Goal: Task Accomplishment & Management: Manage account settings

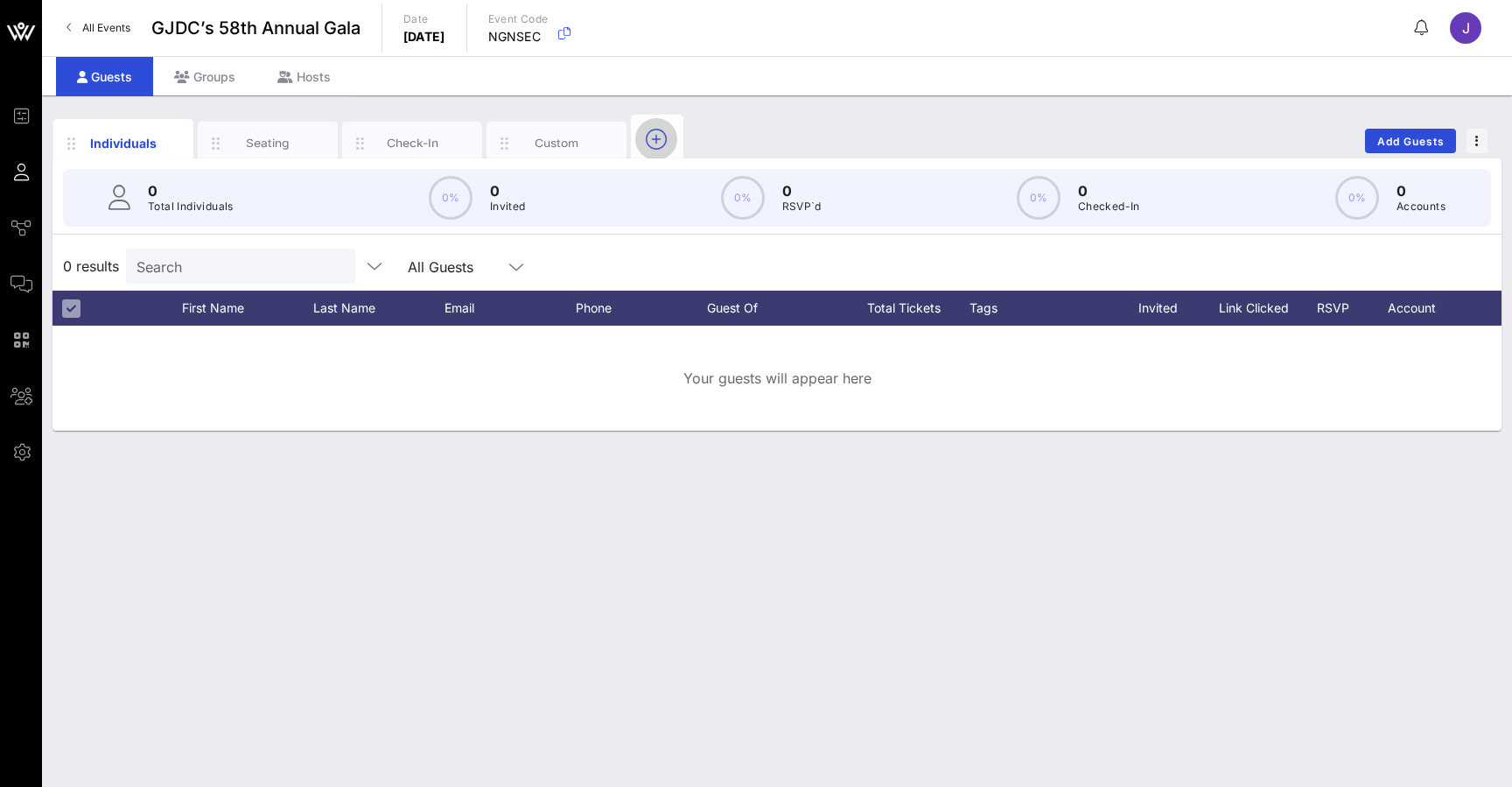
click at [647, 143] on icon "button" at bounding box center [655, 138] width 21 height 21
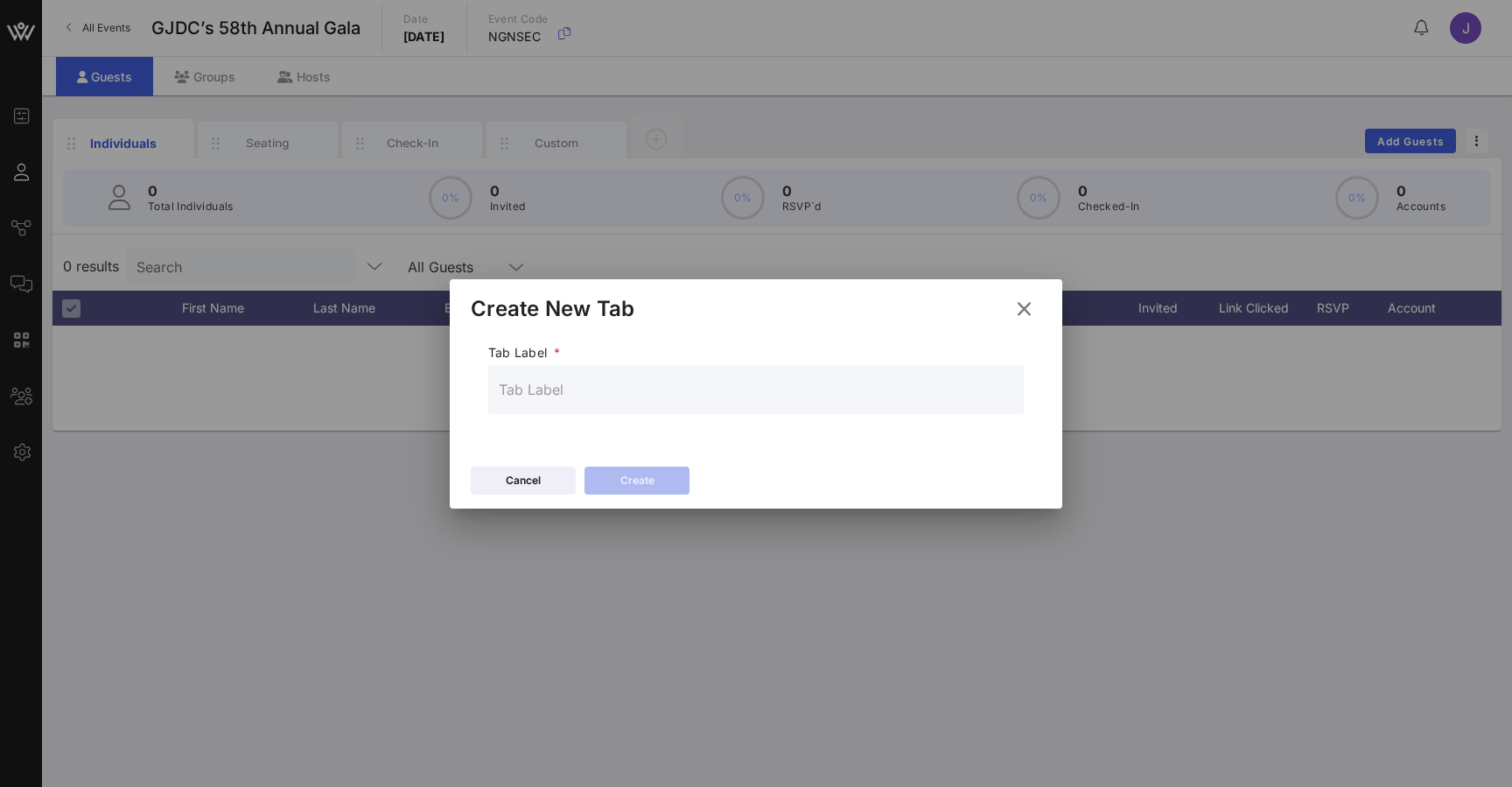
click at [1034, 311] on icon at bounding box center [1024, 309] width 31 height 30
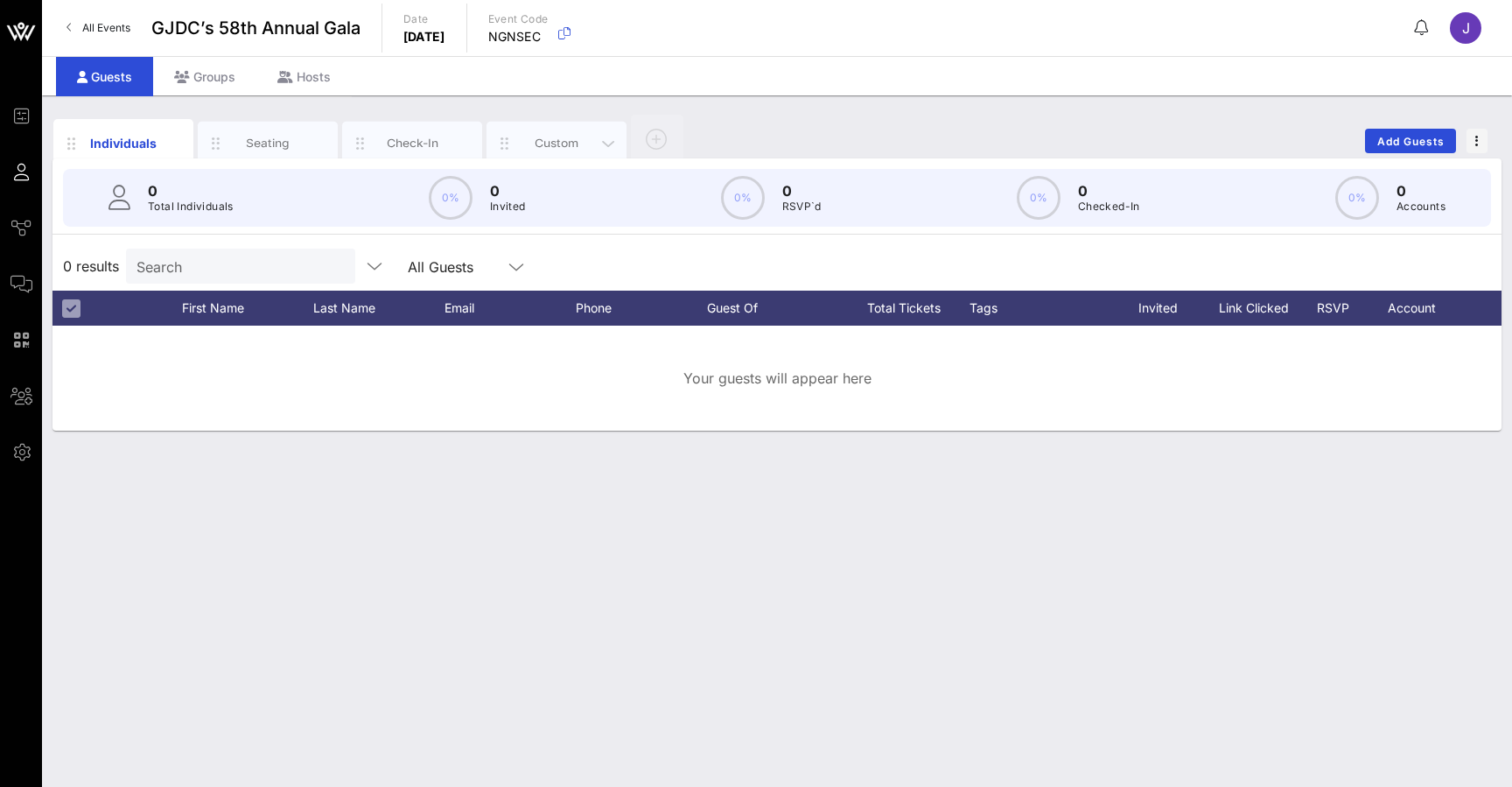
click at [537, 136] on div "Custom" at bounding box center [557, 143] width 78 height 17
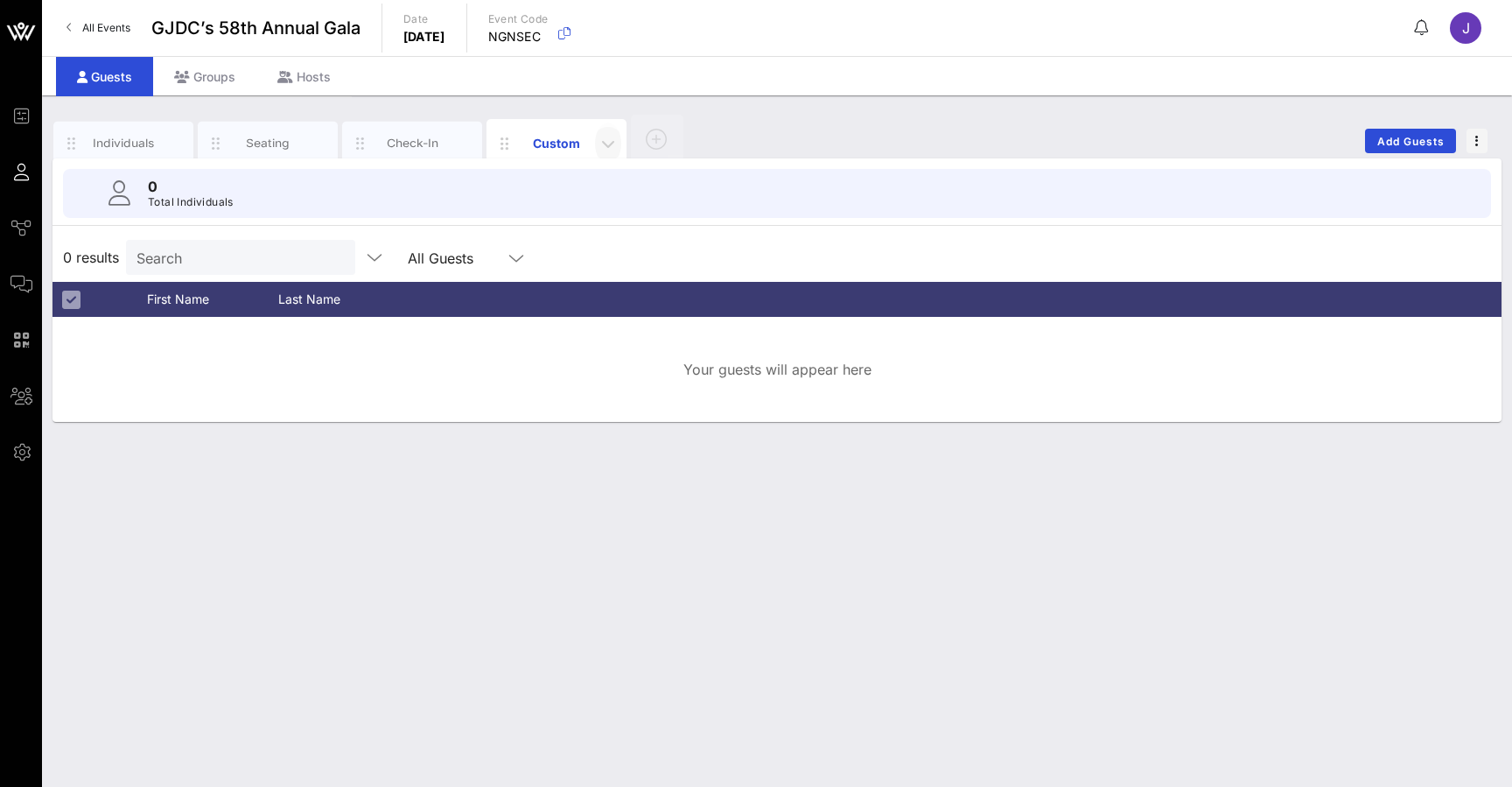
click at [605, 150] on icon "button" at bounding box center [607, 143] width 21 height 21
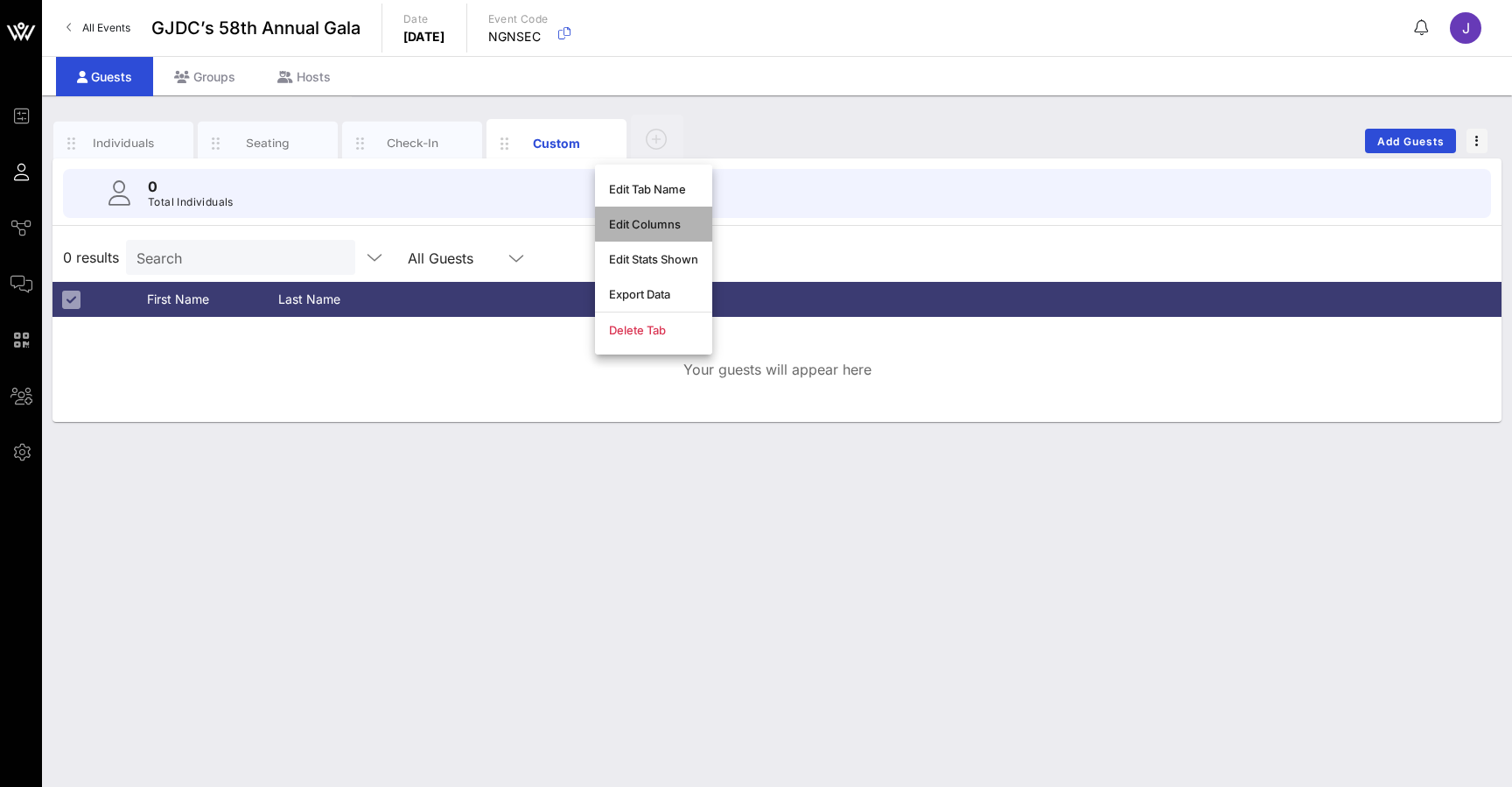
click at [660, 224] on div "Edit Columns" at bounding box center [653, 224] width 90 height 14
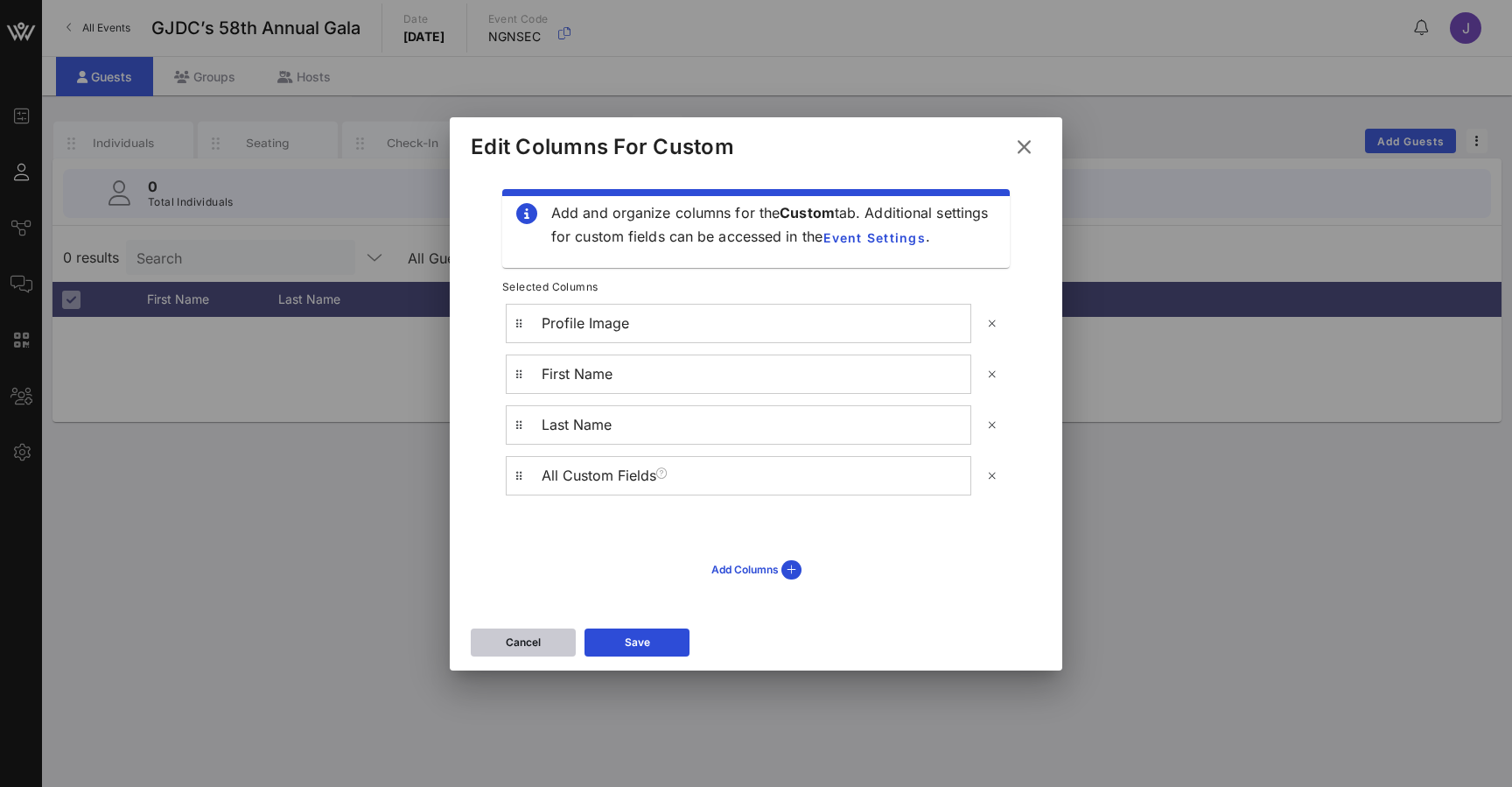
click at [550, 645] on button "Cancel" at bounding box center [523, 642] width 105 height 28
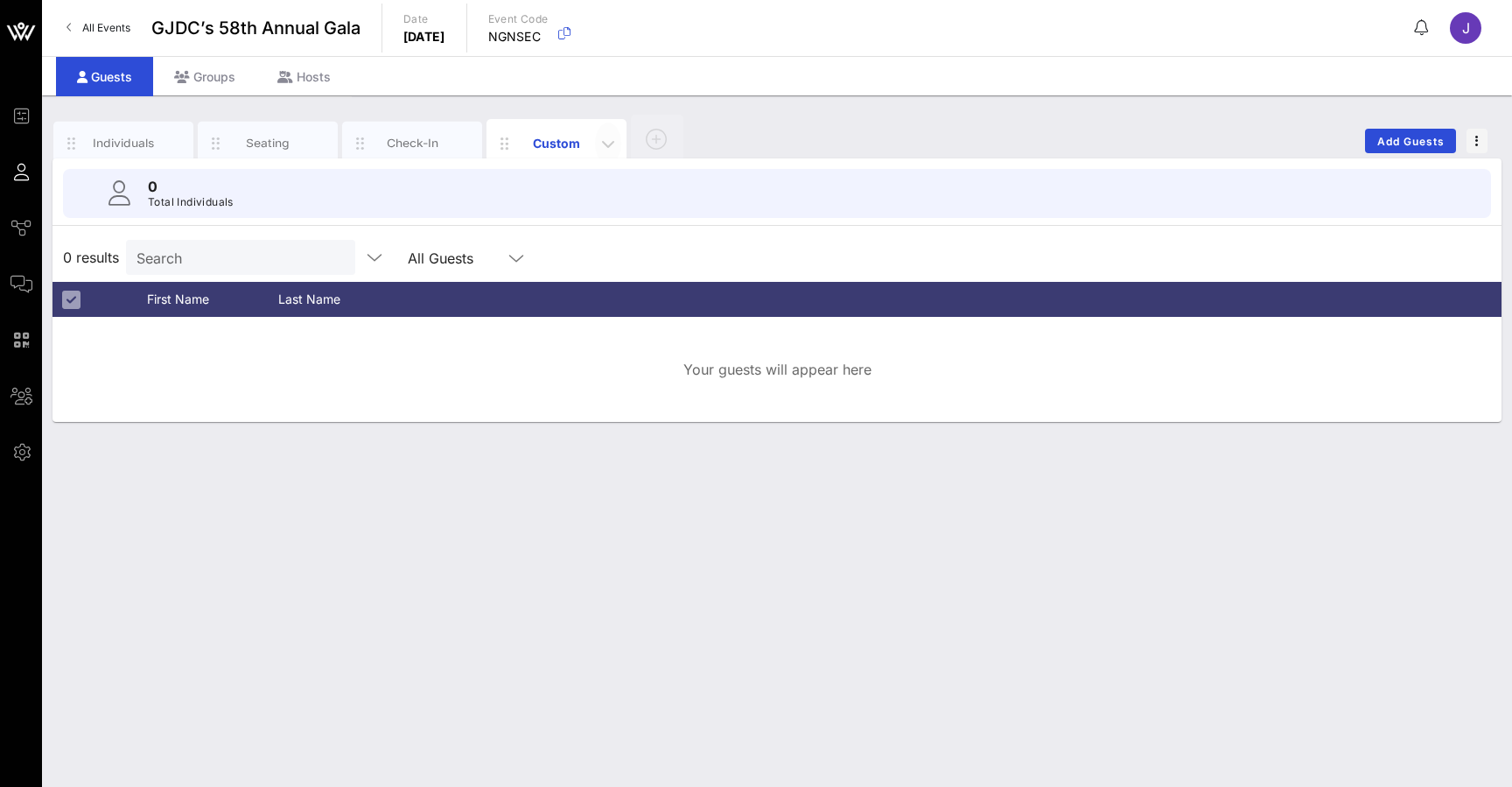
click at [606, 138] on icon "button" at bounding box center [607, 143] width 21 height 21
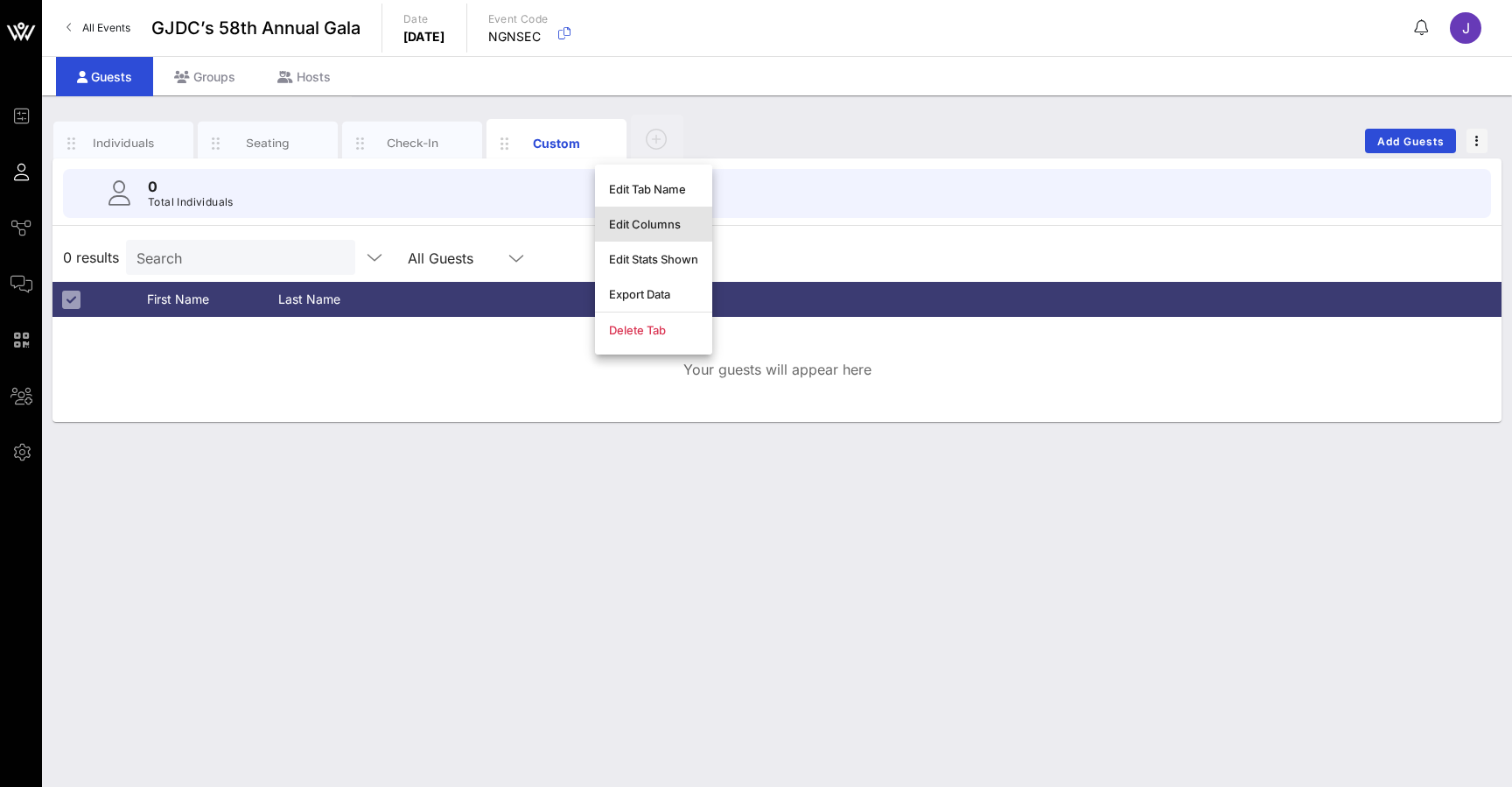
click at [633, 221] on div "Edit Columns" at bounding box center [653, 224] width 90 height 14
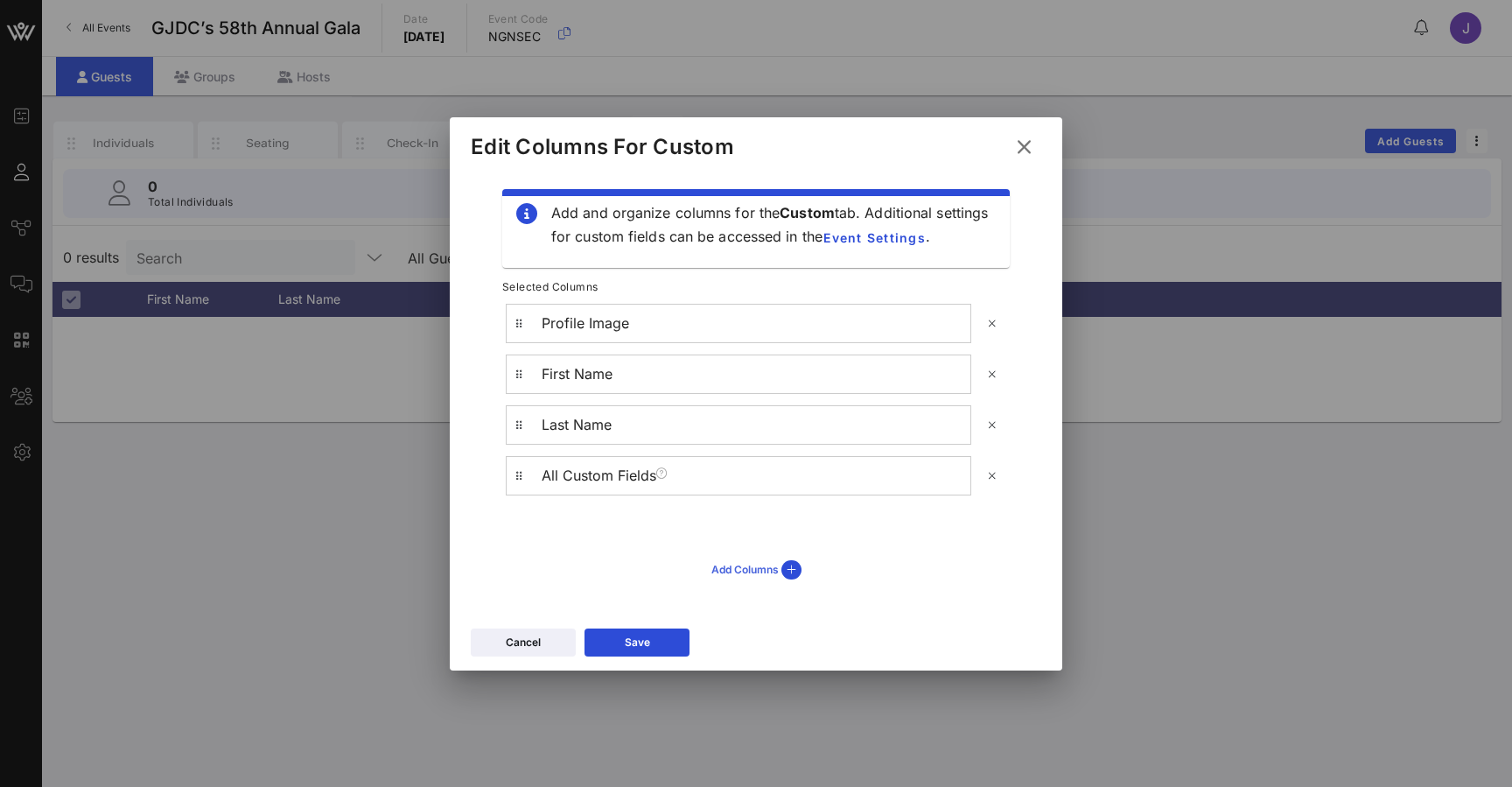
click at [796, 573] on icon at bounding box center [791, 570] width 20 height 20
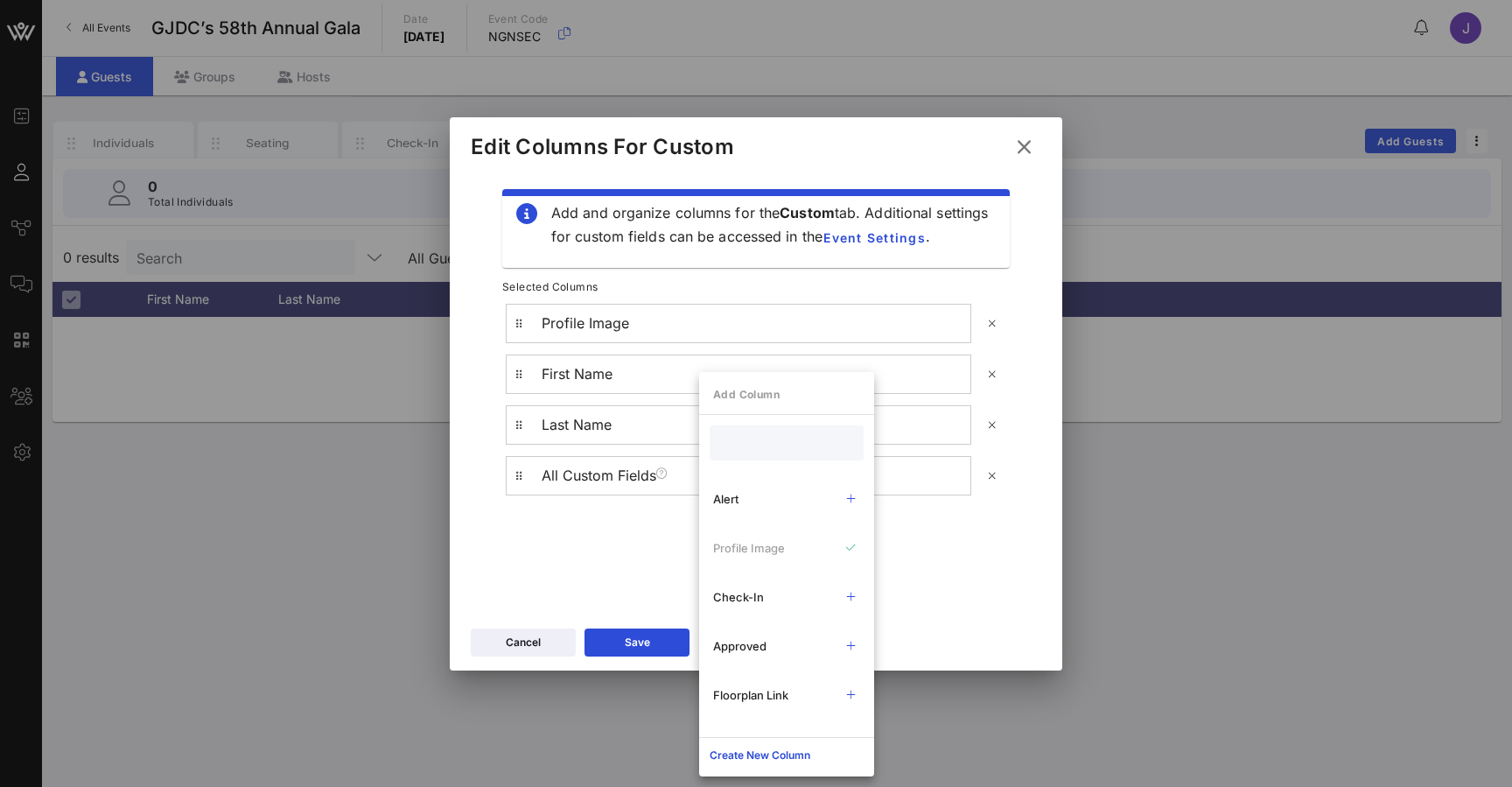
click at [771, 451] on input "text" at bounding box center [785, 443] width 129 height 23
type input "D"
click at [752, 755] on div "Create New Column" at bounding box center [760, 755] width 101 height 18
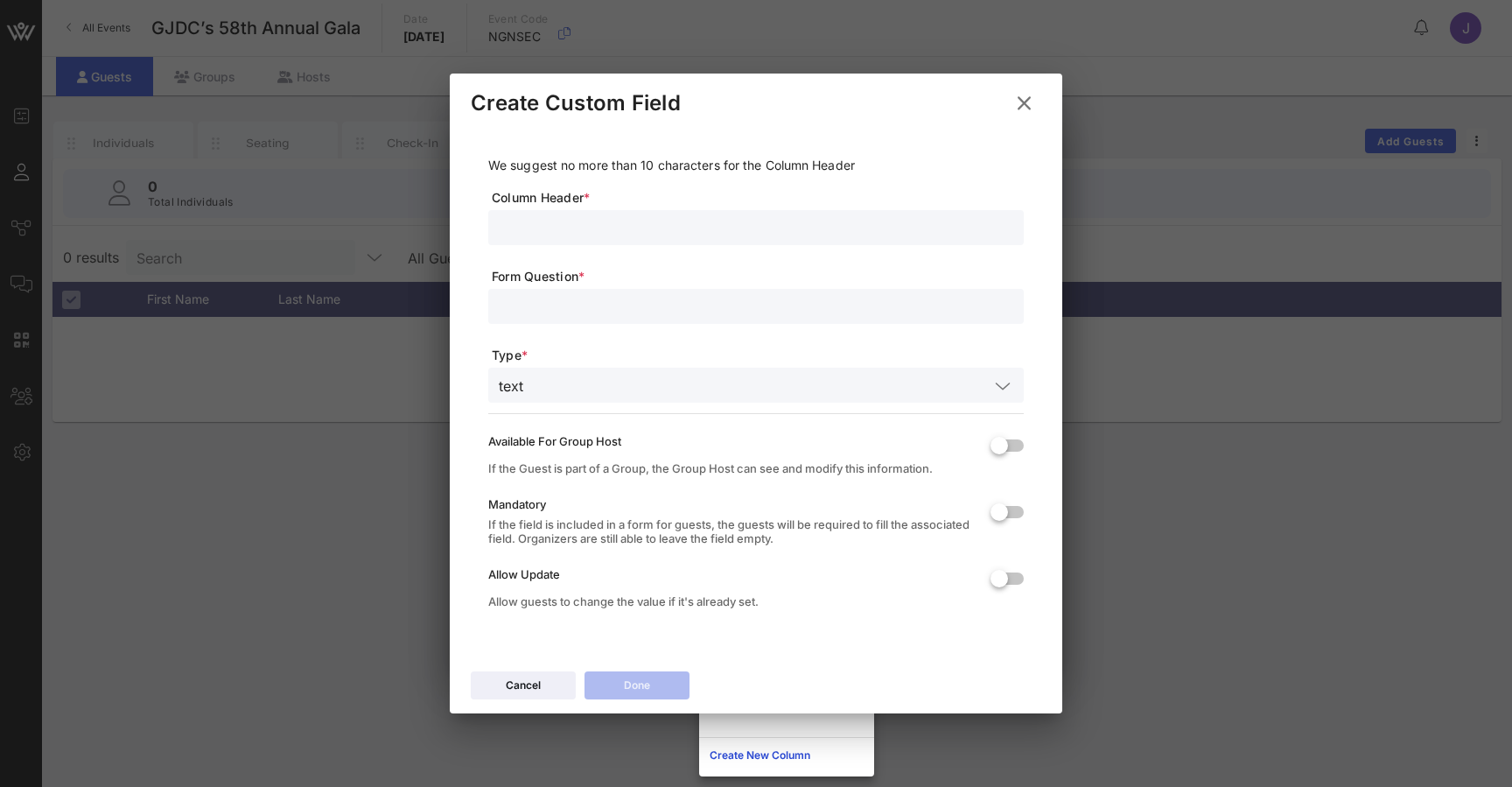
click at [549, 238] on input "text" at bounding box center [756, 227] width 515 height 23
type input "Dietary"
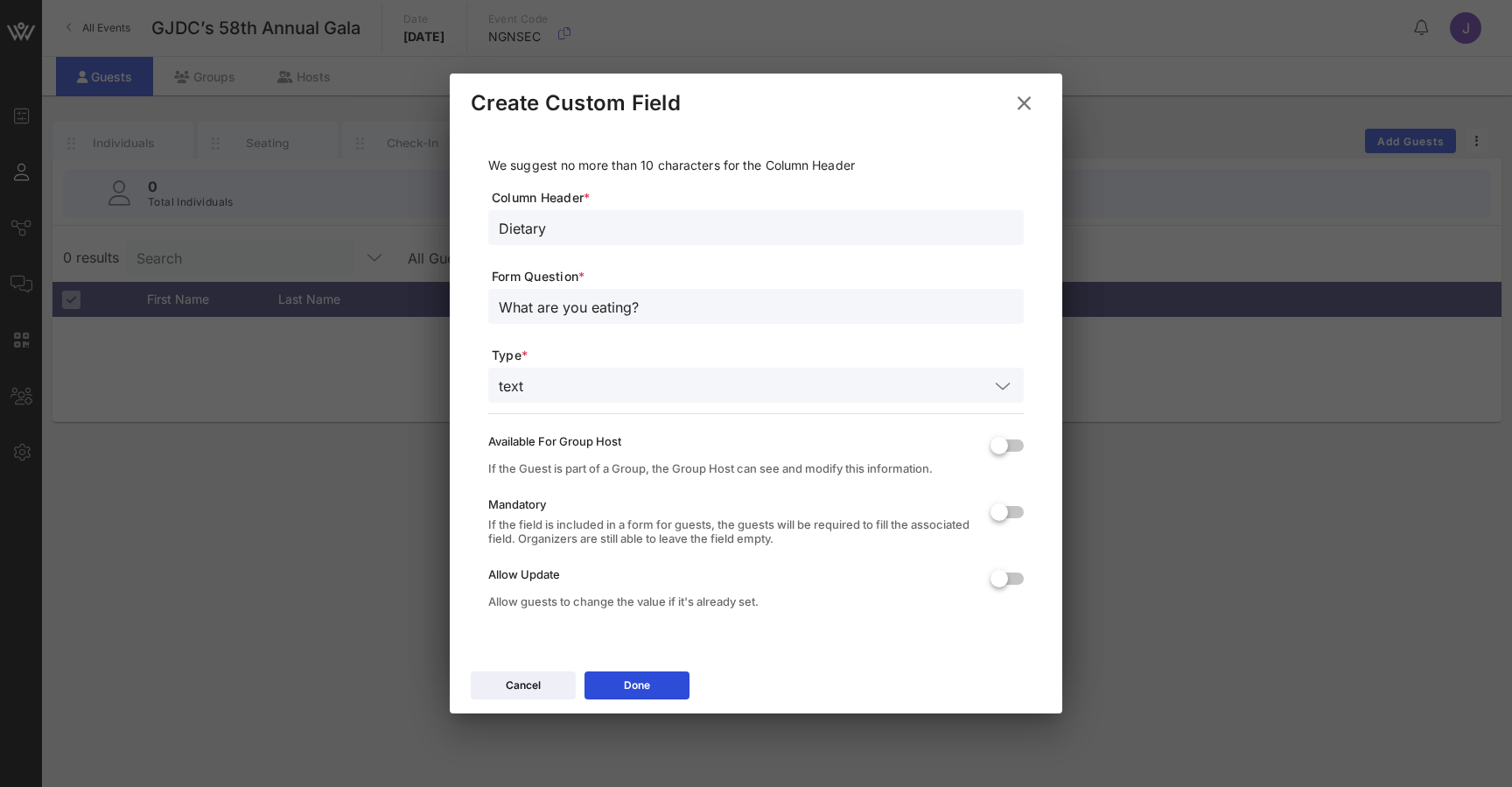
type input "What are you eating?"
click at [550, 388] on input "text" at bounding box center [759, 385] width 458 height 23
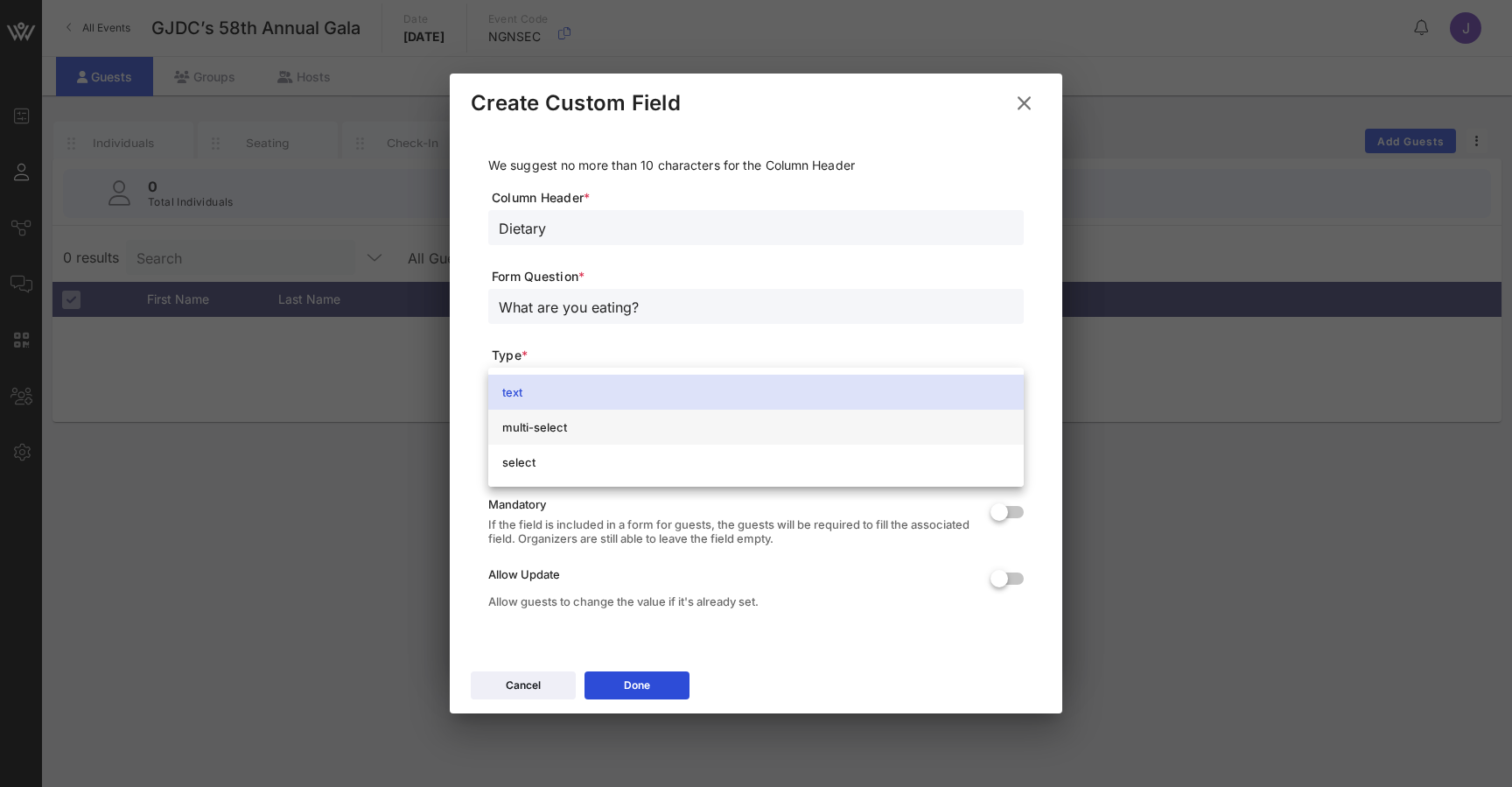
click at [542, 430] on div "multi-select" at bounding box center [756, 427] width 508 height 14
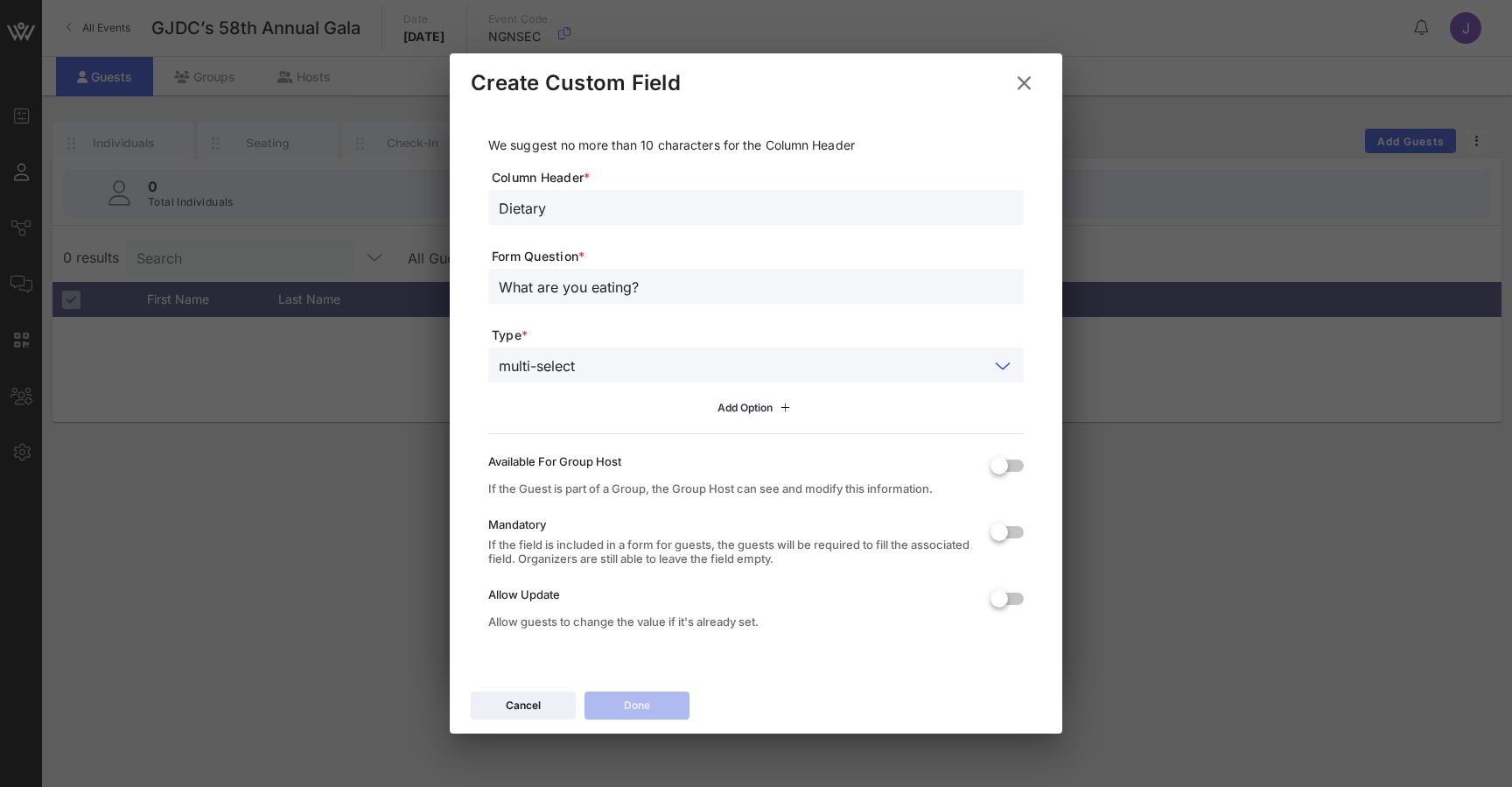
click at [772, 409] on div "Add Option" at bounding box center [756, 408] width 78 height 20
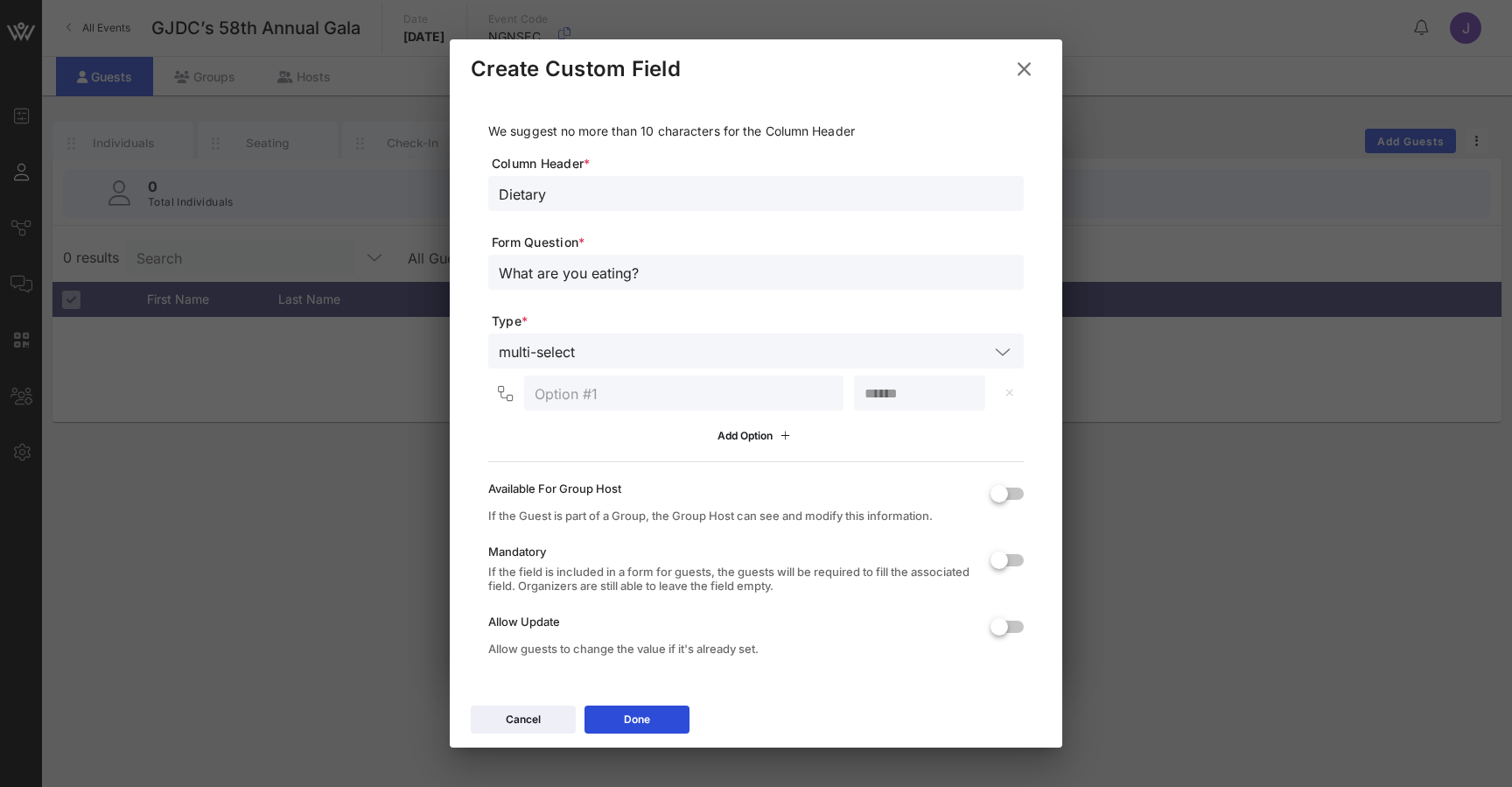
click at [733, 390] on input "text" at bounding box center [683, 393] width 299 height 23
type input "Fish"
click at [745, 440] on div "Add Option" at bounding box center [756, 436] width 78 height 20
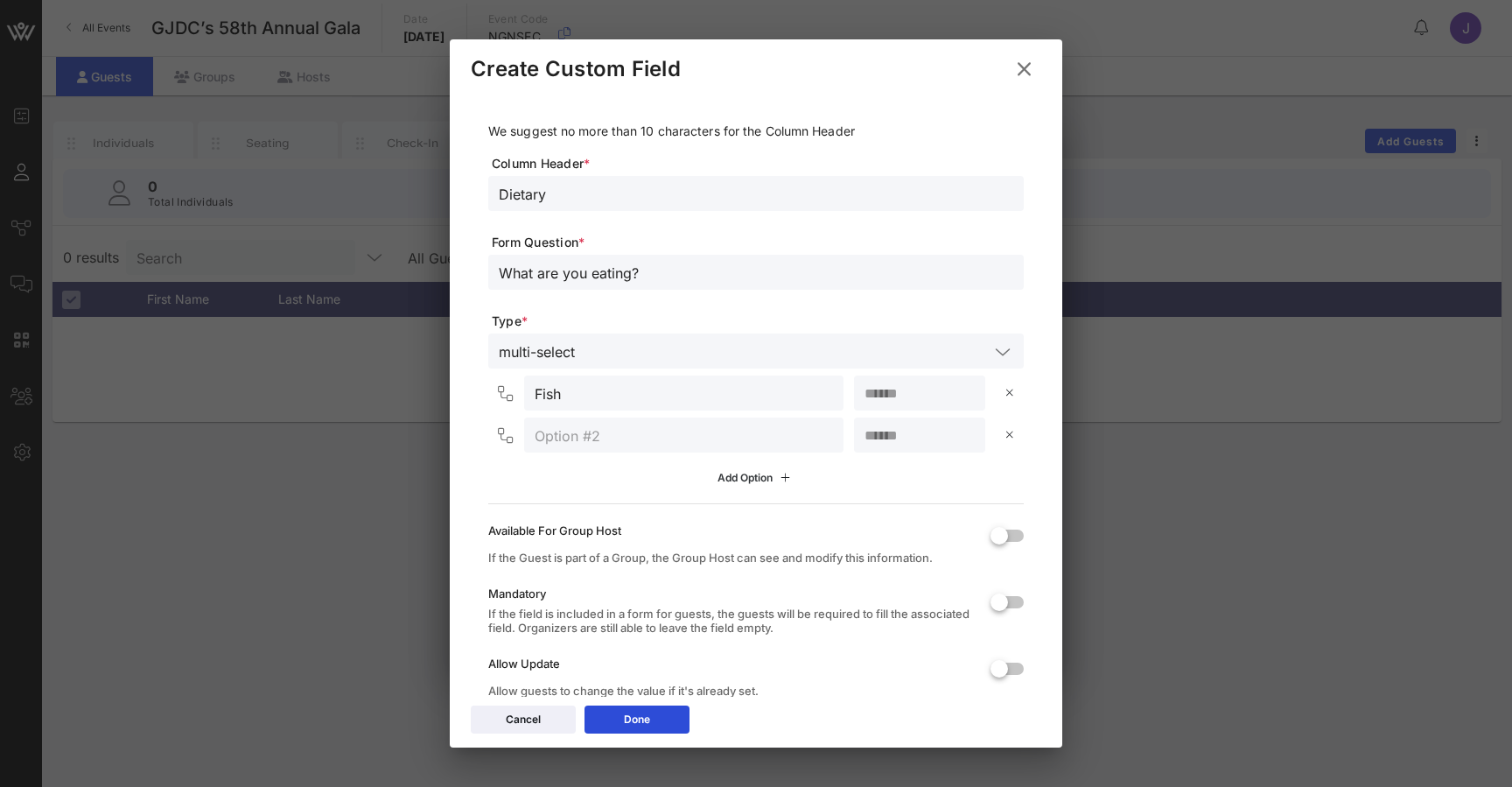
click at [745, 440] on input "text" at bounding box center [683, 435] width 299 height 23
type input "Veg"
click at [1006, 541] on div at bounding box center [999, 536] width 30 height 30
click at [1006, 541] on div at bounding box center [1016, 536] width 30 height 30
click at [1005, 605] on div at bounding box center [999, 603] width 30 height 30
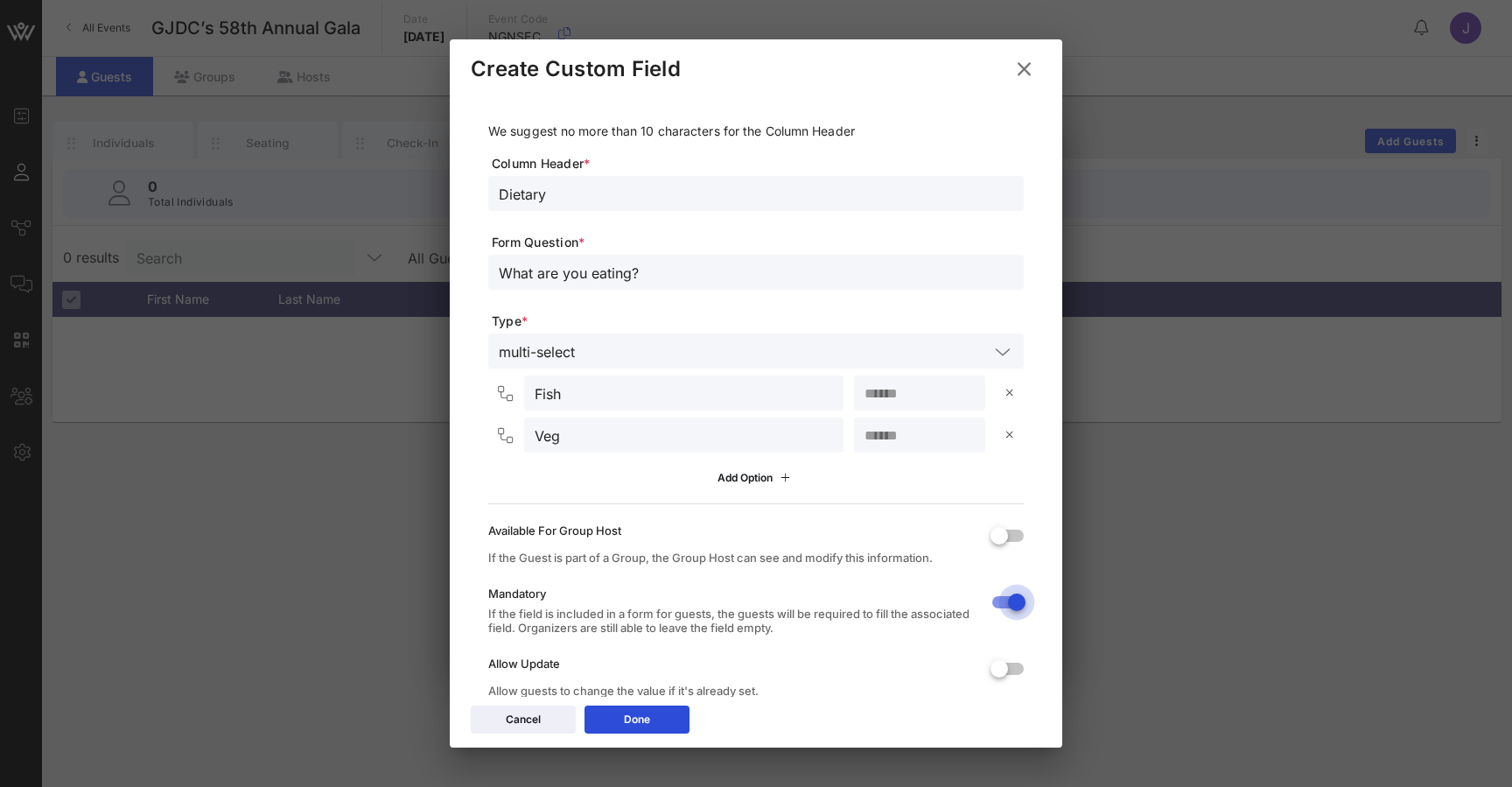
click at [1005, 605] on div at bounding box center [1016, 603] width 30 height 30
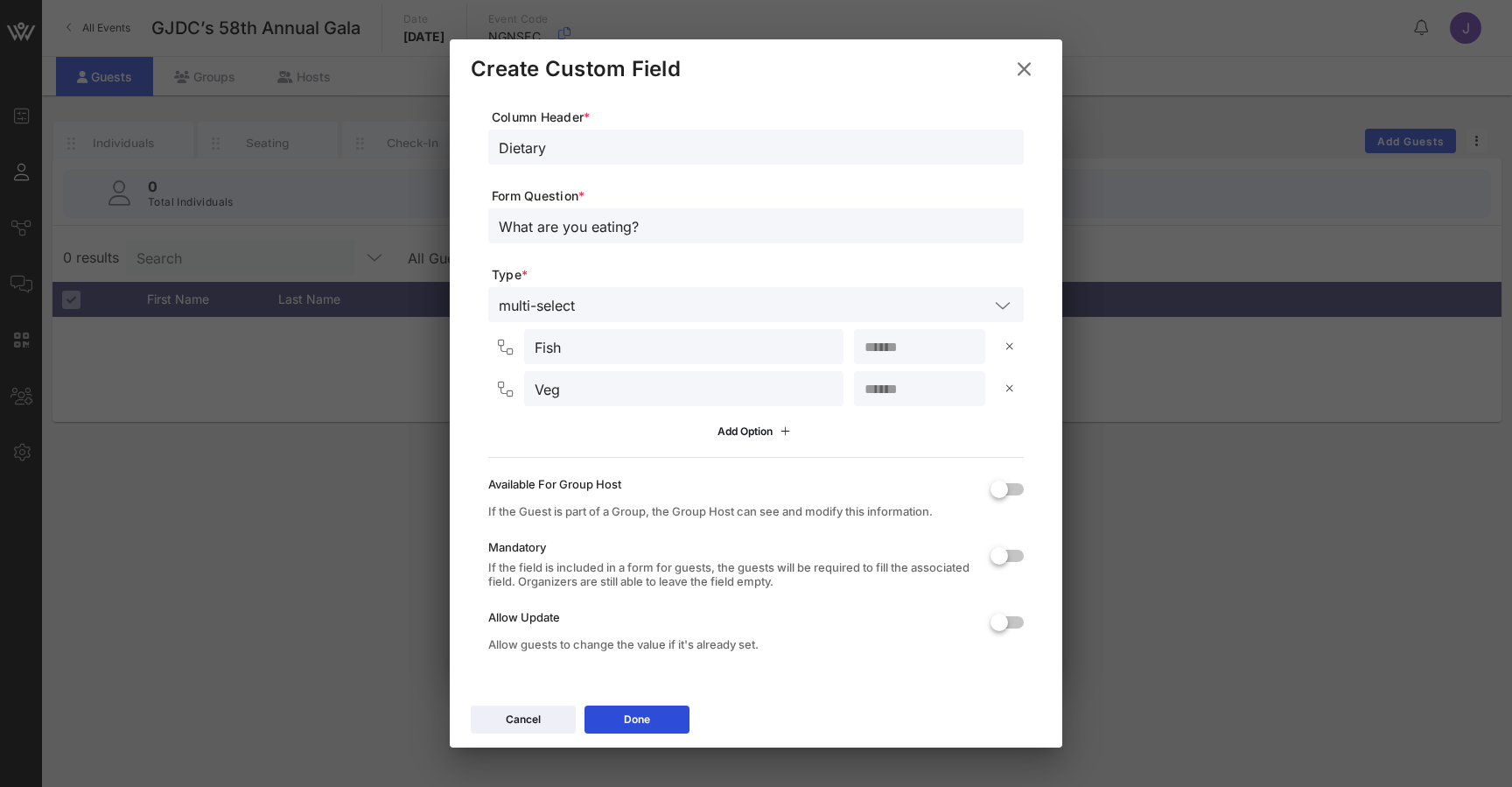
scroll to position [56, 0]
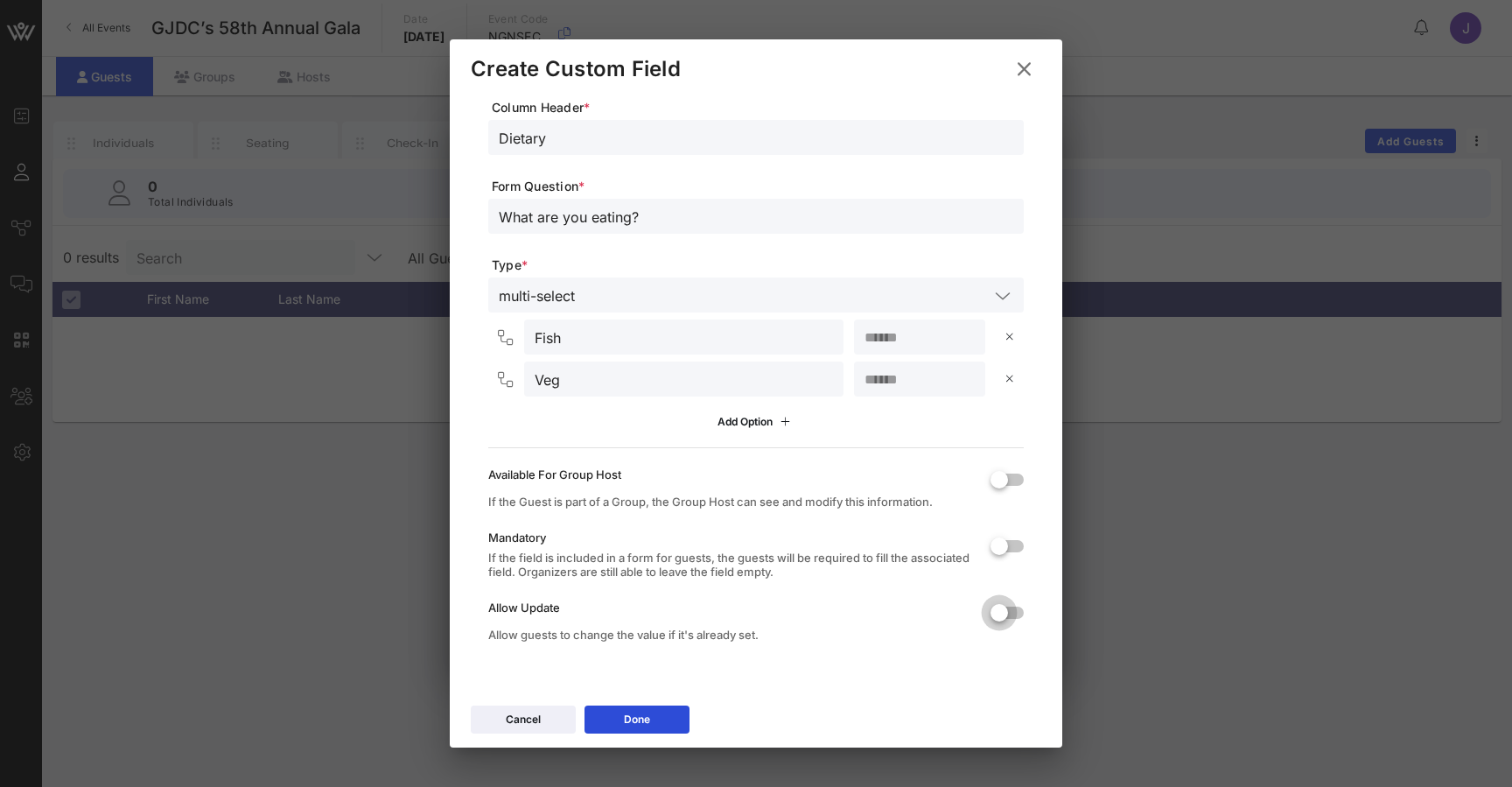
click at [1001, 620] on div at bounding box center [999, 612] width 30 height 30
click at [1013, 619] on div at bounding box center [1016, 612] width 30 height 30
click at [644, 718] on div "Done" at bounding box center [637, 720] width 27 height 18
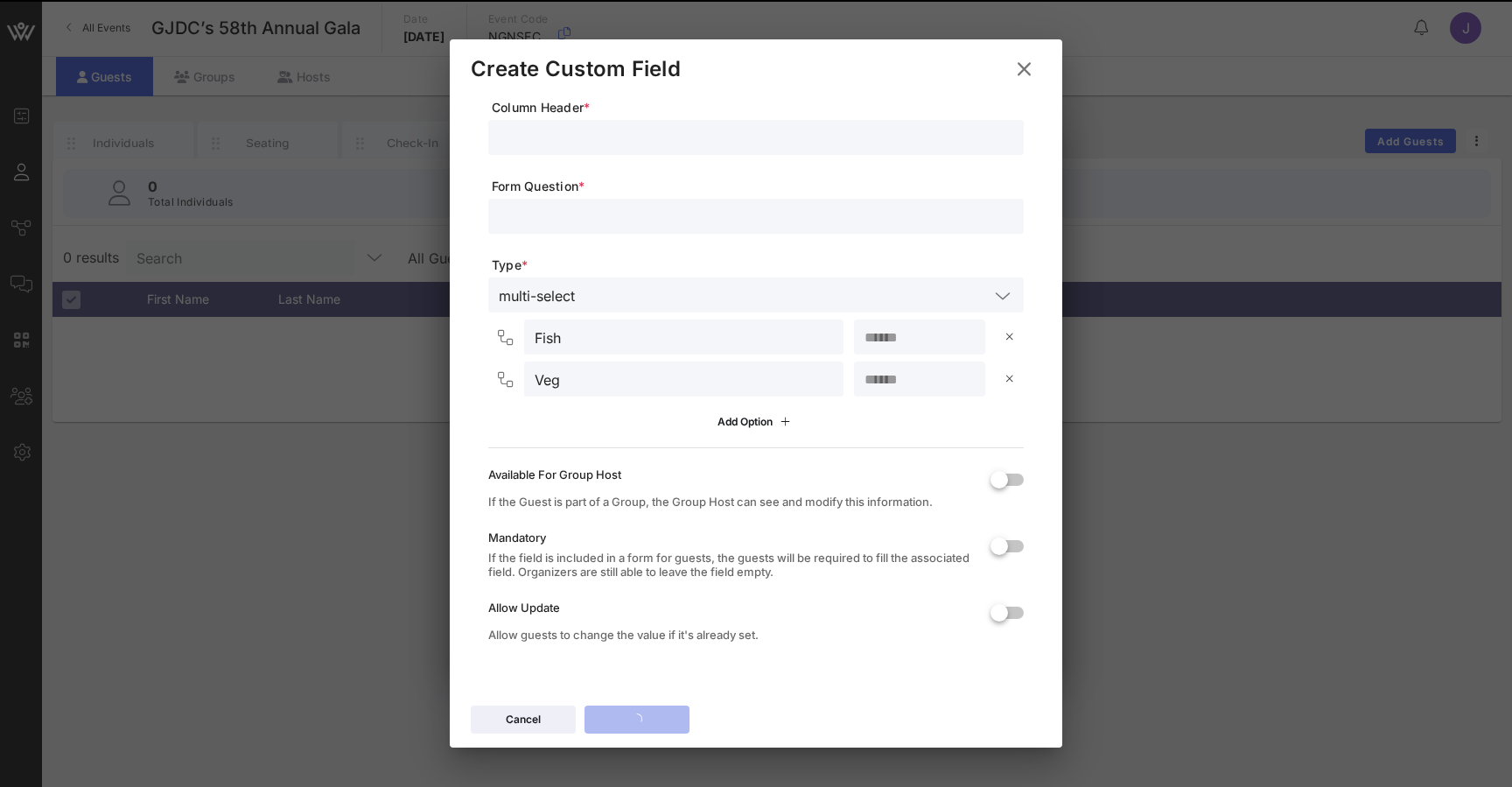
scroll to position [0, 0]
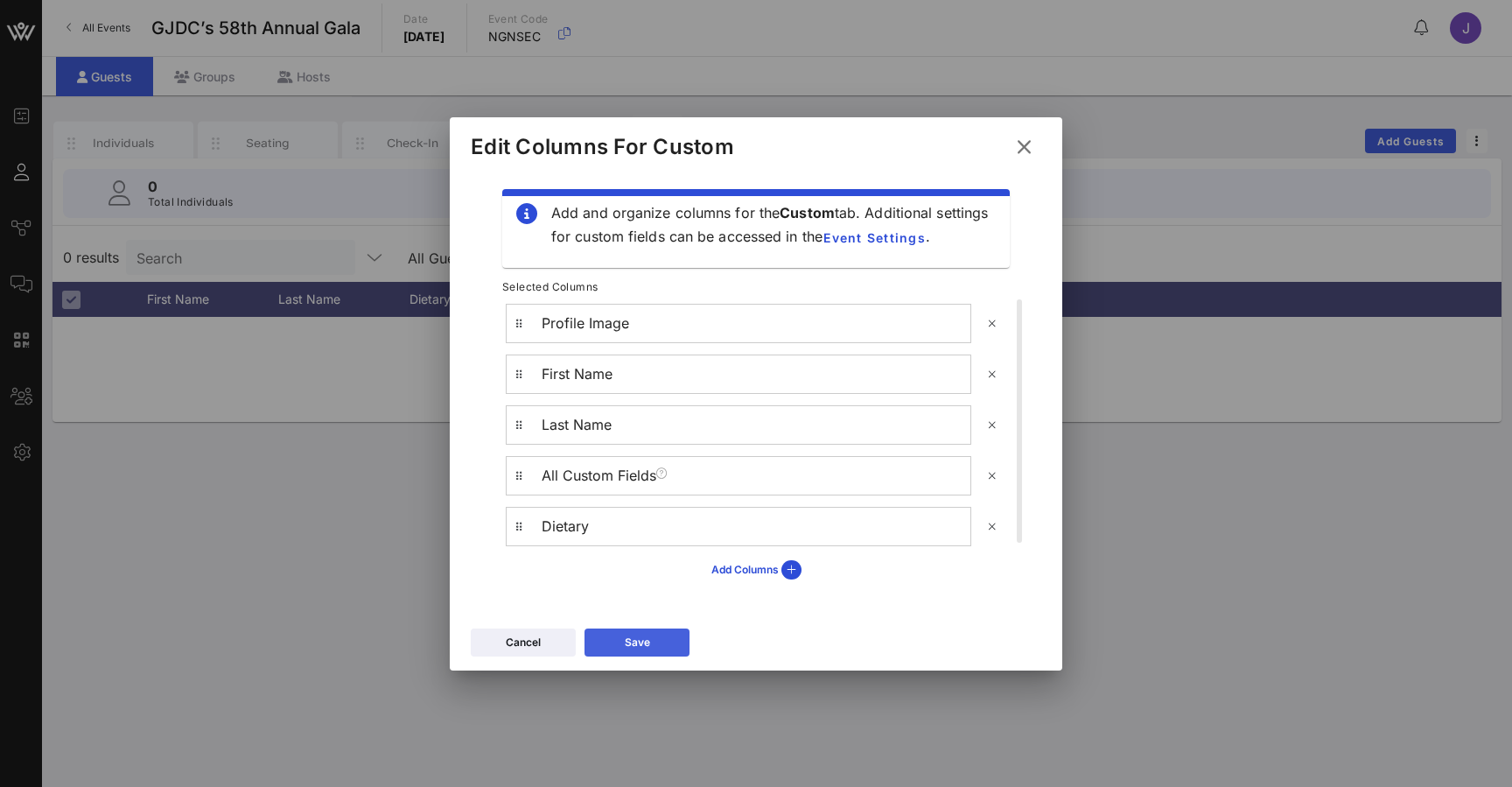
click at [612, 639] on button "Save" at bounding box center [637, 642] width 105 height 28
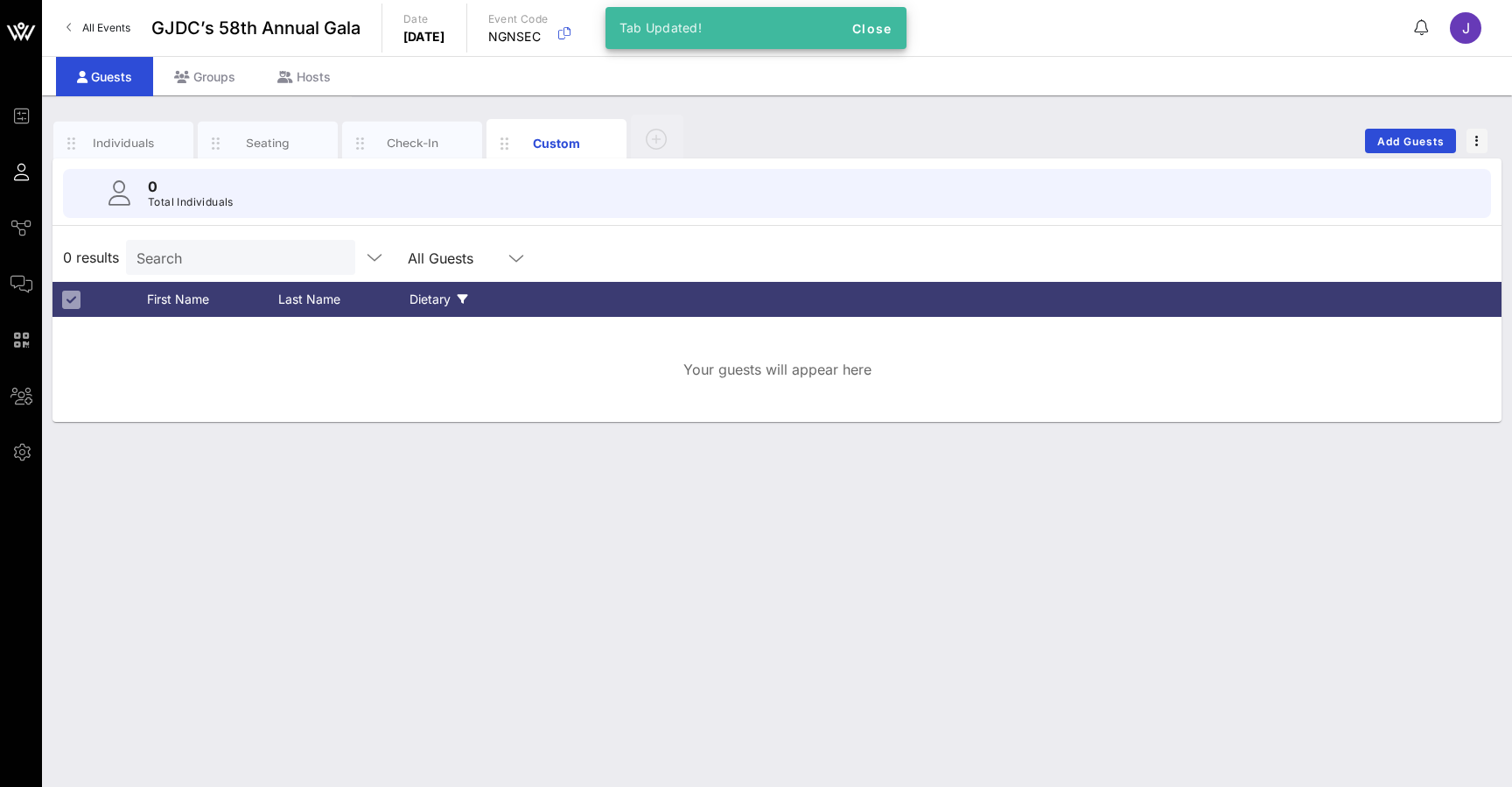
click at [433, 300] on div "Dietary" at bounding box center [474, 300] width 131 height 36
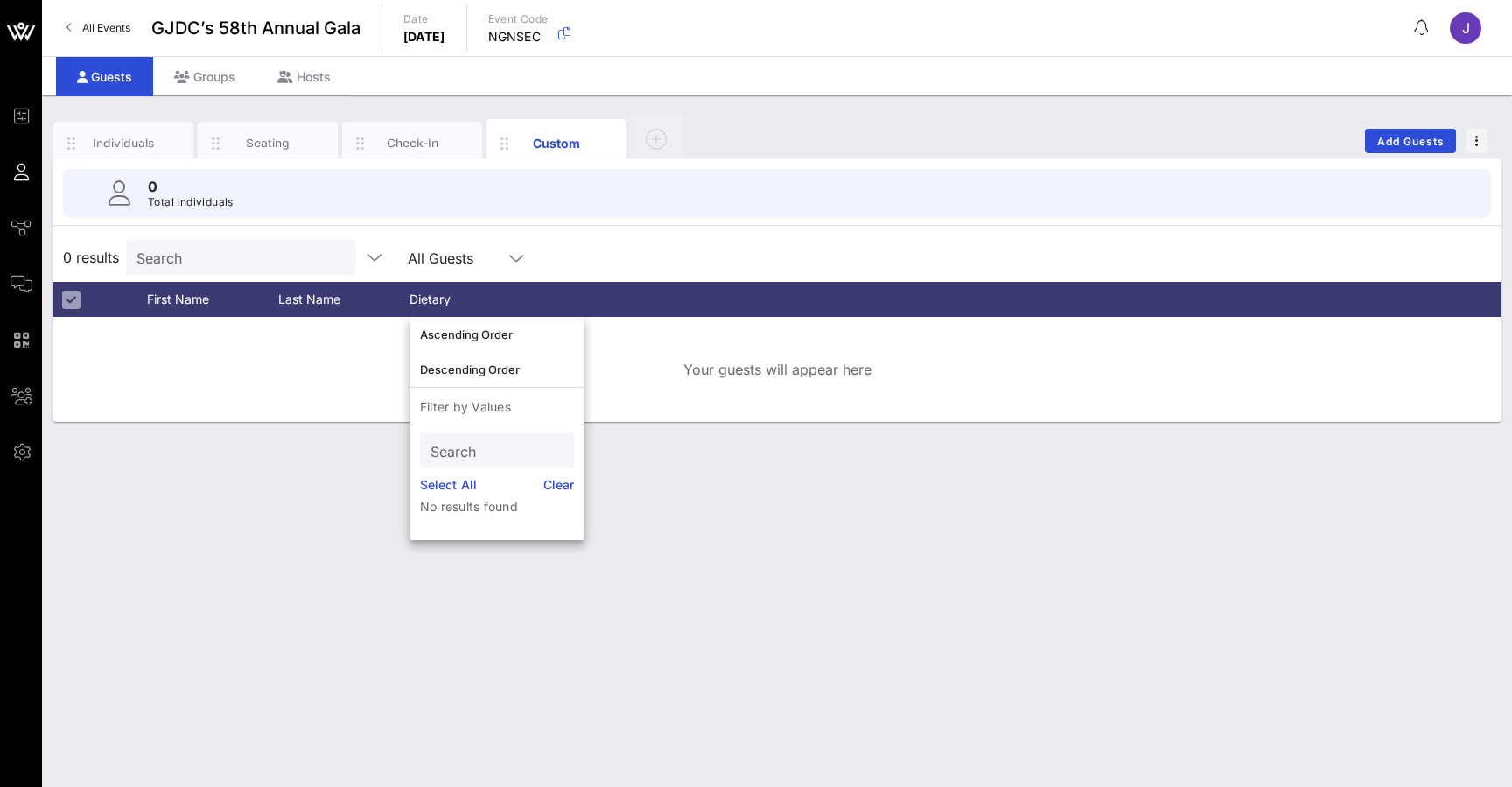
click at [438, 252] on div "All Guests" at bounding box center [441, 258] width 66 height 16
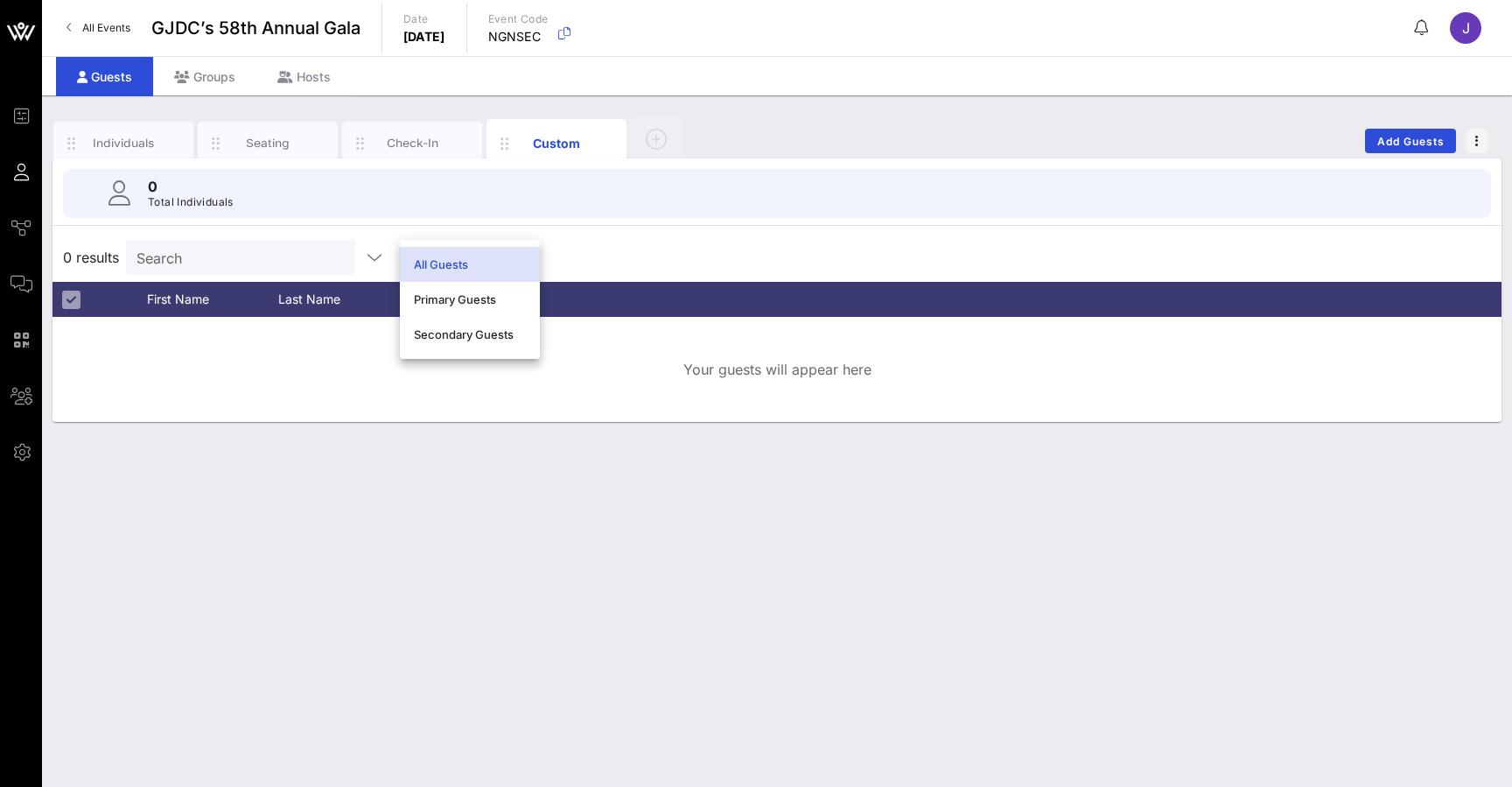
click at [1408, 153] on div "Individuals Seating Check-In Custom Add Guests" at bounding box center [777, 141] width 1449 height 56
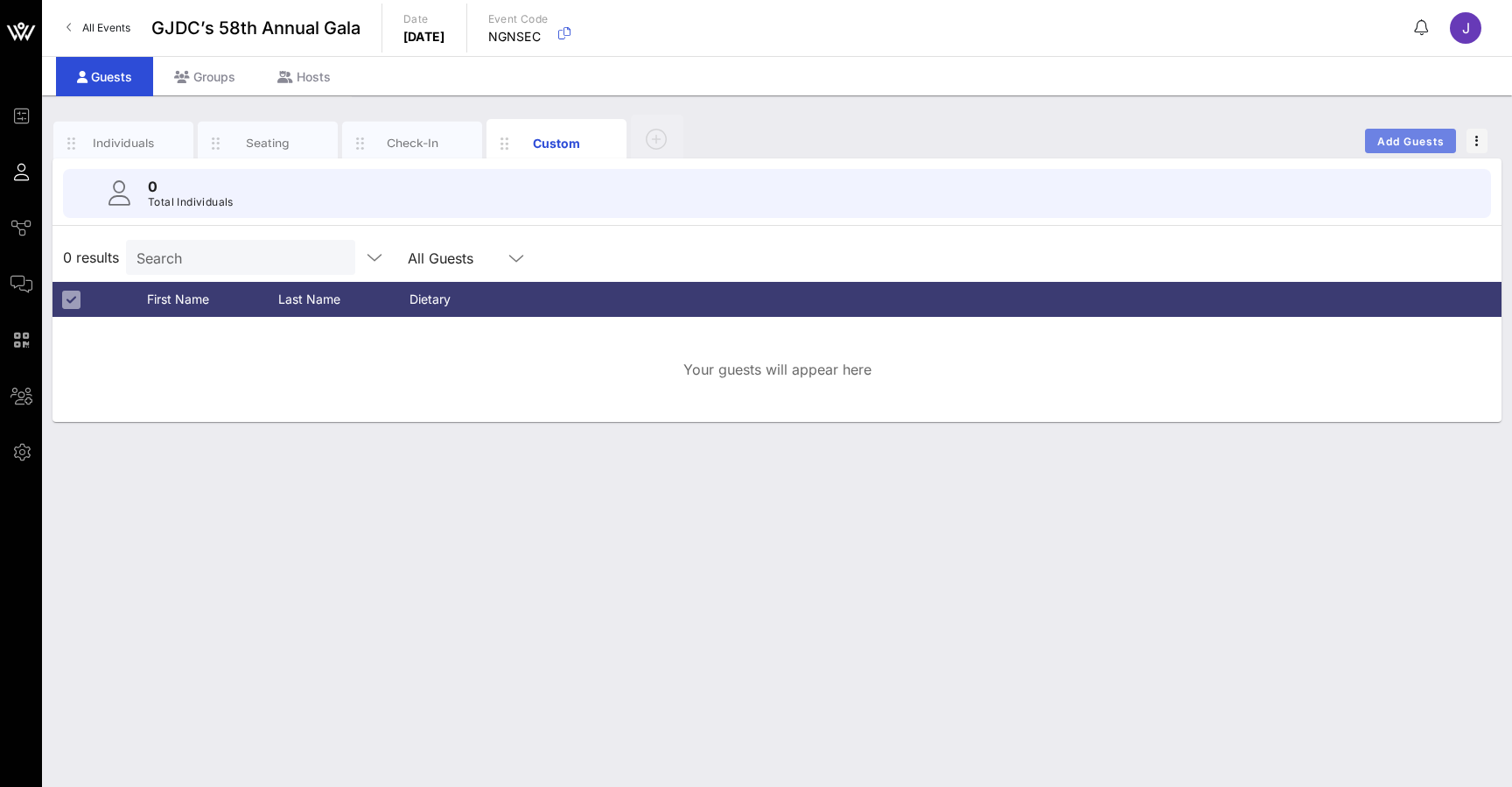
click at [1407, 144] on span "Add Guests" at bounding box center [1410, 141] width 69 height 13
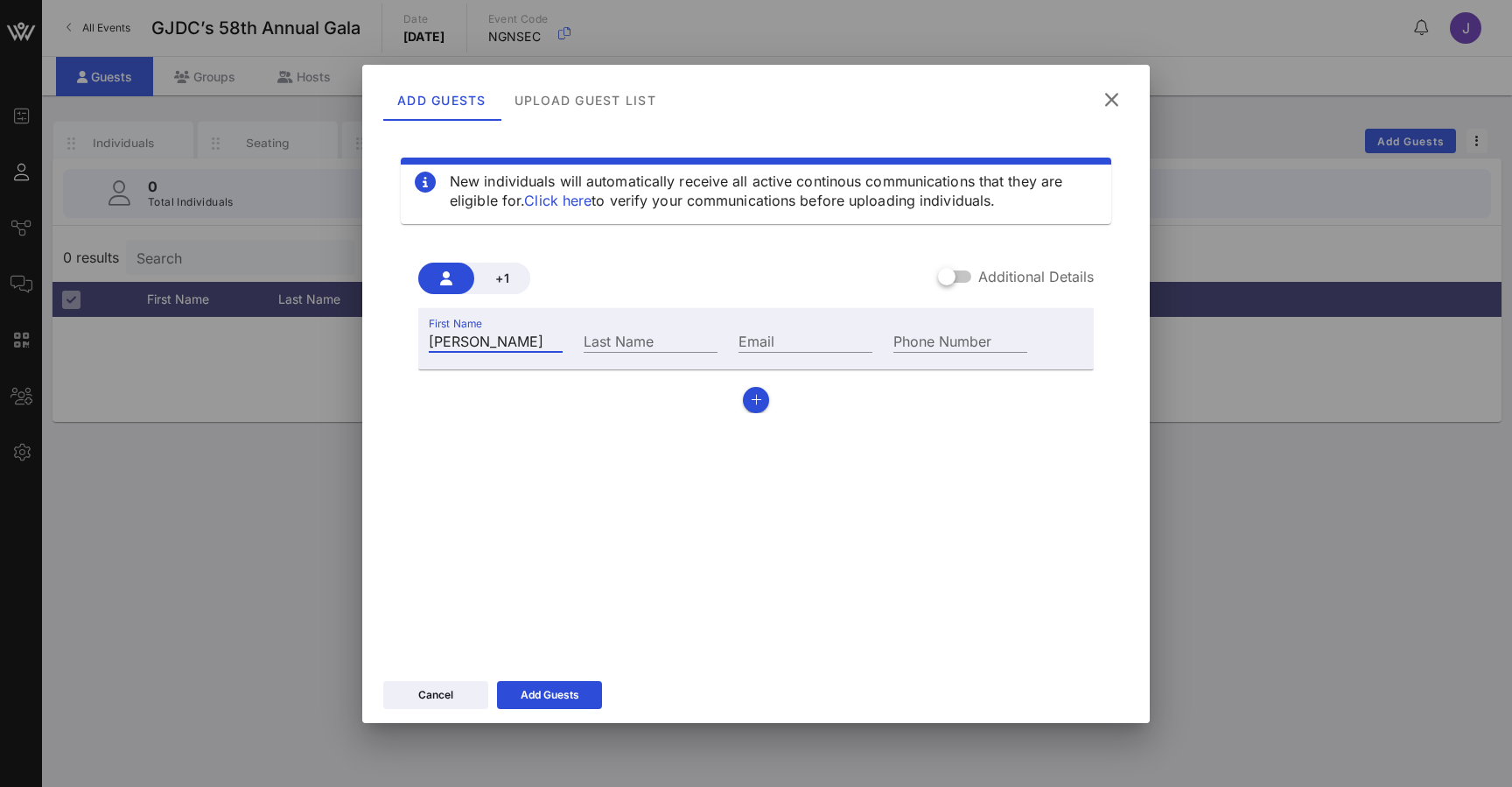
type input "Jennifer"
type input "Brisman"
type input "jennifer"
type input "jennifer@vow.app"
click at [563, 698] on div "Add Guests" at bounding box center [549, 695] width 58 height 18
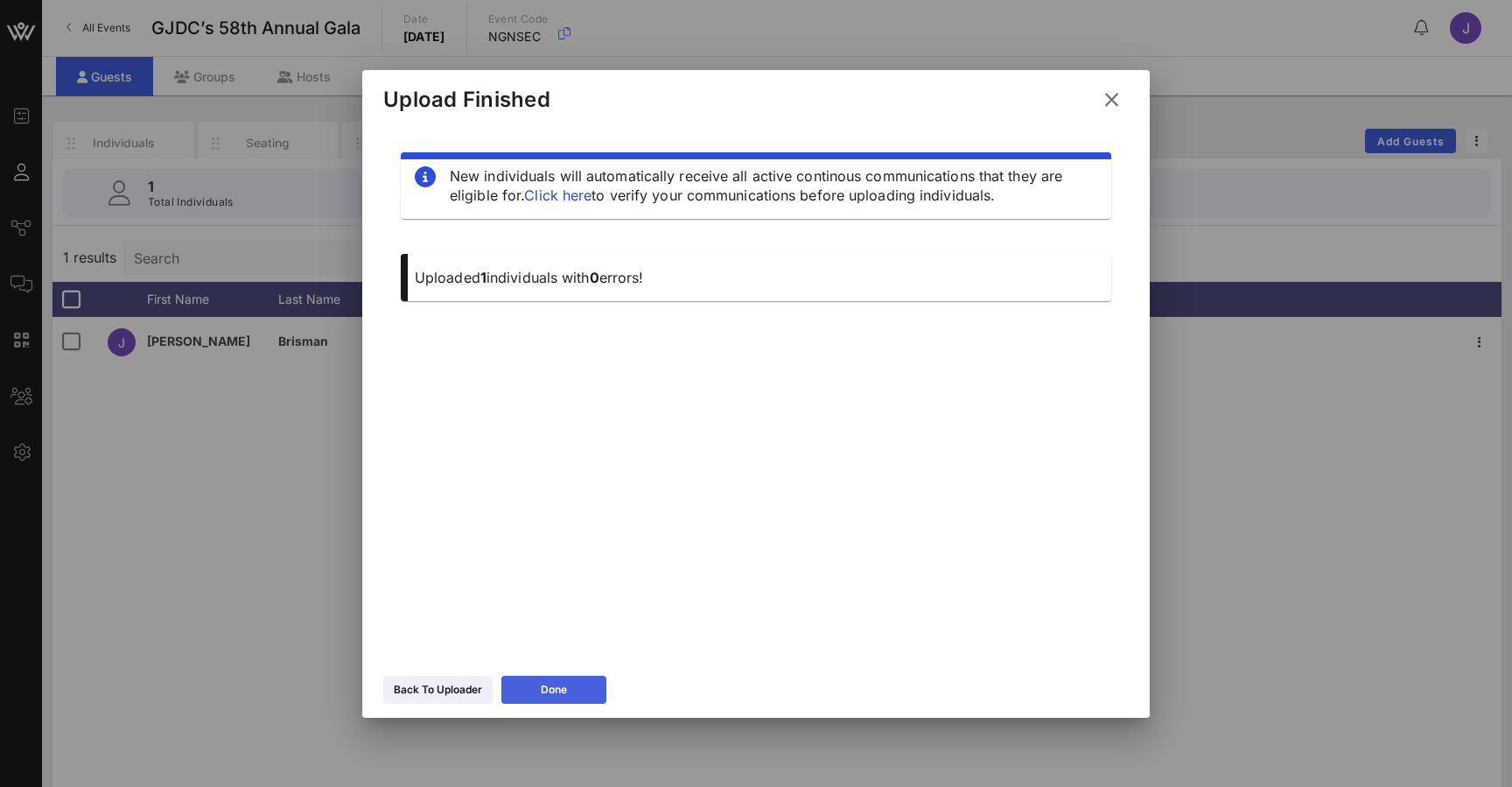
click at [552, 703] on button "Done" at bounding box center [554, 689] width 105 height 28
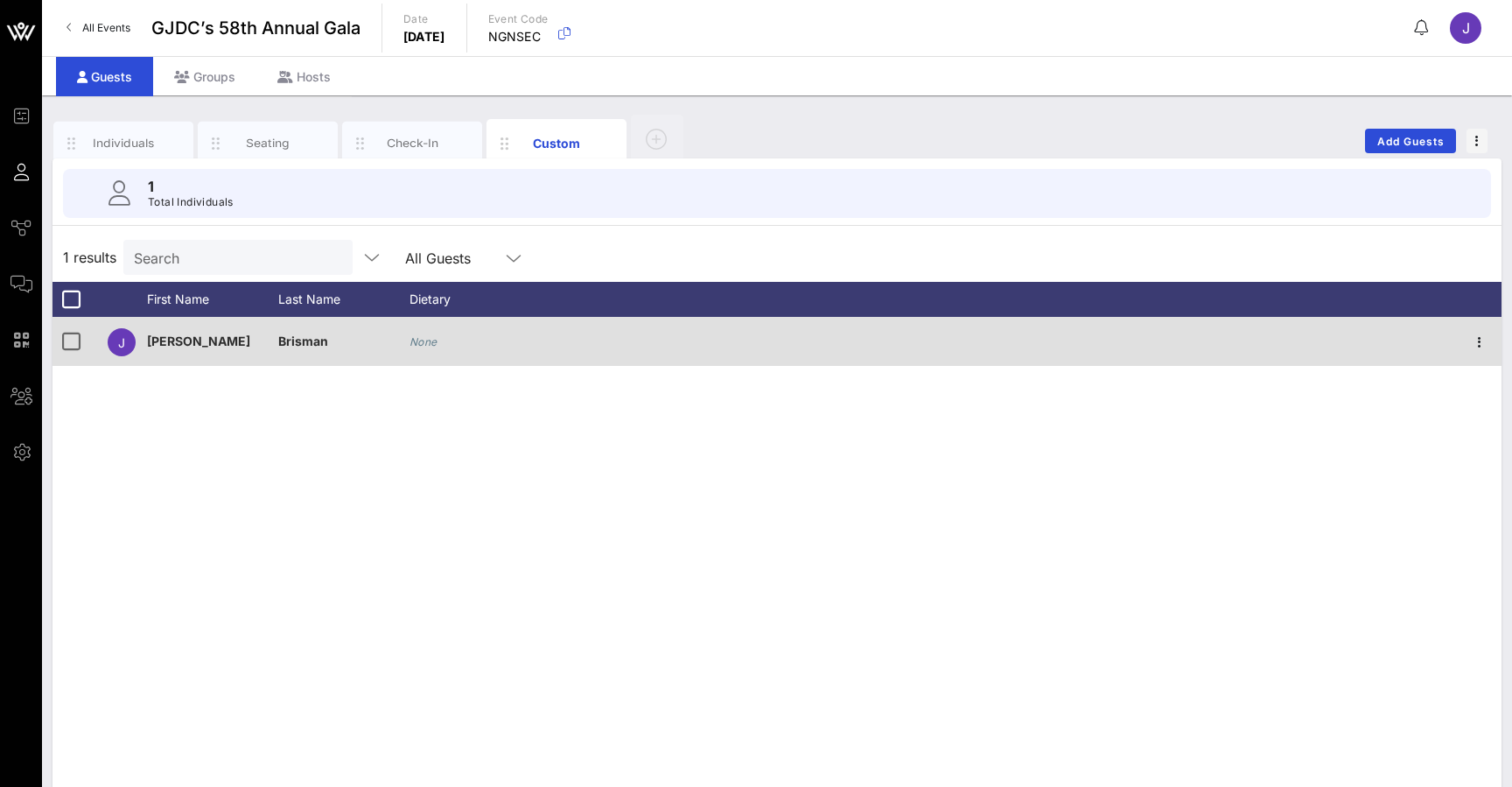
click at [424, 330] on div "None" at bounding box center [423, 341] width 28 height 49
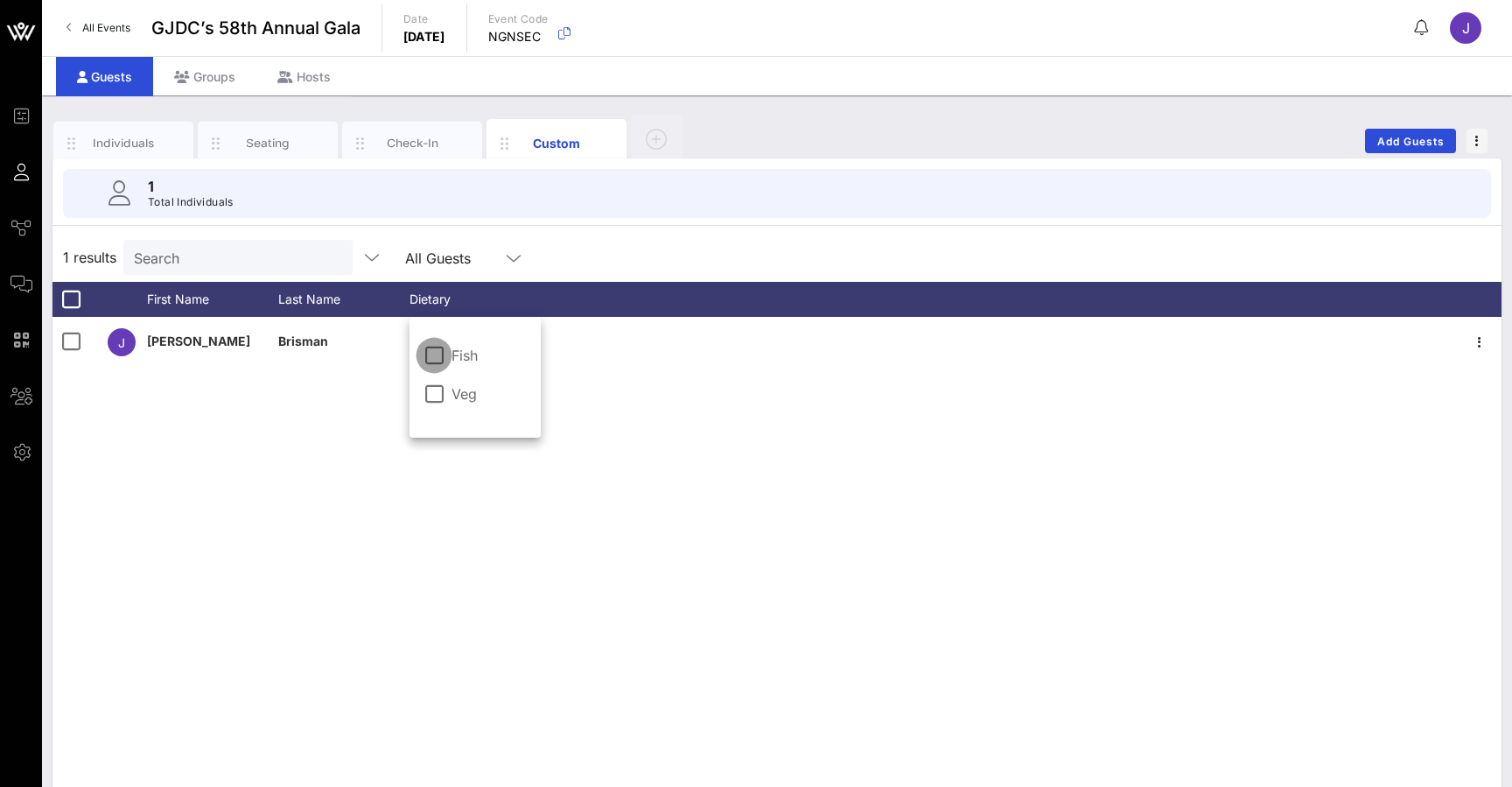
click at [432, 356] on div at bounding box center [434, 355] width 30 height 30
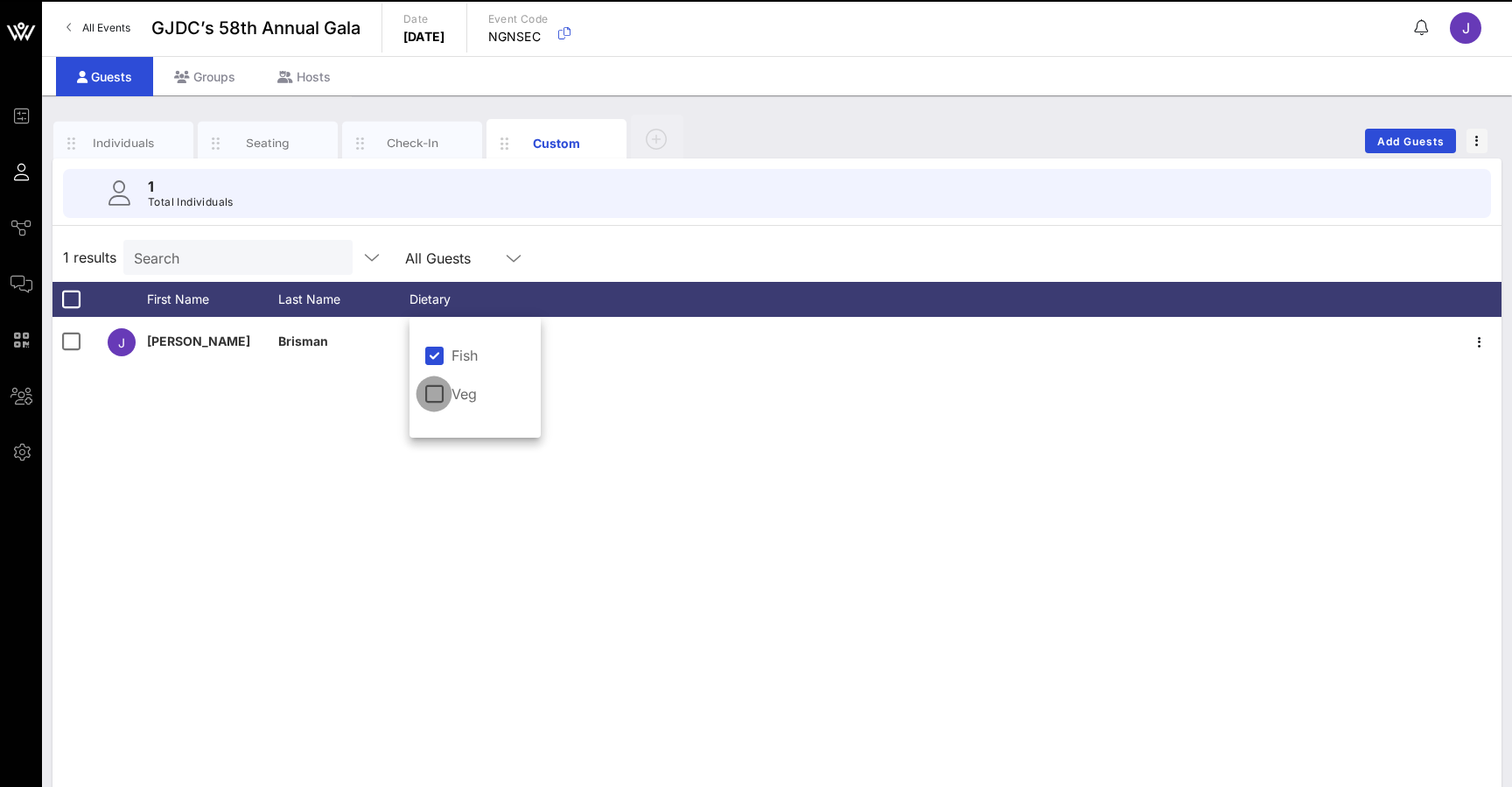
click at [432, 399] on div at bounding box center [434, 394] width 30 height 30
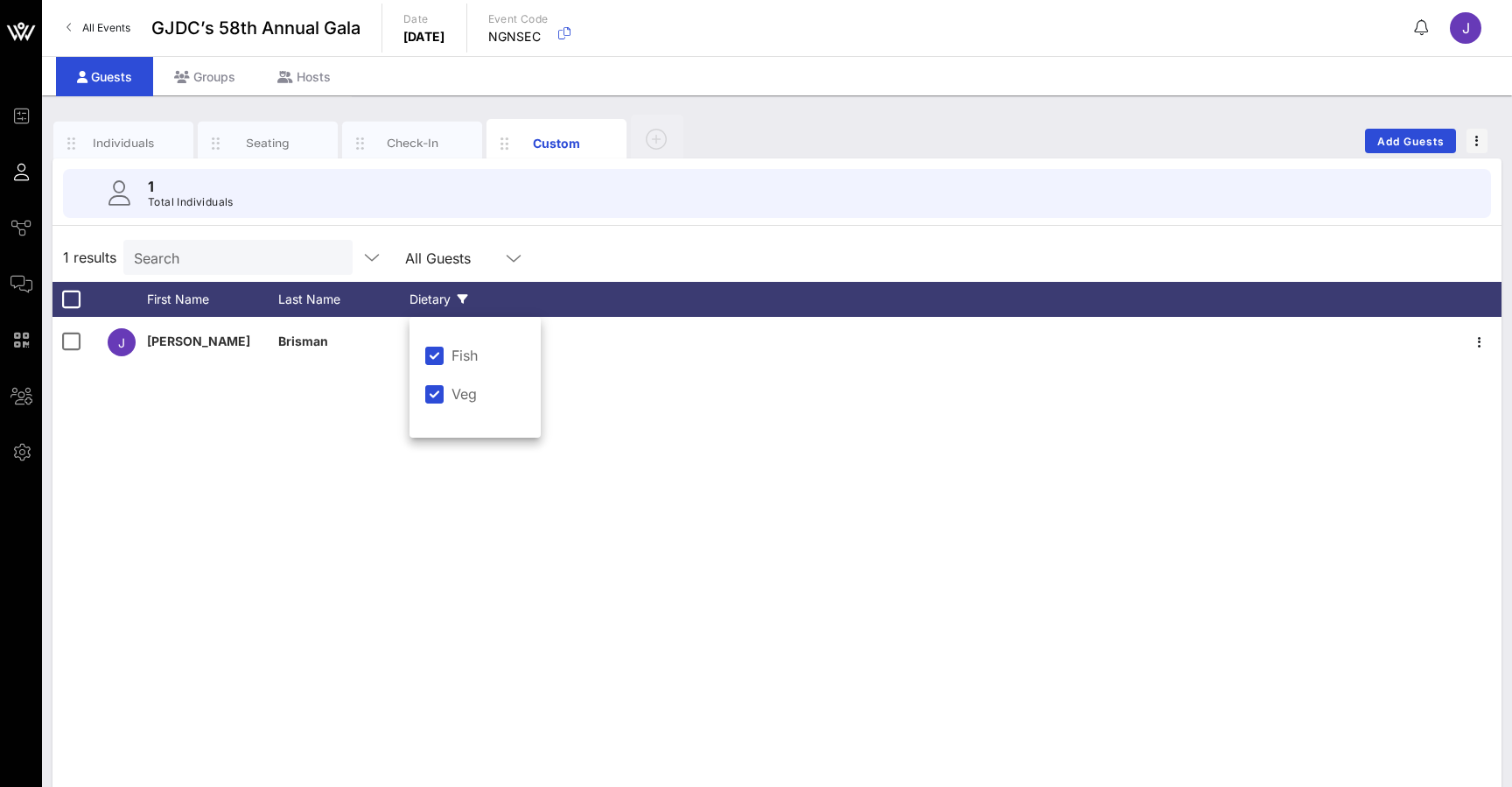
click at [465, 316] on div "Dietary" at bounding box center [474, 300] width 131 height 36
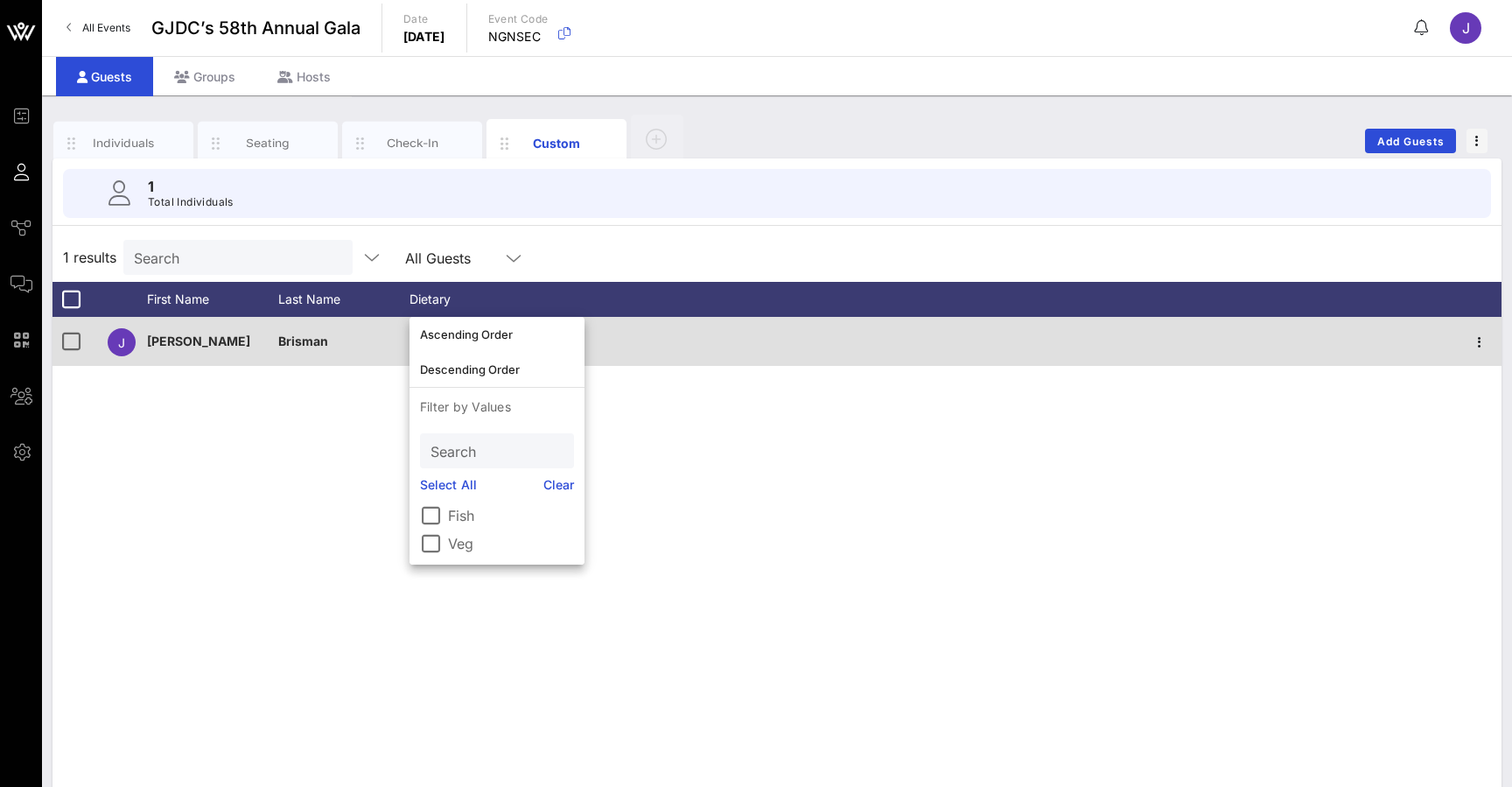
click at [654, 359] on div at bounding box center [999, 341] width 917 height 49
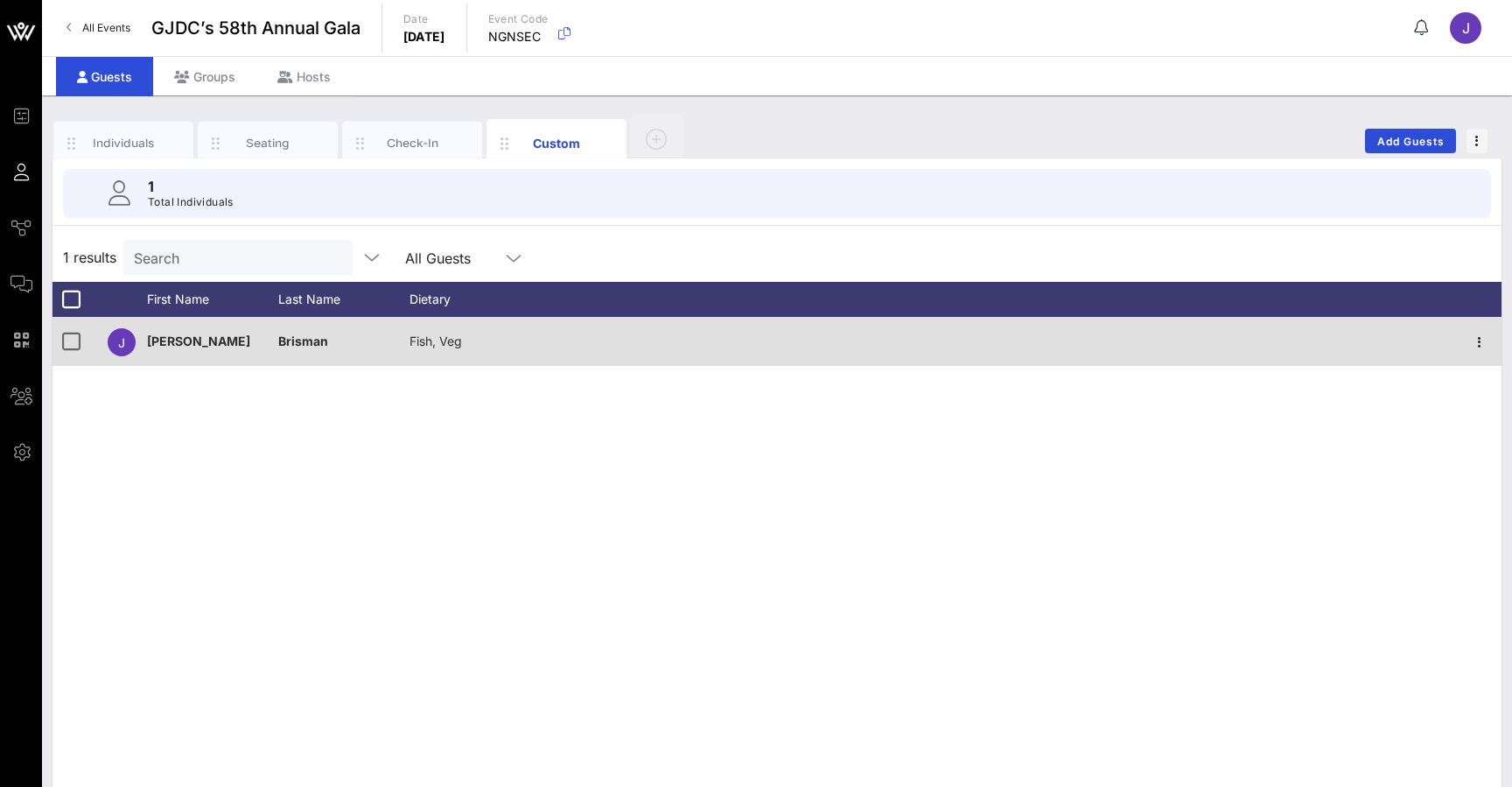
click at [446, 345] on span "Fish, Veg" at bounding box center [435, 340] width 52 height 15
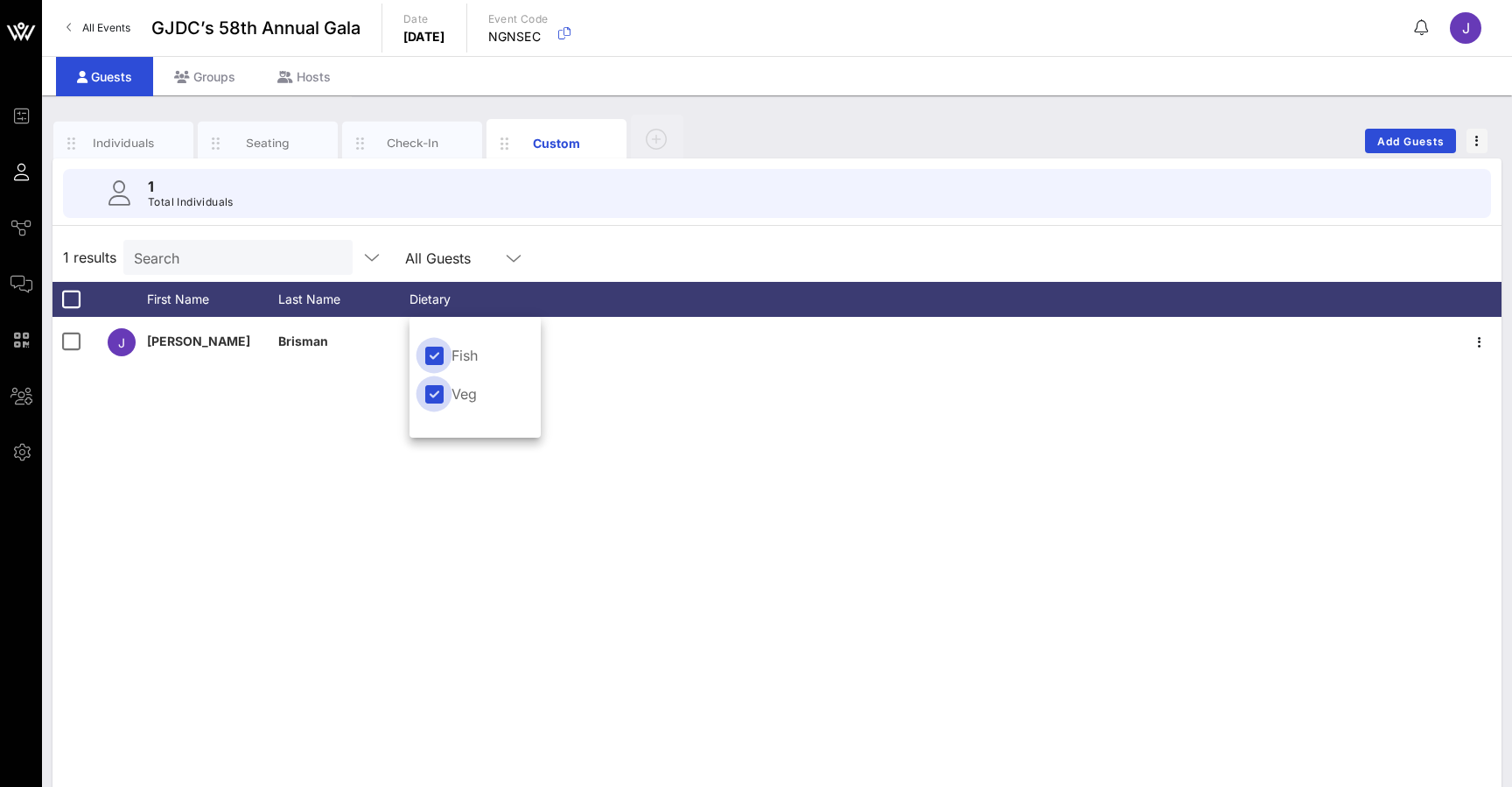
click at [435, 398] on div at bounding box center [434, 394] width 30 height 30
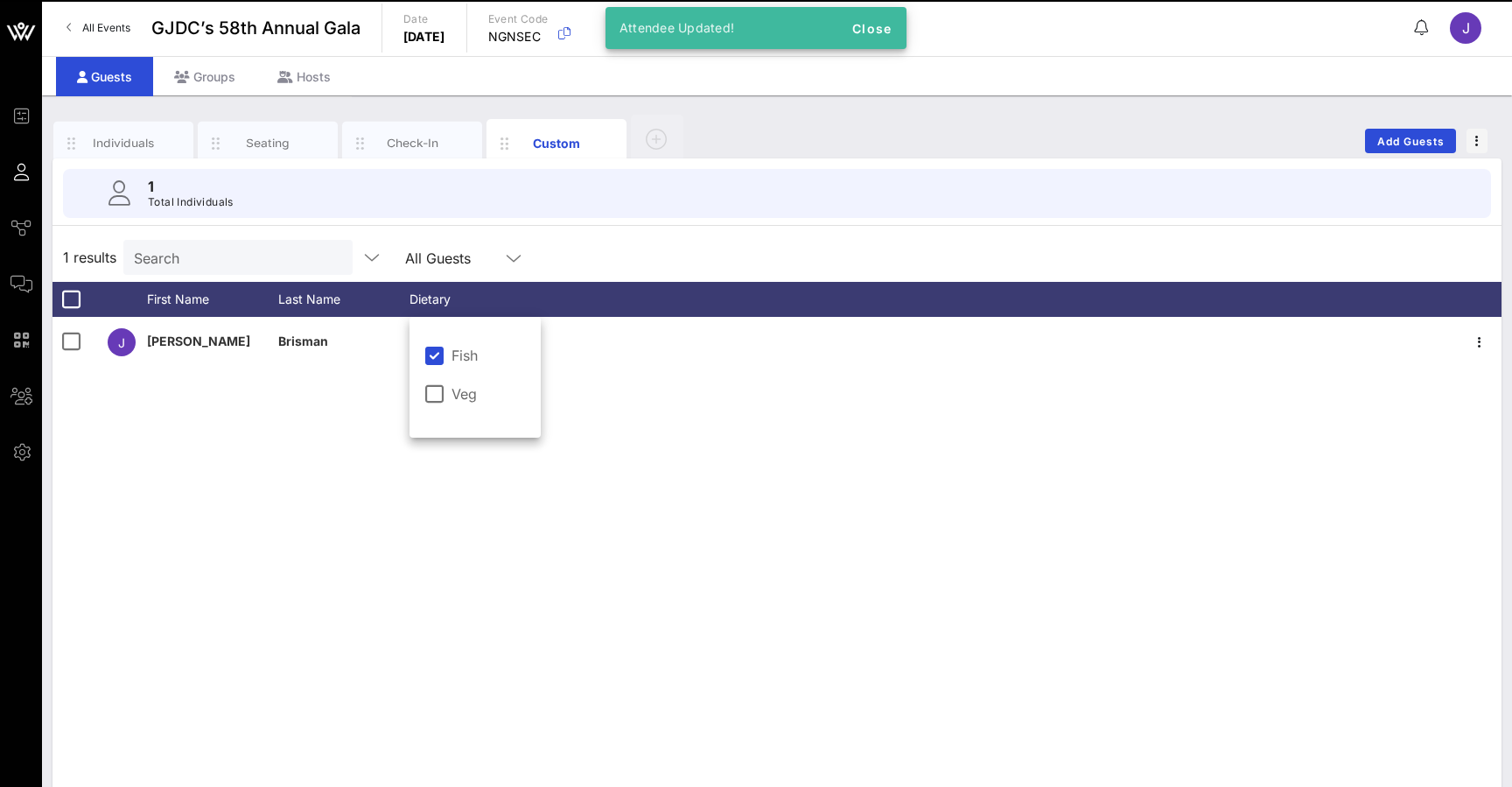
click at [557, 269] on div "1 results Search All Guests" at bounding box center [777, 257] width 1449 height 49
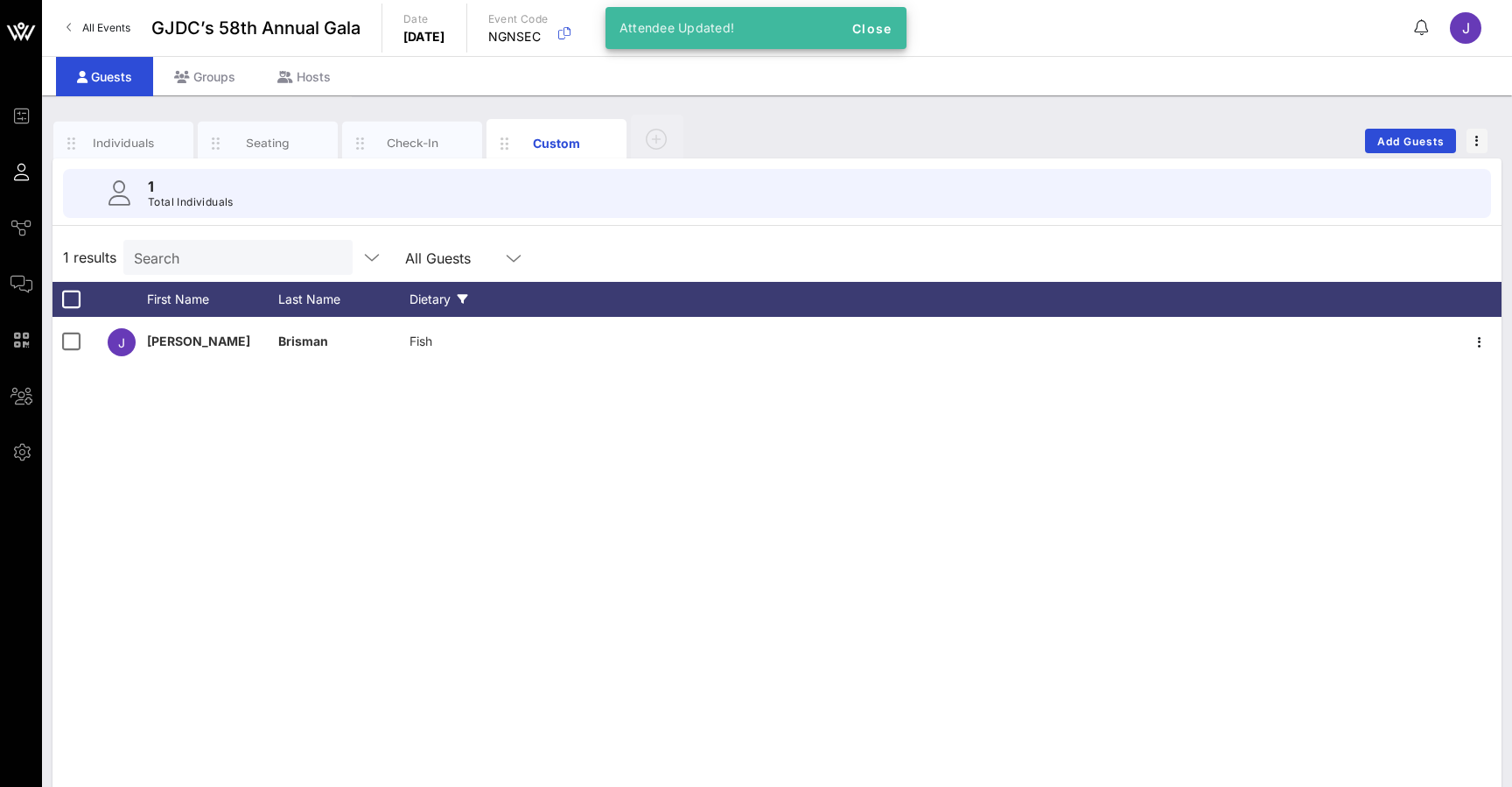
click at [450, 303] on div "Dietary" at bounding box center [474, 300] width 131 height 36
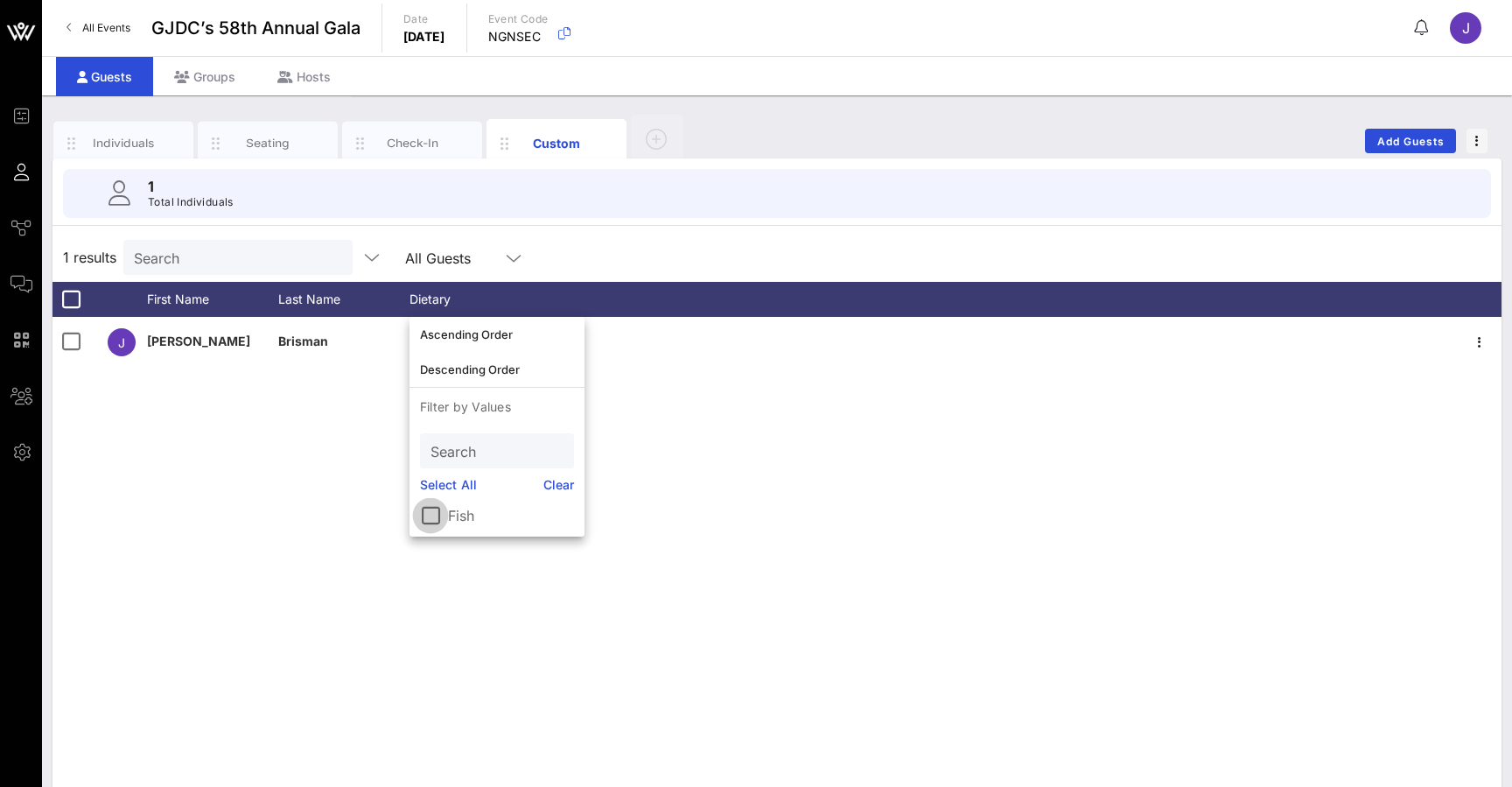
click at [434, 518] on div at bounding box center [431, 516] width 30 height 30
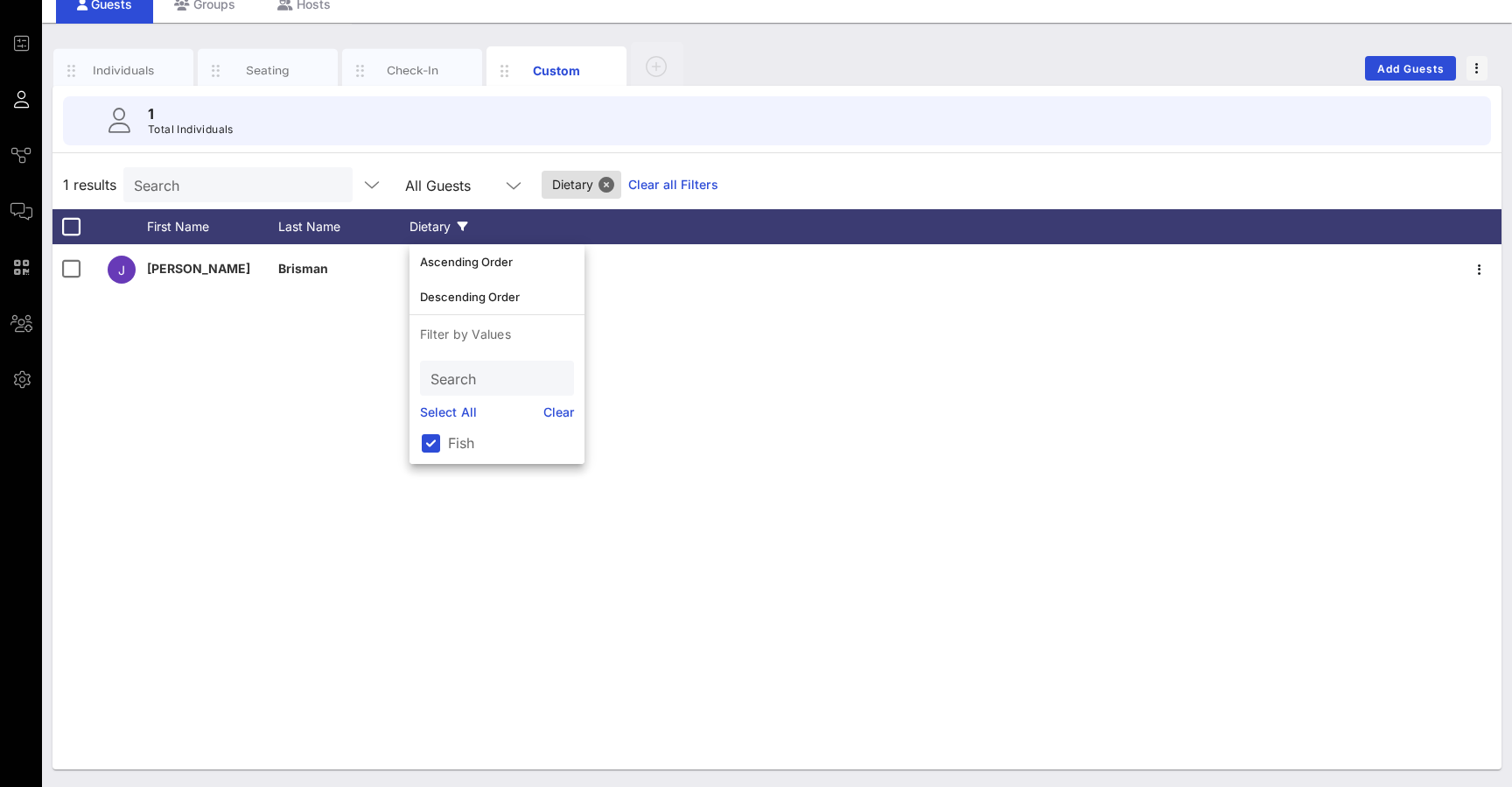
scroll to position [73, 0]
click at [643, 341] on div "J Jennifer Brisman Fish" at bounding box center [777, 507] width 1449 height 526
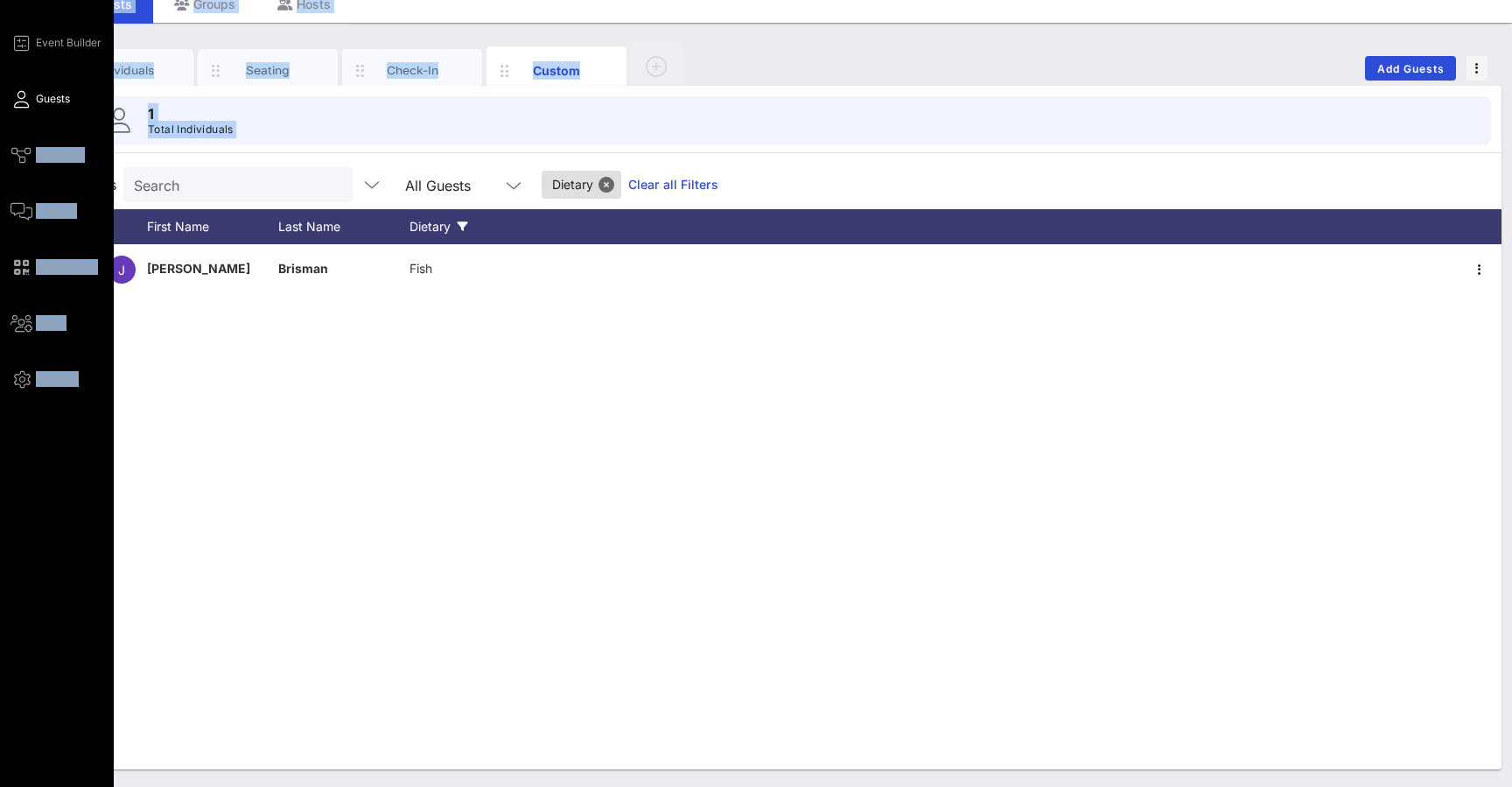
drag, startPoint x: 113, startPoint y: 187, endPoint x: 16, endPoint y: 179, distance: 97.3
click at [16, 180] on div "Event Builder Guests Journeys Comms QR Scanner Team Settings GJDC’s 58th Annual…" at bounding box center [756, 357] width 1512 height 860
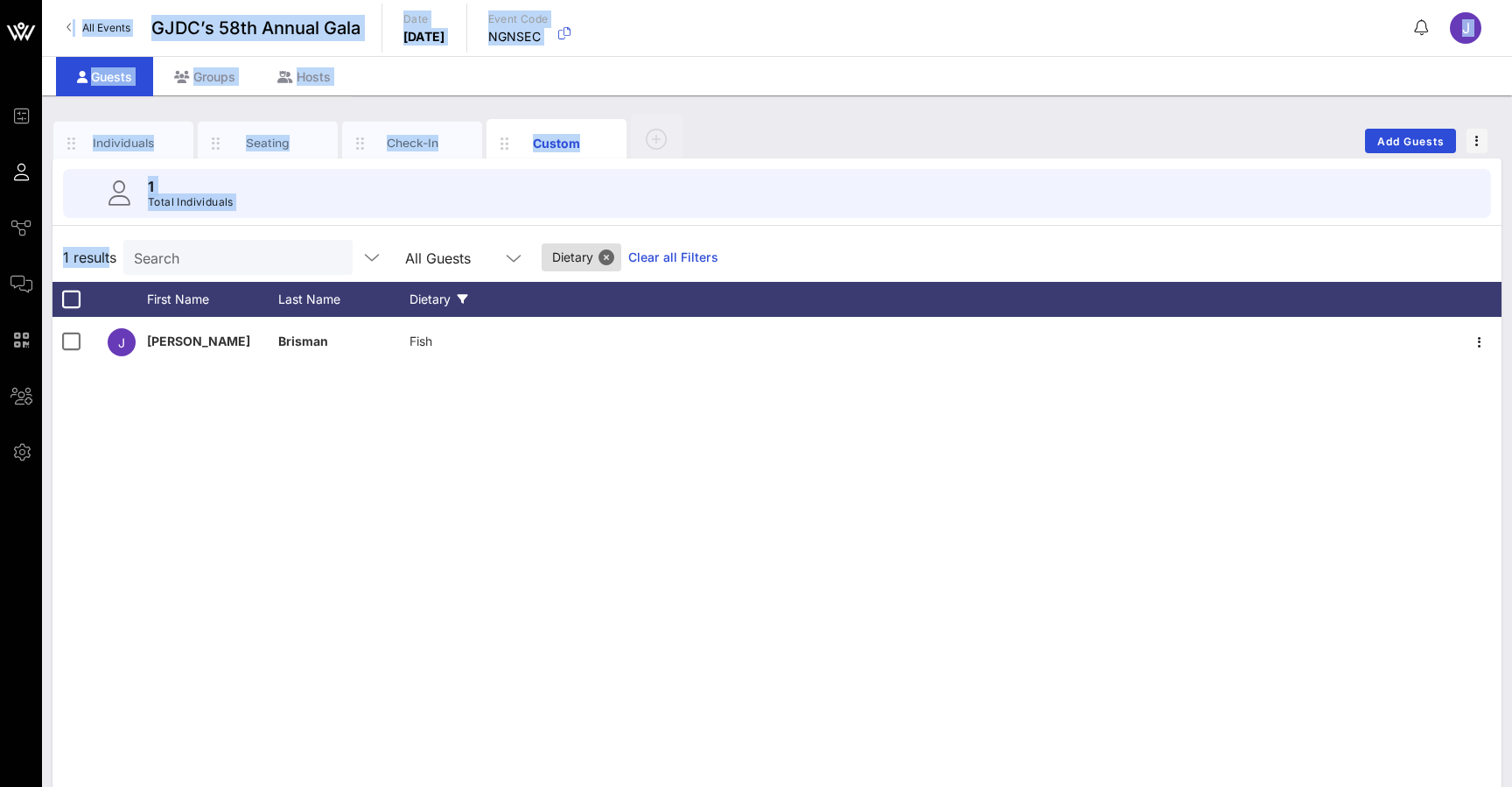
scroll to position [0, 0]
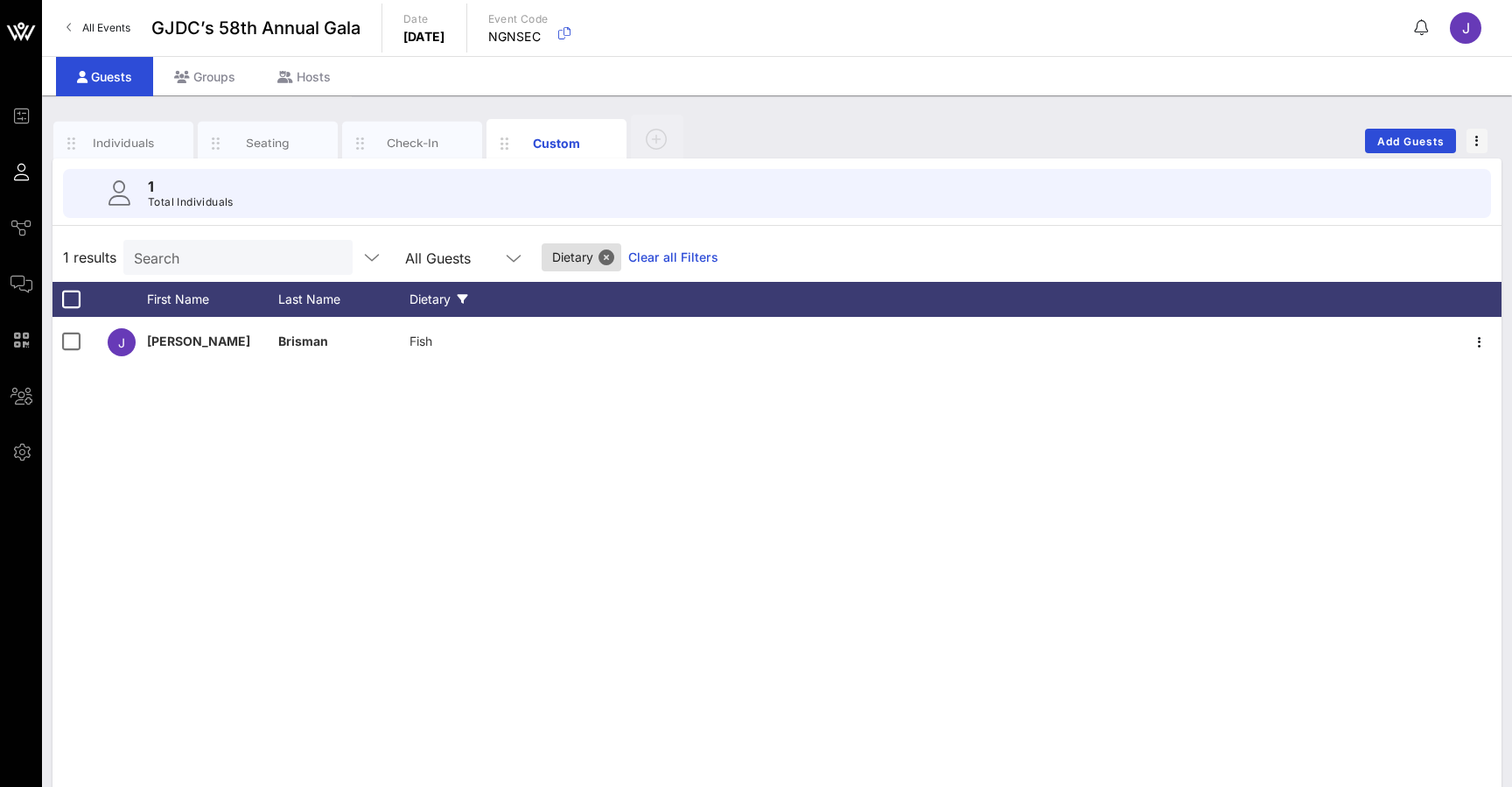
click at [752, 137] on div "Individuals Seating Check-In Custom Add Guests" at bounding box center [777, 141] width 1449 height 56
click at [607, 258] on button "Close" at bounding box center [606, 257] width 16 height 16
click at [417, 146] on div "Check-In" at bounding box center [412, 143] width 78 height 17
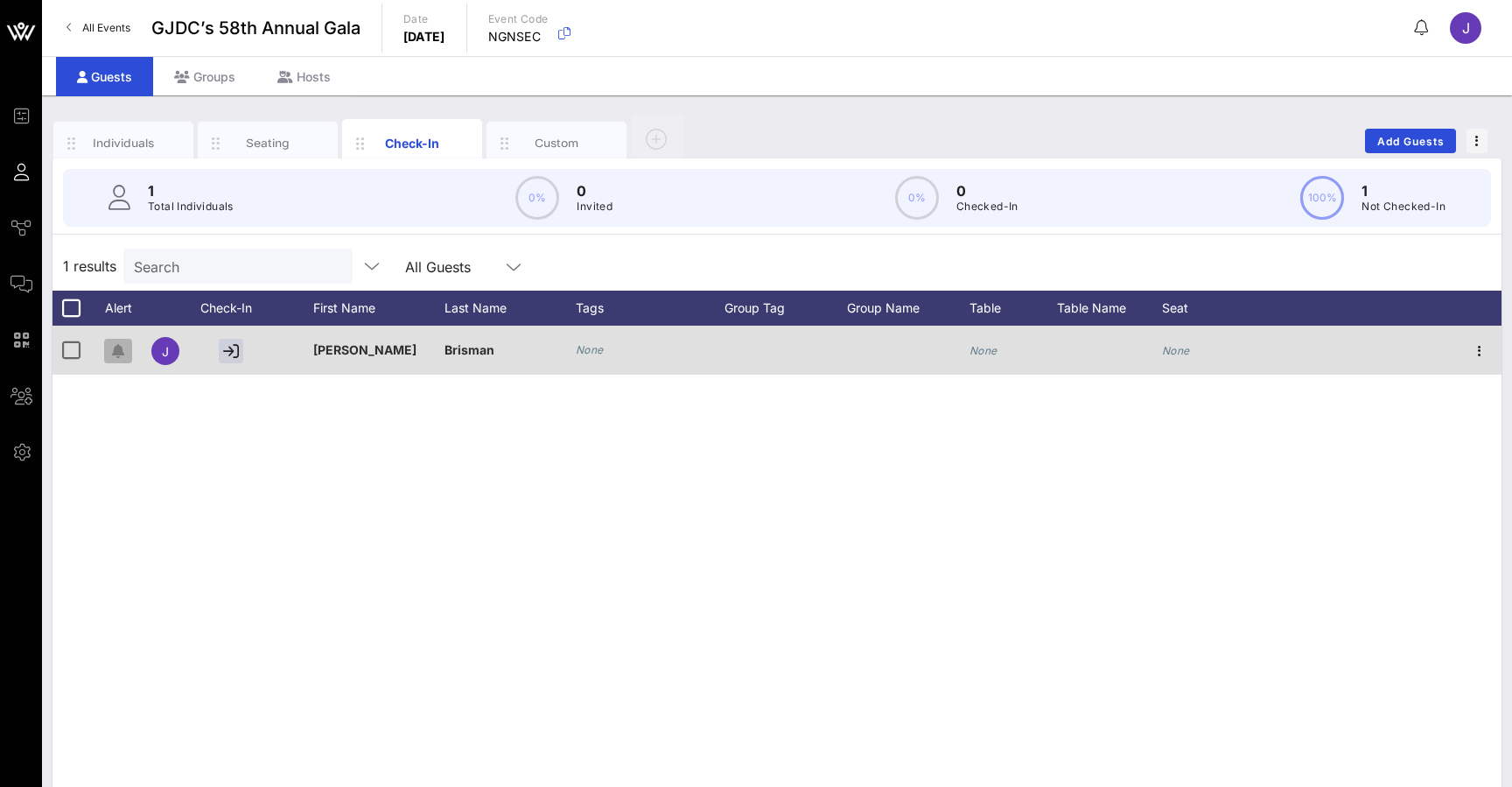
click at [112, 350] on icon "button" at bounding box center [118, 351] width 12 height 14
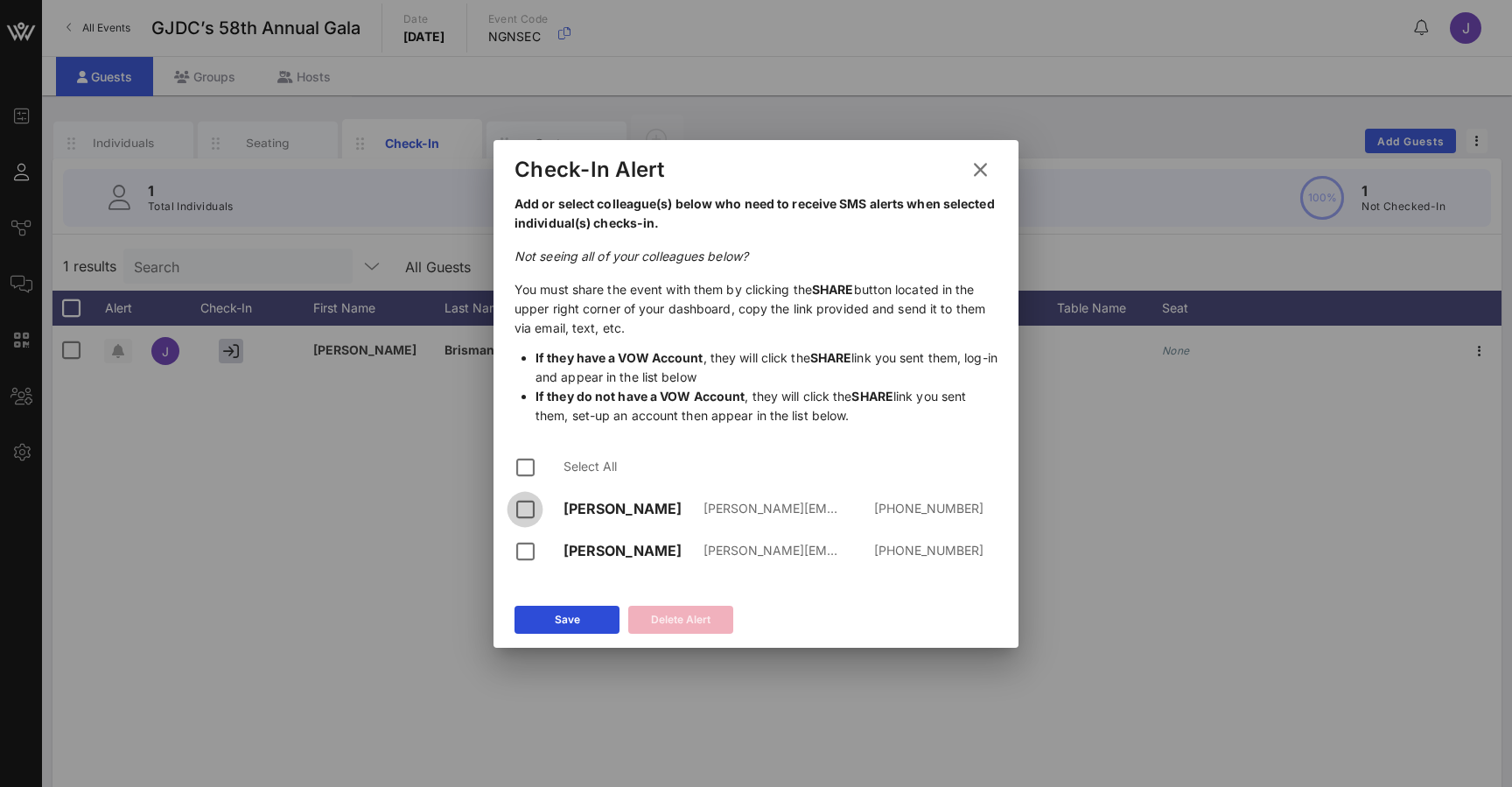
click at [522, 510] on div at bounding box center [525, 510] width 30 height 30
click at [522, 551] on div at bounding box center [525, 551] width 30 height 30
click at [982, 167] on icon at bounding box center [981, 170] width 24 height 21
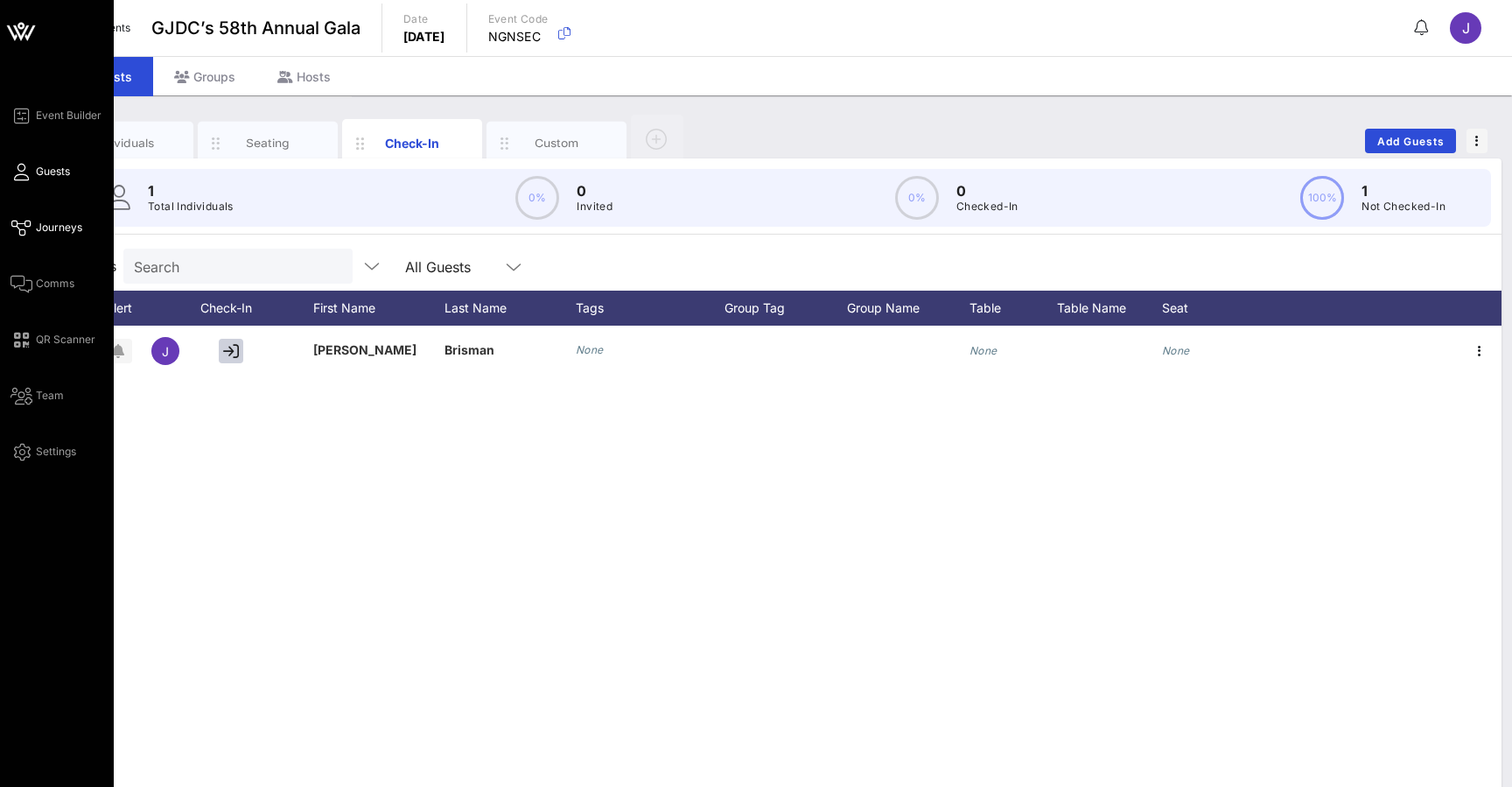
click at [34, 228] on link "Journeys" at bounding box center [46, 227] width 72 height 21
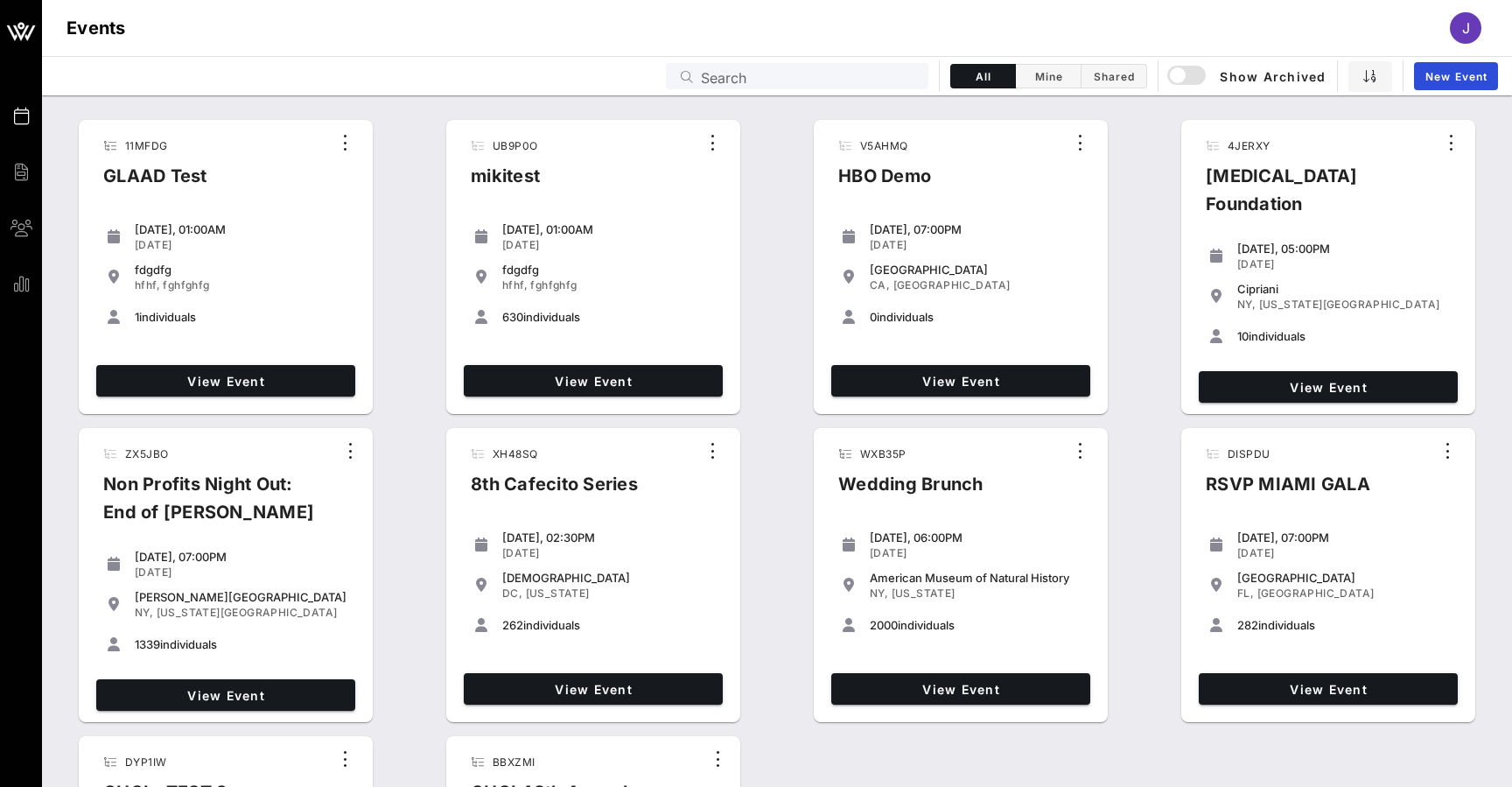
click at [772, 83] on input "Search" at bounding box center [809, 76] width 217 height 23
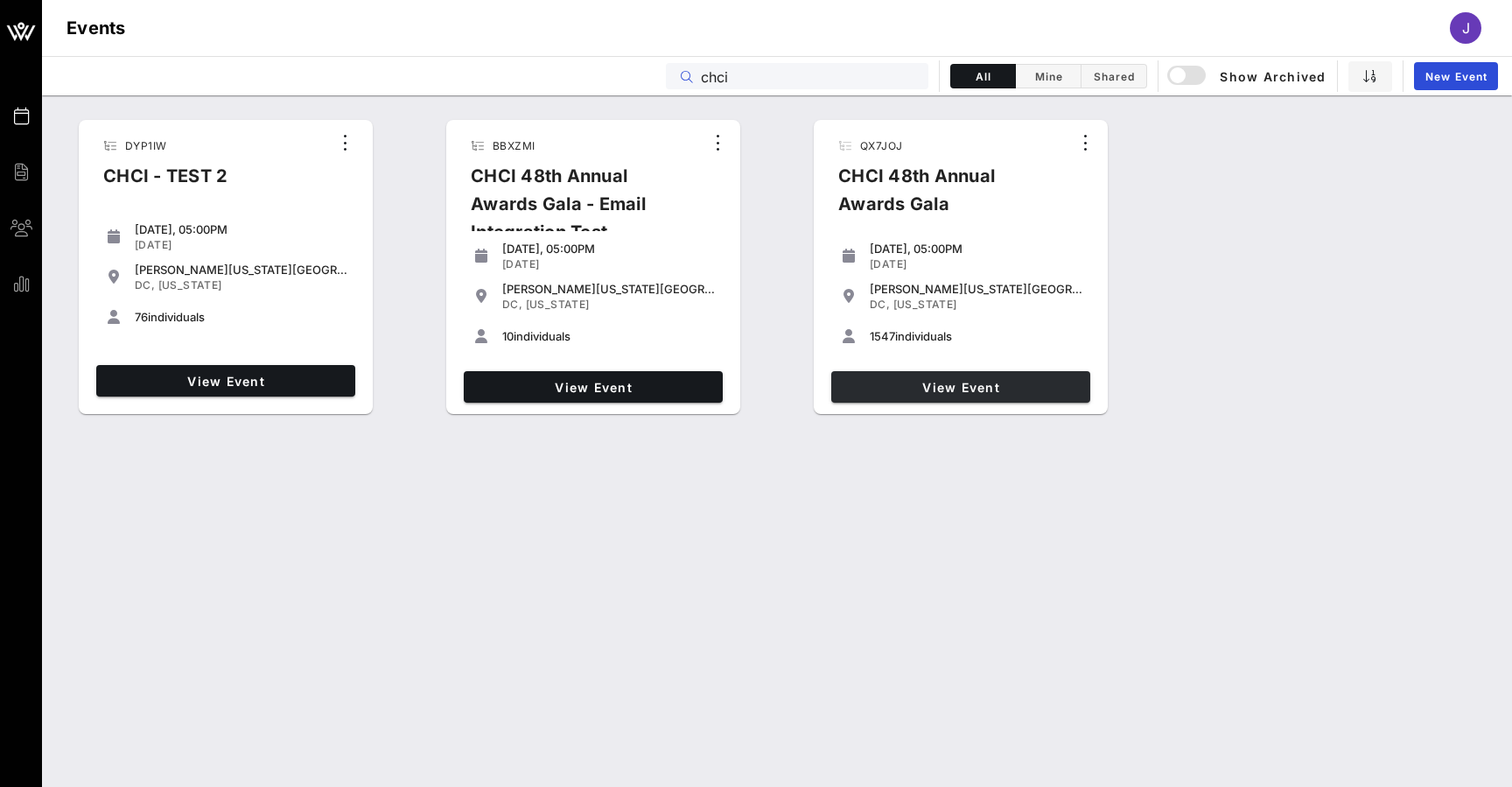
type input "chci"
click at [1015, 390] on span "View Event" at bounding box center [960, 387] width 245 height 15
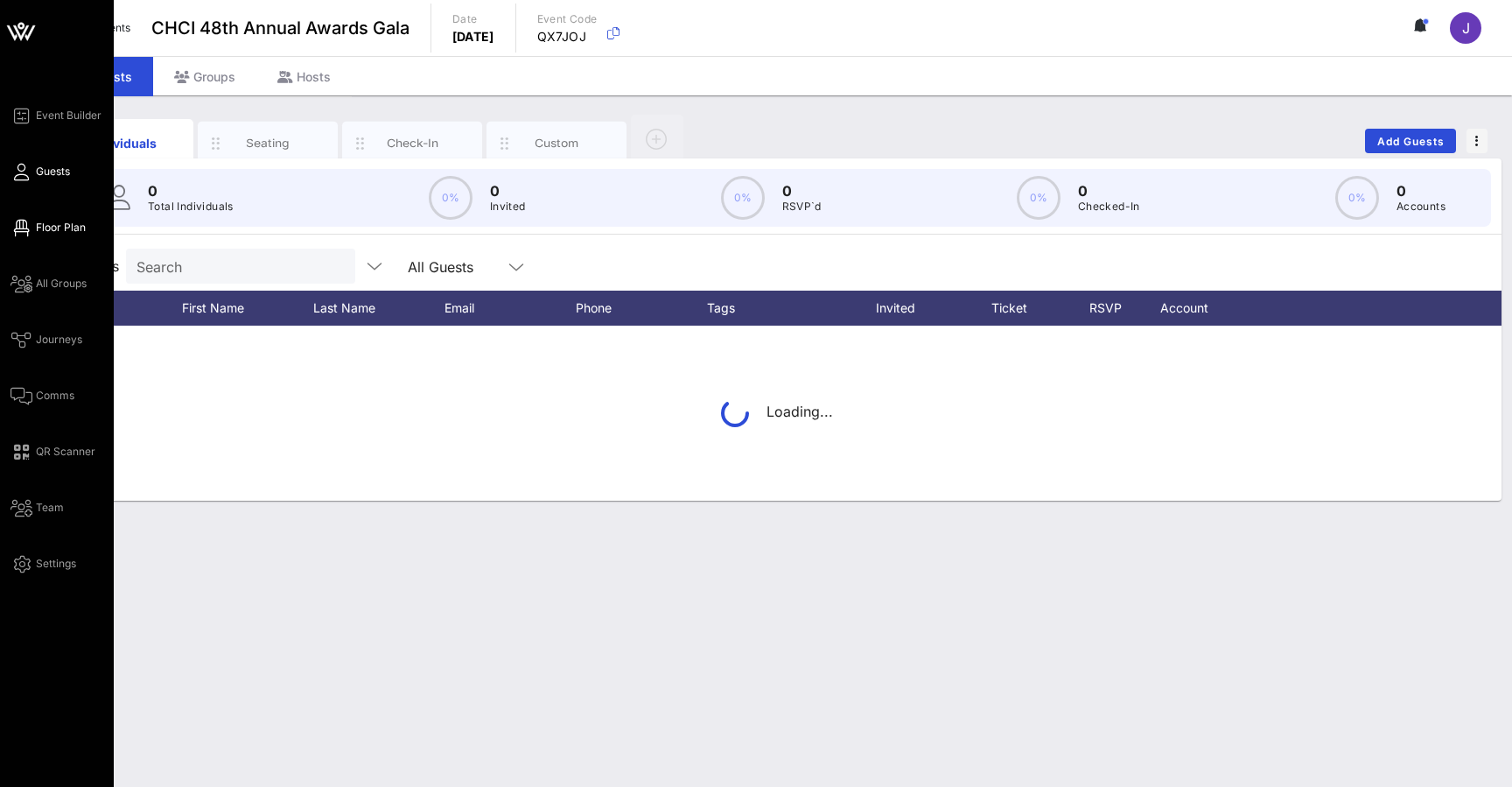
click at [25, 228] on icon at bounding box center [22, 228] width 22 height 3
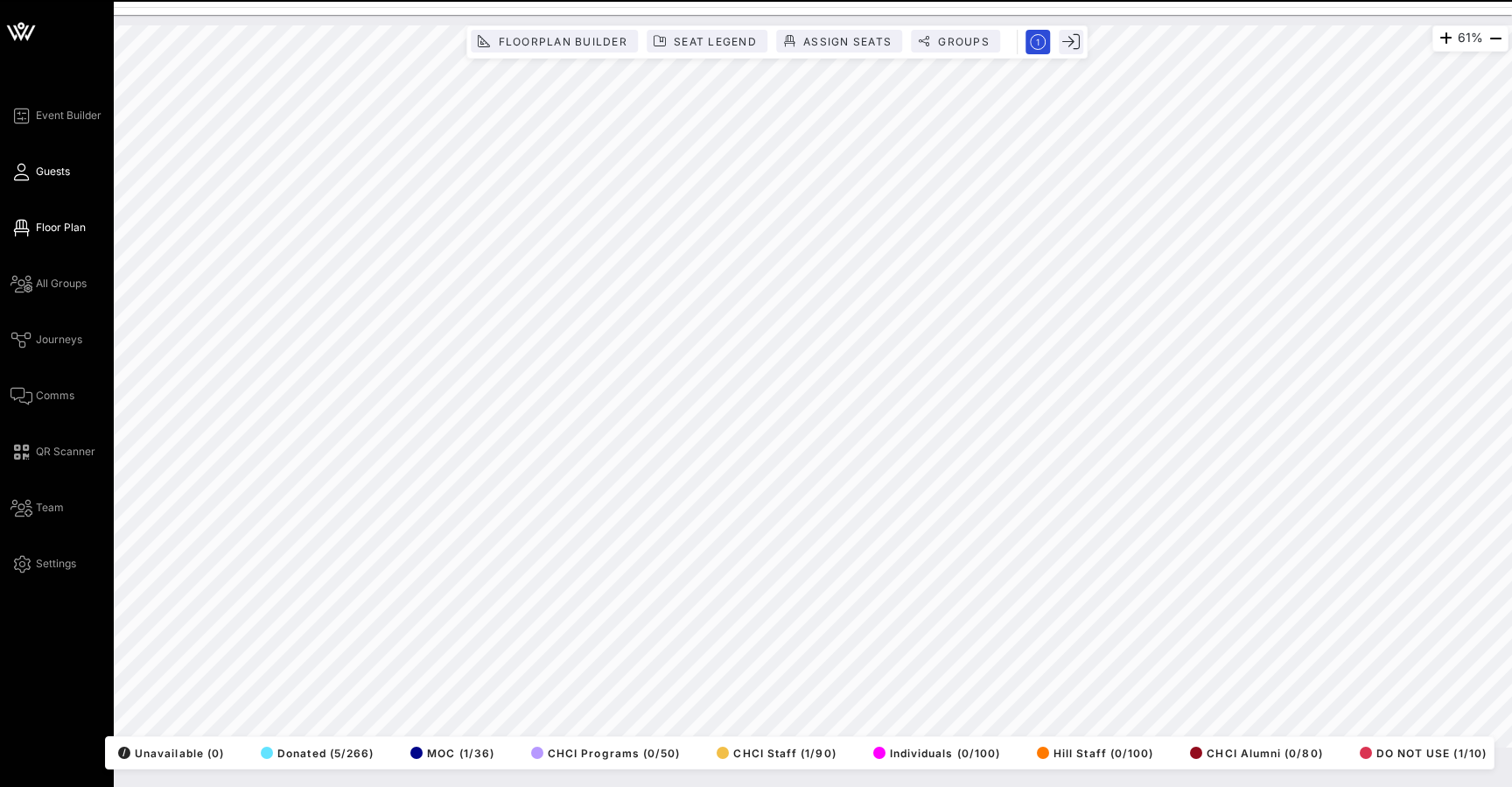
click at [22, 171] on icon at bounding box center [22, 172] width 22 height 3
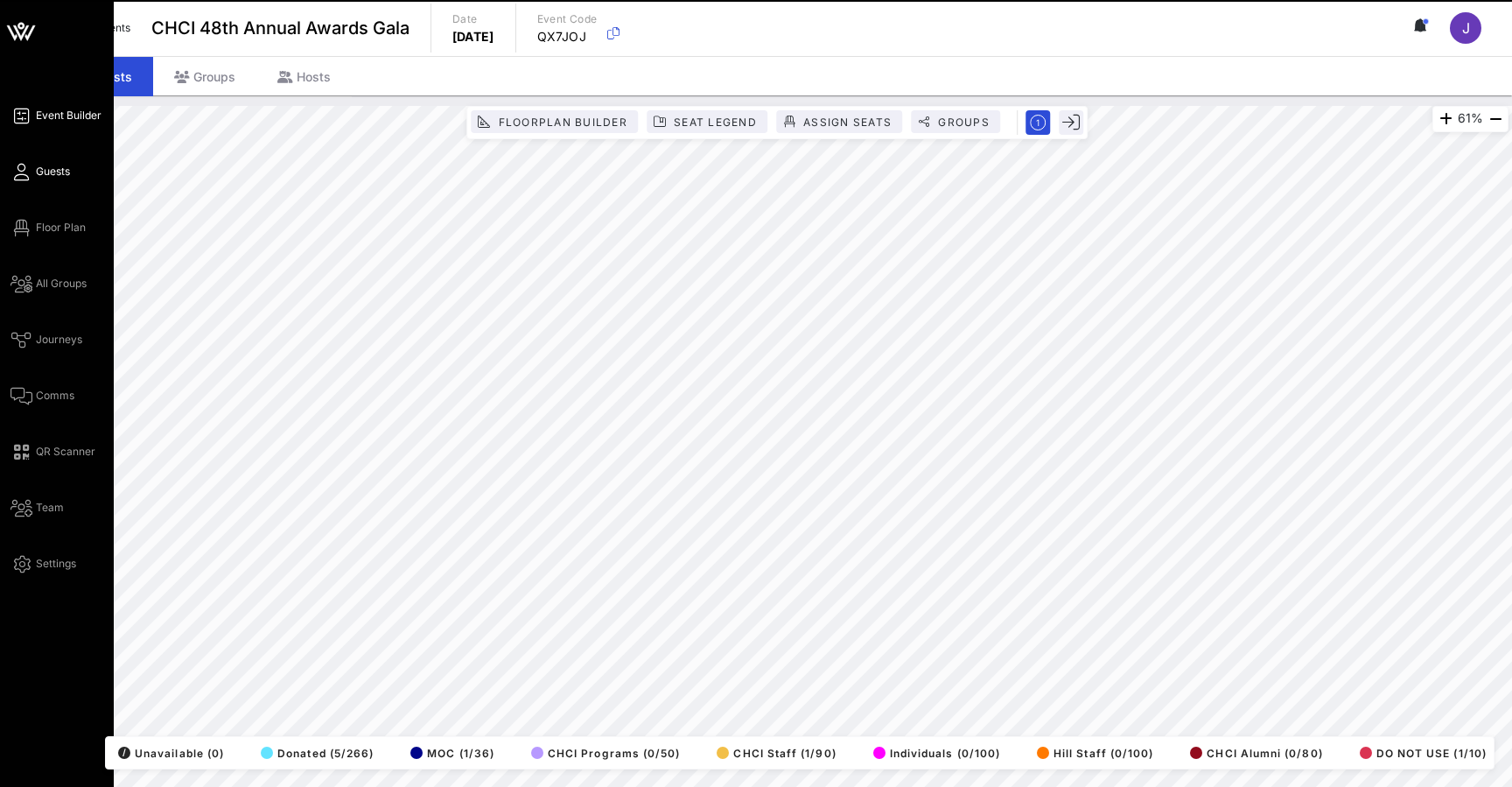
click at [28, 126] on div "Event Builder Guests Floor Plan All Groups Journeys Comms QR Scanner Team Setti…" at bounding box center [62, 340] width 103 height 469
click at [25, 117] on icon at bounding box center [22, 115] width 22 height 3
click at [21, 117] on icon at bounding box center [22, 115] width 22 height 3
click at [26, 117] on icon at bounding box center [22, 115] width 22 height 3
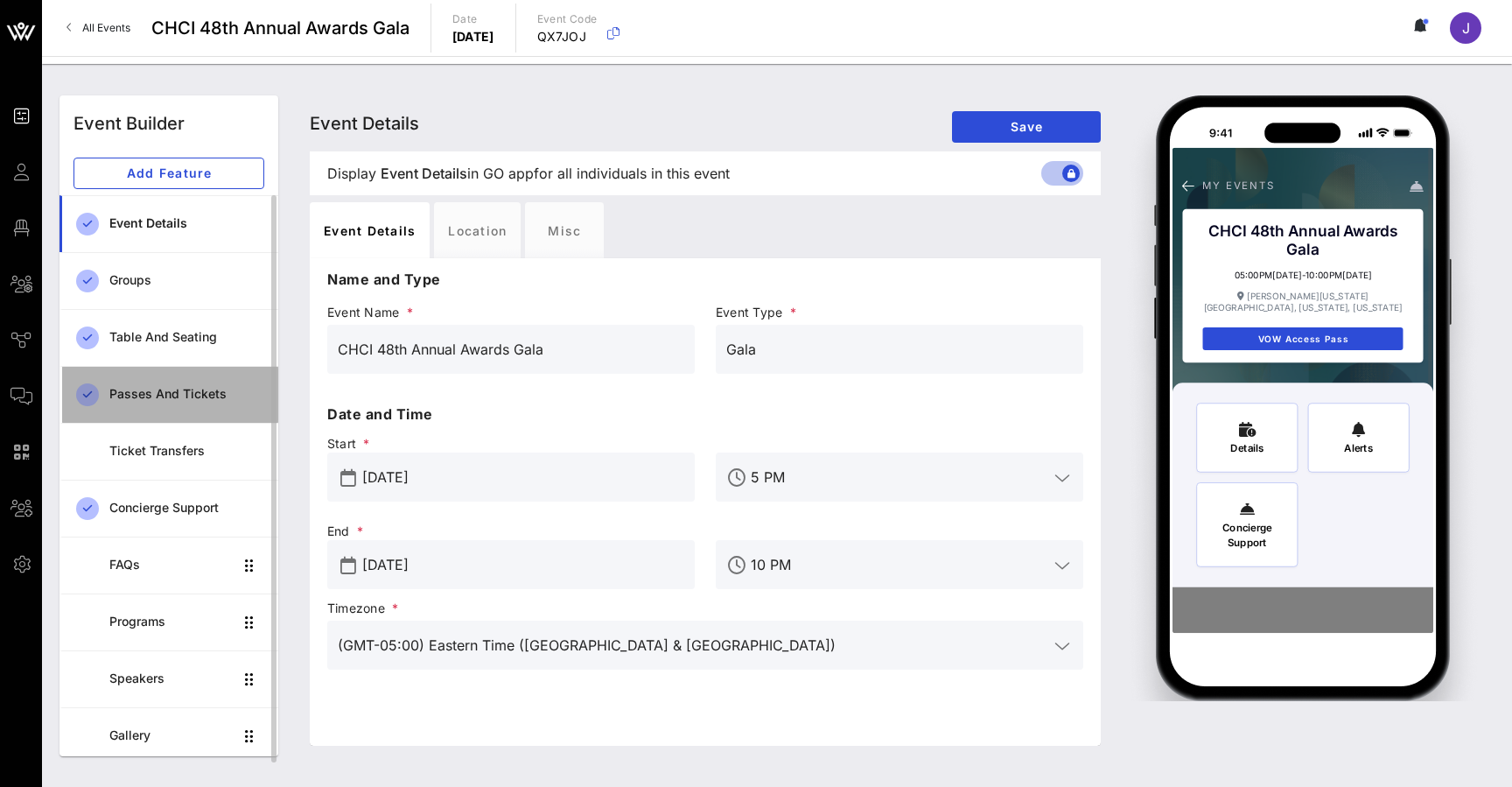
click at [201, 380] on div "Passes and Tickets" at bounding box center [186, 394] width 155 height 36
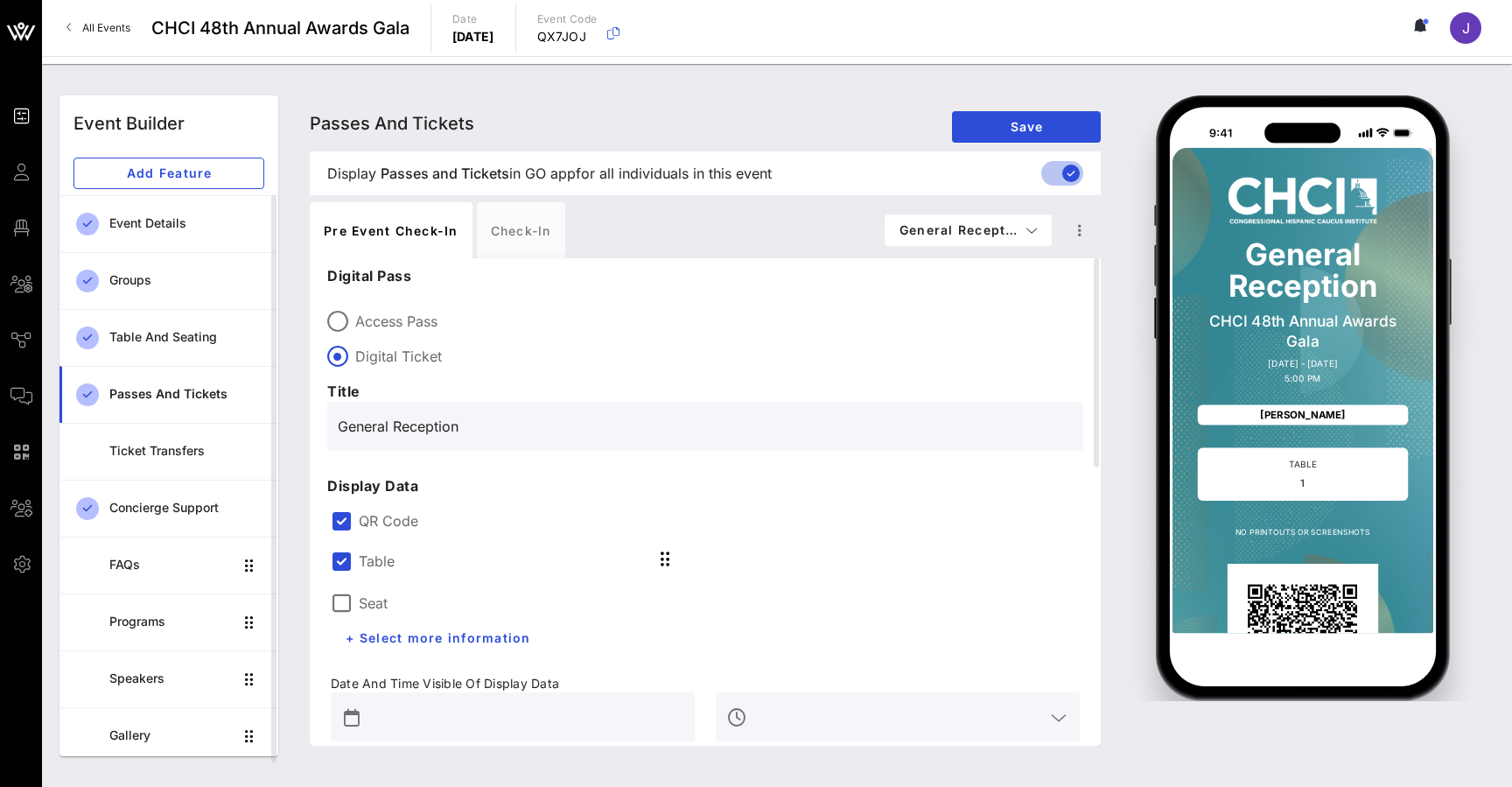
click at [986, 253] on div "Pre Event Check-in Check-in General Recept…" at bounding box center [705, 230] width 791 height 56
click at [986, 233] on span "General Recept…" at bounding box center [969, 229] width 140 height 15
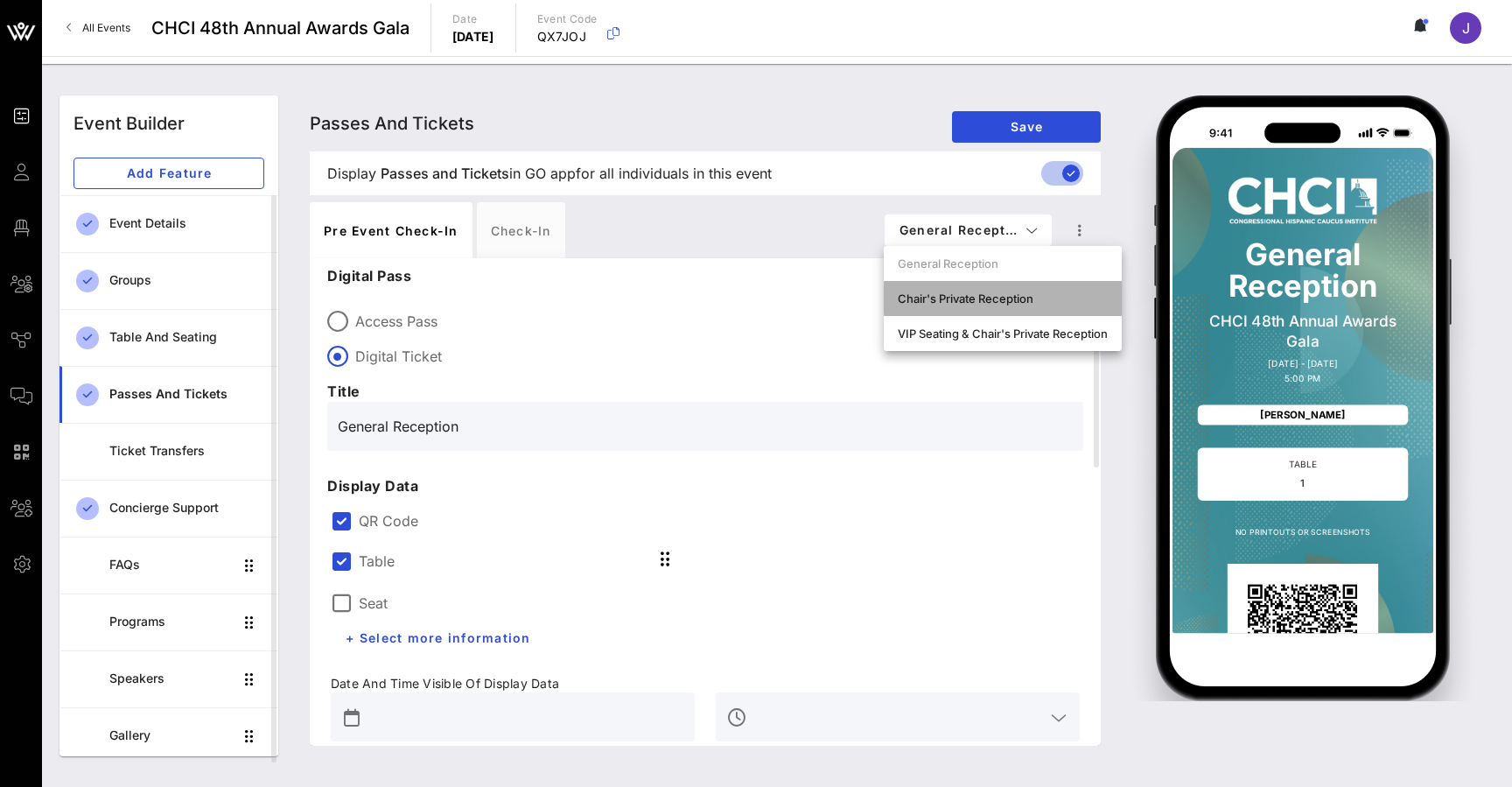
click at [1019, 303] on div "Chair's Private Reception" at bounding box center [1002, 299] width 210 height 14
type input "Chair's Private Reception and Awards Gala"
type input "#ffffff"
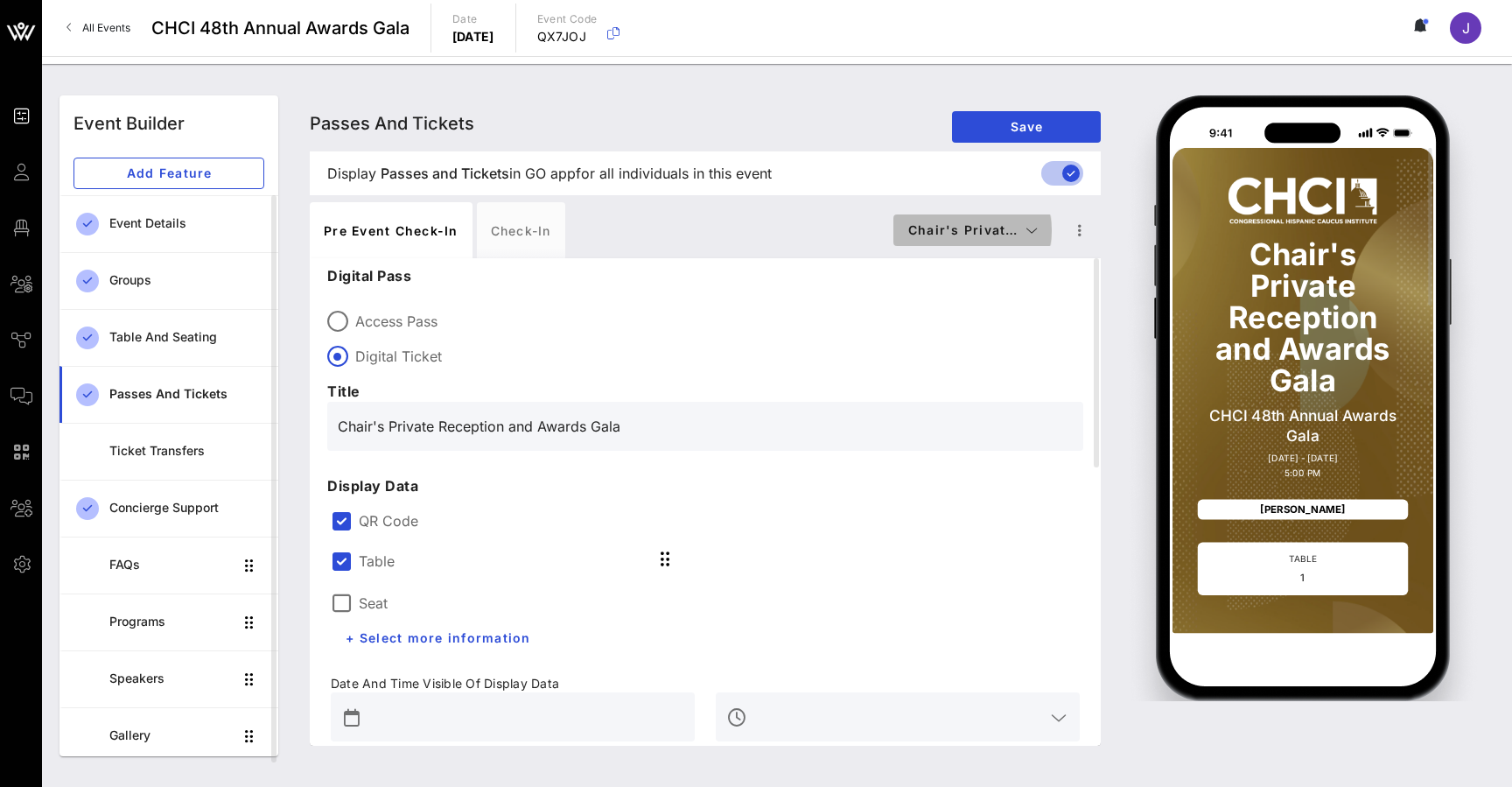
click at [1032, 230] on icon "button" at bounding box center [1031, 230] width 13 height 12
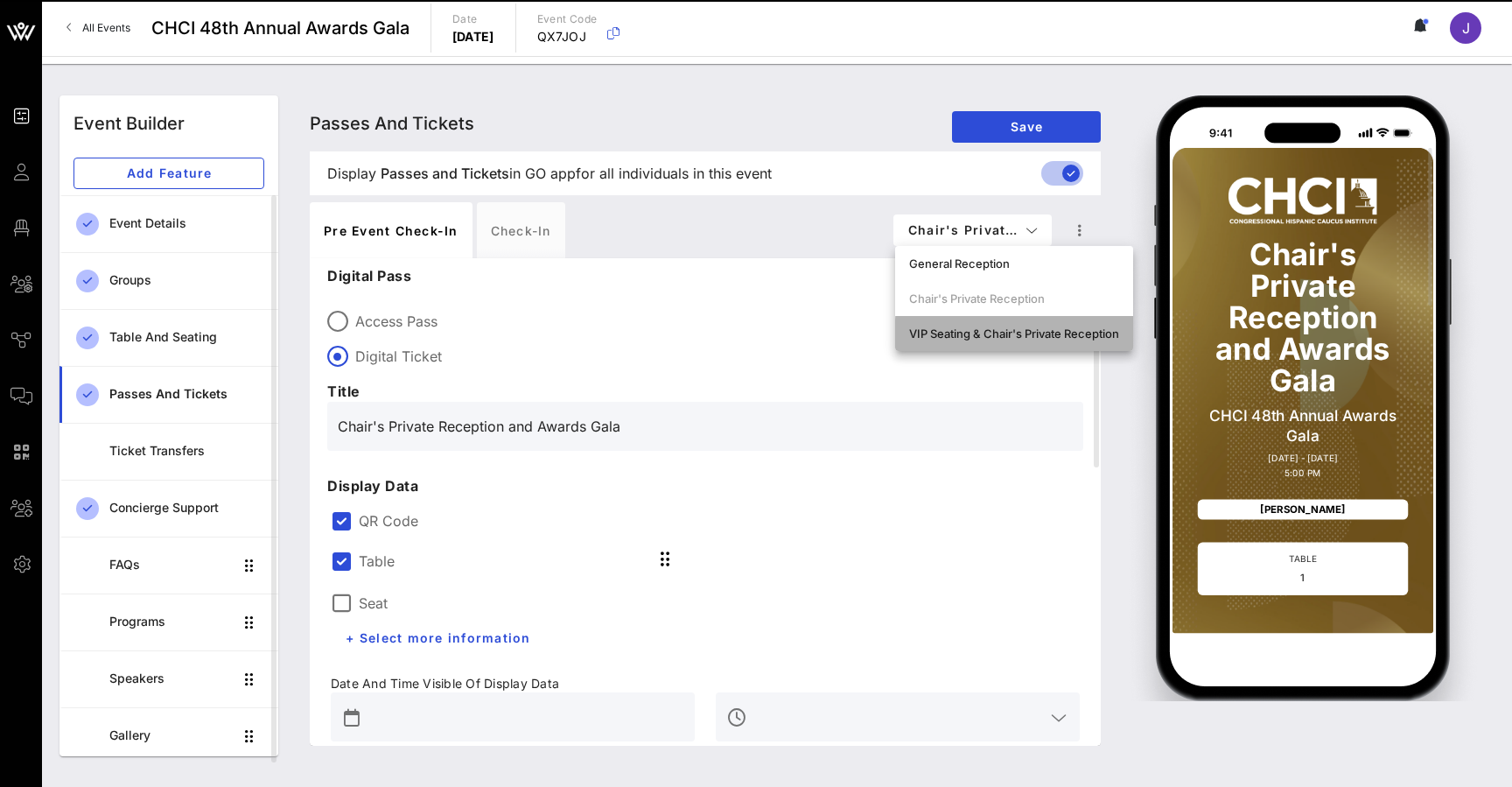
click at [986, 338] on div "VIP Seating & Chair's Private Reception" at bounding box center [1013, 333] width 210 height 14
type input "Chair's Private Reception and VIP Awards Gala"
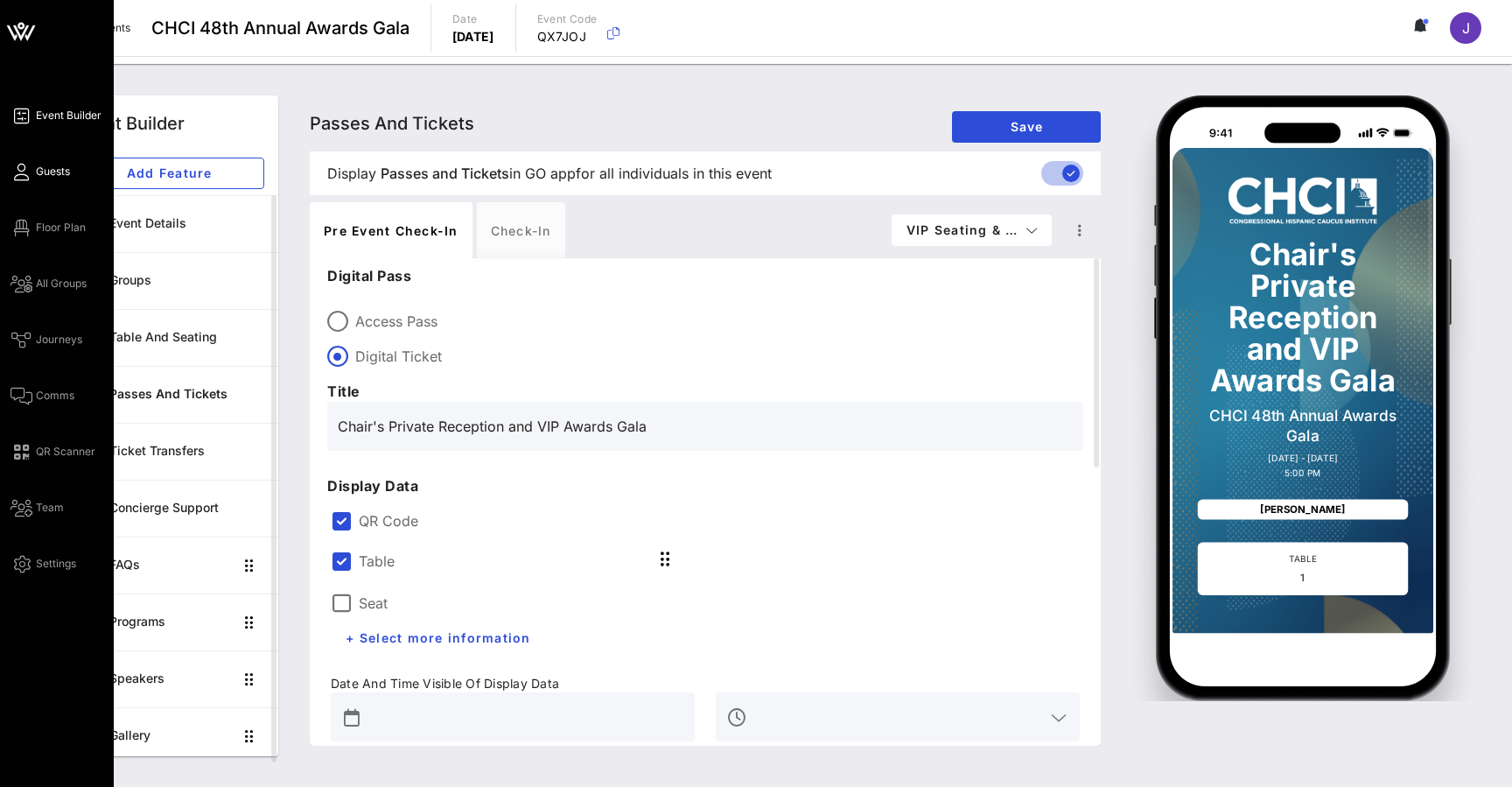
drag, startPoint x: 1323, startPoint y: 172, endPoint x: 18, endPoint y: 176, distance: 1305.0
click at [18, 174] on icon at bounding box center [22, 172] width 22 height 3
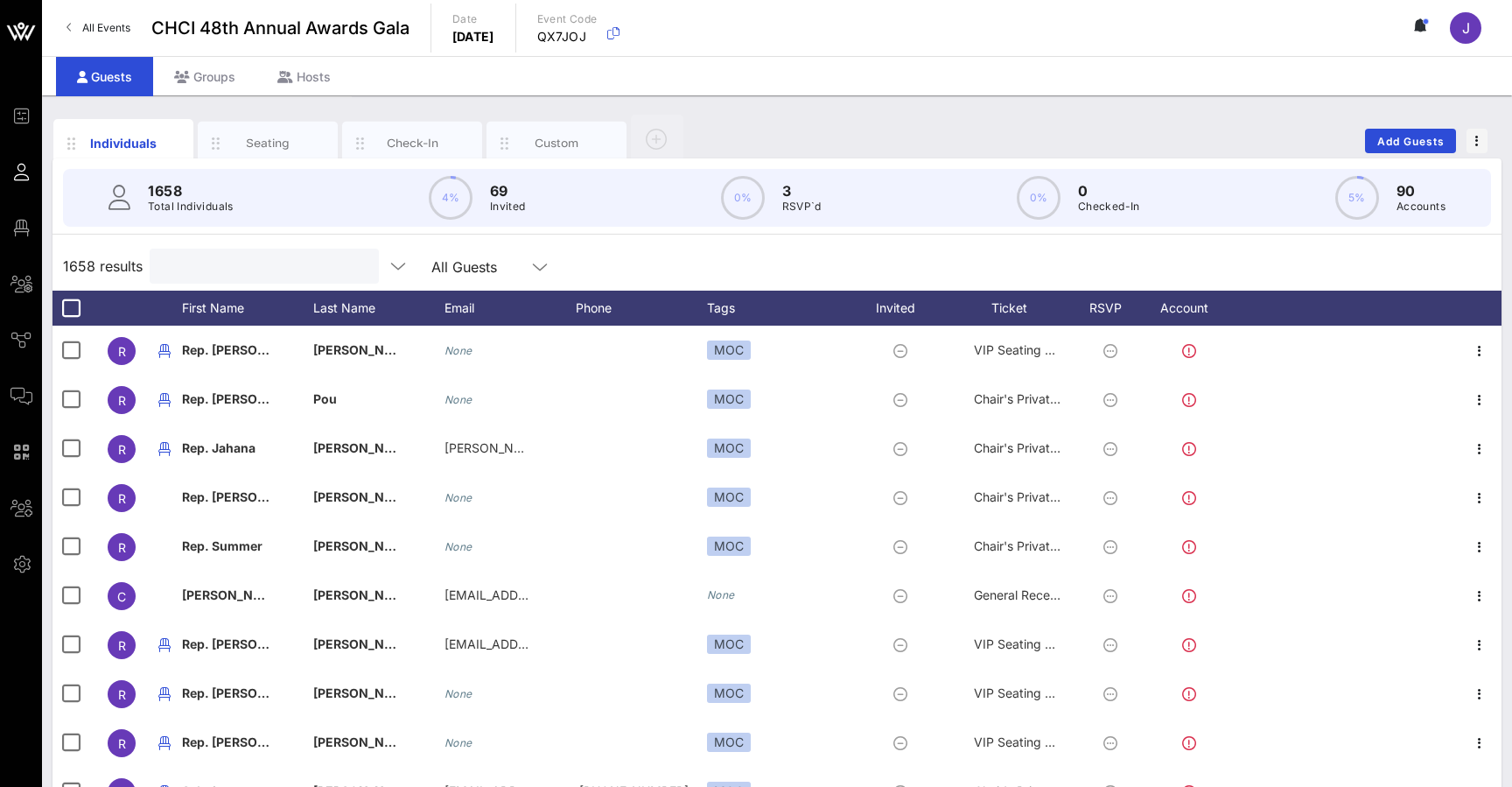
click at [313, 277] on input "text" at bounding box center [262, 265] width 205 height 23
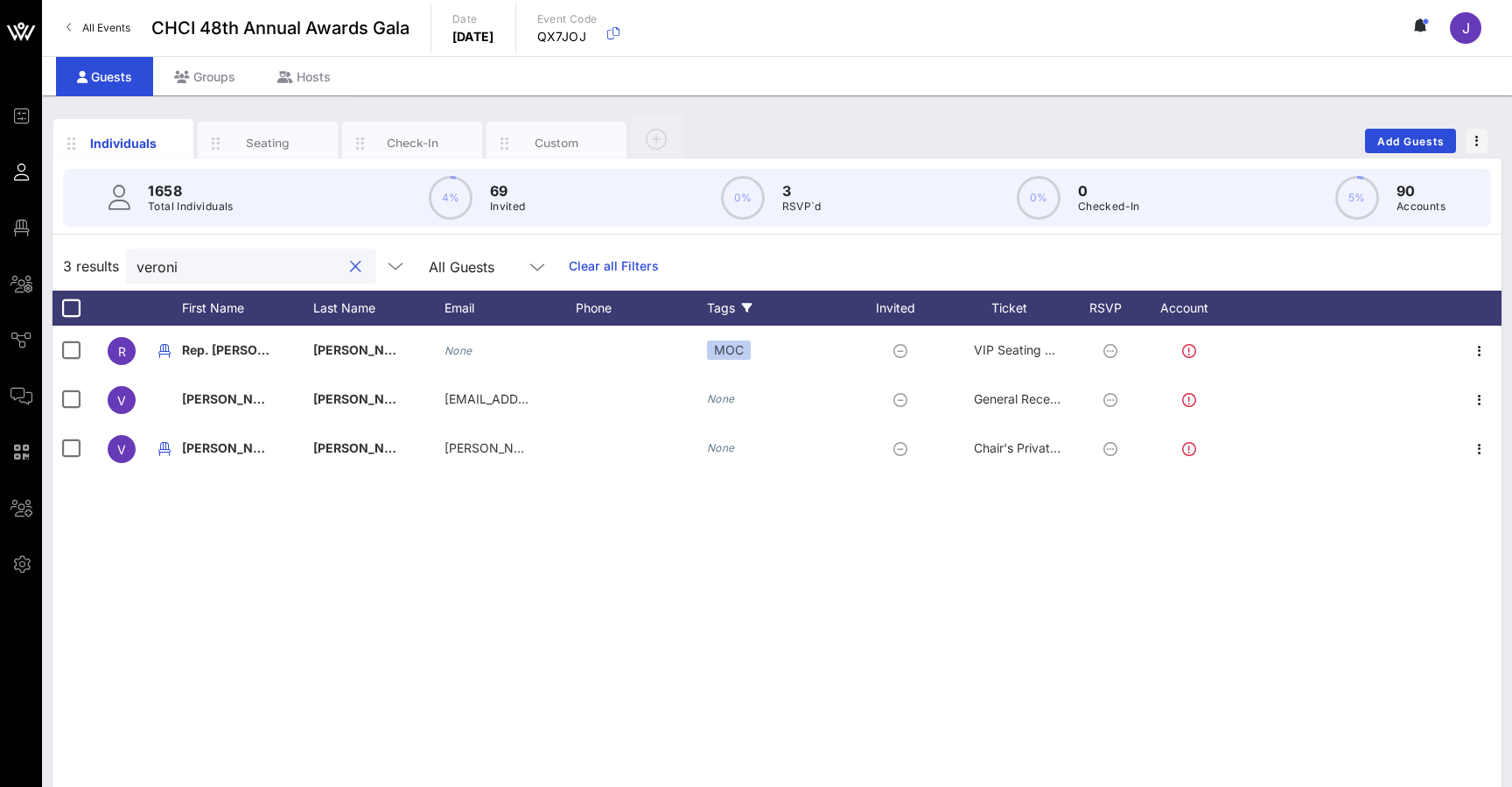
type input "veroni"
click at [714, 305] on div "Tags" at bounding box center [781, 309] width 149 height 36
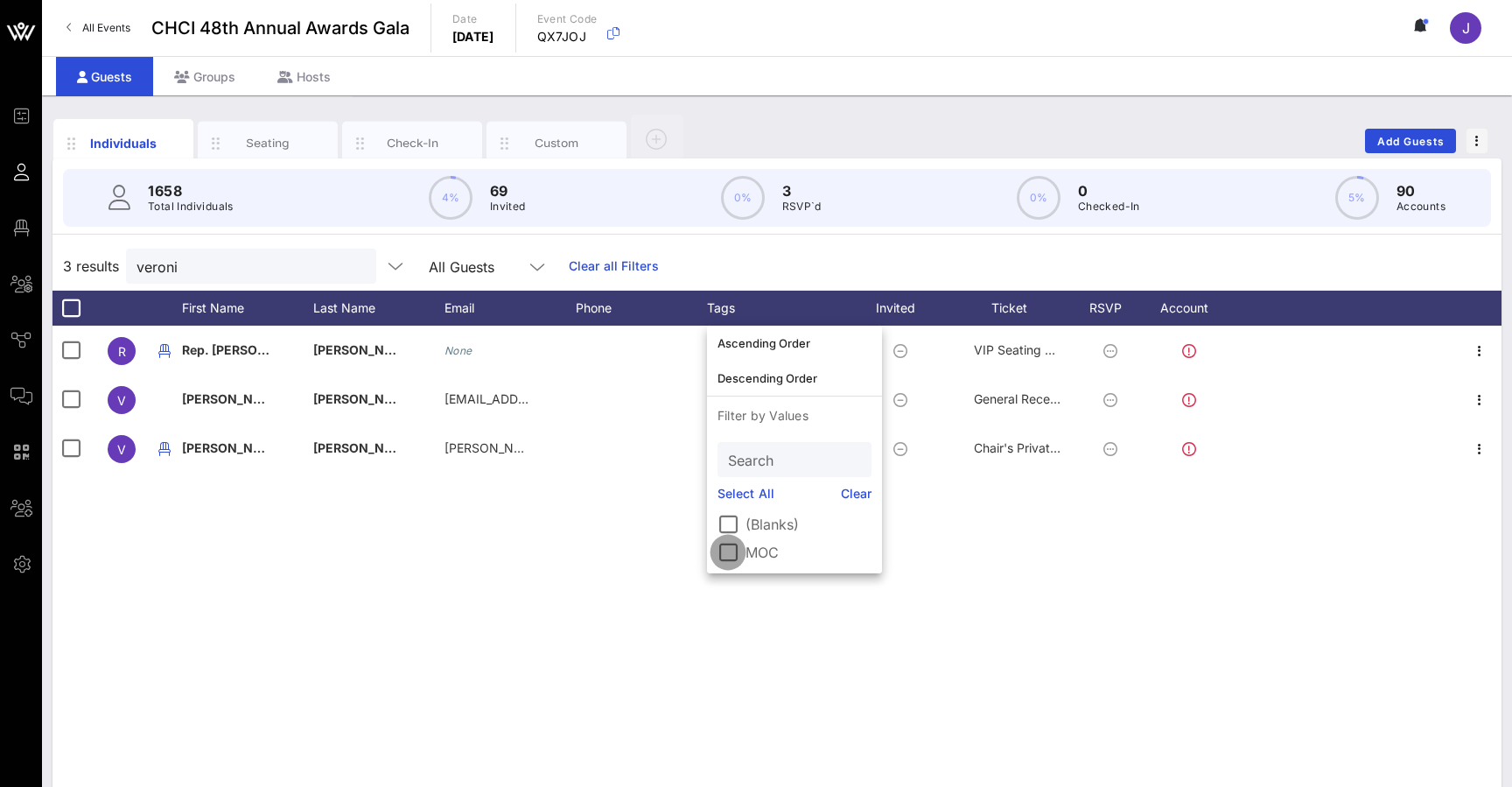
click at [726, 553] on div at bounding box center [728, 552] width 30 height 30
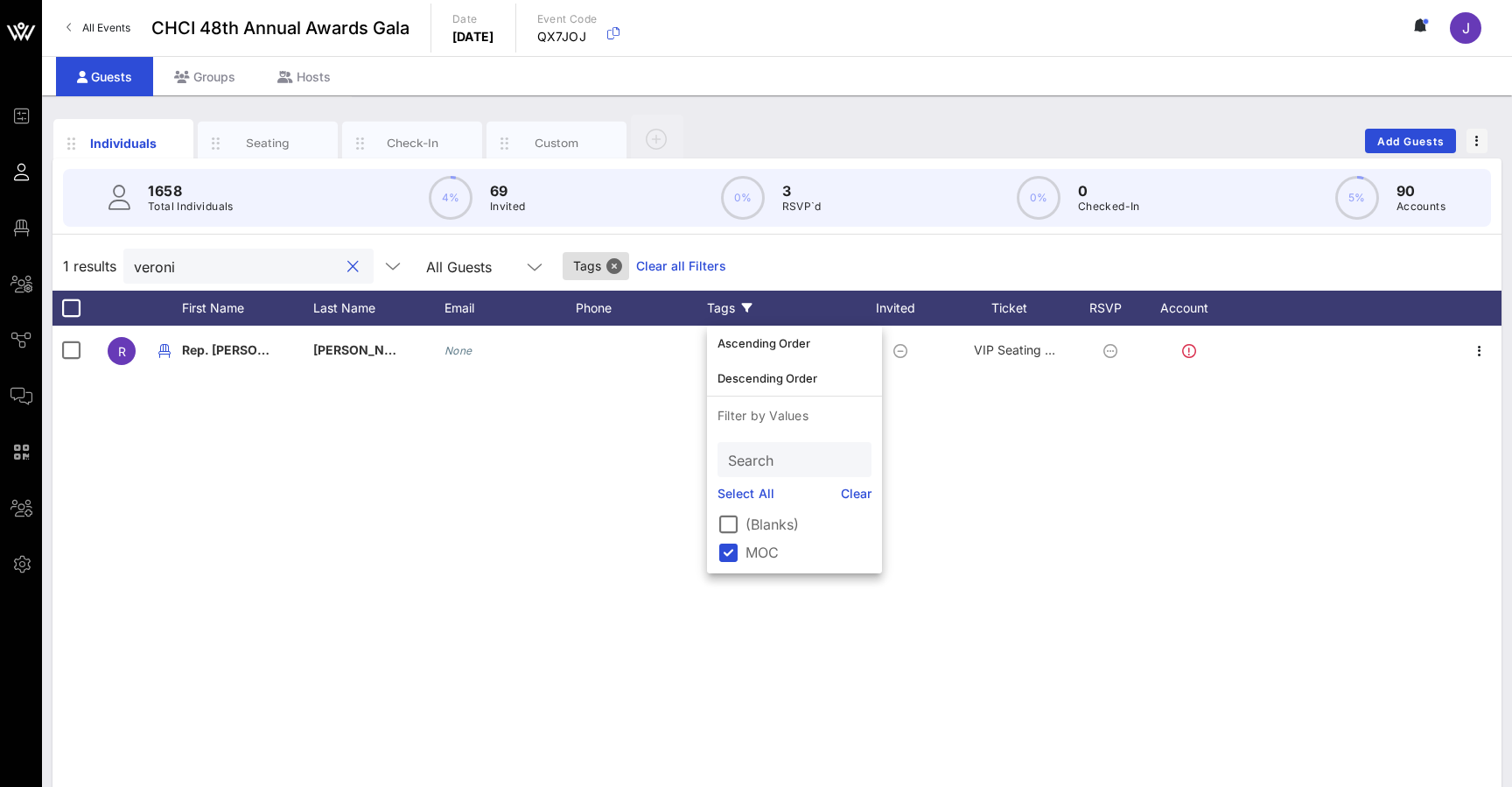
drag, startPoint x: 193, startPoint y: 260, endPoint x: 113, endPoint y: 260, distance: 80.0
click at [113, 260] on div "1 results veroni All Guests Tags Clear all Filters" at bounding box center [777, 266] width 1449 height 49
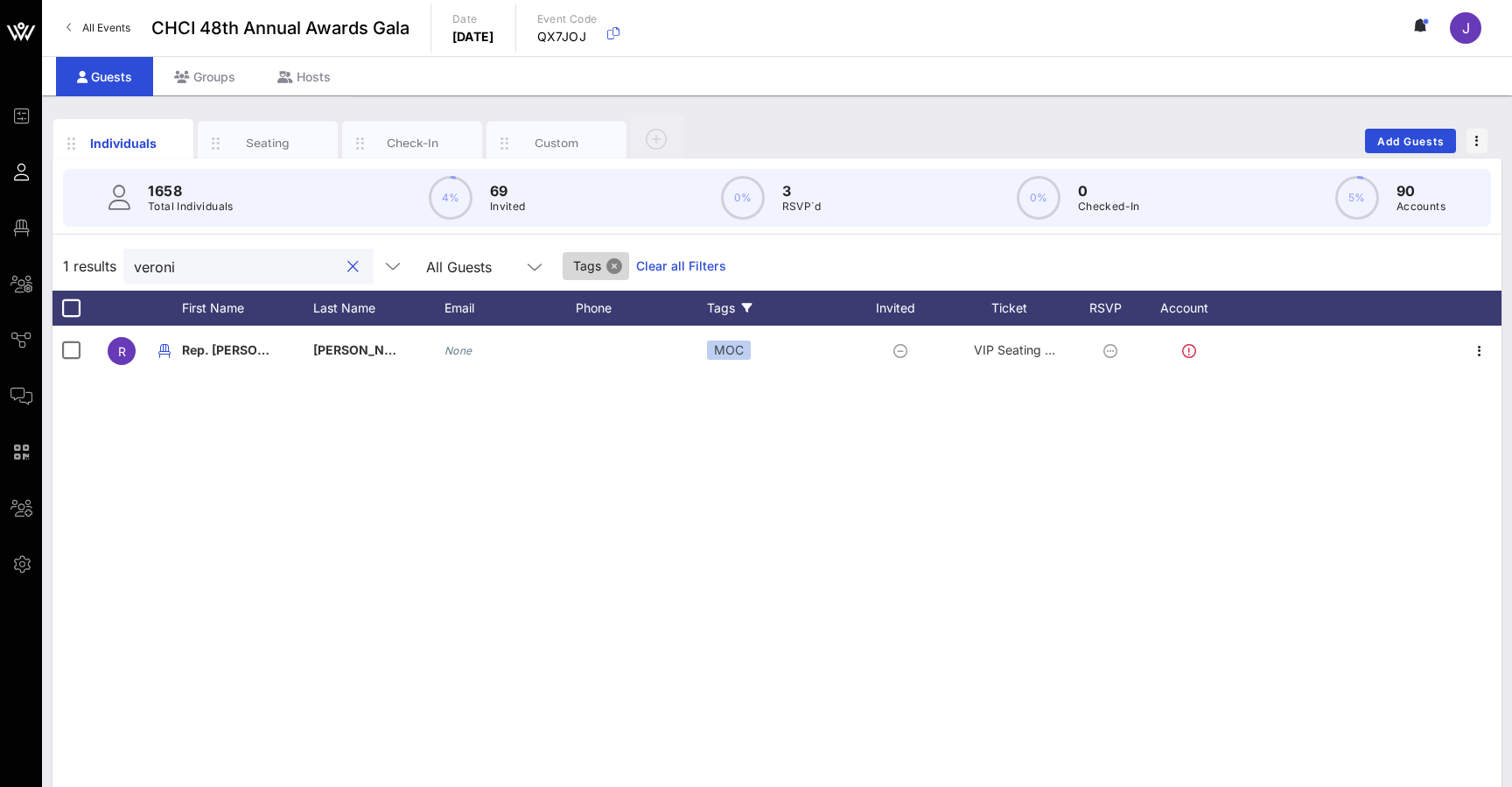
click at [620, 264] on button "Close" at bounding box center [614, 266] width 16 height 16
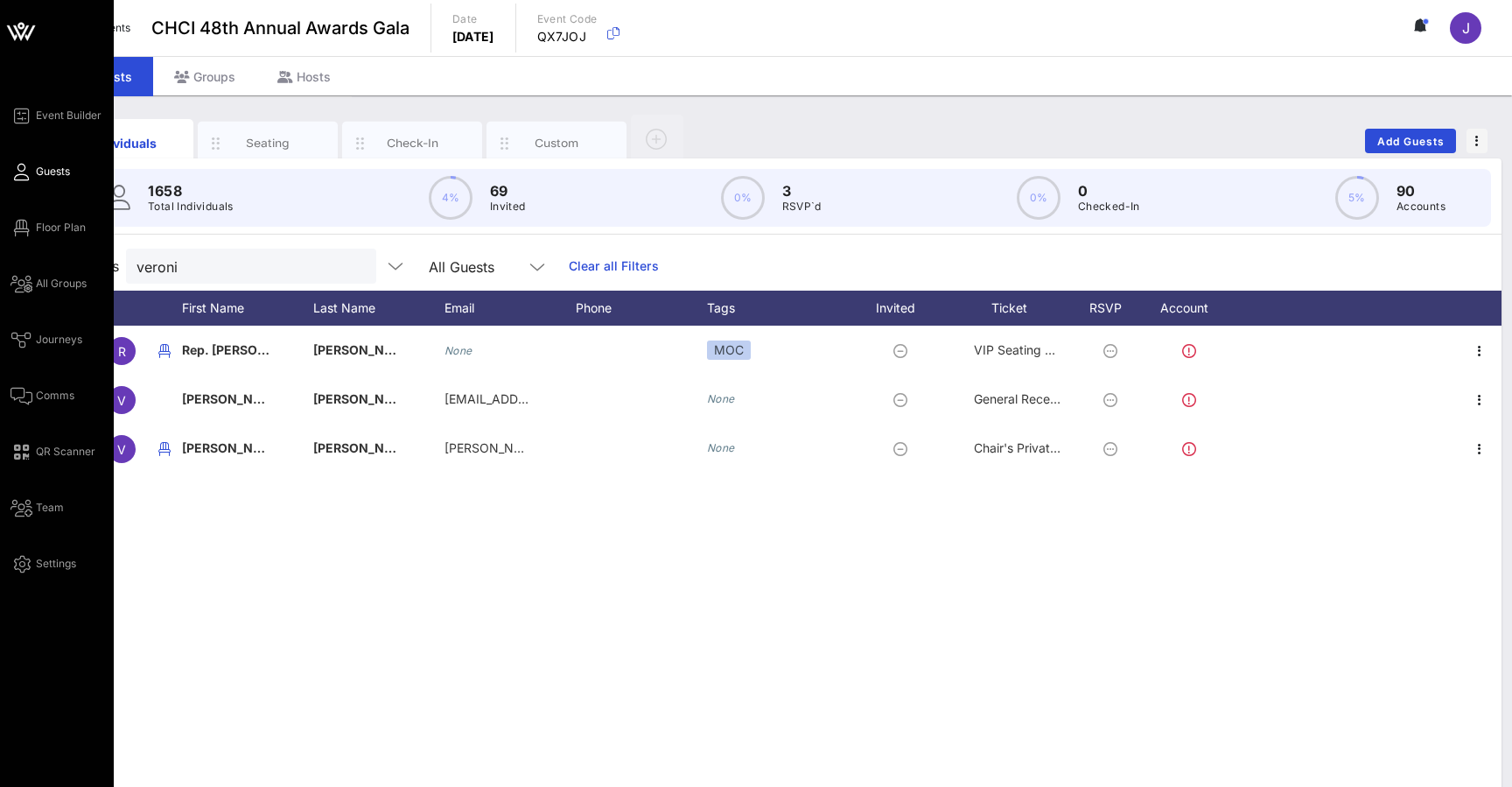
click at [22, 174] on icon at bounding box center [22, 172] width 22 height 3
click at [25, 285] on icon at bounding box center [22, 284] width 22 height 3
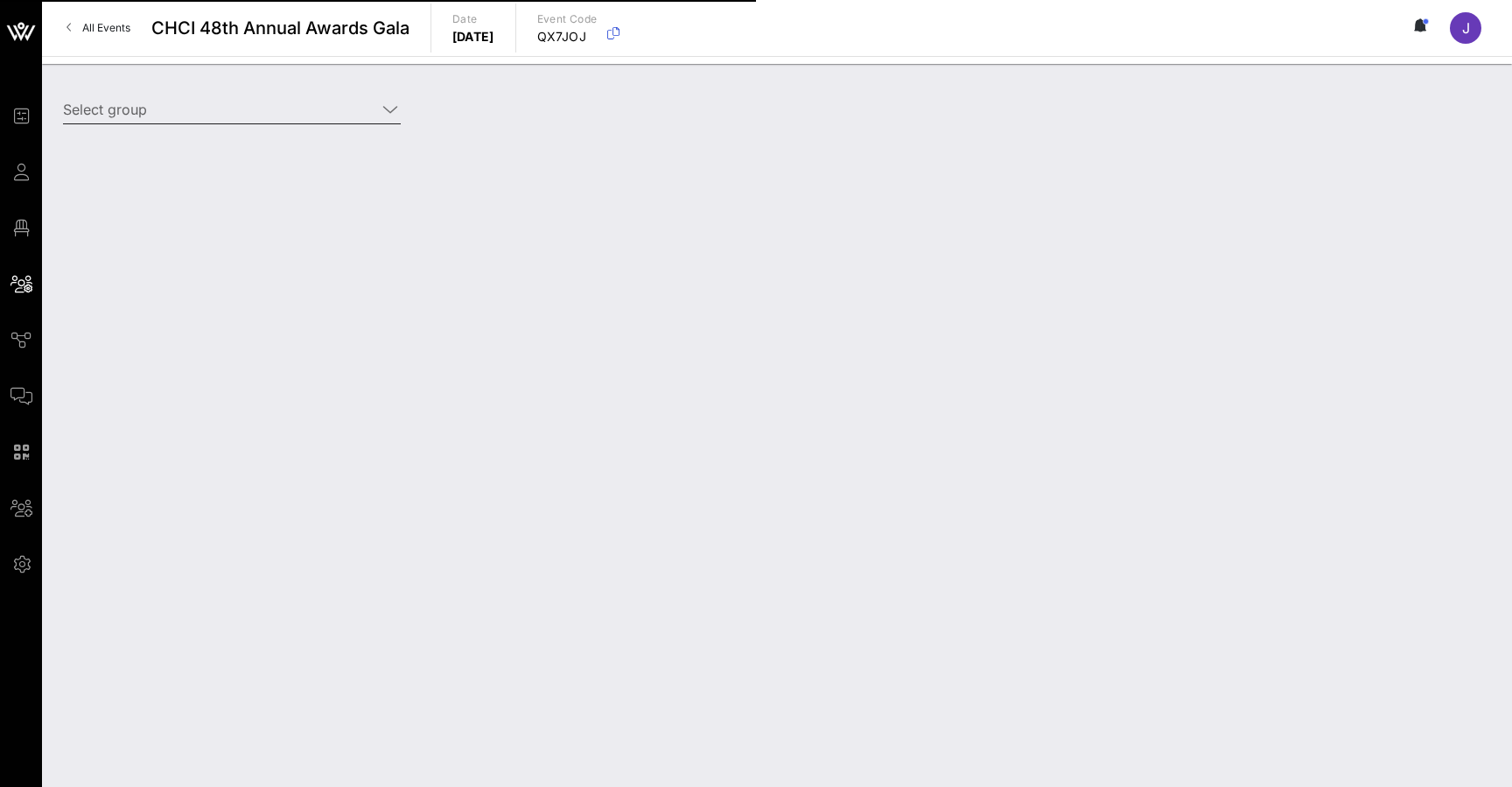
click at [261, 114] on input "Select group" at bounding box center [220, 109] width 313 height 28
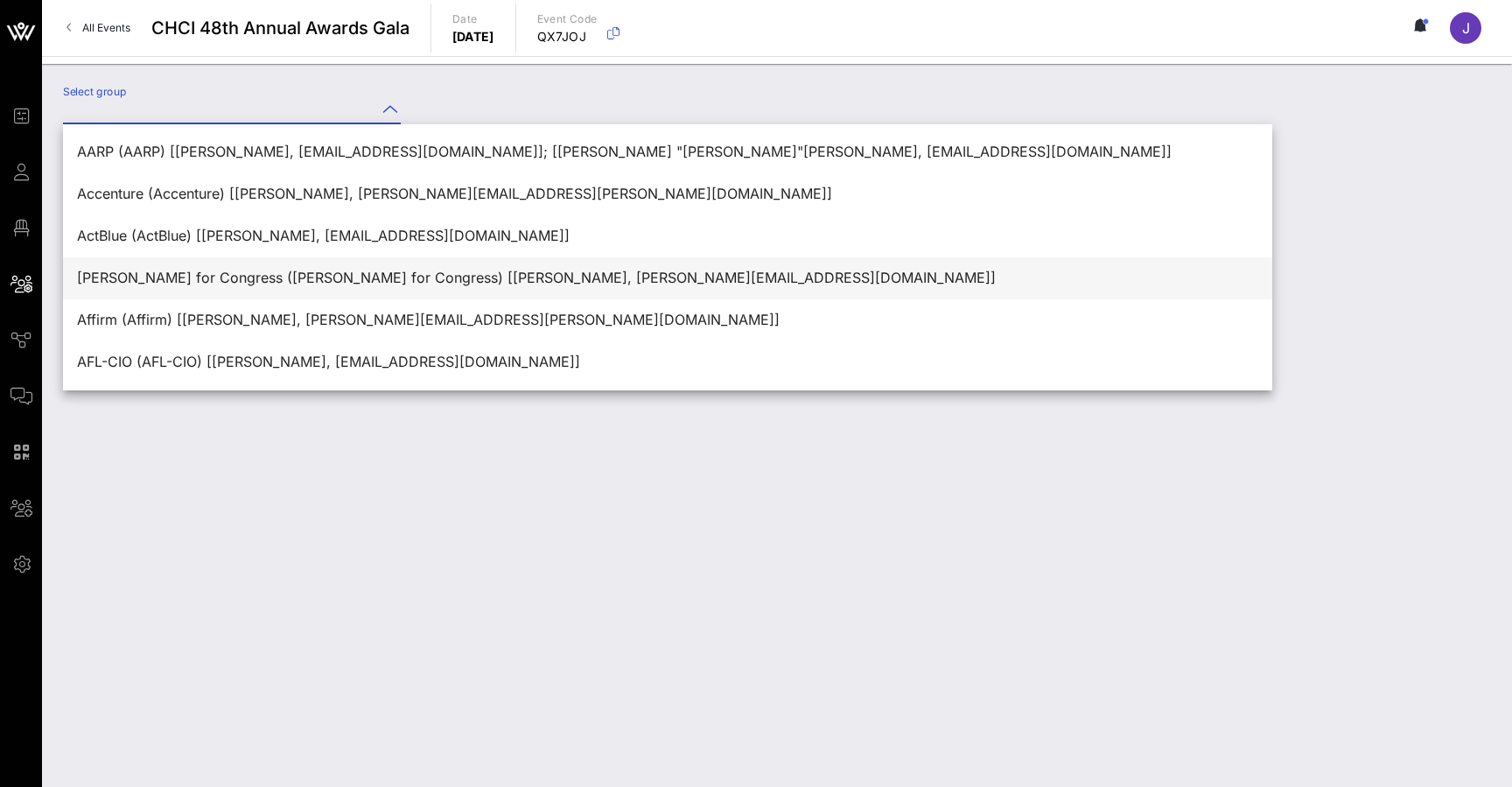
click at [233, 279] on div "Adriano Espaillat for Congress (Adriano Espaillat for Congress) [Johanny Adames…" at bounding box center [667, 277] width 1181 height 17
type input "Adriano Espaillat for Congress (Adriano Espaillat for Congress) [Johanny Adames…"
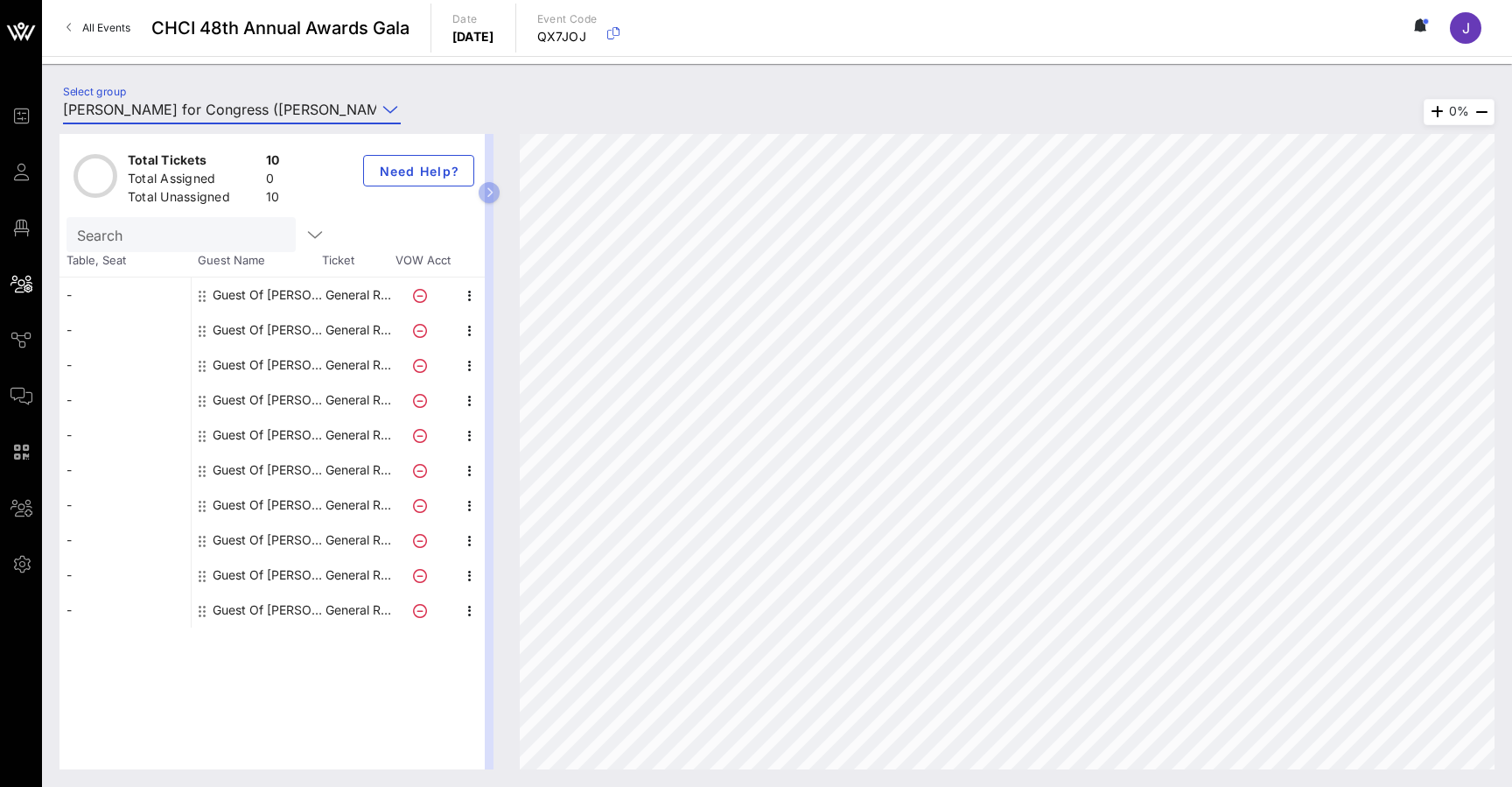
click at [274, 294] on div "Guest Of Adriano Espaillat for Congress" at bounding box center [268, 295] width 110 height 36
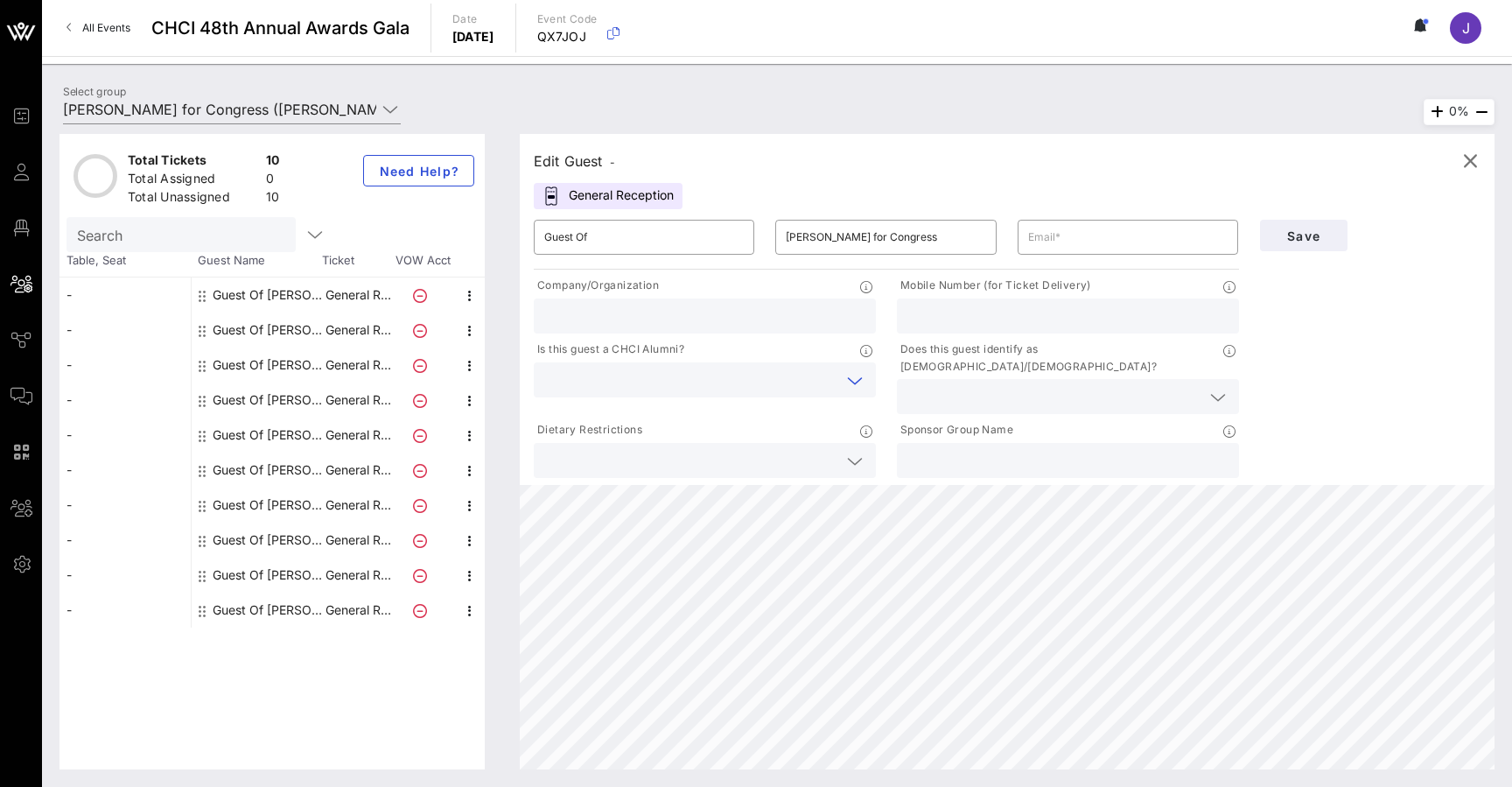
click at [710, 375] on input "text" at bounding box center [690, 380] width 293 height 23
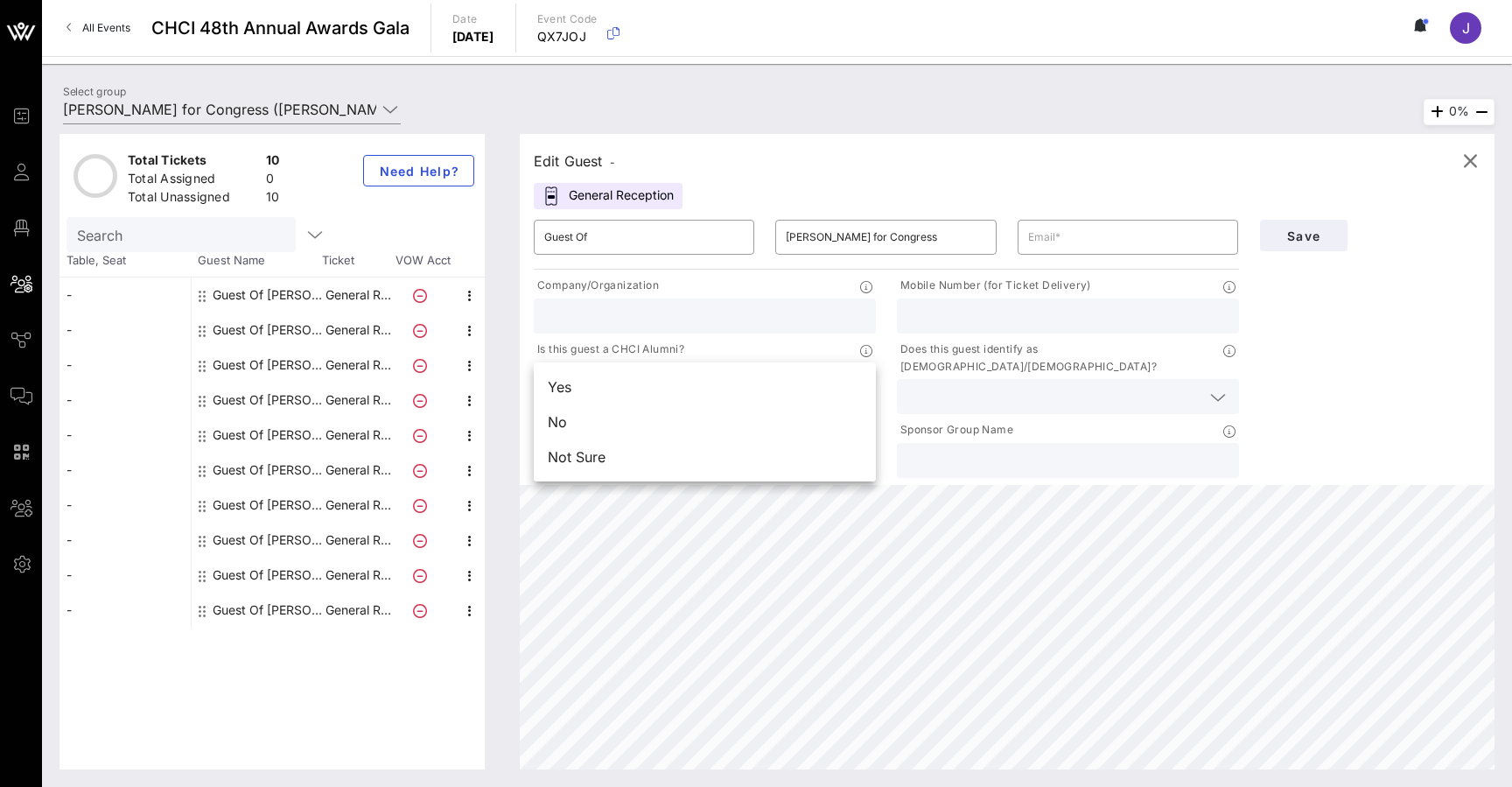
click at [997, 386] on input "text" at bounding box center [1054, 396] width 293 height 23
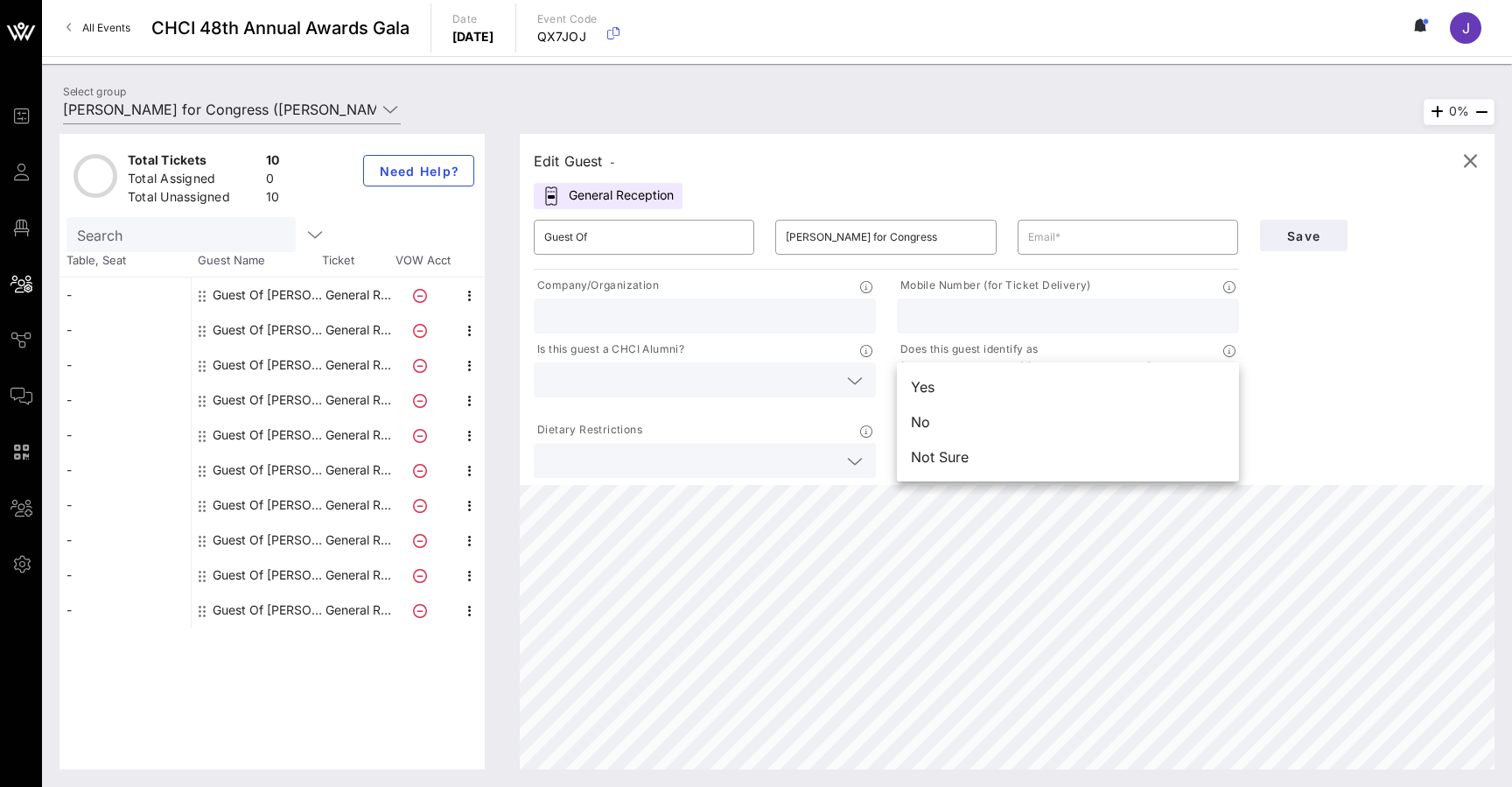
click at [979, 350] on p "Does this guest identify as Latino/Hispanic?" at bounding box center [1060, 358] width 326 height 36
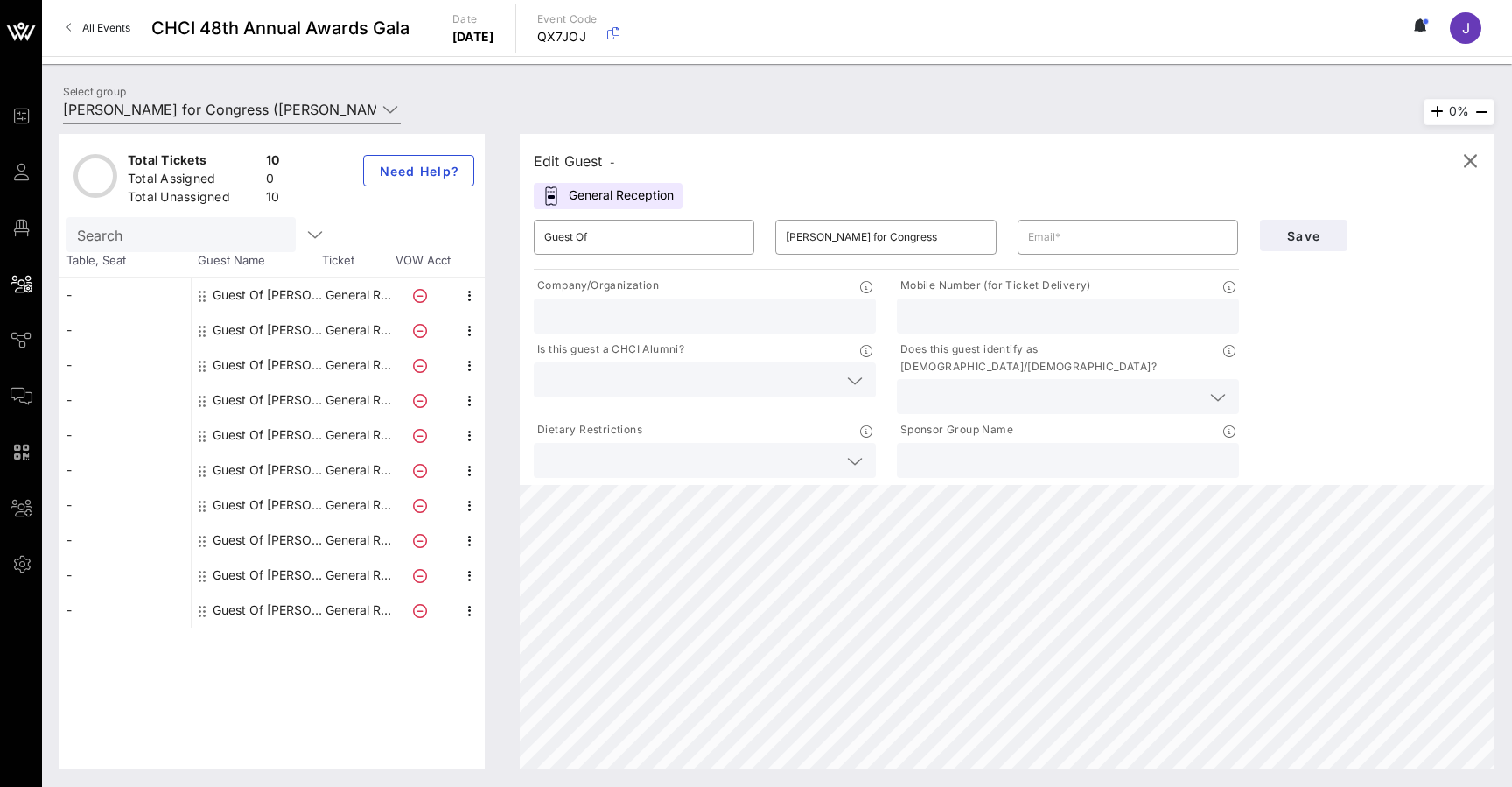
click at [859, 451] on icon at bounding box center [855, 461] width 16 height 21
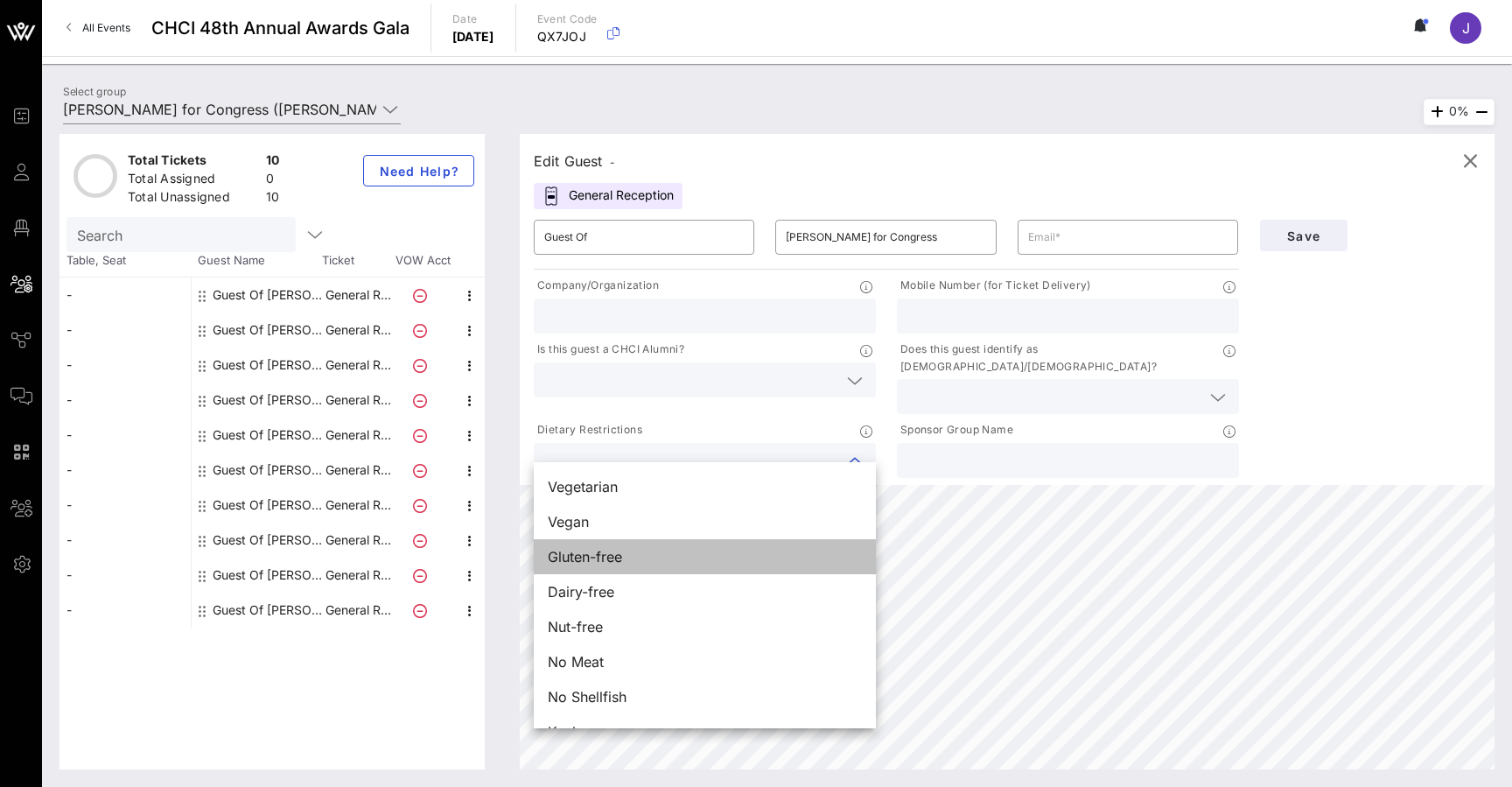
click at [657, 556] on div "Gluten-free" at bounding box center [705, 557] width 342 height 36
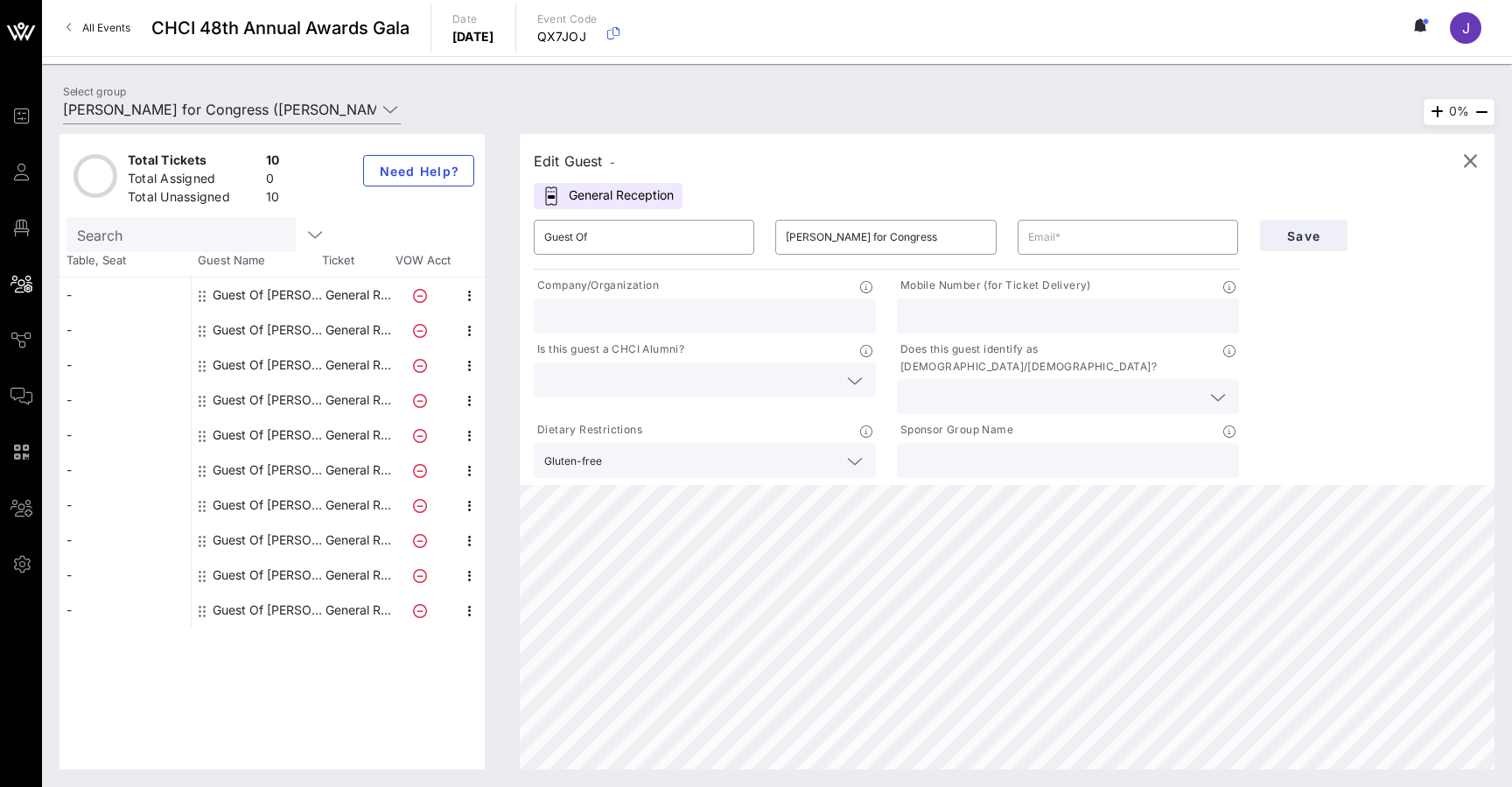
click at [20, 174] on icon at bounding box center [22, 172] width 22 height 3
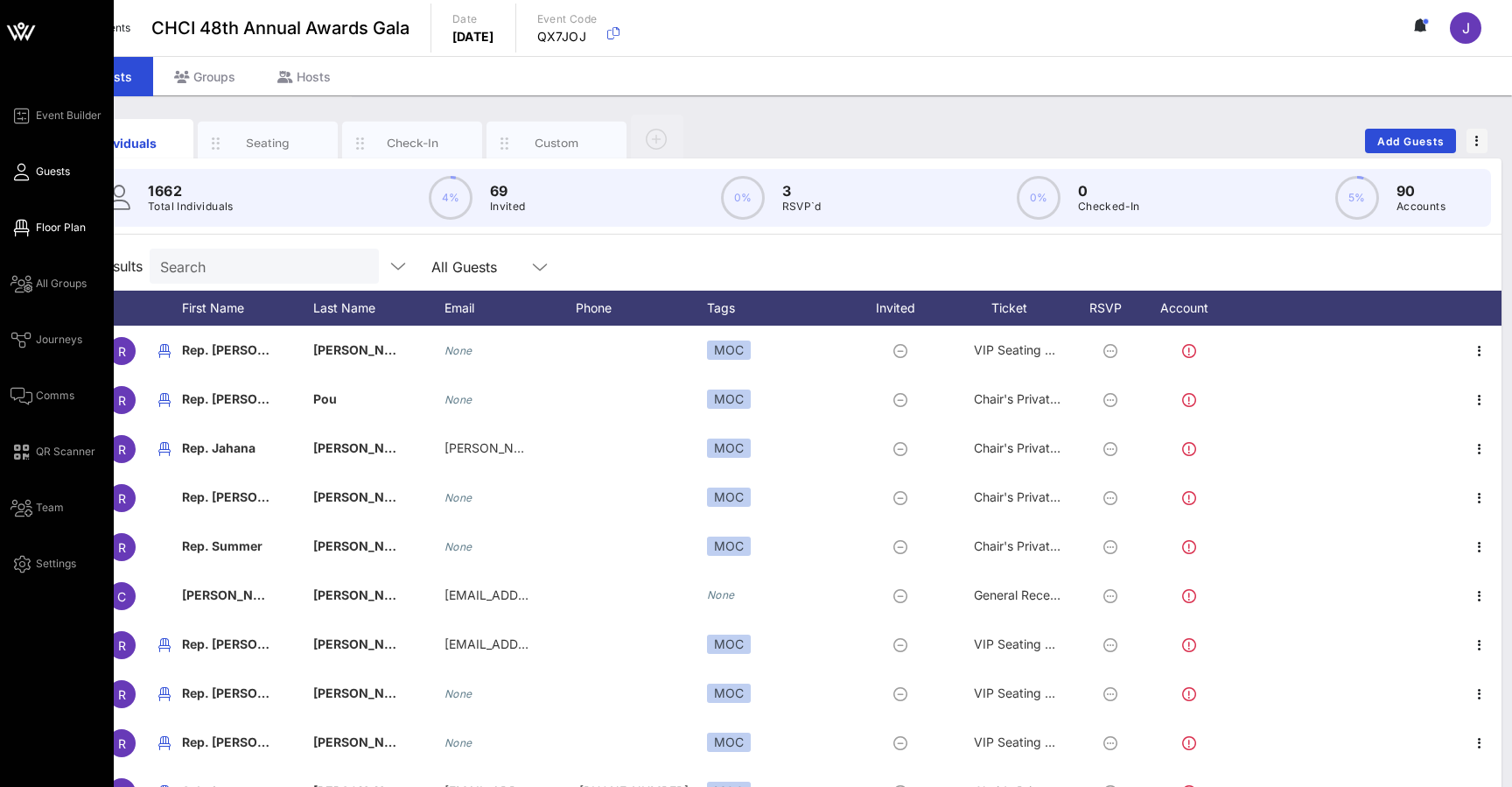
click at [34, 230] on link "Floor Plan" at bounding box center [48, 227] width 75 height 21
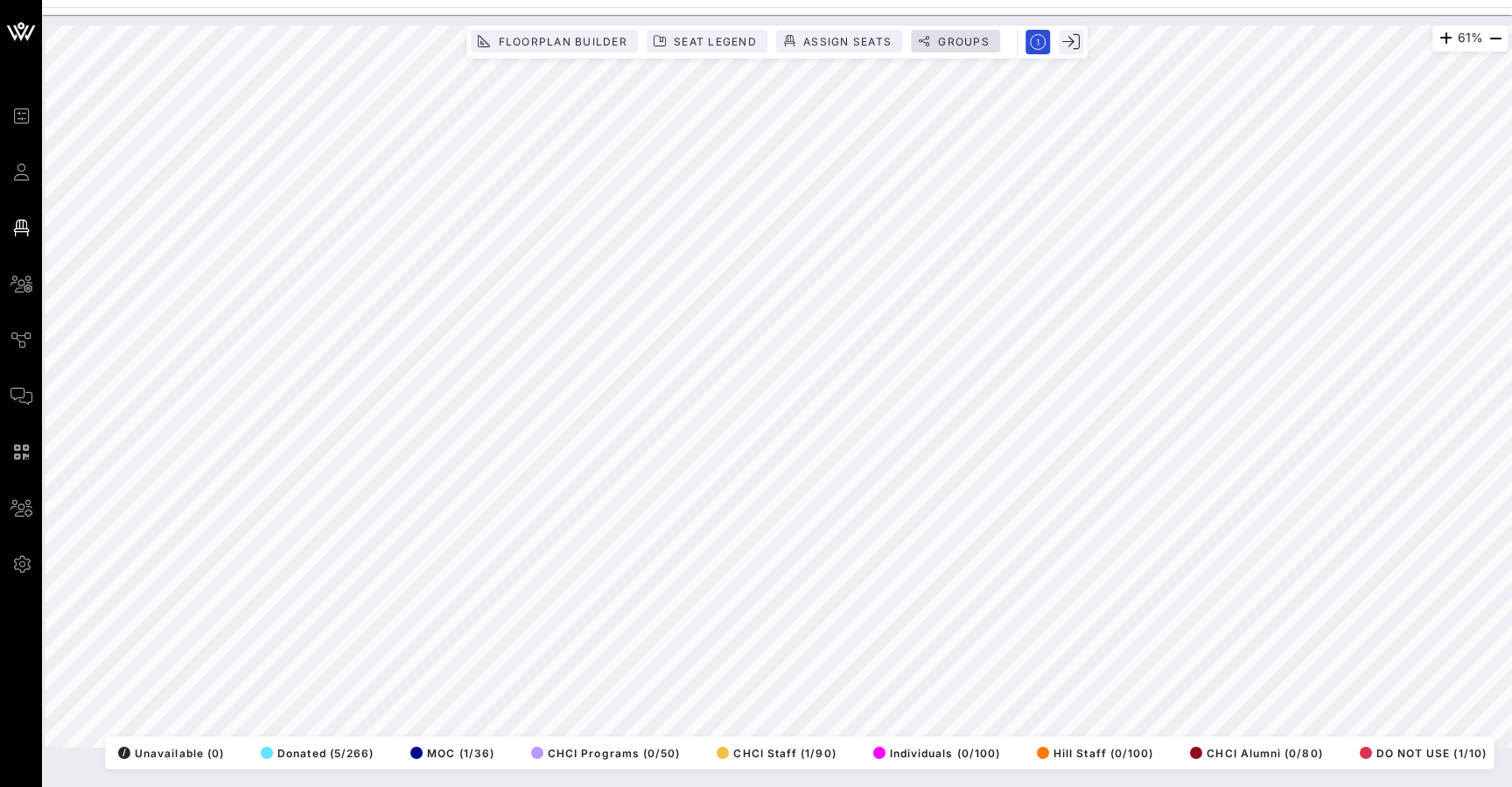
click at [978, 43] on span "Groups" at bounding box center [963, 41] width 52 height 13
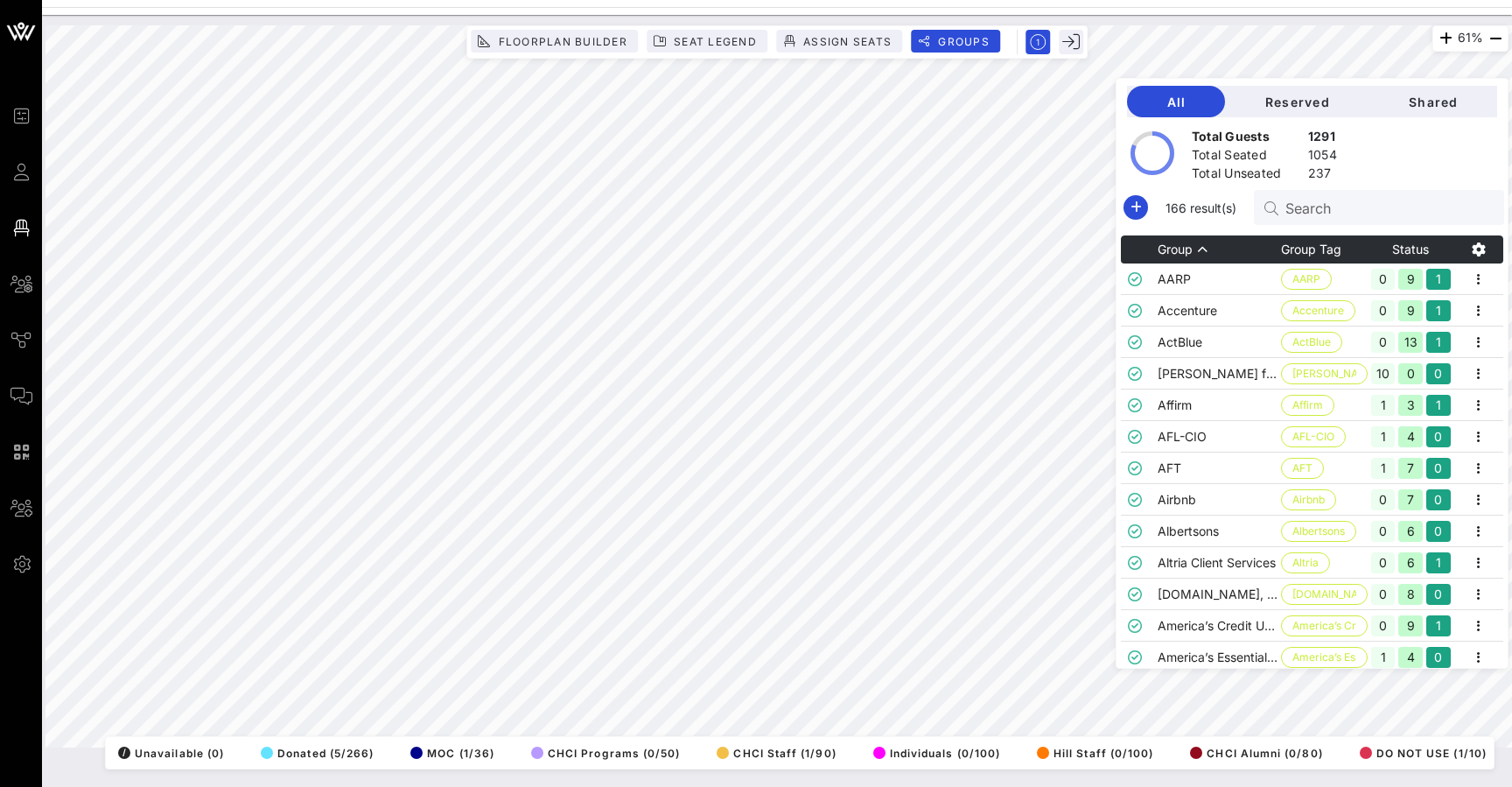
scroll to position [137, 0]
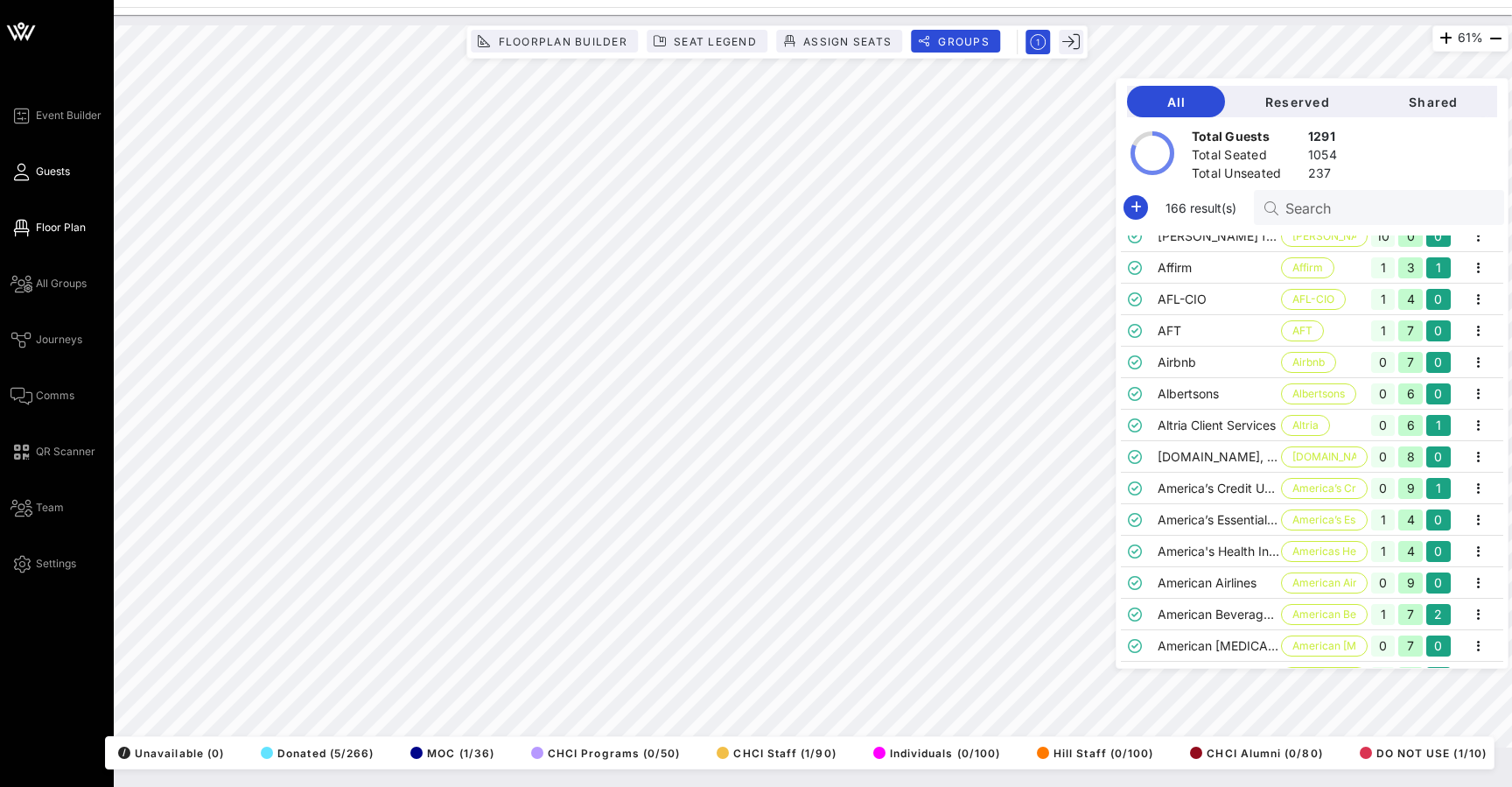
drag, startPoint x: 1451, startPoint y: 410, endPoint x: 25, endPoint y: 179, distance: 1444.6
click at [25, 174] on icon at bounding box center [22, 172] width 22 height 3
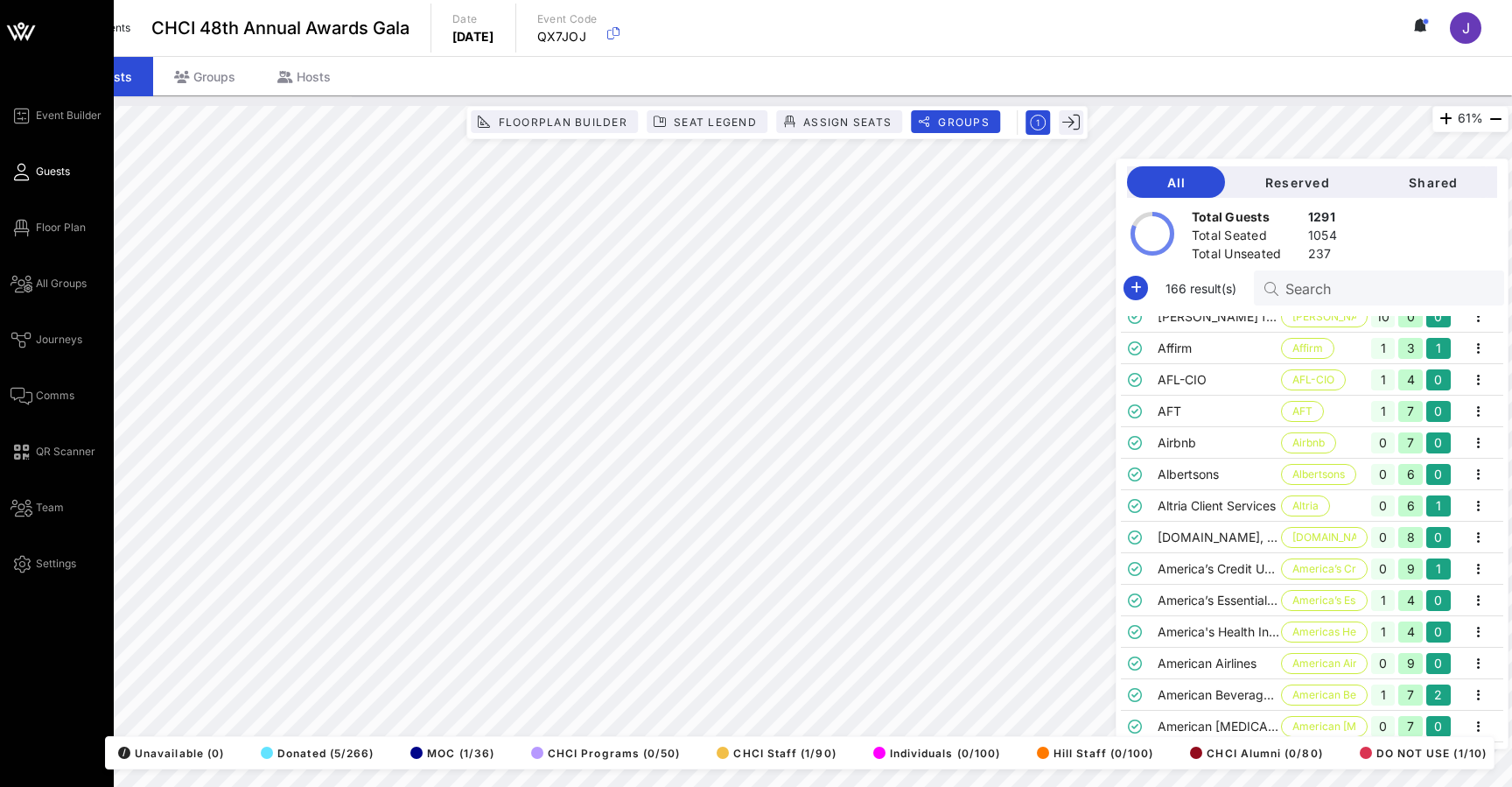
click at [25, 174] on icon at bounding box center [22, 172] width 22 height 3
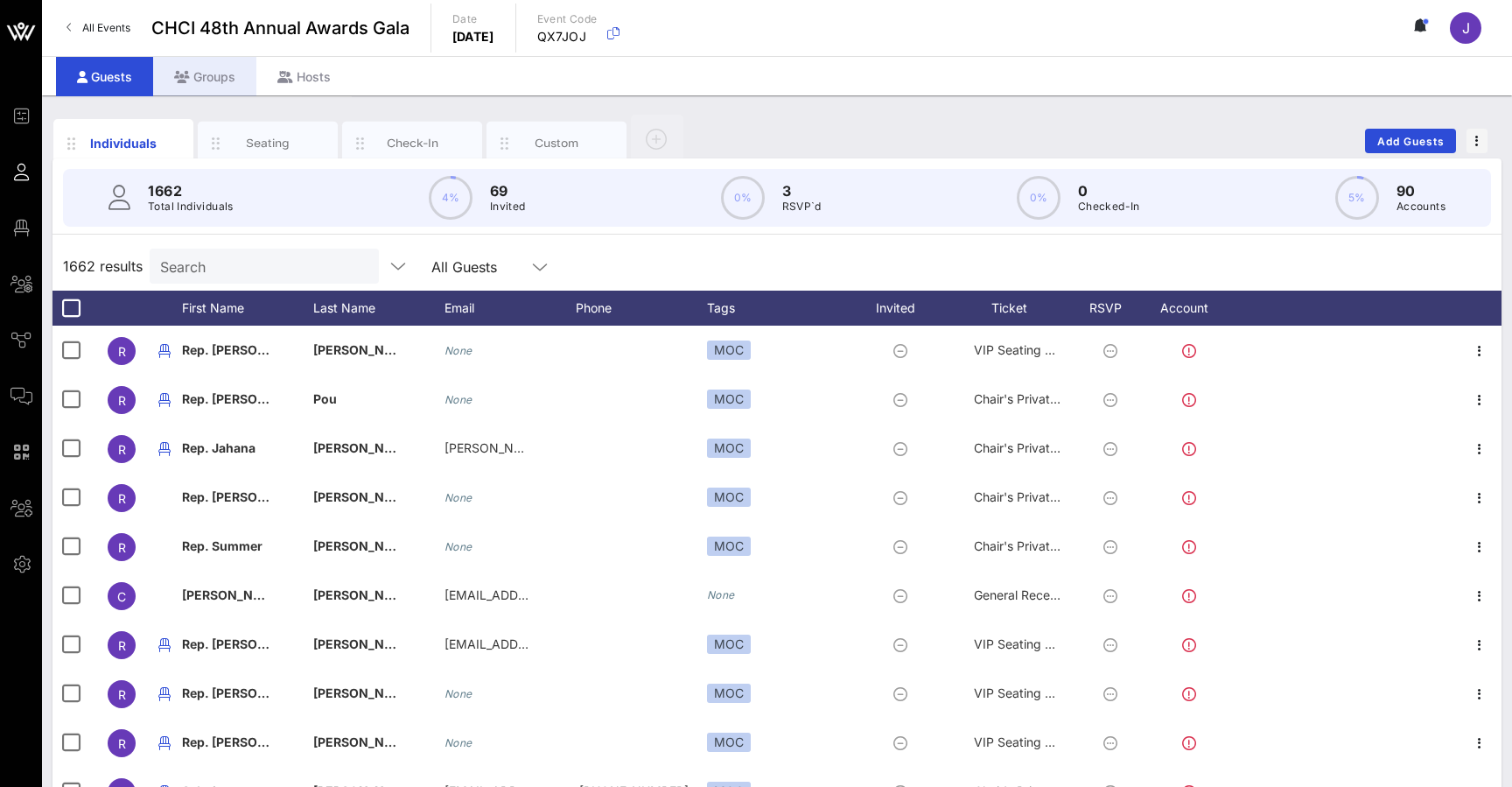
click at [214, 72] on div "Groups" at bounding box center [204, 77] width 103 height 39
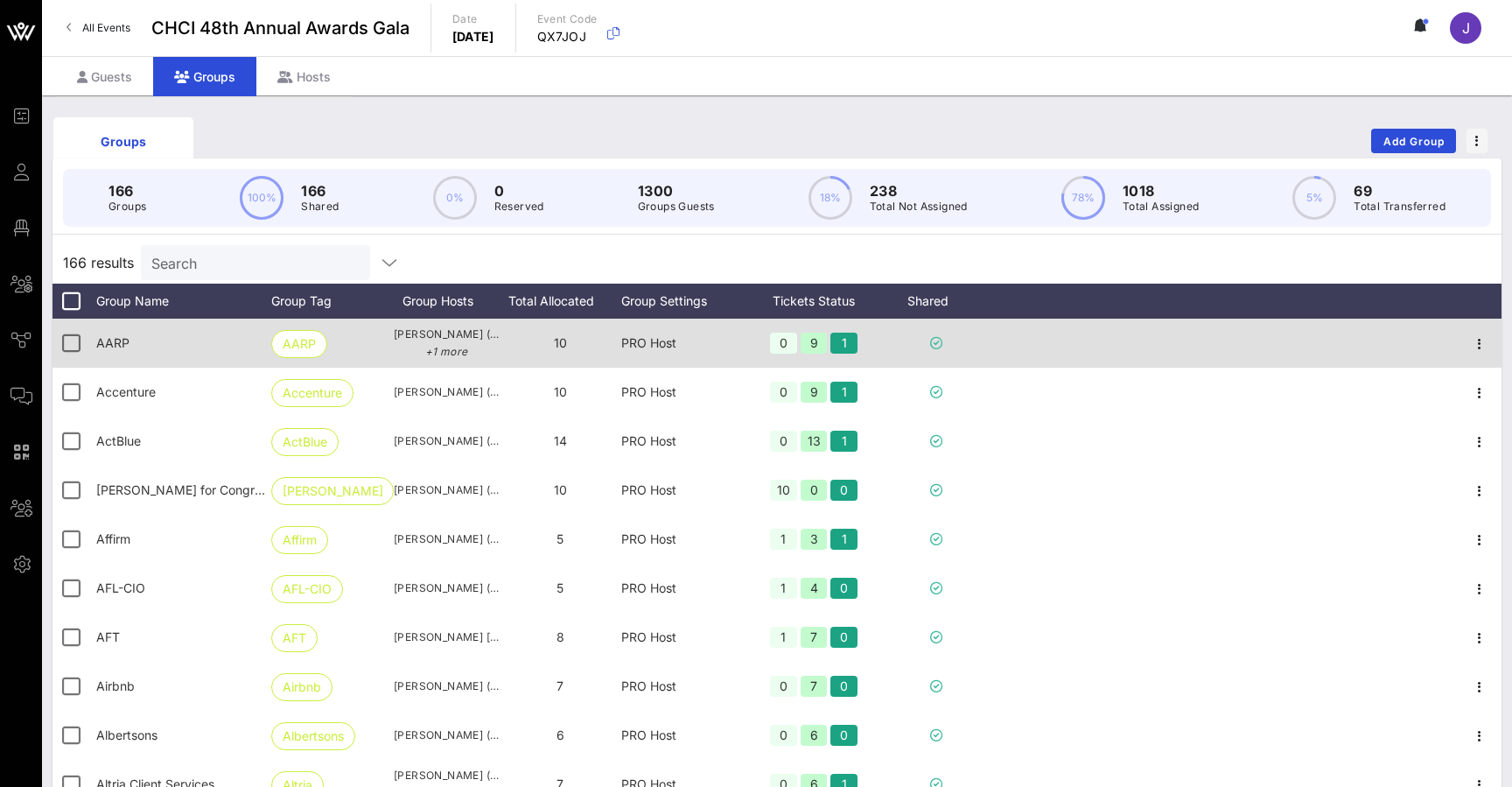
drag, startPoint x: 739, startPoint y: 293, endPoint x: 817, endPoint y: 347, distance: 94.9
click at [817, 347] on div "9" at bounding box center [814, 342] width 28 height 21
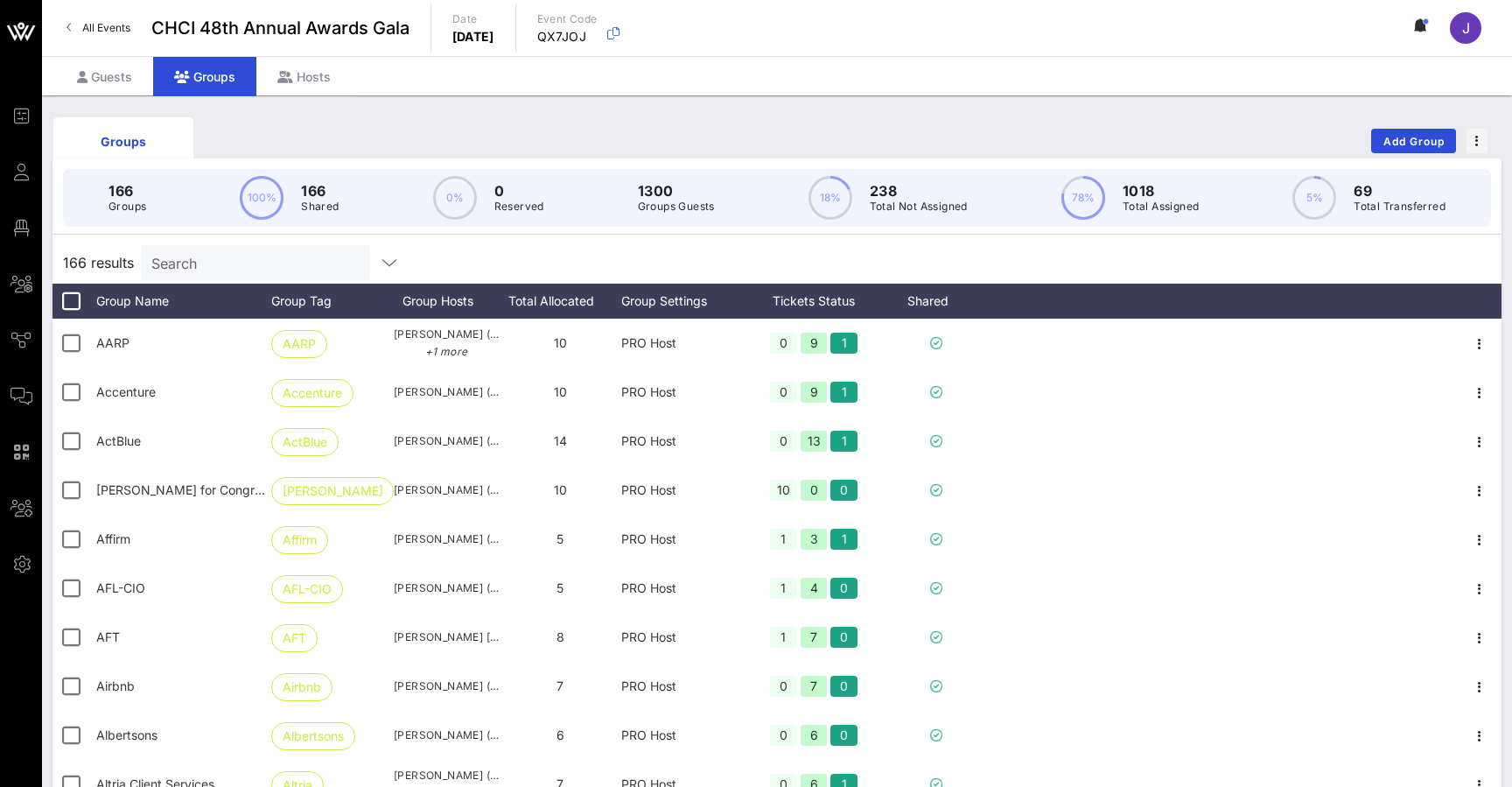
click at [17, 341] on icon at bounding box center [22, 340] width 22 height 3
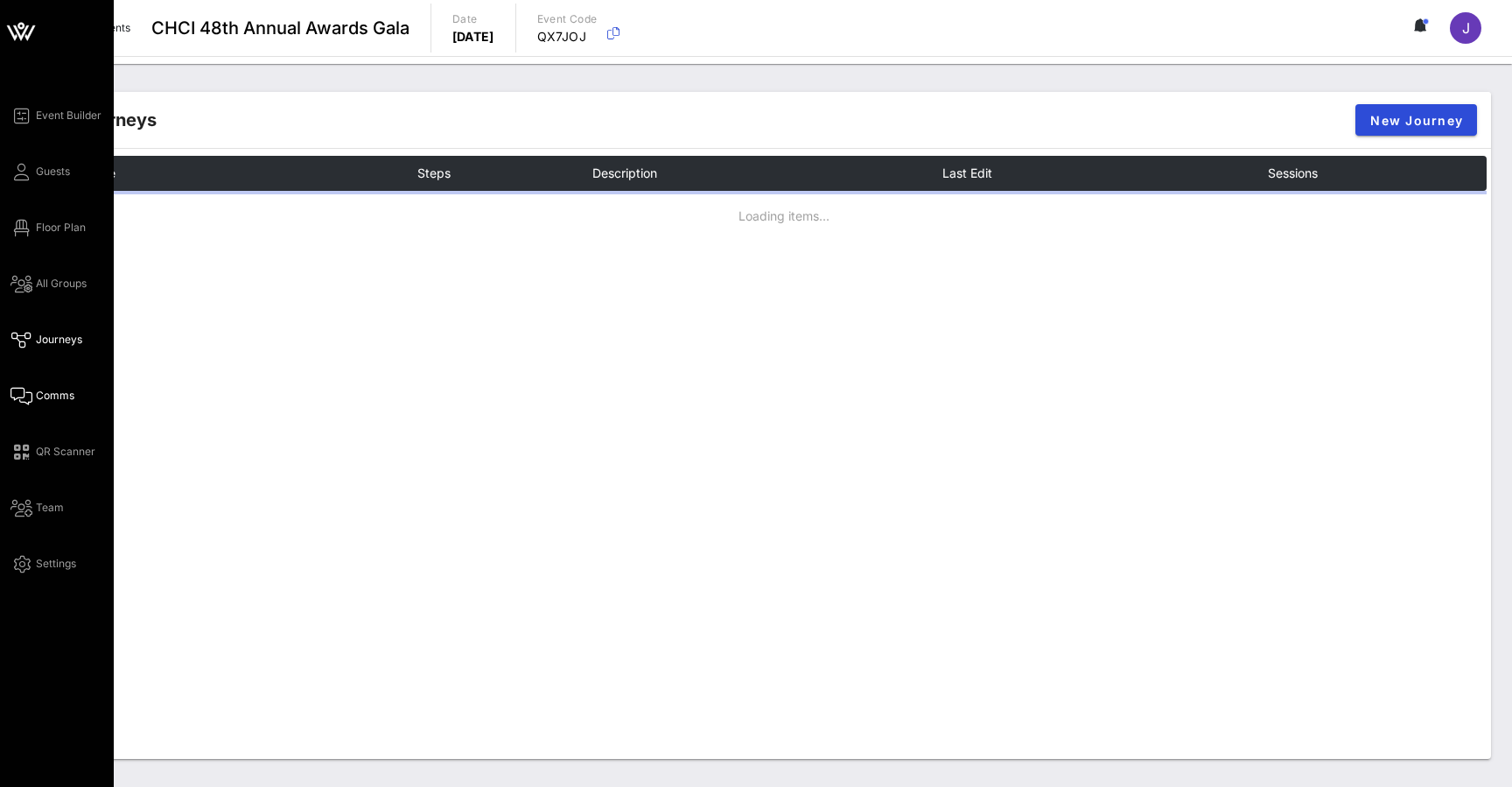
click at [32, 394] on icon at bounding box center [22, 395] width 22 height 3
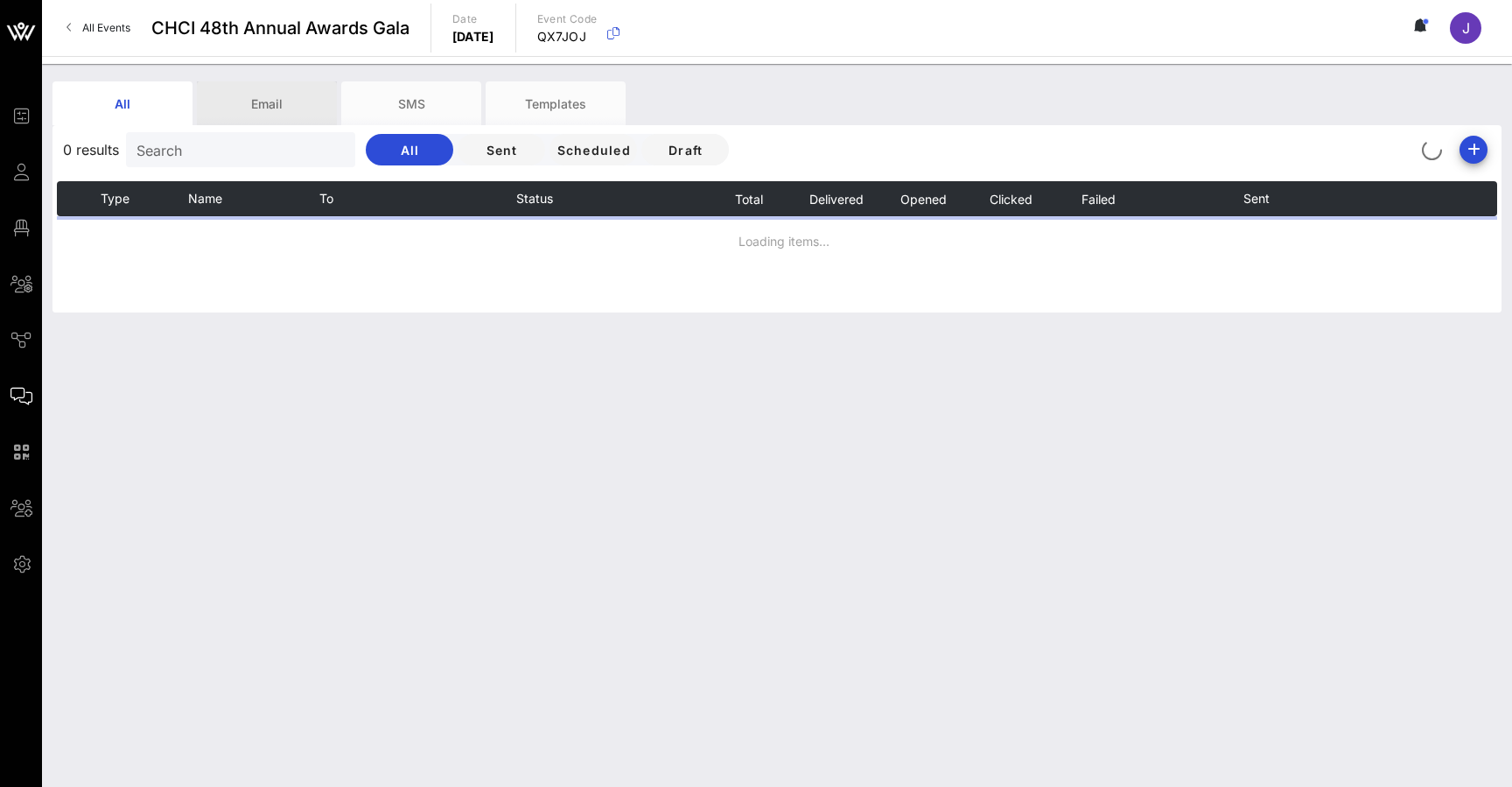
click at [262, 96] on div "Email" at bounding box center [267, 104] width 140 height 43
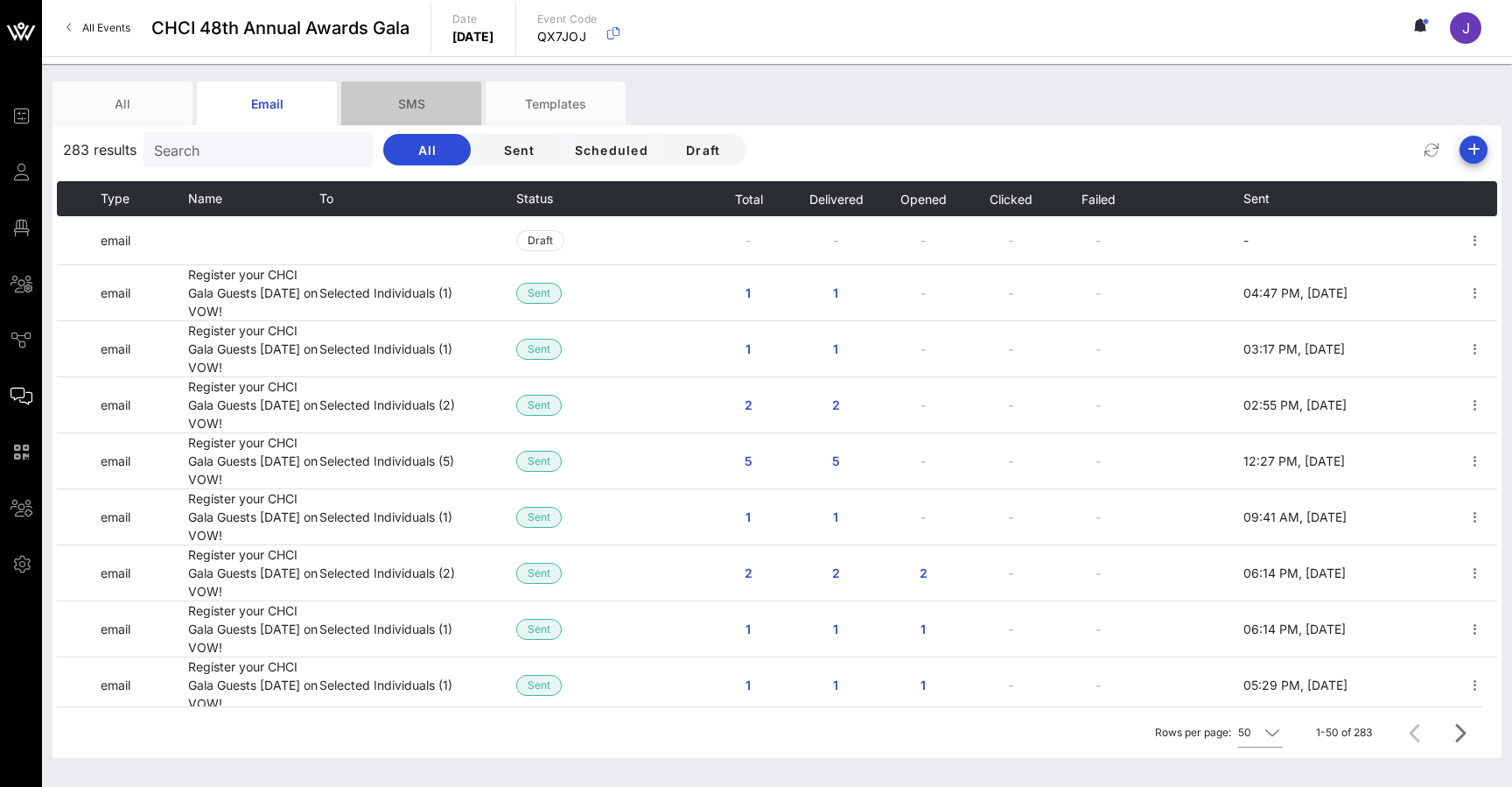
click at [409, 109] on div "SMS" at bounding box center [411, 104] width 140 height 43
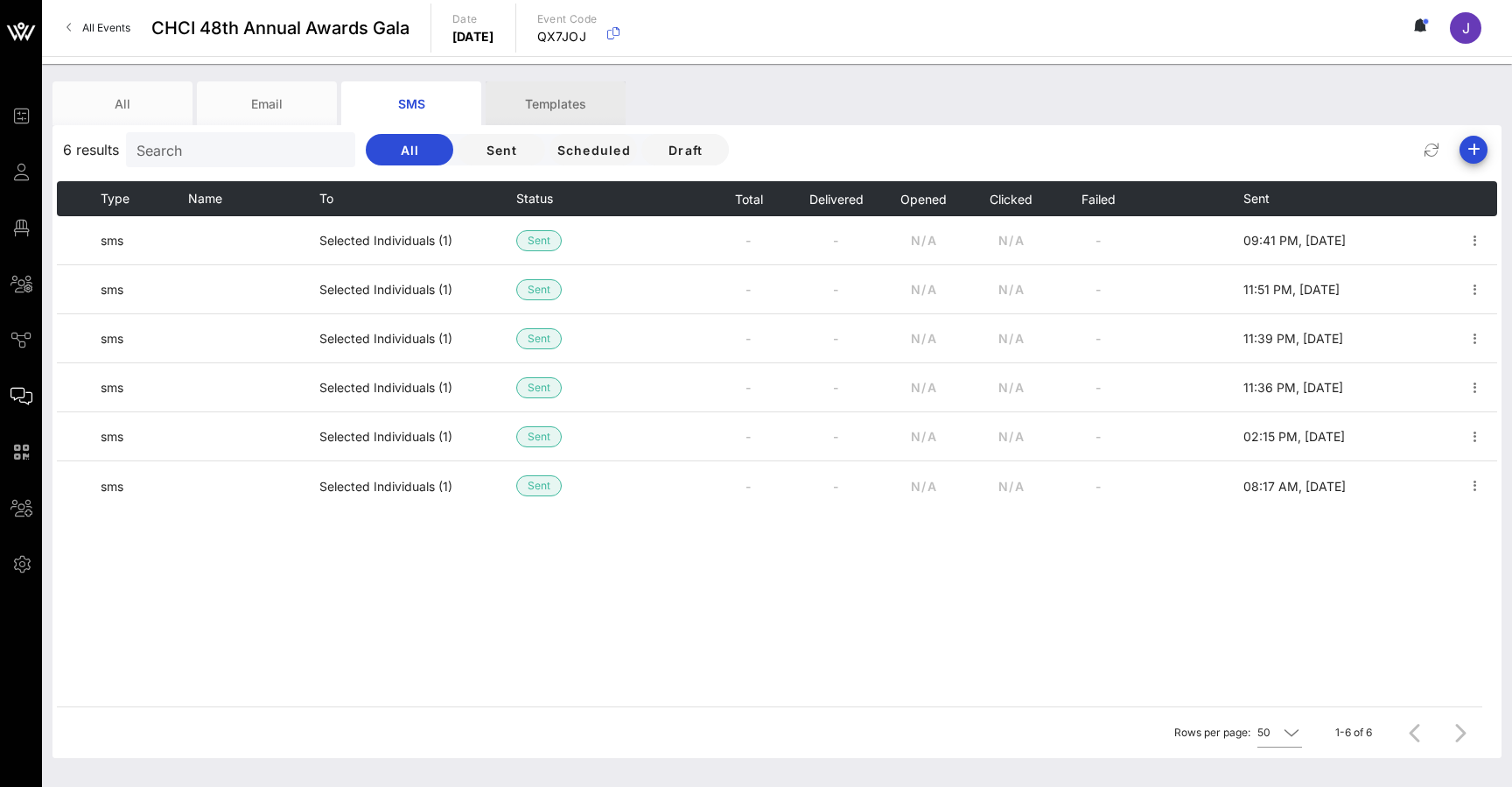
click at [569, 107] on div "Templates" at bounding box center [556, 104] width 140 height 43
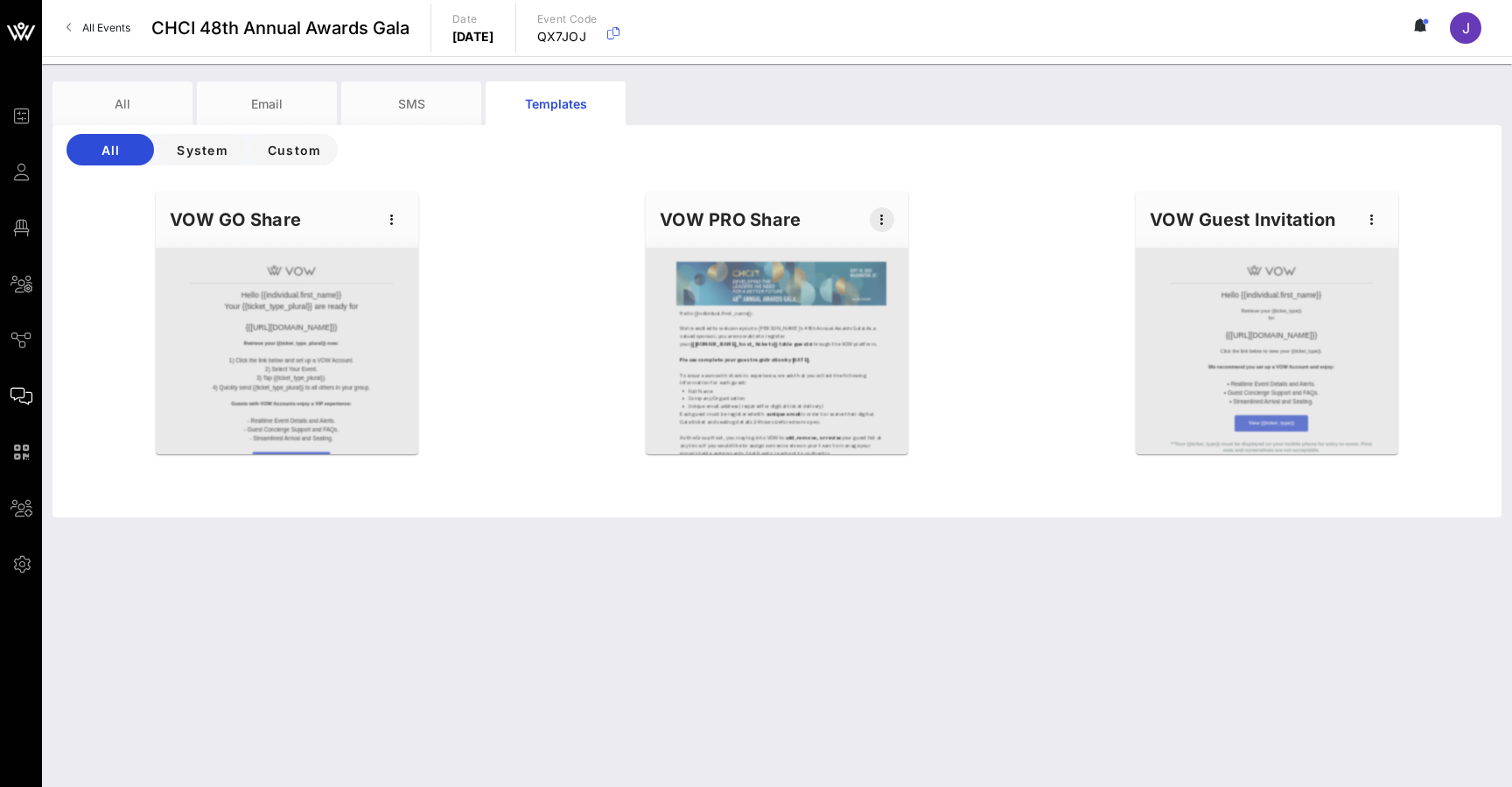
click at [884, 222] on icon "button" at bounding box center [881, 219] width 21 height 21
click at [899, 244] on div "Edit" at bounding box center [909, 250] width 43 height 14
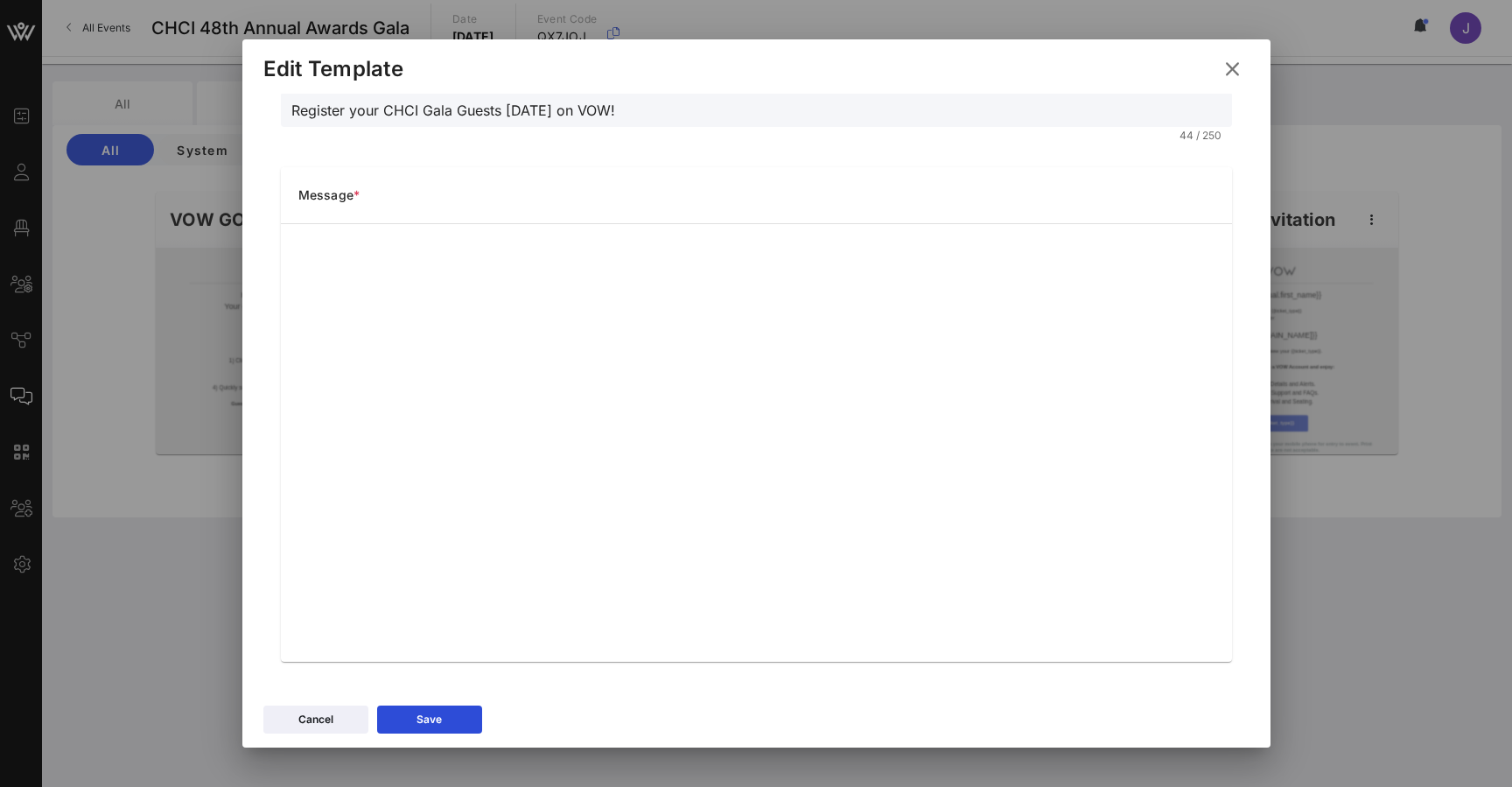
scroll to position [147, 0]
click at [1236, 66] on icon at bounding box center [1232, 68] width 24 height 21
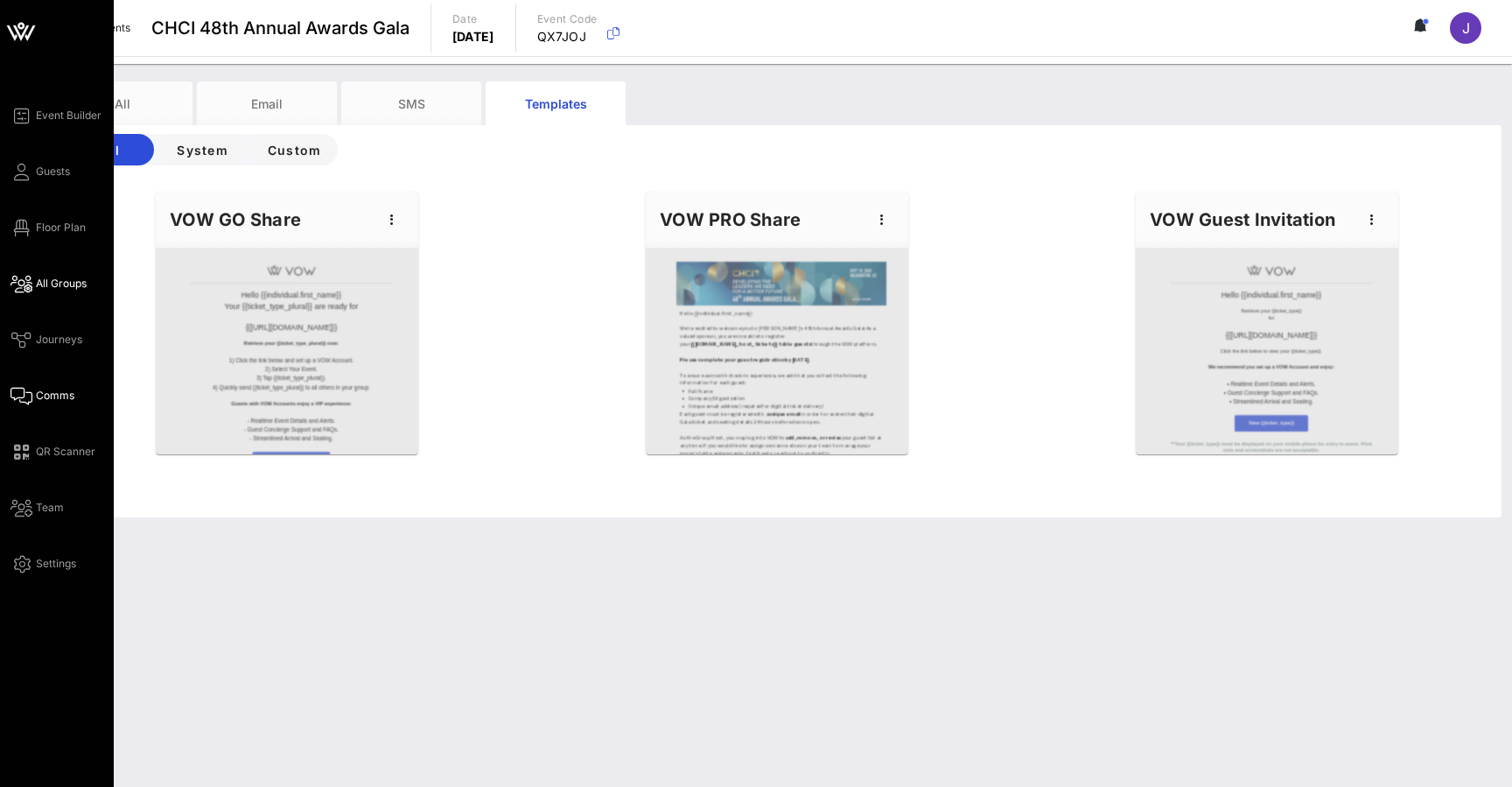
click at [28, 283] on icon at bounding box center [22, 284] width 22 height 3
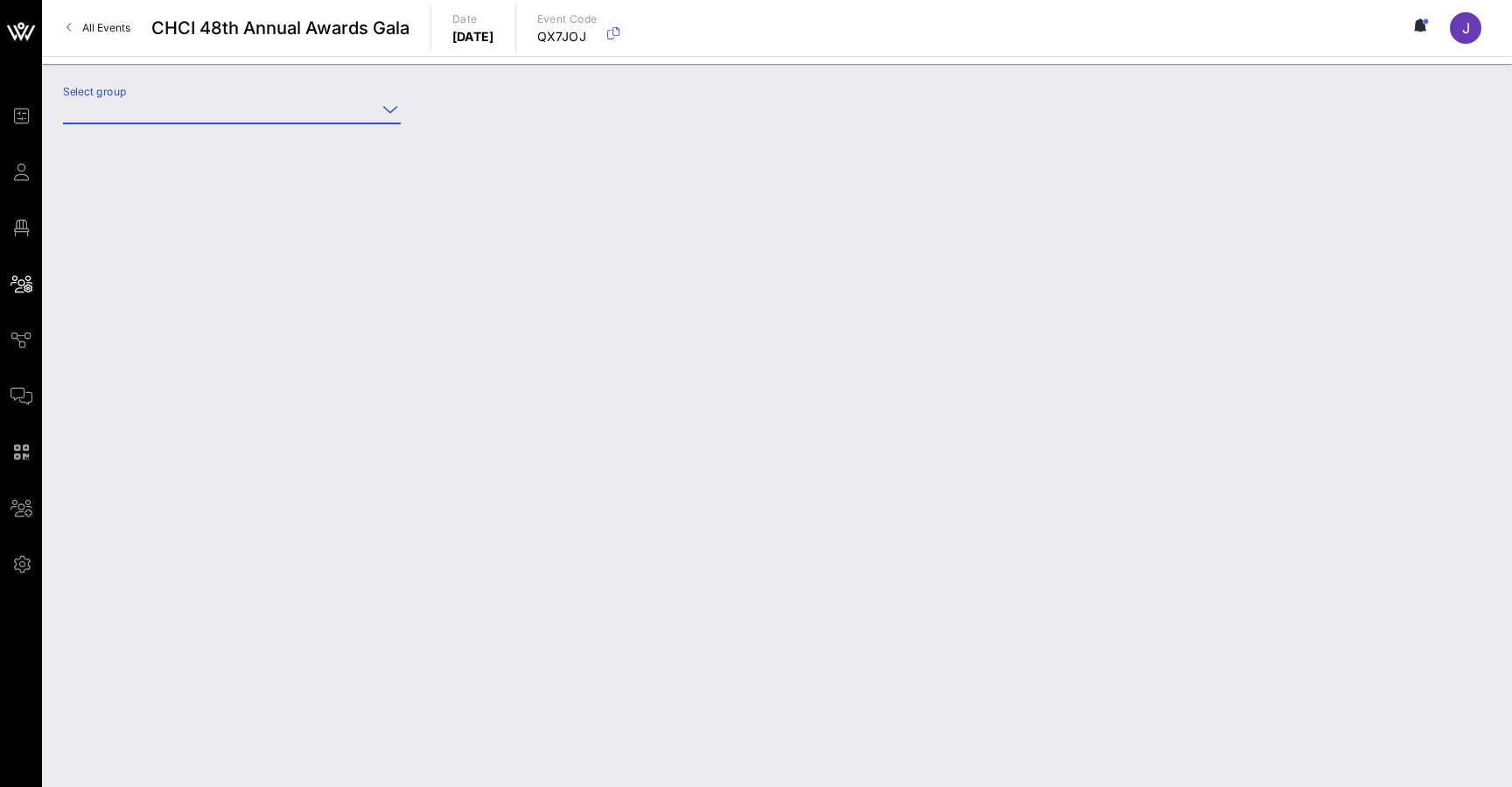
click at [315, 107] on input "Select group" at bounding box center [220, 109] width 313 height 28
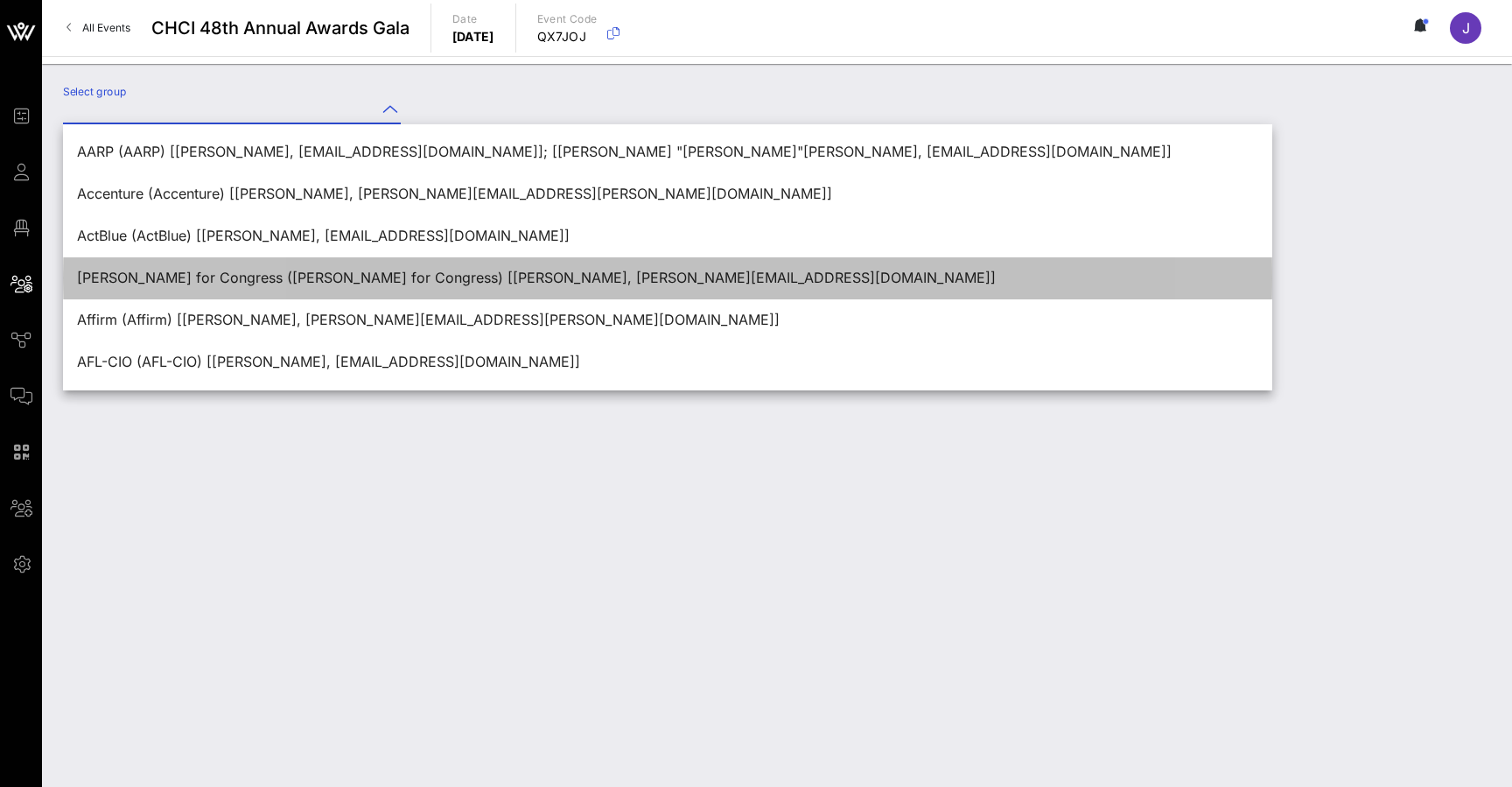
click at [238, 280] on div "Adriano Espaillat for Congress (Adriano Espaillat for Congress) [Johanny Adames…" at bounding box center [667, 277] width 1181 height 17
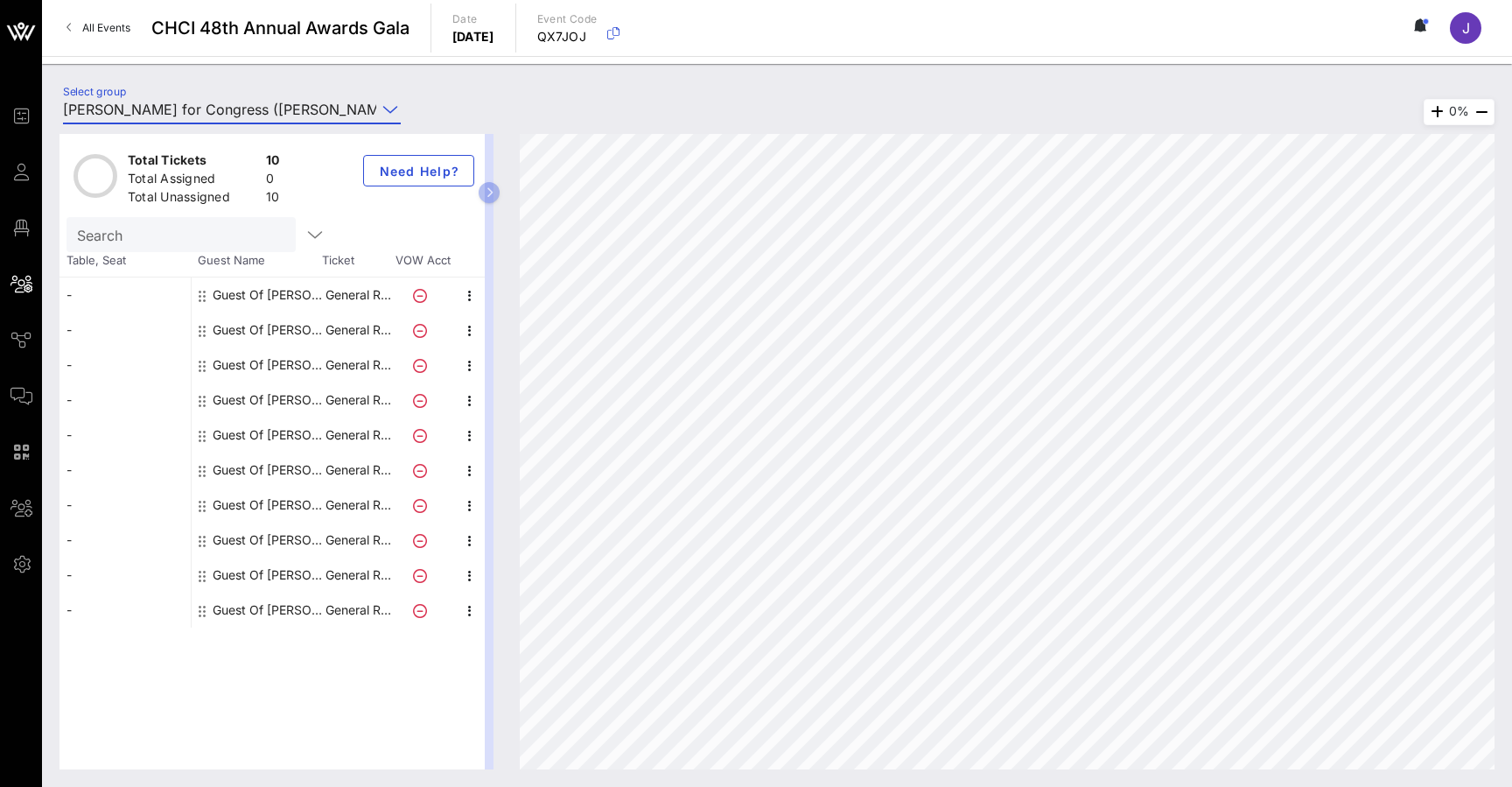
click at [357, 96] on input "Adriano Espaillat for Congress (Adriano Espaillat for Congress) [Johanny Adames…" at bounding box center [220, 109] width 313 height 28
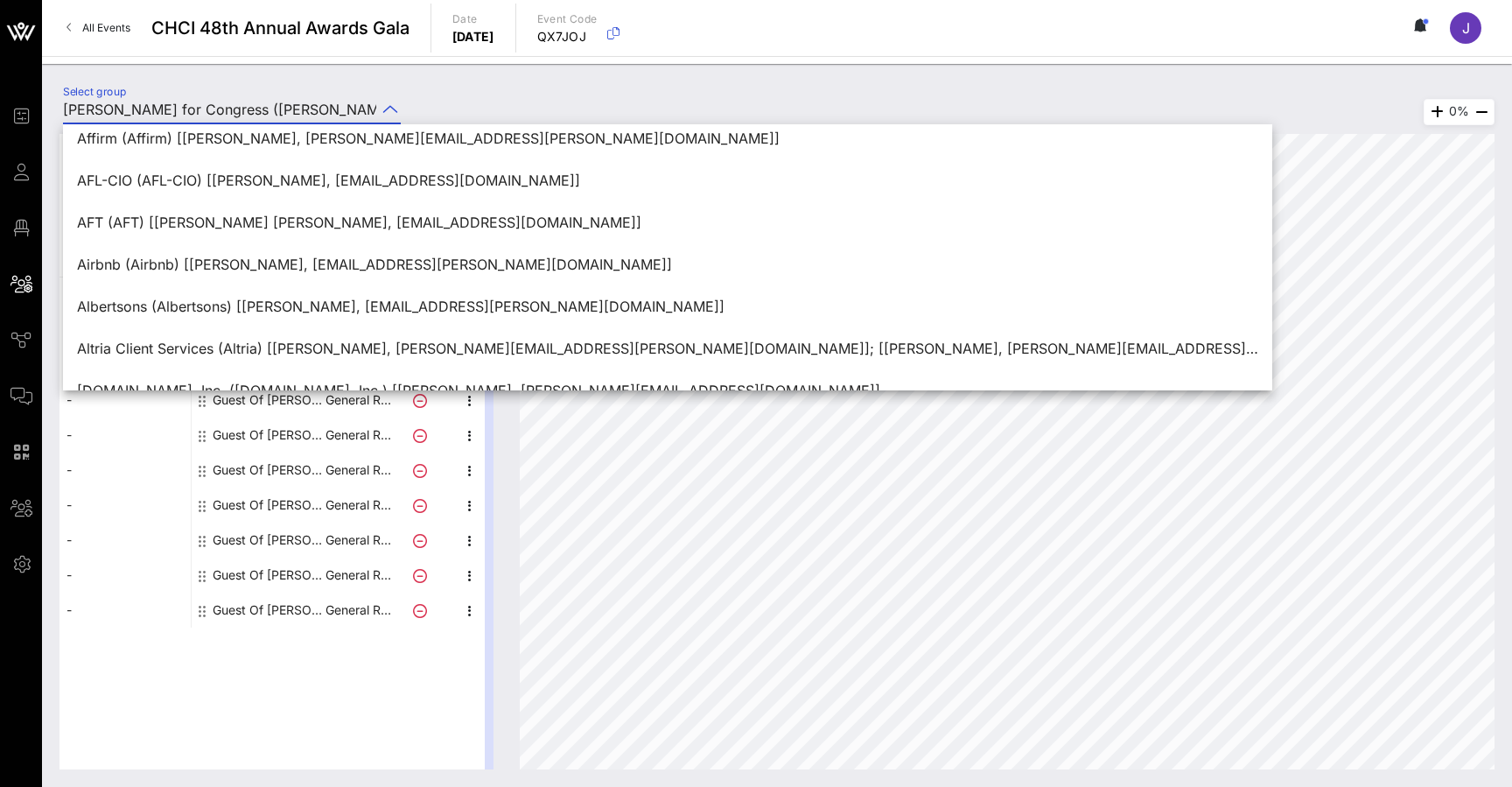
scroll to position [186, 0]
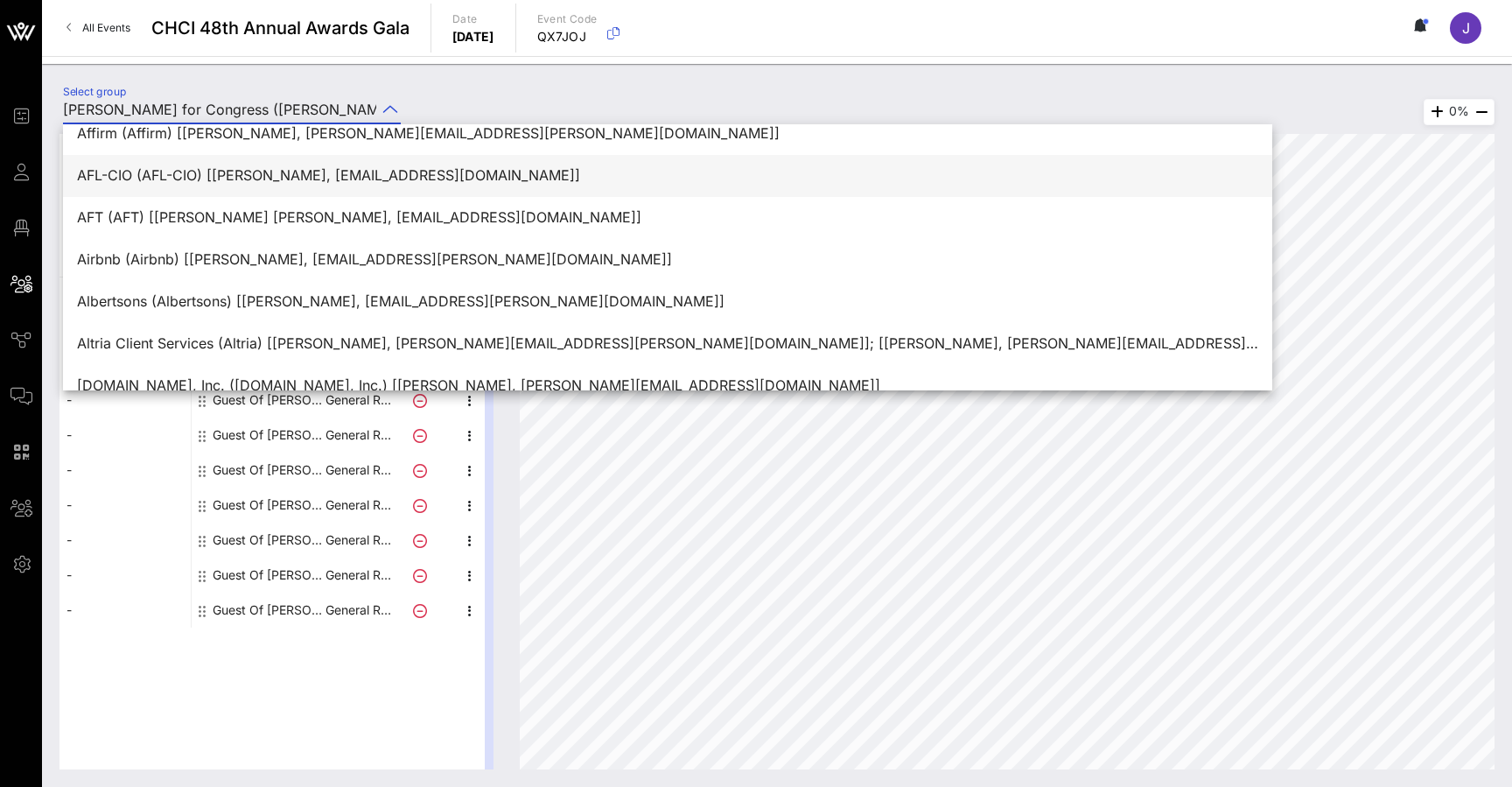
click at [341, 187] on div "AFL-CIO (AFL-CIO) [Isabel Blake, iblake@aflcio.org]" at bounding box center [667, 176] width 1181 height 37
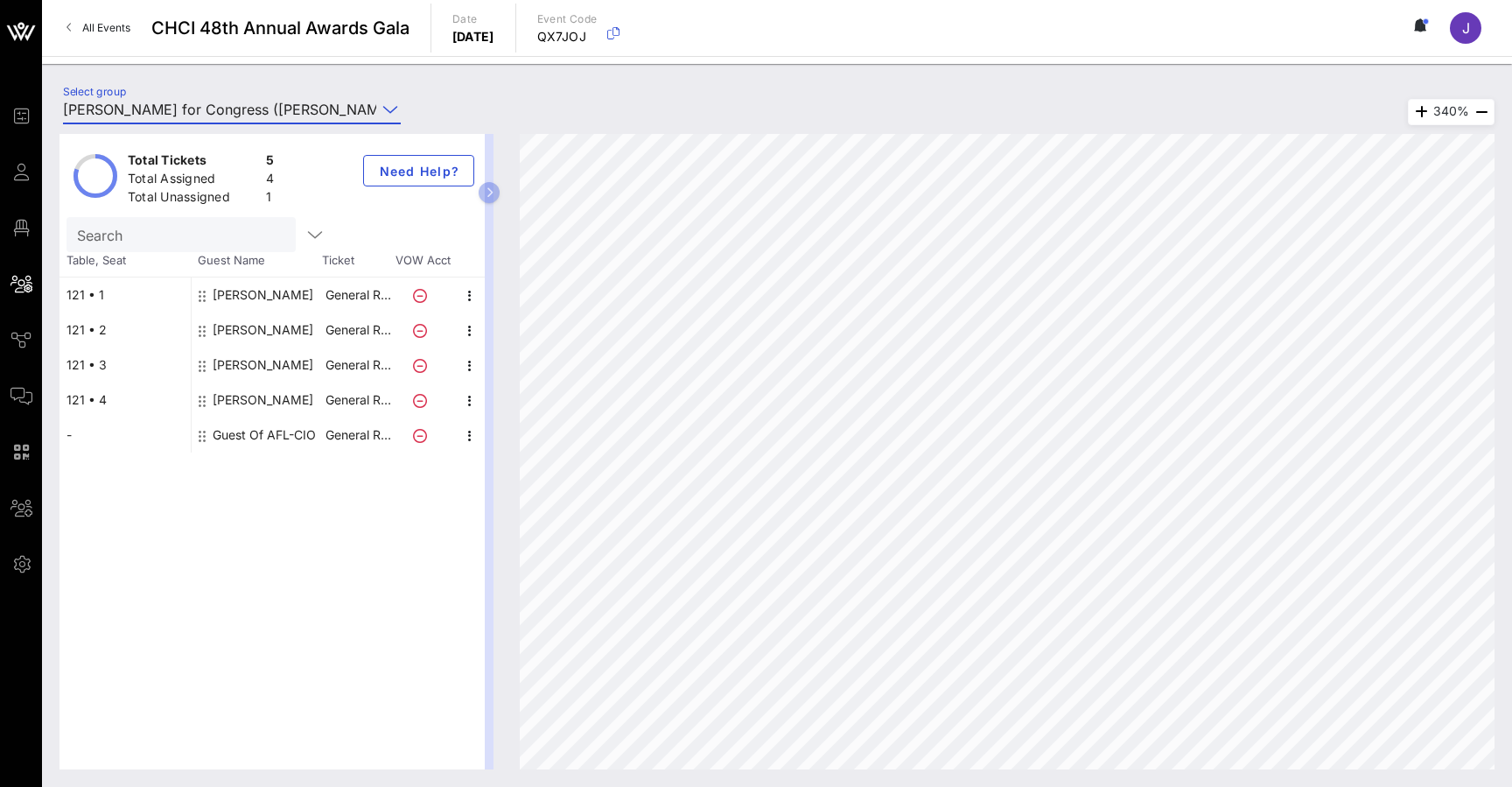
type input "AFL-CIO (AFL-CIO) [Isabel Blake, iblake@aflcio.org]"
click at [276, 292] on div "Leticia Delgado" at bounding box center [263, 295] width 101 height 36
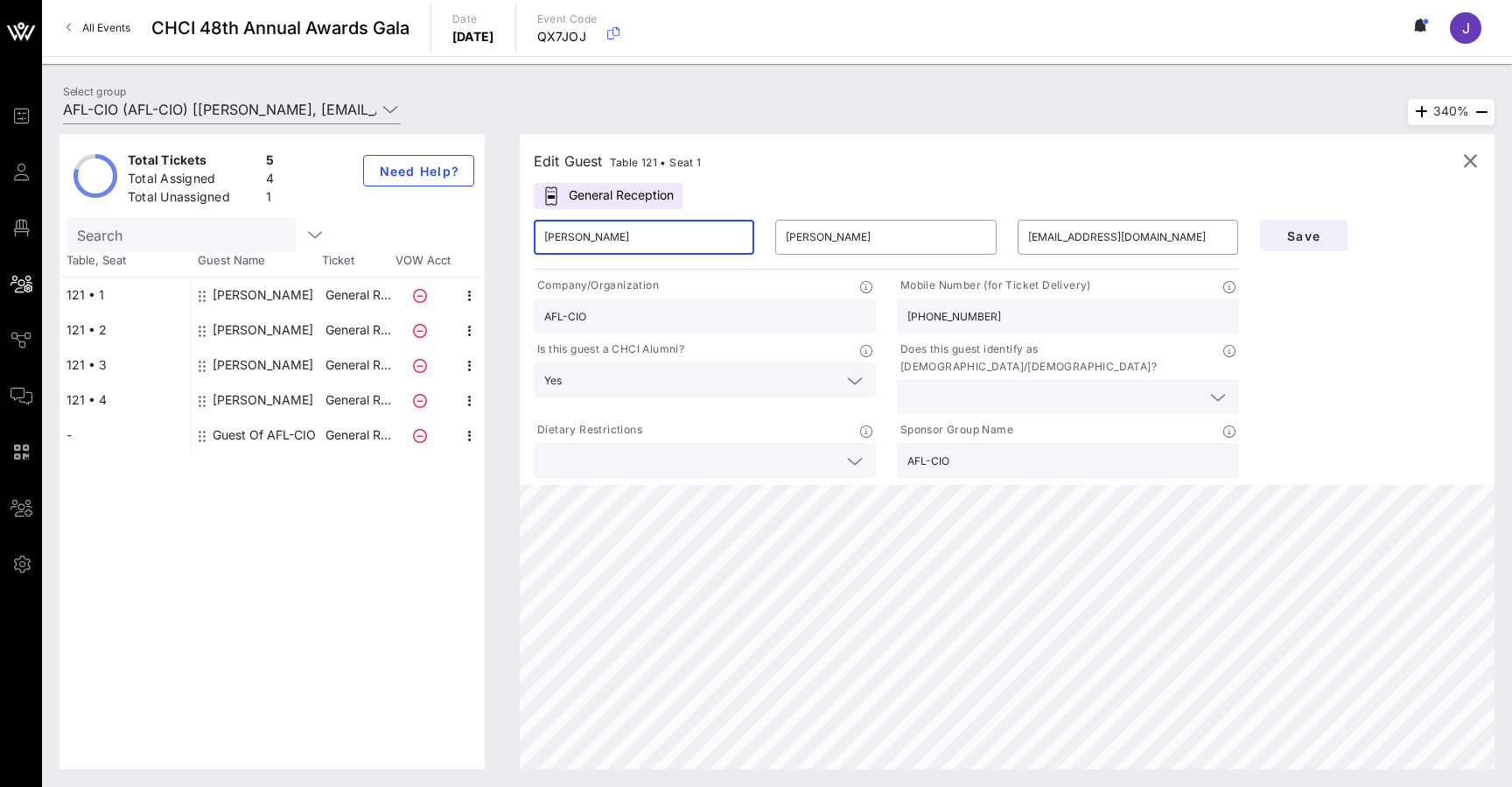
drag, startPoint x: 635, startPoint y: 232, endPoint x: 527, endPoint y: 232, distance: 108.0
click at [18, 339] on icon at bounding box center [22, 340] width 22 height 3
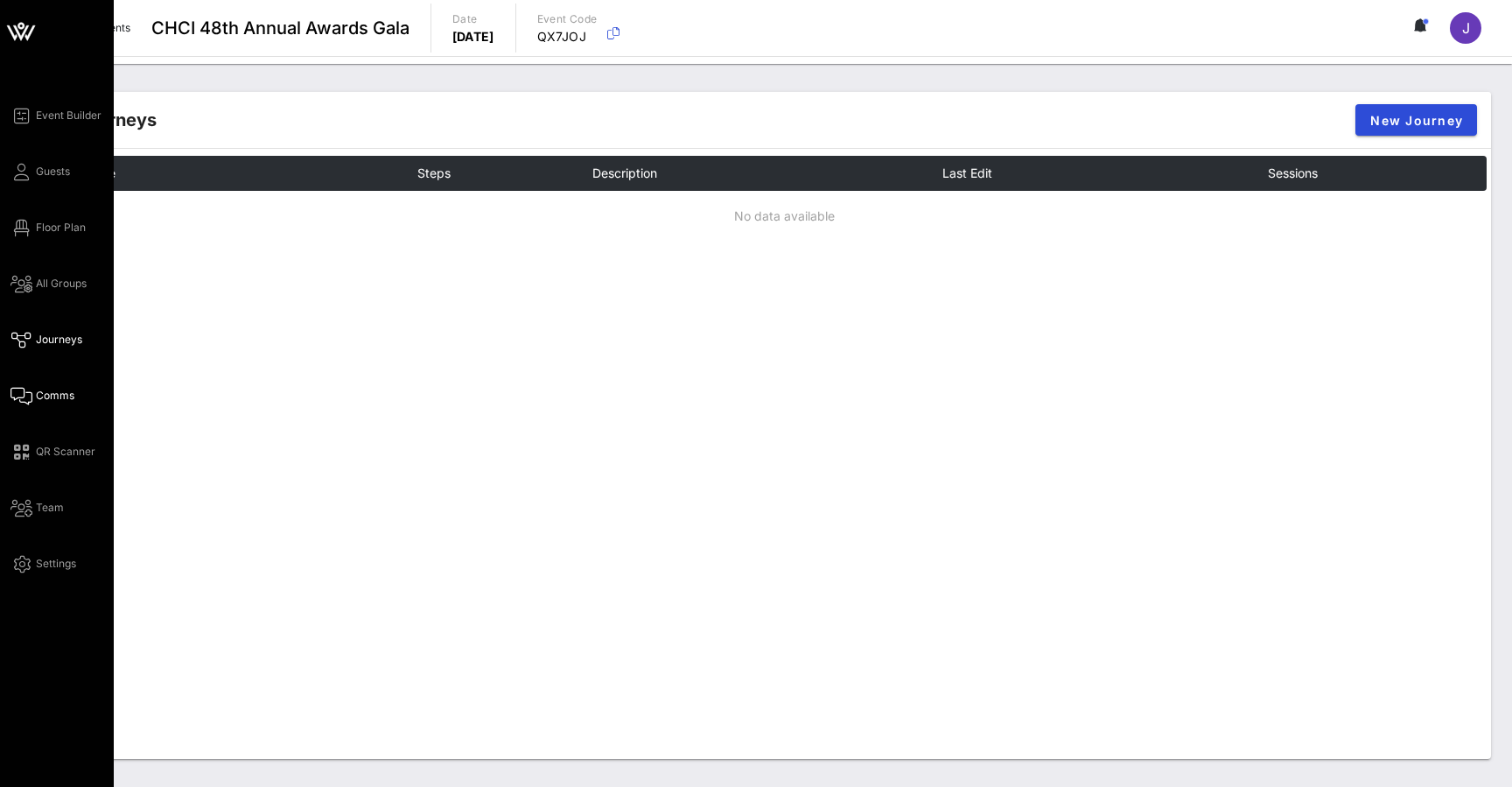
click at [28, 397] on icon at bounding box center [22, 395] width 22 height 3
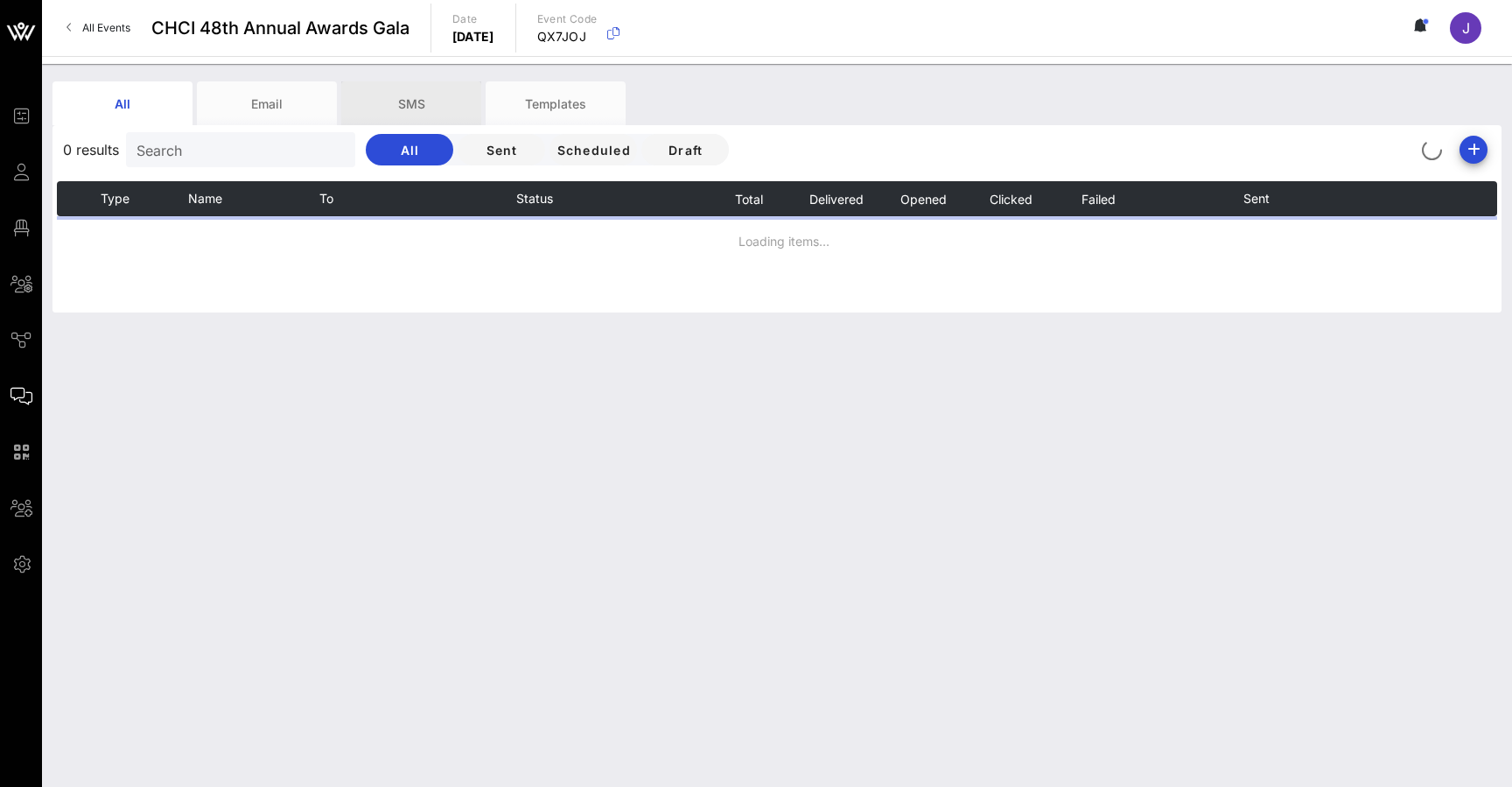
click at [442, 105] on div "SMS" at bounding box center [411, 104] width 140 height 43
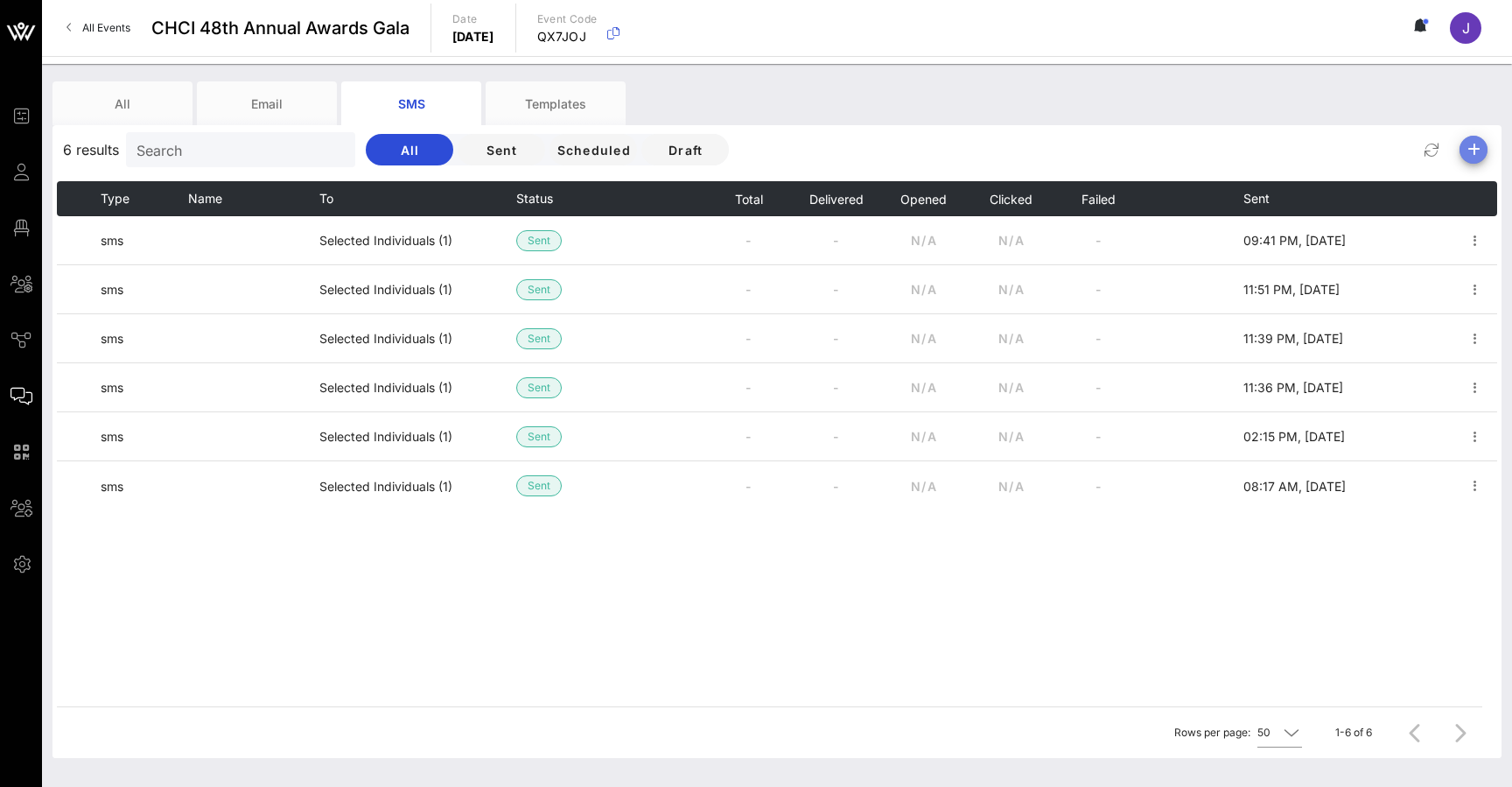
drag, startPoint x: 1411, startPoint y: 166, endPoint x: 1473, endPoint y: 150, distance: 64.0
click at [1473, 150] on icon "button" at bounding box center [1473, 149] width 21 height 21
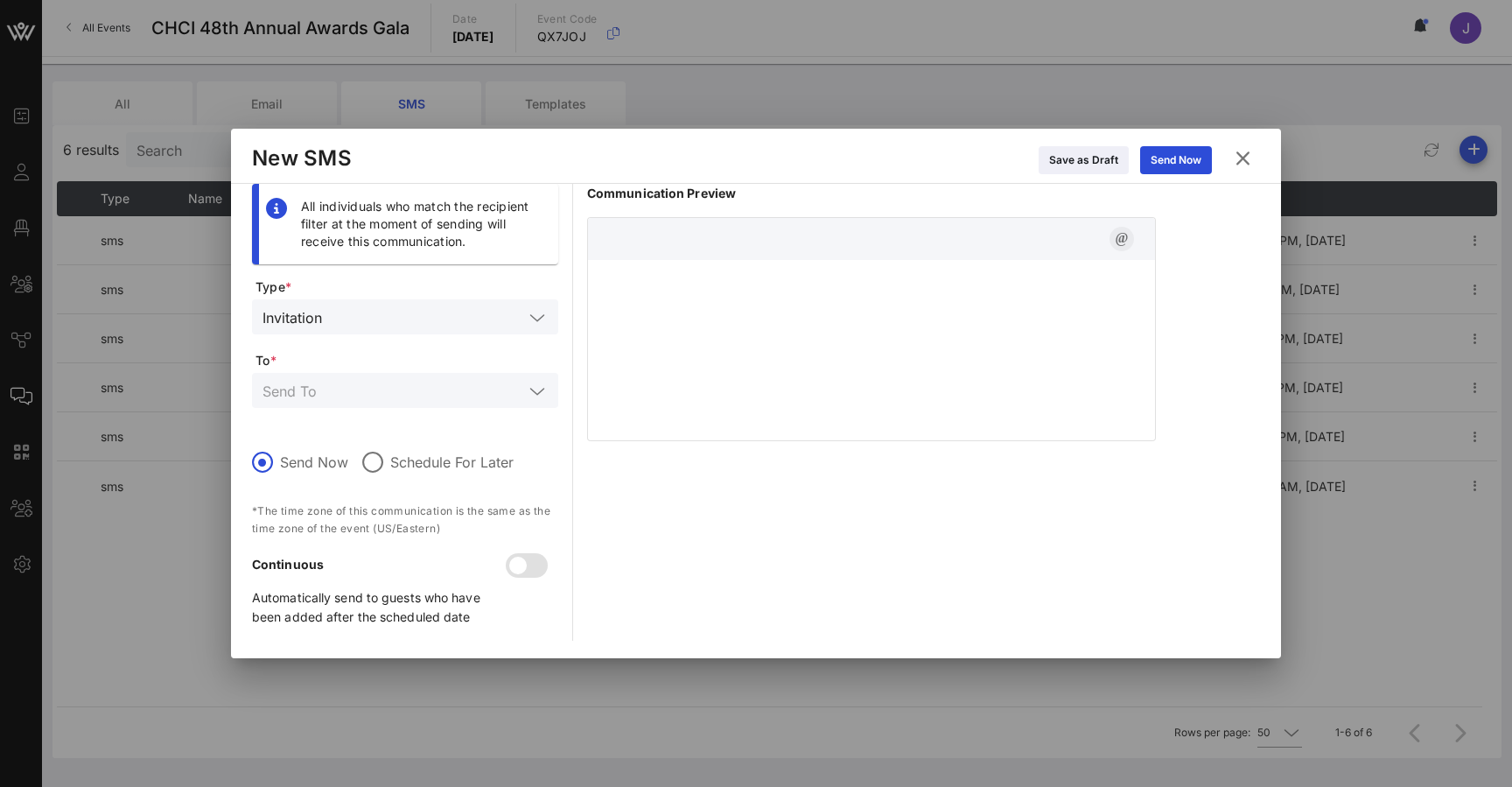
click at [1127, 238] on icon "button" at bounding box center [1121, 239] width 21 height 21
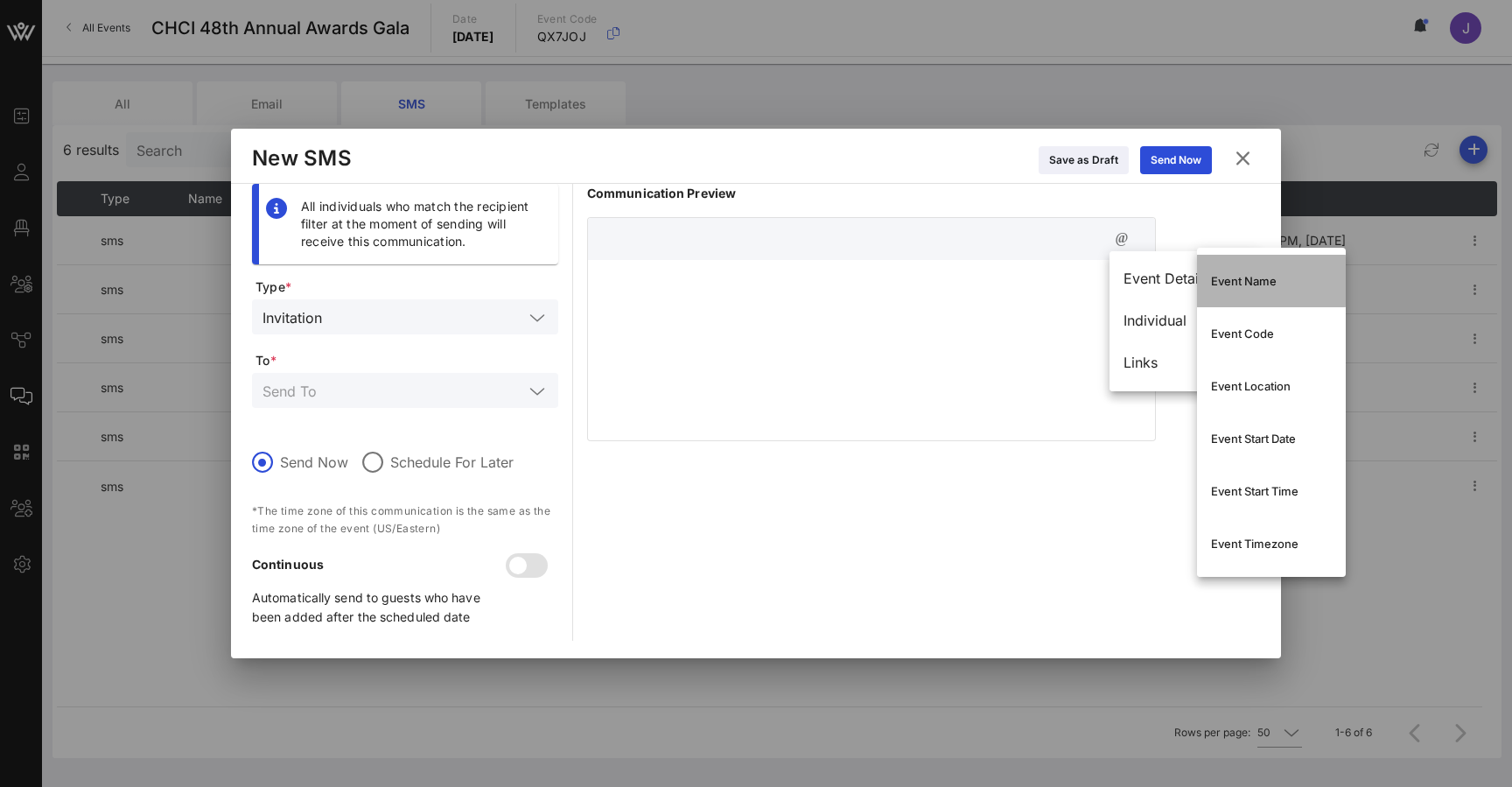
click at [1267, 275] on div "Event Name" at bounding box center [1271, 281] width 121 height 14
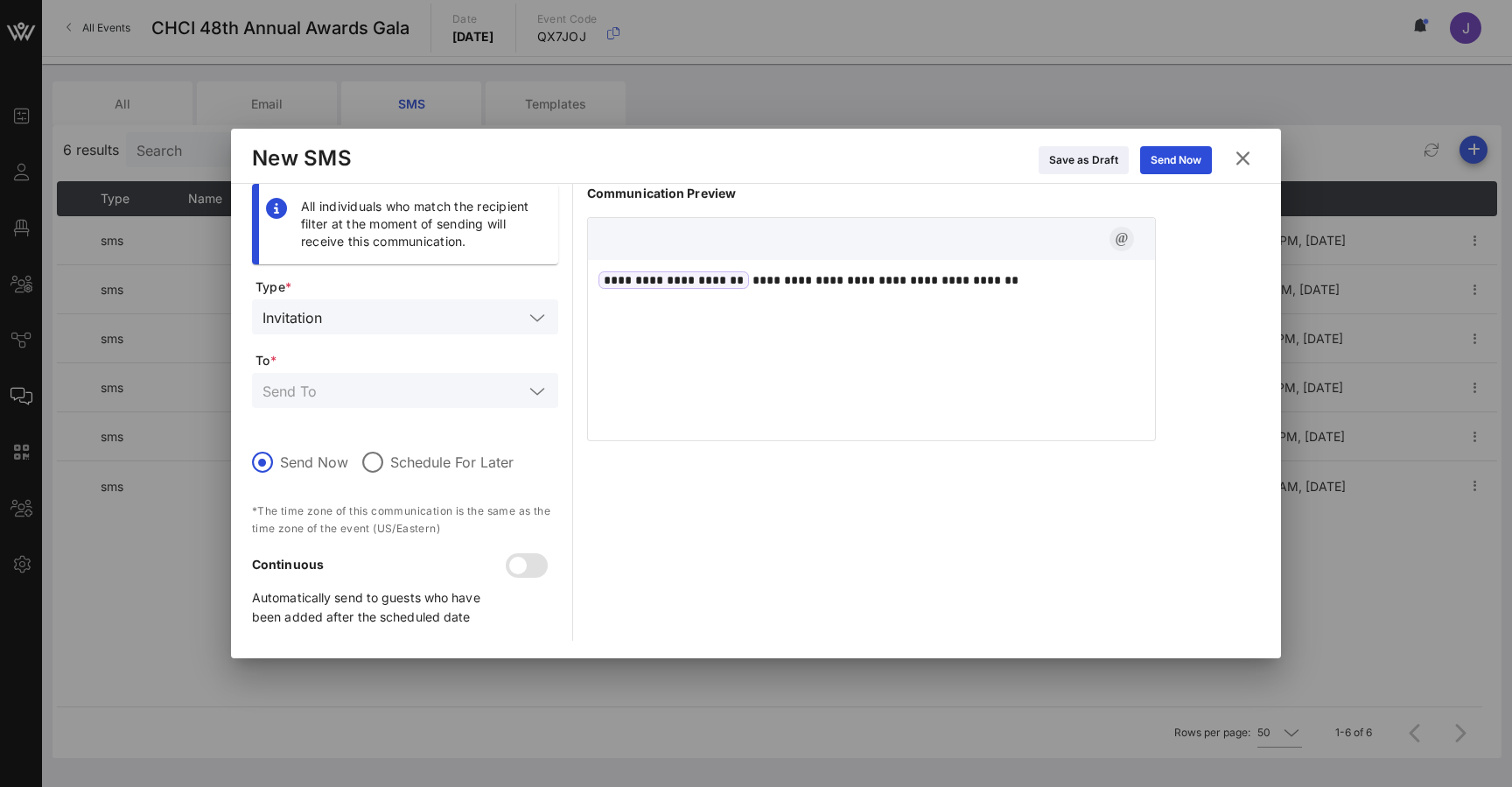
click at [1124, 239] on icon "button" at bounding box center [1121, 239] width 21 height 21
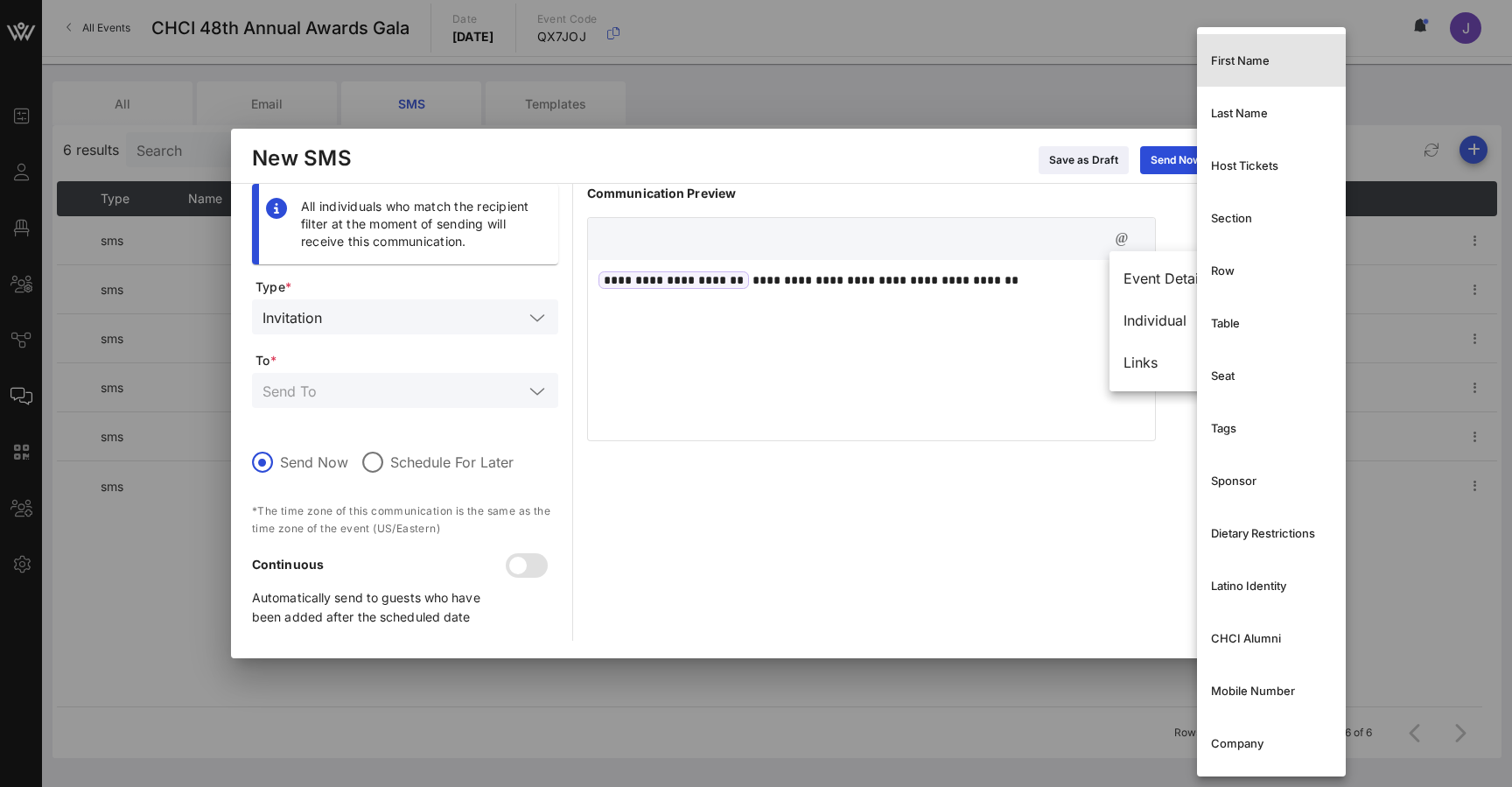
click at [1232, 66] on div "First Name" at bounding box center [1271, 60] width 121 height 14
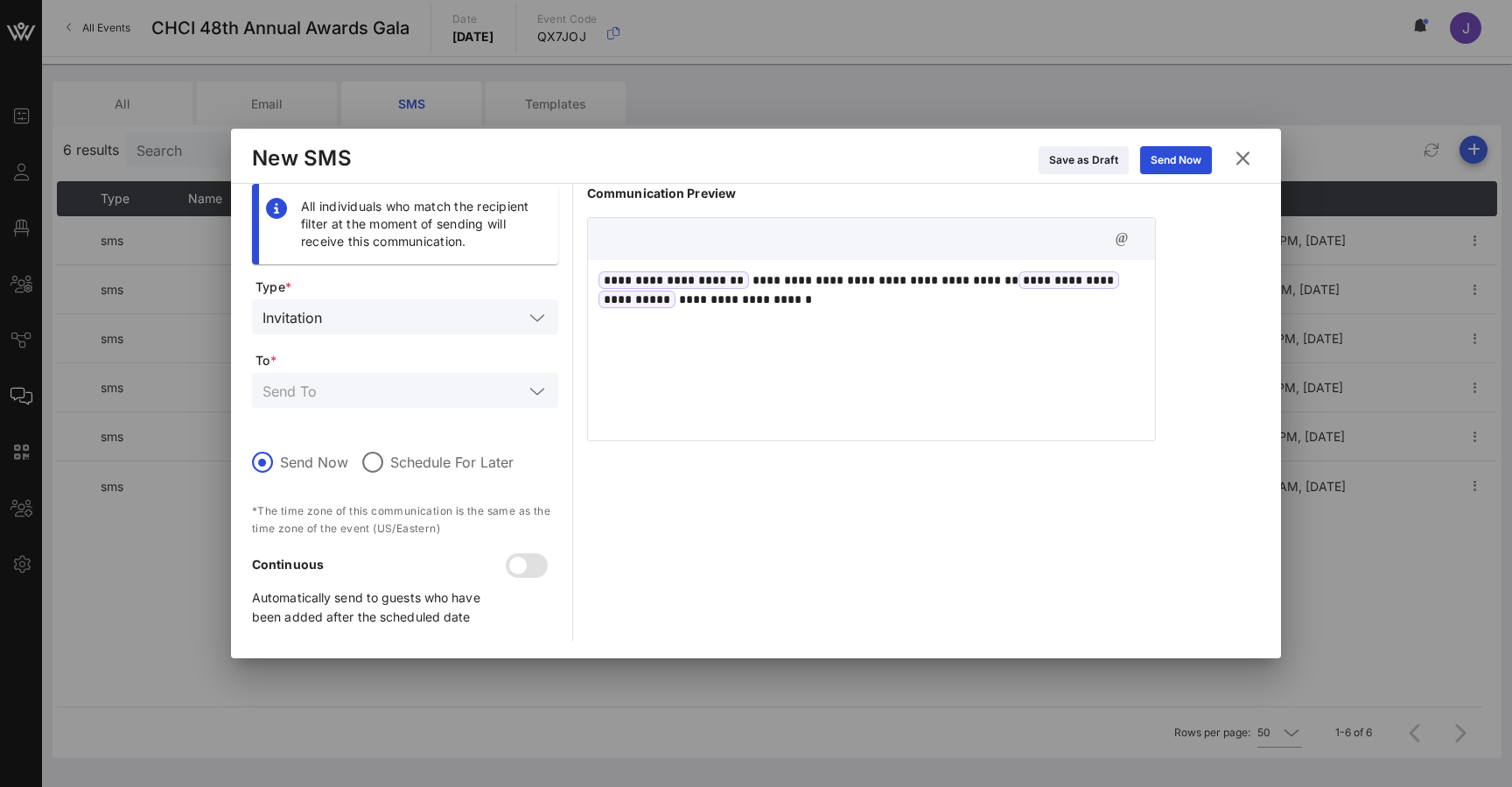
click at [1247, 154] on icon at bounding box center [1243, 159] width 26 height 24
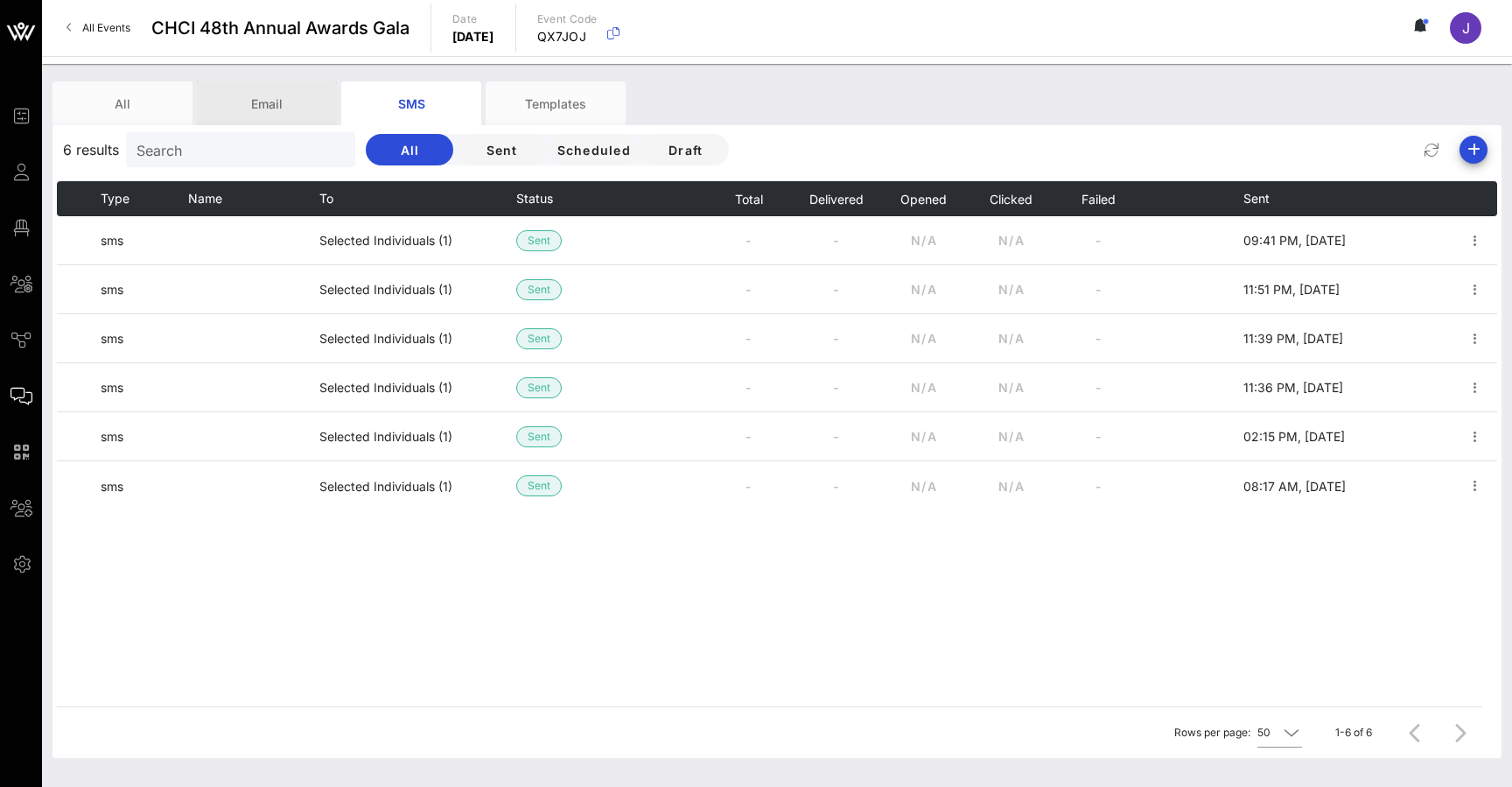
click at [274, 104] on div "Email" at bounding box center [267, 104] width 140 height 43
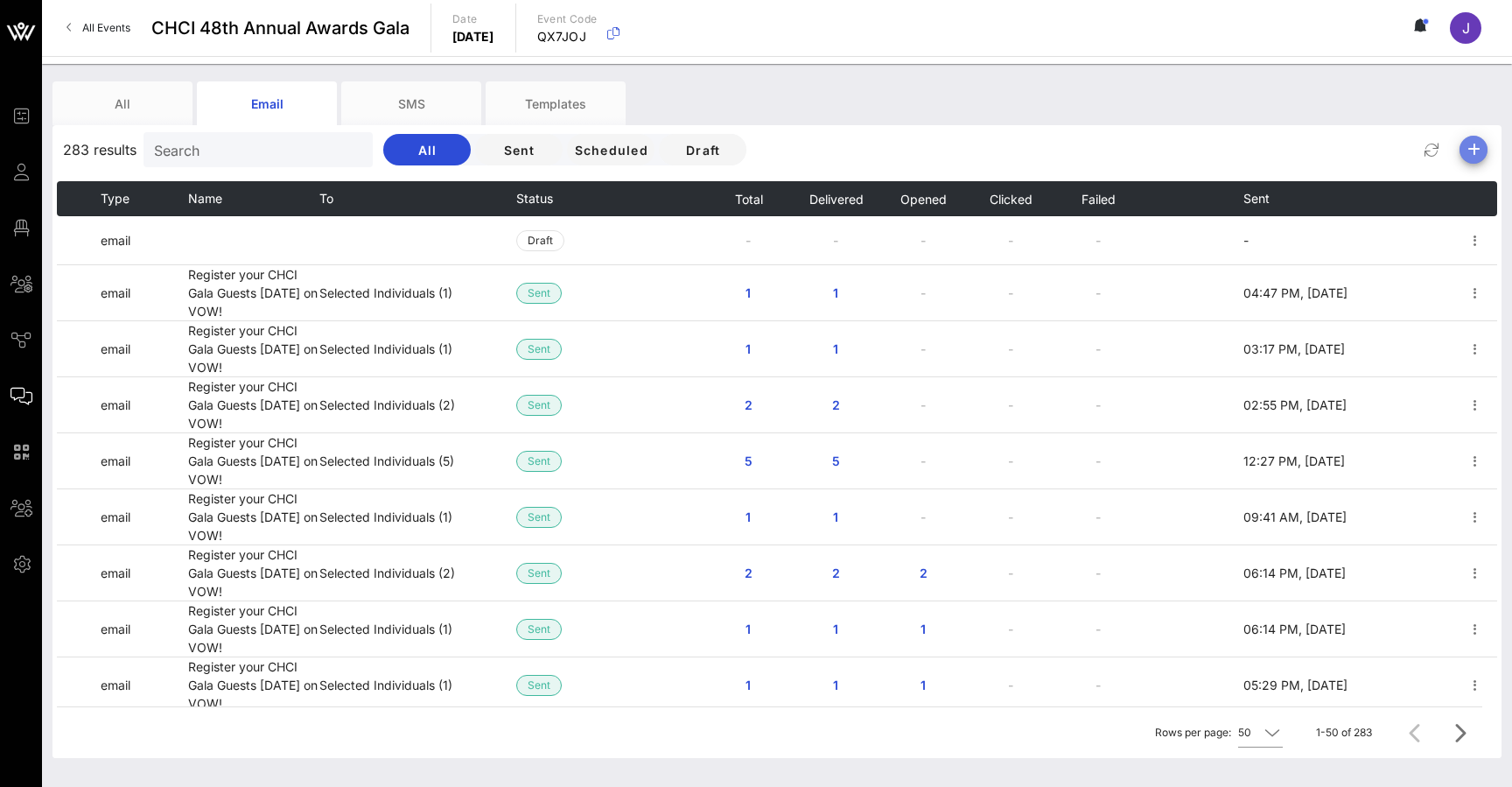
click at [1468, 157] on icon "button" at bounding box center [1473, 149] width 21 height 21
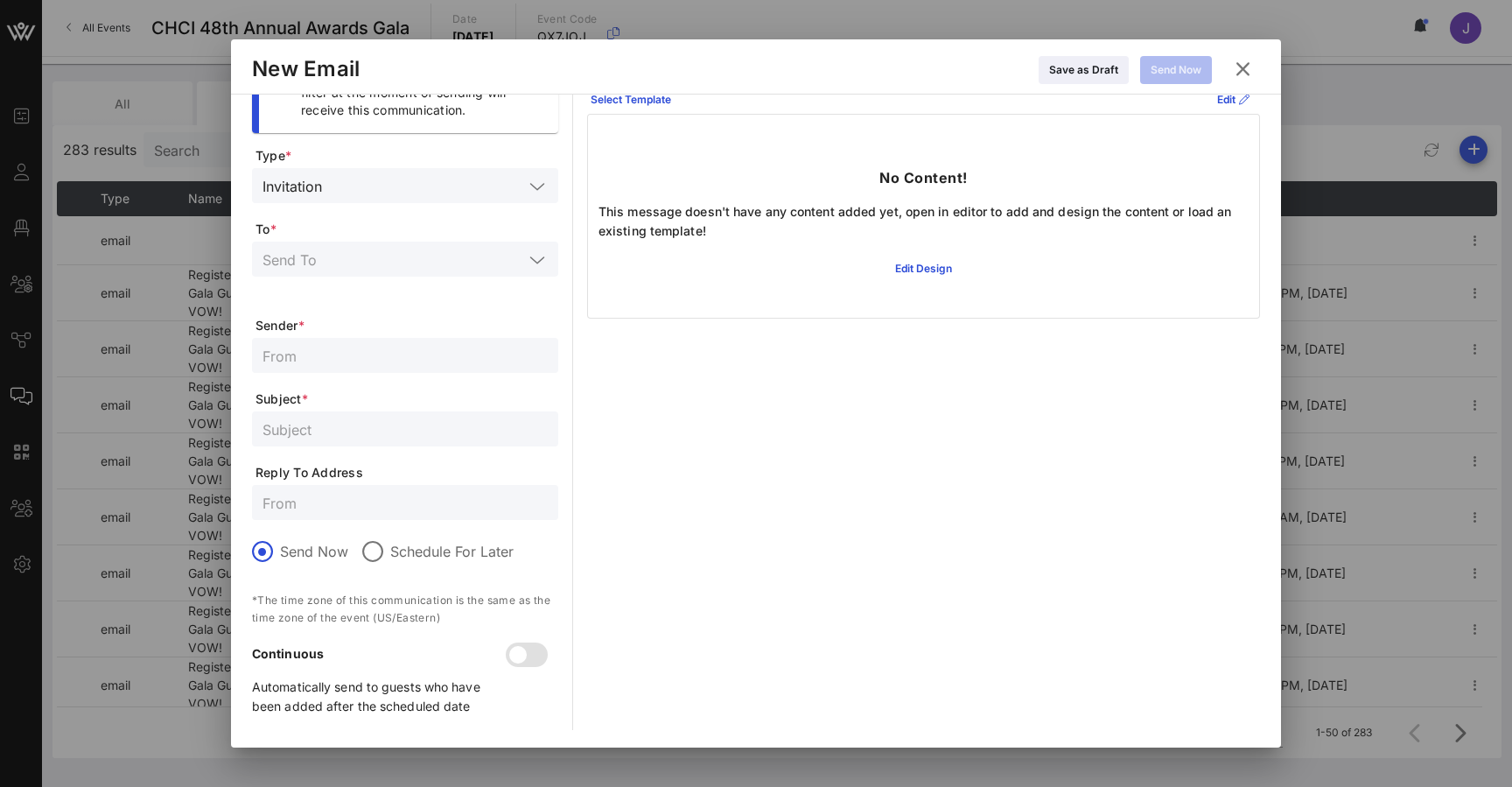
scroll to position [42, 0]
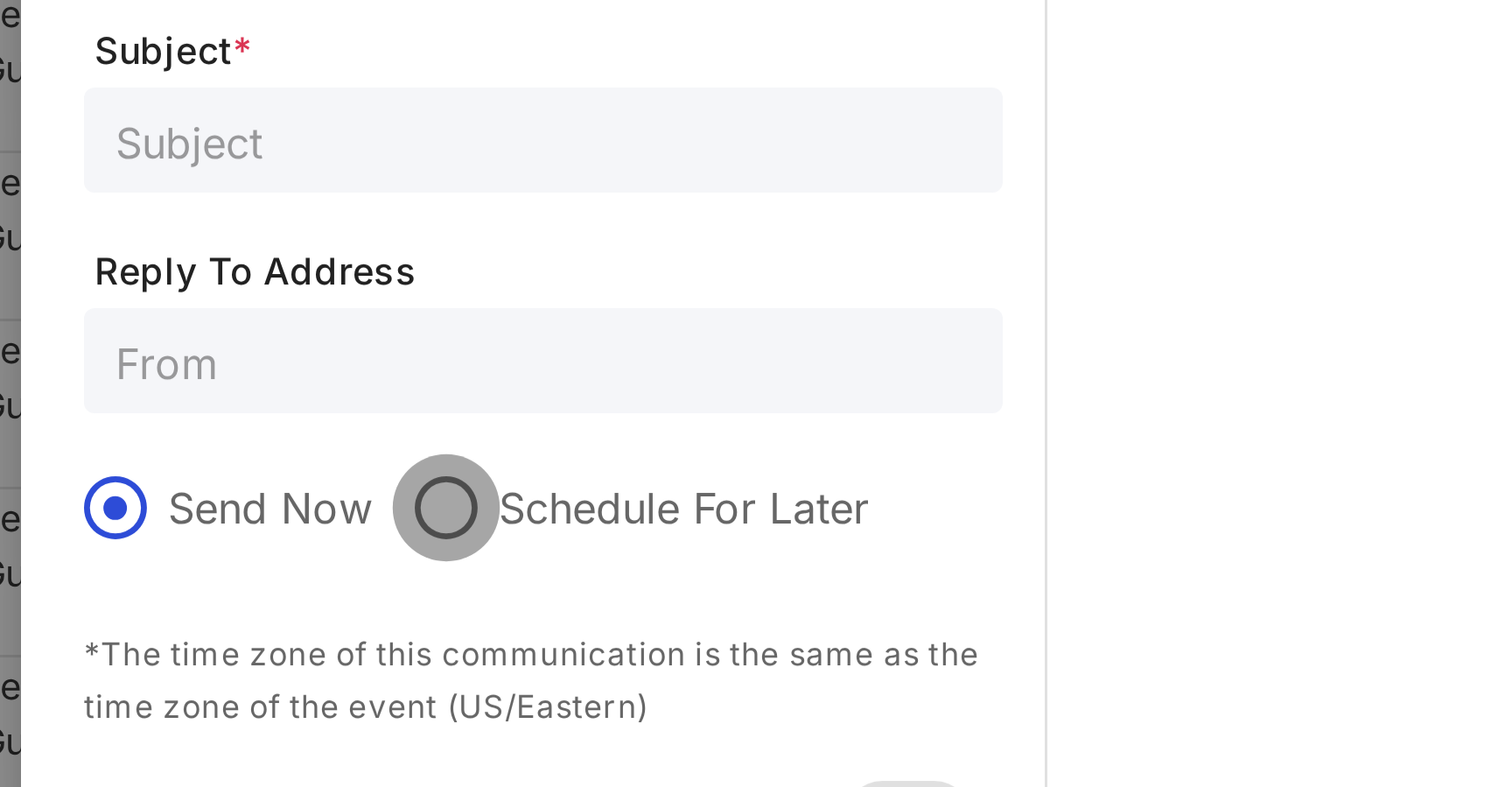
click at [358, 537] on div at bounding box center [373, 551] width 30 height 30
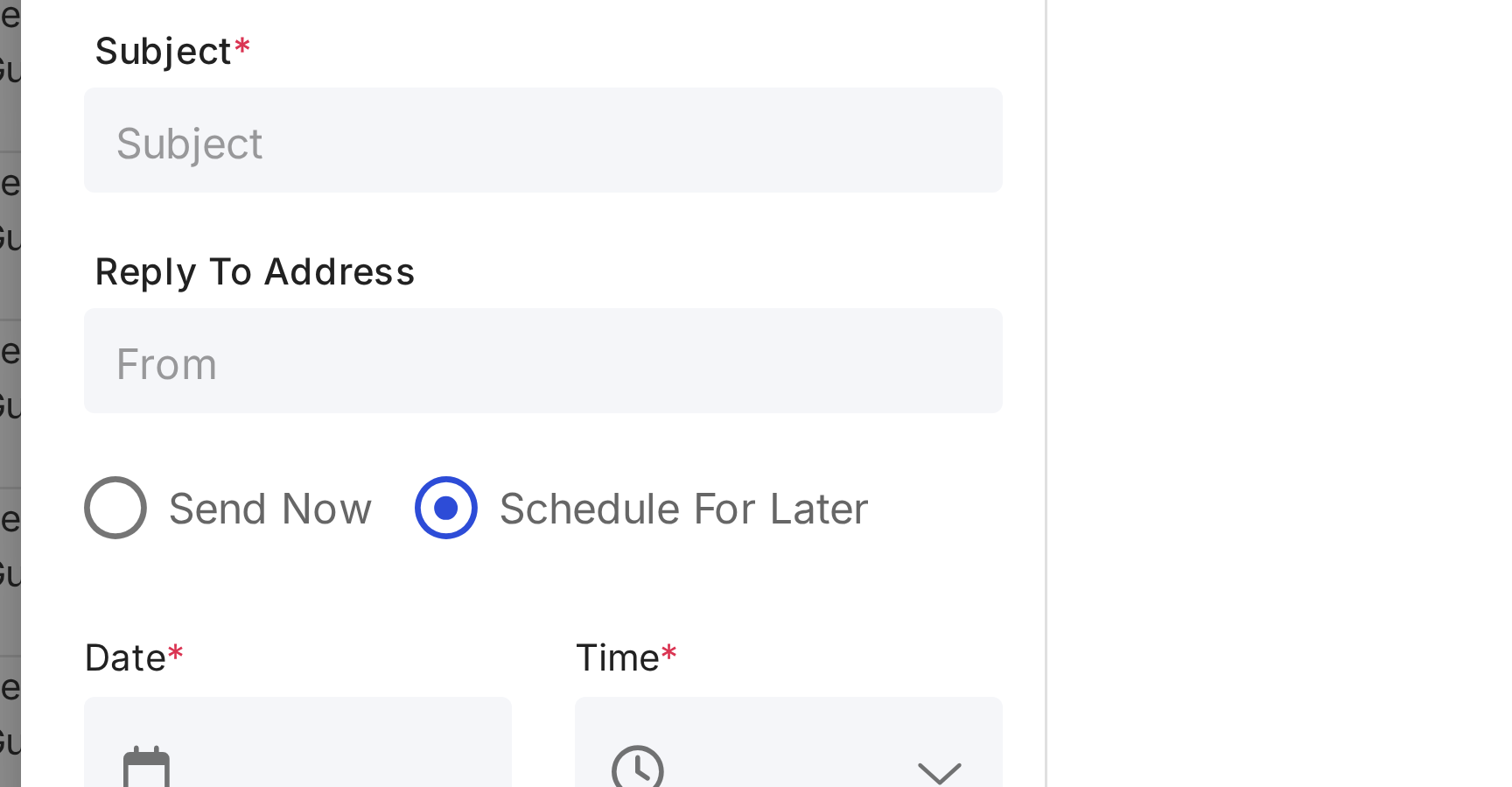
scroll to position [44, 0]
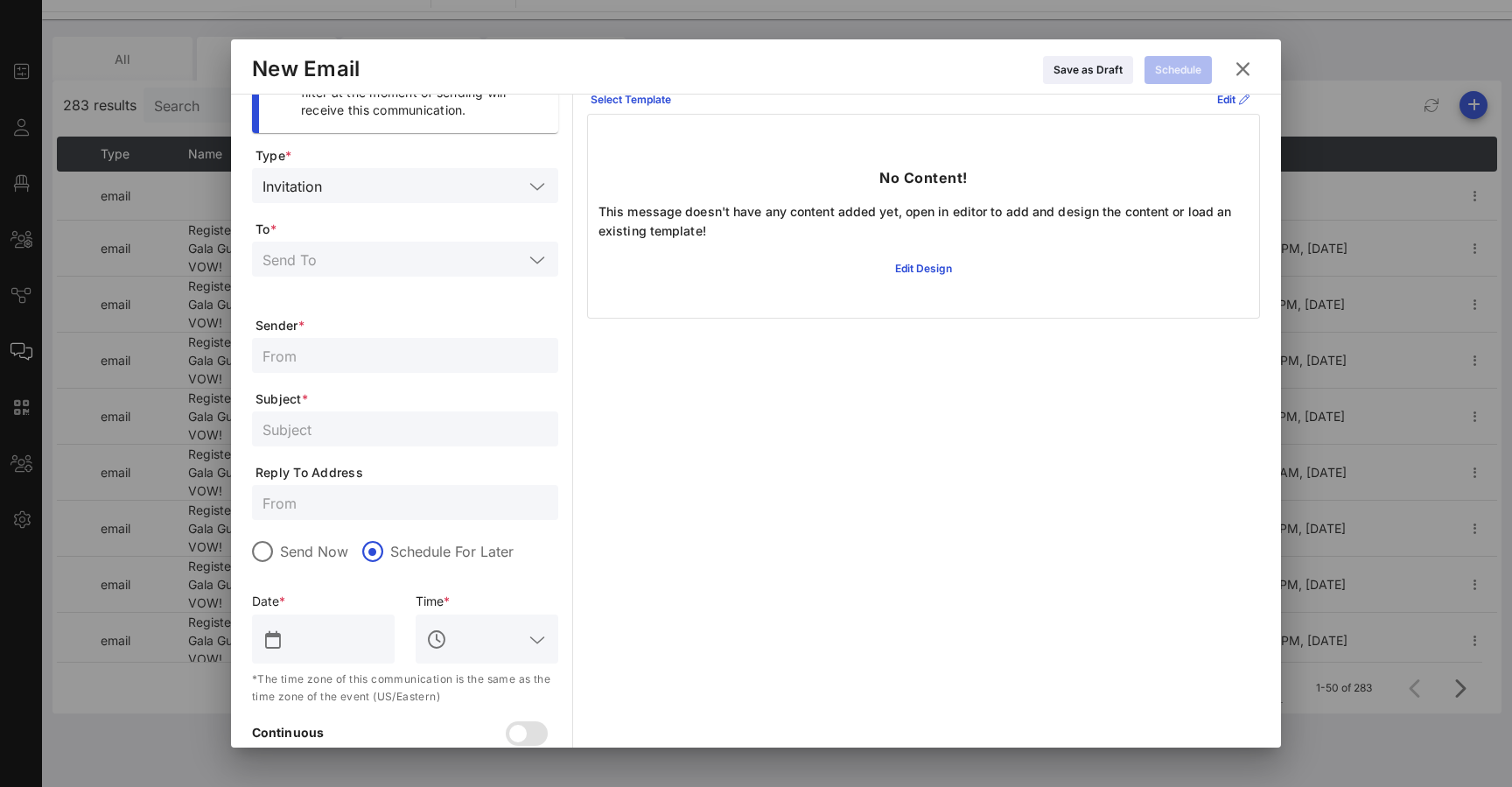
click at [1246, 64] on icon at bounding box center [1243, 69] width 32 height 32
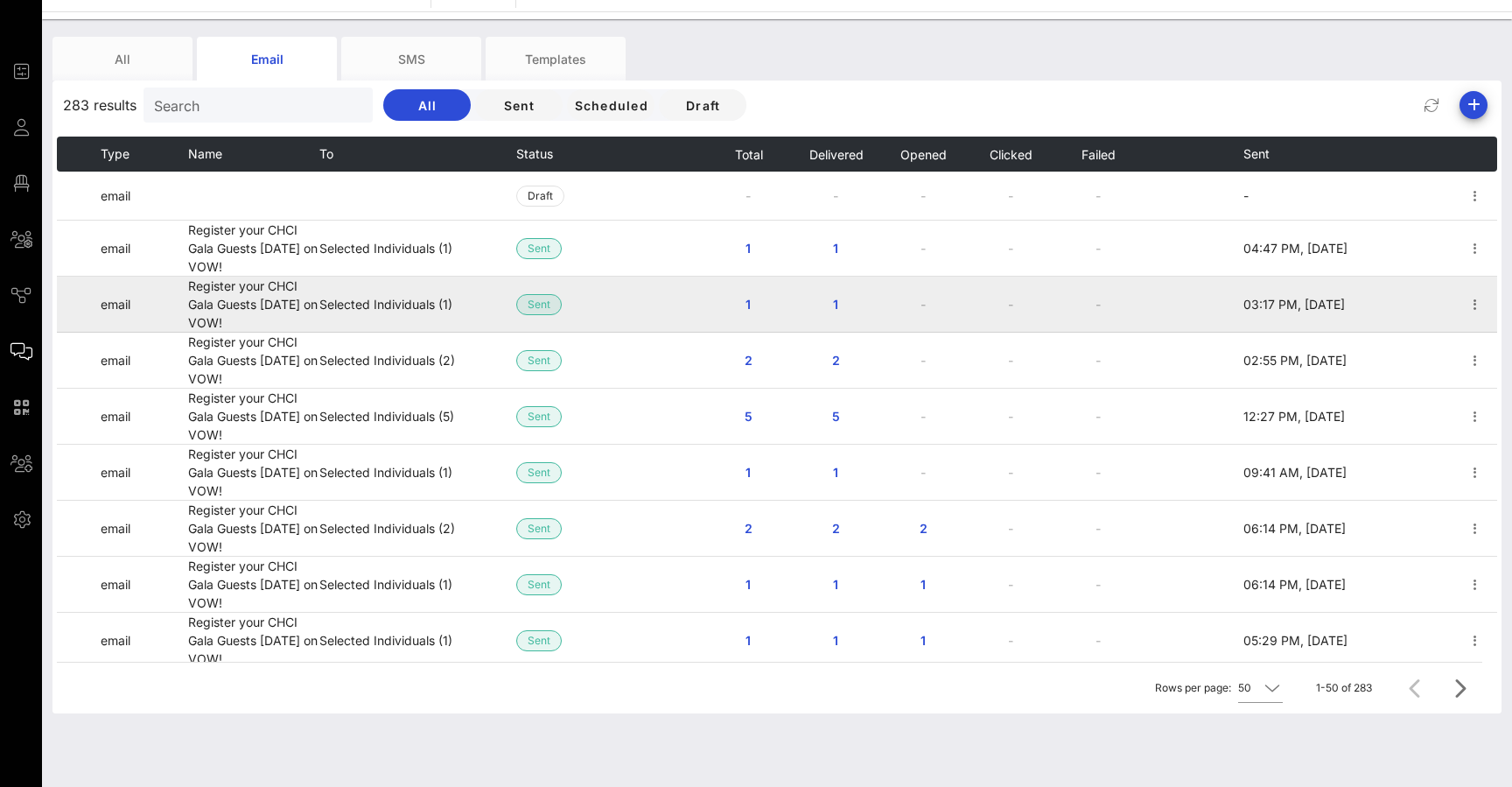
scroll to position [60, 0]
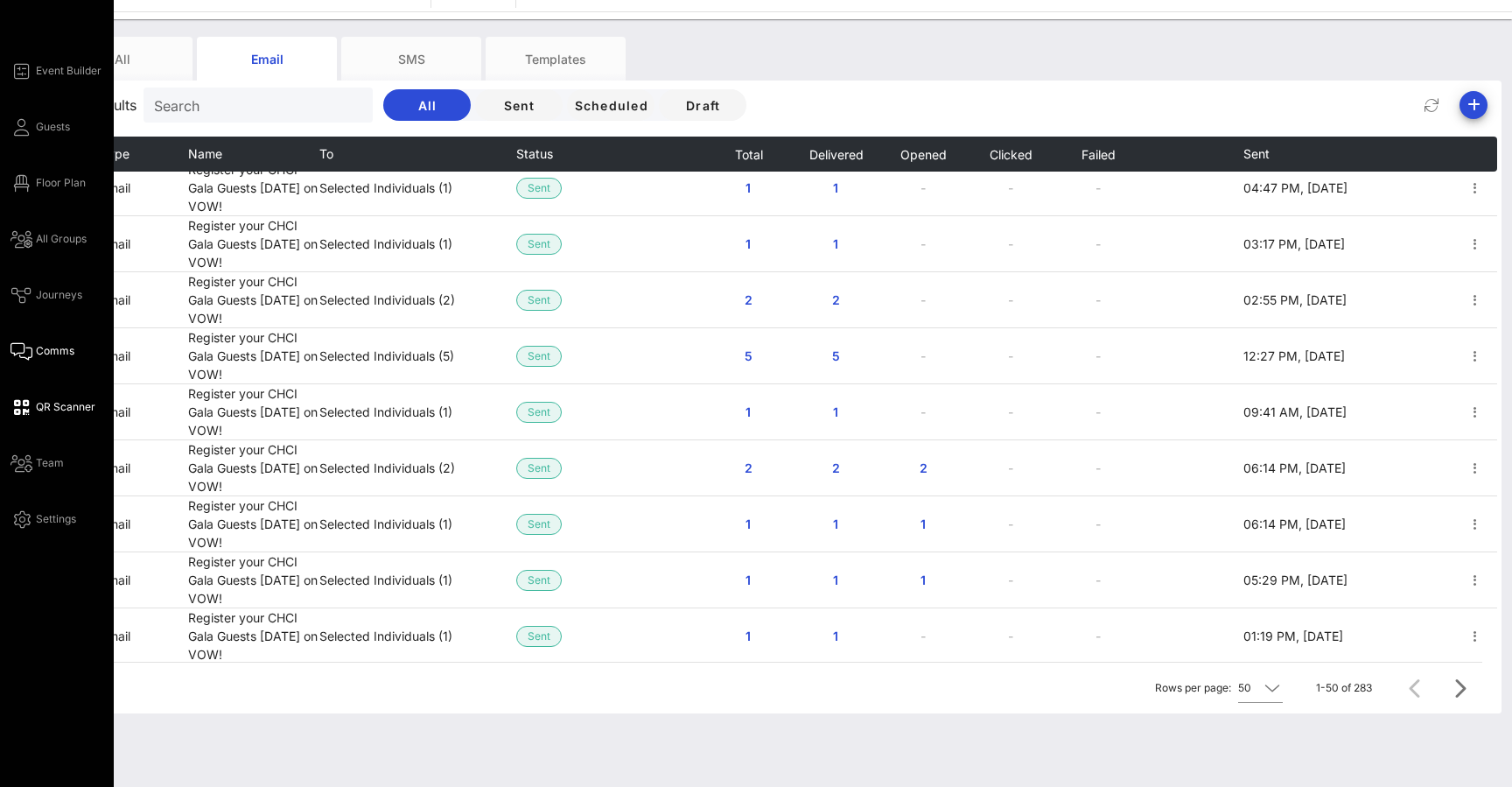
click at [25, 407] on icon at bounding box center [22, 407] width 22 height 3
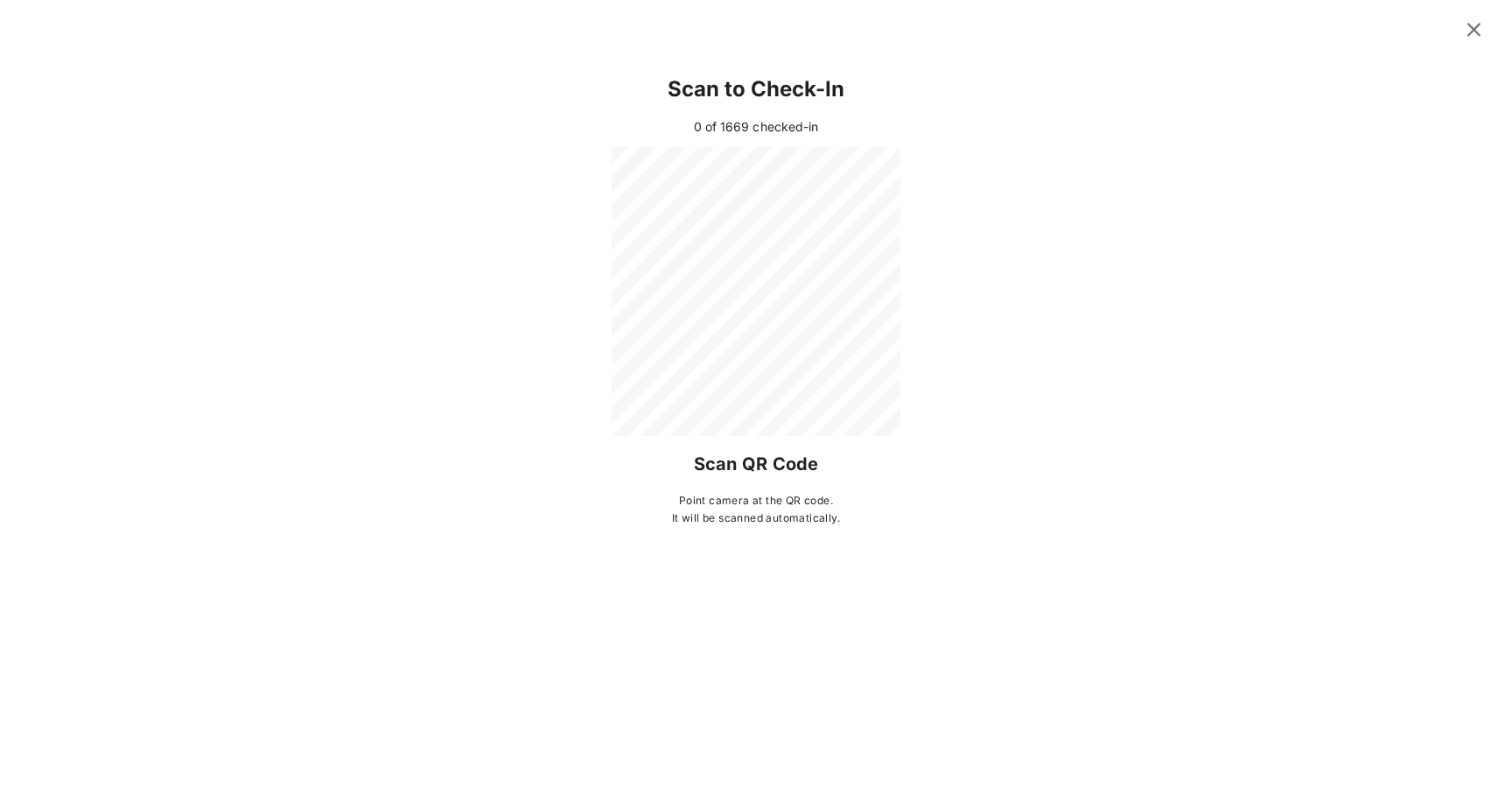
click at [1475, 30] on icon at bounding box center [1474, 30] width 24 height 21
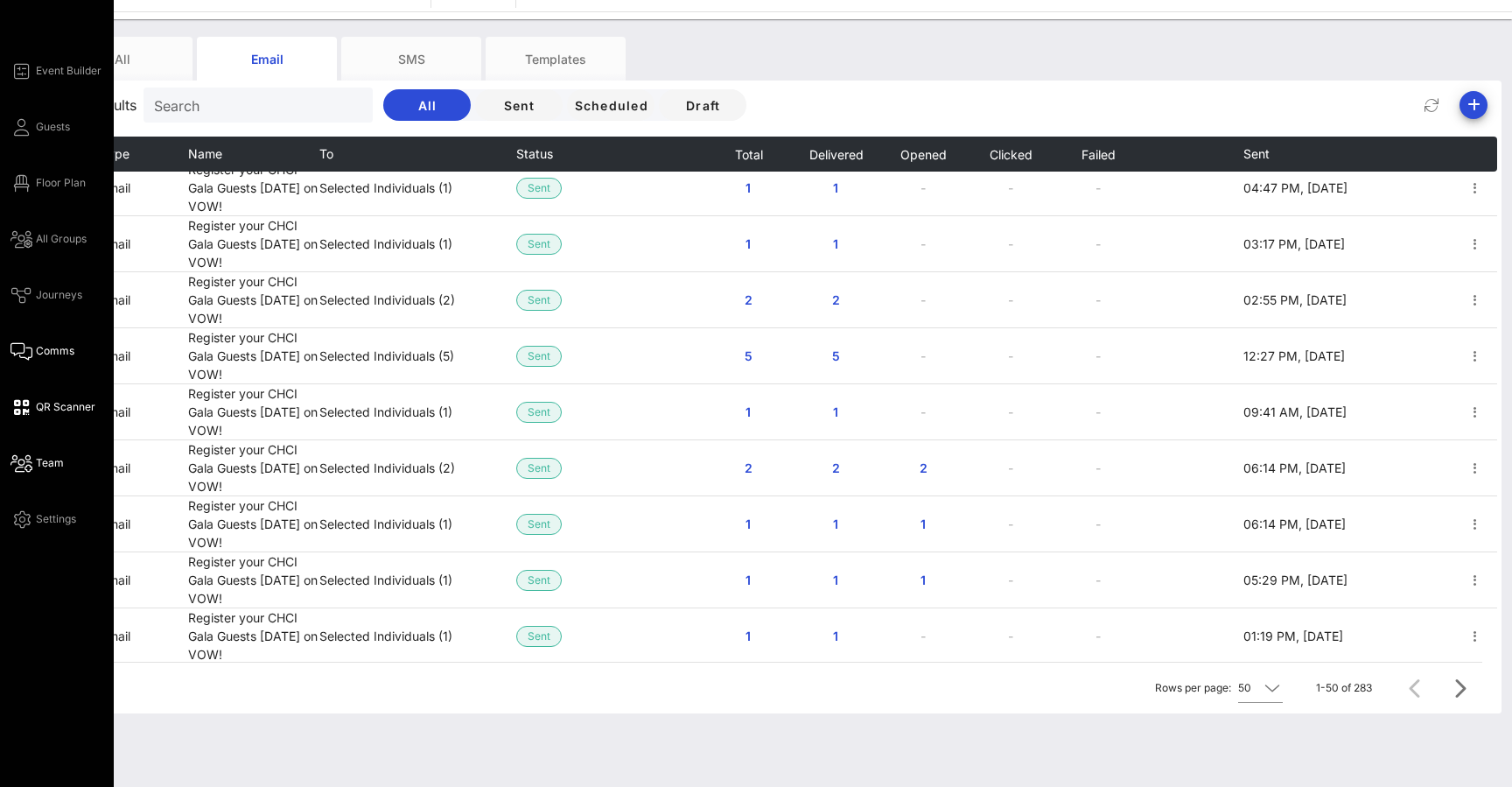
click at [27, 465] on icon at bounding box center [22, 464] width 22 height 3
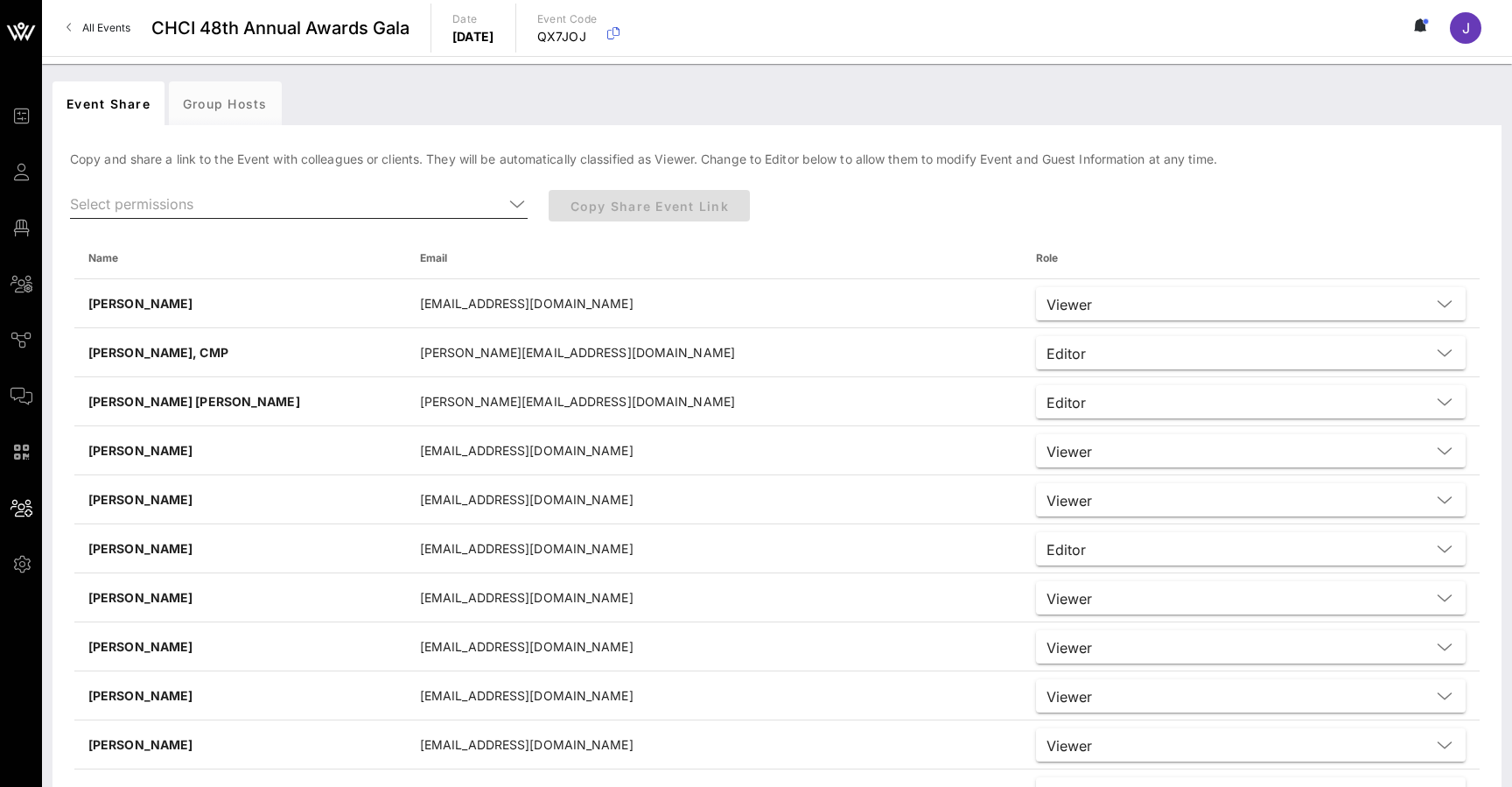
click at [283, 199] on input "text" at bounding box center [286, 204] width 433 height 28
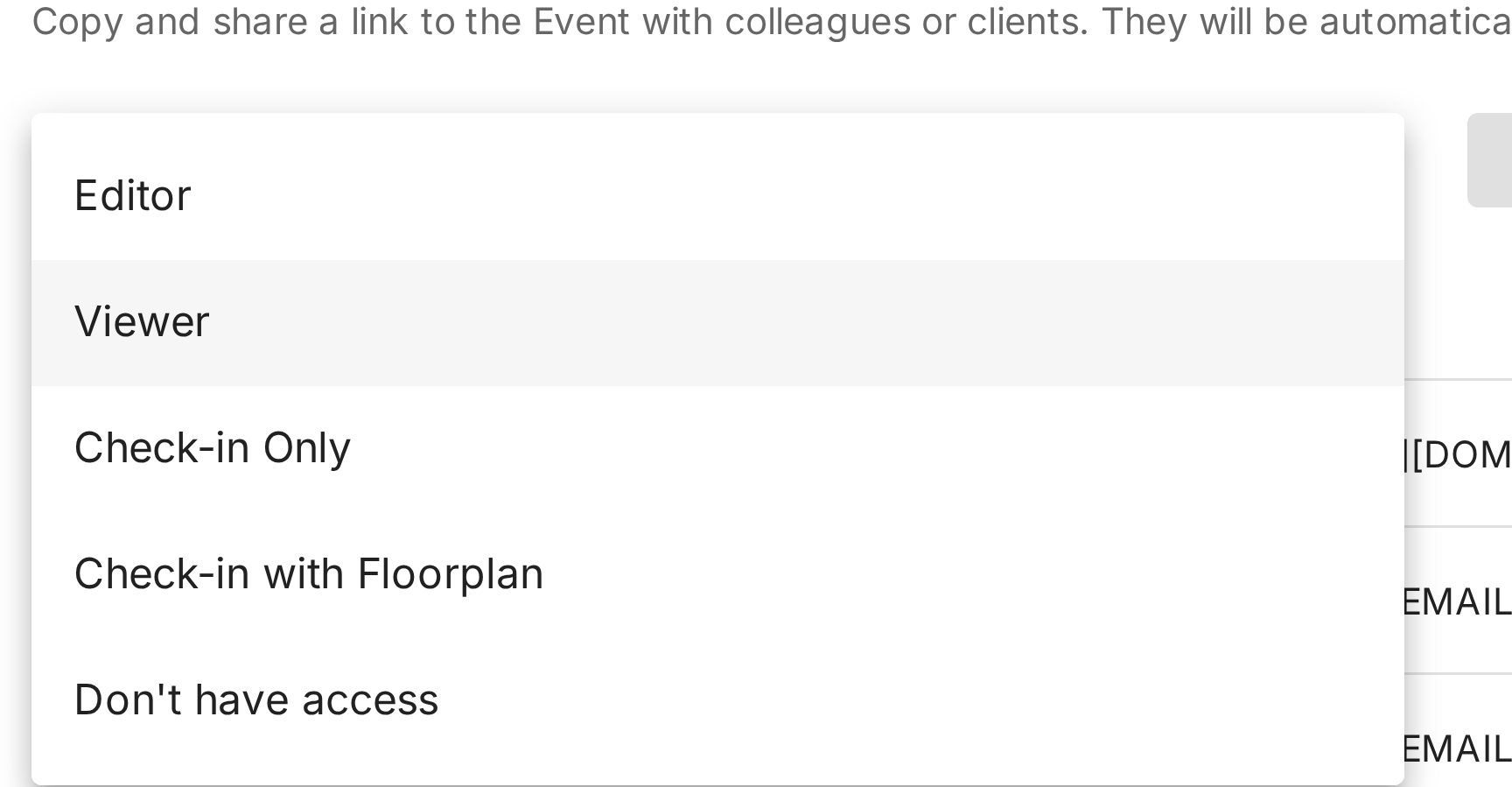
click at [84, 251] on div "Viewer" at bounding box center [299, 259] width 430 height 17
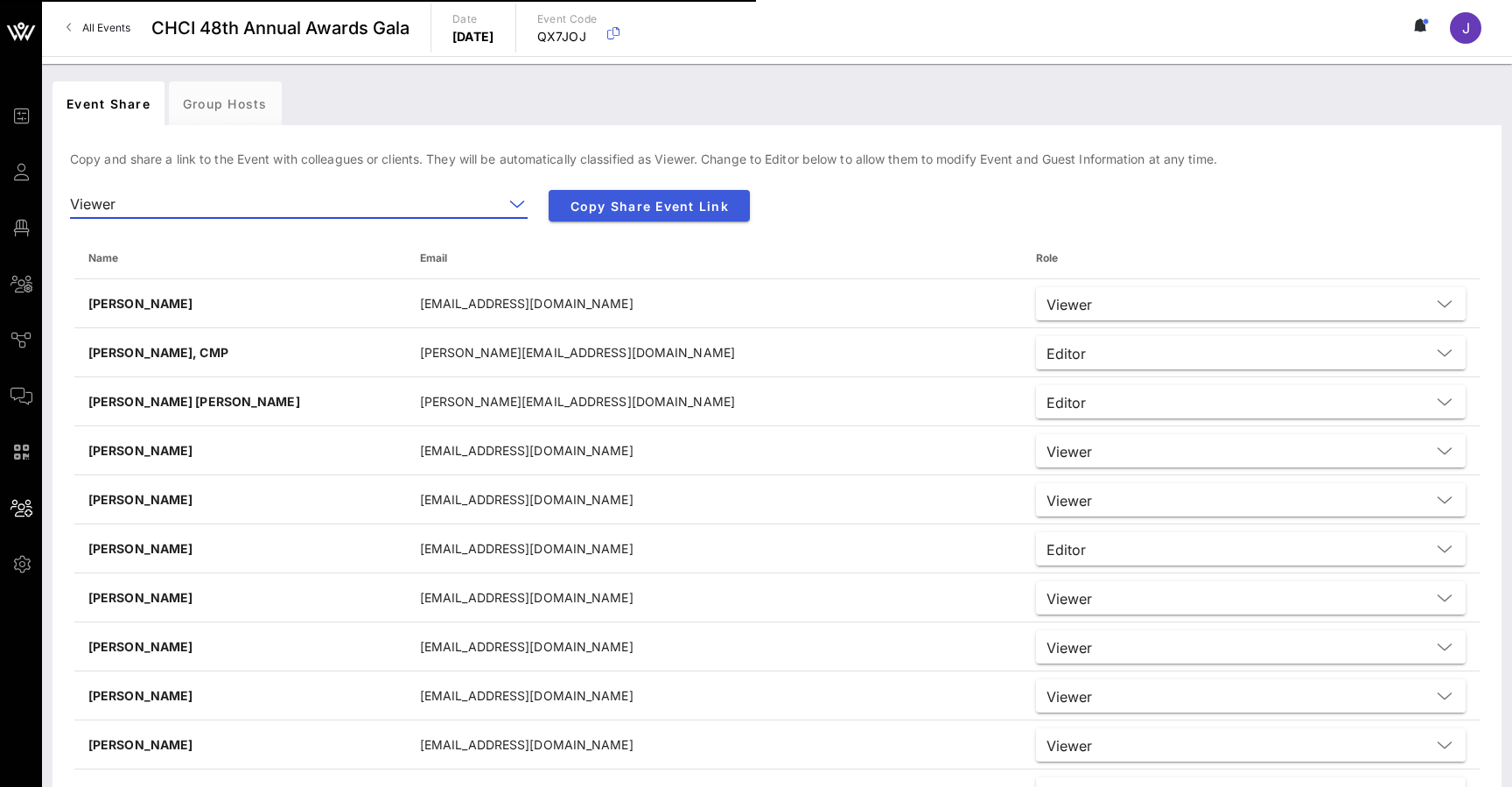
click at [652, 207] on span "Copy Share Event Link" at bounding box center [650, 206] width 173 height 15
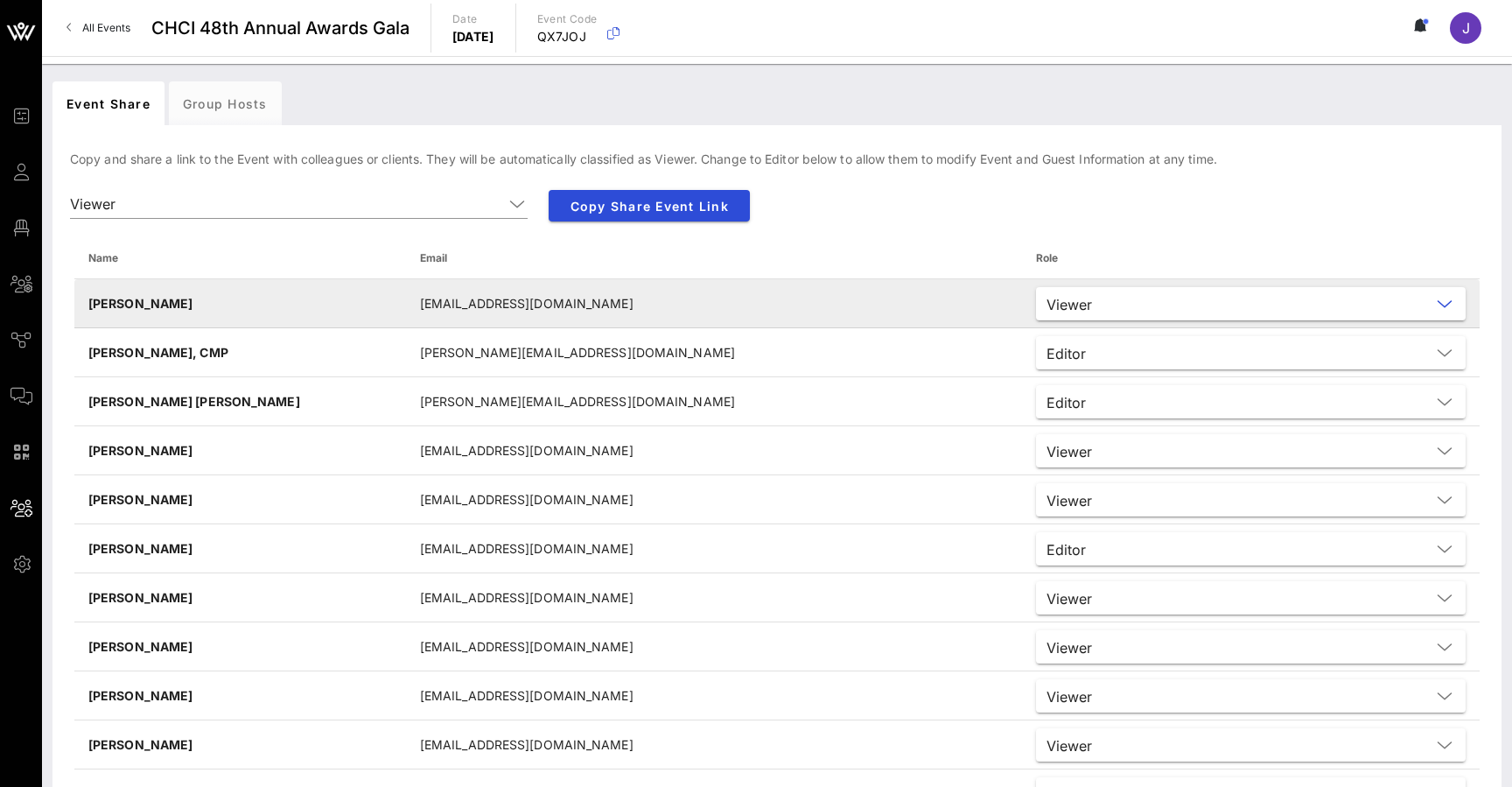
click at [1099, 295] on input "text" at bounding box center [1265, 304] width 331 height 23
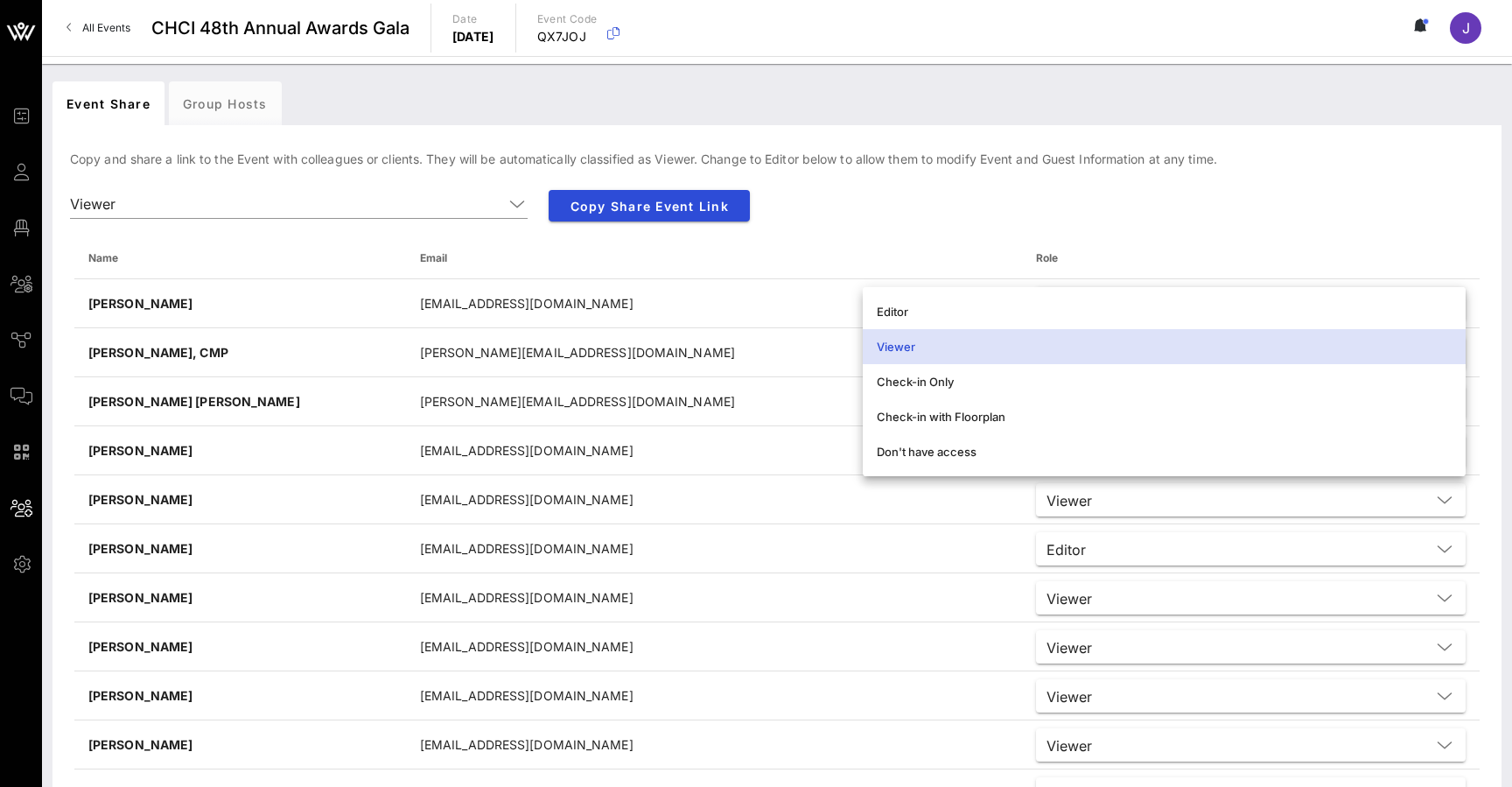
click at [858, 224] on div "Copy Share Event Link" at bounding box center [837, 213] width 597 height 68
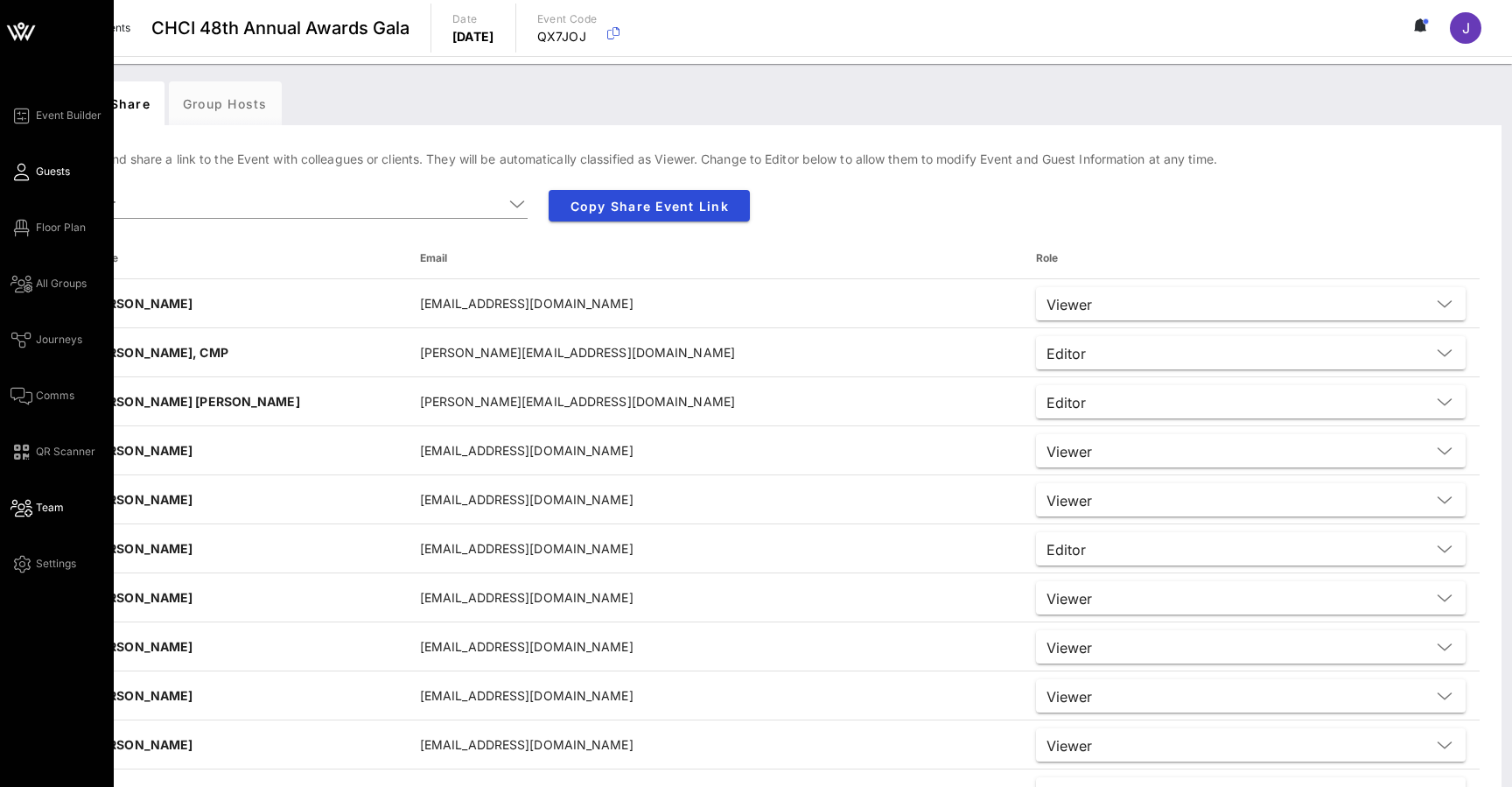
click at [37, 174] on span "Guests" at bounding box center [52, 172] width 34 height 16
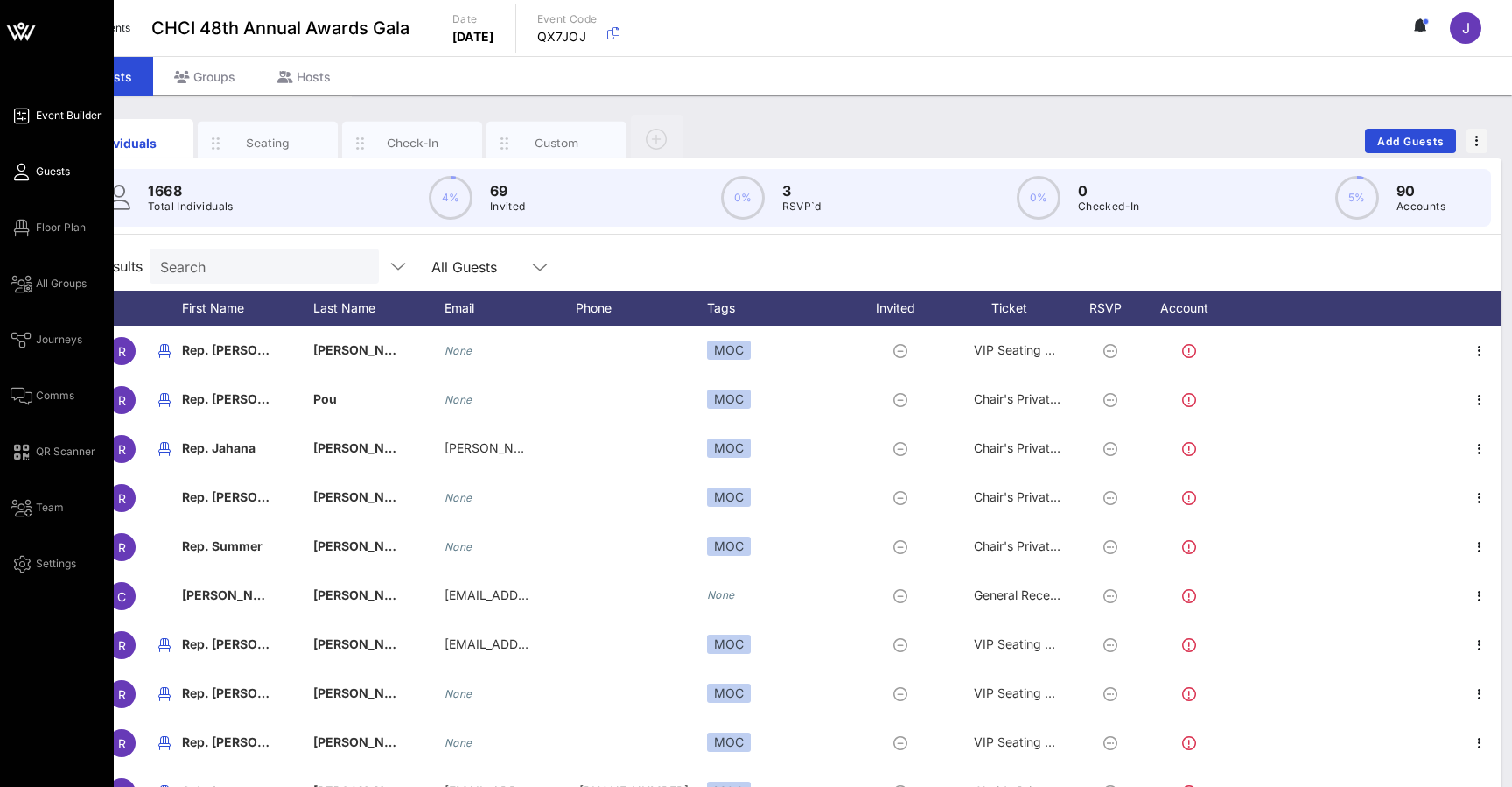
click at [65, 111] on span "Event Builder" at bounding box center [68, 115] width 66 height 16
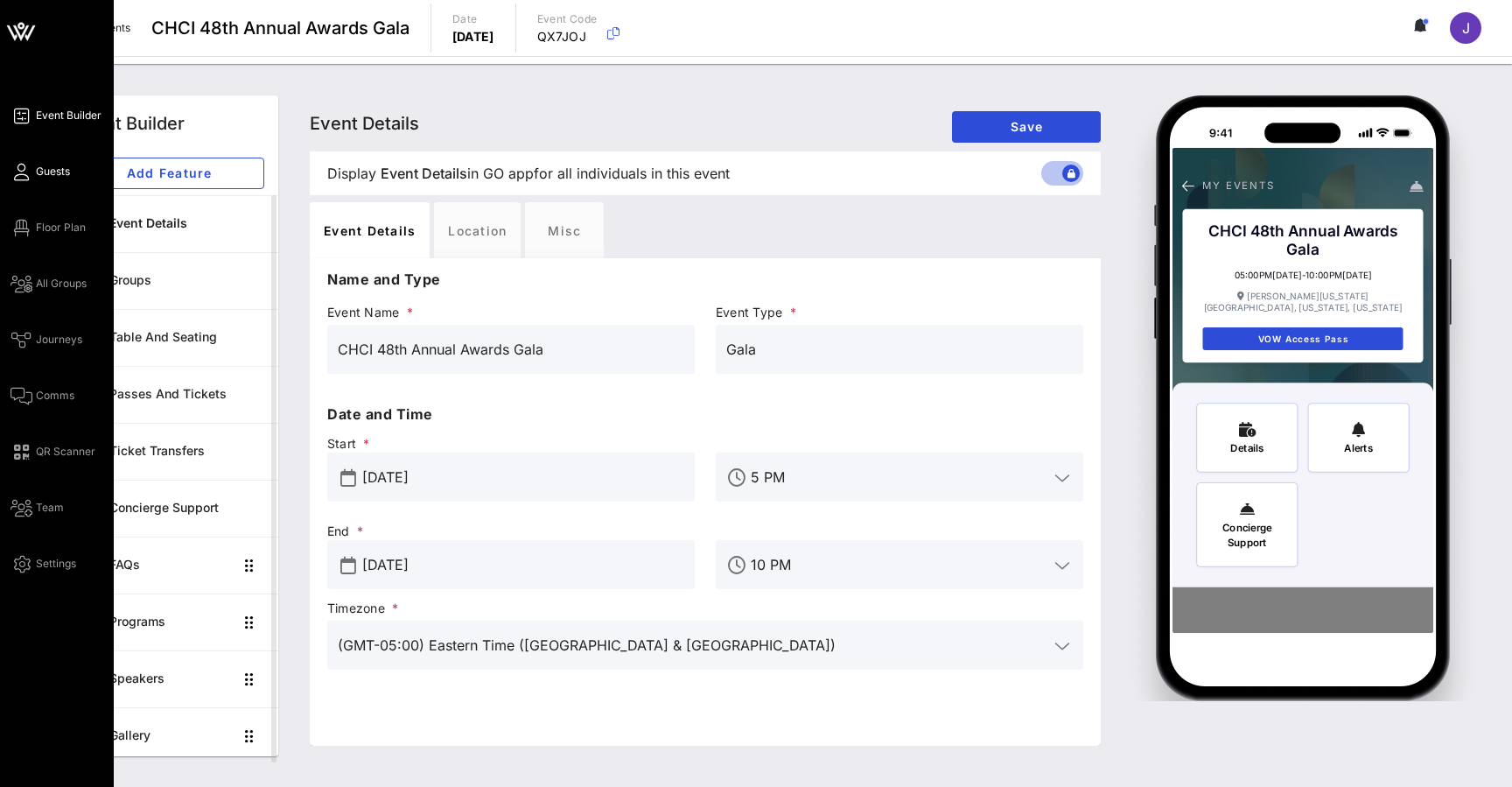
click at [44, 171] on span "Guests" at bounding box center [52, 172] width 34 height 16
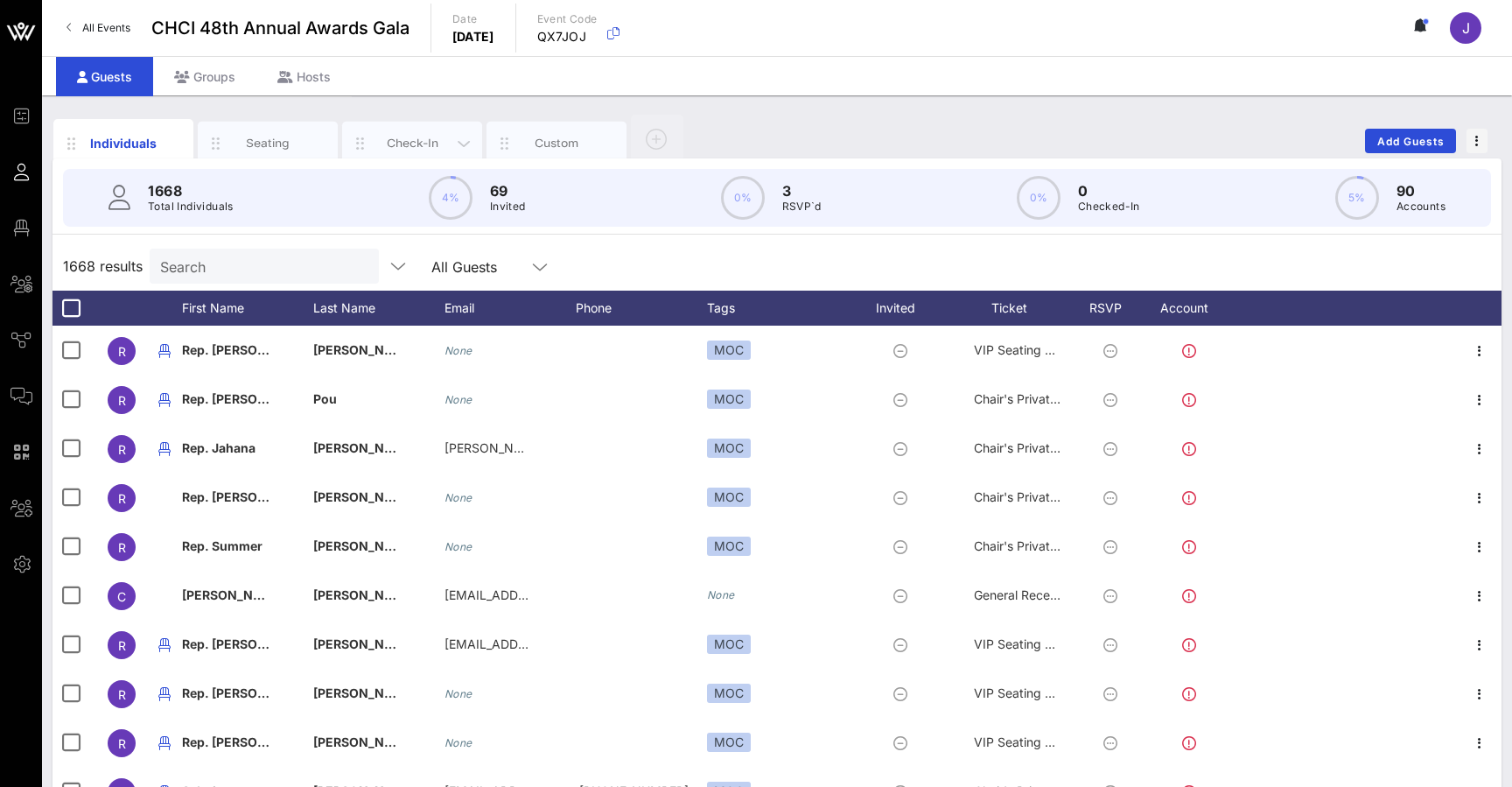
click at [408, 131] on div "Check-In" at bounding box center [412, 143] width 140 height 43
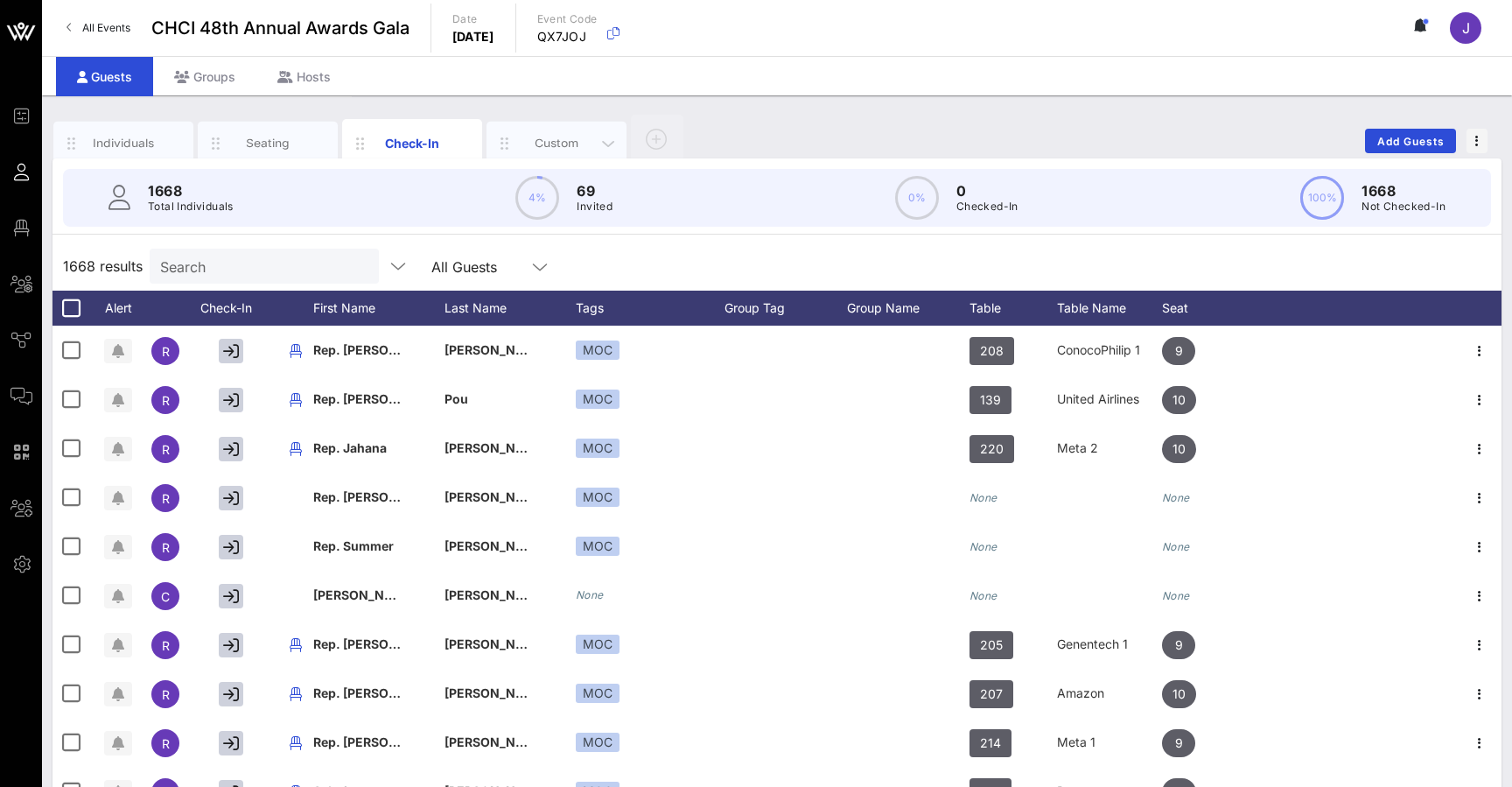
click at [589, 152] on div "Custom" at bounding box center [557, 143] width 140 height 43
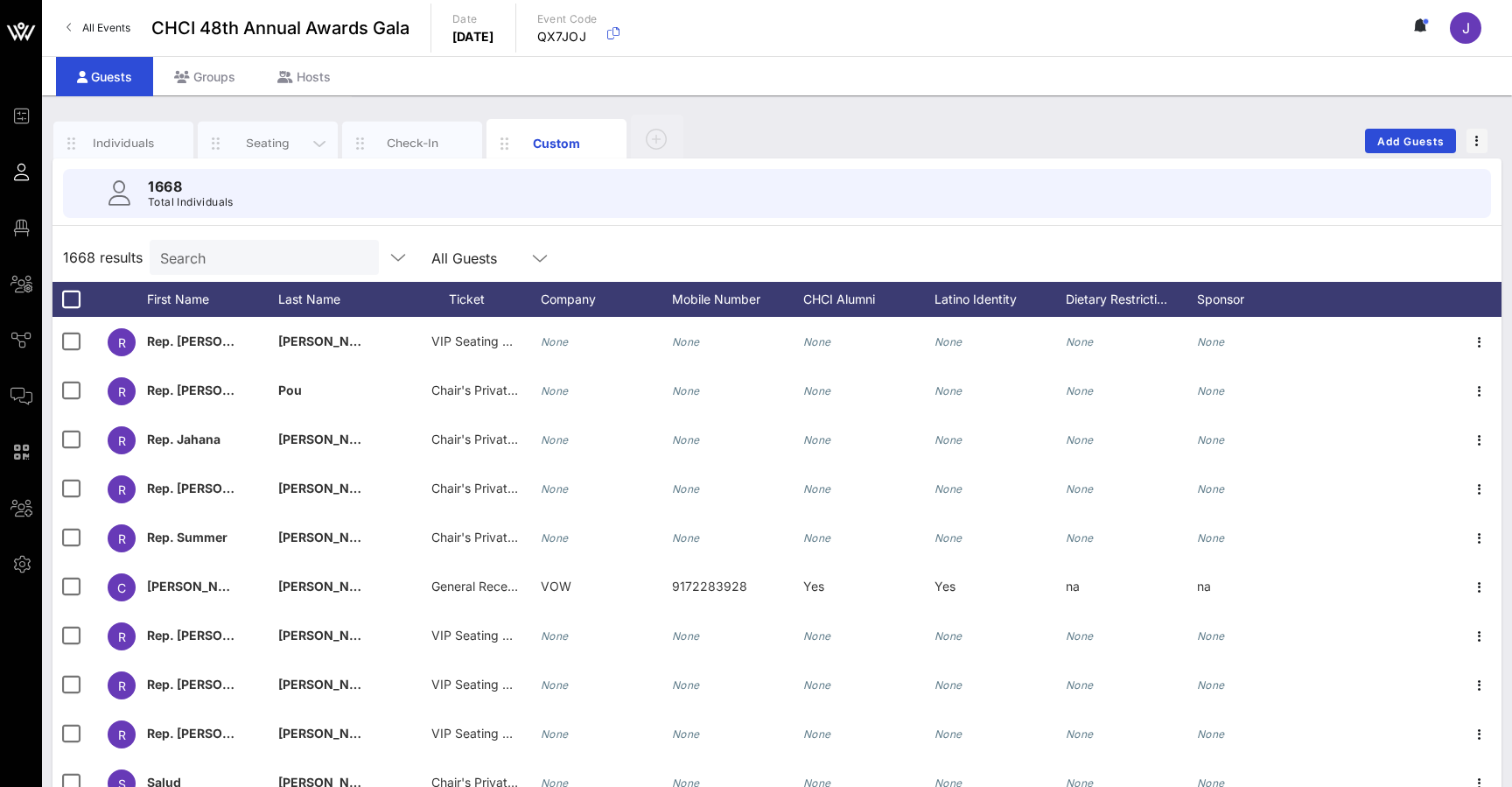
click at [277, 139] on div "Seating" at bounding box center [268, 143] width 78 height 17
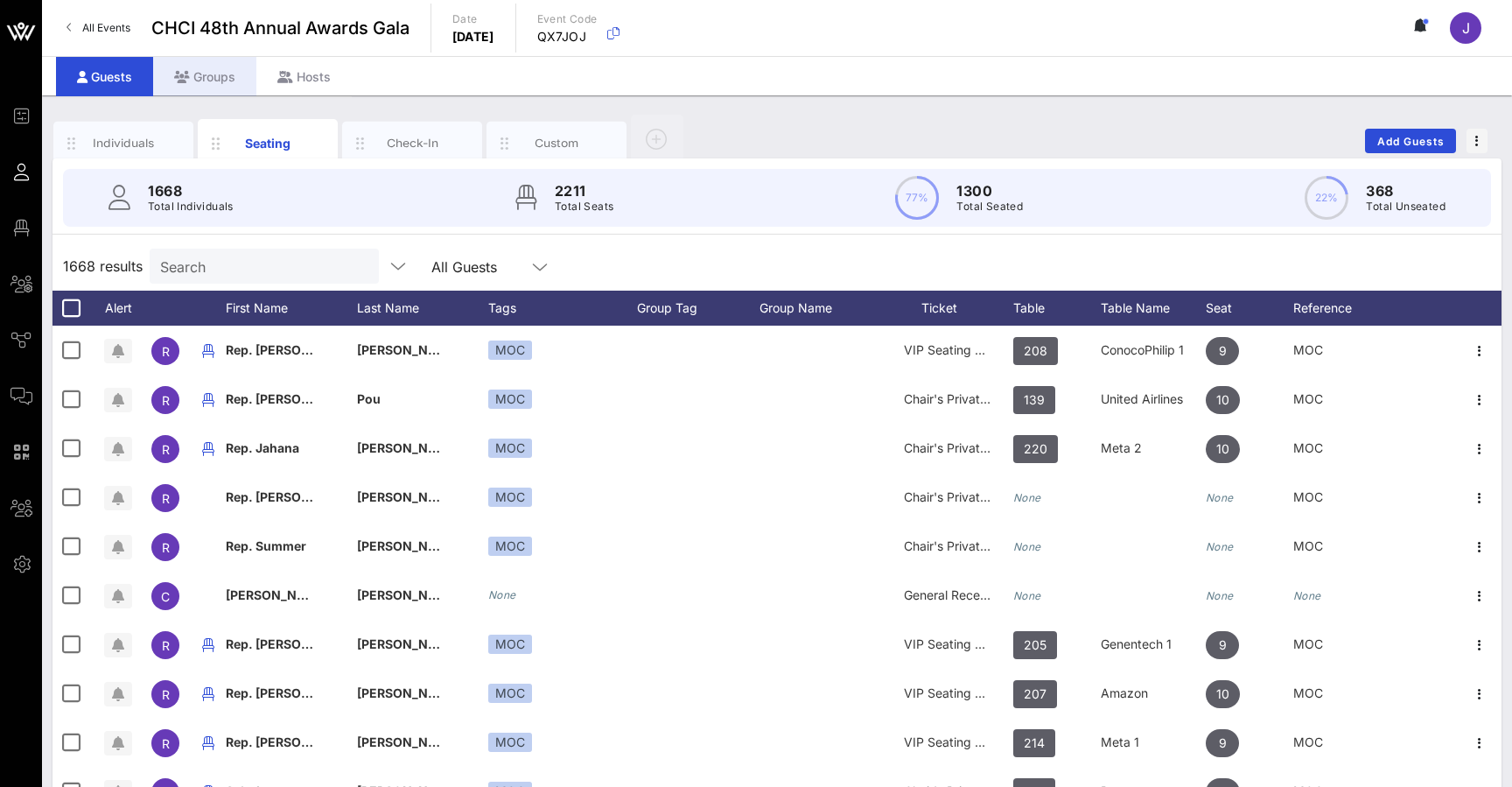
click at [212, 69] on div "Groups" at bounding box center [204, 77] width 103 height 39
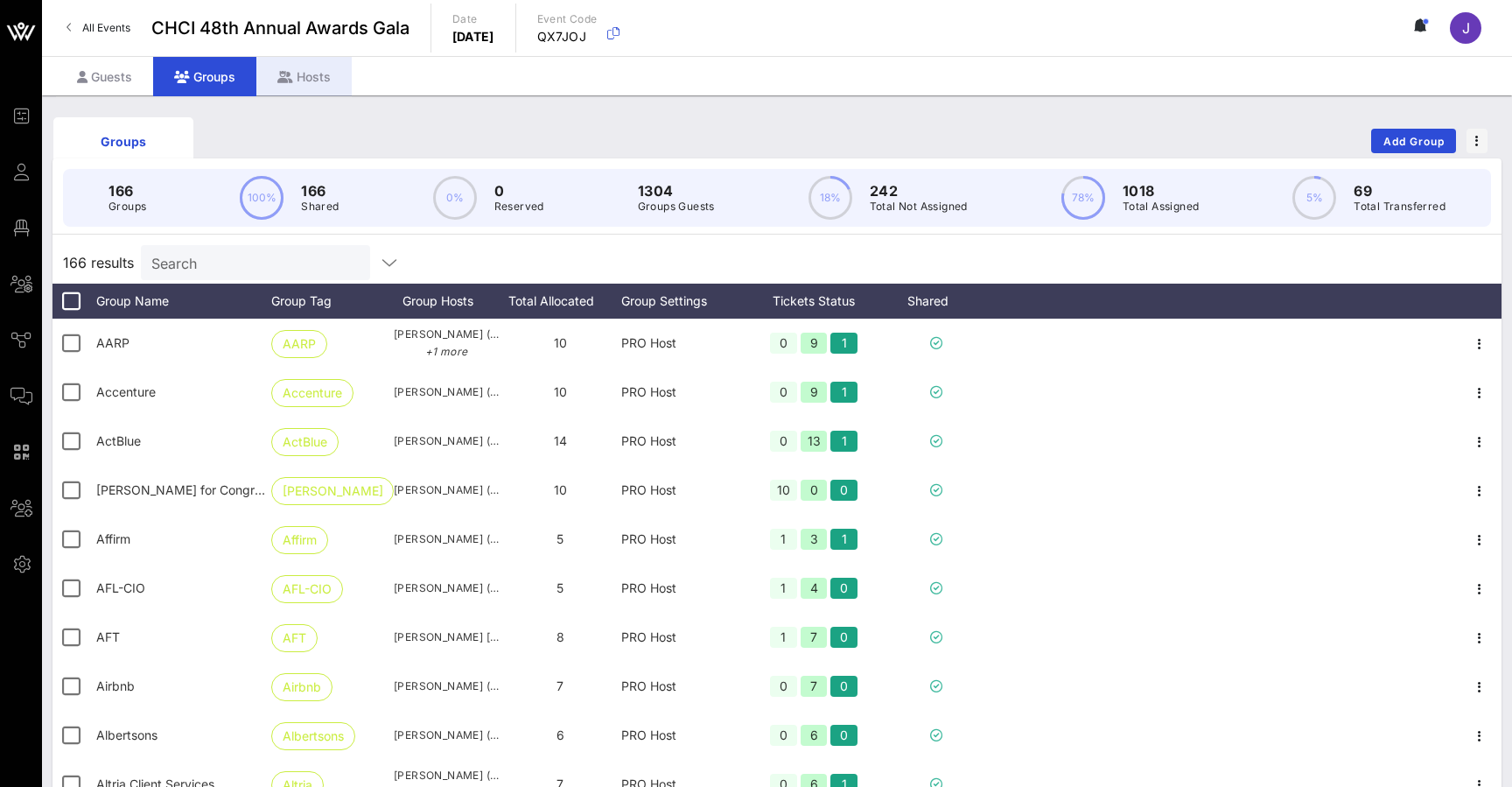
click at [304, 80] on div "Hosts" at bounding box center [304, 77] width 96 height 39
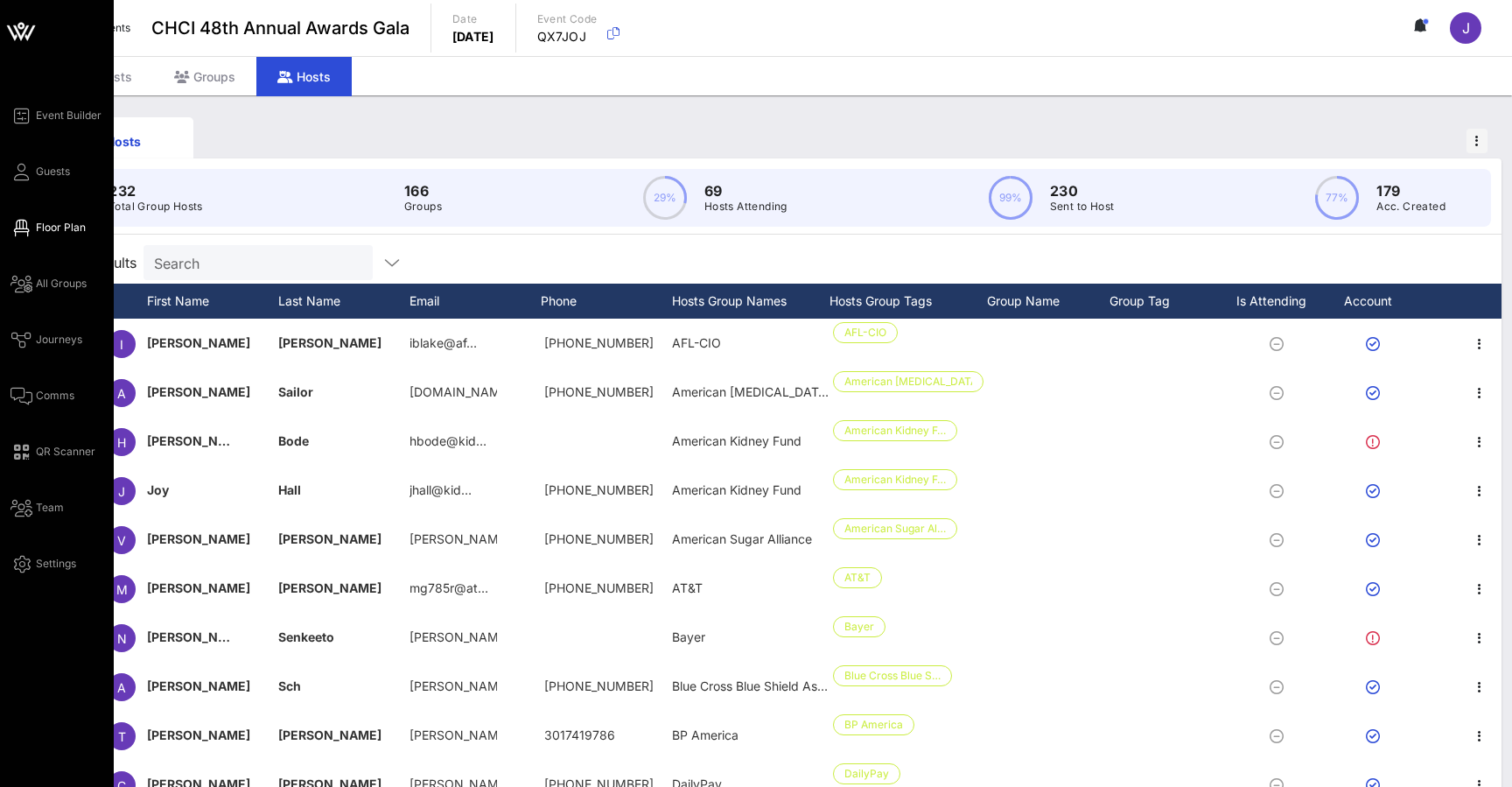
click at [28, 230] on icon at bounding box center [22, 228] width 22 height 3
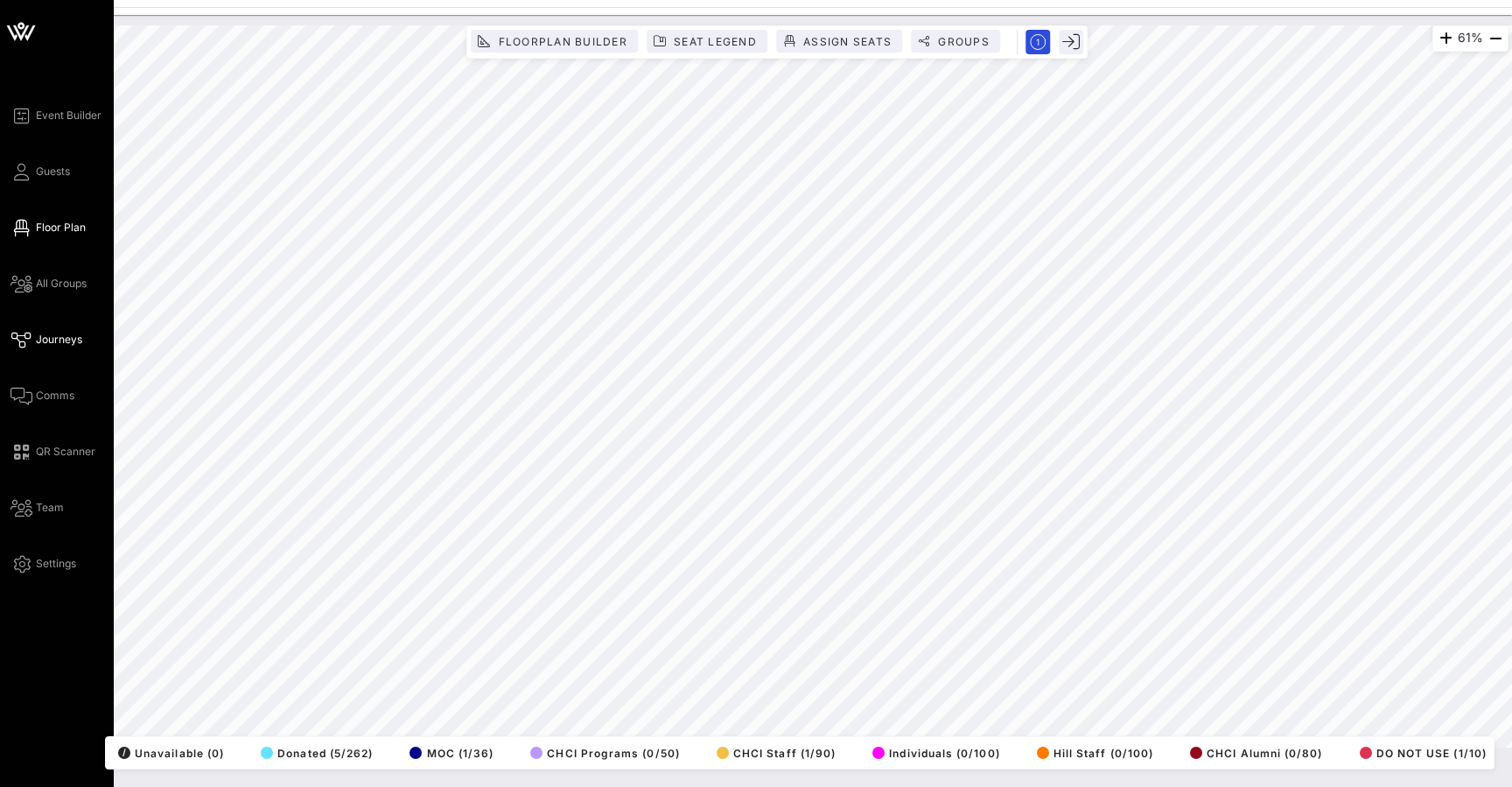
click at [35, 342] on span "Journeys" at bounding box center [58, 339] width 46 height 16
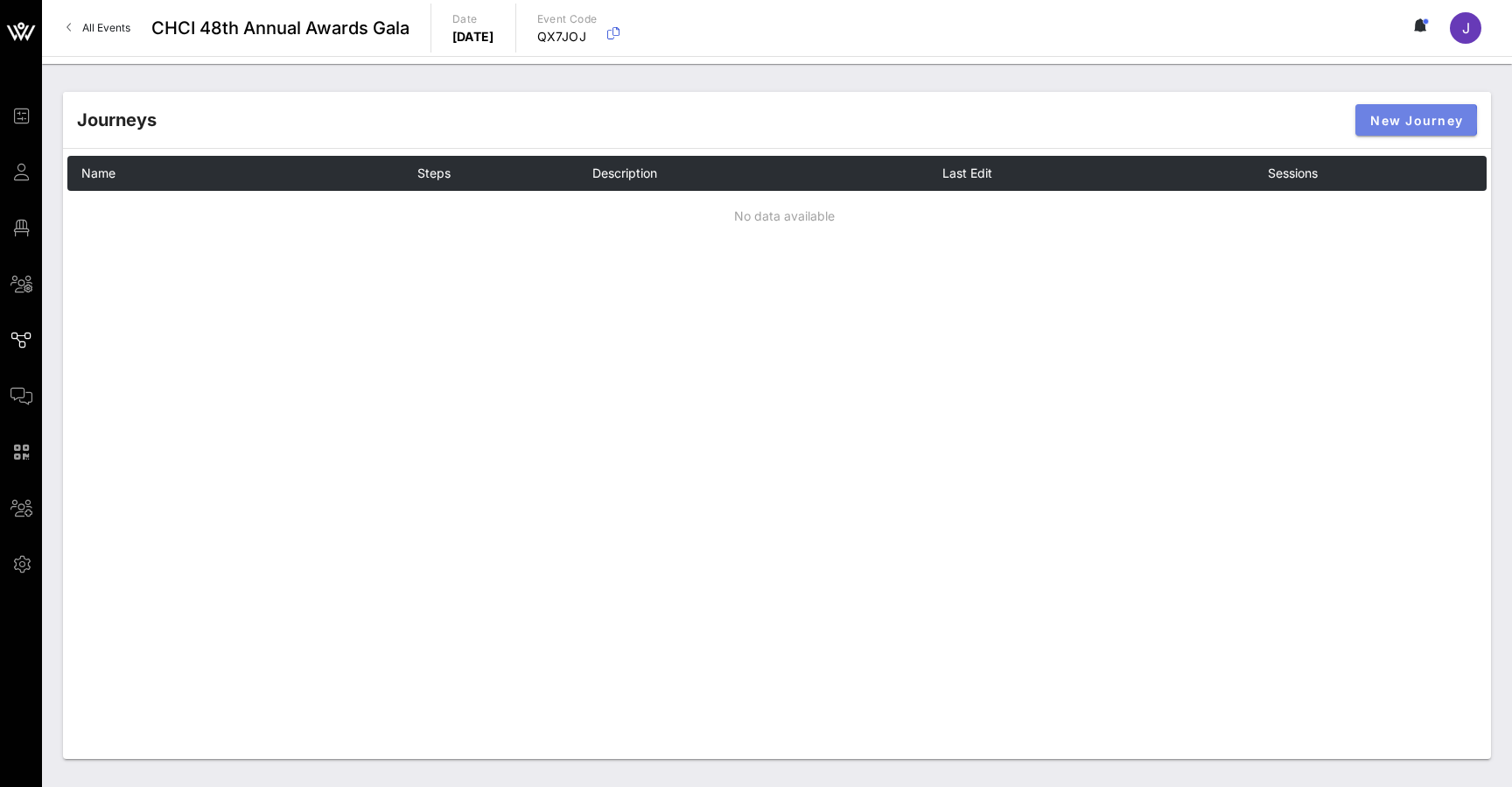
click at [1418, 125] on span "New Journey" at bounding box center [1415, 120] width 94 height 15
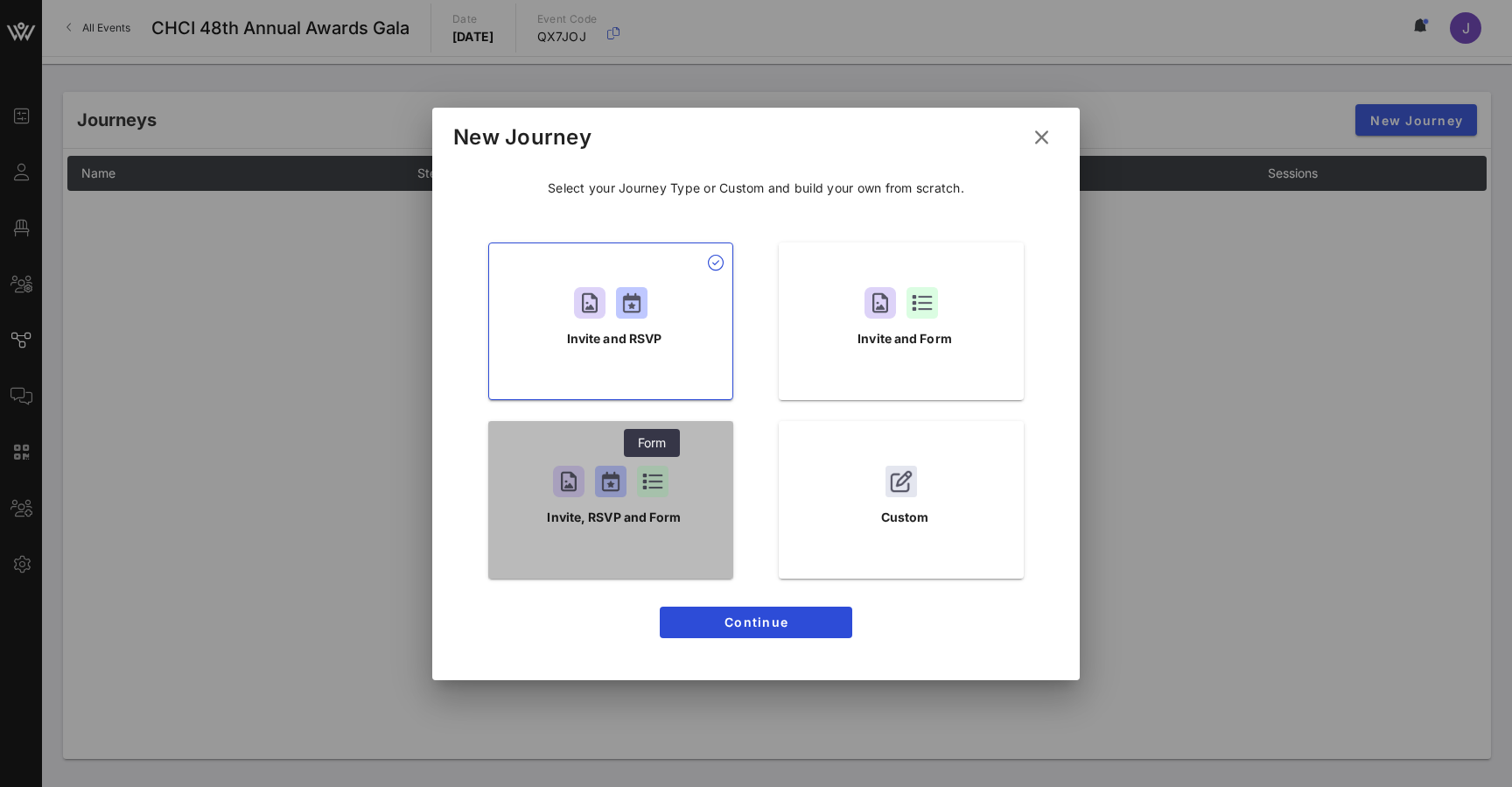
click at [641, 494] on div at bounding box center [653, 481] width 32 height 32
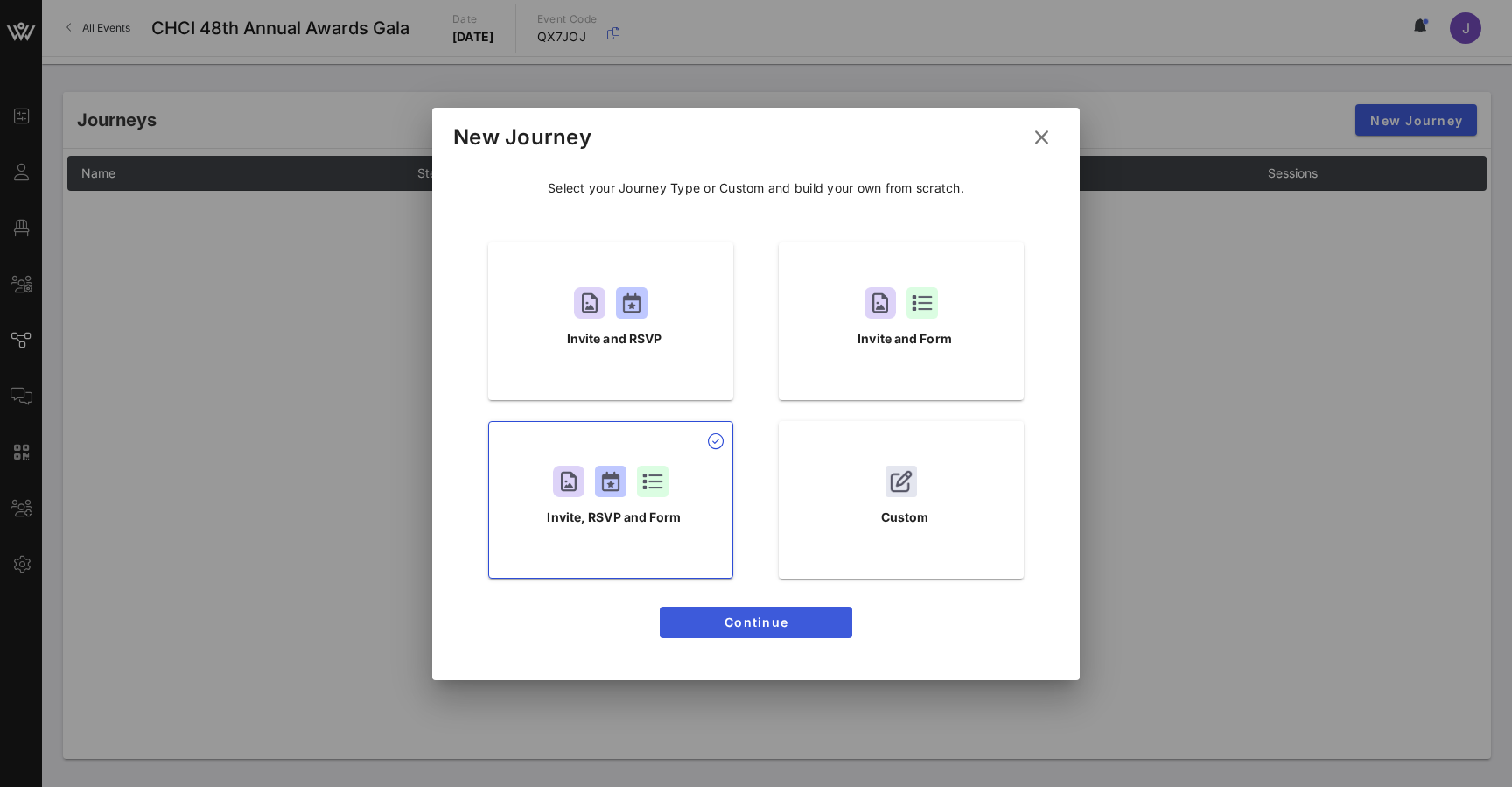
click at [768, 627] on span "Continue" at bounding box center [756, 621] width 165 height 15
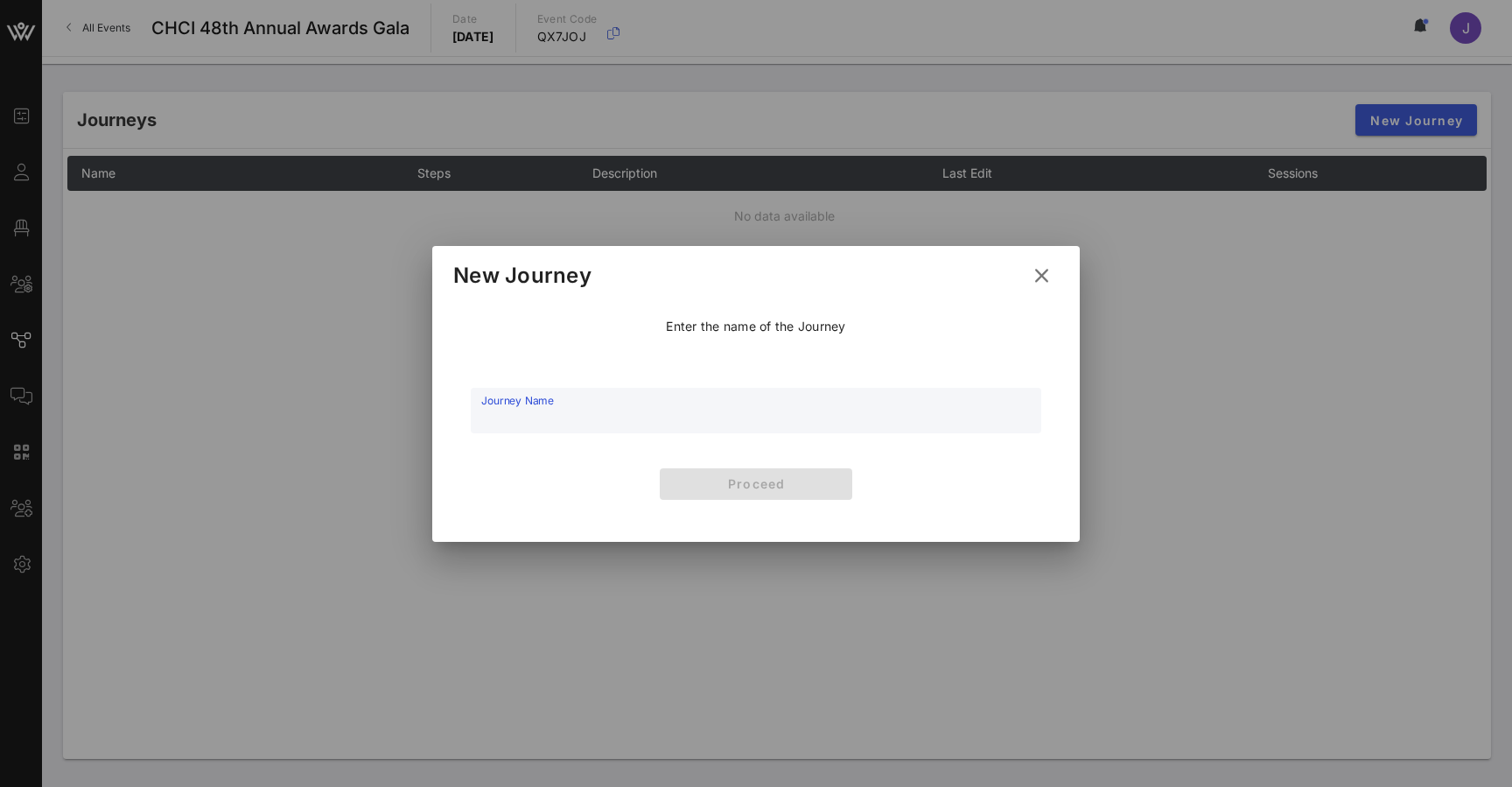
click at [682, 409] on input "Journey Name" at bounding box center [756, 420] width 550 height 27
type input "Main"
click at [823, 479] on span "Proceed" at bounding box center [756, 483] width 165 height 15
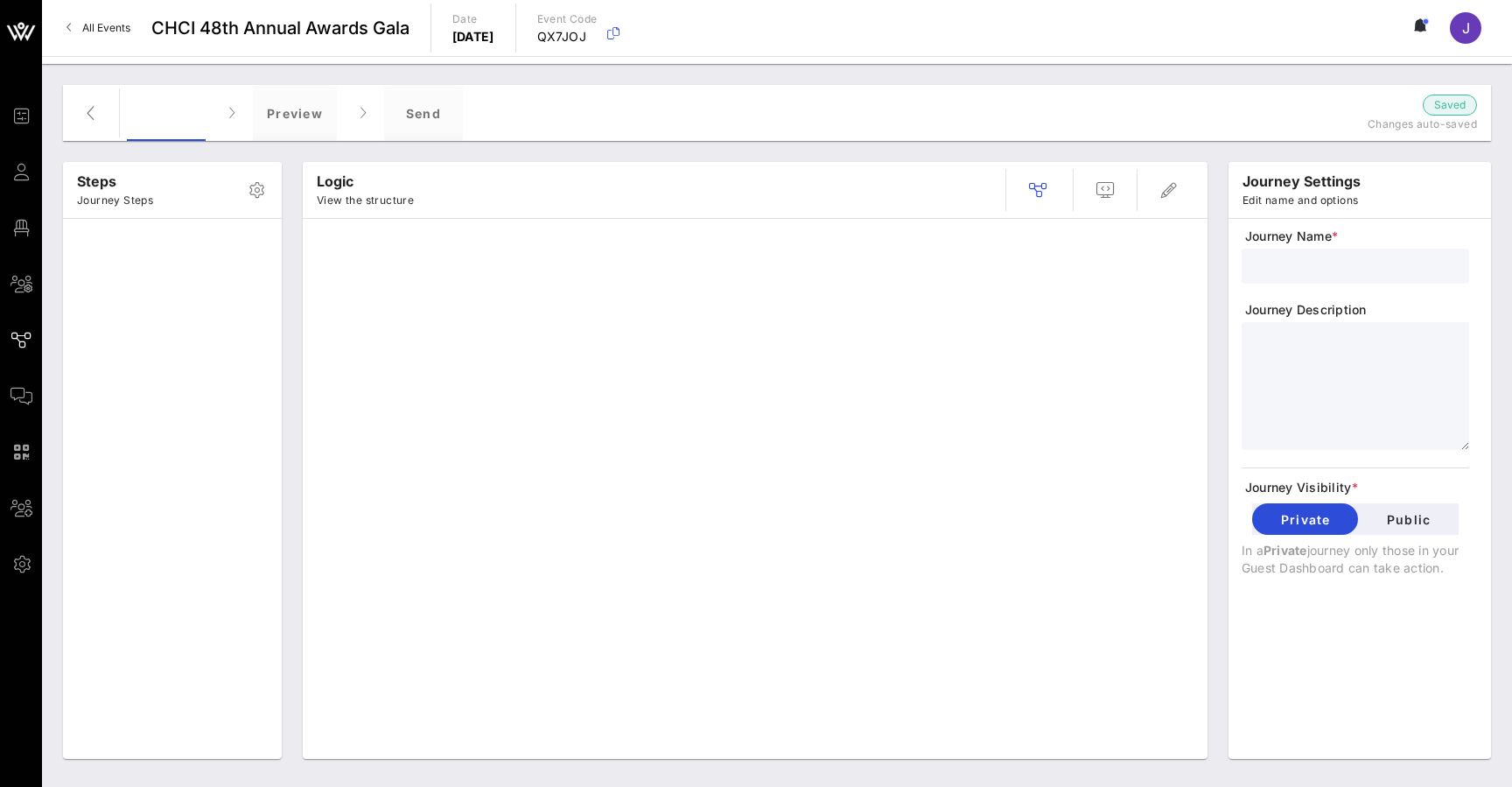
type input "Main"
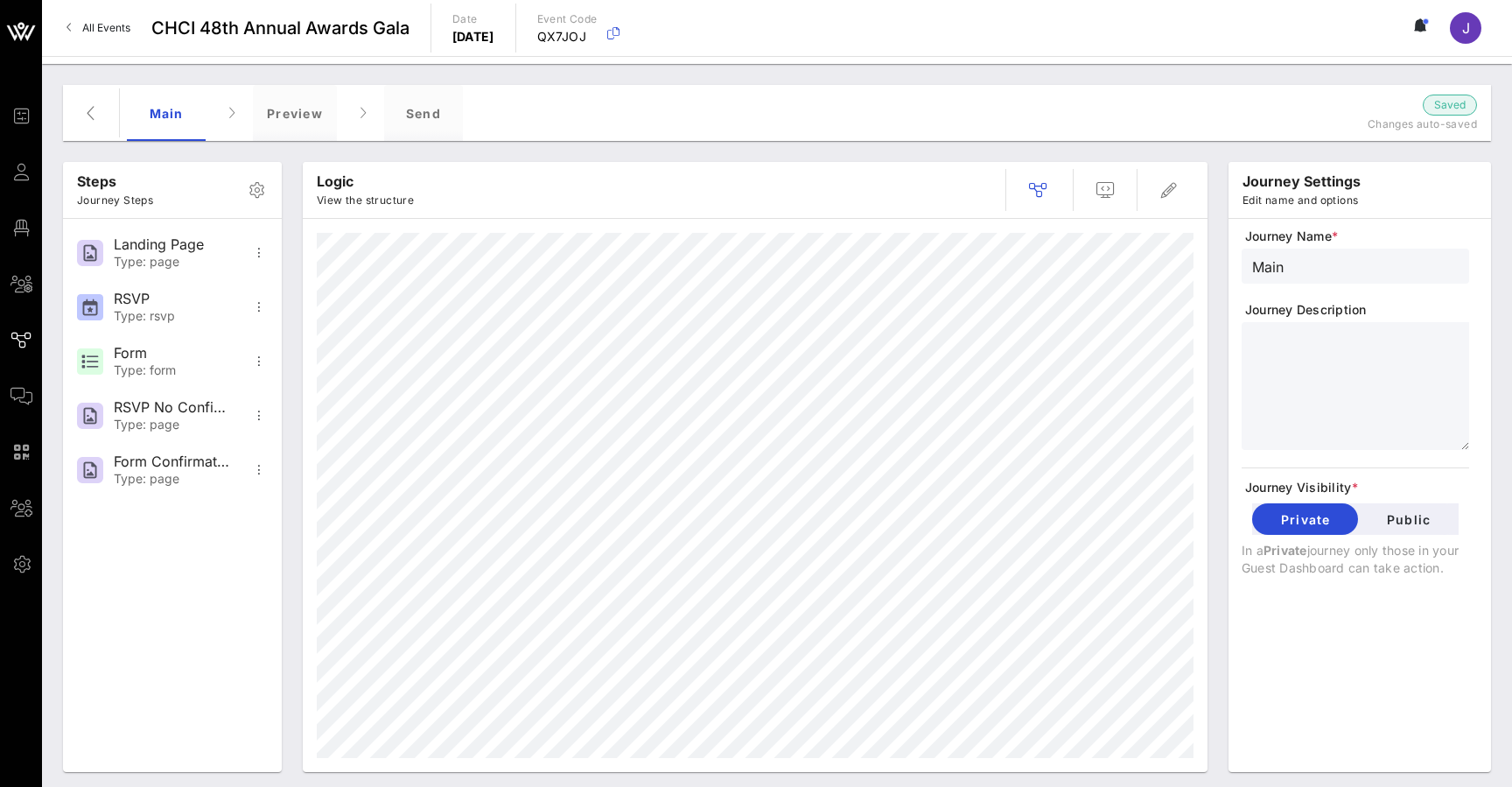
scroll to position [13, 0]
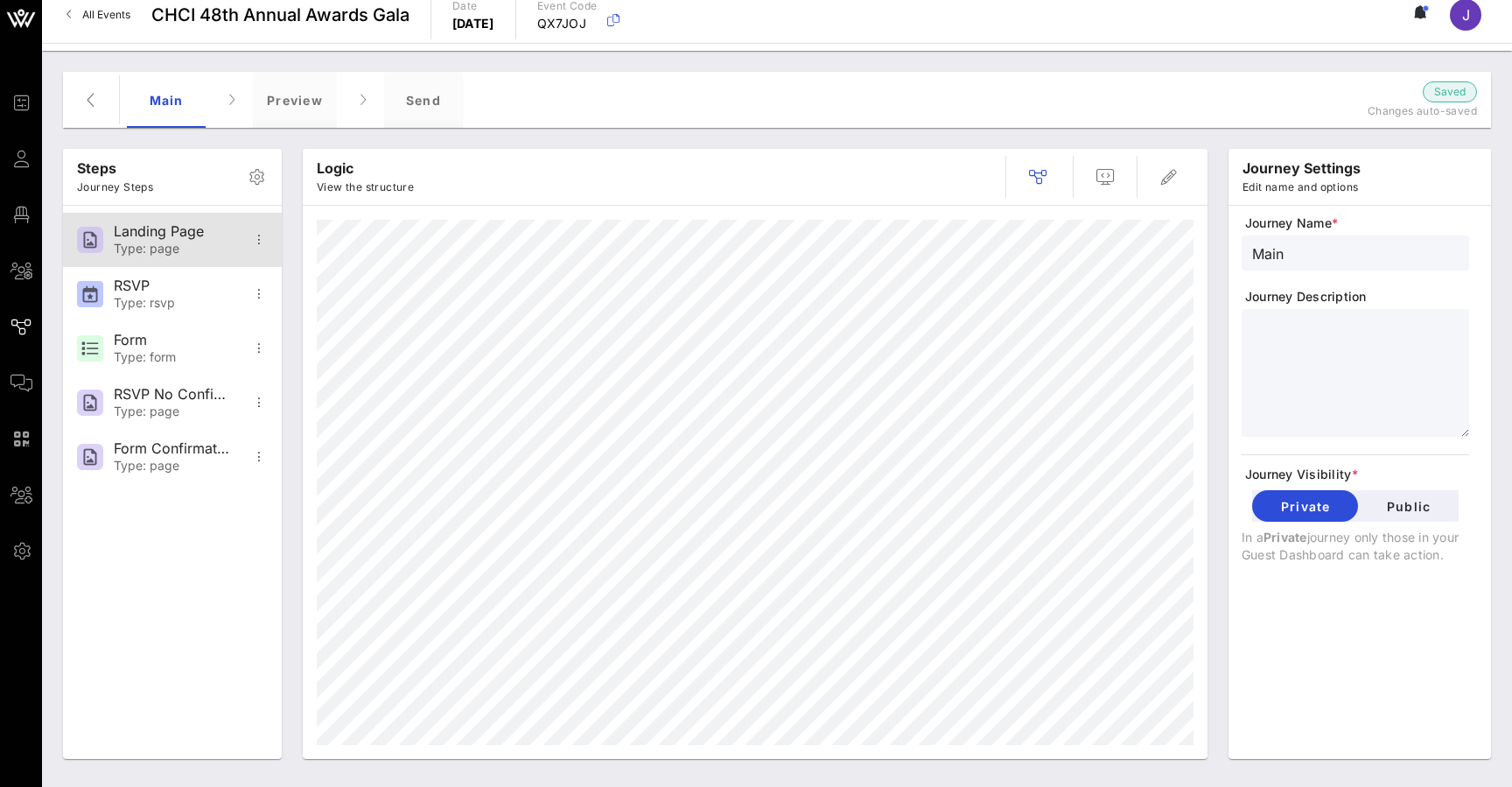
click at [155, 247] on div "Type: page" at bounding box center [171, 249] width 115 height 15
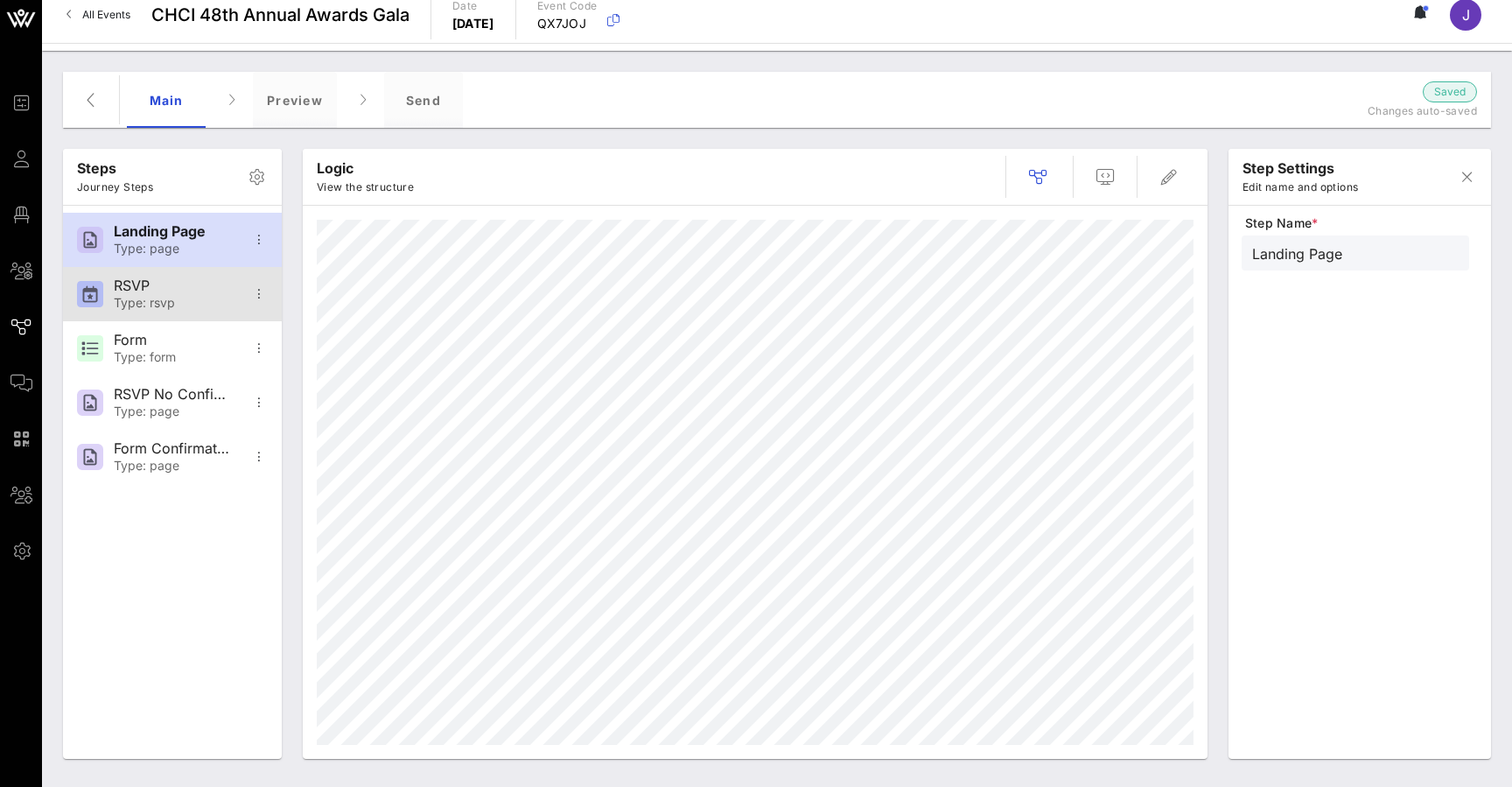
click at [144, 296] on div "Type: rsvp" at bounding box center [171, 303] width 115 height 15
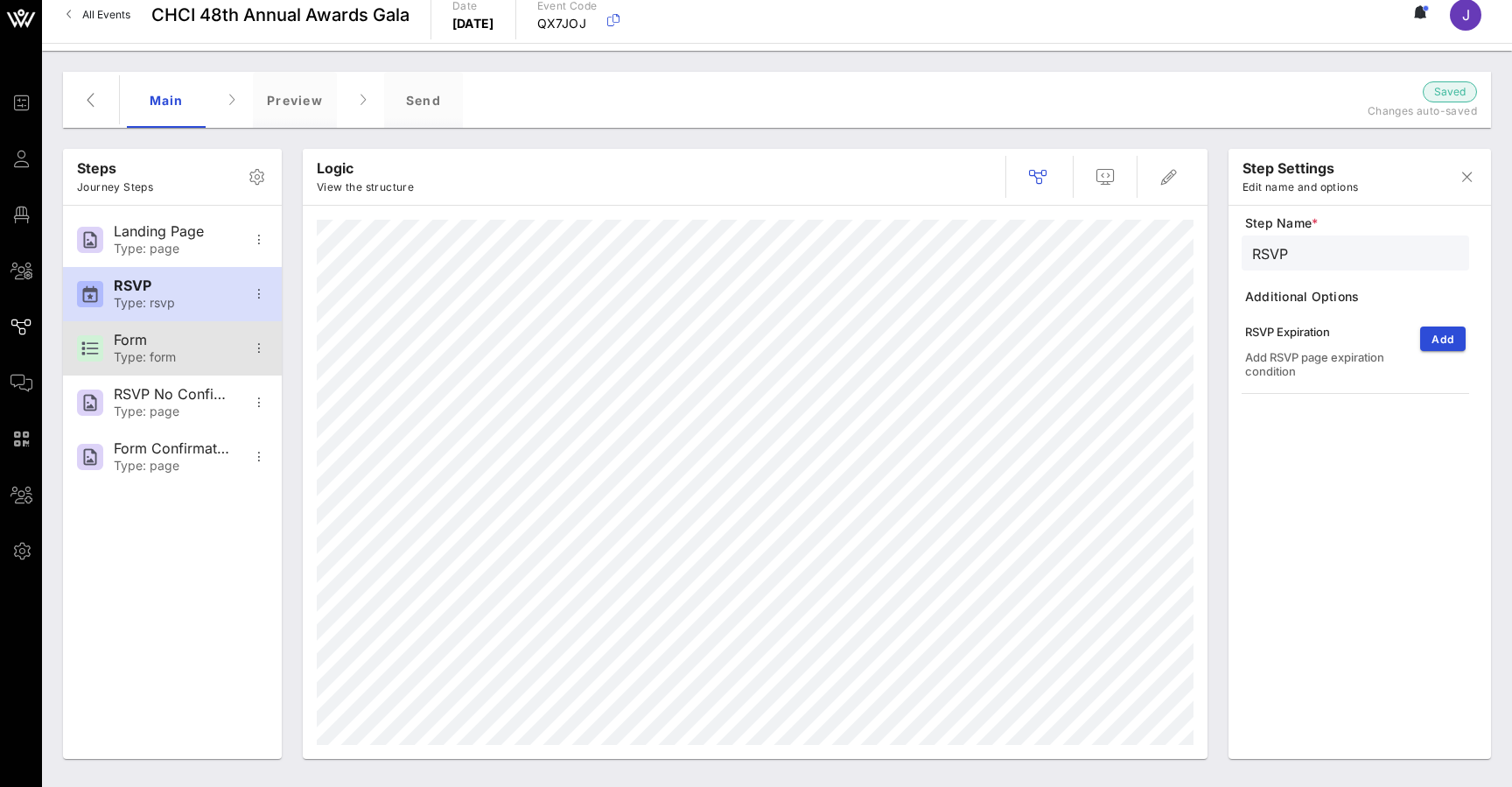
click at [142, 346] on div "Form" at bounding box center [171, 339] width 115 height 17
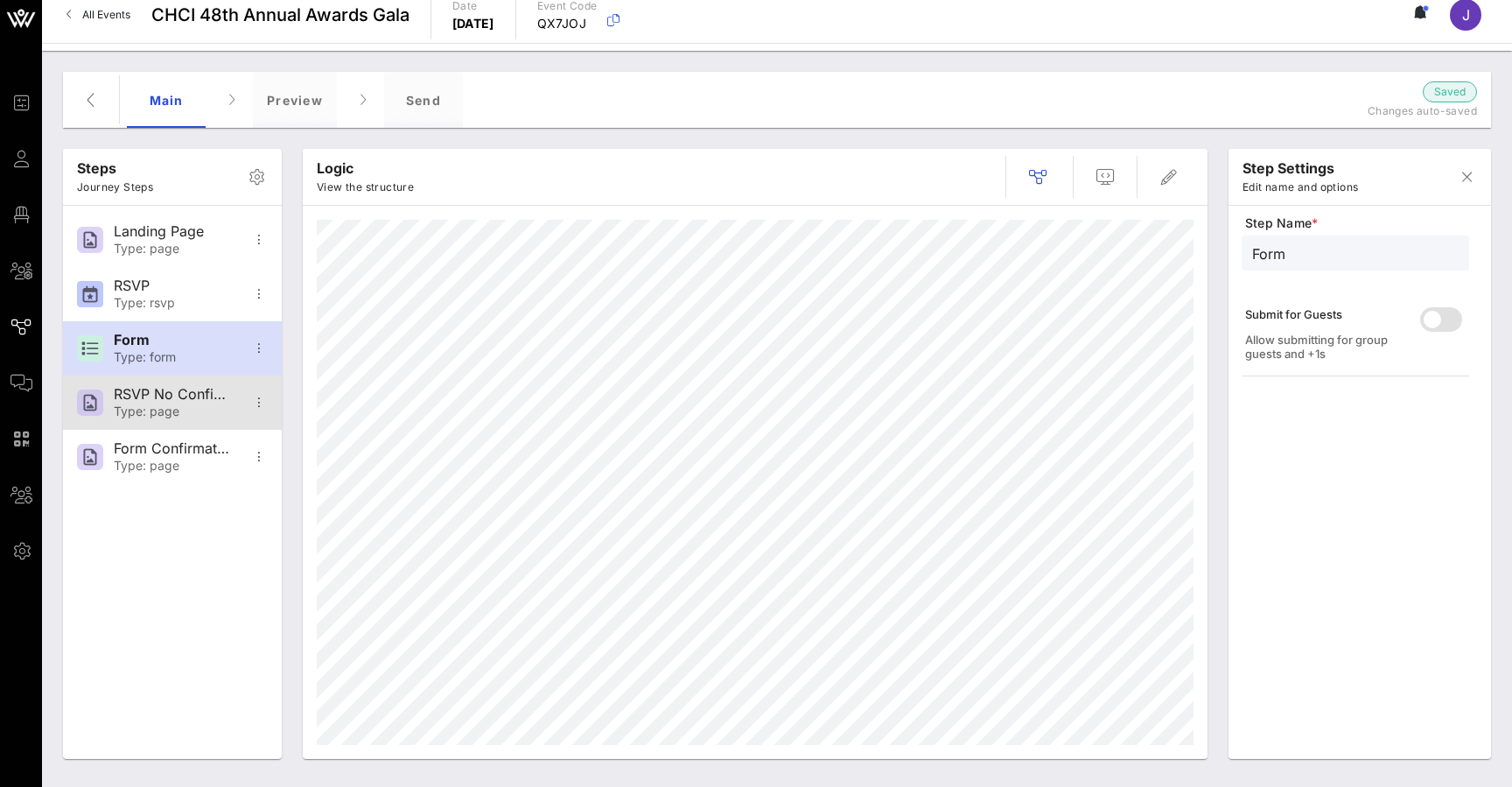
click at [136, 405] on div "Type: page" at bounding box center [171, 411] width 115 height 15
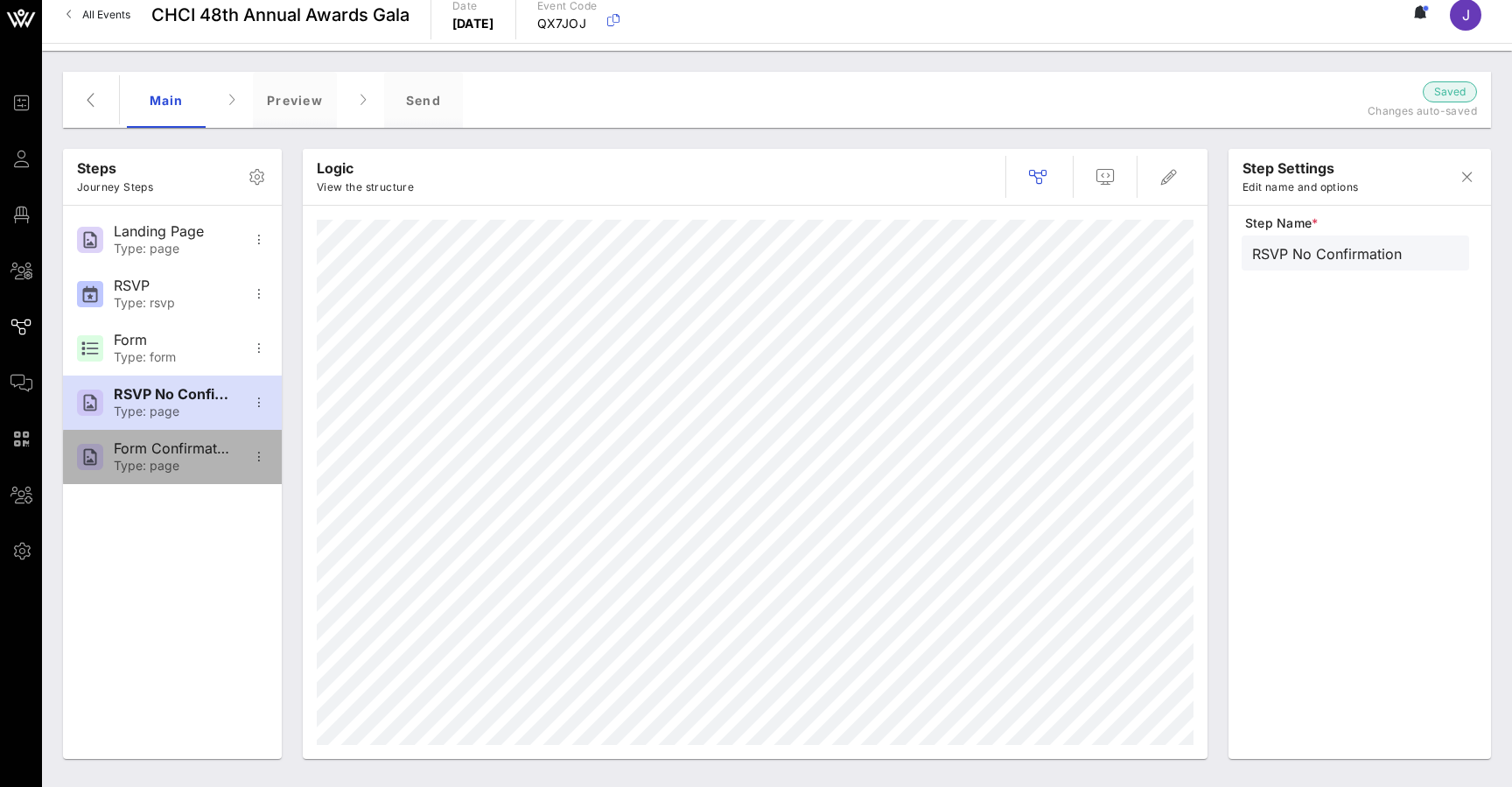
click at [139, 467] on div "Type: page" at bounding box center [171, 465] width 115 height 15
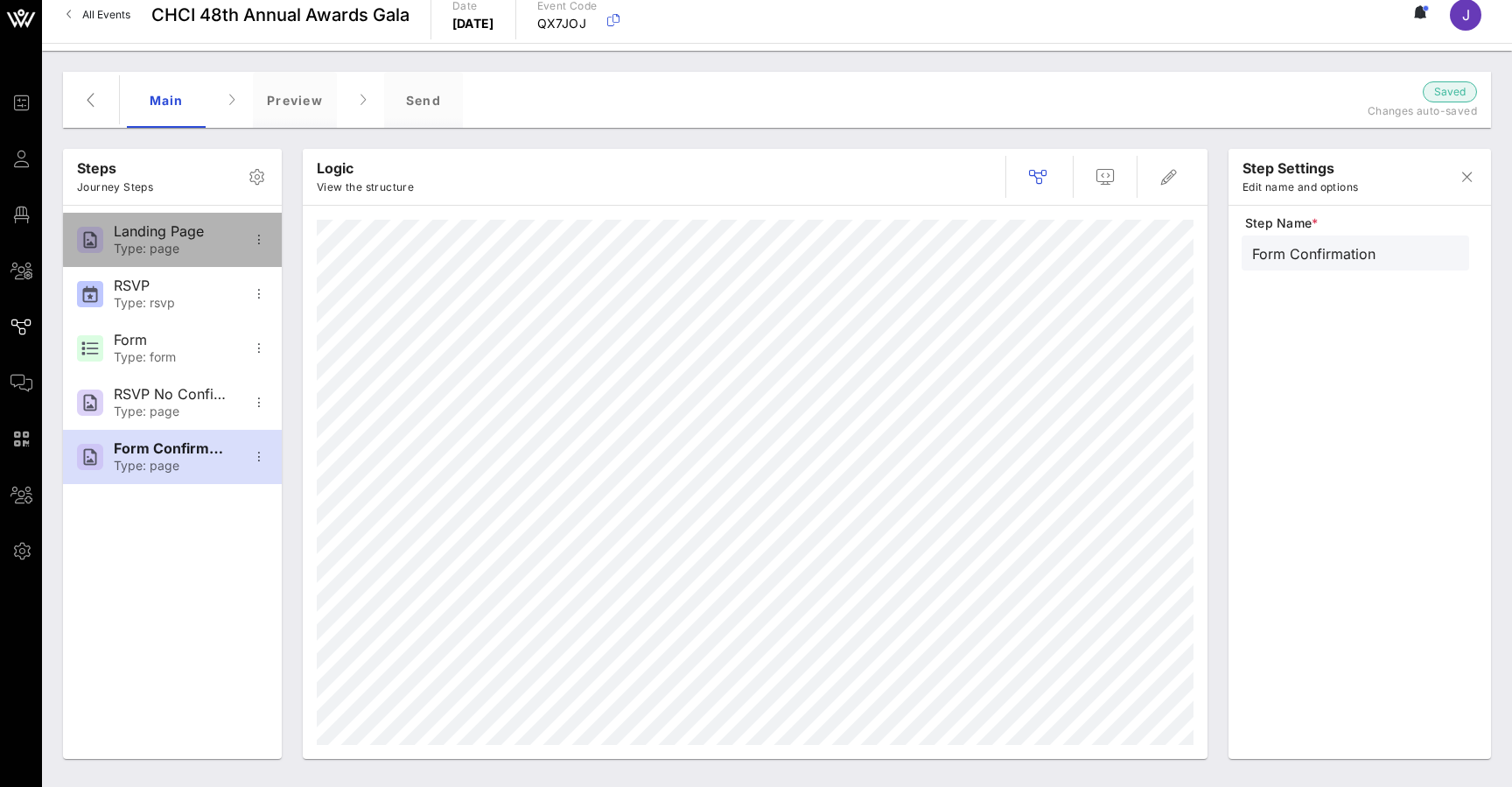
click at [185, 243] on div "Type: page" at bounding box center [171, 249] width 115 height 15
type input "Landing Page"
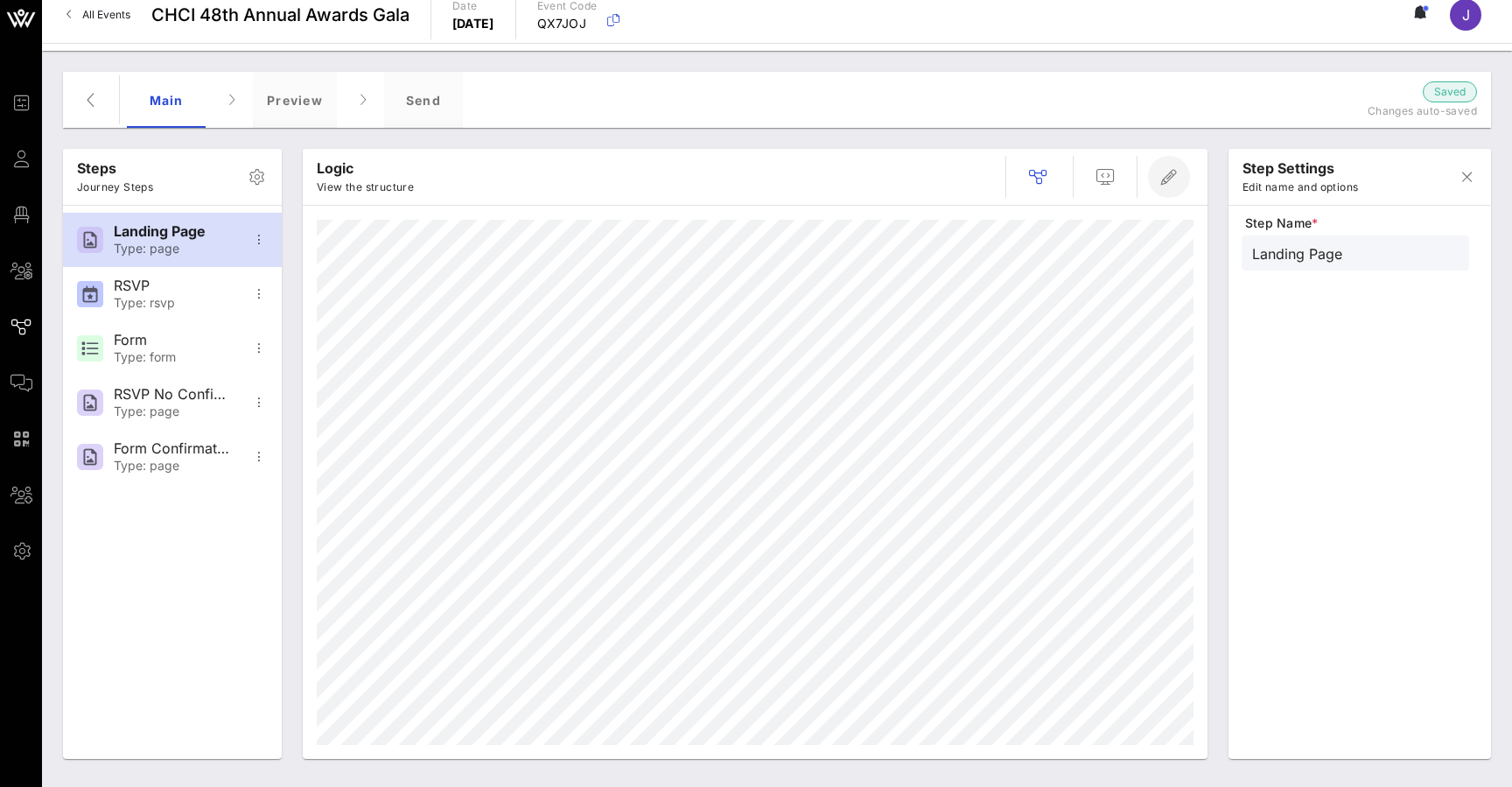
click at [1168, 181] on icon "button" at bounding box center [1168, 177] width 21 height 21
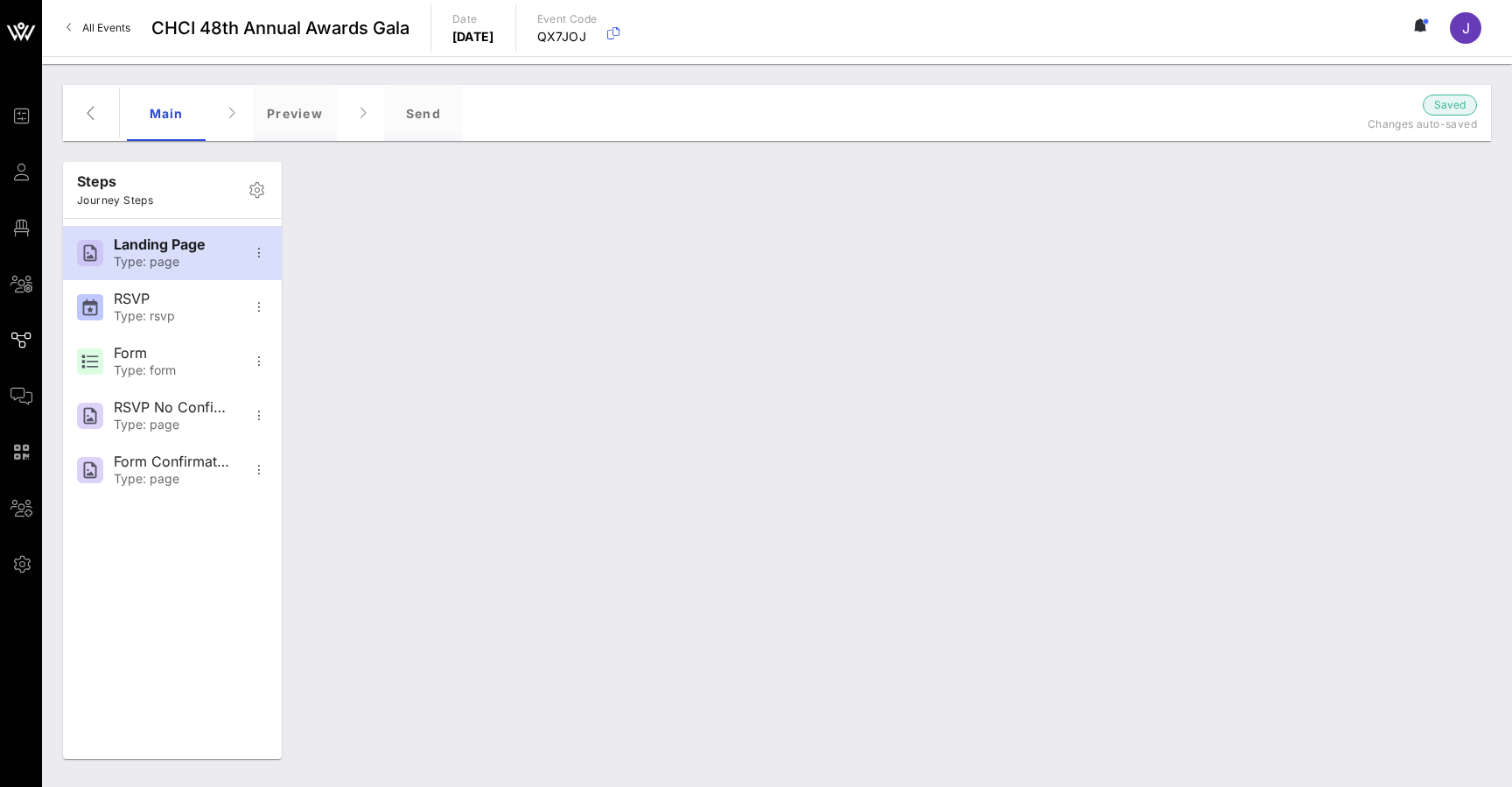
scroll to position [0, 0]
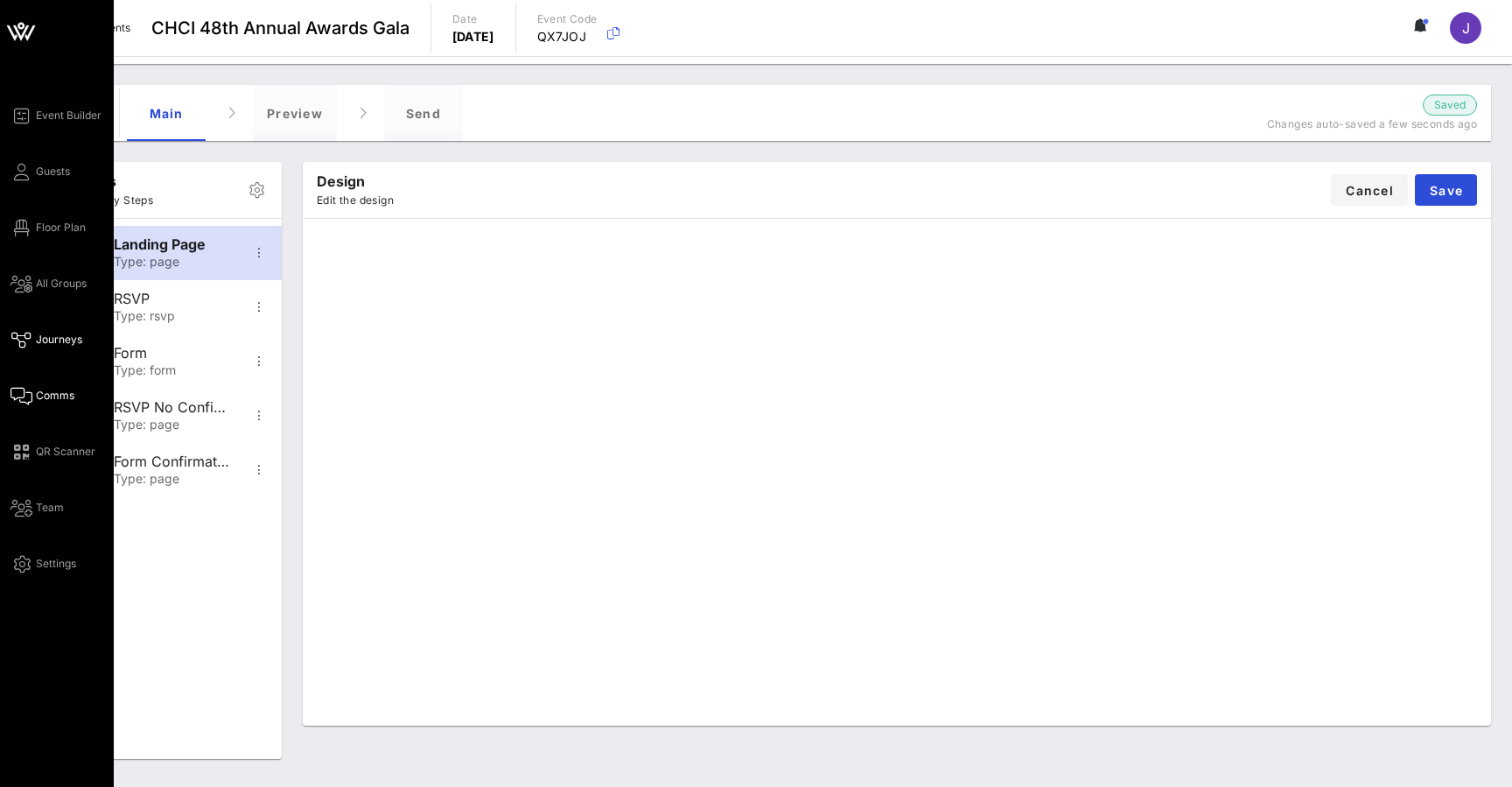
click at [24, 397] on icon at bounding box center [22, 395] width 22 height 3
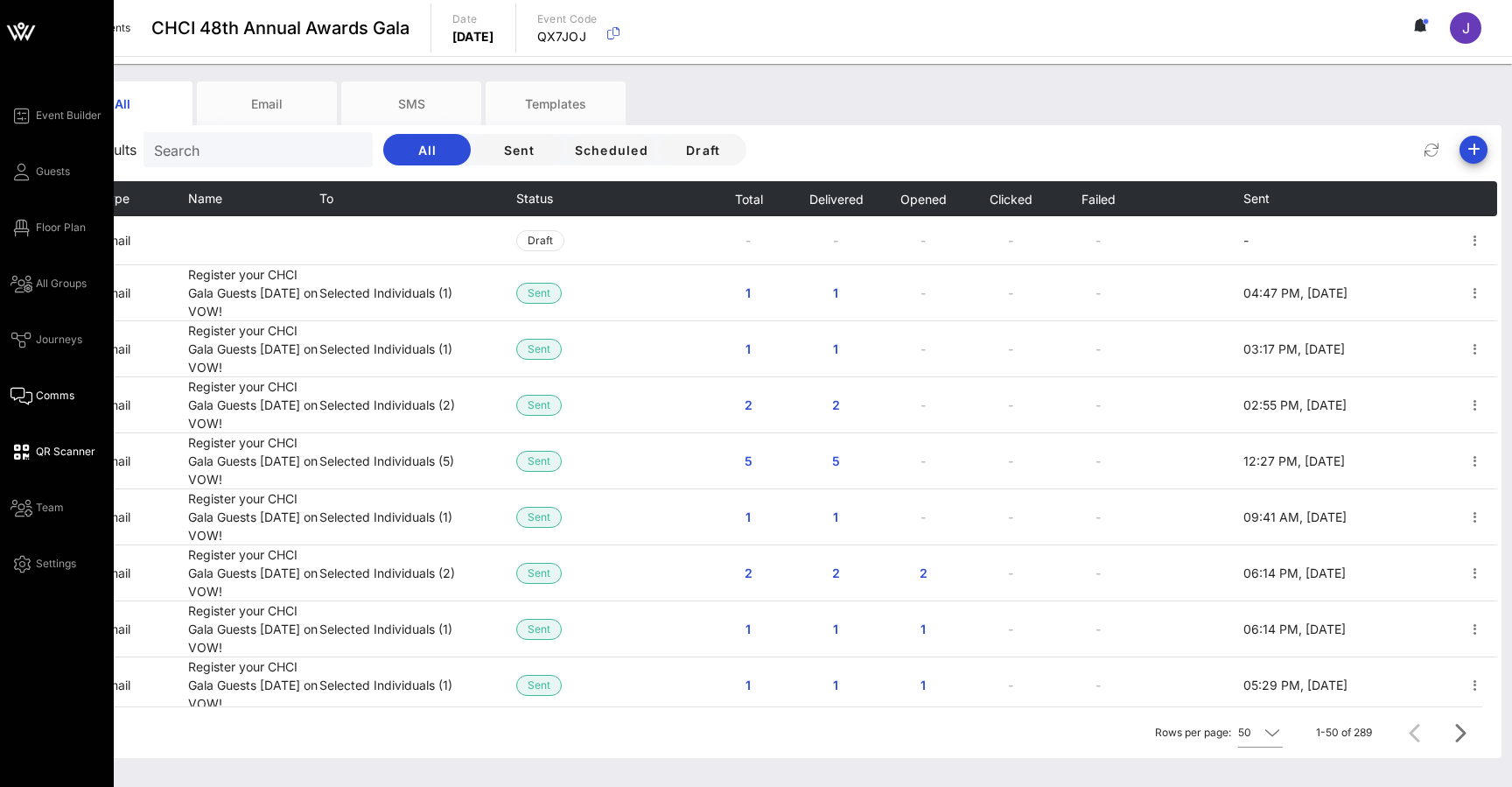
click at [22, 454] on icon at bounding box center [22, 452] width 22 height 3
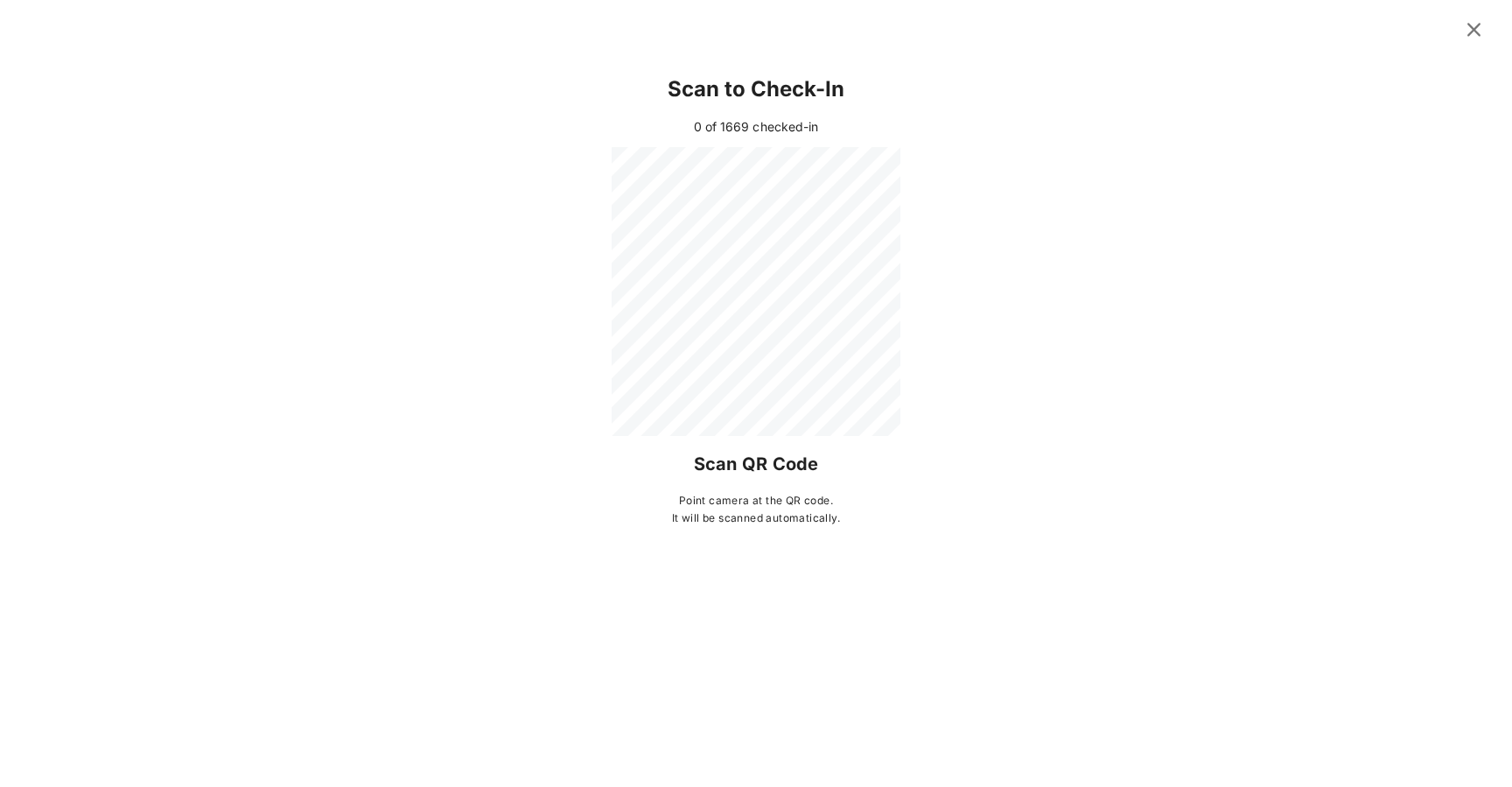
click at [1475, 28] on icon at bounding box center [1474, 30] width 25 height 22
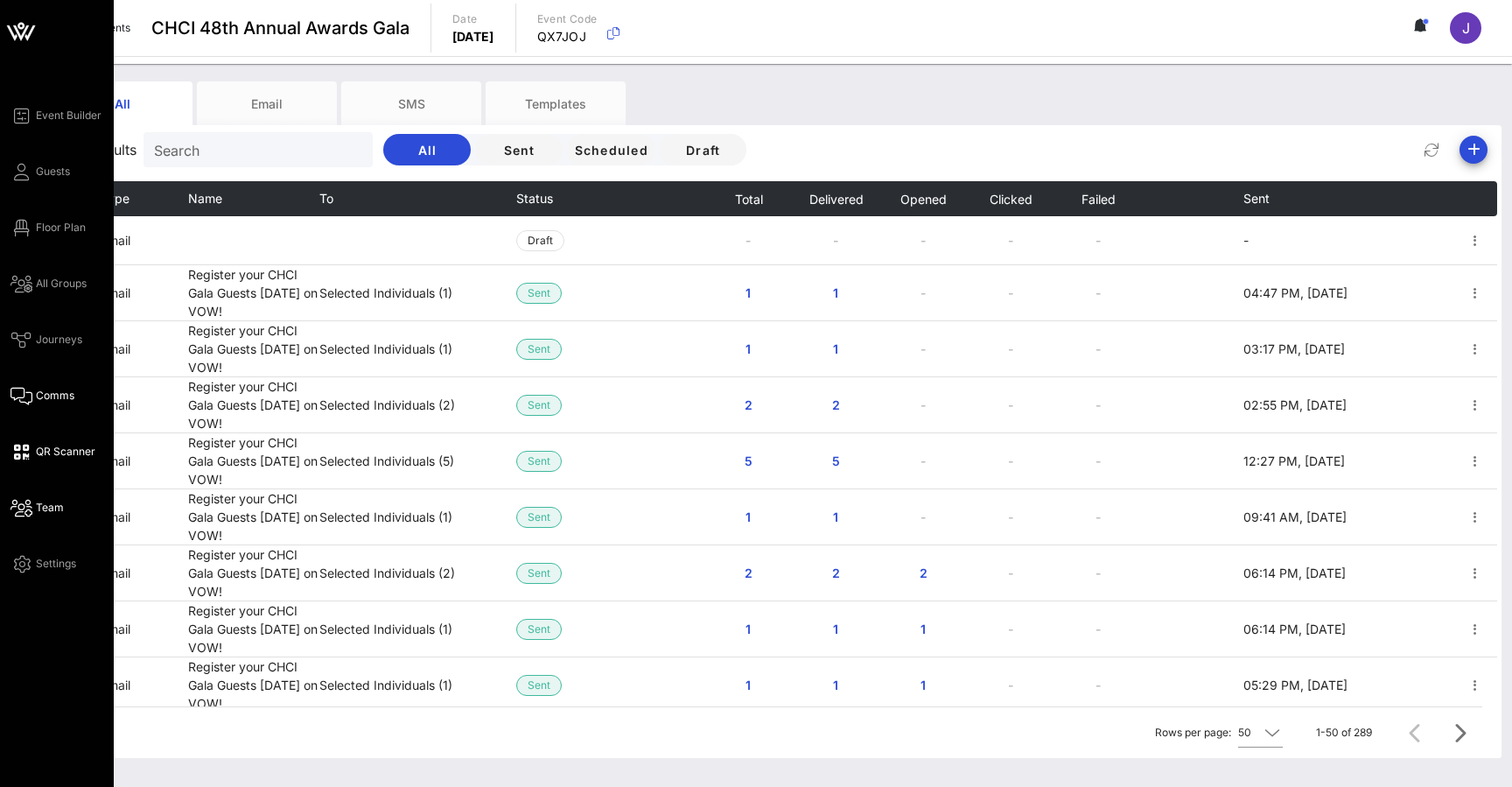
click at [31, 509] on icon at bounding box center [22, 508] width 22 height 3
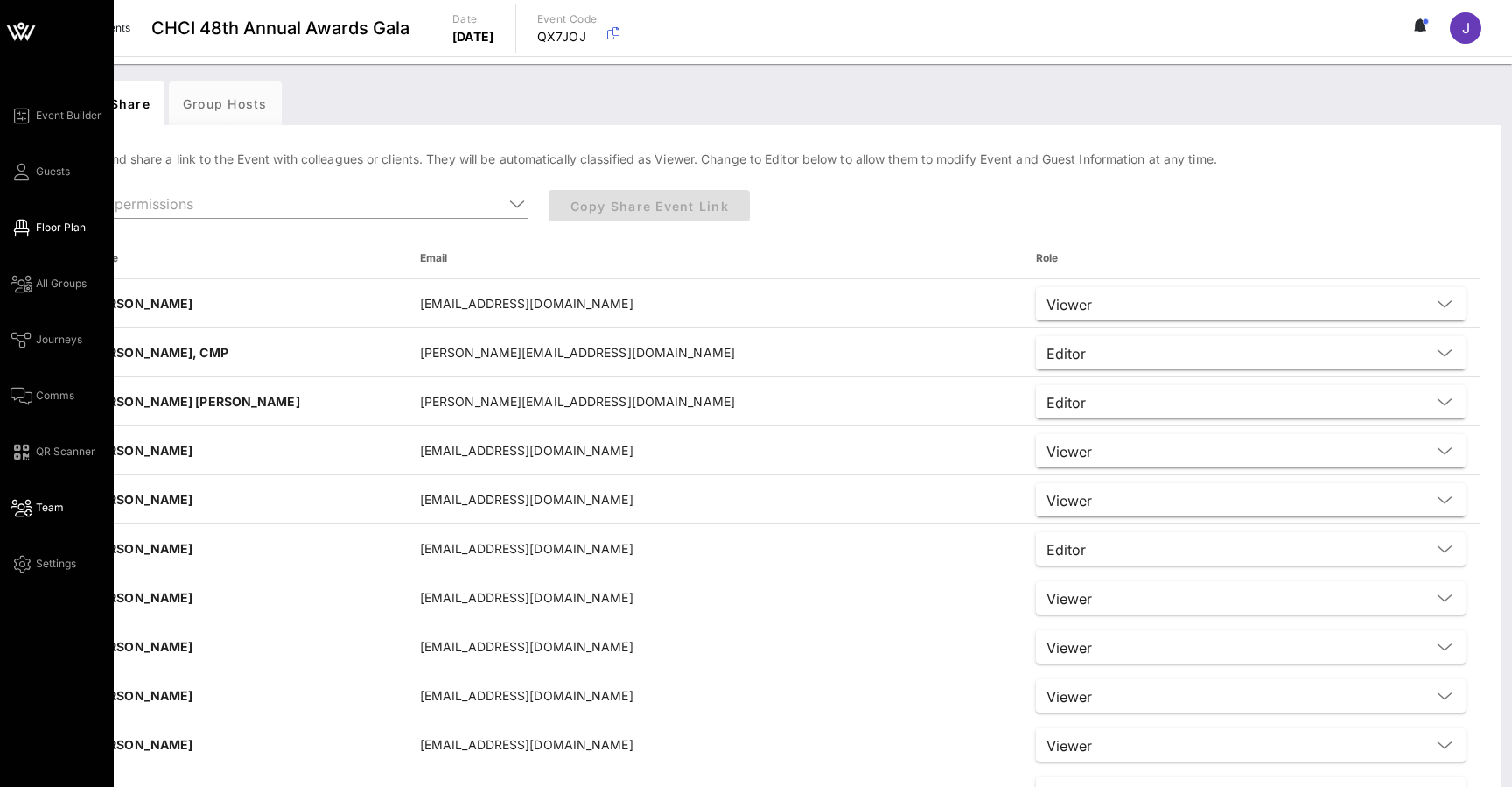
click at [20, 227] on icon at bounding box center [22, 228] width 22 height 3
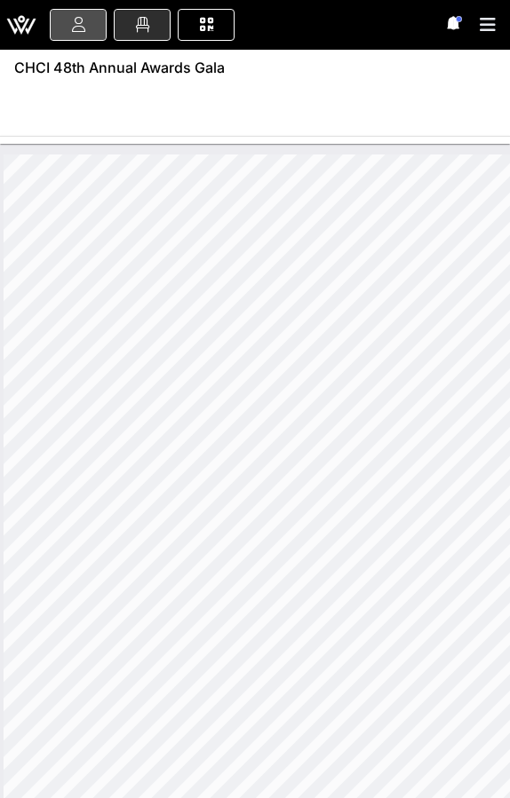
click at [70, 28] on link at bounding box center [78, 25] width 57 height 32
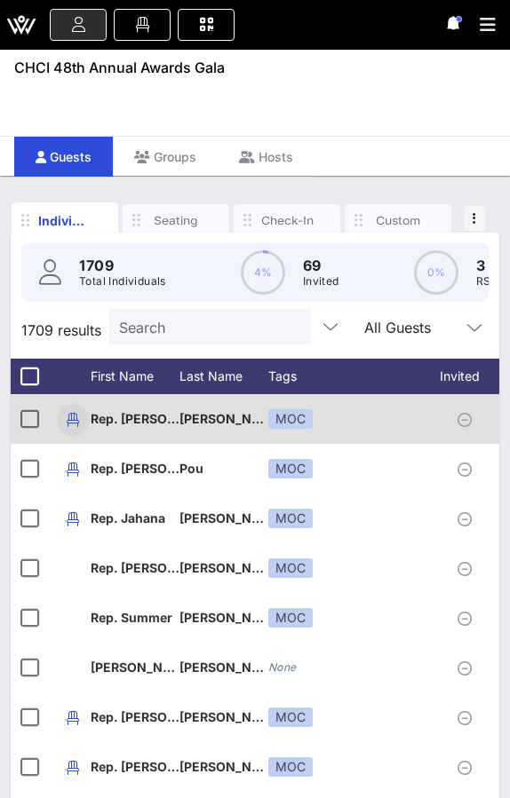
click at [70, 417] on icon "button" at bounding box center [72, 419] width 21 height 21
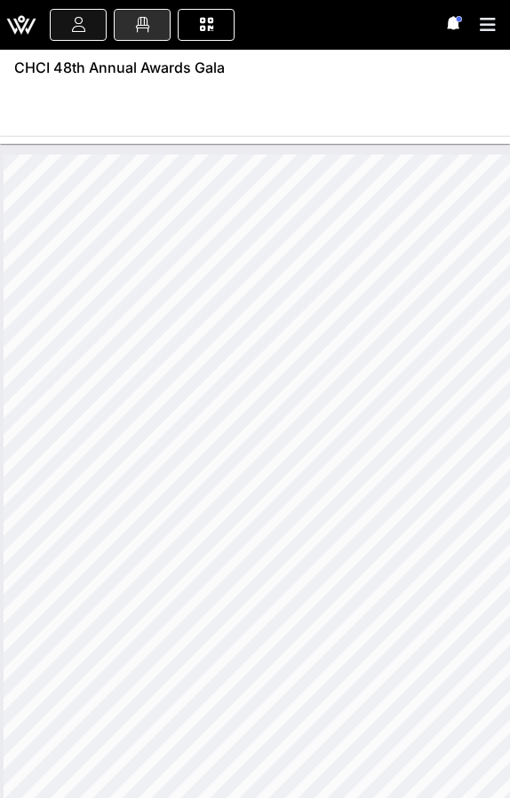
click at [75, 26] on icon at bounding box center [78, 25] width 20 height 2
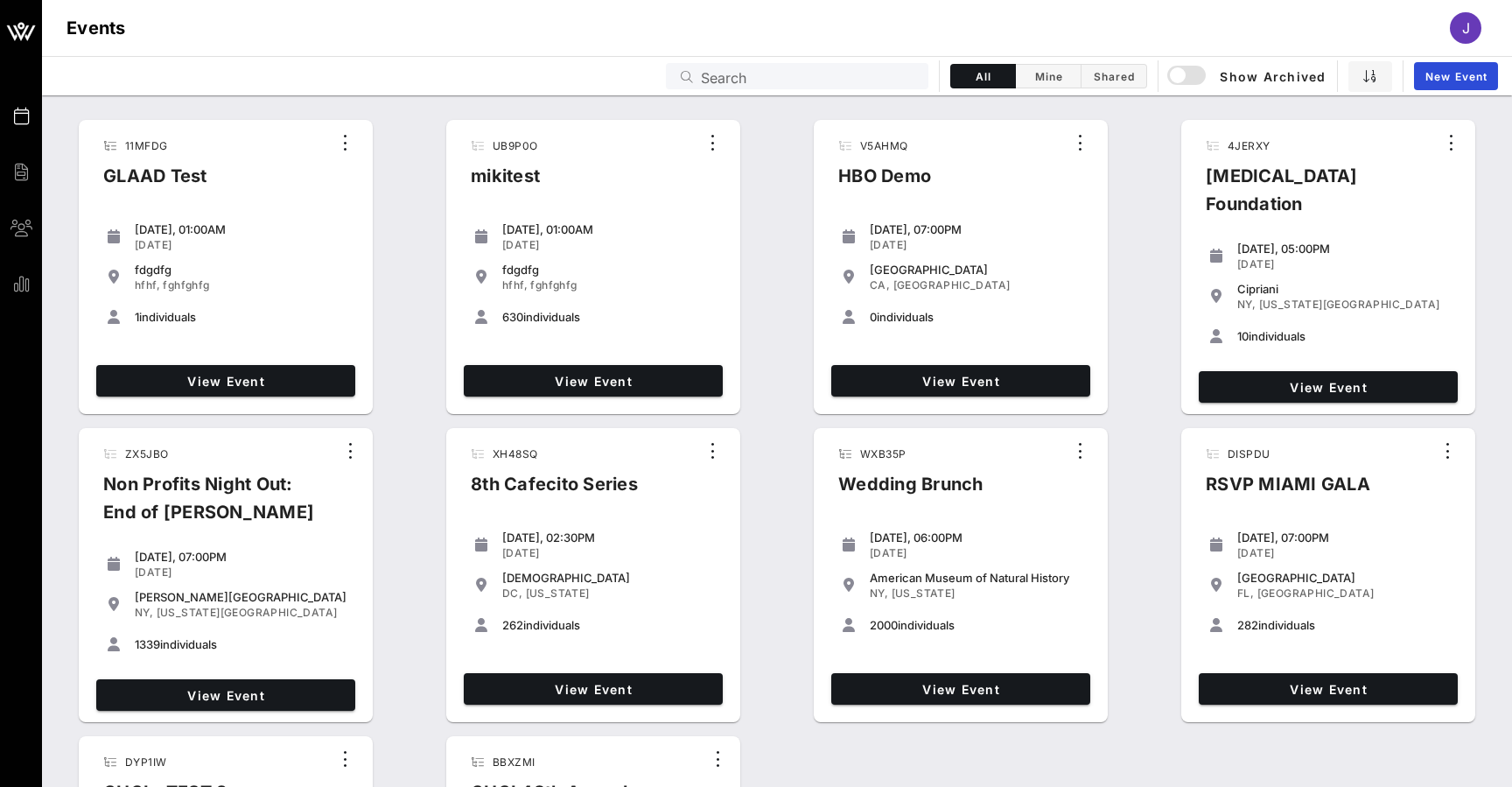
click at [747, 75] on input "Search" at bounding box center [809, 76] width 217 height 23
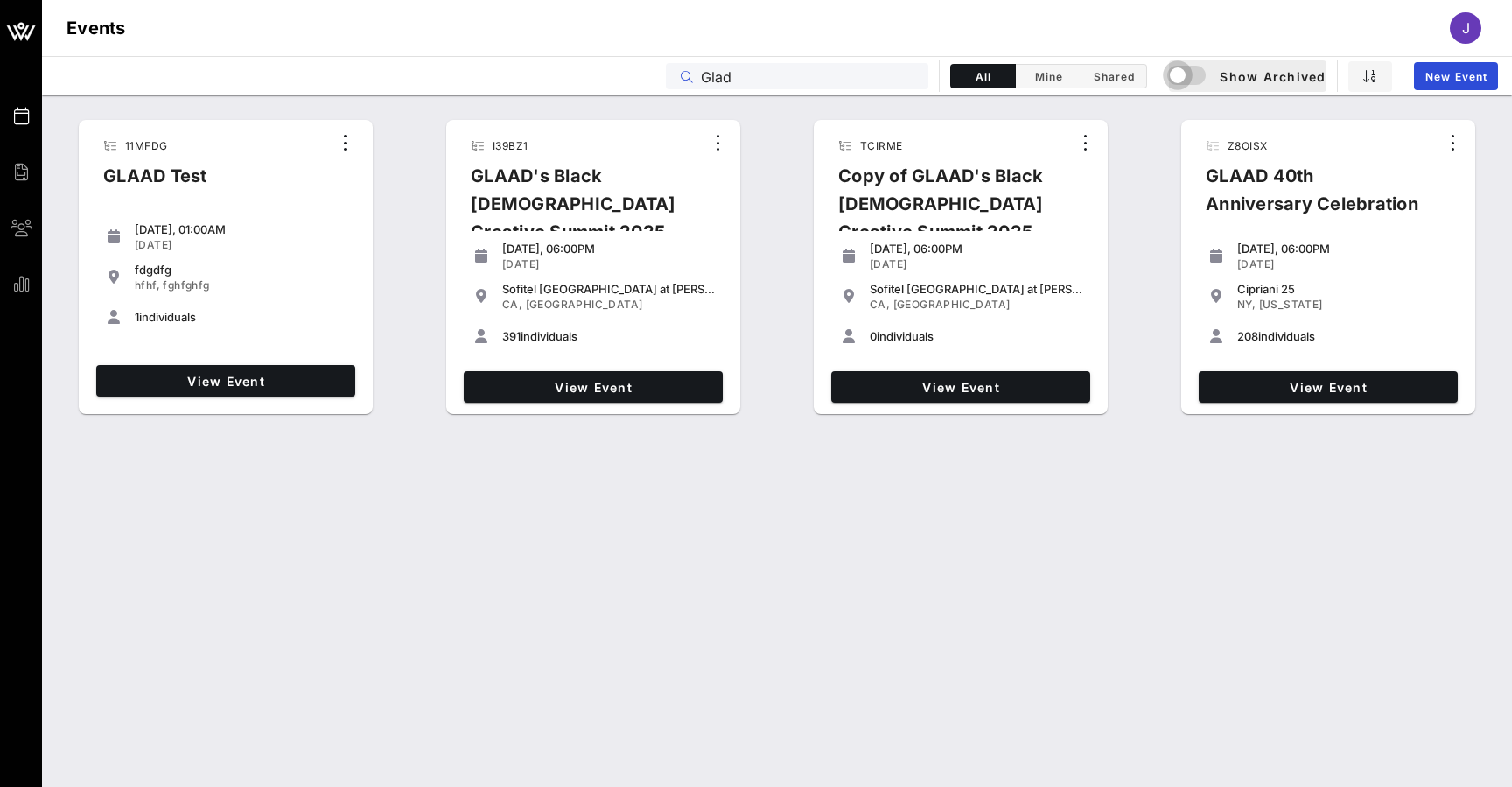
drag, startPoint x: 792, startPoint y: 68, endPoint x: 1188, endPoint y: 78, distance: 396.1
click at [1188, 78] on div "button" at bounding box center [1177, 75] width 25 height 25
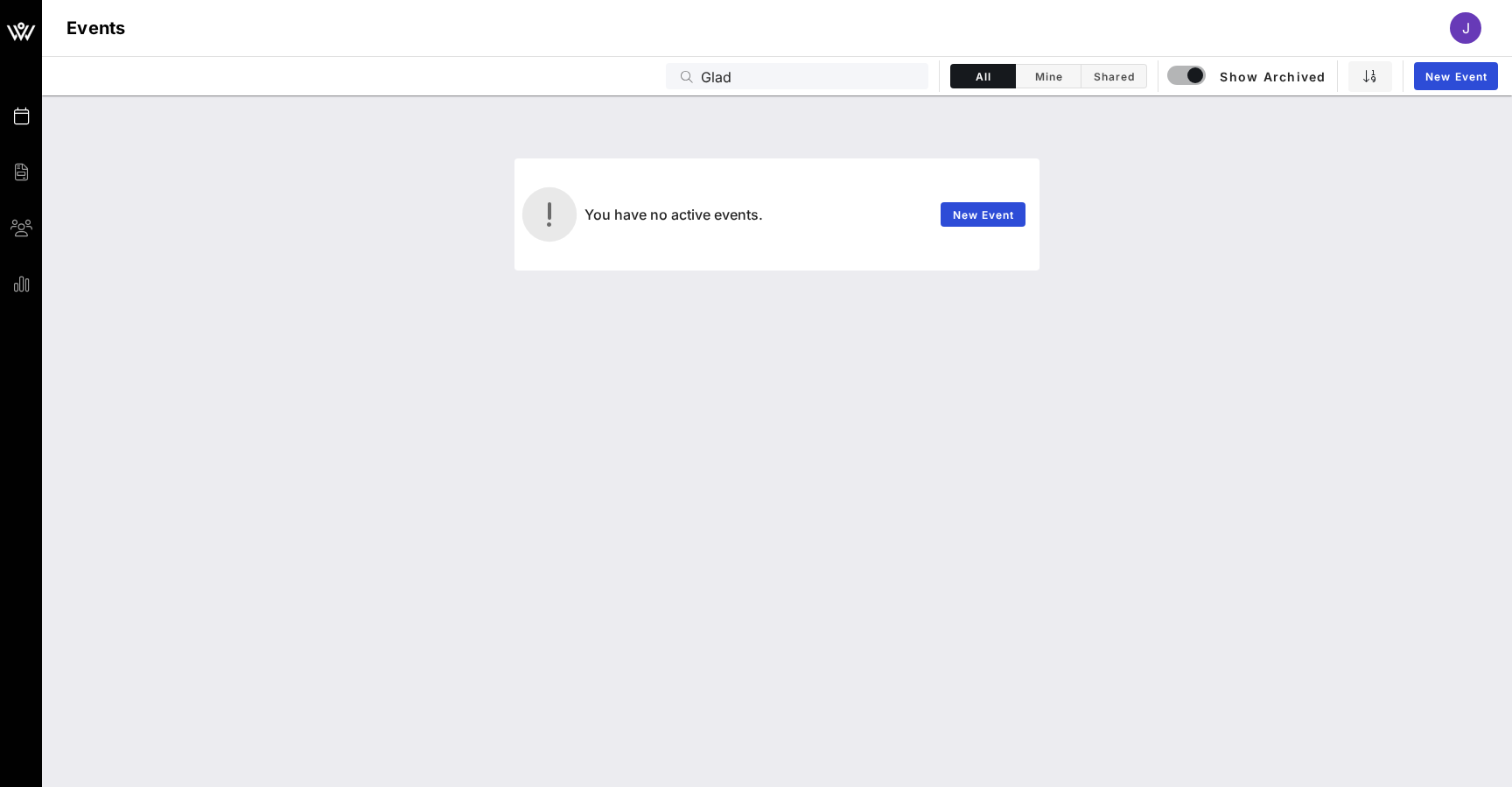
click at [722, 82] on input "Glad" at bounding box center [809, 76] width 217 height 23
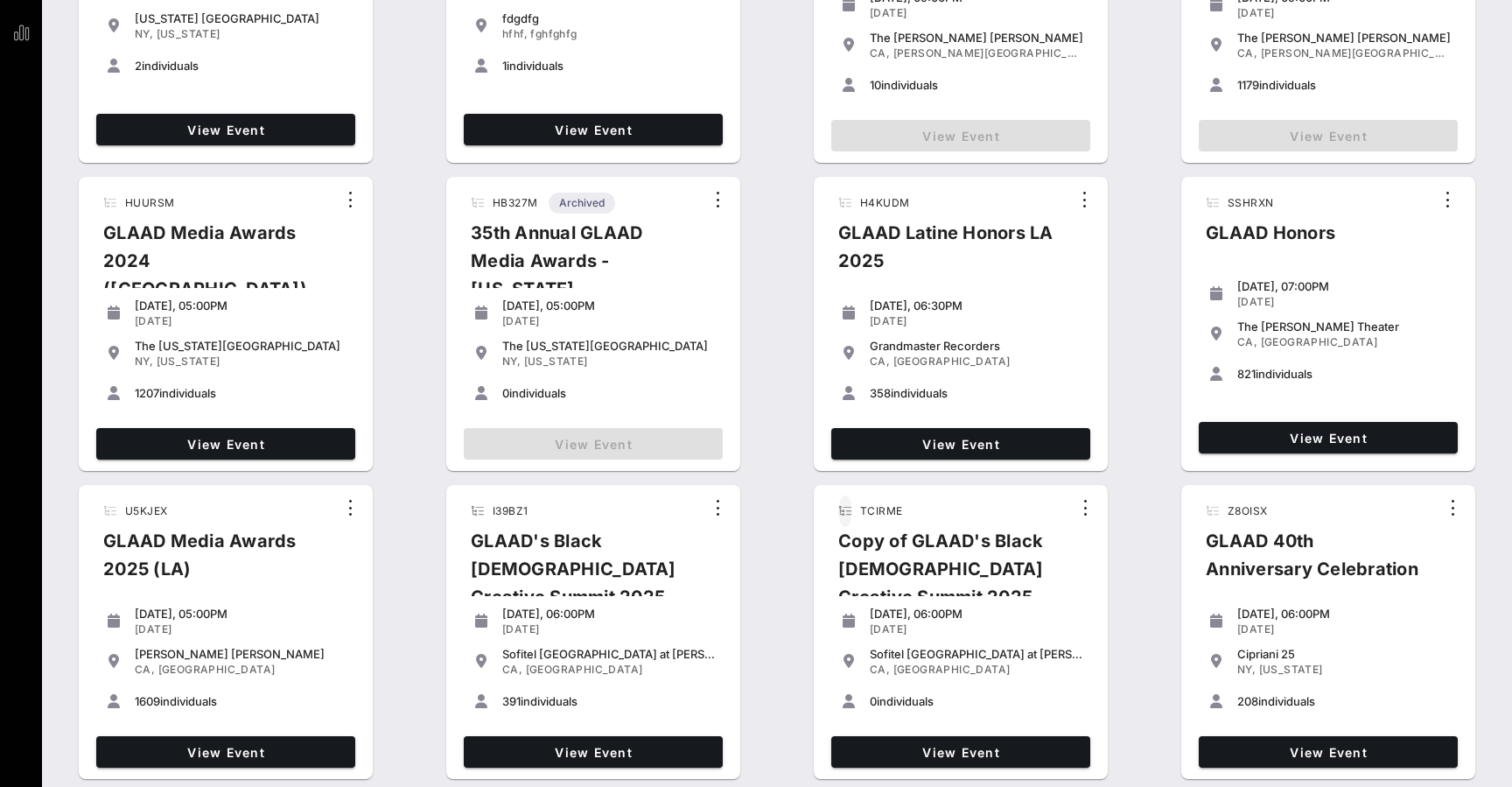
scroll to position [251, 0]
type input "Glaad"
click at [199, 750] on span "View Event" at bounding box center [226, 751] width 245 height 15
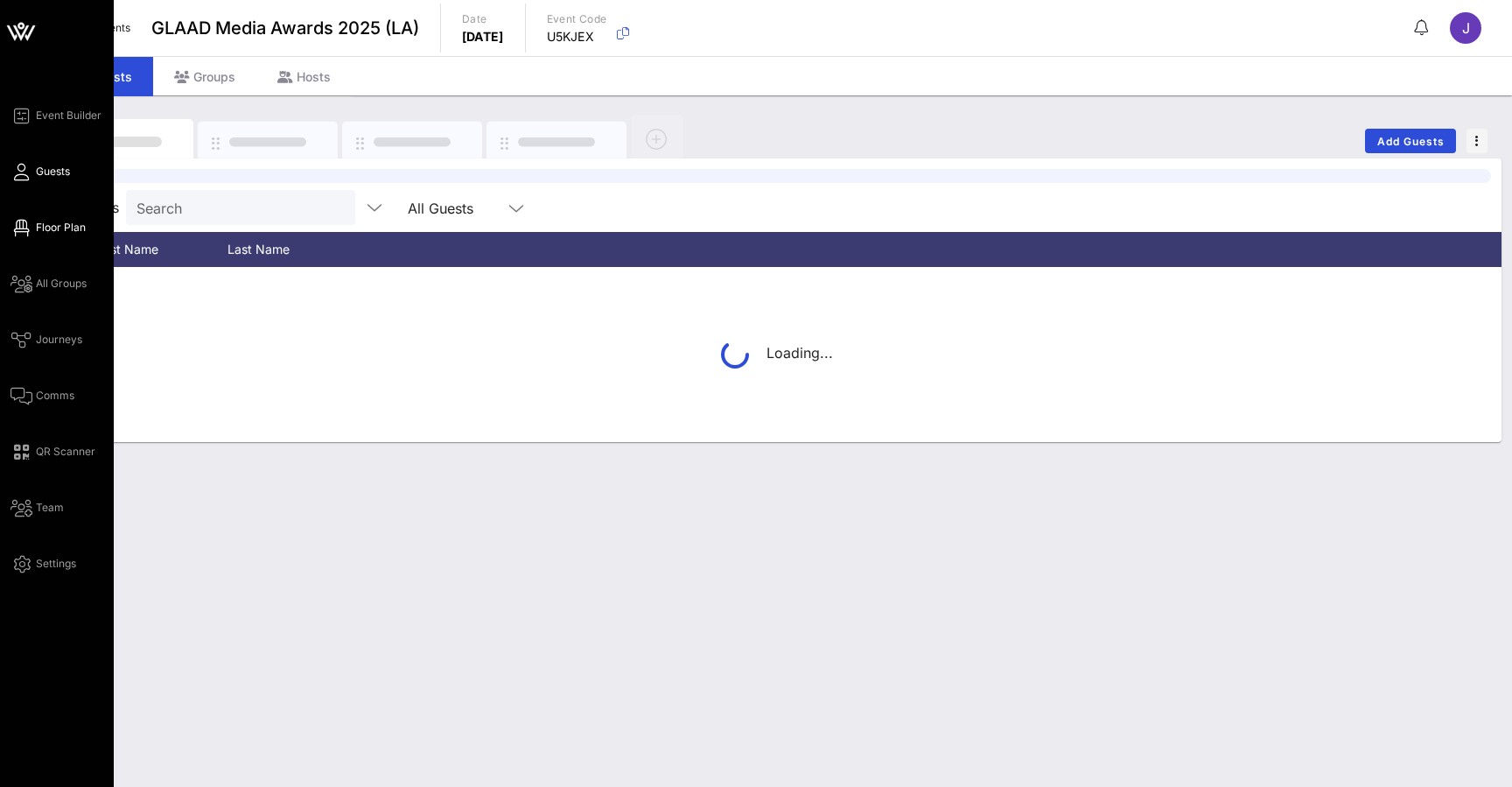
click at [44, 229] on span "Floor Plan" at bounding box center [60, 228] width 50 height 16
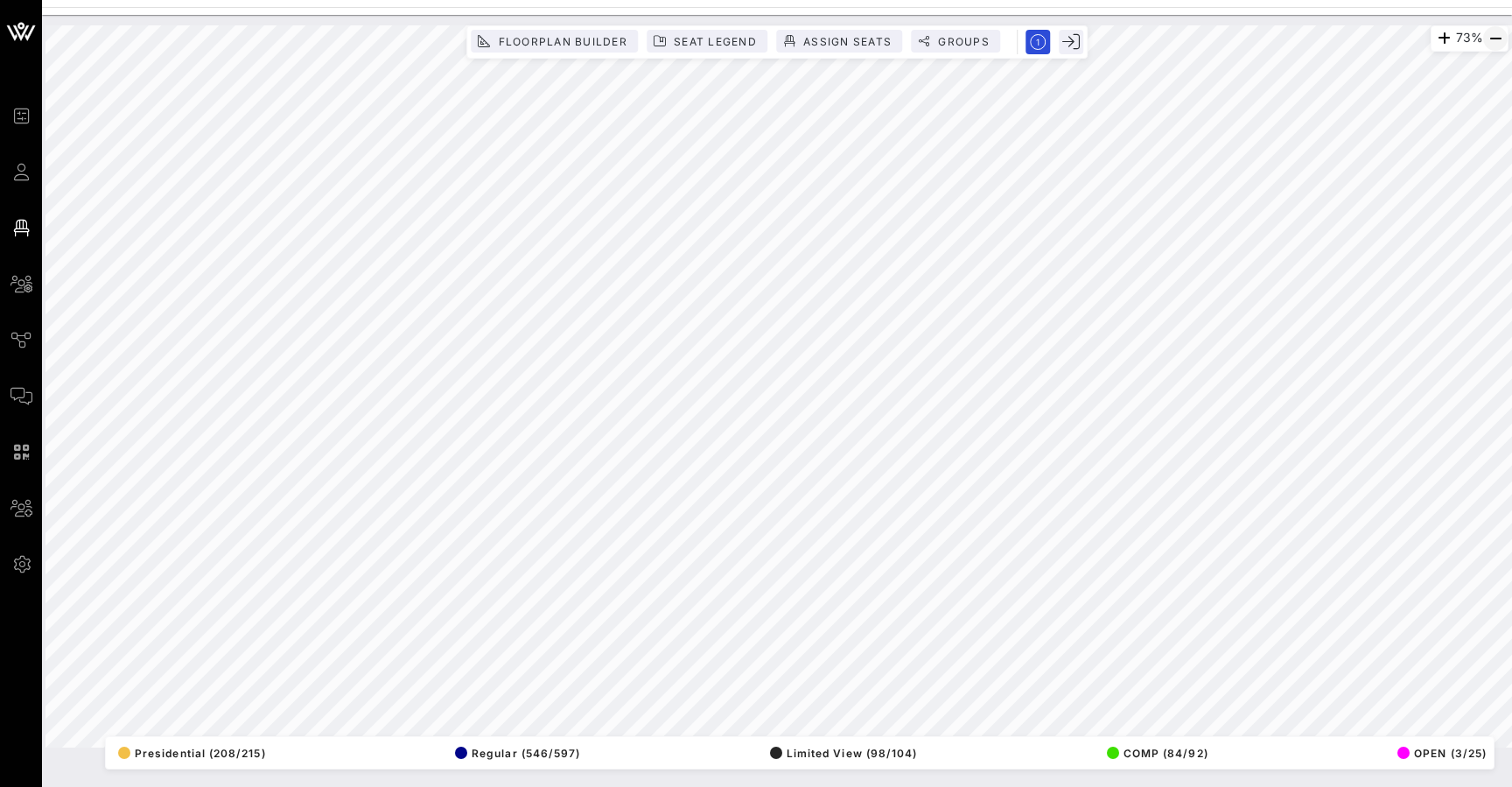
click at [1501, 39] on icon "button" at bounding box center [1495, 37] width 21 height 21
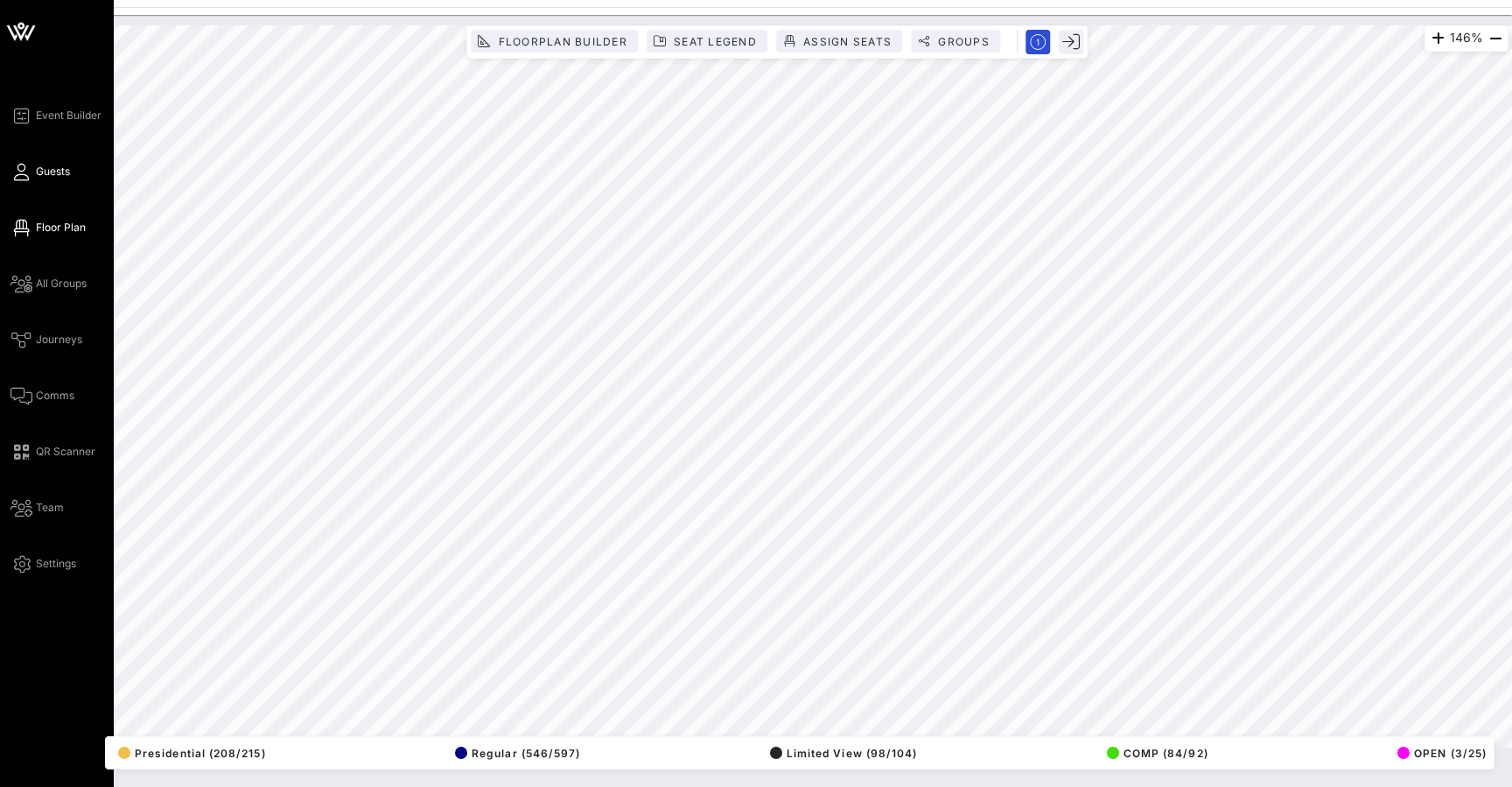
click at [24, 174] on icon at bounding box center [22, 172] width 22 height 3
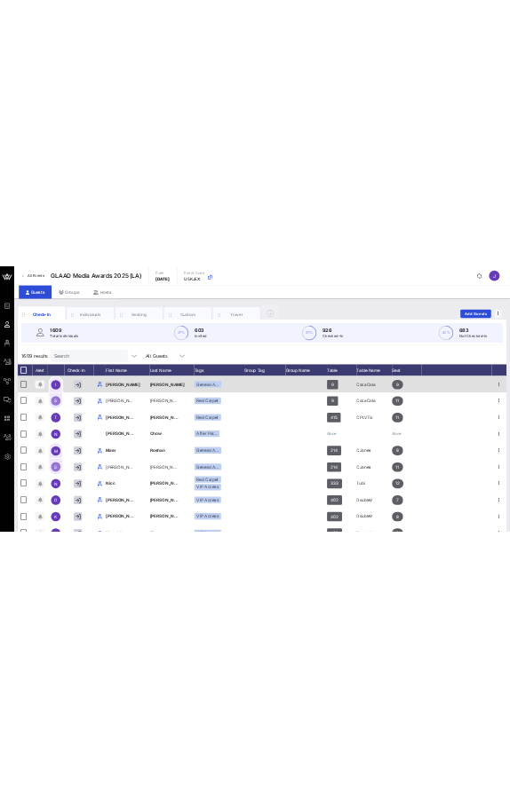
scroll to position [202, 0]
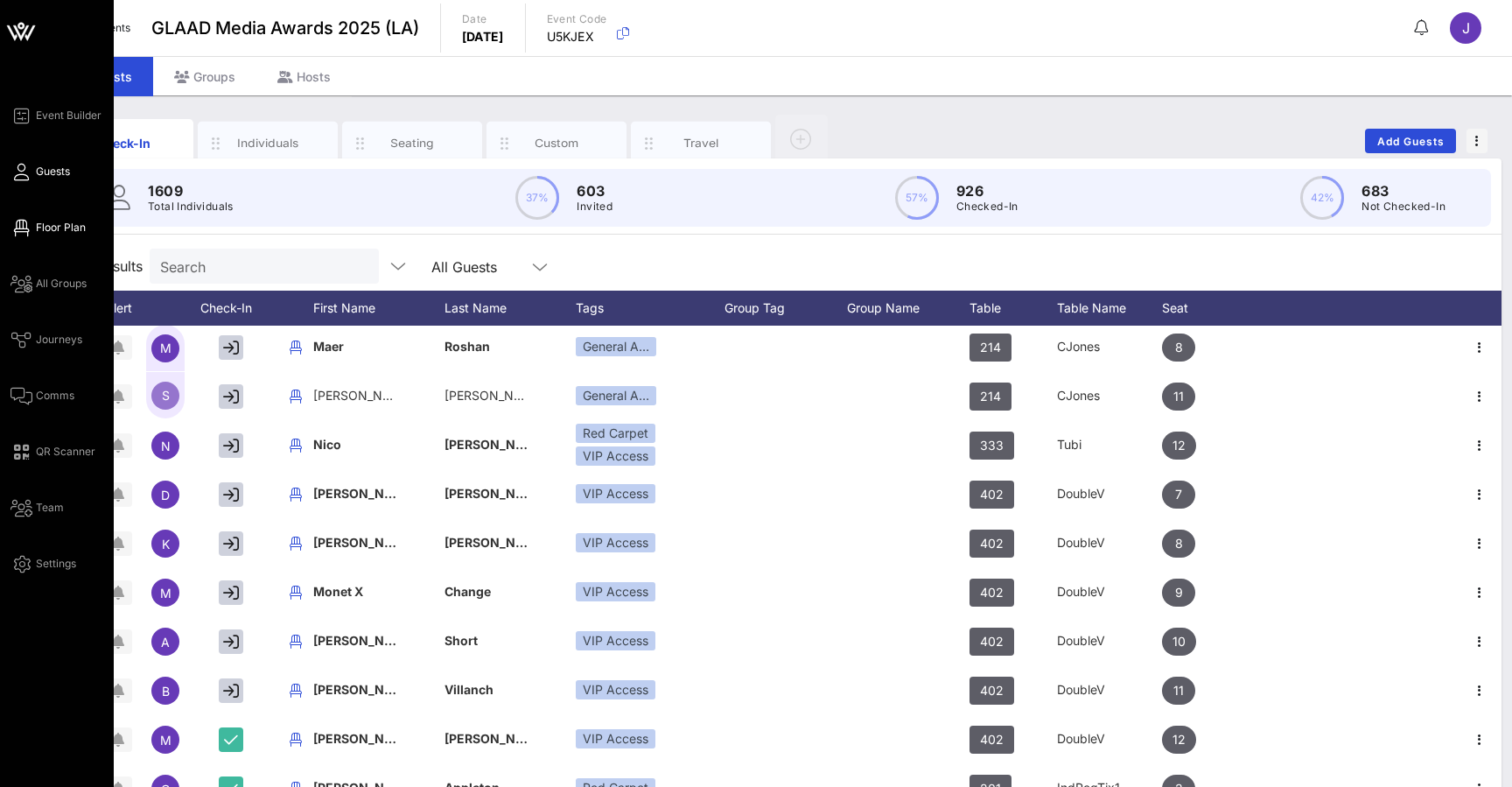
click at [54, 231] on span "Floor Plan" at bounding box center [60, 228] width 50 height 16
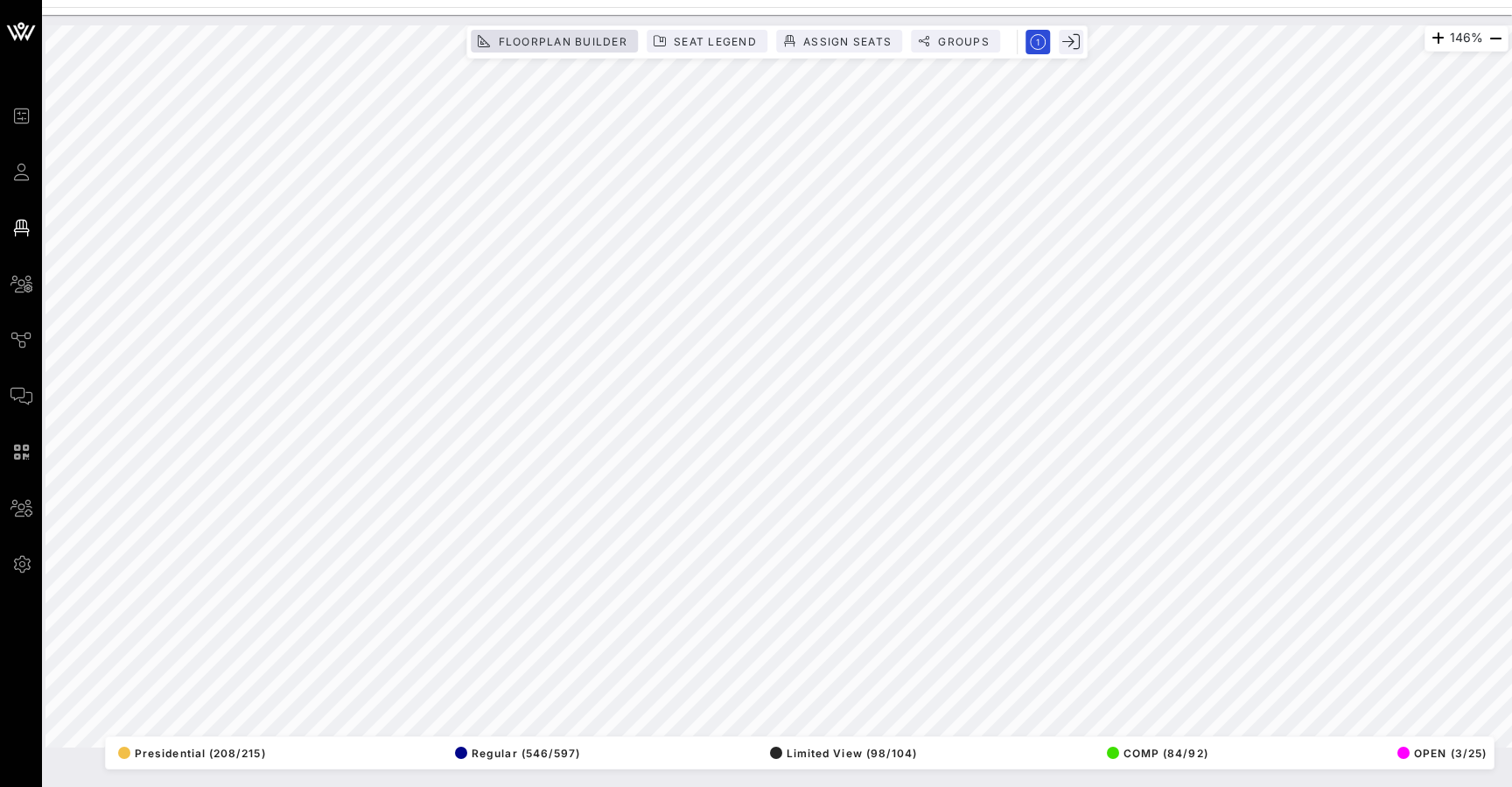
click at [546, 41] on span "Floorplan Builder" at bounding box center [562, 41] width 130 height 13
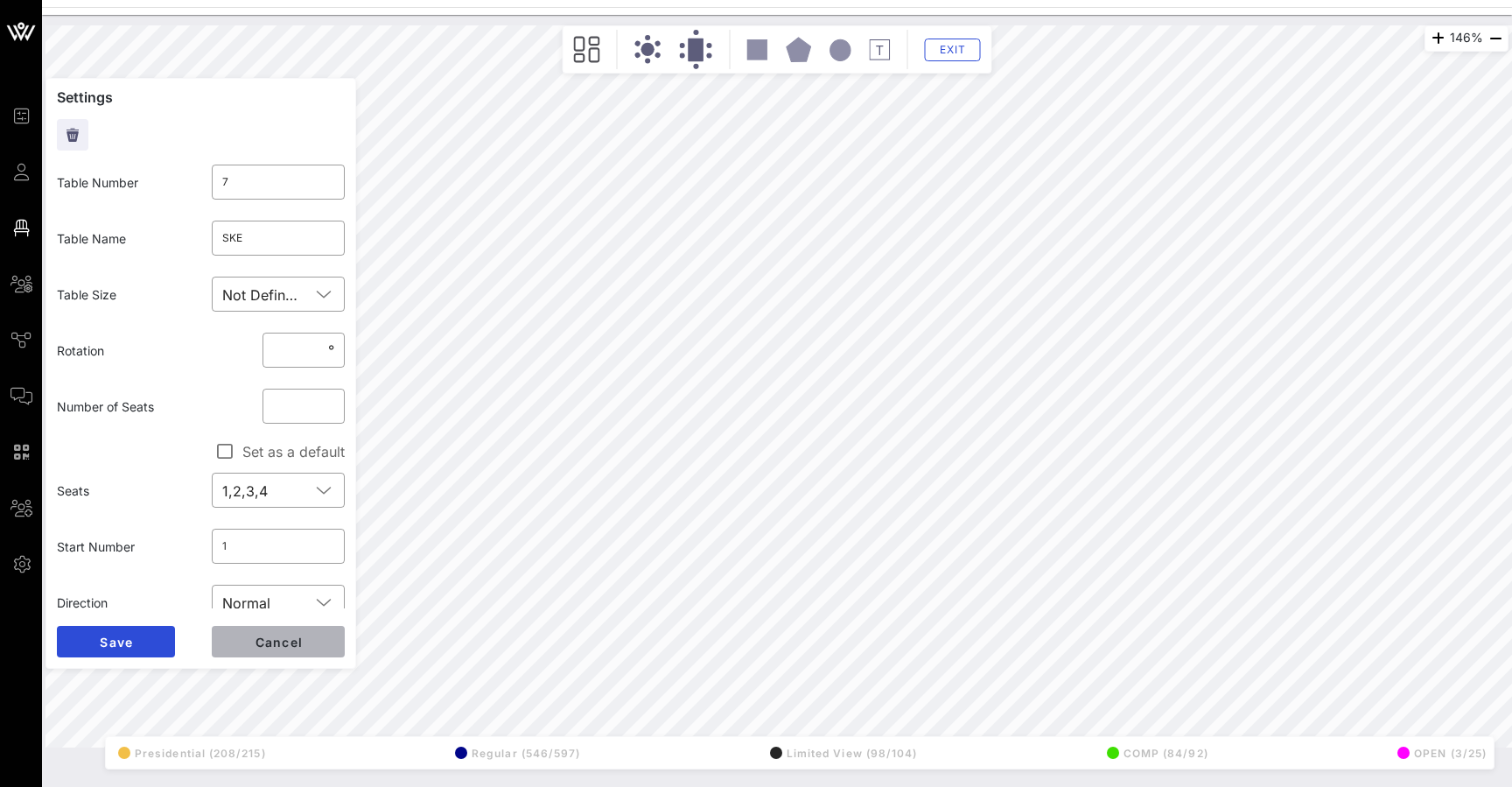
click at [294, 641] on span "Cancel" at bounding box center [278, 642] width 49 height 15
click at [949, 56] on button "Exit" at bounding box center [952, 49] width 56 height 23
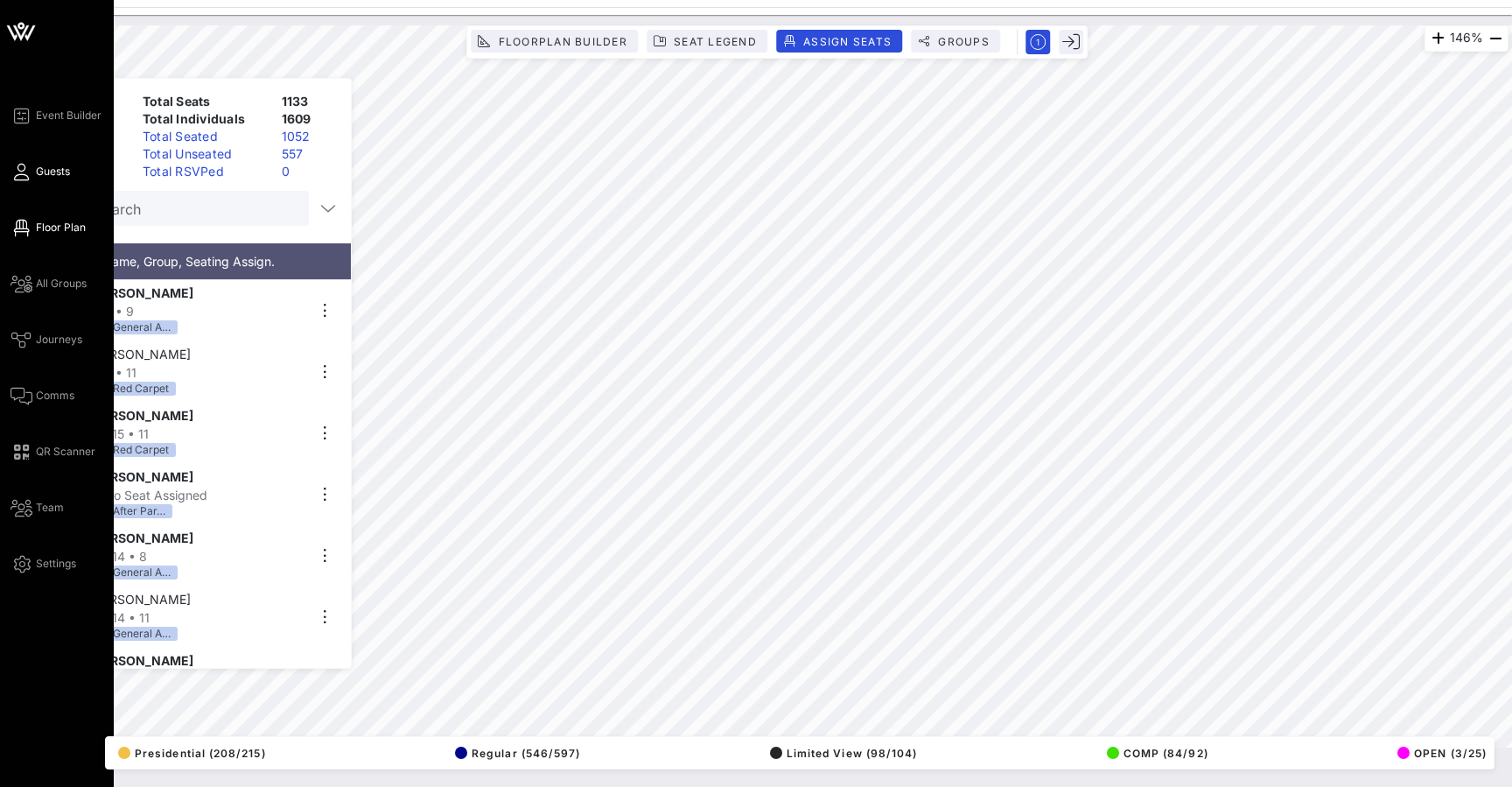
click at [26, 171] on icon at bounding box center [22, 172] width 22 height 3
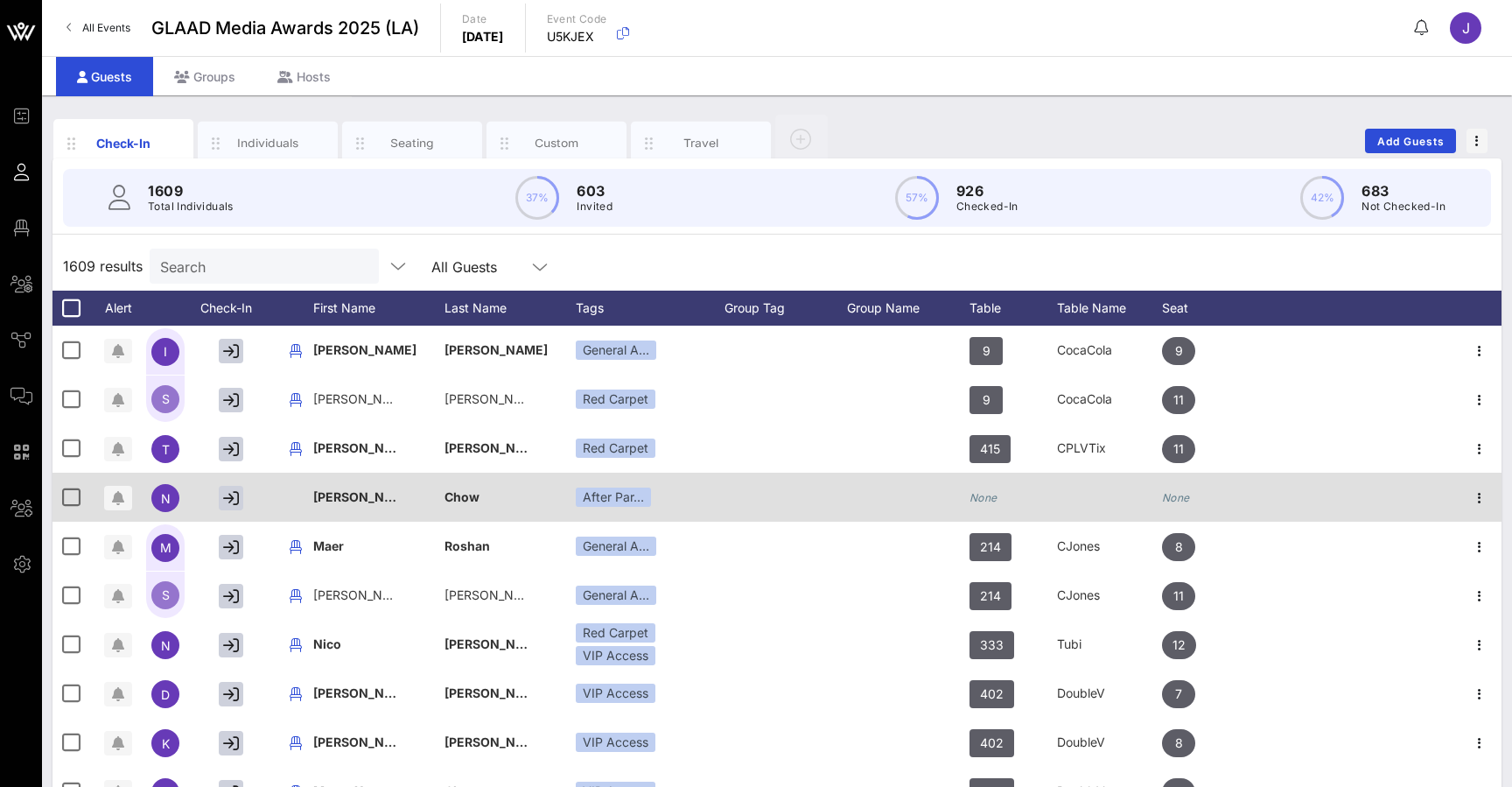
click at [1007, 489] on div "None" at bounding box center [1013, 507] width 88 height 69
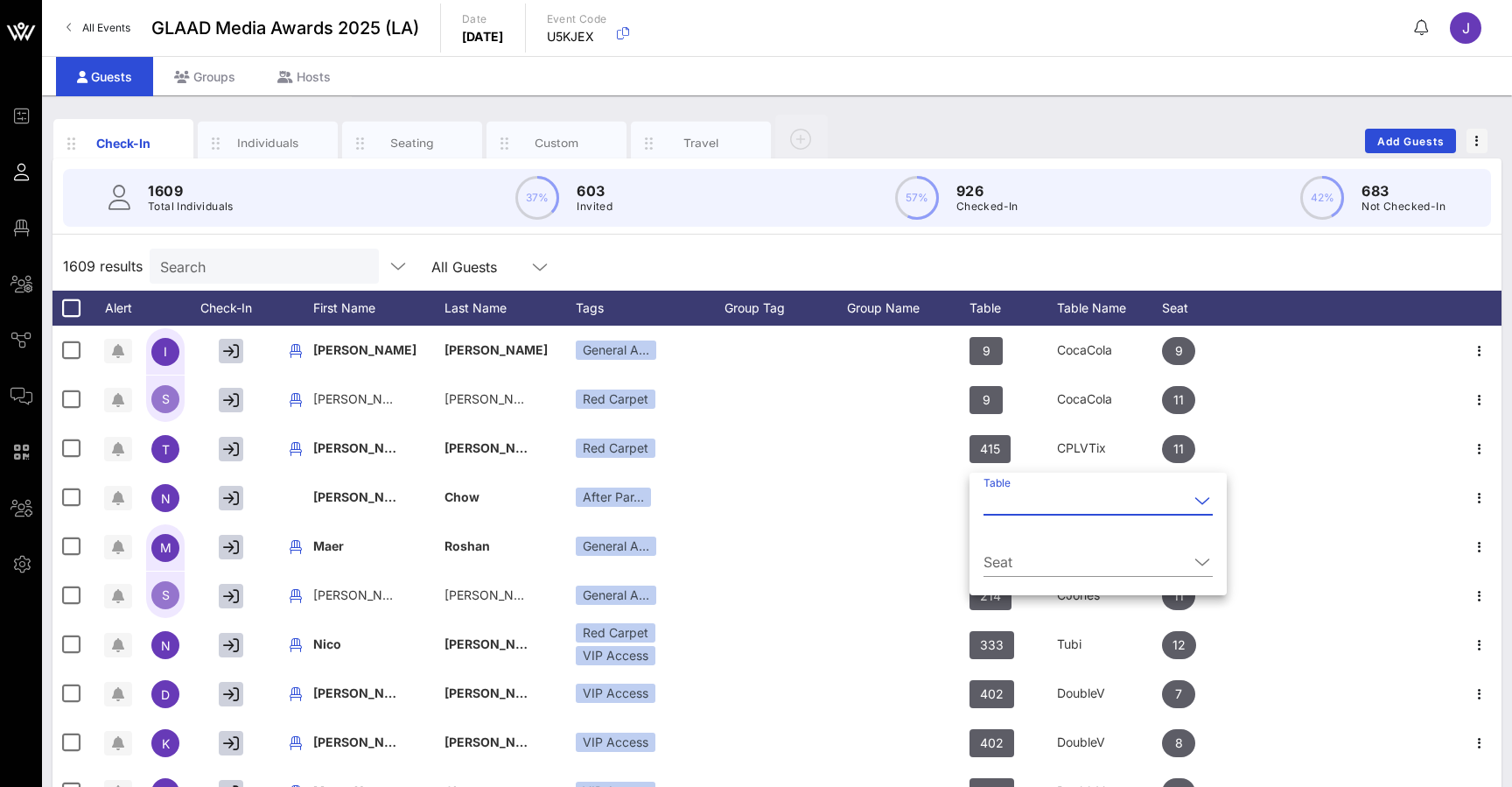
click at [1052, 493] on input "Table" at bounding box center [1086, 501] width 205 height 28
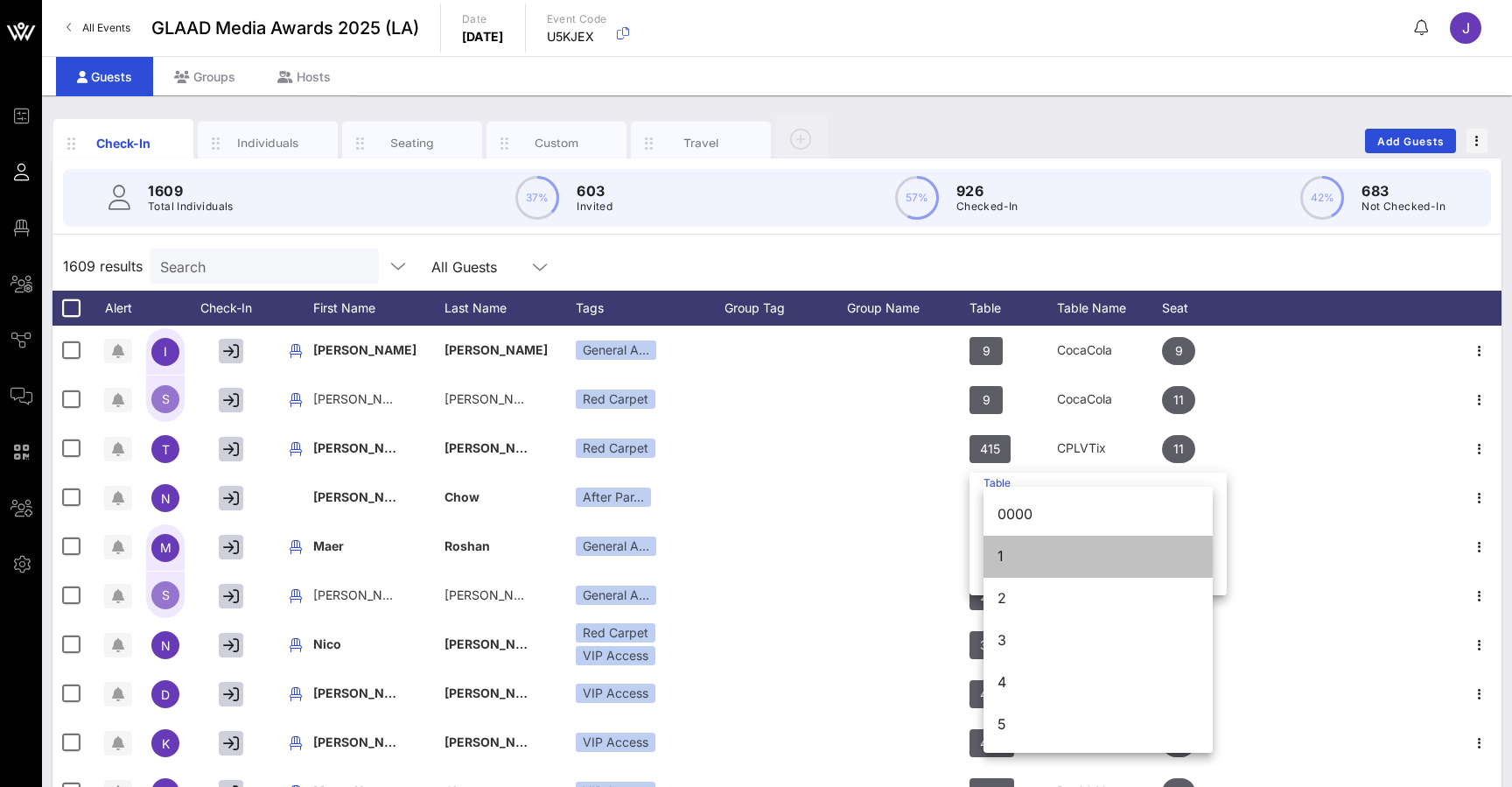
click at [1028, 577] on div "1" at bounding box center [1098, 556] width 230 height 42
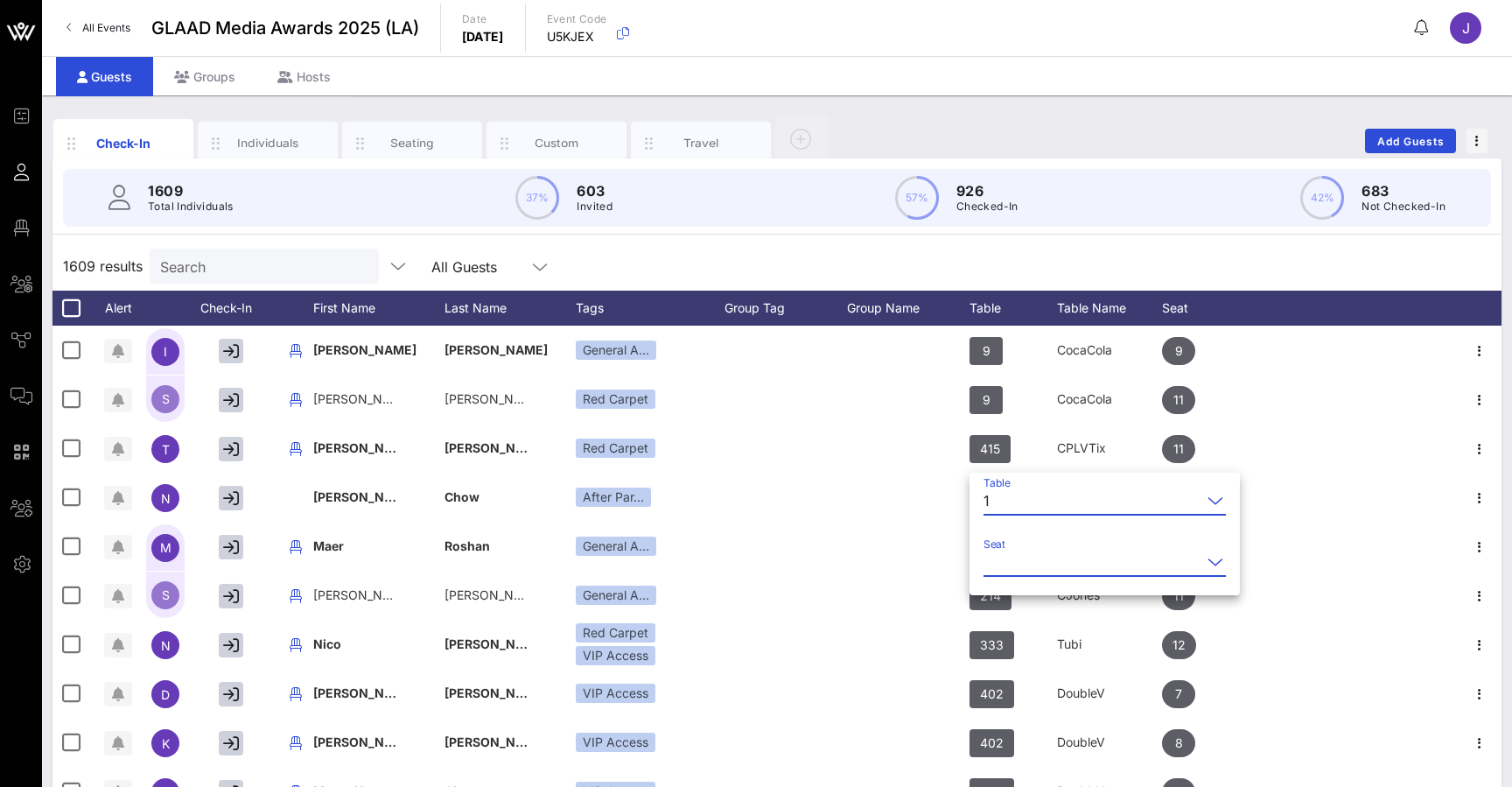
click at [1033, 559] on input "Seat" at bounding box center [1092, 562] width 218 height 28
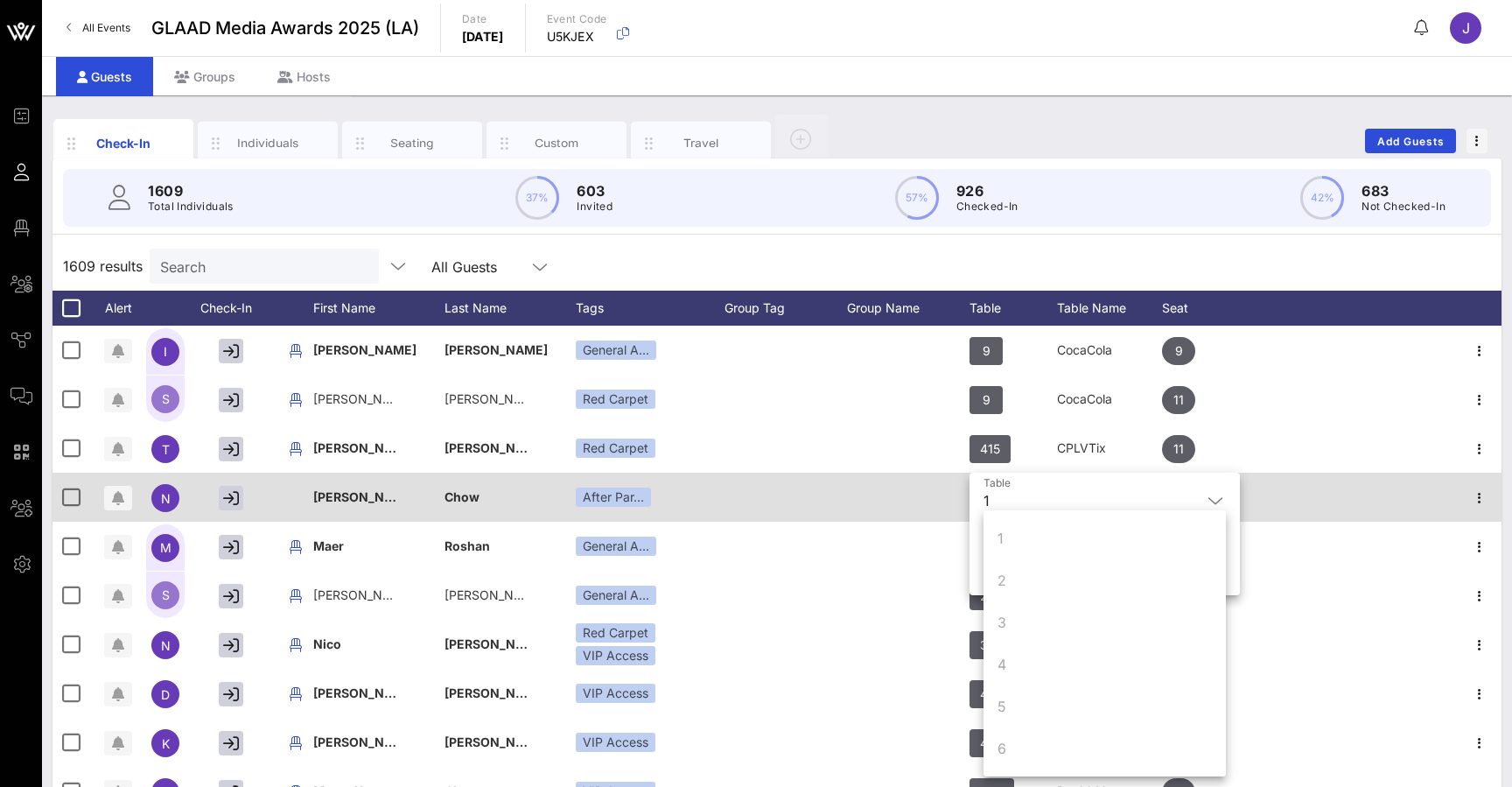
click at [931, 519] on div at bounding box center [908, 497] width 122 height 49
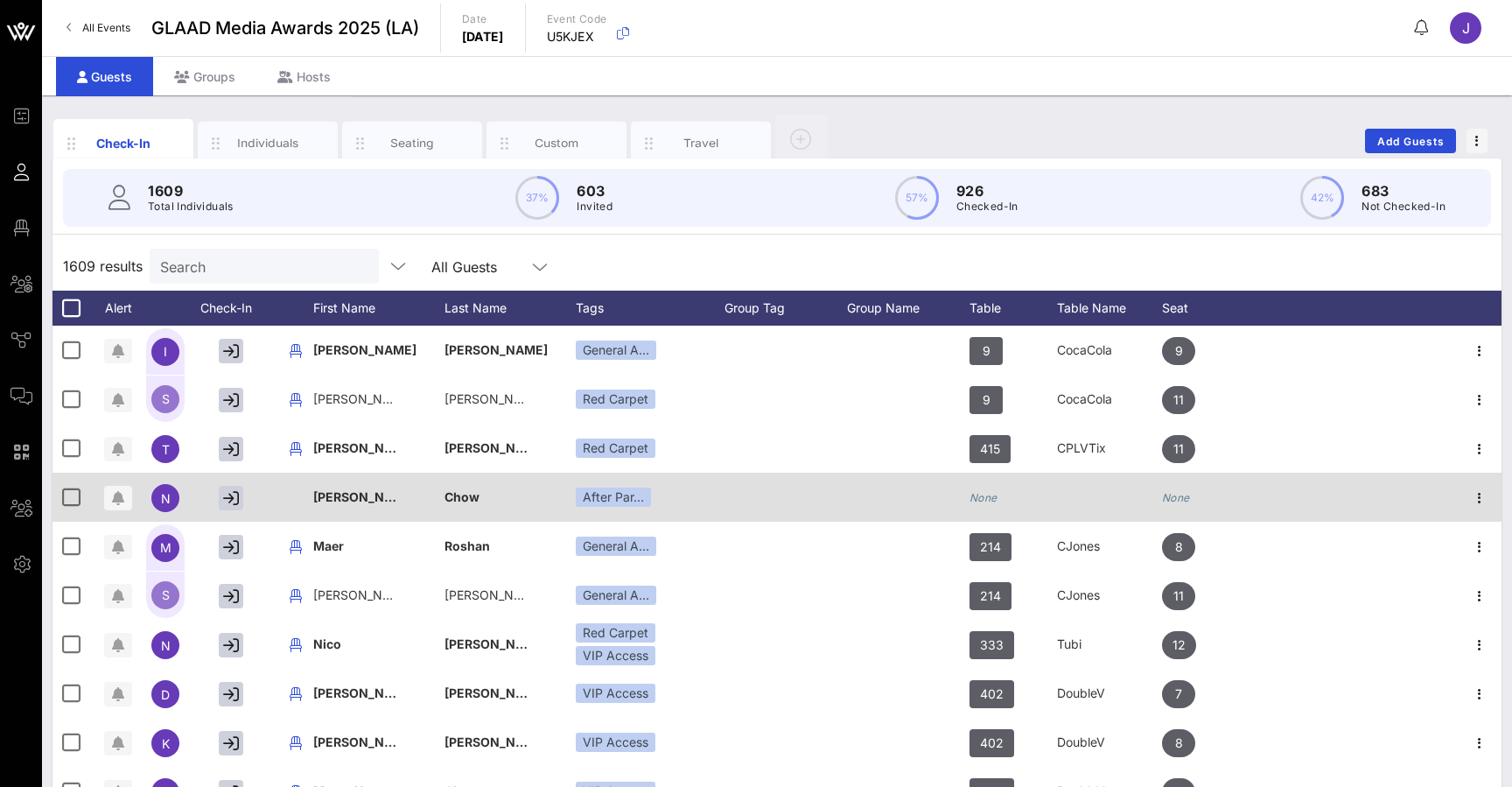
click at [993, 501] on icon "None" at bounding box center [984, 497] width 28 height 13
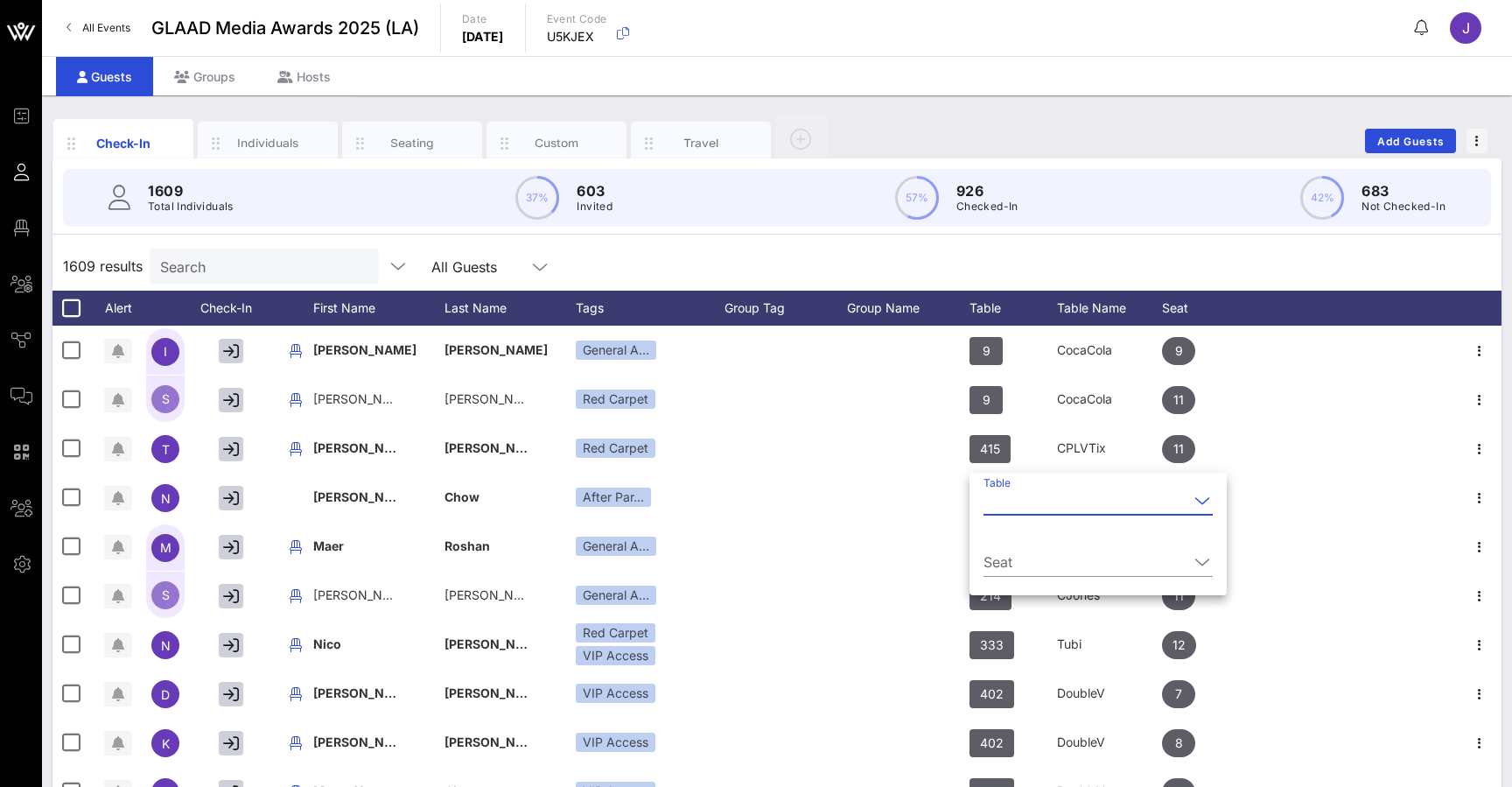
click at [1005, 498] on input "Table" at bounding box center [1086, 501] width 205 height 28
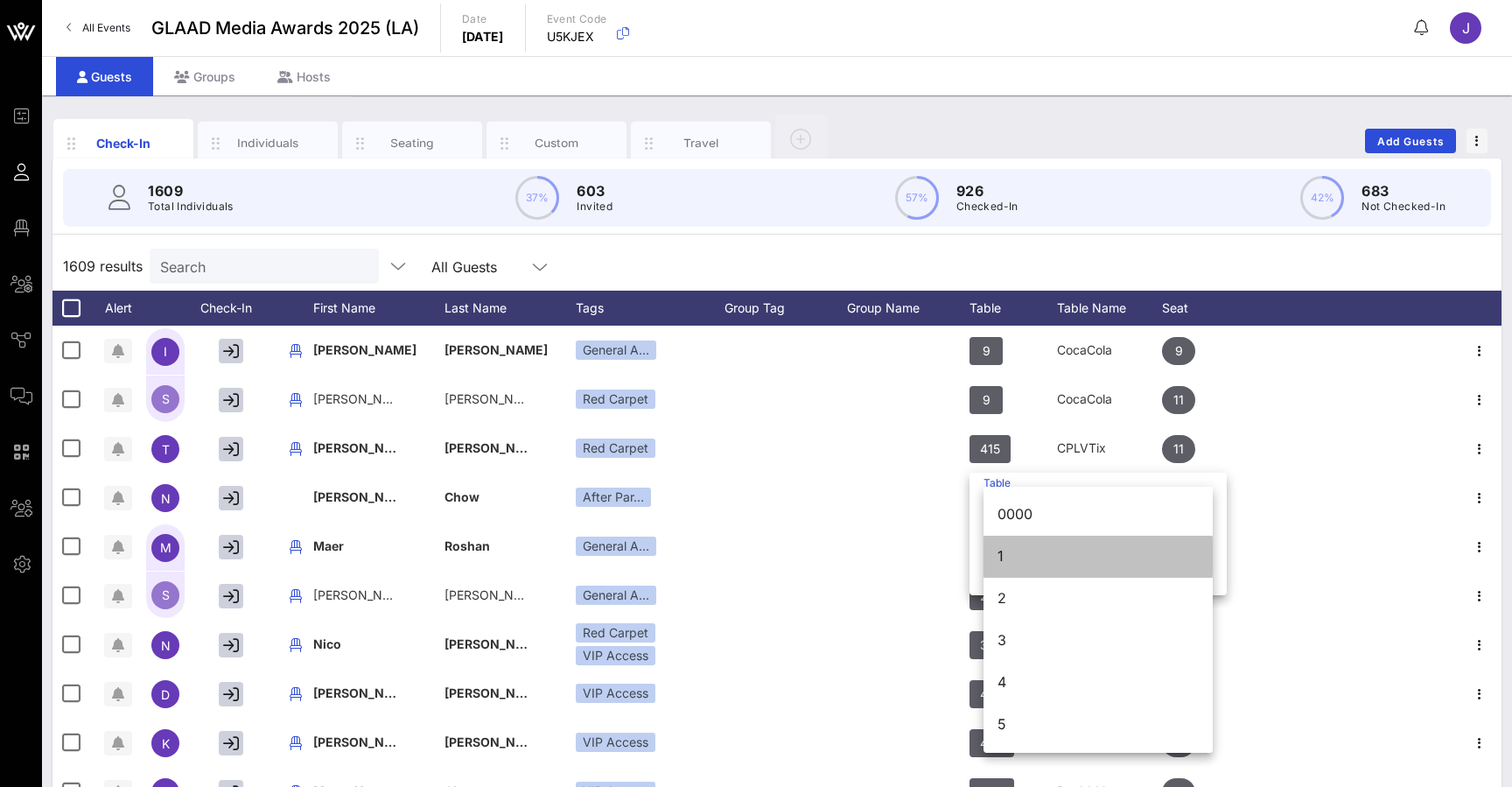
click at [999, 563] on div "1" at bounding box center [1098, 556] width 201 height 17
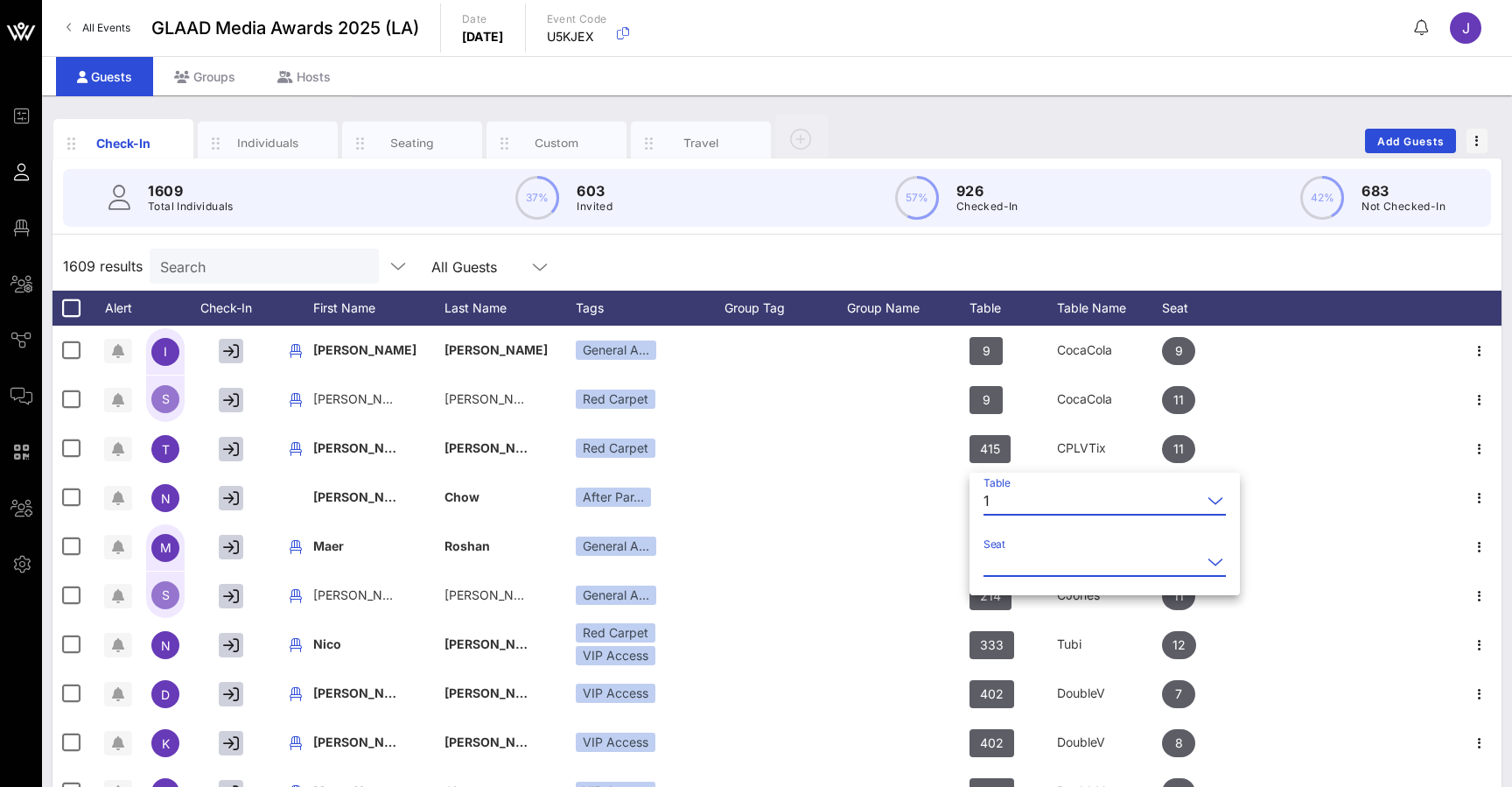
click at [1024, 559] on input "Seat" at bounding box center [1092, 562] width 218 height 28
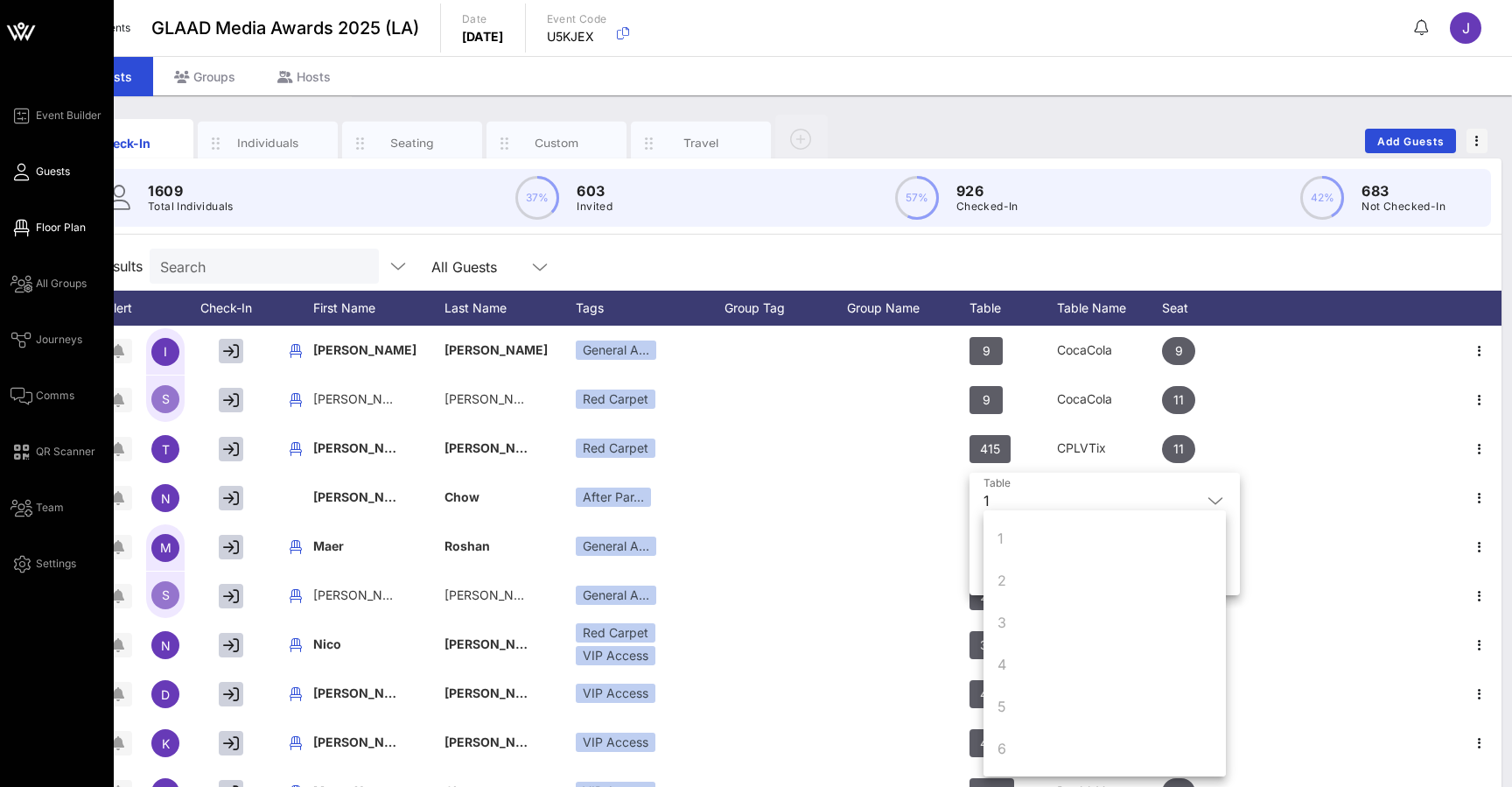
click at [49, 218] on link "Floor Plan" at bounding box center [48, 227] width 75 height 21
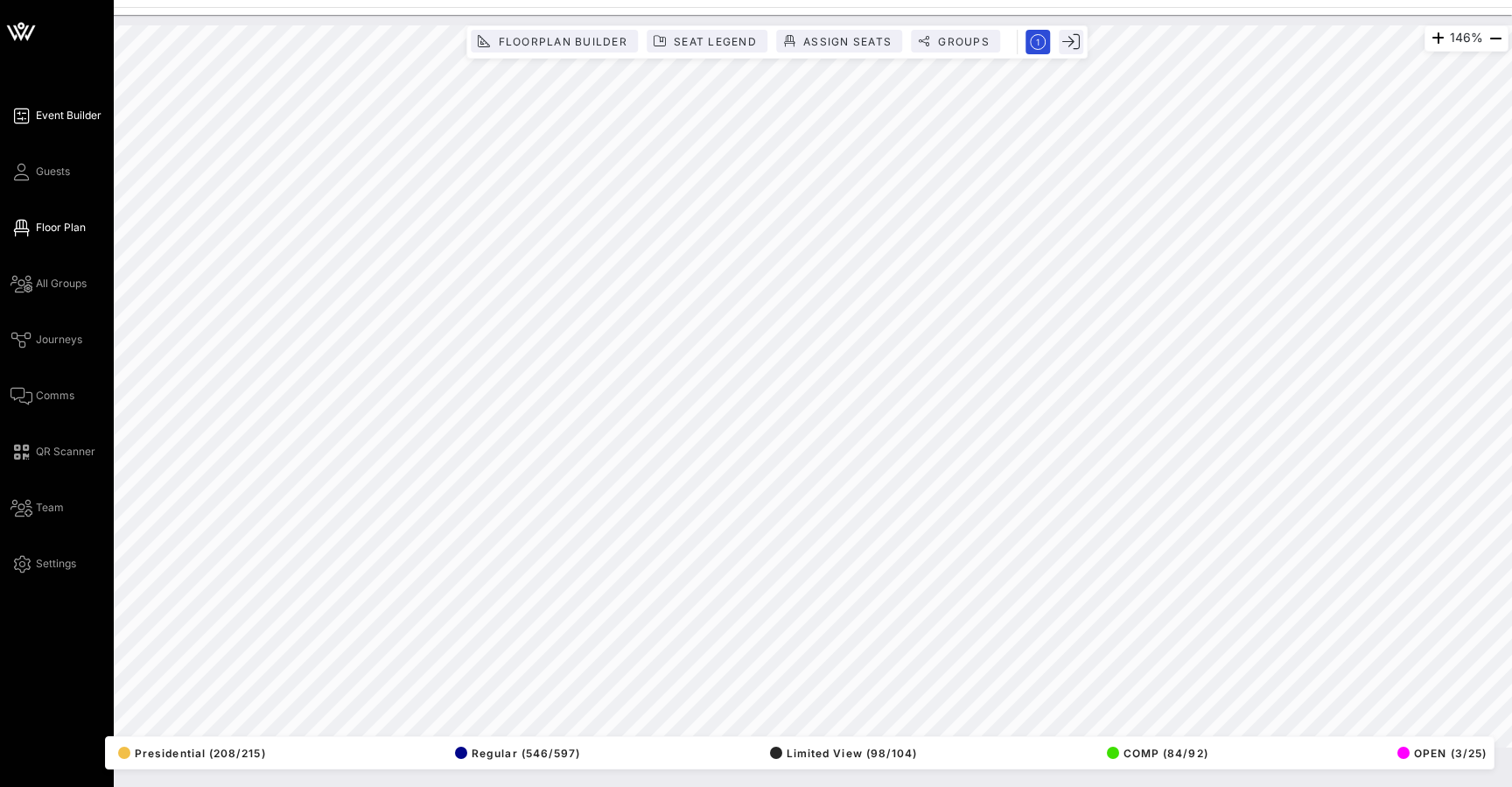
click at [73, 114] on span "Event Builder" at bounding box center [68, 115] width 66 height 16
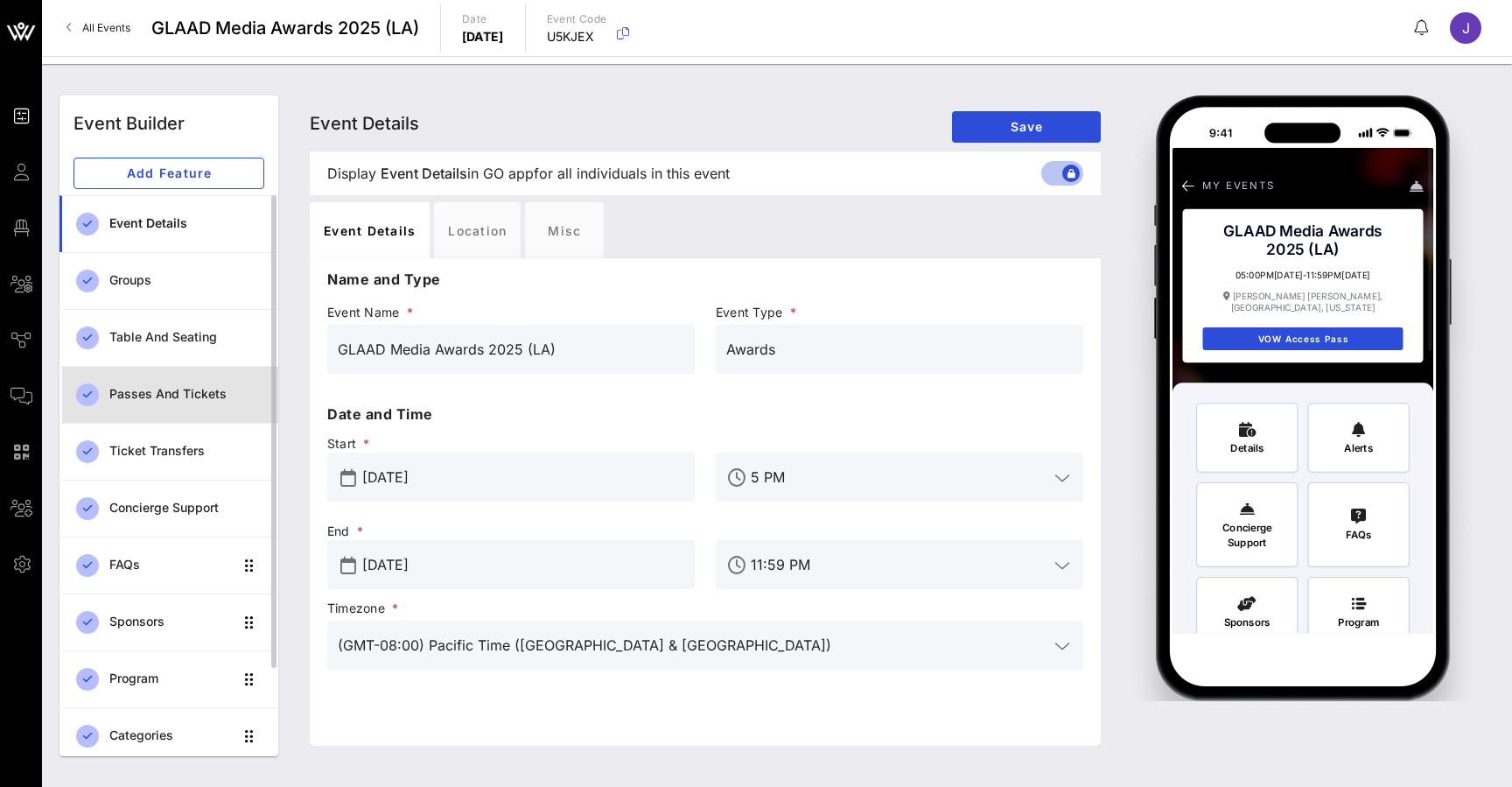
click at [171, 386] on div "Passes and Tickets" at bounding box center [186, 394] width 155 height 36
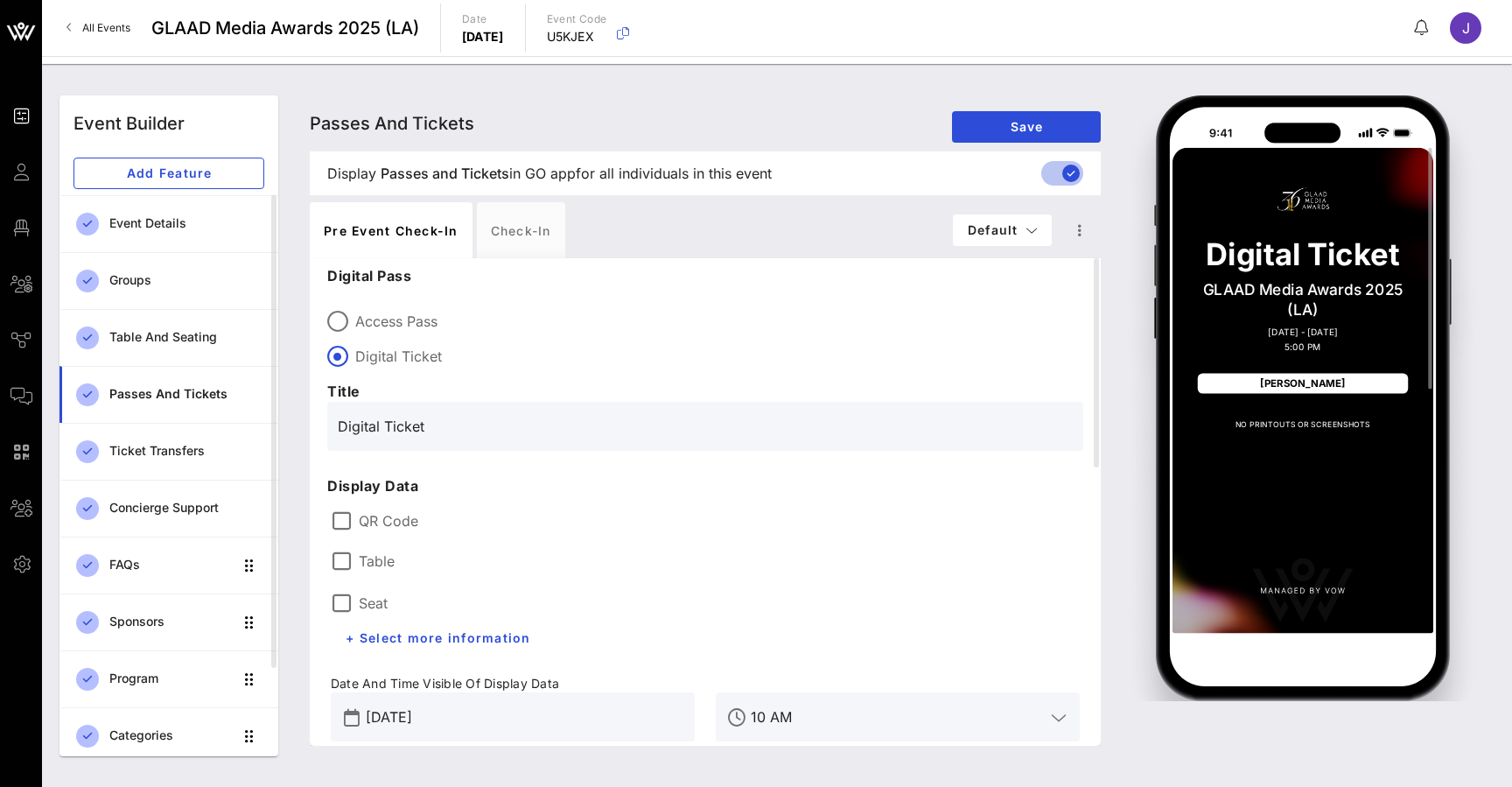
click at [365, 555] on label "Table" at bounding box center [377, 561] width 35 height 18
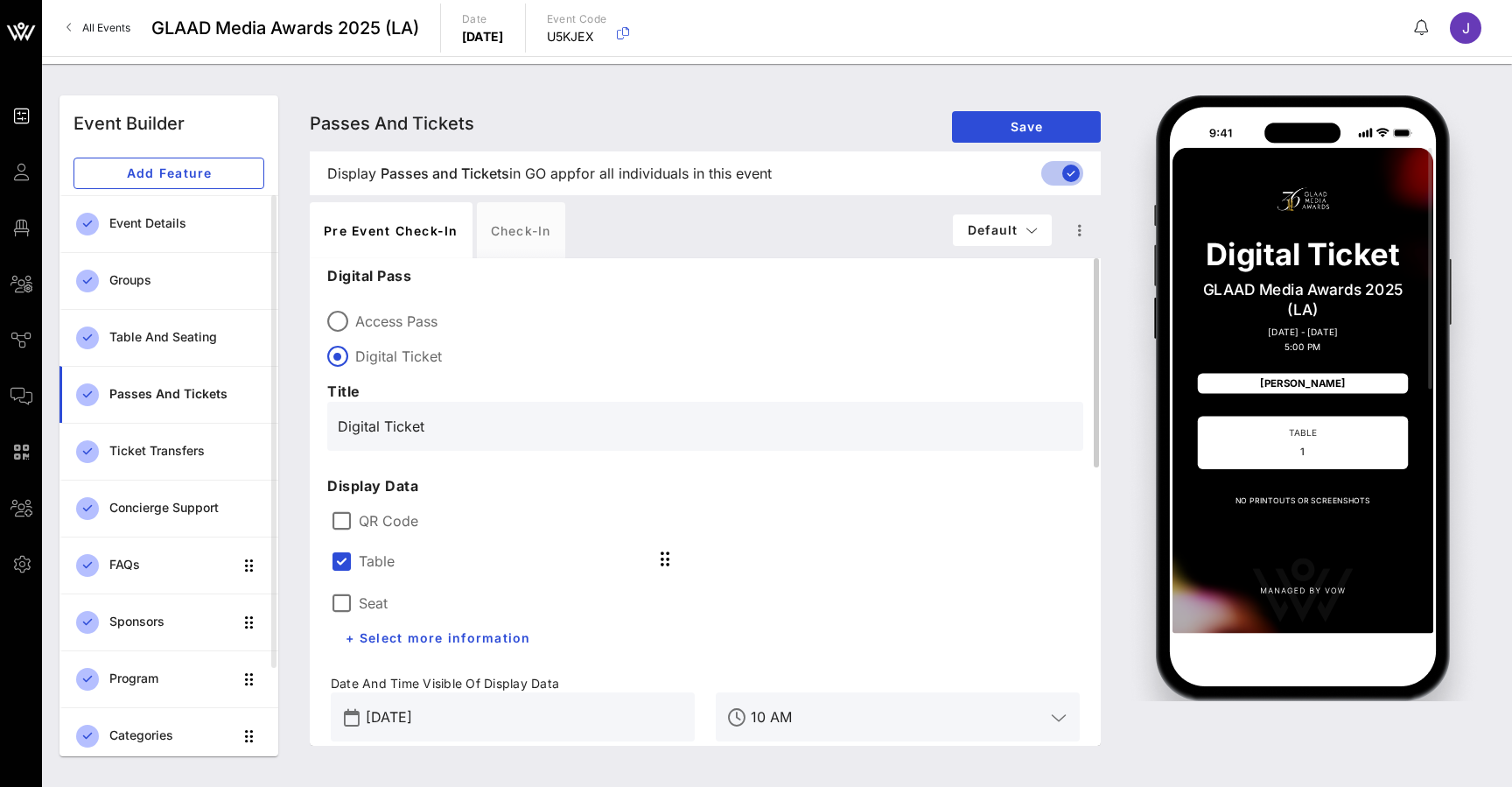
click at [374, 609] on label "Seat" at bounding box center [373, 604] width 29 height 18
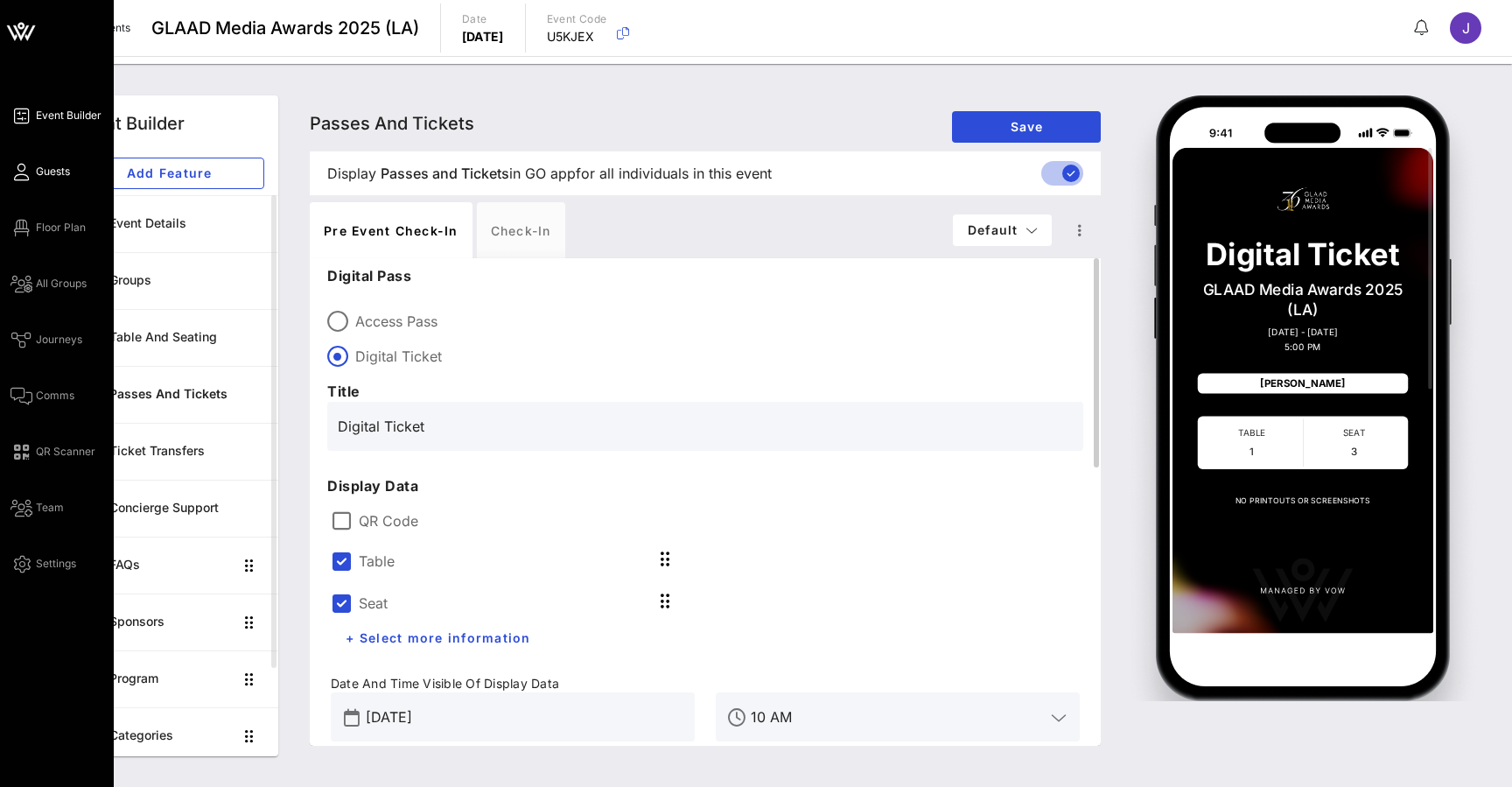
click at [28, 171] on icon at bounding box center [22, 172] width 22 height 3
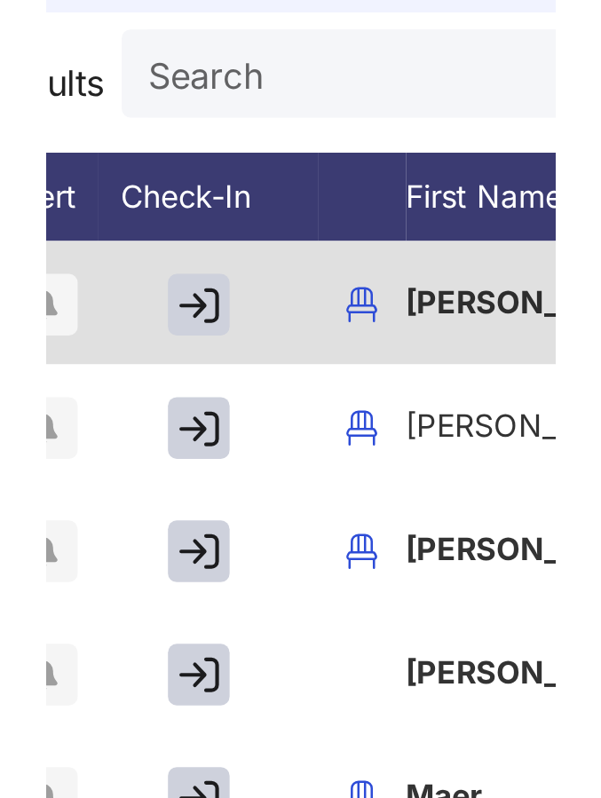
scroll to position [108, 0]
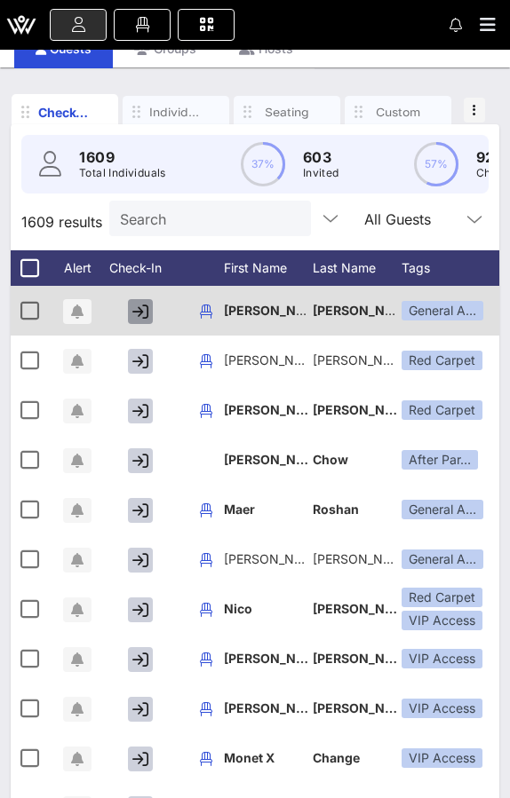
click at [133, 312] on icon "button" at bounding box center [140, 312] width 16 height 16
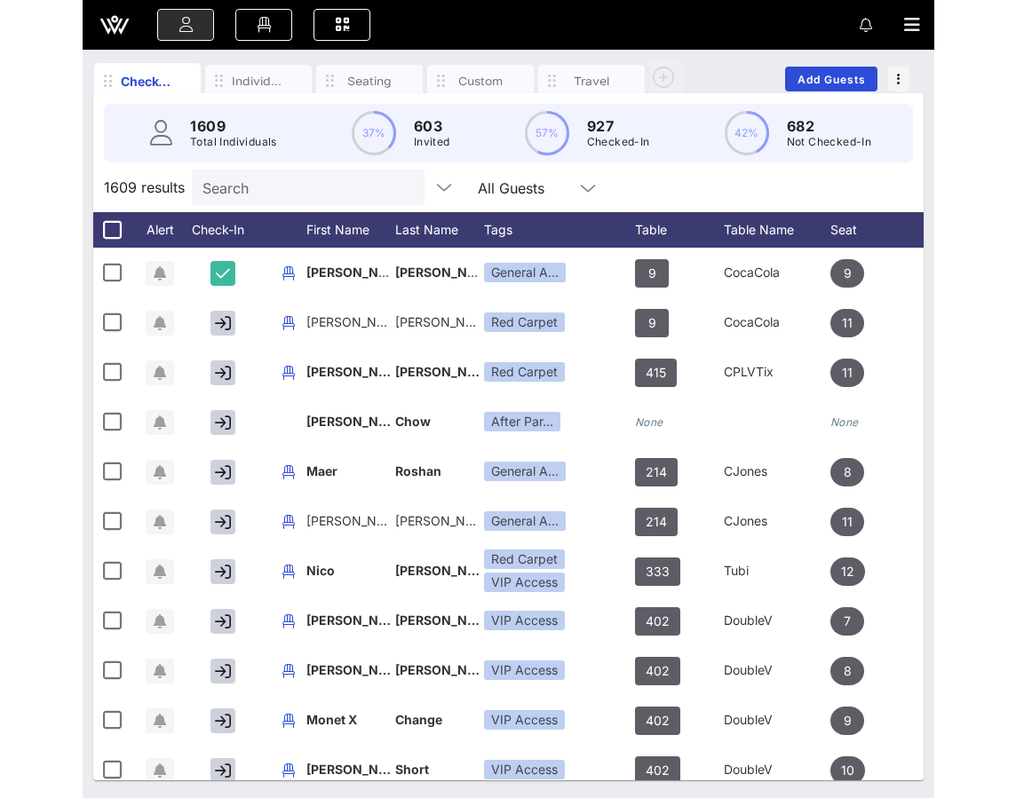
scroll to position [60, 0]
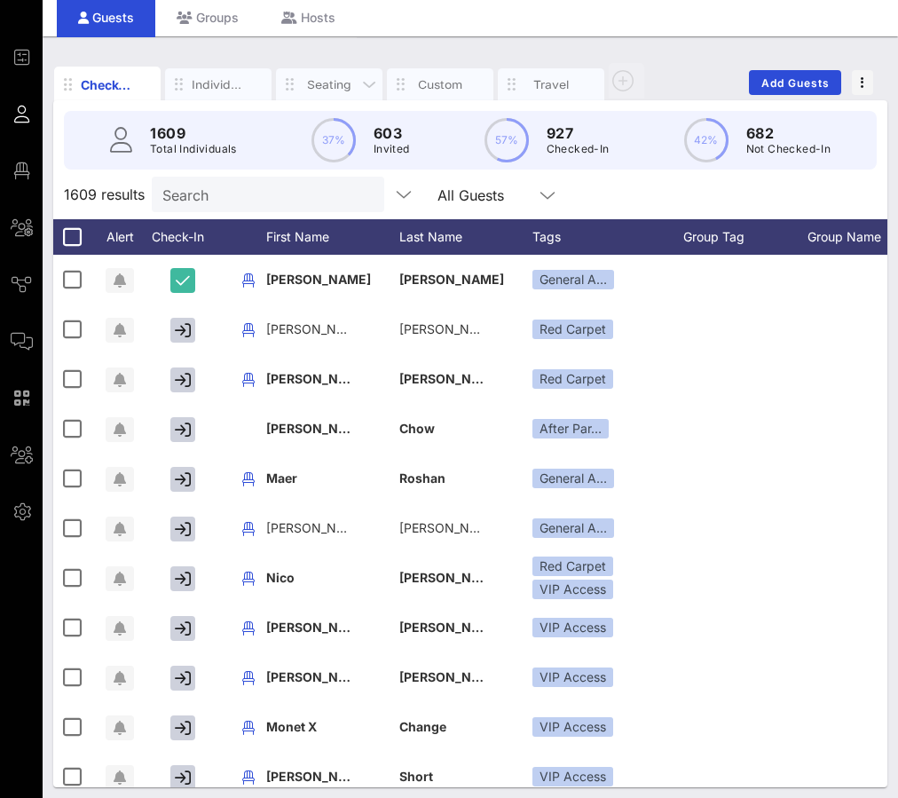
click at [323, 96] on div "Seating" at bounding box center [329, 84] width 107 height 32
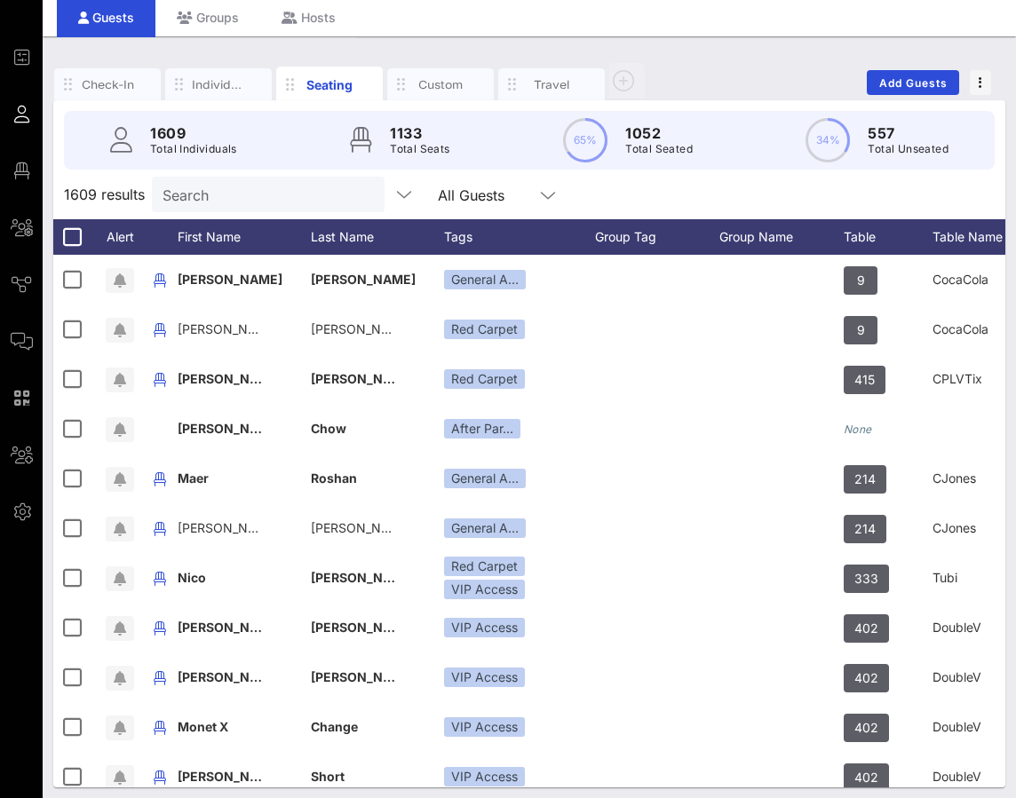
click at [265, 194] on input "Search" at bounding box center [266, 194] width 208 height 23
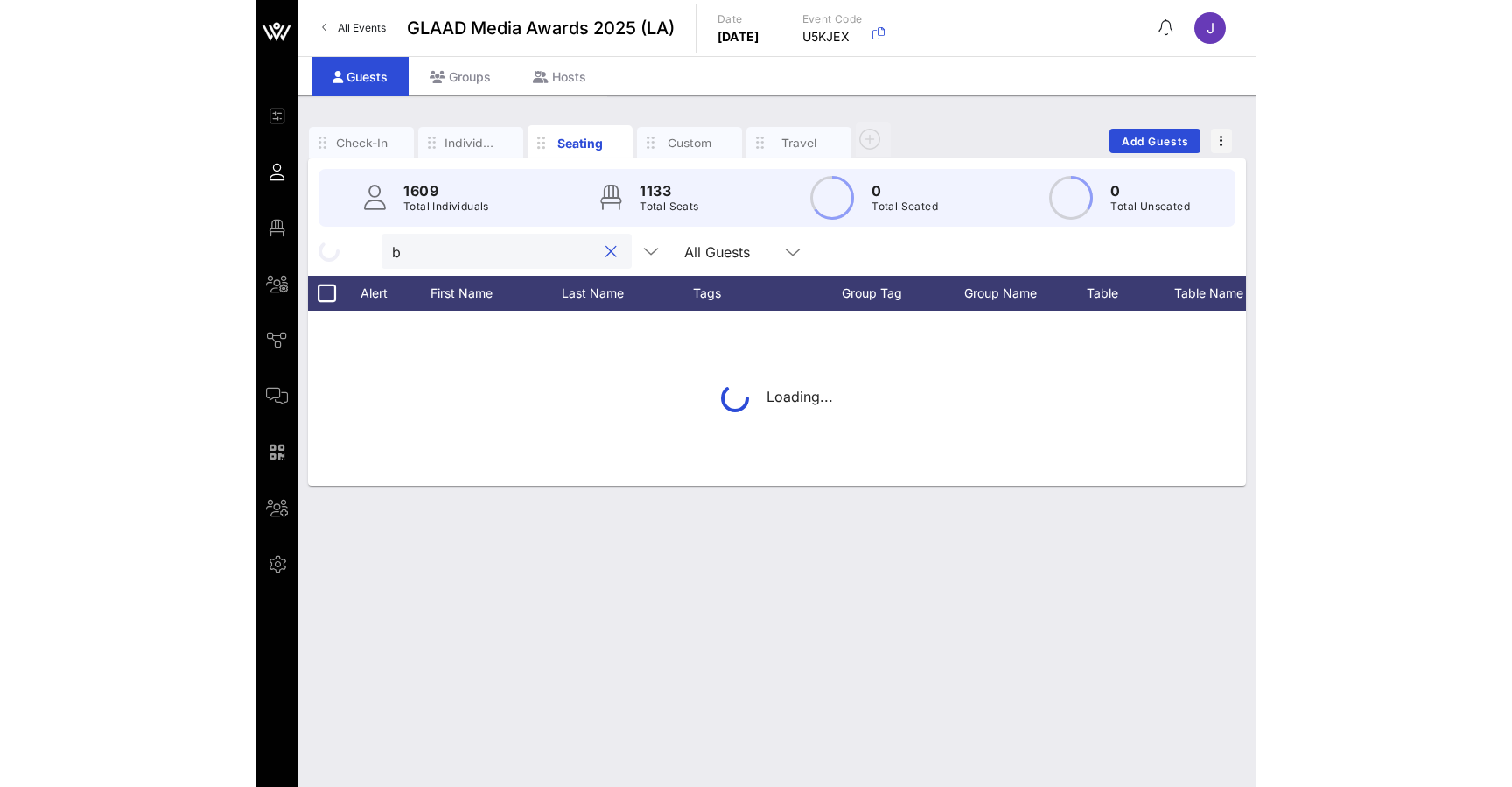
scroll to position [0, 0]
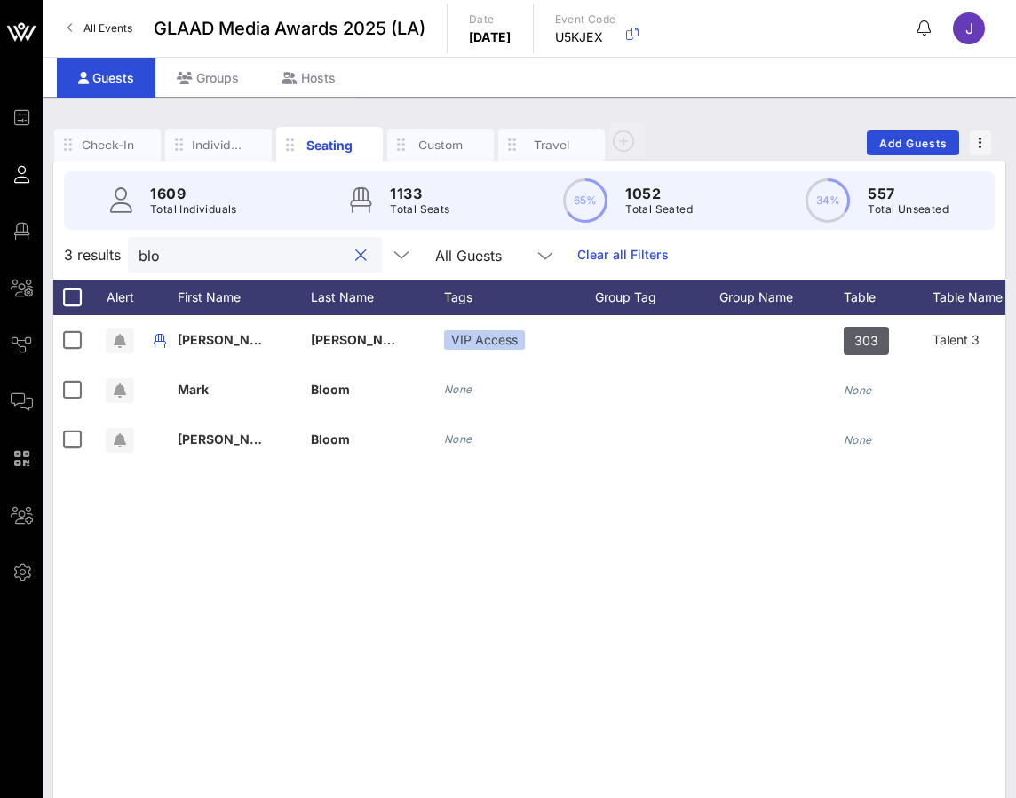
type input "blo"
click at [752, 106] on div "Check-In Individuals Seating Custom Travel Add Guests 1609 Total Individuals 11…" at bounding box center [529, 481] width 973 height 769
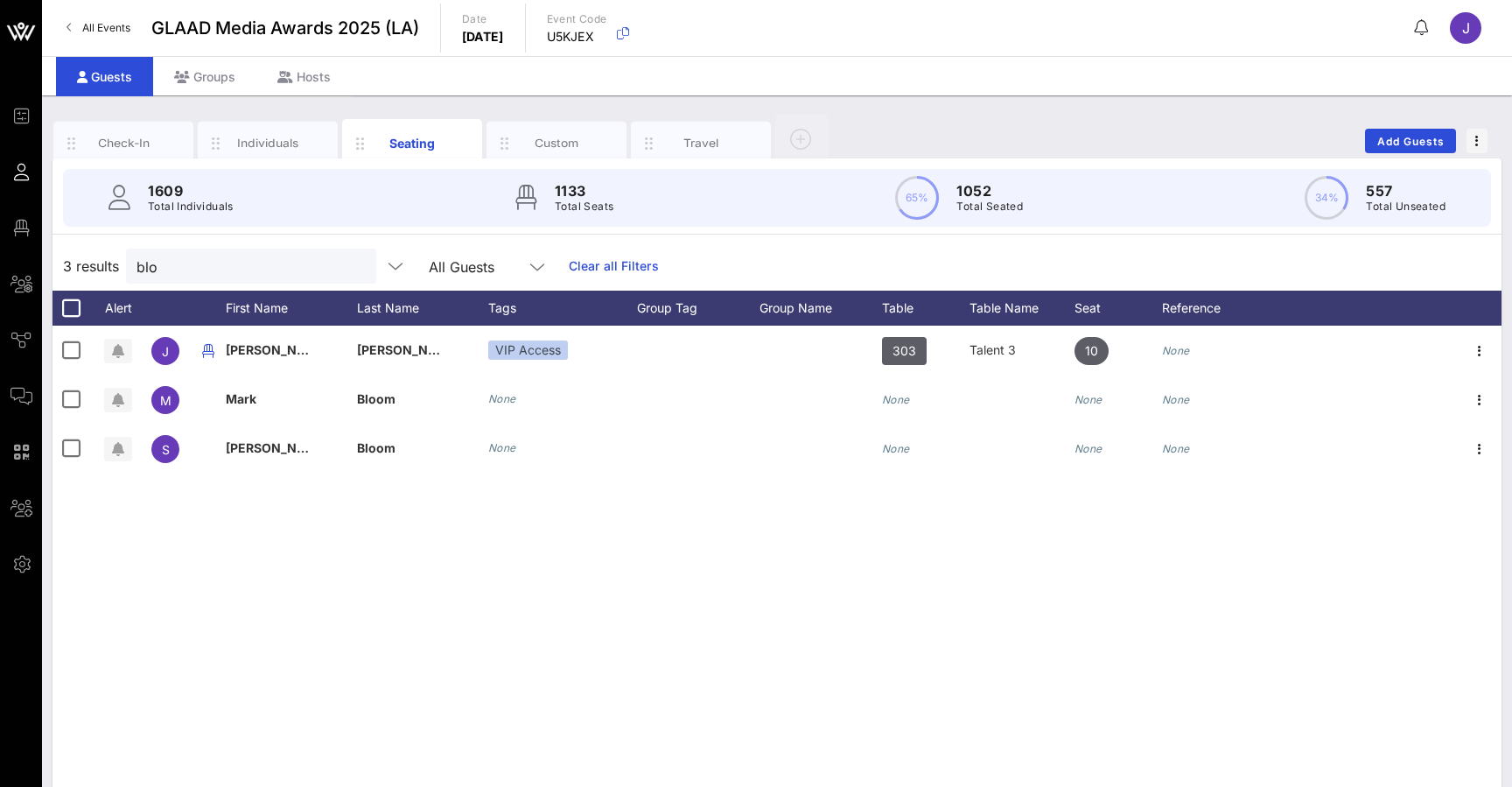
click at [90, 31] on span "All Events" at bounding box center [105, 27] width 48 height 13
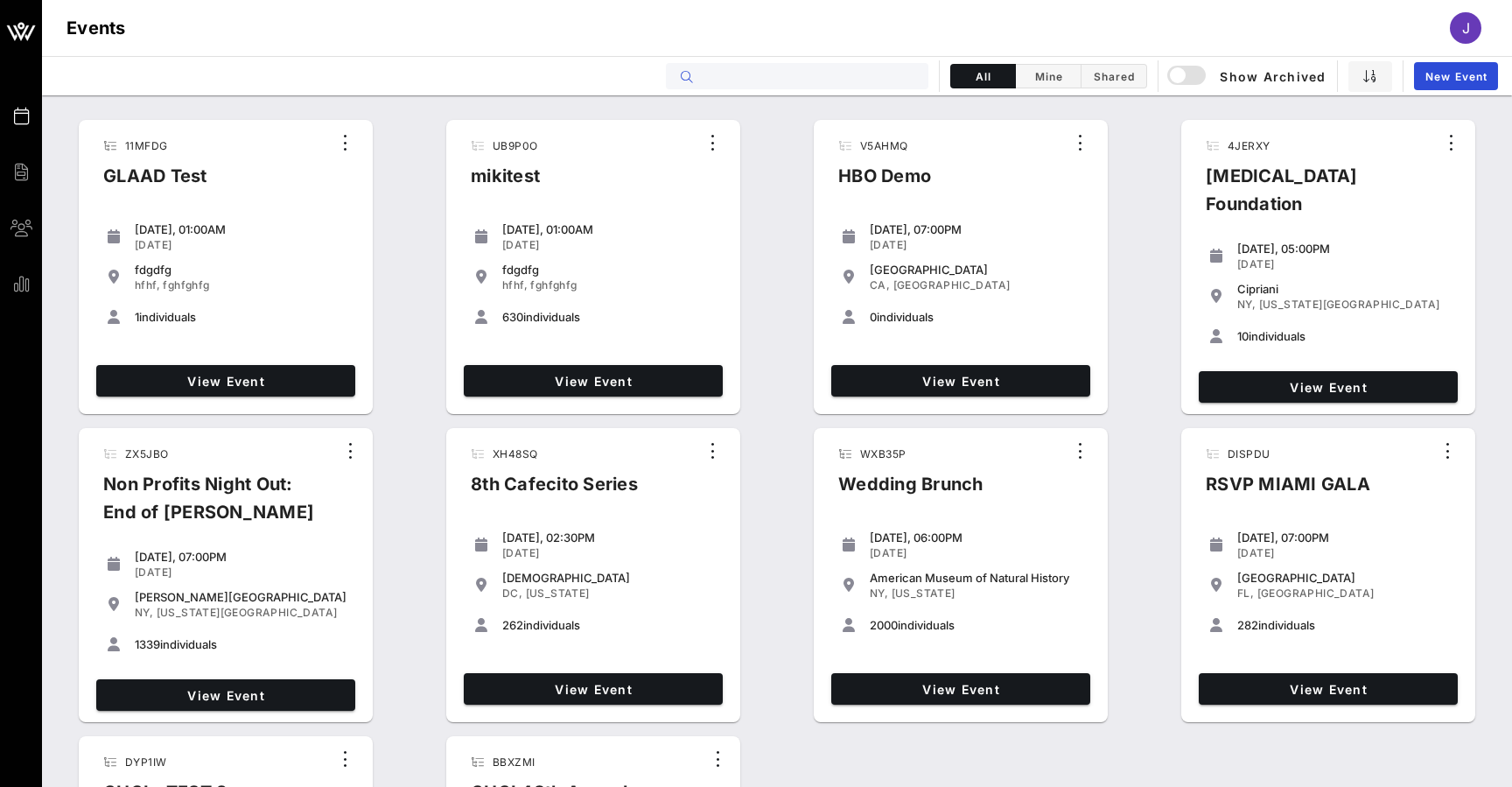
click at [866, 75] on input "text" at bounding box center [809, 76] width 217 height 23
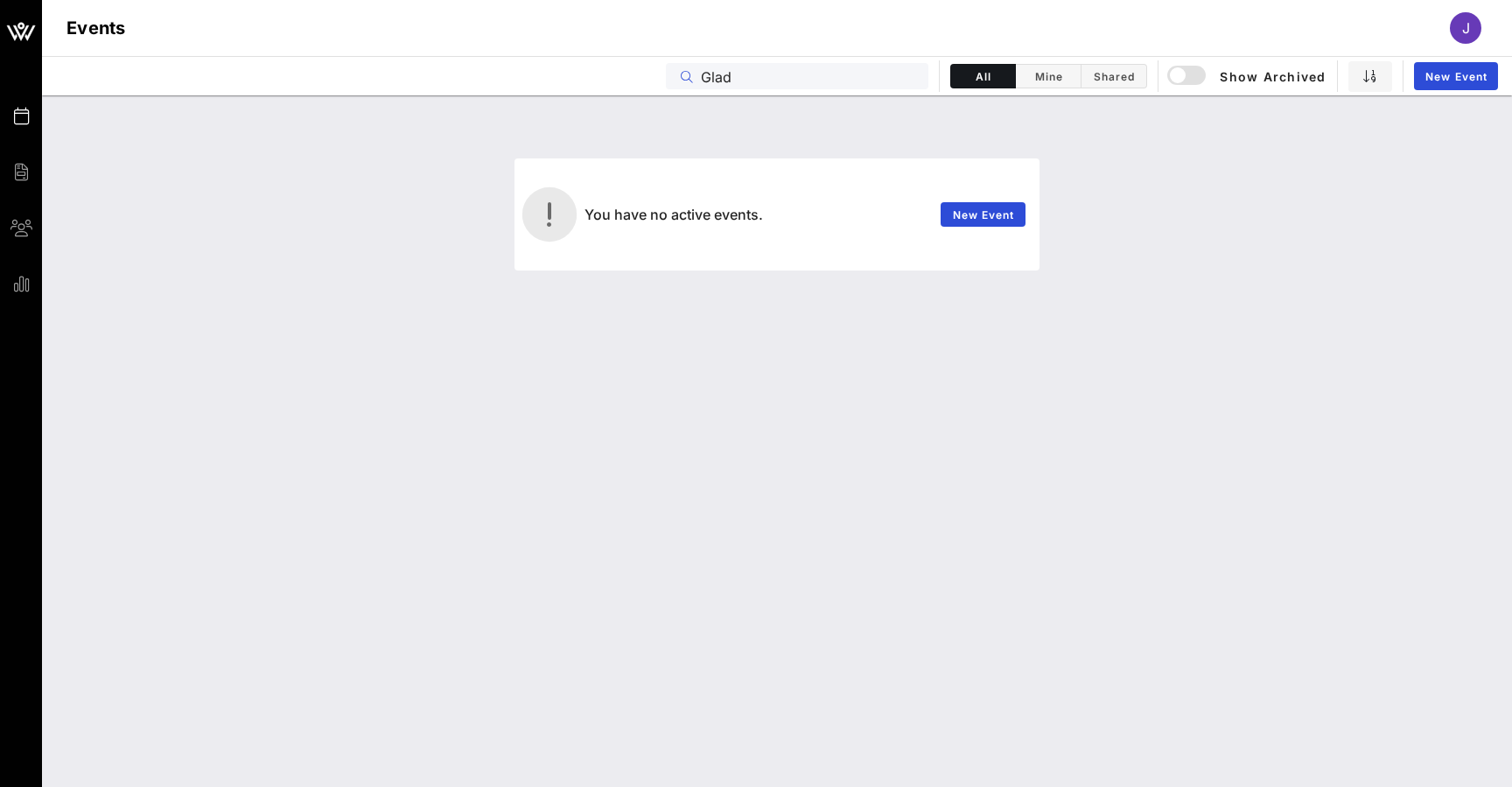
drag, startPoint x: 804, startPoint y: 372, endPoint x: 723, endPoint y: 78, distance: 305.0
click at [723, 78] on input "Glad" at bounding box center [809, 76] width 217 height 23
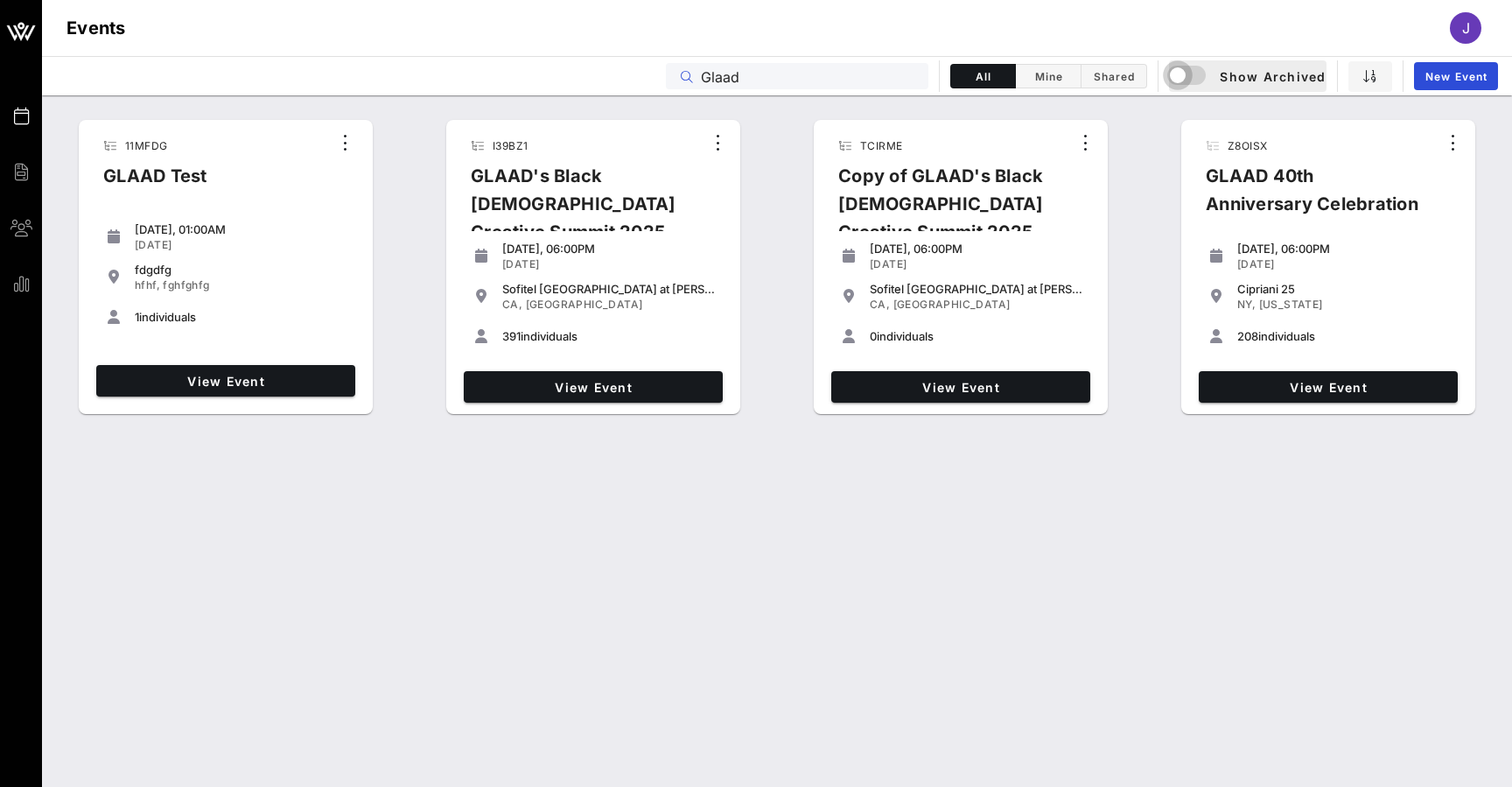
type input "Glaad"
click at [1183, 80] on div "button" at bounding box center [1177, 75] width 25 height 25
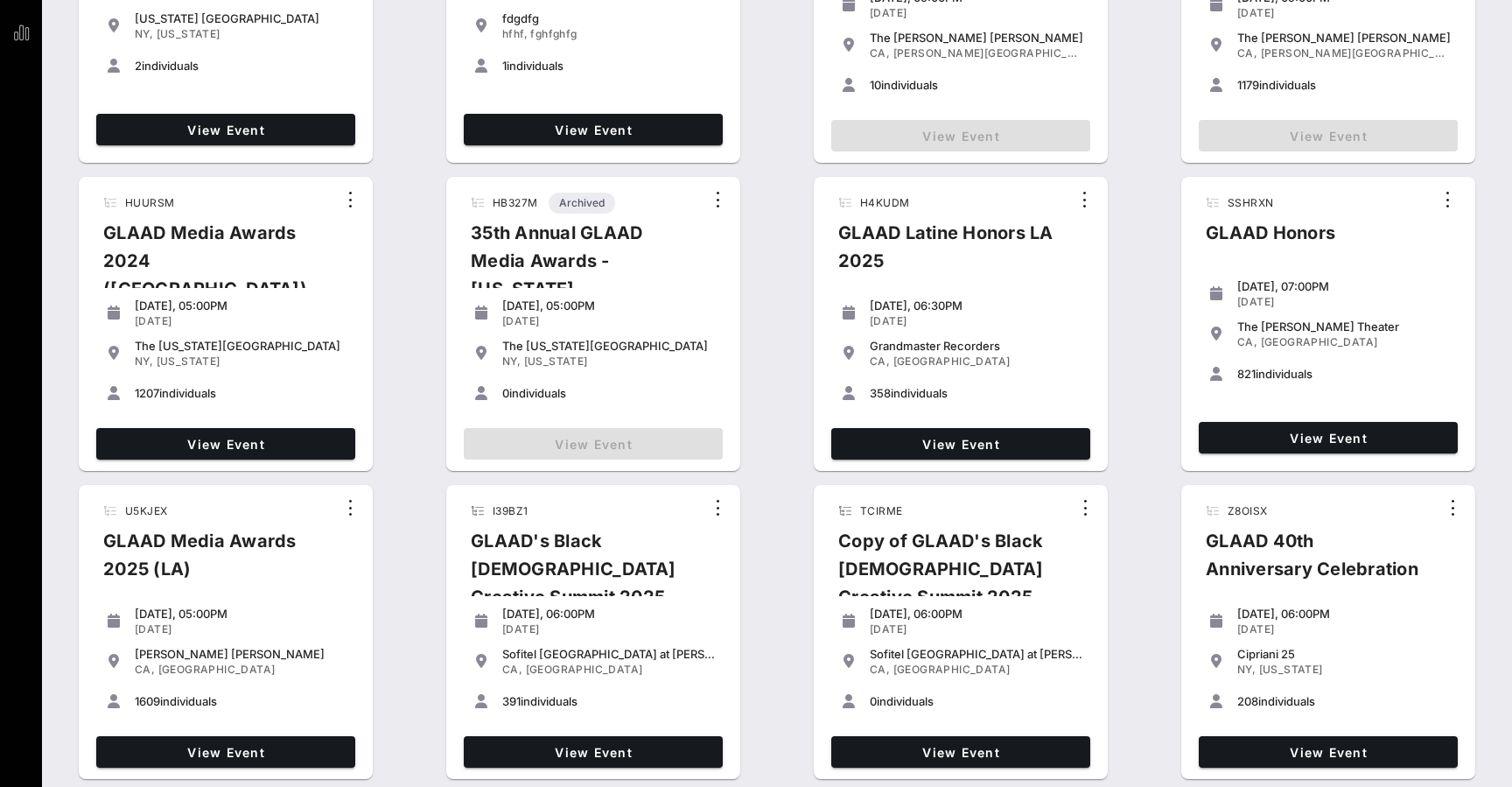
scroll to position [251, 0]
click at [219, 745] on span "View Event" at bounding box center [226, 751] width 245 height 15
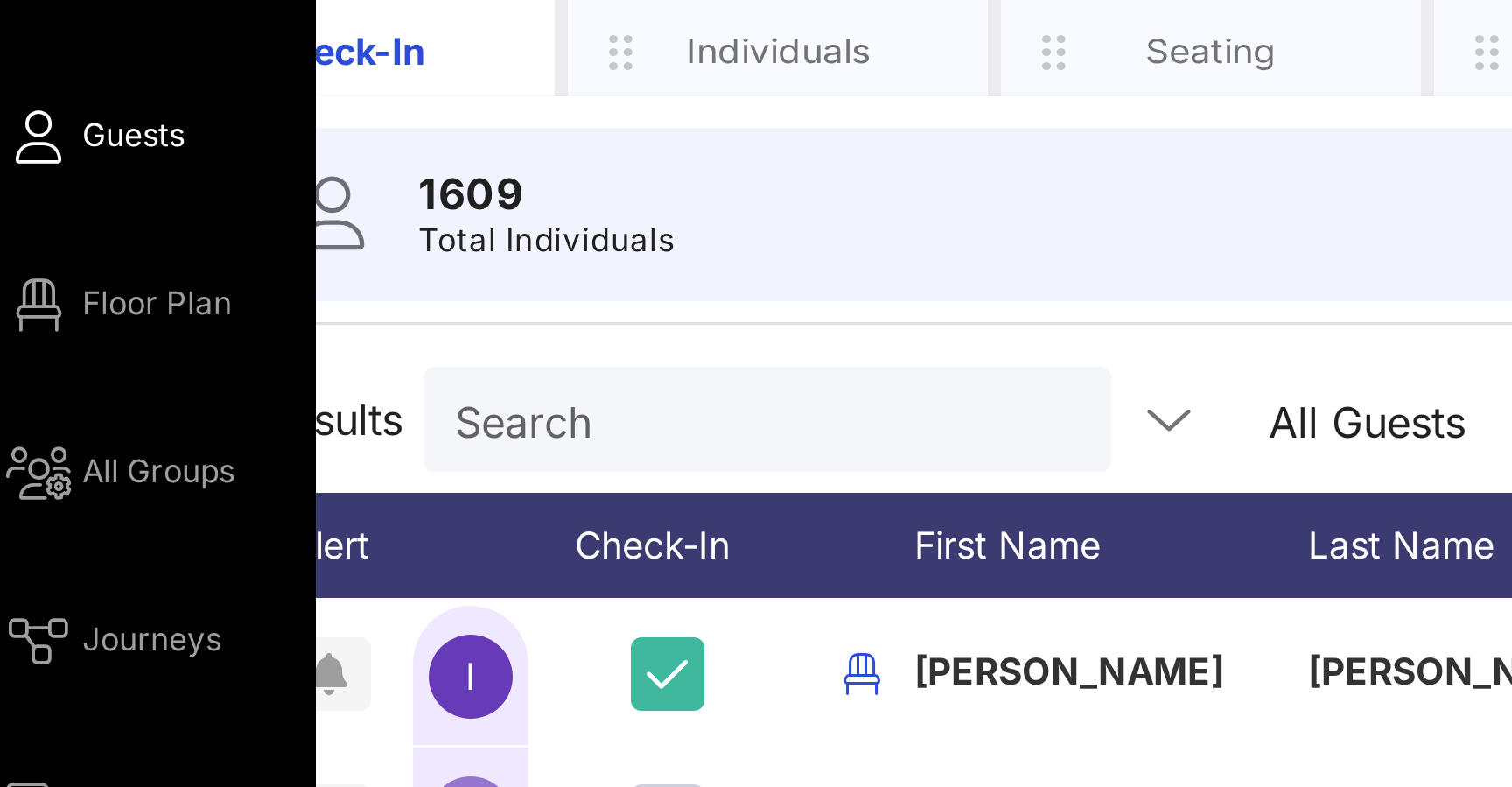
scroll to position [44, 0]
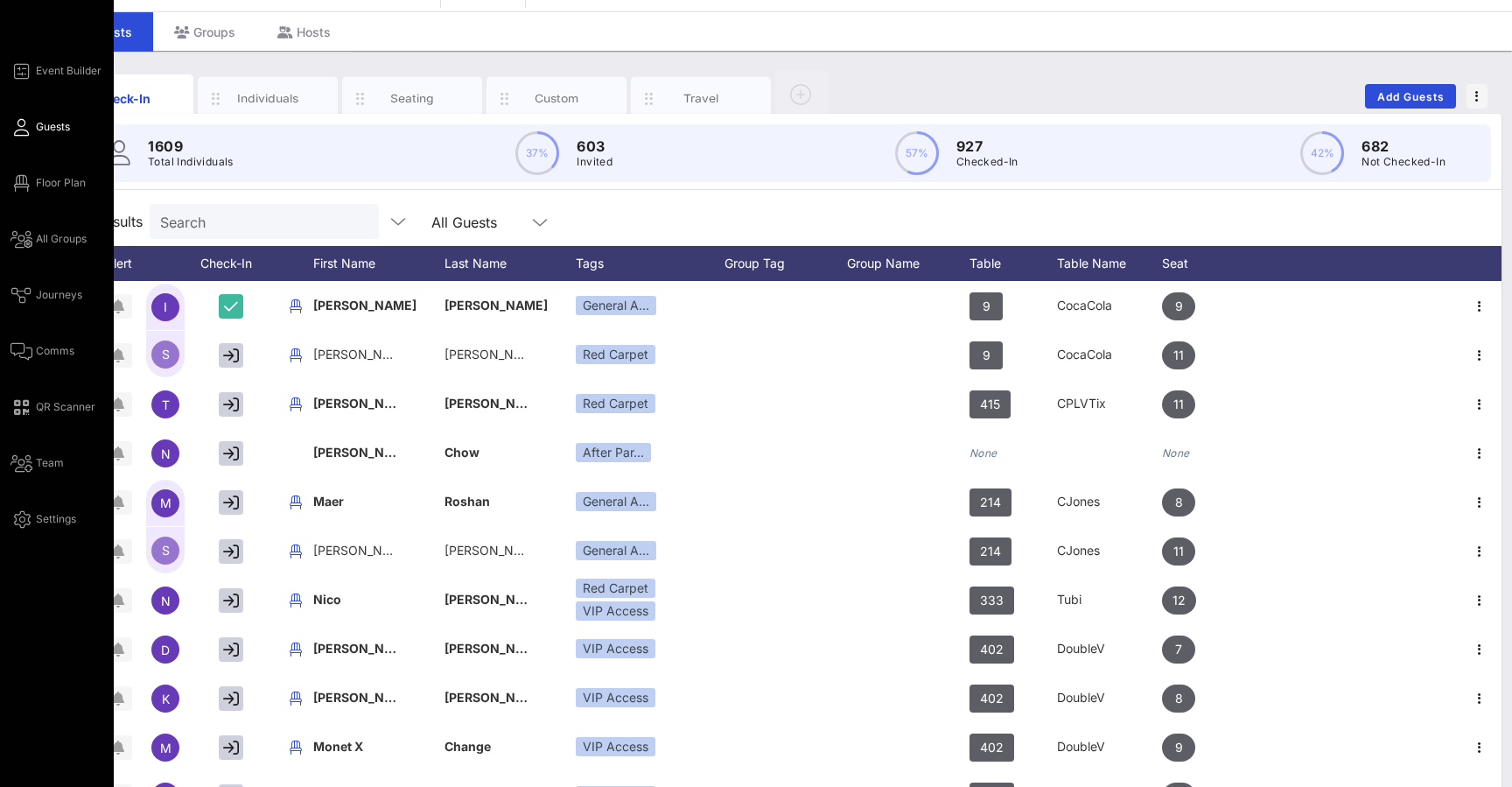
click at [51, 123] on span "Guests" at bounding box center [52, 127] width 34 height 16
click at [52, 179] on span "Floor Plan" at bounding box center [60, 183] width 50 height 16
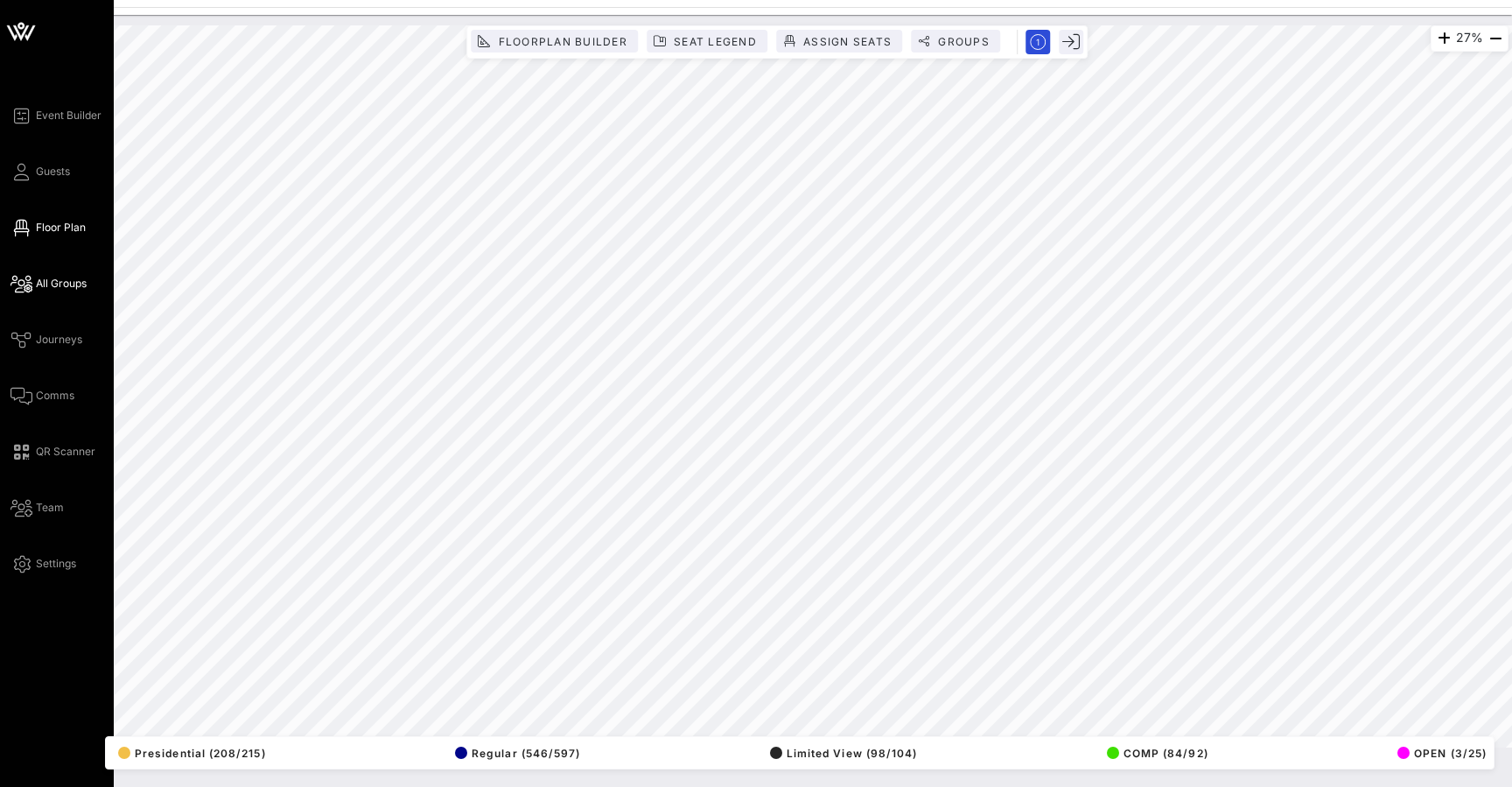
click at [34, 282] on link "All Groups" at bounding box center [48, 283] width 76 height 21
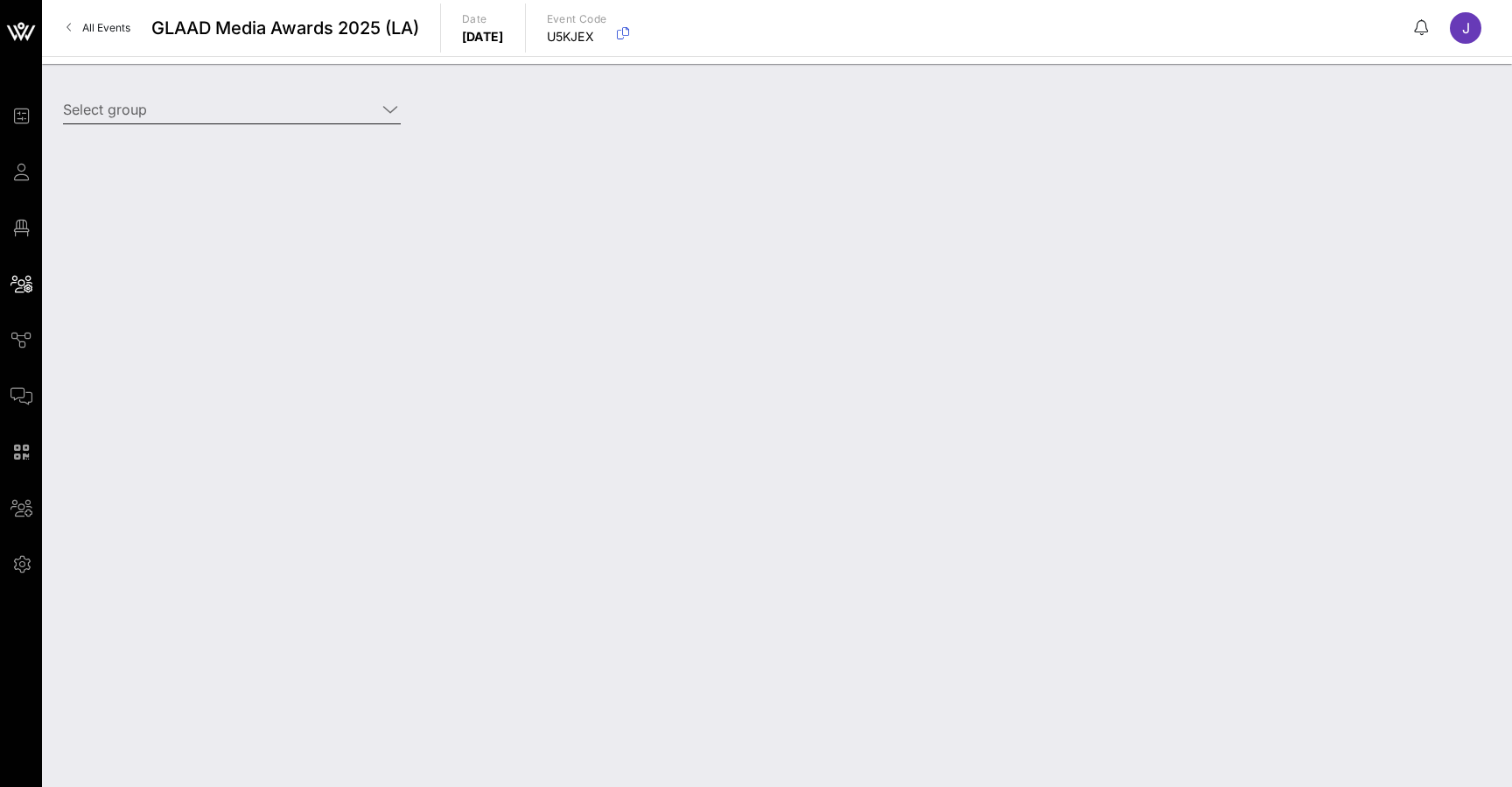
click at [234, 113] on input "Select group" at bounding box center [220, 109] width 313 height 28
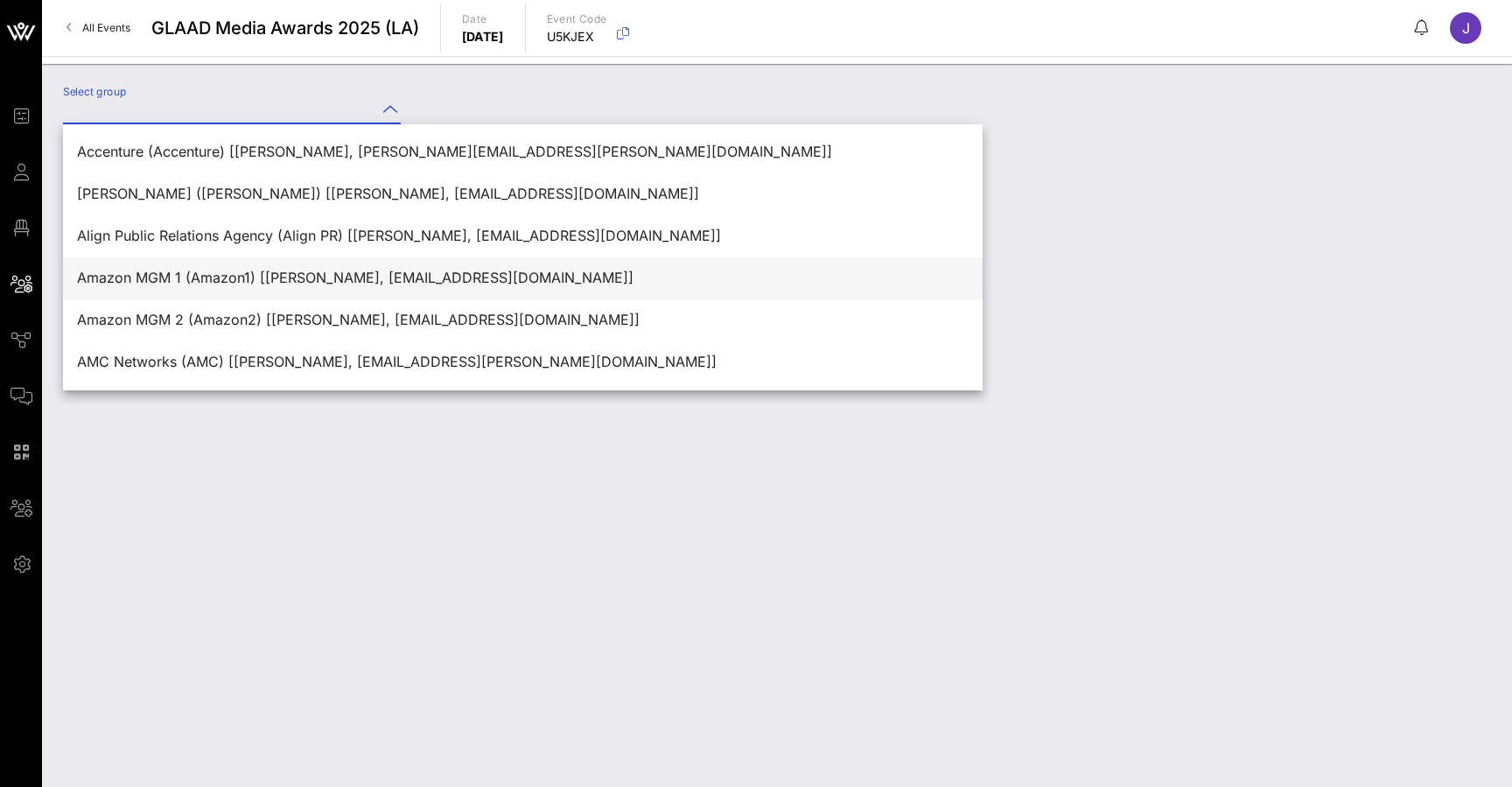
click at [202, 279] on div "Amazon MGM 1 (Amazon1) [[PERSON_NAME], [EMAIL_ADDRESS][DOMAIN_NAME]]" at bounding box center [522, 277] width 892 height 17
type input "Amazon MGM 1 (Amazon1) [[PERSON_NAME], [EMAIL_ADDRESS][DOMAIN_NAME]]"
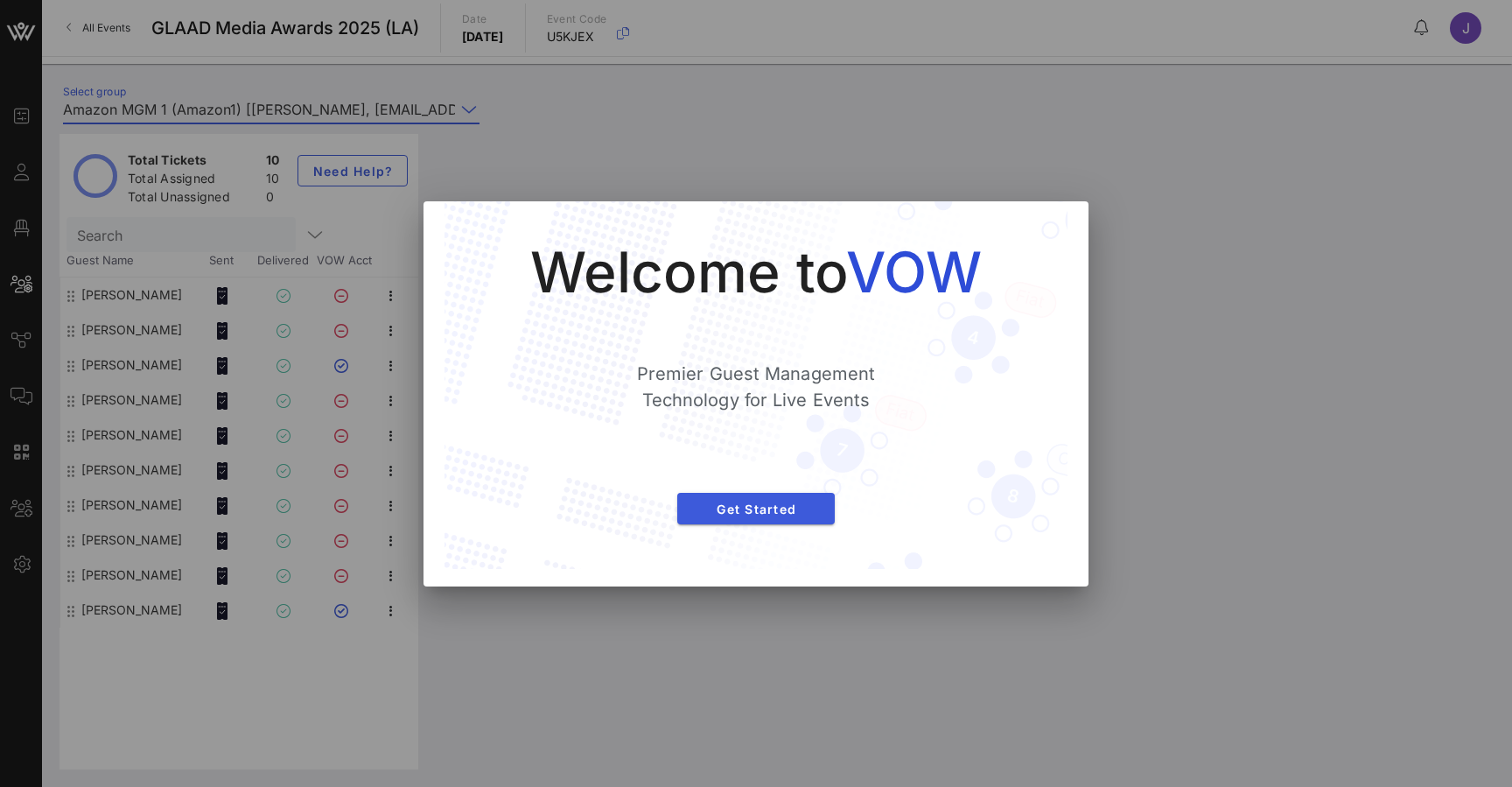
click at [742, 515] on span "Get Started" at bounding box center [755, 509] width 129 height 15
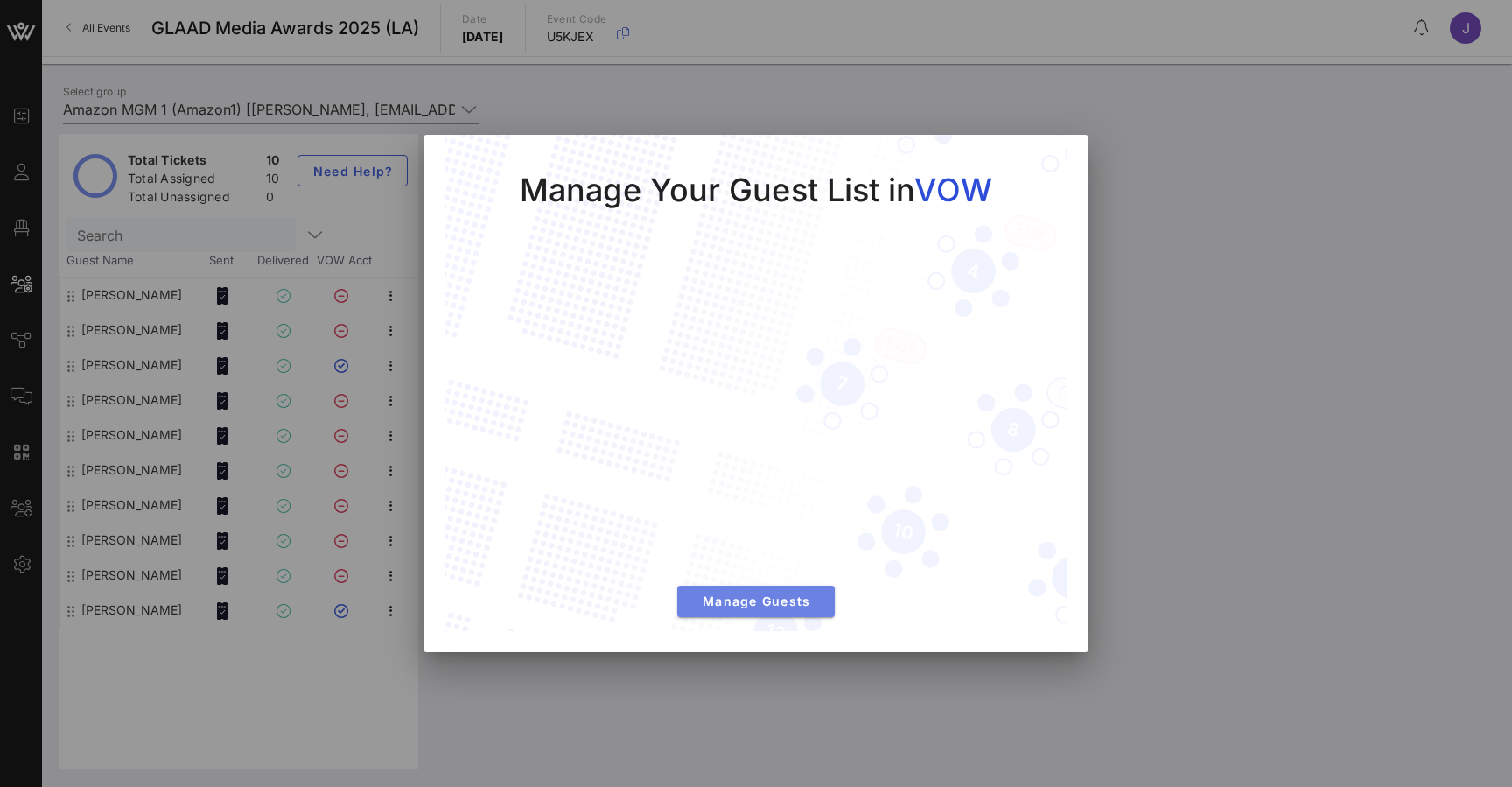
click at [732, 601] on span "Manage Guests" at bounding box center [755, 601] width 129 height 15
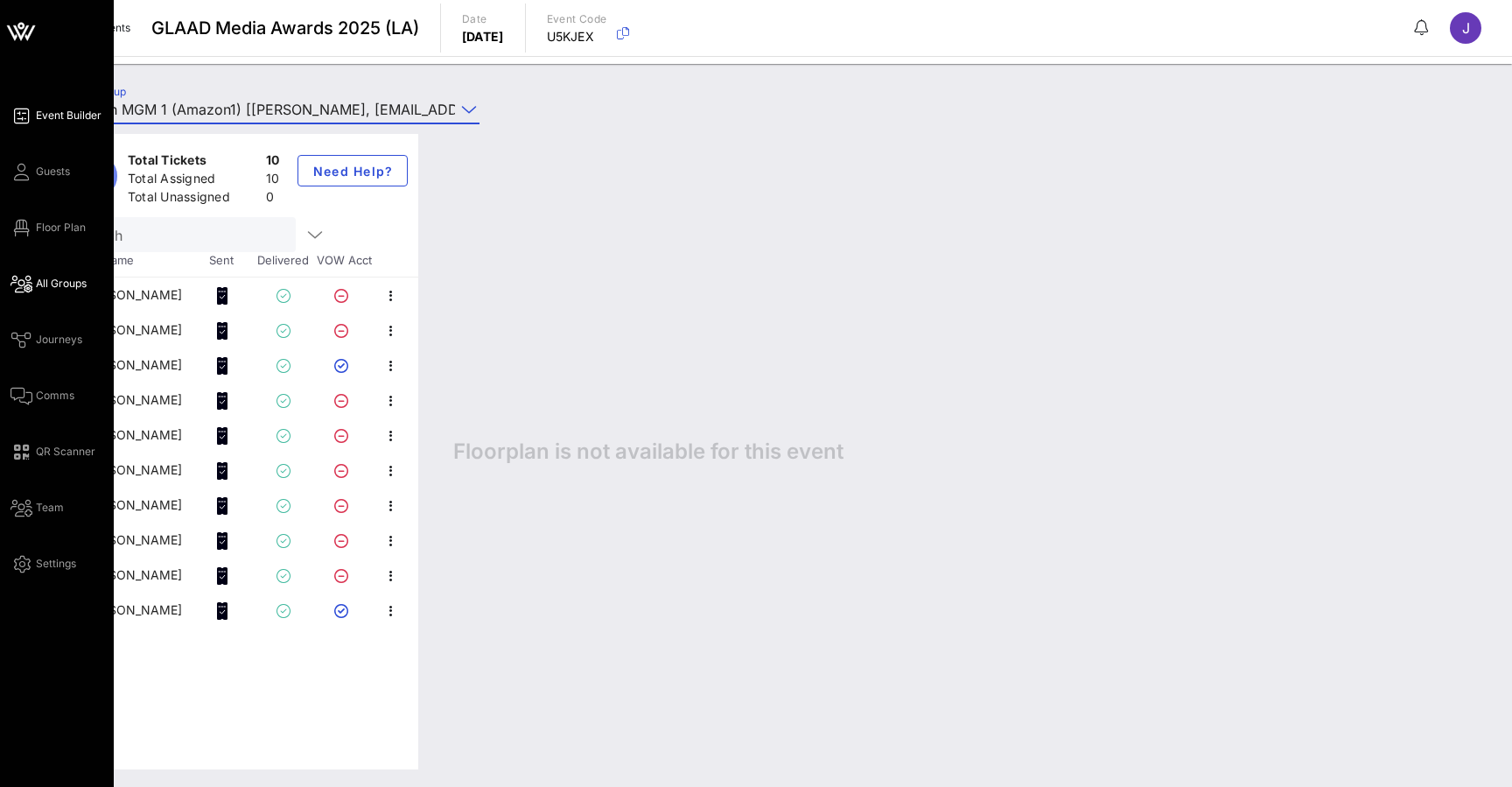
click at [37, 112] on span "Event Builder" at bounding box center [68, 115] width 66 height 16
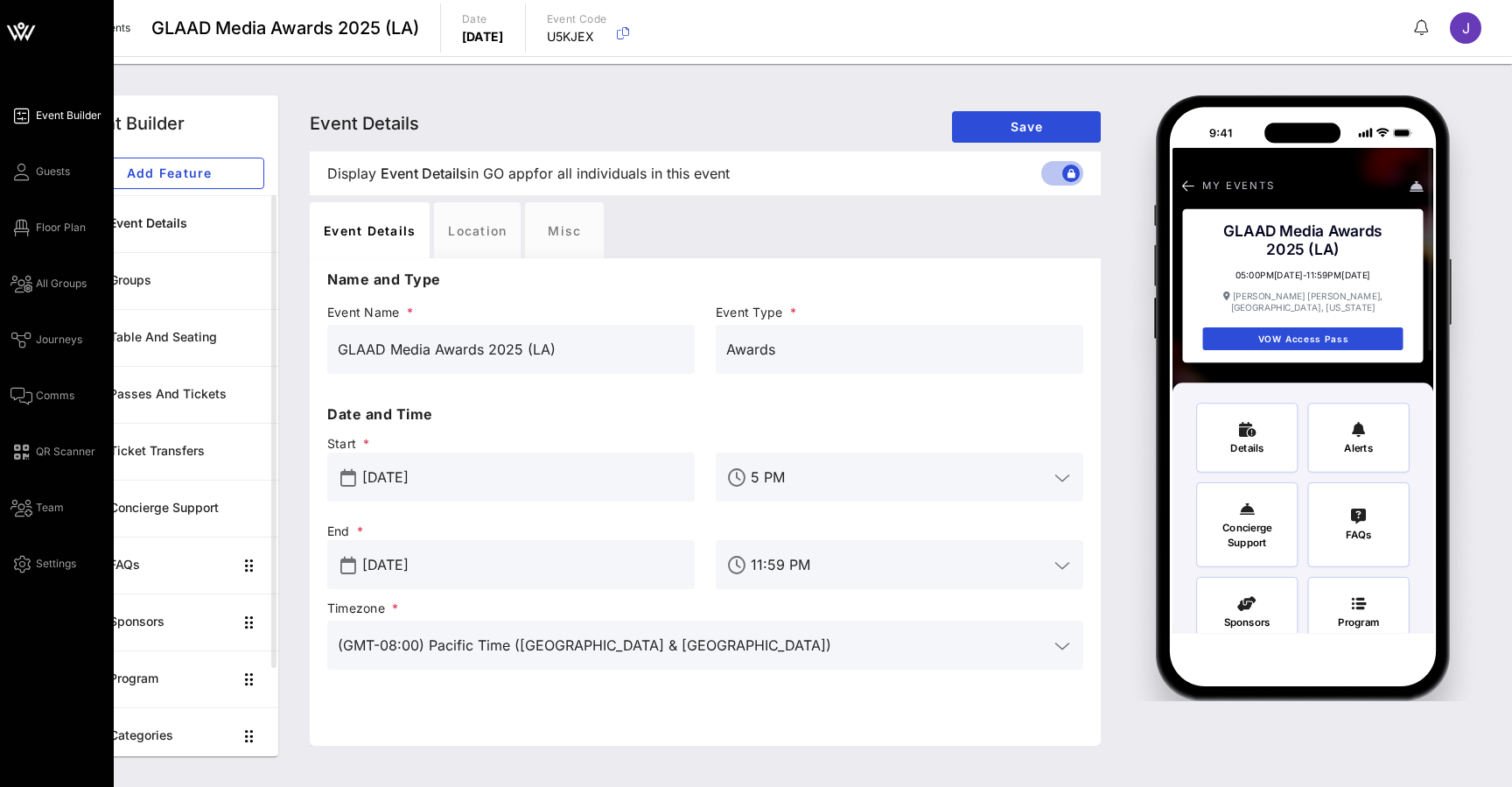
click at [524, 346] on input "GLAAD Media Awards 2025 (LA)" at bounding box center [512, 349] width 347 height 28
click at [477, 232] on div "Location" at bounding box center [477, 230] width 87 height 56
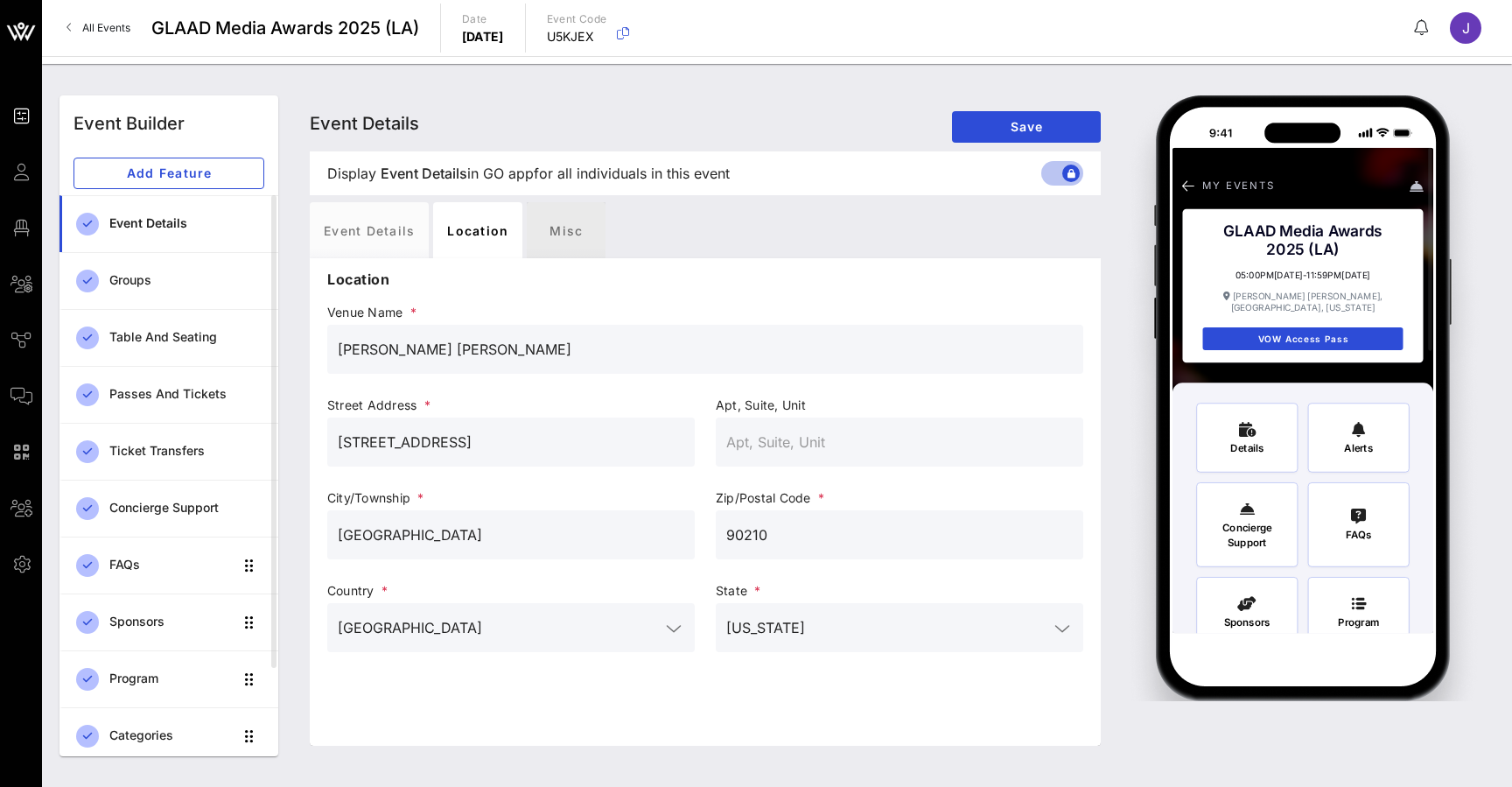
click at [581, 237] on div "Misc" at bounding box center [566, 230] width 79 height 56
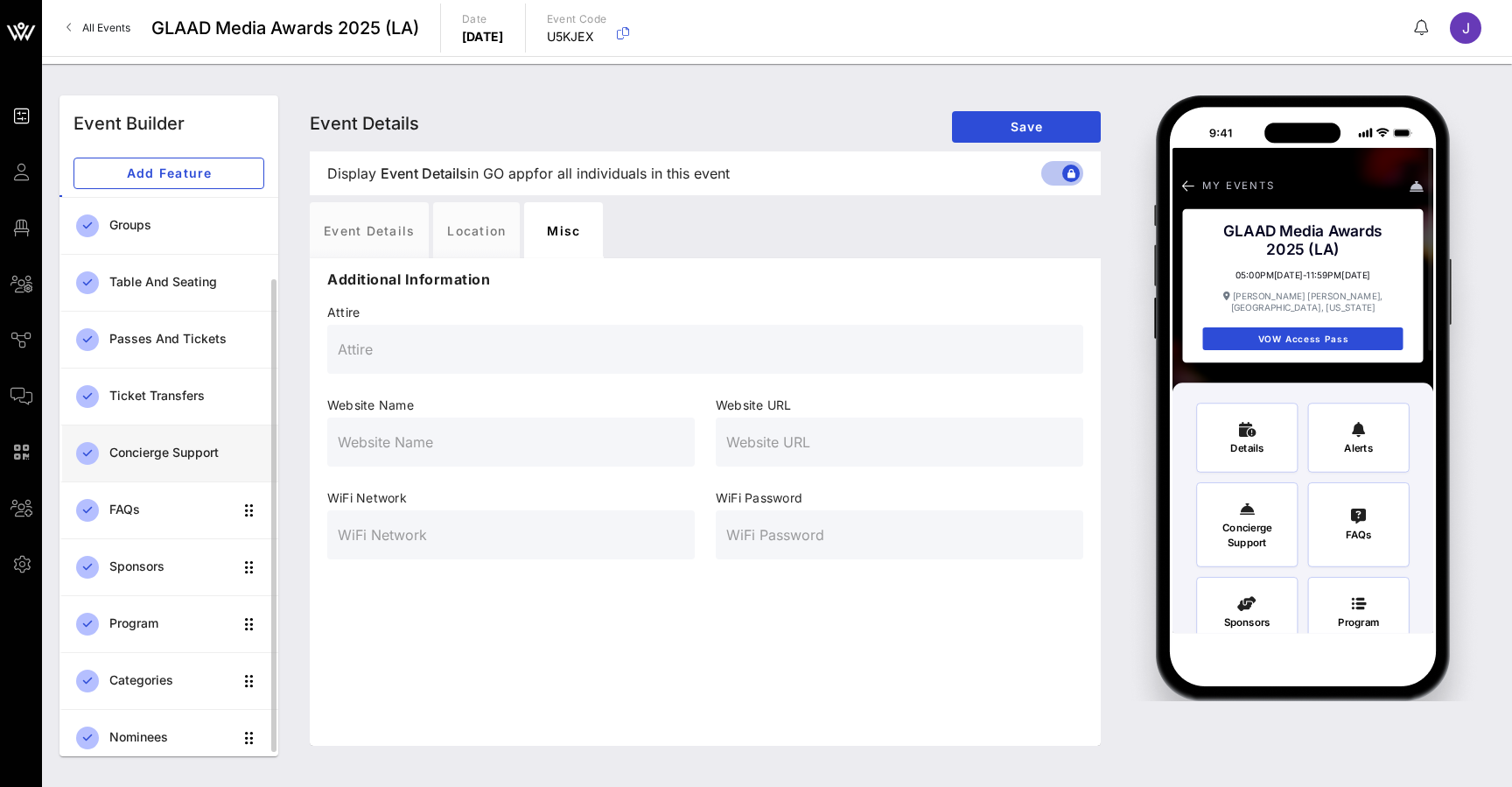
scroll to position [74, 0]
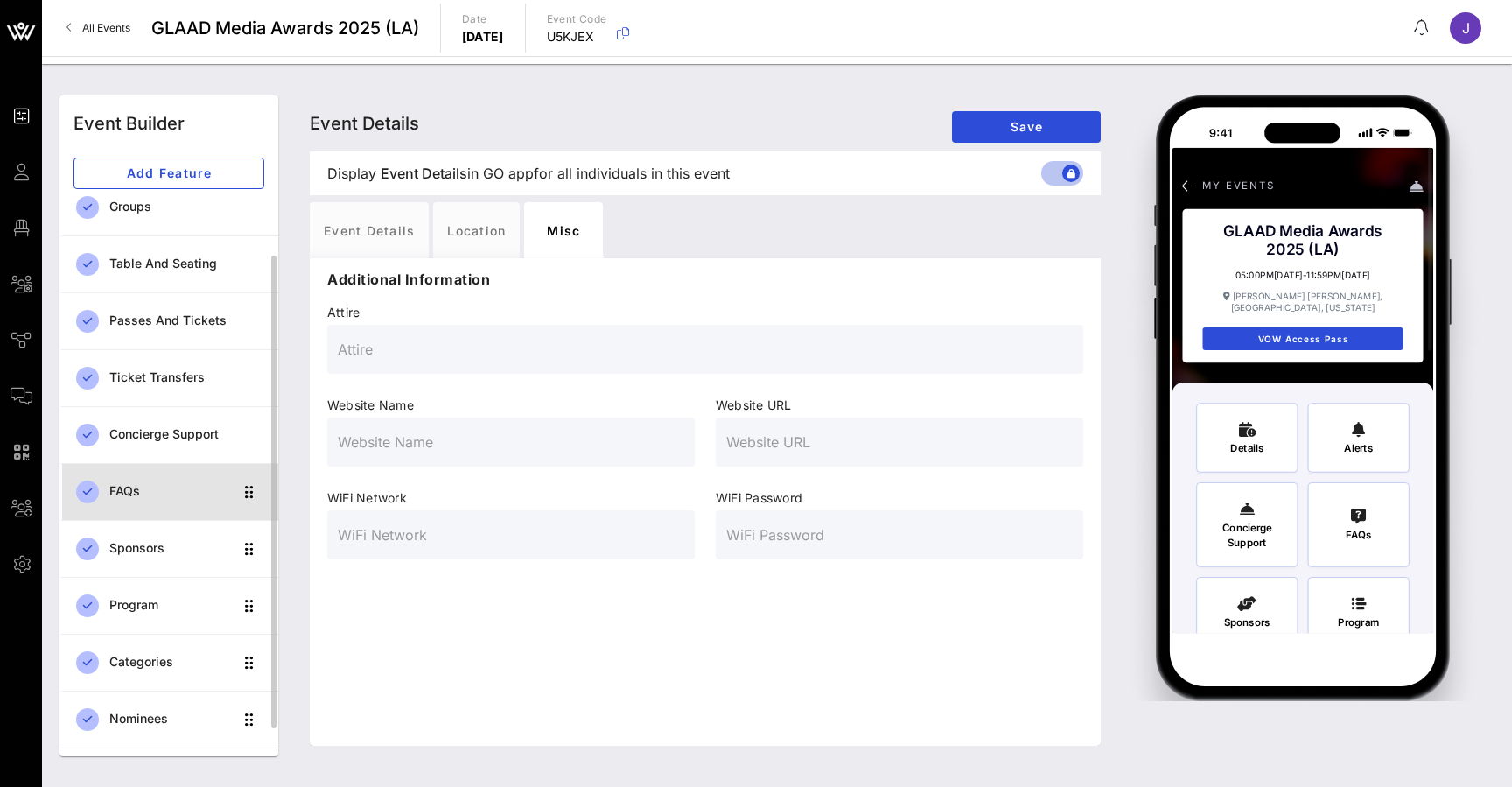
click at [133, 489] on div "FAQs" at bounding box center [171, 491] width 123 height 15
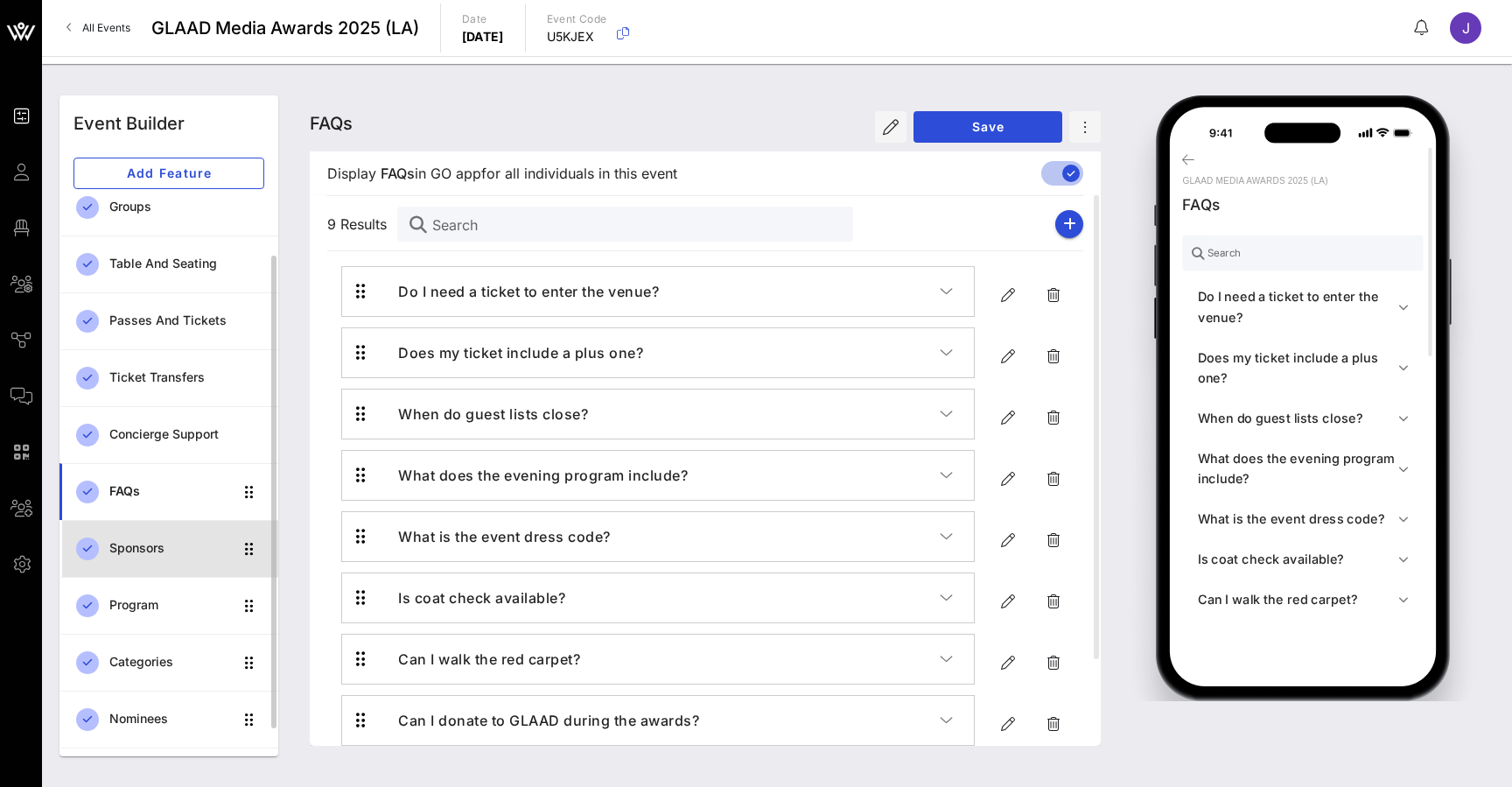
click at [121, 553] on div "Sponsors" at bounding box center [171, 548] width 123 height 15
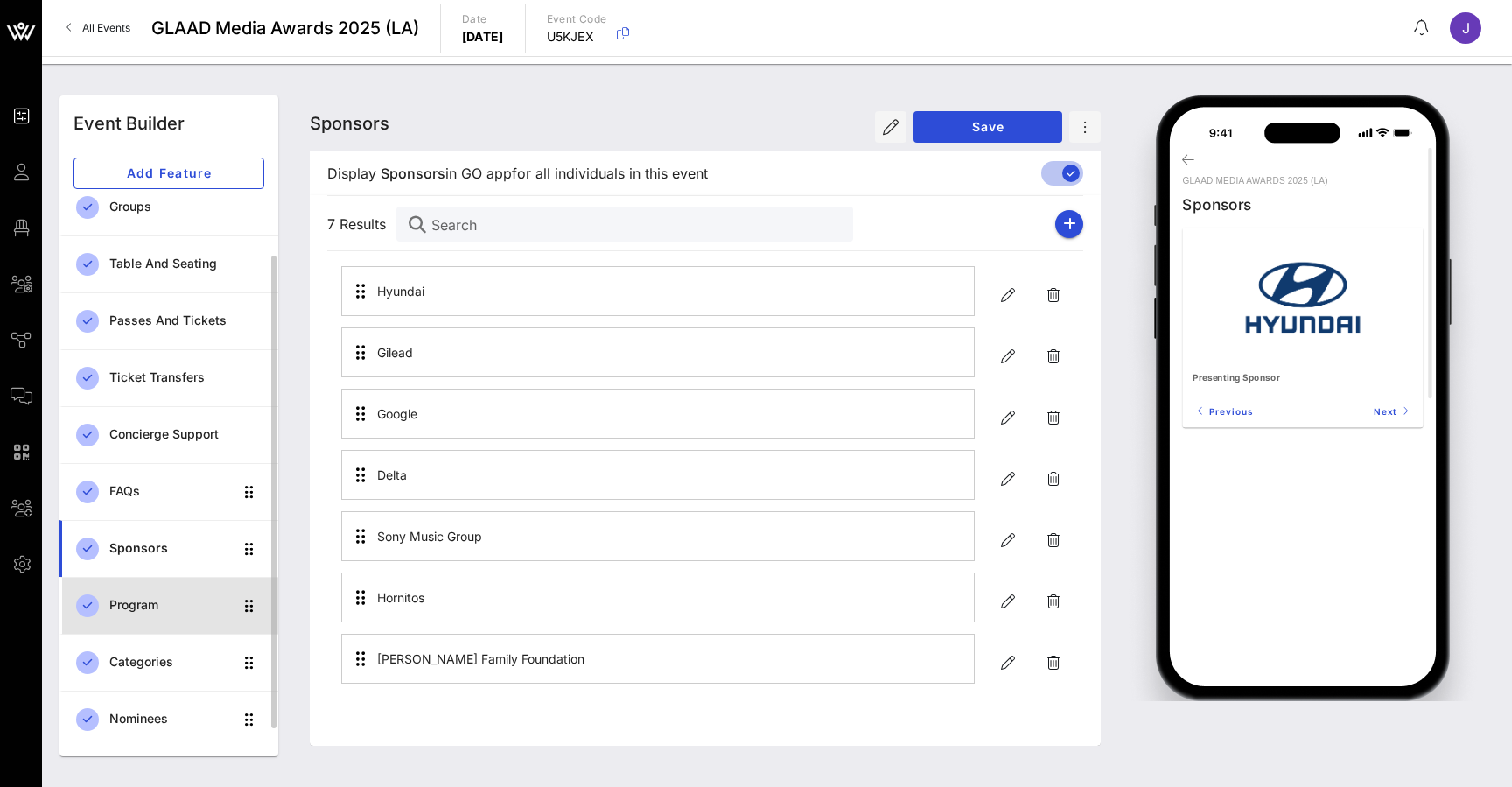
click at [113, 604] on div "Program" at bounding box center [171, 605] width 123 height 15
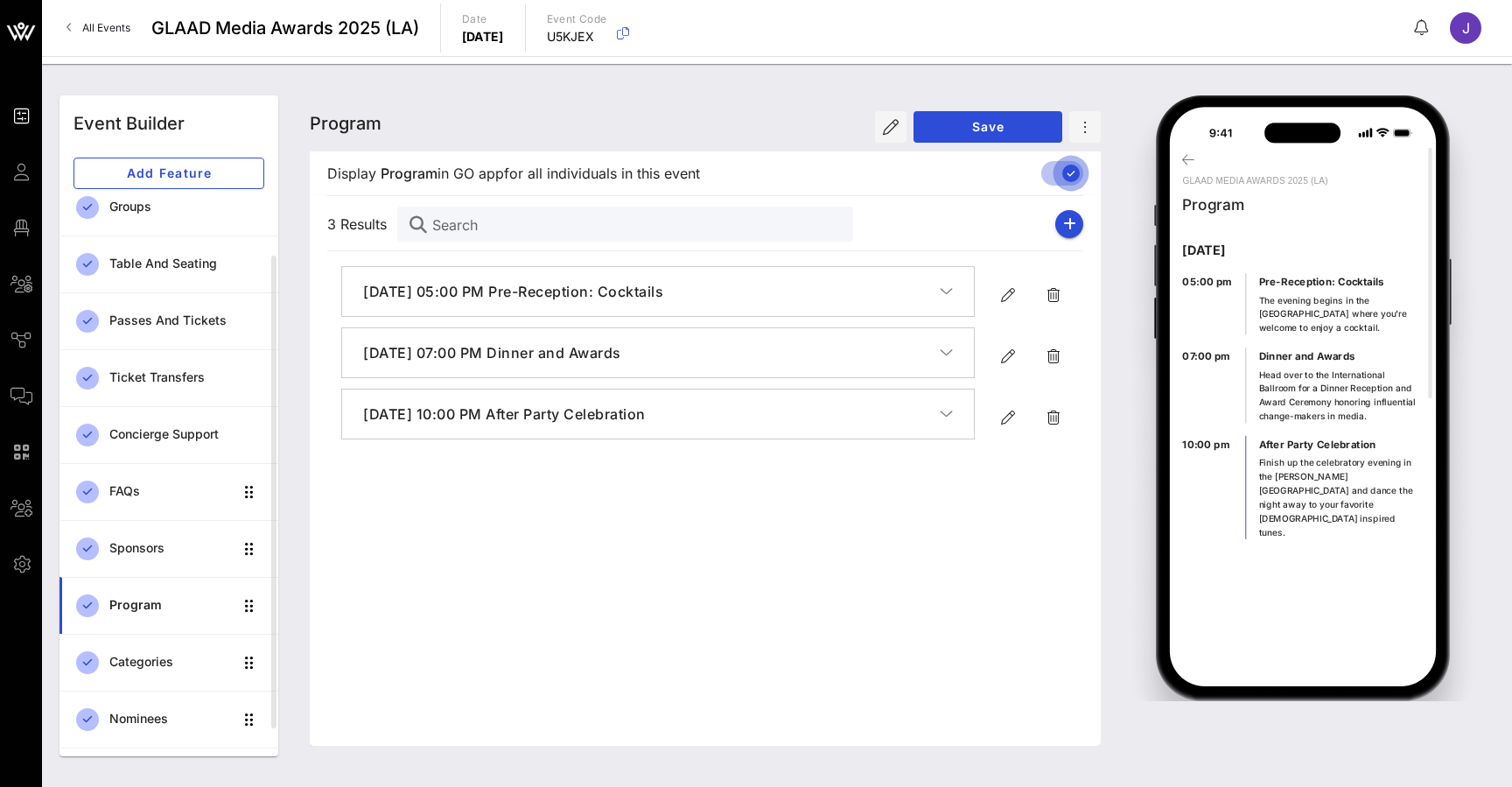
drag, startPoint x: 1007, startPoint y: 179, endPoint x: 1073, endPoint y: 173, distance: 66.3
click at [1073, 173] on div at bounding box center [1071, 174] width 30 height 30
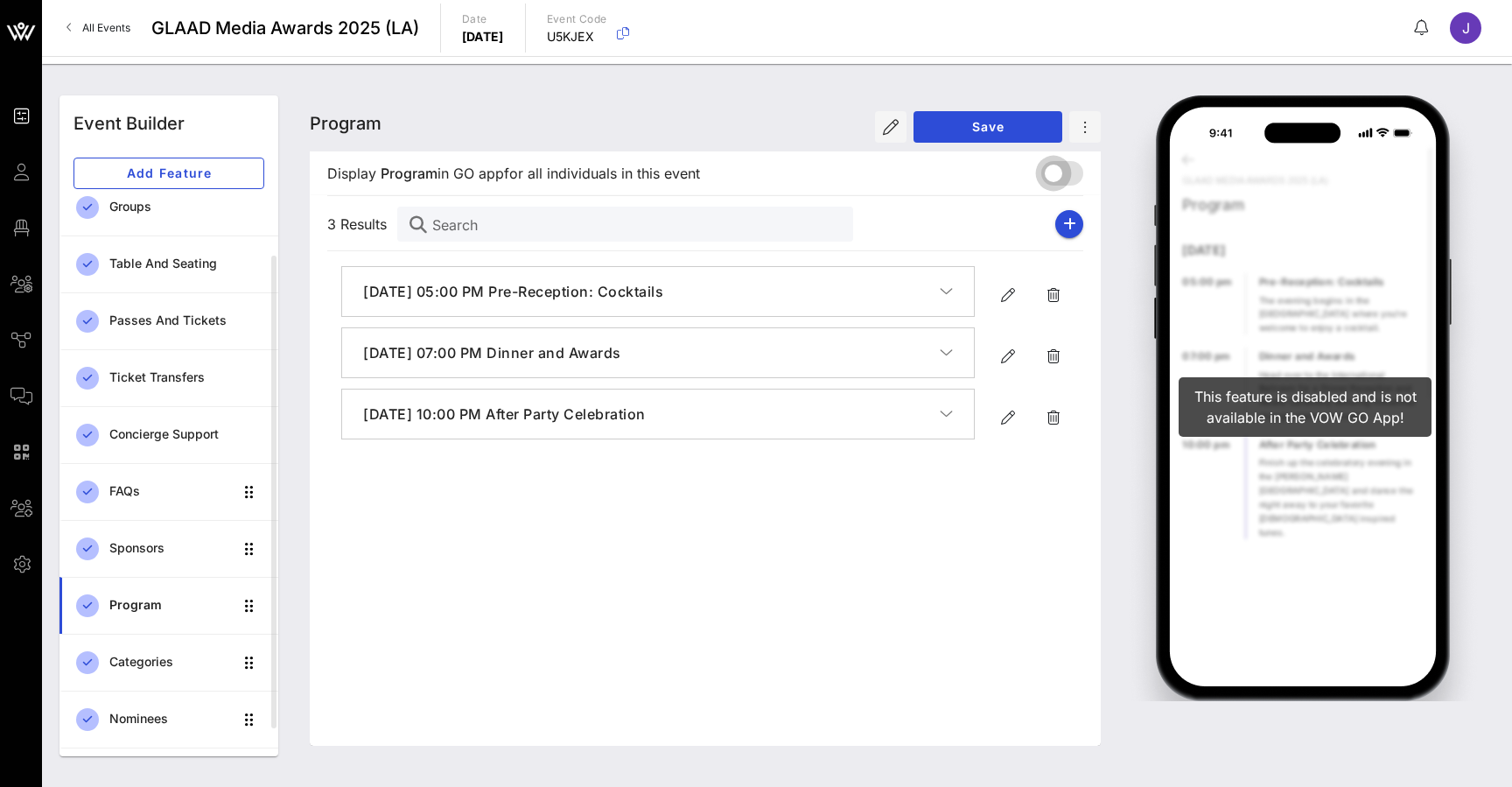
click at [1065, 175] on div at bounding box center [1054, 174] width 30 height 30
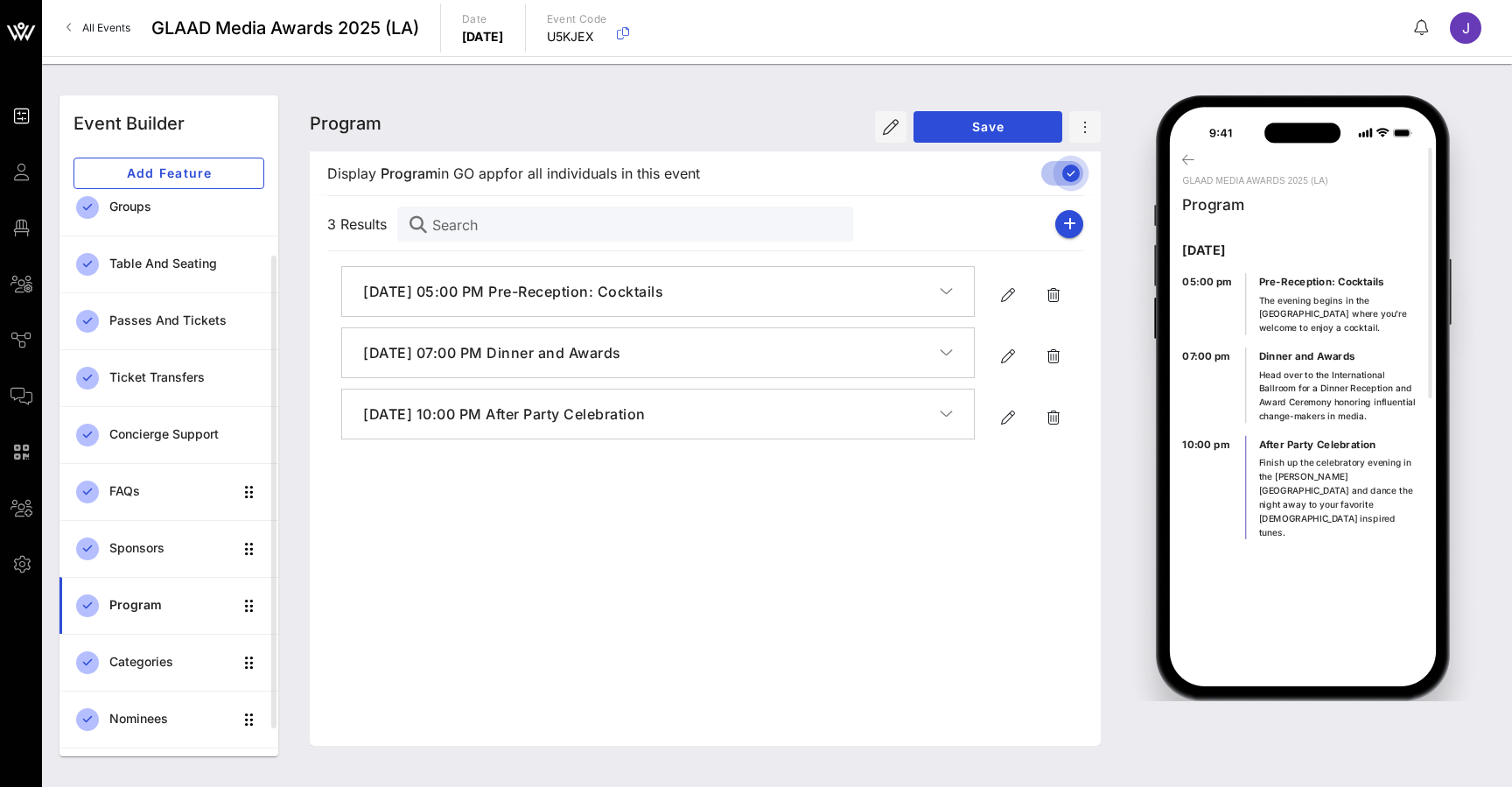
click at [1065, 175] on div at bounding box center [1071, 174] width 30 height 30
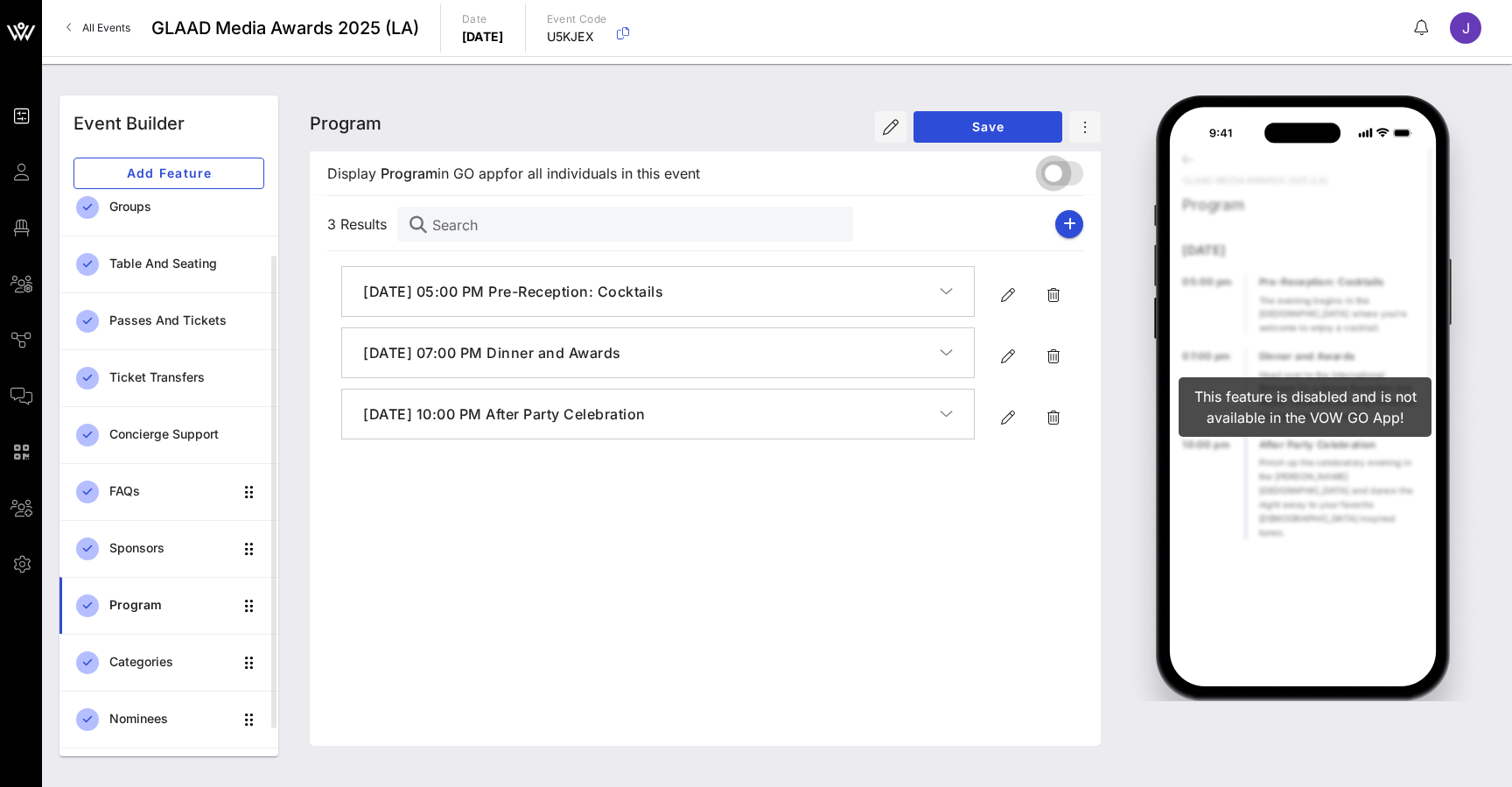
click at [1061, 177] on div at bounding box center [1054, 174] width 30 height 30
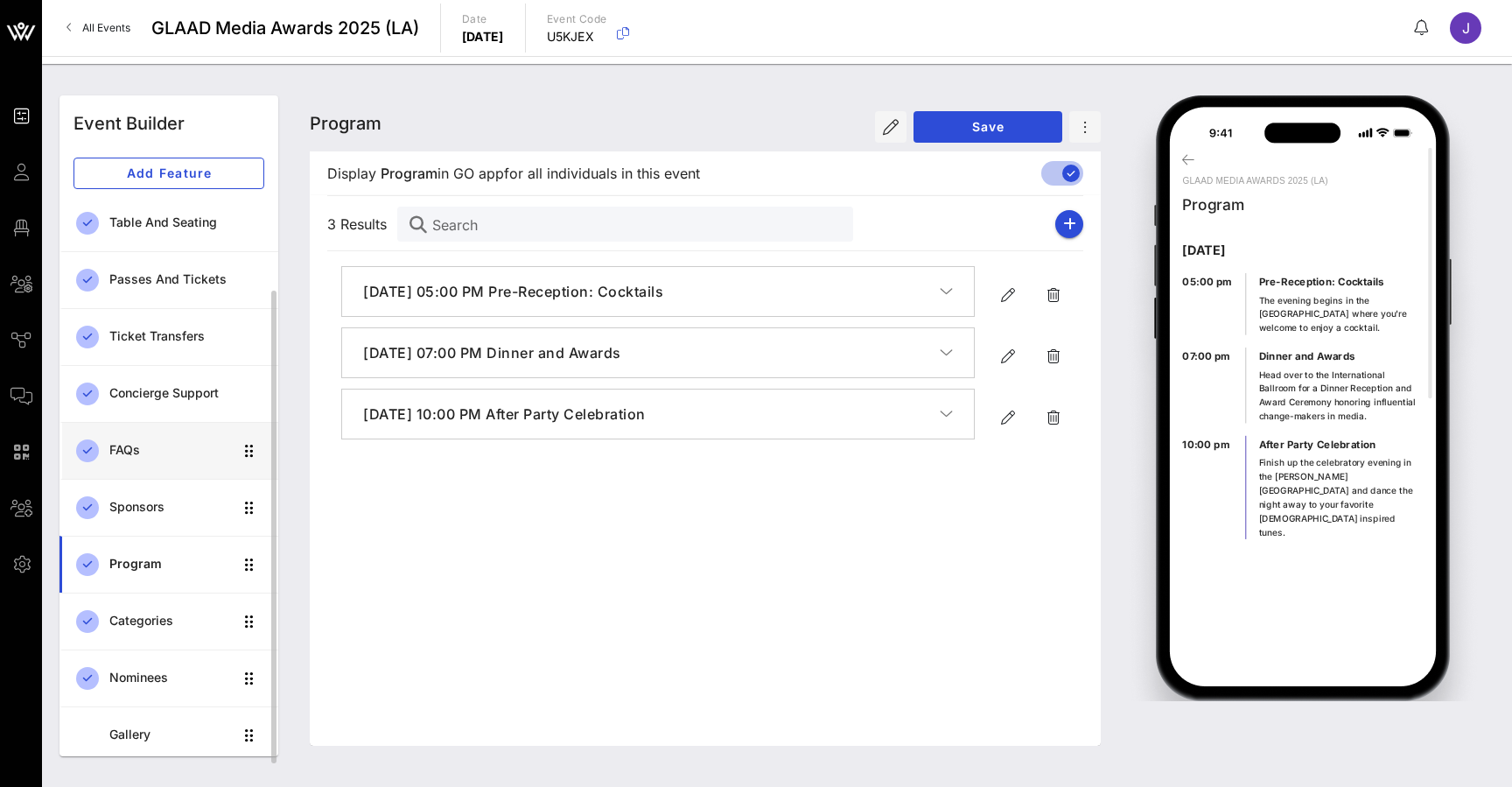
scroll to position [113, 0]
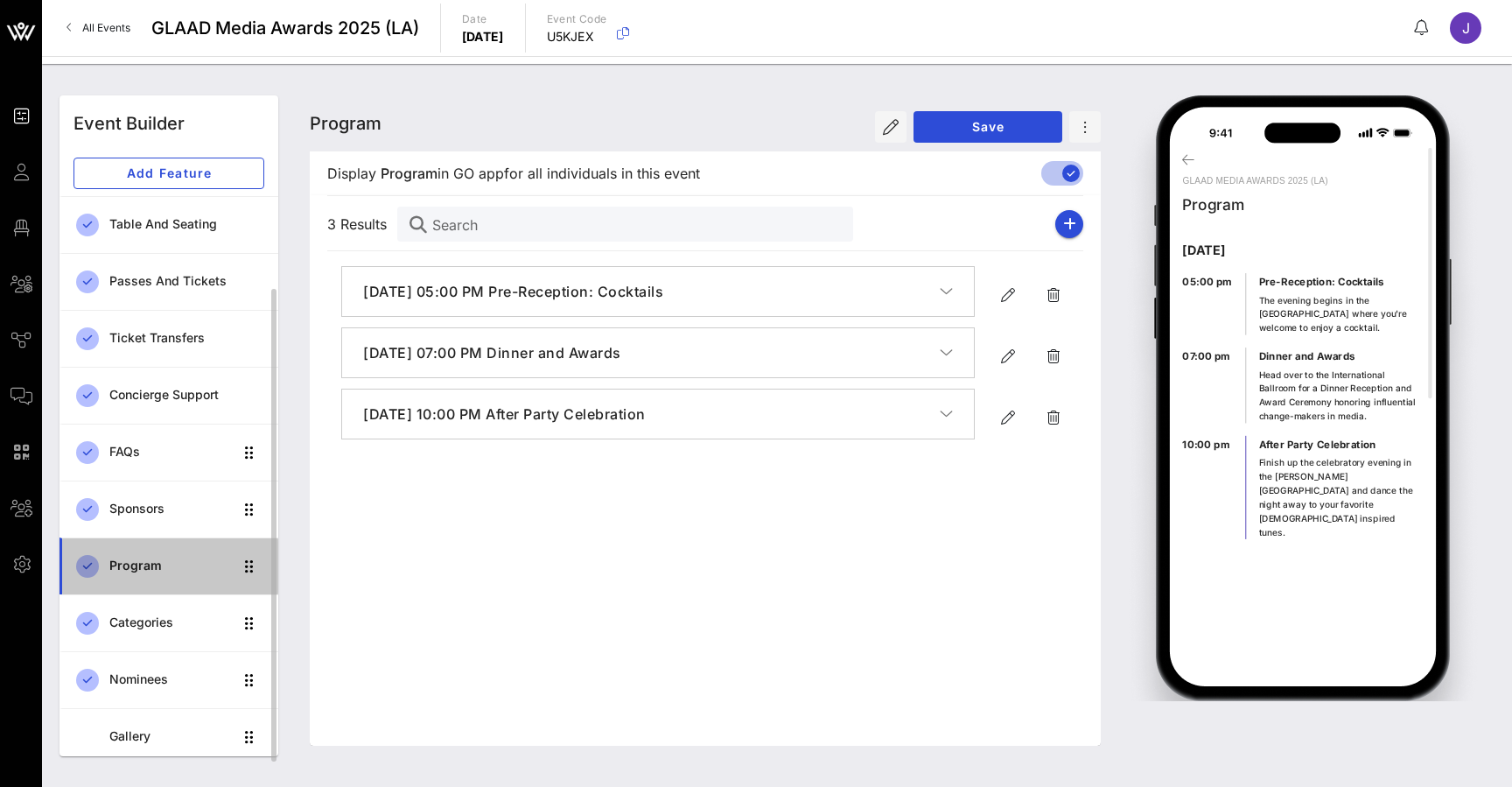
click at [134, 557] on div "Program" at bounding box center [171, 566] width 123 height 36
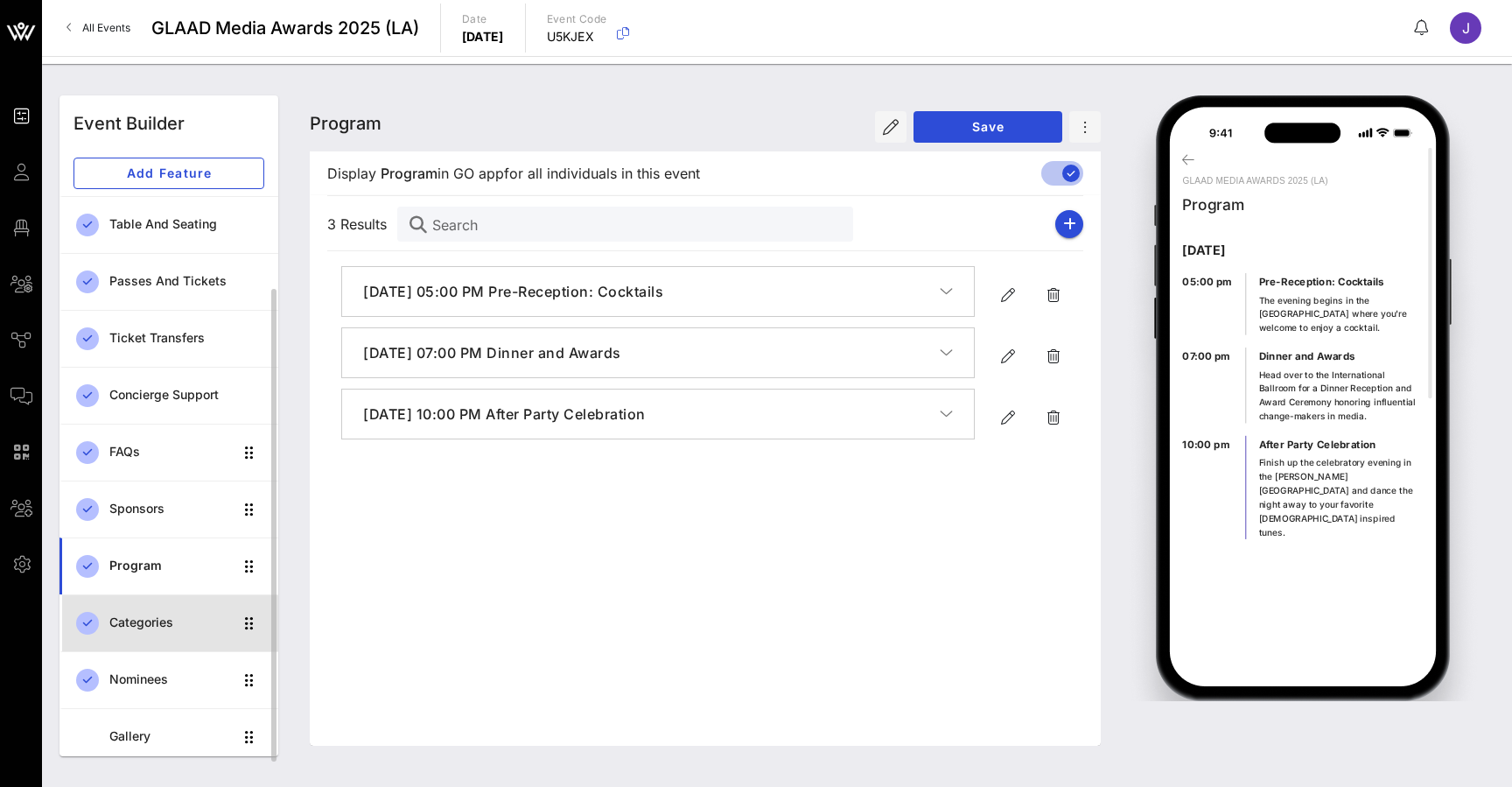
click at [138, 621] on div "Categories" at bounding box center [171, 622] width 123 height 15
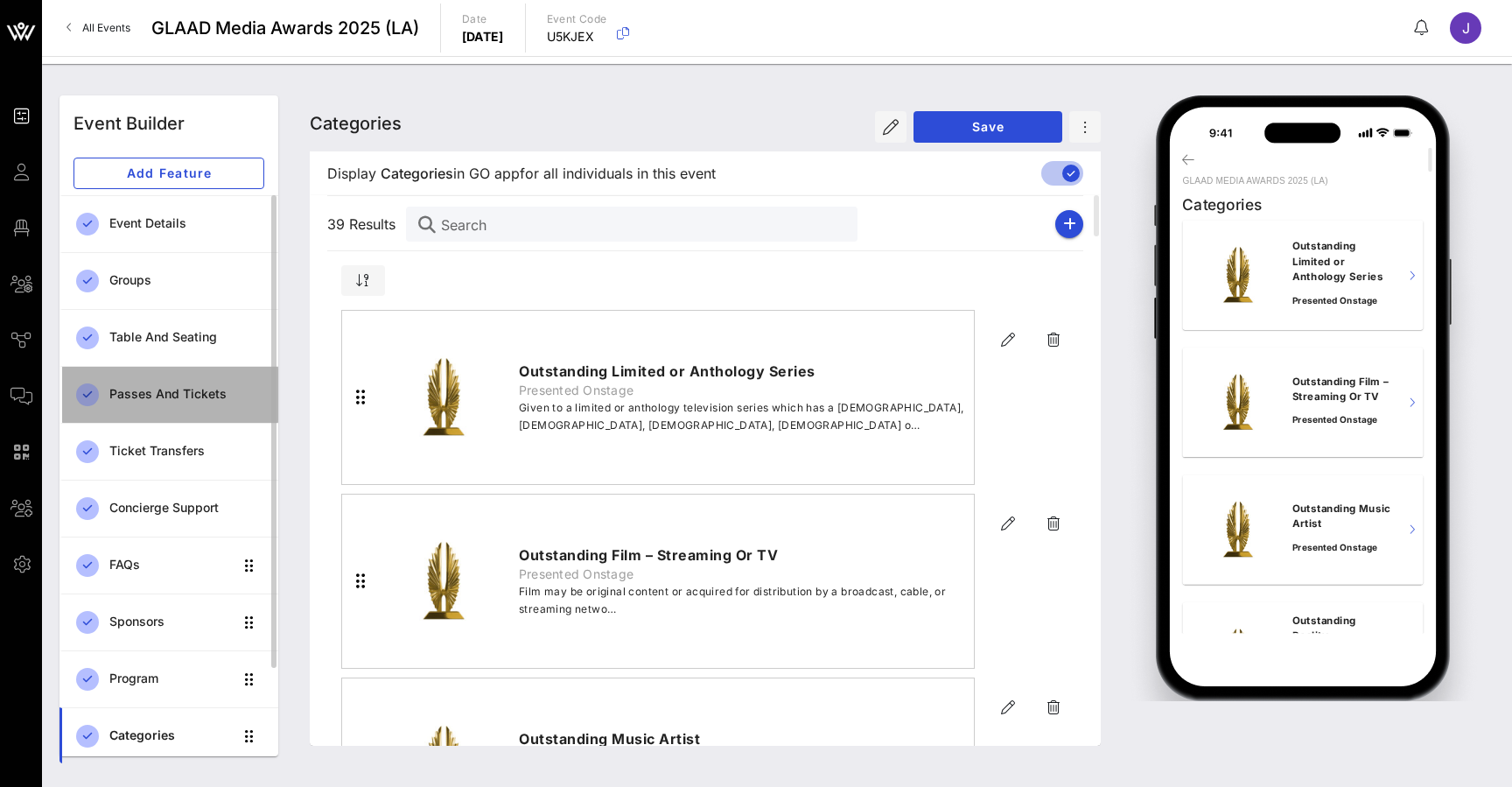
click at [142, 383] on div "Passes and Tickets" at bounding box center [186, 394] width 155 height 36
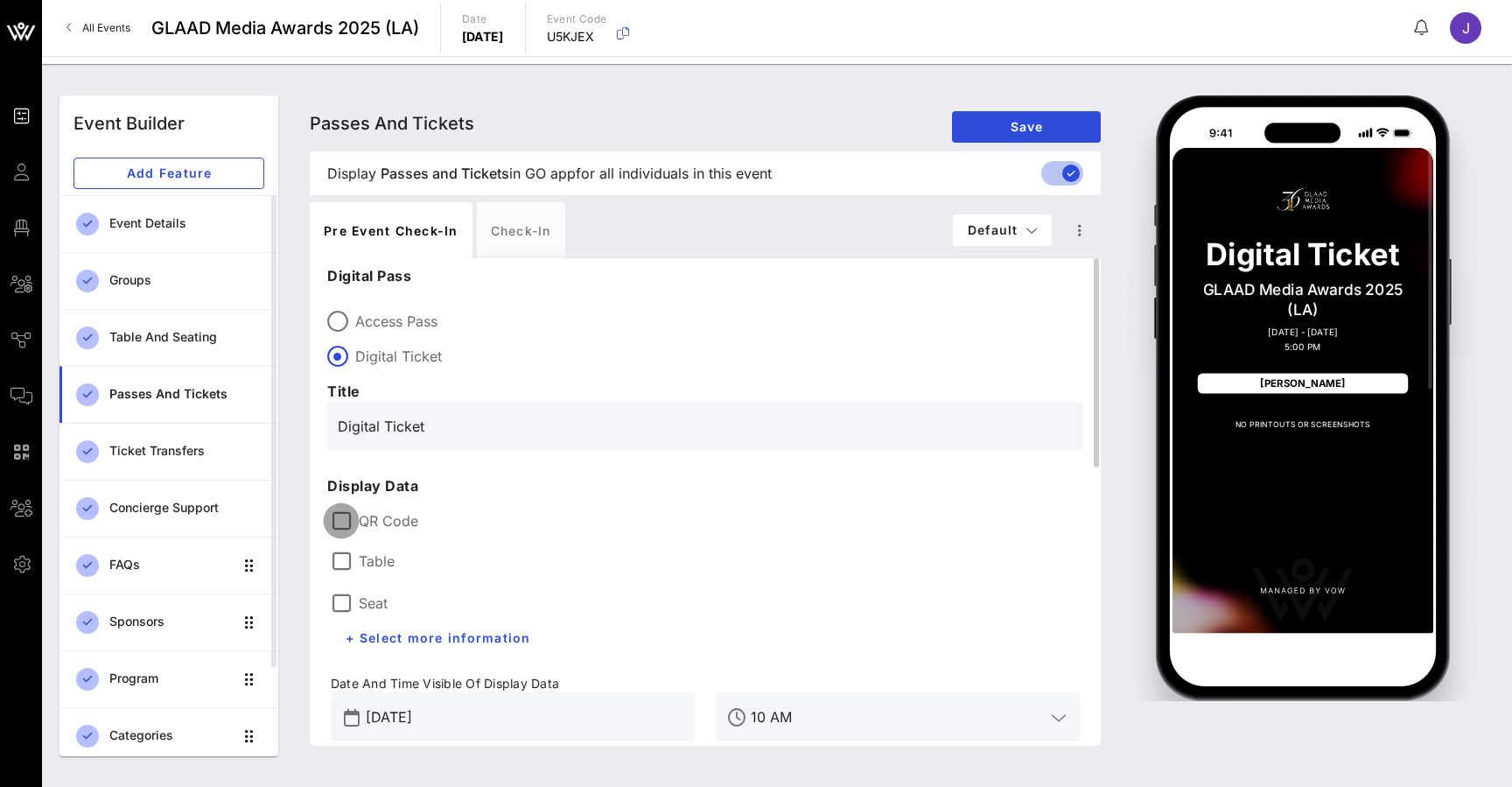
click at [353, 519] on div at bounding box center [341, 521] width 30 height 30
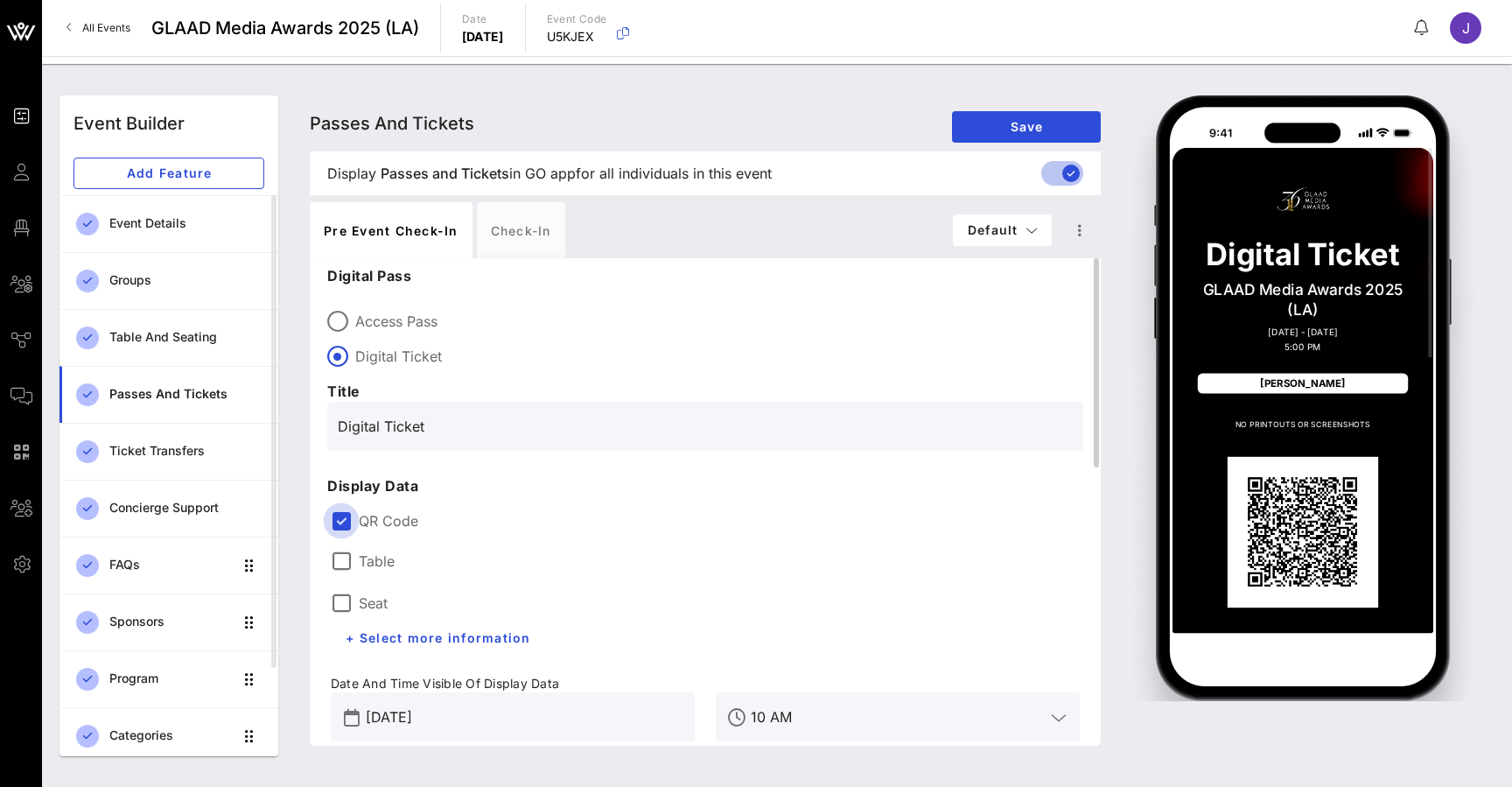
click at [353, 519] on div at bounding box center [341, 521] width 30 height 30
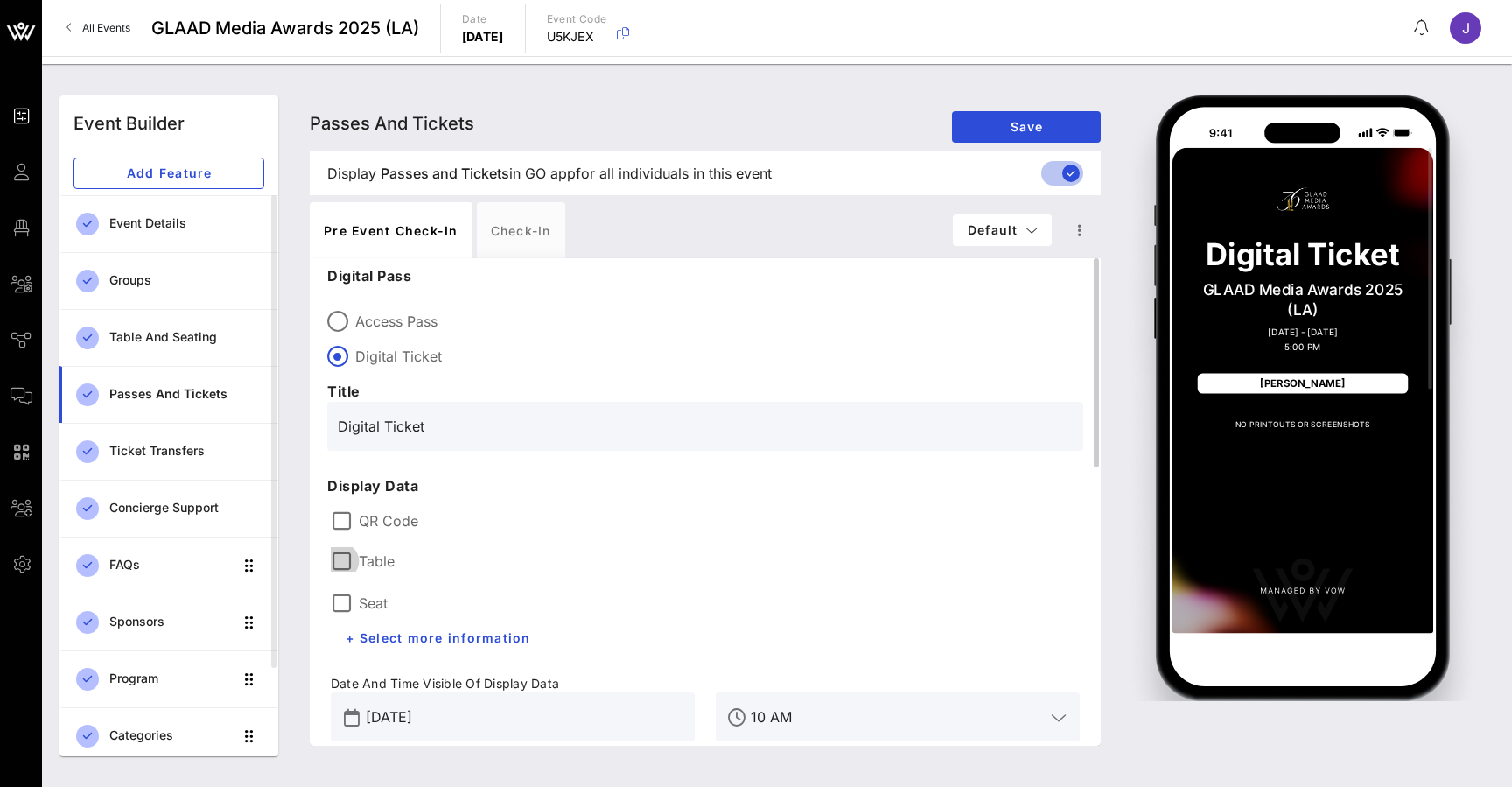
click at [343, 557] on div at bounding box center [341, 561] width 30 height 30
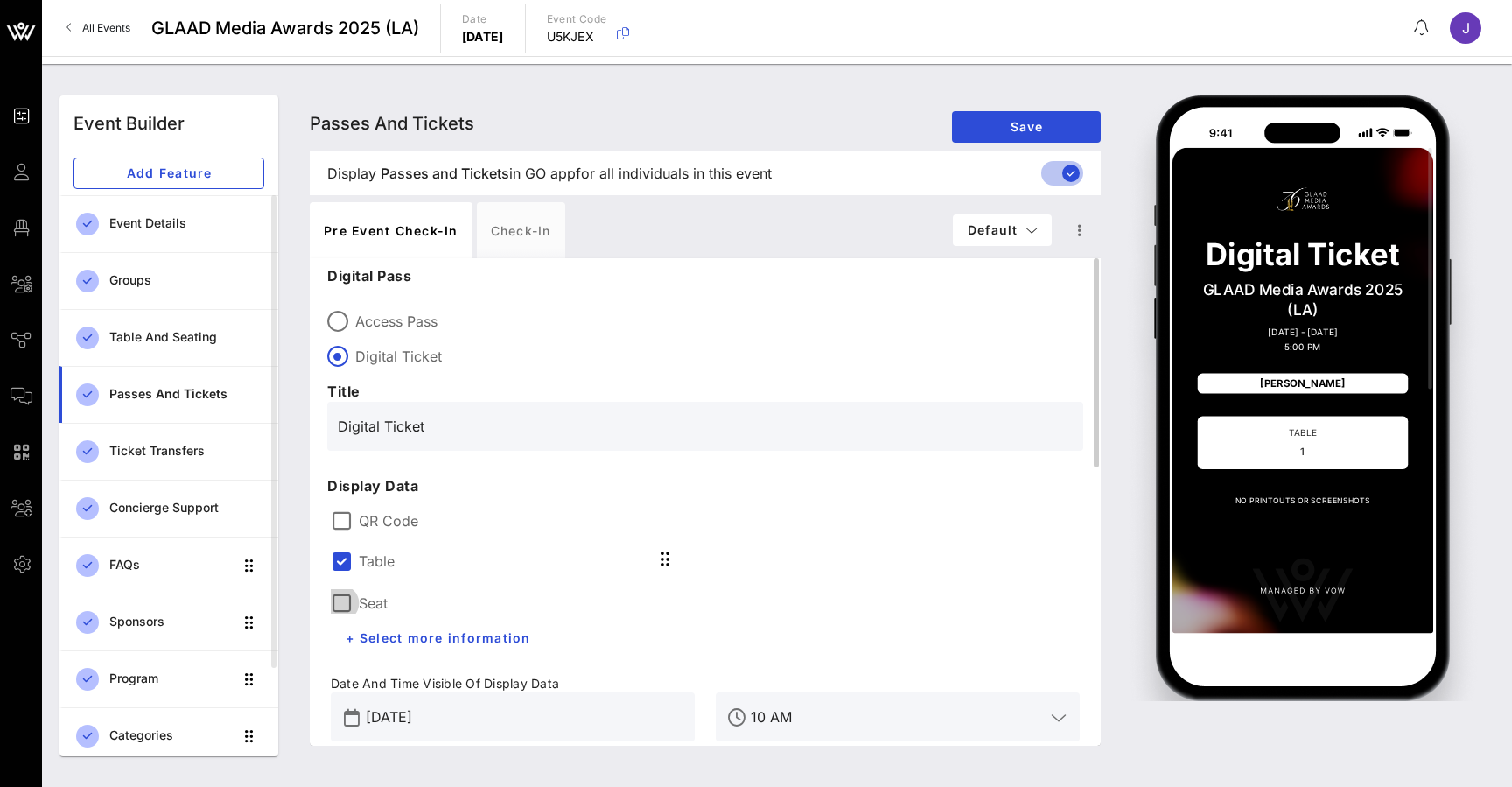
click at [349, 597] on div at bounding box center [341, 604] width 30 height 30
click at [343, 608] on div at bounding box center [341, 604] width 30 height 30
click at [153, 233] on div "Event Details" at bounding box center [186, 224] width 155 height 36
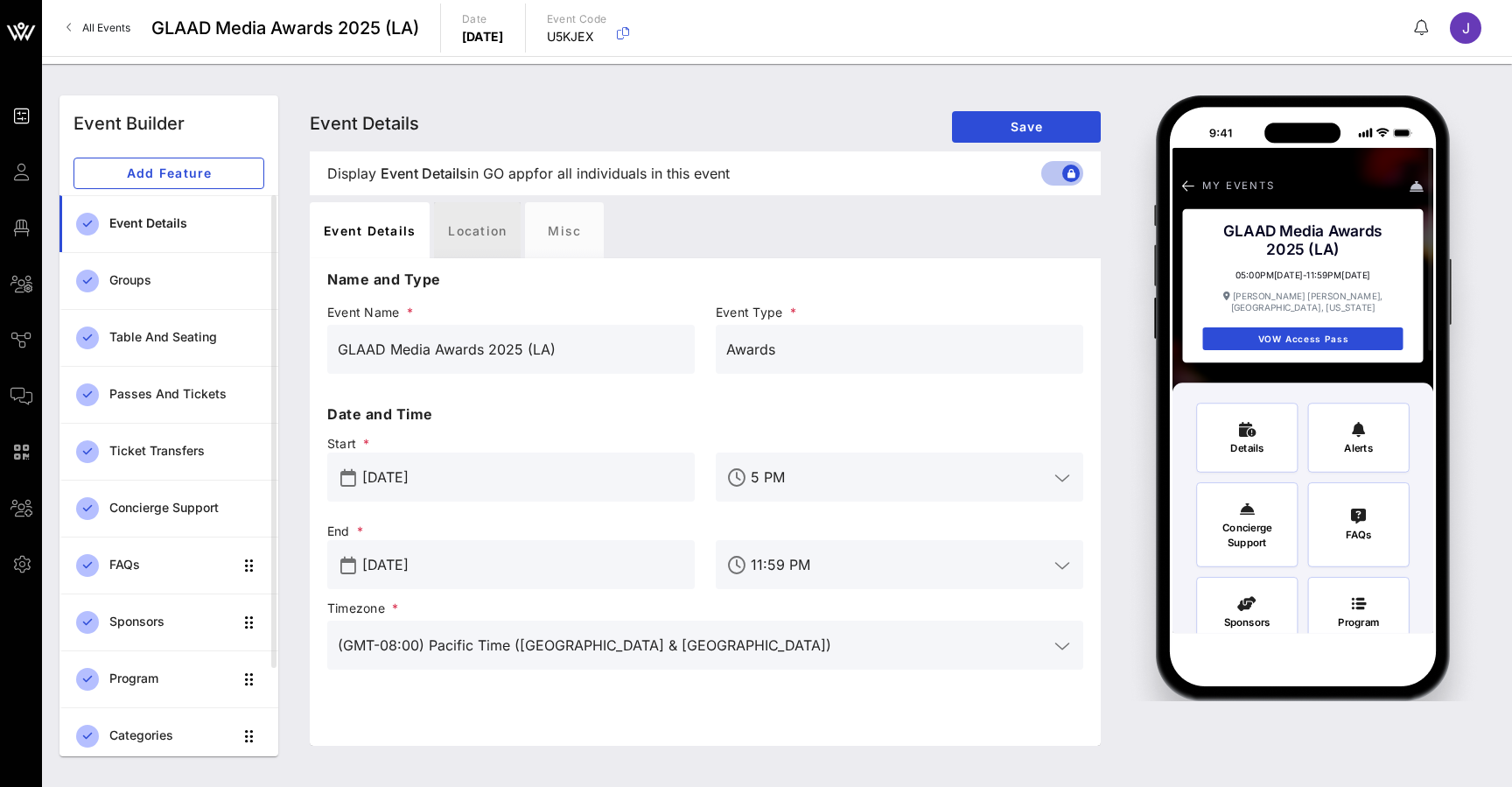
click at [479, 229] on div "Location" at bounding box center [477, 230] width 87 height 56
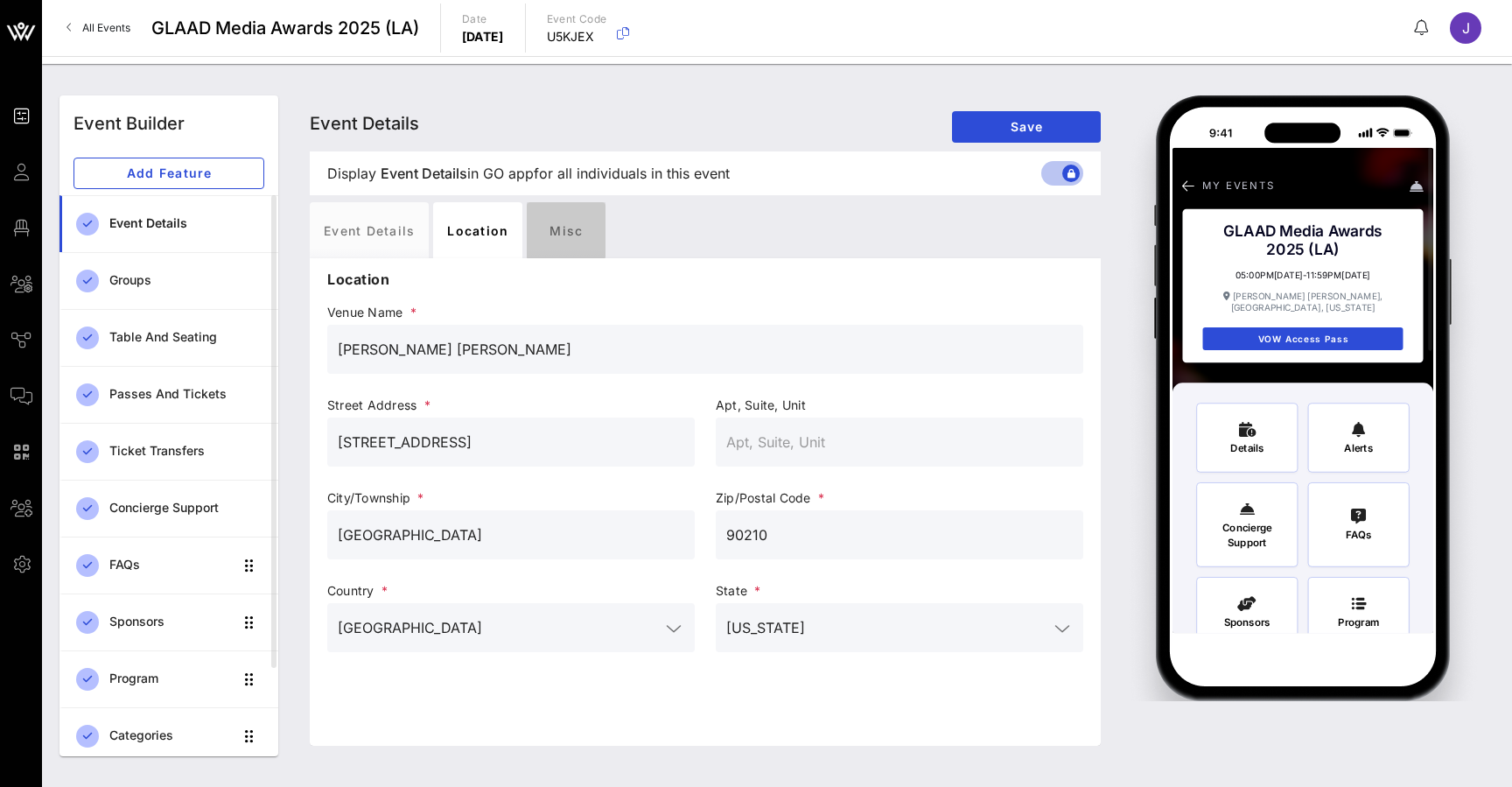
click at [562, 225] on div "Misc" at bounding box center [566, 230] width 79 height 56
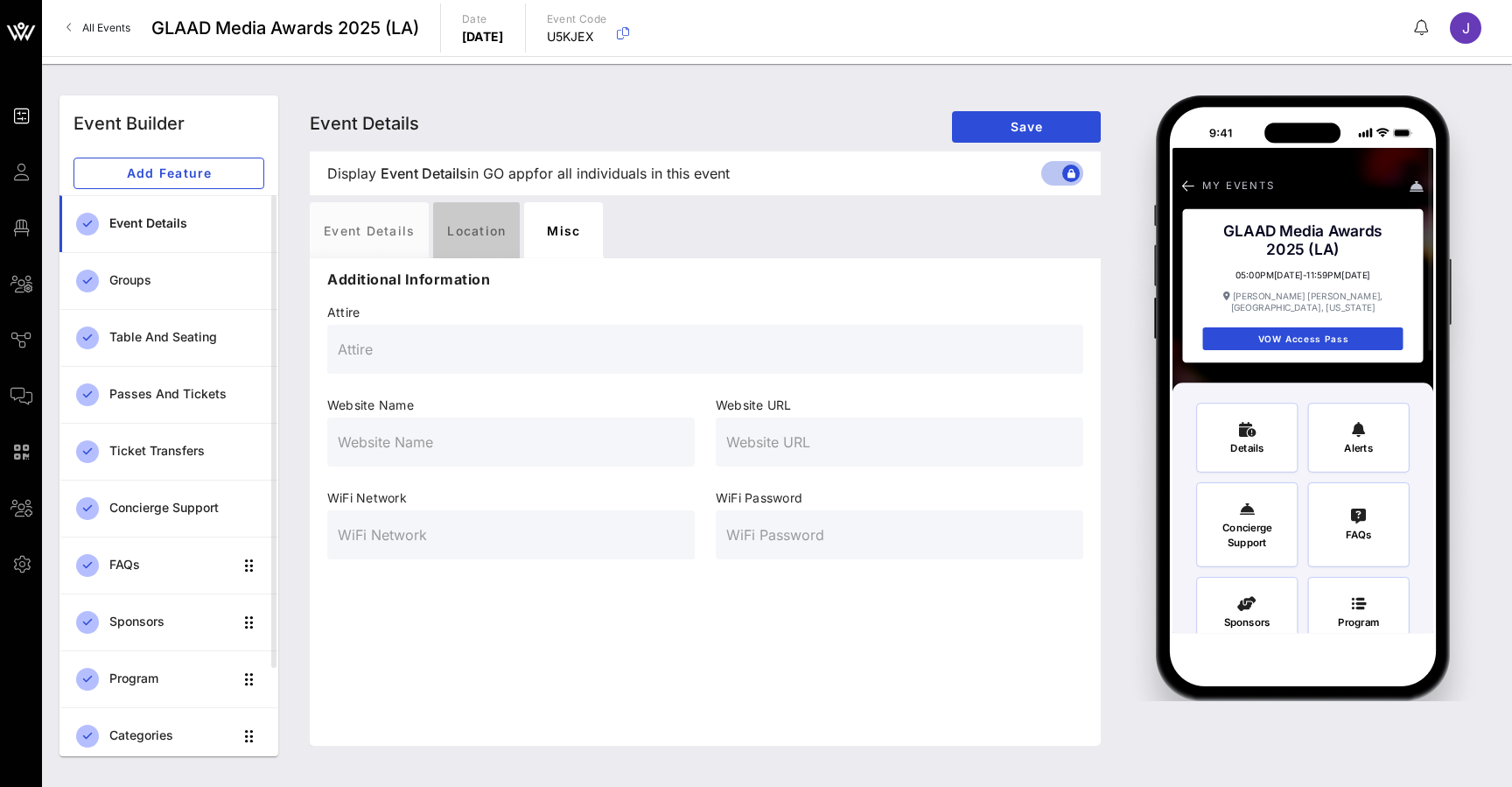
click at [467, 226] on div "Location" at bounding box center [476, 230] width 87 height 56
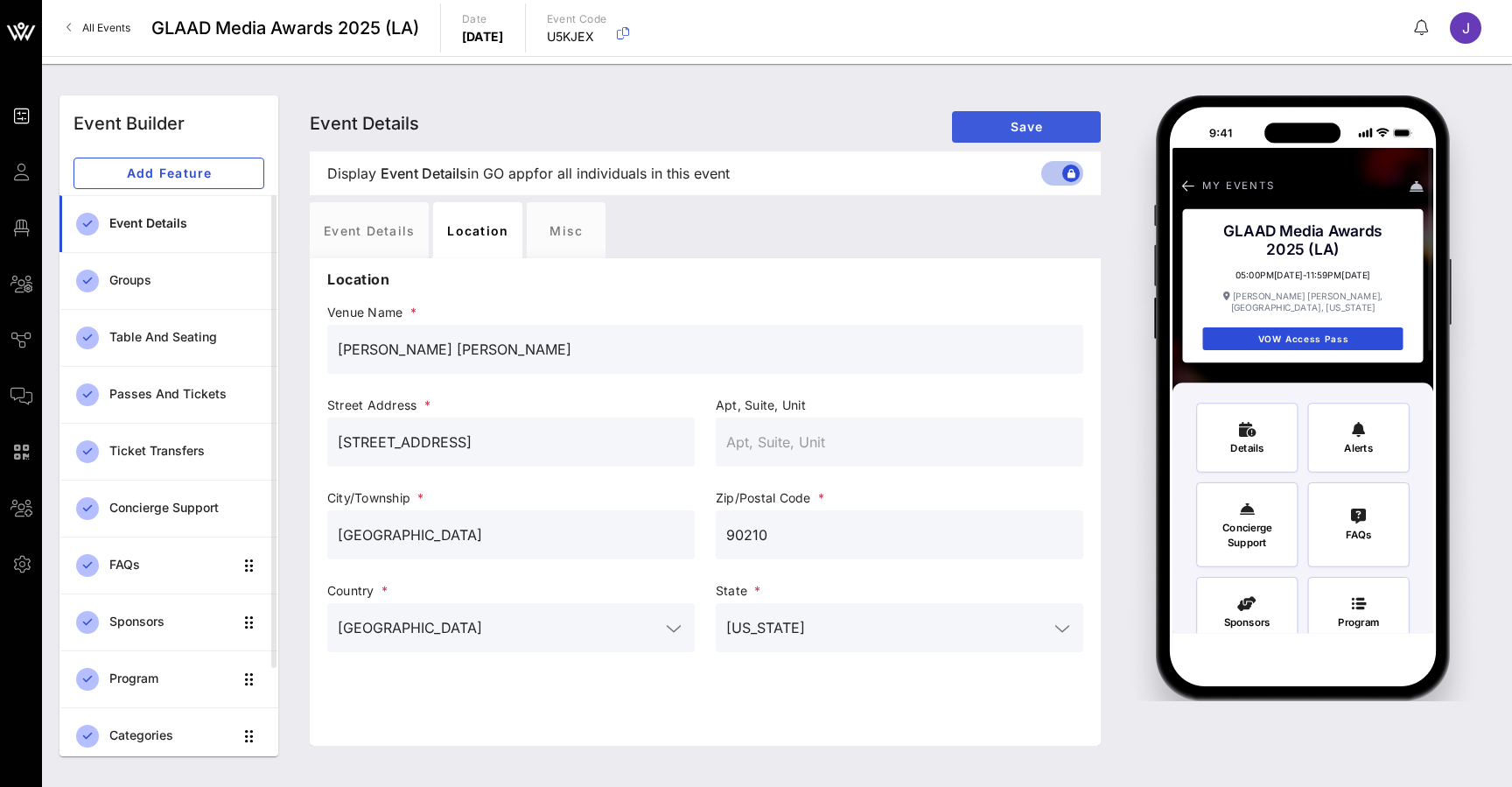
type input "9876 Wilshire Blvd."
click at [1027, 124] on span "Save" at bounding box center [1026, 126] width 121 height 15
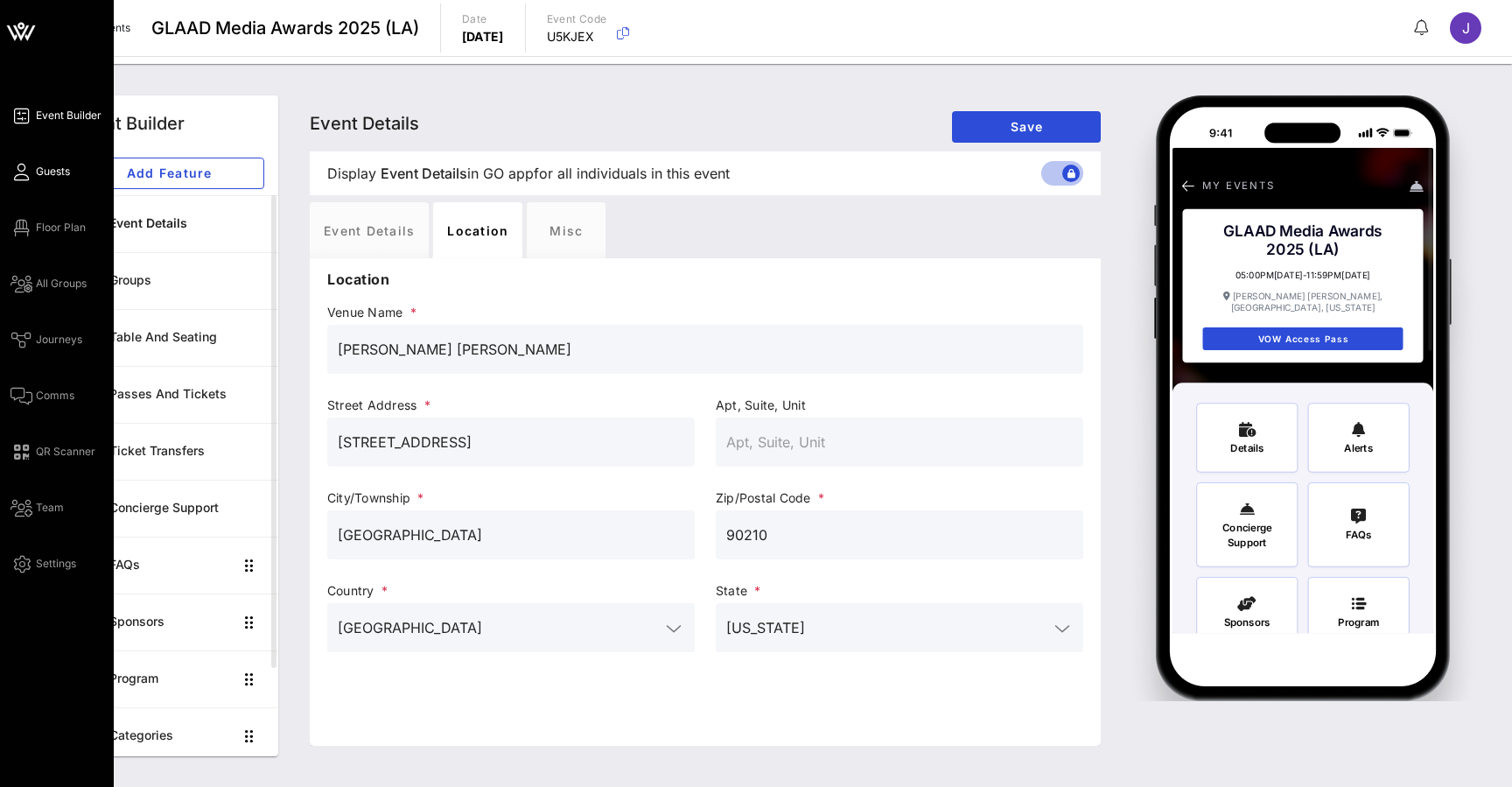
click at [28, 174] on icon at bounding box center [22, 172] width 22 height 3
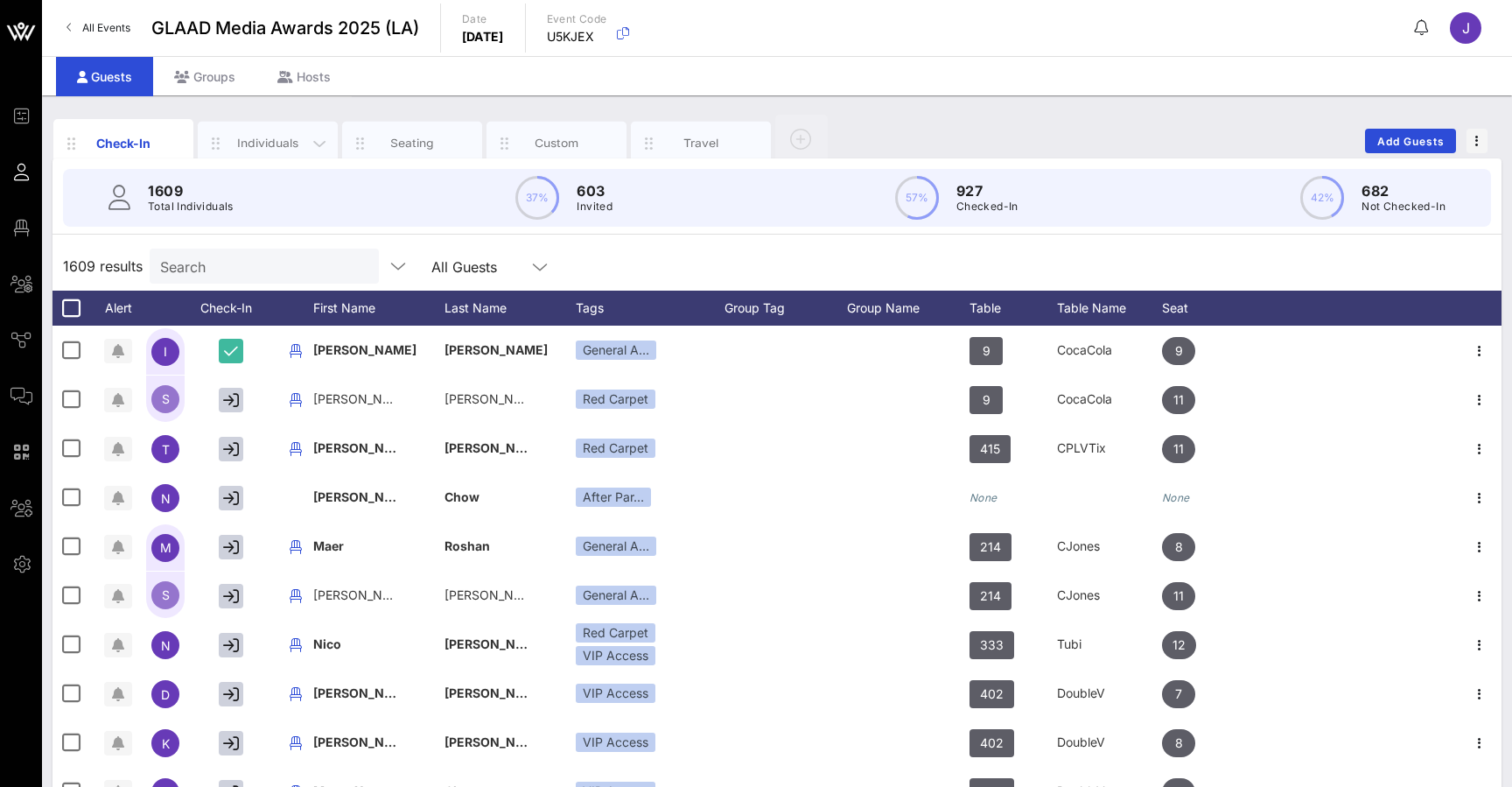
click at [264, 144] on div "Individuals" at bounding box center [268, 143] width 78 height 17
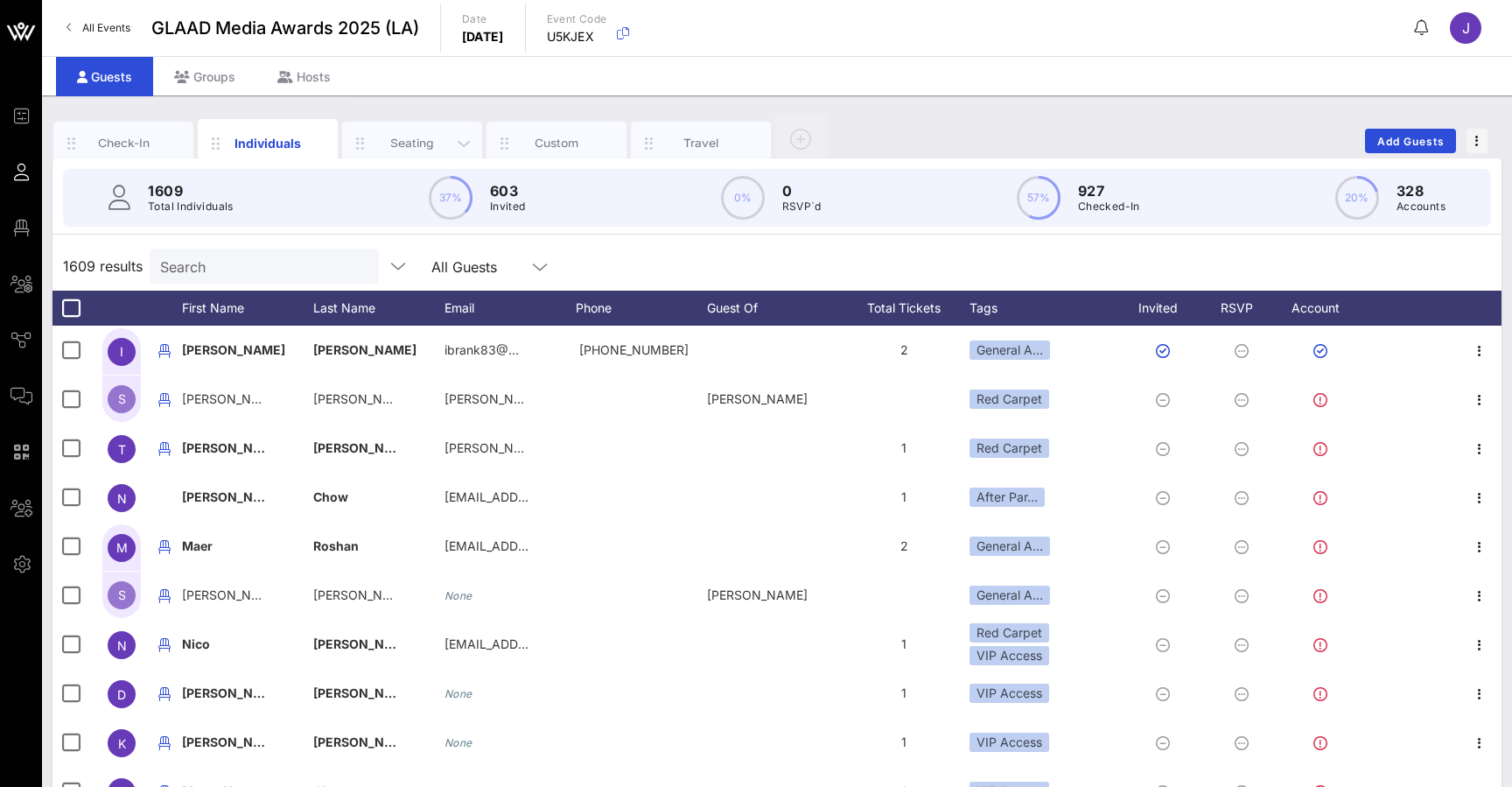
click at [408, 151] on div "Seating" at bounding box center [412, 143] width 78 height 17
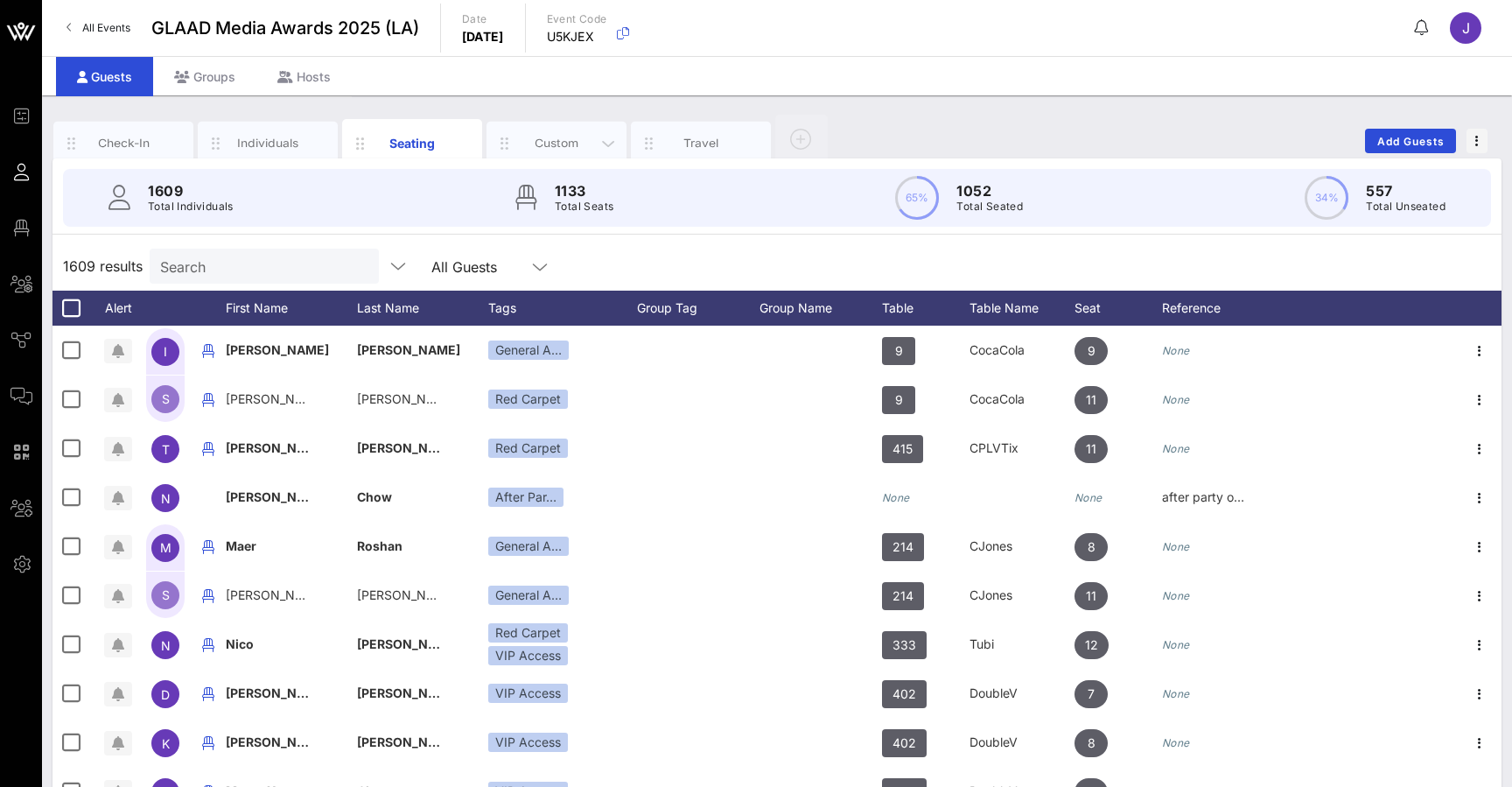
click at [537, 144] on div "Custom" at bounding box center [557, 143] width 78 height 17
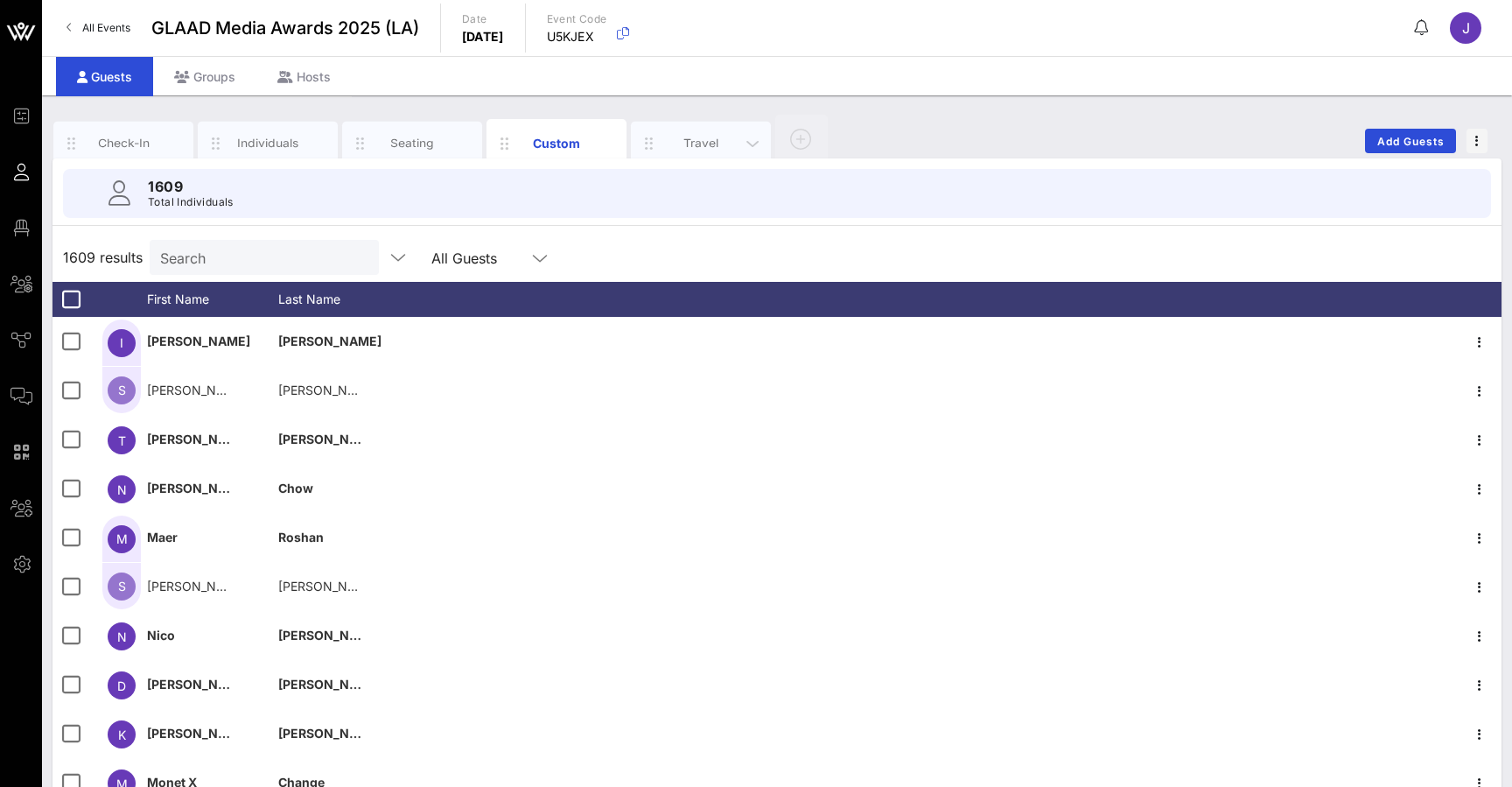
click at [683, 137] on div "Travel" at bounding box center [701, 143] width 78 height 17
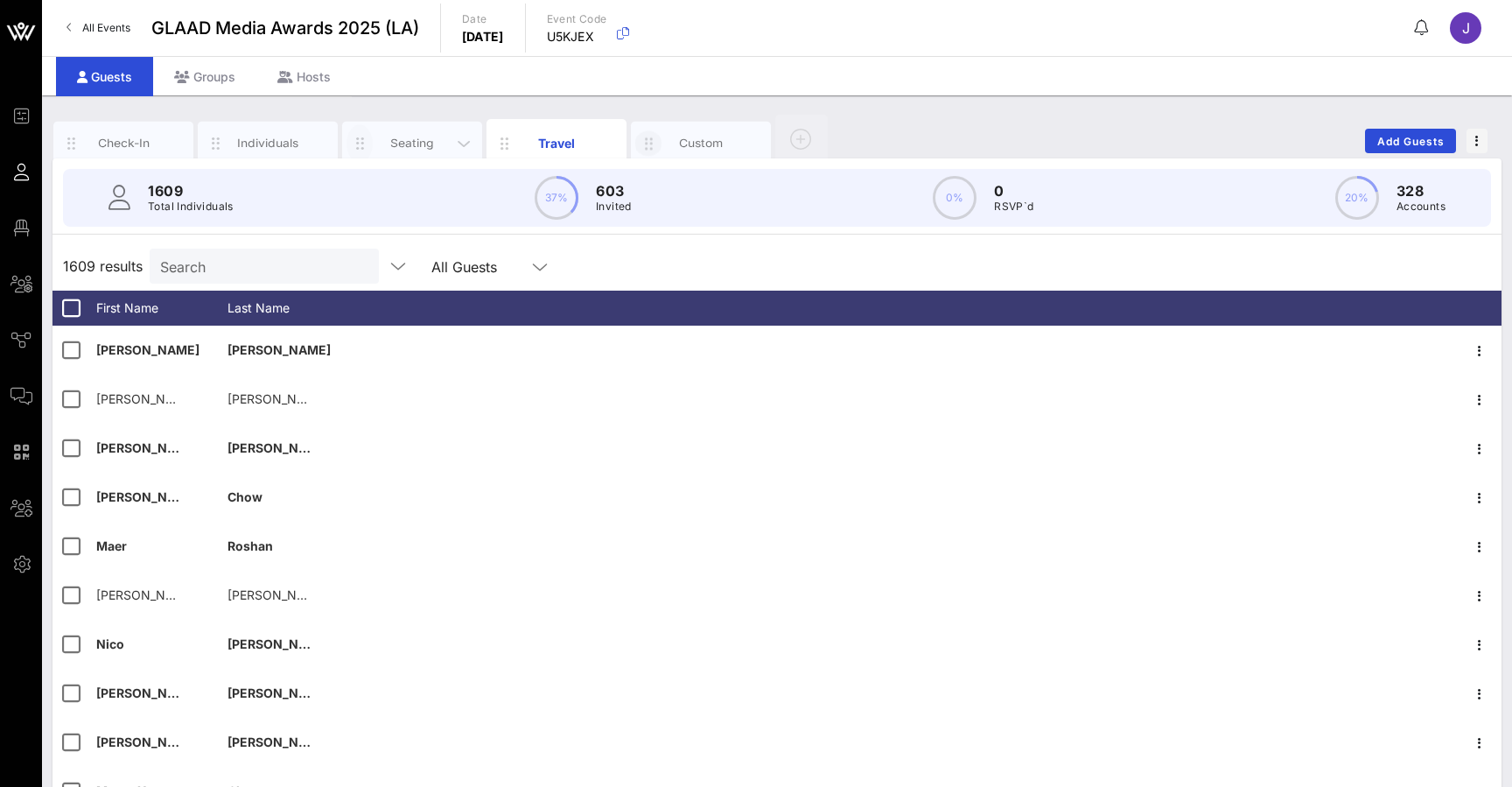
drag, startPoint x: 502, startPoint y: 146, endPoint x: 358, endPoint y: 147, distance: 144.0
click at [358, 147] on div "Check-In Individuals Seating Travel Custom" at bounding box center [443, 140] width 779 height 52
click at [757, 141] on icon "button" at bounding box center [752, 144] width 21 height 20
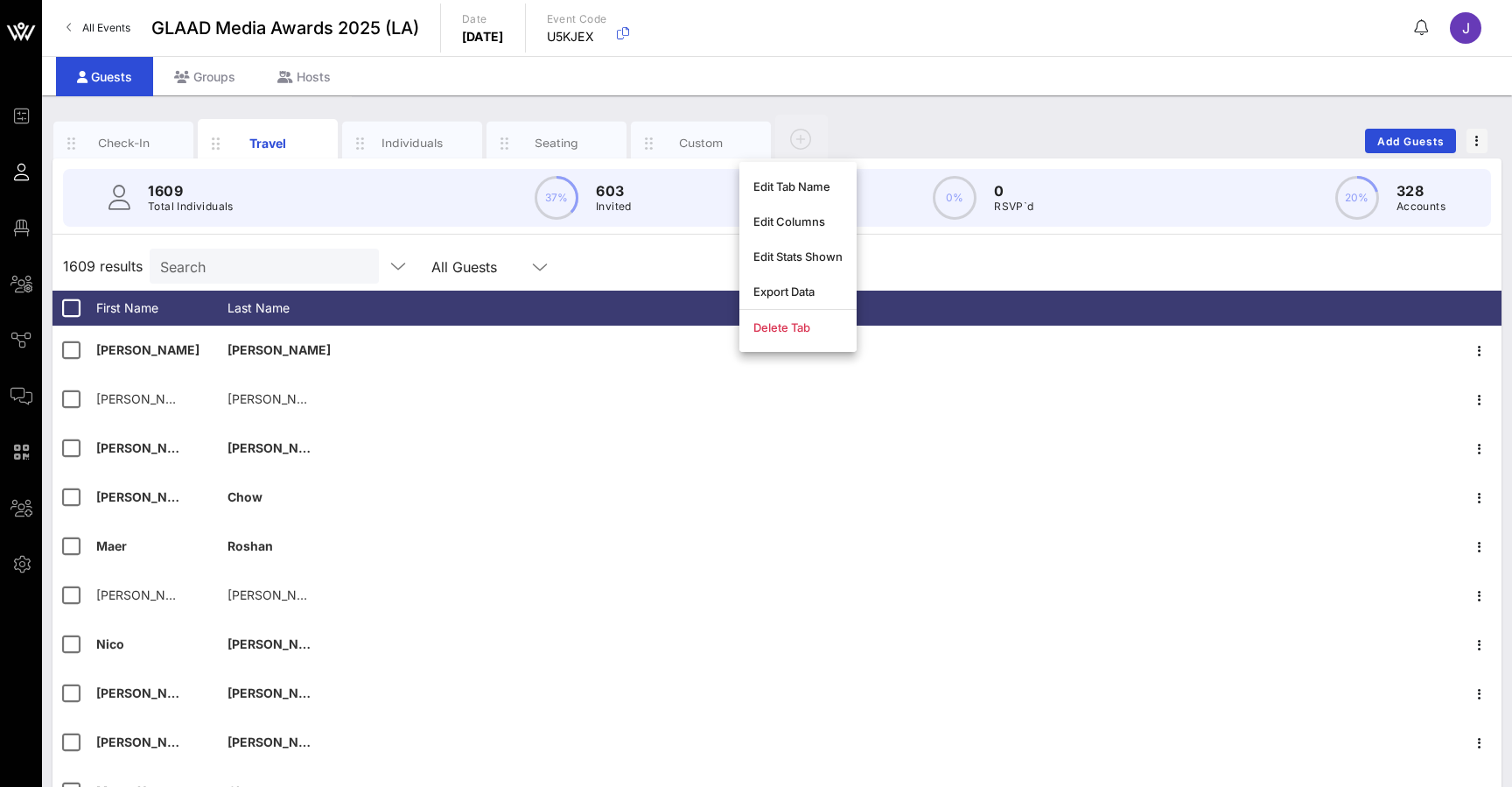
click at [861, 130] on div "Check-In Travel Individuals Seating Custom Add Guests" at bounding box center [777, 141] width 1449 height 56
click at [127, 142] on div "Check-In" at bounding box center [123, 143] width 78 height 17
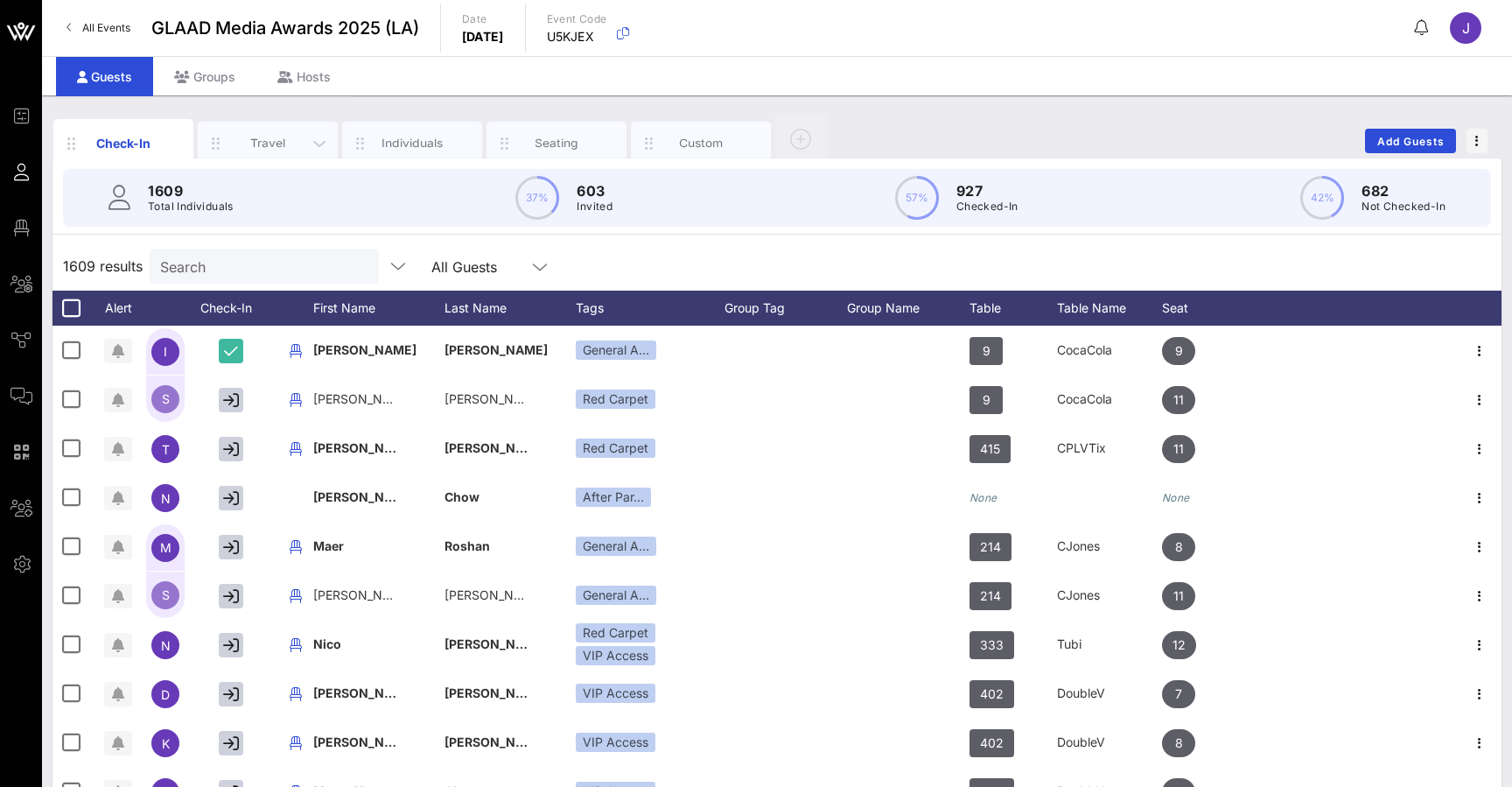
click at [283, 140] on div "Travel" at bounding box center [268, 143] width 78 height 17
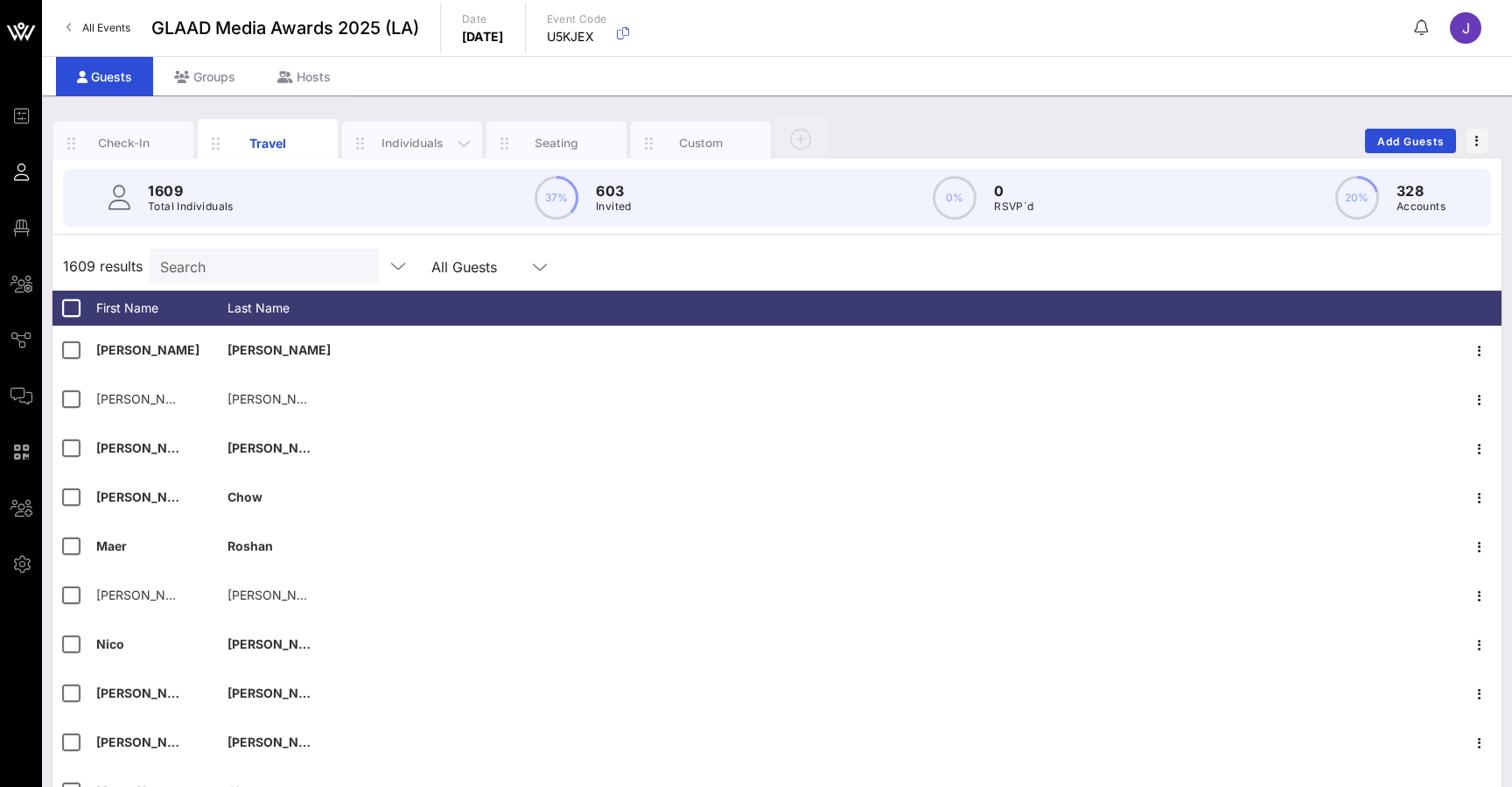
click at [400, 139] on div "Individuals" at bounding box center [412, 143] width 78 height 17
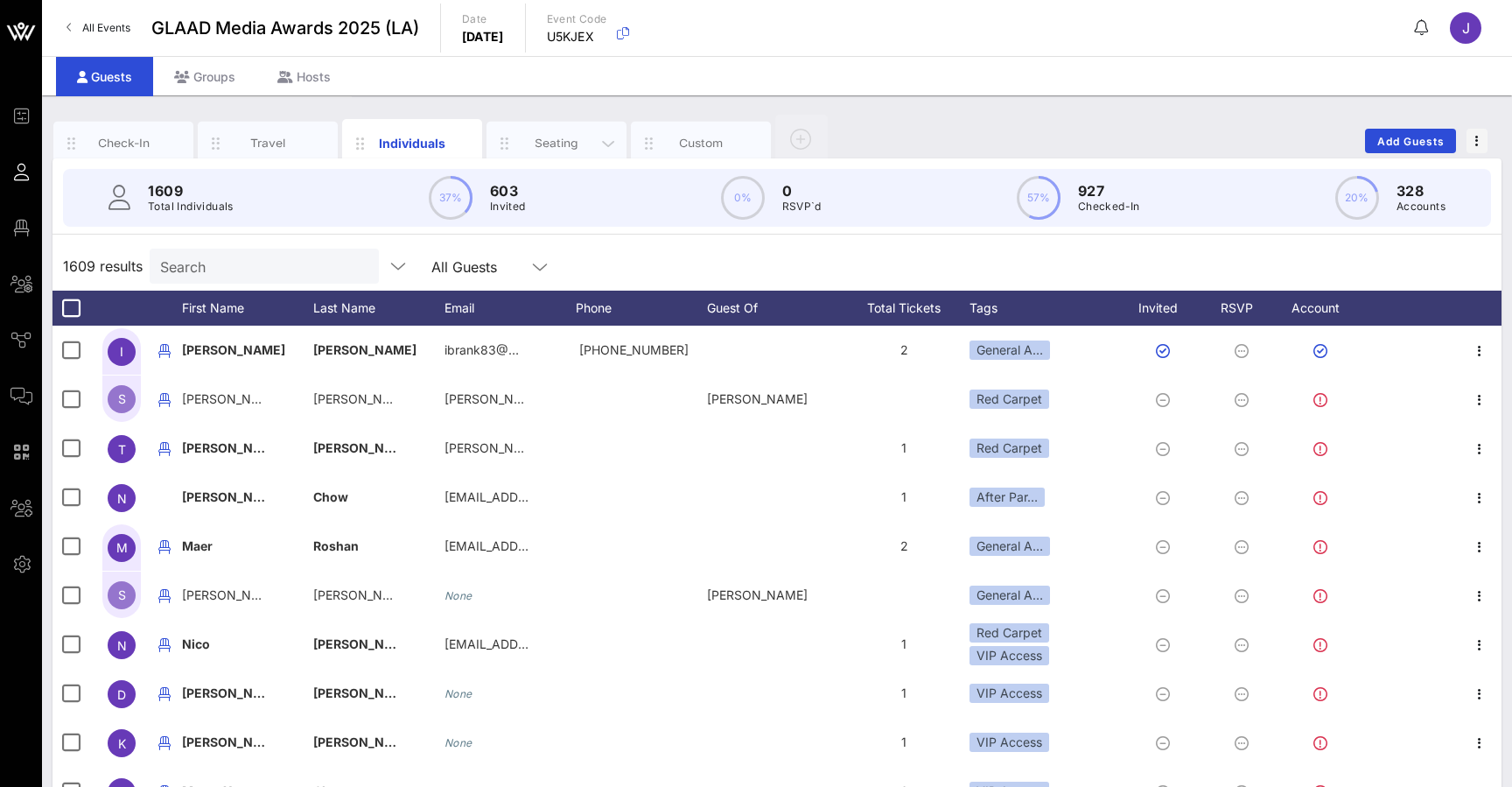
click at [550, 142] on div "Seating" at bounding box center [557, 143] width 78 height 17
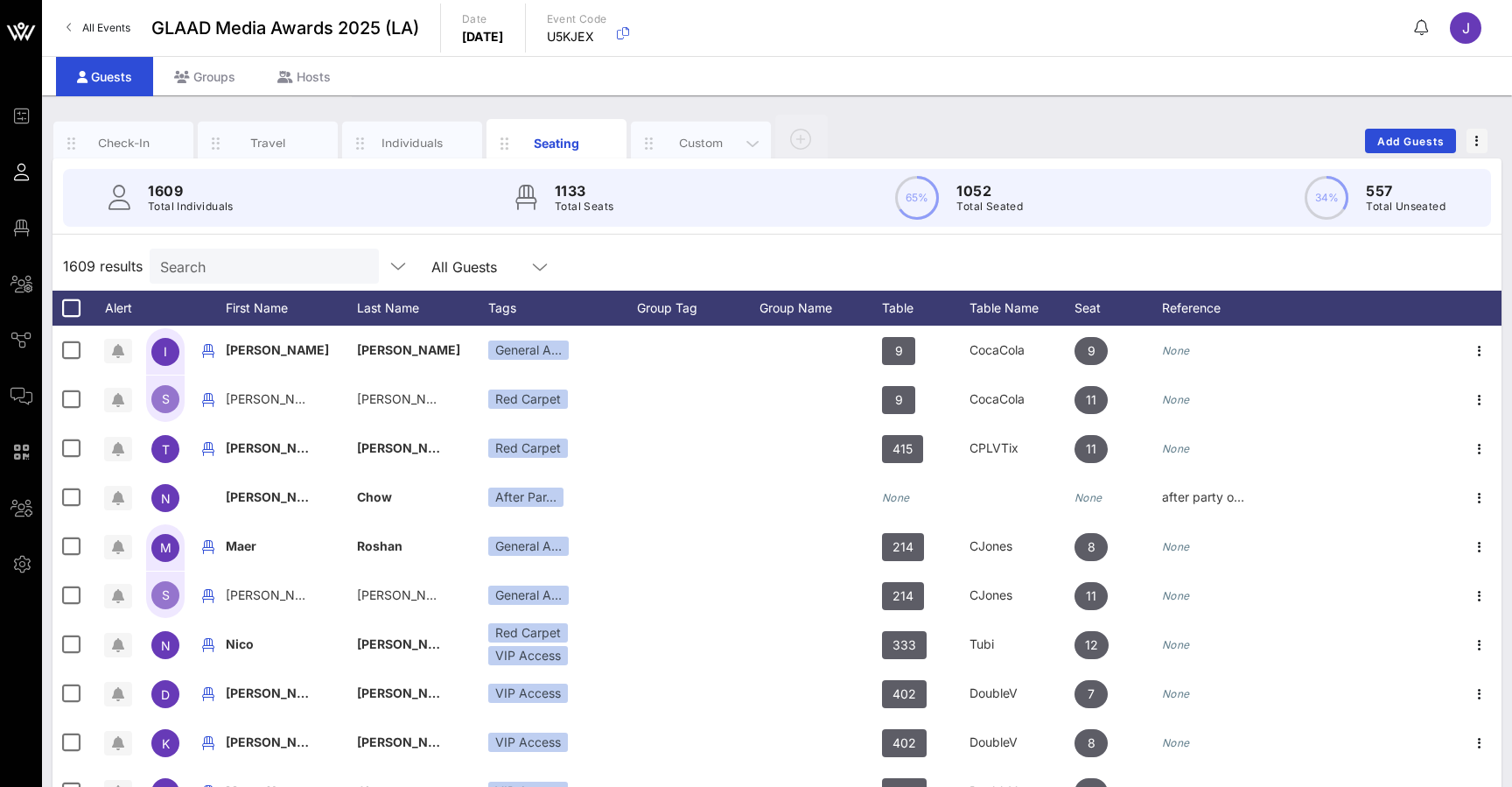
click at [697, 141] on div "Custom" at bounding box center [701, 143] width 78 height 17
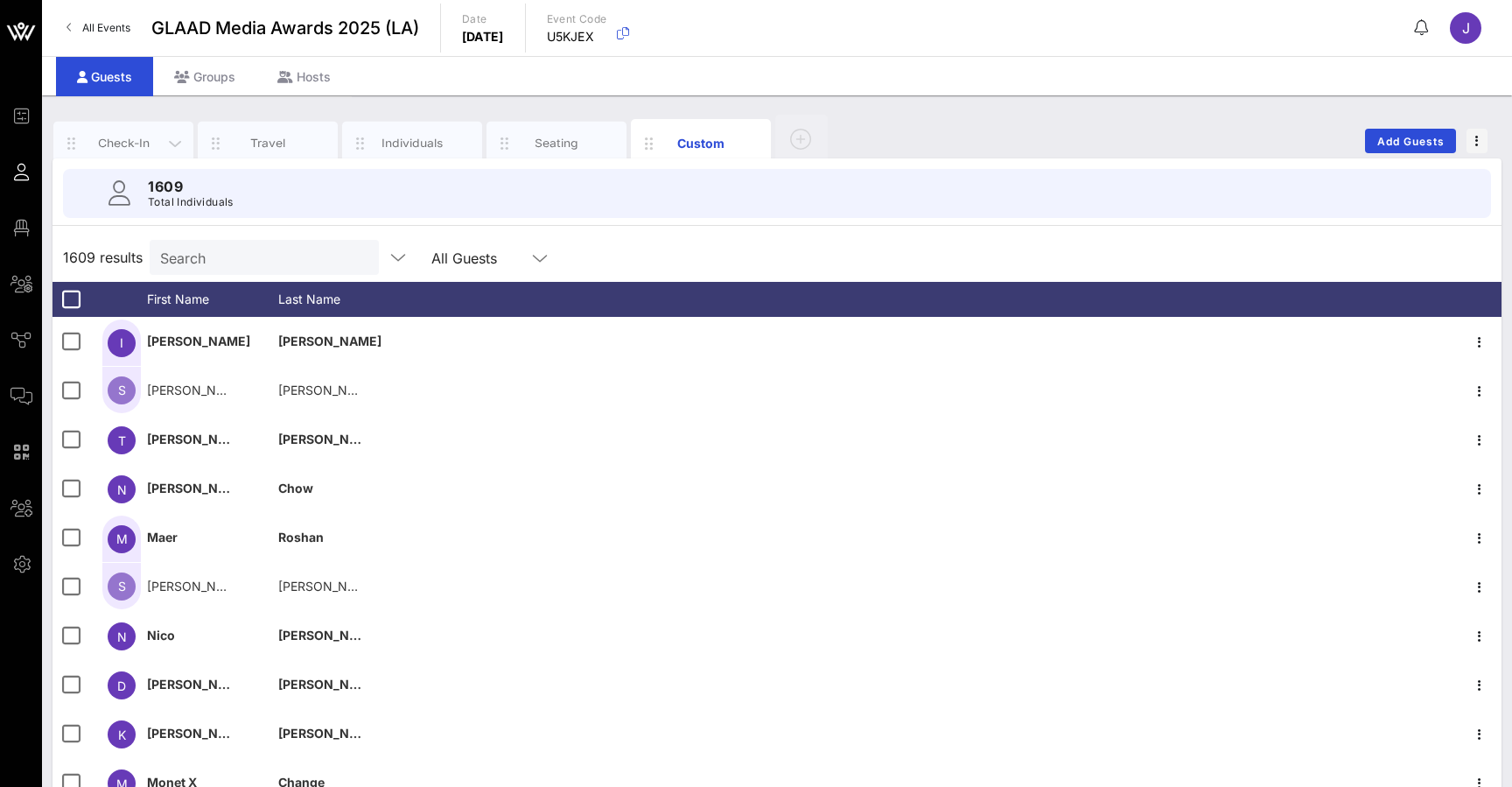
click at [121, 147] on div "Check-In" at bounding box center [123, 143] width 78 height 17
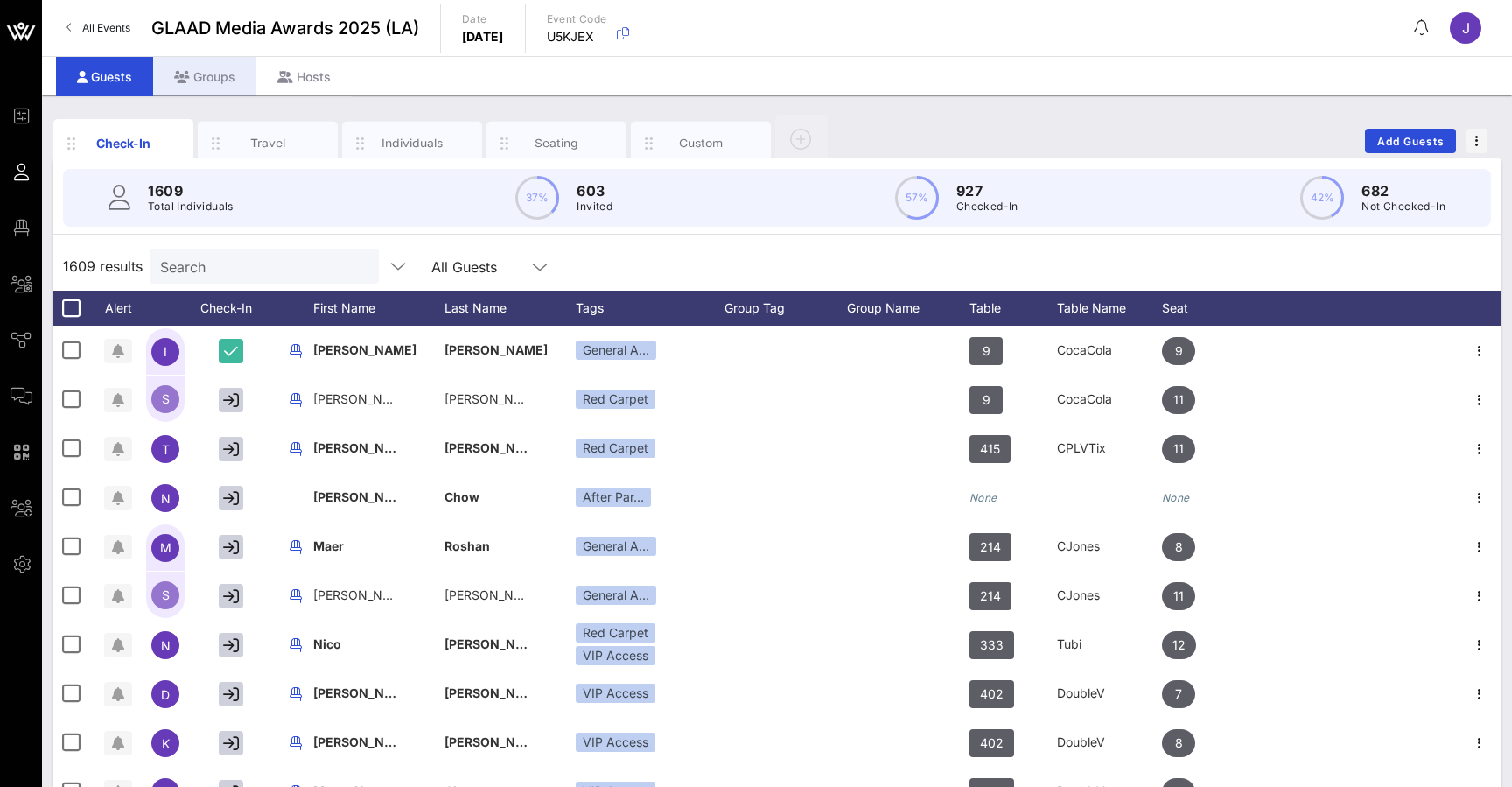
click at [210, 78] on div "Groups" at bounding box center [204, 77] width 103 height 39
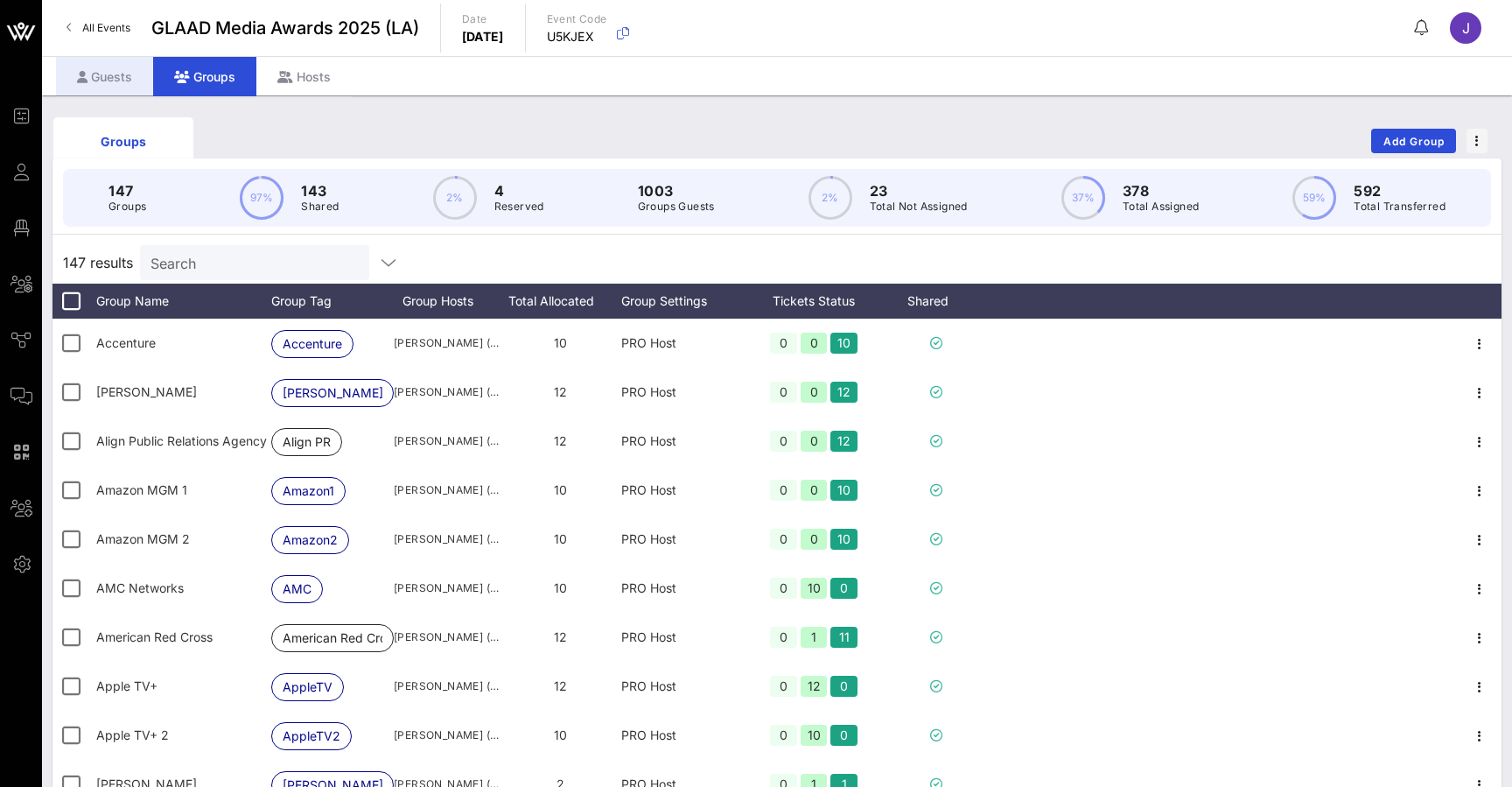
click at [89, 78] on div "Guests" at bounding box center [104, 77] width 98 height 39
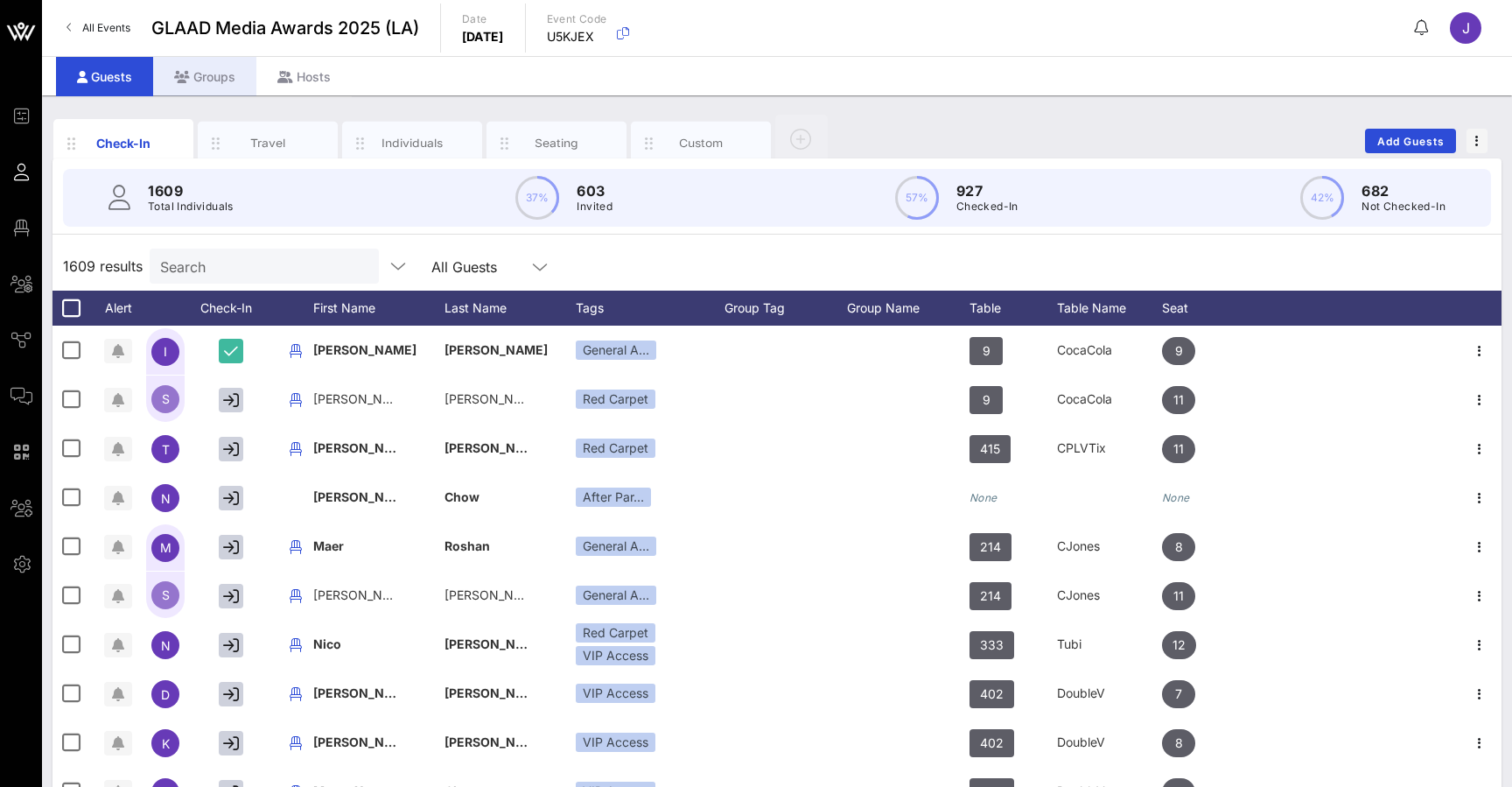
click at [188, 78] on icon at bounding box center [182, 77] width 16 height 12
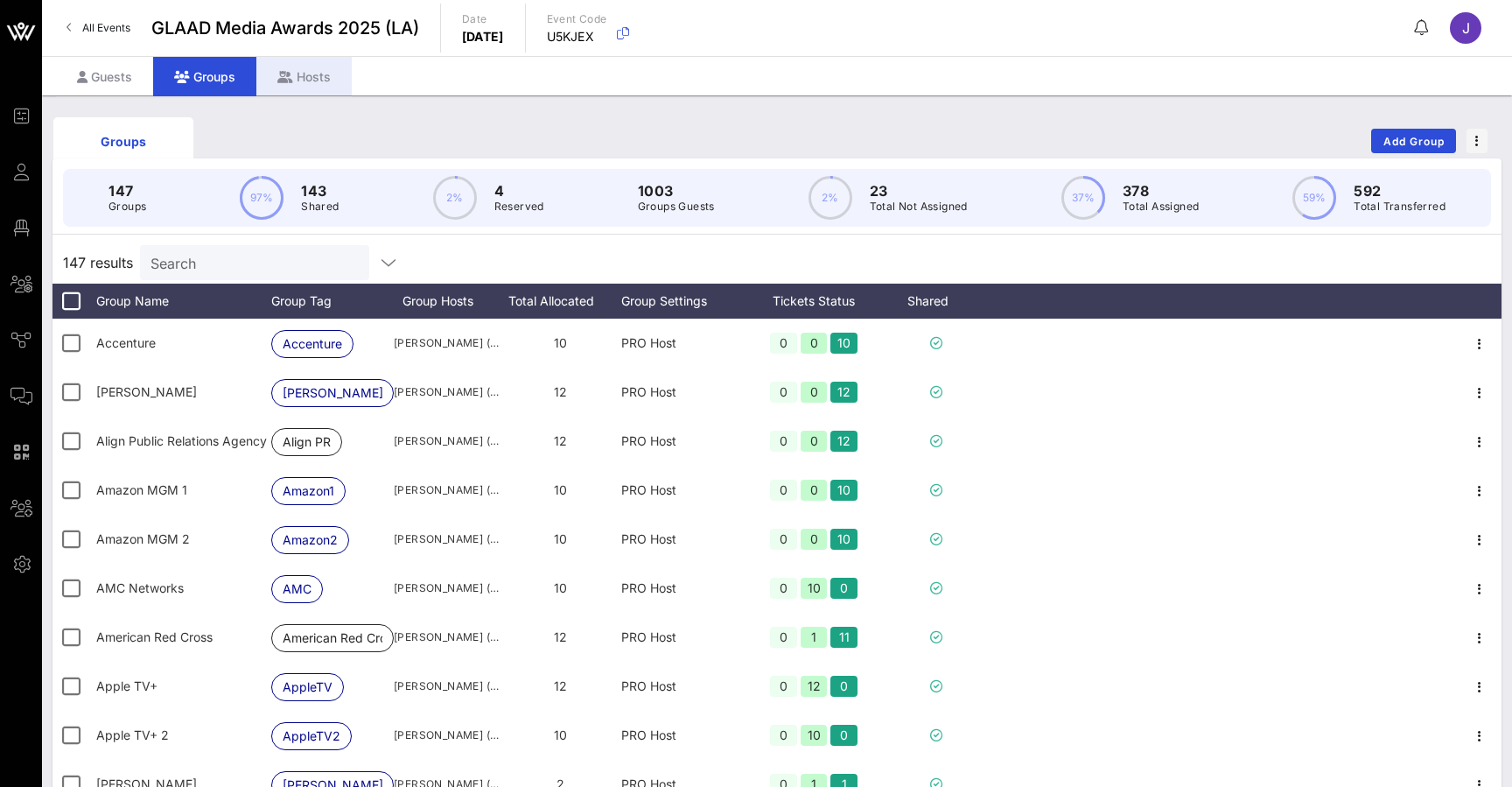
click at [319, 76] on div "Hosts" at bounding box center [304, 77] width 96 height 39
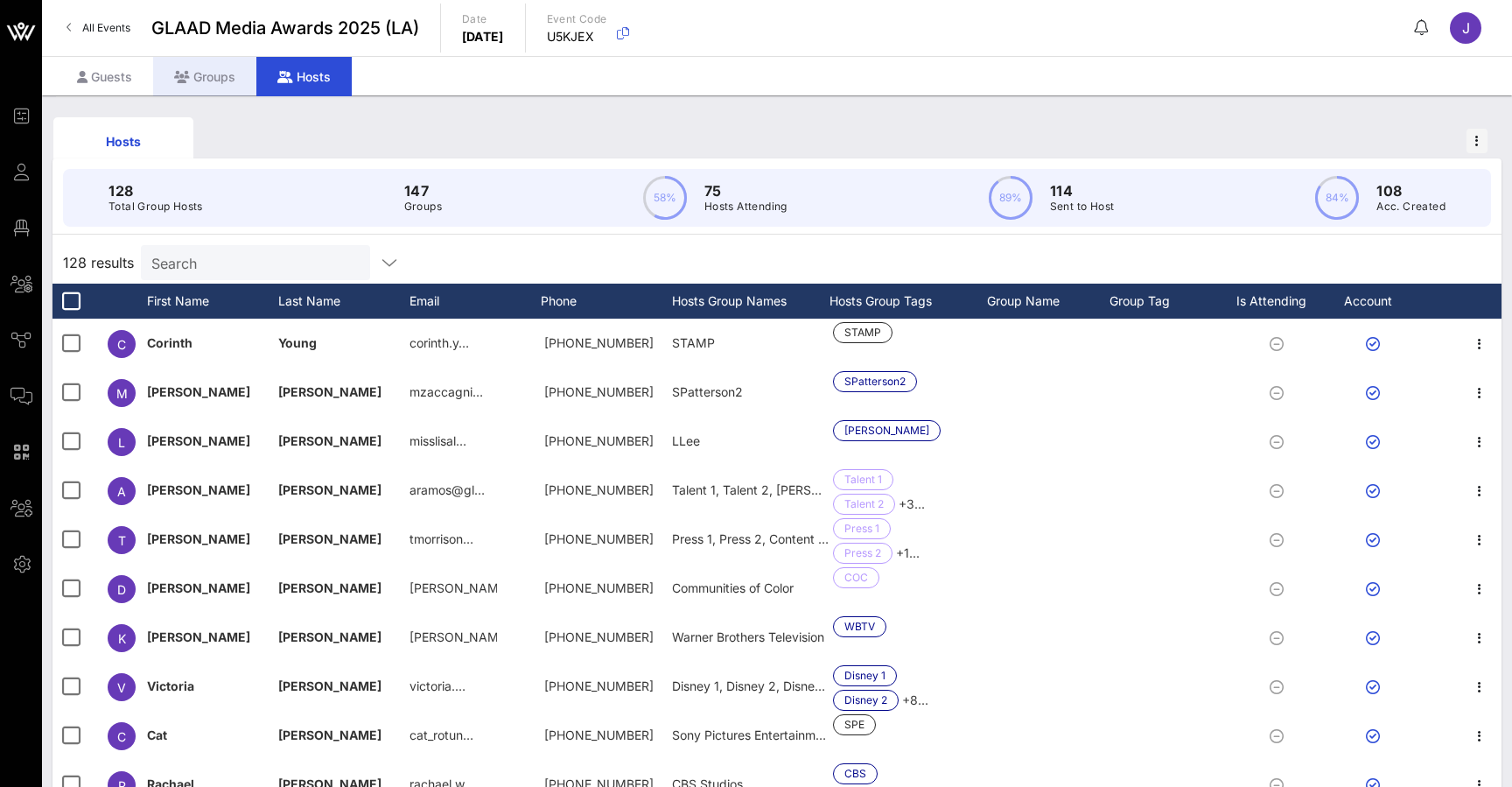
click at [208, 81] on div "Groups" at bounding box center [204, 77] width 103 height 39
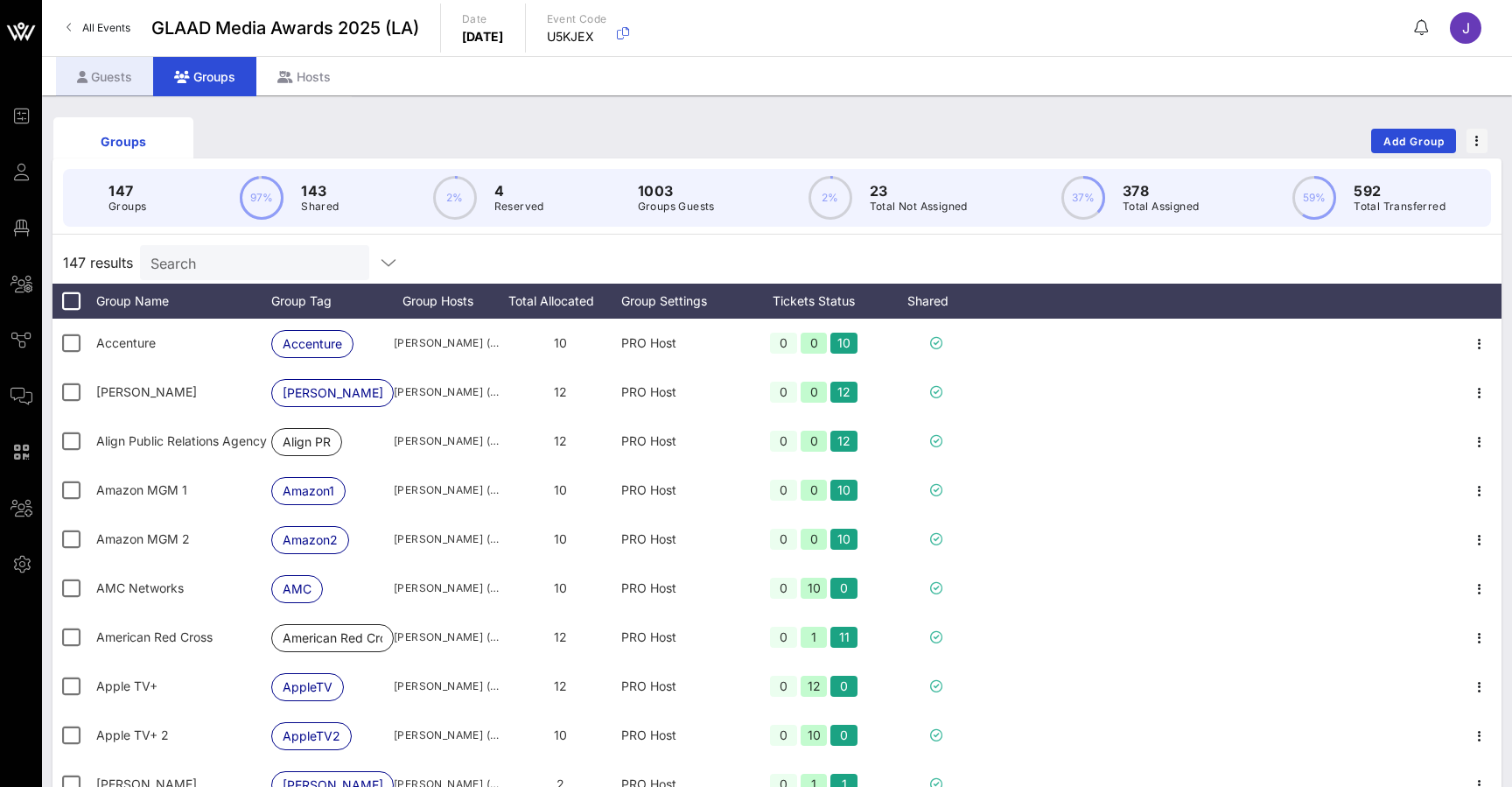
click at [100, 85] on div "Guests" at bounding box center [104, 77] width 98 height 39
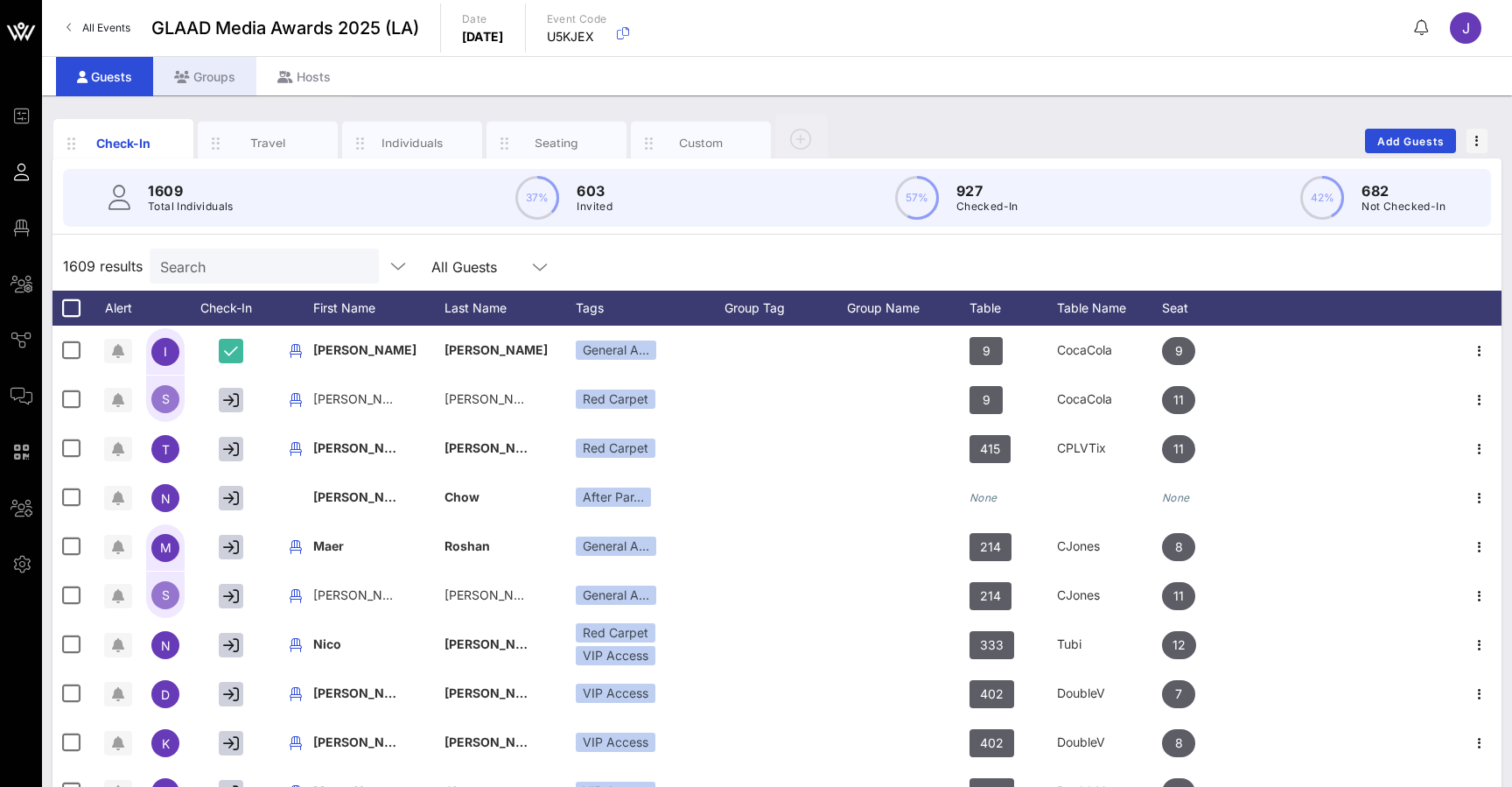
click at [207, 76] on div "Groups" at bounding box center [204, 77] width 103 height 39
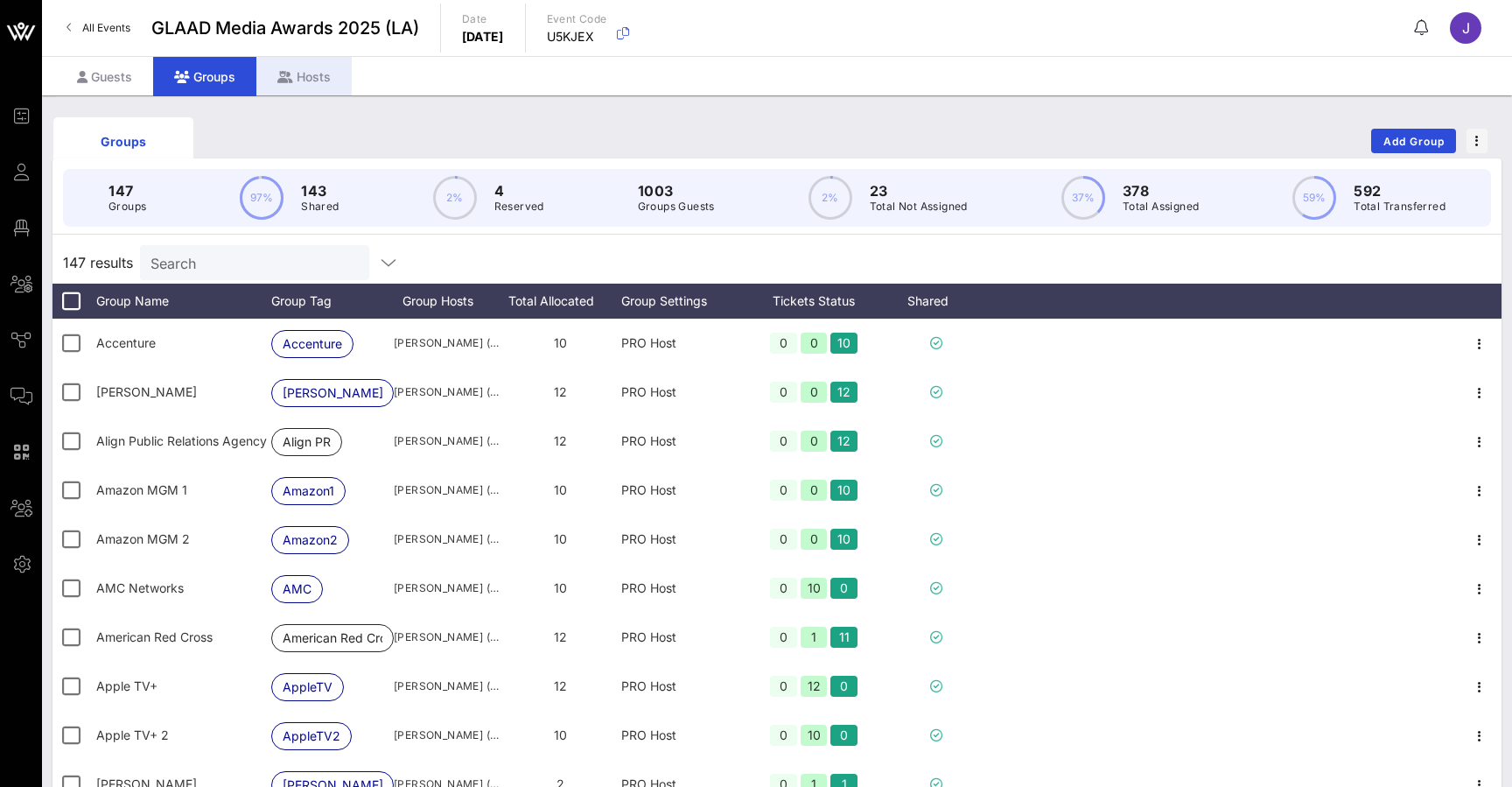
click at [308, 78] on div "Hosts" at bounding box center [304, 77] width 96 height 39
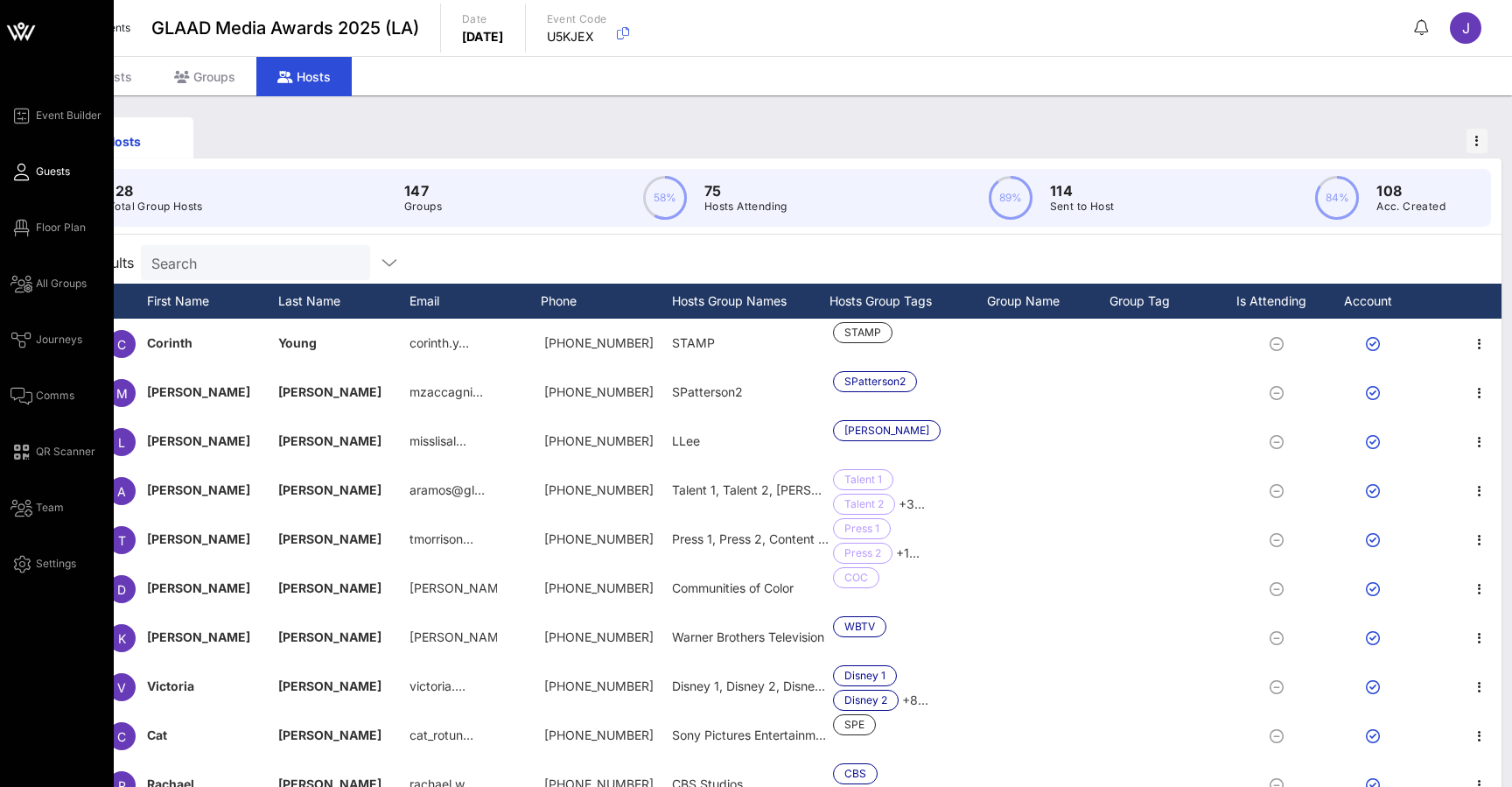
click at [35, 175] on span "Guests" at bounding box center [52, 172] width 34 height 16
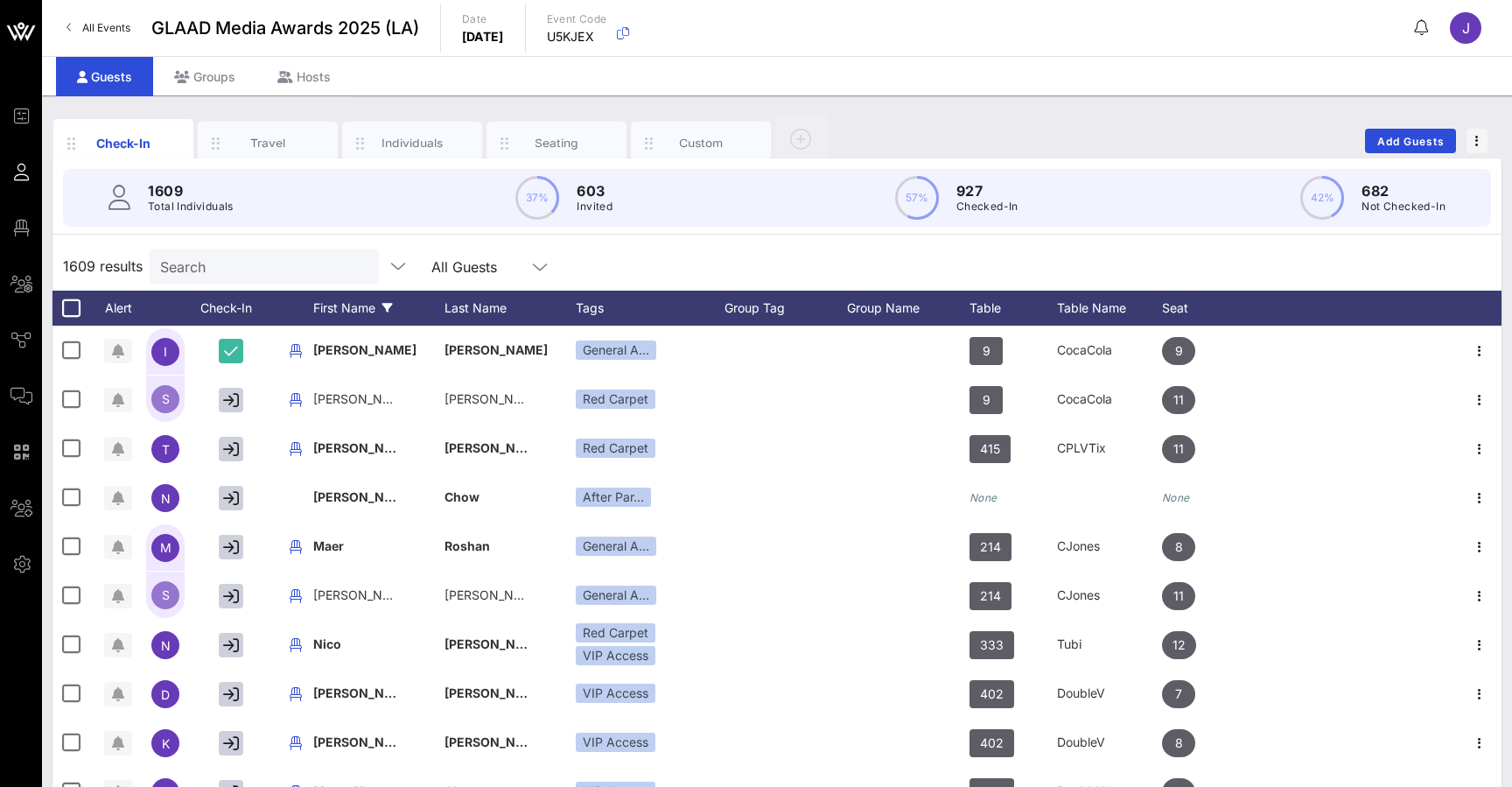
click at [315, 311] on div "First Name" at bounding box center [378, 309] width 131 height 36
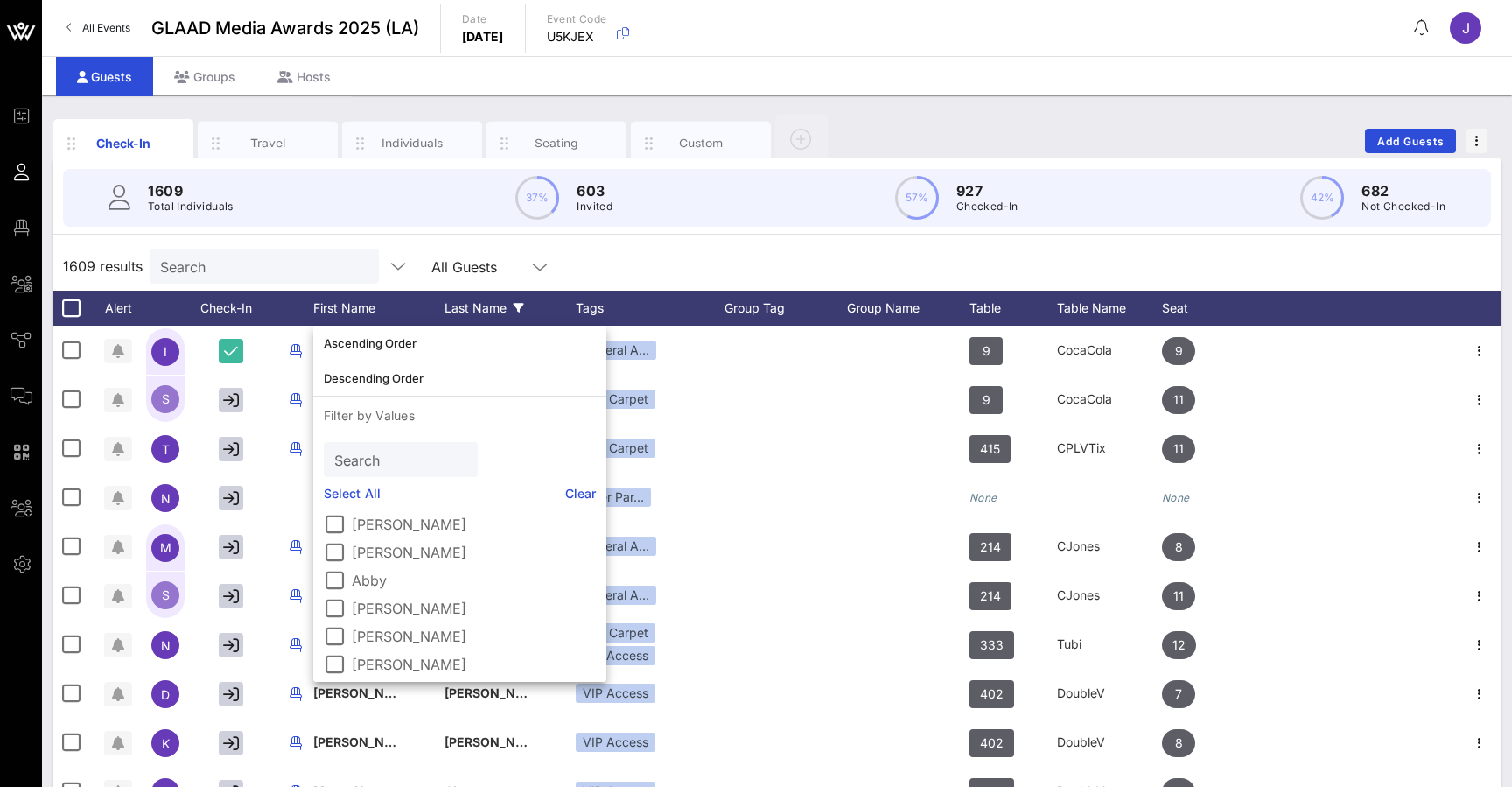
click at [450, 317] on div "Last Name" at bounding box center [510, 309] width 131 height 36
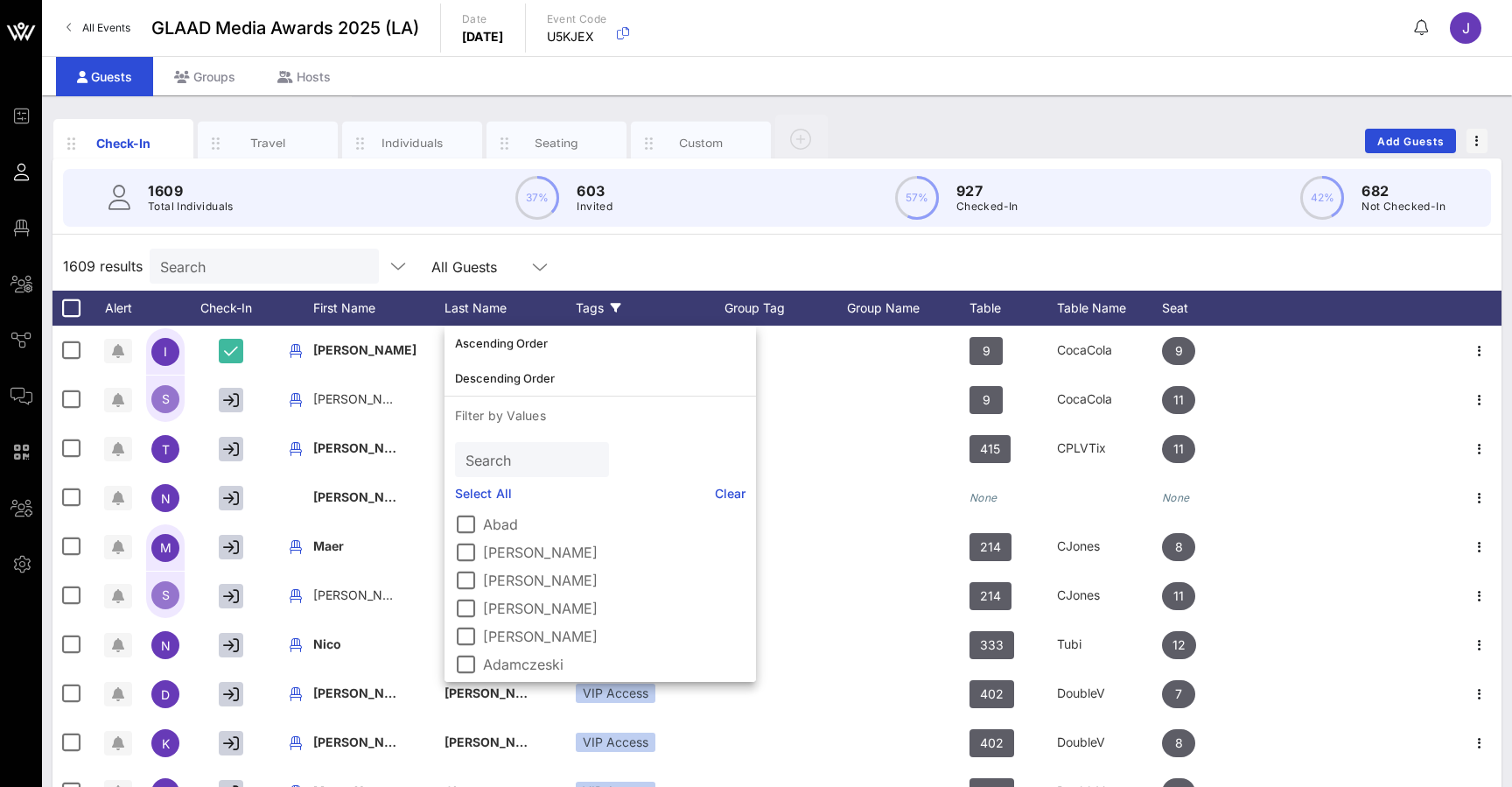
click at [588, 306] on div "Tags" at bounding box center [650, 309] width 149 height 36
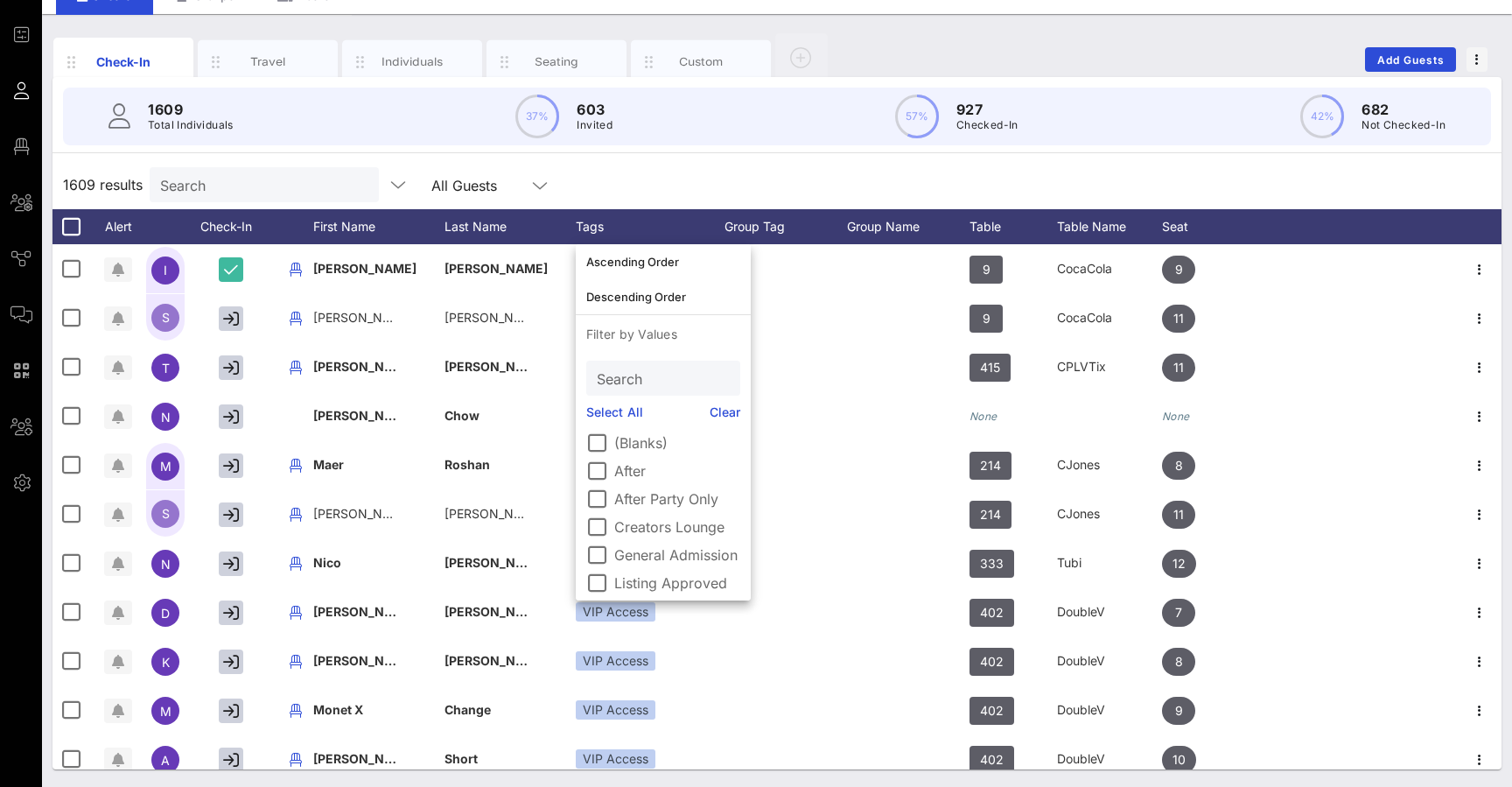
scroll to position [82, 0]
click at [597, 554] on div at bounding box center [596, 555] width 30 height 30
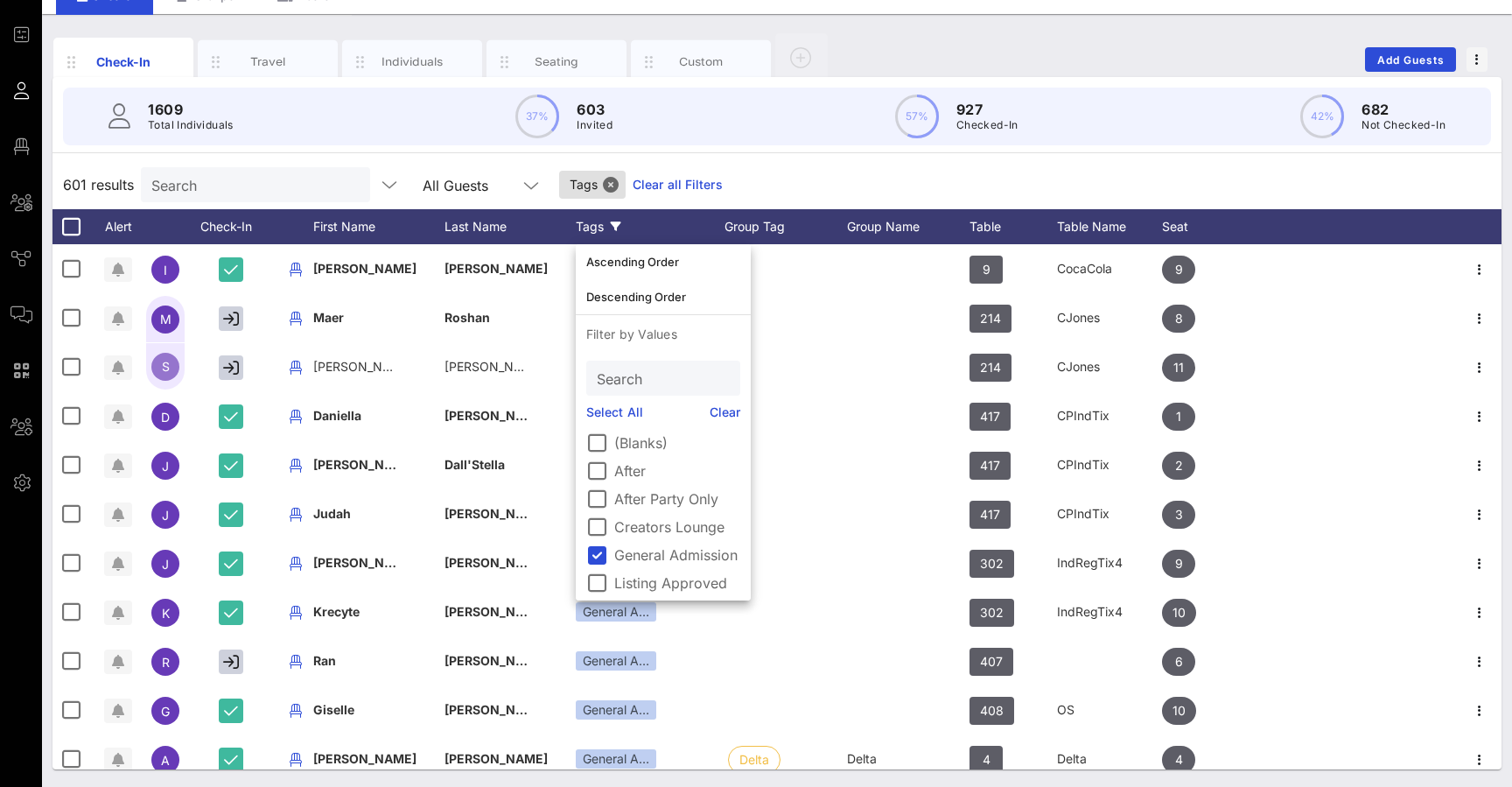
click at [783, 160] on div "1609 Total Individuals 37% 603 Invited 57% 927 Checked-In 42% 682 Not Checked-I…" at bounding box center [777, 423] width 1449 height 692
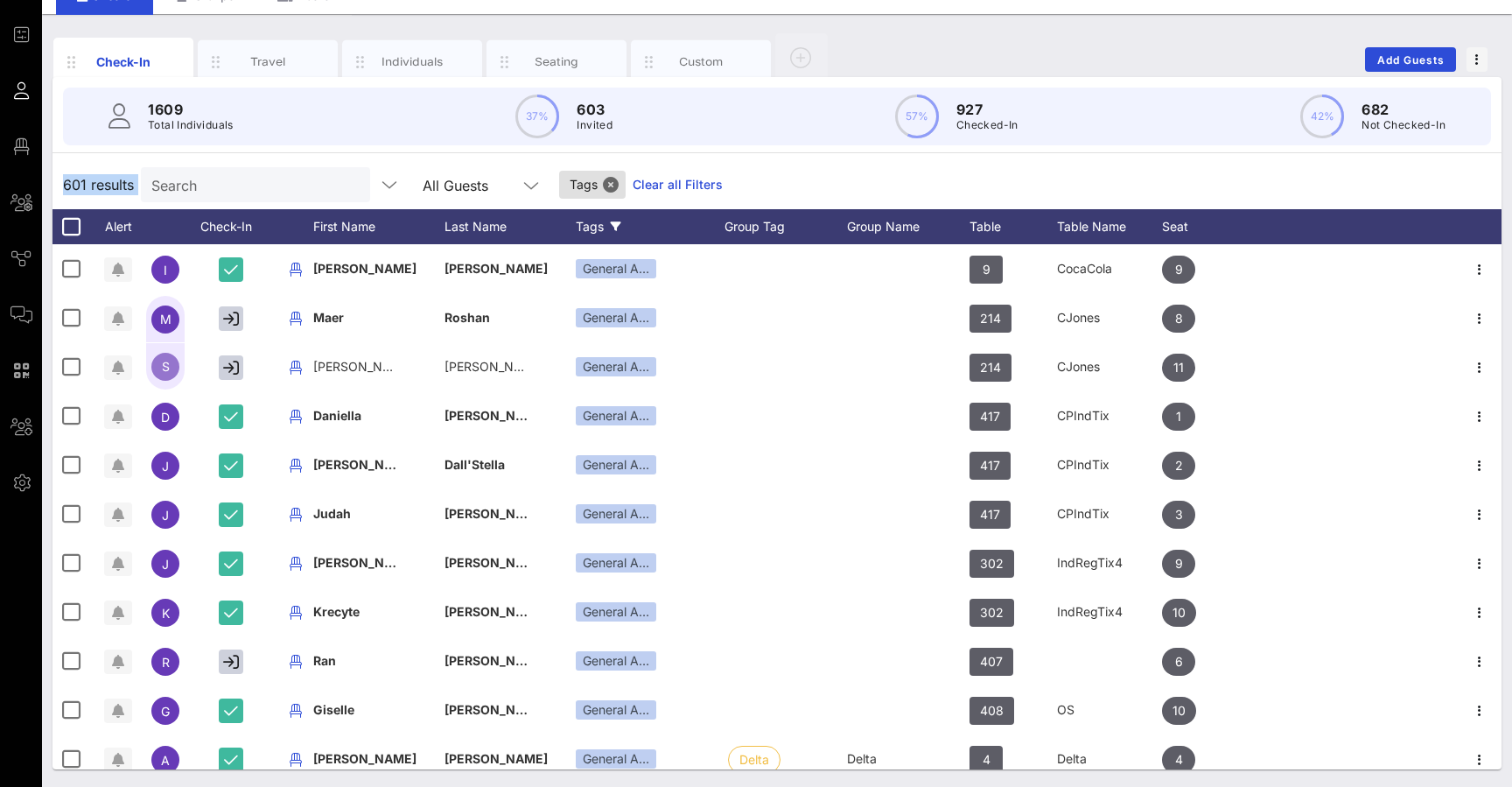
drag, startPoint x: 63, startPoint y: 184, endPoint x: 139, endPoint y: 184, distance: 76.0
click at [139, 184] on div "601 results Search All Guests Tags Clear all Filters" at bounding box center [777, 184] width 1449 height 49
click at [616, 222] on icon at bounding box center [616, 227] width 11 height 11
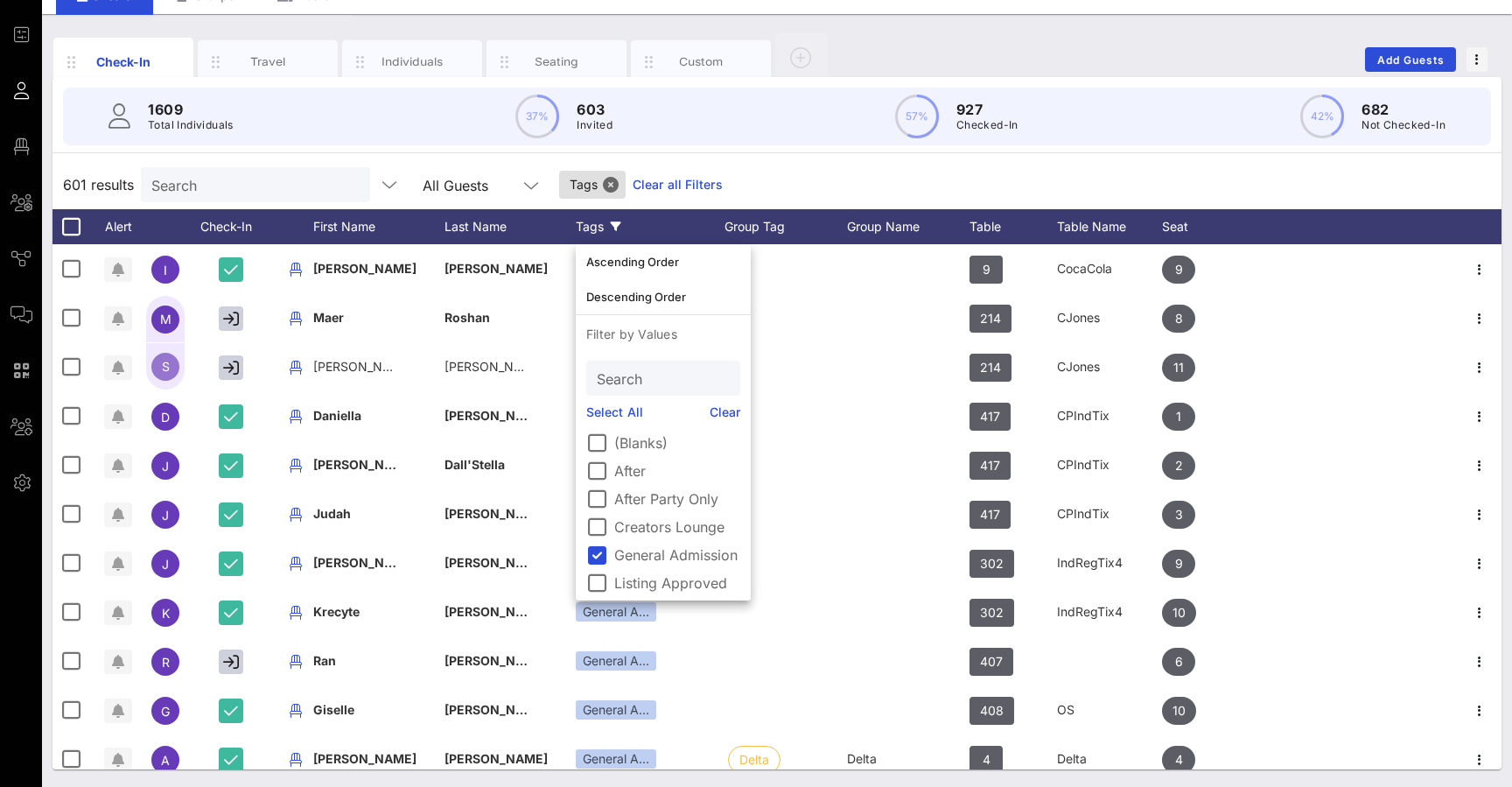
click at [722, 417] on link "Clear" at bounding box center [725, 412] width 32 height 20
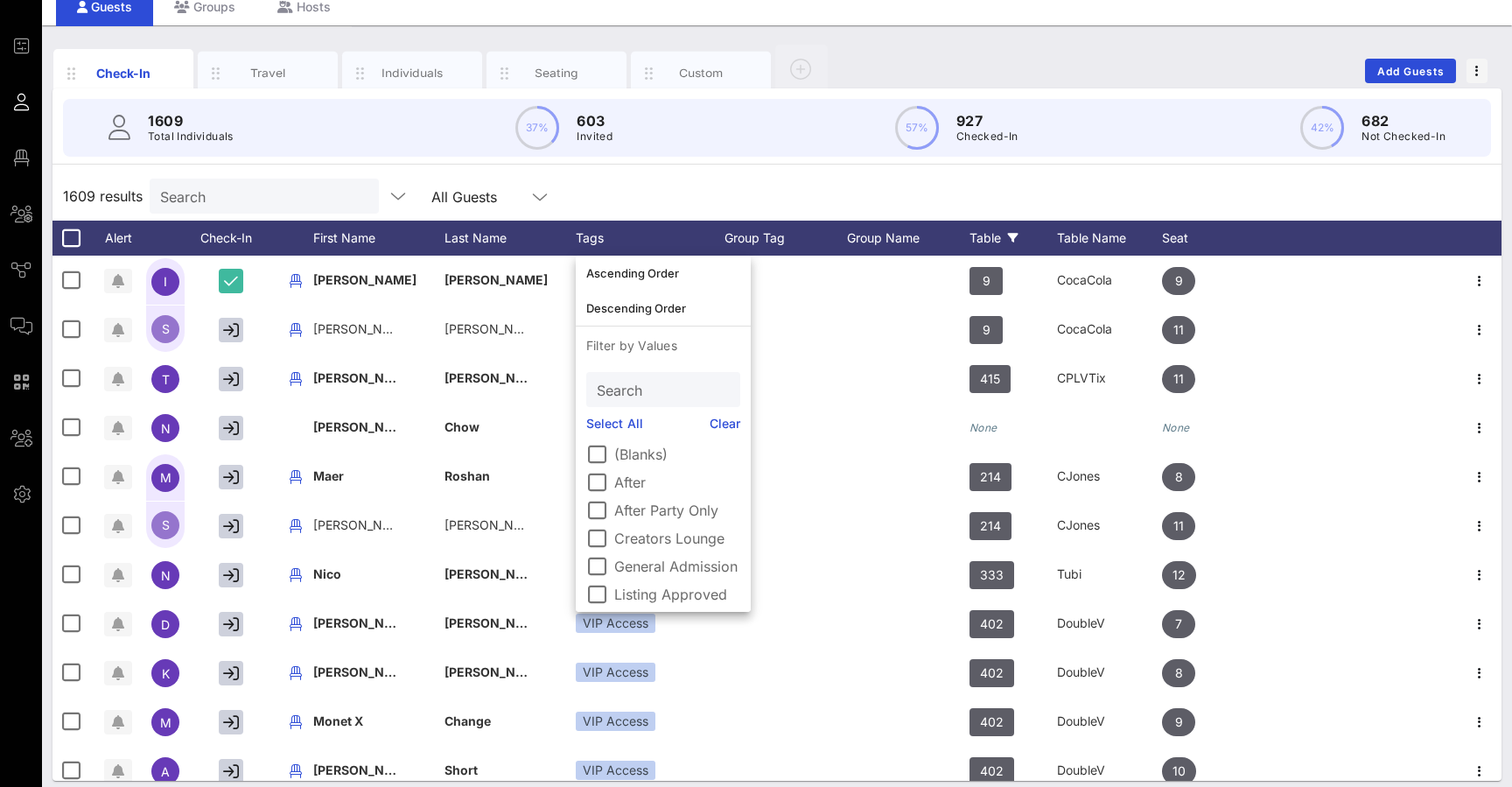
scroll to position [70, 0]
drag, startPoint x: 1048, startPoint y: 238, endPoint x: 475, endPoint y: 242, distance: 573.0
click at [475, 242] on div "Last Name" at bounding box center [510, 239] width 131 height 36
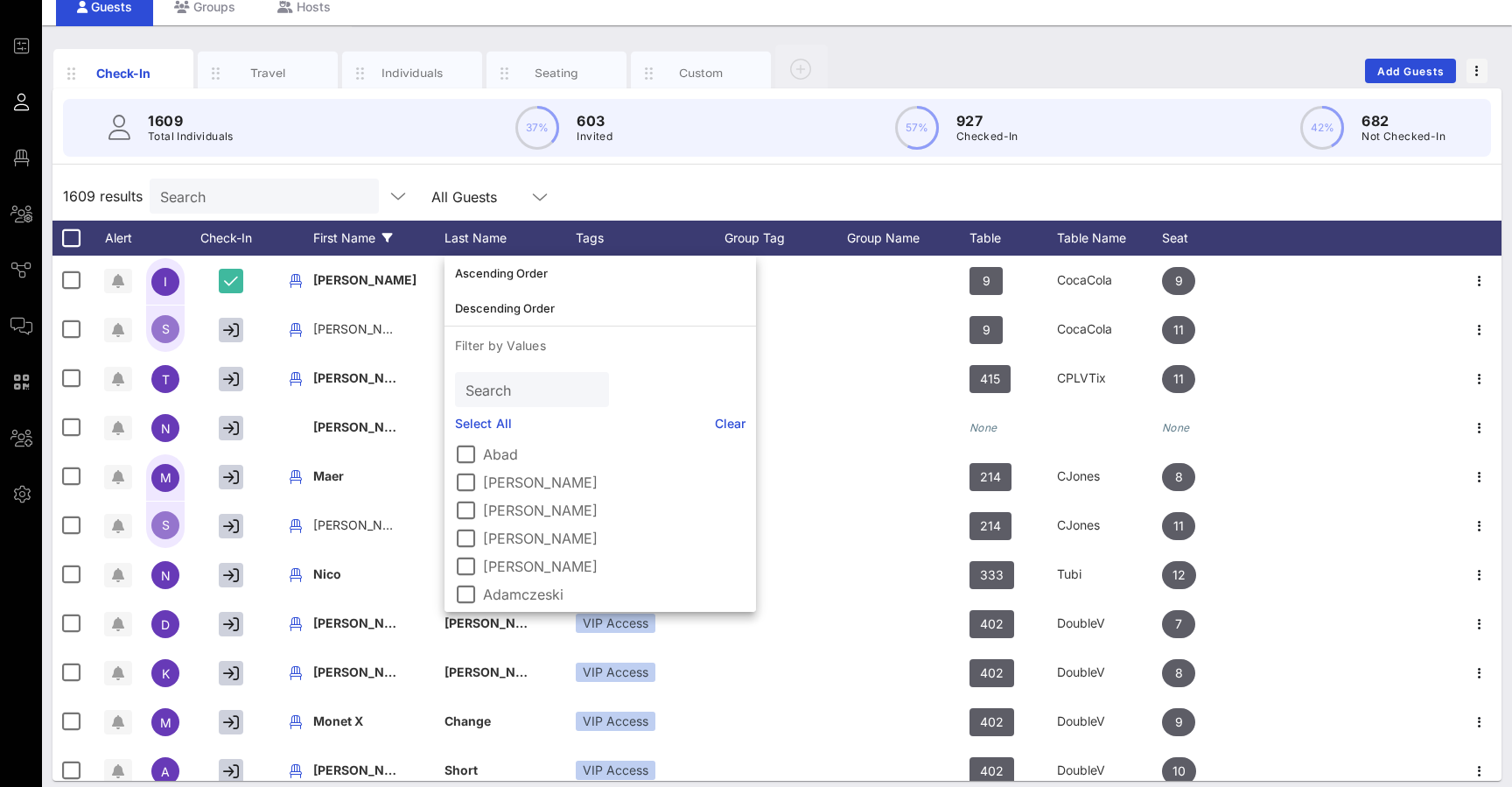
click at [359, 232] on div "First Name" at bounding box center [378, 239] width 131 height 36
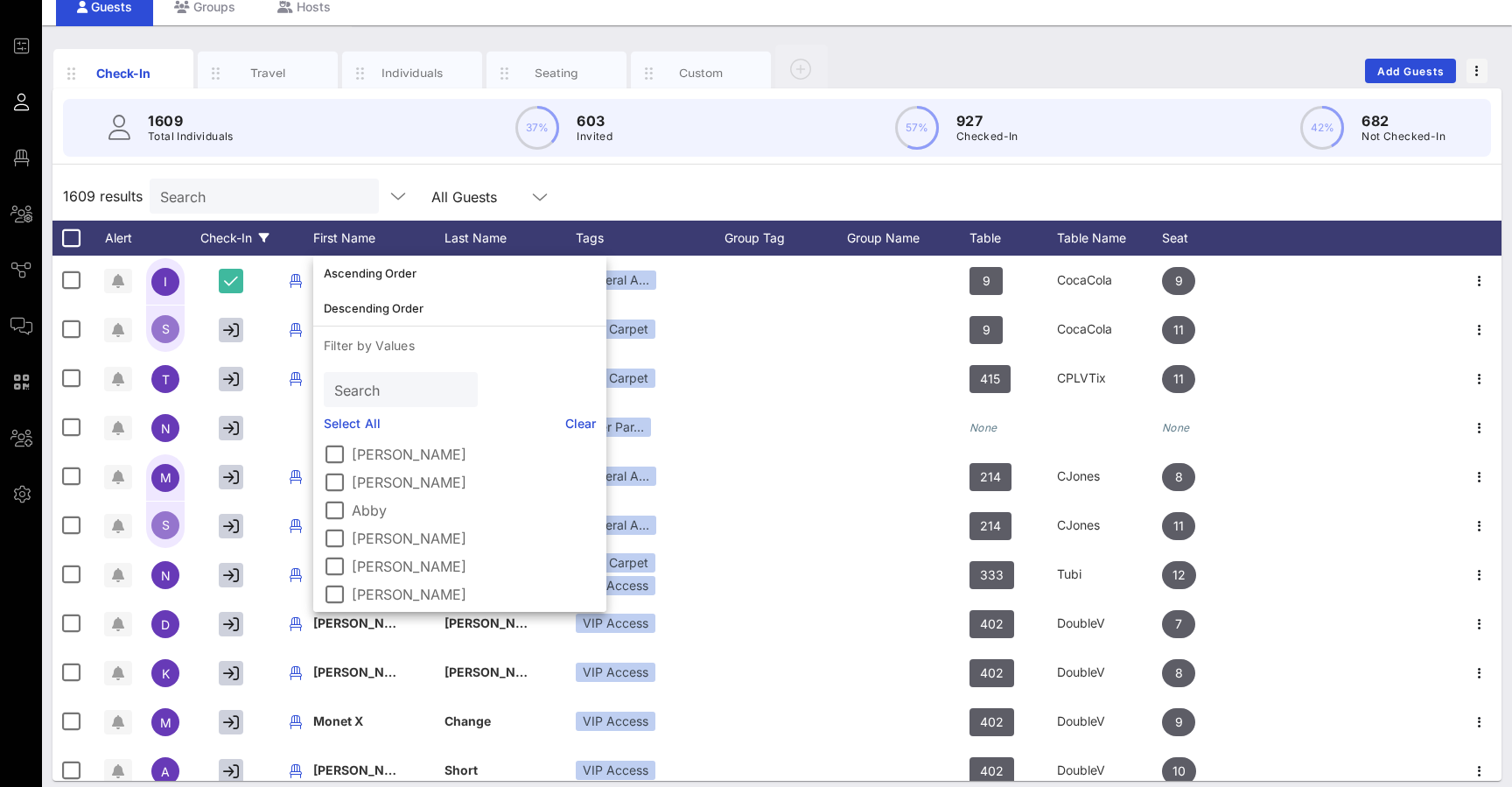
click at [230, 237] on div "Check-In" at bounding box center [235, 239] width 88 height 36
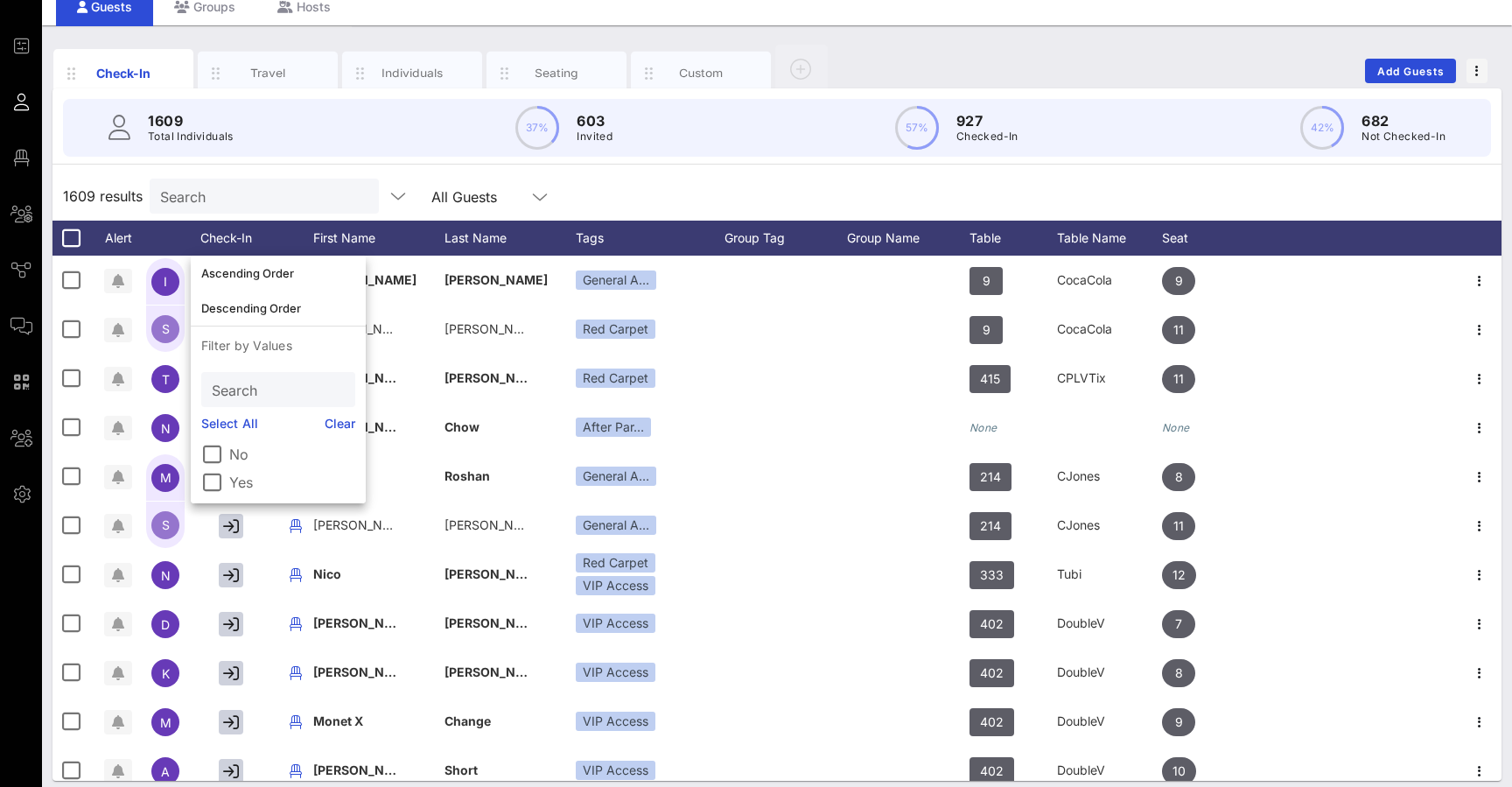
click at [402, 76] on div "Individuals" at bounding box center [412, 73] width 78 height 17
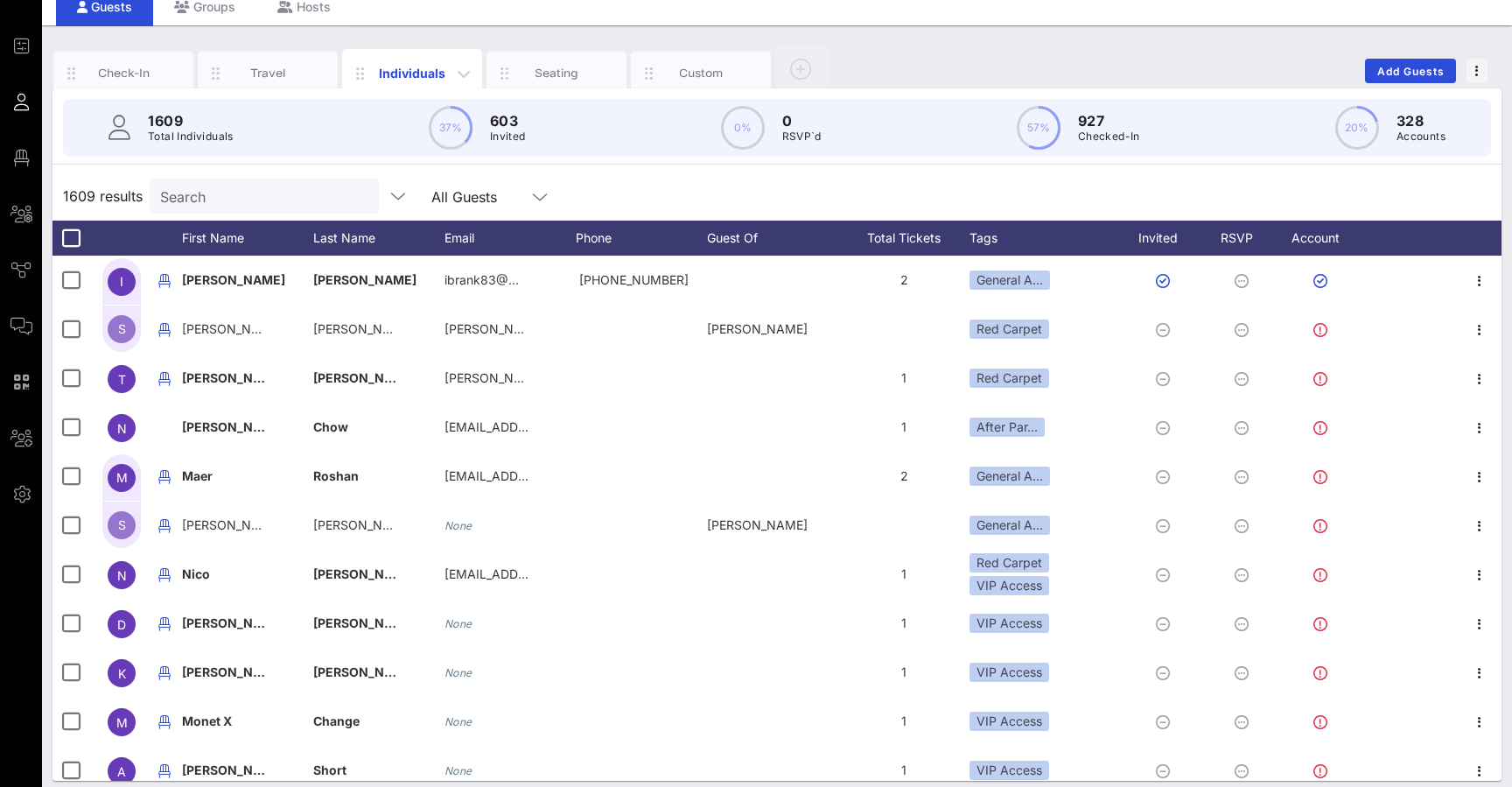
click at [409, 74] on div "Individuals" at bounding box center [412, 73] width 78 height 19
drag, startPoint x: 1229, startPoint y: 68, endPoint x: 1239, endPoint y: 236, distance: 168.3
click at [1239, 236] on div "RSVP" at bounding box center [1245, 239] width 61 height 36
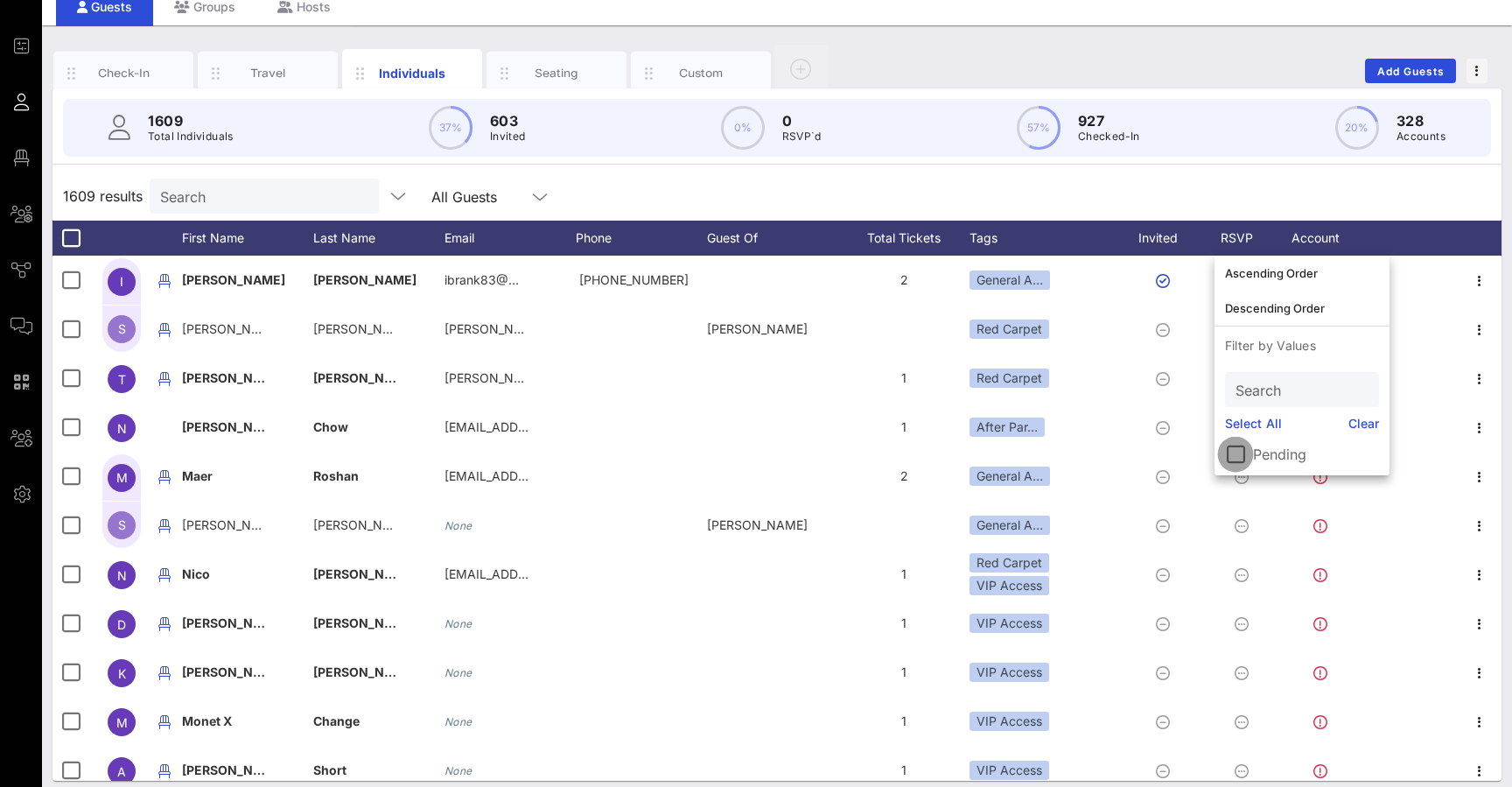
click at [1236, 450] on div at bounding box center [1235, 455] width 30 height 30
click at [1360, 423] on link "Clear" at bounding box center [1364, 424] width 32 height 20
click at [1360, 424] on link "Clear" at bounding box center [1364, 424] width 32 height 20
click at [1366, 418] on link "Clear" at bounding box center [1364, 424] width 32 height 20
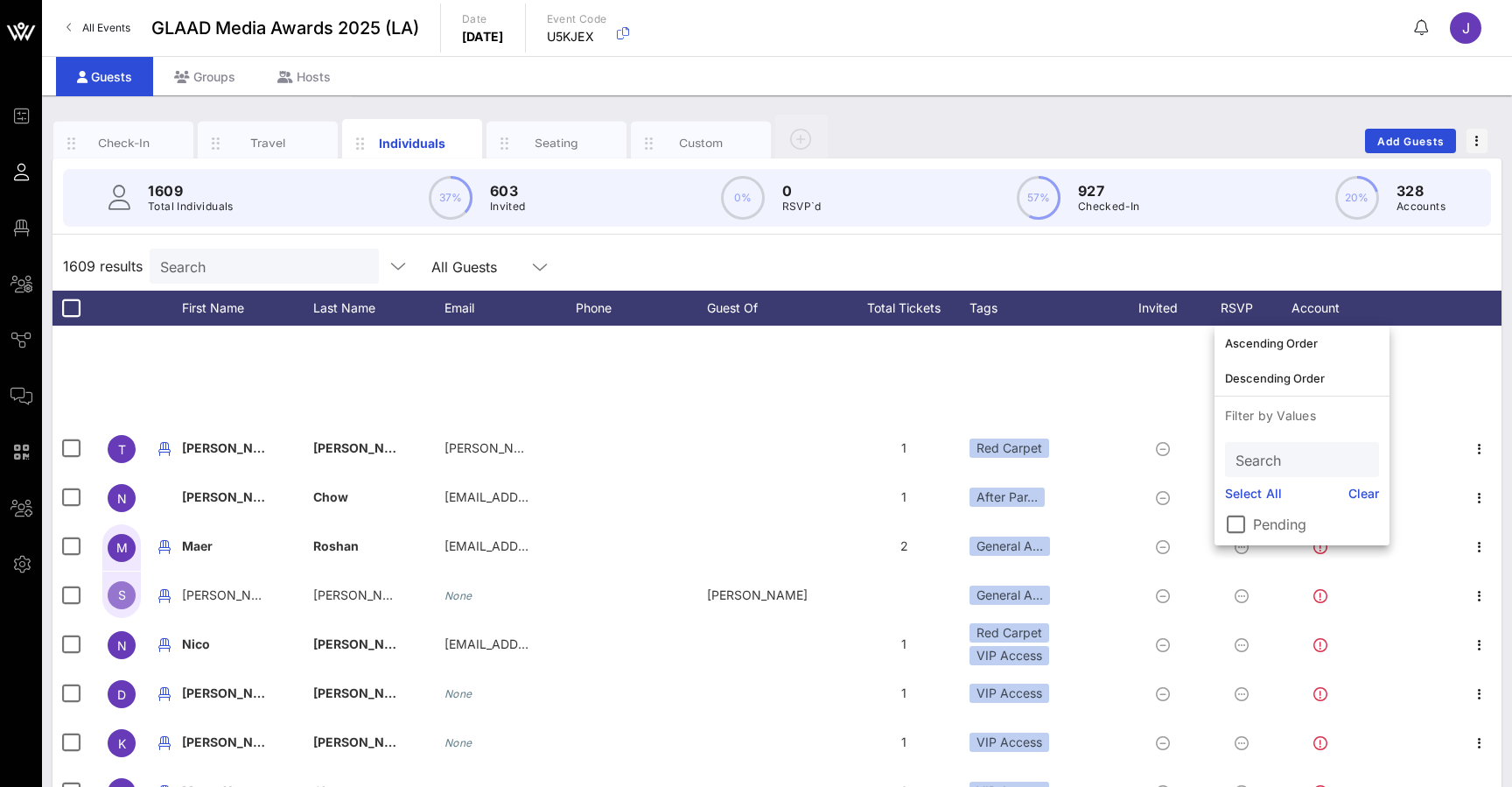
scroll to position [0, 0]
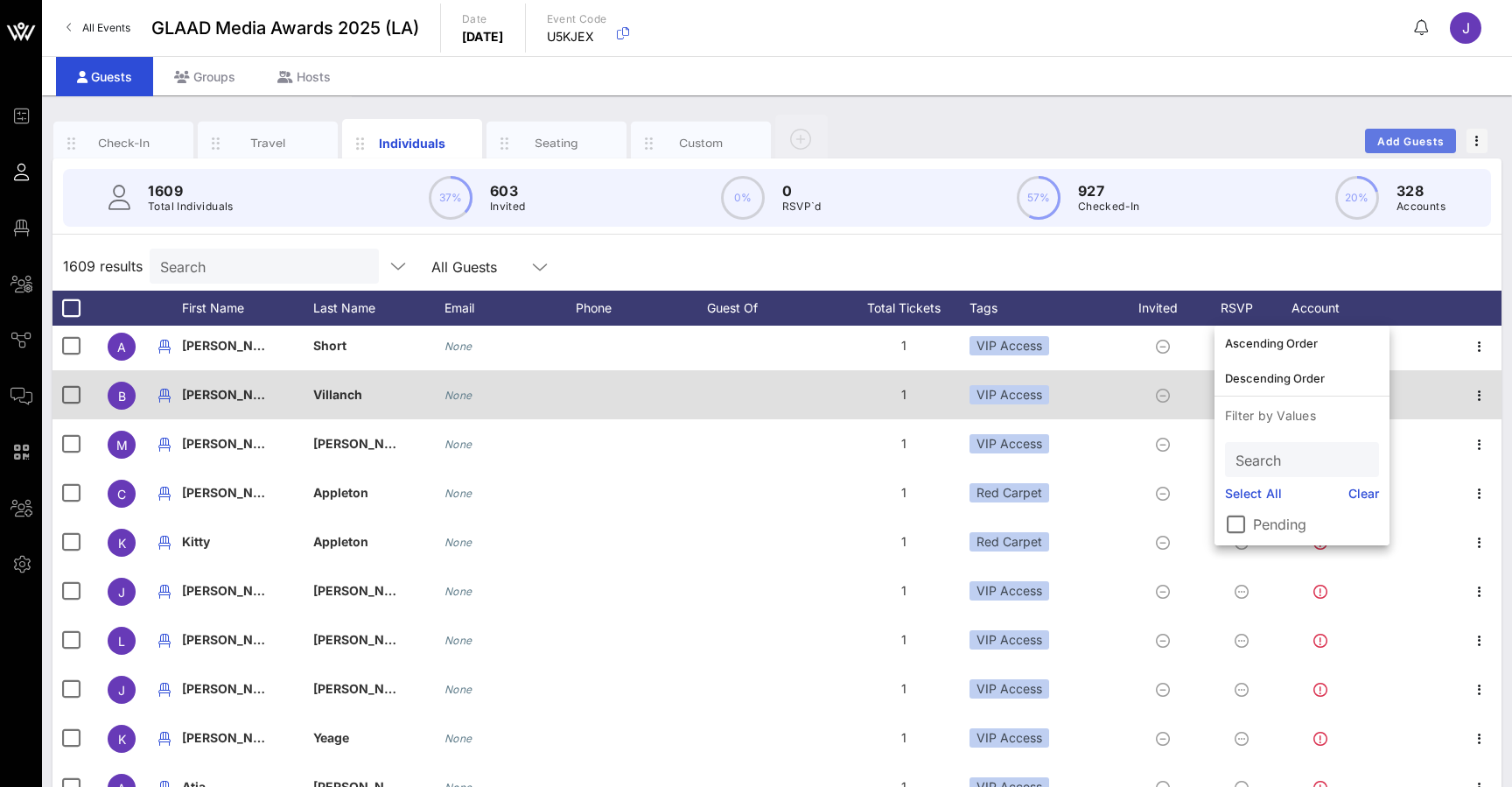
click at [1422, 141] on span "Add Guests" at bounding box center [1410, 141] width 69 height 13
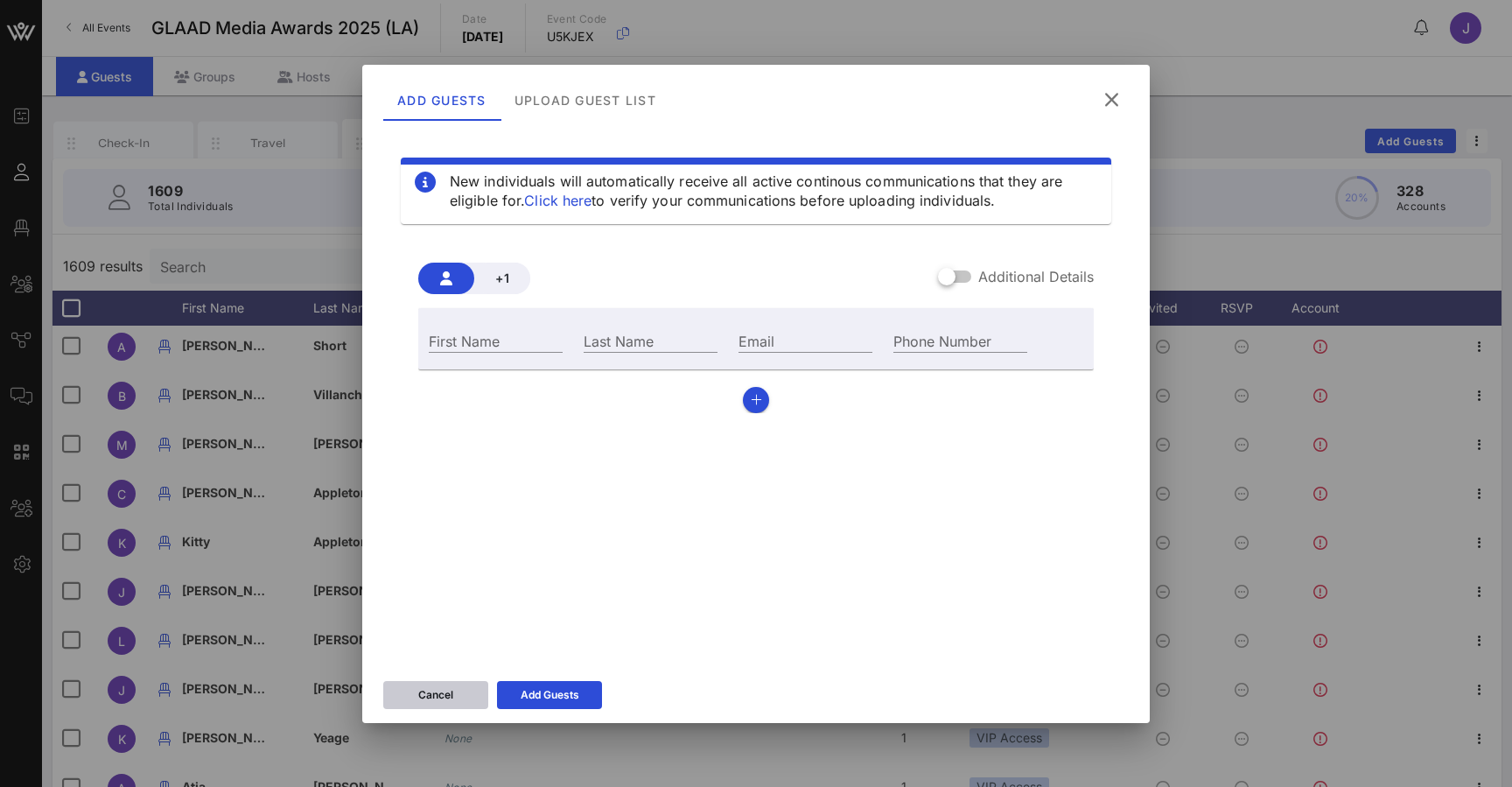
click at [456, 694] on button "Cancel" at bounding box center [436, 695] width 105 height 28
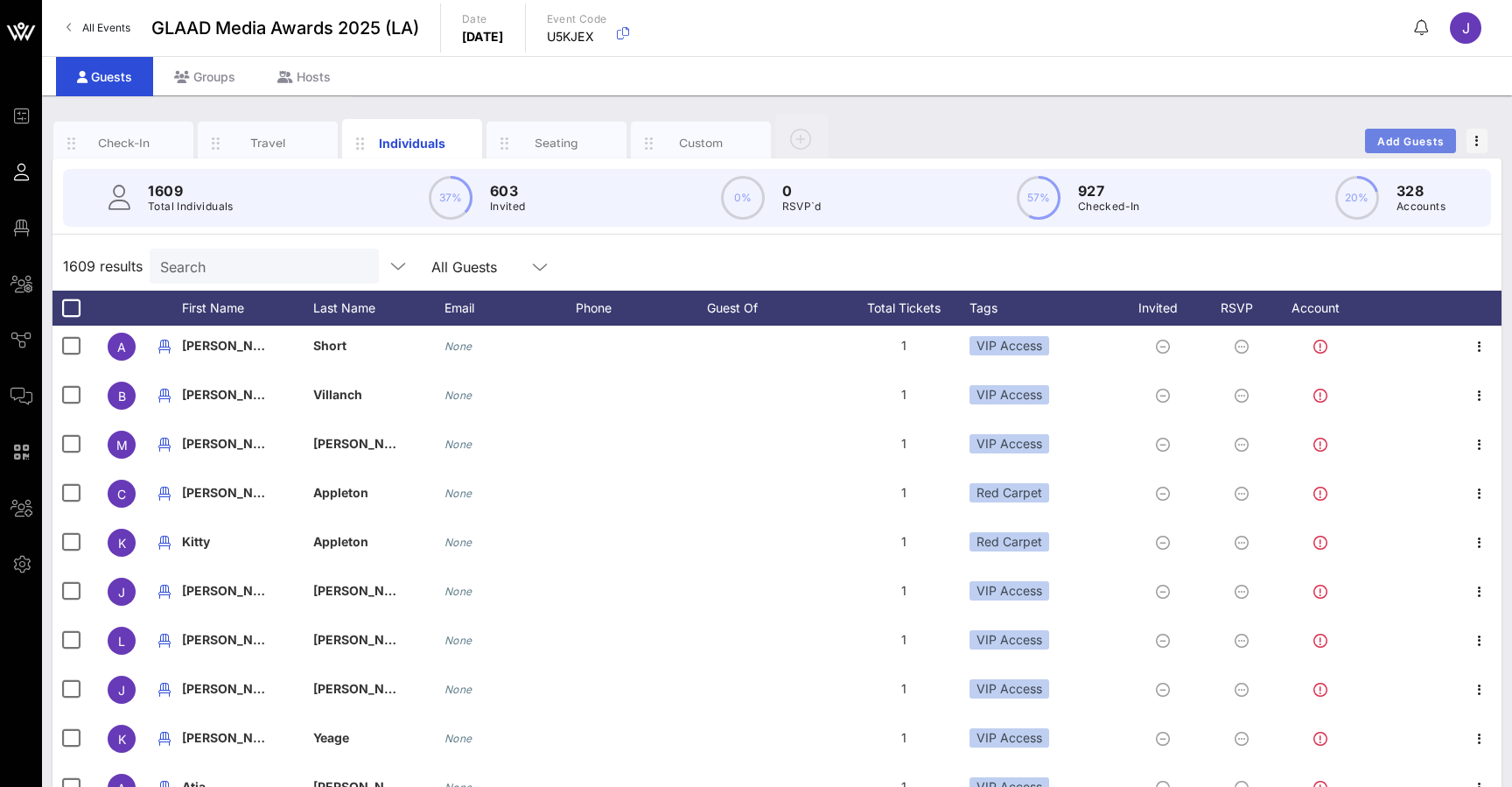
drag, startPoint x: 1106, startPoint y: 144, endPoint x: 1407, endPoint y: 144, distance: 301.0
click at [1407, 144] on span "Add Guests" at bounding box center [1410, 141] width 69 height 13
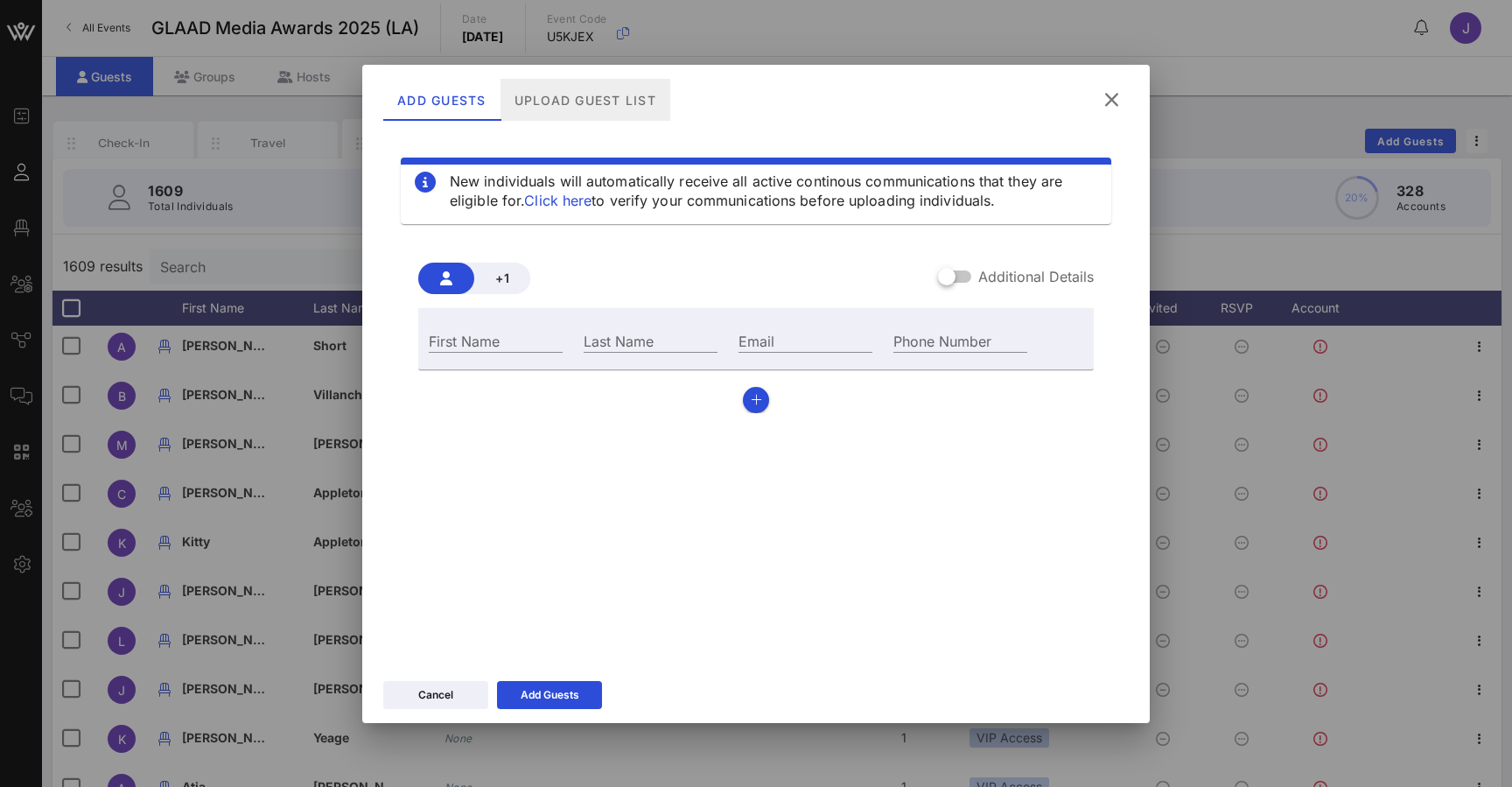
click at [577, 106] on div "Upload Guest List" at bounding box center [585, 100] width 170 height 42
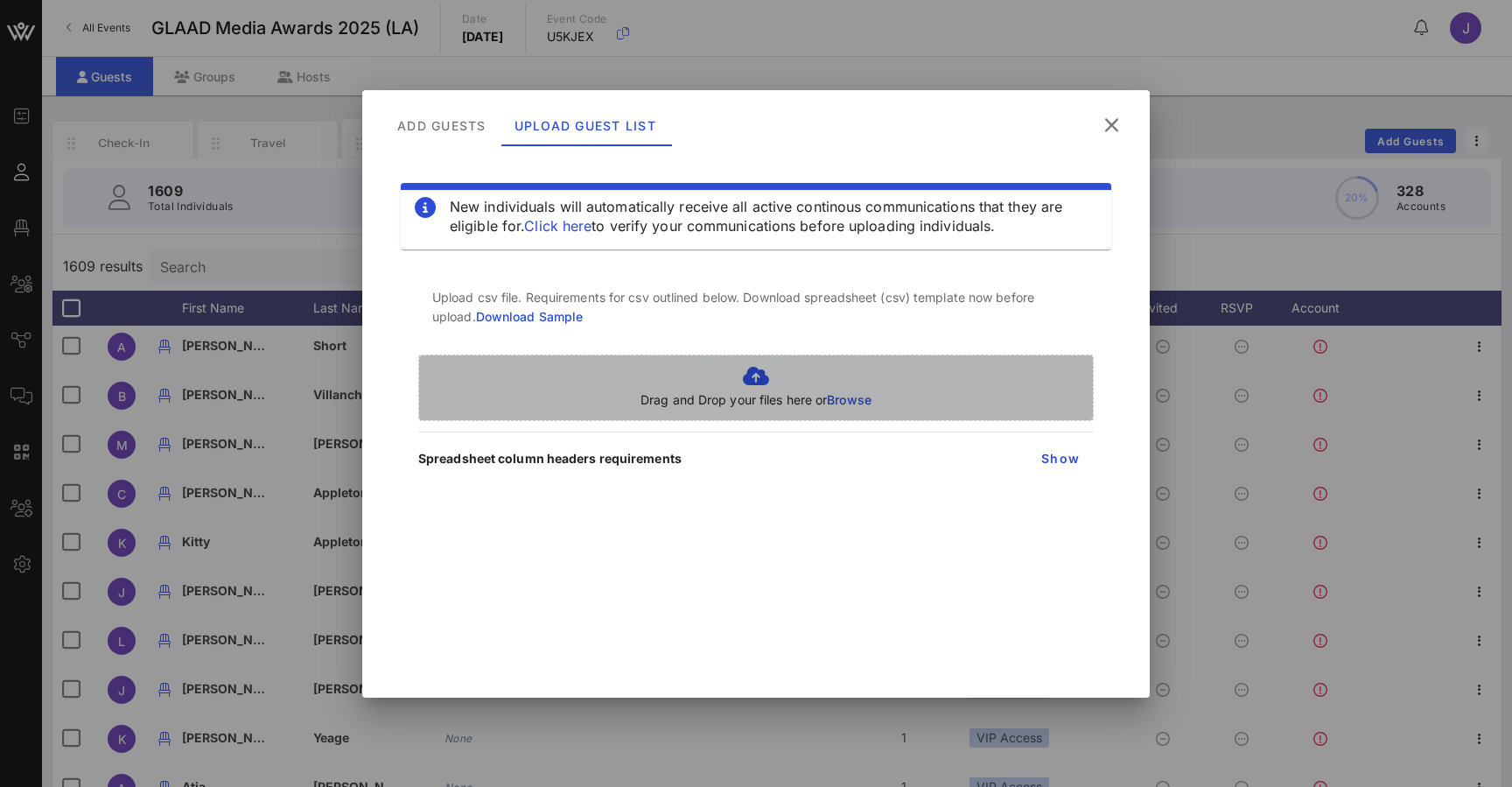
click at [863, 398] on span "Browse" at bounding box center [849, 399] width 44 height 15
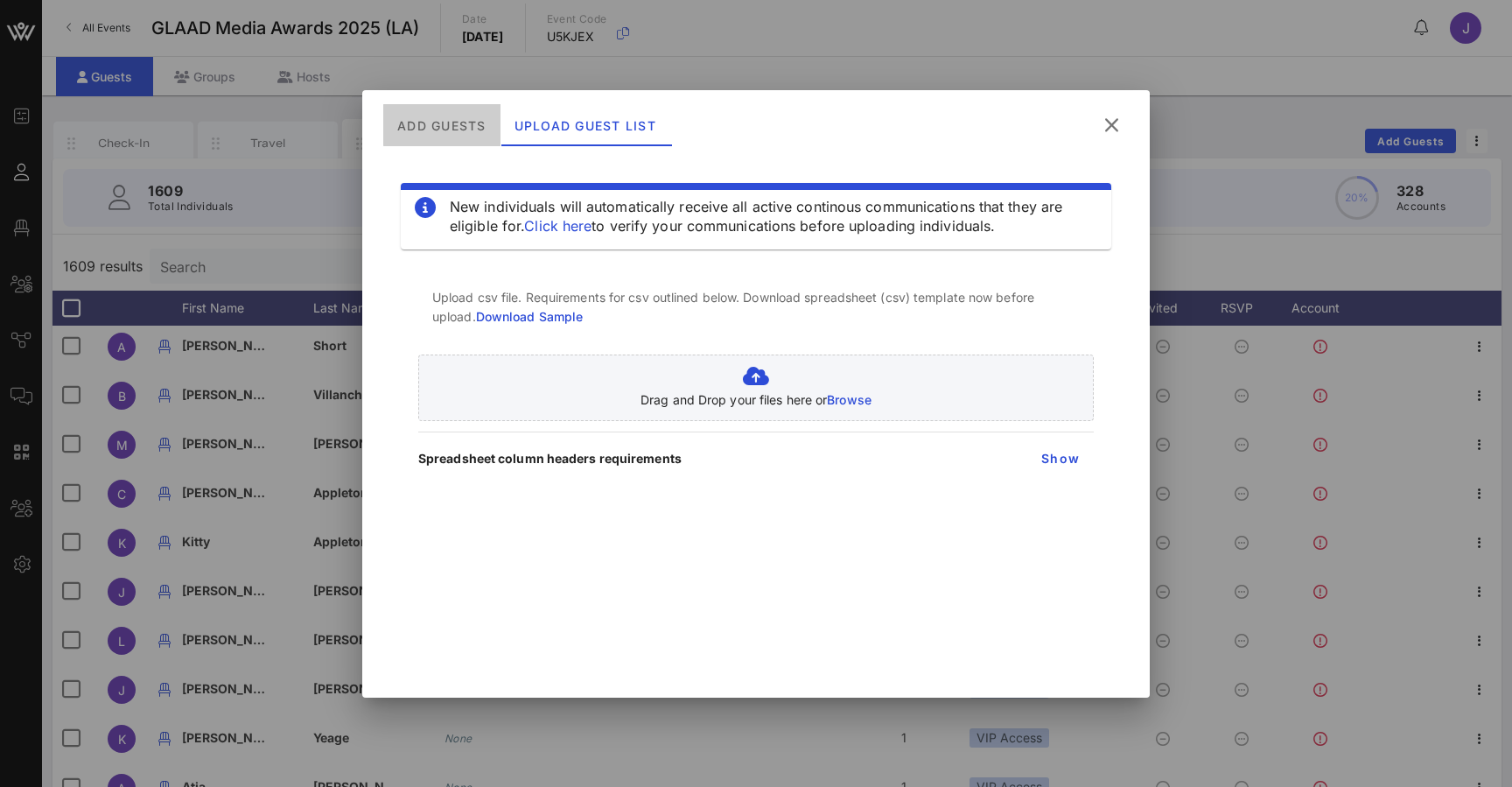
click at [449, 124] on div "Add Guests" at bounding box center [442, 125] width 117 height 42
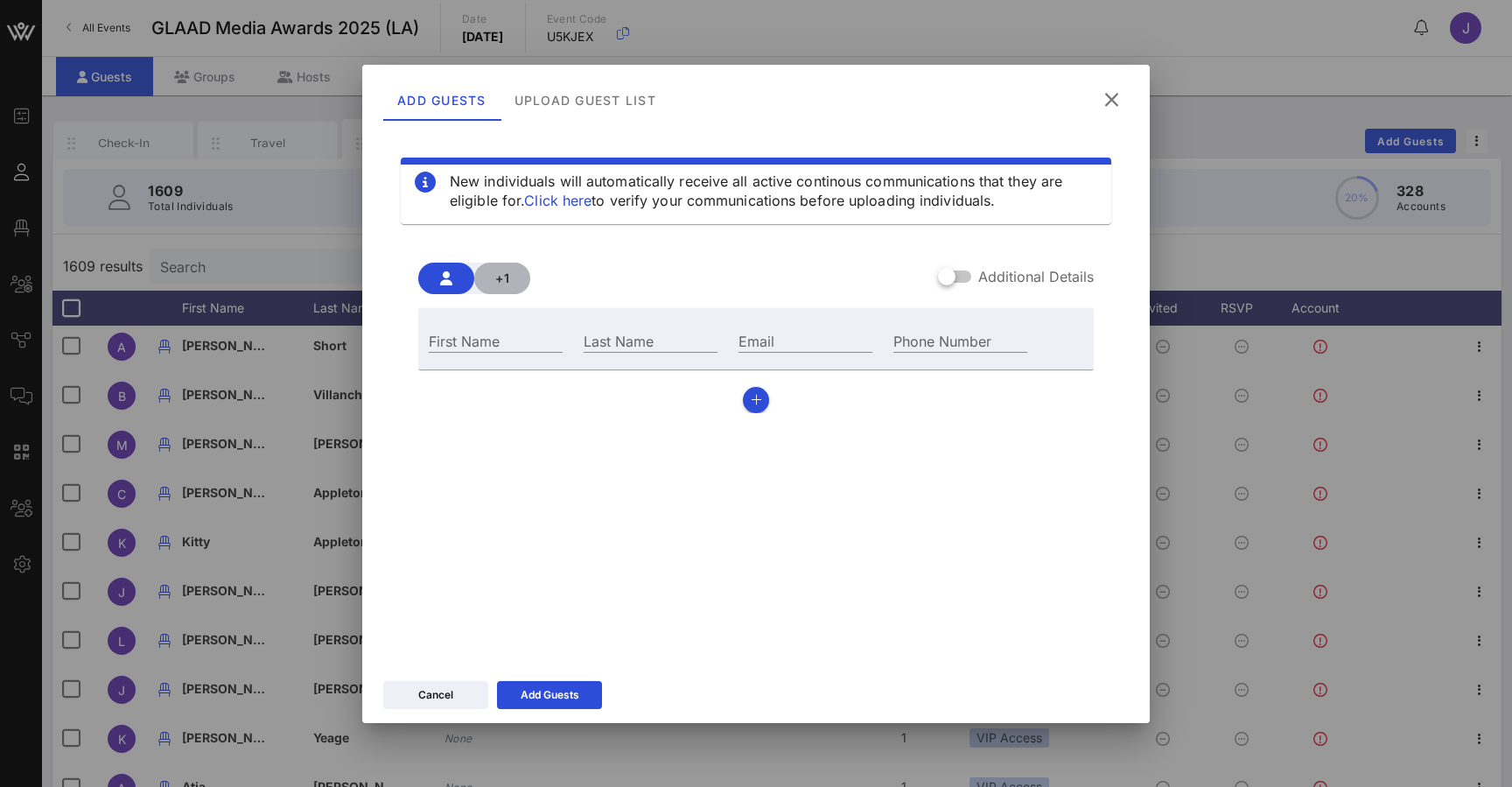
click at [507, 279] on span "+1" at bounding box center [502, 277] width 28 height 15
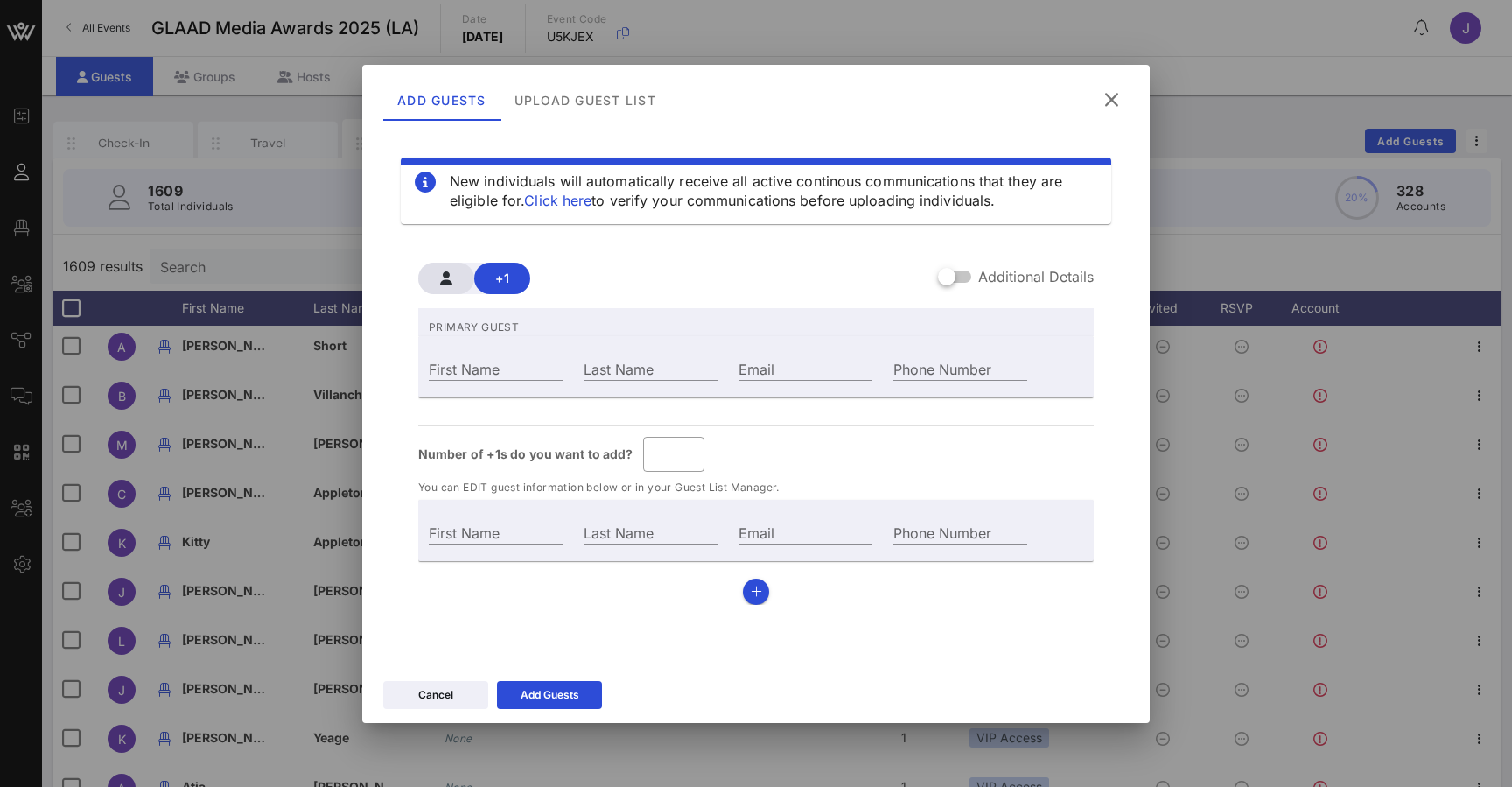
click at [457, 274] on span "button" at bounding box center [447, 278] width 28 height 14
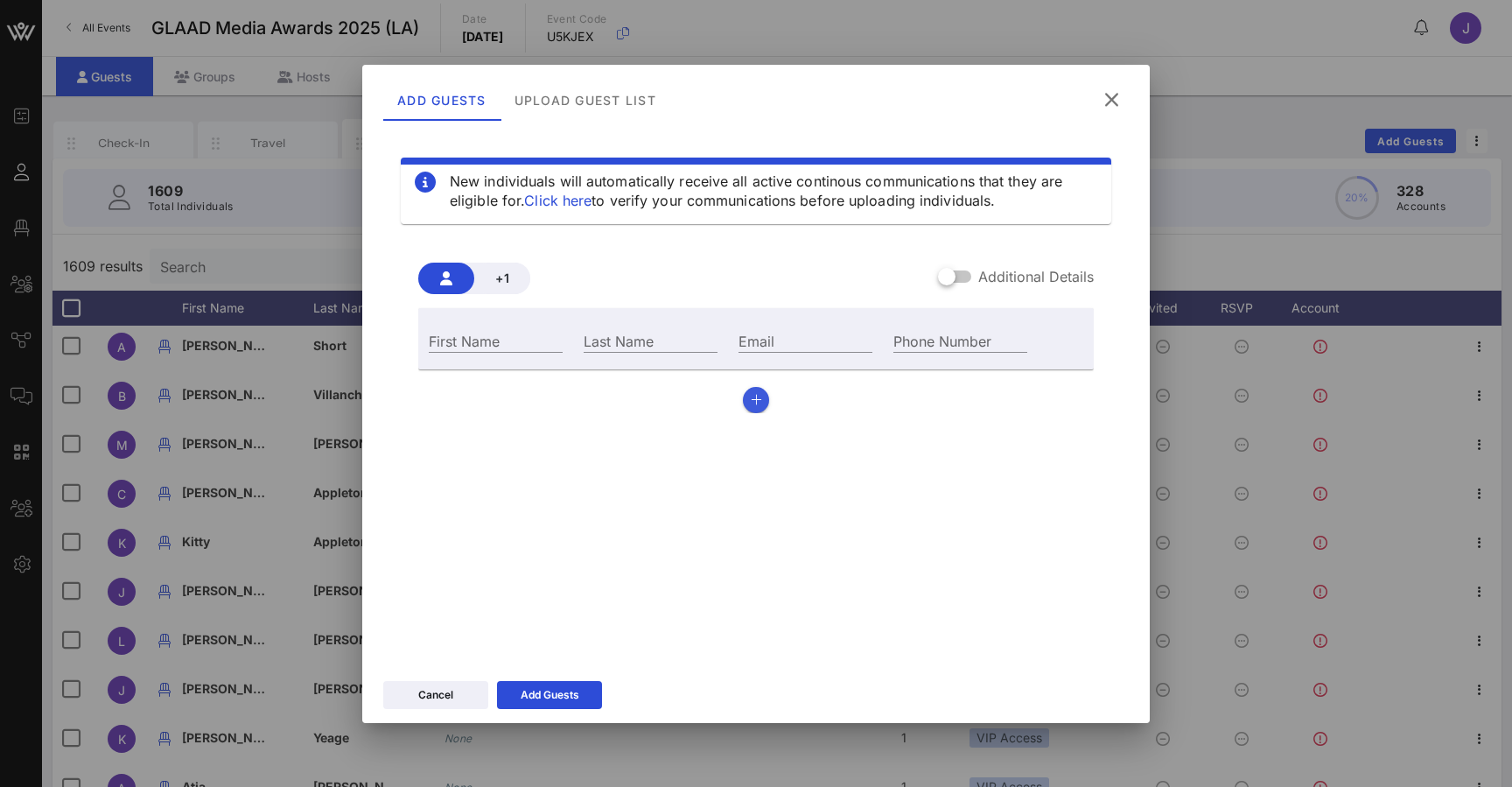
click at [764, 400] on button "button" at bounding box center [756, 399] width 27 height 27
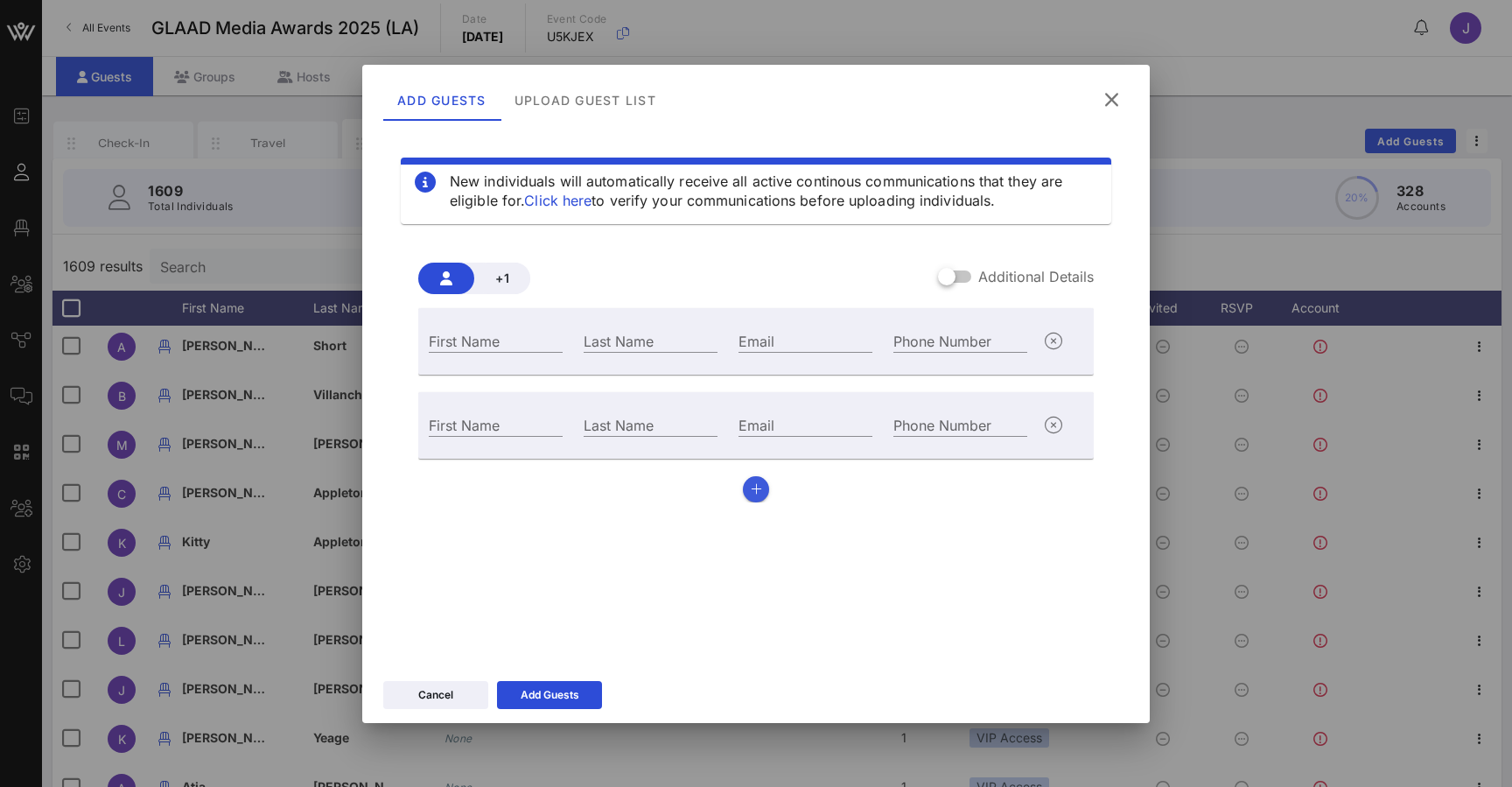
click at [753, 483] on icon "button" at bounding box center [757, 489] width 12 height 12
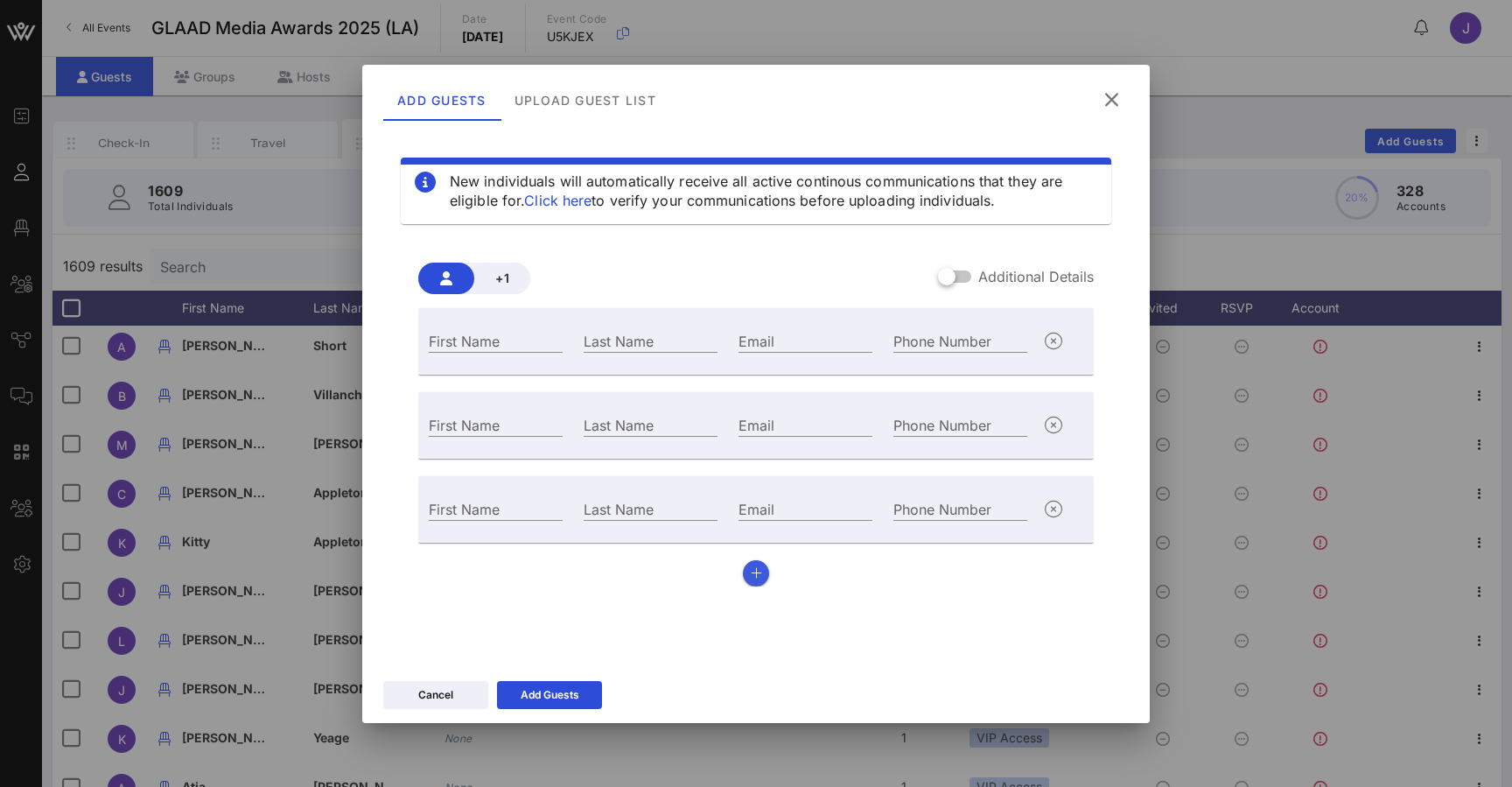
click at [759, 572] on icon "button" at bounding box center [757, 573] width 12 height 12
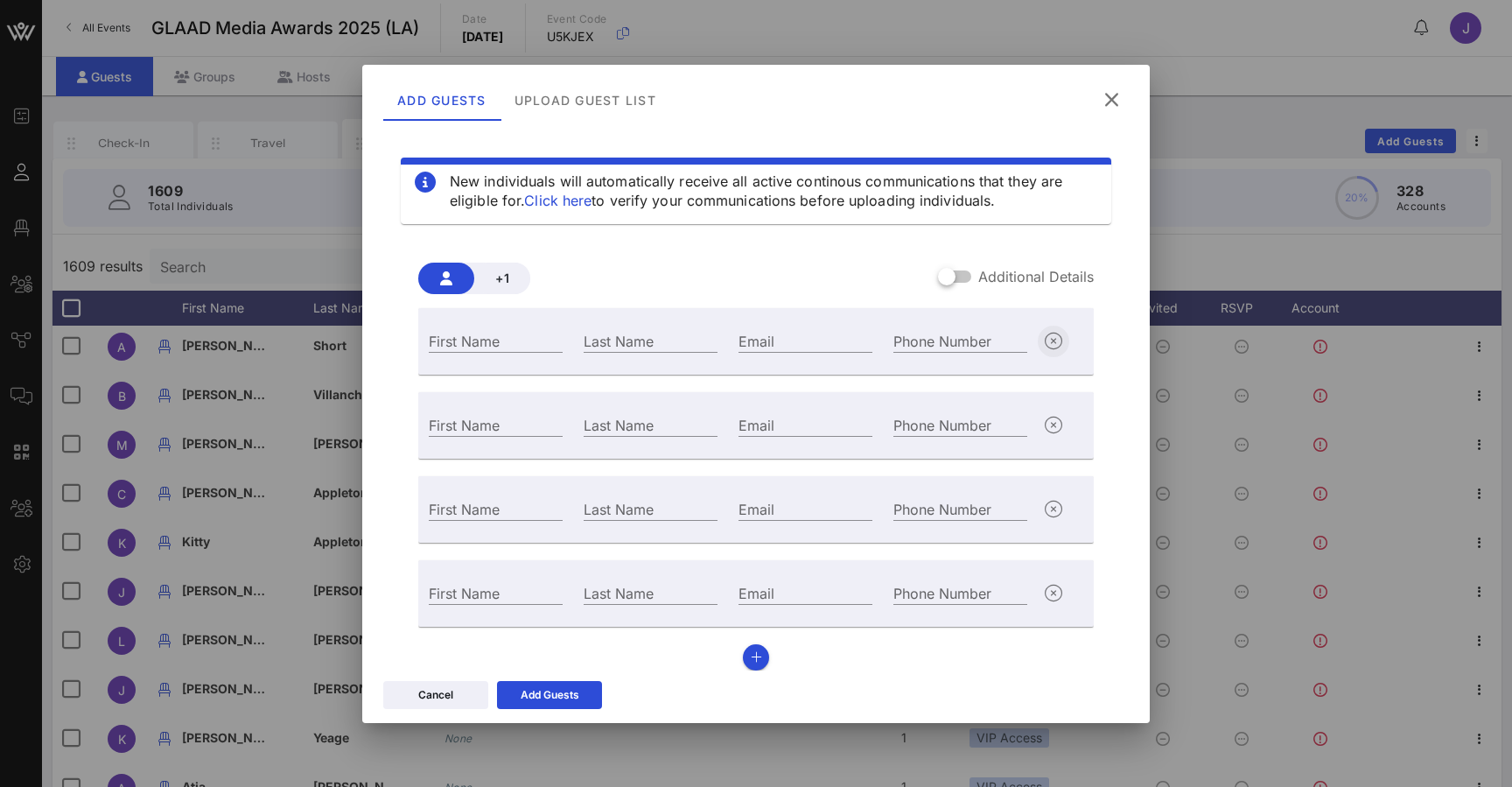
click at [1055, 339] on icon "button" at bounding box center [1053, 341] width 21 height 21
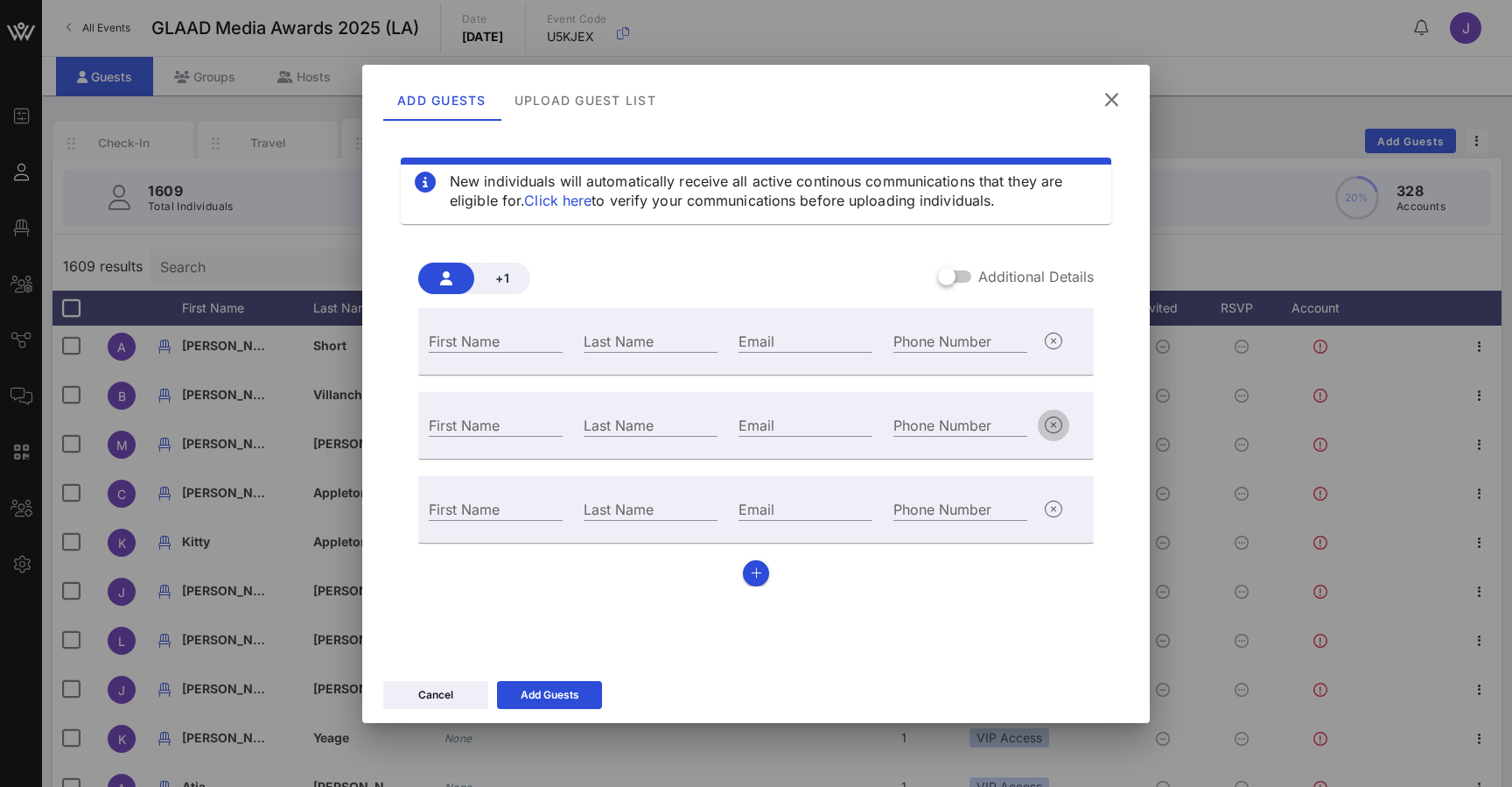
click at [1055, 411] on button "button" at bounding box center [1054, 425] width 32 height 32
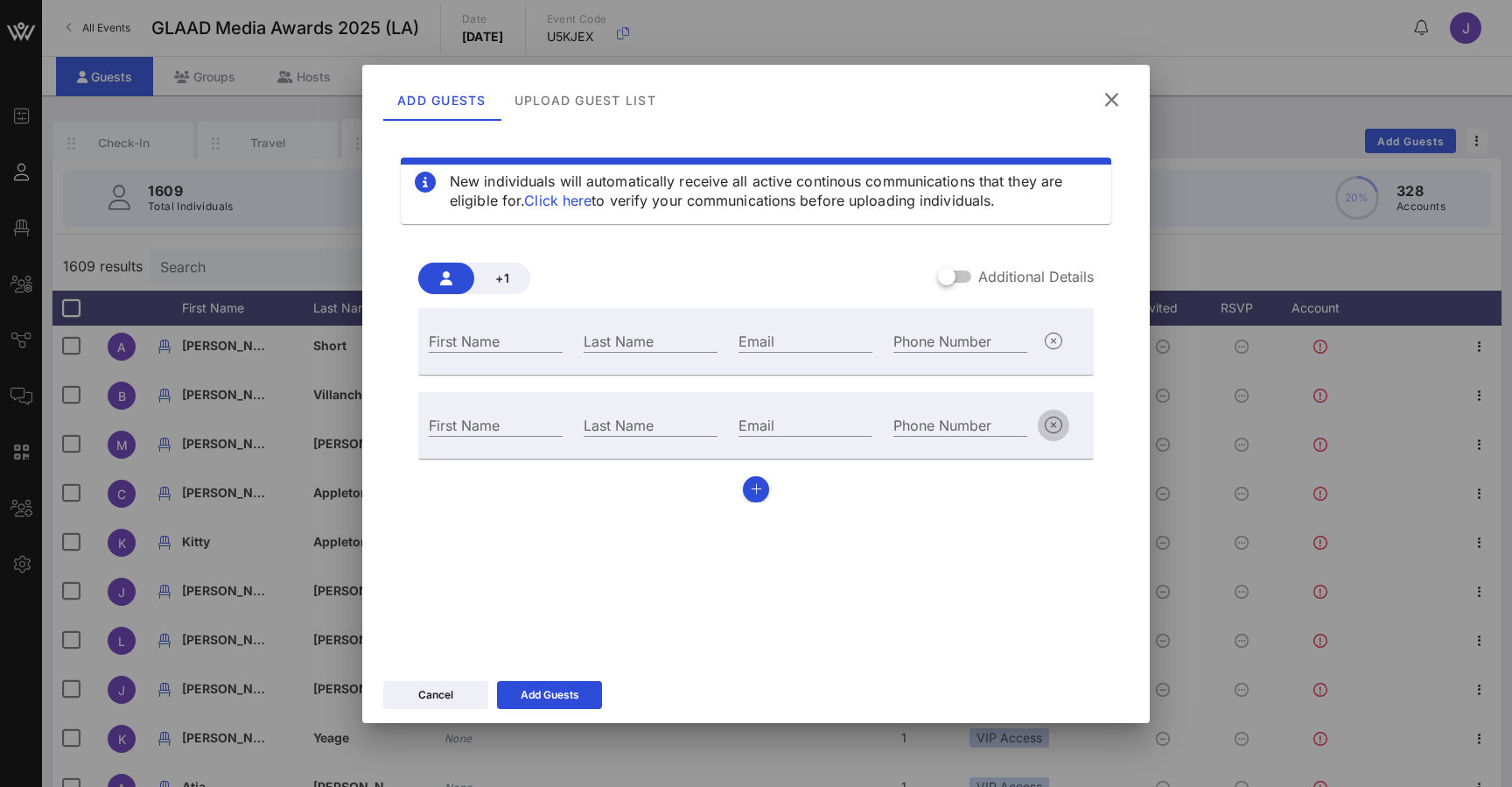
click at [1043, 418] on icon "button" at bounding box center [1053, 425] width 21 height 21
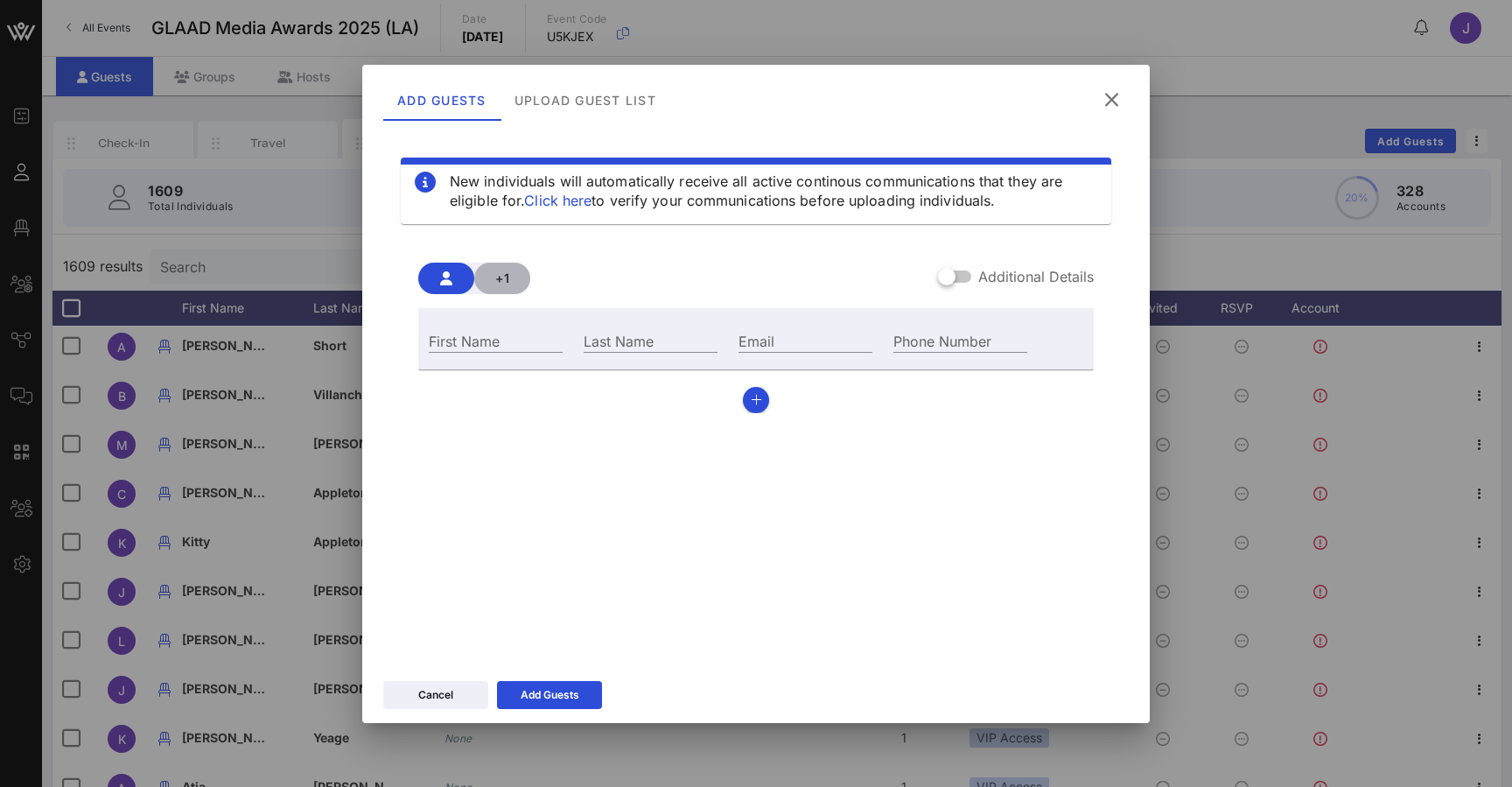
click at [505, 277] on span "+1" at bounding box center [502, 277] width 28 height 15
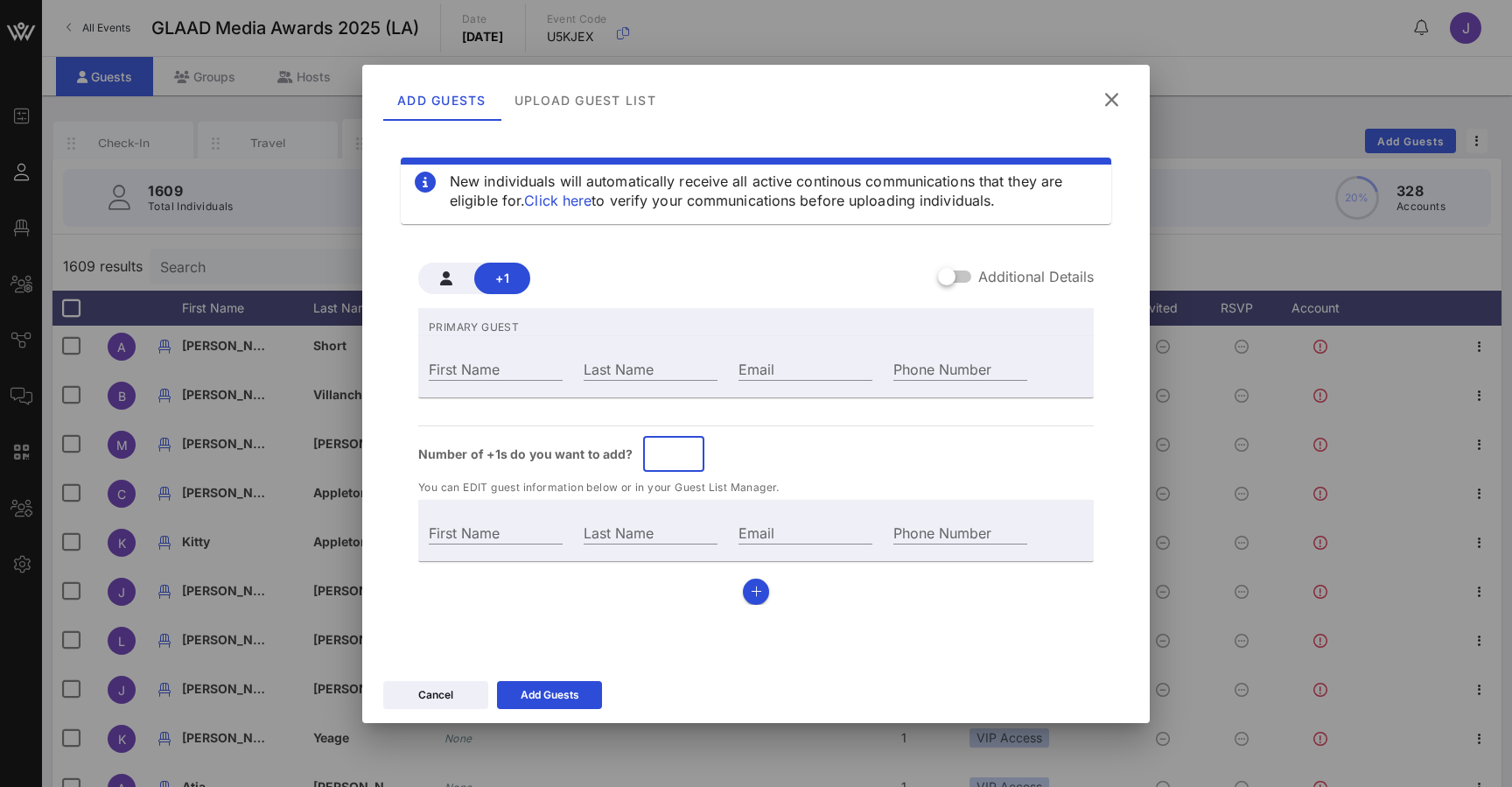
drag, startPoint x: 659, startPoint y: 451, endPoint x: 623, endPoint y: 451, distance: 36.0
click at [625, 451] on div "Number of +1s do you want to add? ​ *" at bounding box center [755, 455] width 675 height 36
type input "*"
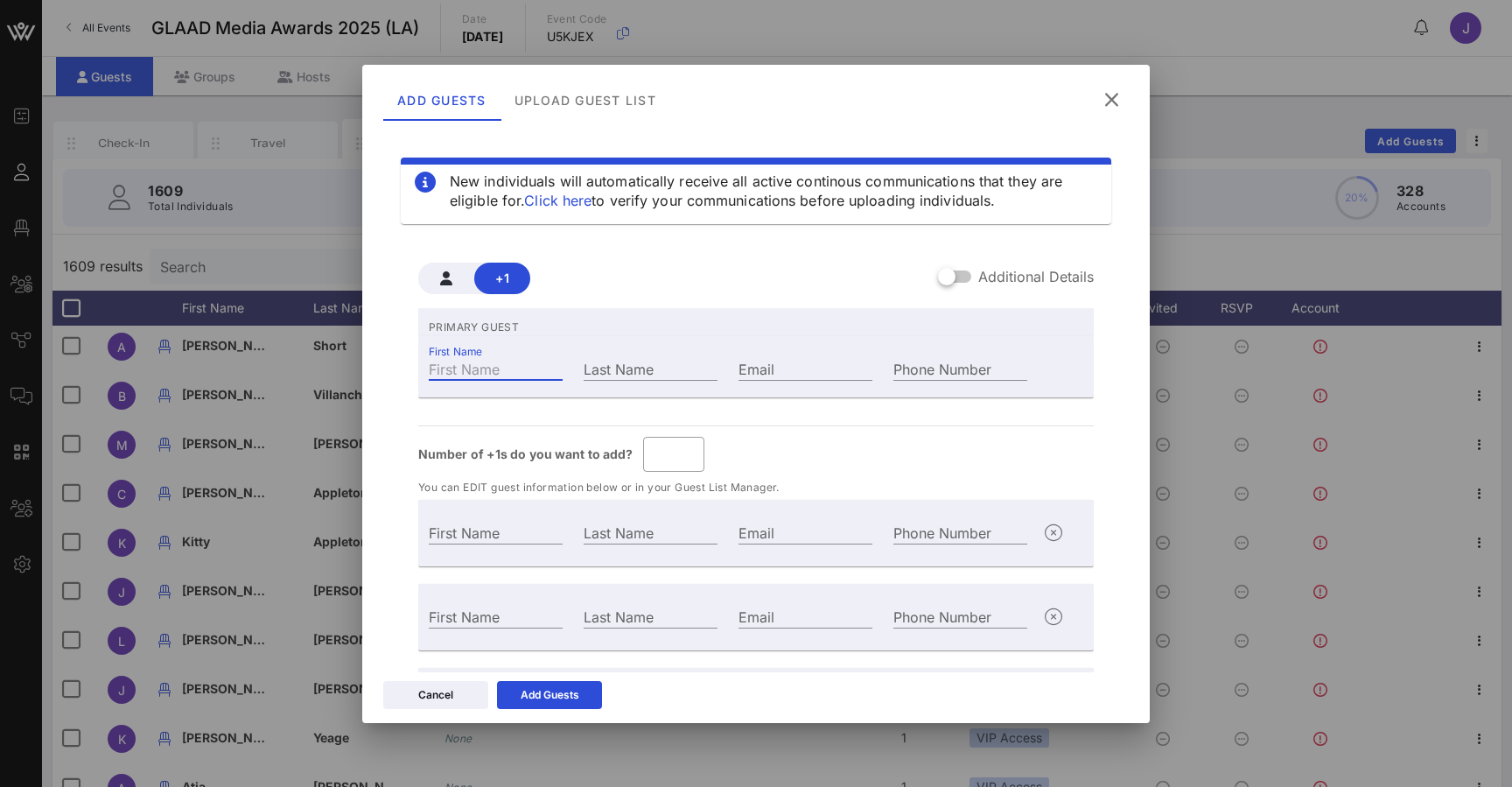
type input "Guest Of"
type input "R"
type input "Guest Of"
type input "R"
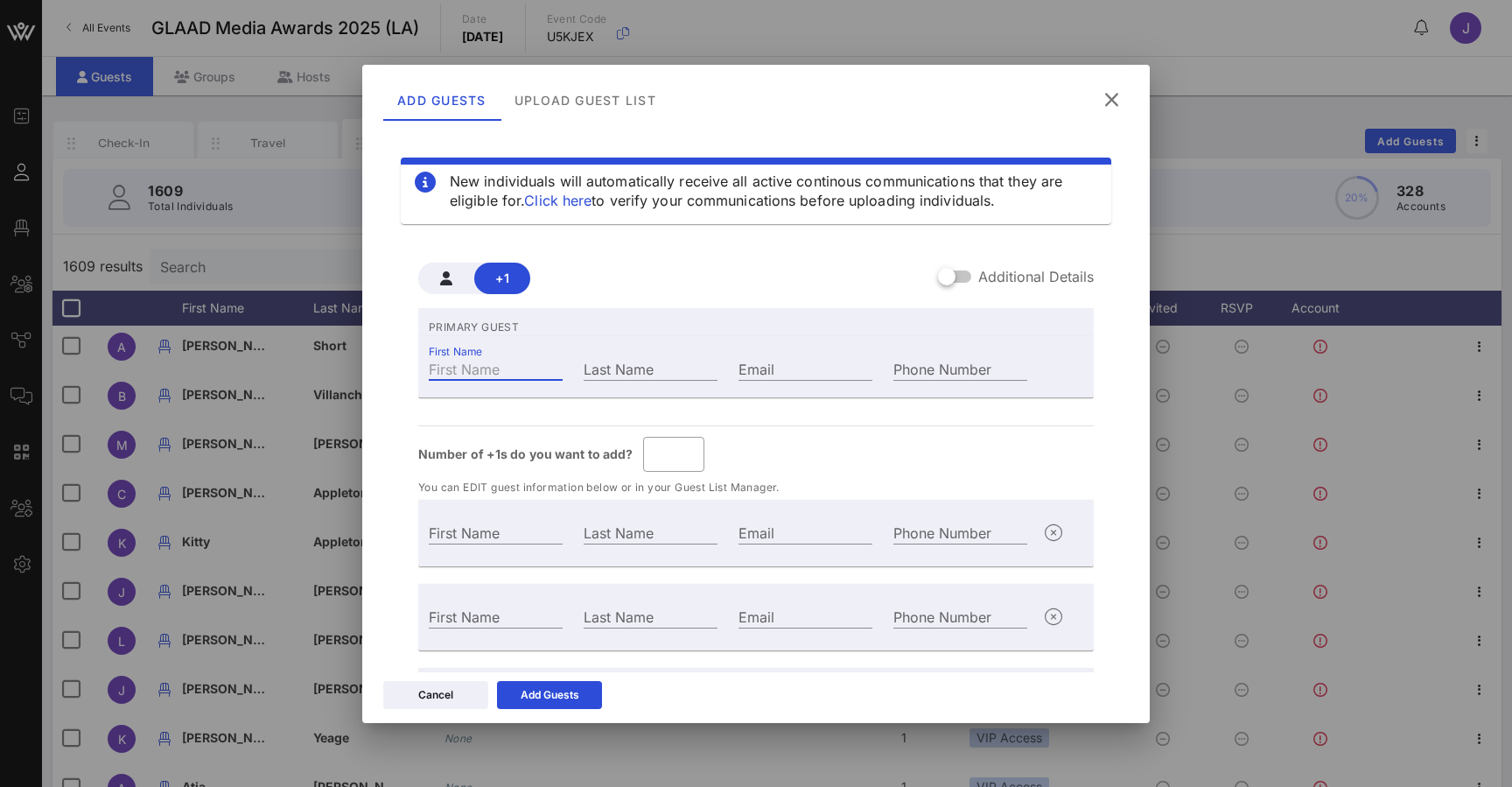
type input "Guest Of"
type input "R"
type input "Guest Of"
type input "R"
type input "Guest Of"
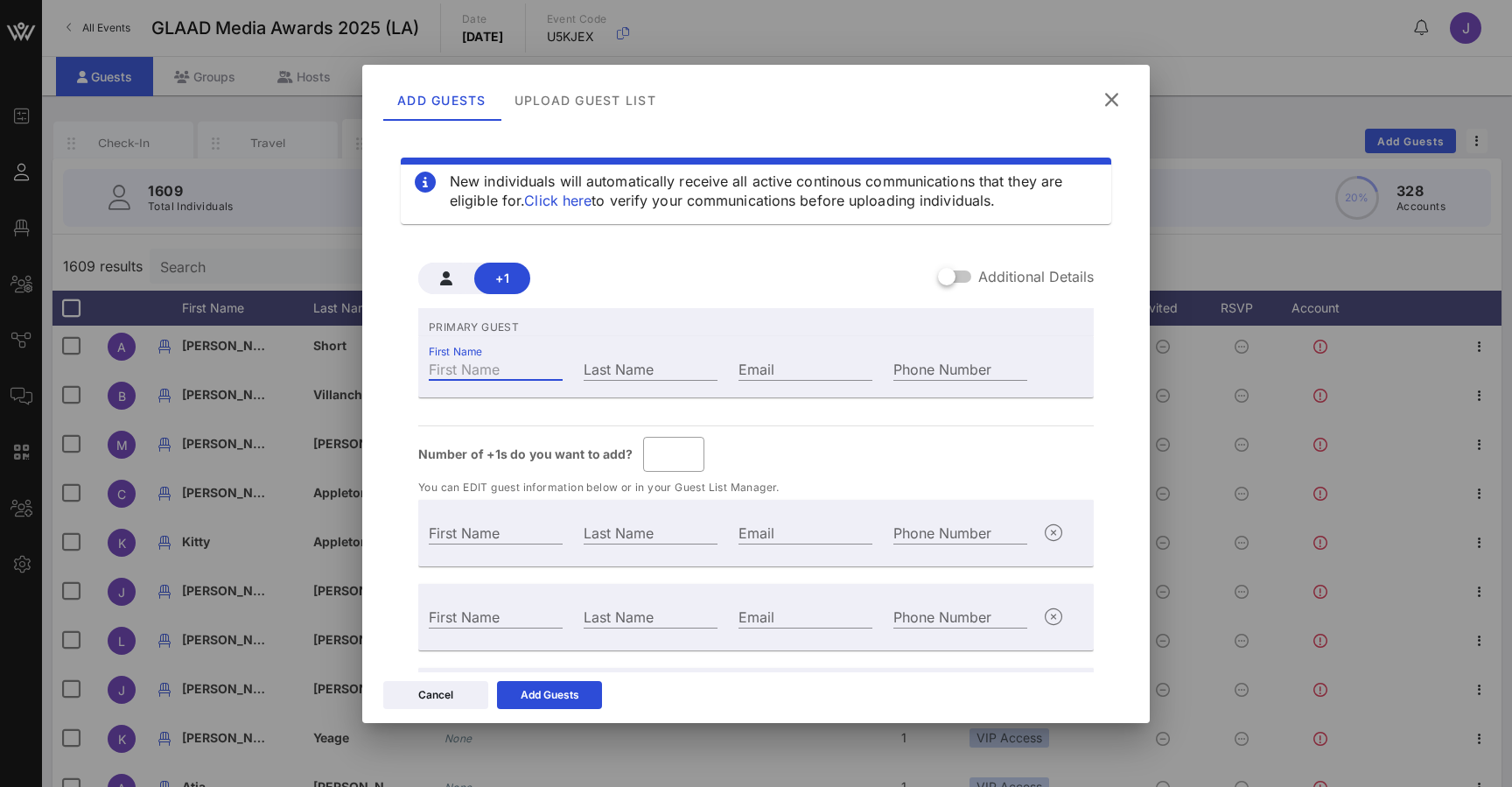
type input "R"
type input "Ro"
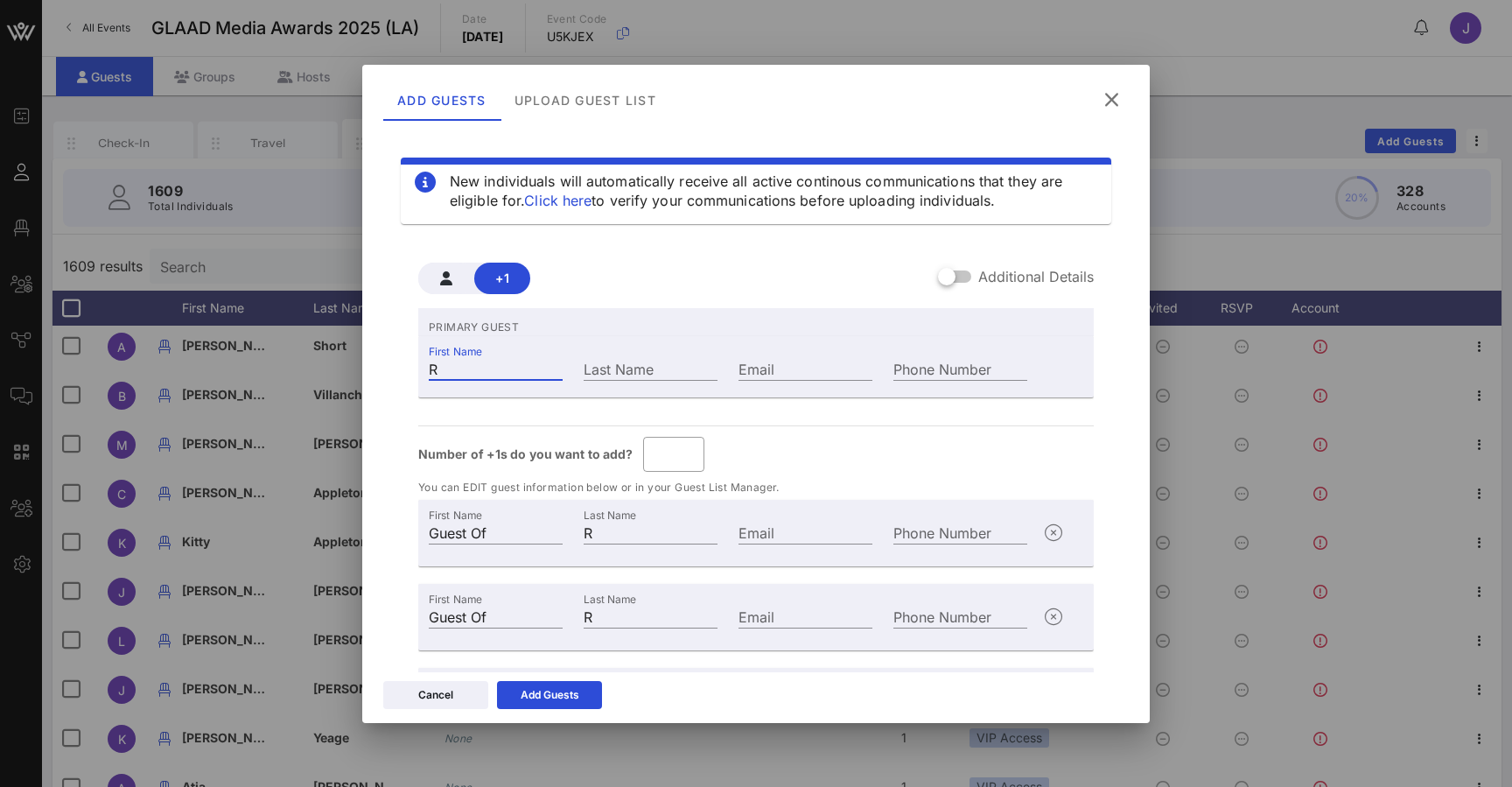
type input "Ro"
type input "Ros"
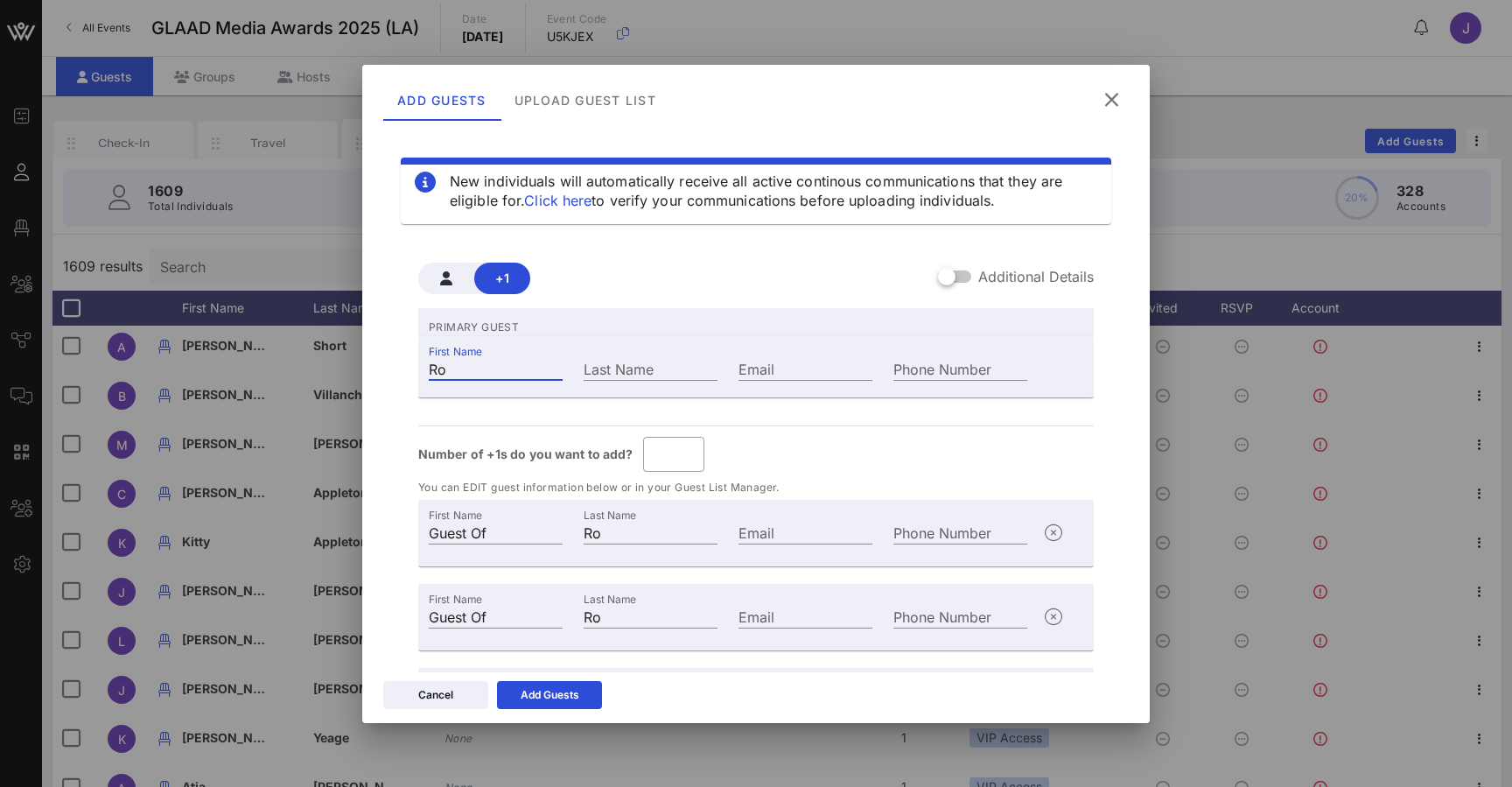
type input "Ros"
type input "Ross"
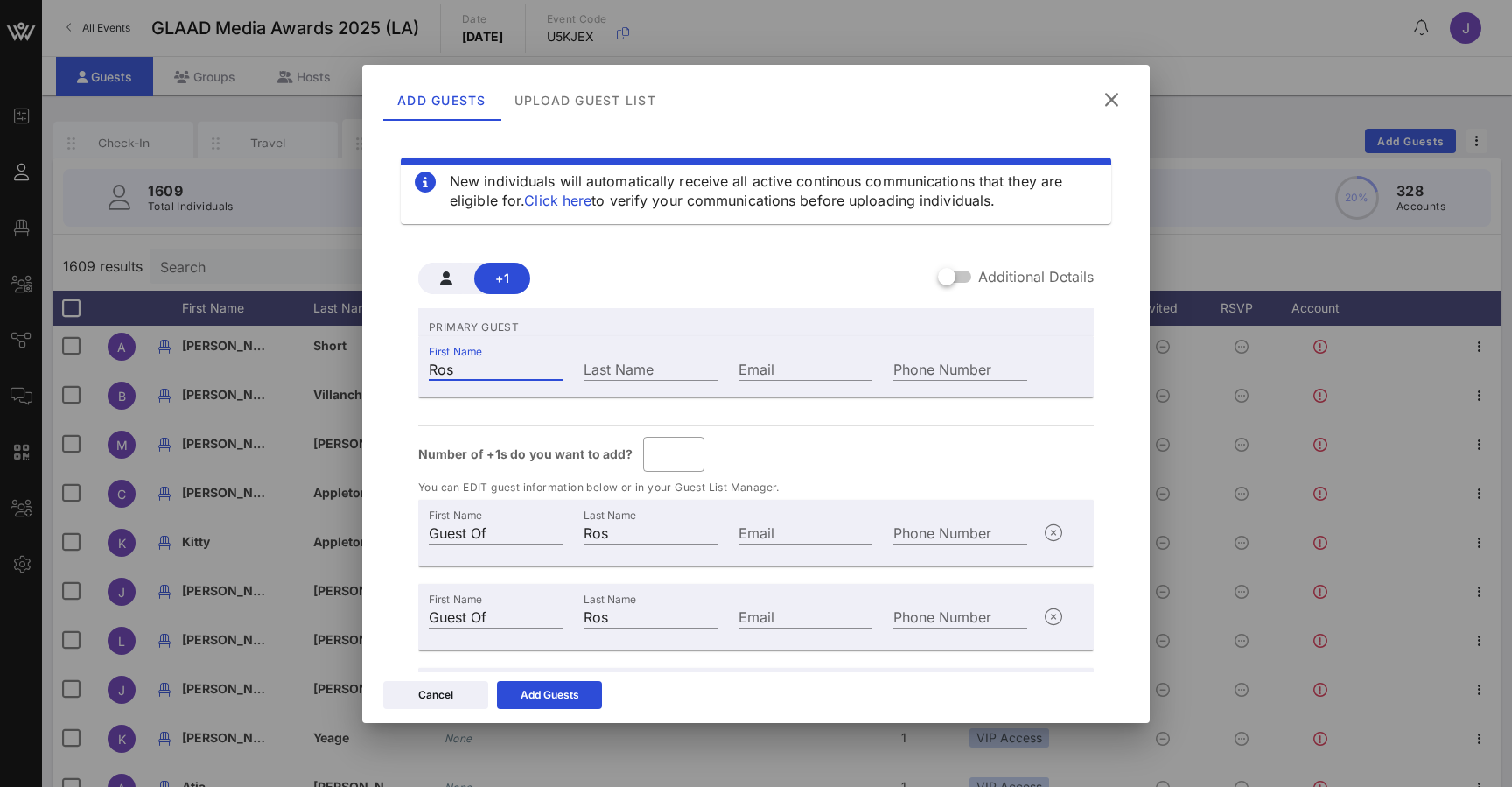
type input "Ross"
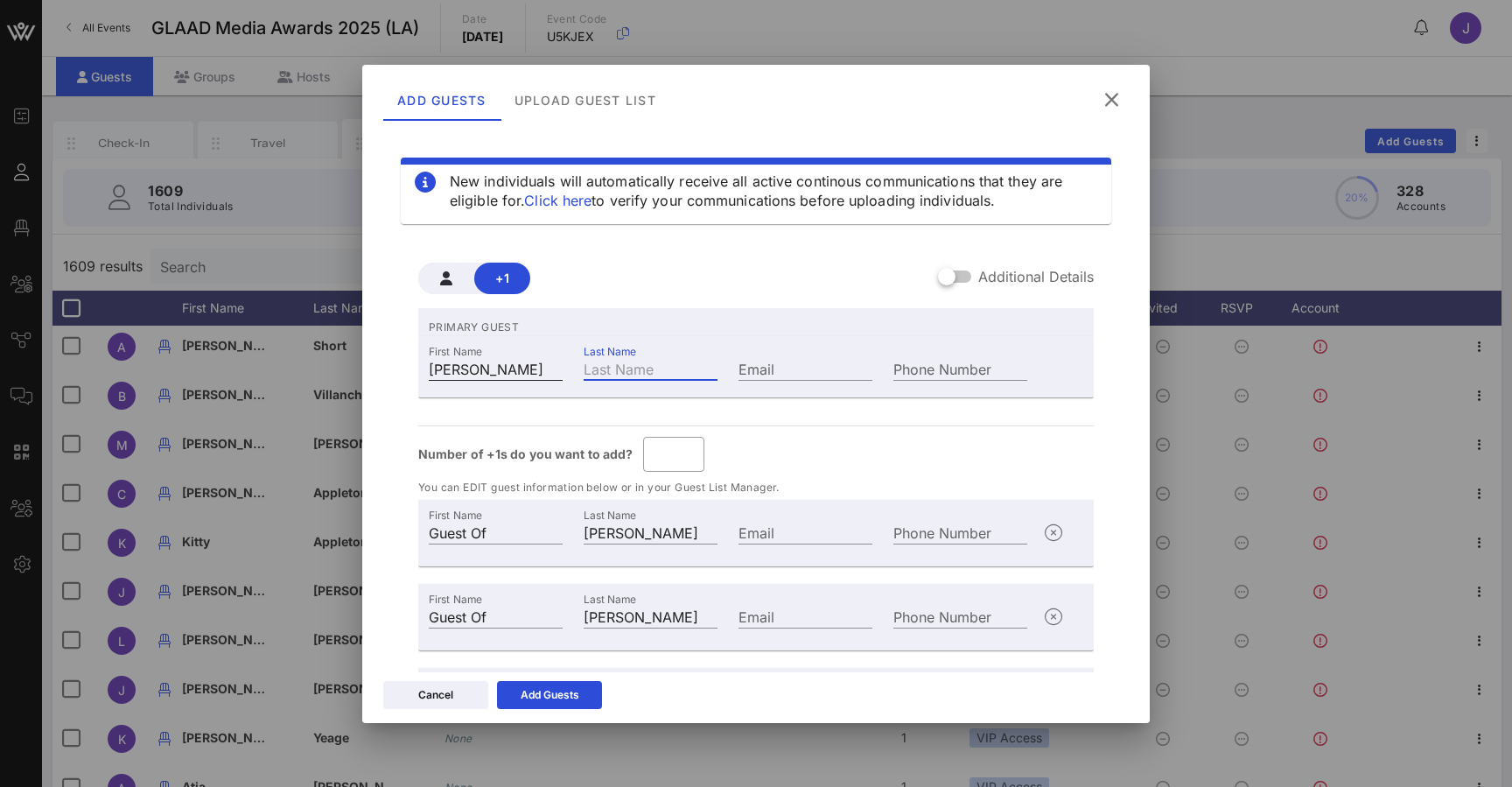
type input "Ross G"
type input "G"
type input "Ross G"
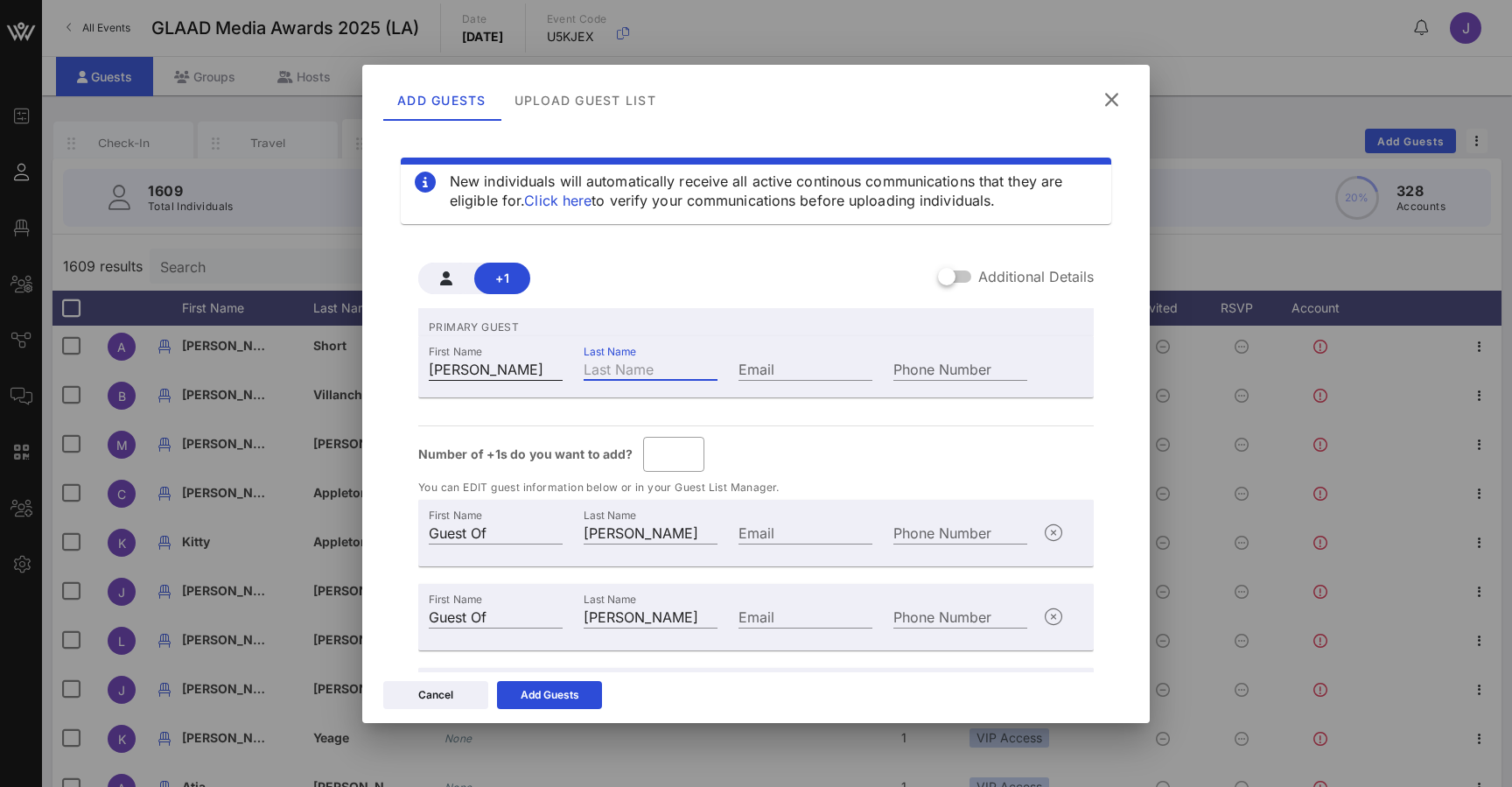
type input "Ross G"
type input "Ross Ge"
type input "Ge"
type input "Ross Ge"
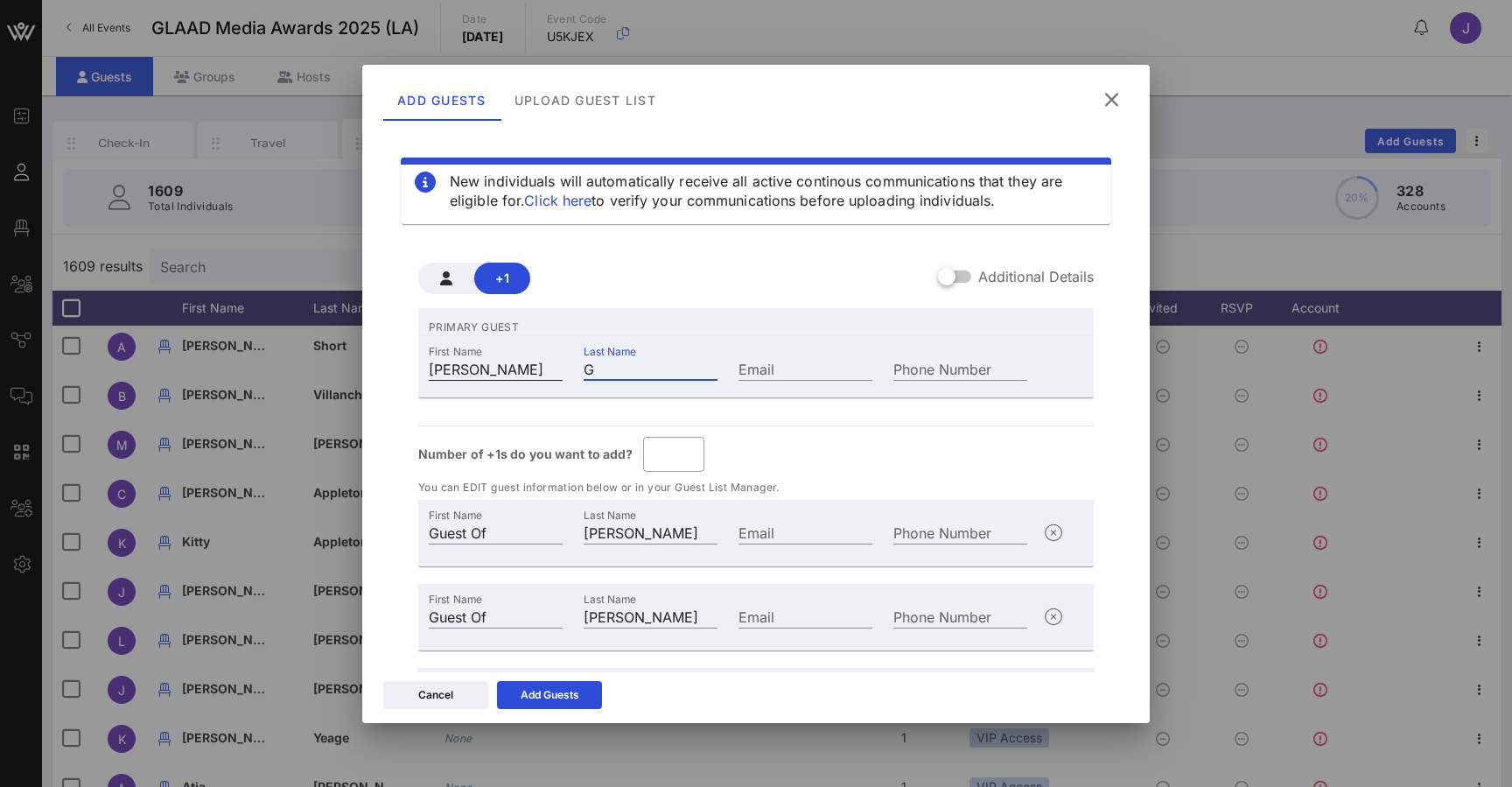
type input "Ross Ge"
type input "Ross Gel"
type input "Gel"
type input "Ross Gel"
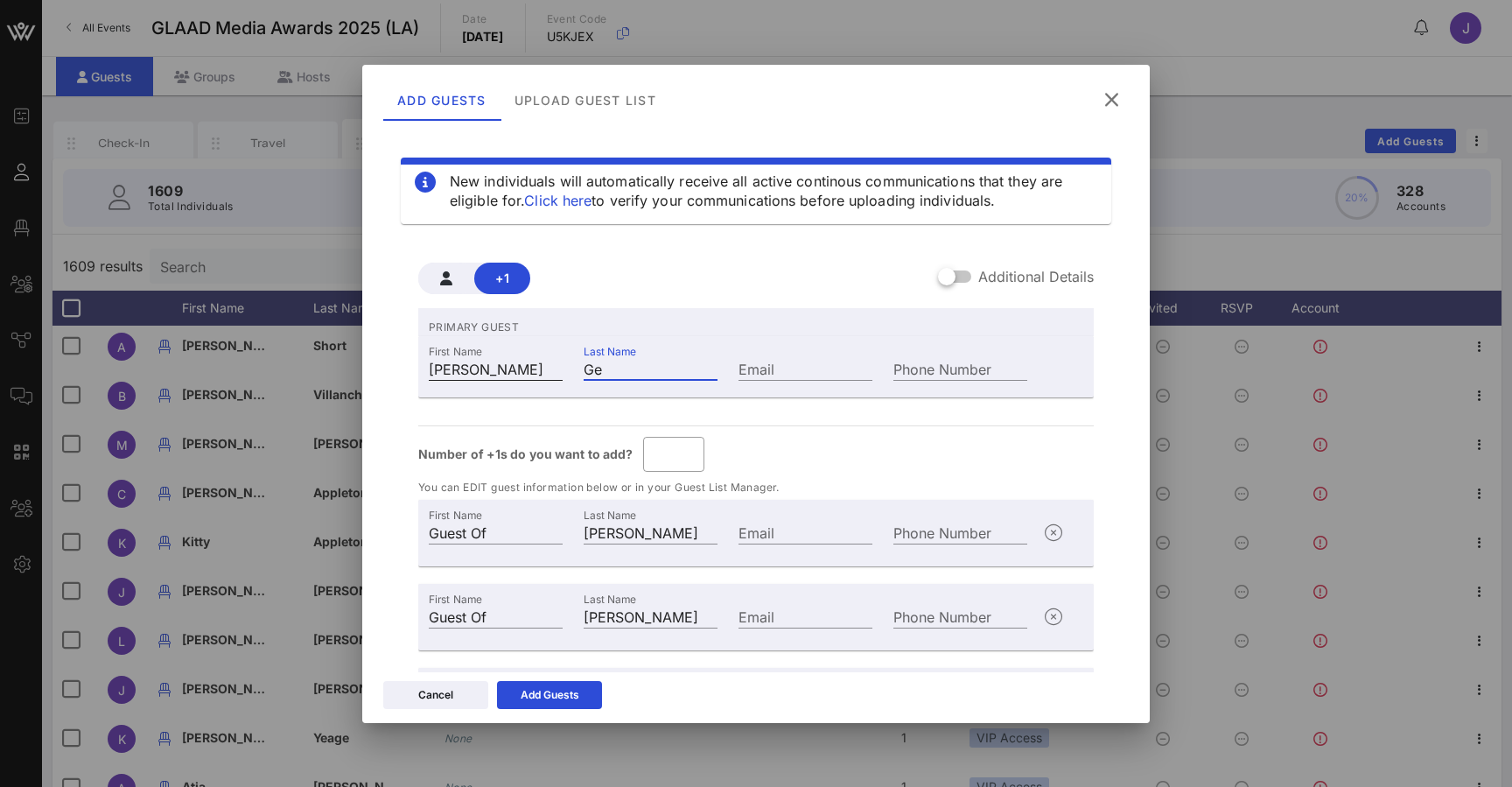
type input "Ross Gel"
type input "Ross Gell"
type input "Gell"
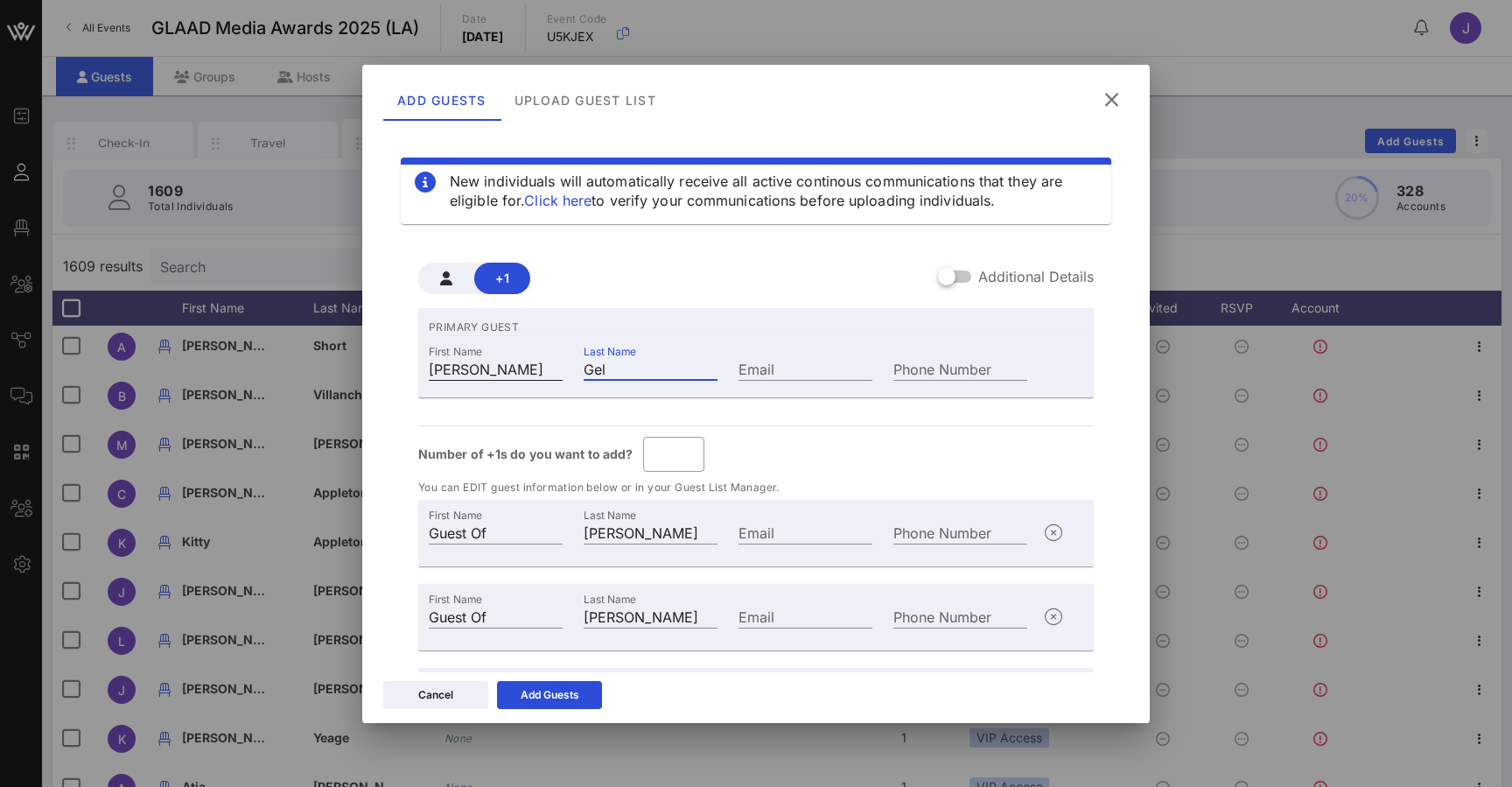
type input "Ross Gell"
type input "Ross Gelle"
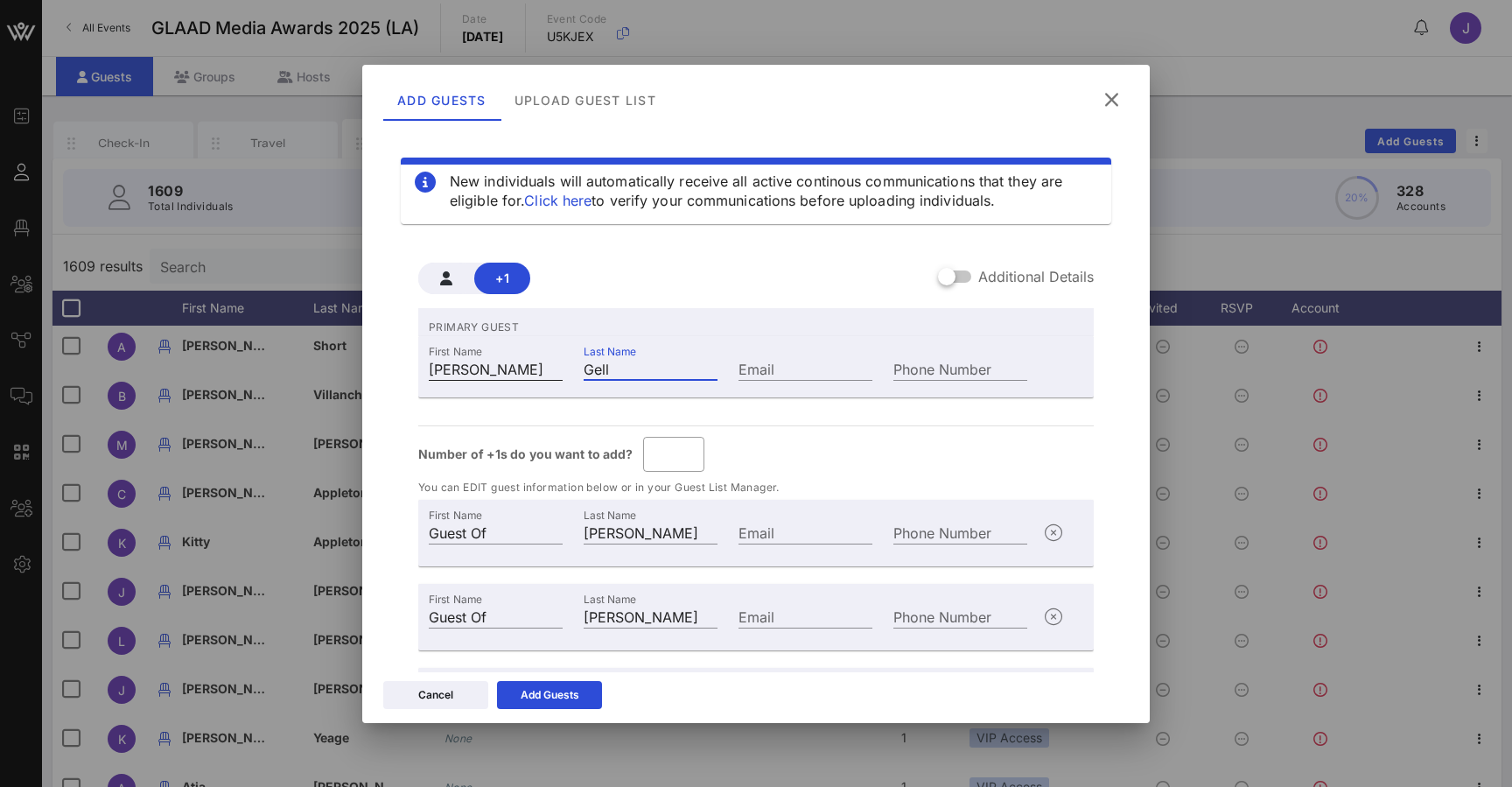
type input "Gelle"
type input "Ross Gelle"
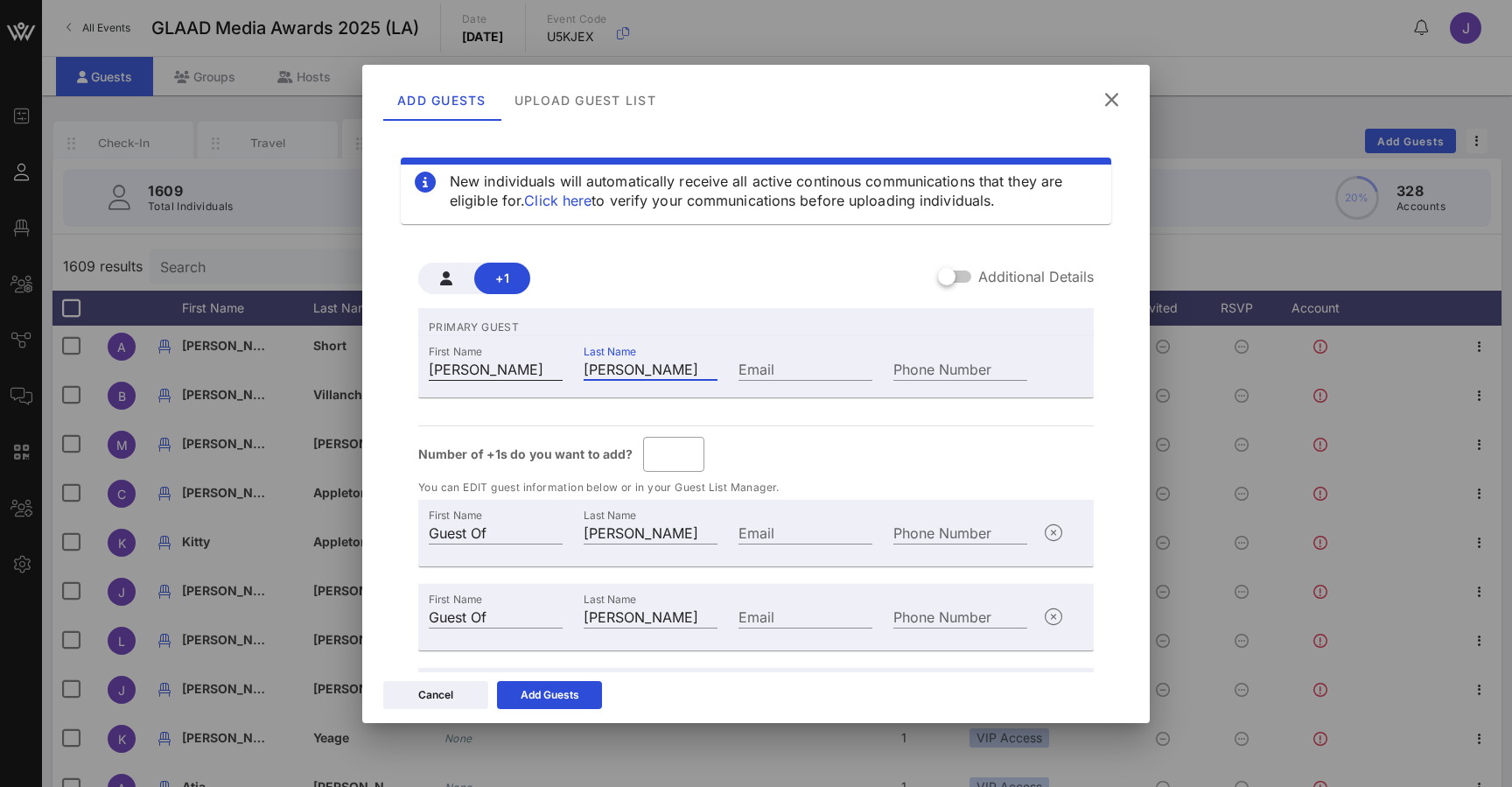
type input "Ross Geller"
type input "Geller"
type input "Ross Geller"
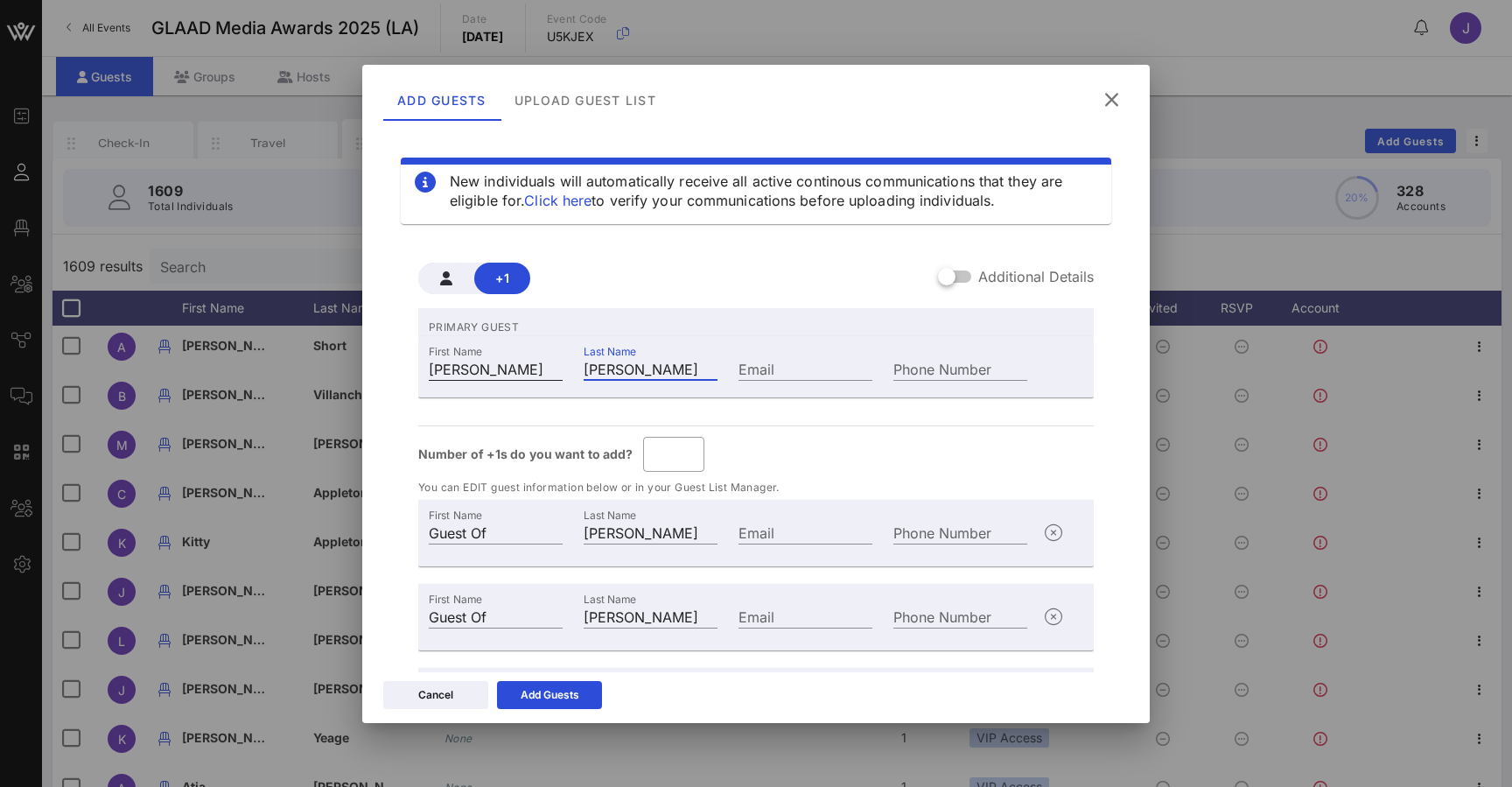
type input "Ross Geller"
type input "Geller"
click at [1114, 102] on icon at bounding box center [1111, 100] width 25 height 22
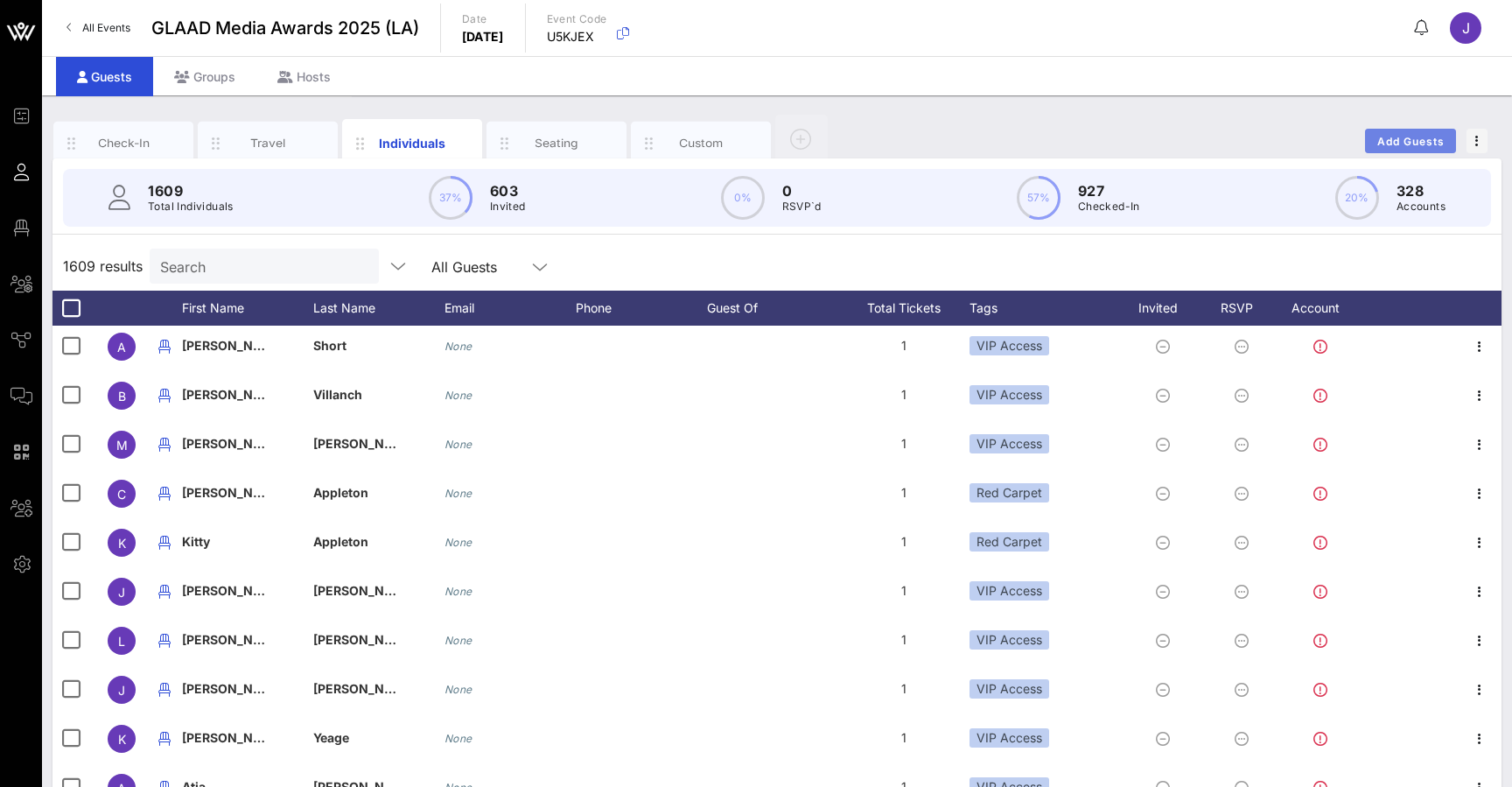
click at [1421, 143] on span "Add Guests" at bounding box center [1410, 141] width 69 height 13
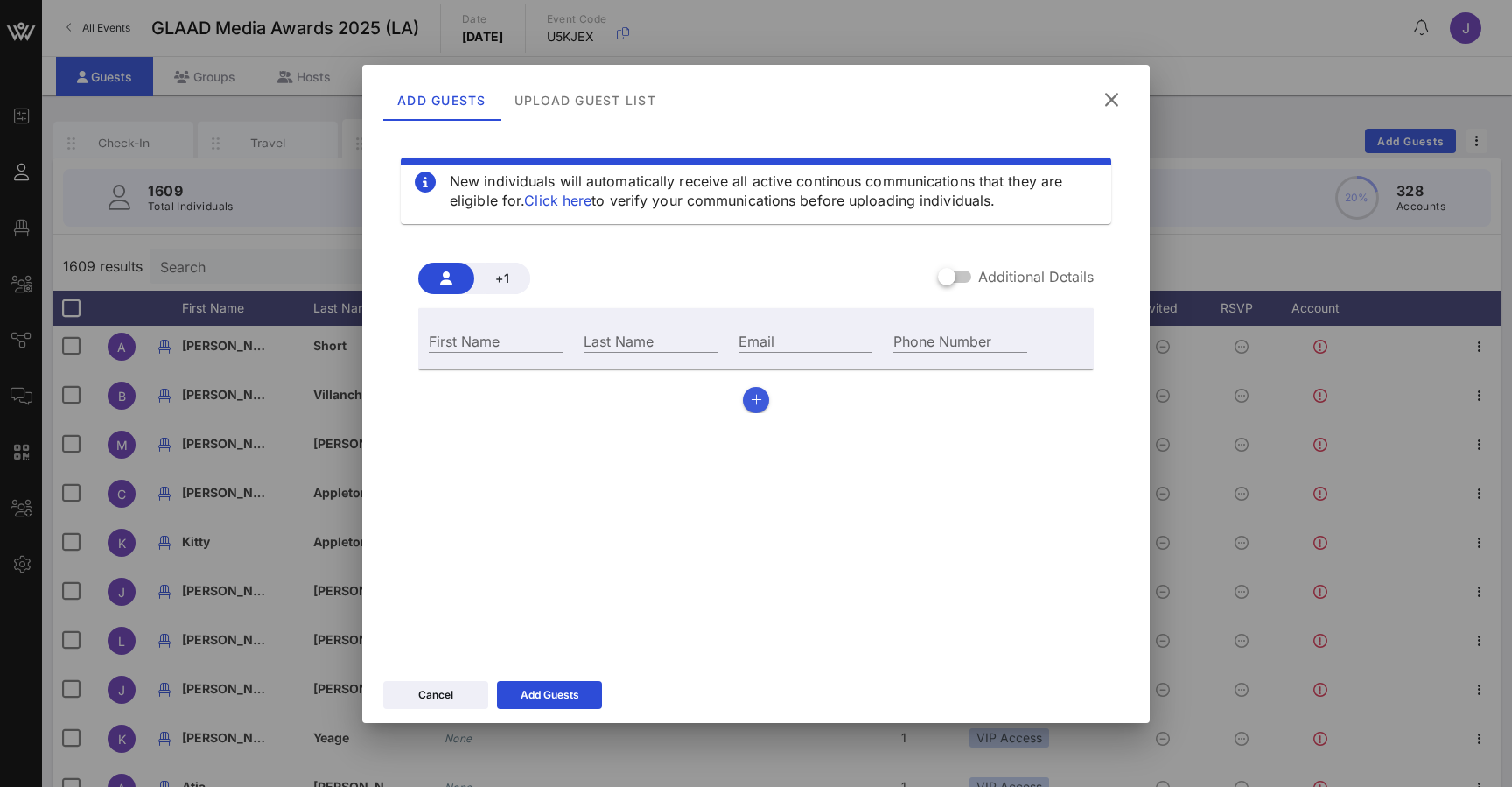
click at [765, 398] on button "button" at bounding box center [756, 399] width 27 height 27
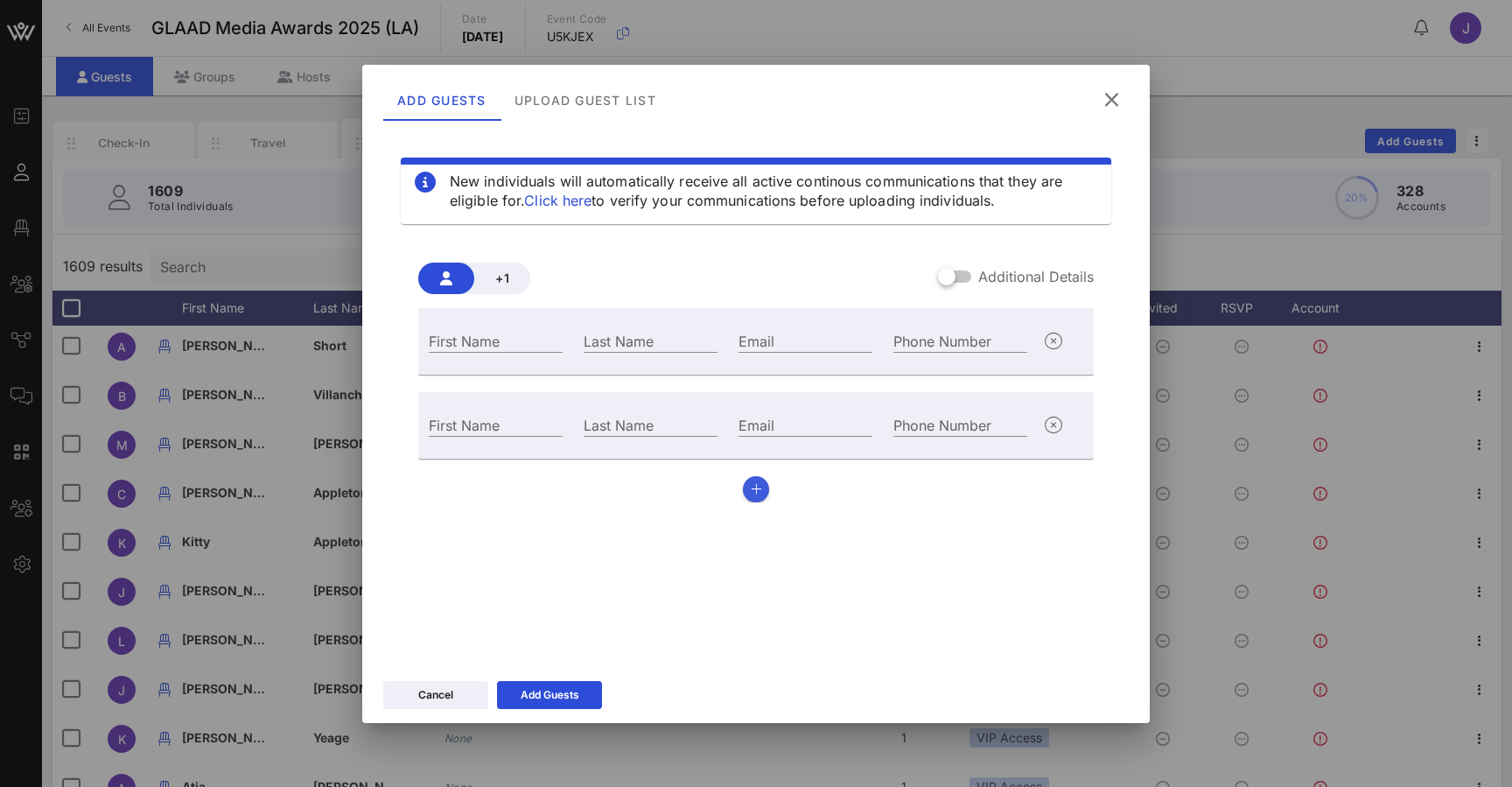
click at [754, 485] on icon "button" at bounding box center [757, 489] width 12 height 12
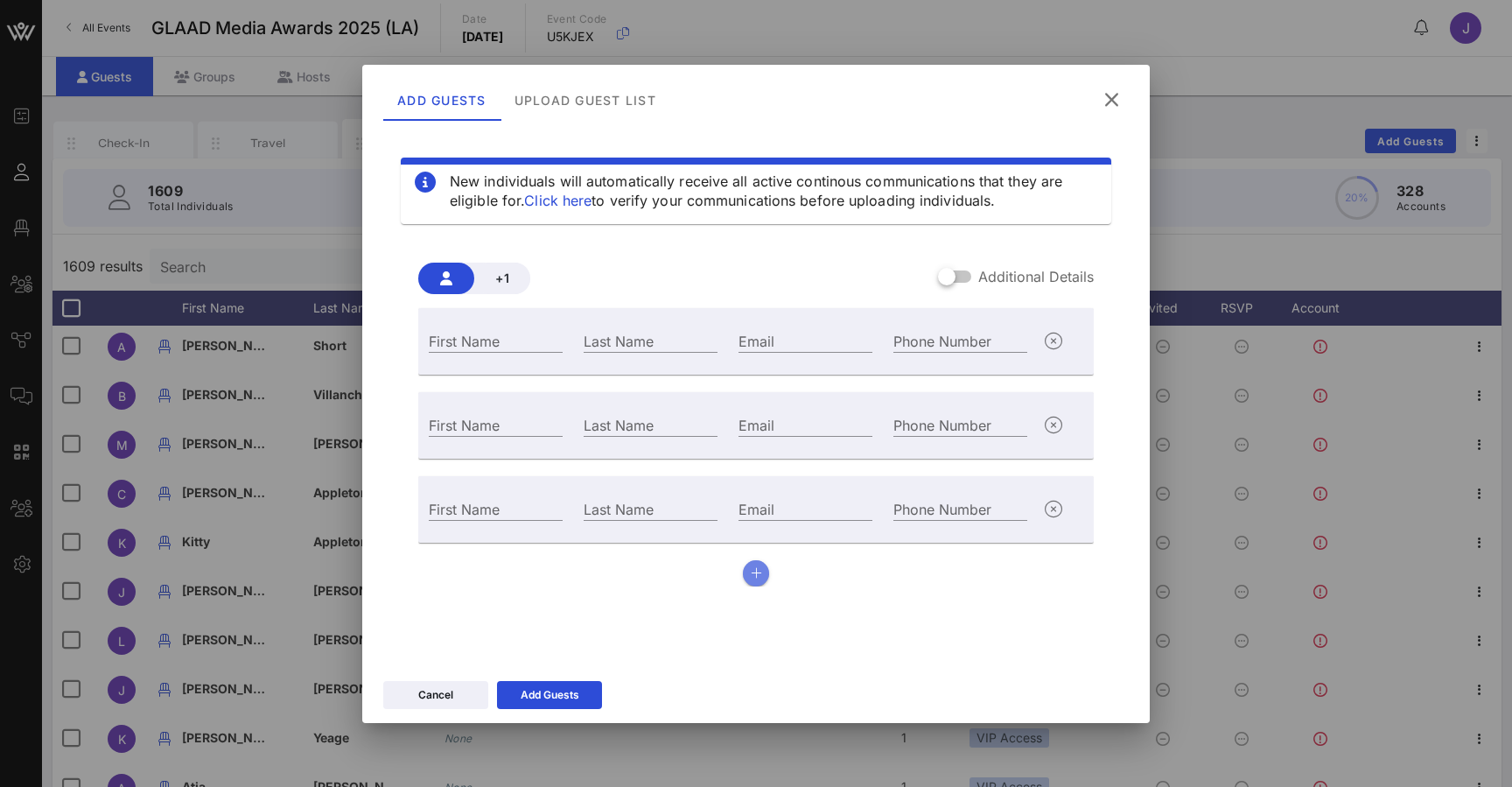
click at [760, 571] on icon "button" at bounding box center [757, 573] width 12 height 12
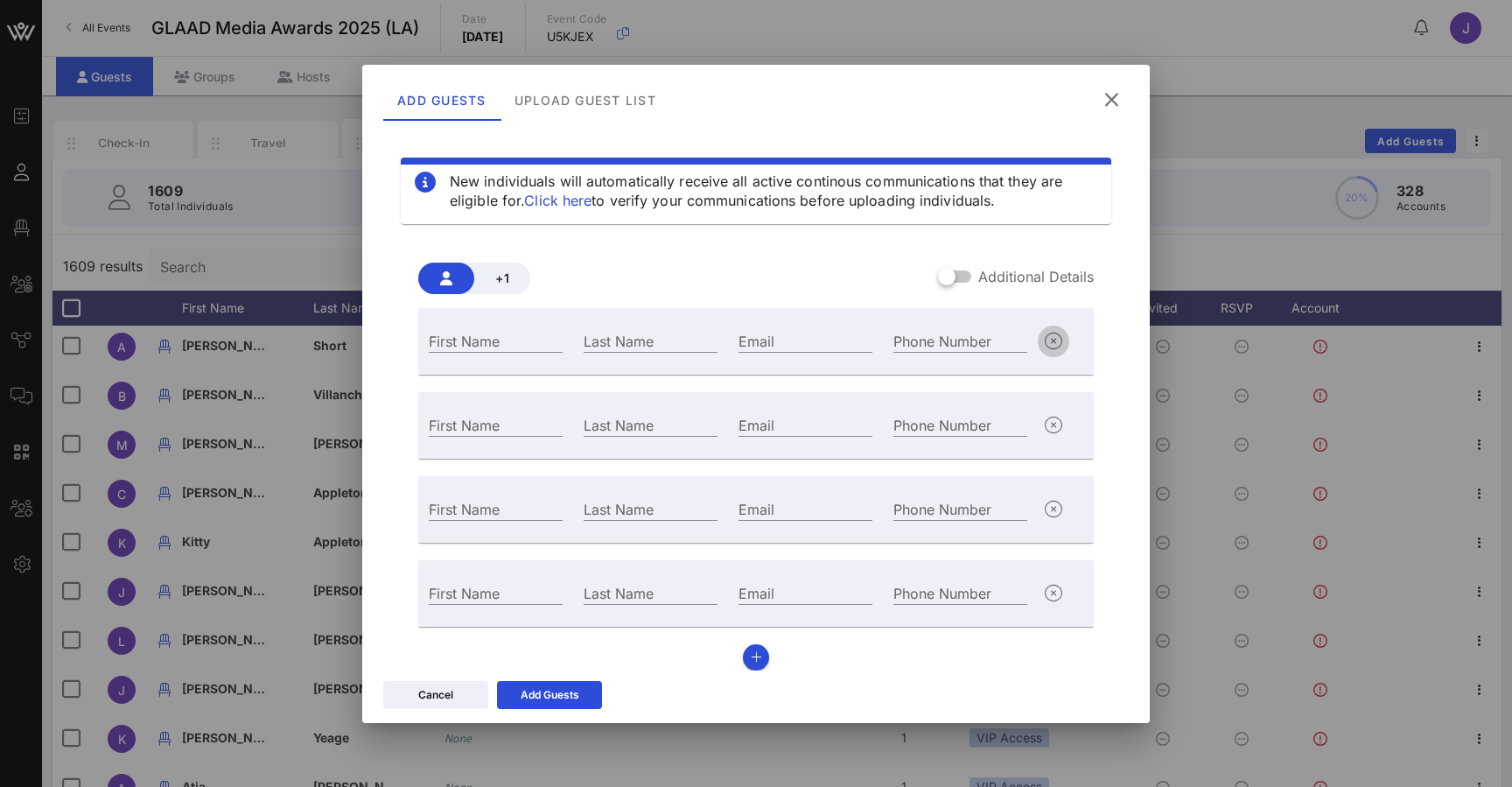
click at [1051, 339] on icon "button" at bounding box center [1053, 341] width 21 height 21
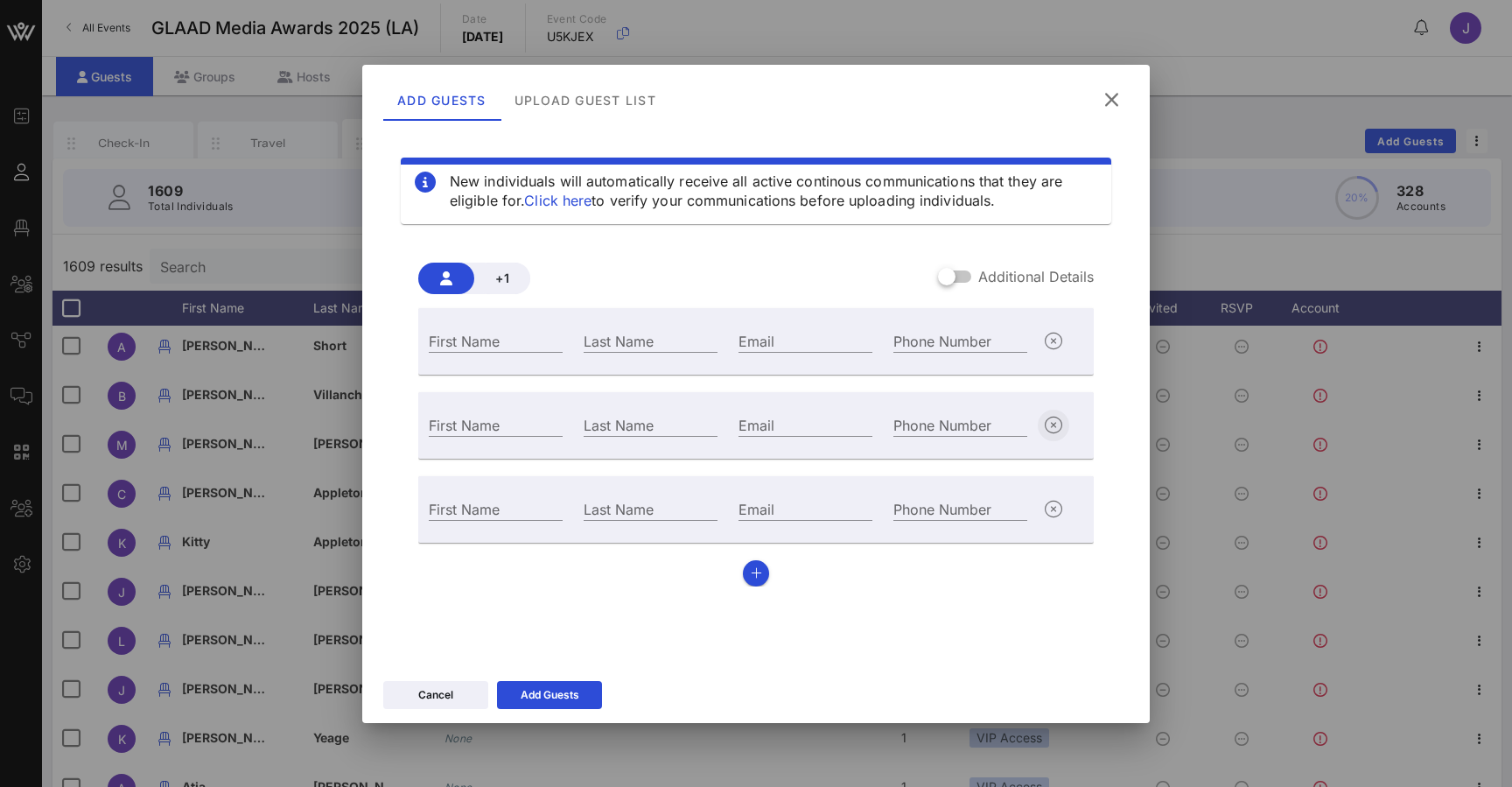
click at [1053, 422] on icon "button" at bounding box center [1053, 425] width 21 height 21
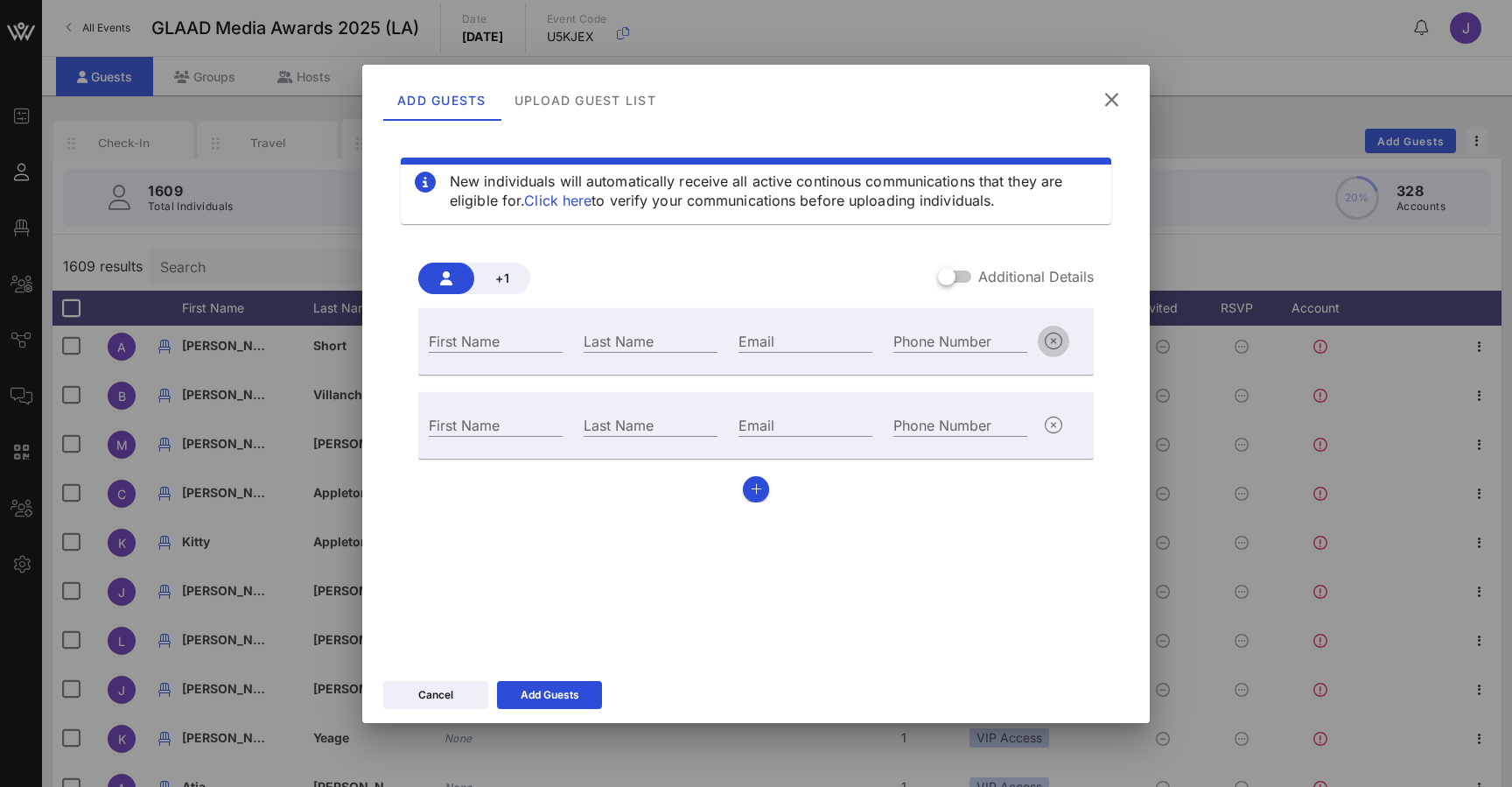
click at [1051, 341] on icon "button" at bounding box center [1053, 341] width 21 height 21
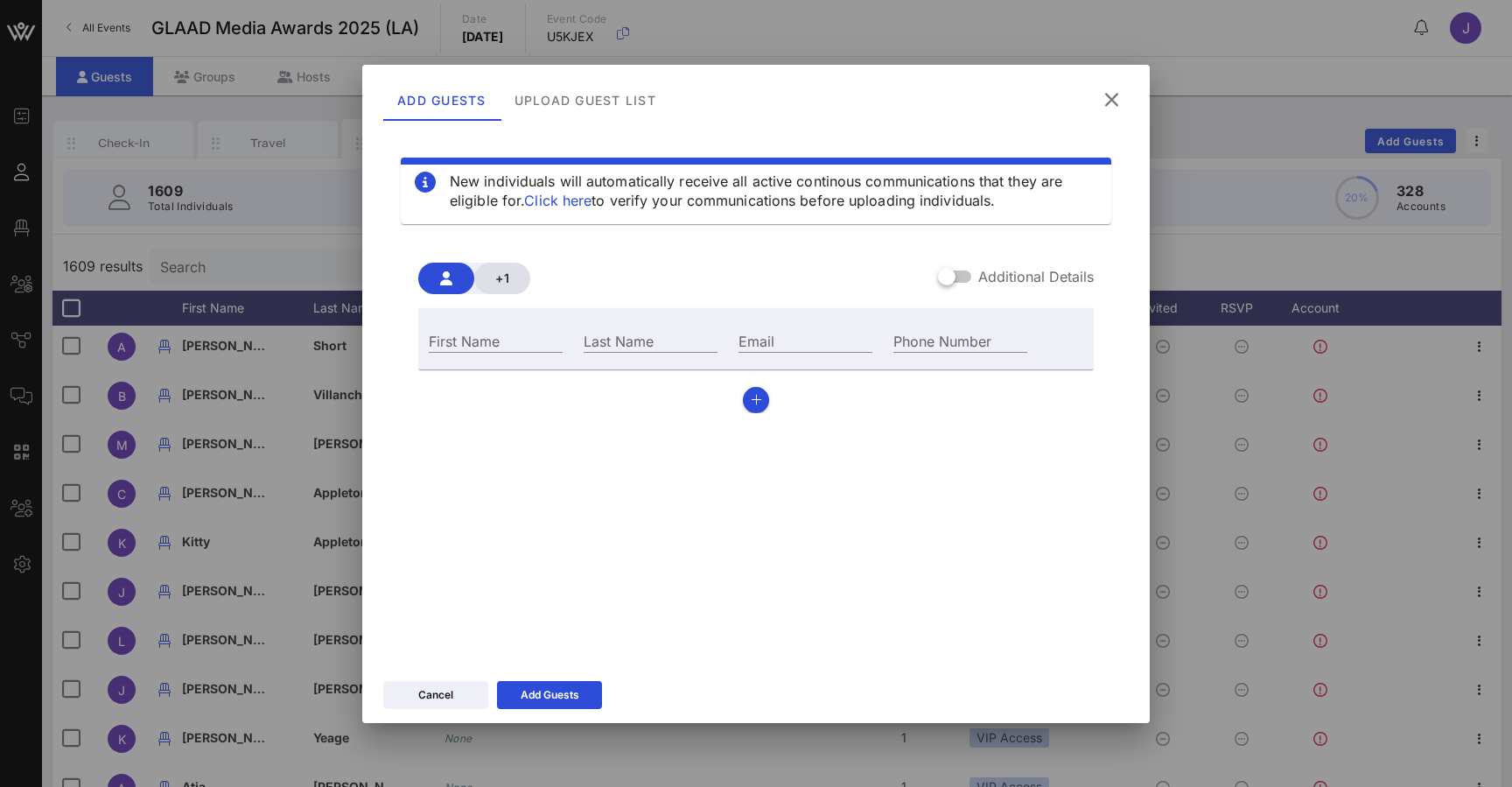
click at [496, 277] on span "+1" at bounding box center [502, 277] width 28 height 15
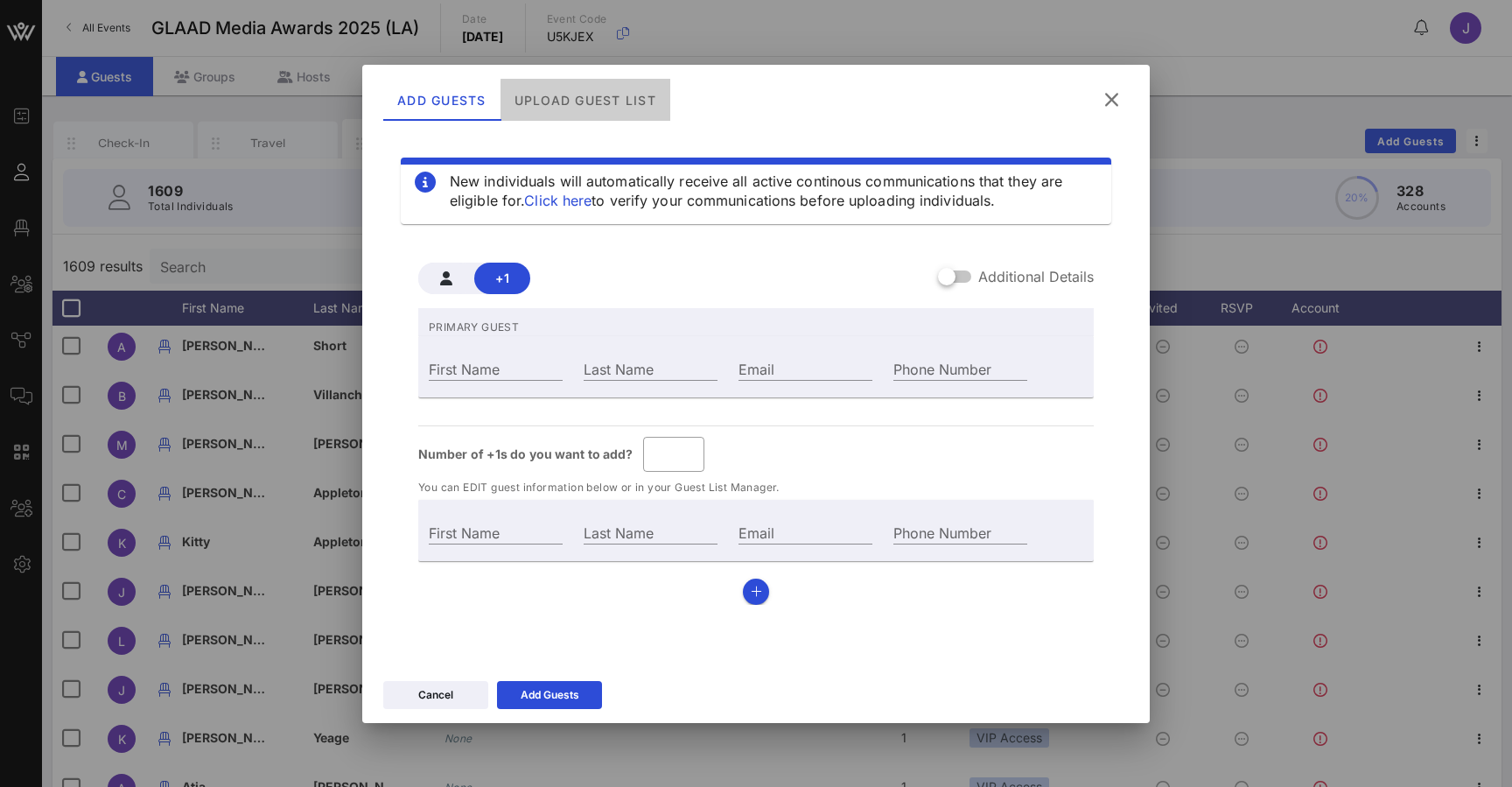
click at [581, 102] on div "Upload Guest List" at bounding box center [585, 100] width 170 height 42
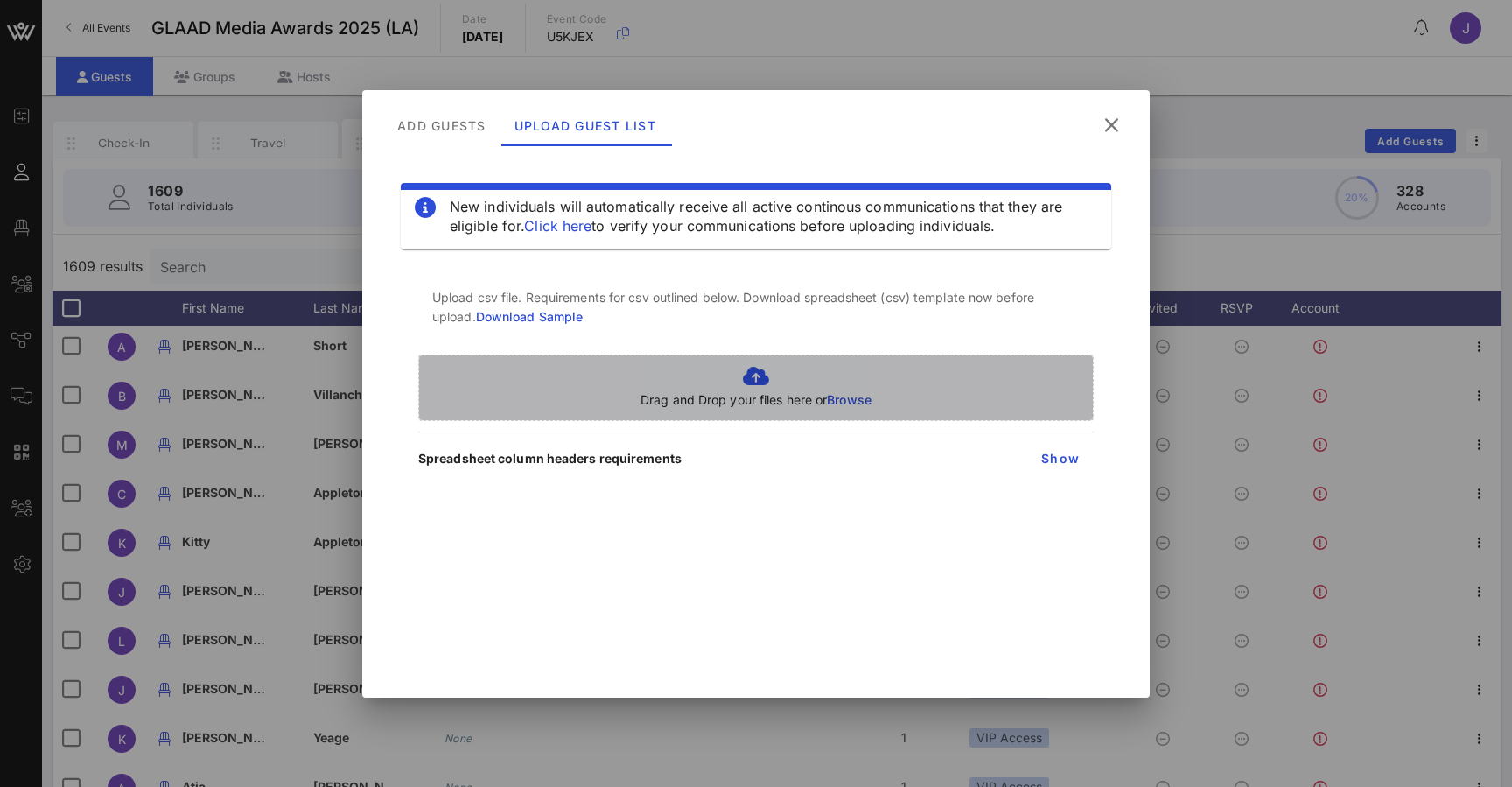
click at [770, 384] on icon at bounding box center [756, 376] width 231 height 21
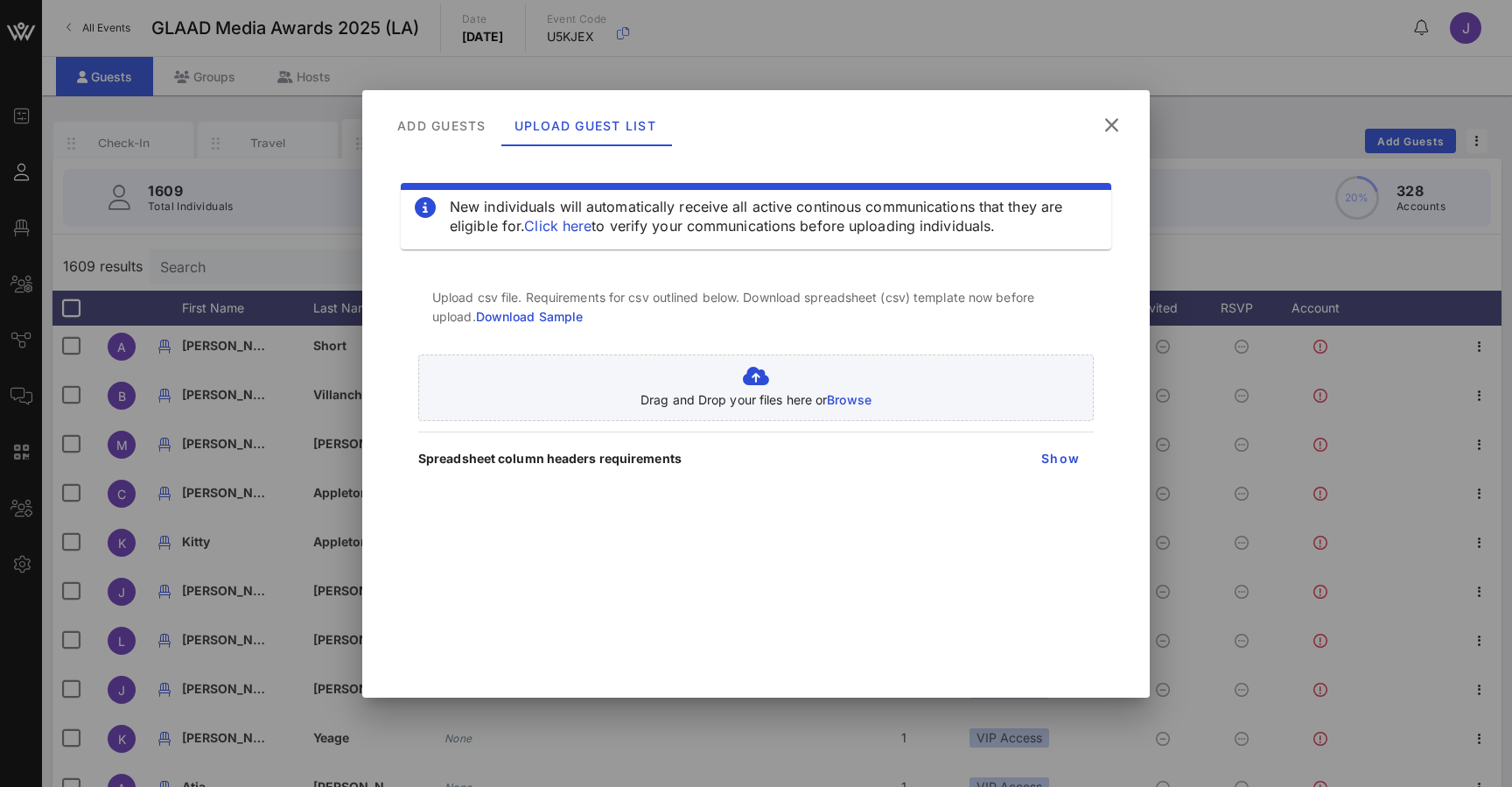
click at [1114, 123] on icon at bounding box center [1112, 125] width 26 height 24
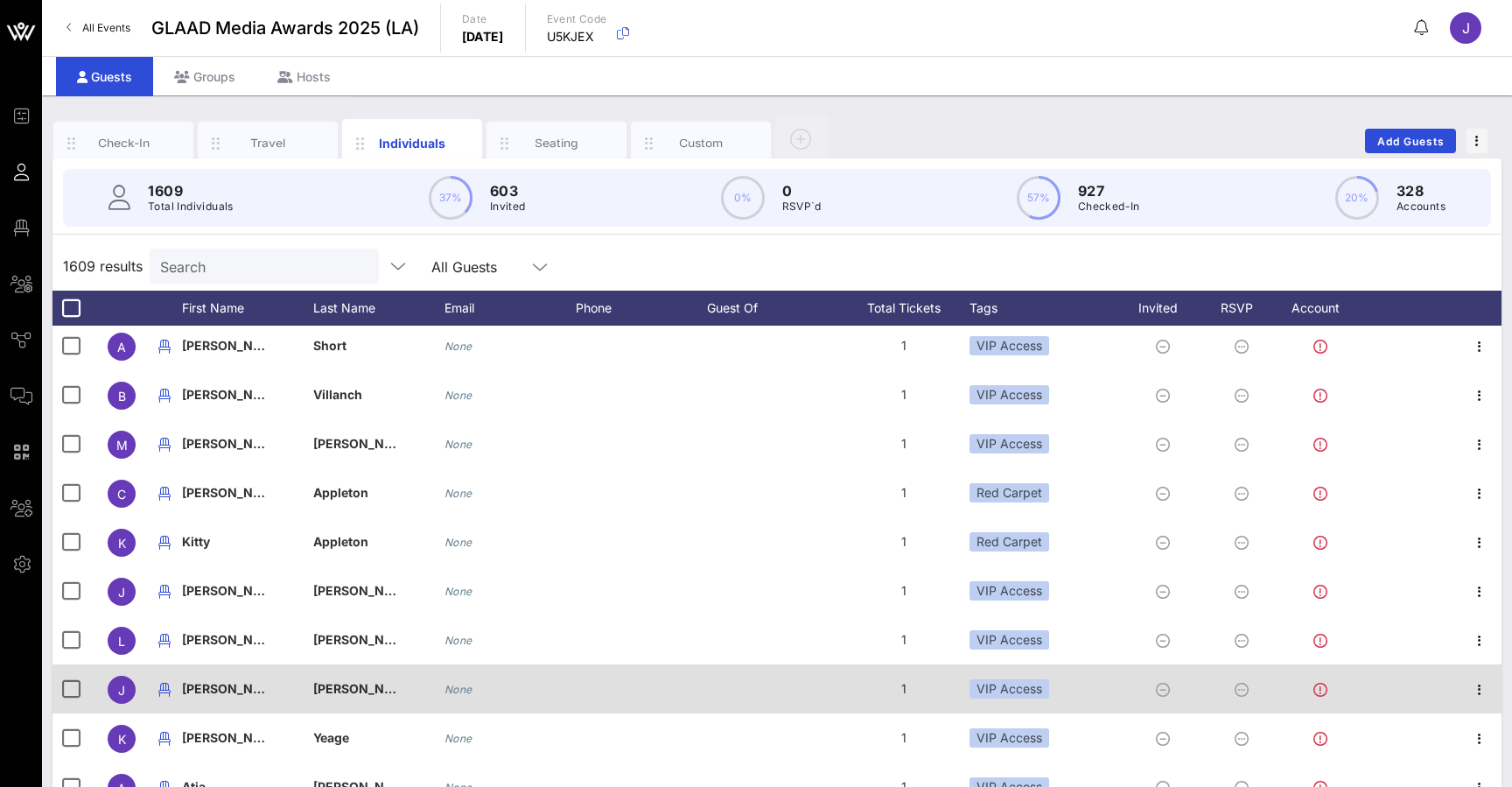
click at [986, 308] on div "Tags" at bounding box center [1044, 309] width 149 height 36
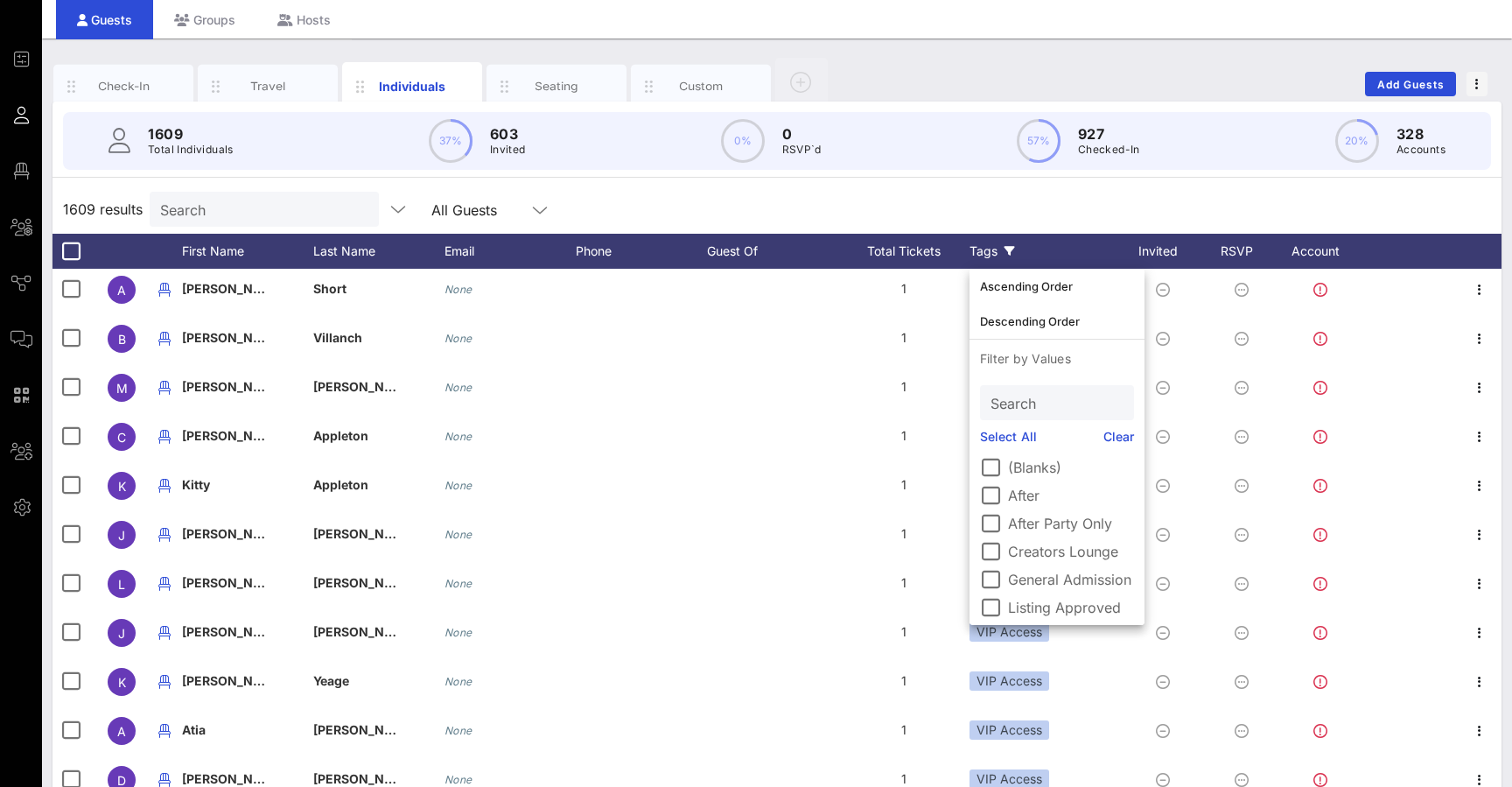
scroll to position [74, 0]
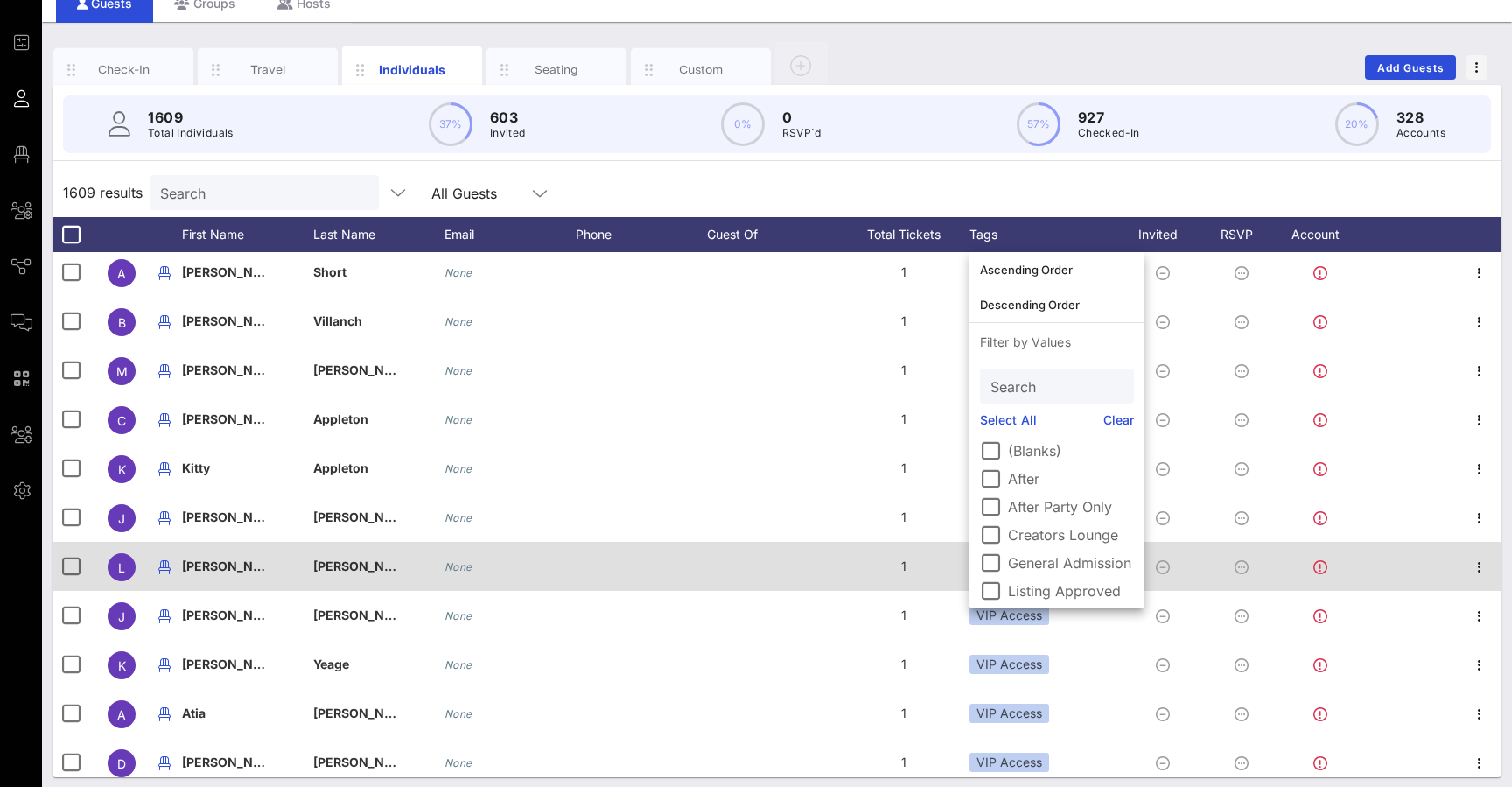
click at [875, 557] on div "1" at bounding box center [903, 567] width 131 height 49
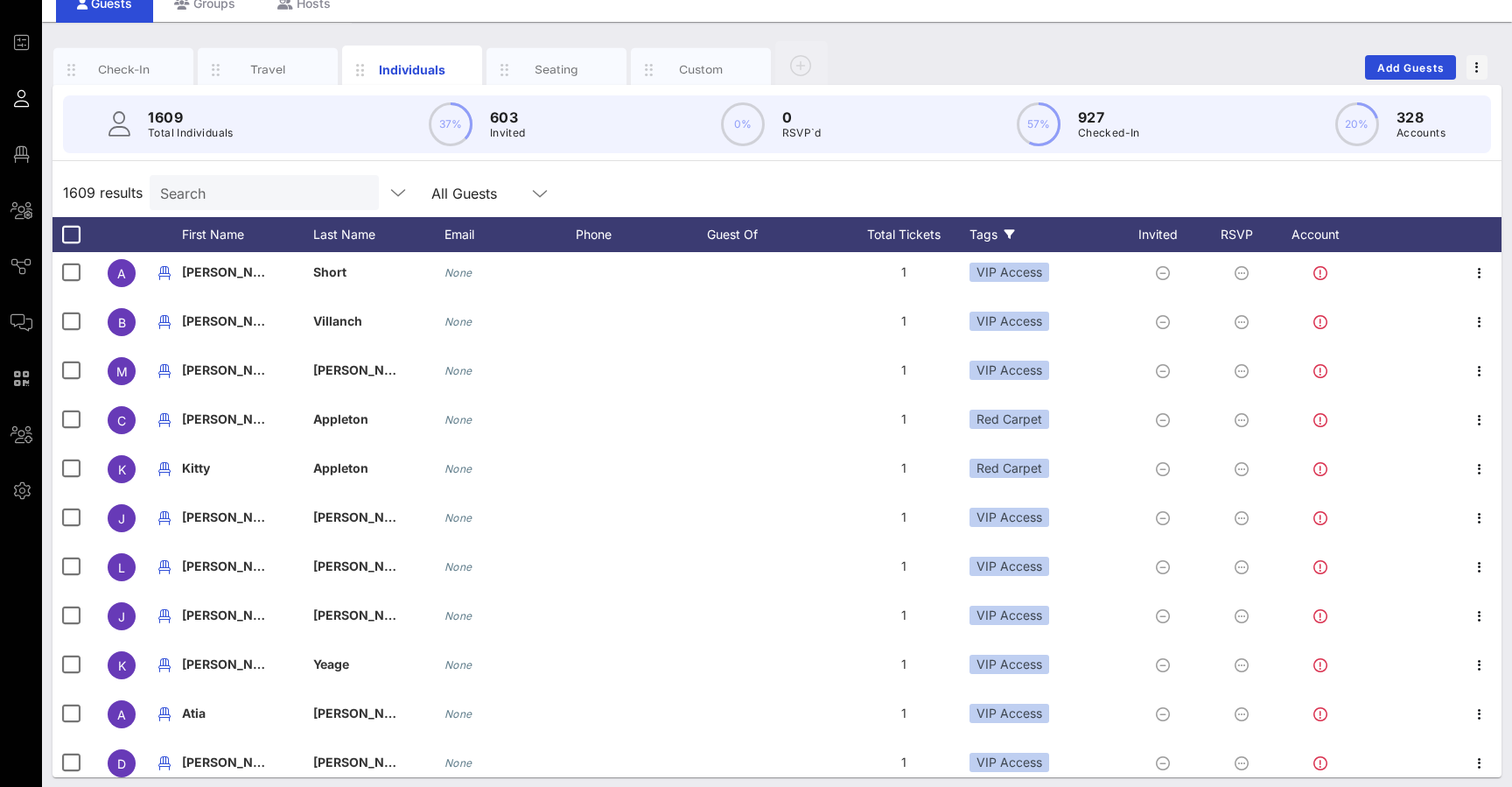
click at [983, 230] on div "Tags" at bounding box center [1044, 235] width 149 height 36
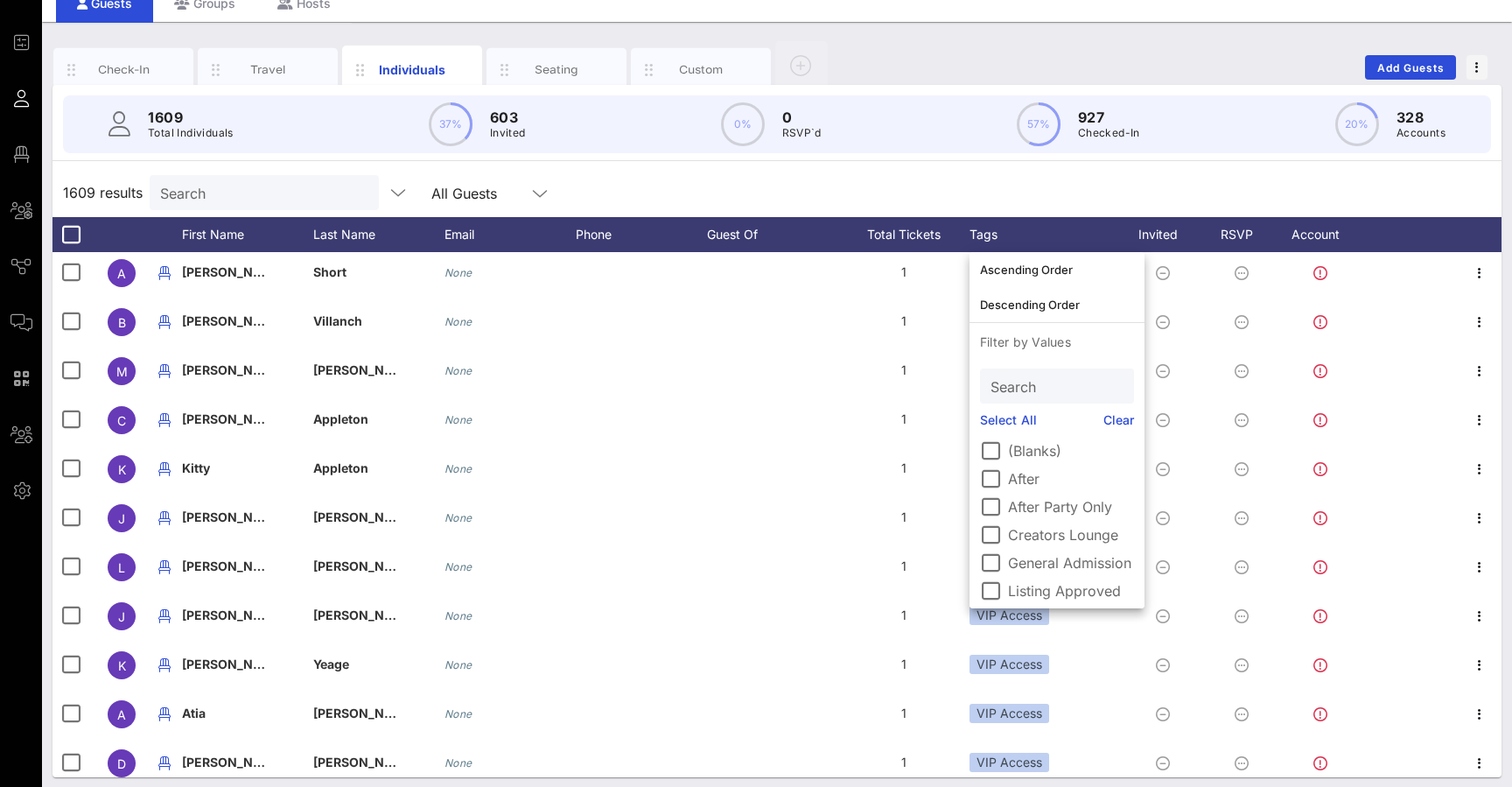
click at [1120, 420] on link "Clear" at bounding box center [1119, 420] width 32 height 20
click at [1125, 415] on link "Clear" at bounding box center [1119, 420] width 32 height 20
click at [1123, 419] on link "Clear" at bounding box center [1119, 420] width 32 height 20
click at [1008, 204] on div "1609 results Search All Guests" at bounding box center [777, 192] width 1449 height 49
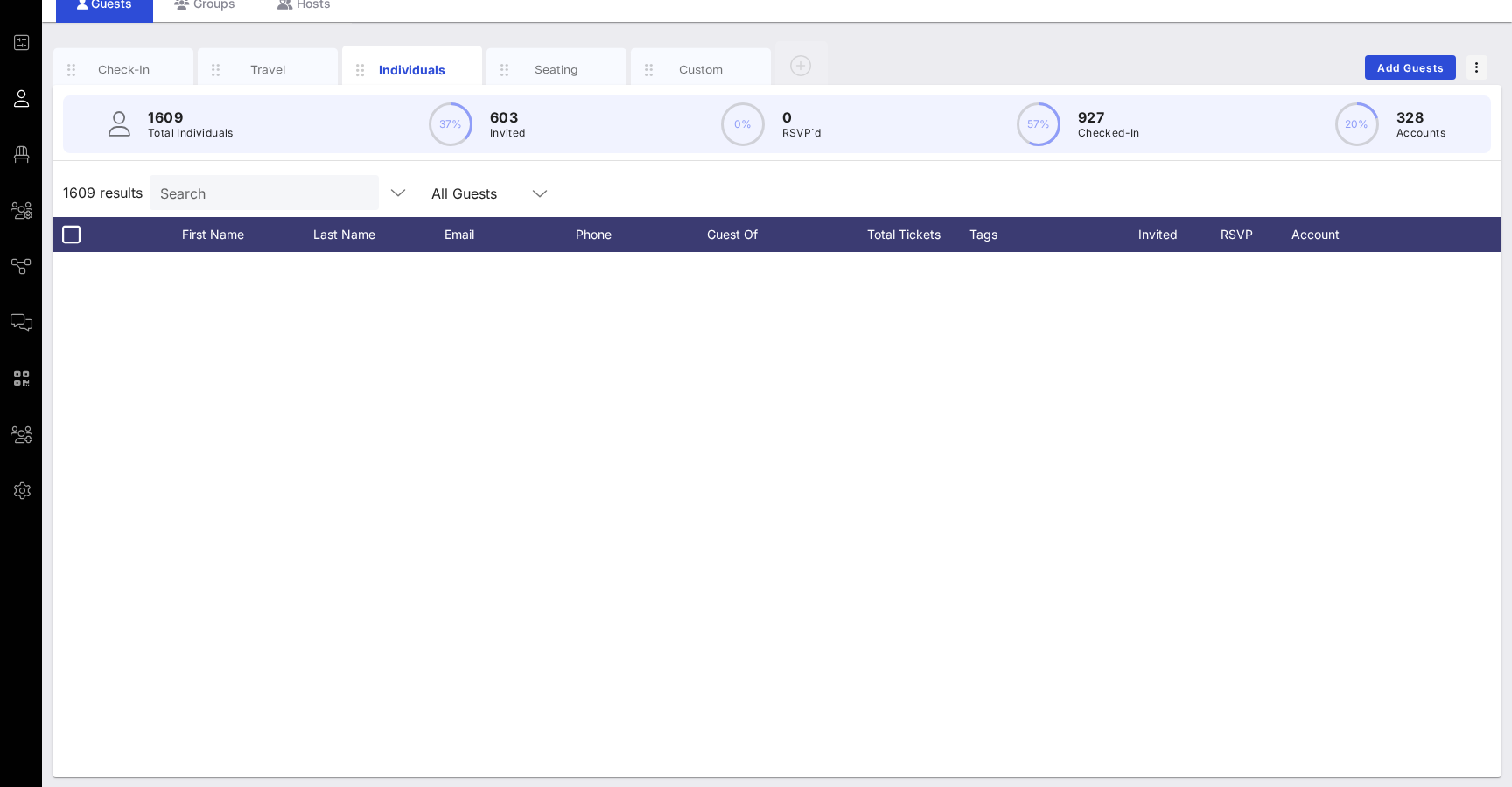
scroll to position [3456, 0]
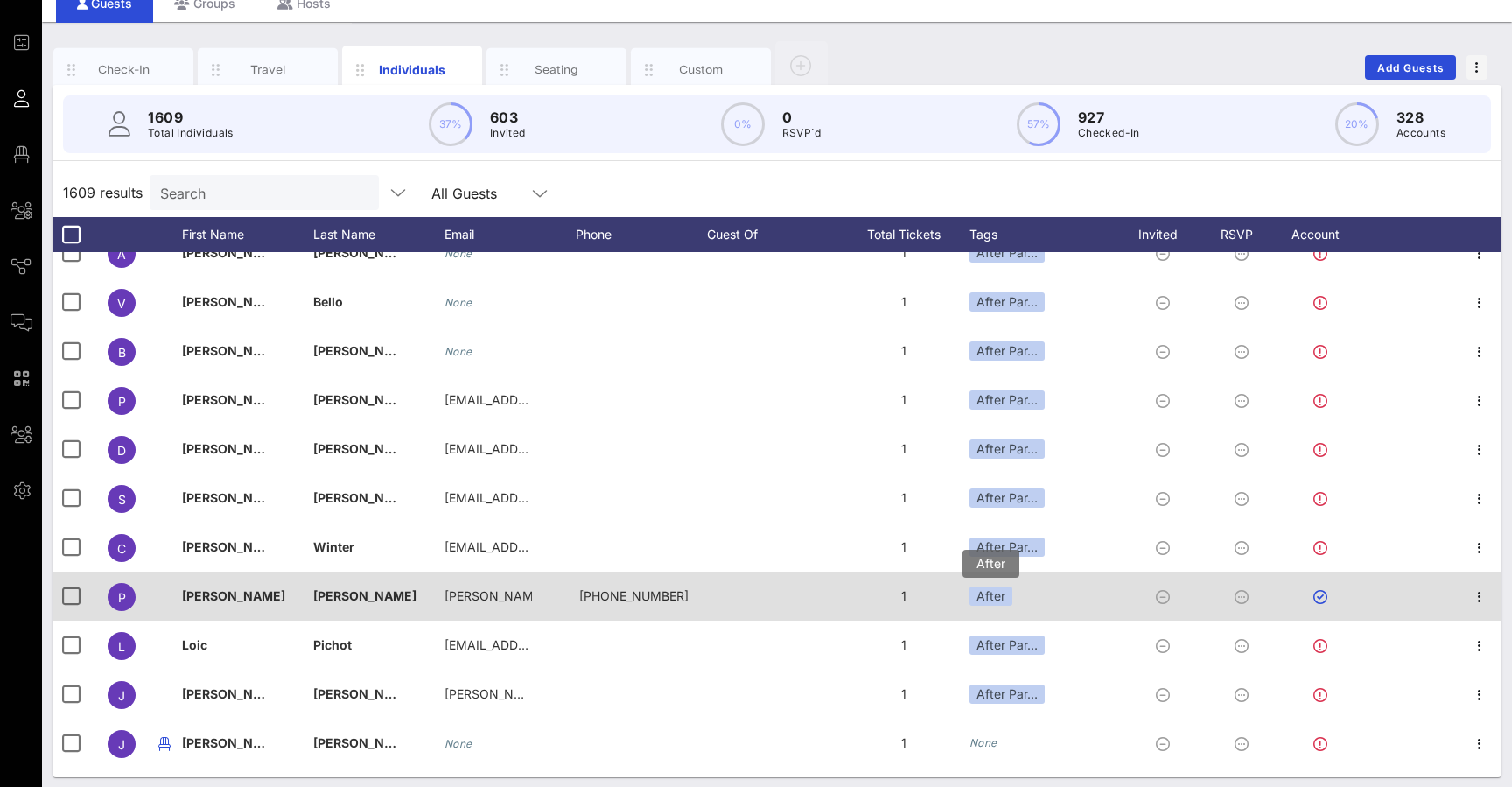
click at [1009, 599] on div "After" at bounding box center [991, 597] width 42 height 20
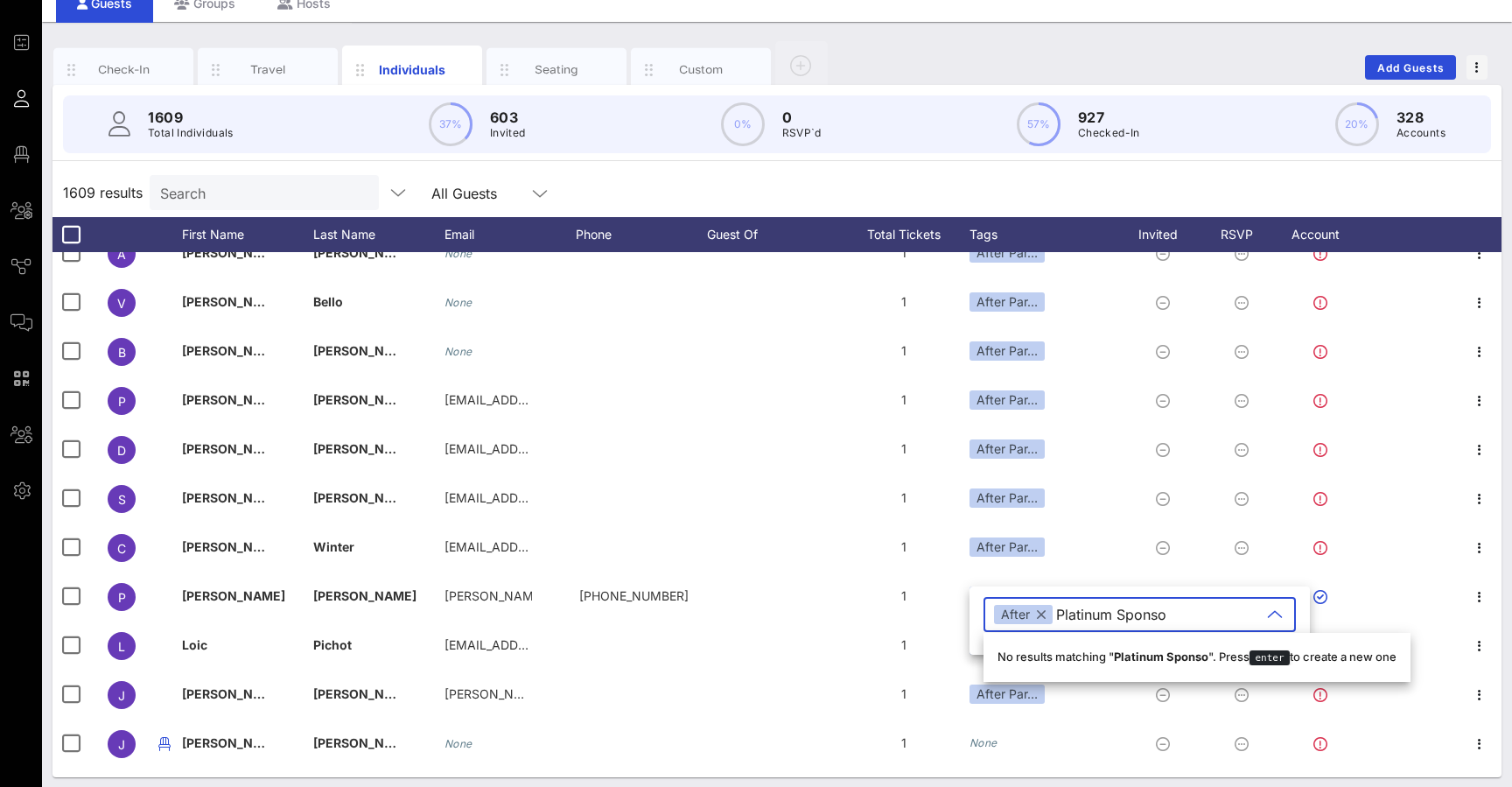
type input "Platinum Sponsor"
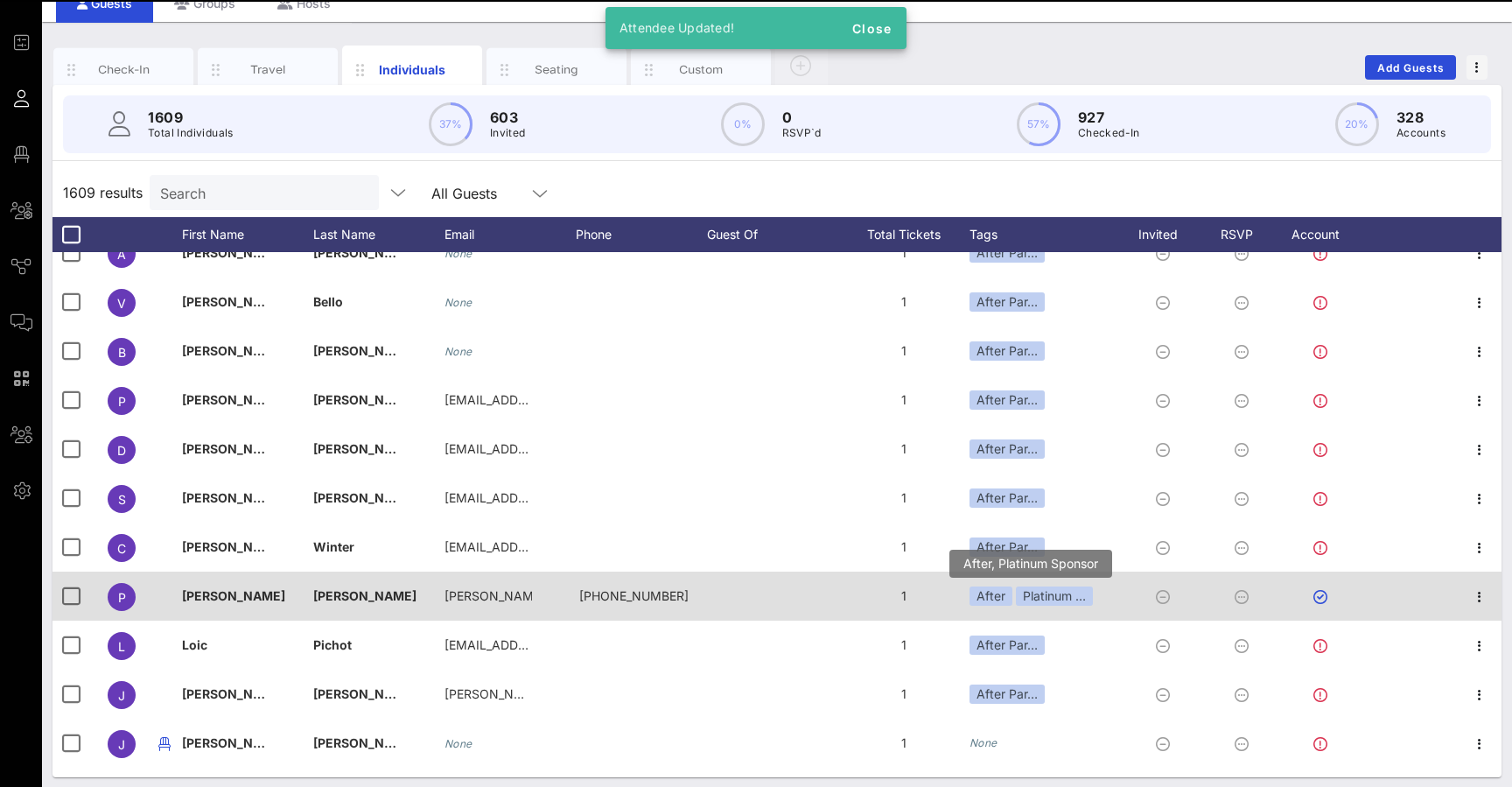
click at [1036, 599] on div "Platinum …" at bounding box center [1055, 597] width 77 height 20
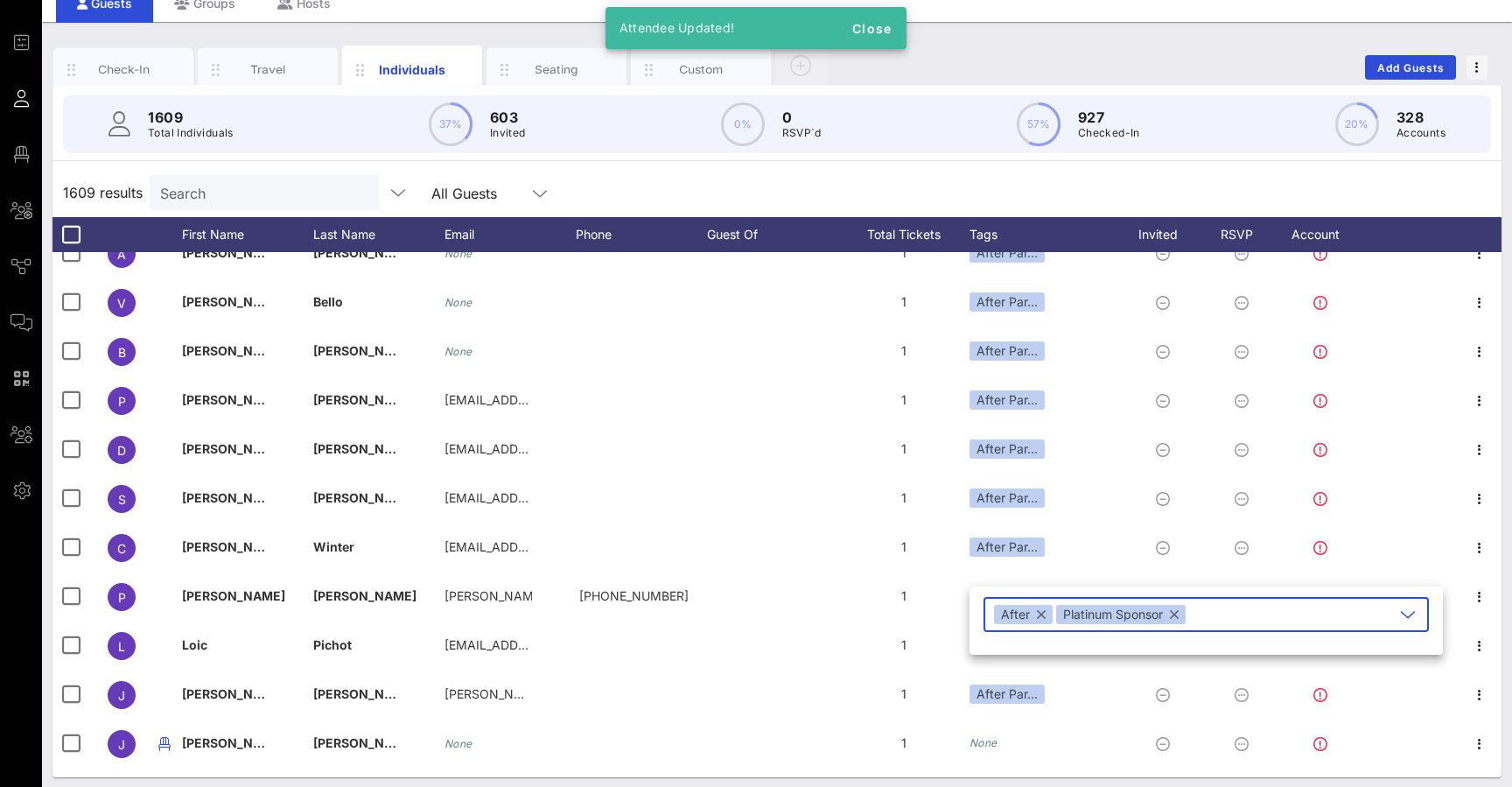
click at [1415, 612] on icon at bounding box center [1408, 614] width 16 height 21
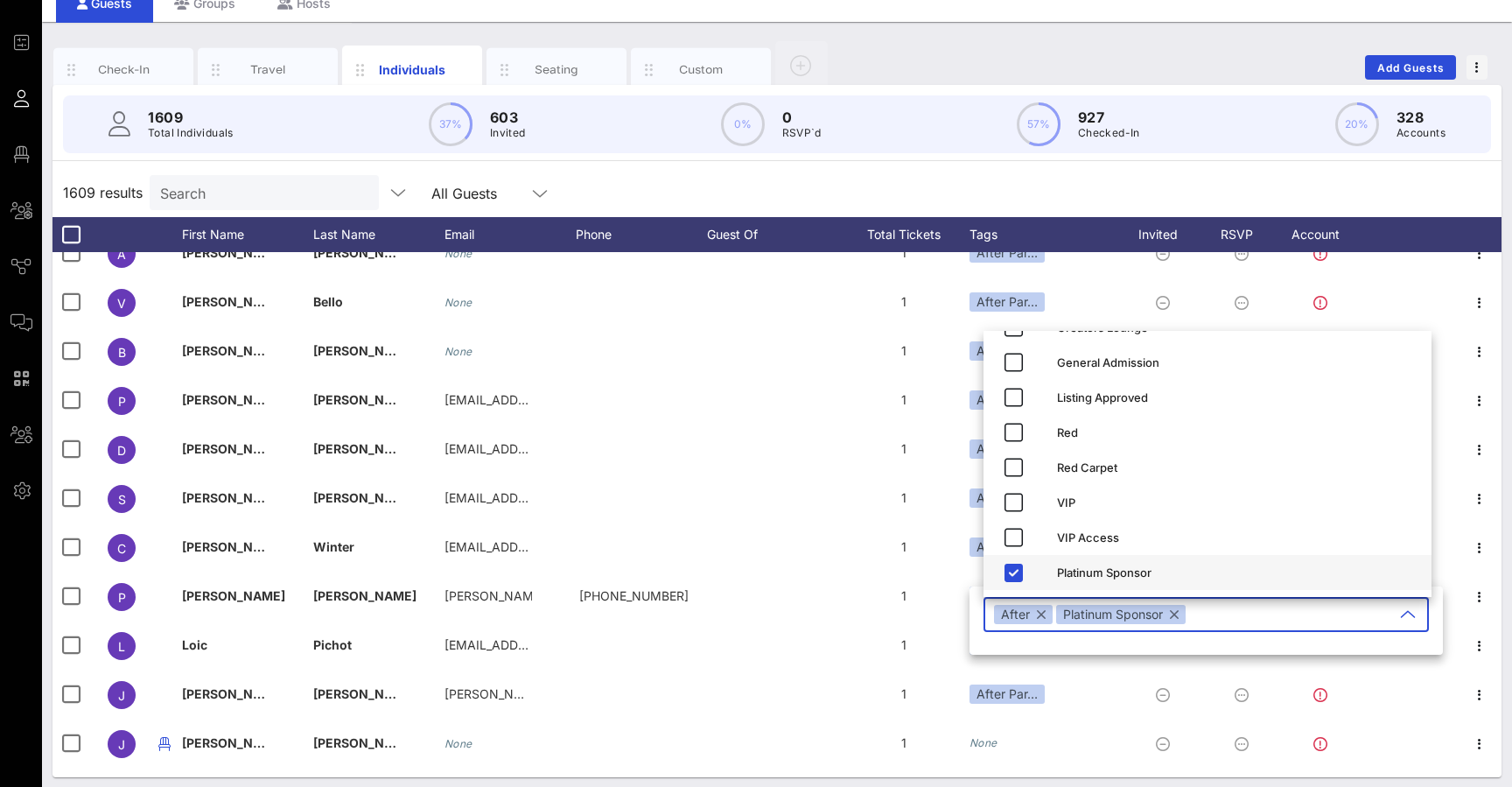
scroll to position [133, 0]
click at [1039, 188] on div "1609 results Search All Guests" at bounding box center [777, 192] width 1449 height 49
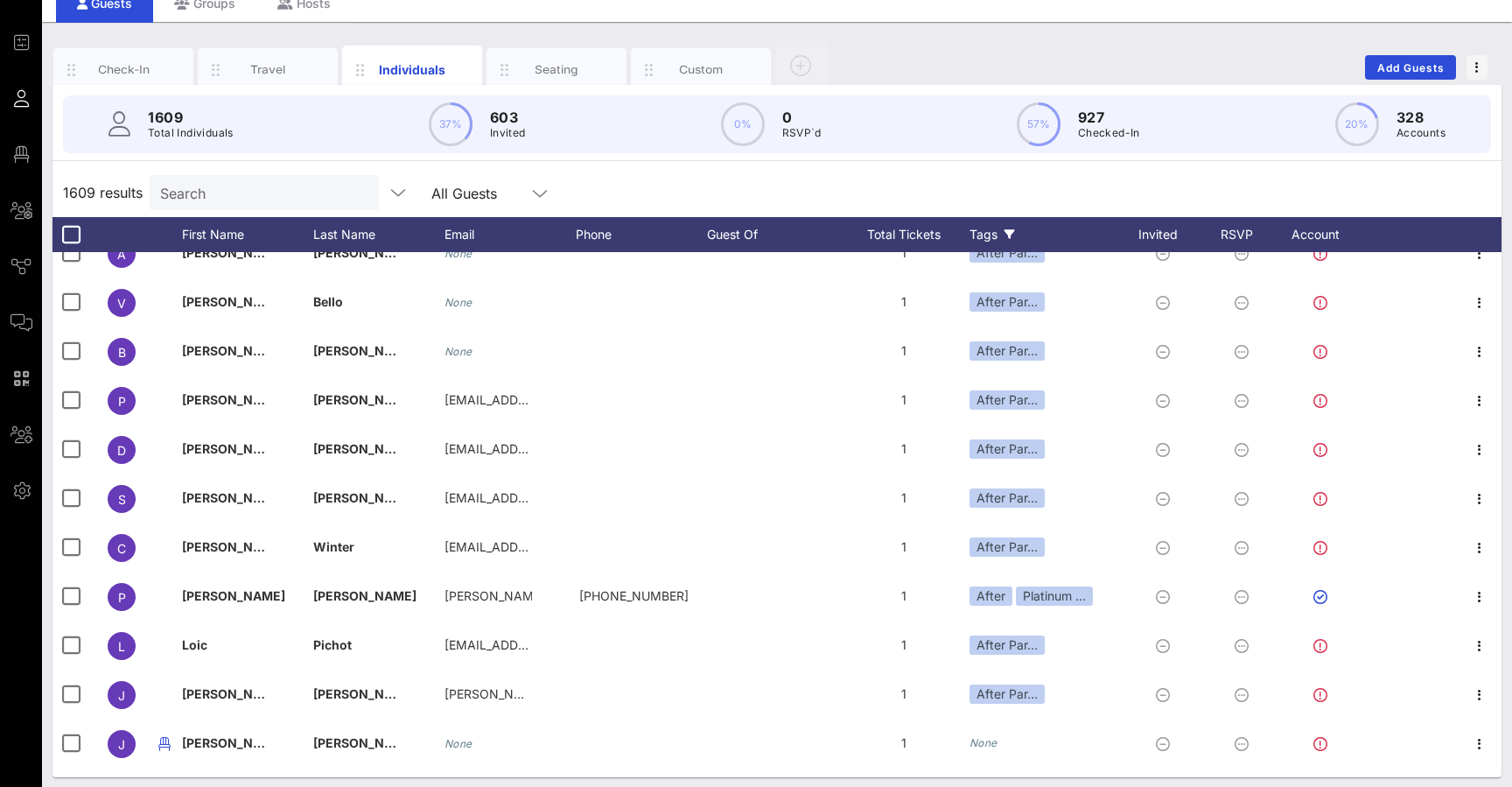
click at [986, 237] on div "Tags" at bounding box center [1044, 235] width 149 height 36
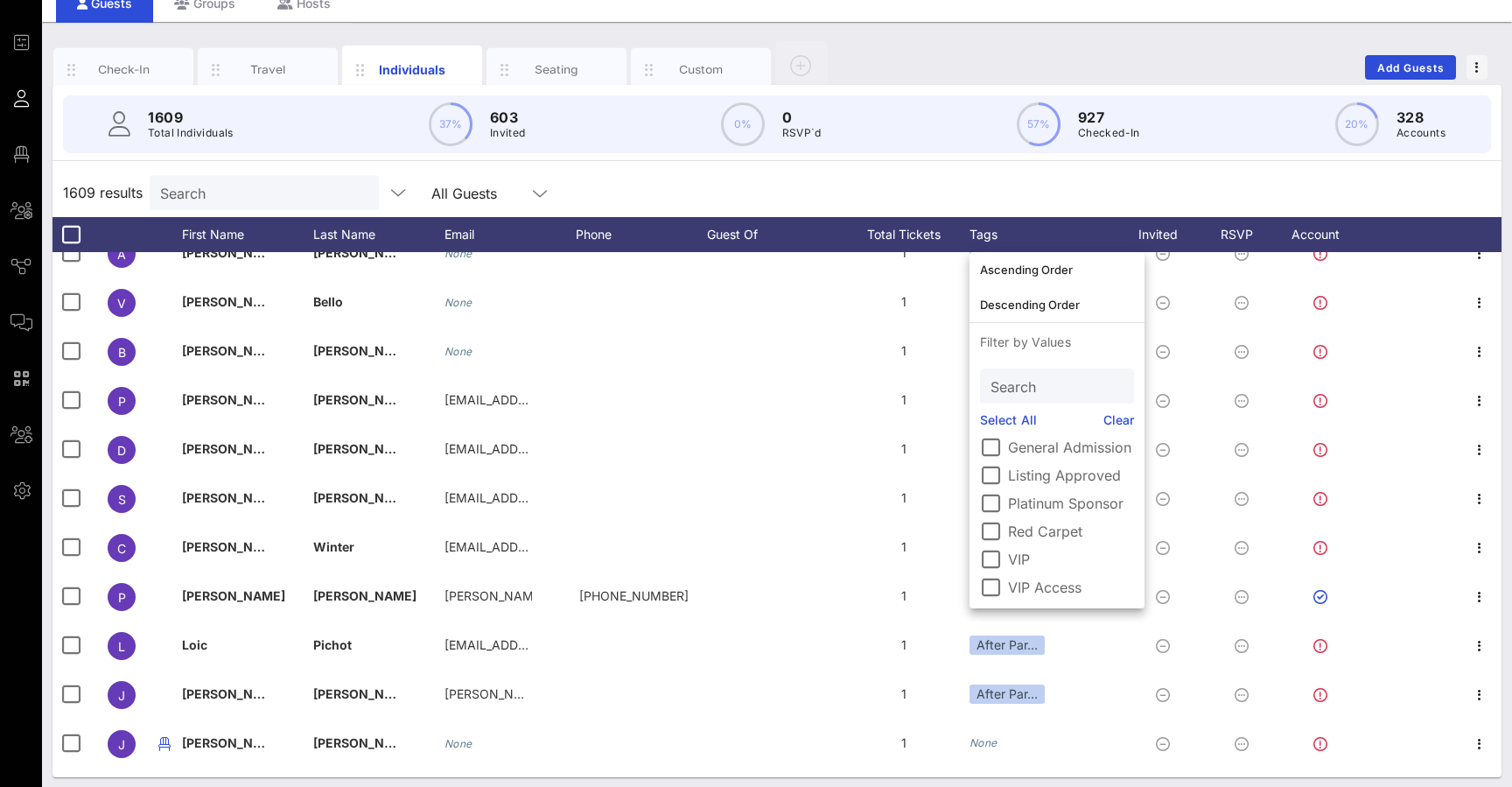
scroll to position [115, 0]
click at [994, 502] on div at bounding box center [991, 503] width 30 height 30
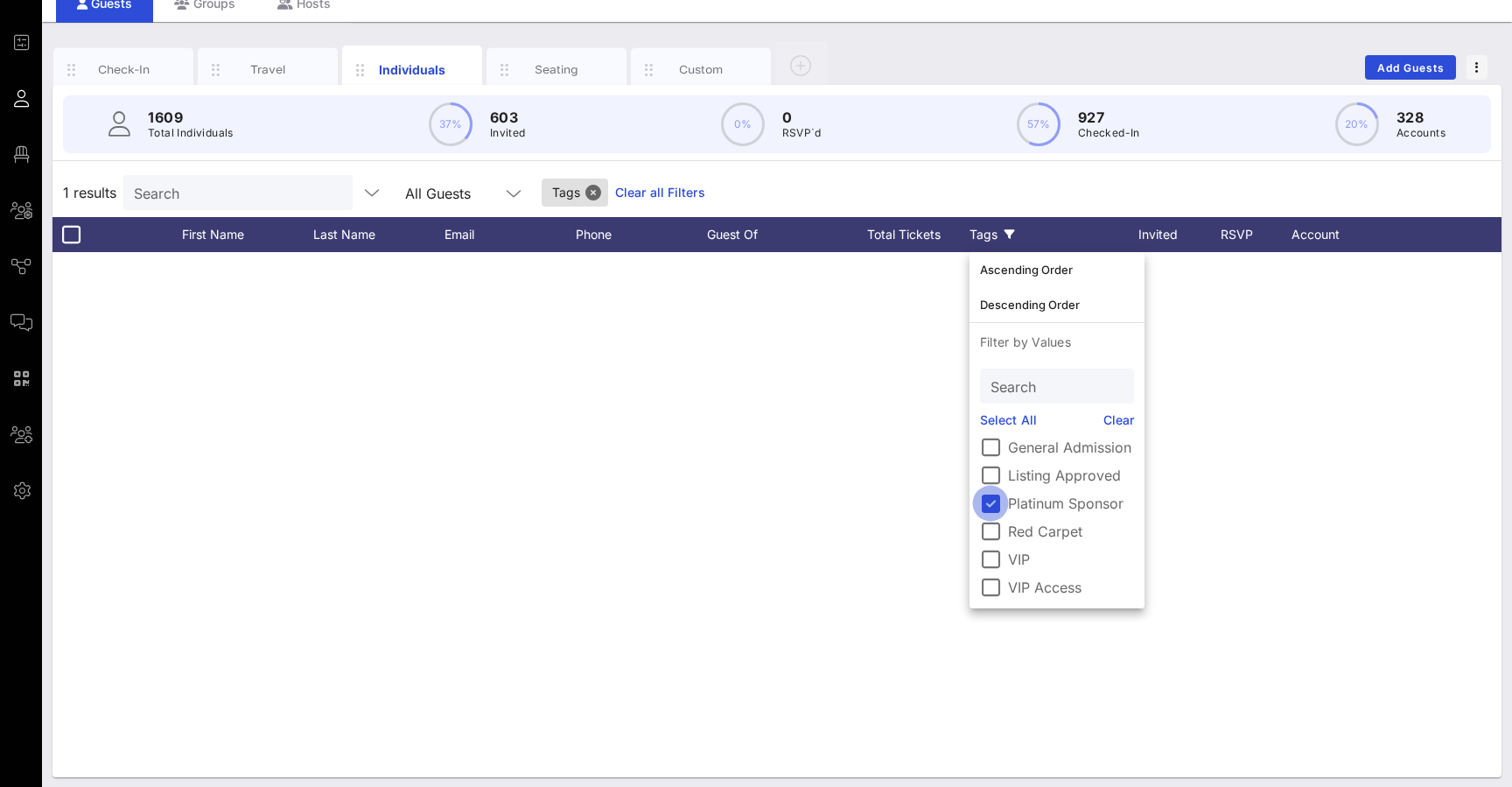
scroll to position [0, 0]
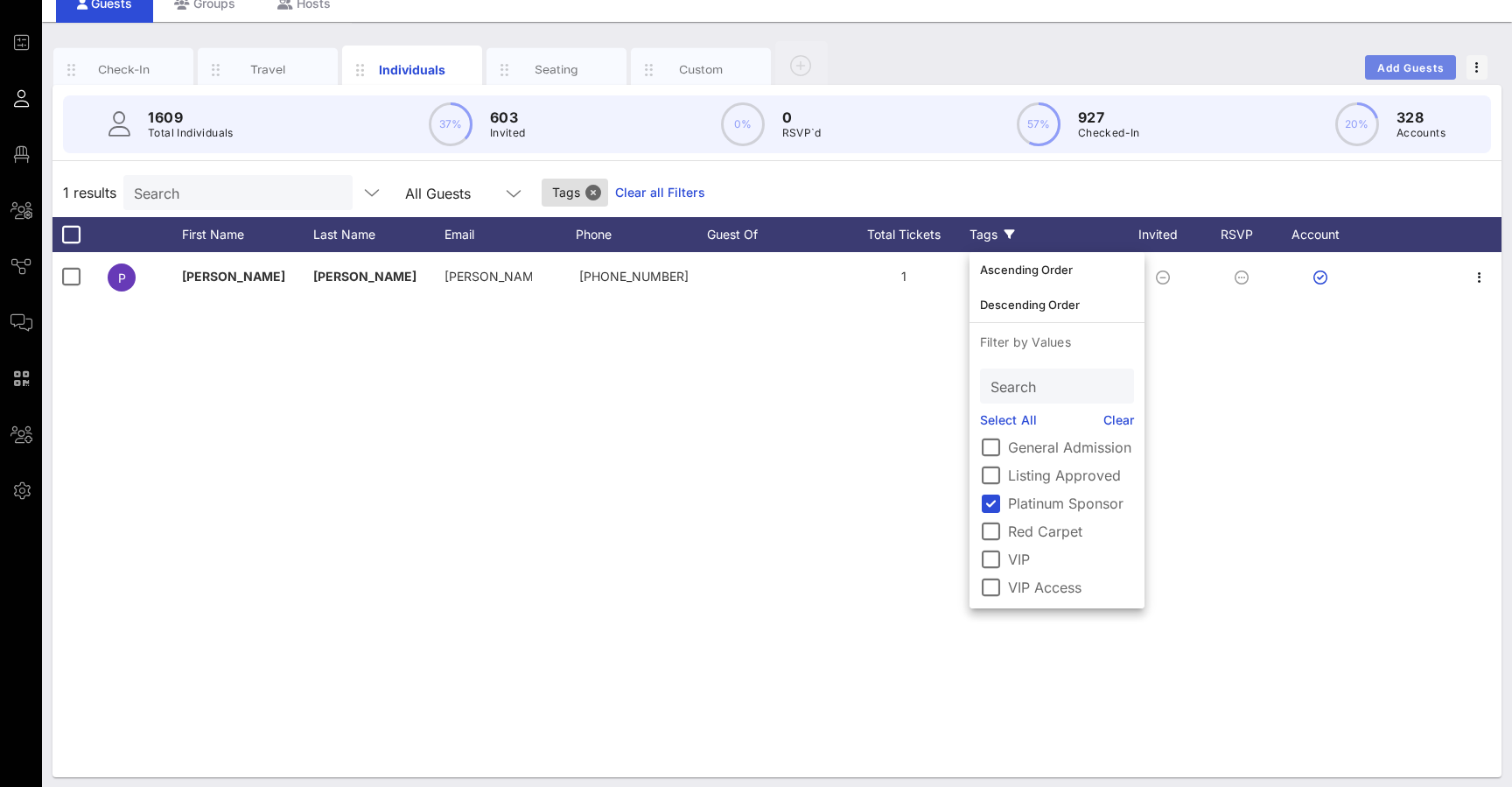
click at [1395, 64] on span "Add Guests" at bounding box center [1410, 67] width 69 height 13
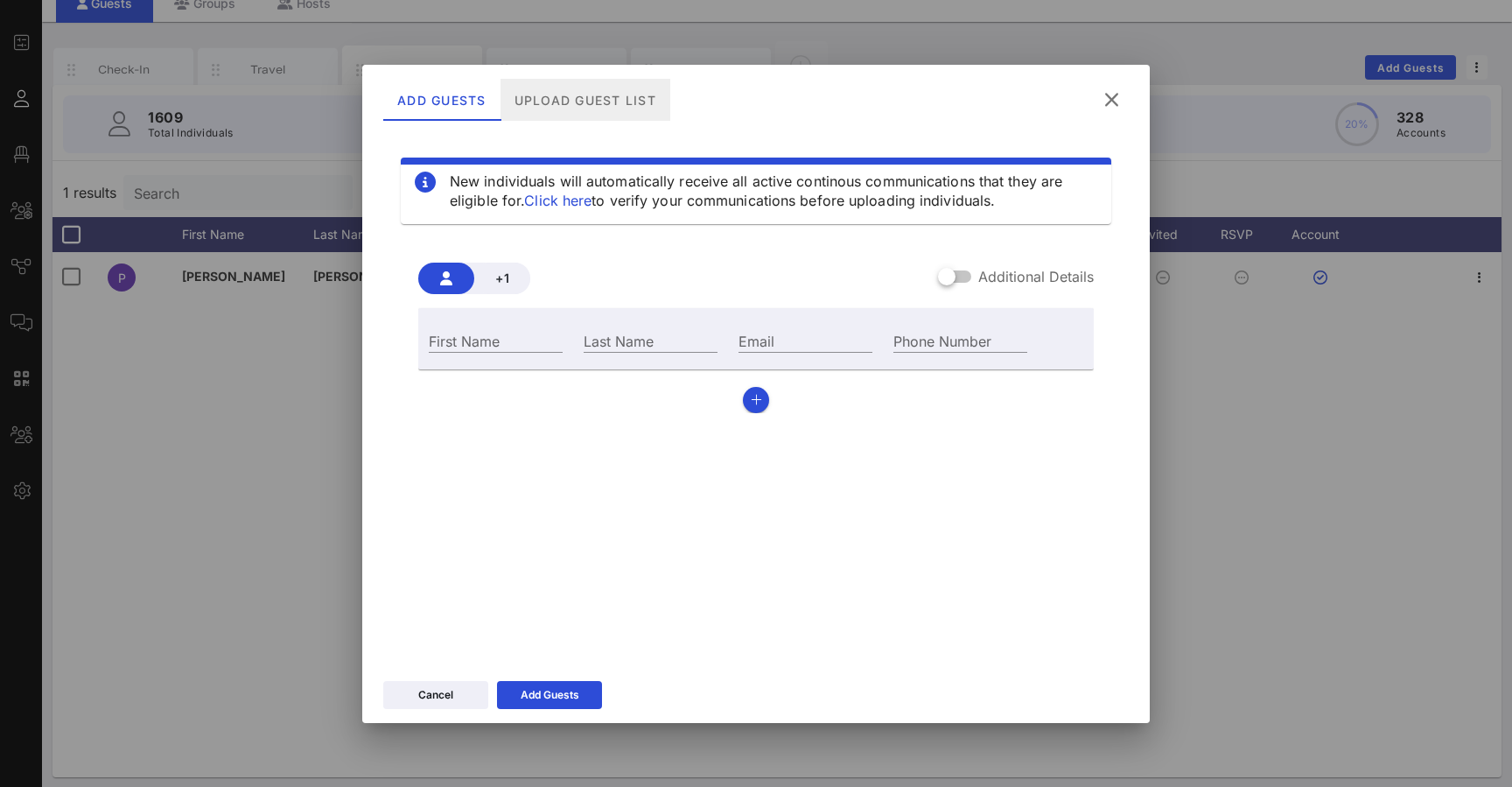
click at [581, 98] on div "Upload Guest List" at bounding box center [585, 100] width 170 height 42
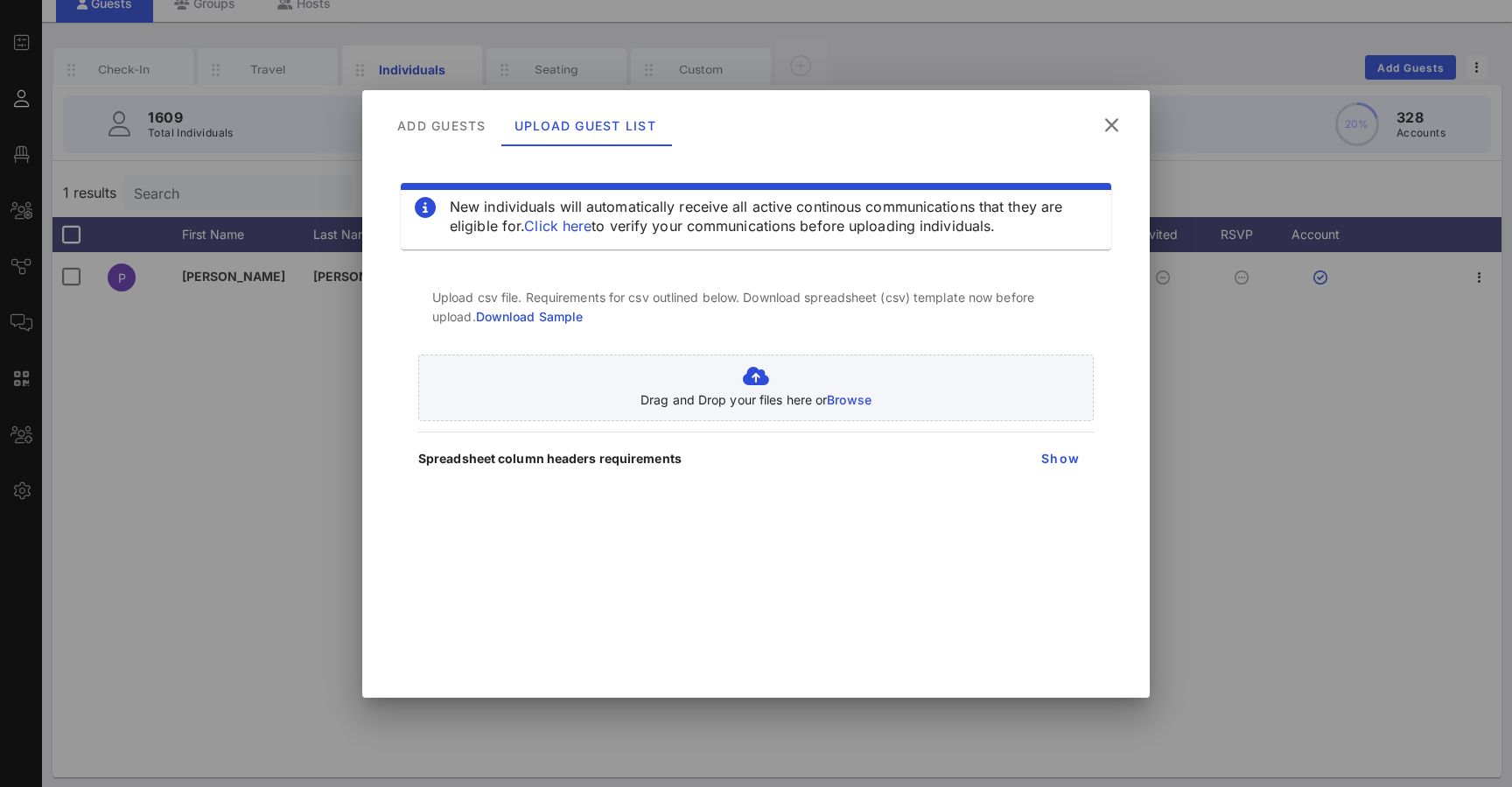
click at [573, 215] on div "New individuals will automatically receive all active continous communications …" at bounding box center [773, 216] width 648 height 38
click at [553, 315] on link "Download Sample" at bounding box center [529, 316] width 107 height 15
click at [1065, 453] on span "Show" at bounding box center [1061, 458] width 39 height 15
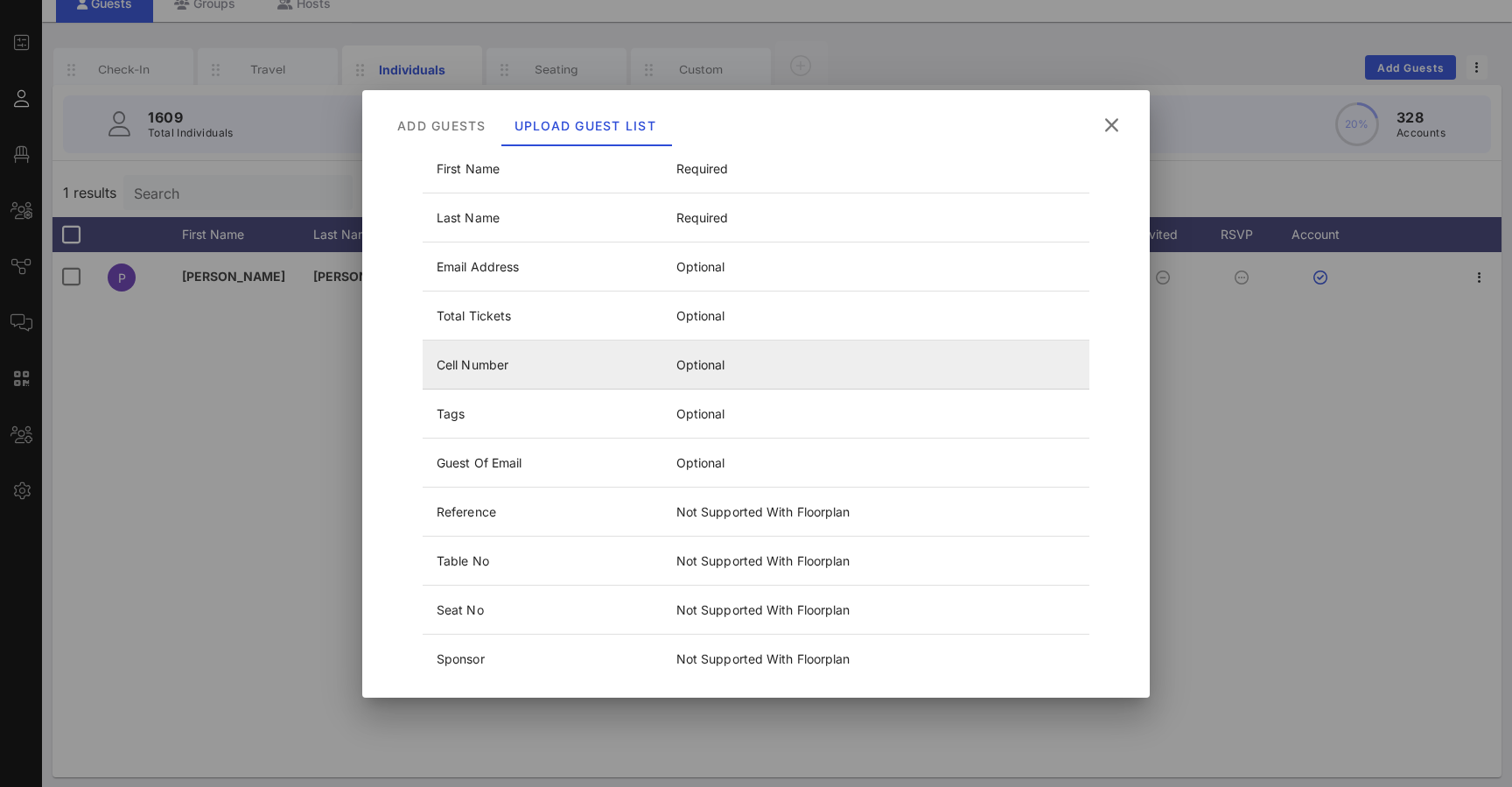
scroll to position [372, 0]
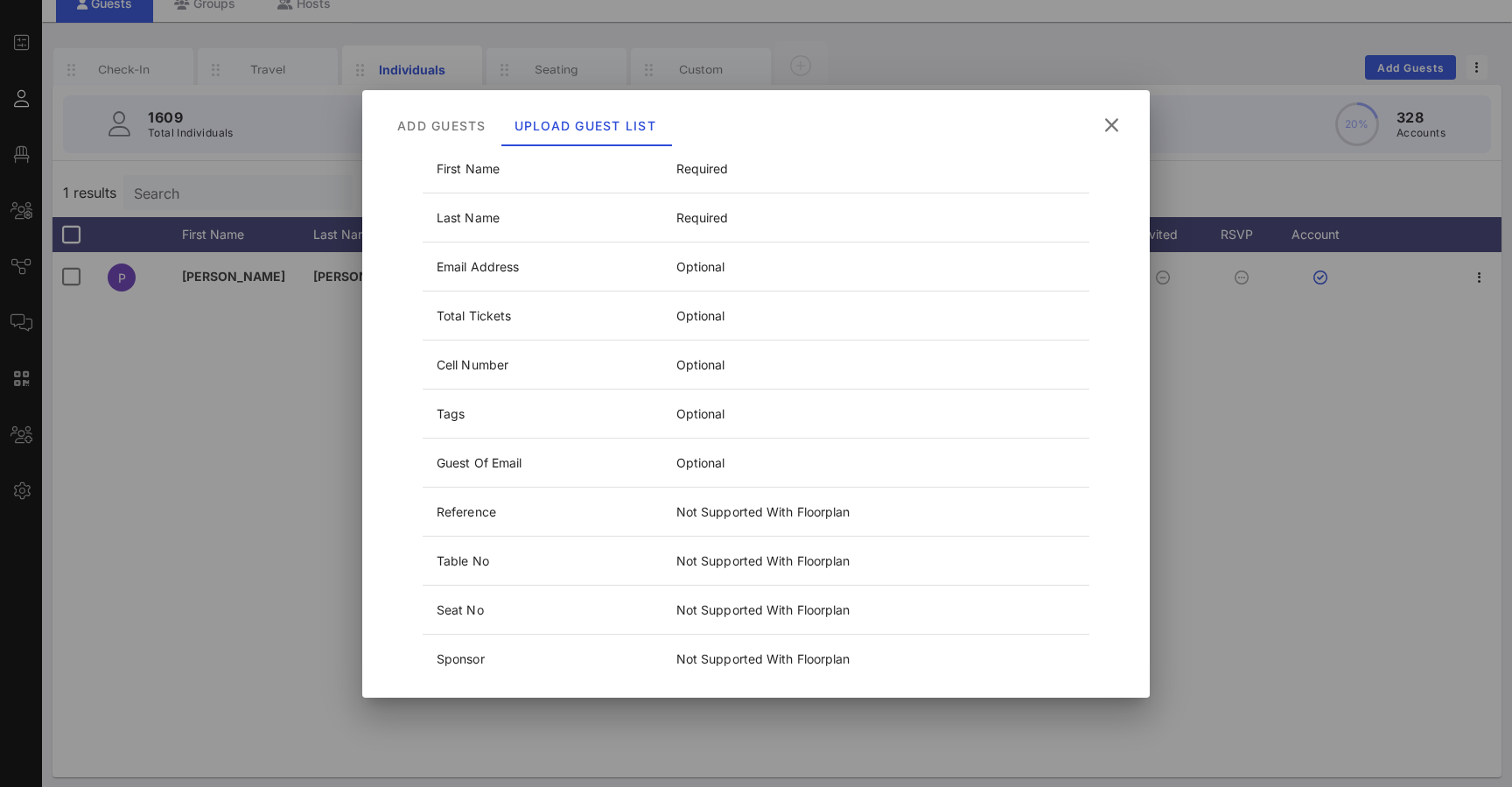
click at [1117, 121] on icon at bounding box center [1111, 124] width 25 height 22
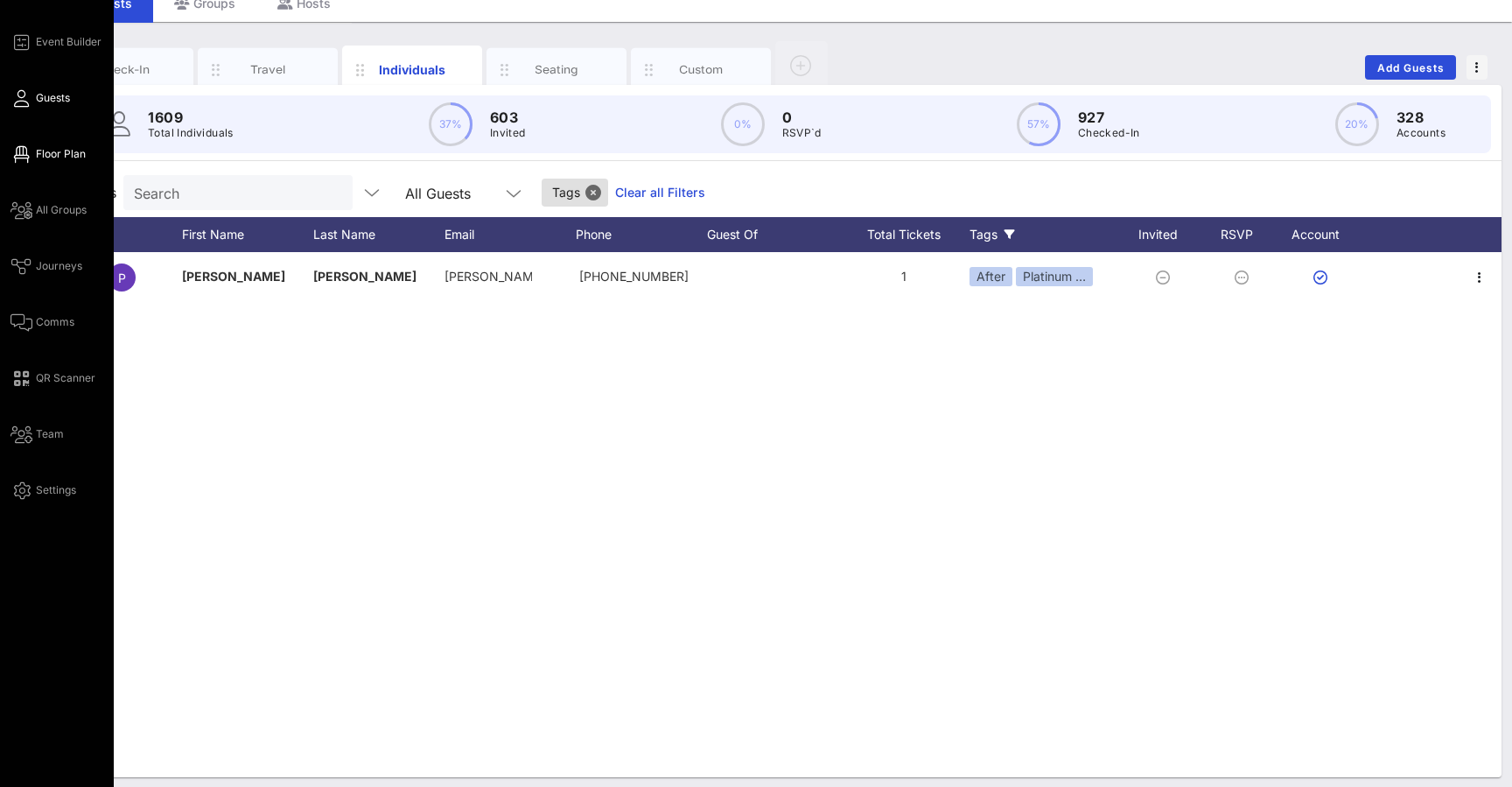
click at [59, 94] on span "Guests" at bounding box center [52, 98] width 34 height 16
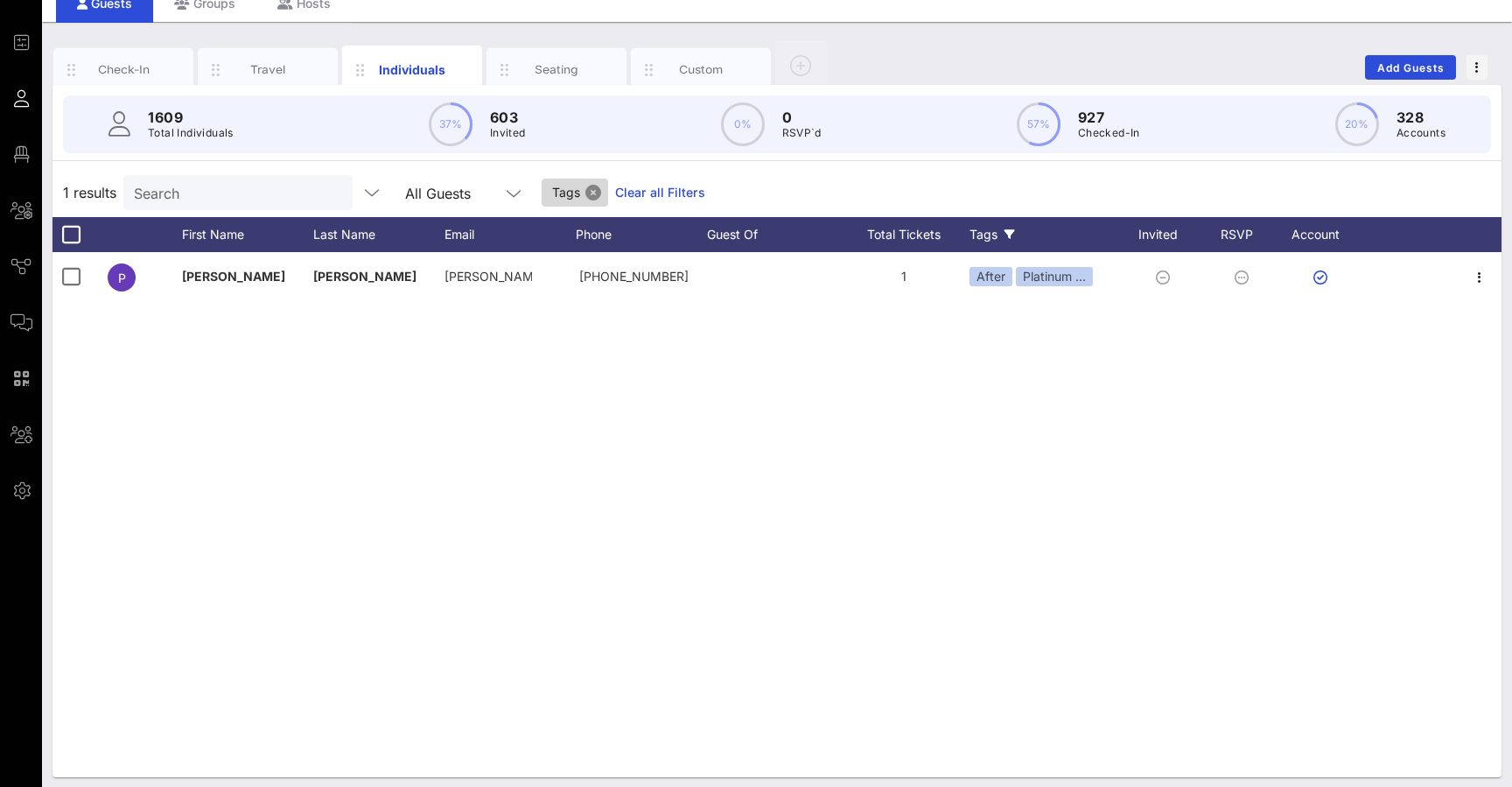
click at [588, 189] on button "Close" at bounding box center [593, 192] width 16 height 16
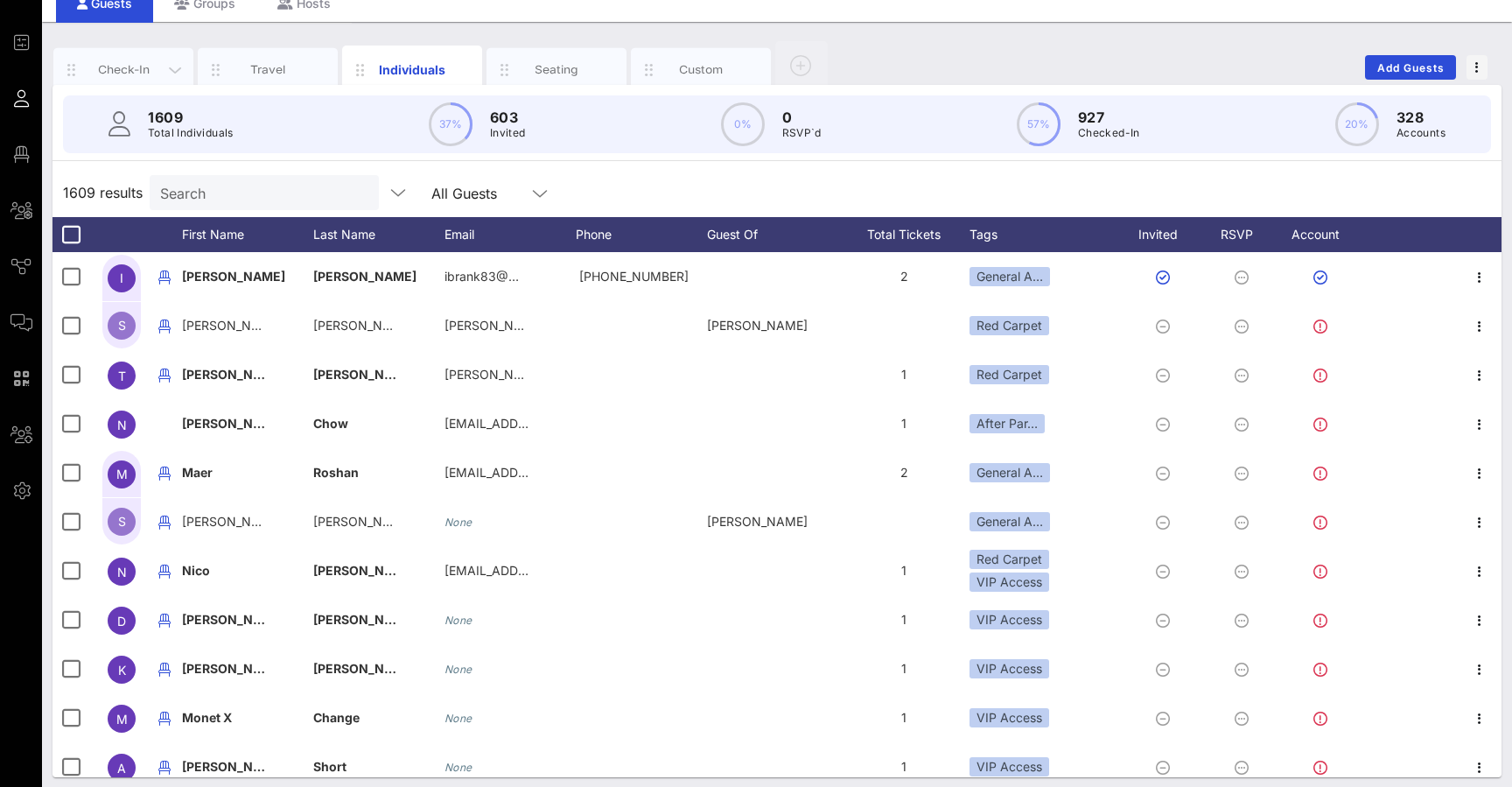
click at [131, 70] on div "Check-In" at bounding box center [123, 69] width 78 height 17
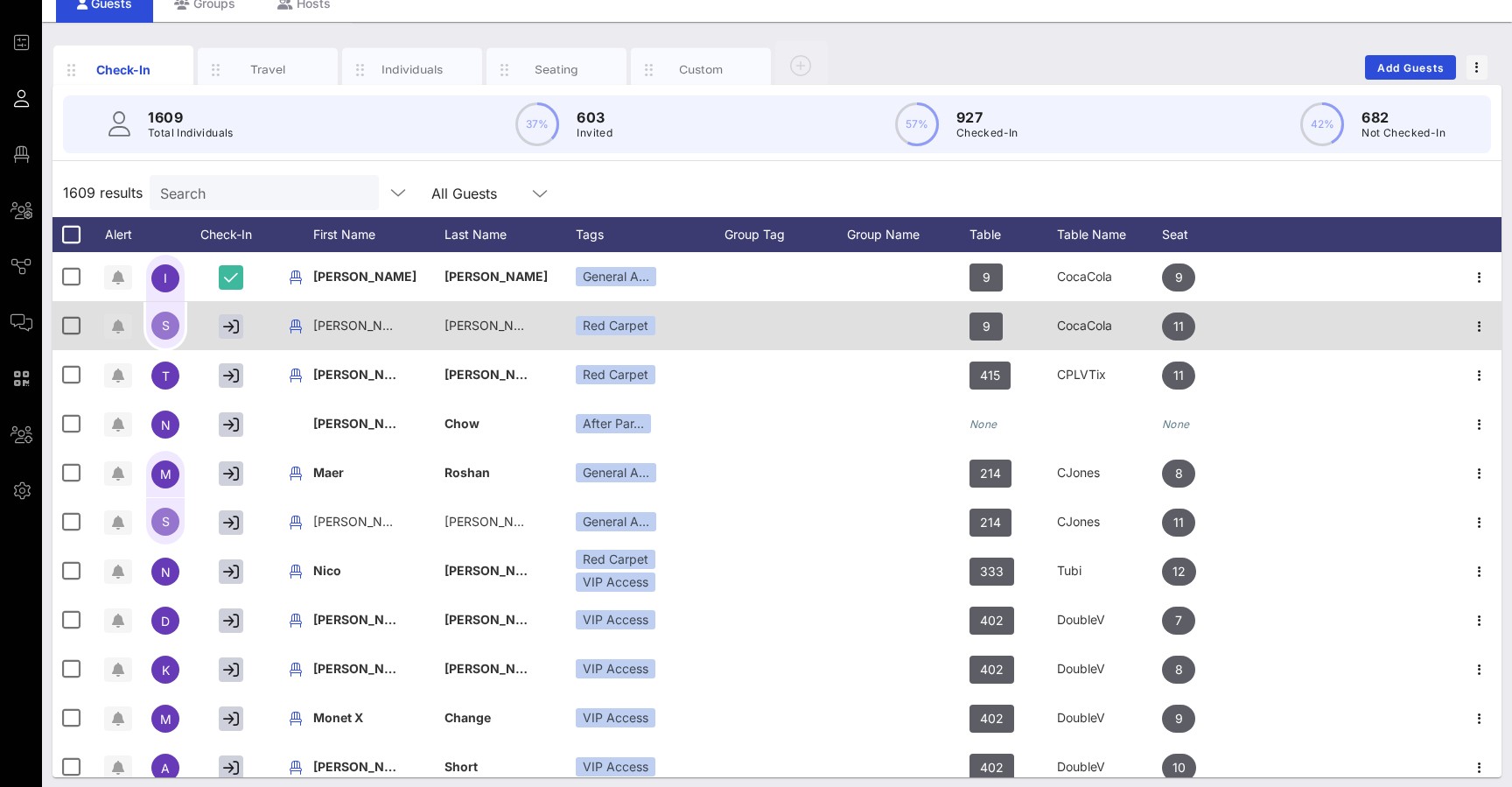
click at [121, 326] on icon "button" at bounding box center [118, 326] width 12 height 14
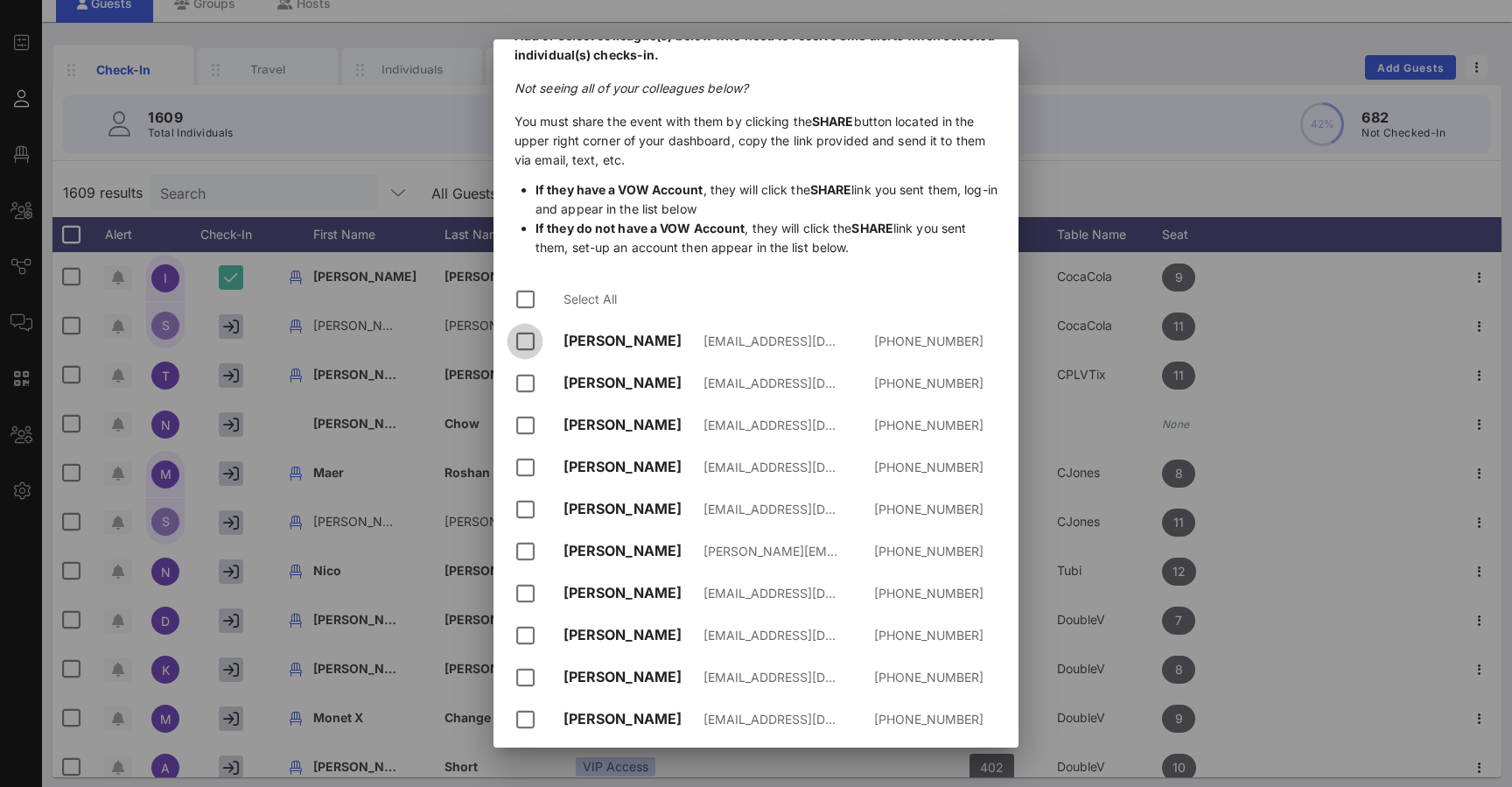
scroll to position [113, 0]
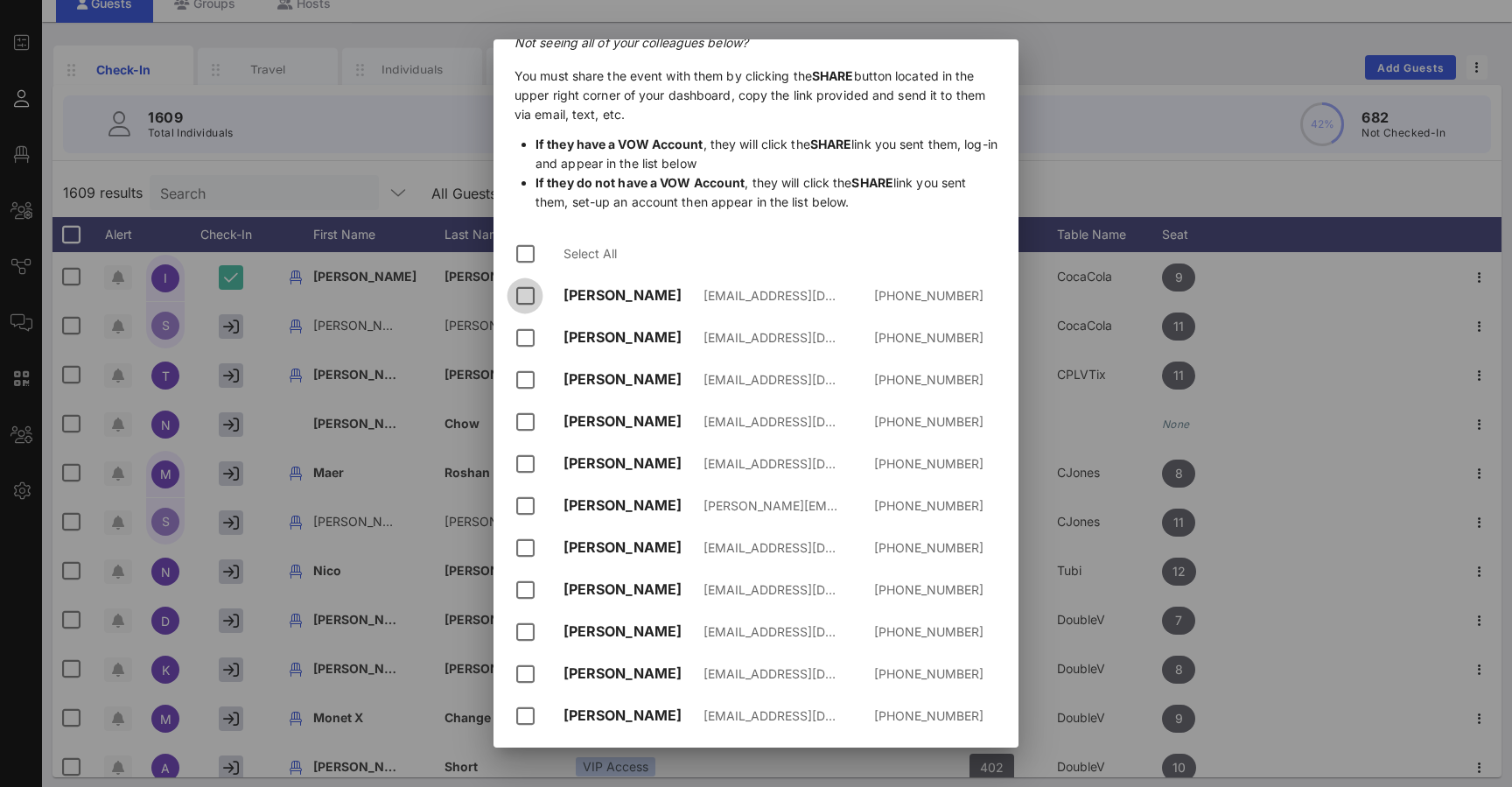
click at [520, 302] on div at bounding box center [525, 296] width 30 height 30
click at [521, 333] on div at bounding box center [525, 338] width 30 height 30
click at [521, 385] on div at bounding box center [525, 380] width 30 height 30
click at [521, 425] on div at bounding box center [525, 422] width 30 height 30
click at [521, 470] on div at bounding box center [525, 464] width 30 height 30
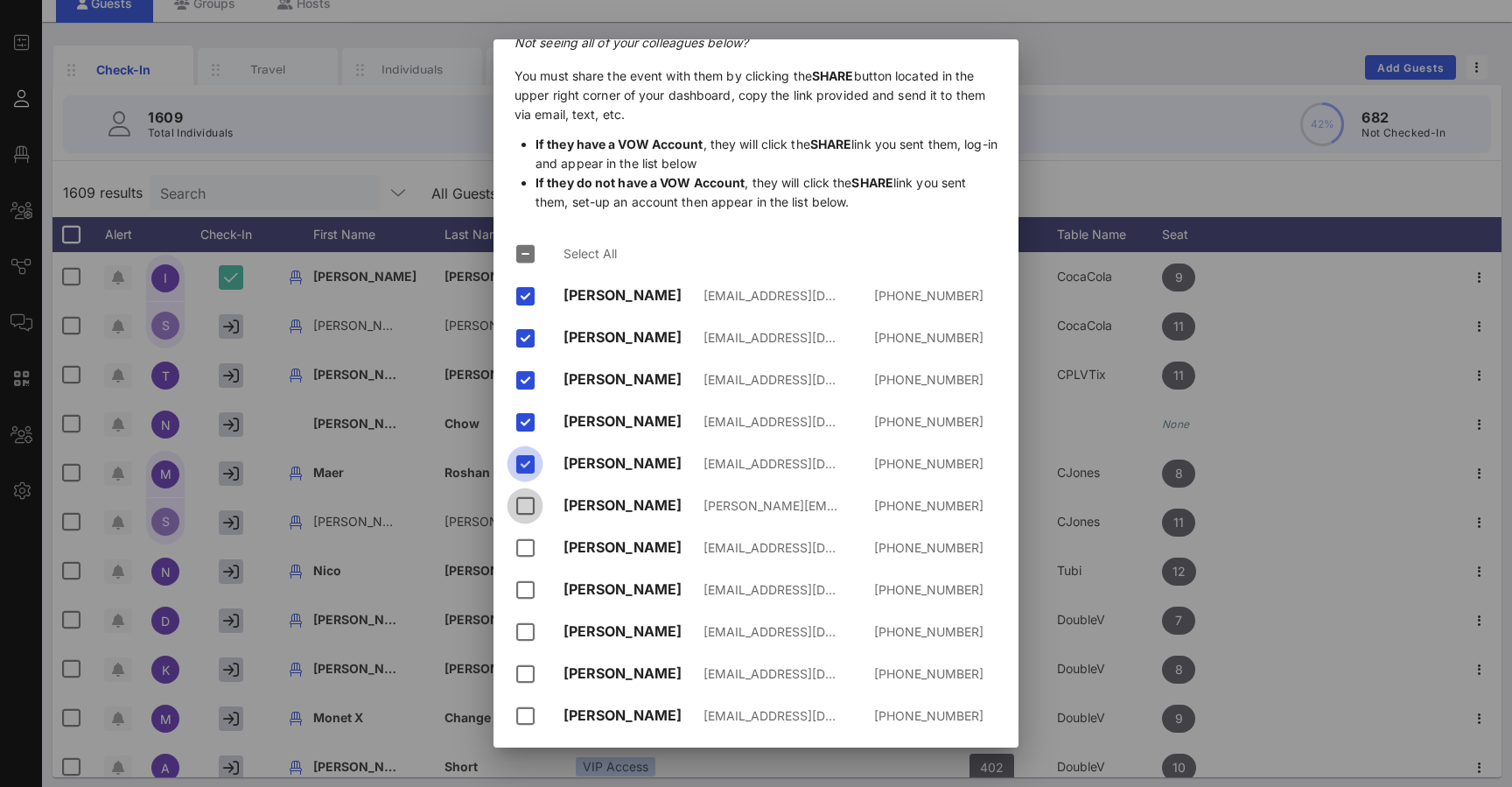
click at [523, 515] on div at bounding box center [525, 506] width 30 height 30
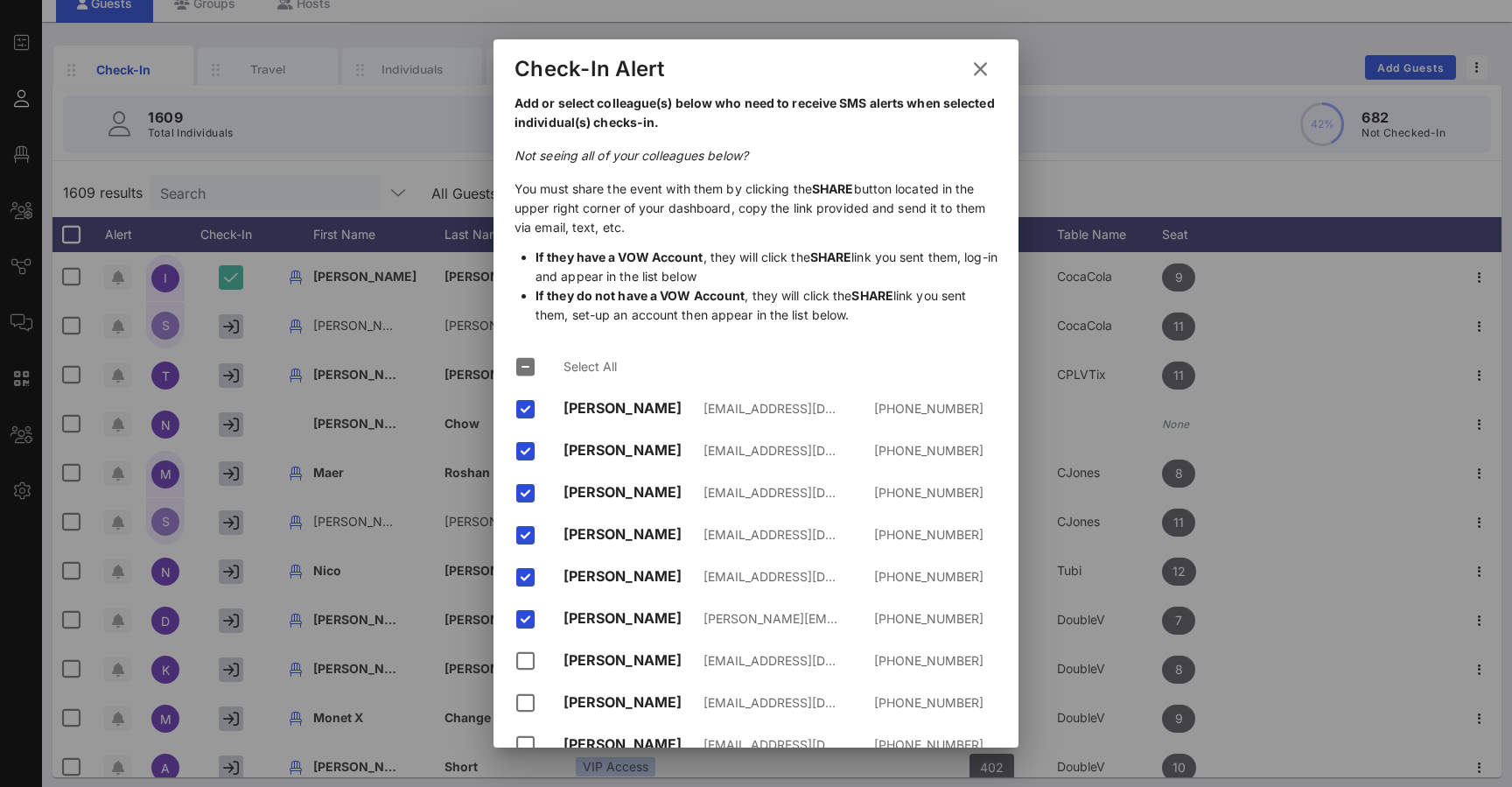
scroll to position [0, 0]
click at [982, 67] on icon at bounding box center [980, 69] width 25 height 22
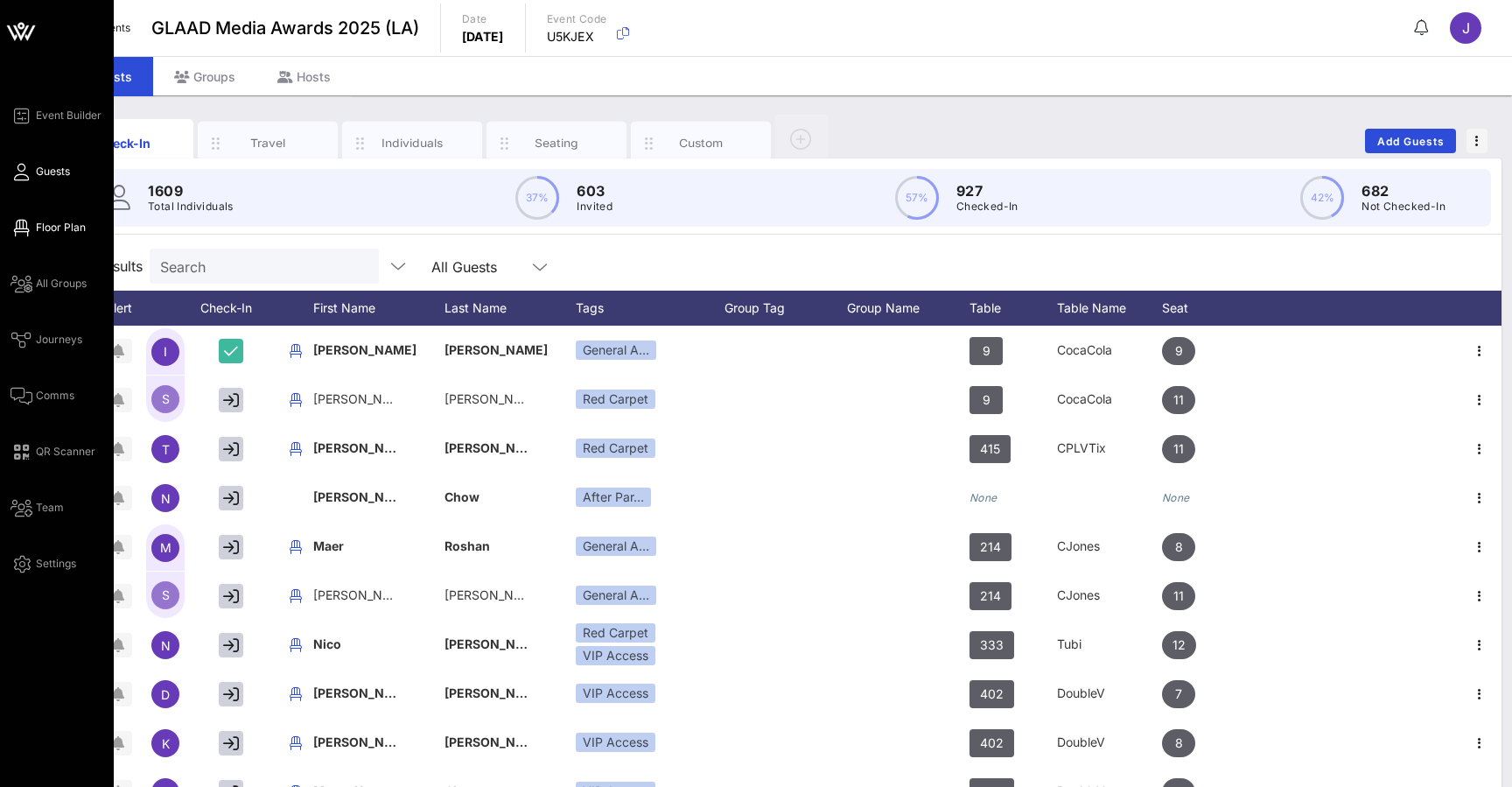
click at [24, 230] on icon at bounding box center [22, 228] width 22 height 3
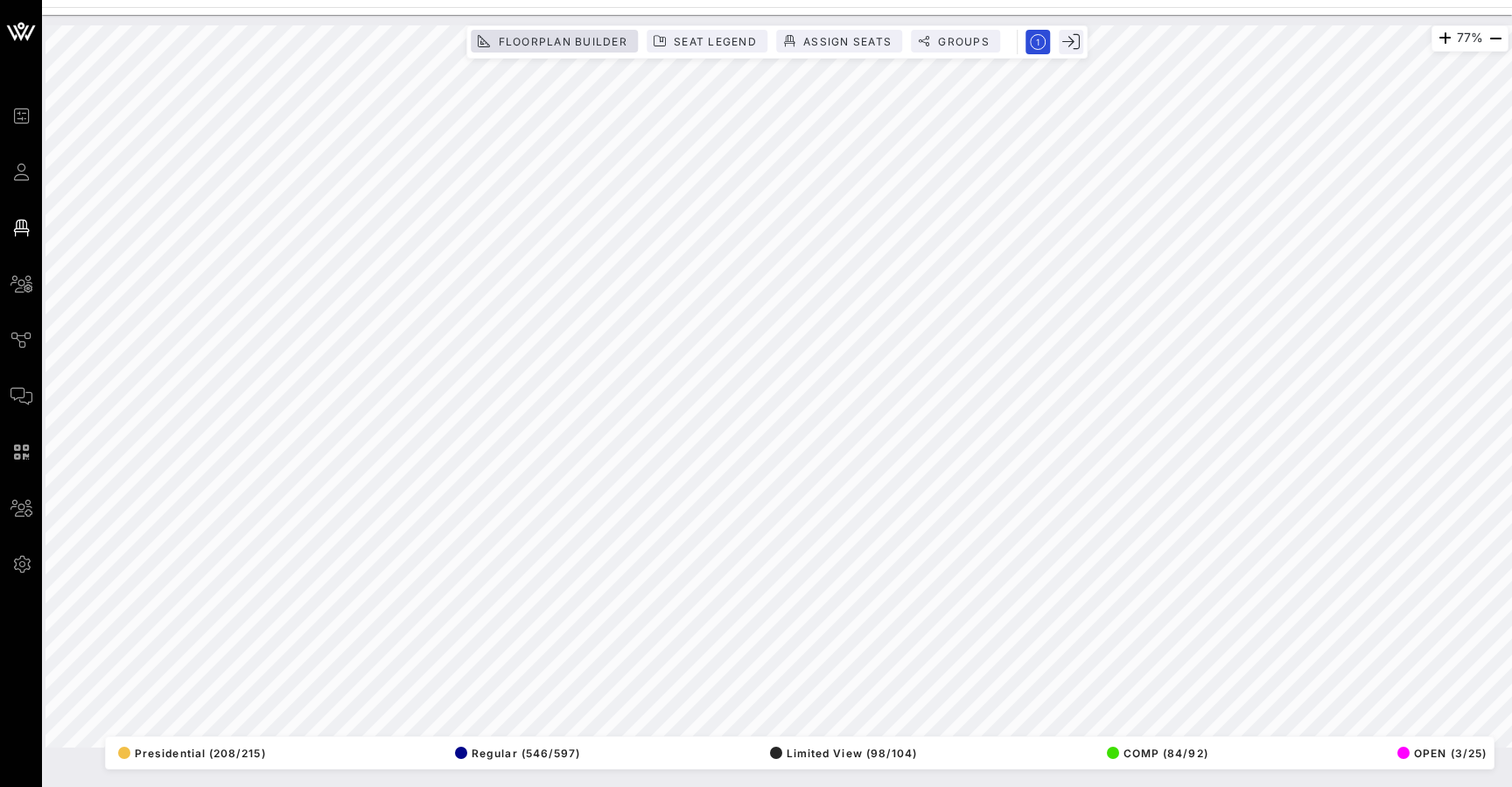
click at [539, 38] on span "Floorplan Builder" at bounding box center [562, 41] width 130 height 13
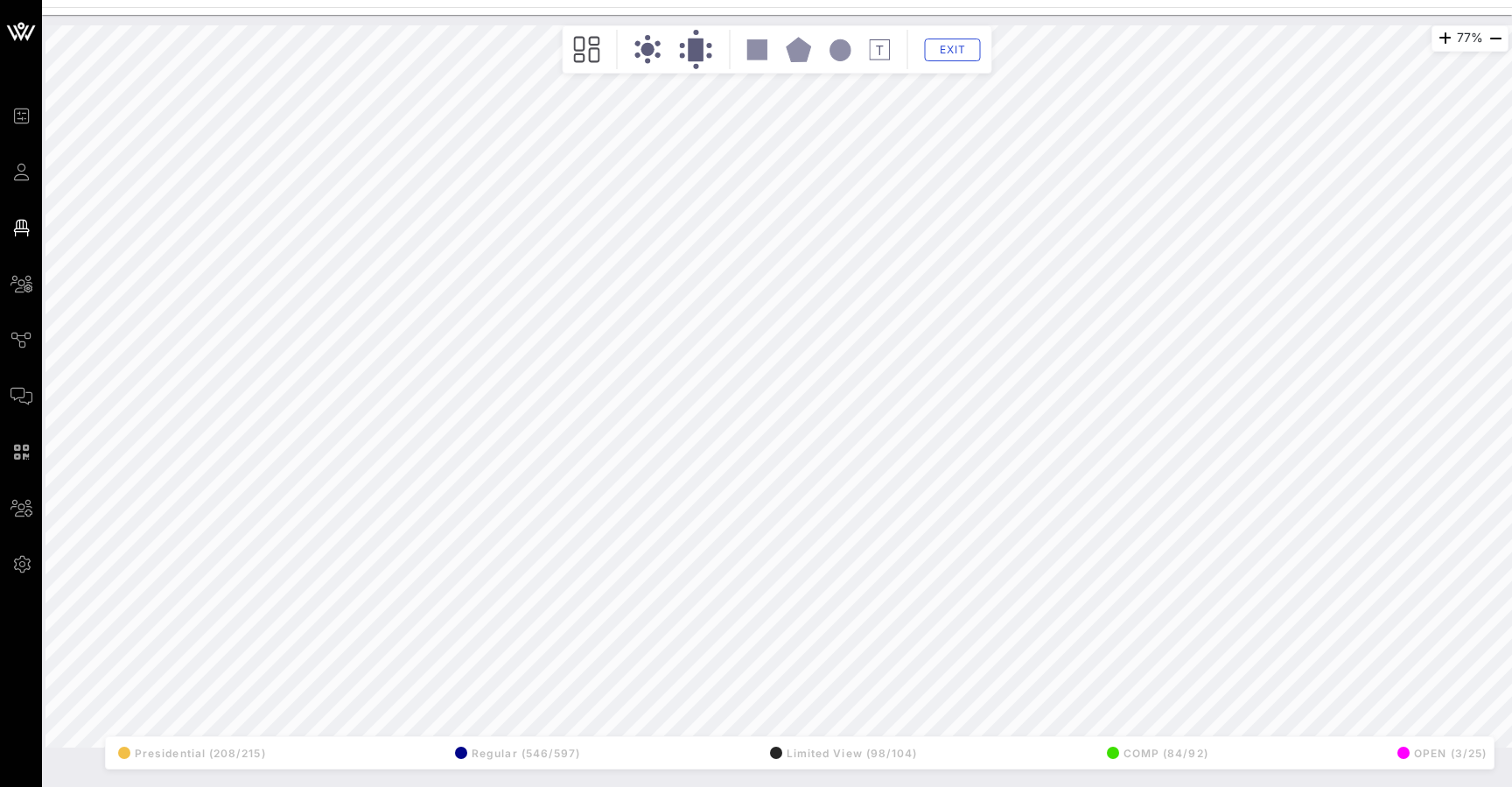
click at [652, 47] on circle at bounding box center [648, 48] width 13 height 13
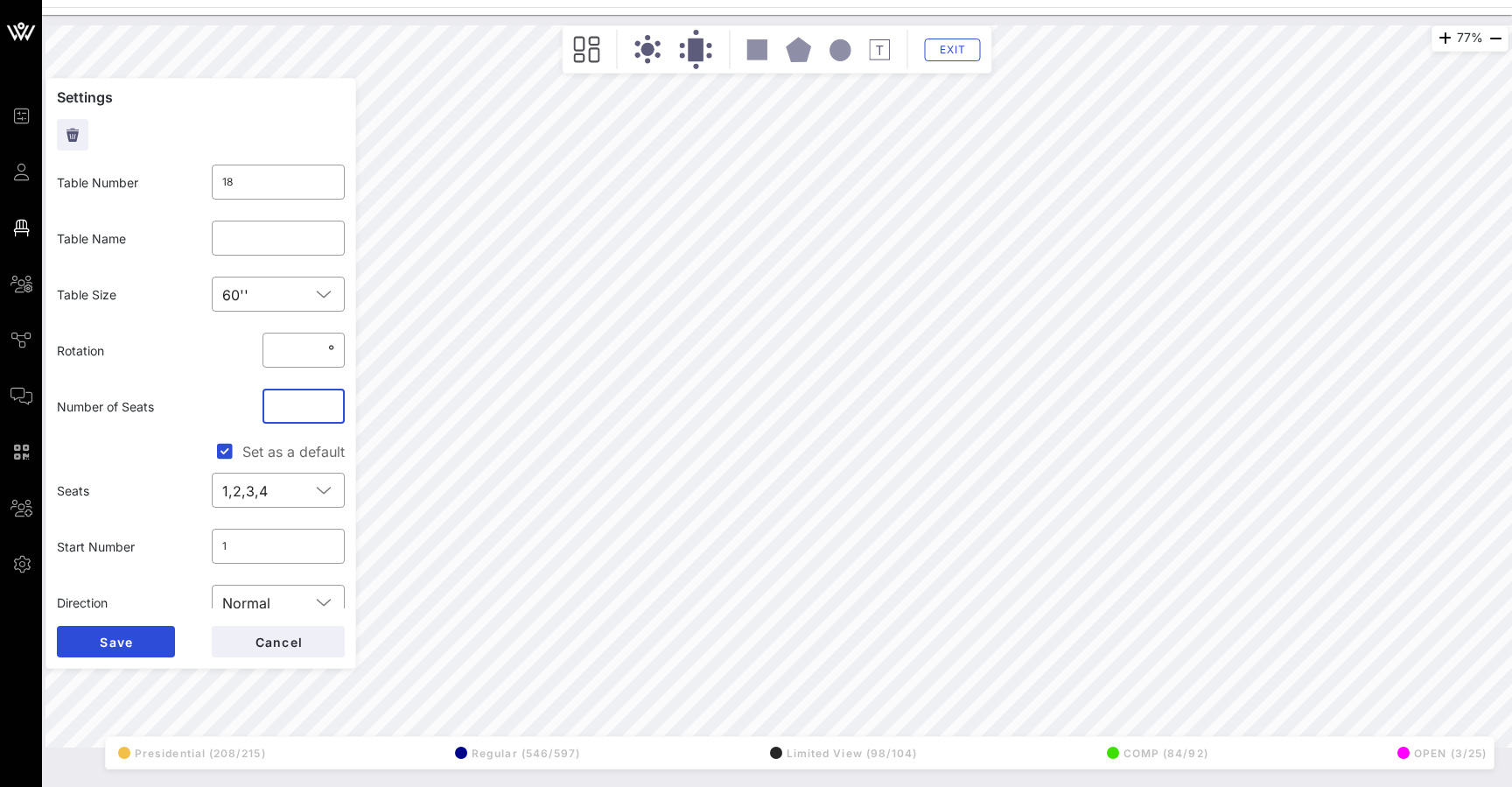
drag, startPoint x: 291, startPoint y: 409, endPoint x: 241, endPoint y: 409, distance: 50.0
click at [241, 409] on div "Number of Seats ​ **" at bounding box center [200, 406] width 309 height 56
type input "**"
click at [115, 642] on button "Save" at bounding box center [116, 642] width 118 height 32
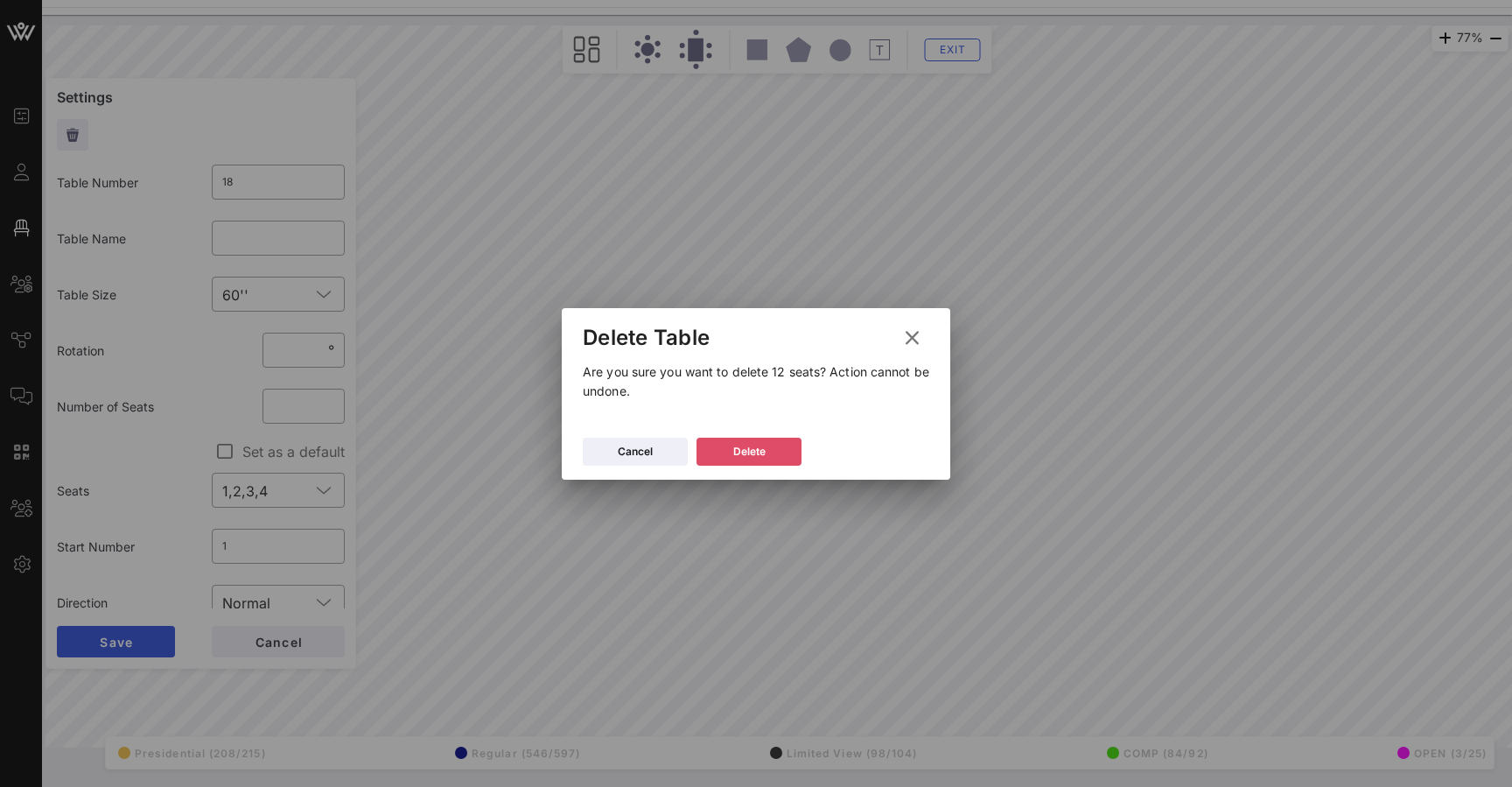
click at [768, 456] on button "Delete" at bounding box center [749, 452] width 105 height 28
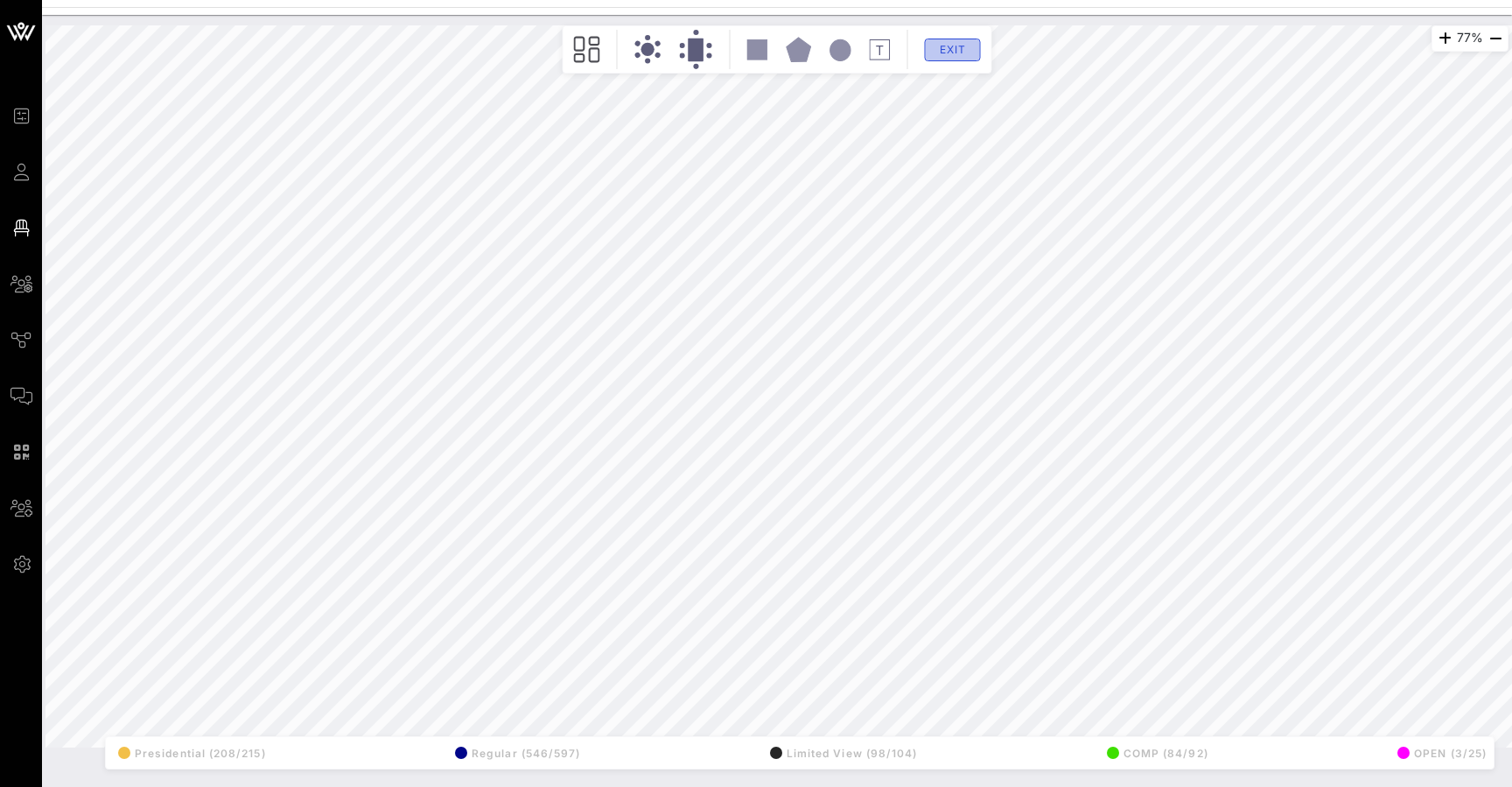
click at [962, 51] on span "Exit" at bounding box center [953, 48] width 34 height 13
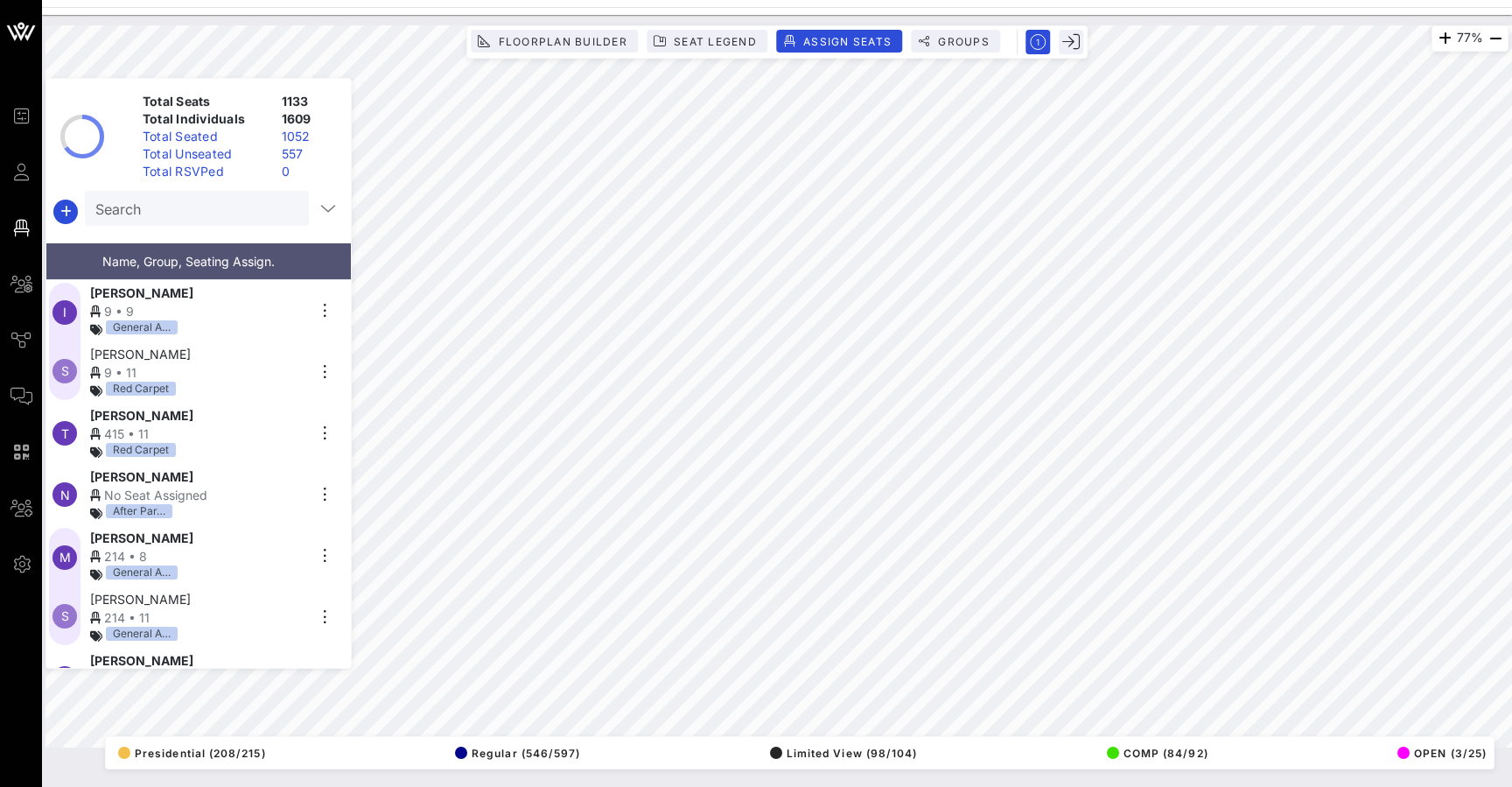
click at [185, 152] on div "Total Unseated" at bounding box center [205, 154] width 139 height 18
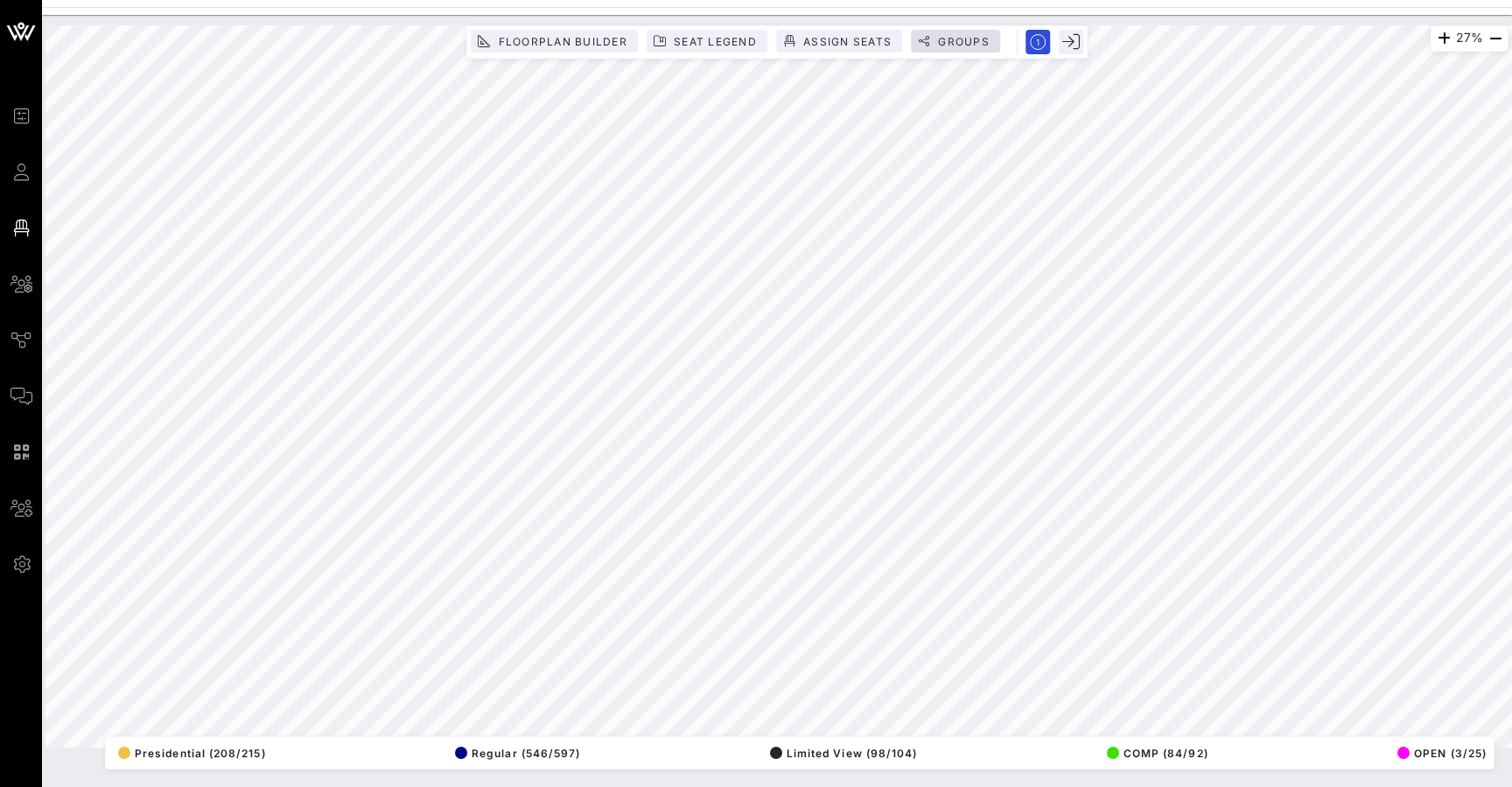
click at [955, 42] on span "Groups" at bounding box center [963, 41] width 52 height 13
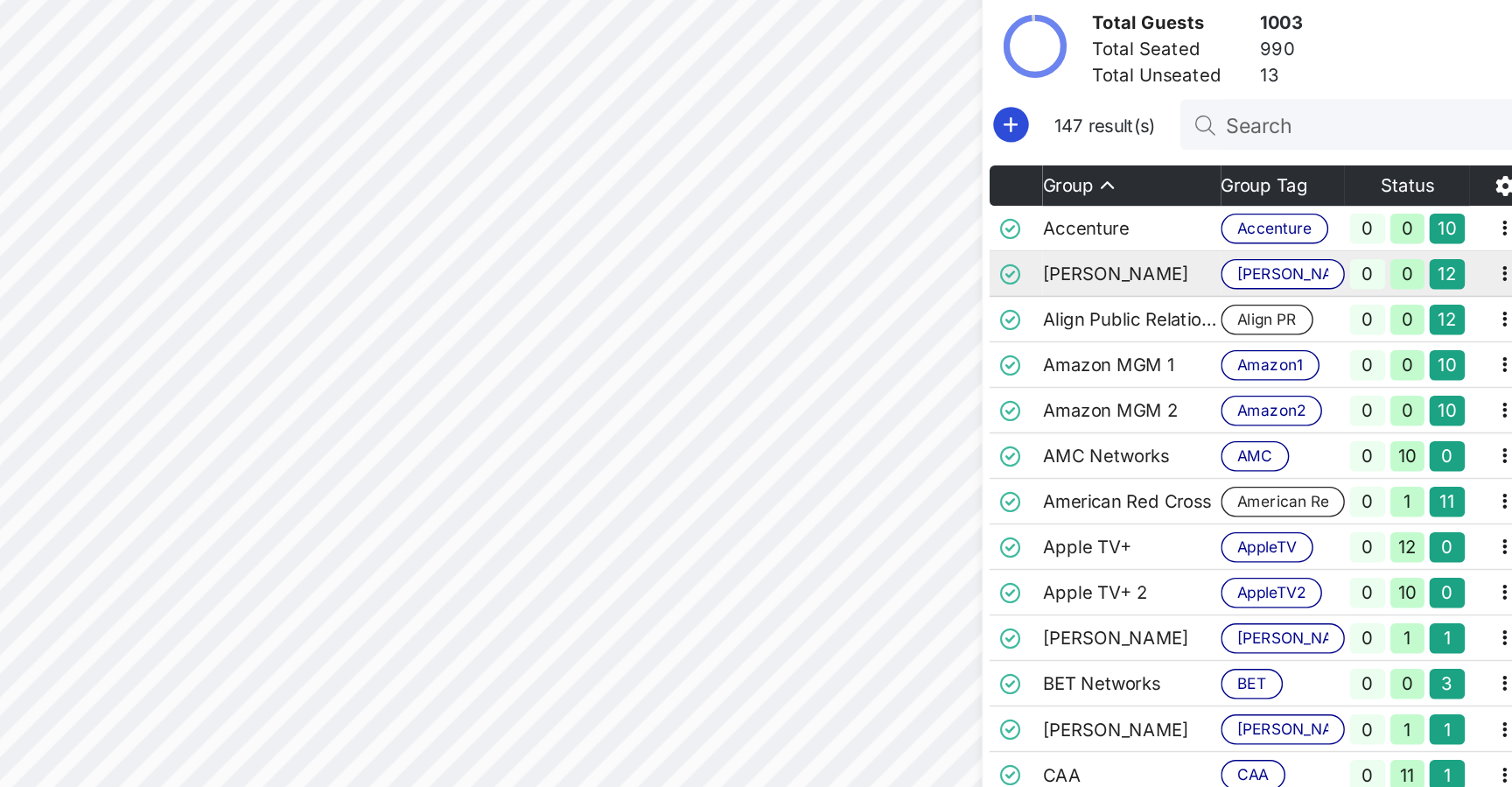
click at [1158, 358] on td "Amazon MGM 1" at bounding box center [1219, 374] width 123 height 32
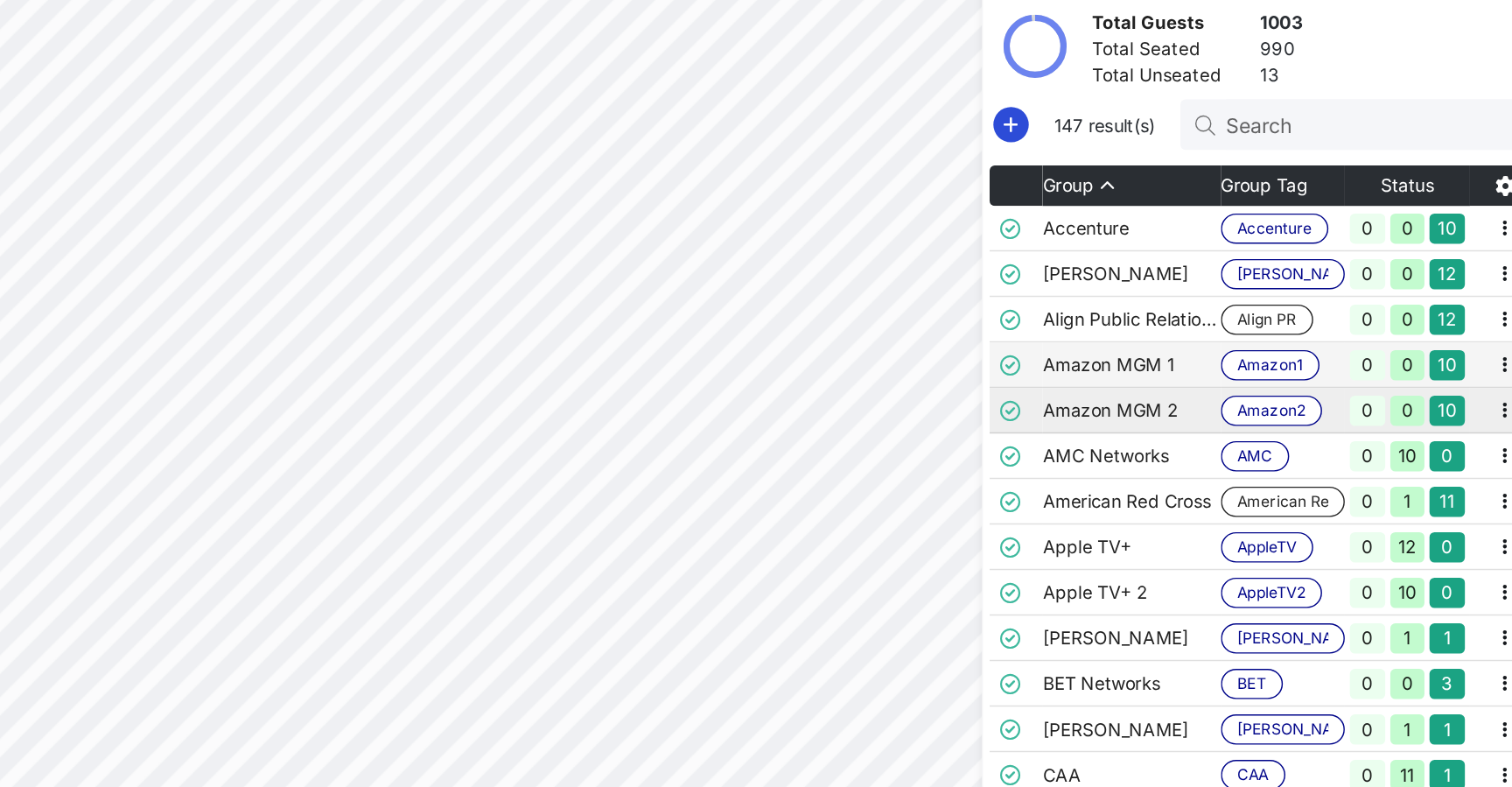
click at [1158, 390] on td "Amazon MGM 2" at bounding box center [1219, 405] width 123 height 32
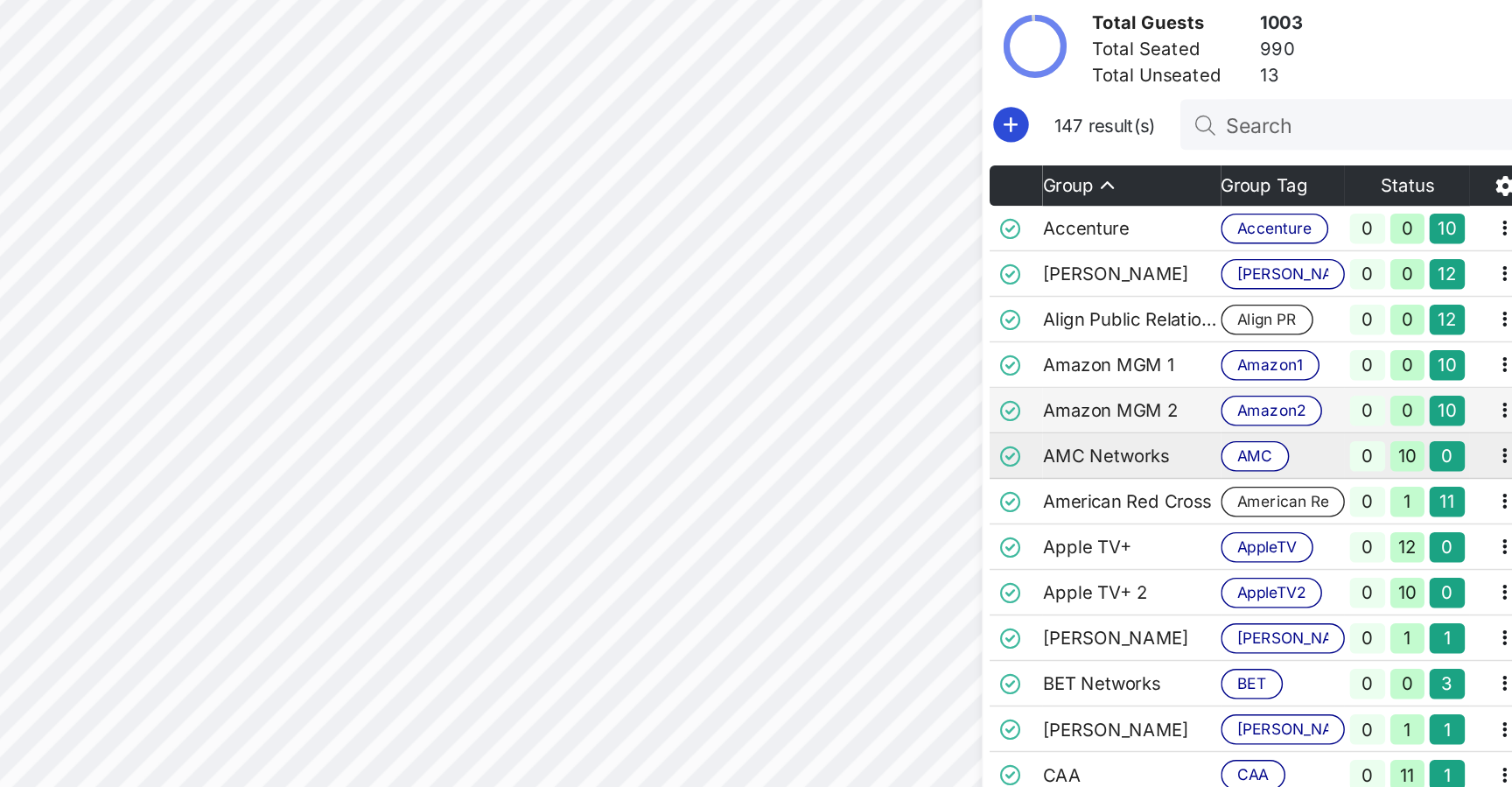
click at [1158, 421] on td "AMC Networks" at bounding box center [1219, 437] width 123 height 32
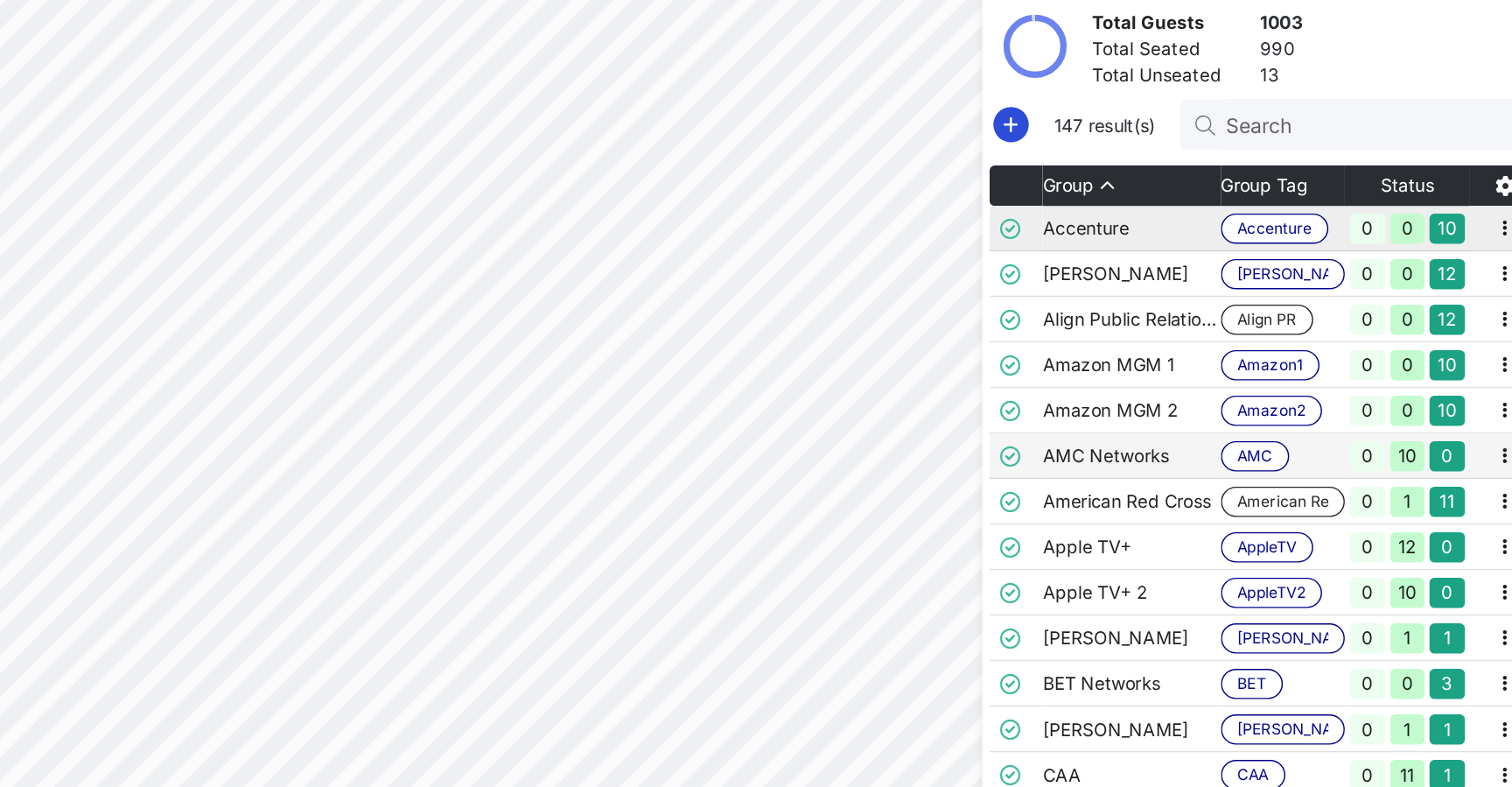
click at [1158, 263] on td "Accenture" at bounding box center [1219, 279] width 123 height 32
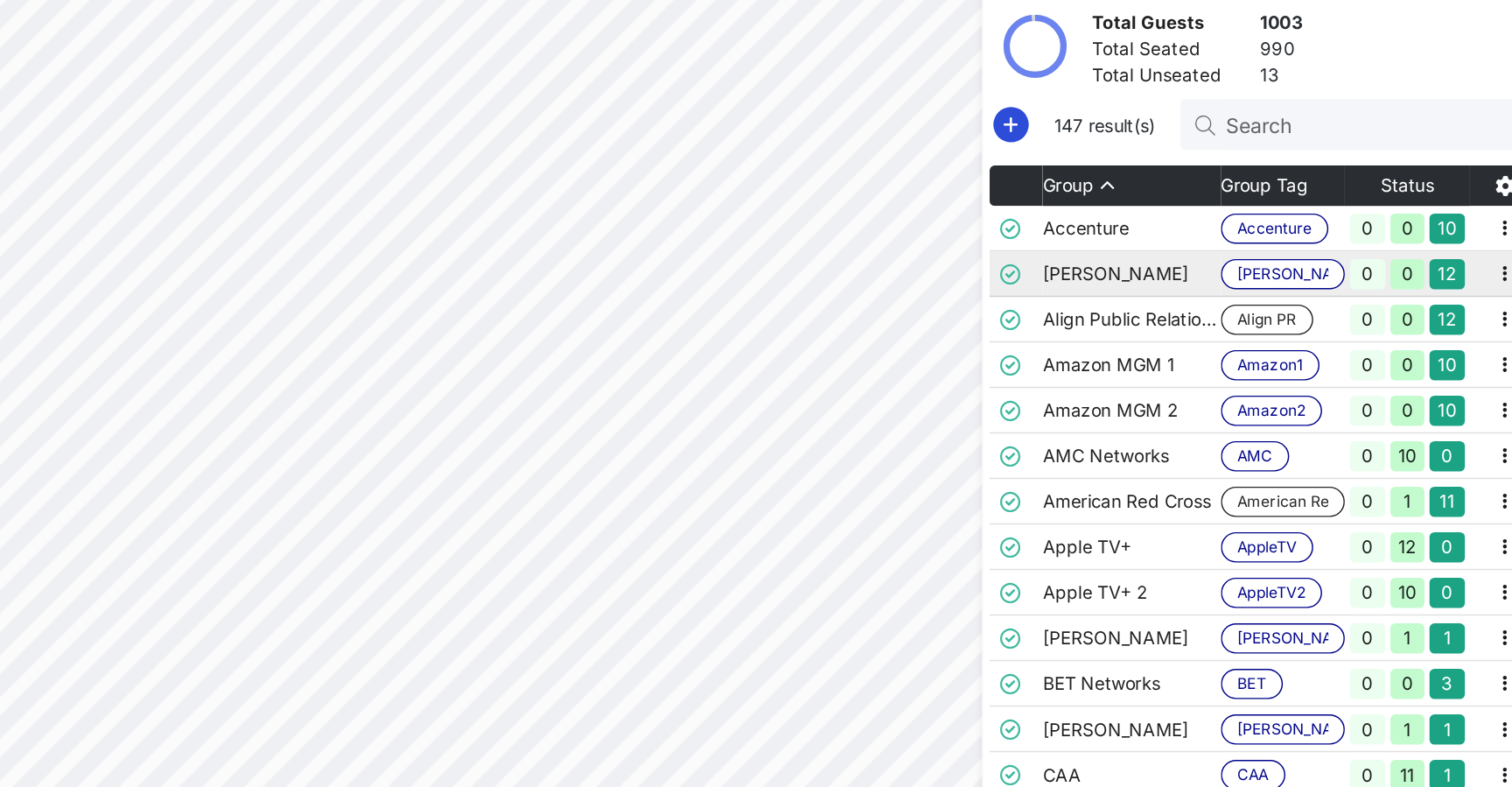
click at [997, 185] on div "42% Floorplan Builder Seat Legend Assign Seats Groups Exit All Reserved Shared …" at bounding box center [777, 387] width 1463 height 722
click at [701, 57] on div "42% Floorplan Builder Seat Legend Assign Seats Groups Exit All Reserved Shared …" at bounding box center [777, 387] width 1463 height 722
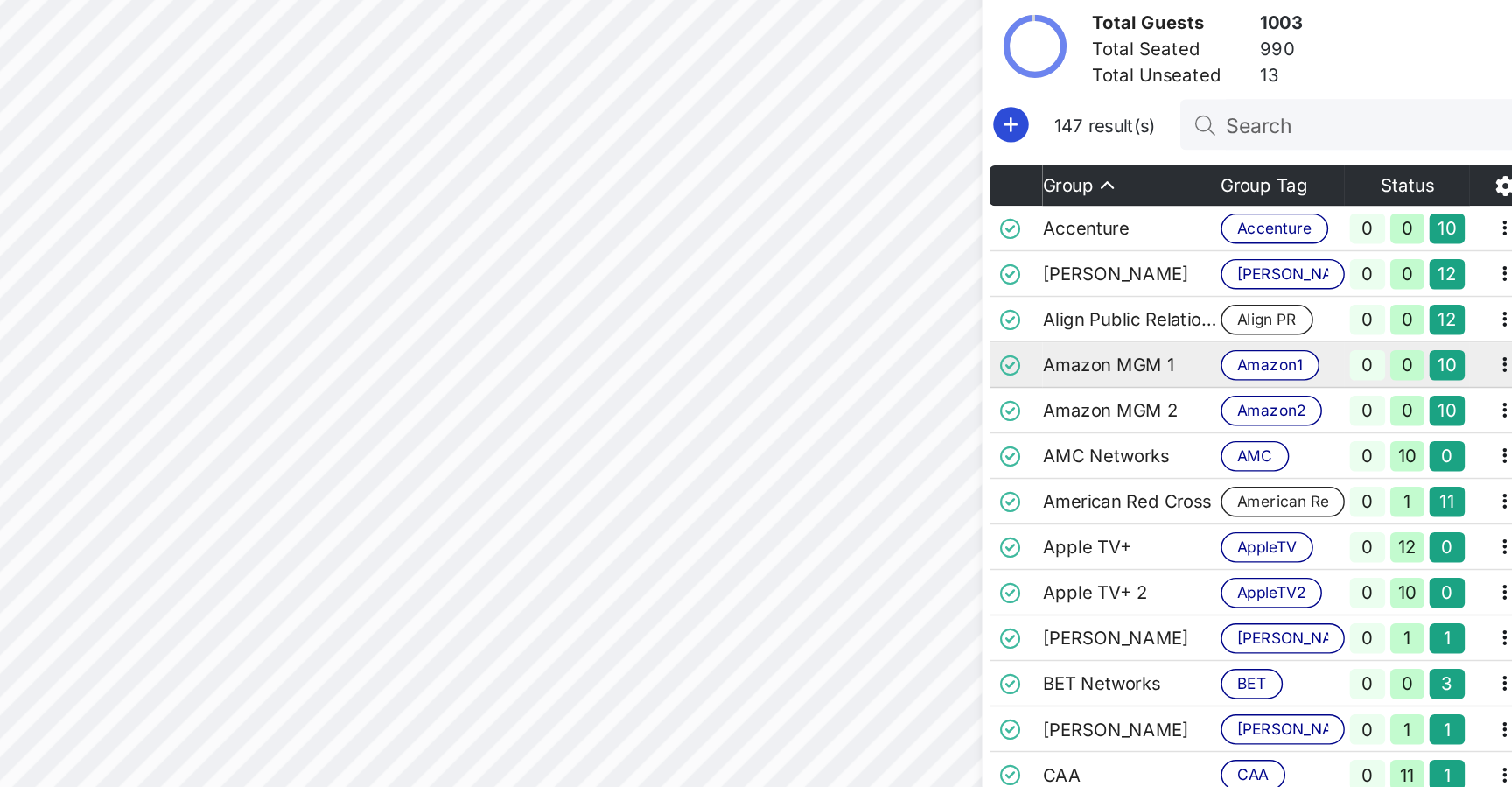
click at [1158, 358] on td "Amazon MGM 1" at bounding box center [1219, 374] width 123 height 32
click at [1158, 390] on td "Amazon MGM 2" at bounding box center [1219, 405] width 123 height 32
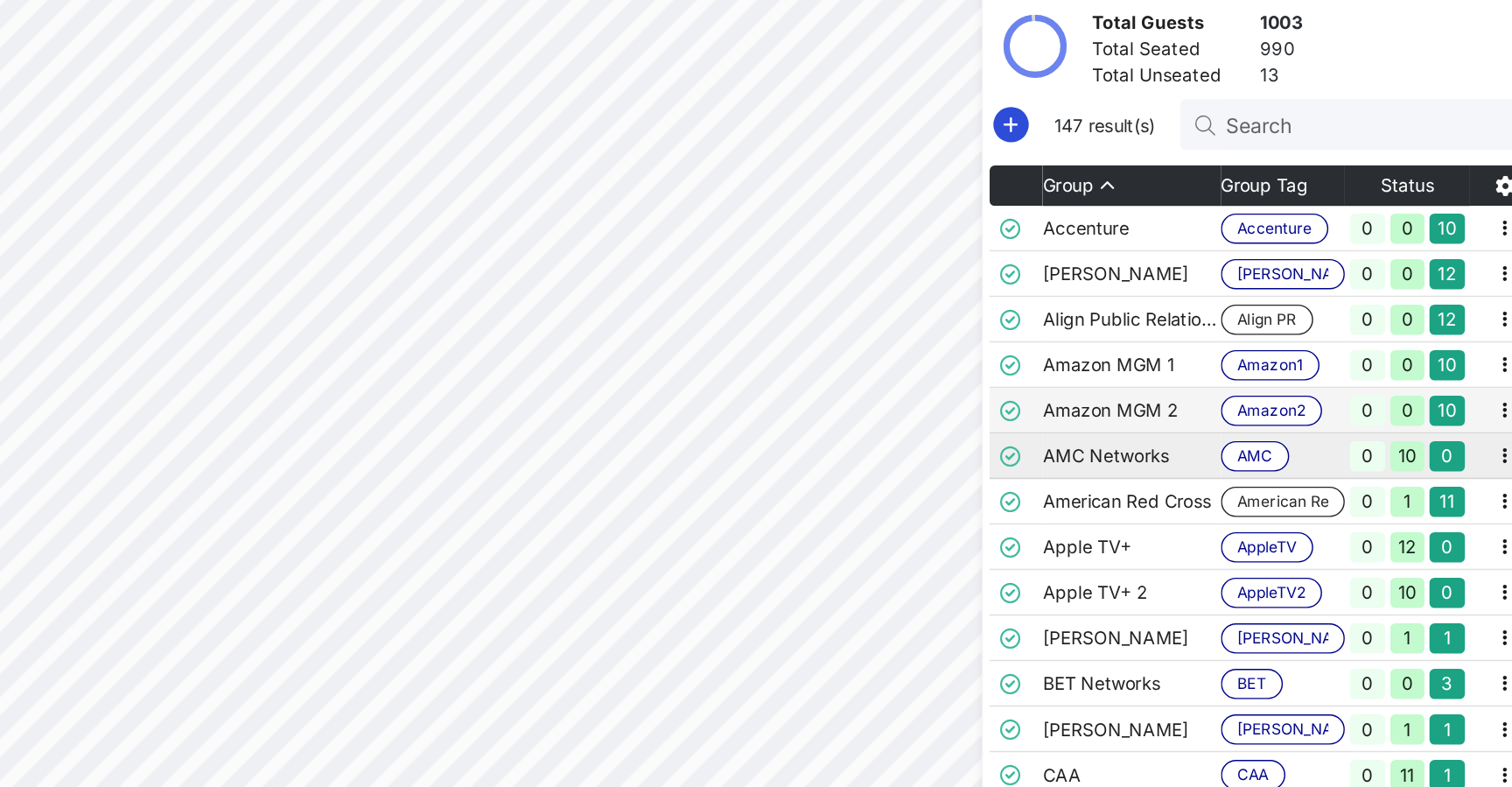
click at [1158, 421] on td "AMC Networks" at bounding box center [1219, 437] width 123 height 32
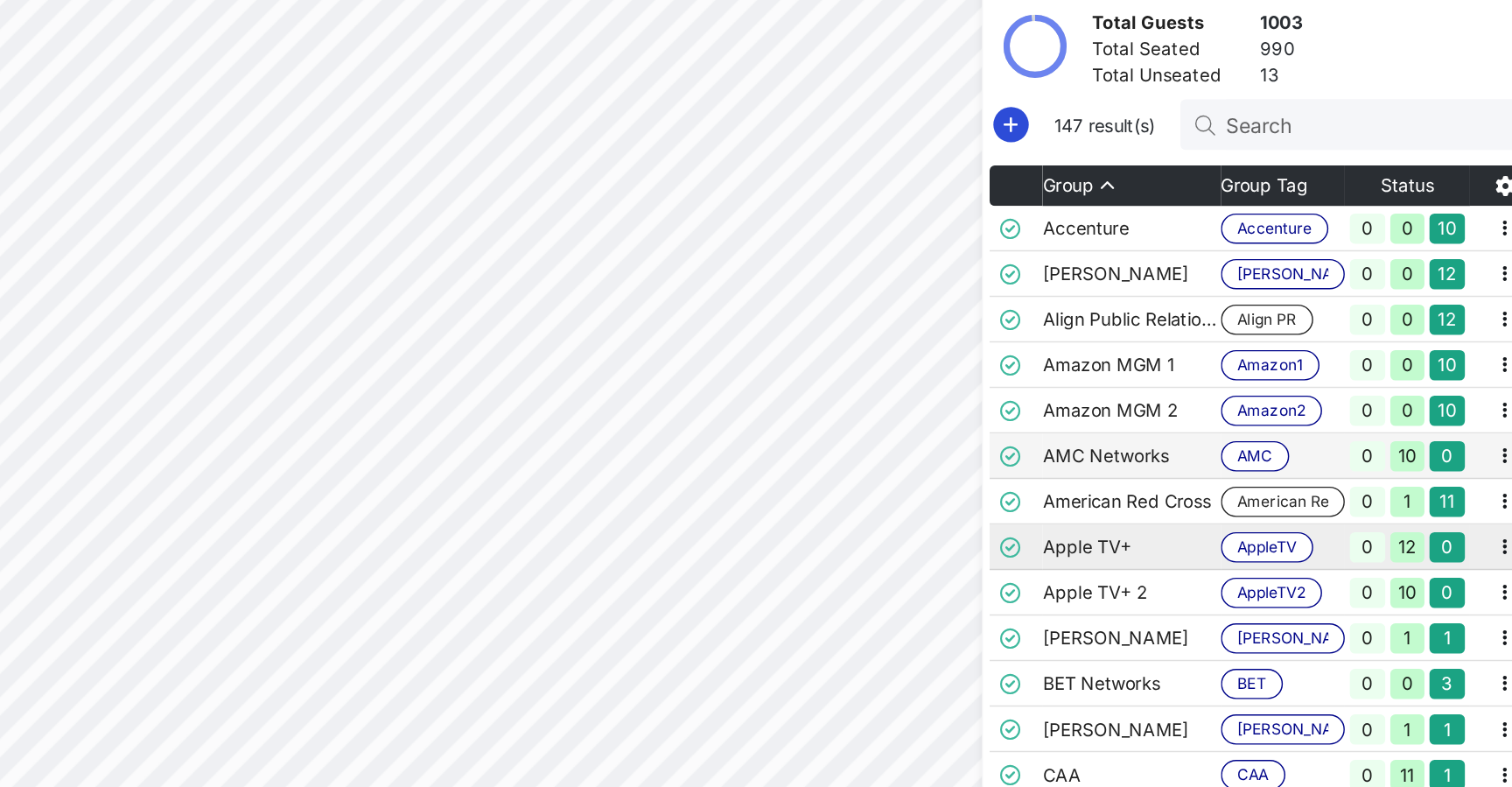
click at [1158, 484] on td "Apple TV+" at bounding box center [1219, 500] width 123 height 32
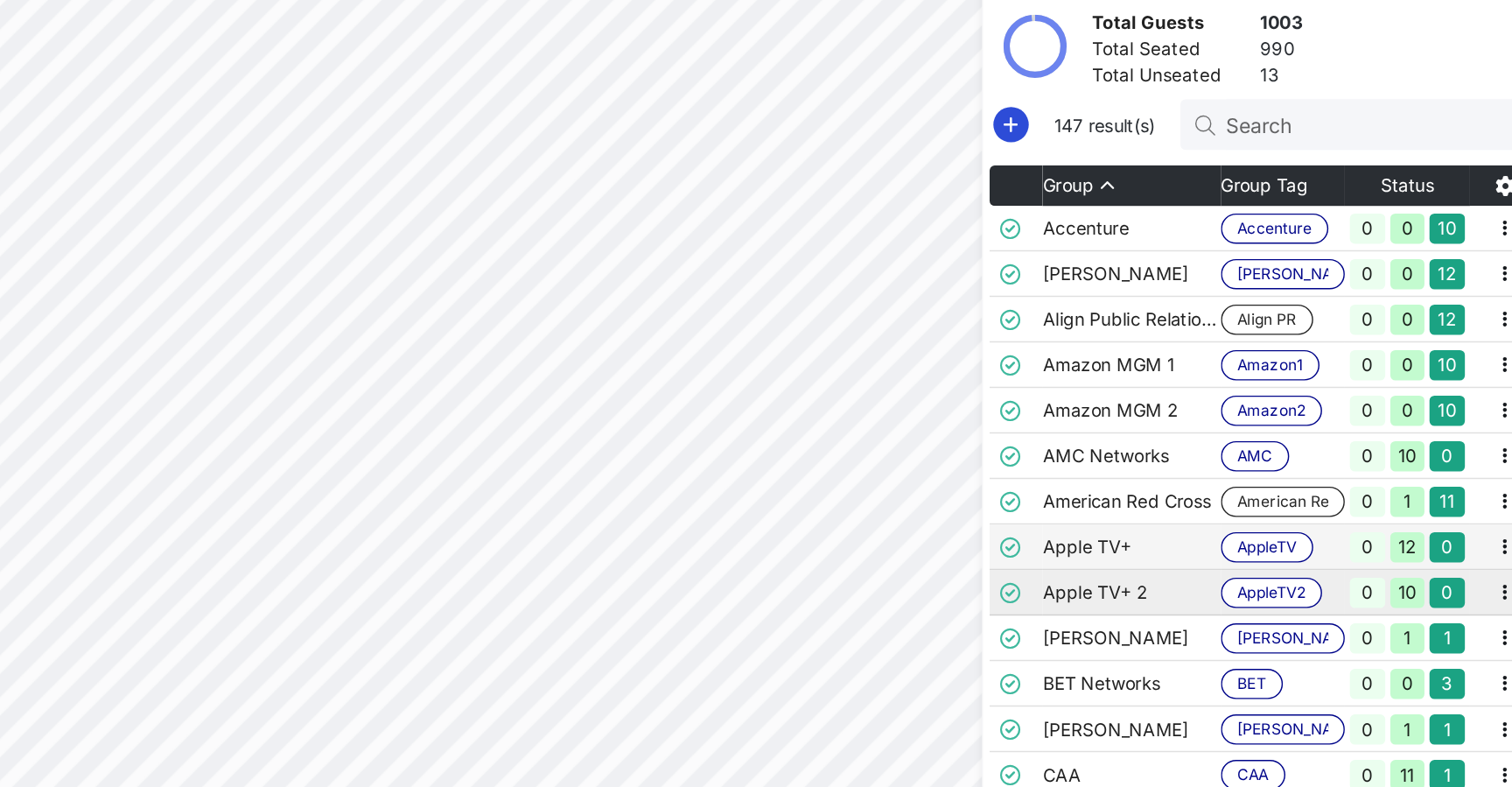
click at [1158, 516] on td "Apple TV+ 2" at bounding box center [1219, 532] width 123 height 32
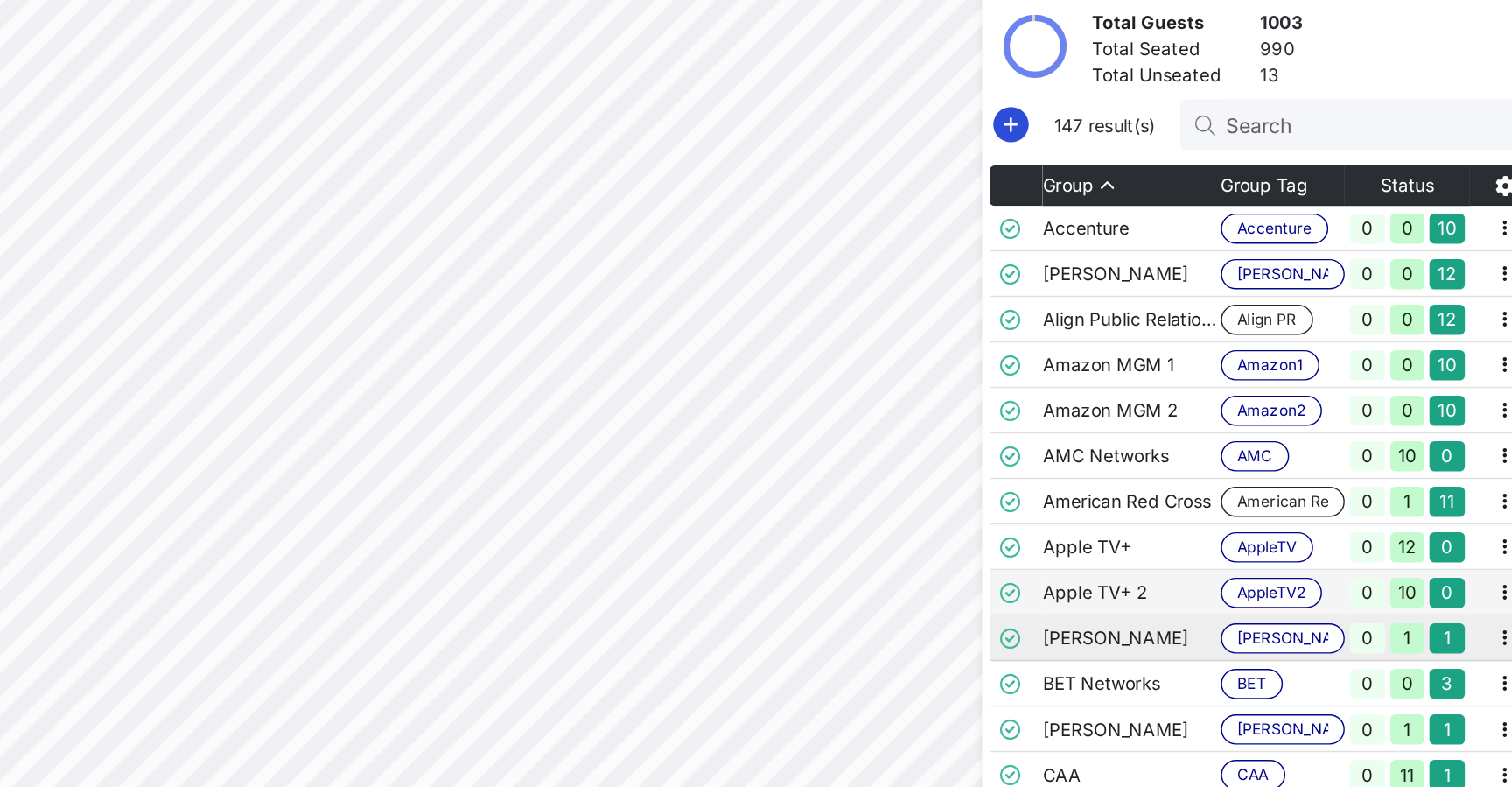
click at [1158, 547] on td "Barbara Jobes" at bounding box center [1219, 563] width 123 height 32
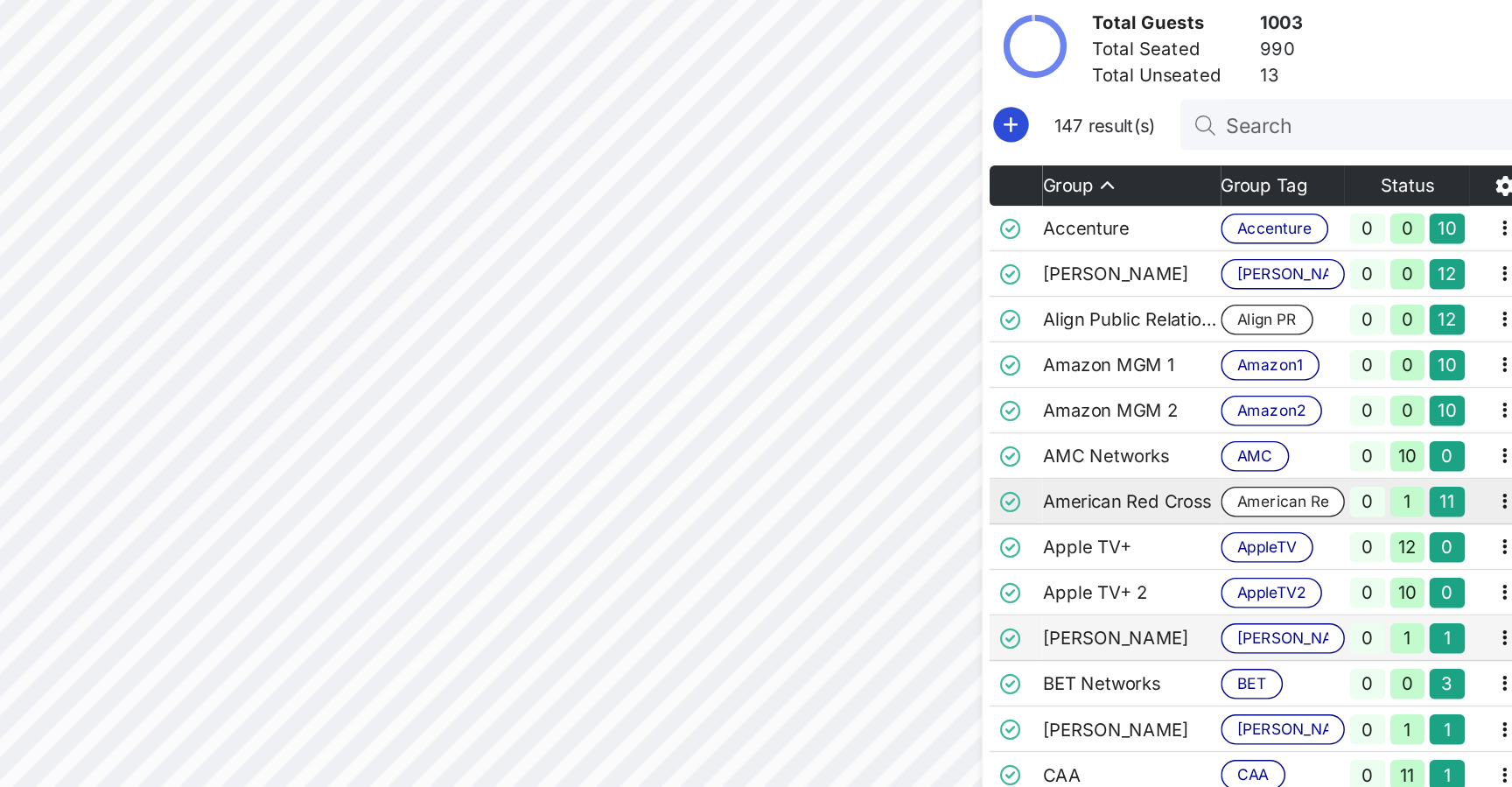
click at [1158, 453] on td "American Red Cross" at bounding box center [1219, 468] width 123 height 32
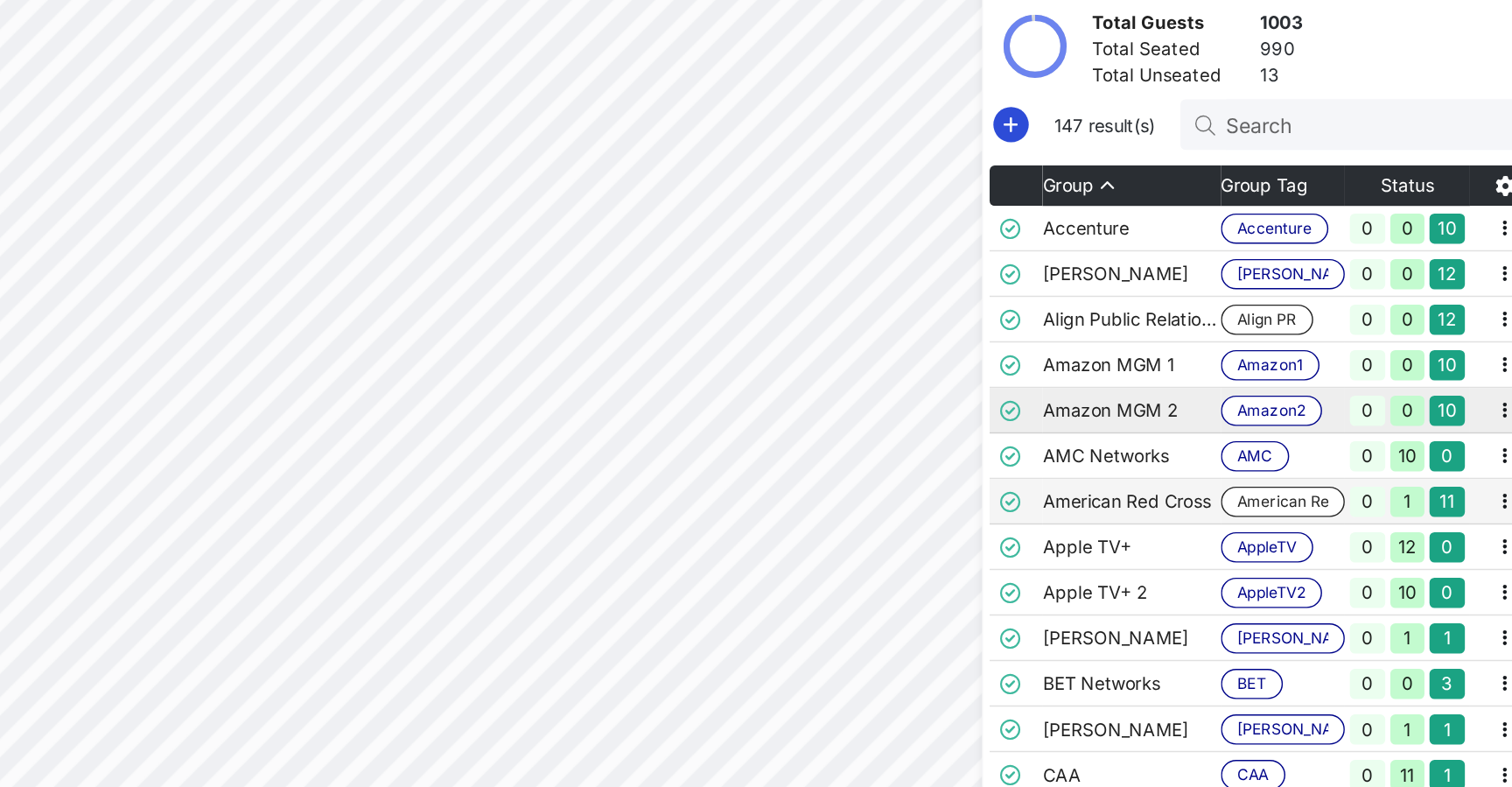
click at [1158, 390] on td "Amazon MGM 2" at bounding box center [1219, 405] width 123 height 32
click at [1285, 196] on input "Search" at bounding box center [1388, 207] width 205 height 23
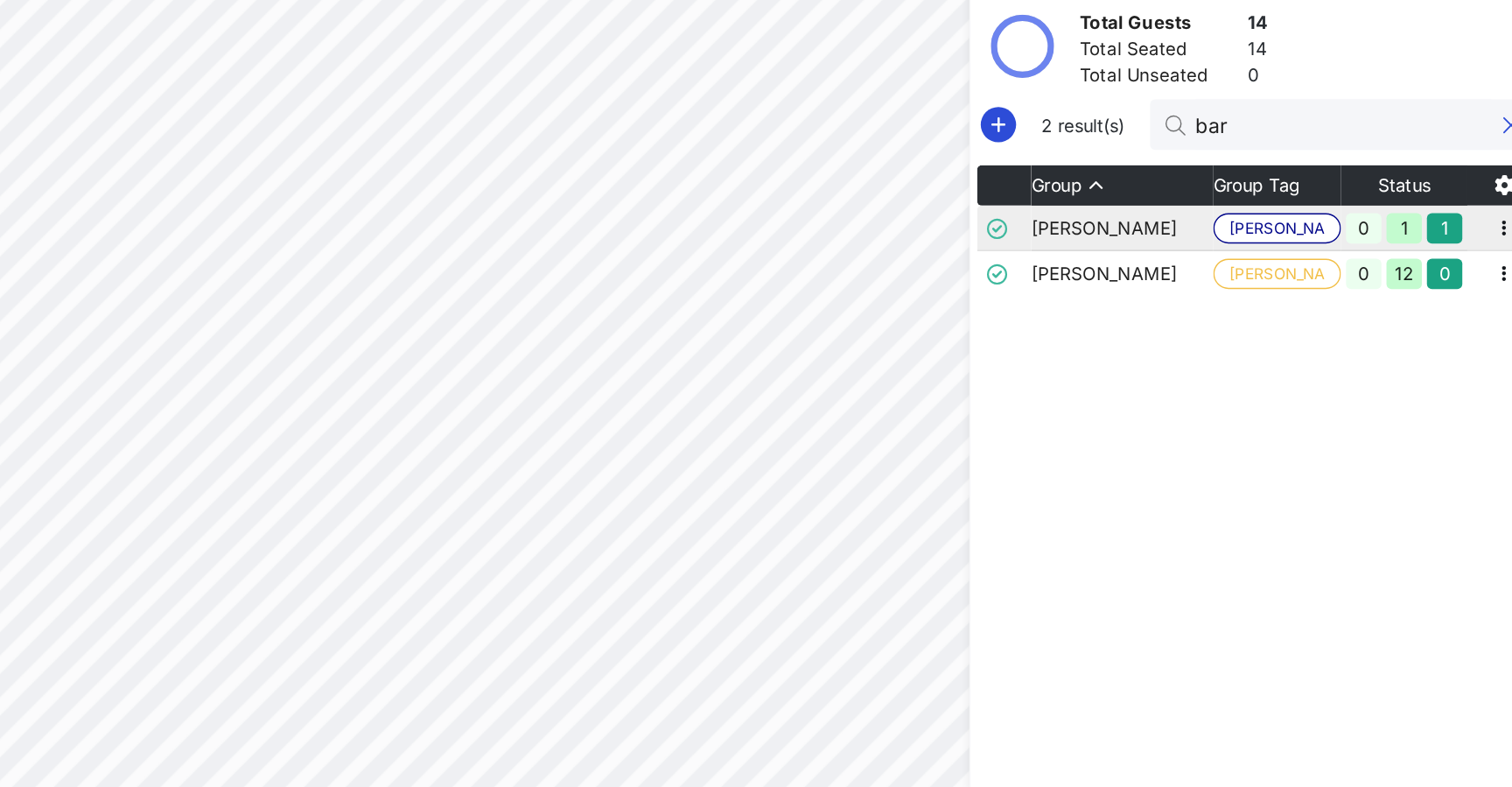
type input "bar"
click at [1150, 263] on td "Barbara Jobes" at bounding box center [1213, 279] width 126 height 32
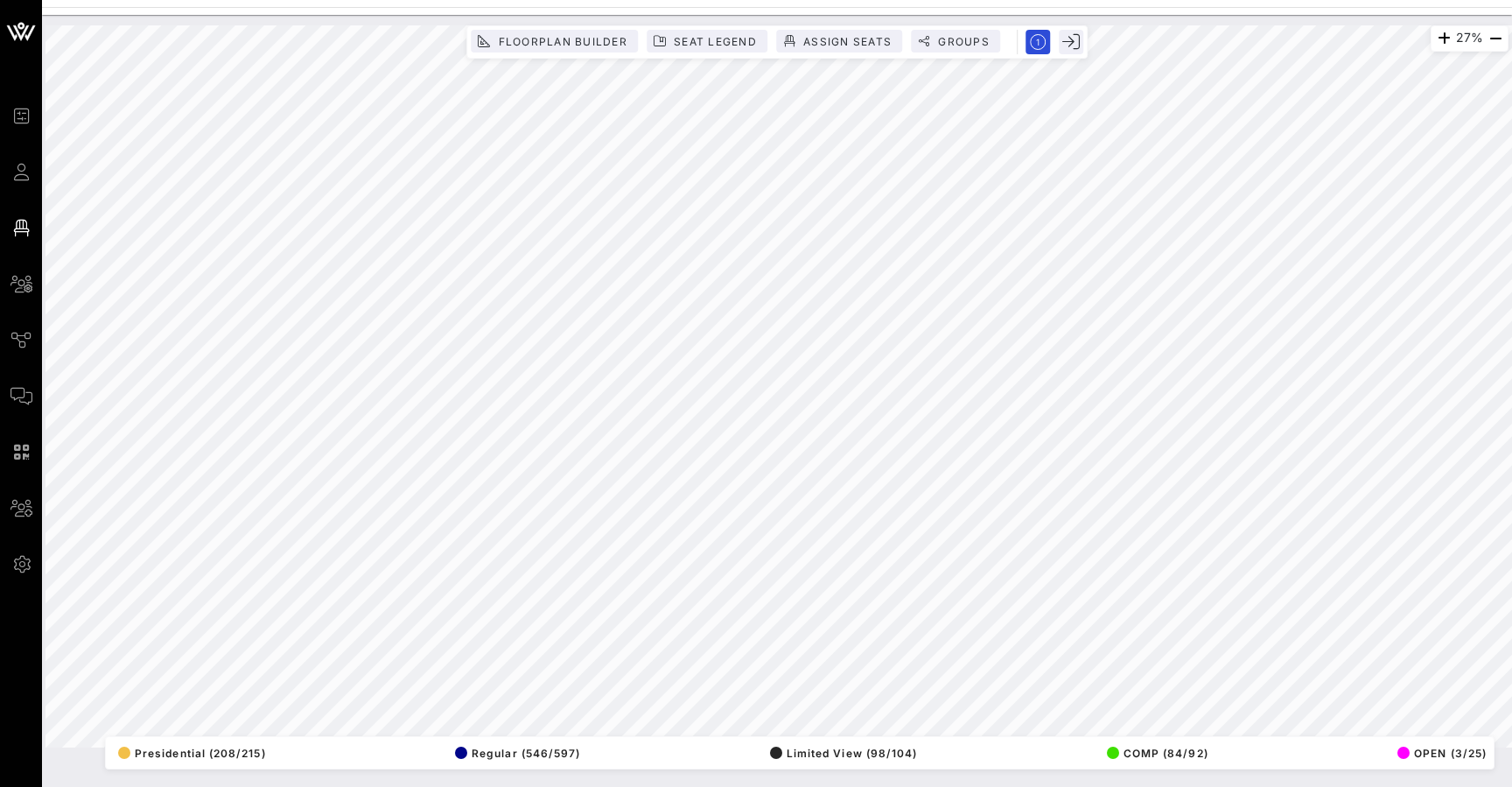
click at [20, 285] on icon at bounding box center [22, 284] width 22 height 3
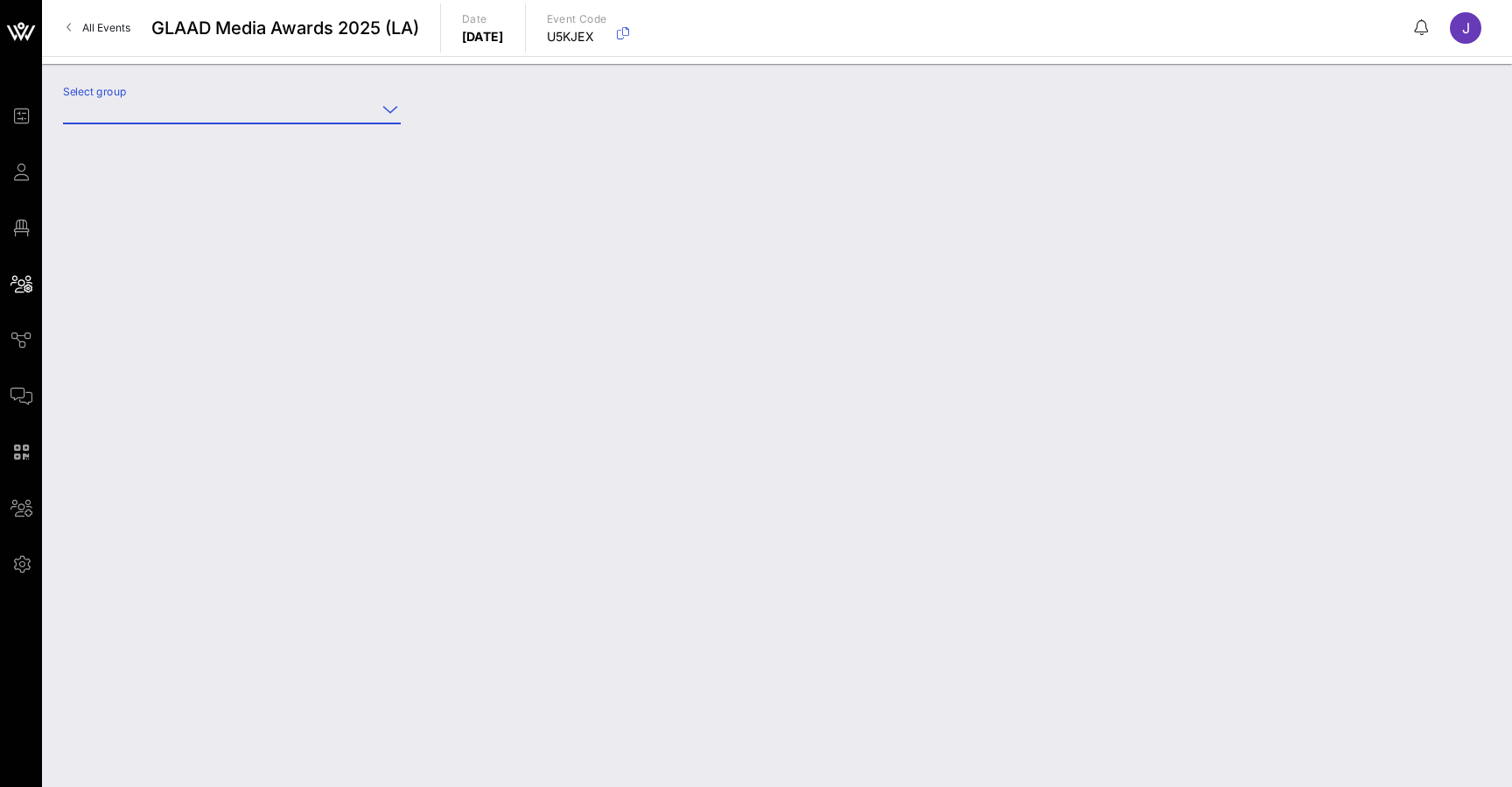
click at [199, 118] on input "Select group" at bounding box center [220, 109] width 313 height 28
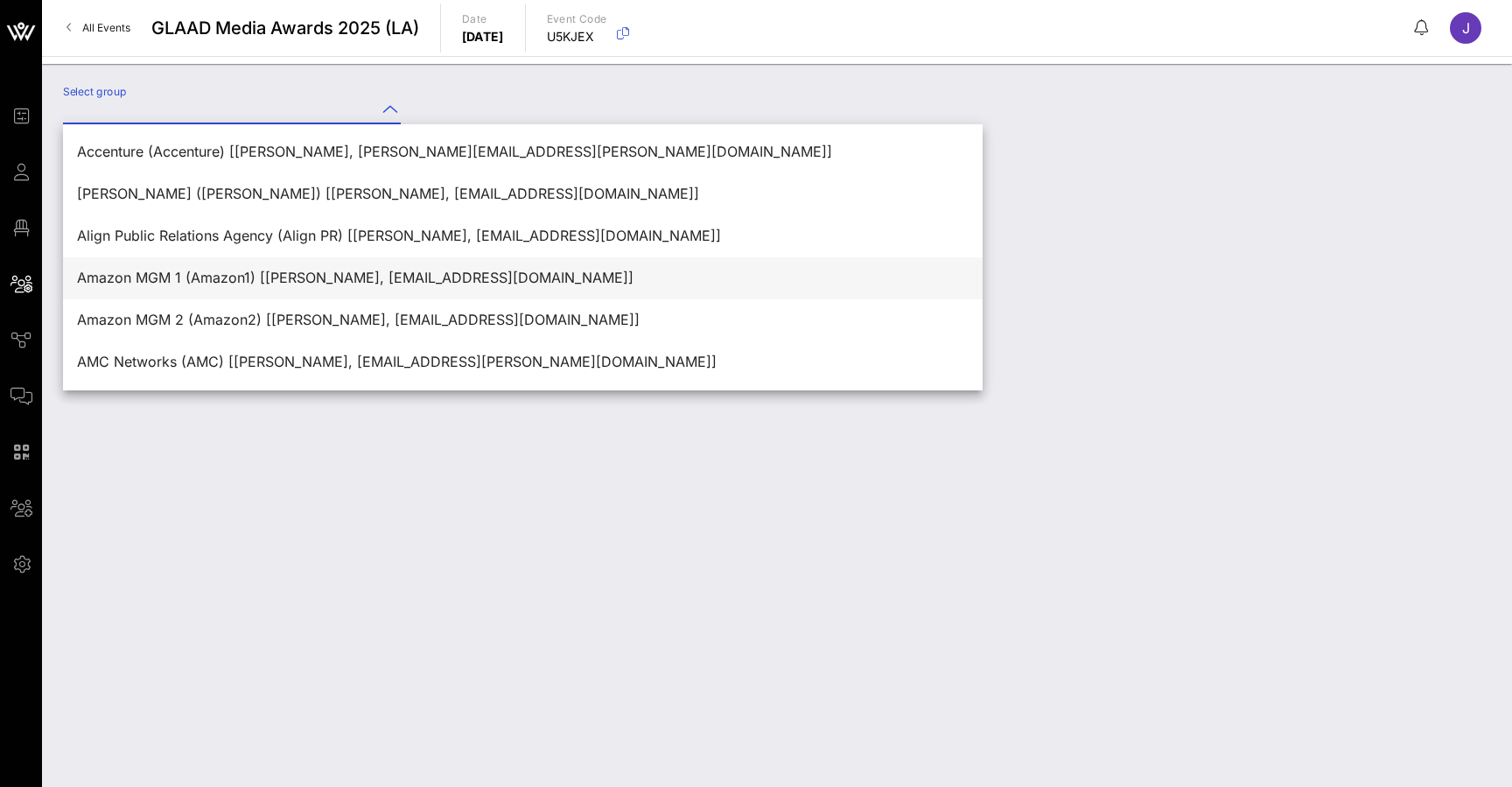
click at [176, 284] on div "Amazon MGM 1 (Amazon1) [[PERSON_NAME], [EMAIL_ADDRESS][DOMAIN_NAME]]" at bounding box center [522, 277] width 892 height 17
type input "Amazon MGM 1 (Amazon1) [[PERSON_NAME], [EMAIL_ADDRESS][DOMAIN_NAME]]"
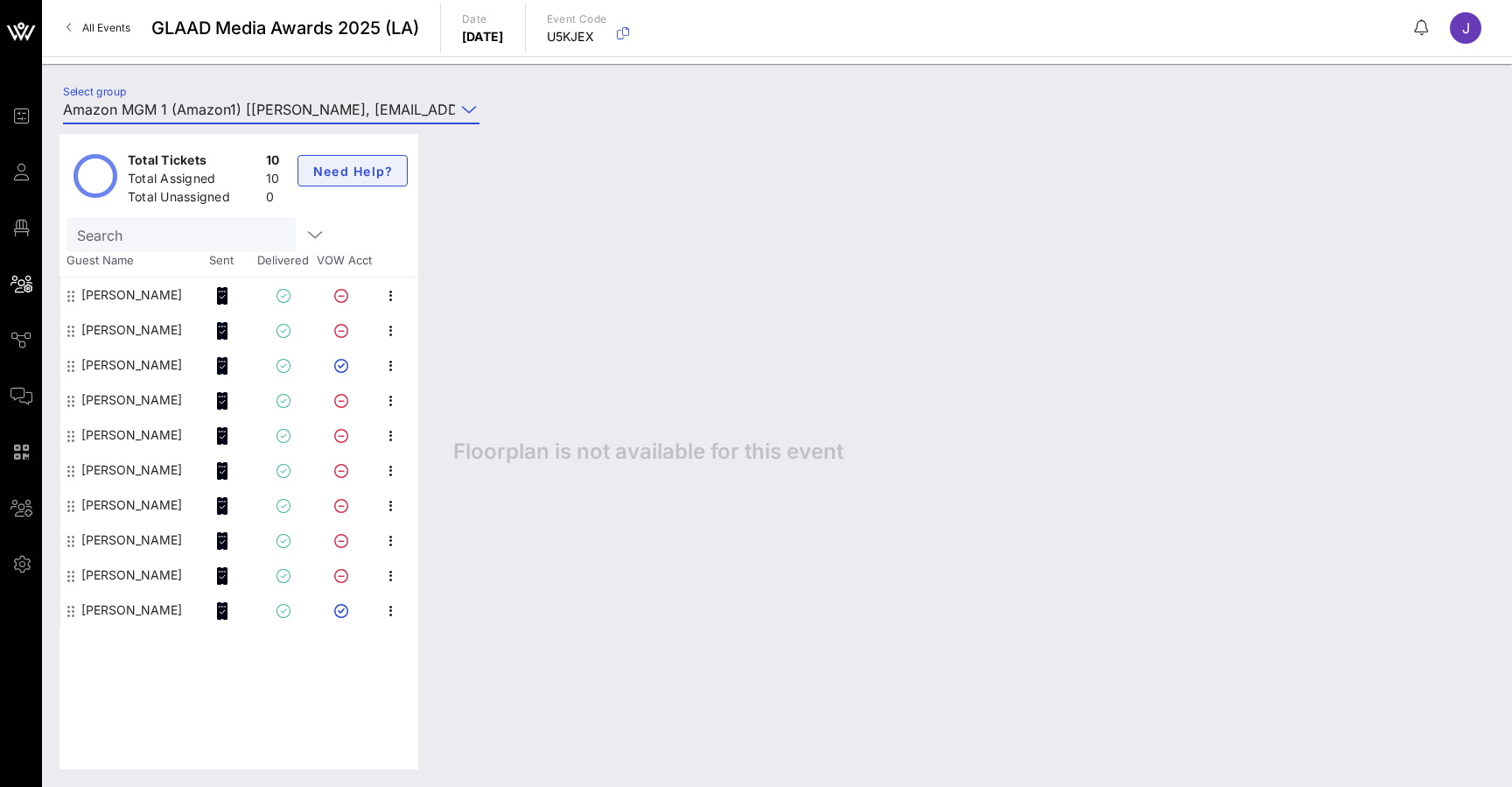
click at [114, 291] on div "[PERSON_NAME]" at bounding box center [132, 295] width 101 height 36
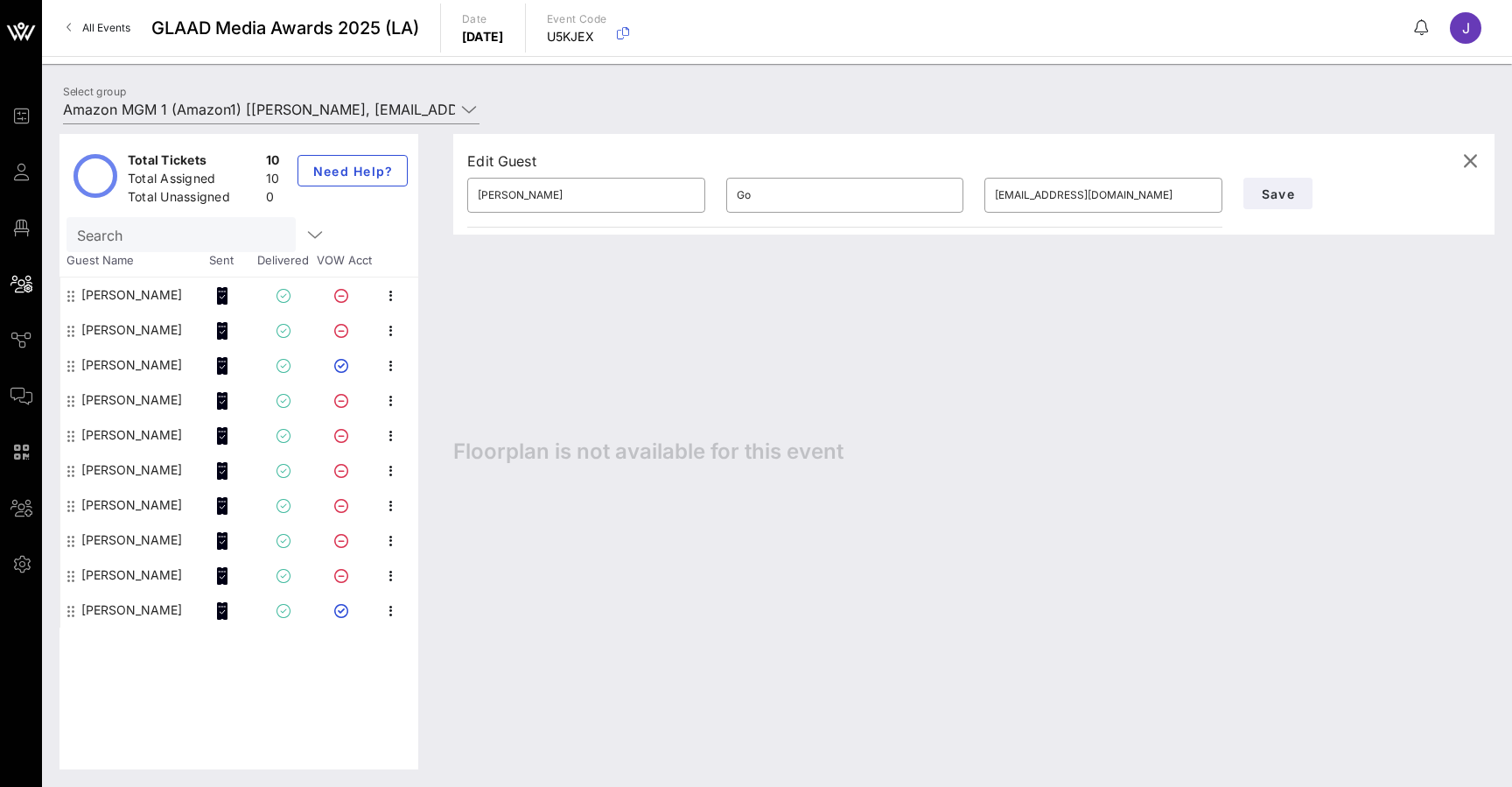
click at [106, 327] on div "[PERSON_NAME]" at bounding box center [132, 330] width 101 height 36
type input "[PERSON_NAME]"
type input "Golden"
type input "[EMAIL_ADDRESS][DOMAIN_NAME]"
click at [108, 361] on div "[PERSON_NAME]" at bounding box center [132, 365] width 101 height 36
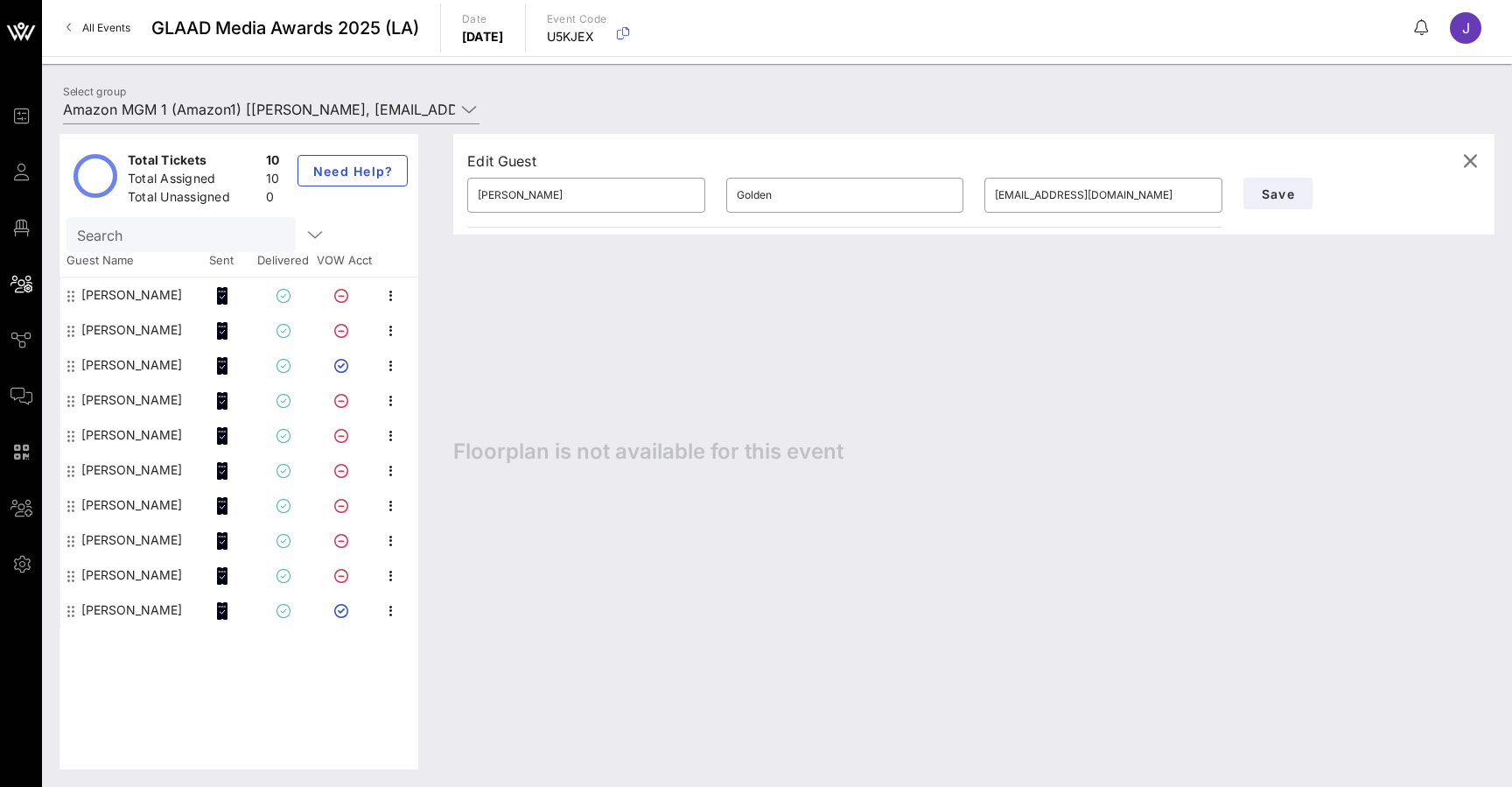
type input "[PERSON_NAME]"
type input "[PERSON_NAME][EMAIL_ADDRESS][DOMAIN_NAME]"
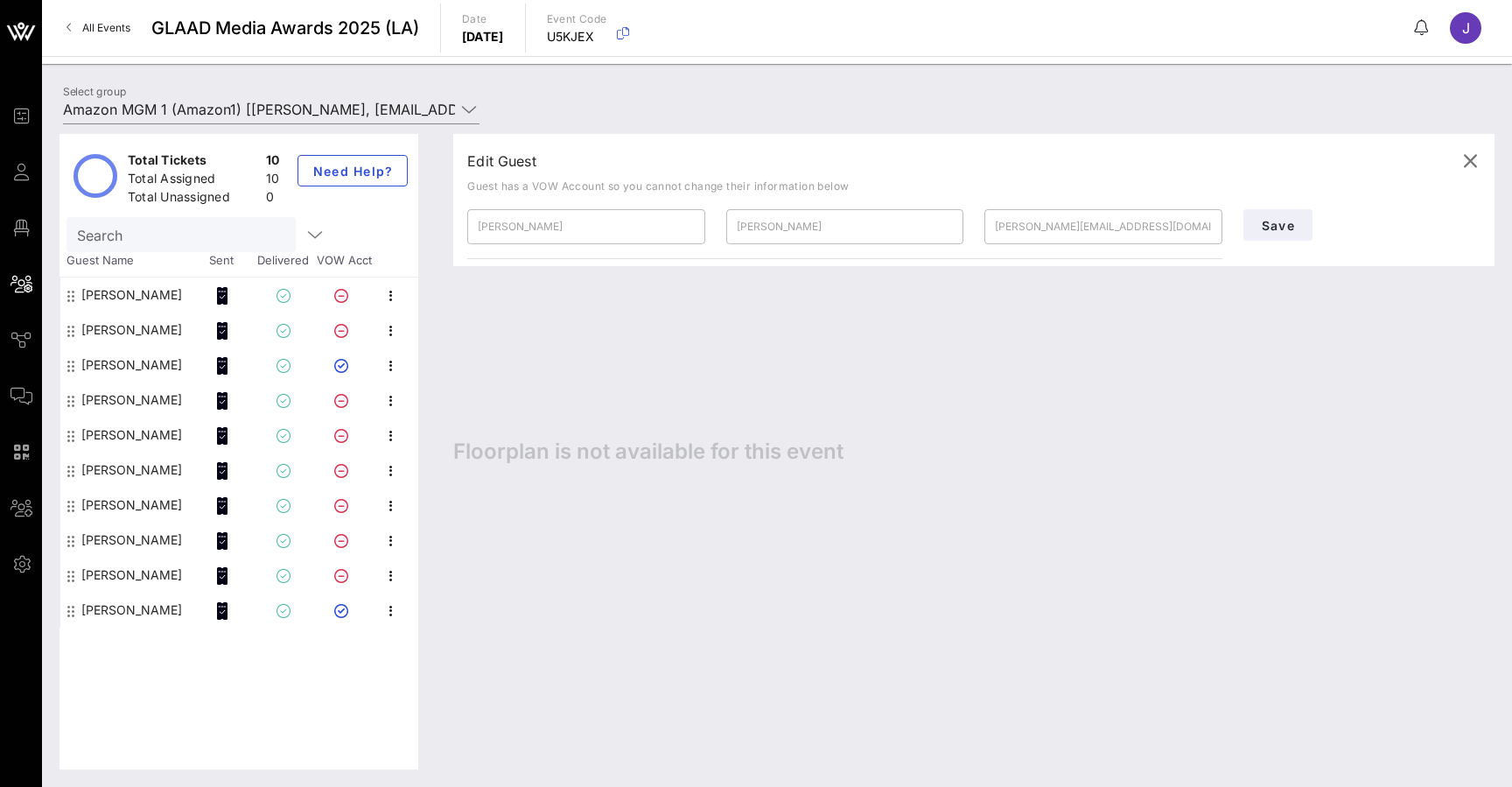
click at [109, 394] on div "[PERSON_NAME]" at bounding box center [132, 400] width 101 height 36
type input "Borga"
type input "Dorter"
type input "[EMAIL_ADDRESS][DOMAIN_NAME]"
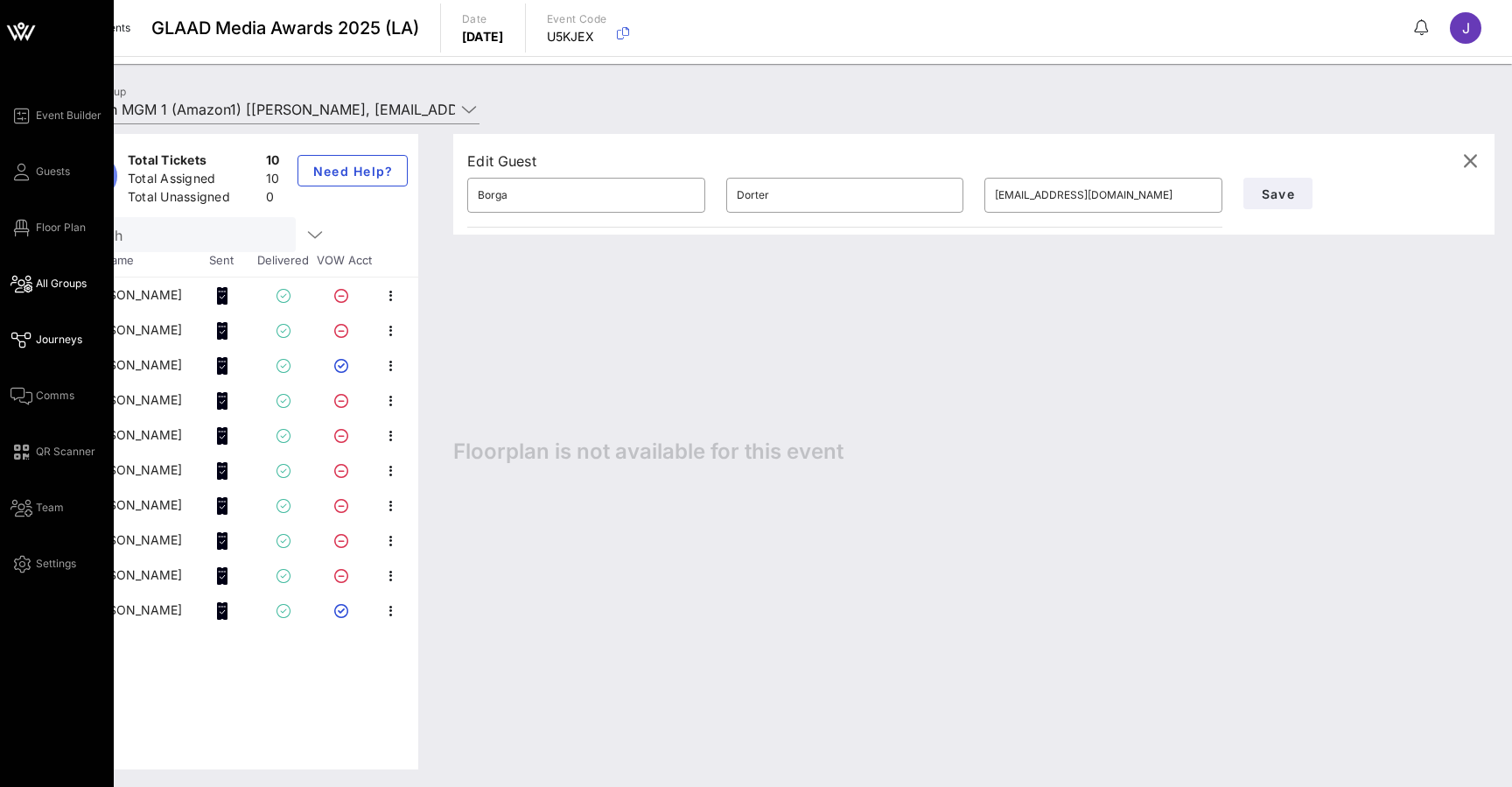
click at [23, 341] on icon at bounding box center [22, 340] width 22 height 3
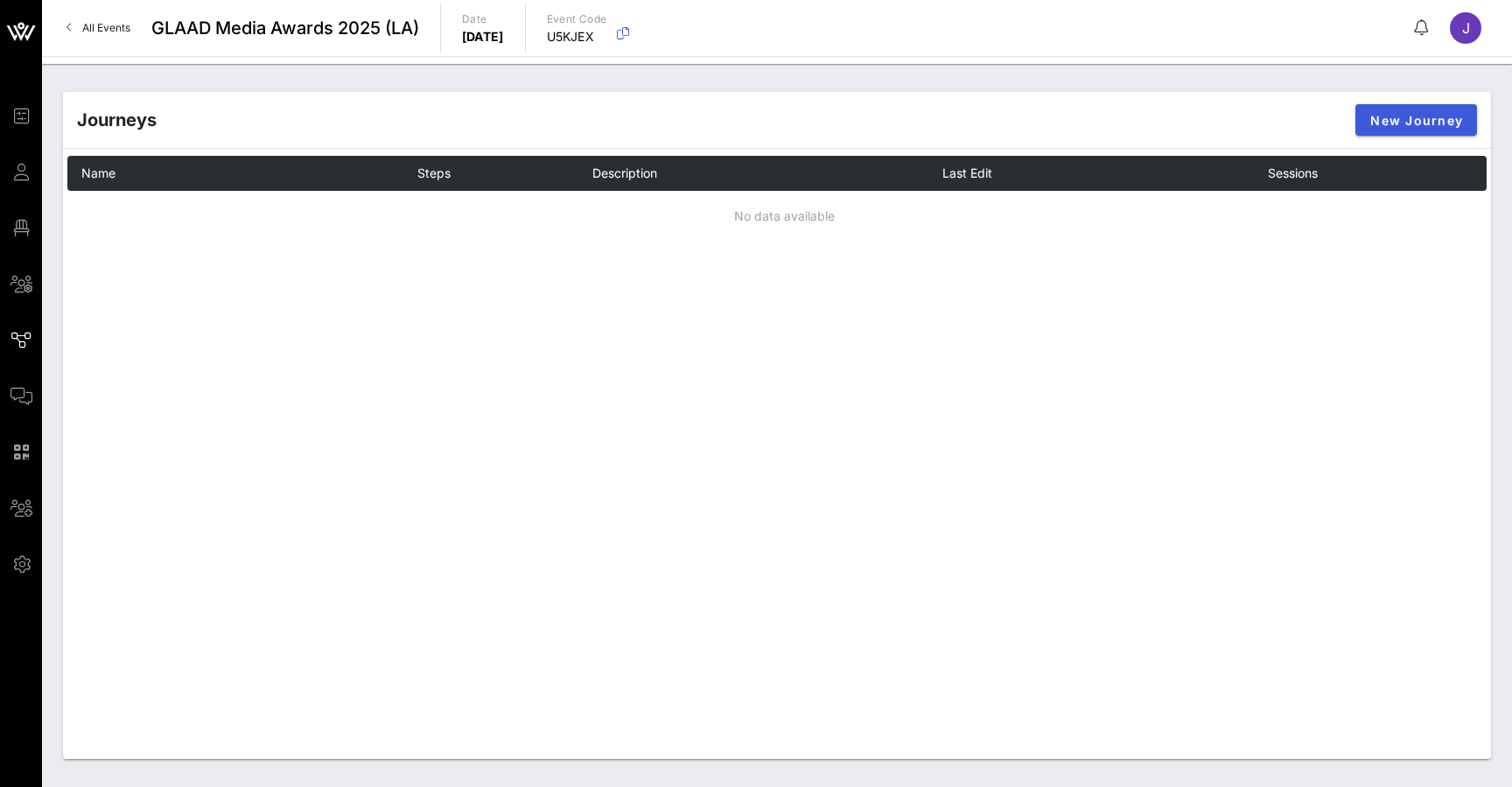
drag, startPoint x: 1277, startPoint y: 98, endPoint x: 1438, endPoint y: 116, distance: 162.0
click at [1438, 116] on span "New Journey" at bounding box center [1415, 120] width 94 height 15
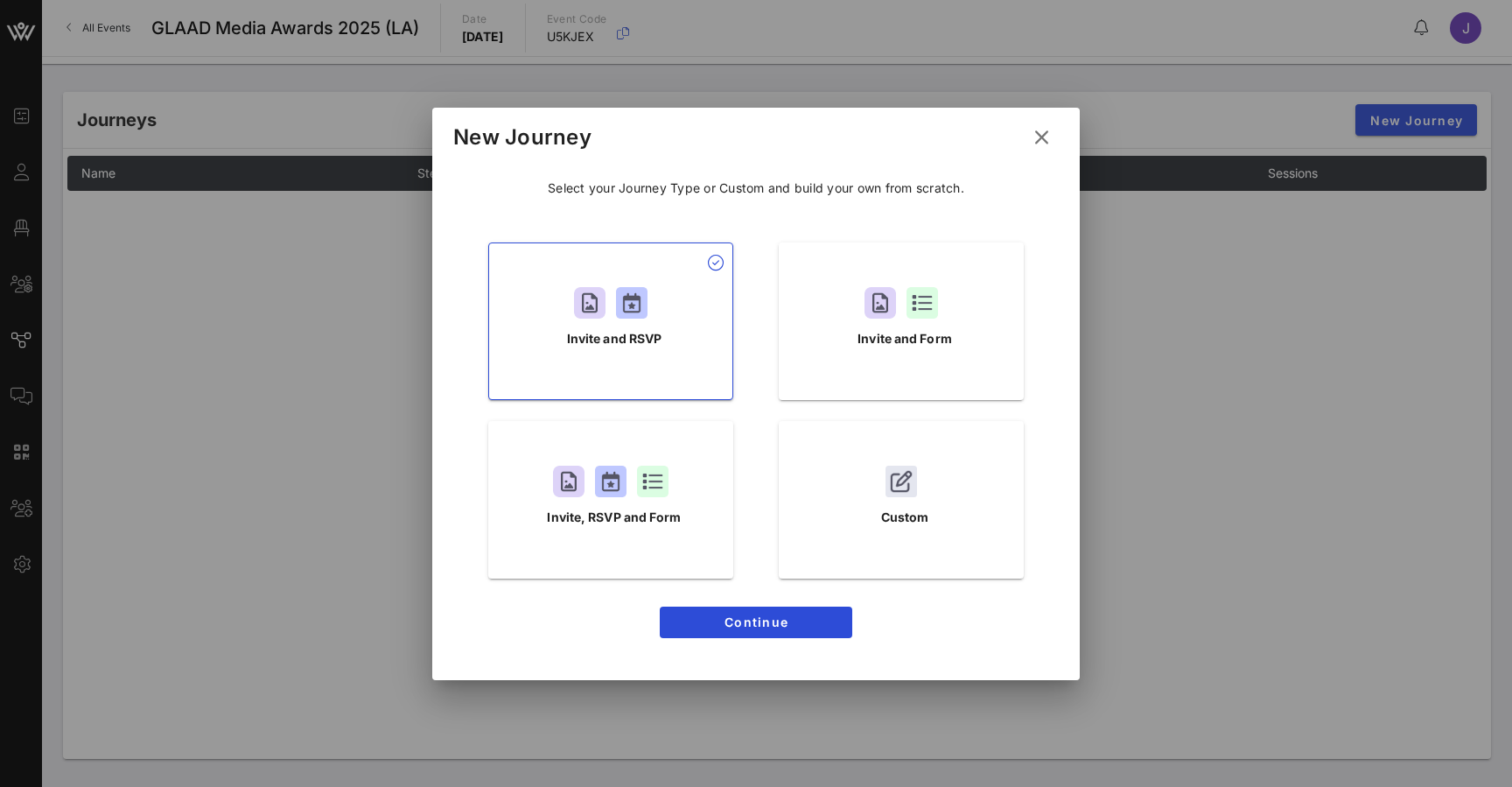
click at [1045, 131] on icon at bounding box center [1041, 137] width 25 height 22
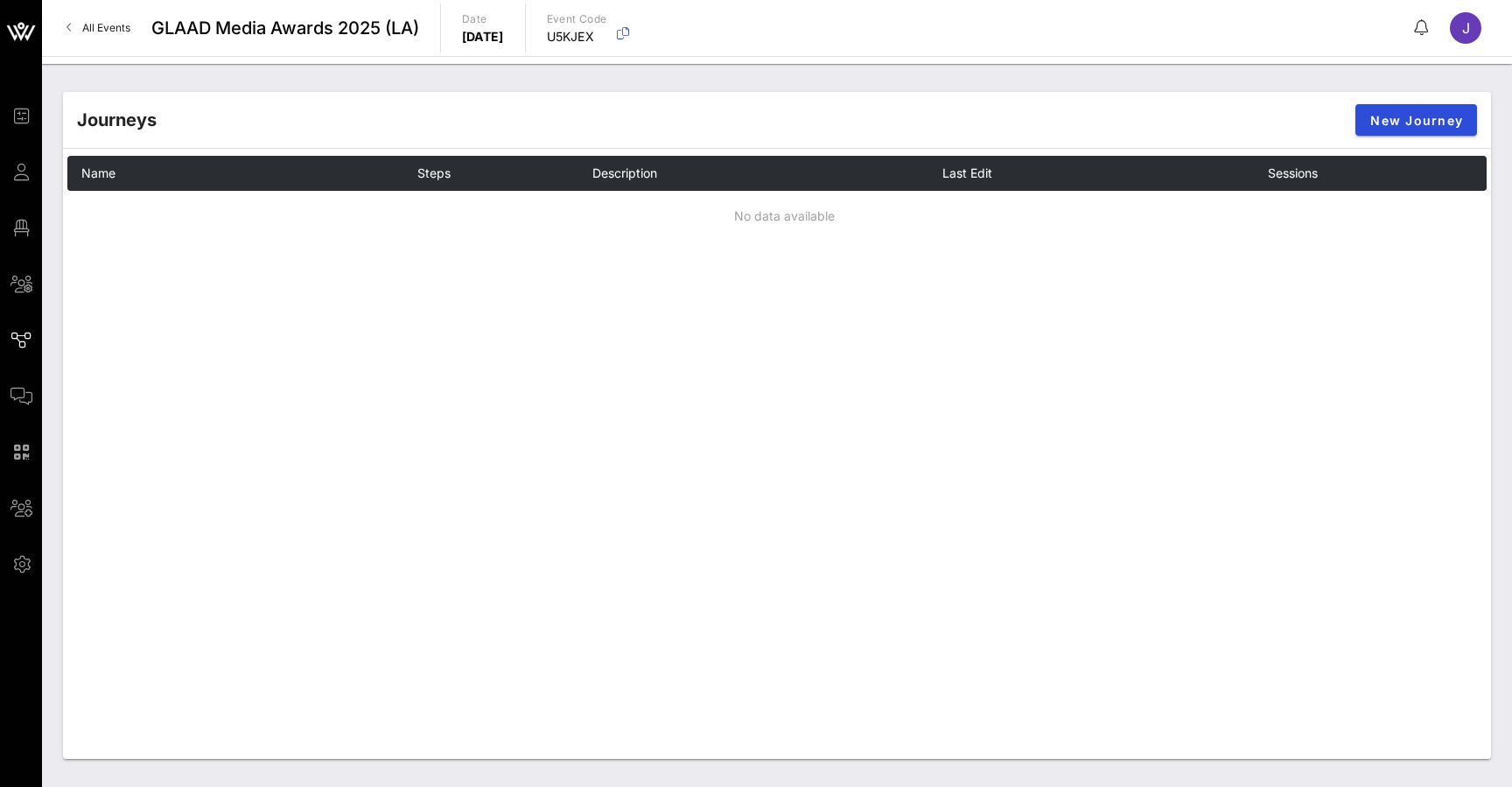
click at [90, 29] on span "All Events" at bounding box center [105, 27] width 48 height 13
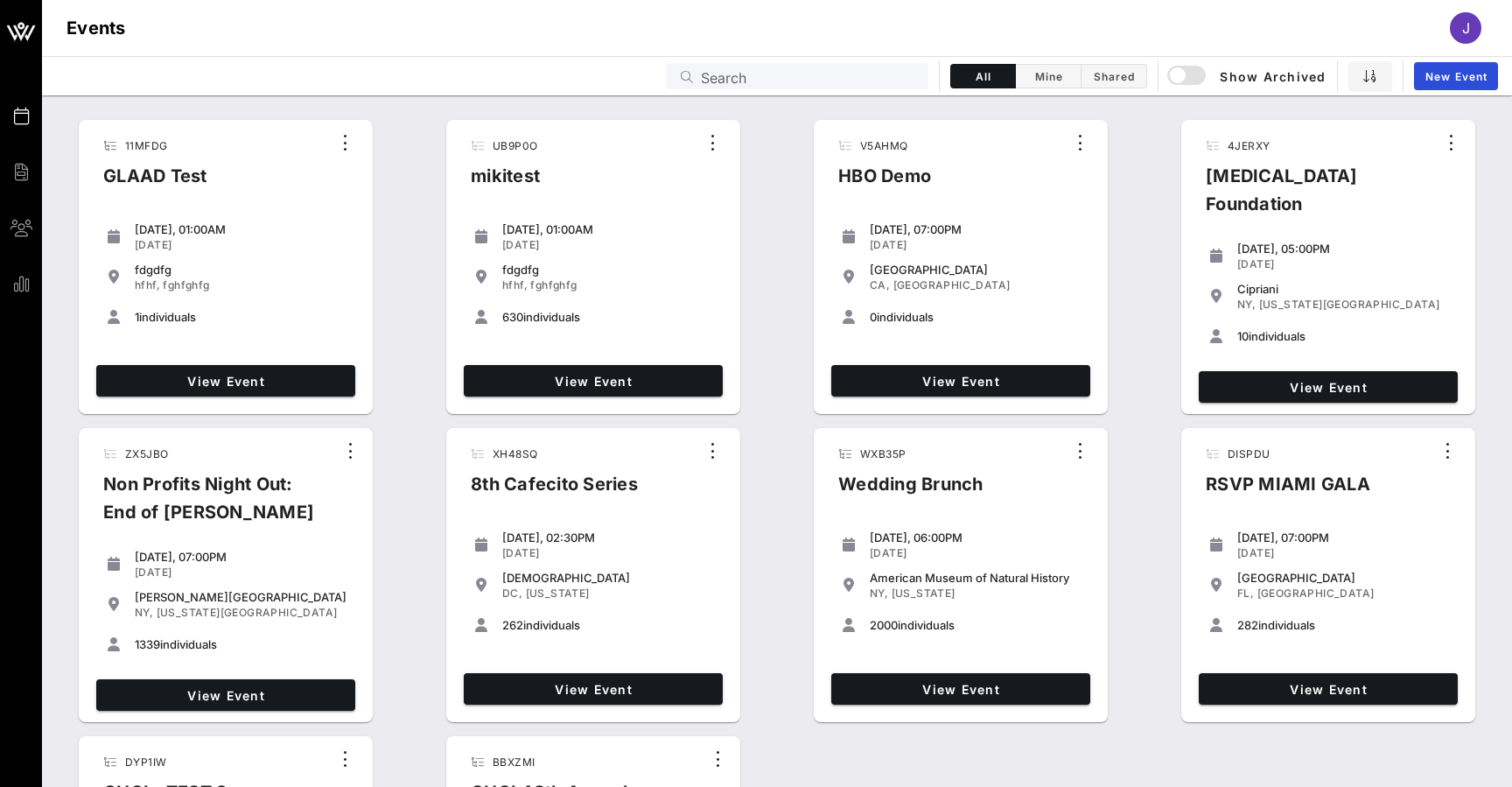
click at [799, 74] on input "Search" at bounding box center [809, 76] width 217 height 23
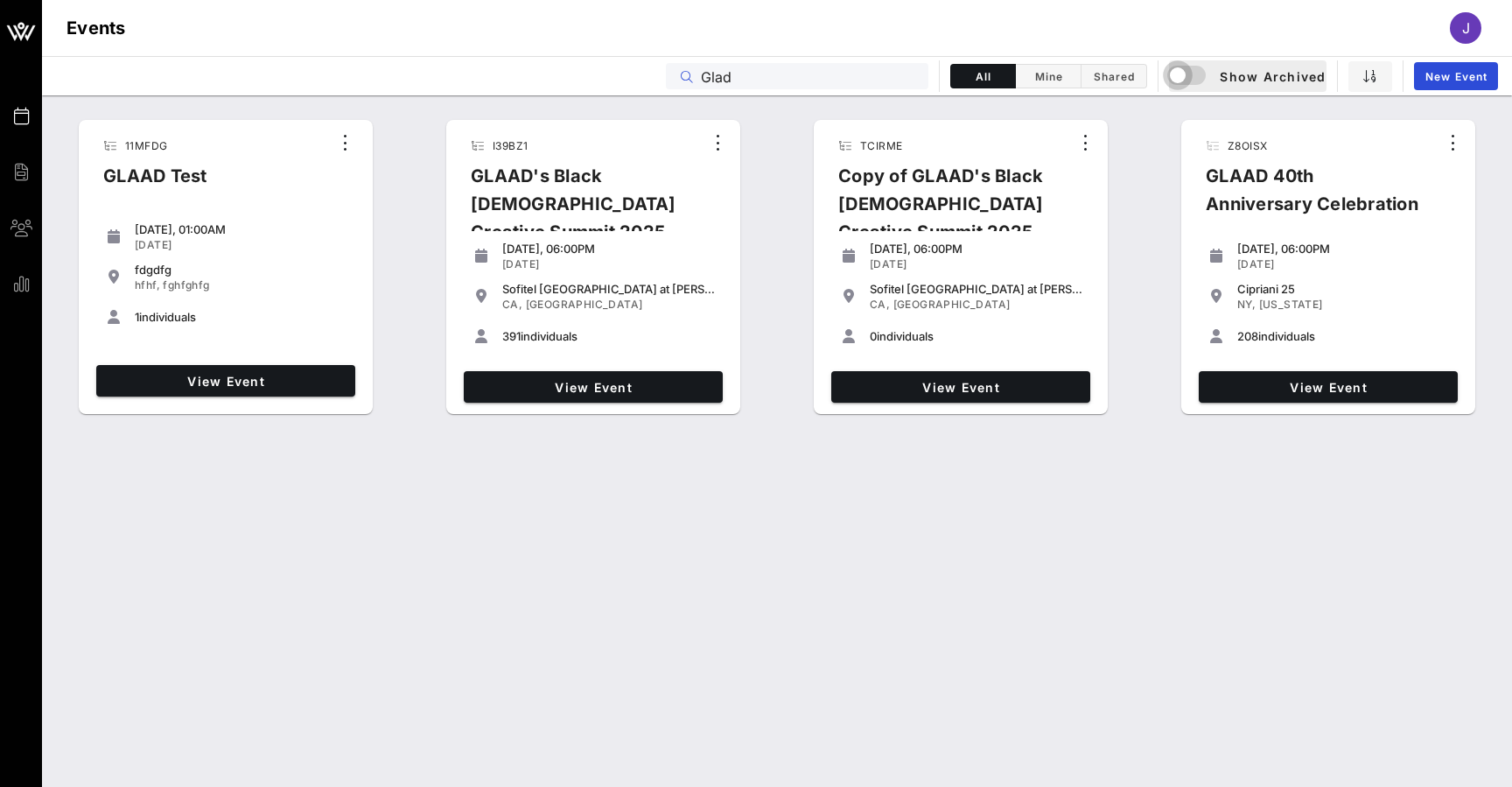
click at [1193, 81] on div "button" at bounding box center [1191, 76] width 42 height 21
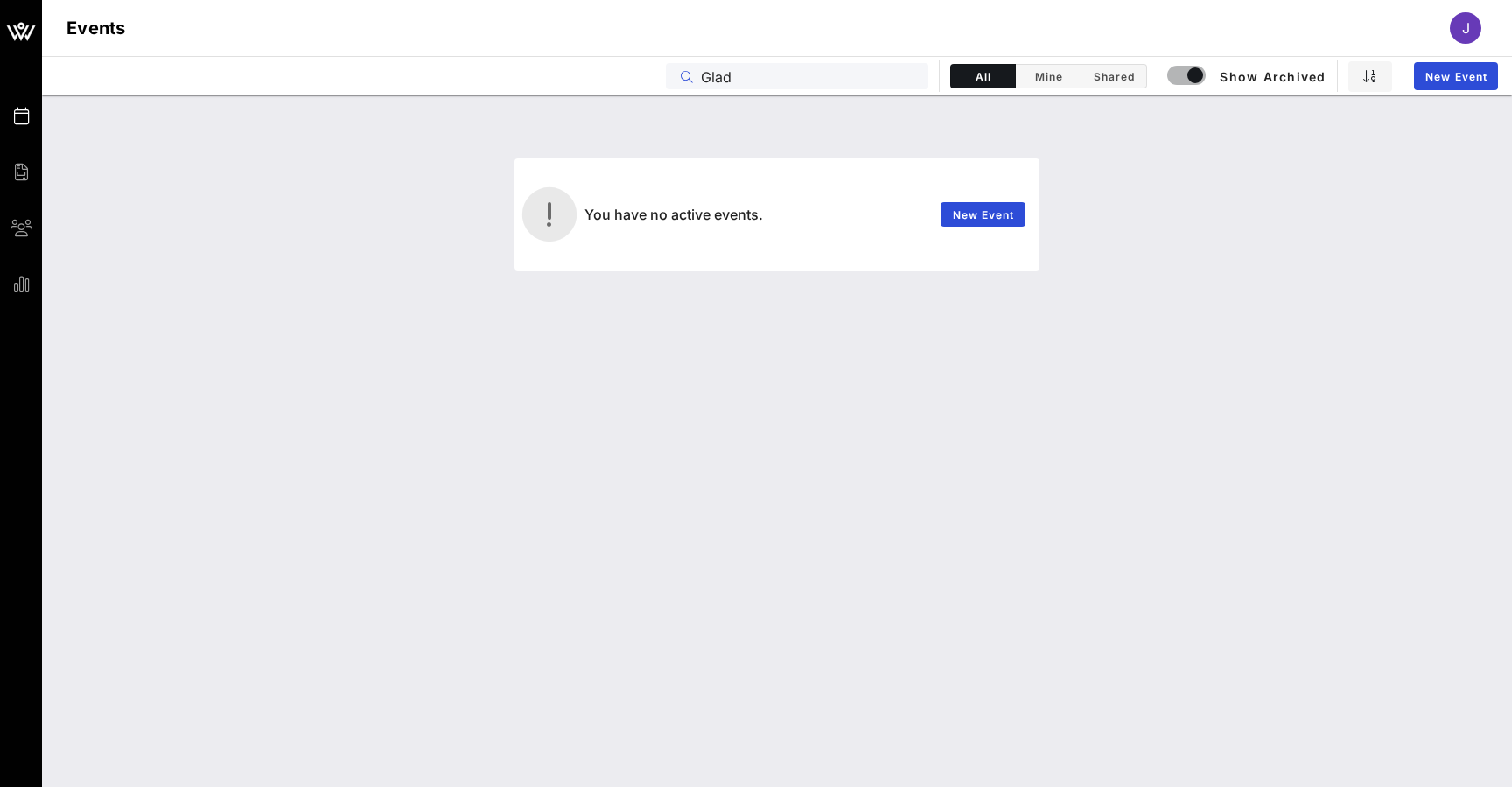
click at [726, 78] on input "Glad" at bounding box center [809, 76] width 217 height 23
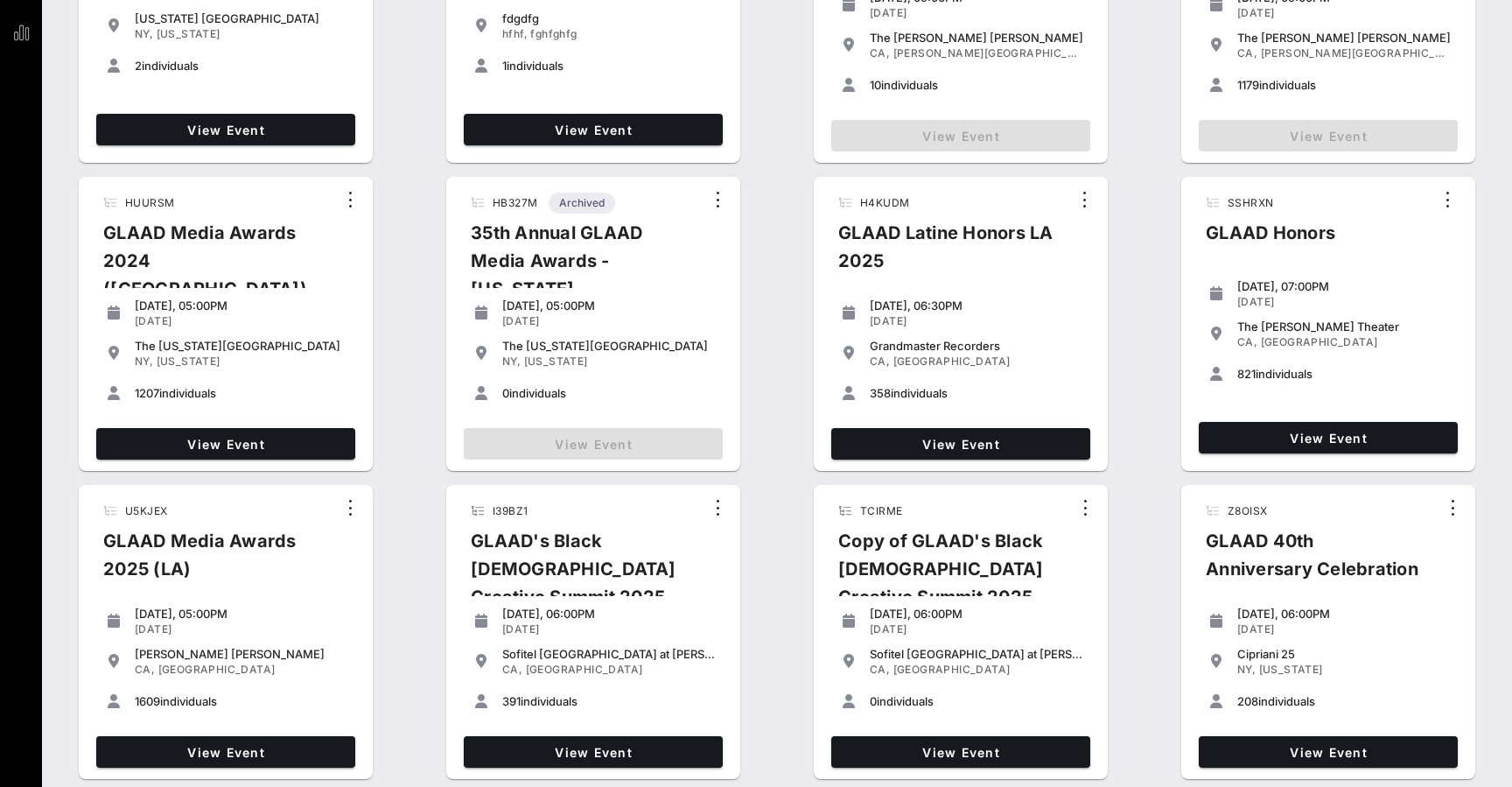
scroll to position [251, 0]
type input "Glaad"
click at [168, 433] on link "View Event" at bounding box center [226, 444] width 259 height 32
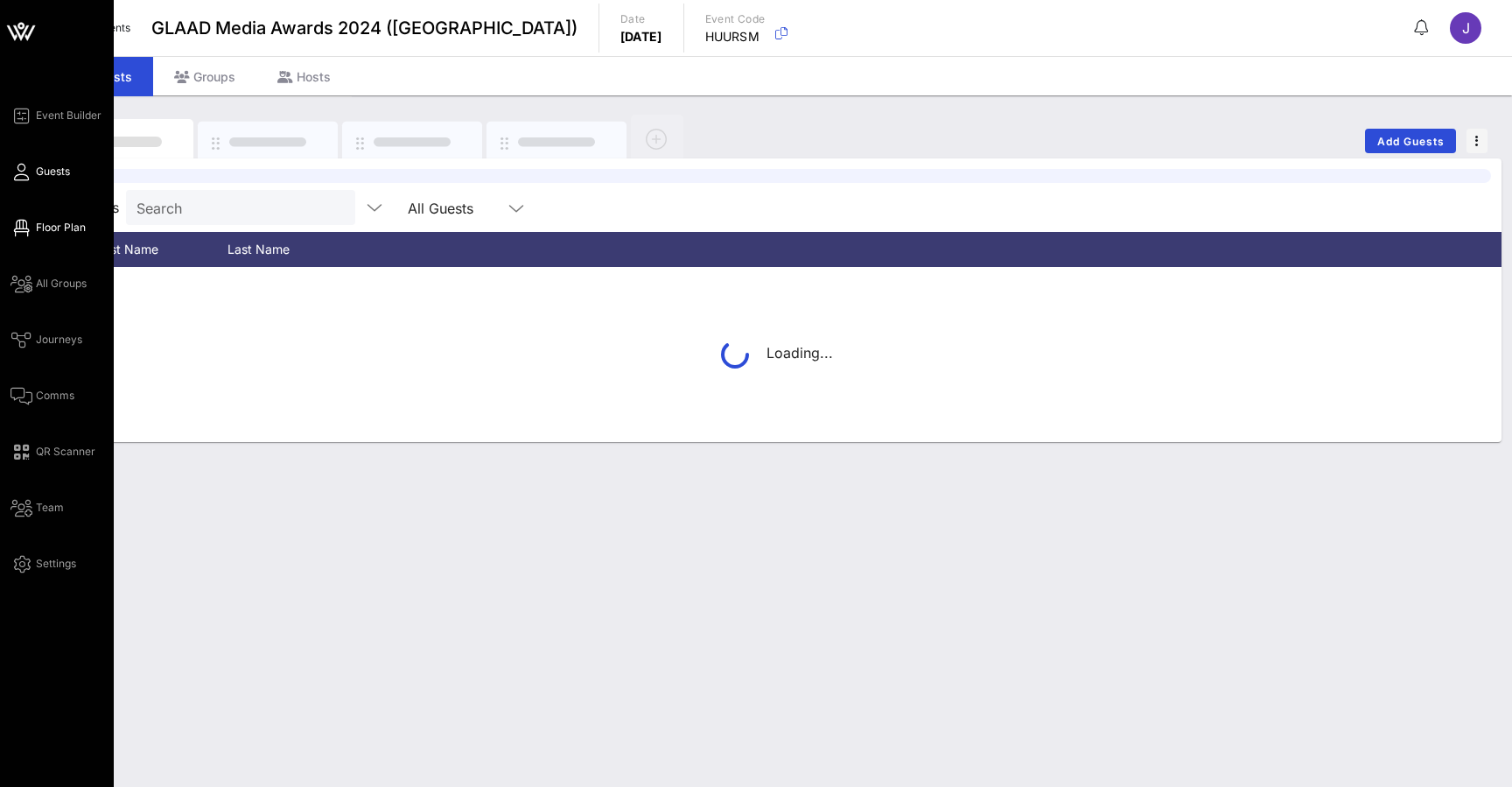
click at [24, 227] on icon at bounding box center [22, 228] width 22 height 3
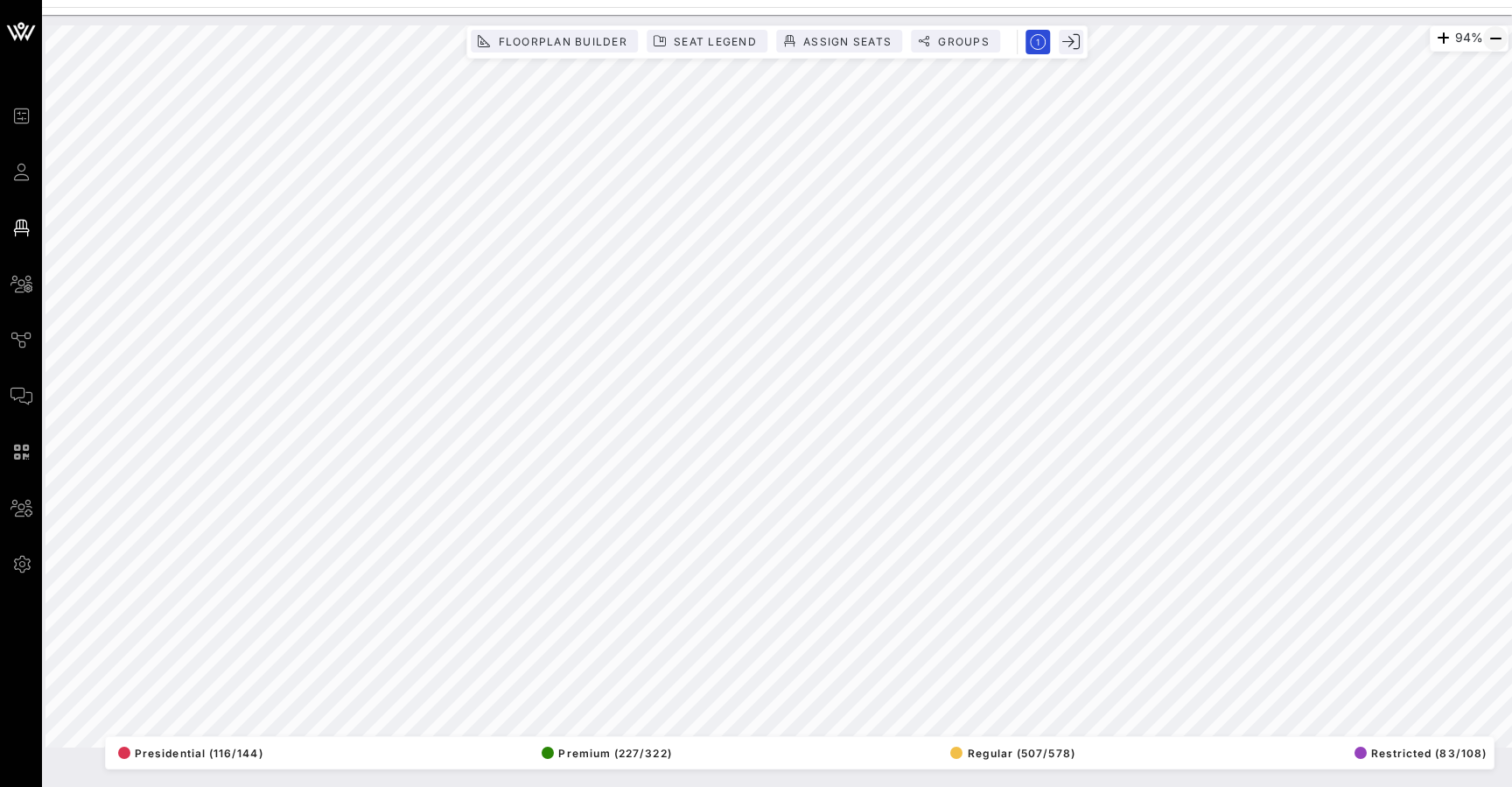
click at [1491, 35] on icon "button" at bounding box center [1495, 37] width 21 height 21
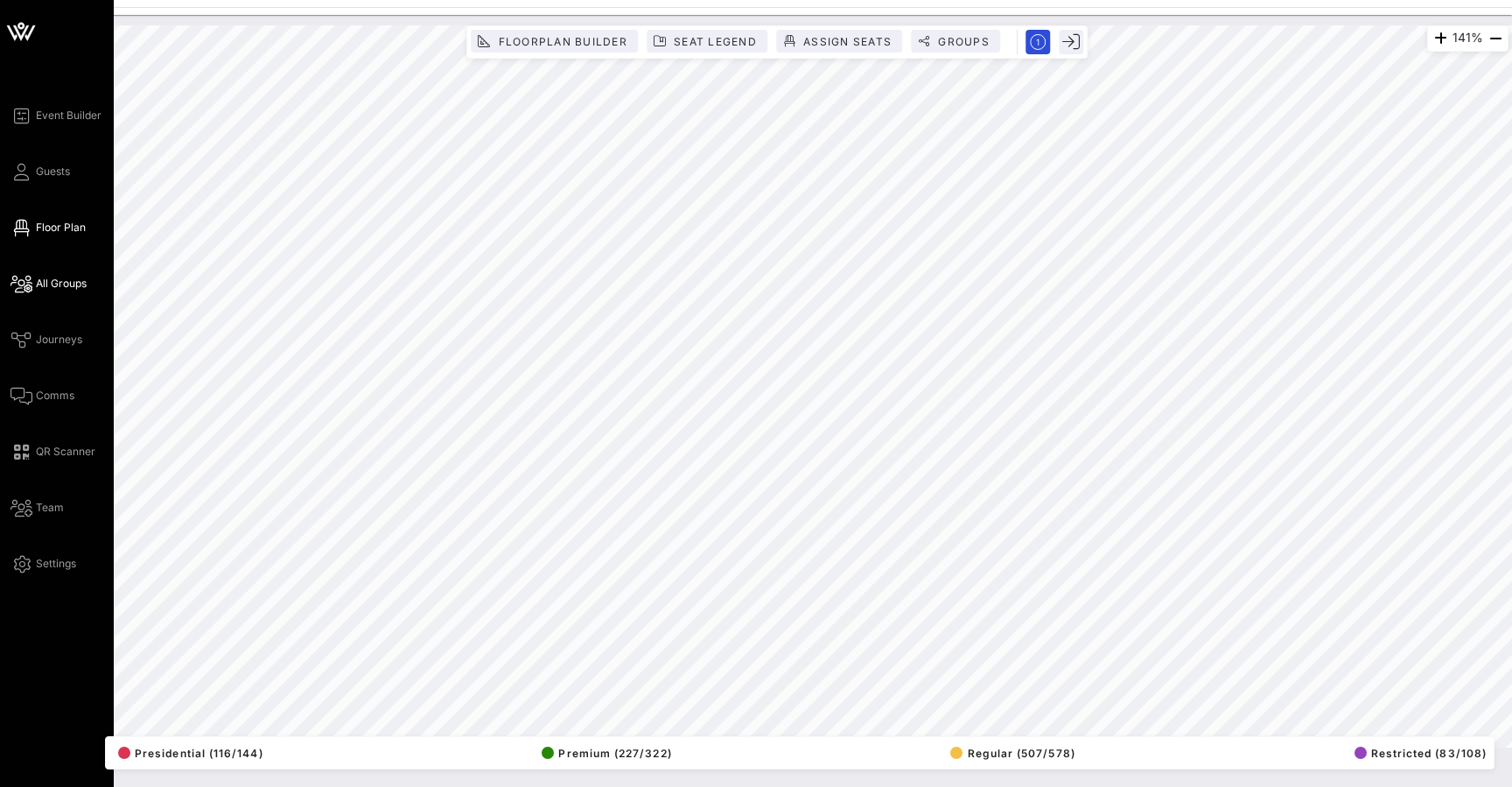
click at [21, 285] on icon at bounding box center [22, 284] width 22 height 3
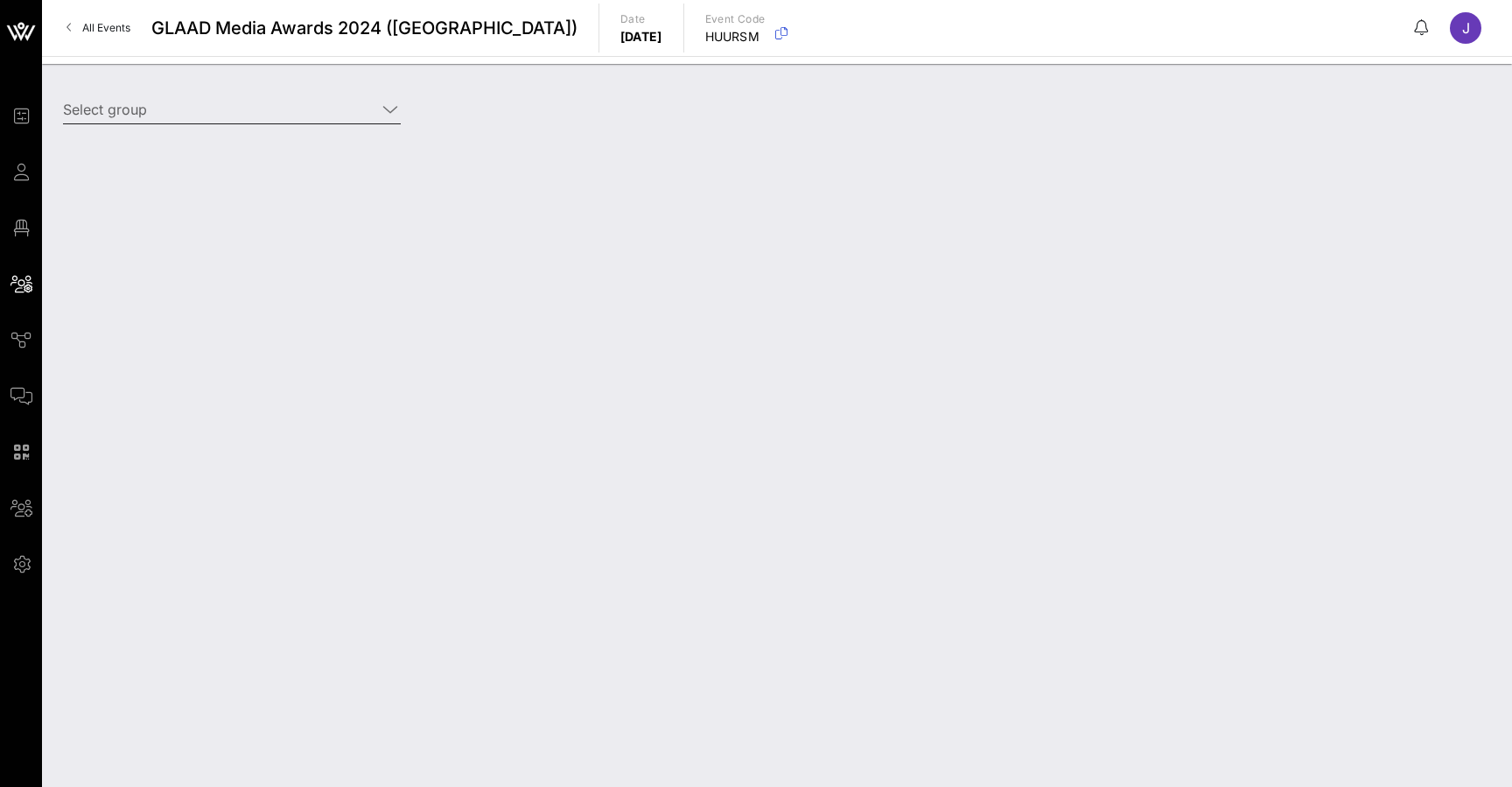
click at [343, 109] on input "Select group" at bounding box center [220, 109] width 313 height 28
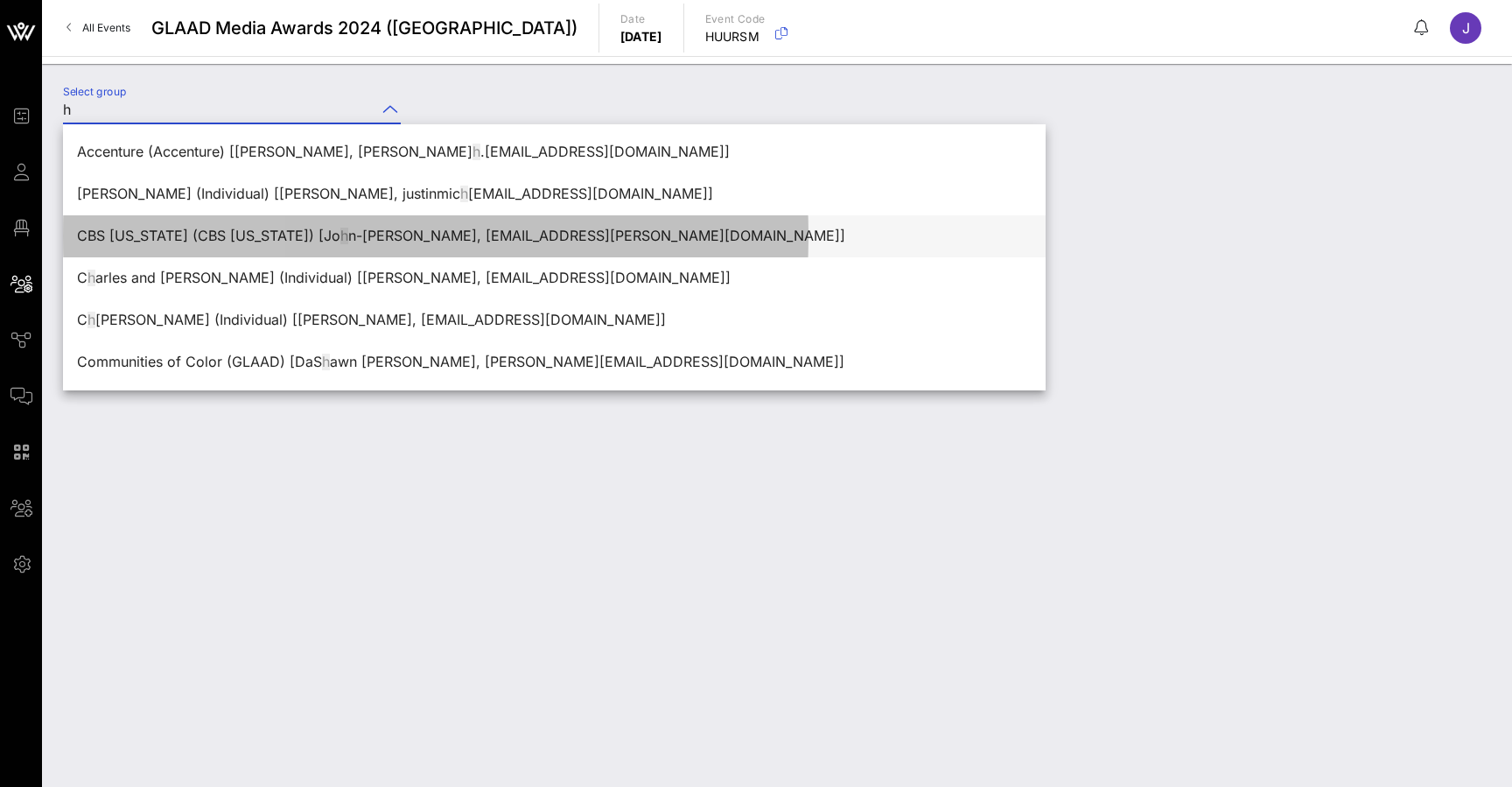
click at [263, 247] on div "CBS [US_STATE] (CBS [US_STATE]) [Jo h n-[PERSON_NAME], [EMAIL_ADDRESS][PERSON_N…" at bounding box center [554, 236] width 955 height 37
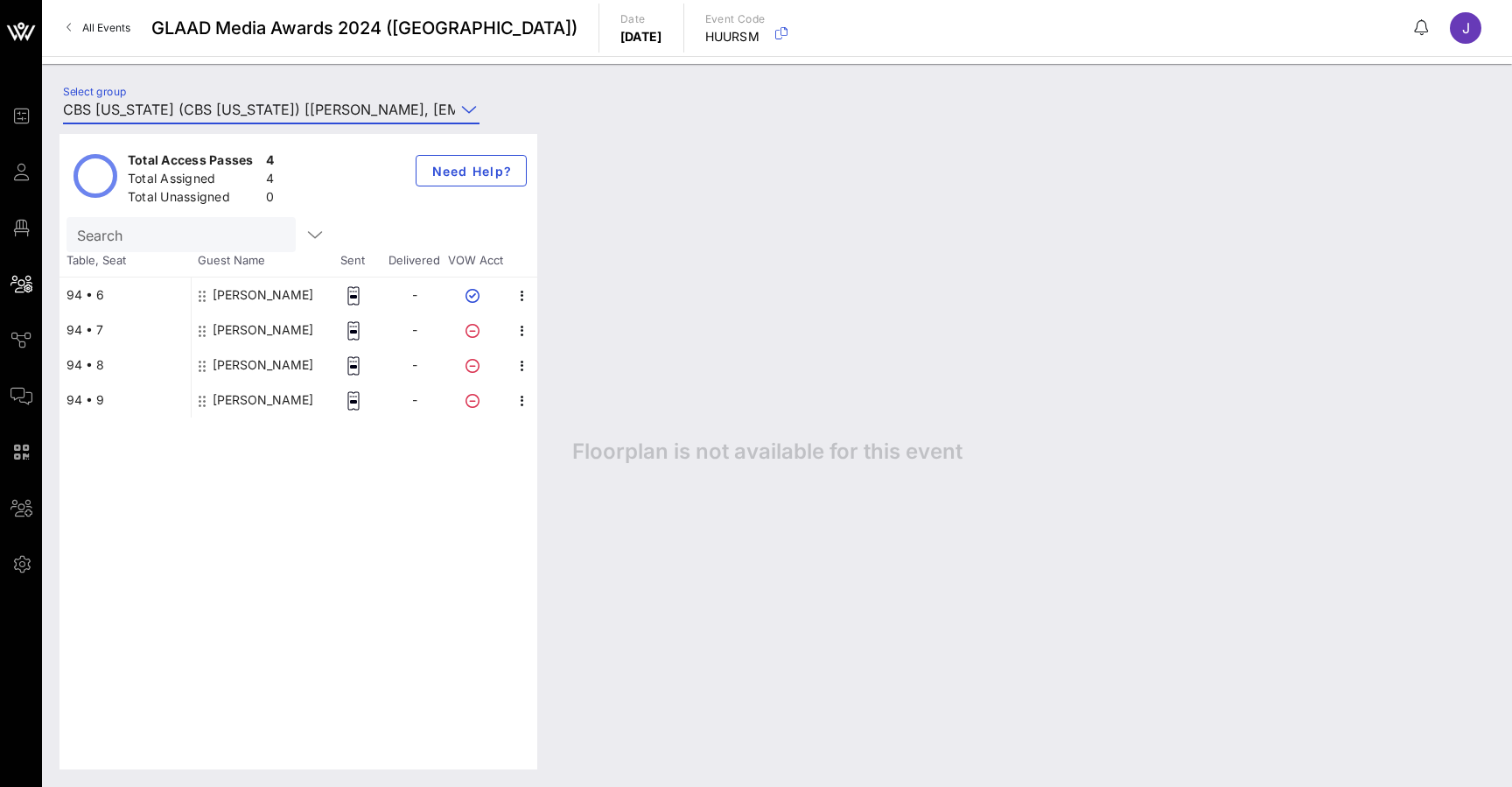
click at [321, 107] on input "CBS [US_STATE] (CBS [US_STATE]) [[PERSON_NAME], [EMAIL_ADDRESS][PERSON_NAME][DO…" at bounding box center [259, 109] width 392 height 28
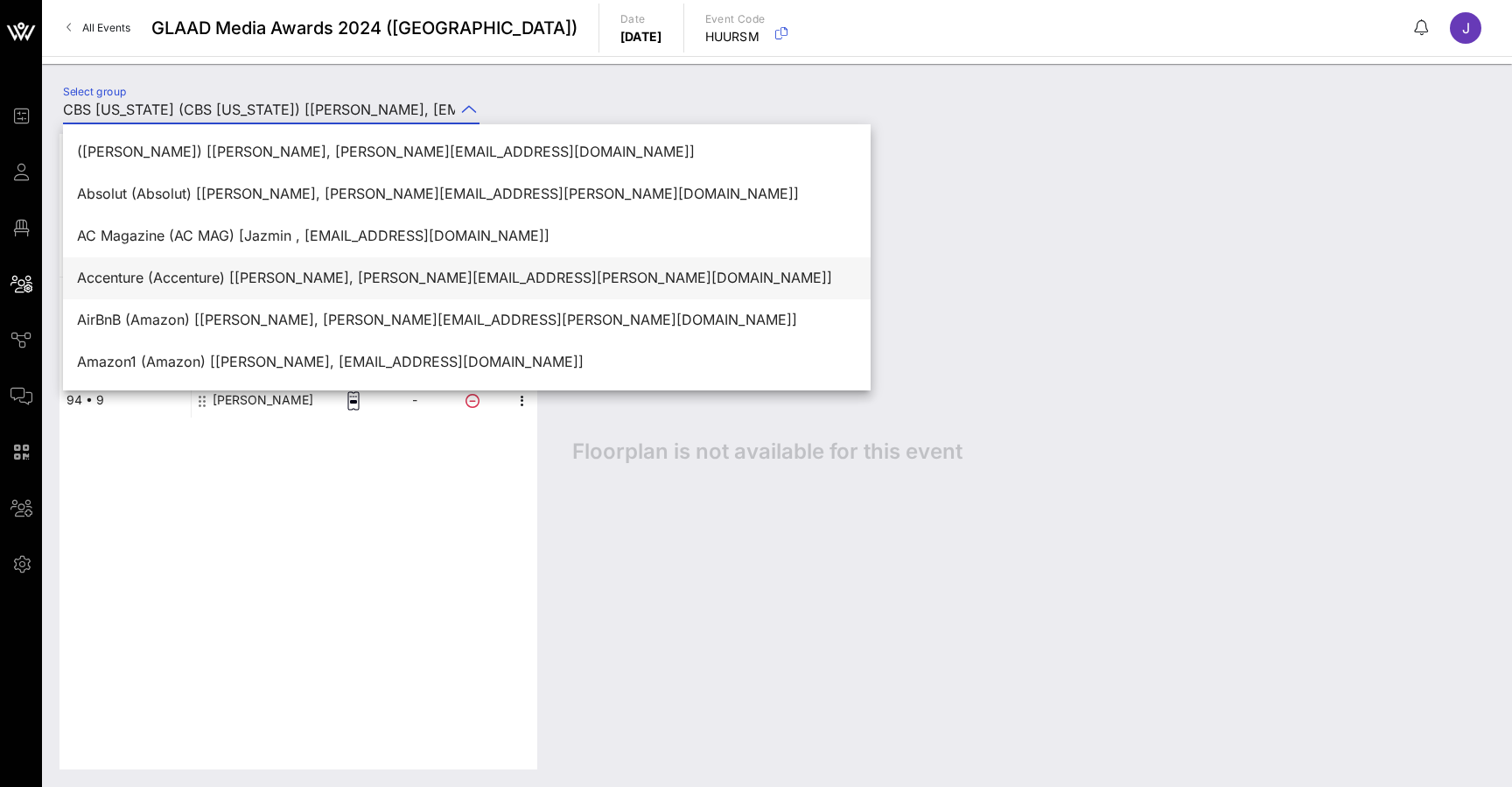
click at [266, 294] on div "Accenture (Accenture) [[PERSON_NAME], [PERSON_NAME][EMAIL_ADDRESS][PERSON_NAME]…" at bounding box center [466, 278] width 780 height 37
type input "Accenture (Accenture) [[PERSON_NAME], [PERSON_NAME][EMAIL_ADDRESS][PERSON_NAME]…"
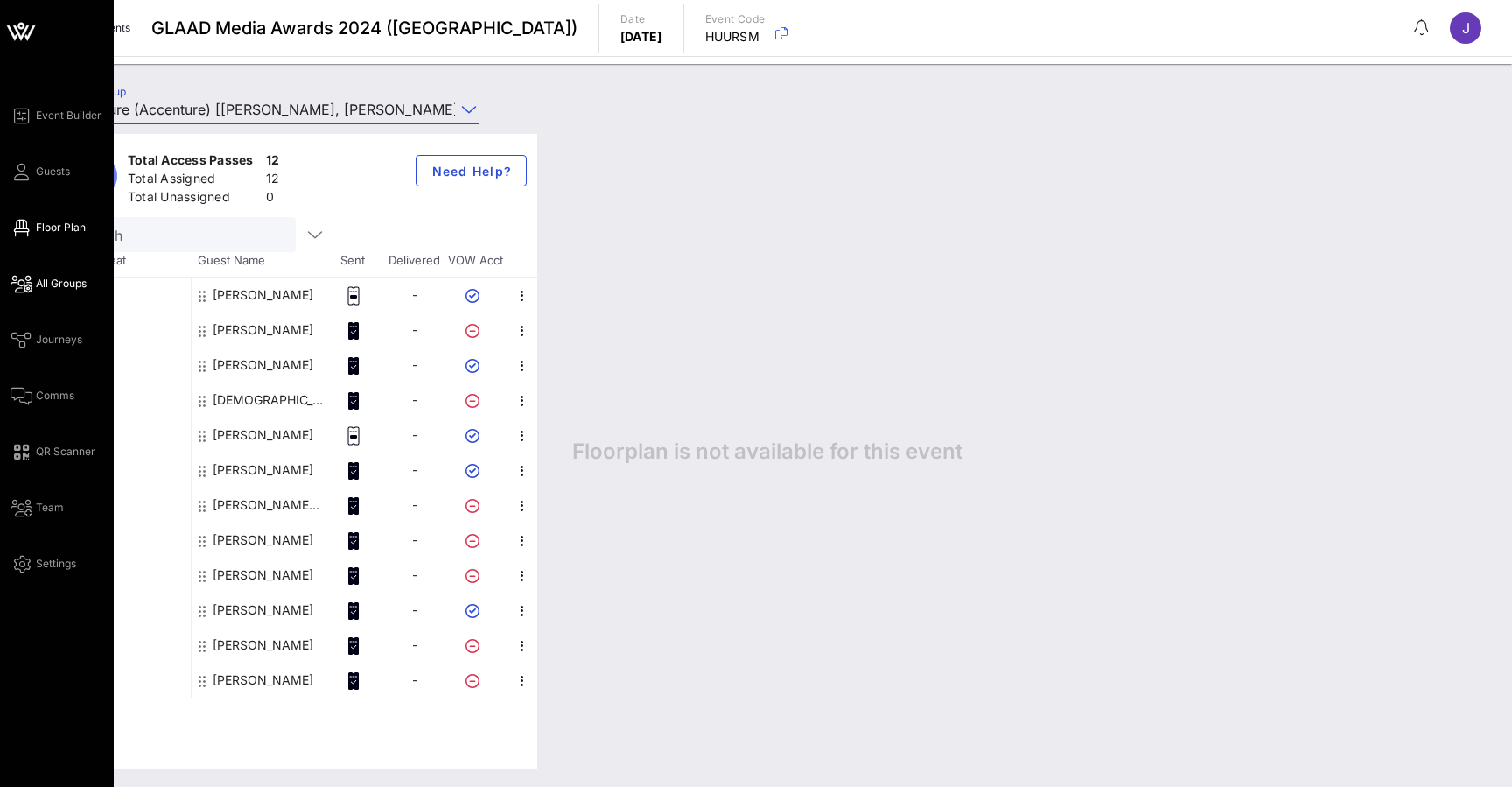
click at [24, 229] on icon at bounding box center [22, 228] width 22 height 3
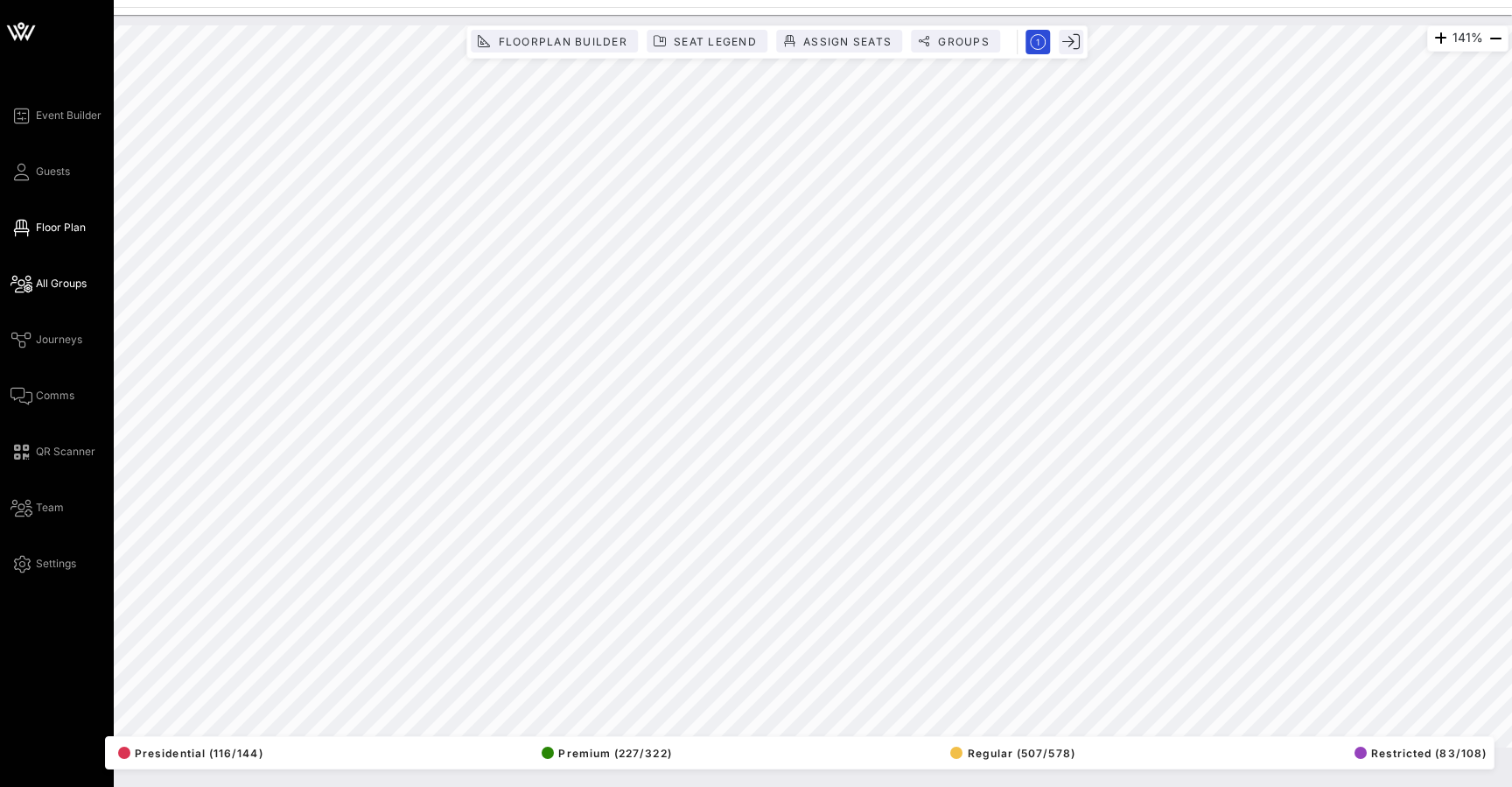
click at [28, 285] on icon at bounding box center [22, 284] width 22 height 3
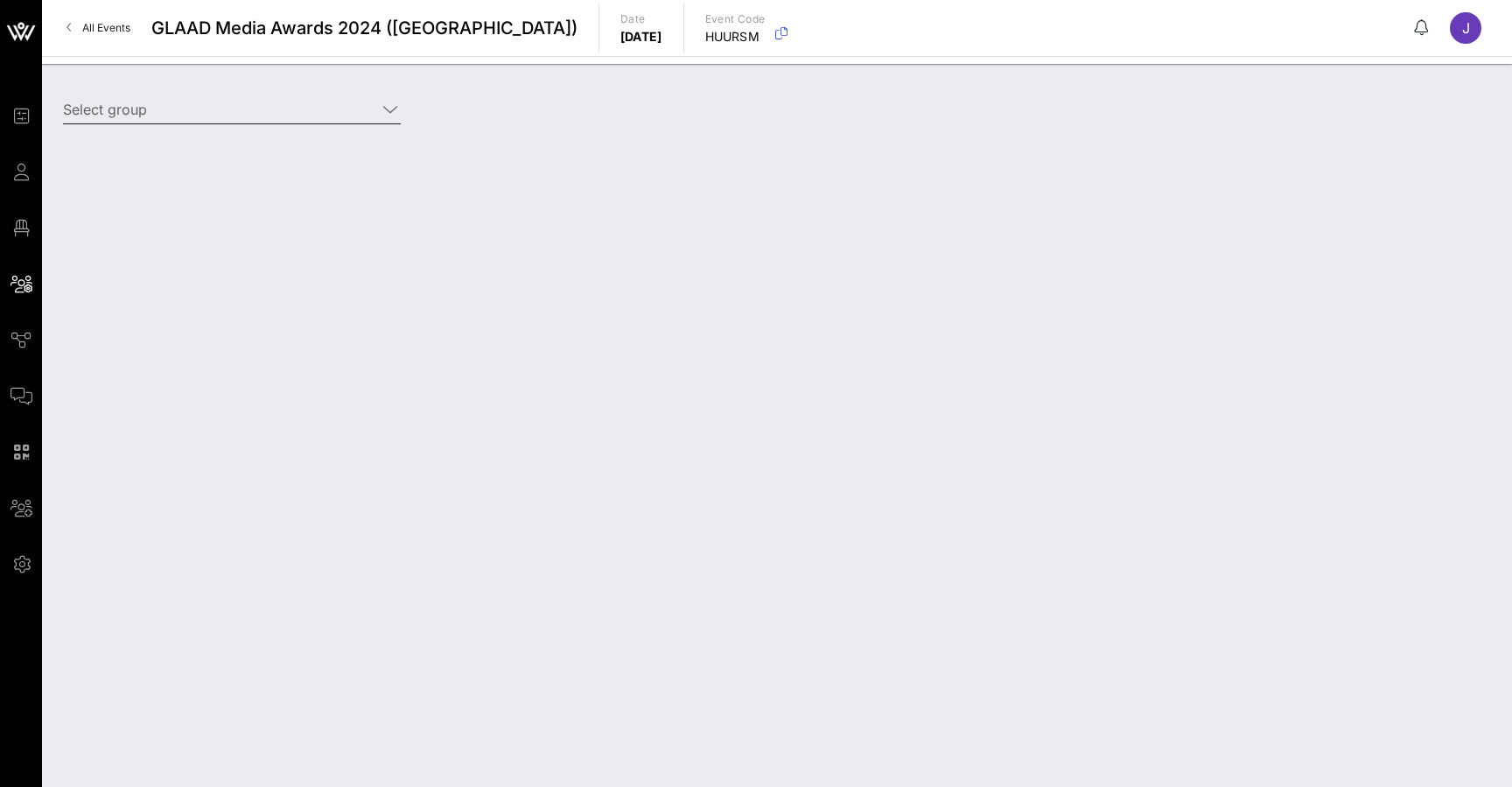
click at [222, 121] on input "Select group" at bounding box center [220, 109] width 313 height 28
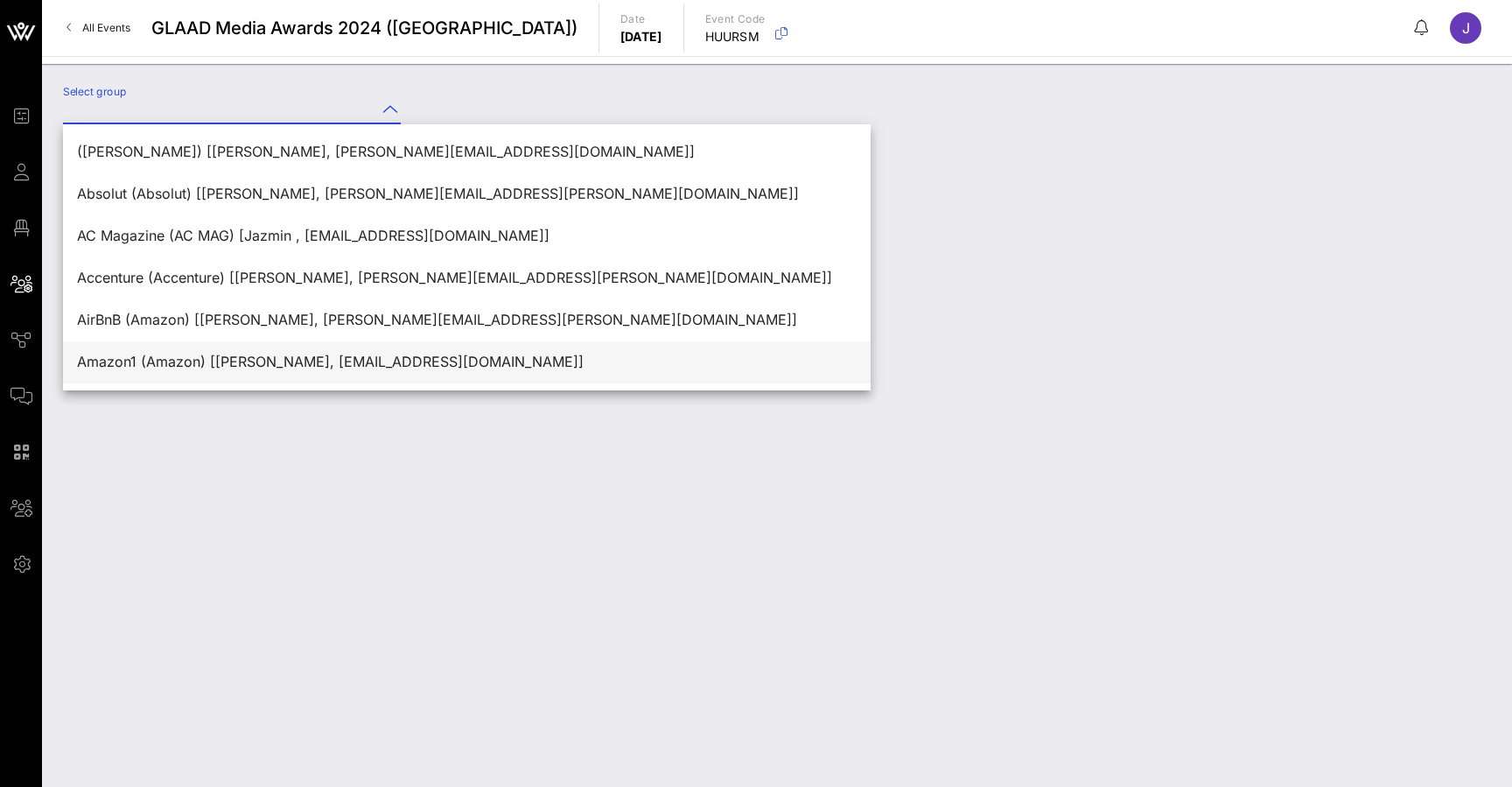
click at [183, 364] on div "Amazon1 (Amazon) [[PERSON_NAME], [EMAIL_ADDRESS][DOMAIN_NAME]]" at bounding box center [466, 362] width 780 height 17
type input "Amazon1 (Amazon) [[PERSON_NAME], [EMAIL_ADDRESS][DOMAIN_NAME]]"
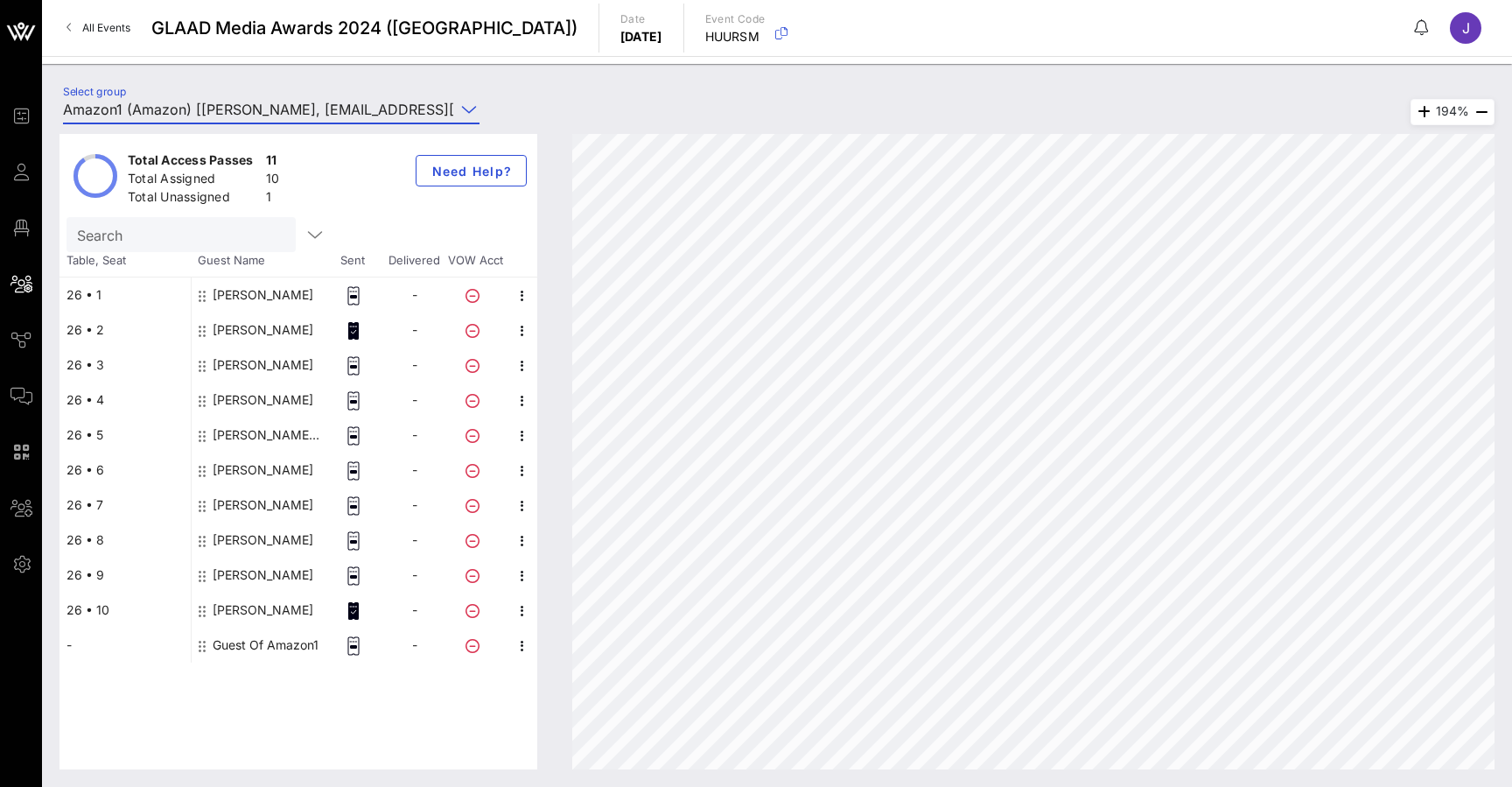
click at [262, 292] on div "[PERSON_NAME]" at bounding box center [263, 295] width 101 height 36
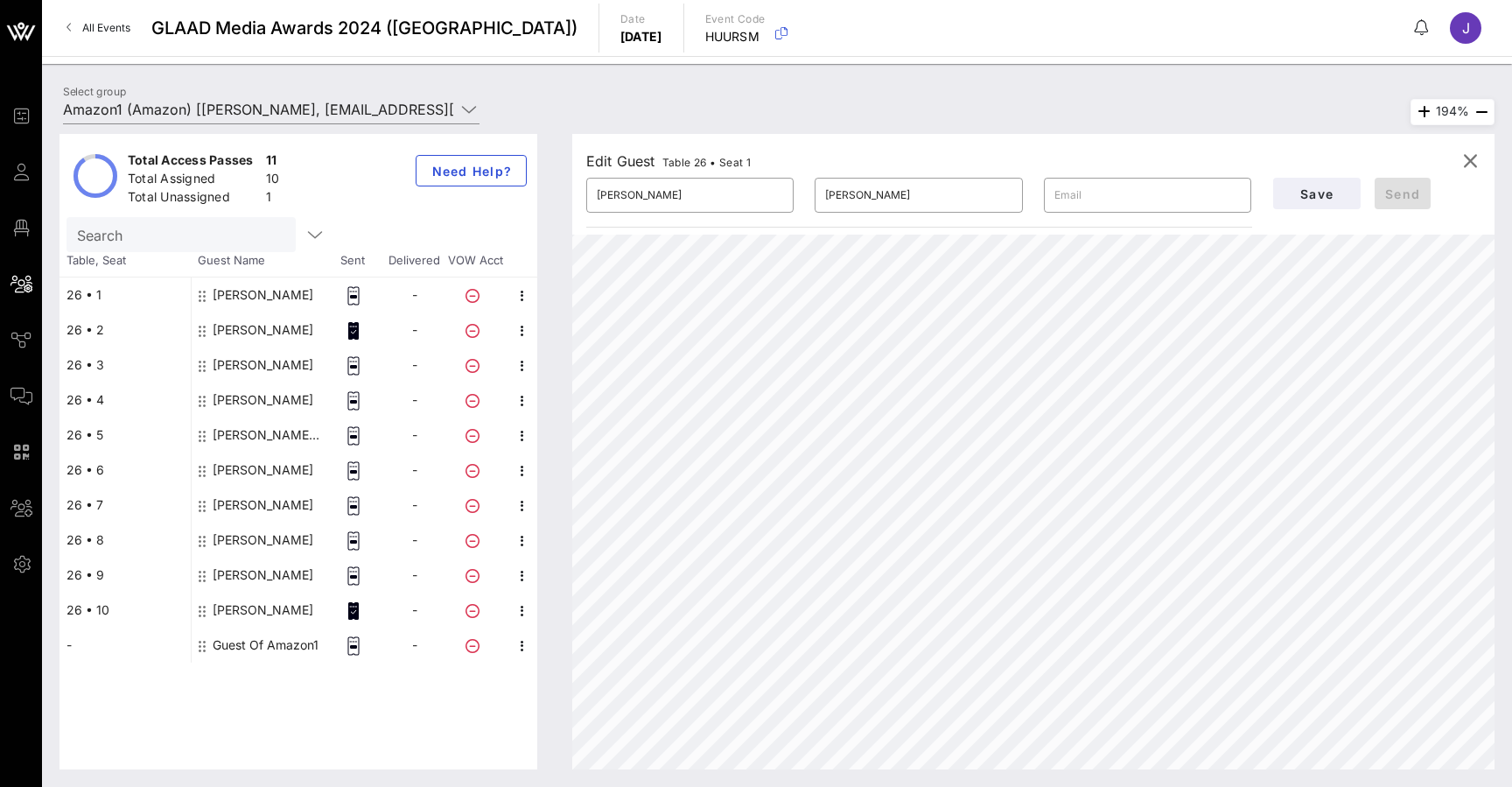
click at [253, 336] on div "[PERSON_NAME]" at bounding box center [263, 330] width 101 height 36
type input "[PERSON_NAME]"
click at [251, 383] on div "[PERSON_NAME]" at bounding box center [263, 400] width 101 height 36
type input "Uma"
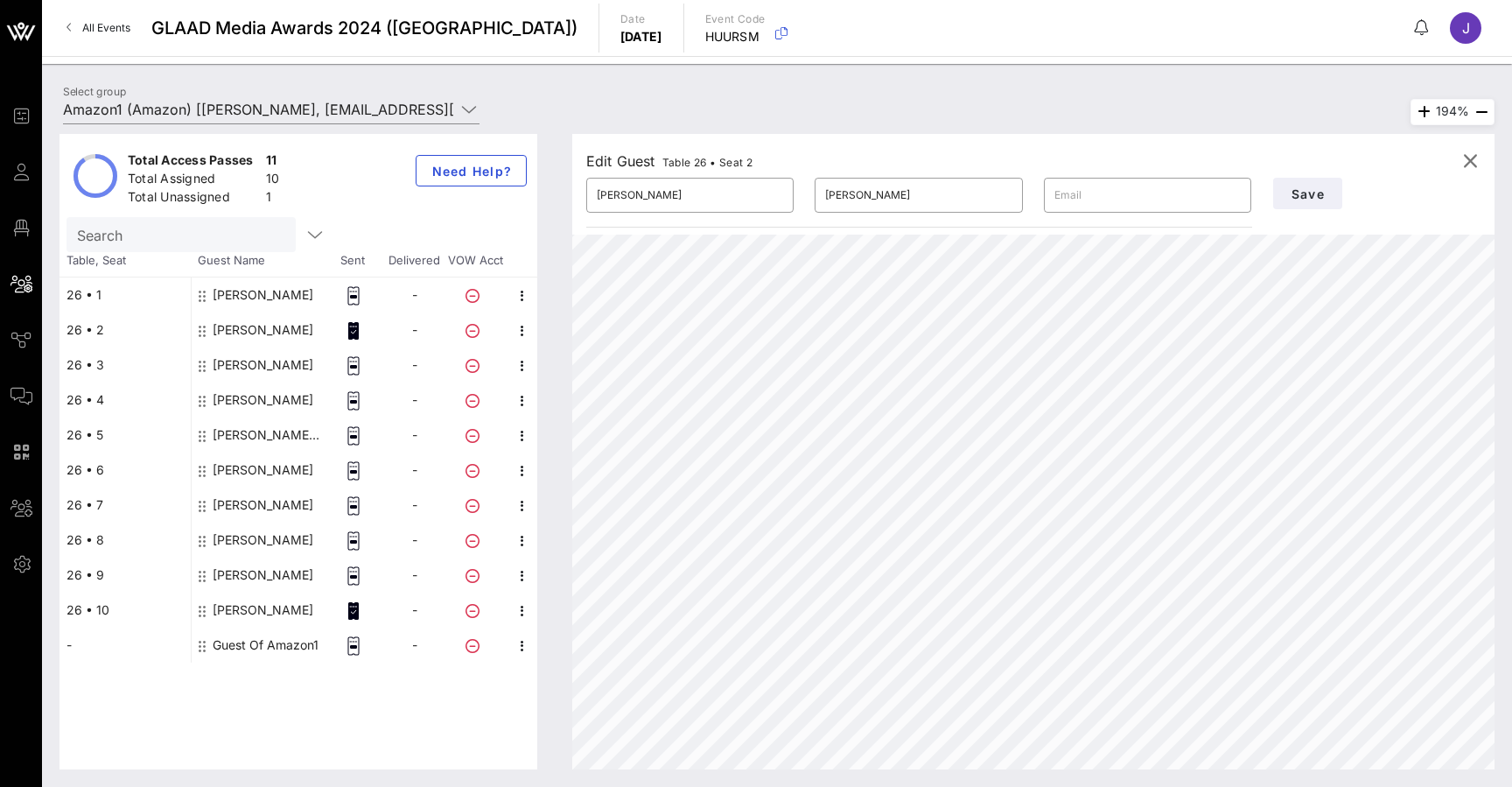
type input "[PERSON_NAME]"
click at [252, 415] on div "[PERSON_NAME]" at bounding box center [263, 400] width 101 height 36
click at [253, 449] on div "[PERSON_NAME] [PERSON_NAME]" at bounding box center [268, 435] width 110 height 36
type input "[PERSON_NAME]"
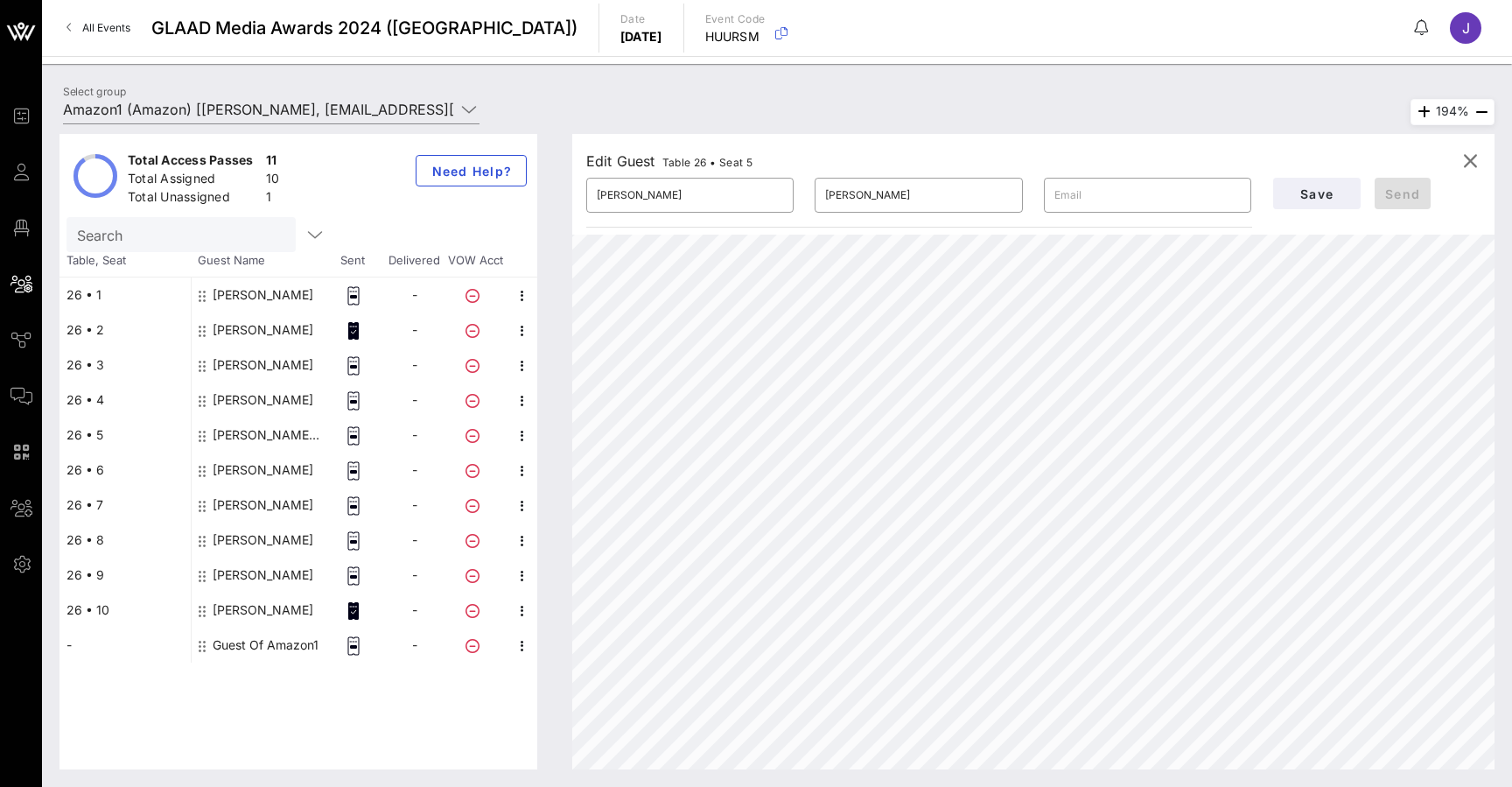
click at [253, 468] on div "[PERSON_NAME]" at bounding box center [263, 470] width 101 height 36
type input "[PERSON_NAME]"
click at [255, 497] on div "[PERSON_NAME]" at bounding box center [263, 505] width 101 height 36
type input "[PERSON_NAME]"
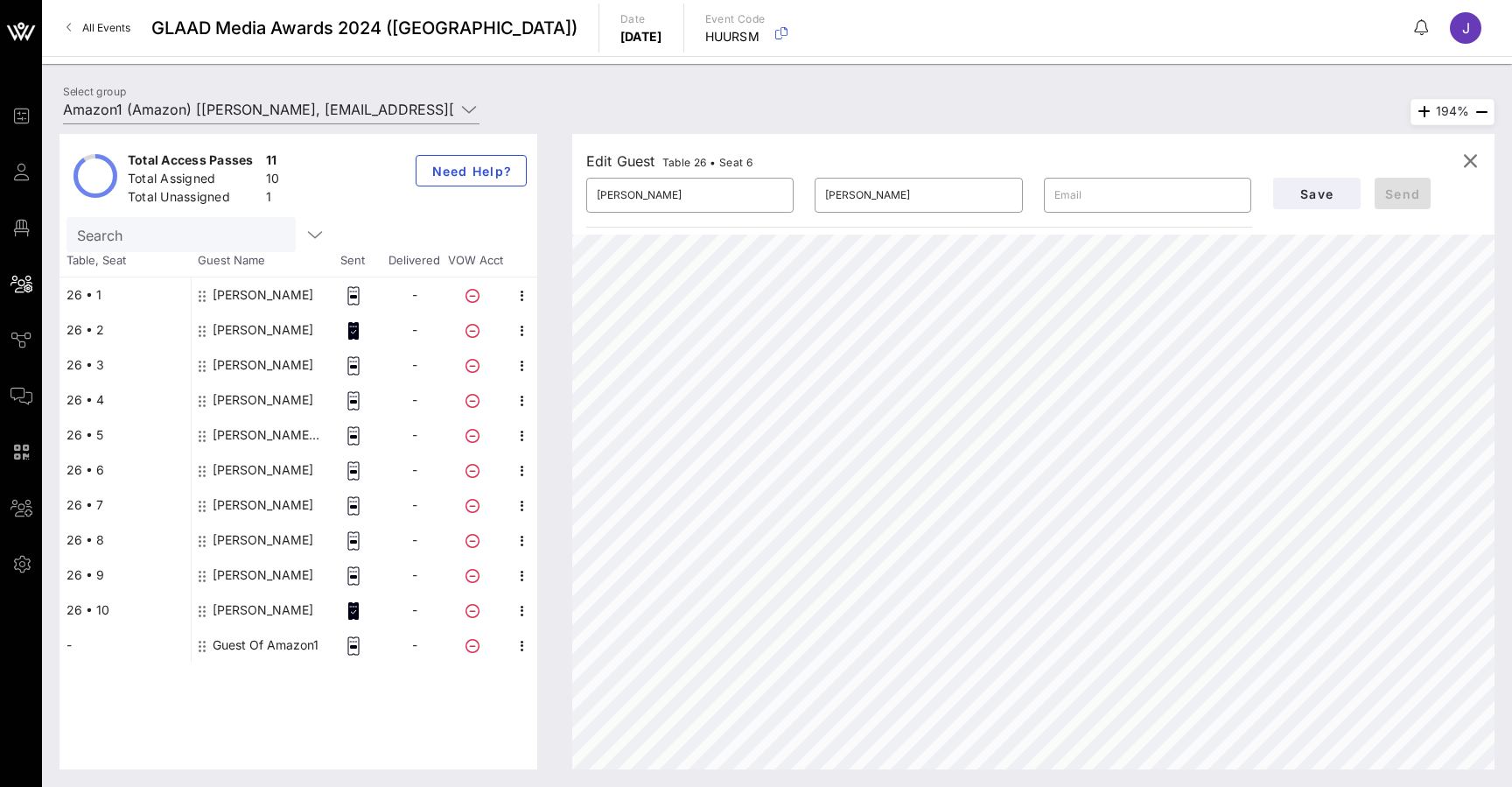
type input "[PERSON_NAME]"
click at [276, 467] on div "[PERSON_NAME]" at bounding box center [263, 470] width 101 height 36
type input "[PERSON_NAME]"
click at [274, 432] on div "[PERSON_NAME] [PERSON_NAME]" at bounding box center [268, 435] width 110 height 36
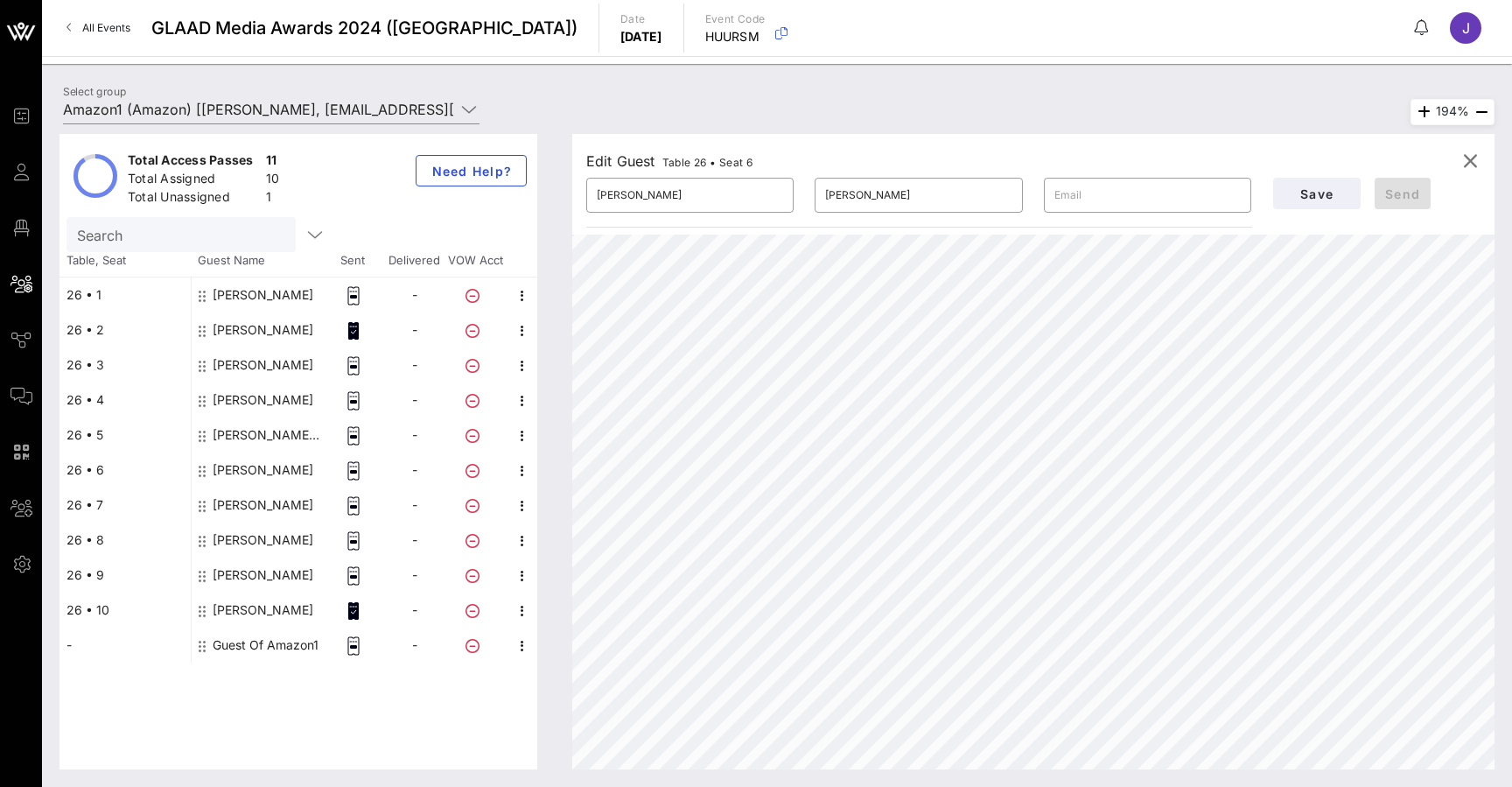
type input "[PERSON_NAME]"
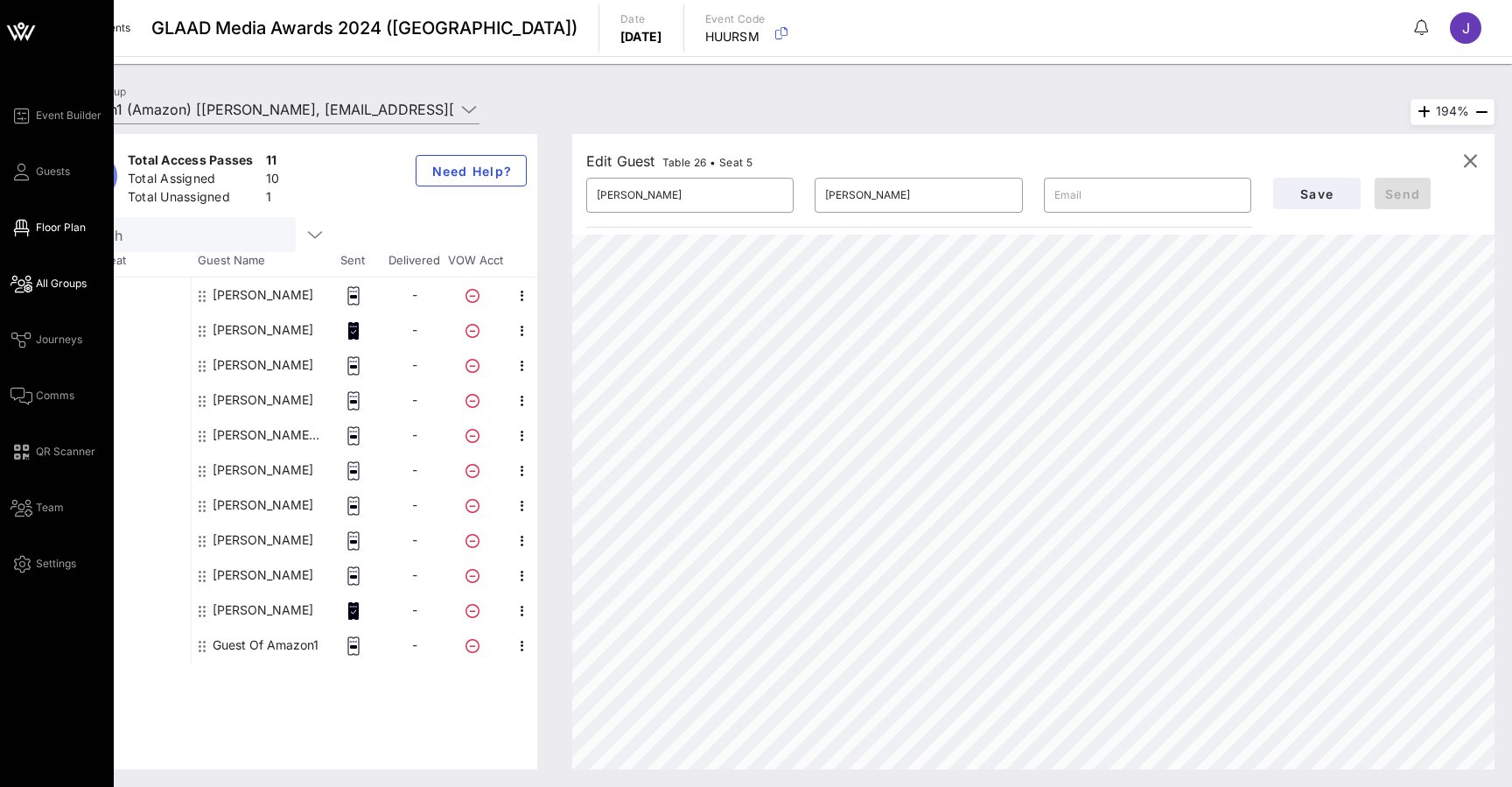
click at [28, 228] on icon at bounding box center [22, 228] width 22 height 3
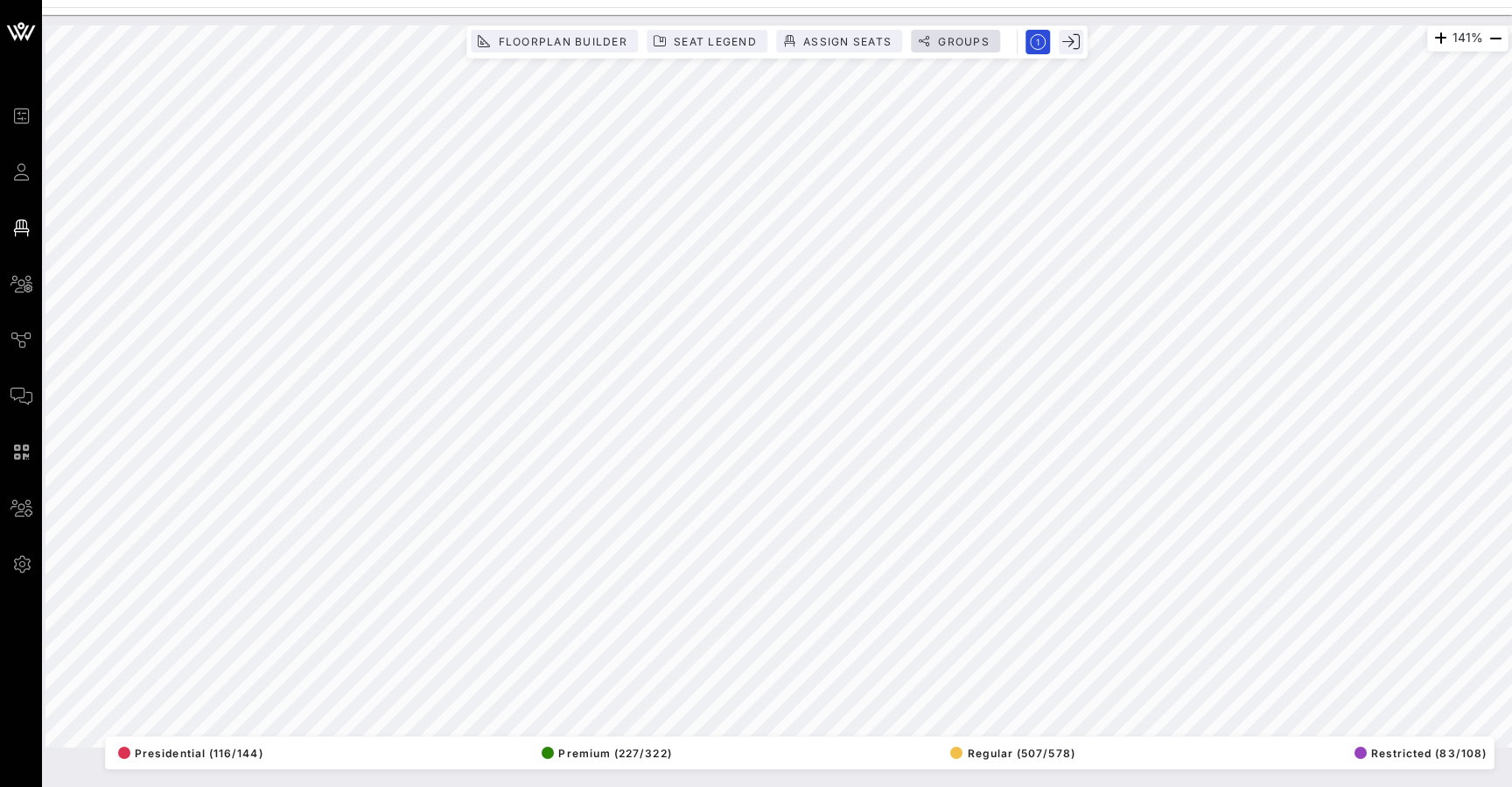
click at [969, 36] on span "Groups" at bounding box center [963, 41] width 52 height 13
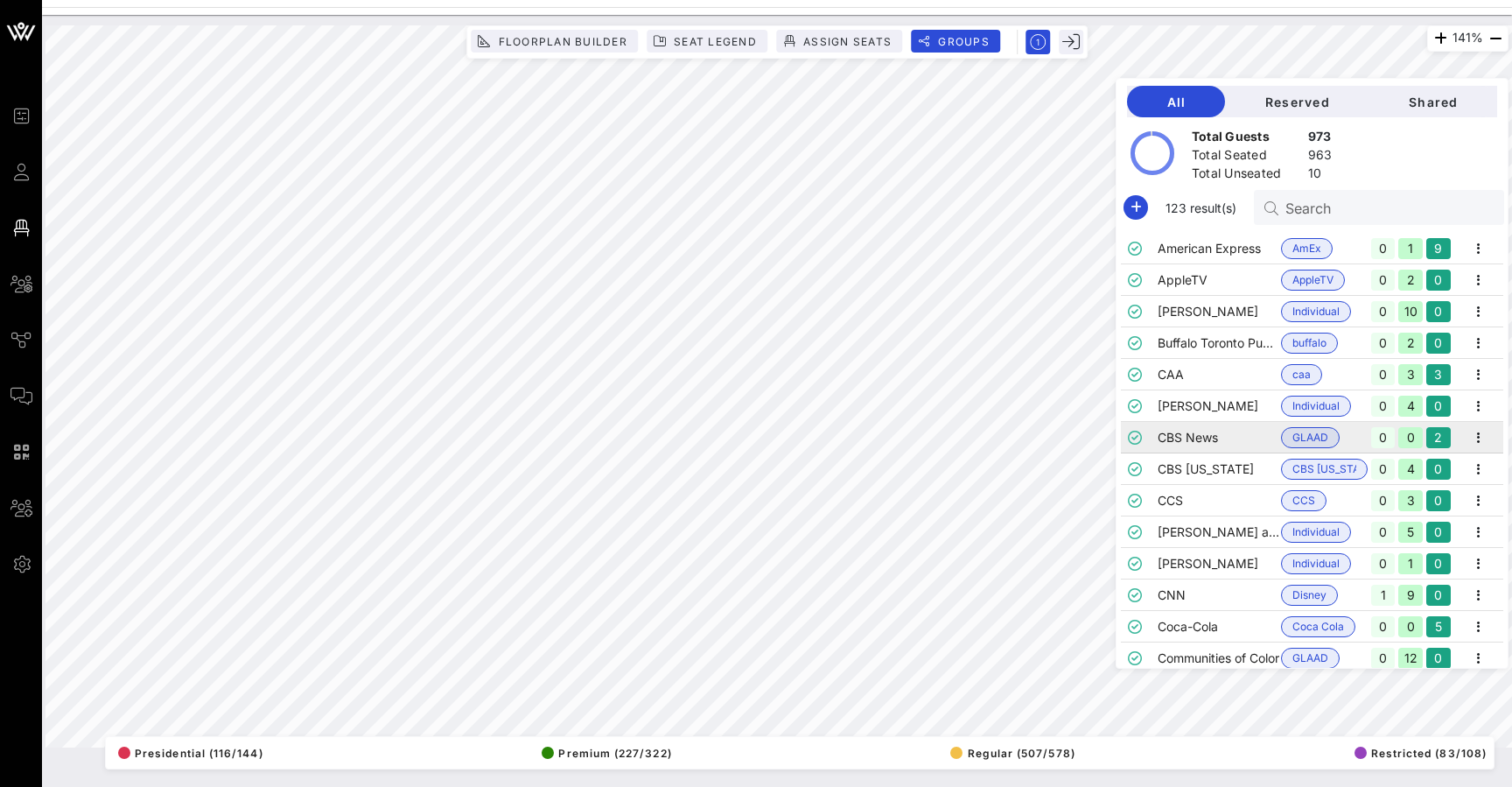
scroll to position [329, 0]
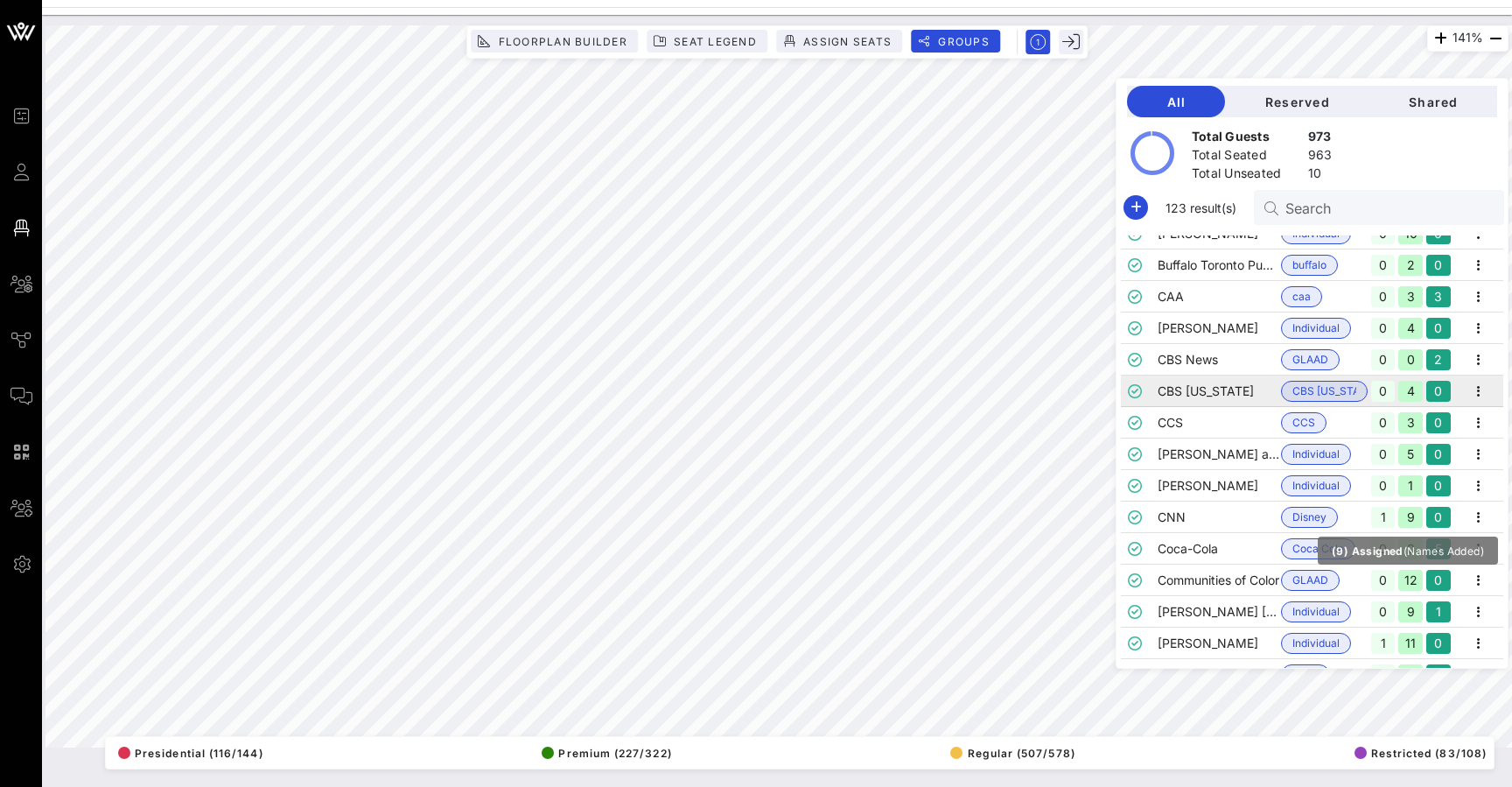
click at [1409, 523] on div "9" at bounding box center [1410, 517] width 25 height 21
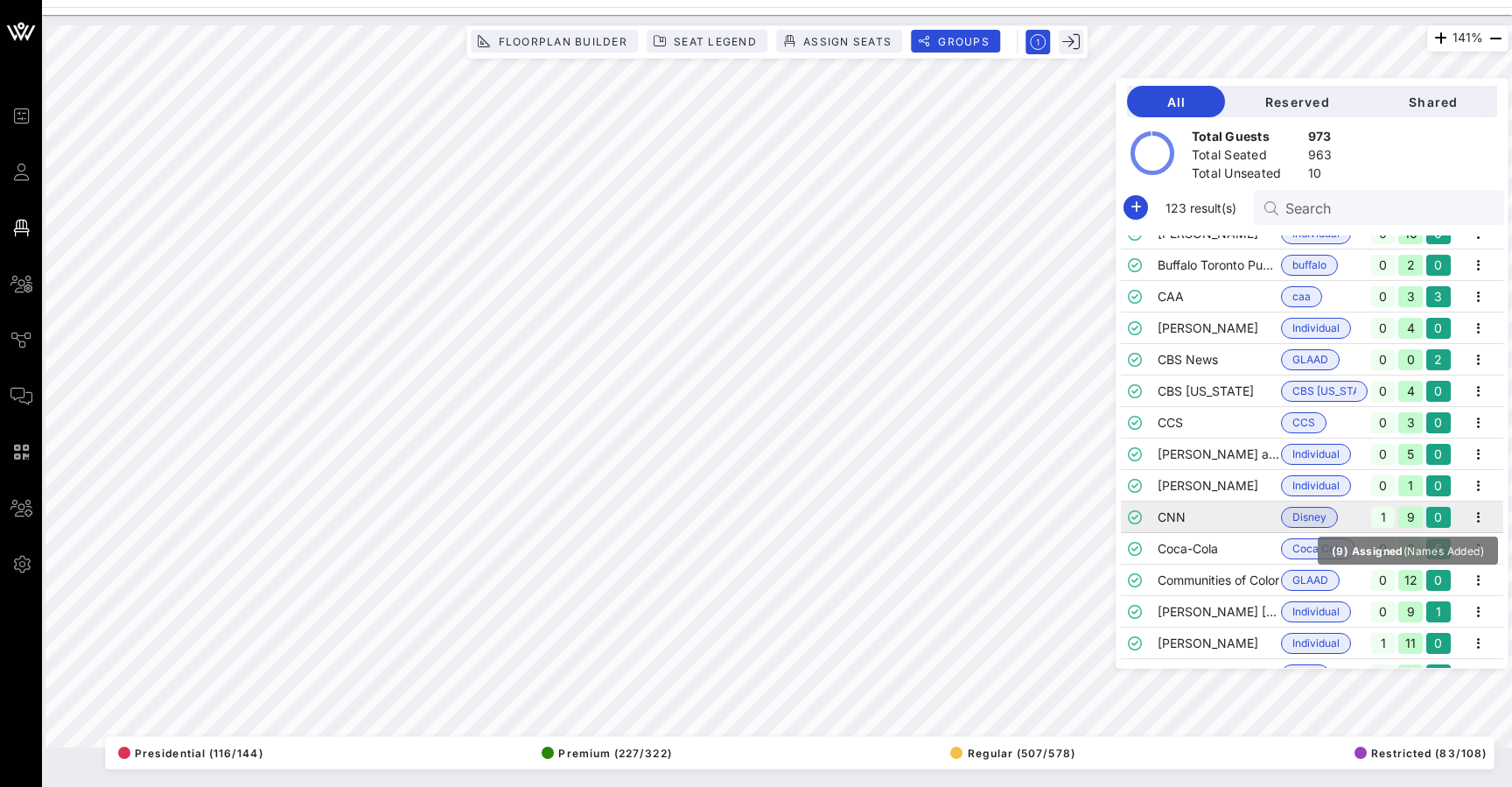
scroll to position [379, 0]
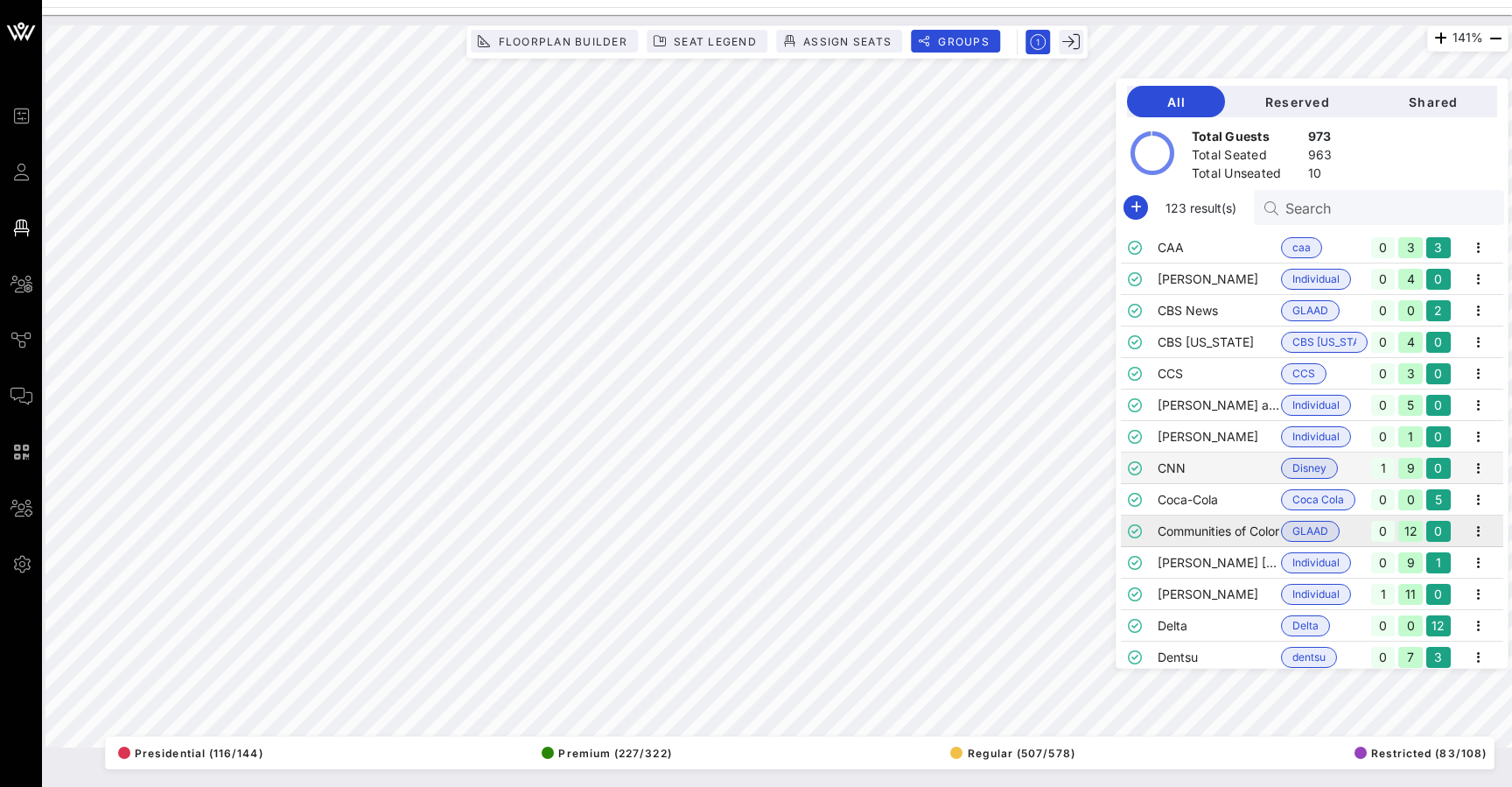
click at [1209, 535] on td "Communities of Color" at bounding box center [1218, 532] width 123 height 32
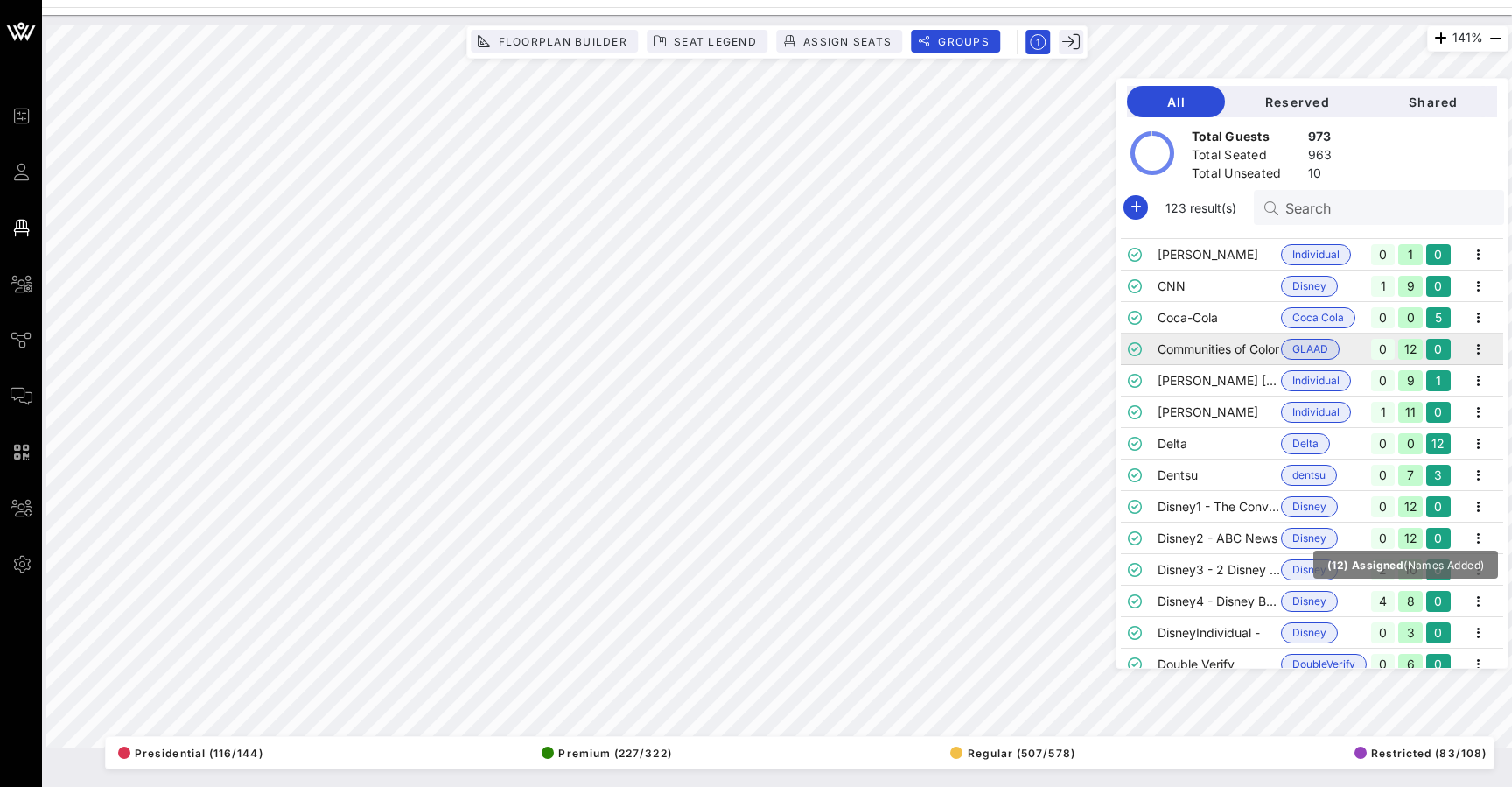
scroll to position [568, 0]
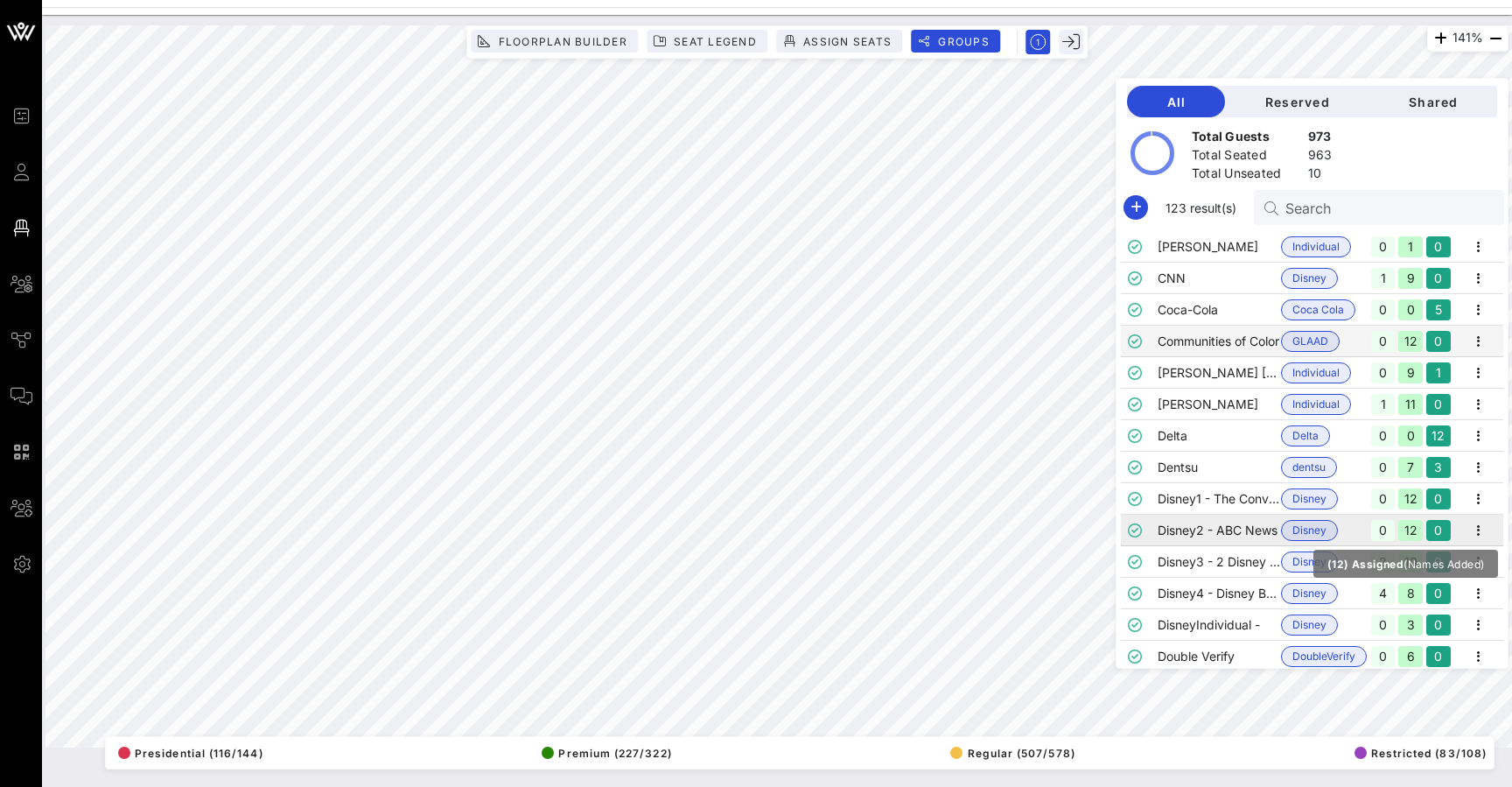
click at [1414, 527] on div "12" at bounding box center [1410, 530] width 25 height 21
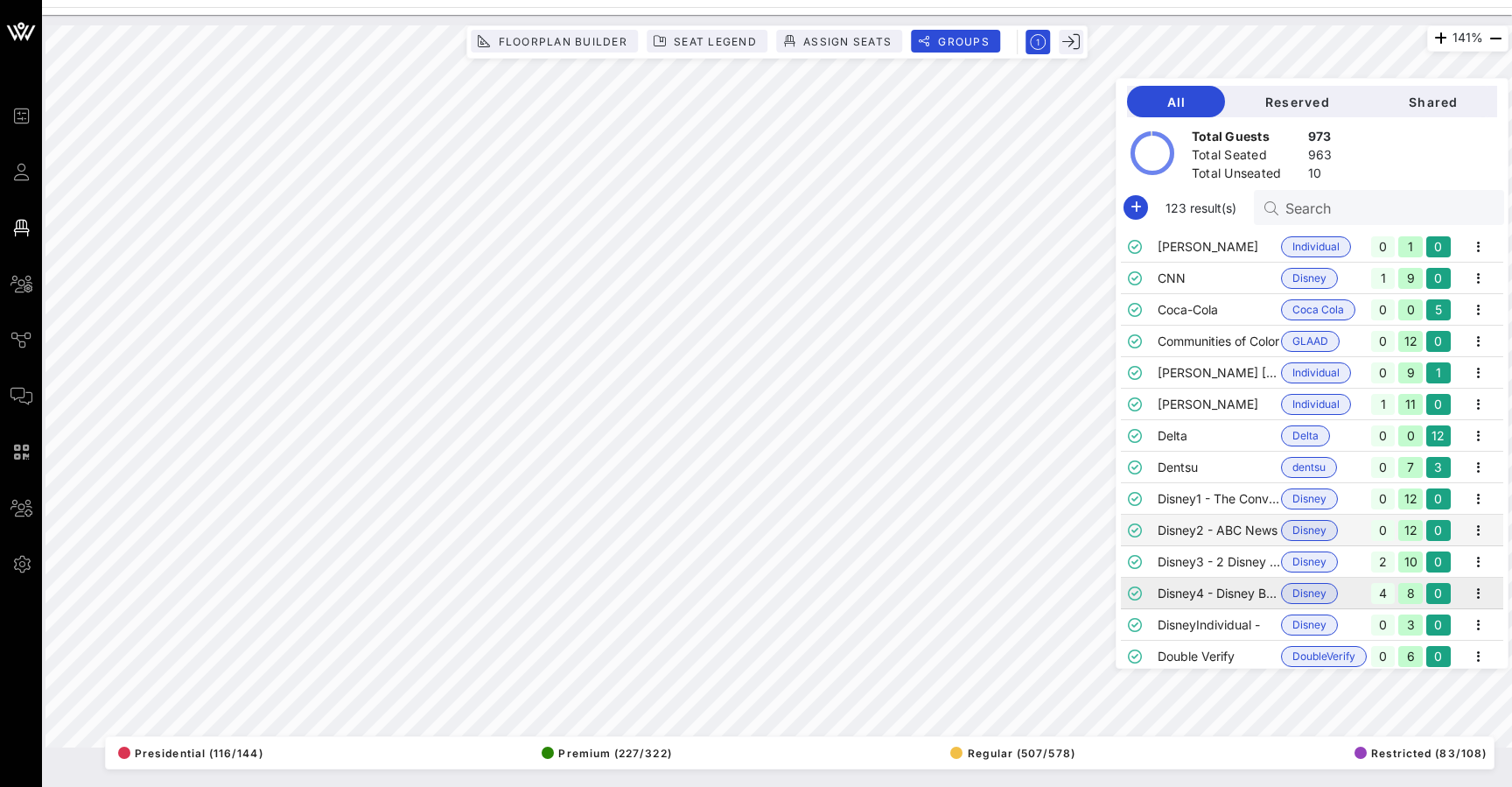
click at [1230, 597] on td "Disney4 - Disney Branded Television" at bounding box center [1218, 594] width 123 height 32
click at [1230, 475] on td "Dentsu" at bounding box center [1218, 467] width 123 height 32
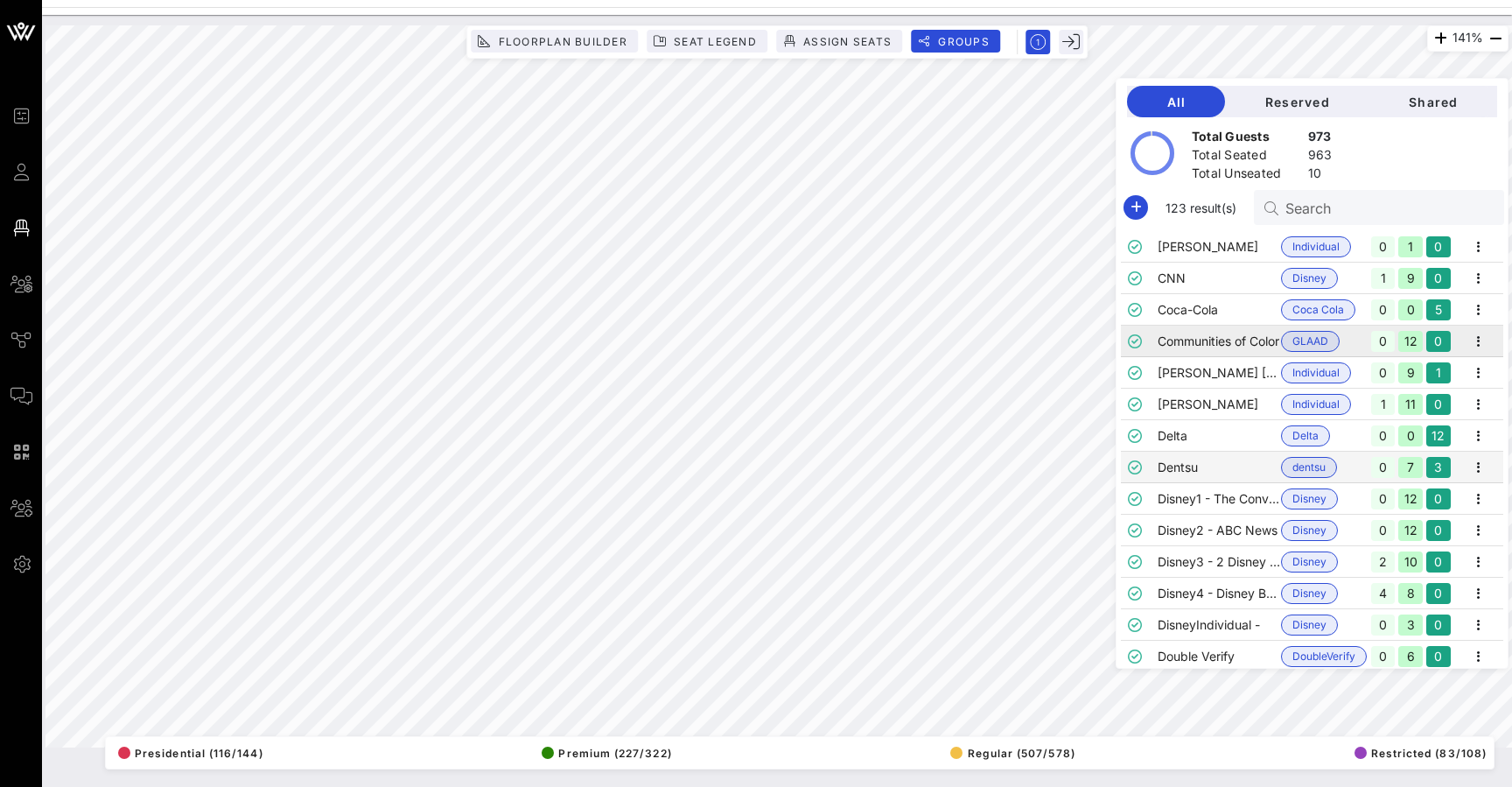
click at [1236, 341] on td "Communities of Color" at bounding box center [1218, 341] width 123 height 32
click at [1232, 302] on td "Coca-Cola" at bounding box center [1218, 310] width 123 height 32
click at [1072, 36] on icon "button" at bounding box center [1071, 42] width 18 height 18
click at [1068, 46] on icon "button" at bounding box center [1071, 42] width 18 height 18
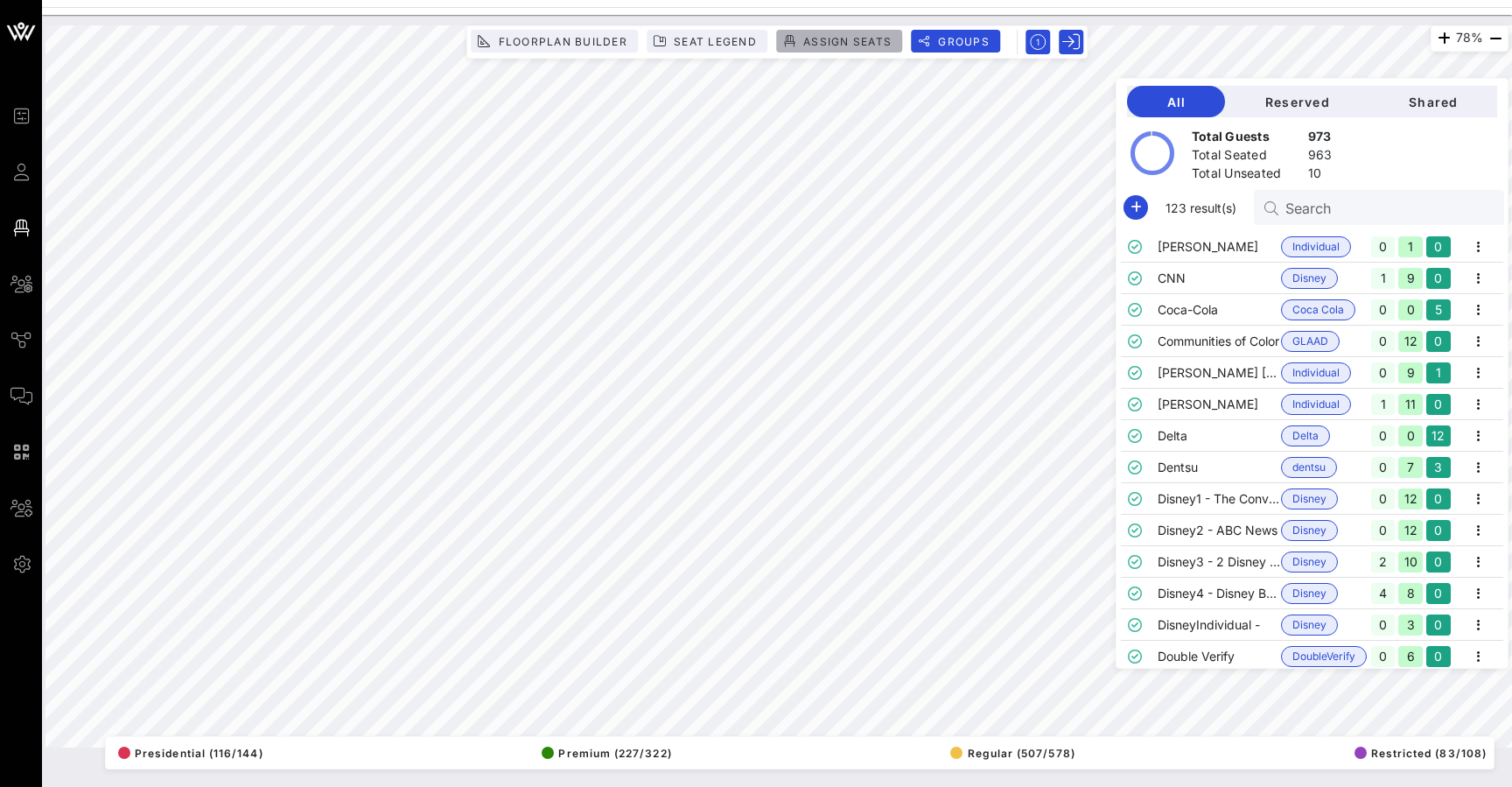
click at [827, 41] on span "Assign Seats" at bounding box center [847, 41] width 90 height 13
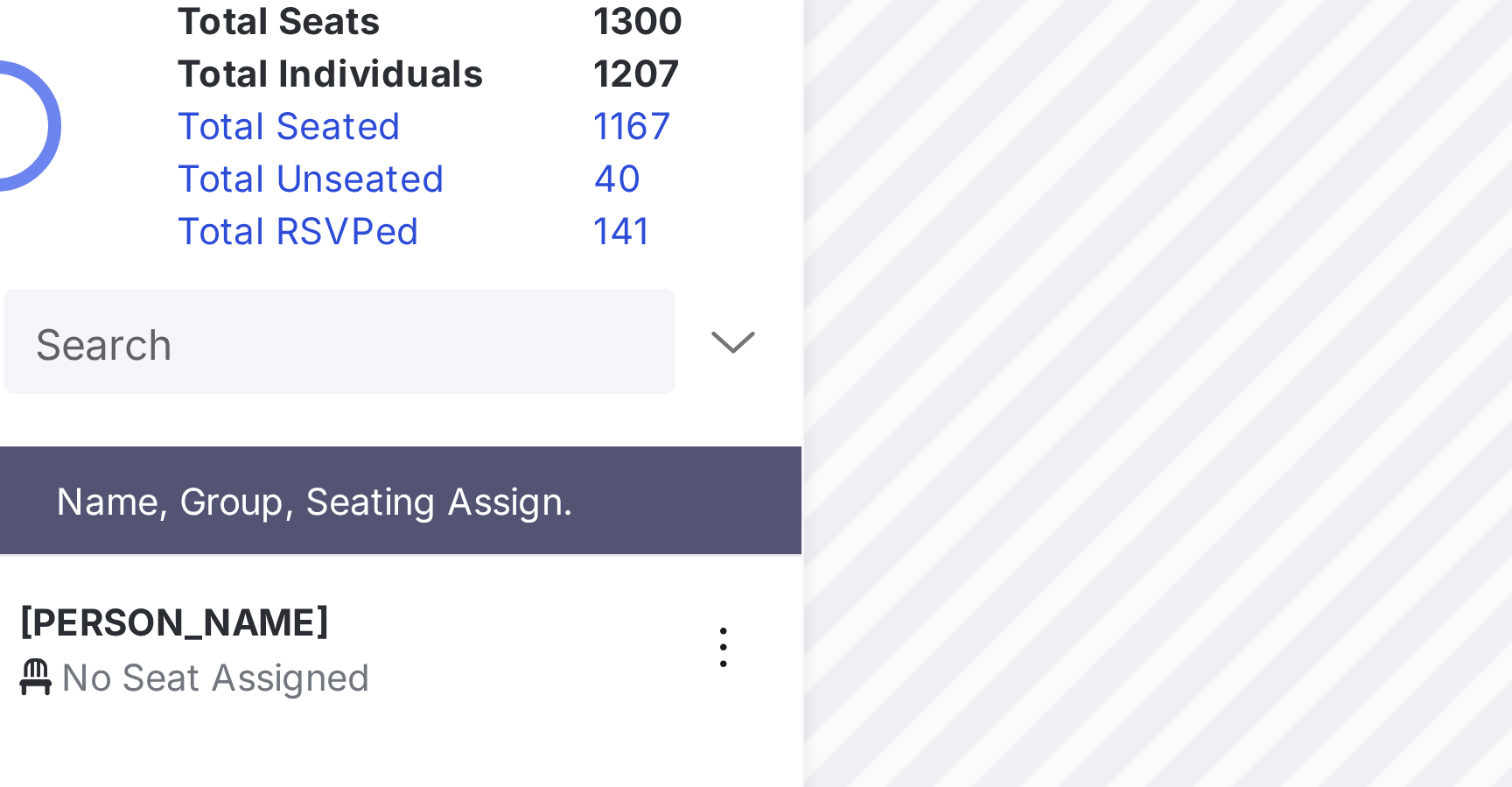
click at [136, 145] on div "Total Unseated" at bounding box center [205, 154] width 139 height 18
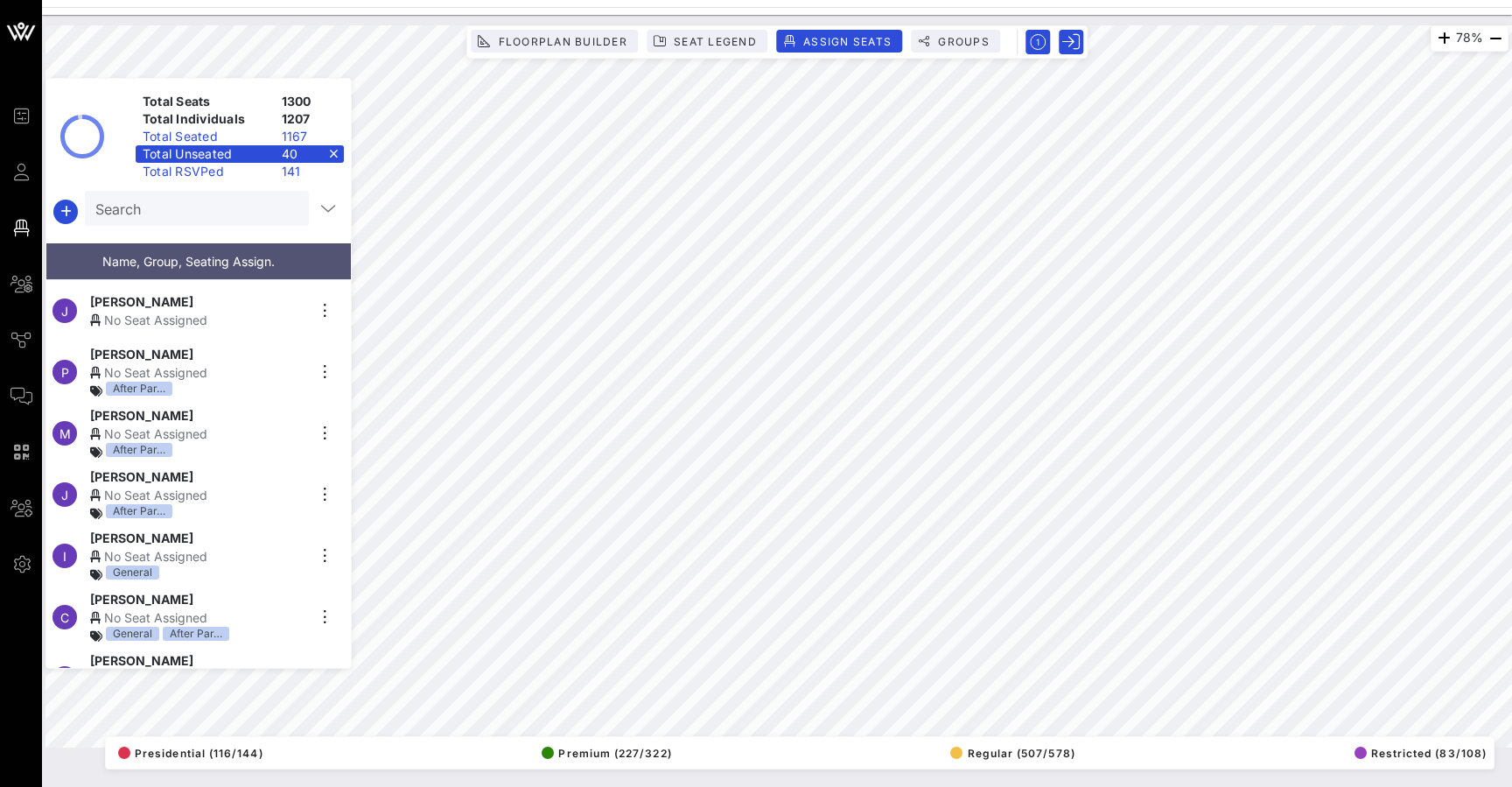
click at [172, 314] on div "No Seat Assigned" at bounding box center [197, 320] width 215 height 19
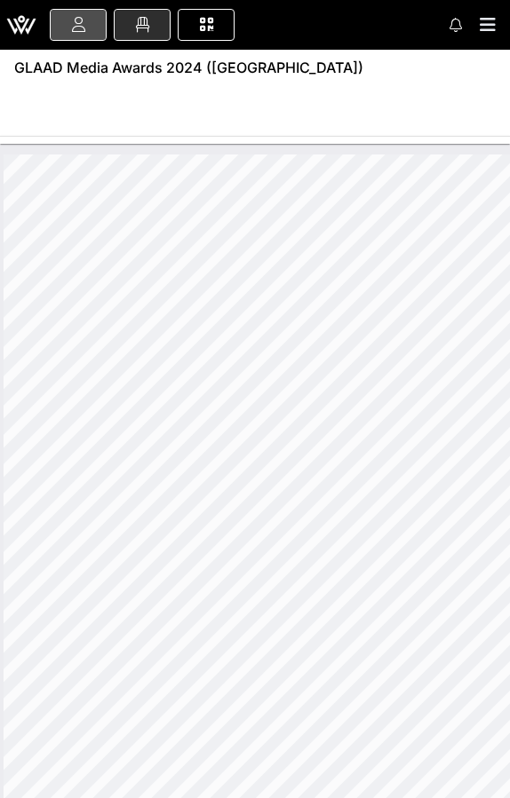
click at [78, 24] on icon at bounding box center [78, 25] width 20 height 2
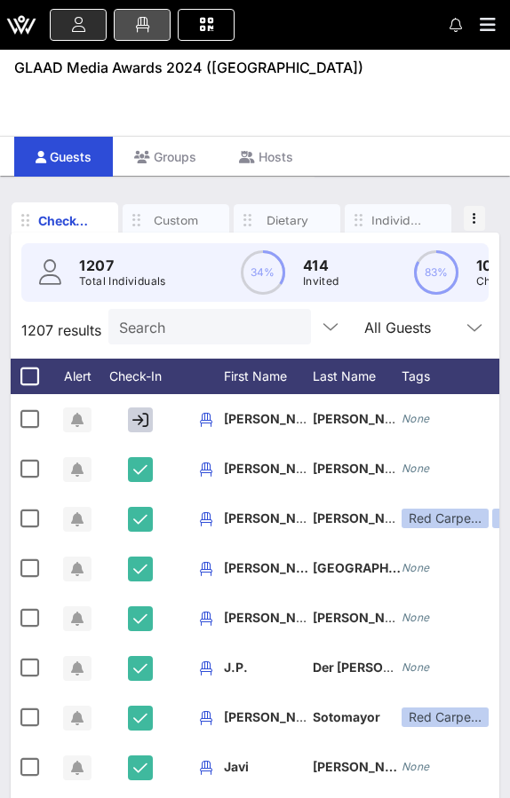
click at [154, 24] on span at bounding box center [142, 25] width 44 height 2
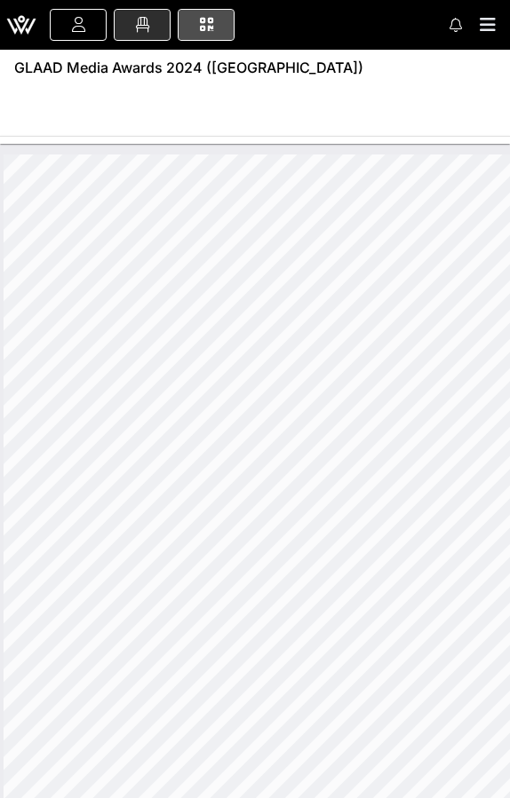
click at [200, 24] on icon at bounding box center [206, 25] width 20 height 2
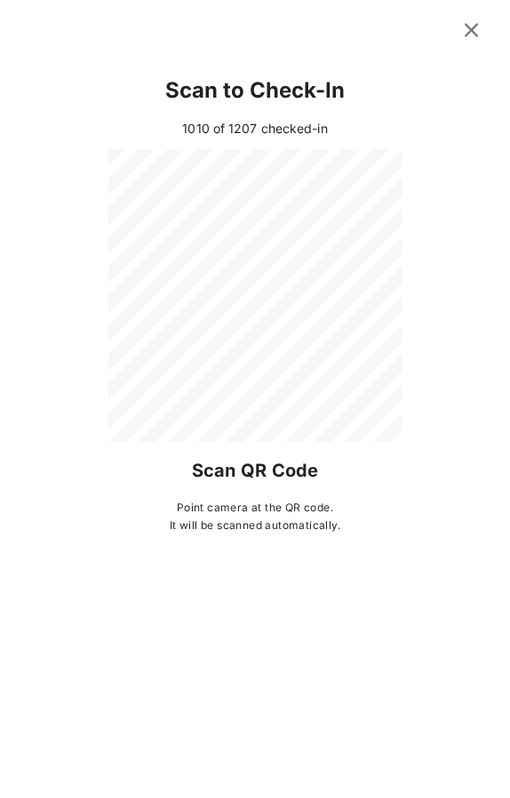
click at [469, 20] on icon at bounding box center [471, 30] width 24 height 21
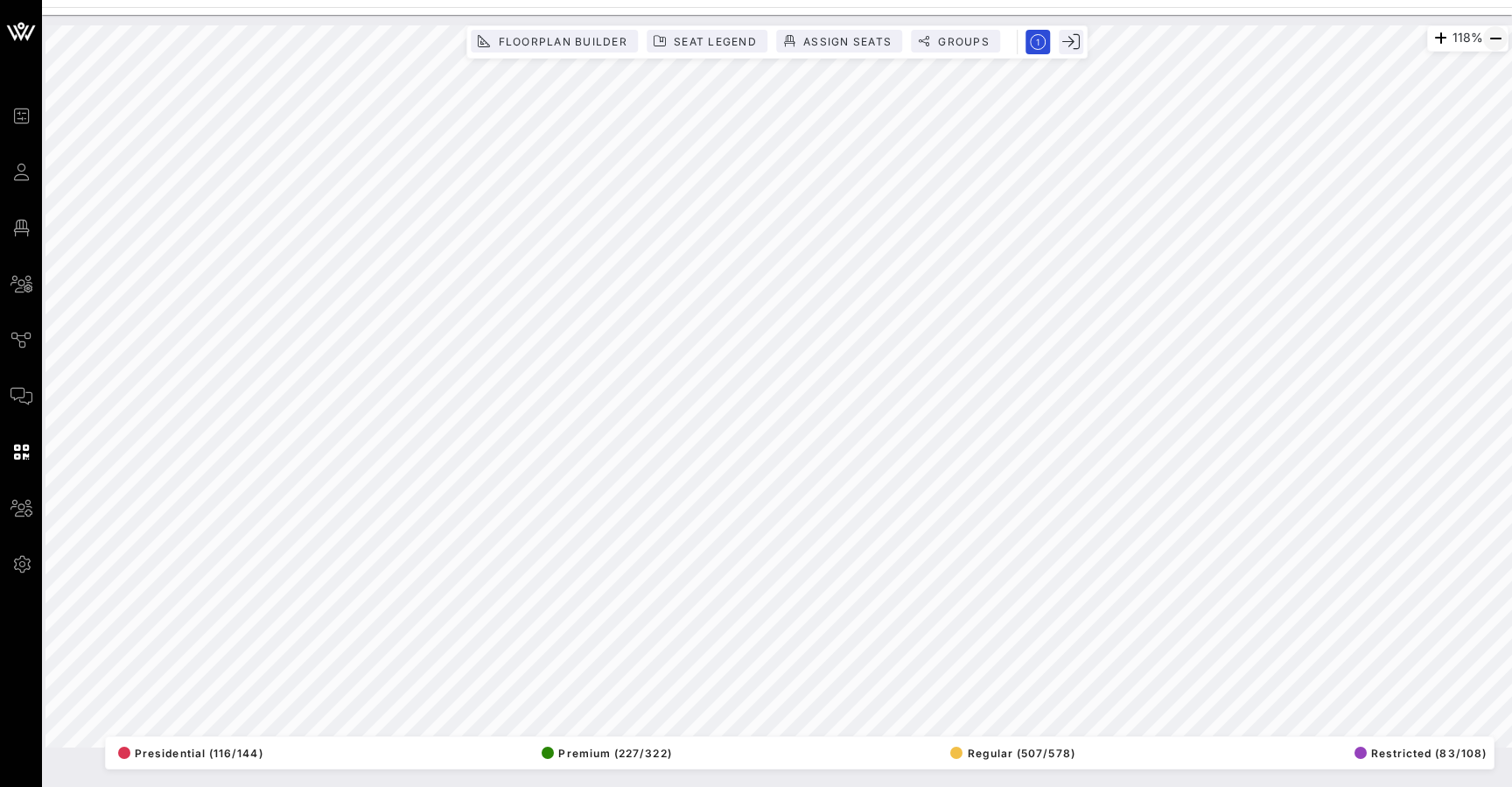
click at [1491, 37] on icon "button" at bounding box center [1495, 37] width 21 height 21
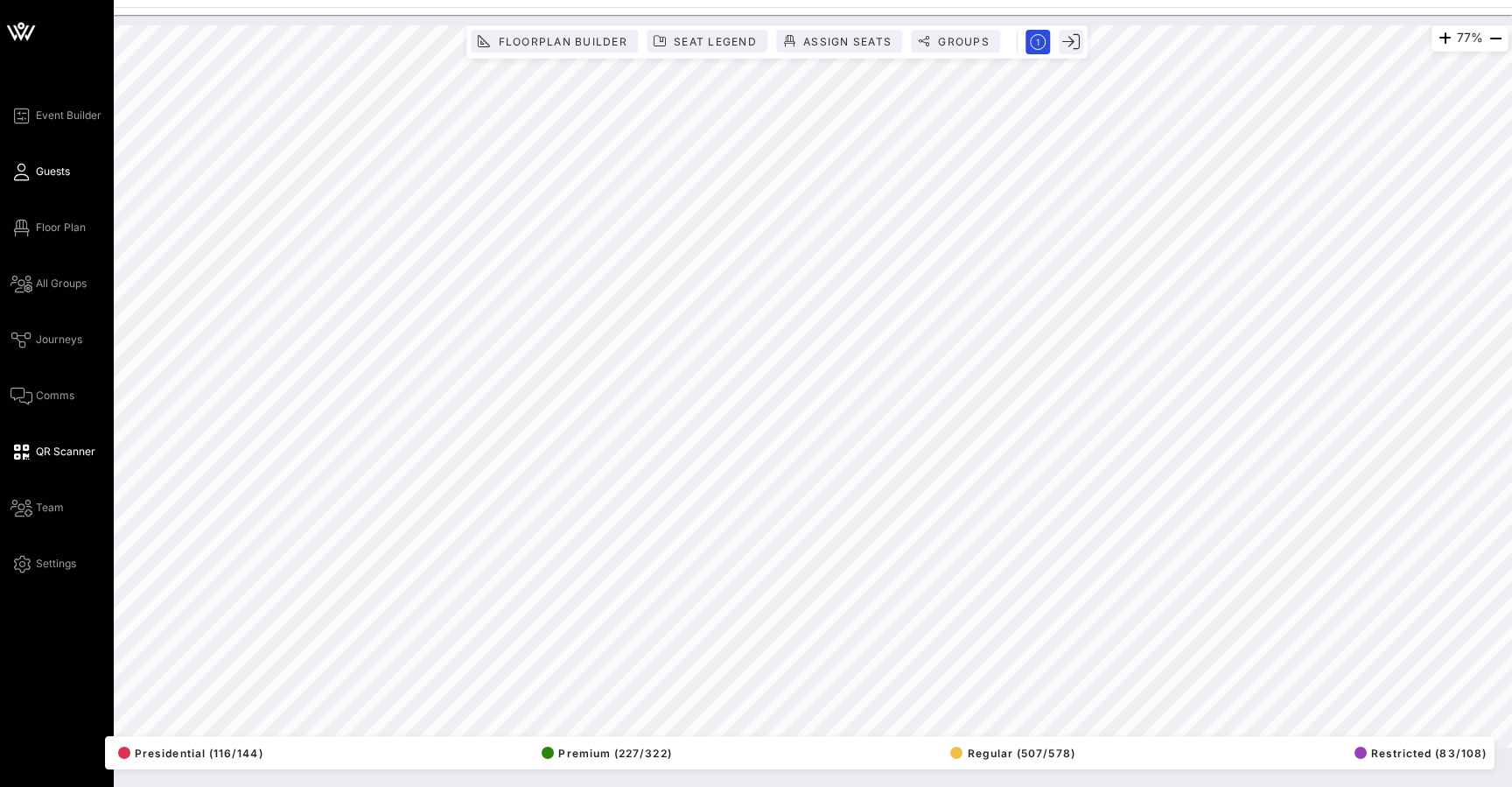
click at [30, 173] on icon at bounding box center [22, 172] width 22 height 3
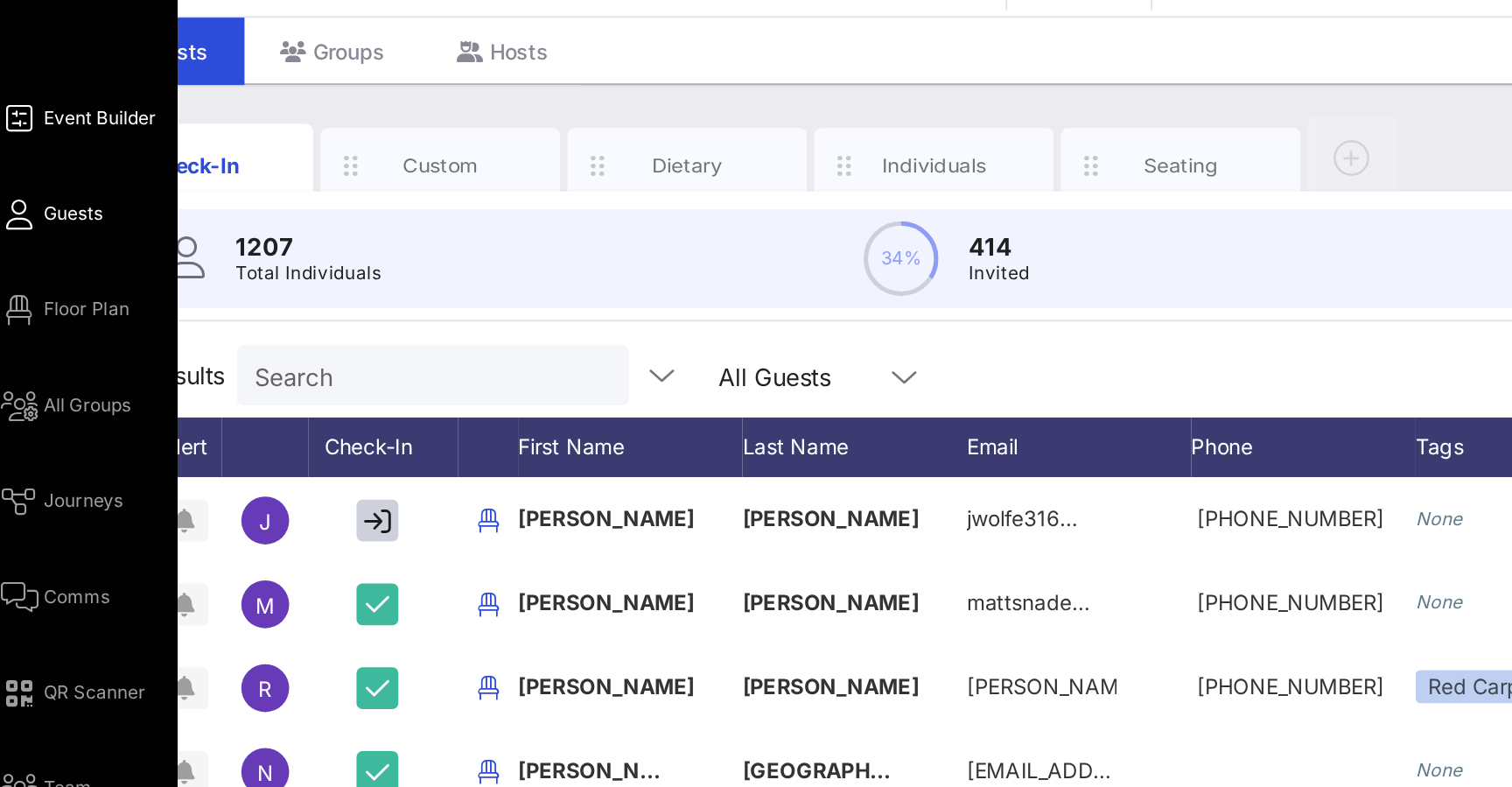
click at [55, 107] on span "Event Builder" at bounding box center [68, 115] width 66 height 16
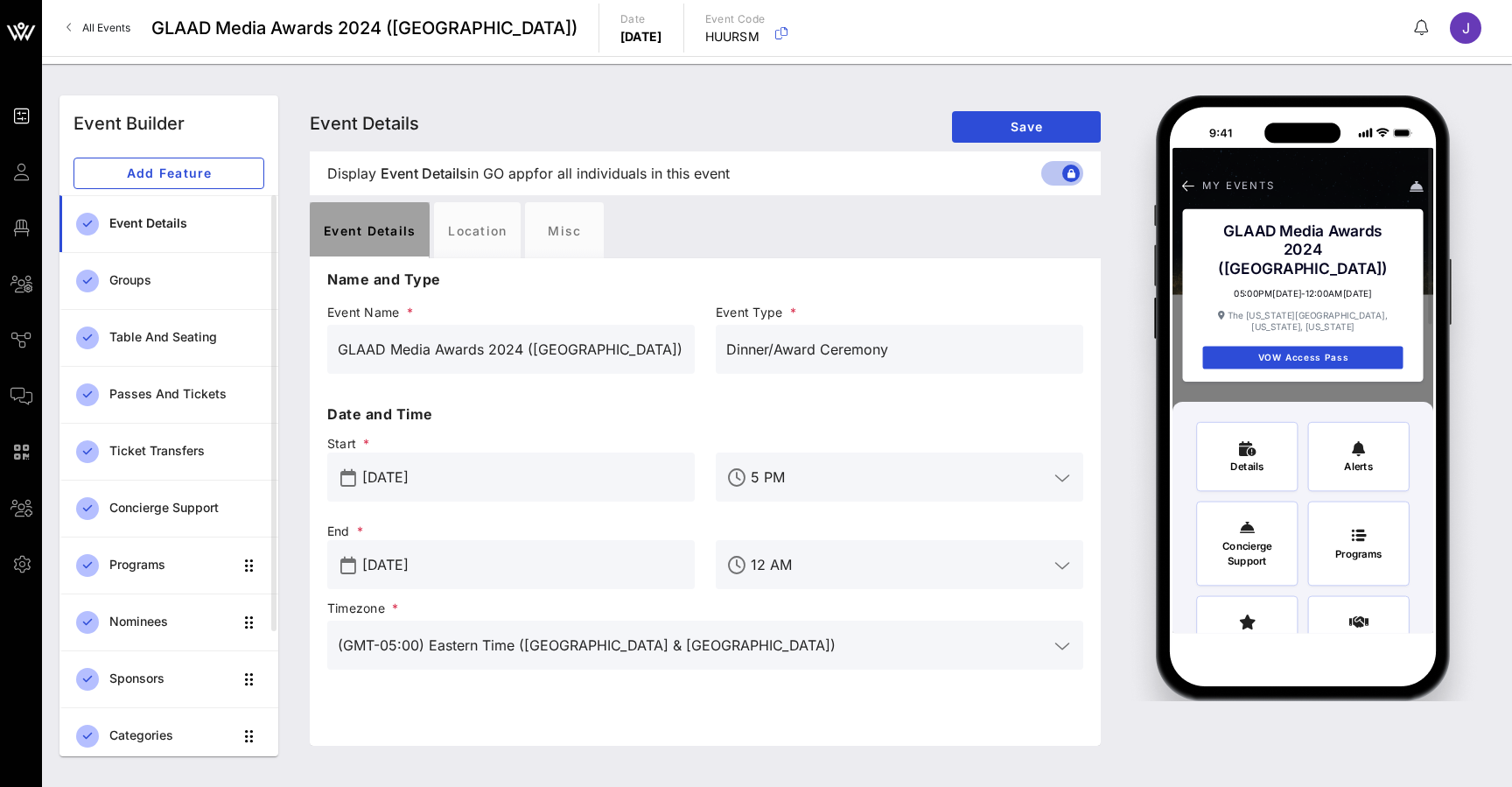
click at [355, 245] on div "Event Details" at bounding box center [370, 230] width 120 height 56
click at [484, 234] on div "Location" at bounding box center [477, 230] width 87 height 56
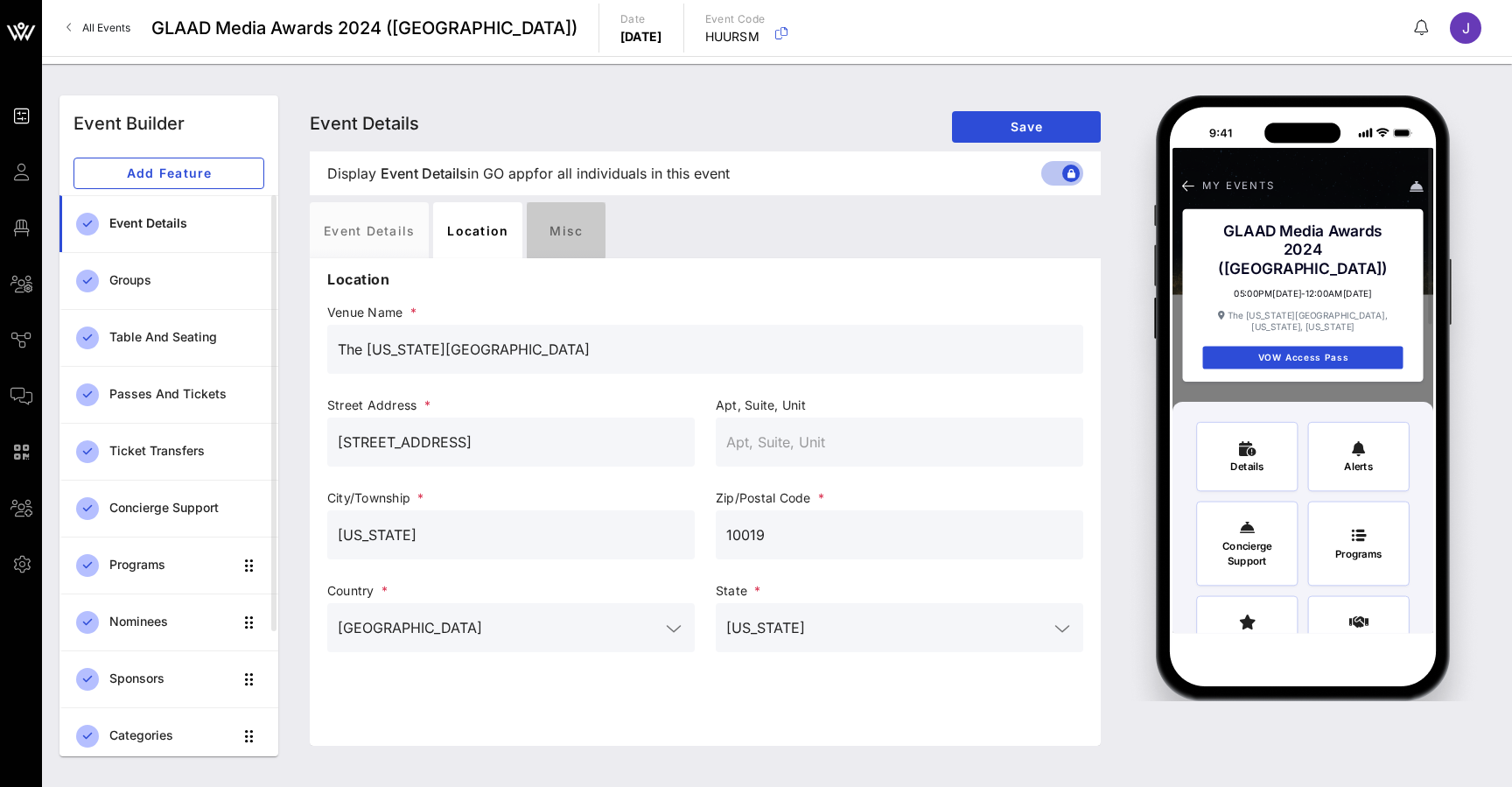
click at [601, 230] on div "Misc" at bounding box center [566, 230] width 79 height 56
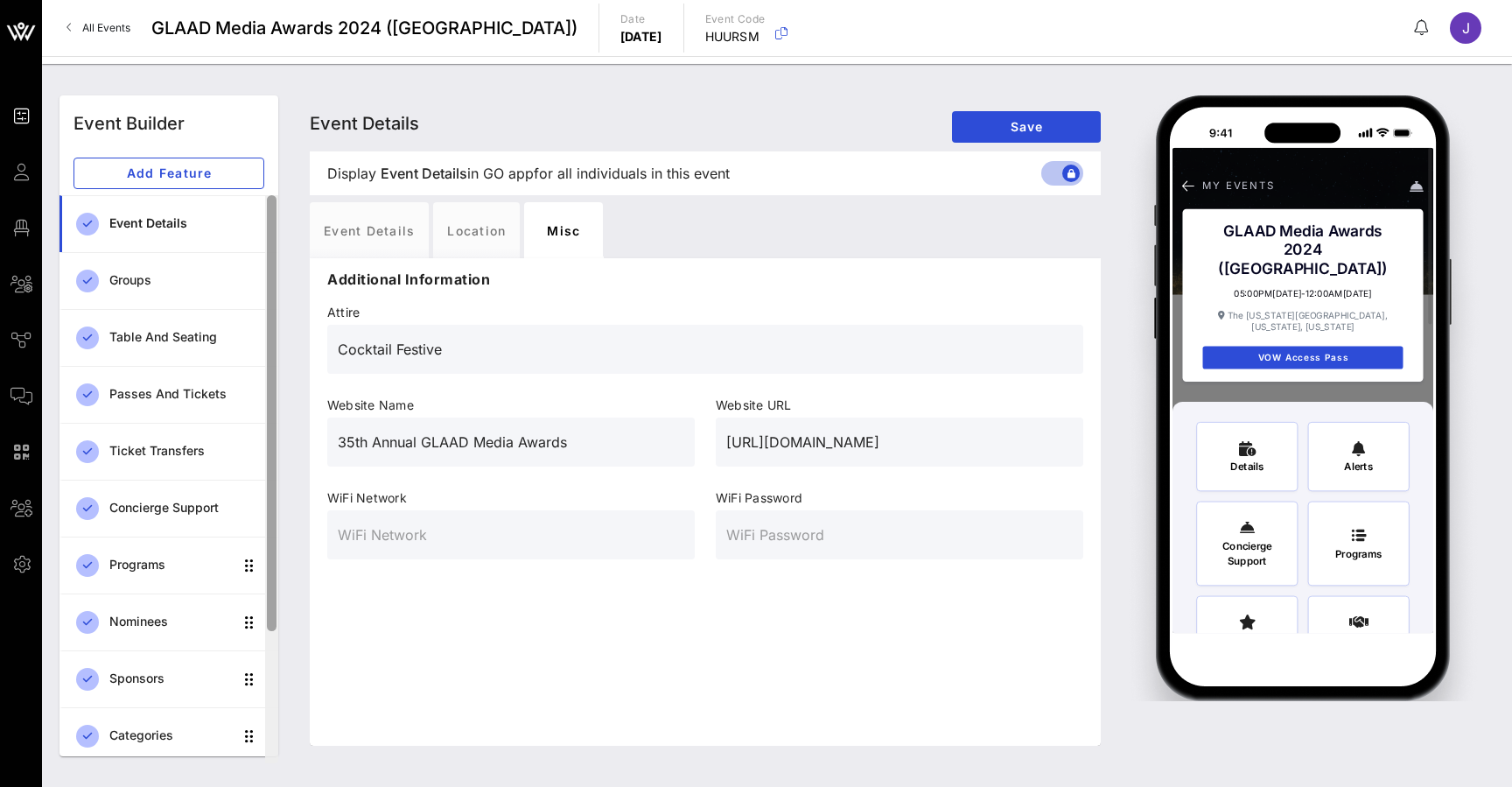
drag, startPoint x: 464, startPoint y: 349, endPoint x: 266, endPoint y: 349, distance: 198.0
click at [266, 349] on div "Event Builder Add Feature Event Details Groups Table and Seating Passes and Tic…" at bounding box center [777, 426] width 1456 height 682
drag, startPoint x: 524, startPoint y: 528, endPoint x: 300, endPoint y: 531, distance: 224.0
click at [300, 531] on div "Event Details Event Details Event Details Save Display Event Details Event Deta…" at bounding box center [706, 426] width 812 height 661
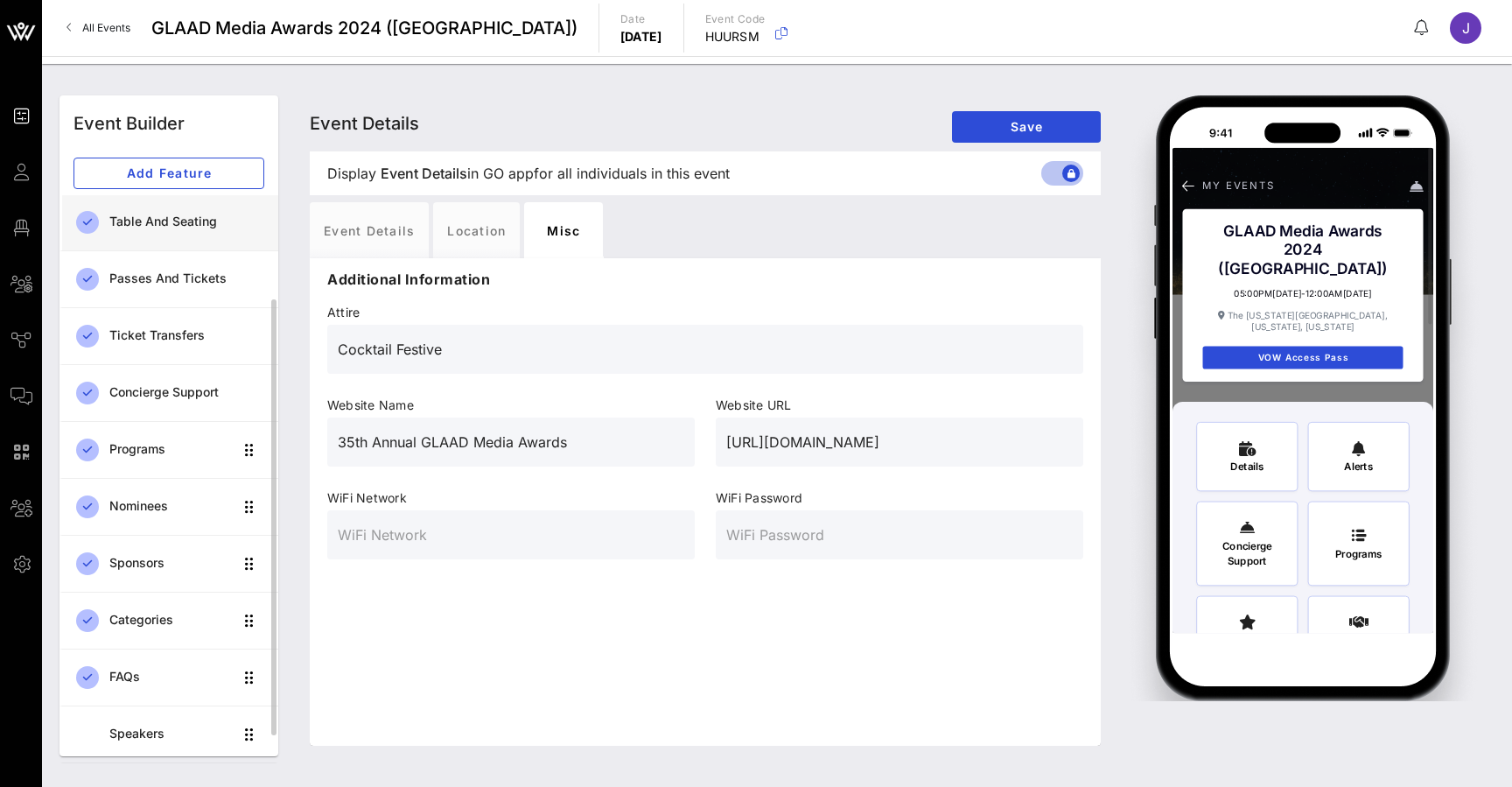
scroll to position [124, 0]
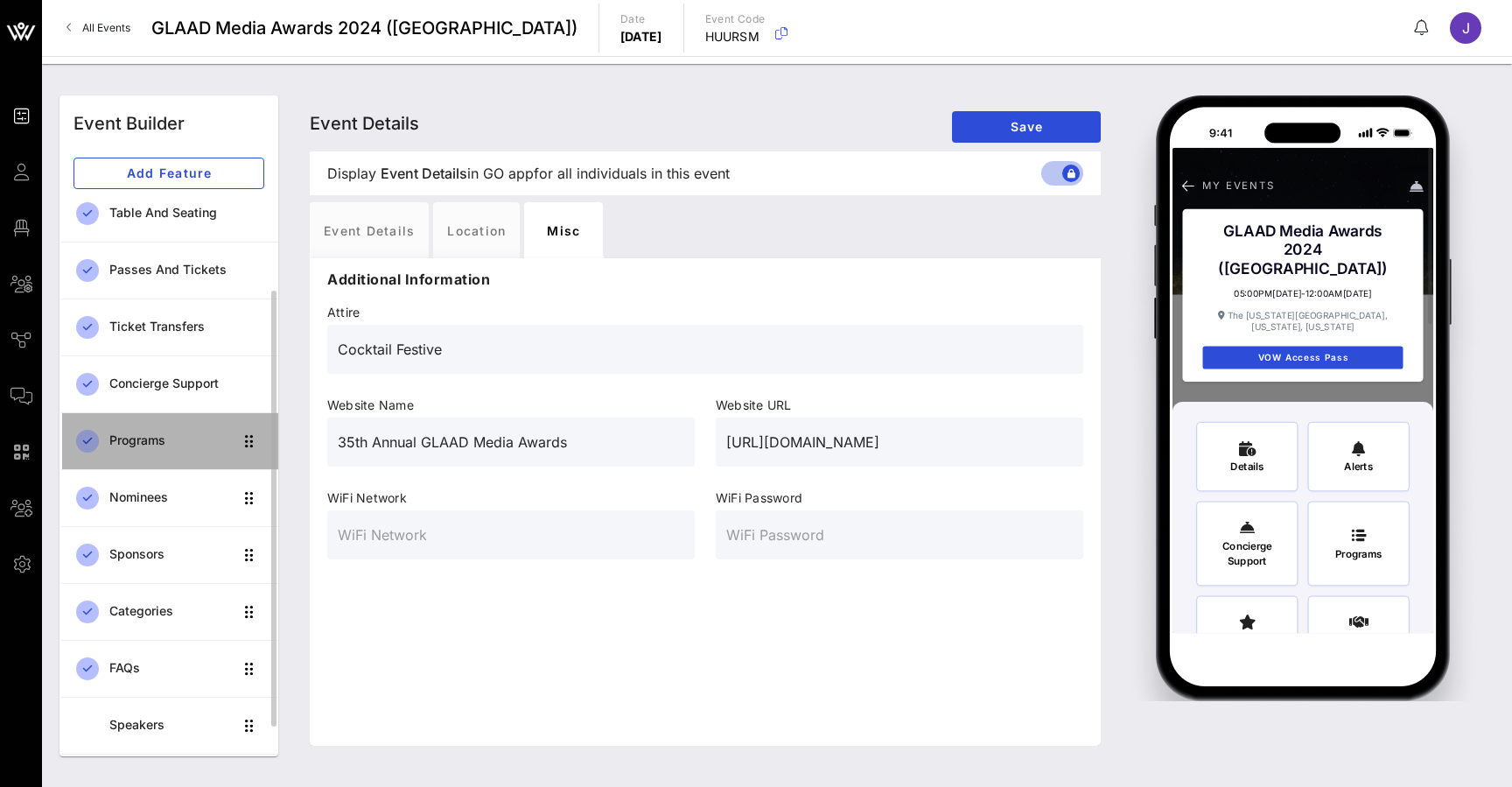
click at [167, 457] on div "Programs" at bounding box center [171, 441] width 123 height 36
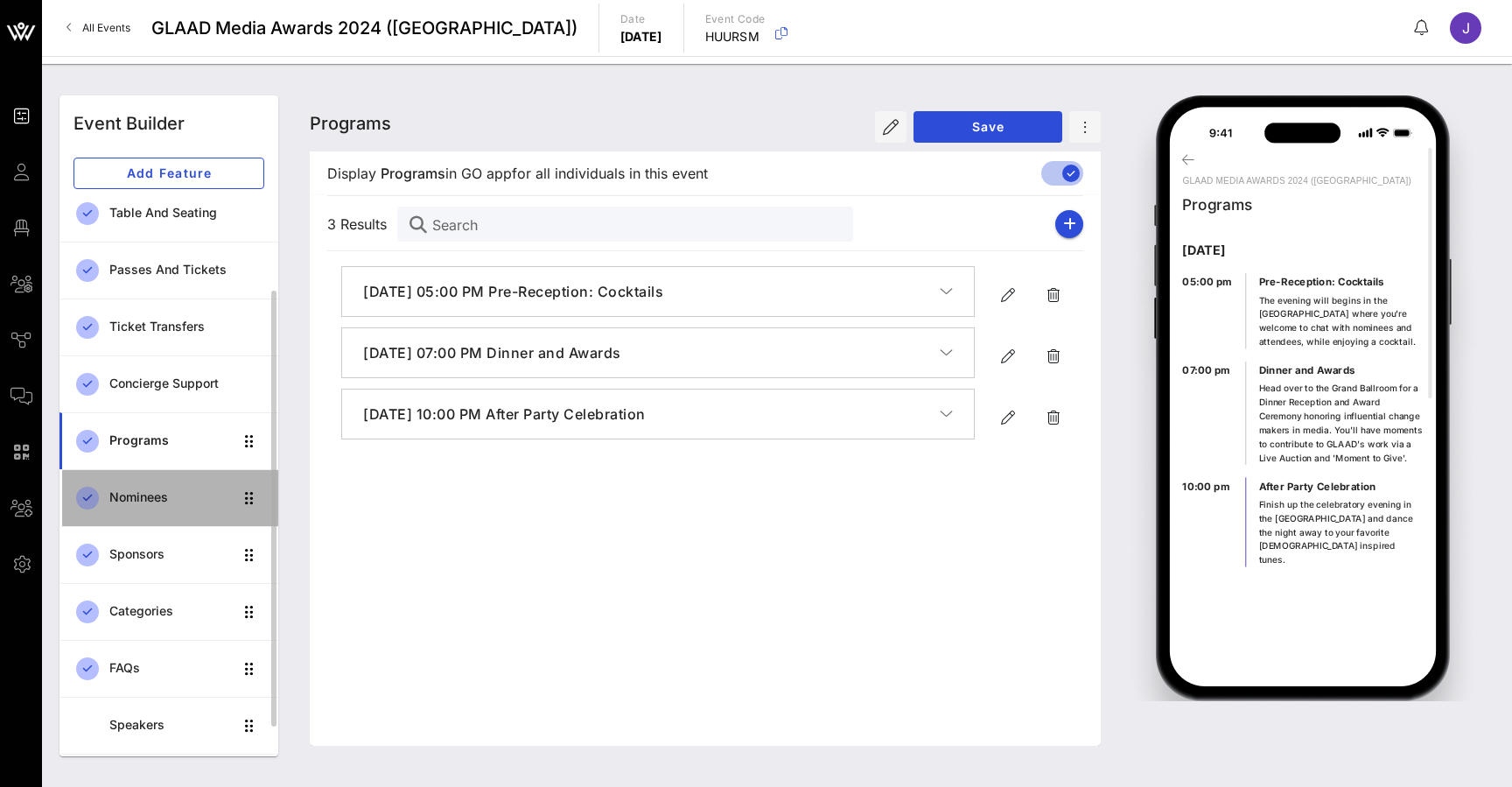
click at [152, 496] on div "Nominees" at bounding box center [171, 497] width 123 height 15
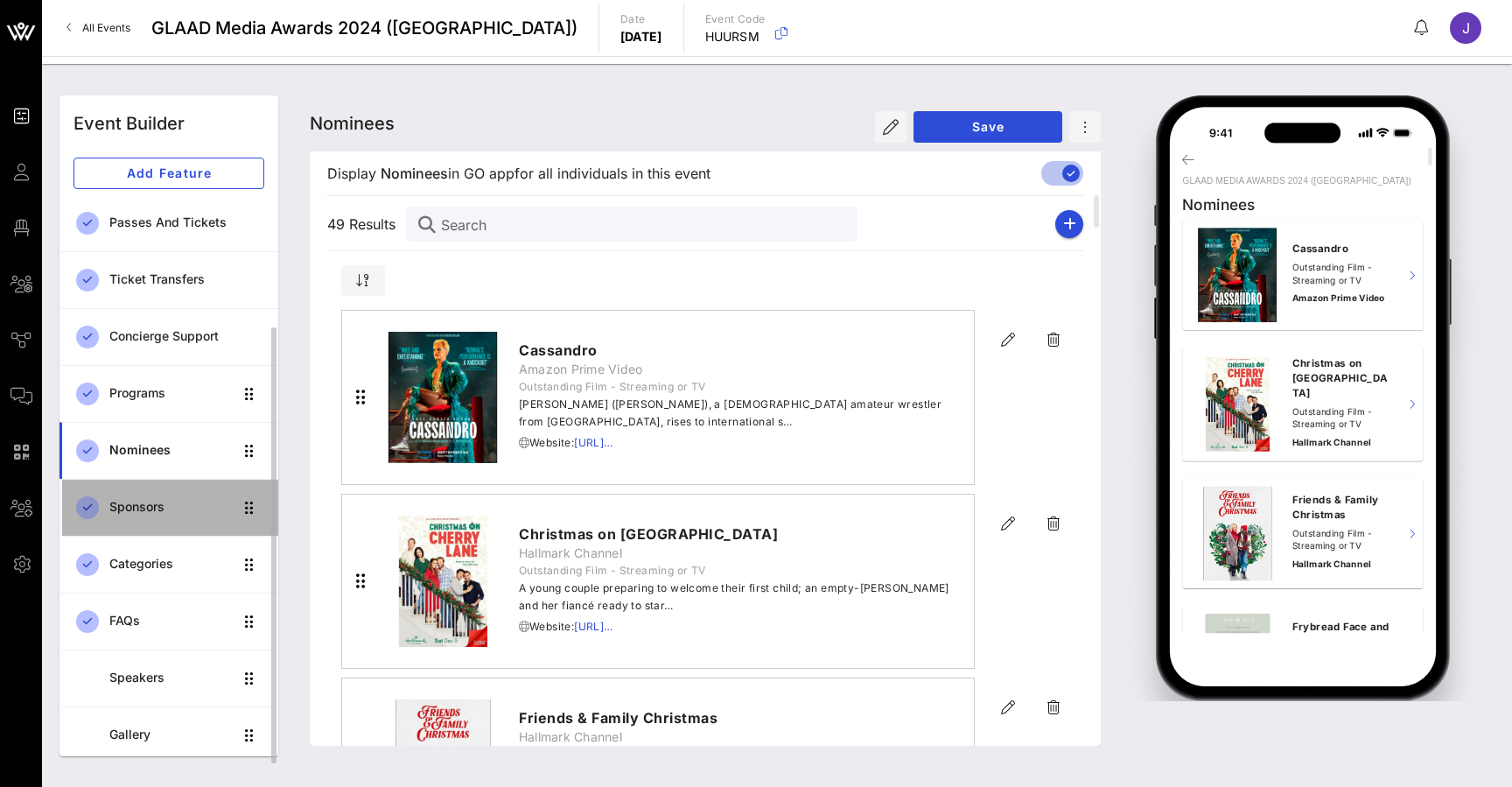
click at [137, 517] on div "Sponsors" at bounding box center [171, 507] width 123 height 36
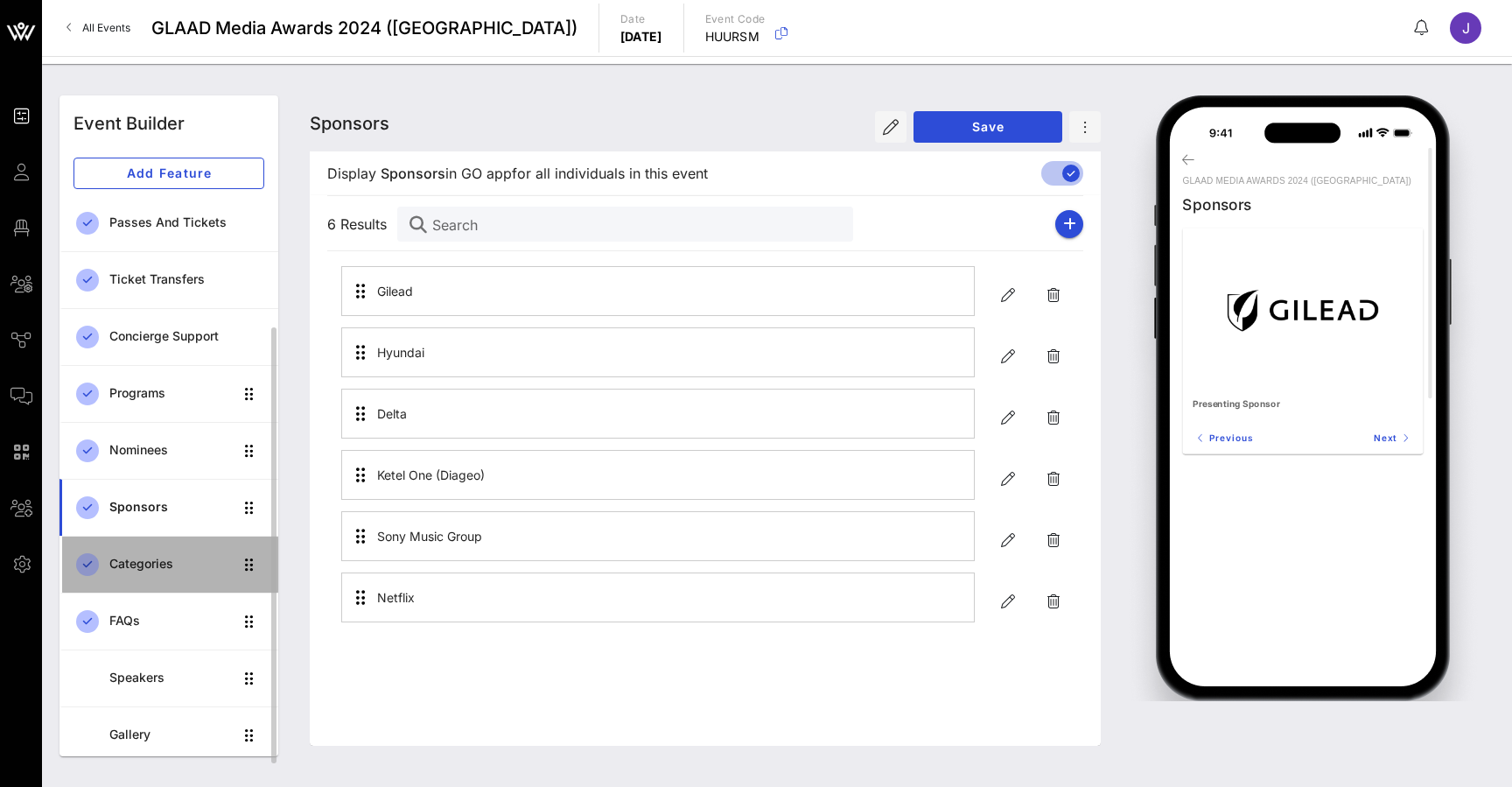
click at [133, 570] on div "Categories" at bounding box center [171, 564] width 123 height 15
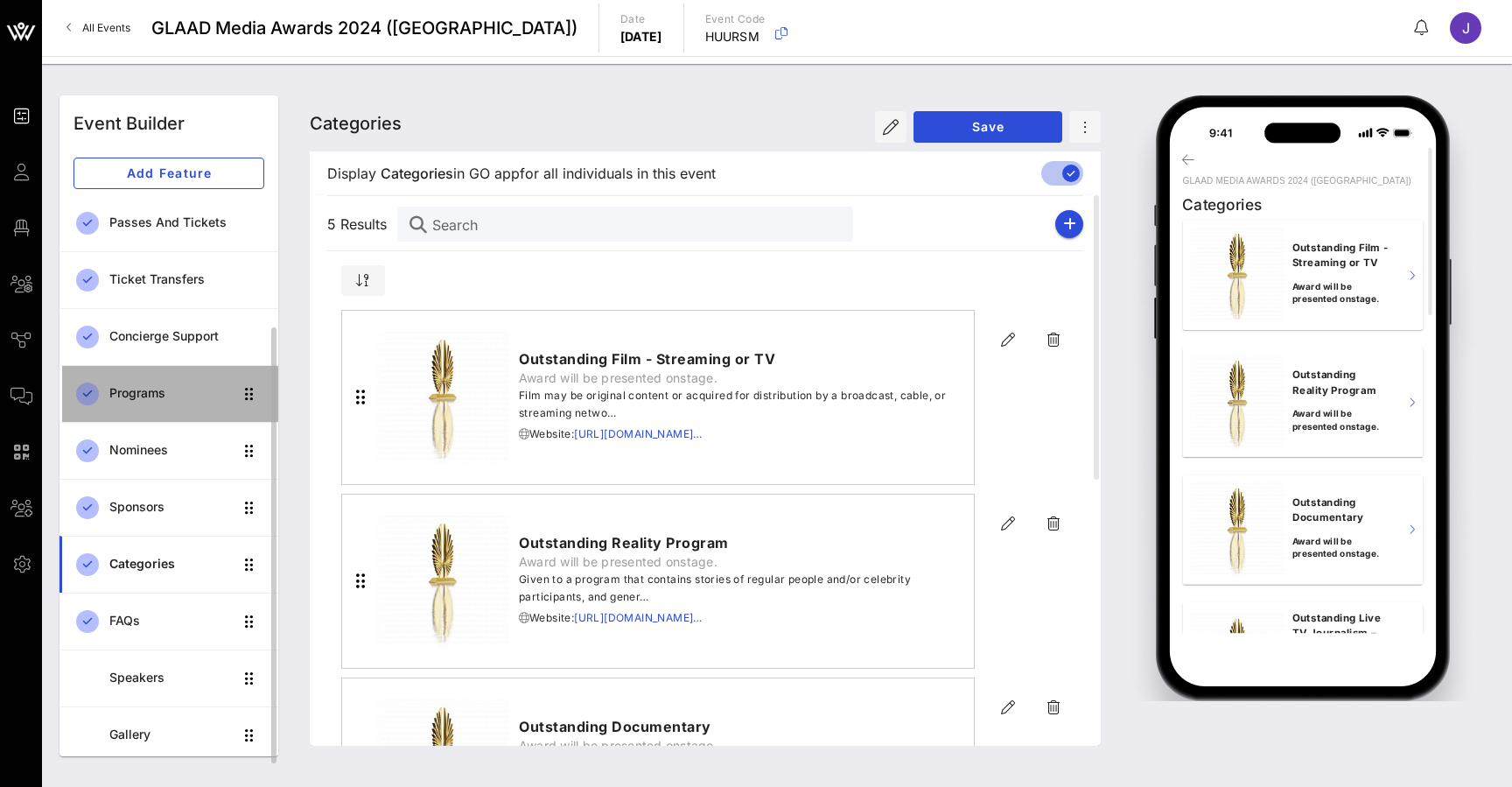
click at [164, 394] on div "Programs" at bounding box center [171, 393] width 123 height 15
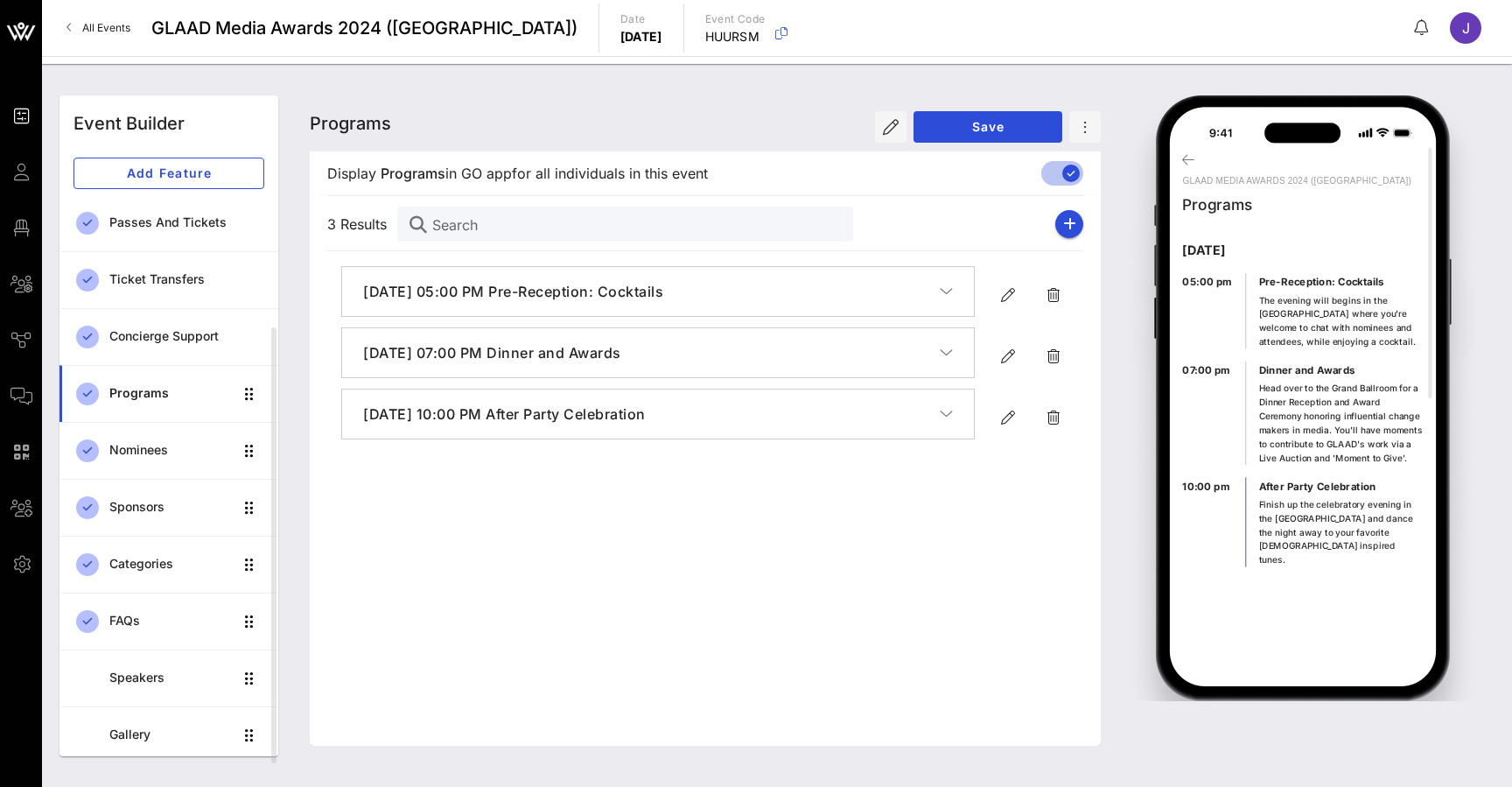
click at [478, 293] on h4 "May 11, 2024, 05:00 PM Pre-Reception: Cocktails" at bounding box center [651, 291] width 577 height 21
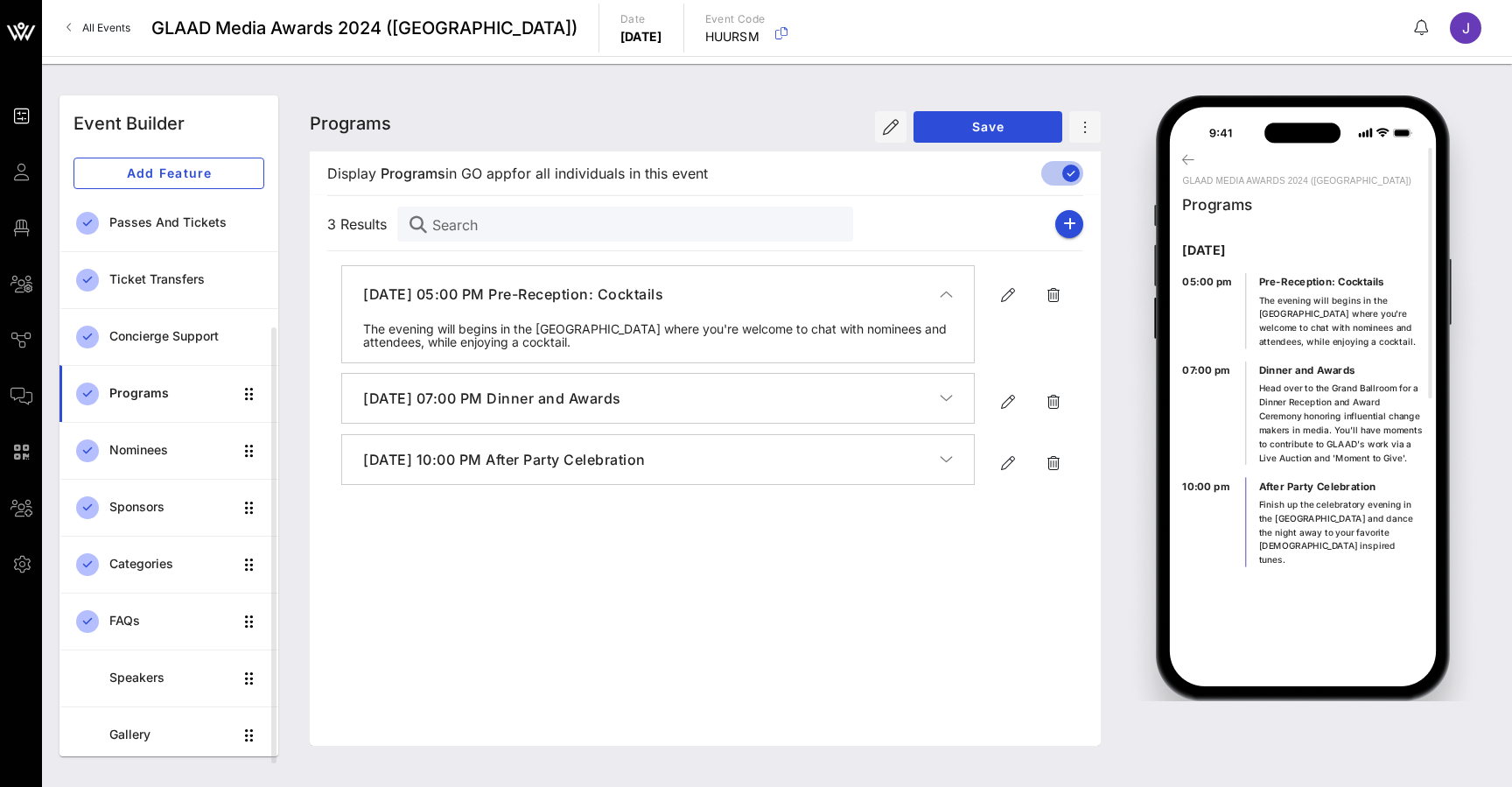
drag, startPoint x: 838, startPoint y: 282, endPoint x: 956, endPoint y: 289, distance: 118.2
click at [956, 289] on button "May 11, 2024, 05:00 PM Pre-Reception: Cocktails" at bounding box center [657, 294] width 632 height 56
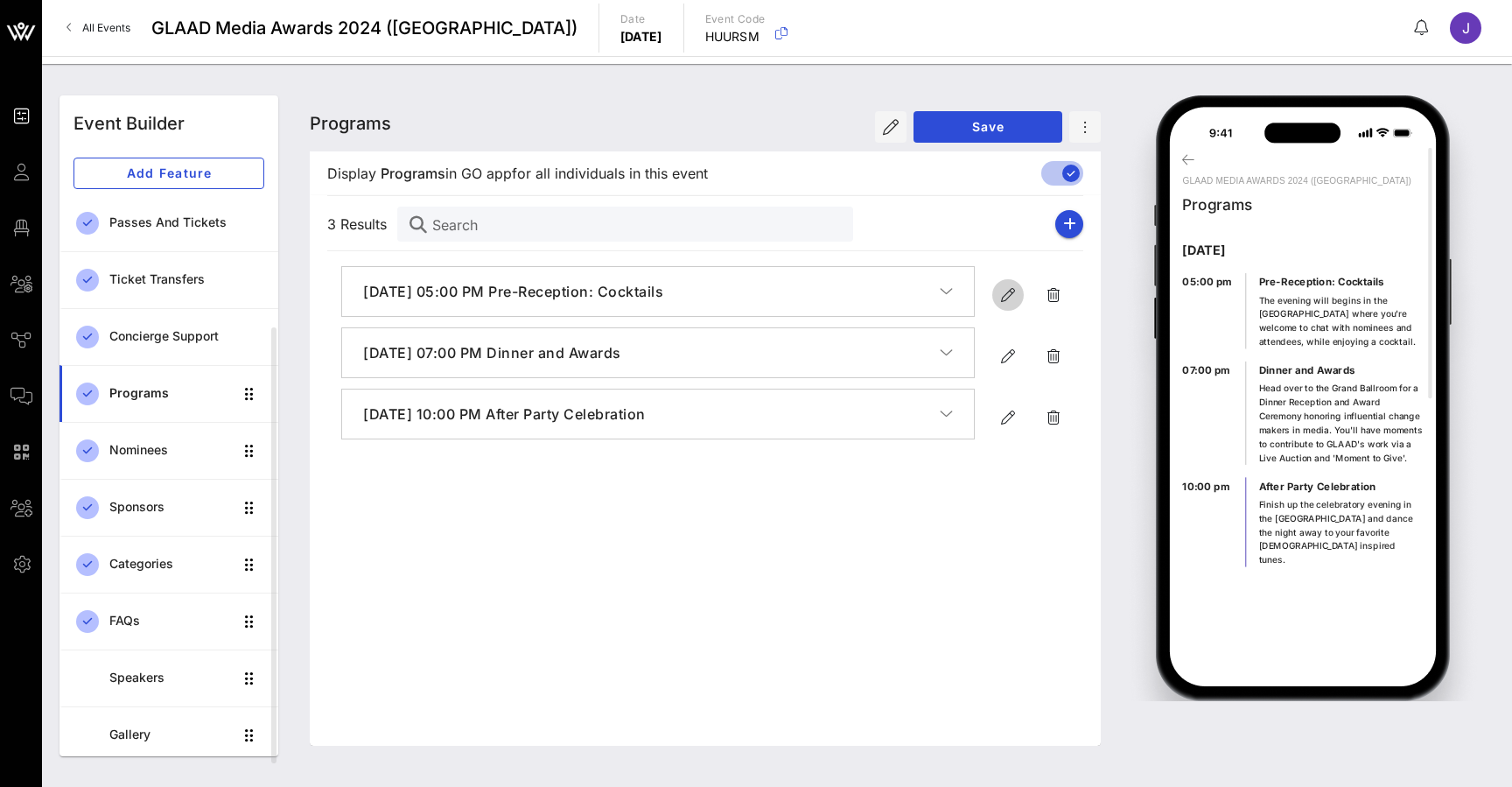
click at [1000, 299] on icon "button" at bounding box center [1007, 295] width 21 height 21
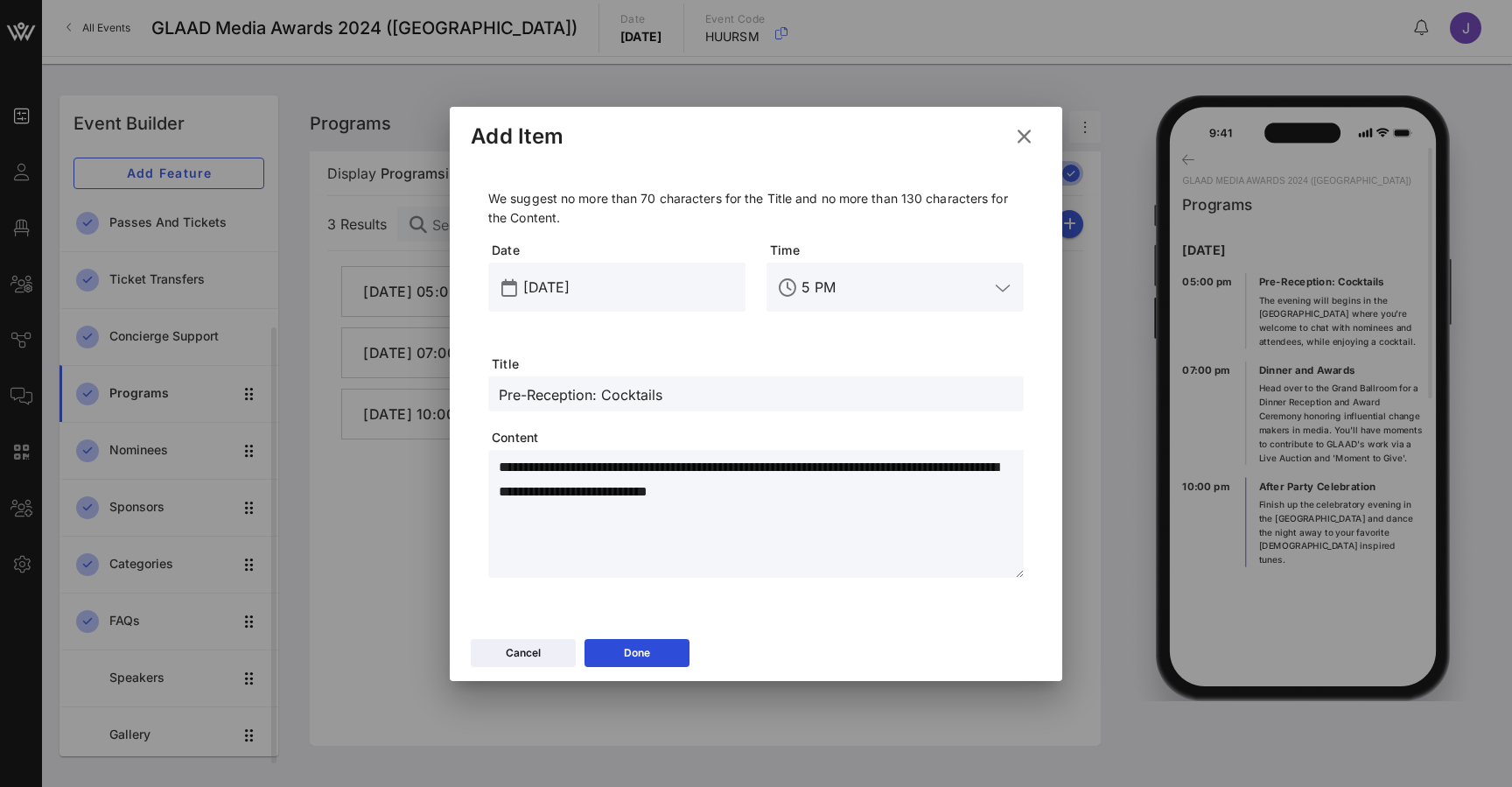
click at [807, 282] on input "5 PM" at bounding box center [895, 287] width 187 height 28
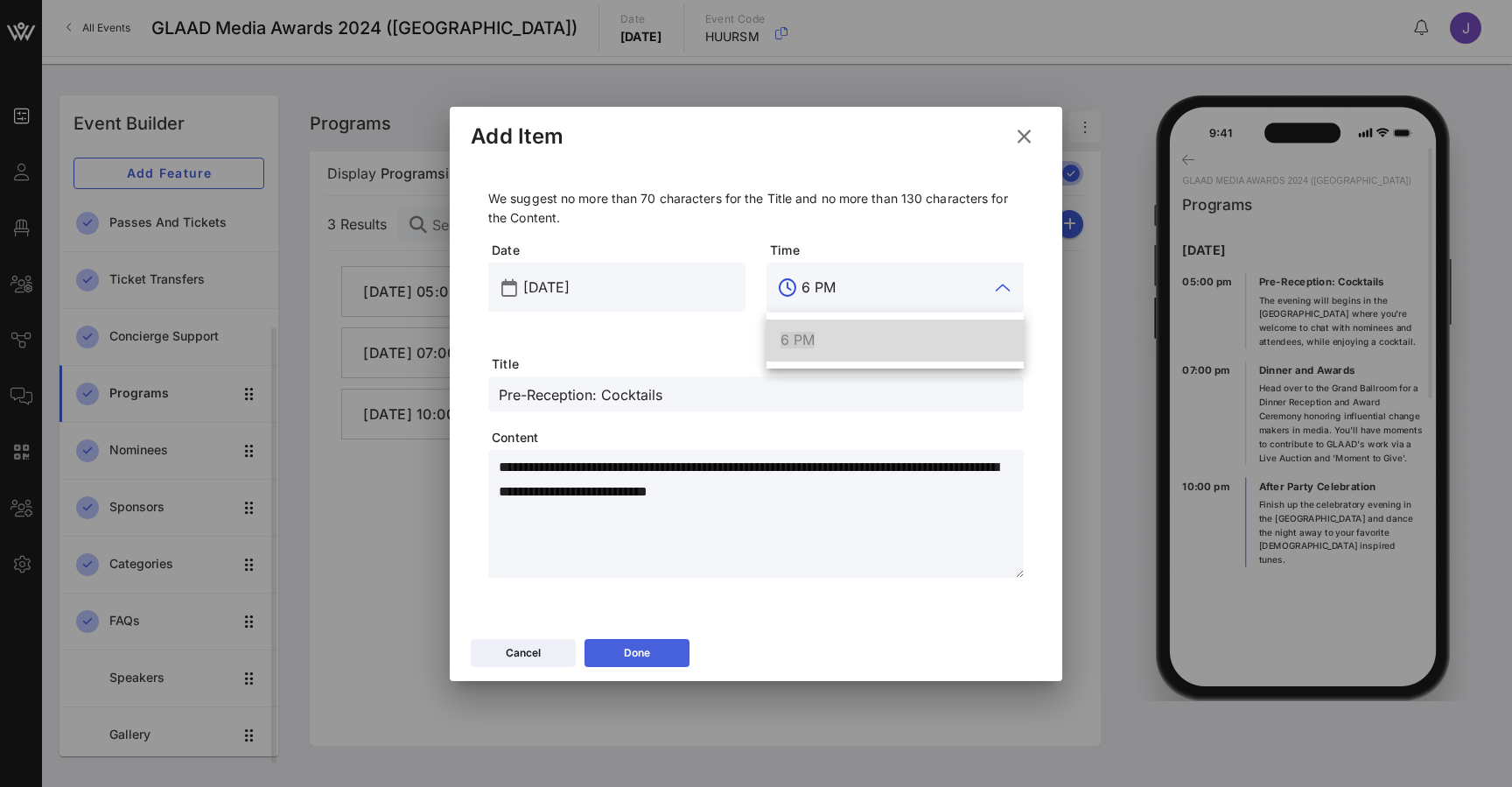
type input "6 PM"
click at [657, 655] on button "Done" at bounding box center [637, 653] width 105 height 28
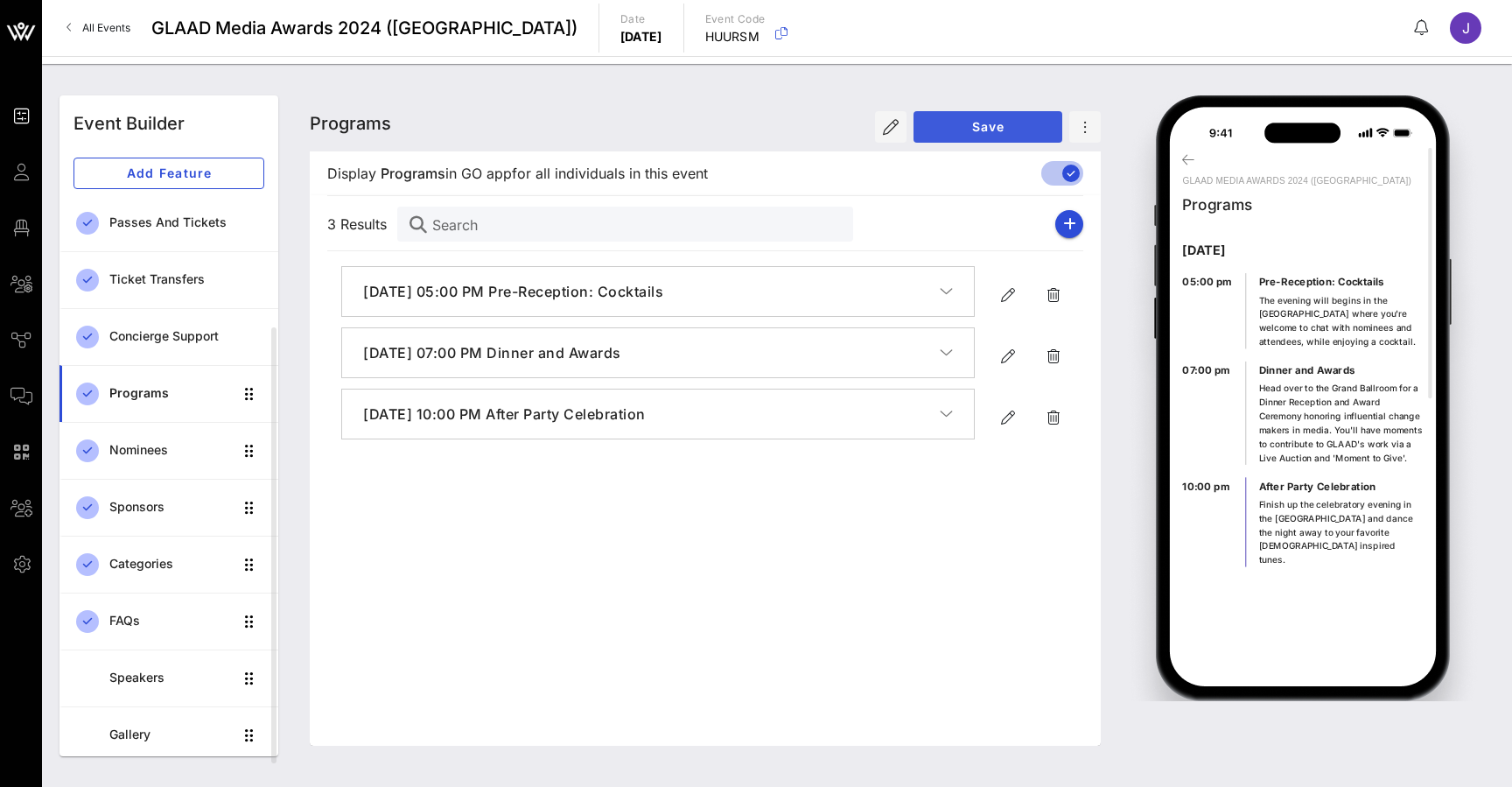
click at [1023, 115] on button "Save" at bounding box center [988, 127] width 149 height 32
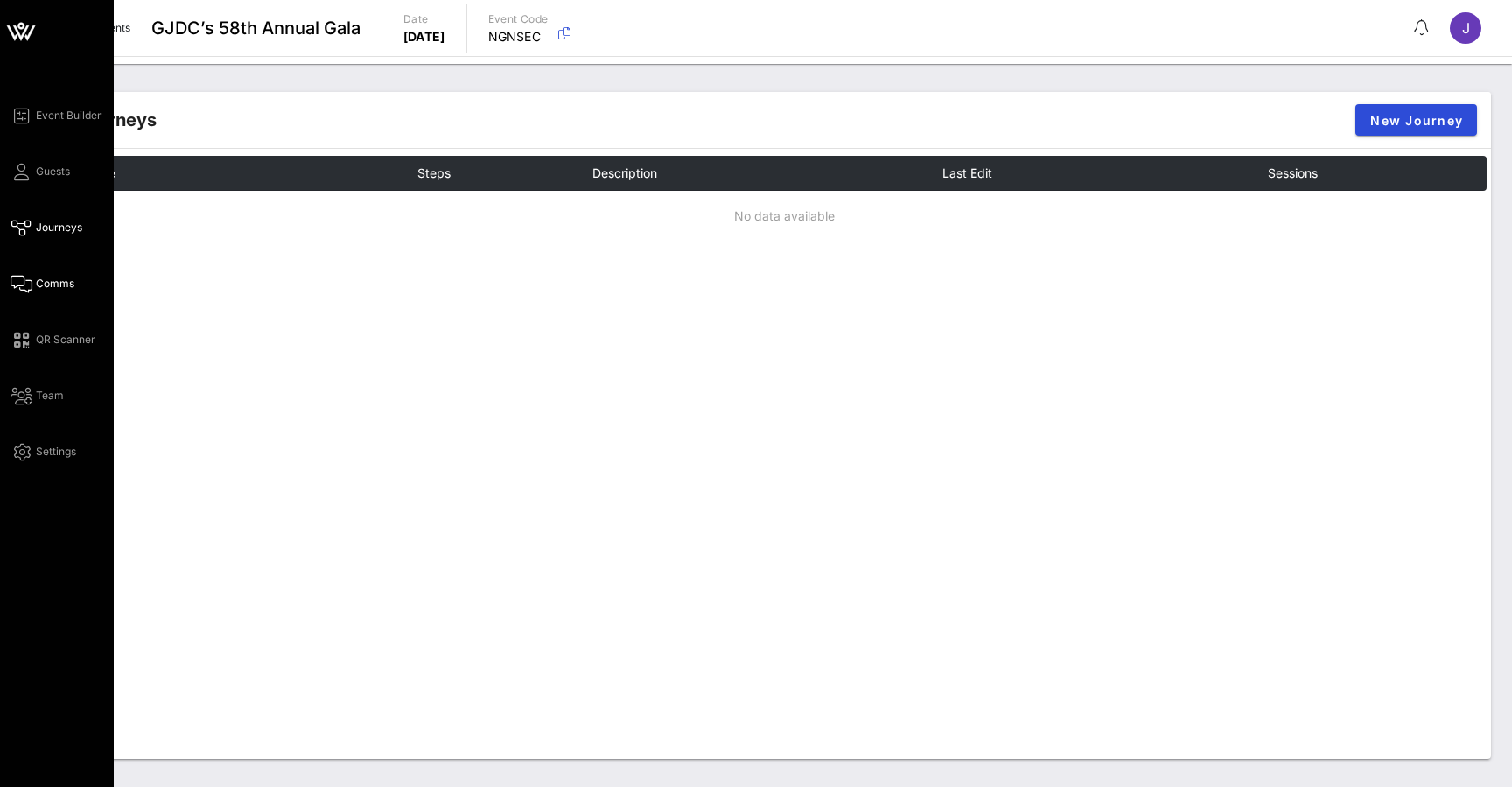
click at [38, 282] on span "Comms" at bounding box center [54, 284] width 38 height 16
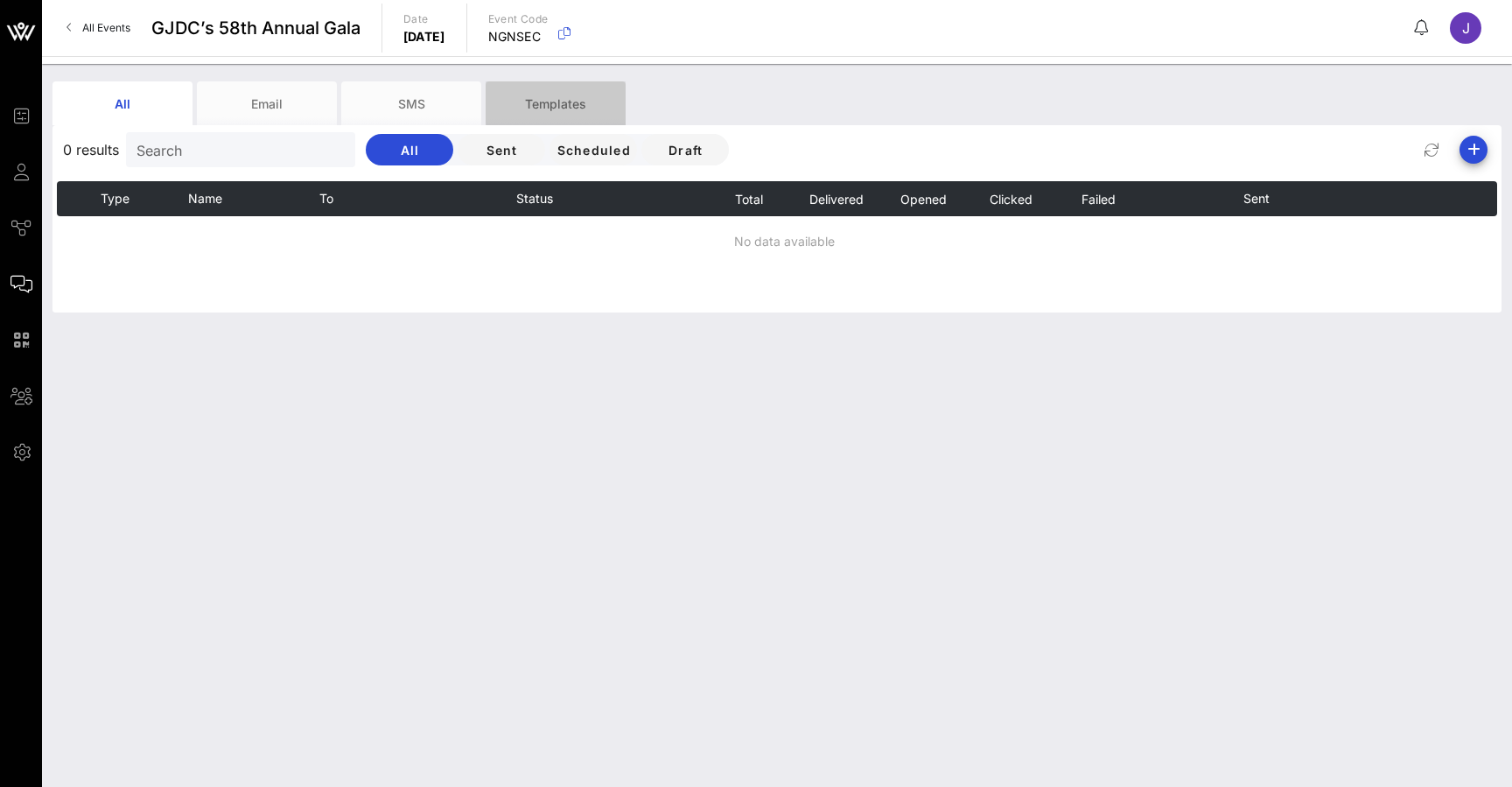
drag, startPoint x: 656, startPoint y: 89, endPoint x: 555, endPoint y: 102, distance: 101.8
click at [555, 102] on div "Templates" at bounding box center [556, 104] width 140 height 43
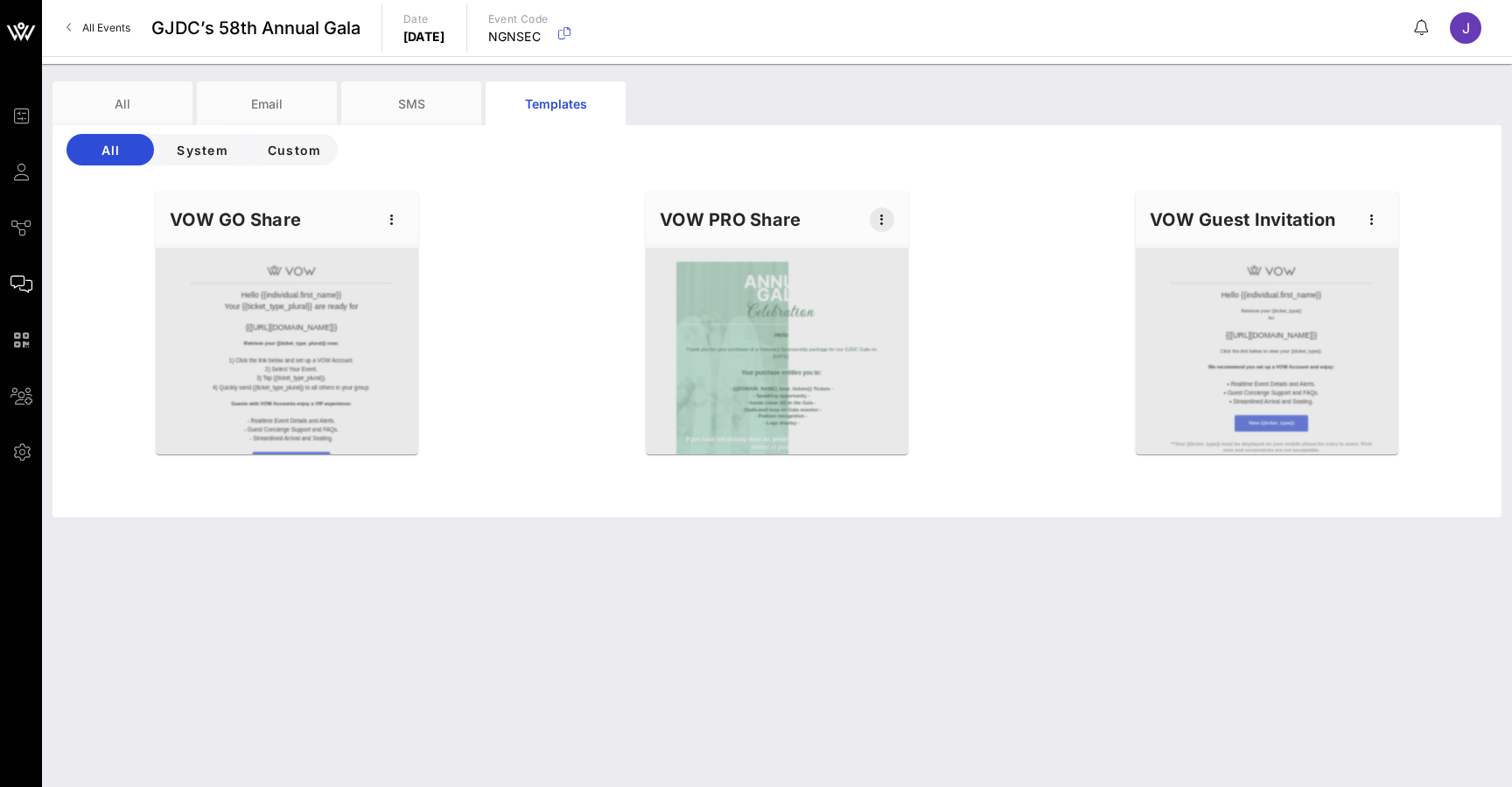
drag, startPoint x: 716, startPoint y: 220, endPoint x: 883, endPoint y: 217, distance: 167.0
click at [883, 217] on icon "button" at bounding box center [881, 219] width 21 height 21
click at [904, 252] on div "Edit" at bounding box center [909, 250] width 43 height 14
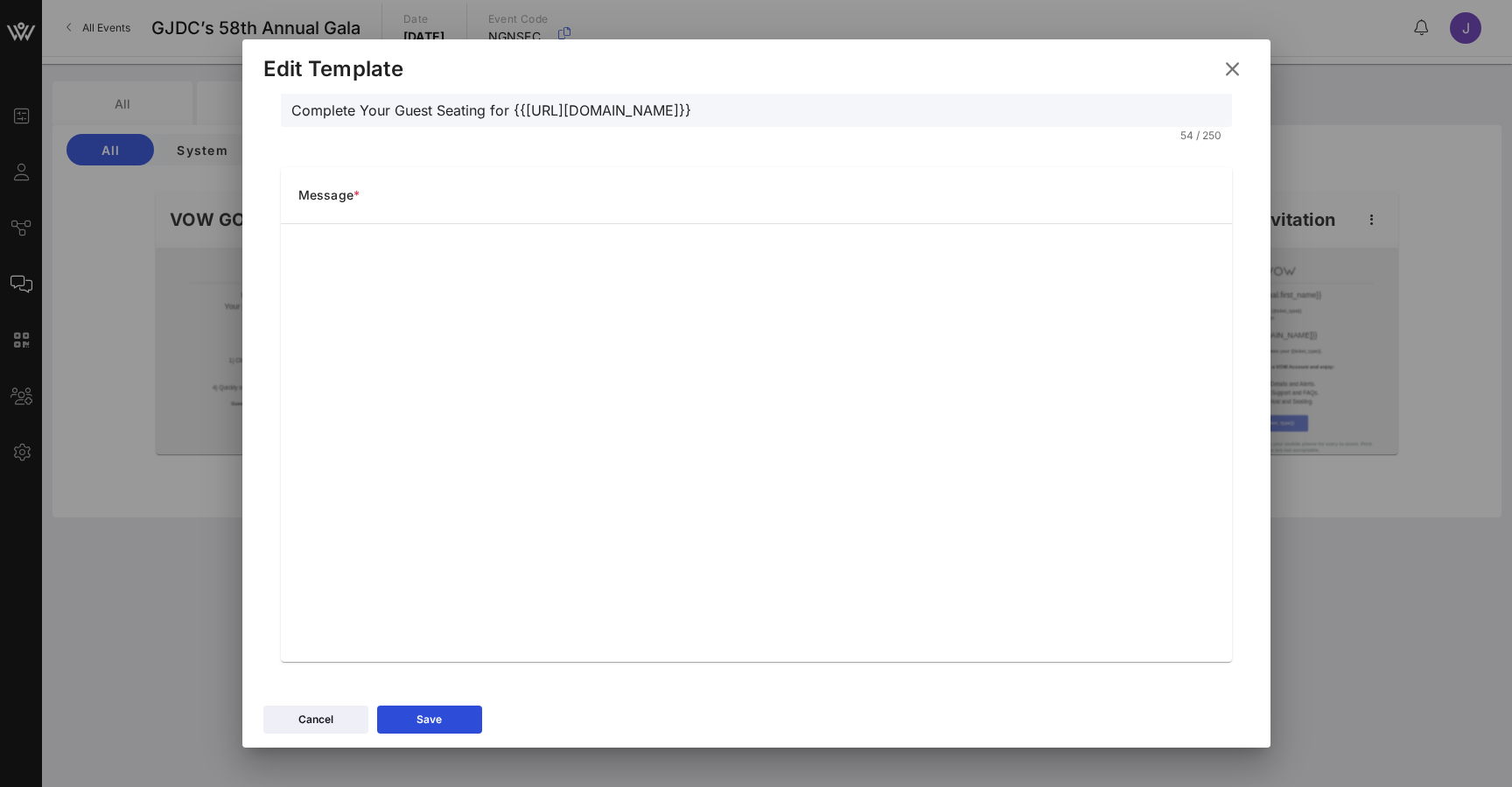
scroll to position [147, 0]
click at [64, 209] on div at bounding box center [756, 394] width 1512 height 787
click at [1236, 61] on icon at bounding box center [1232, 69] width 25 height 22
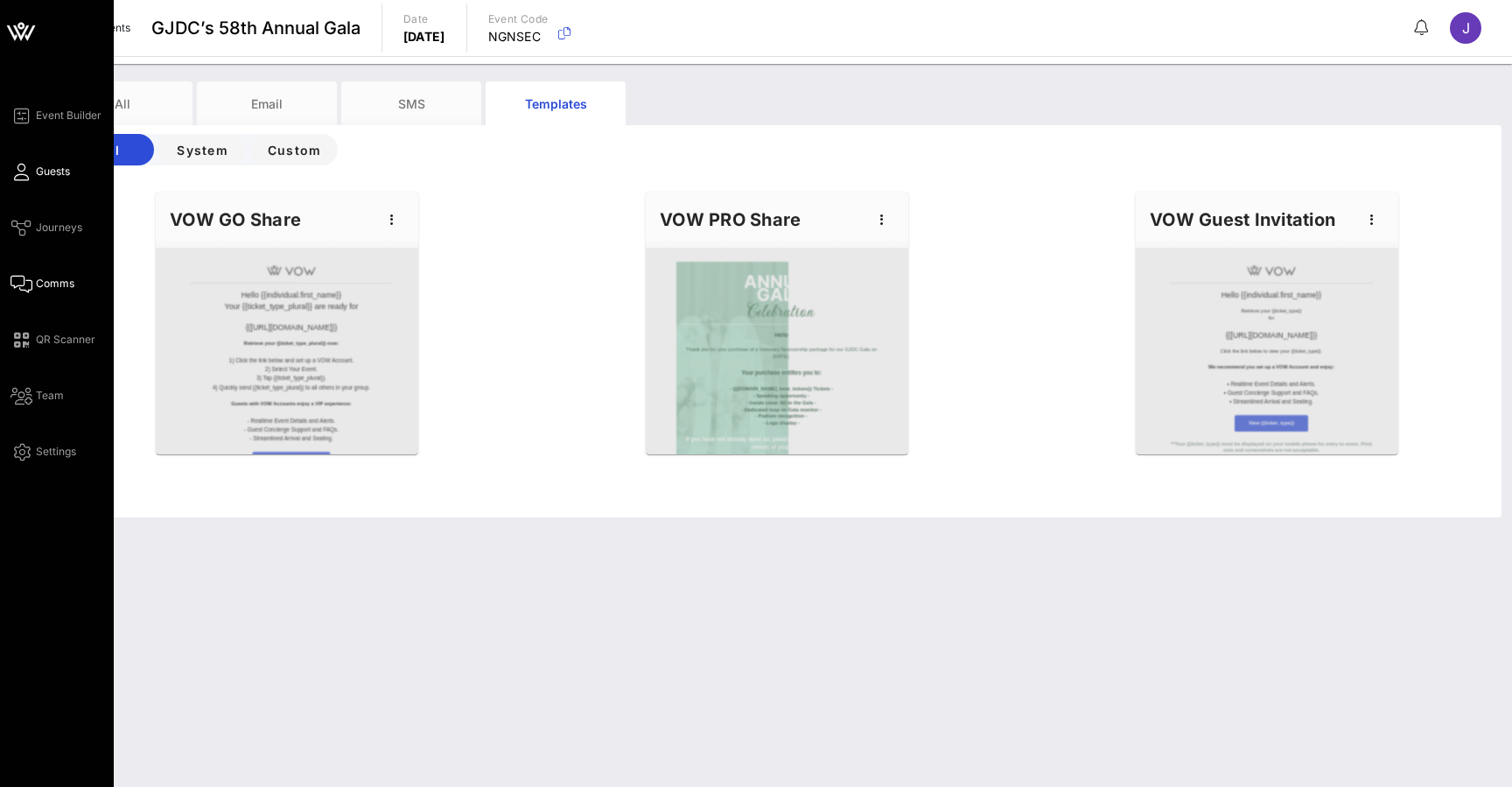
scroll to position [0, 0]
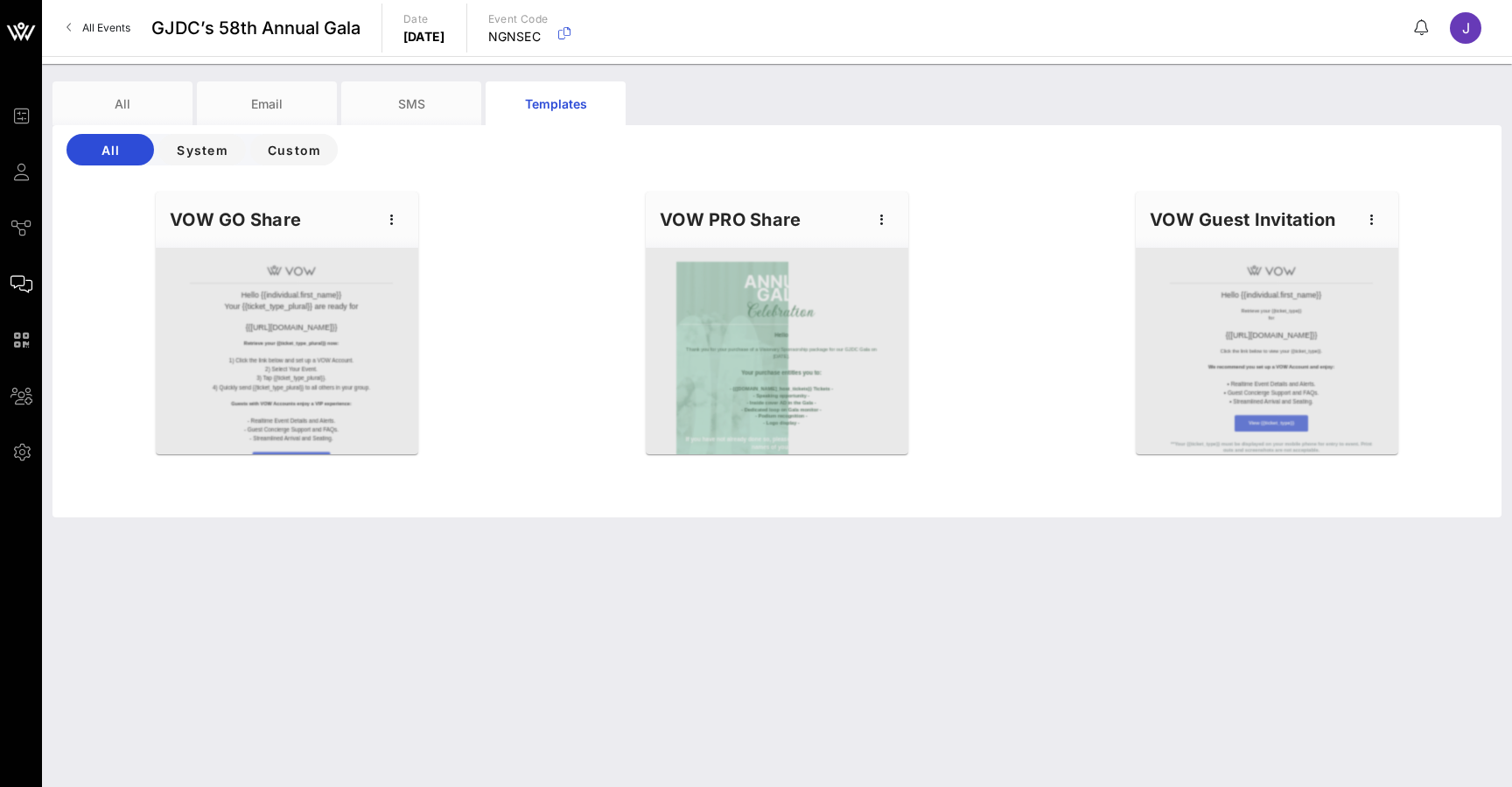
click at [93, 29] on span "All Events" at bounding box center [105, 27] width 48 height 13
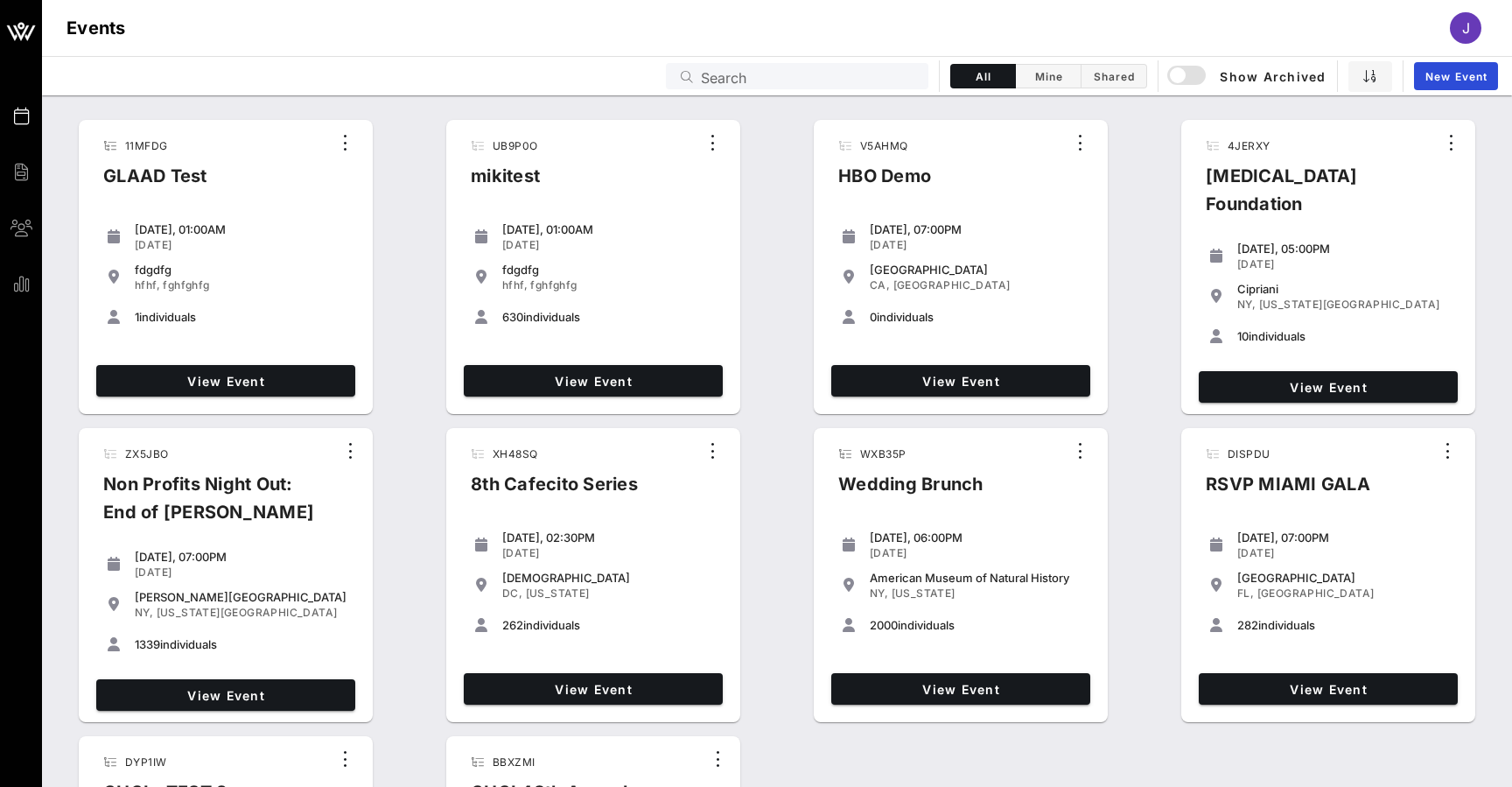
click at [737, 90] on div "Events Search All Mine Shared Show Archived New Event" at bounding box center [777, 76] width 1470 height 39
click at [750, 76] on input "Search" at bounding box center [809, 76] width 217 height 23
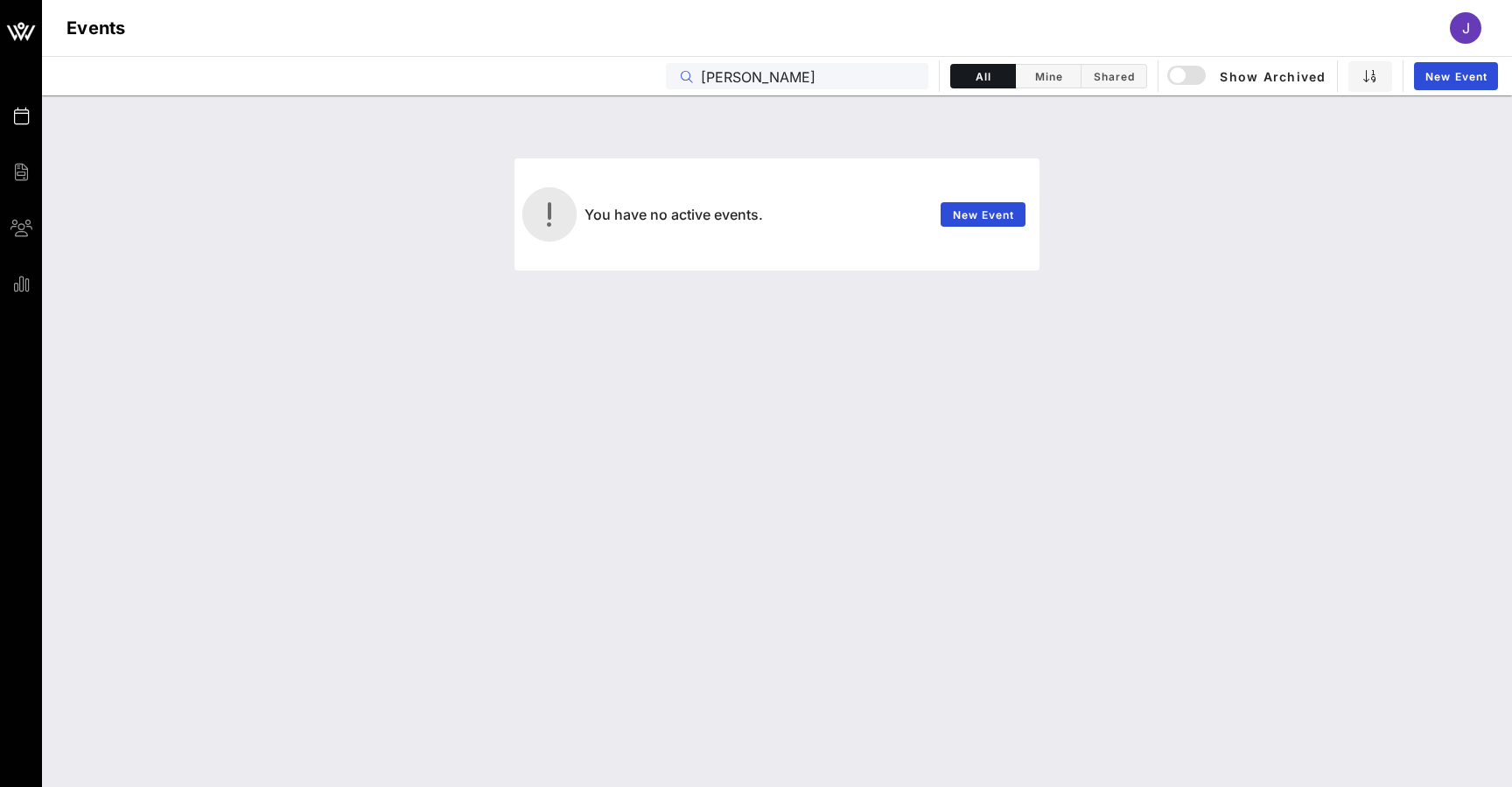
type input "[PERSON_NAME]"
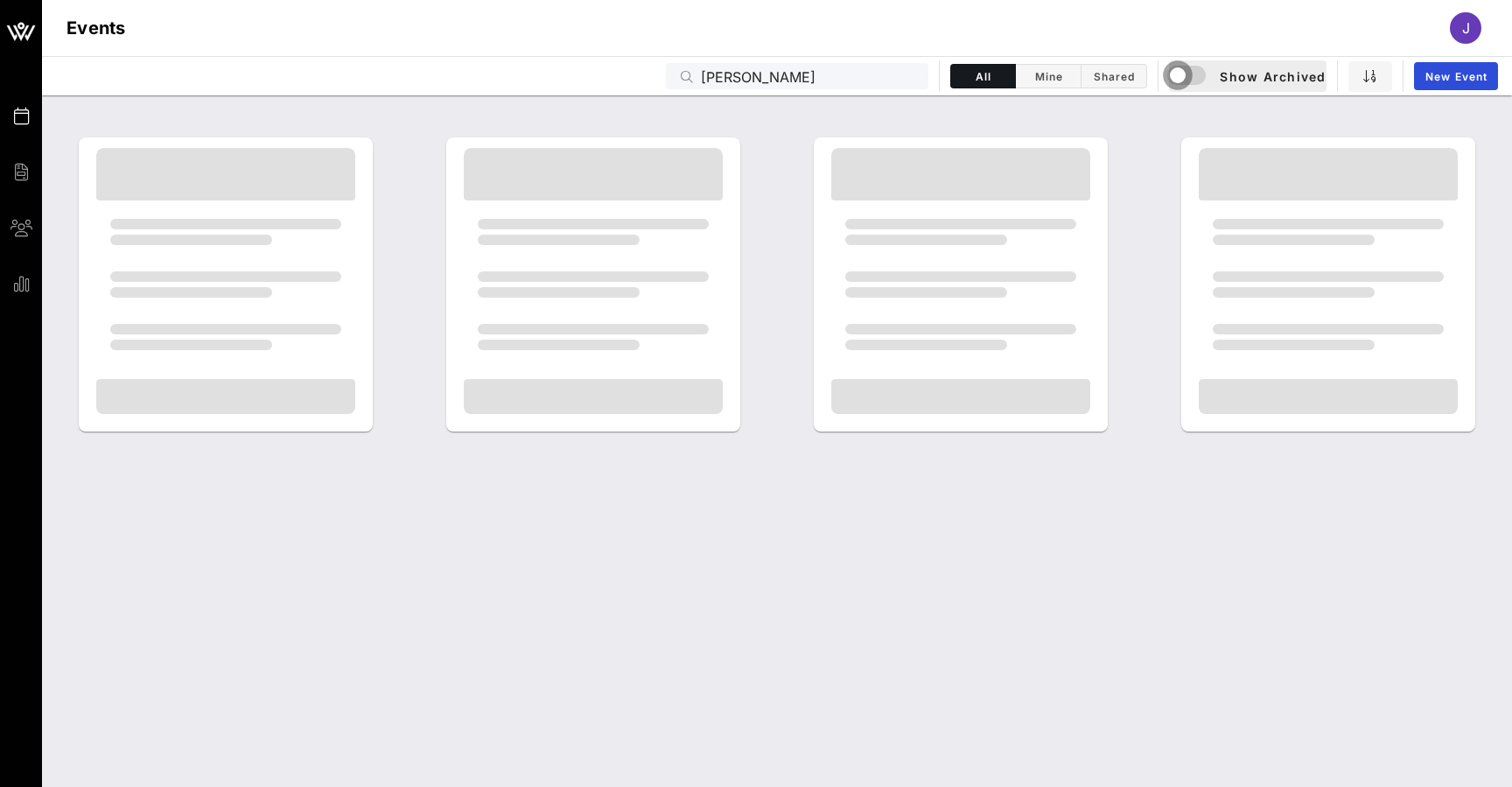
drag, startPoint x: 750, startPoint y: 75, endPoint x: 1185, endPoint y: 75, distance: 435.0
click at [1185, 75] on div "button" at bounding box center [1177, 75] width 25 height 25
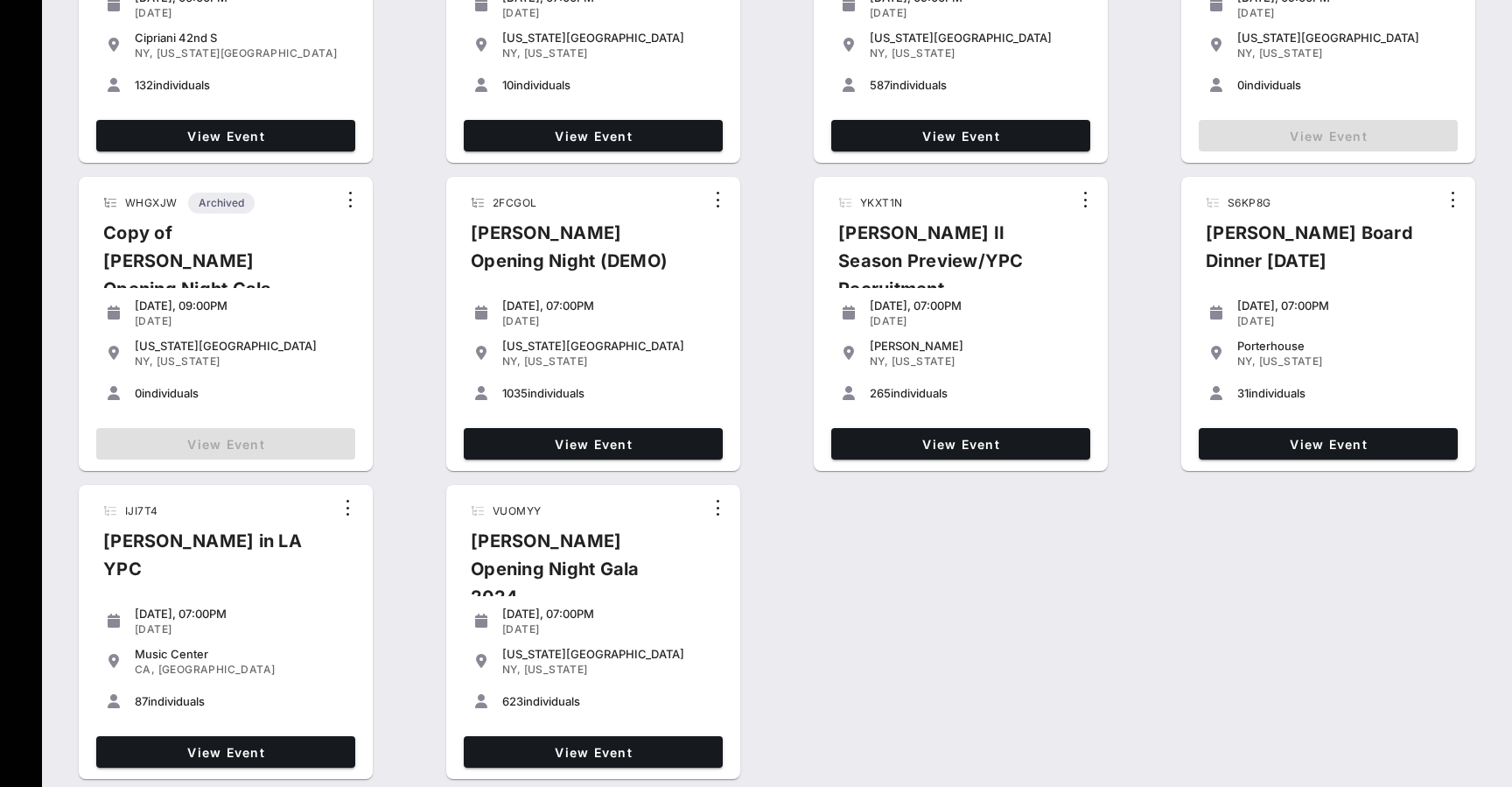
scroll to position [557, 0]
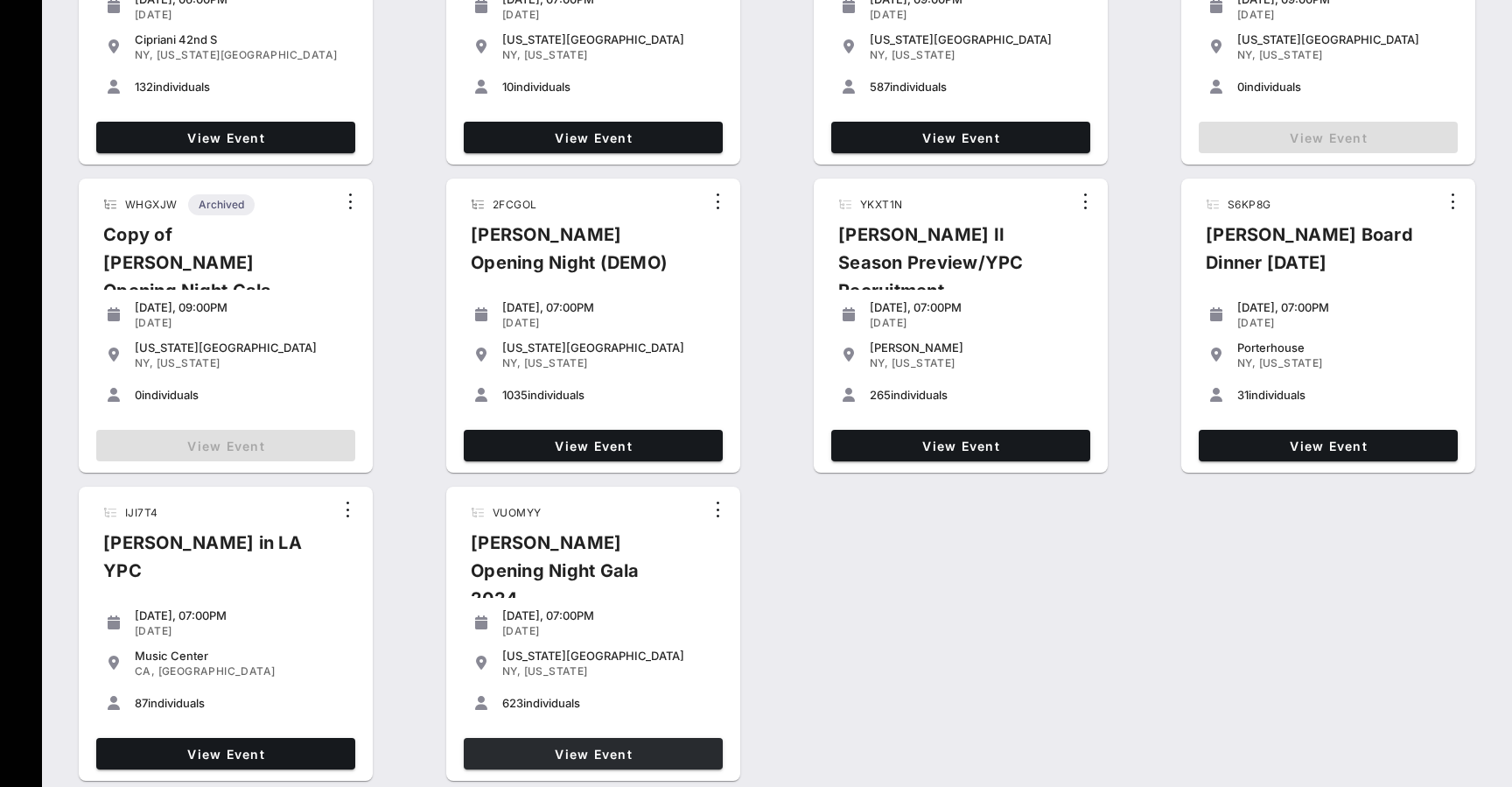
click at [574, 751] on span "View Event" at bounding box center [593, 753] width 245 height 15
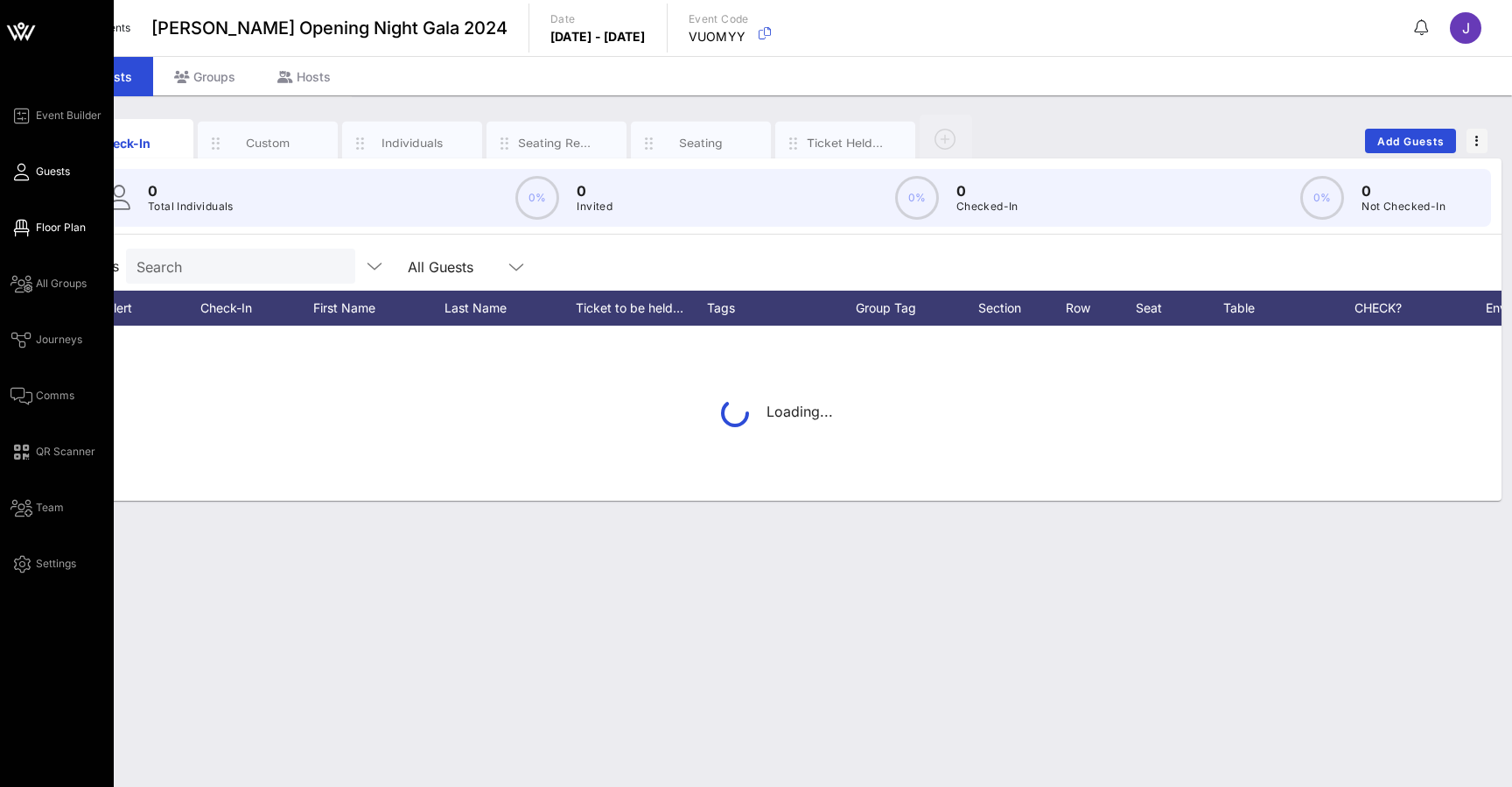
click at [27, 227] on icon at bounding box center [22, 228] width 22 height 3
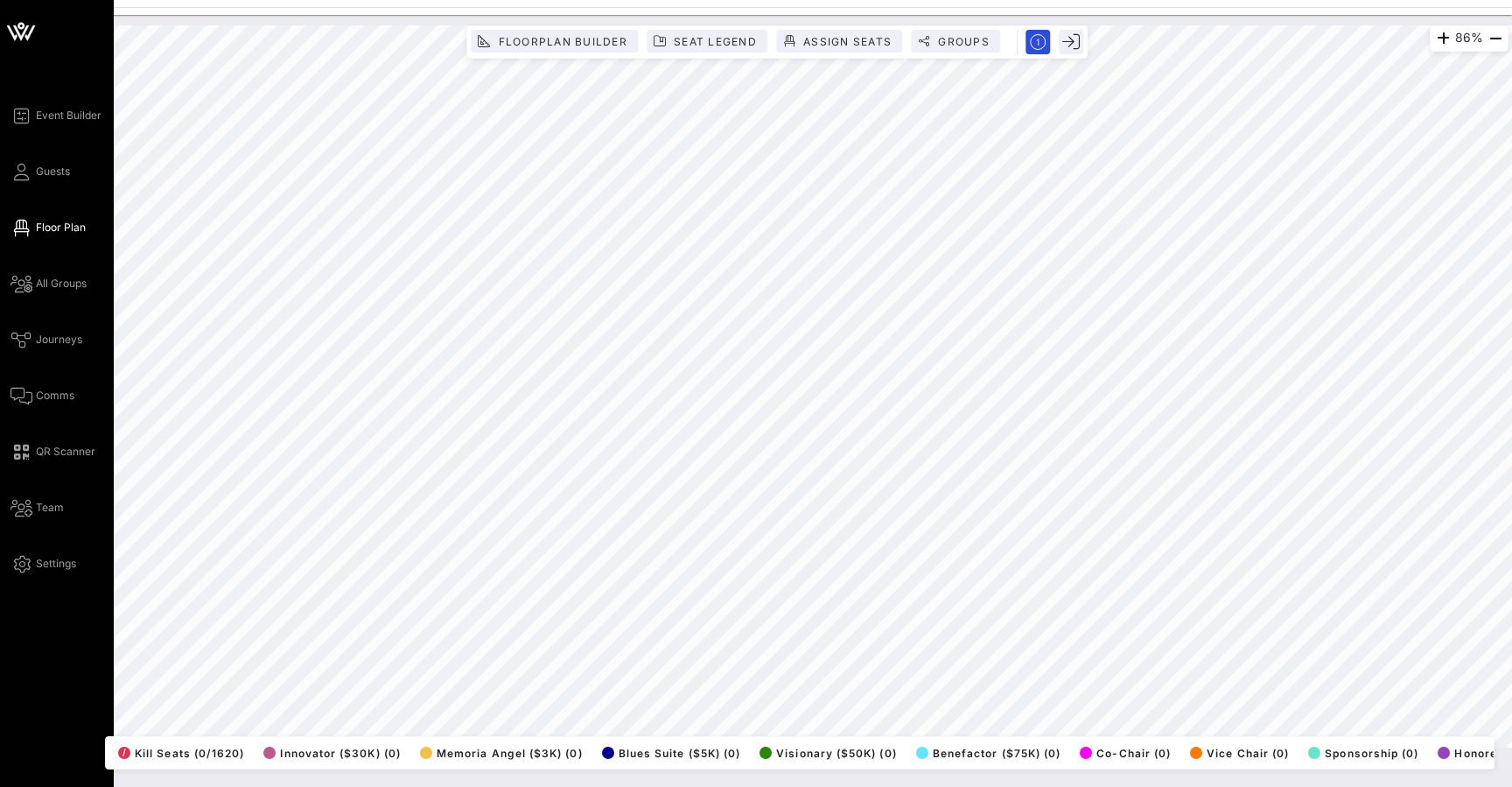
click at [21, 36] on icon at bounding box center [21, 32] width 42 height 42
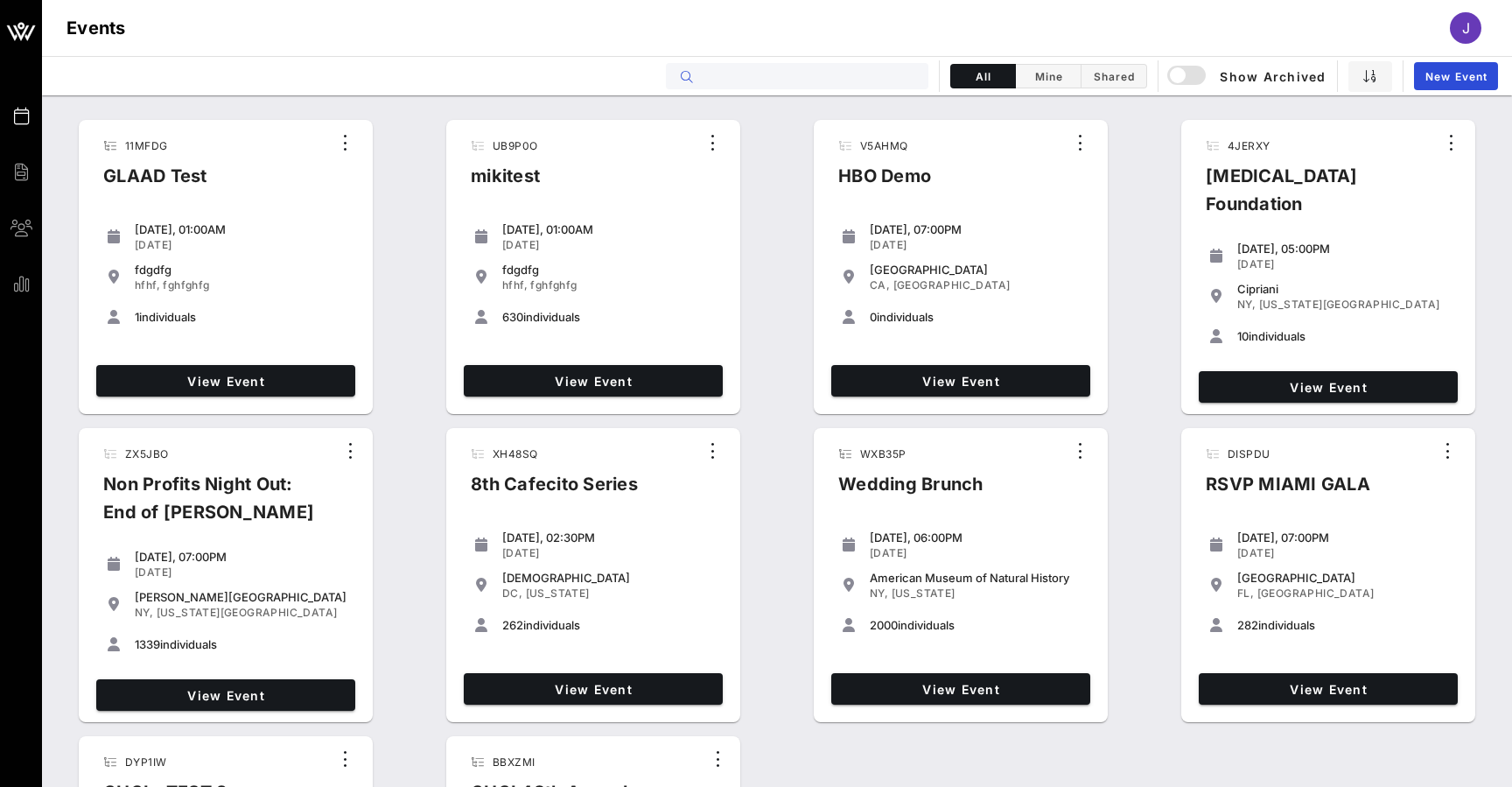
click at [790, 74] on input "text" at bounding box center [809, 76] width 217 height 23
type input "r"
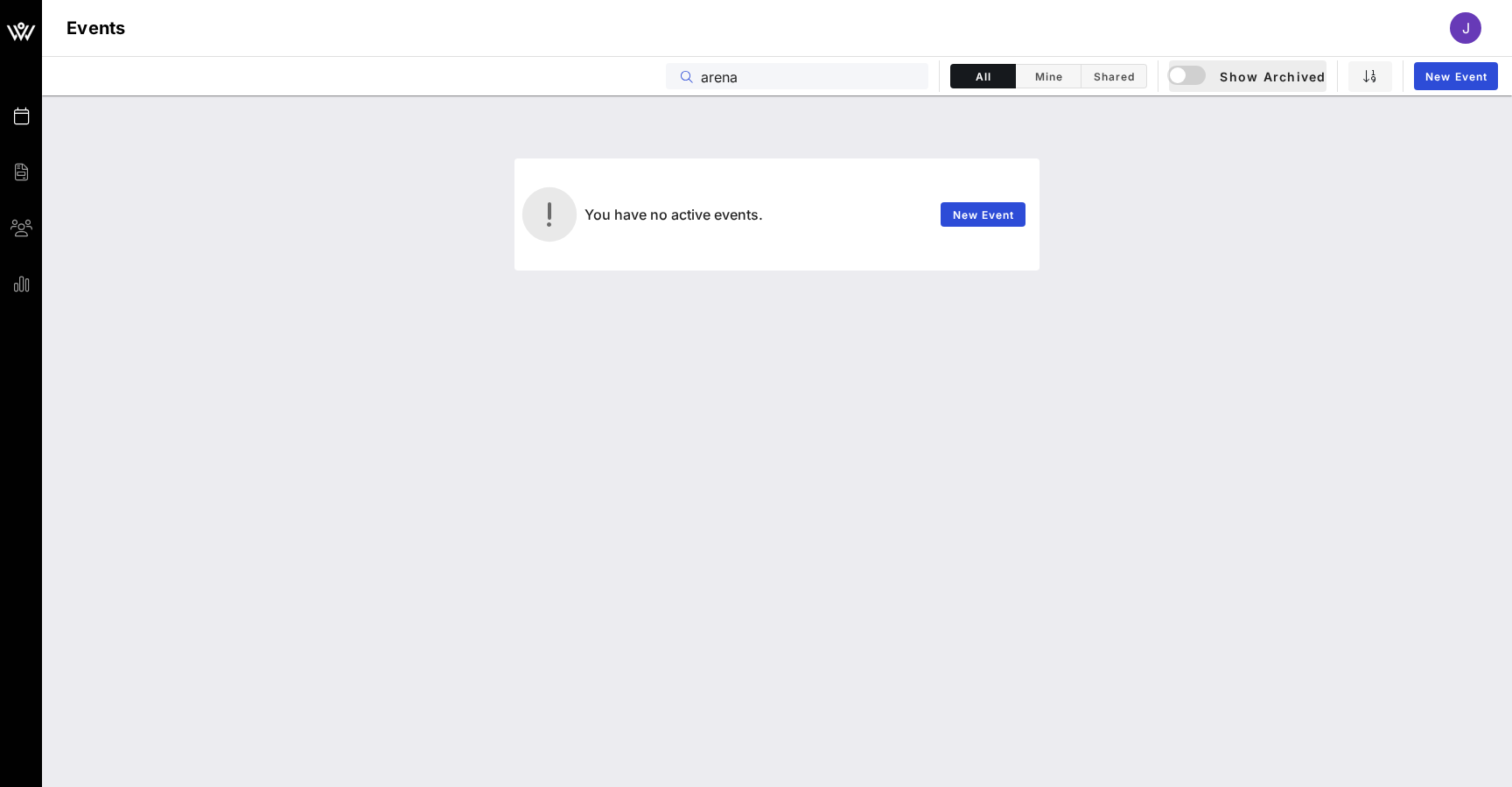
type input "arena"
click at [1188, 63] on button "Show Archived" at bounding box center [1248, 76] width 158 height 32
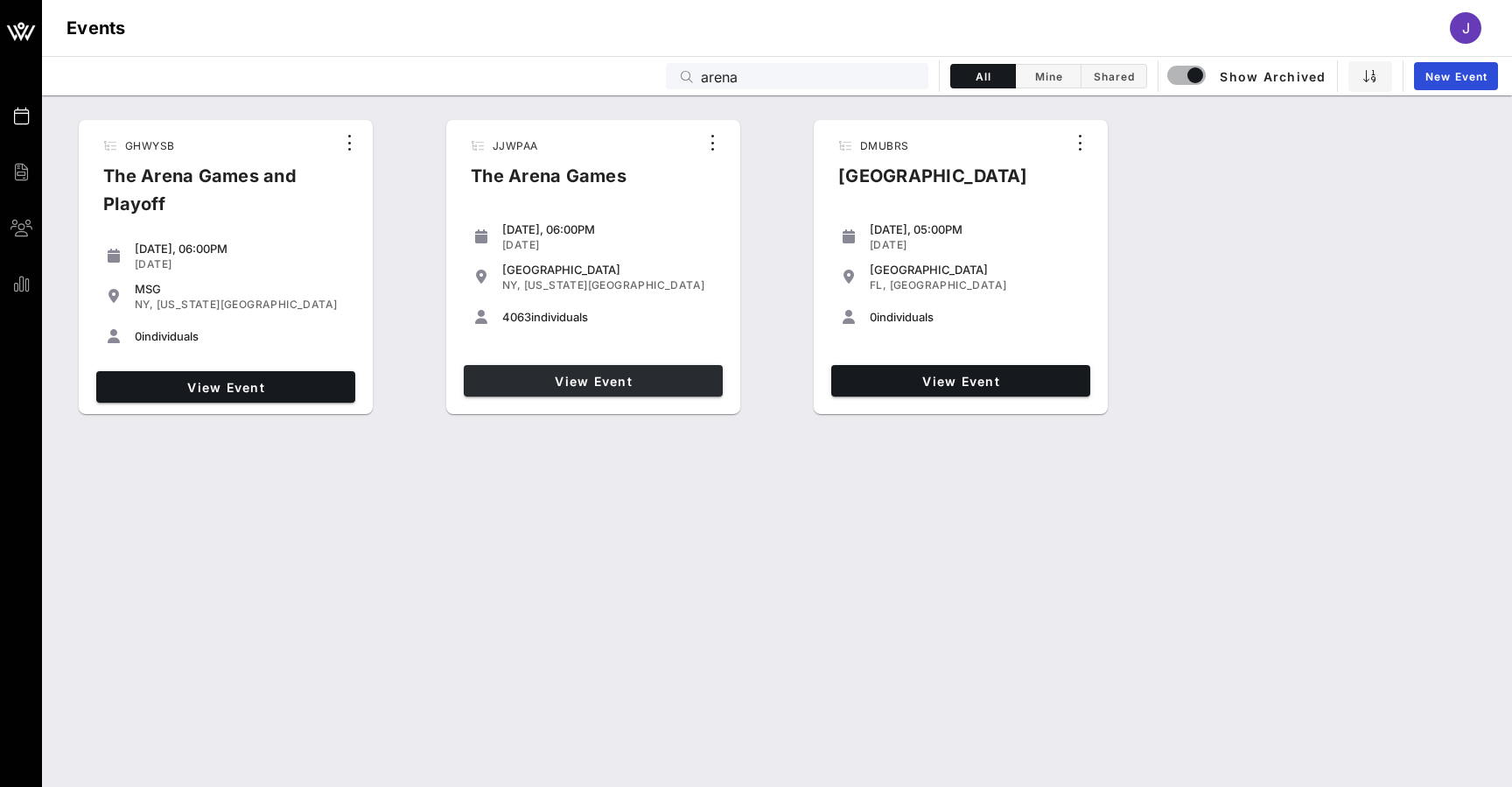
click at [632, 367] on link "View Event" at bounding box center [593, 381] width 259 height 32
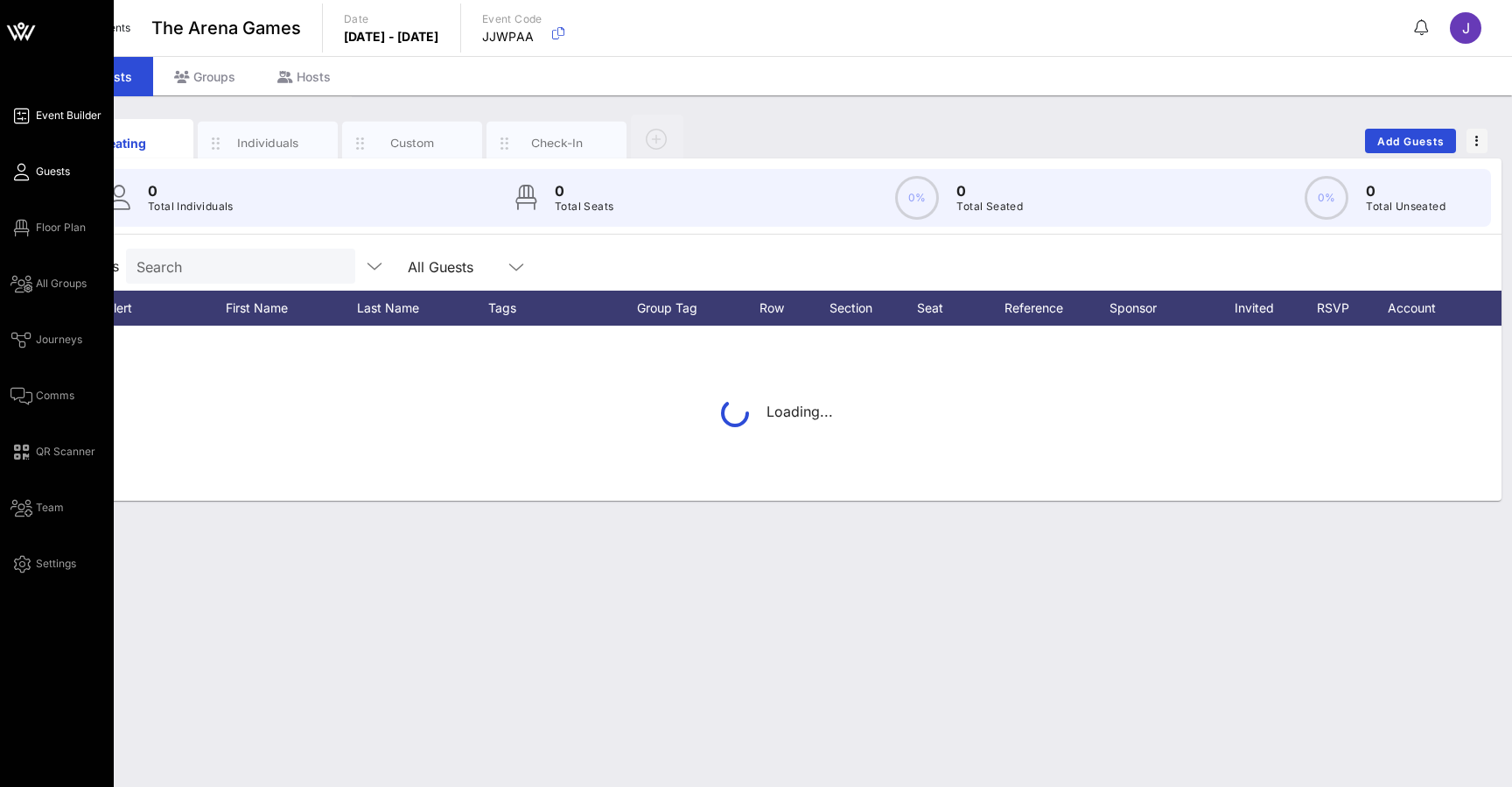
click at [76, 111] on span "Event Builder" at bounding box center [68, 115] width 66 height 16
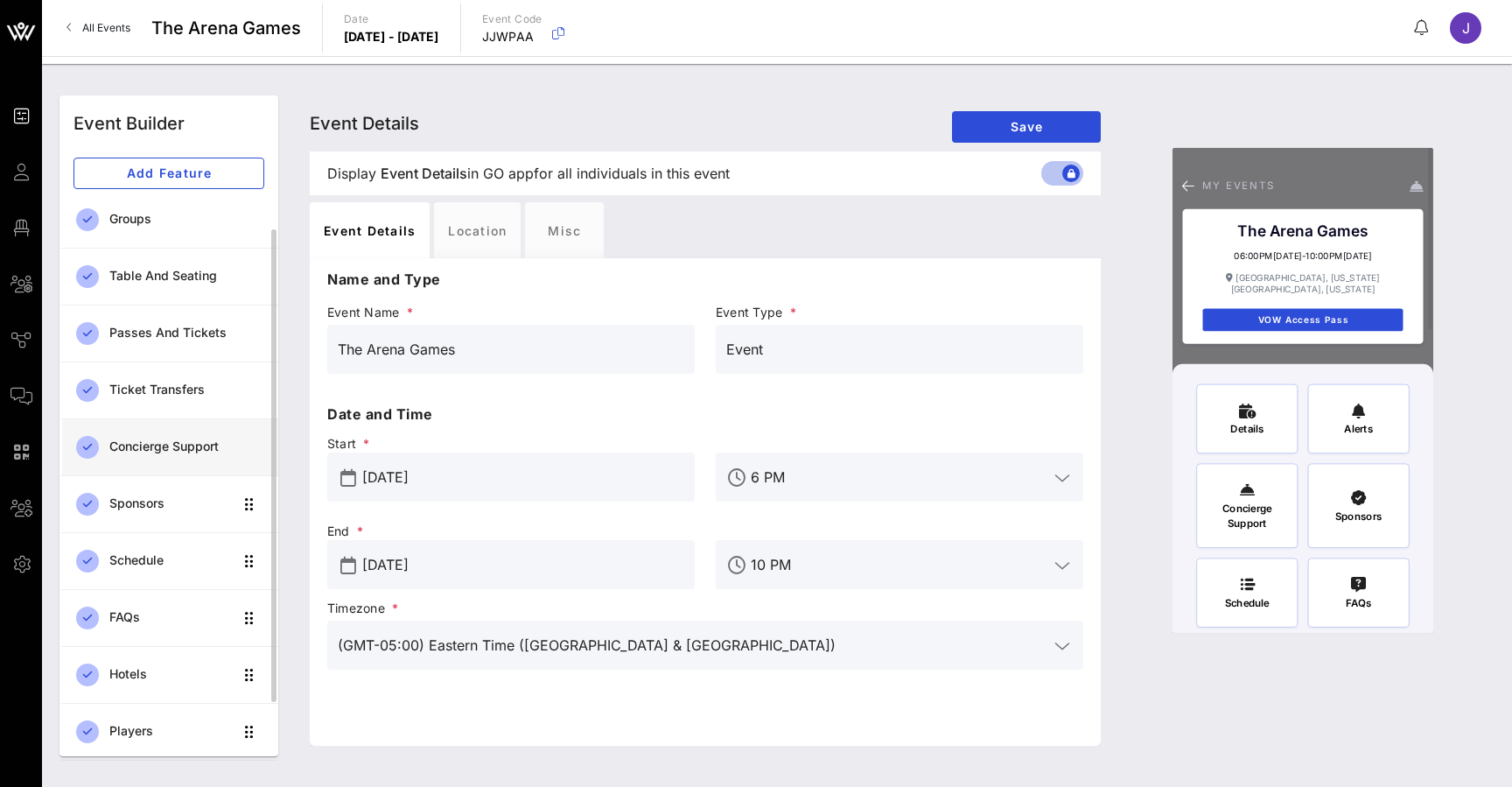
scroll to position [60, 0]
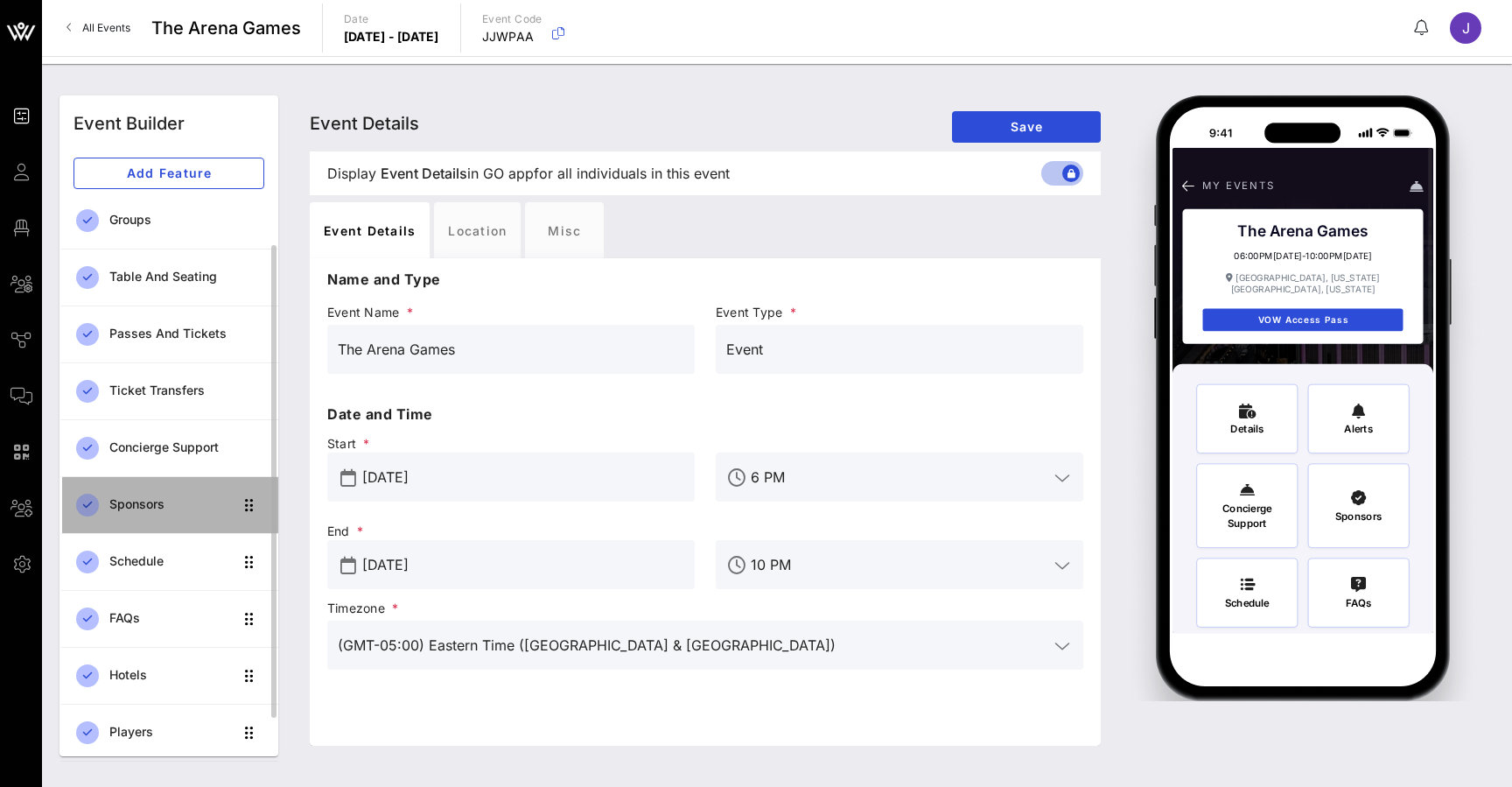
click at [168, 502] on div "Sponsors" at bounding box center [171, 504] width 123 height 15
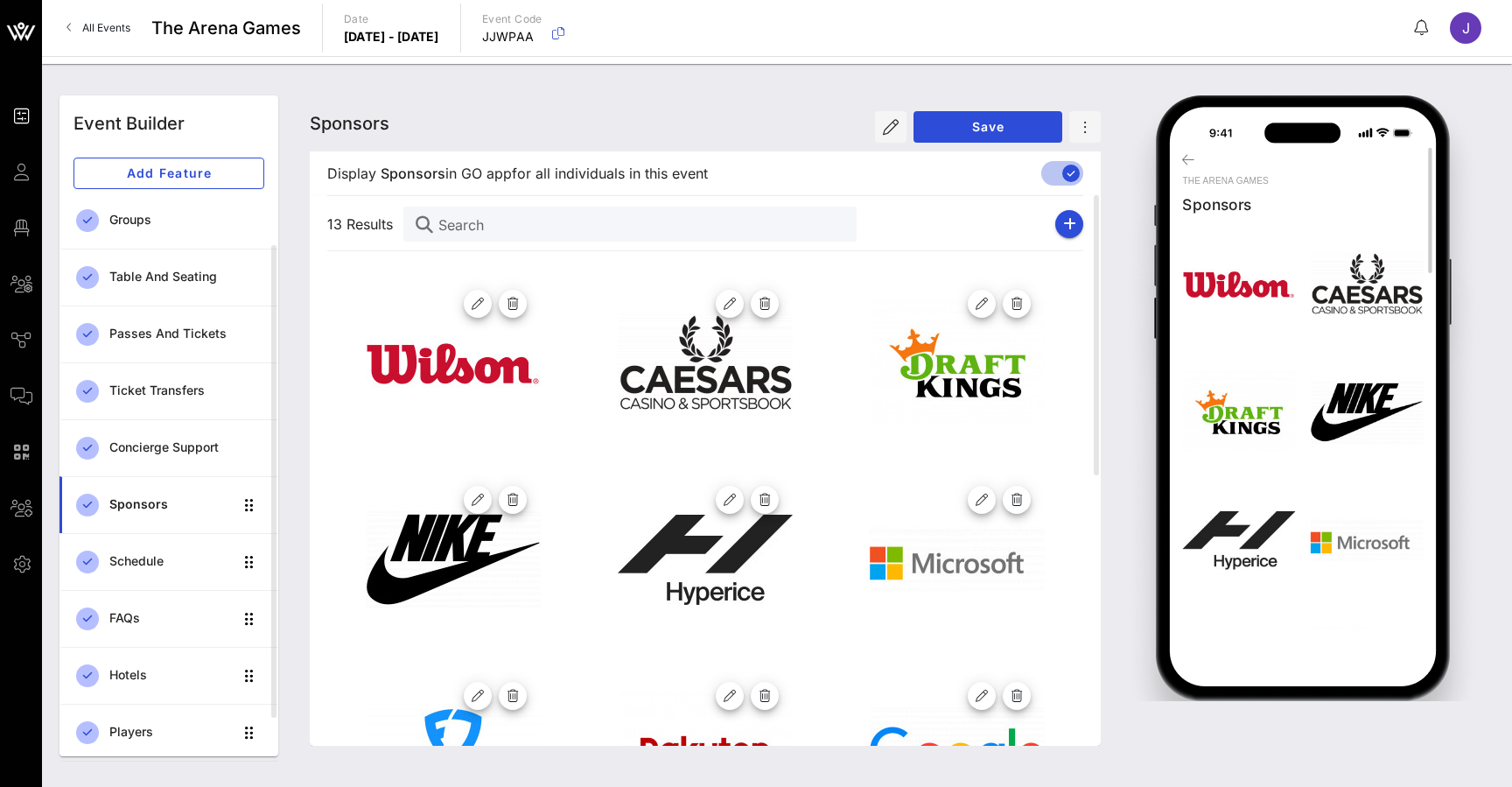
drag, startPoint x: 1328, startPoint y: 283, endPoint x: 1267, endPoint y: 281, distance: 61.0
click at [1267, 281] on div at bounding box center [1238, 284] width 113 height 113
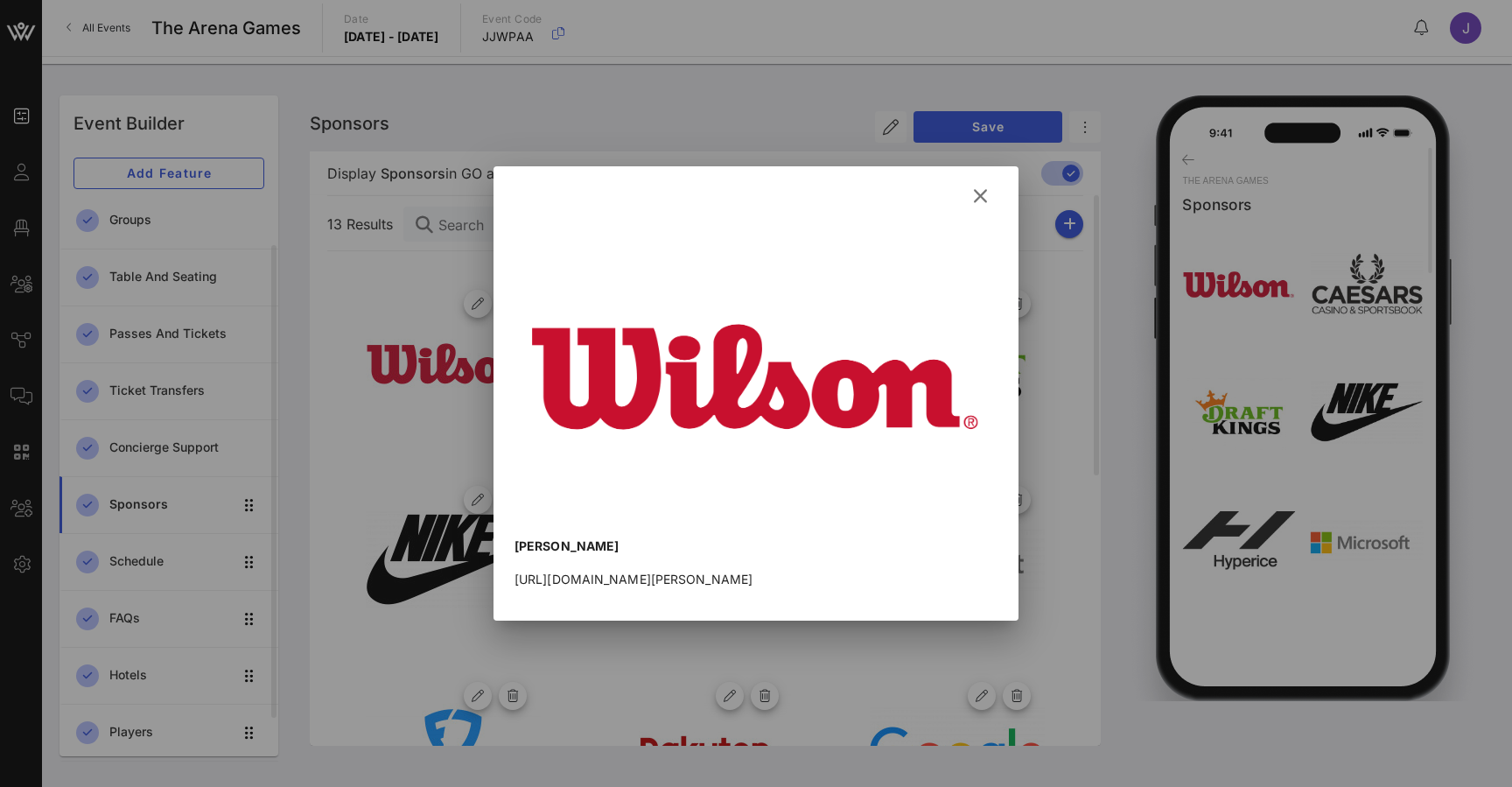
drag, startPoint x: 781, startPoint y: 370, endPoint x: 981, endPoint y: 192, distance: 267.7
click at [981, 192] on icon at bounding box center [980, 195] width 25 height 22
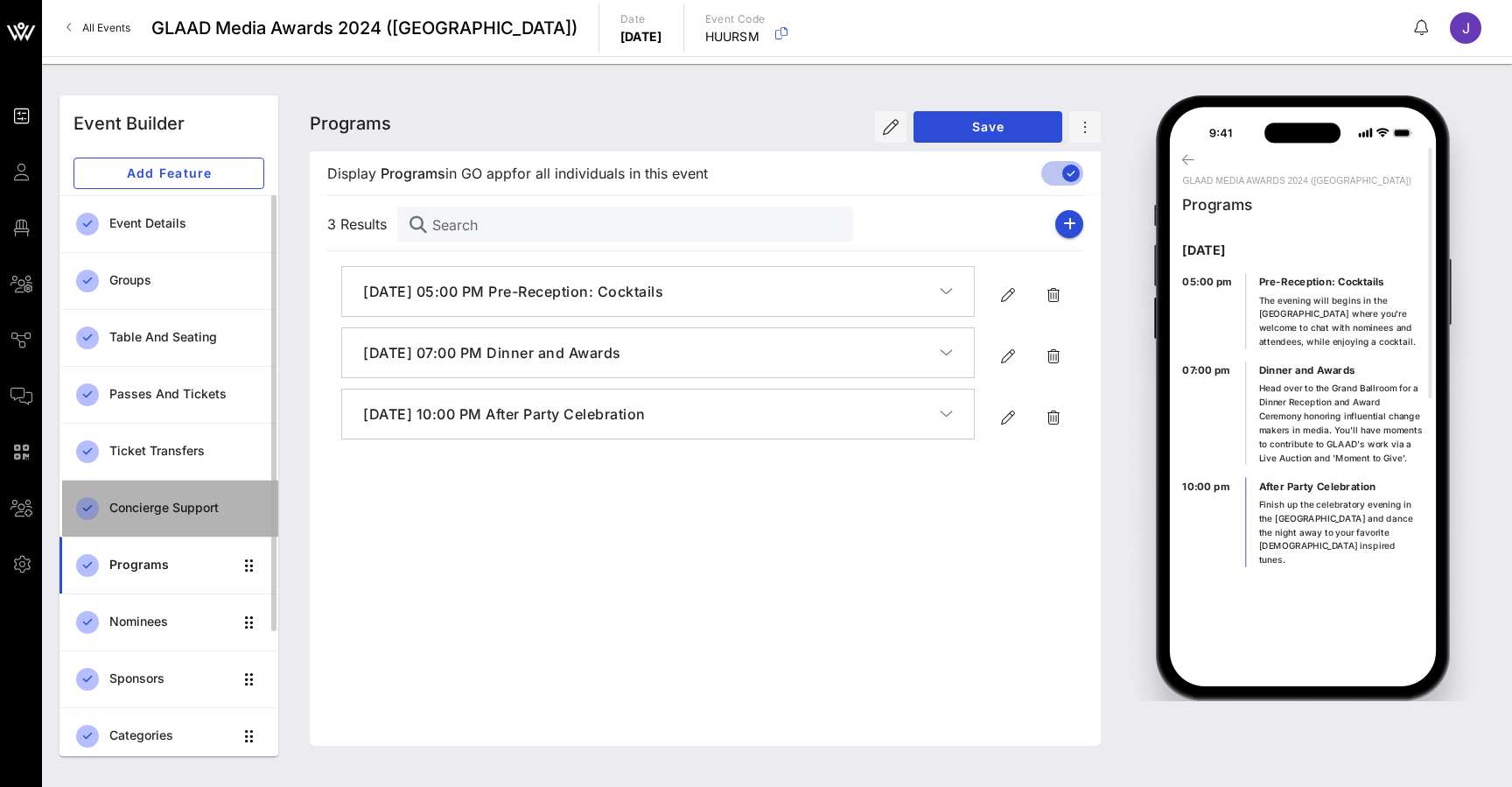
click at [172, 514] on div "Concierge Support" at bounding box center [186, 508] width 155 height 15
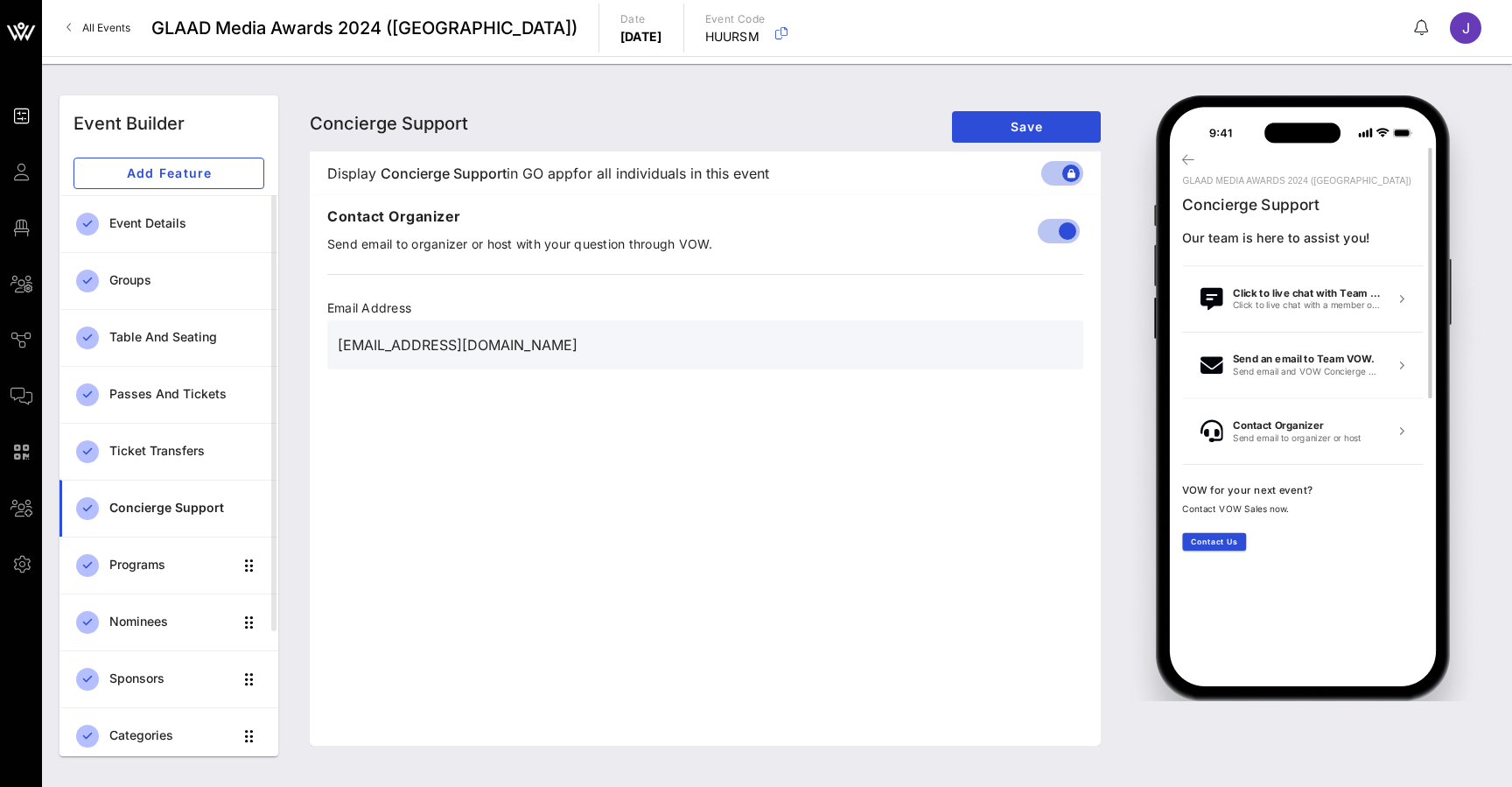
click at [1348, 305] on div "GLAAD Media Awards 2024 ([GEOGRAPHIC_DATA]) Concierge Support Our team is here …" at bounding box center [1303, 390] width 261 height 485
click at [1288, 378] on div "GLAAD Media Awards 2024 ([GEOGRAPHIC_DATA]) Concierge Support Our team is here …" at bounding box center [1303, 390] width 261 height 485
click at [1288, 433] on div "GLAAD Media Awards 2024 (NY) Concierge Support Our team is here to assist you! …" at bounding box center [1303, 390] width 261 height 485
drag, startPoint x: 425, startPoint y: 352, endPoint x: 584, endPoint y: 347, distance: 159.1
click at [584, 347] on input "rsvpevents@glaad.org" at bounding box center [706, 345] width 735 height 28
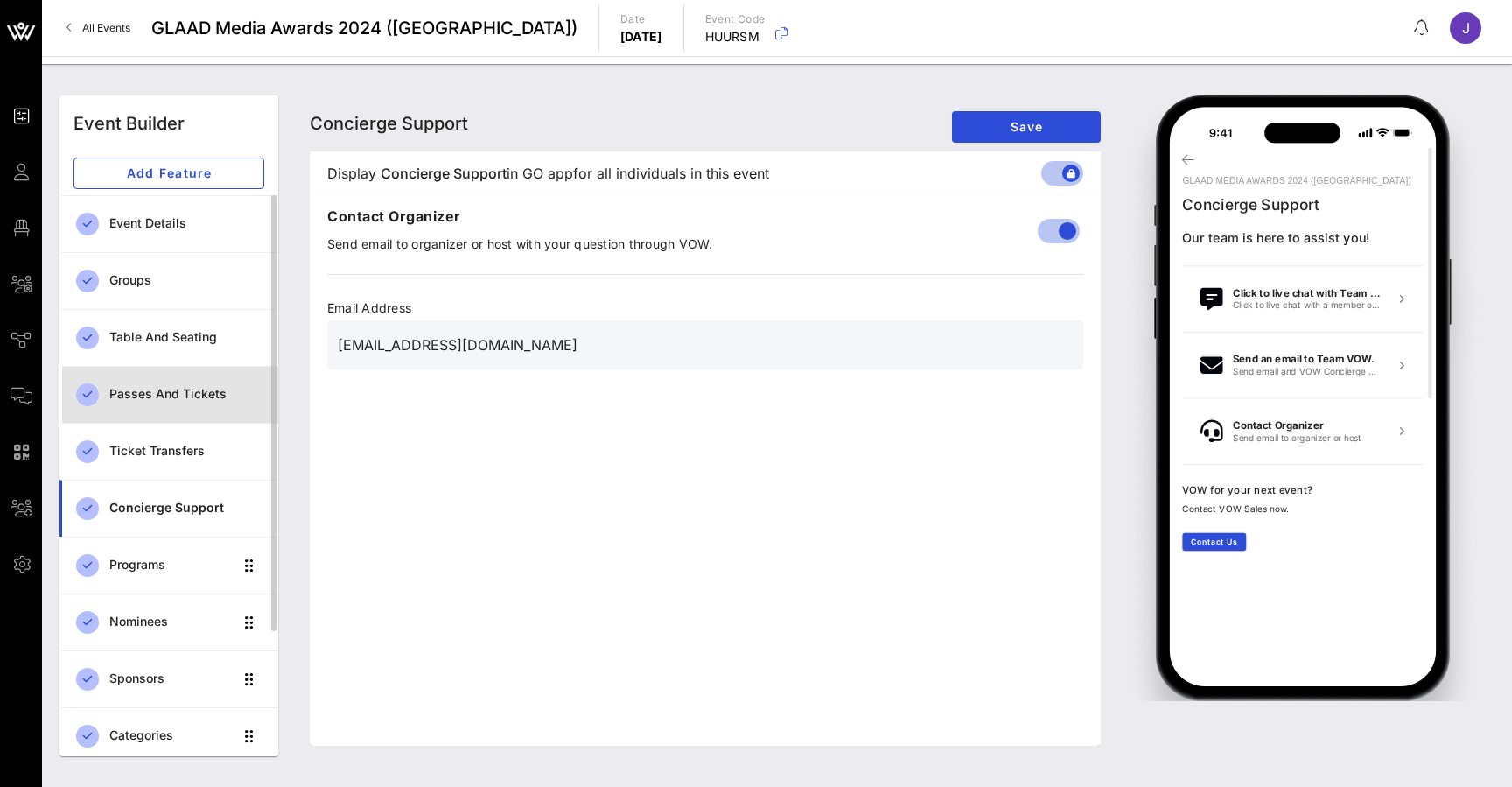
click at [170, 392] on div "Passes and Tickets" at bounding box center [186, 394] width 155 height 15
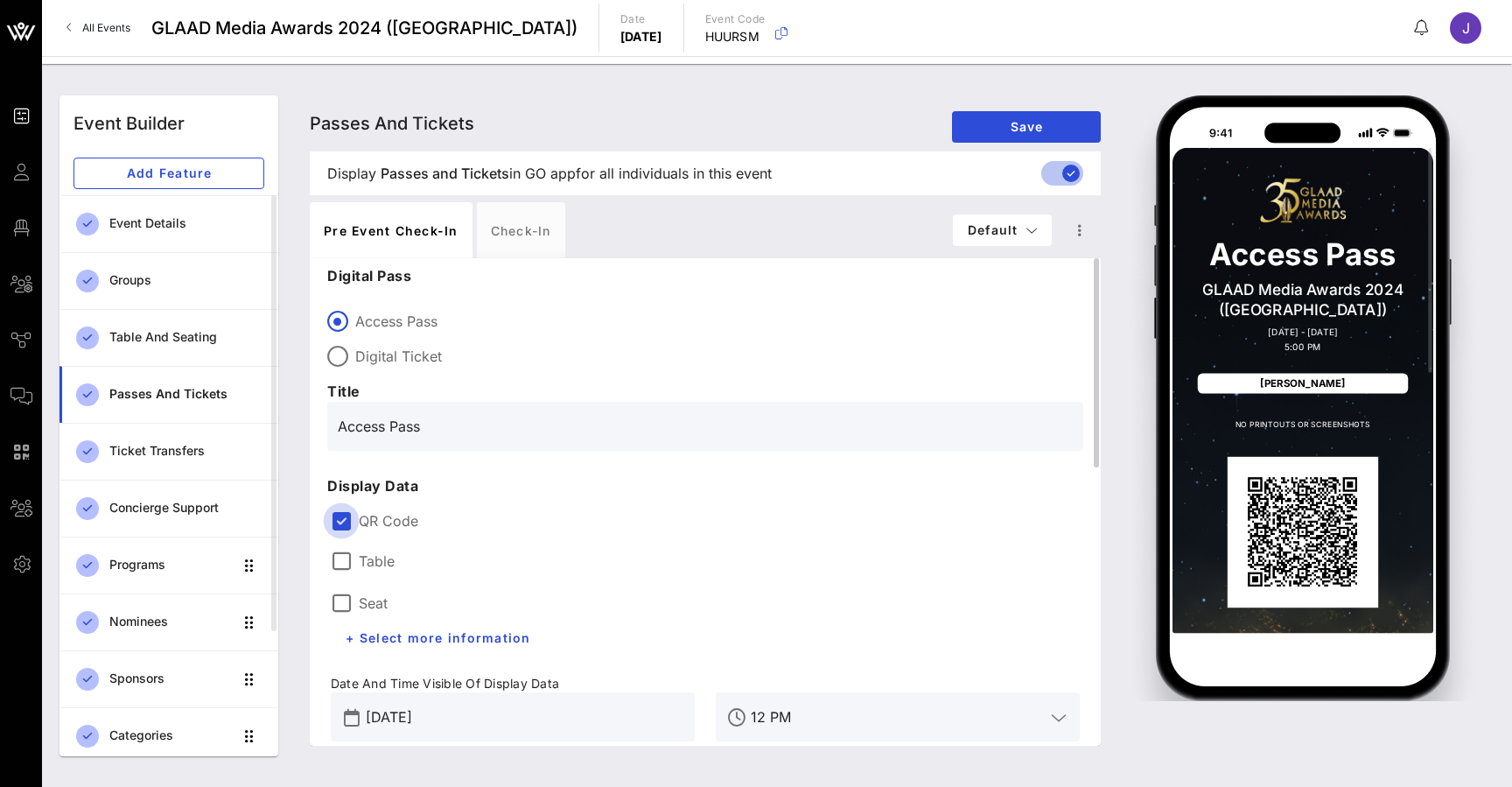
click at [345, 518] on div at bounding box center [341, 521] width 30 height 30
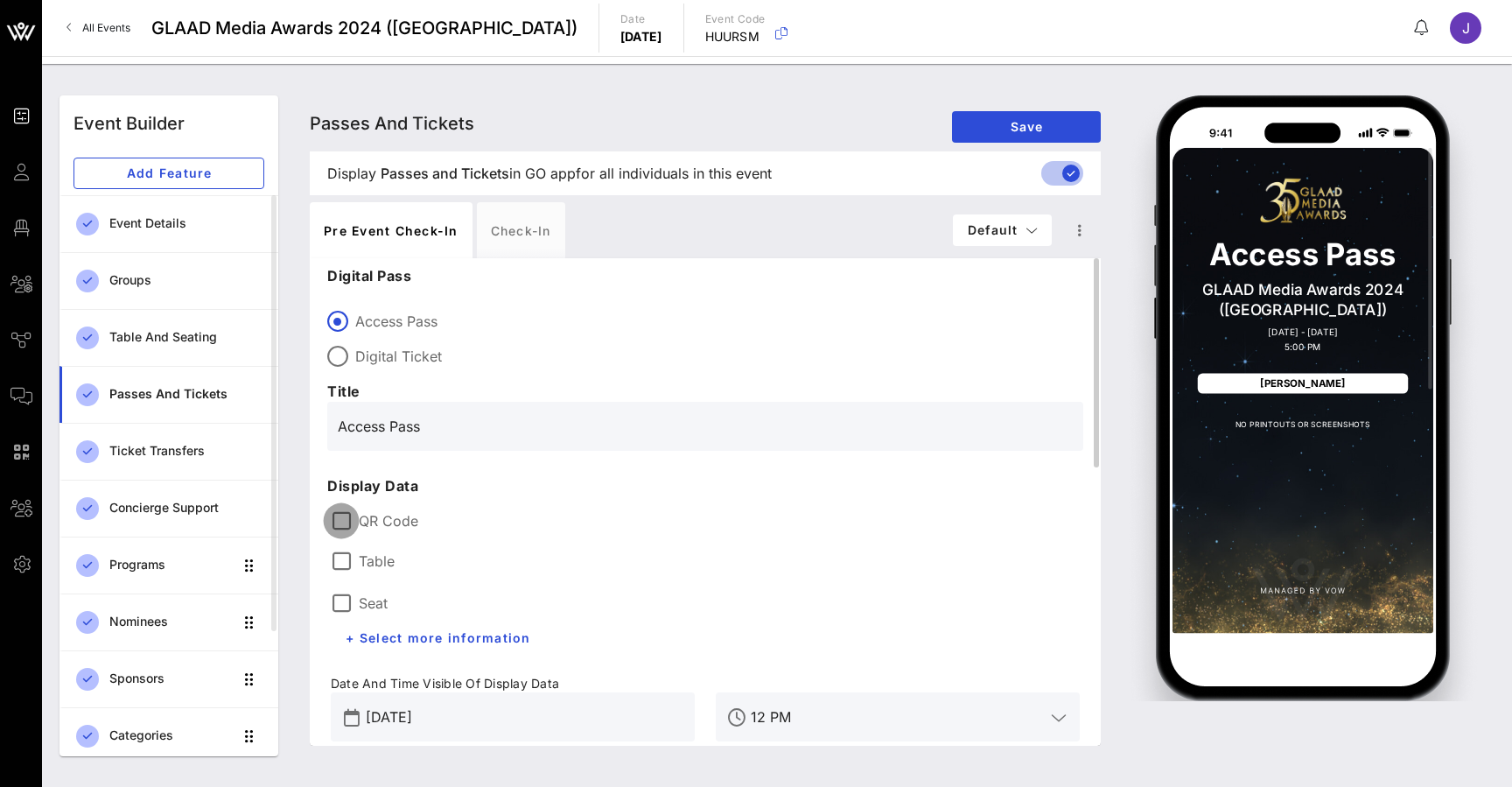
click at [345, 518] on div at bounding box center [341, 521] width 30 height 30
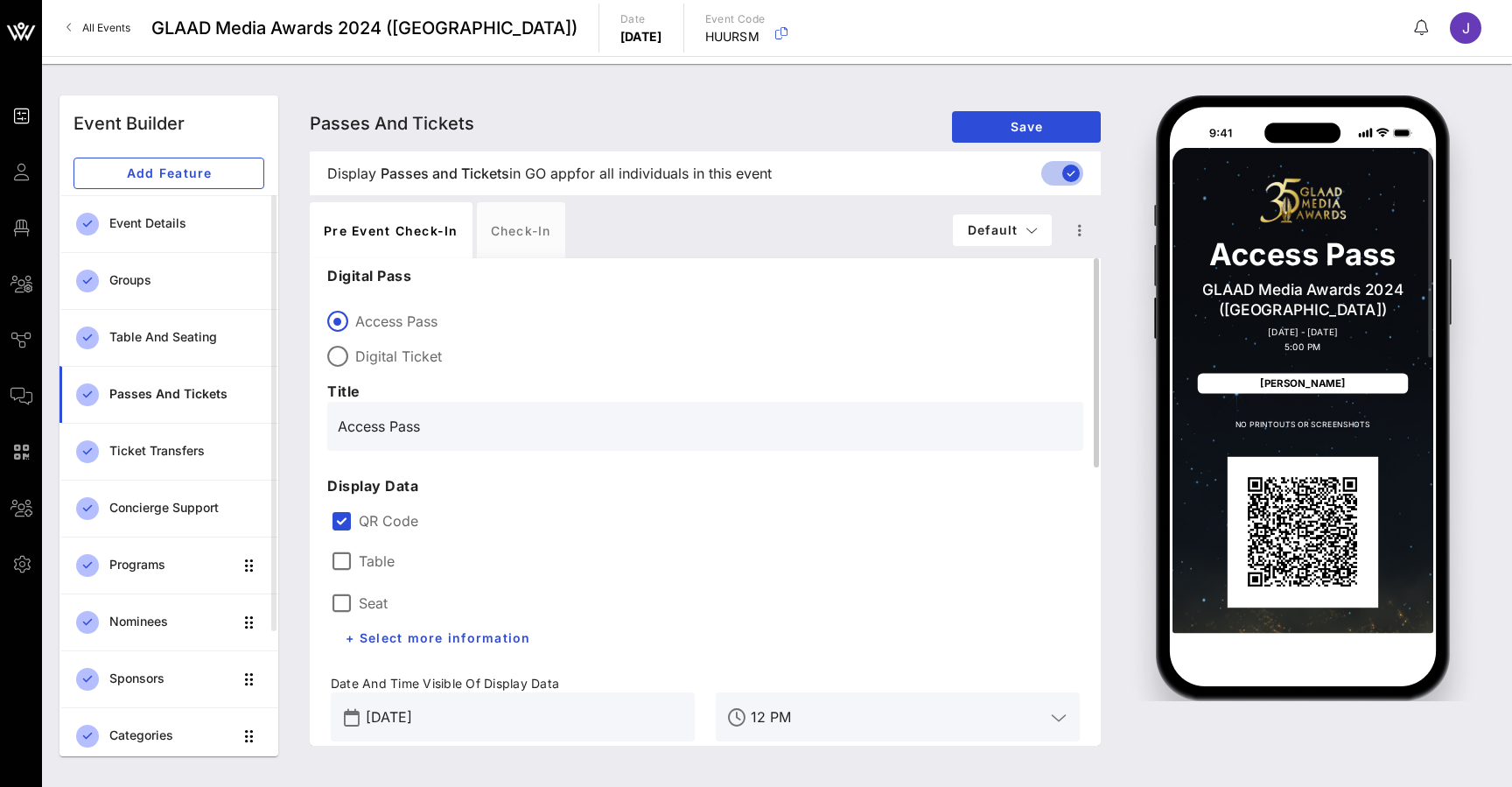
click at [363, 561] on label "Table" at bounding box center [377, 561] width 35 height 18
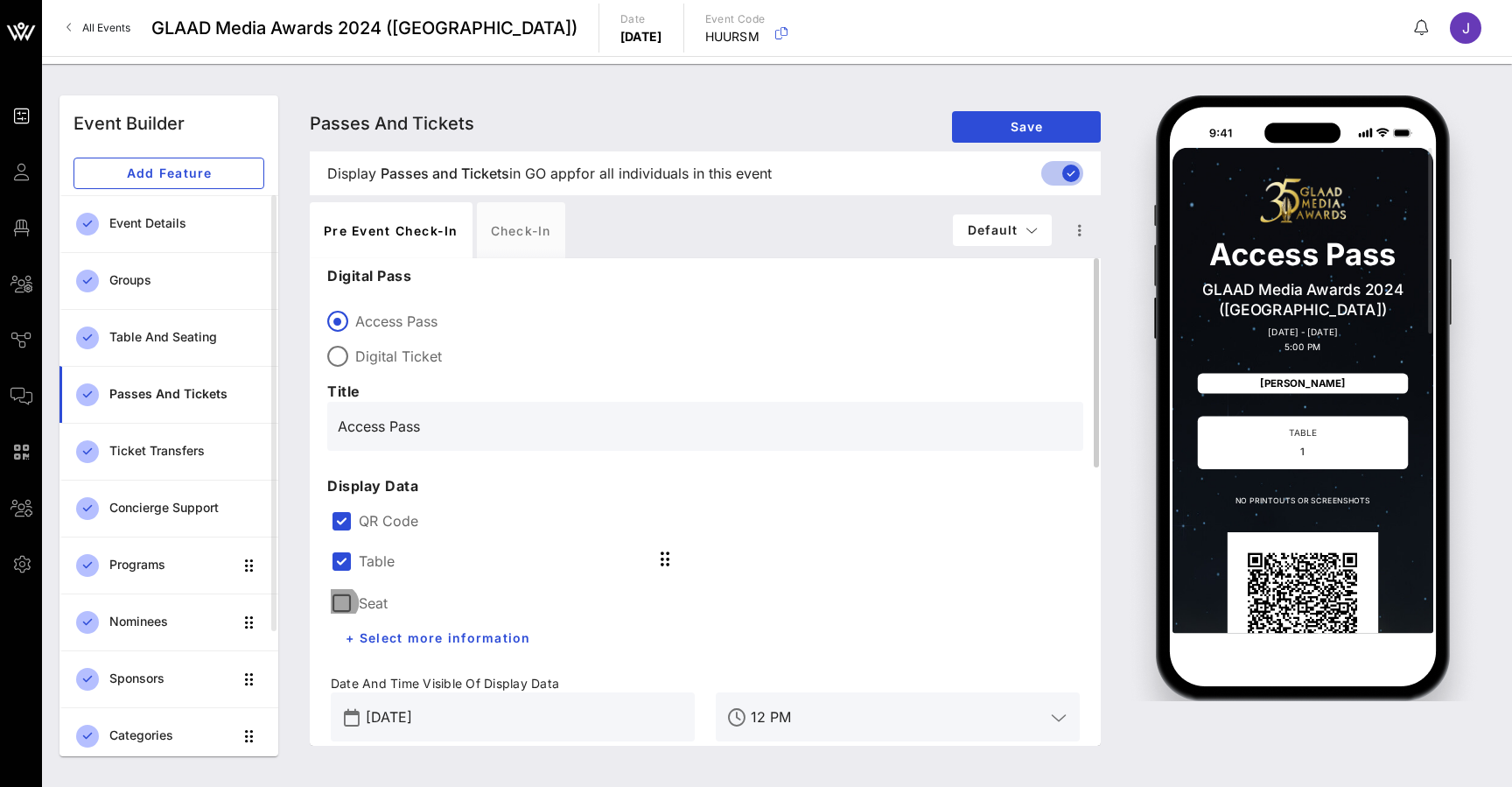
click at [339, 602] on div at bounding box center [341, 604] width 30 height 30
click at [387, 355] on label "Digital Ticket" at bounding box center [719, 356] width 728 height 18
type input "Digital Ticket"
click at [1031, 219] on button "Default" at bounding box center [1002, 230] width 100 height 32
click at [1083, 229] on icon "button" at bounding box center [1079, 230] width 21 height 21
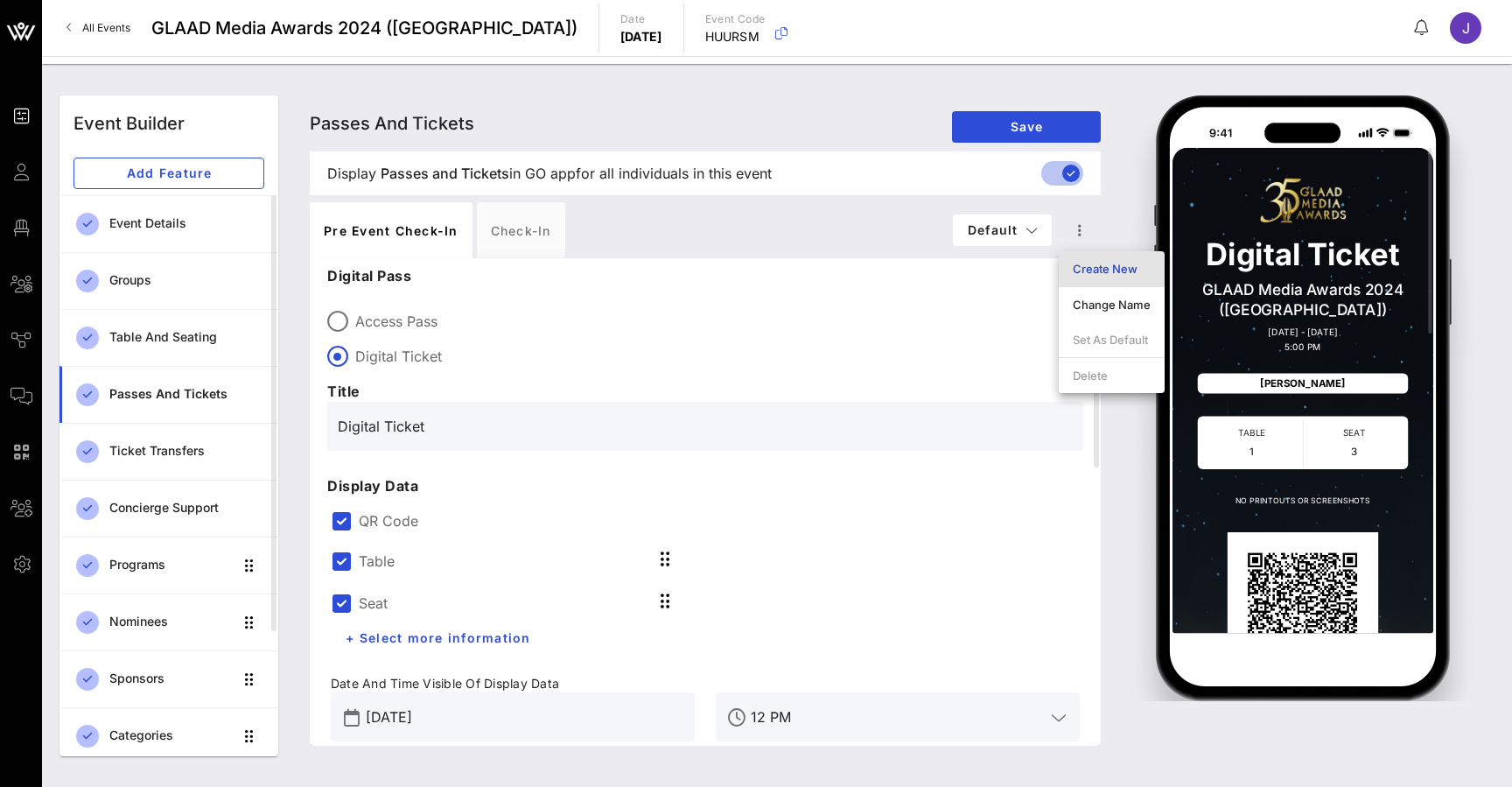
click at [1112, 272] on div "Create New" at bounding box center [1111, 268] width 78 height 14
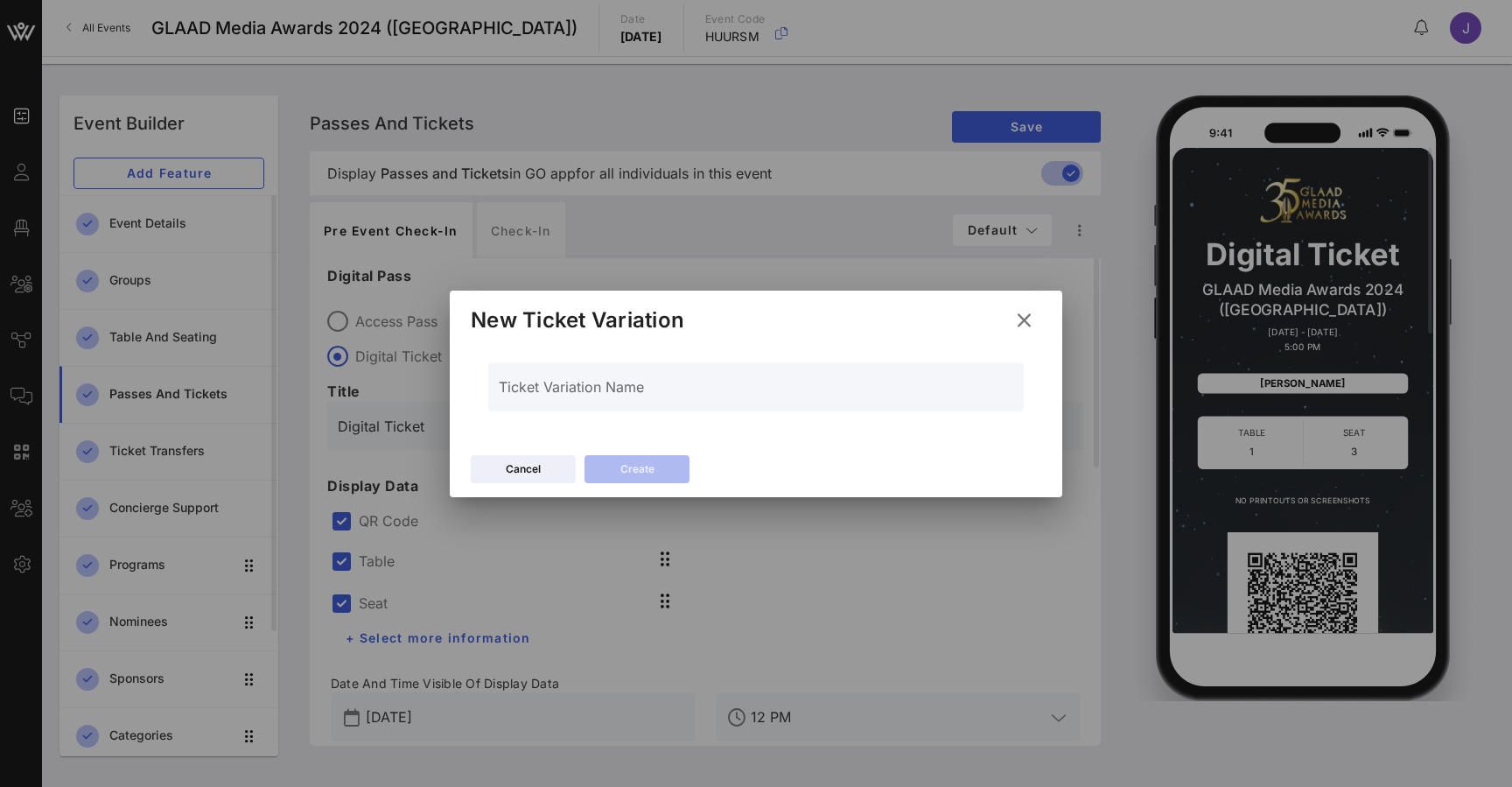
click at [641, 384] on input "Ticket Variation Name" at bounding box center [756, 395] width 515 height 28
type input "Red Carpet Peeps"
click at [1040, 323] on button at bounding box center [1024, 321] width 34 height 32
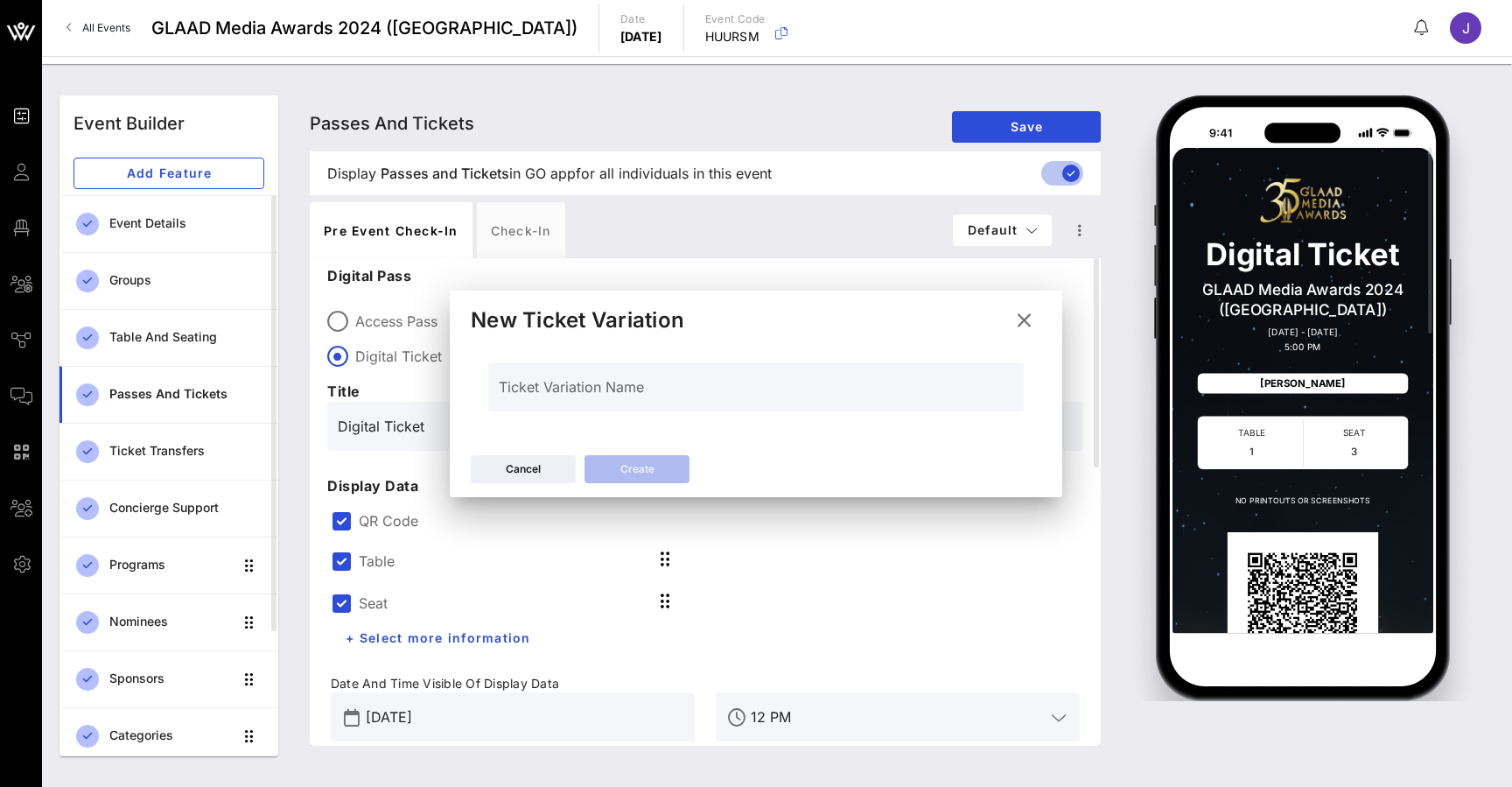
click at [1040, 323] on label "Access Pass" at bounding box center [719, 322] width 728 height 18
type input "Access Pass"
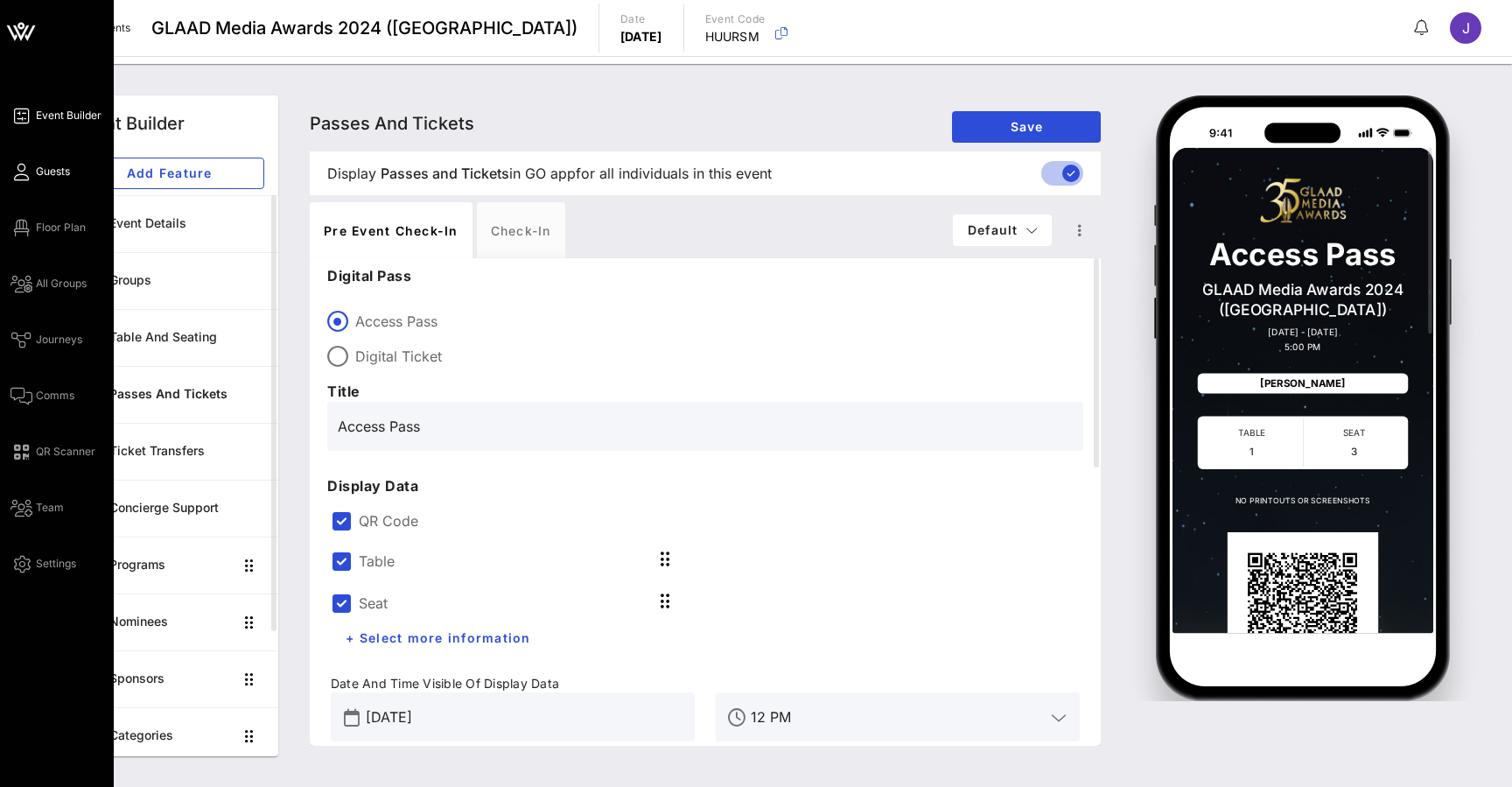
click at [23, 173] on icon at bounding box center [22, 172] width 22 height 3
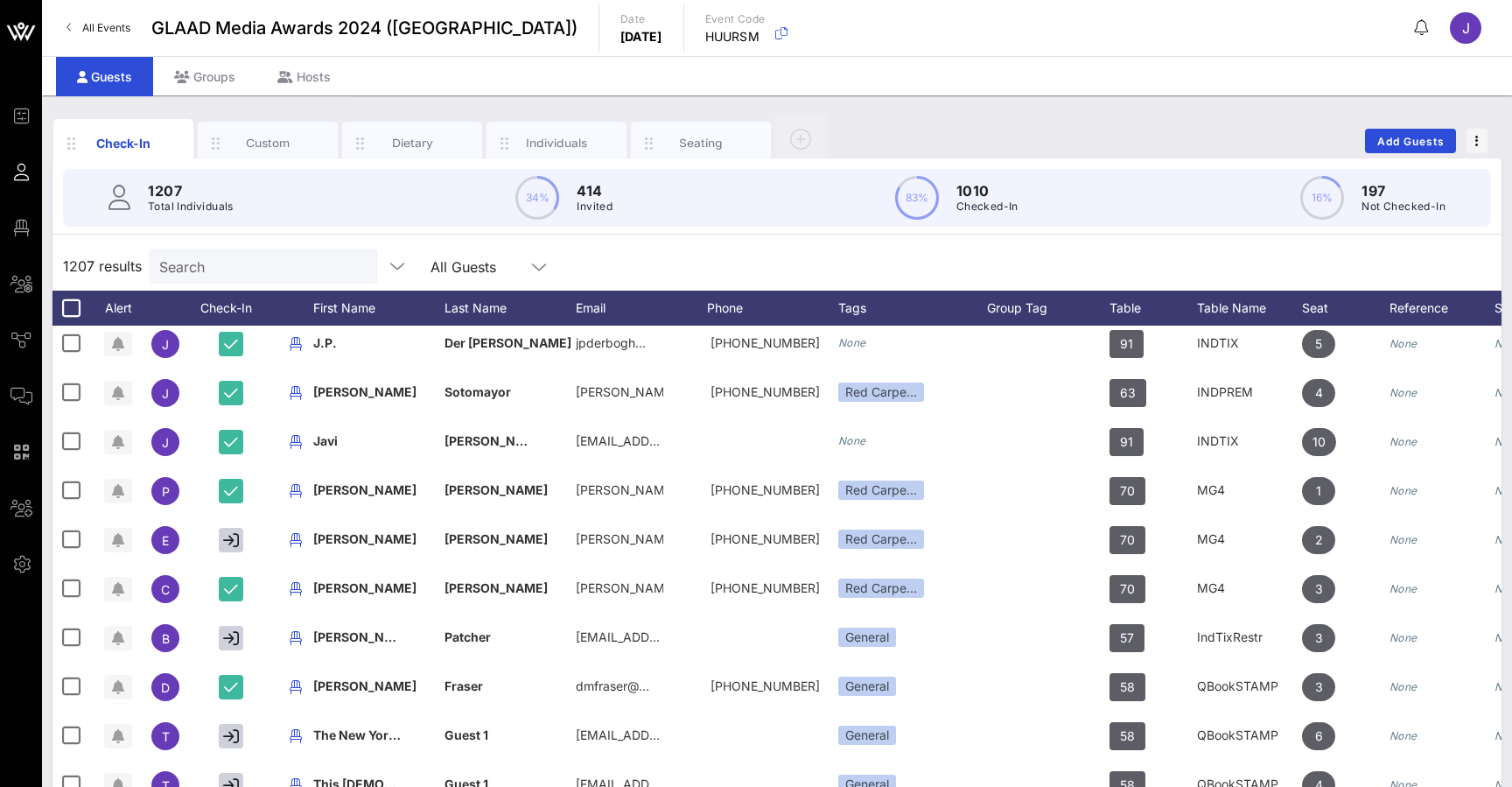
scroll to position [0, 1]
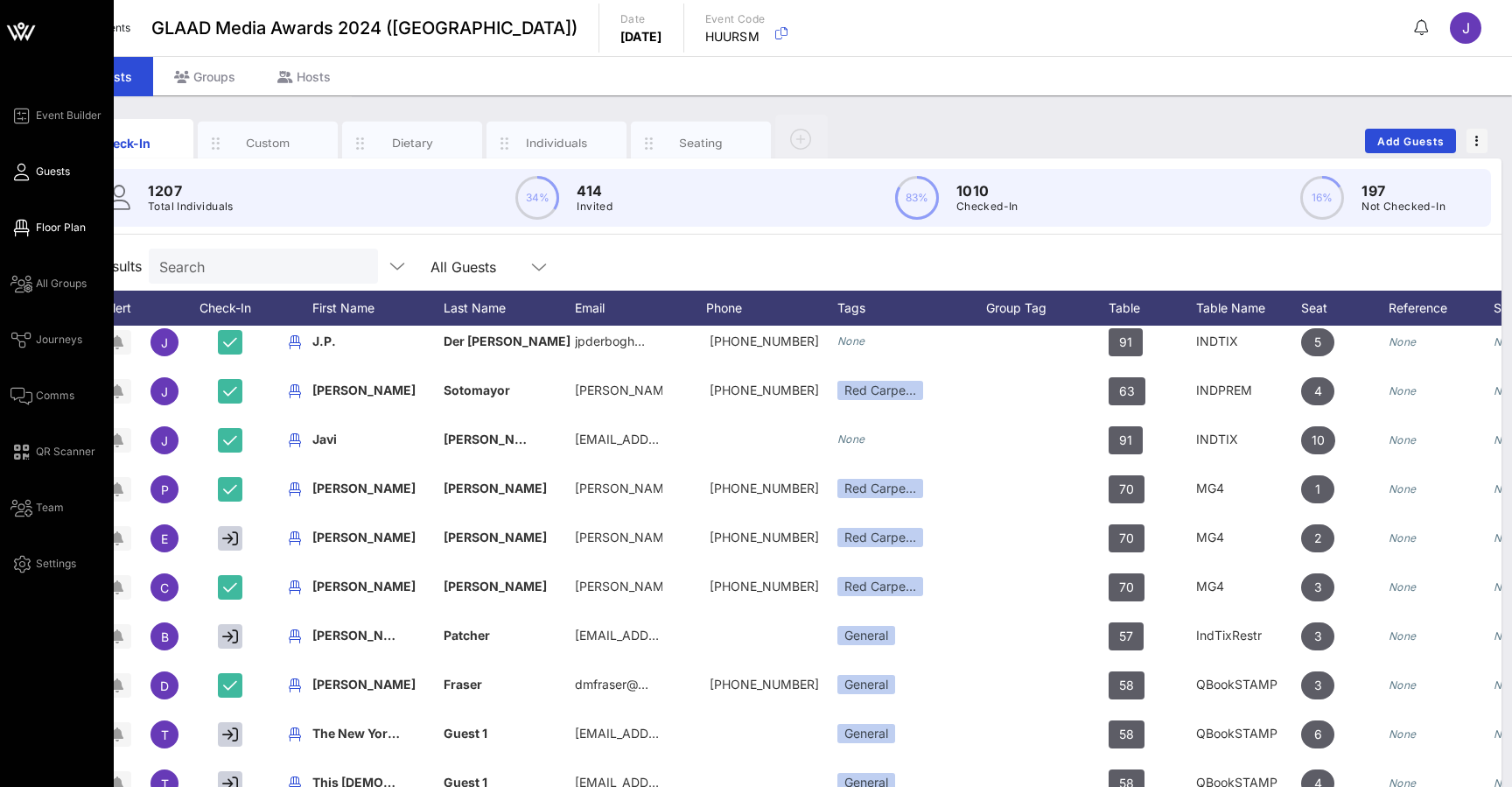
click at [18, 229] on icon at bounding box center [22, 228] width 22 height 3
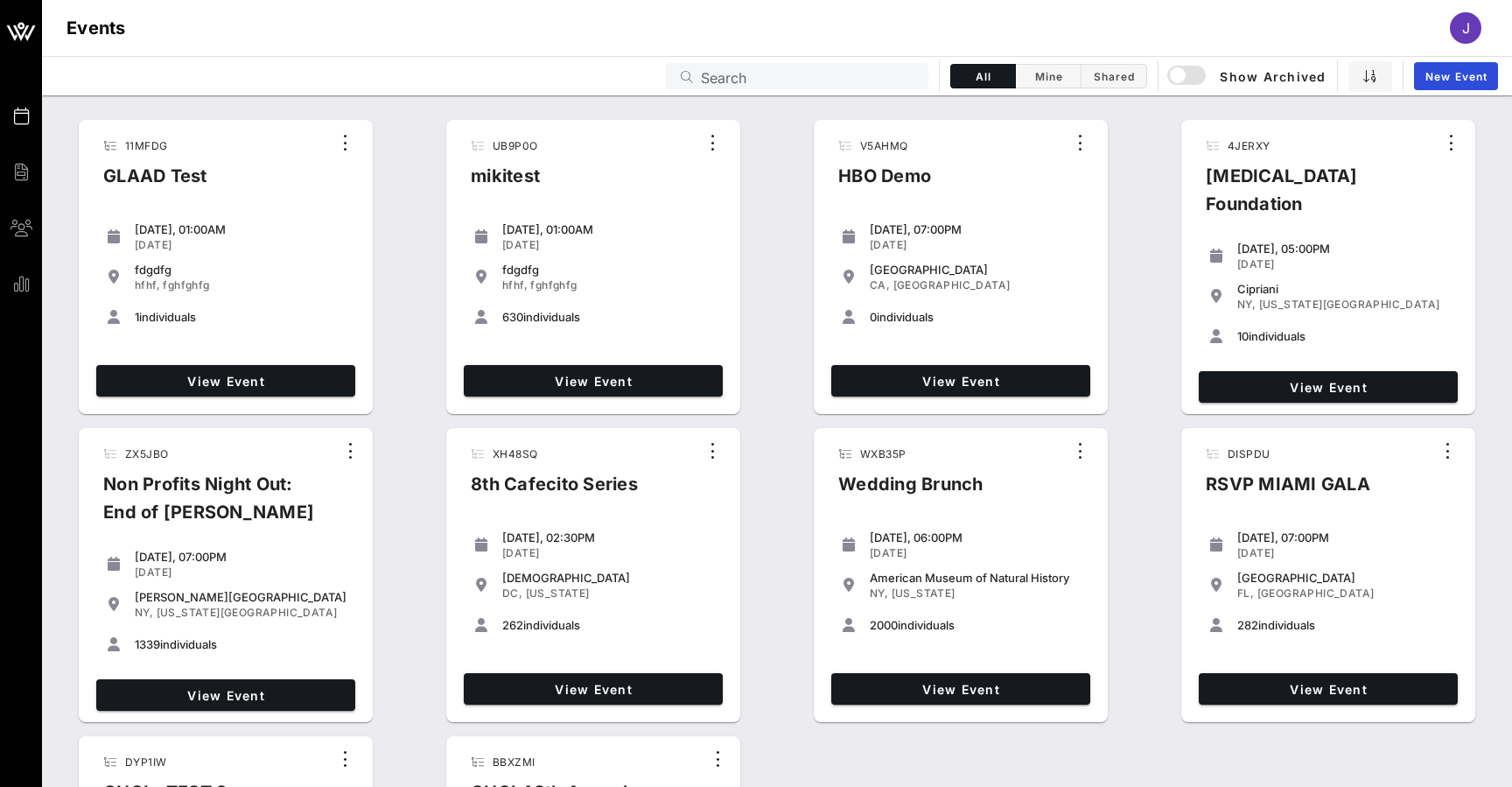
click at [827, 74] on input "Search" at bounding box center [809, 76] width 217 height 23
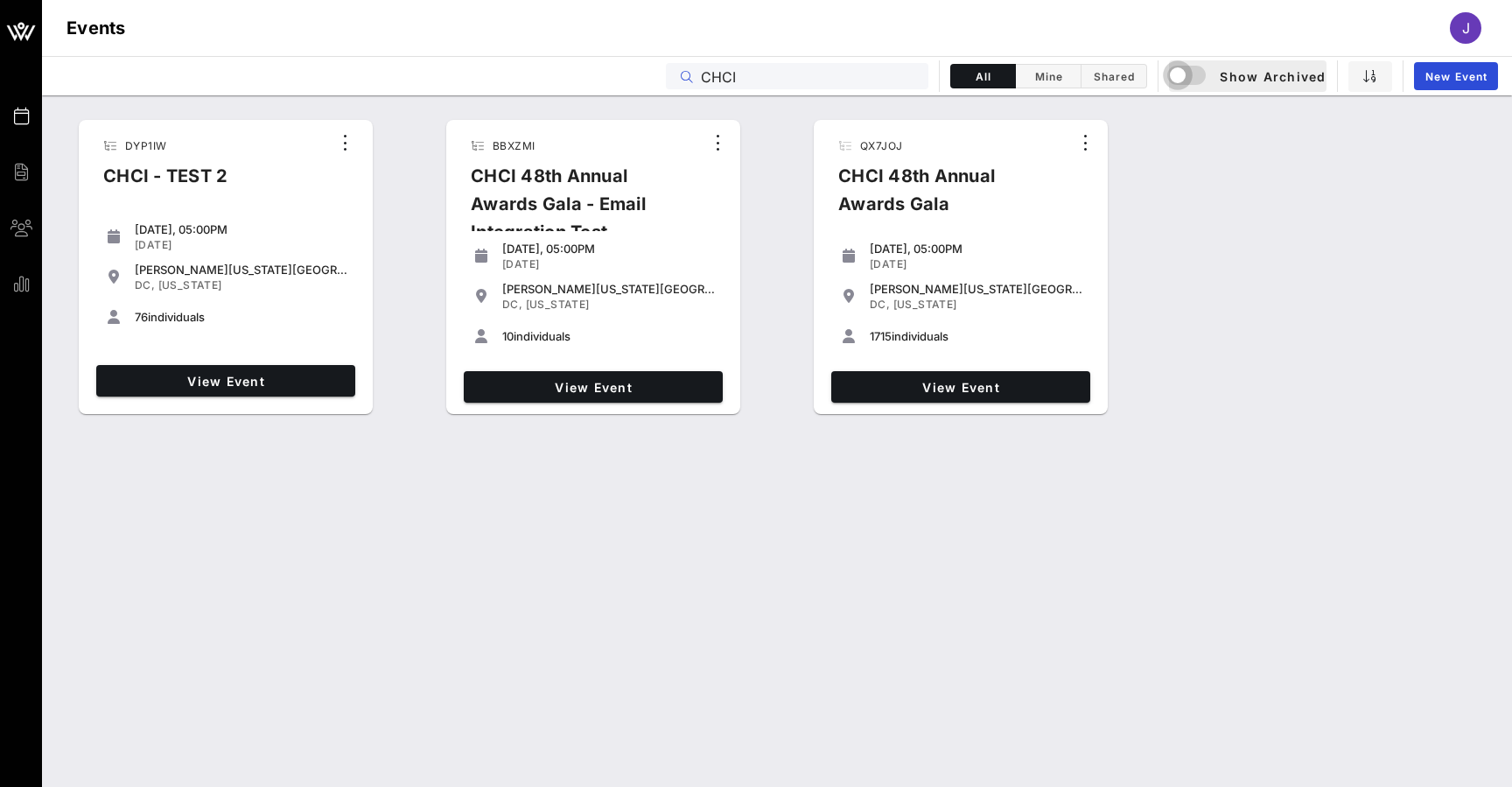
type input "CHCI"
click at [1185, 73] on div "button" at bounding box center [1177, 75] width 25 height 25
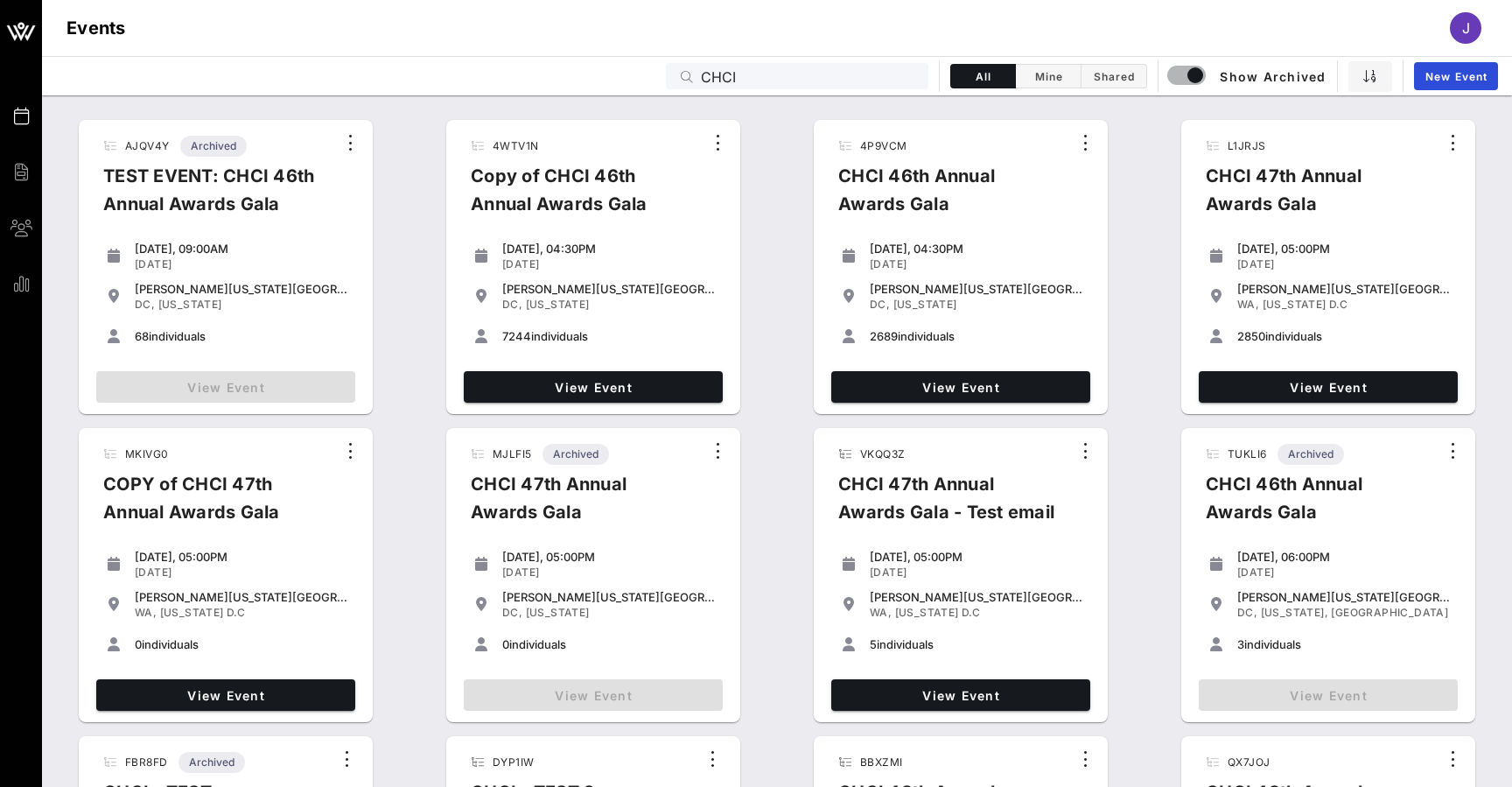
click at [1324, 390] on span "View Event" at bounding box center [1328, 387] width 245 height 15
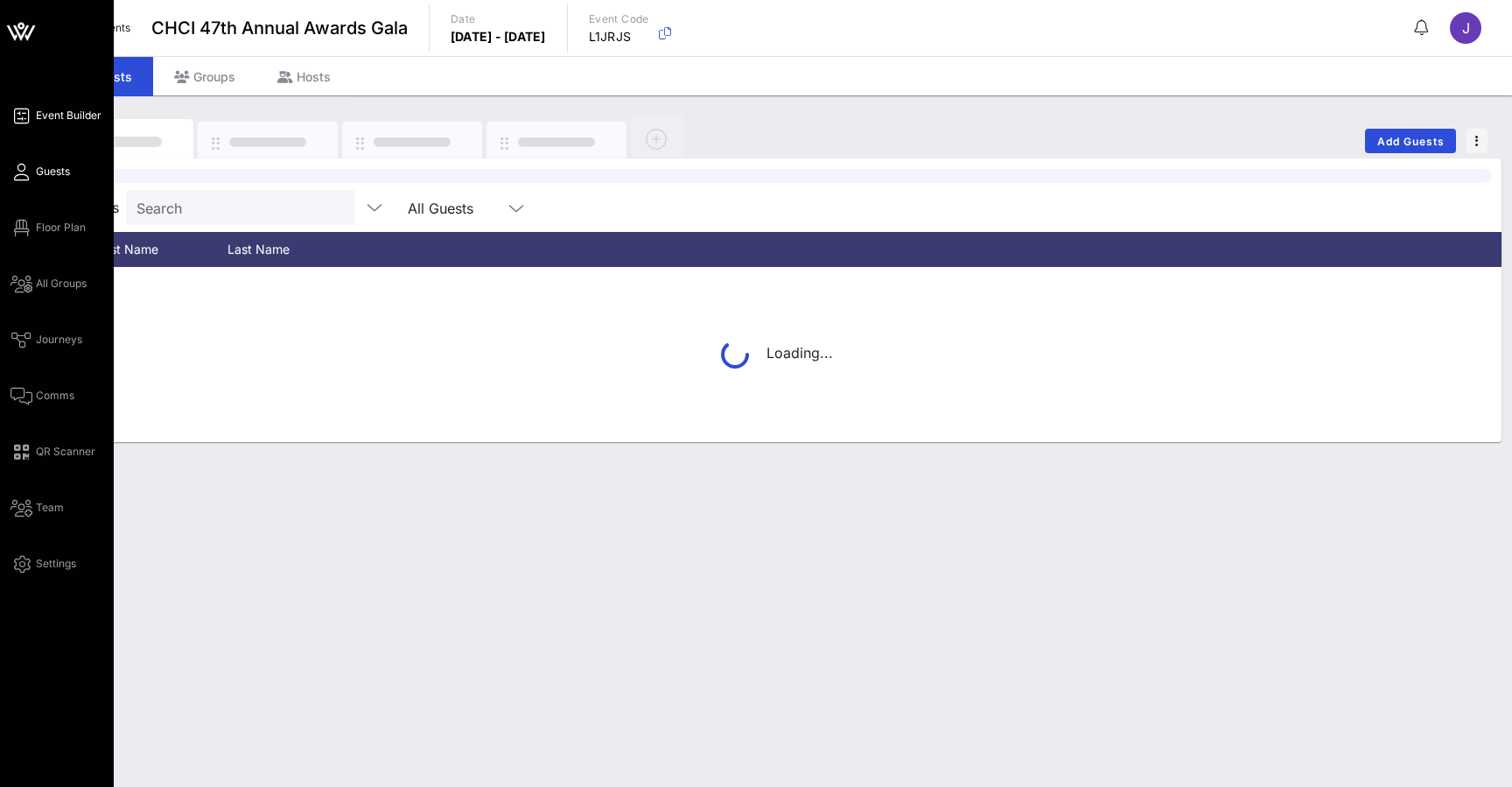
click at [72, 113] on span "Event Builder" at bounding box center [68, 115] width 66 height 16
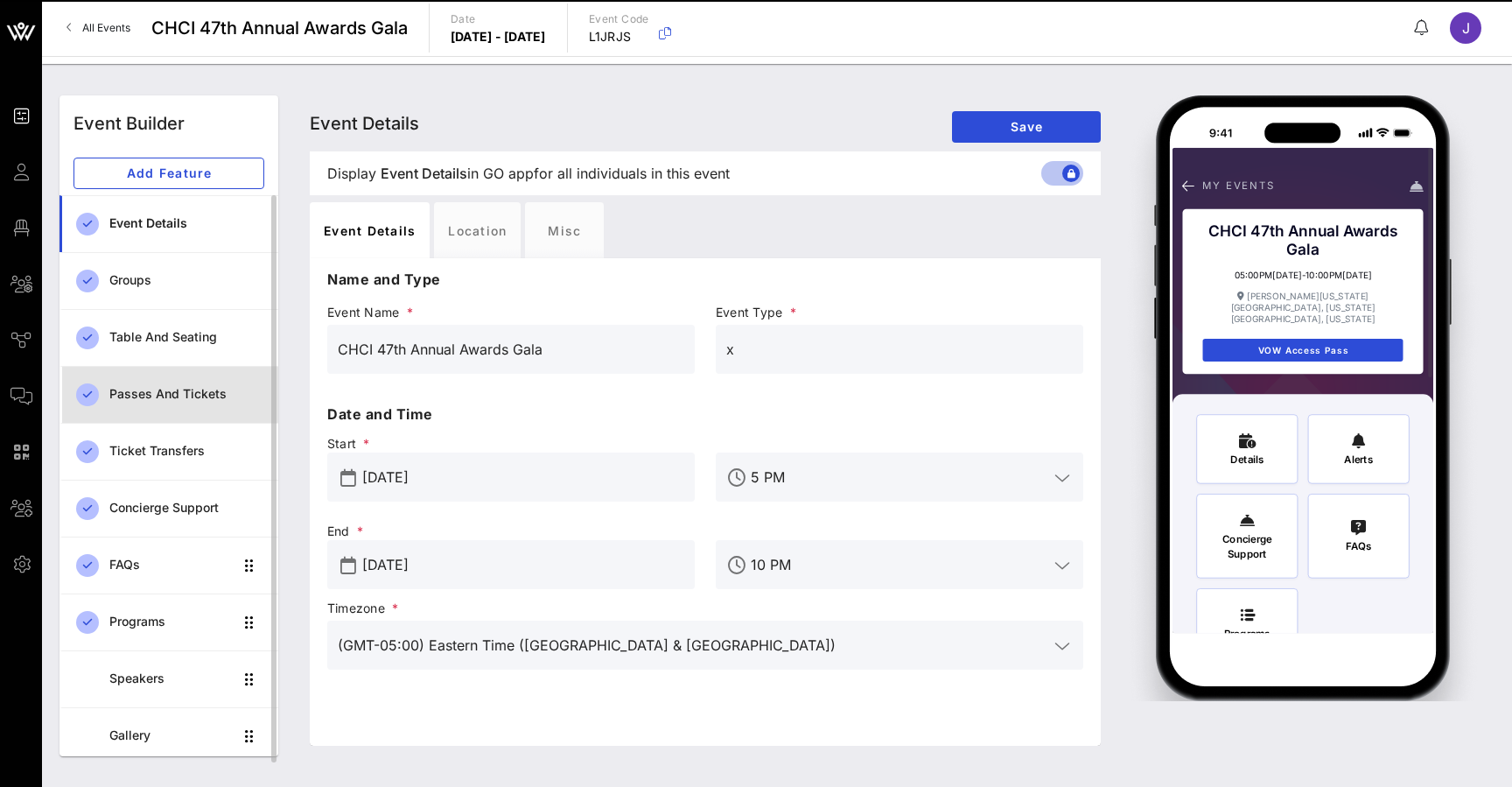
click at [150, 391] on div "Passes and Tickets" at bounding box center [186, 394] width 155 height 15
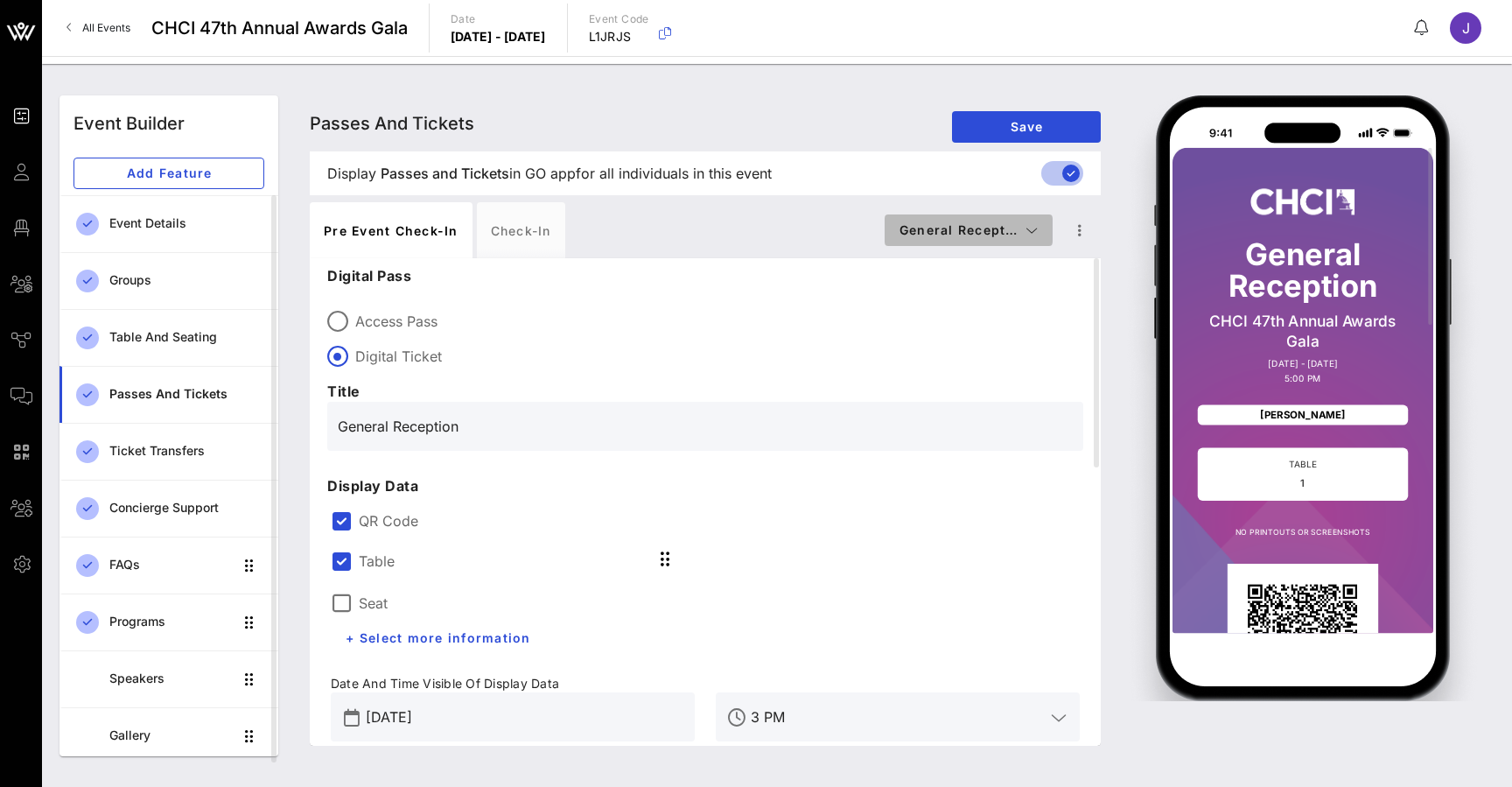
click at [1041, 236] on button "General Recept…" at bounding box center [969, 230] width 168 height 32
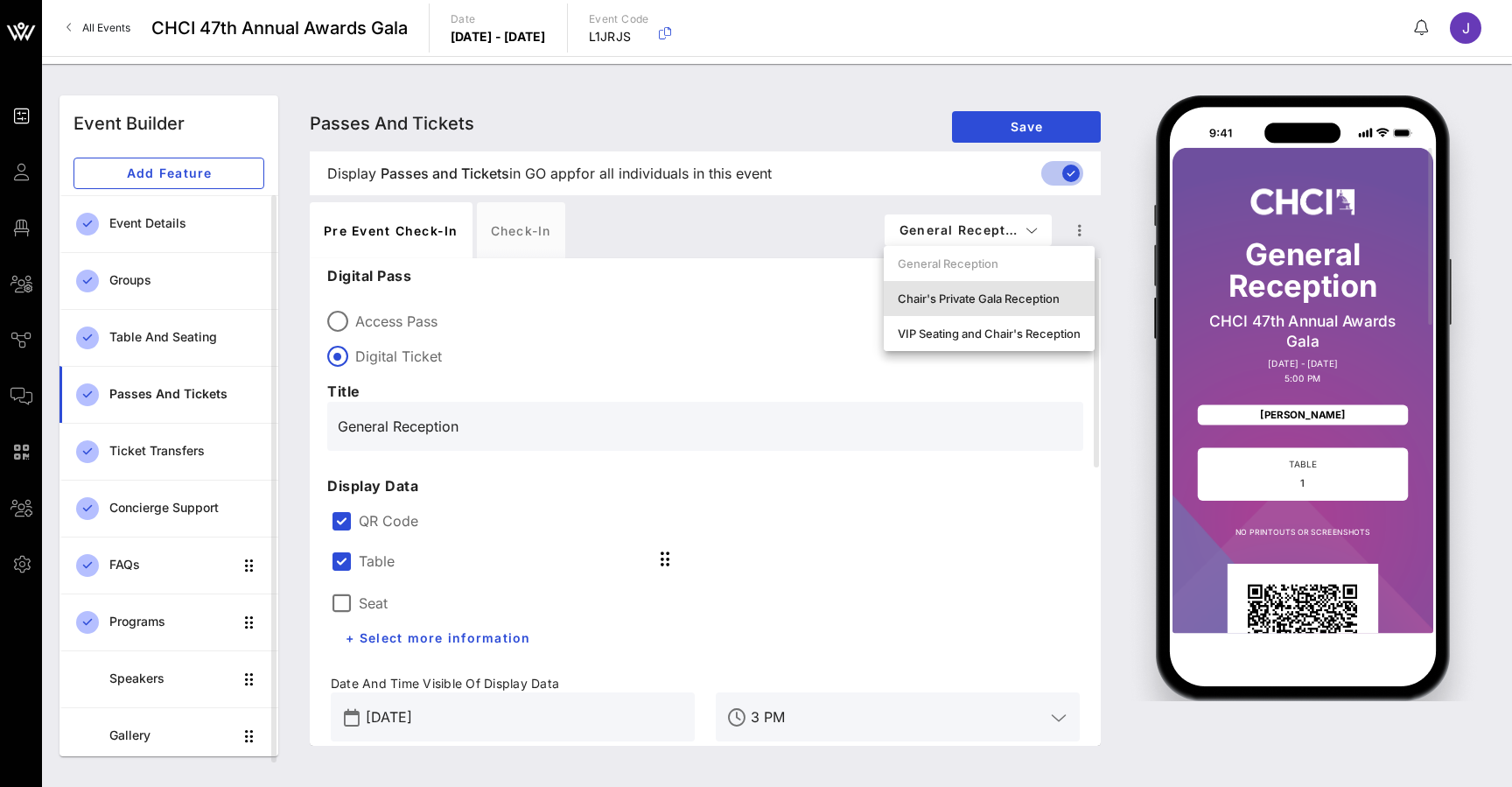
click at [1030, 308] on div "Chair's Private Gala Reception" at bounding box center [990, 299] width 211 height 36
type input "Chair's Private Gala Reception"
type input "#6D26E8"
type input "#ffffff"
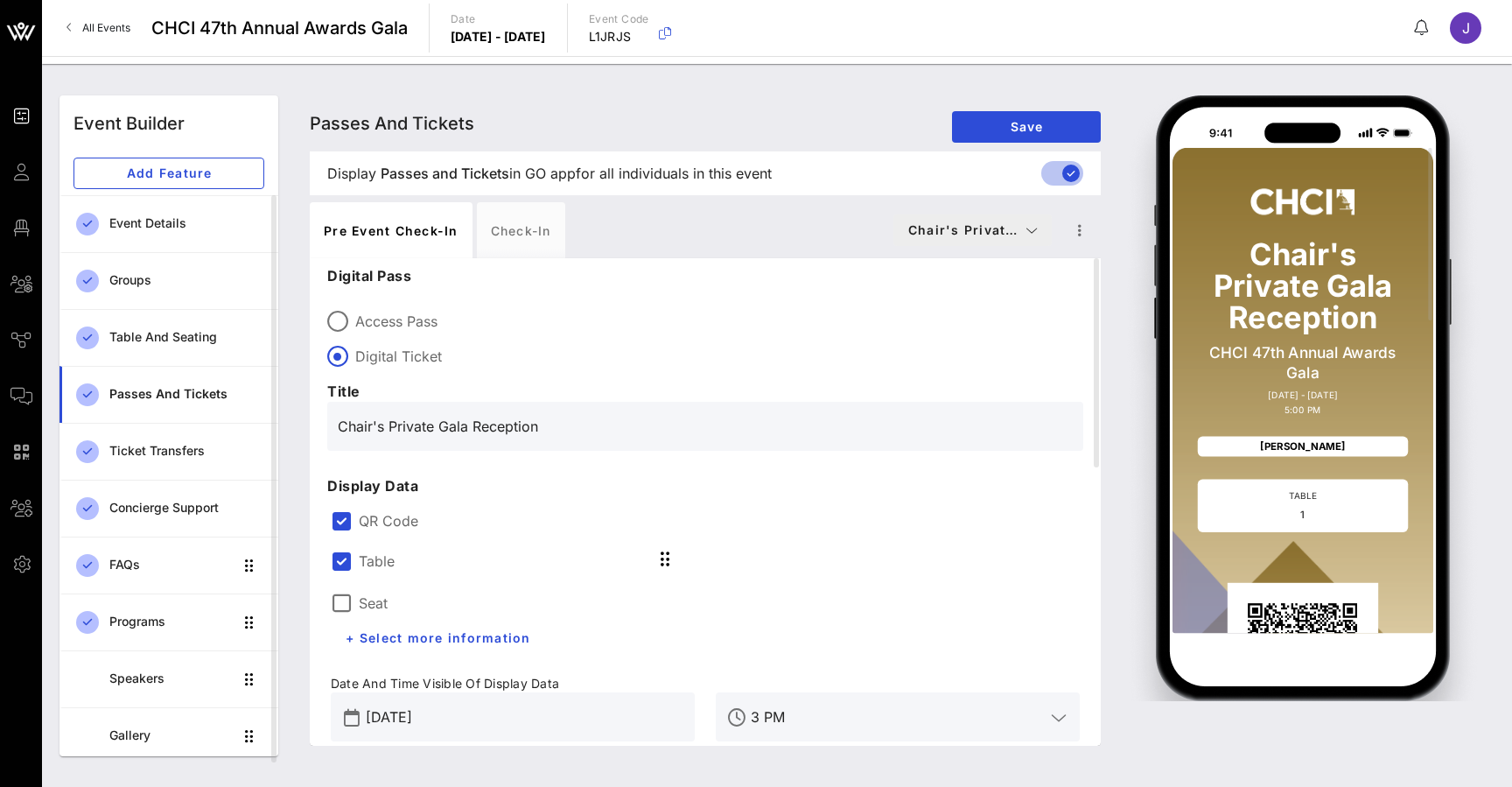
click at [1030, 233] on icon "button" at bounding box center [1031, 230] width 13 height 12
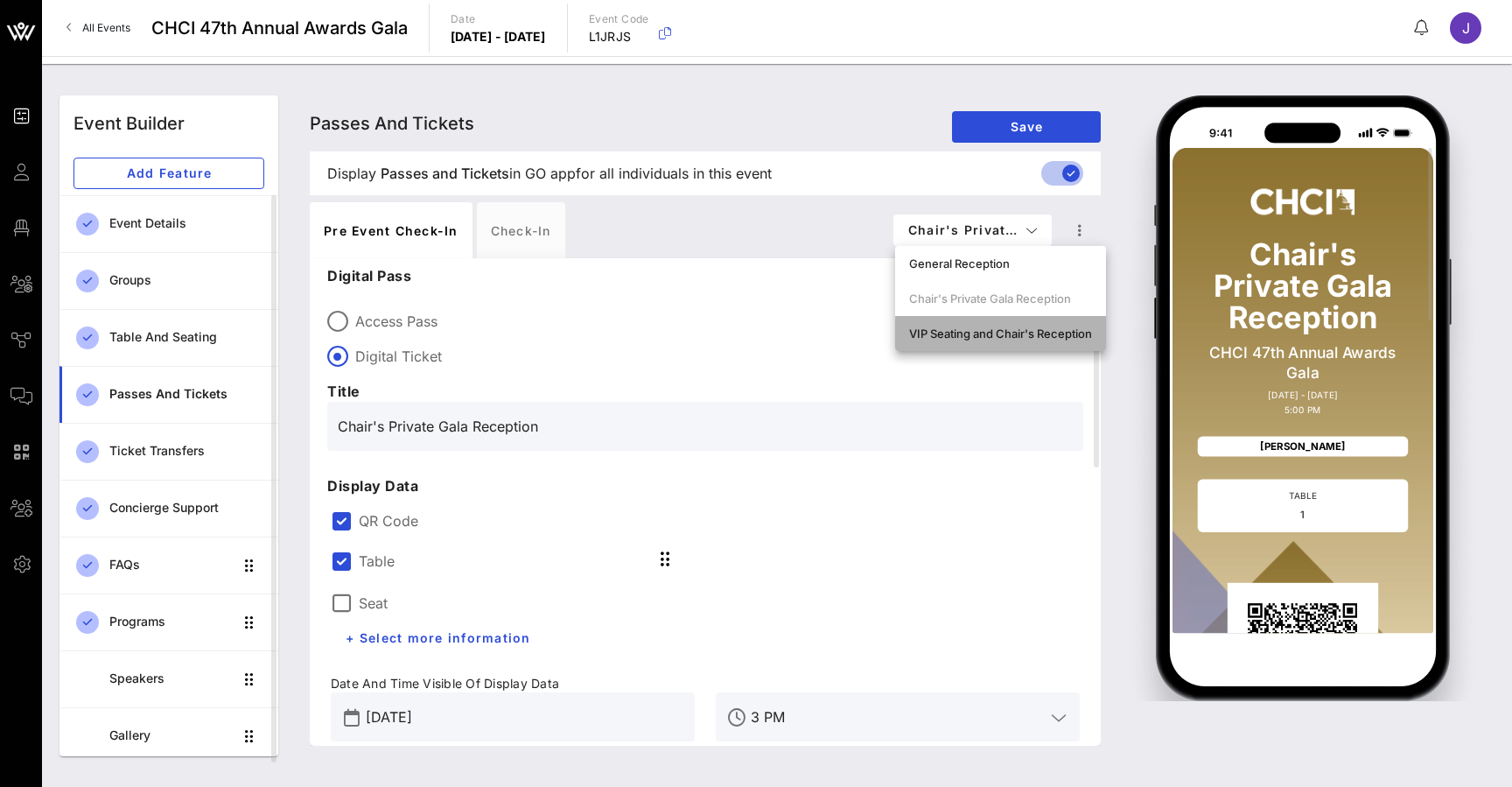
click at [995, 331] on div "VIP Seating and Chair's Reception" at bounding box center [1000, 333] width 183 height 14
type input "VIP Seating & Chair's Reception"
type input "#2D23D7"
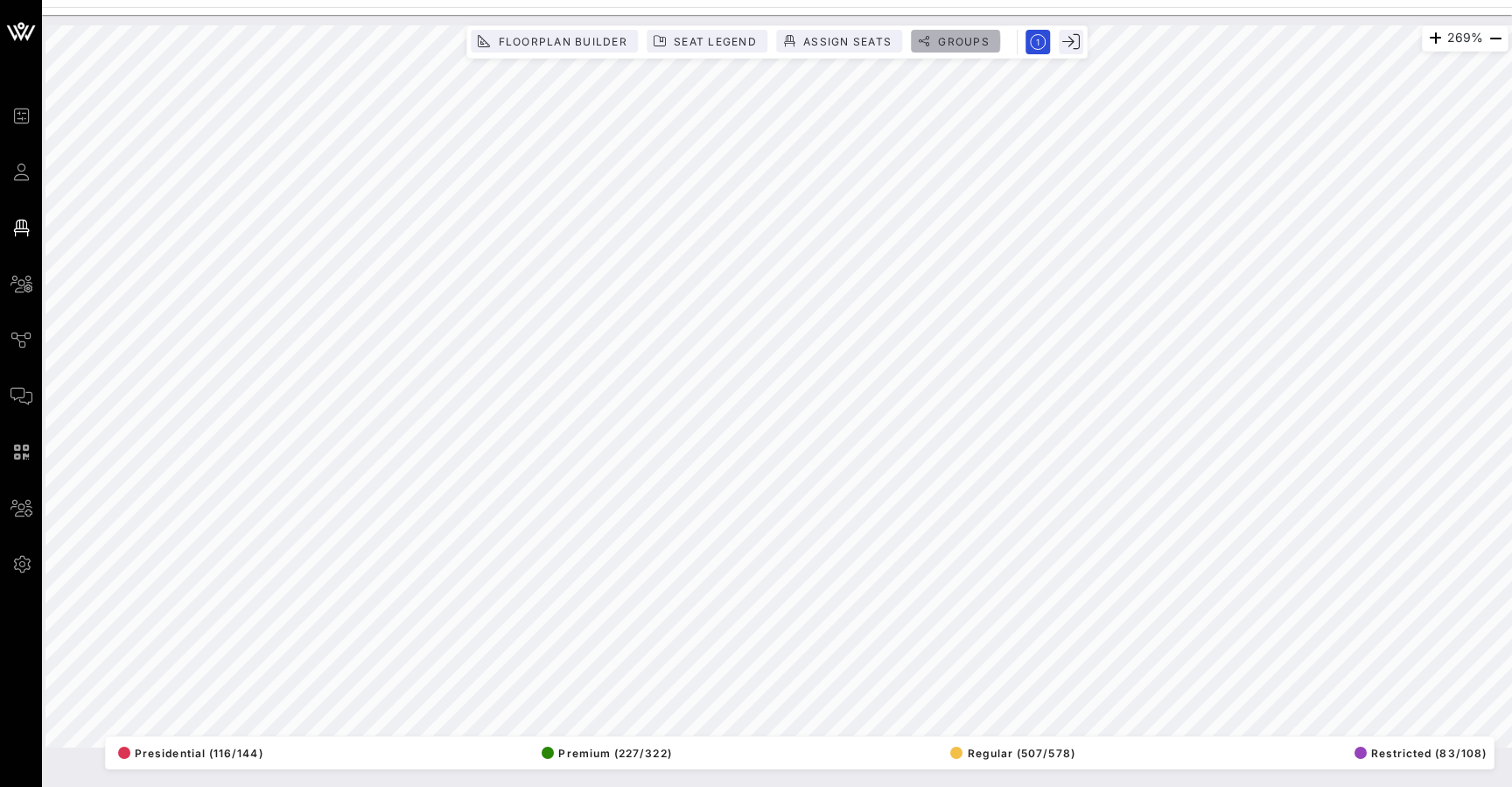
click at [971, 37] on span "Groups" at bounding box center [963, 41] width 52 height 13
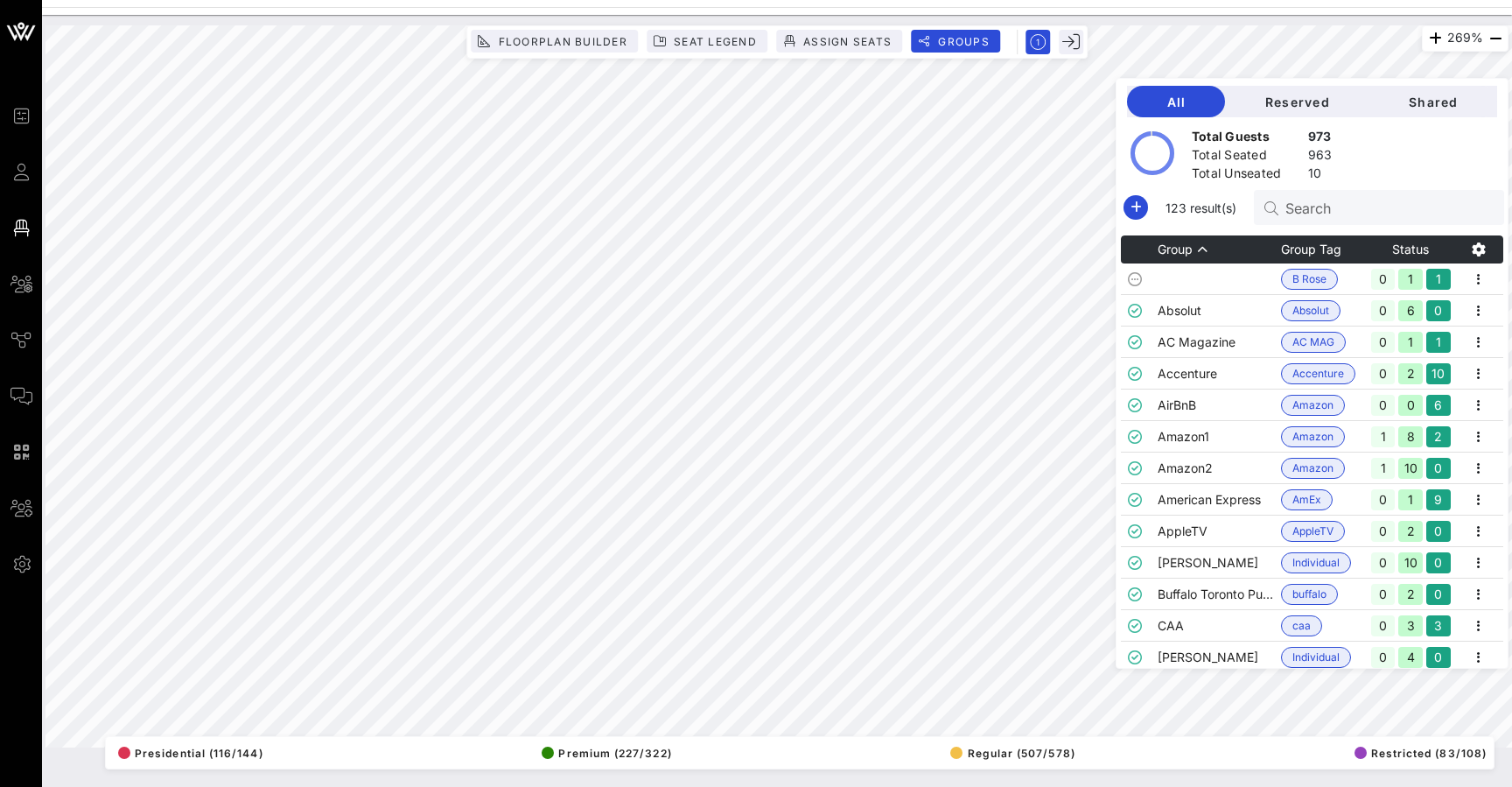
click at [1319, 222] on div "Search" at bounding box center [1388, 208] width 205 height 36
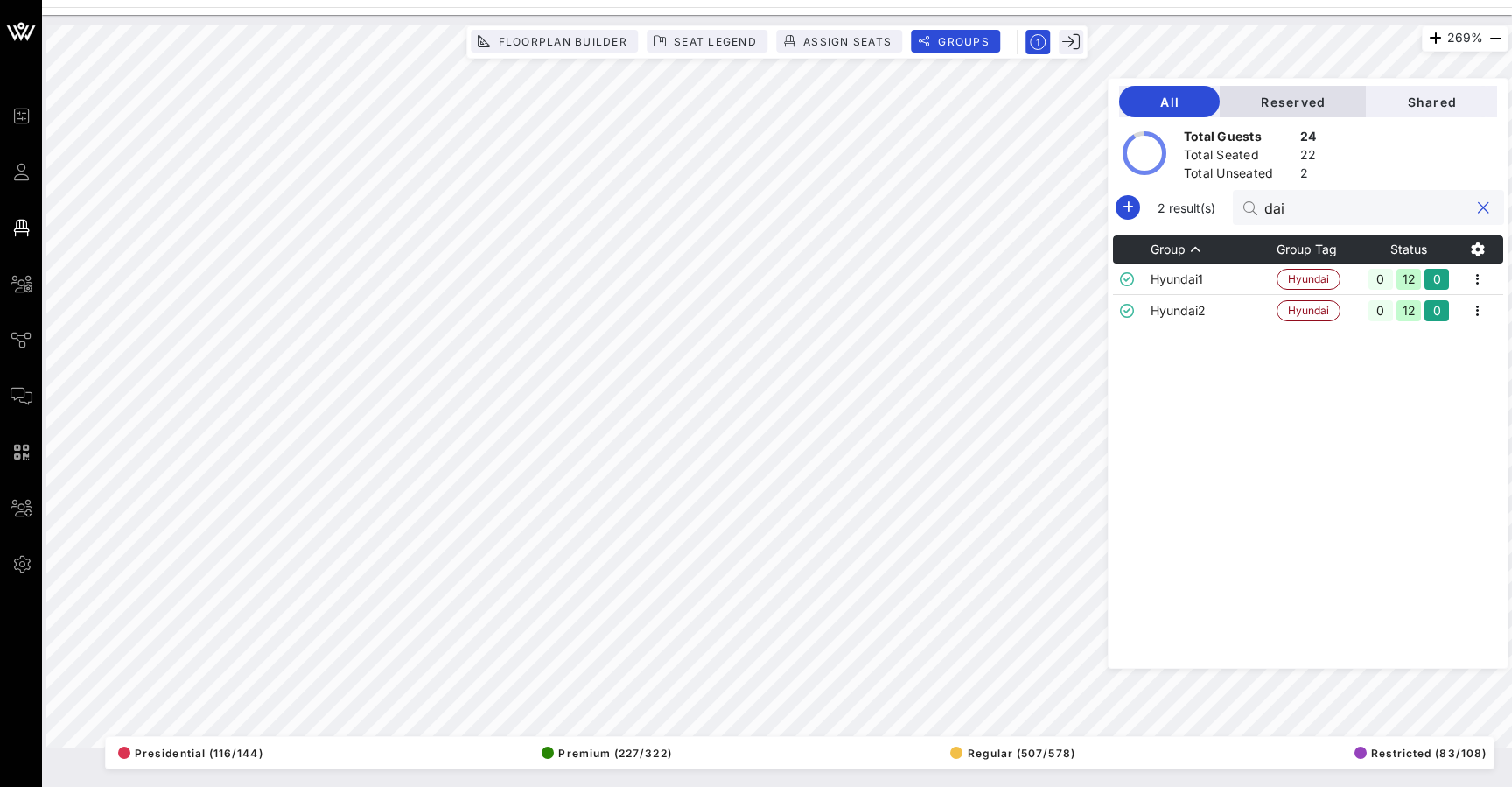
type input "dai"
click at [1318, 104] on span "Reserved" at bounding box center [1293, 102] width 118 height 15
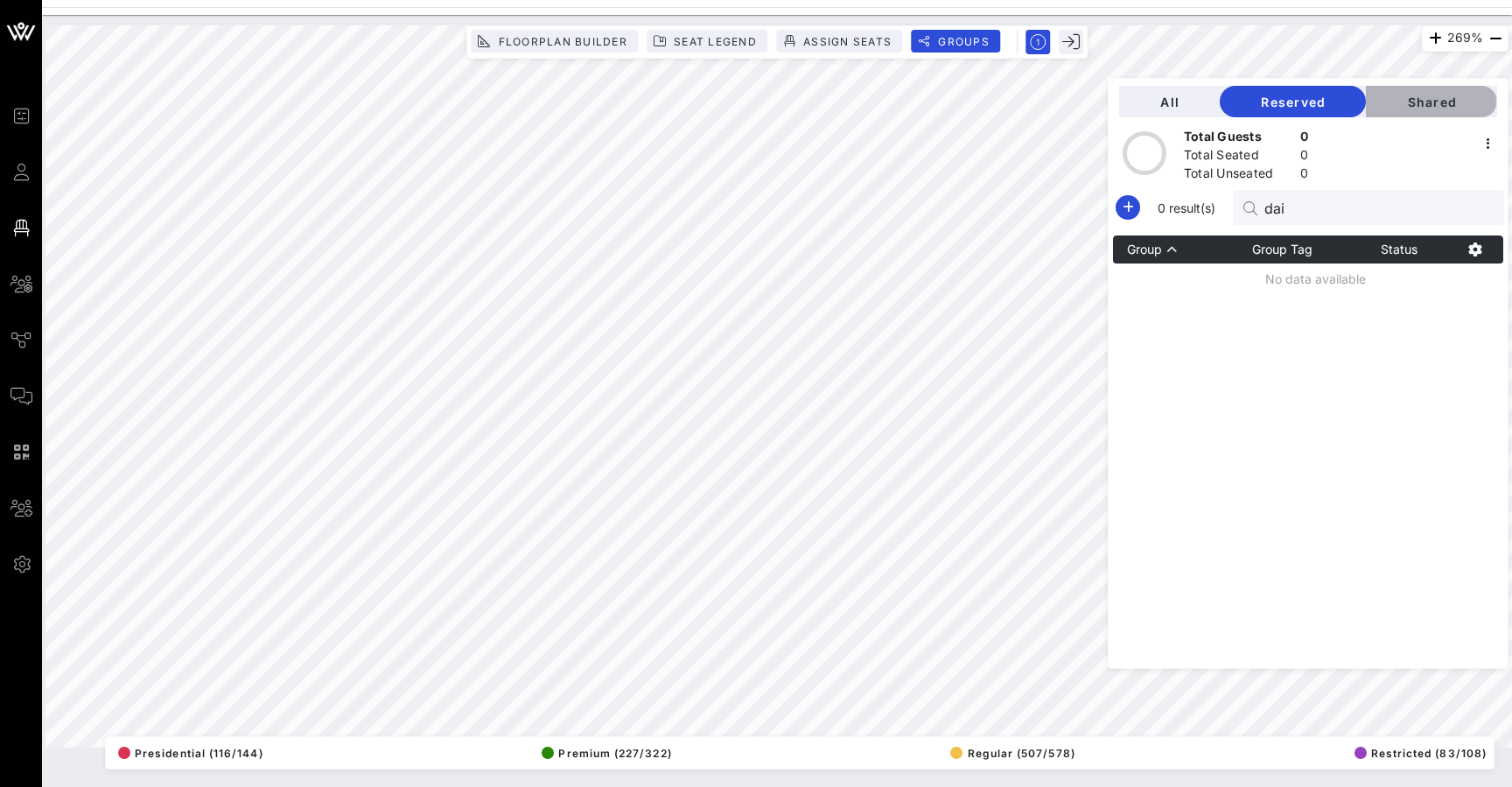
click at [1418, 107] on span "Shared" at bounding box center [1431, 102] width 103 height 15
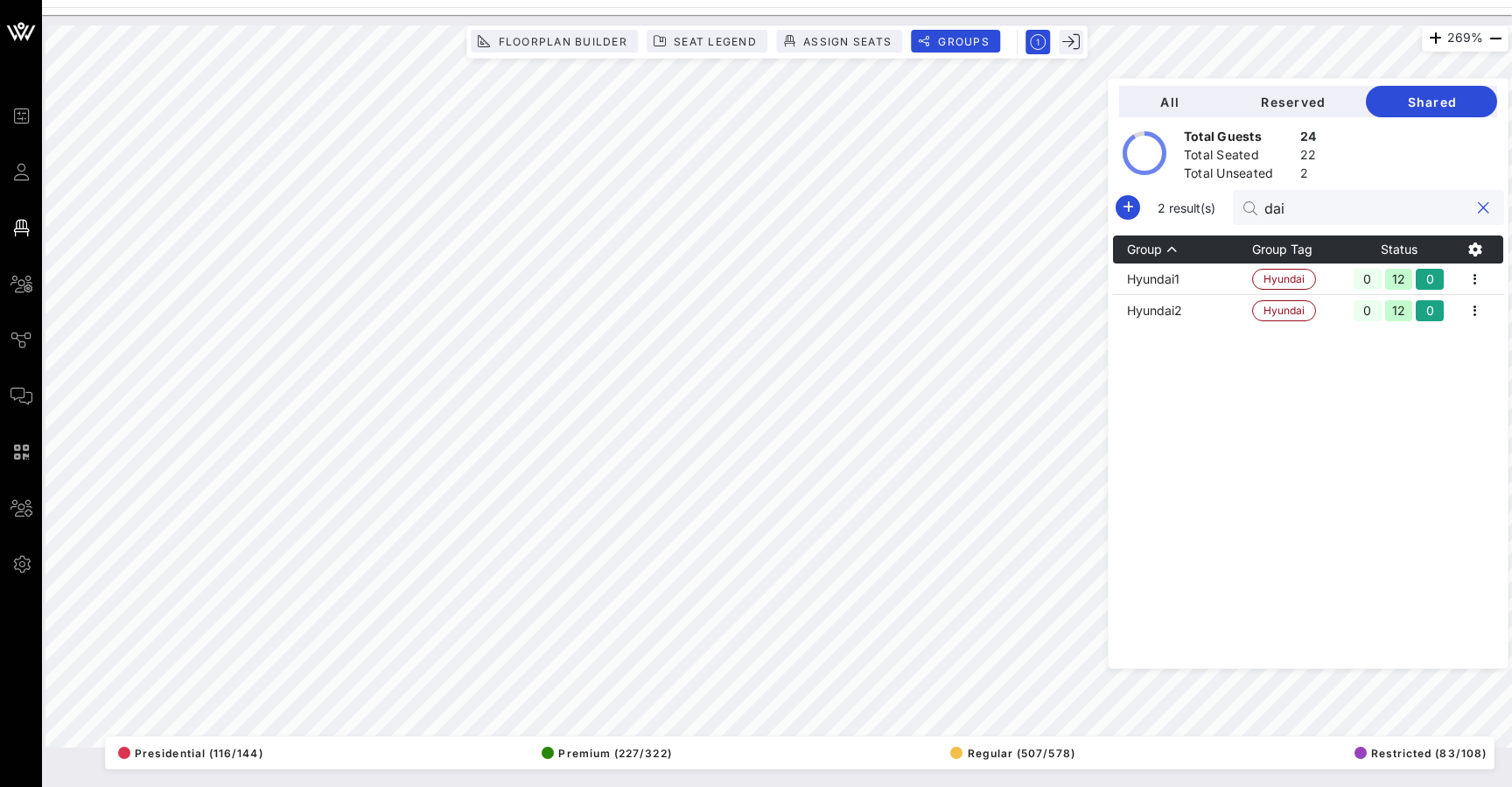
click at [1305, 197] on input "dai" at bounding box center [1367, 207] width 205 height 23
drag, startPoint x: 1305, startPoint y: 209, endPoint x: 1206, endPoint y: 210, distance: 99.0
click at [1206, 210] on div "2 result(s) dai" at bounding box center [1308, 208] width 392 height 36
type input "hb"
click at [1480, 271] on icon "button" at bounding box center [1475, 279] width 21 height 21
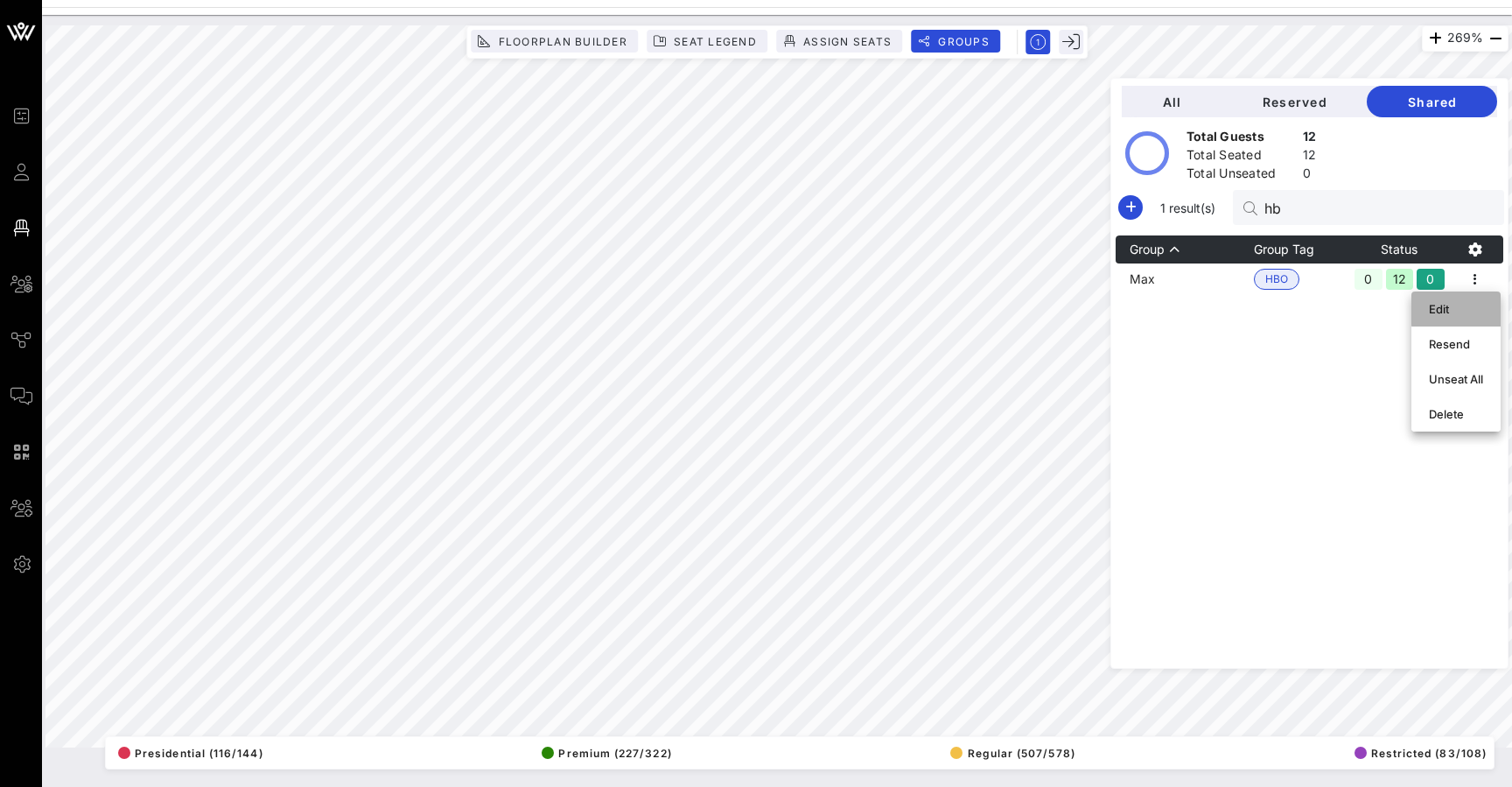
click at [1462, 315] on div "Edit" at bounding box center [1456, 309] width 54 height 14
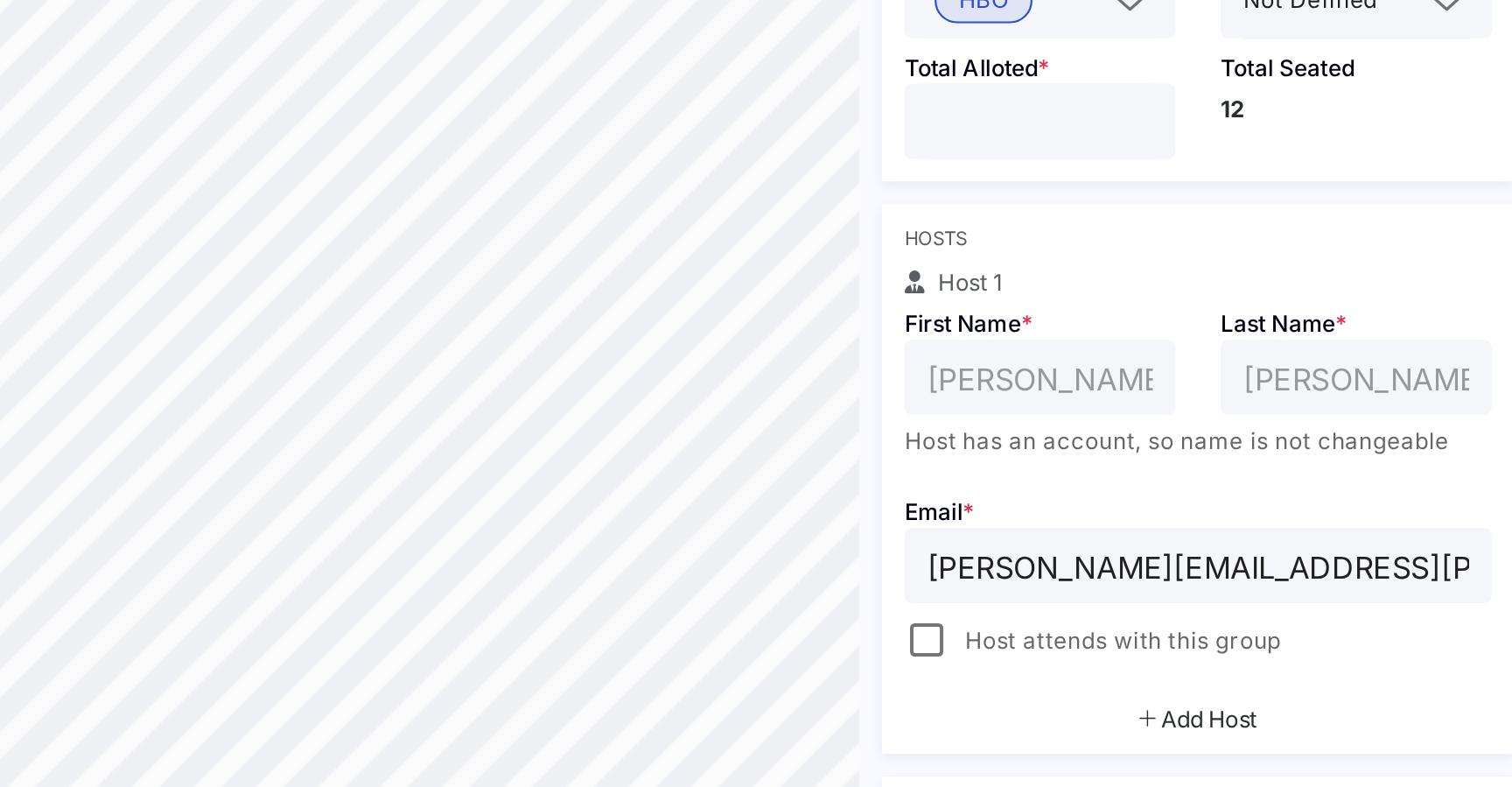
scroll to position [144, 0]
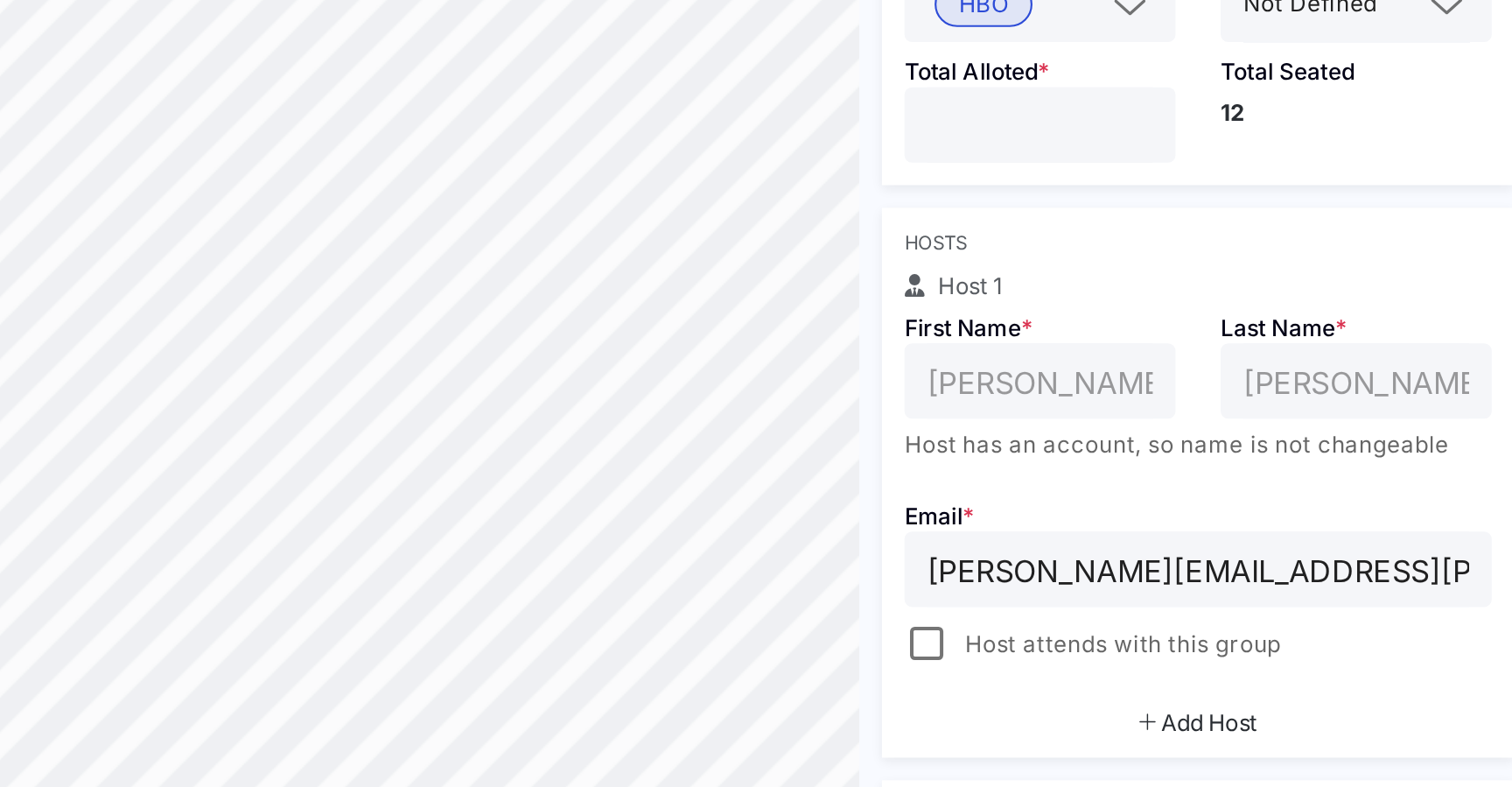
drag, startPoint x: 462, startPoint y: 59, endPoint x: 420, endPoint y: 58, distance: 42.0
click at [1214, 178] on div "**" at bounding box center [1277, 195] width 126 height 36
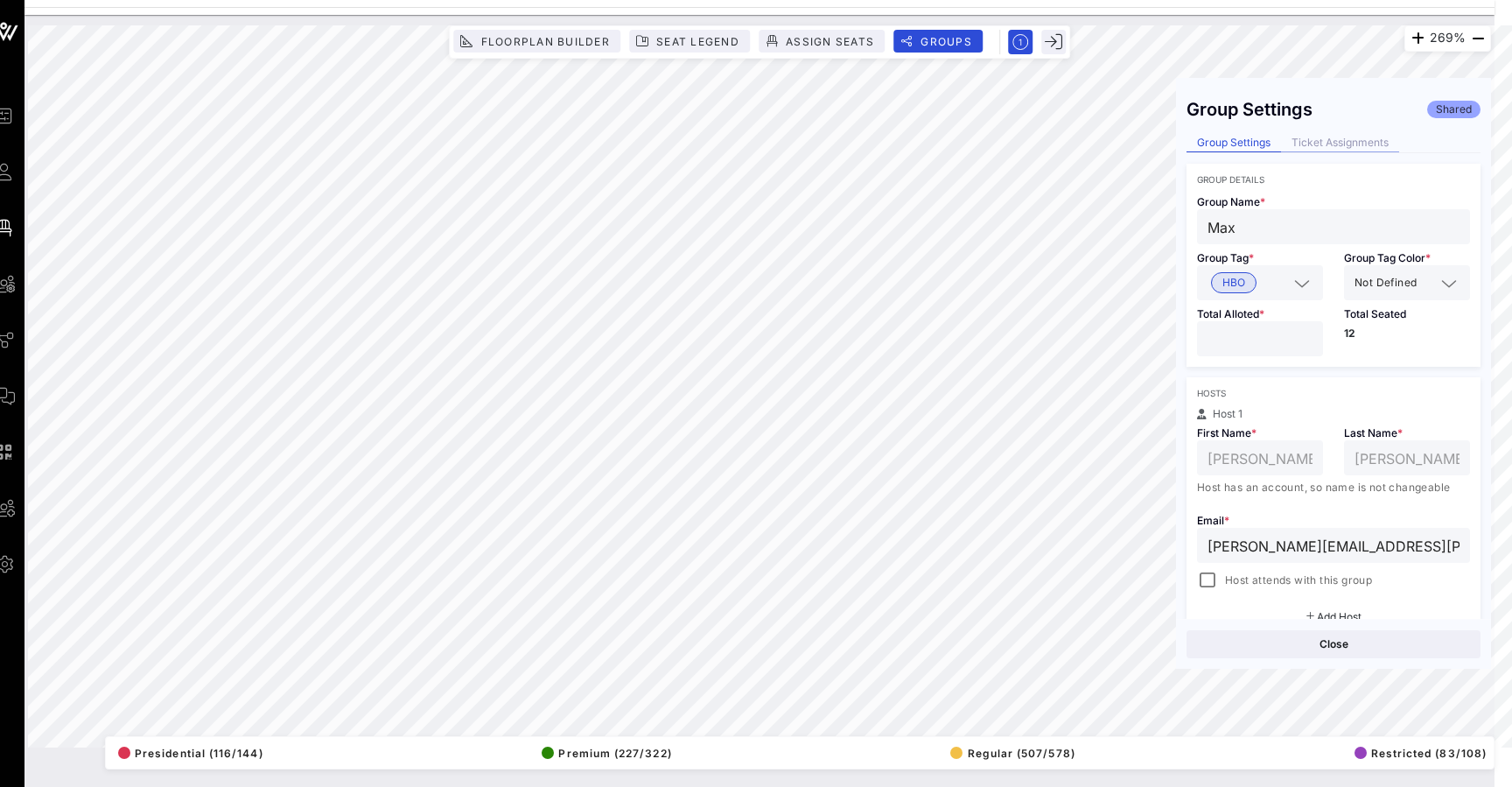
scroll to position [0, 0]
click at [1353, 144] on div "Ticket Assignments" at bounding box center [1340, 143] width 118 height 19
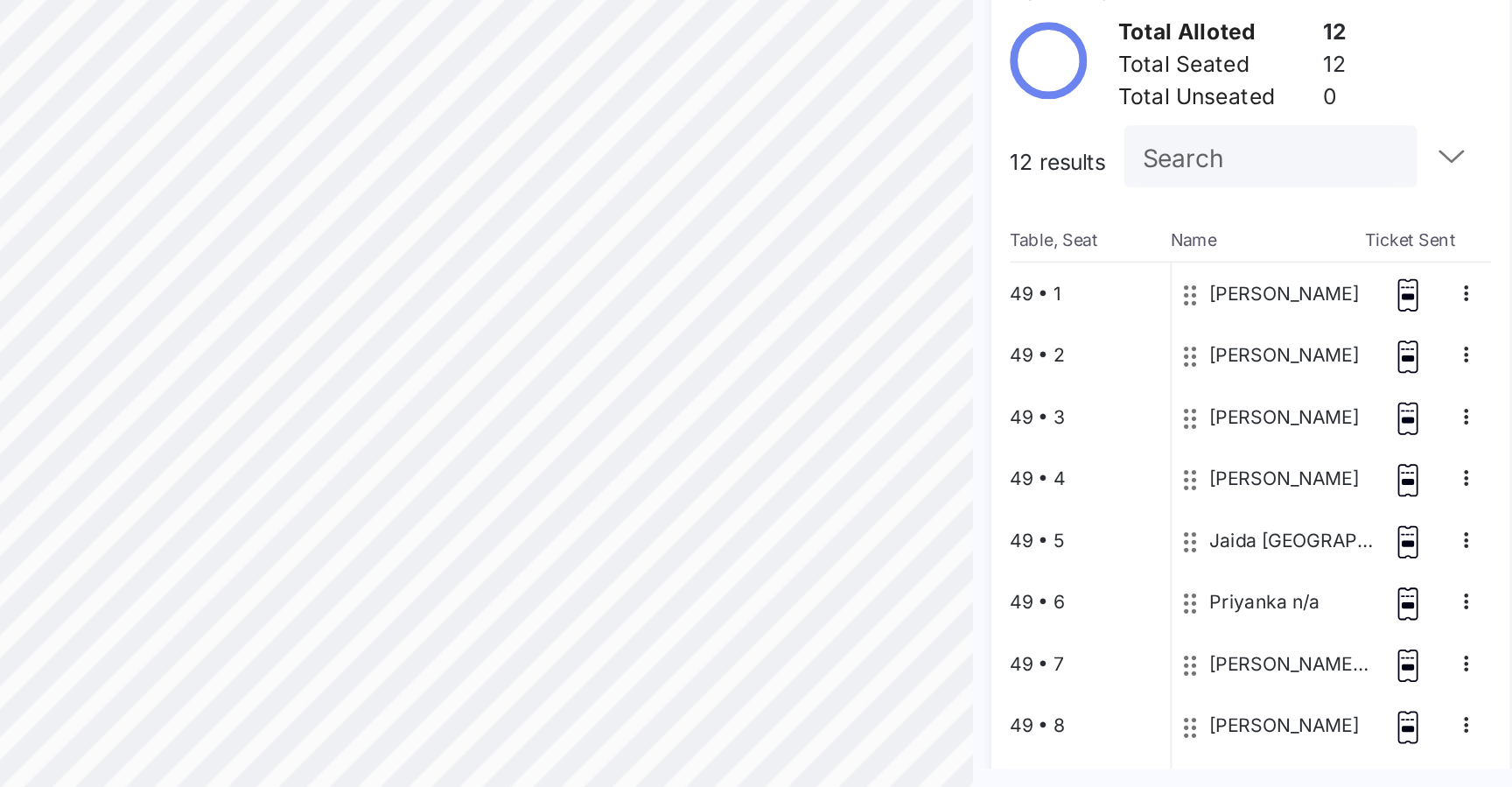
scroll to position [0, 17]
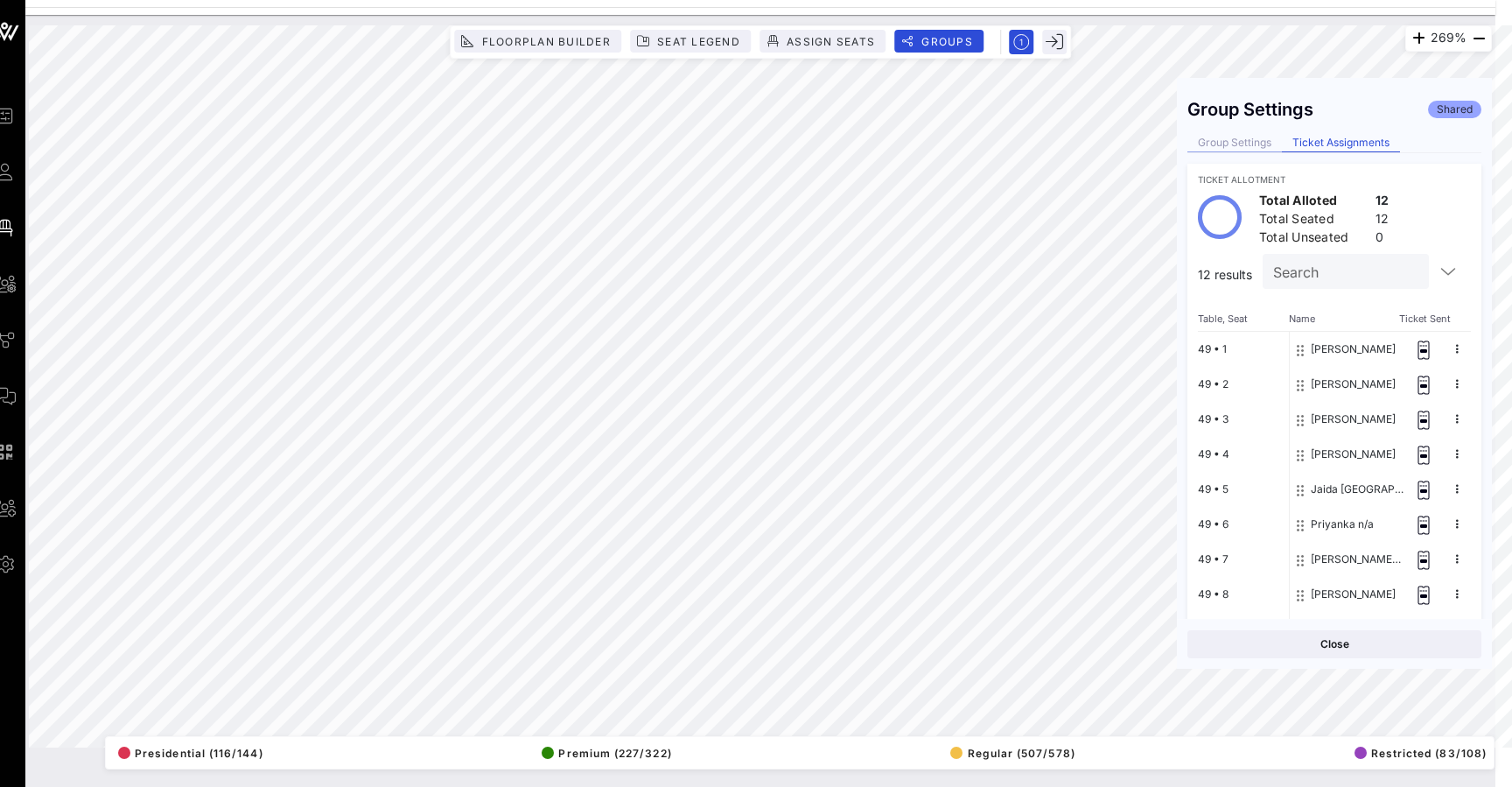
click at [1209, 150] on div "Group Settings" at bounding box center [1235, 143] width 95 height 19
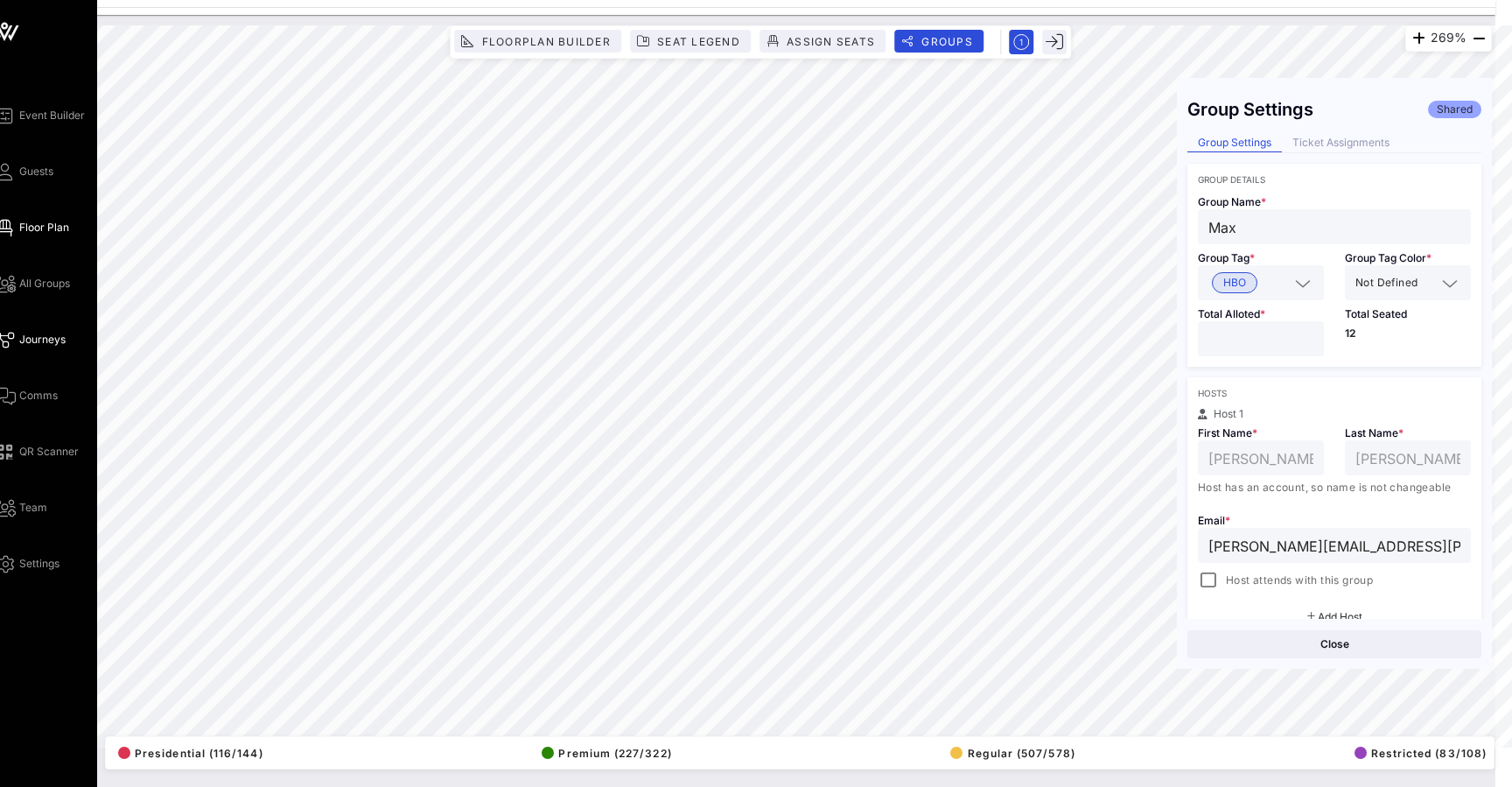
click at [34, 340] on span "Journeys" at bounding box center [42, 339] width 46 height 16
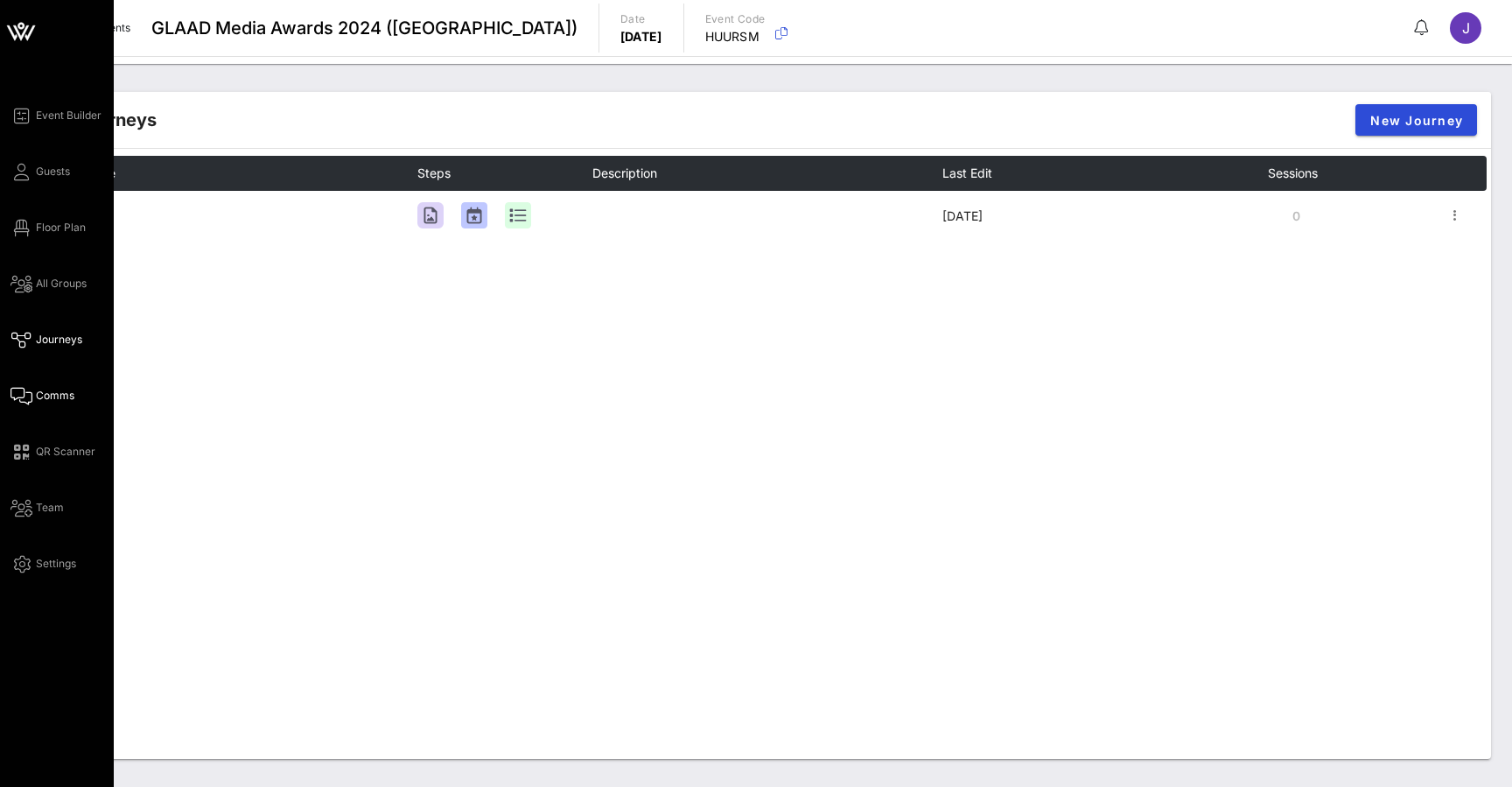
click at [44, 396] on span "Comms" at bounding box center [54, 395] width 38 height 16
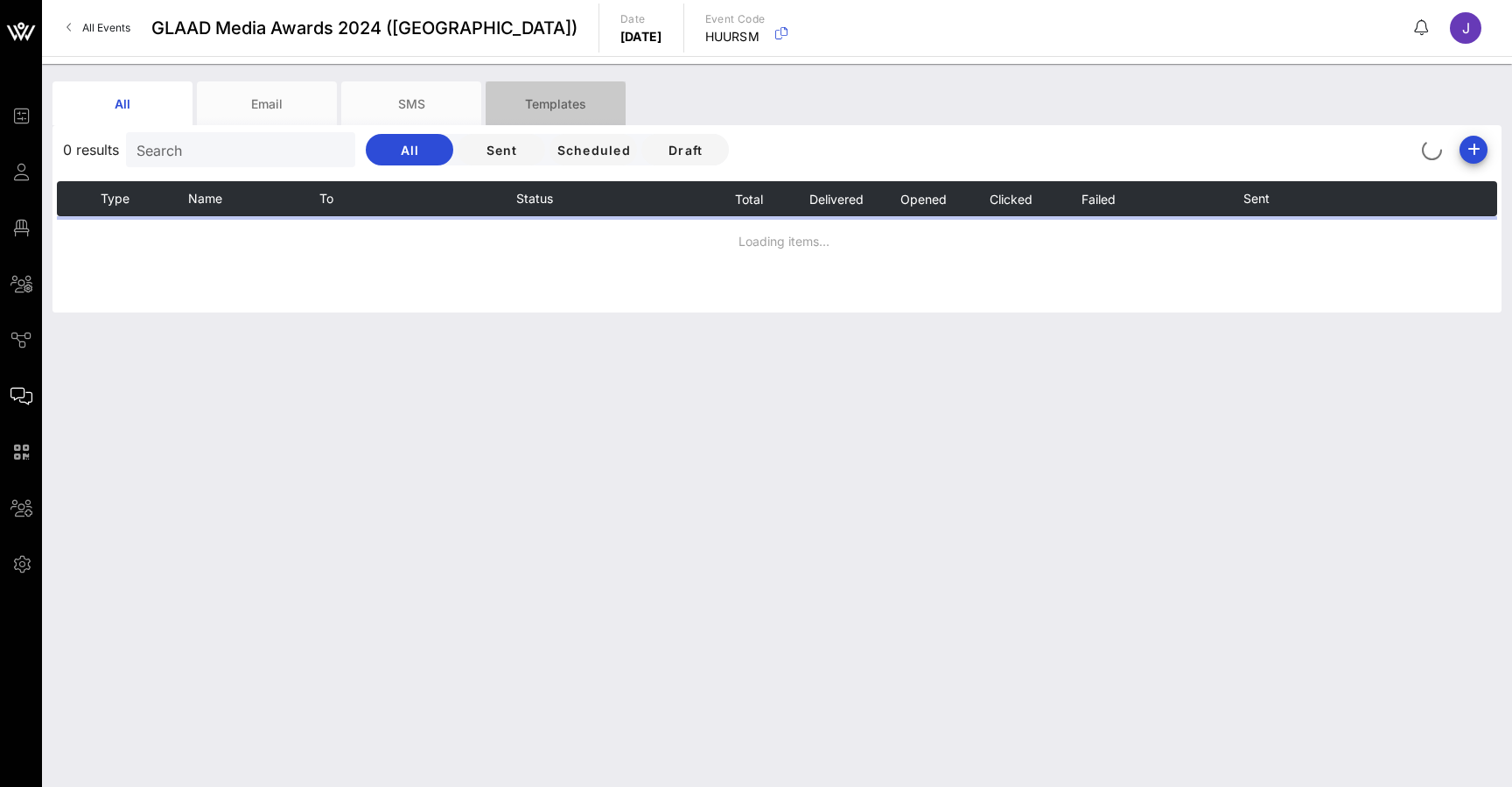
click at [573, 103] on div "Templates" at bounding box center [556, 104] width 140 height 43
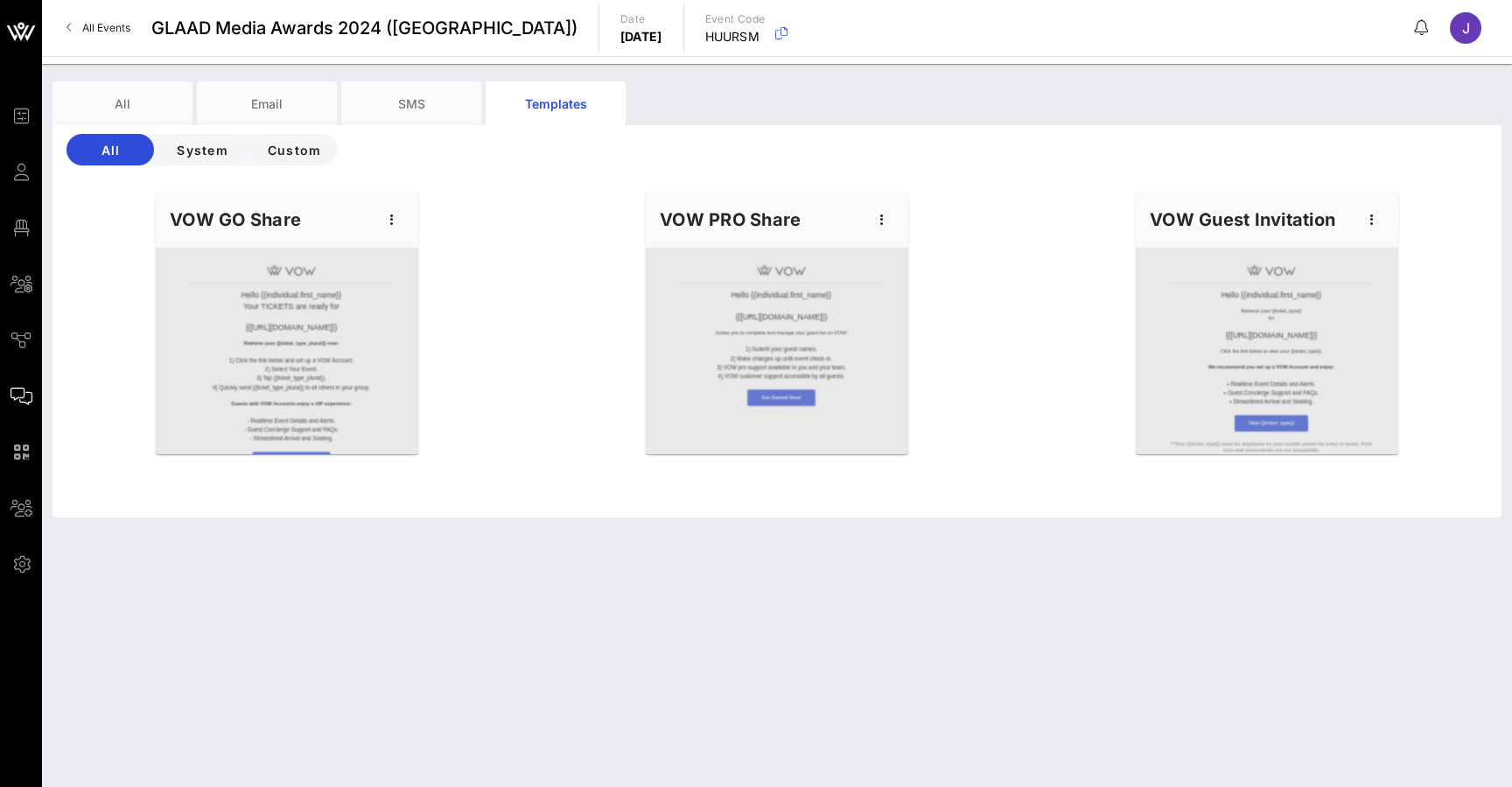
click at [878, 214] on icon "button" at bounding box center [881, 219] width 21 height 21
click at [897, 249] on div "Edit" at bounding box center [909, 250] width 43 height 14
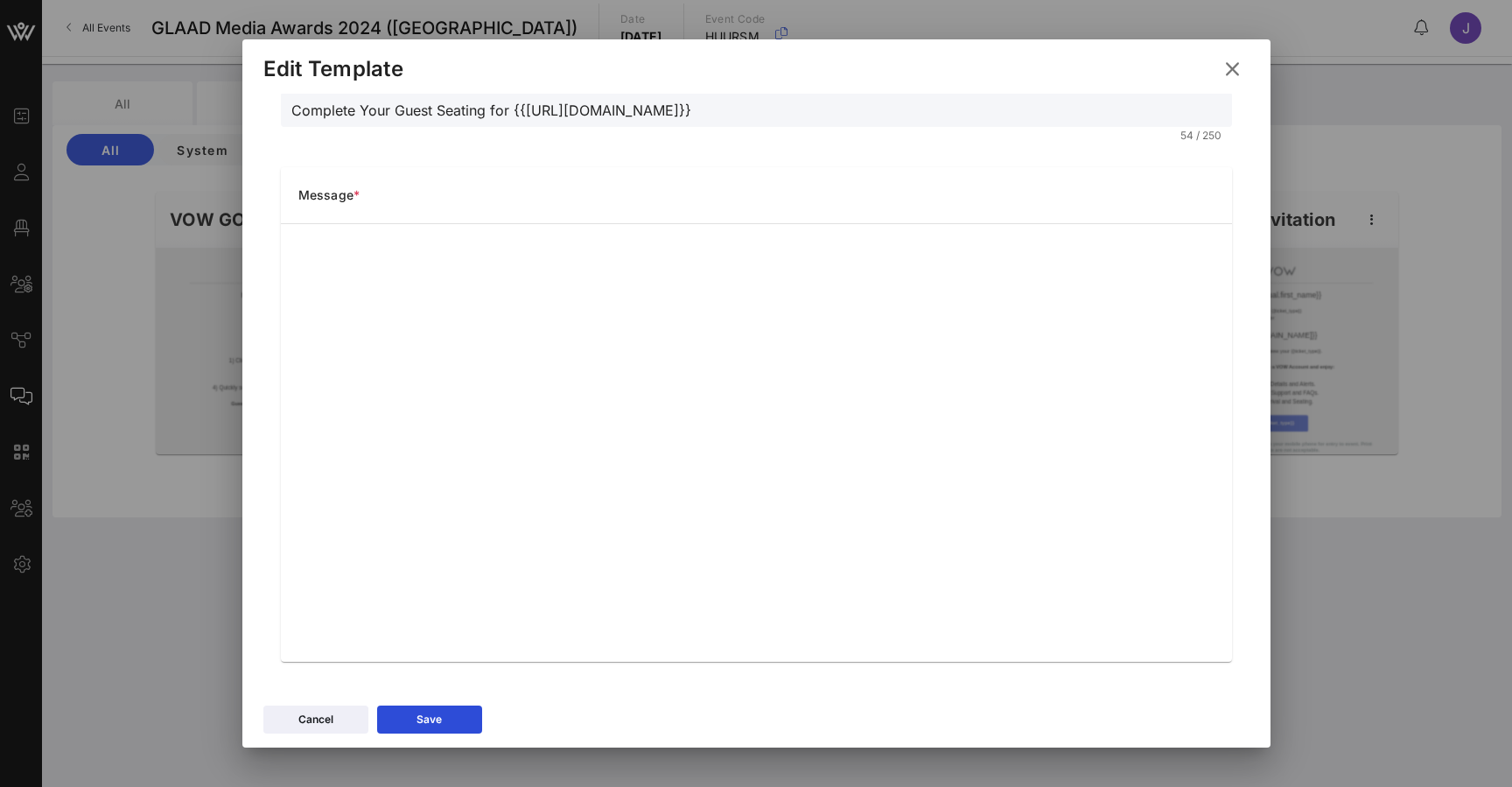
click at [1231, 65] on icon at bounding box center [1232, 69] width 25 height 22
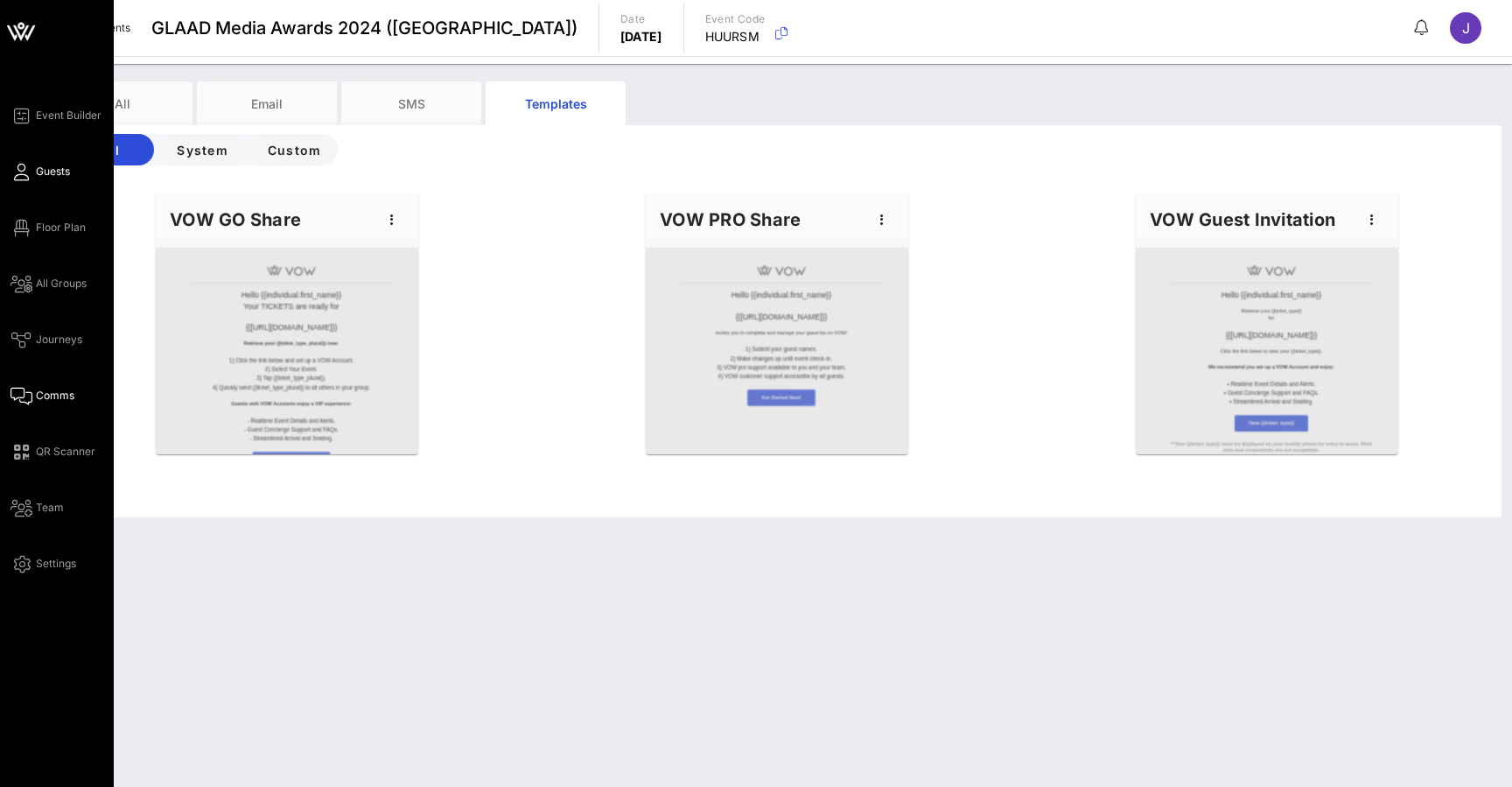
click at [31, 171] on icon at bounding box center [22, 172] width 22 height 3
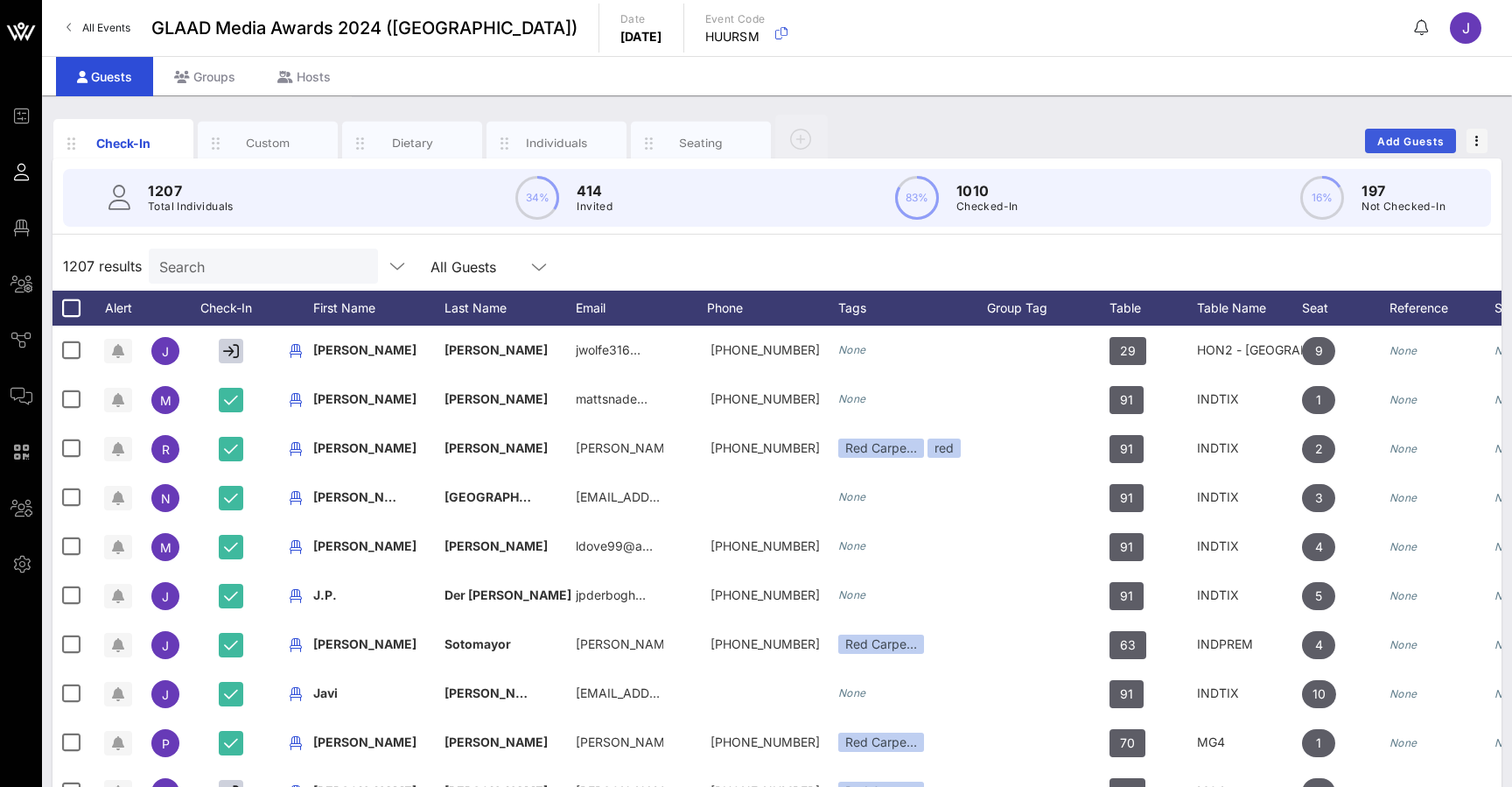
click at [1412, 136] on span "Add Guests" at bounding box center [1410, 141] width 69 height 13
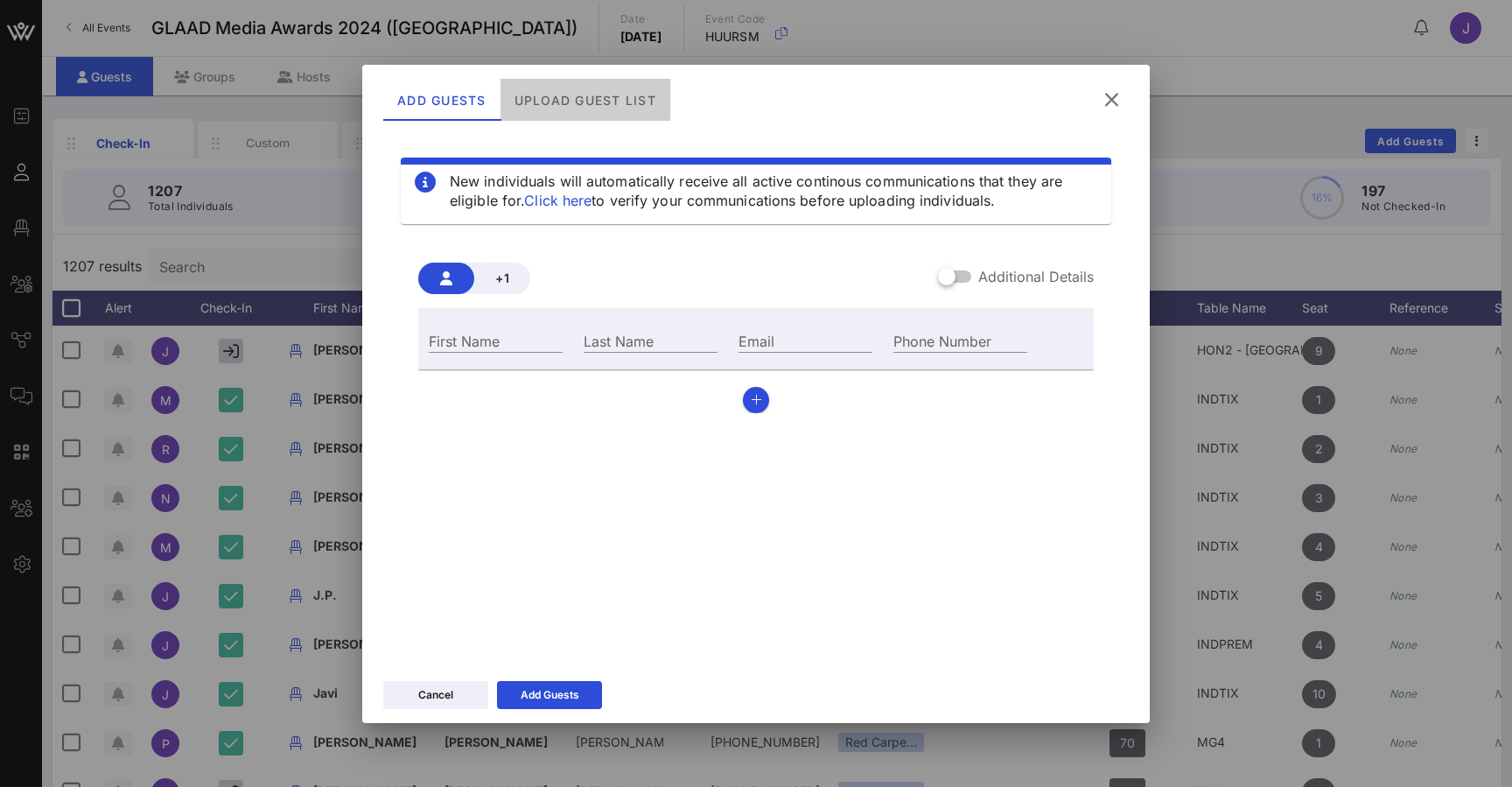
click at [588, 97] on div "Upload Guest List" at bounding box center [585, 100] width 170 height 42
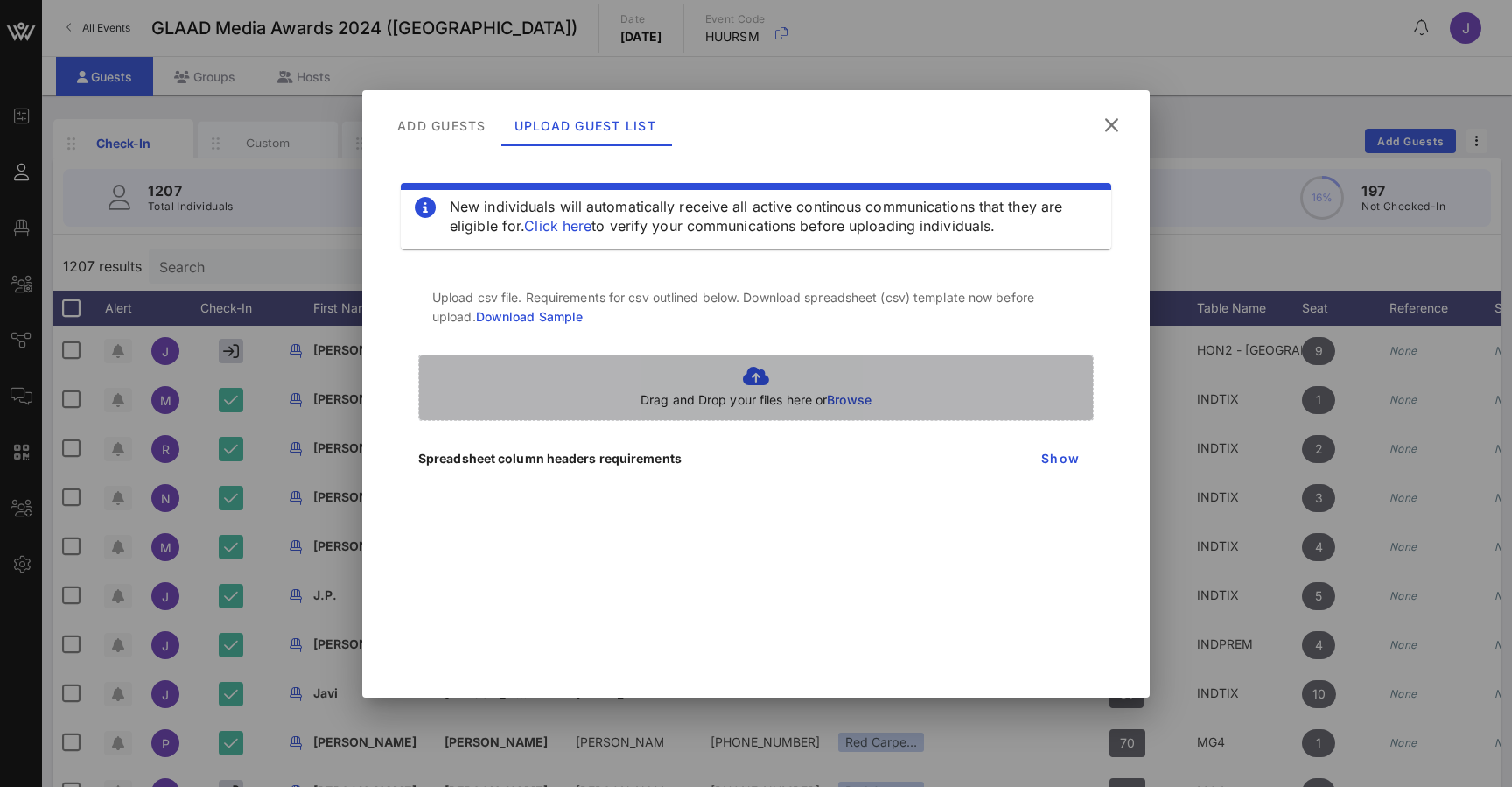
click at [866, 399] on span "Browse" at bounding box center [849, 399] width 44 height 15
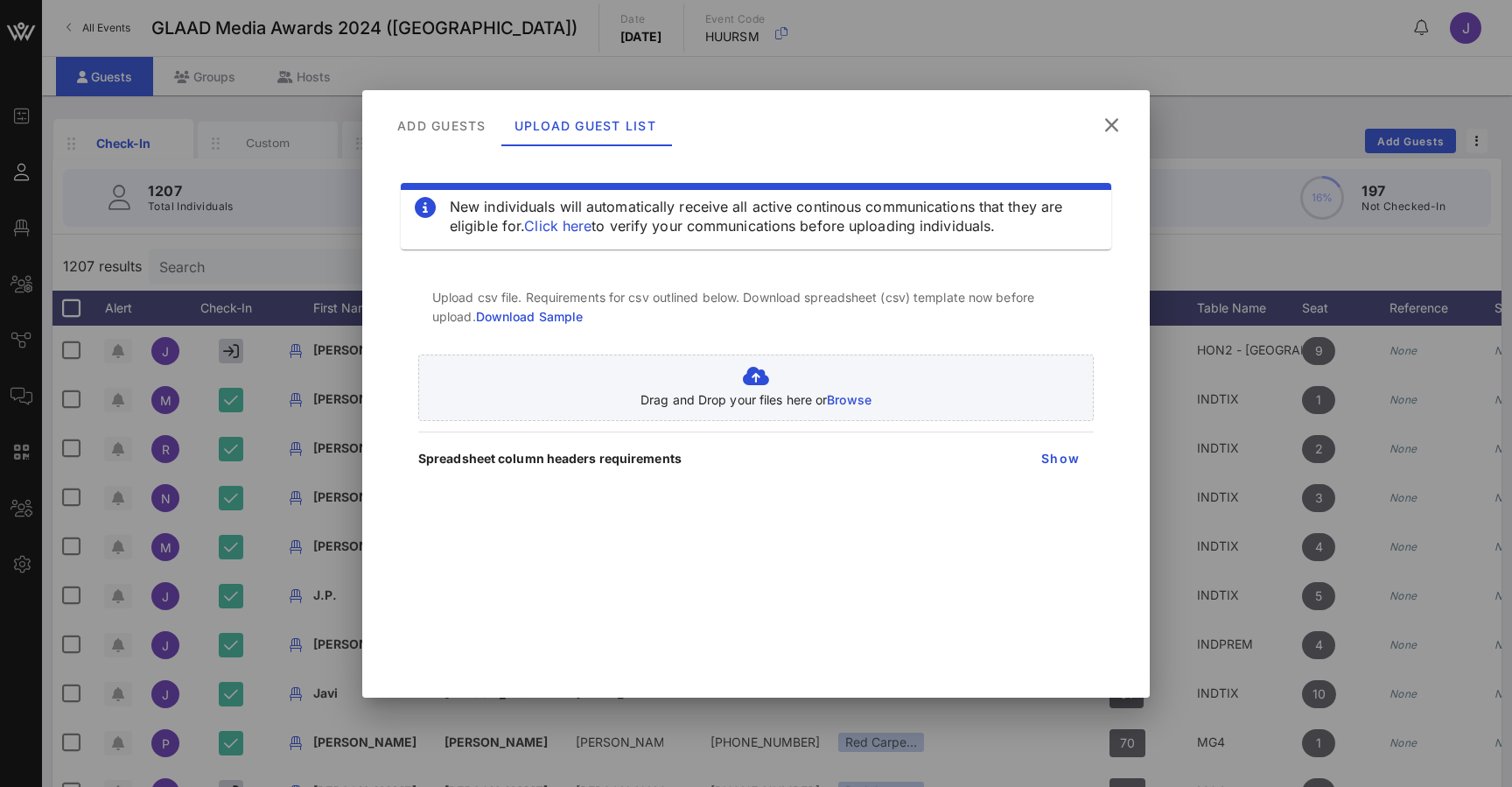
click at [1114, 117] on icon at bounding box center [1111, 124] width 25 height 22
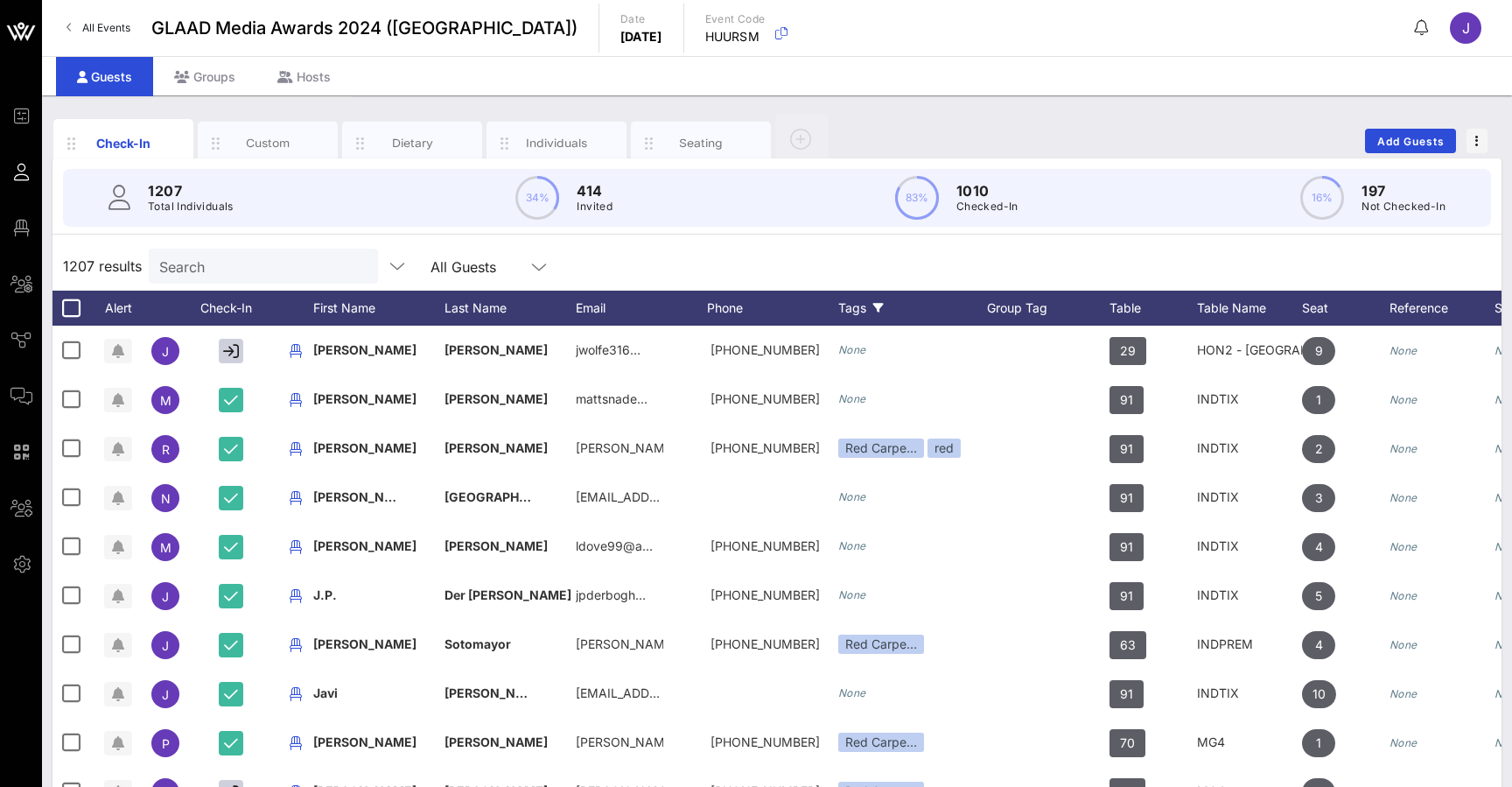
click at [851, 312] on div "Tags" at bounding box center [912, 309] width 149 height 36
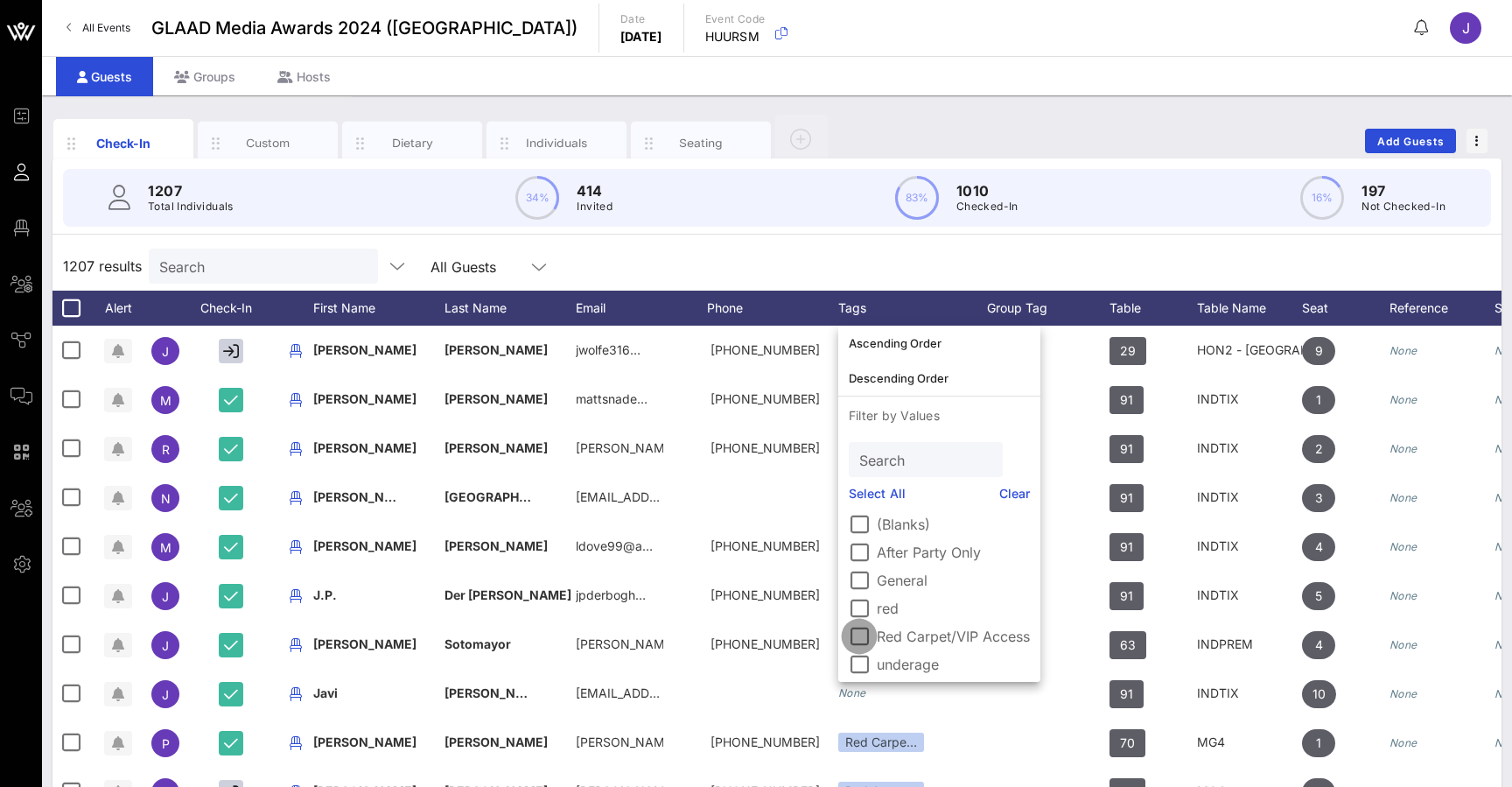
click at [861, 643] on div at bounding box center [859, 636] width 30 height 30
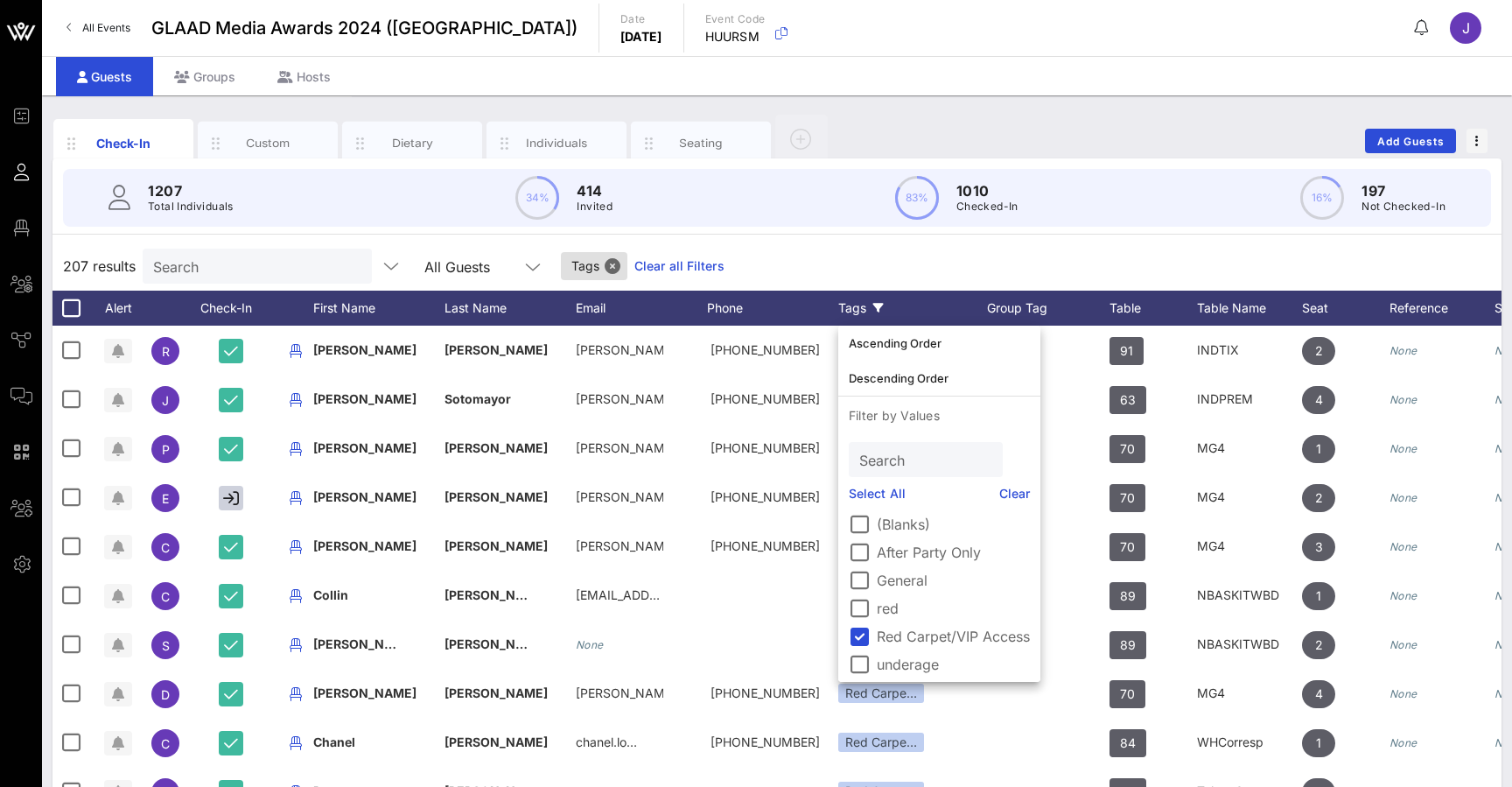
click at [822, 272] on div "207 results Search All Guests Tags Clear all Filters" at bounding box center [777, 266] width 1449 height 49
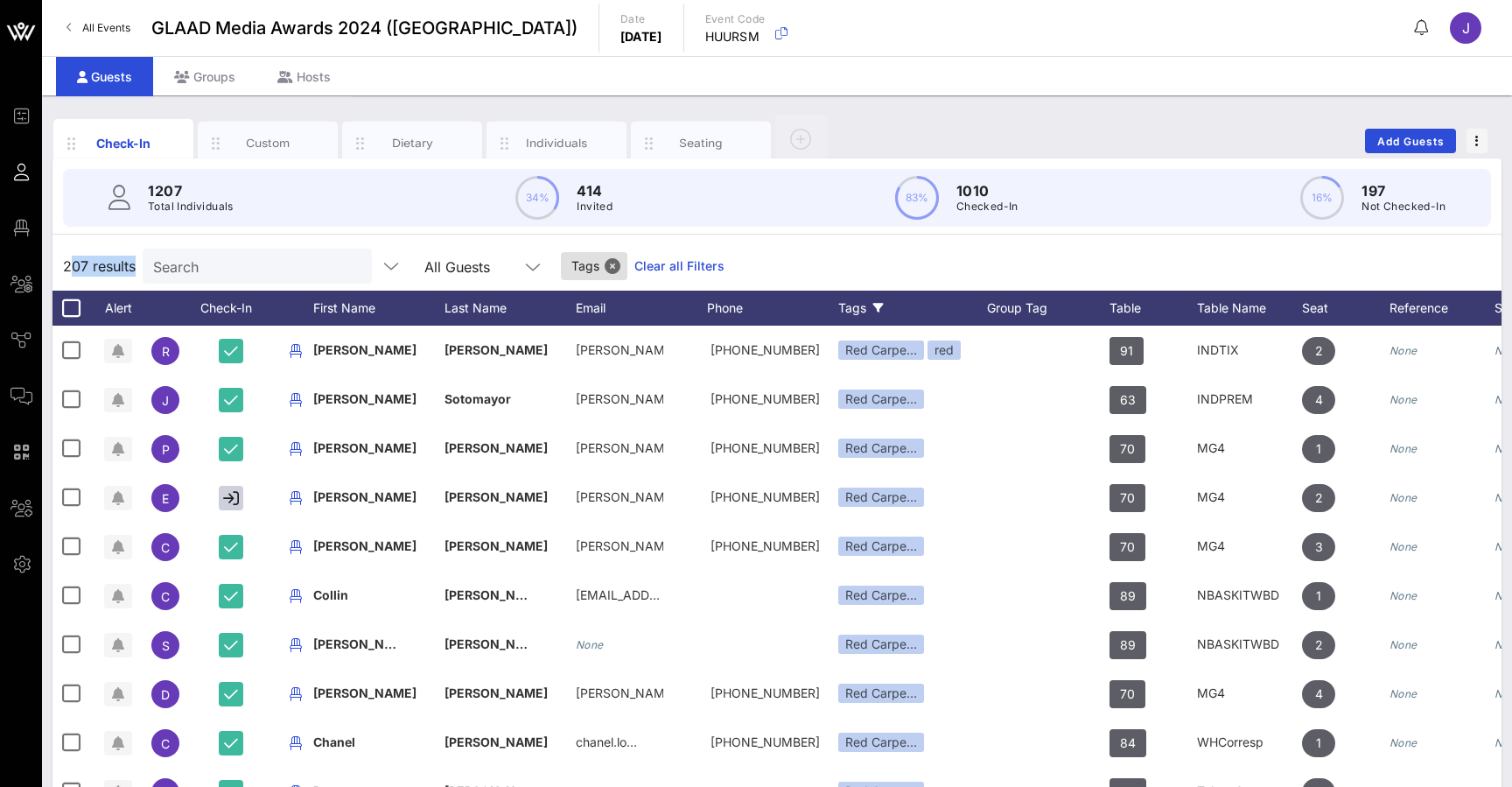
drag, startPoint x: 70, startPoint y: 270, endPoint x: 159, endPoint y: 268, distance: 89.0
click at [159, 268] on div "207 results Search All Guests Tags Clear all Filters" at bounding box center [777, 266] width 1449 height 49
click at [872, 309] on icon at bounding box center [877, 308] width 11 height 11
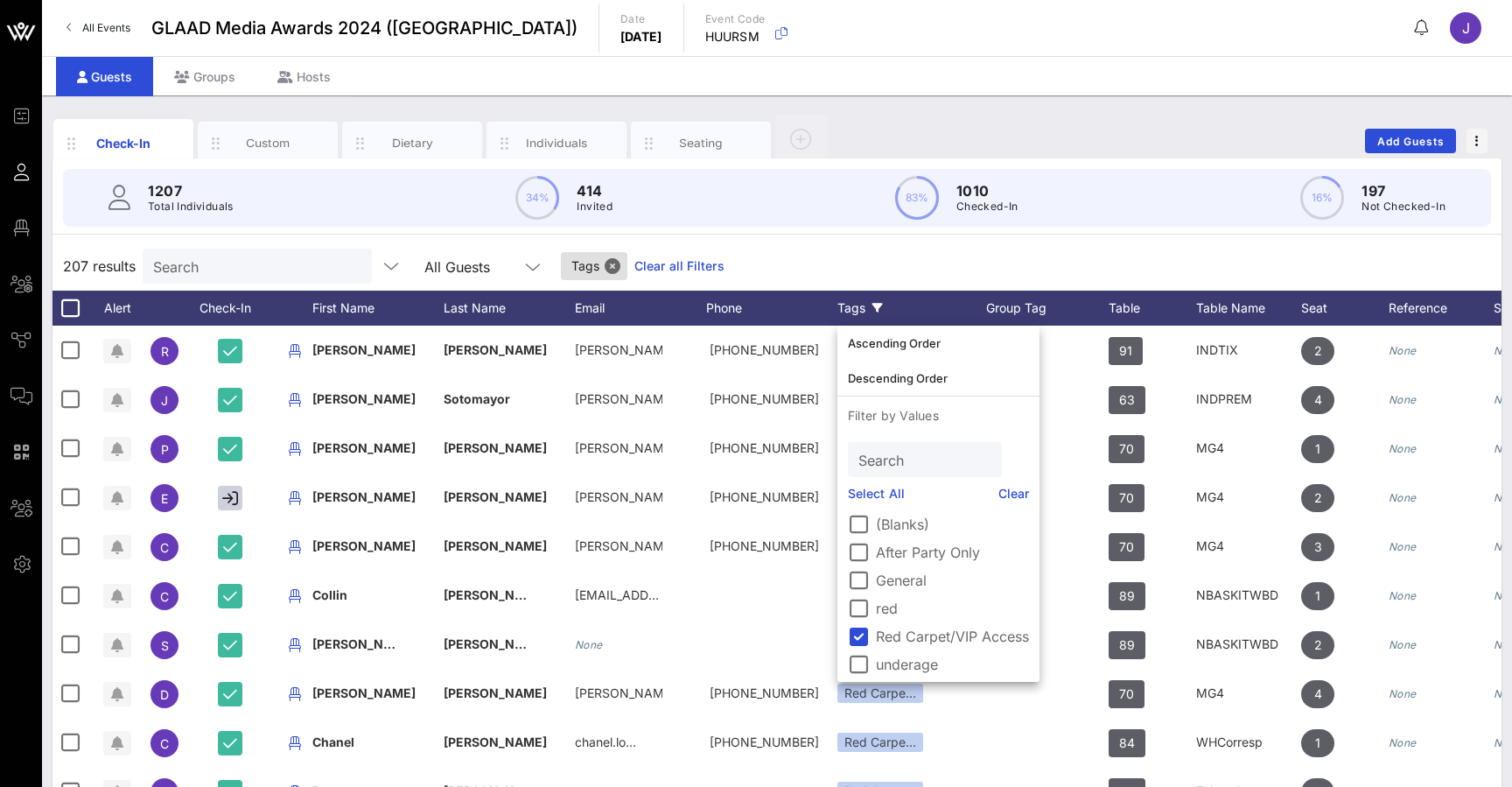
click at [1014, 489] on link "Clear" at bounding box center [1014, 494] width 32 height 20
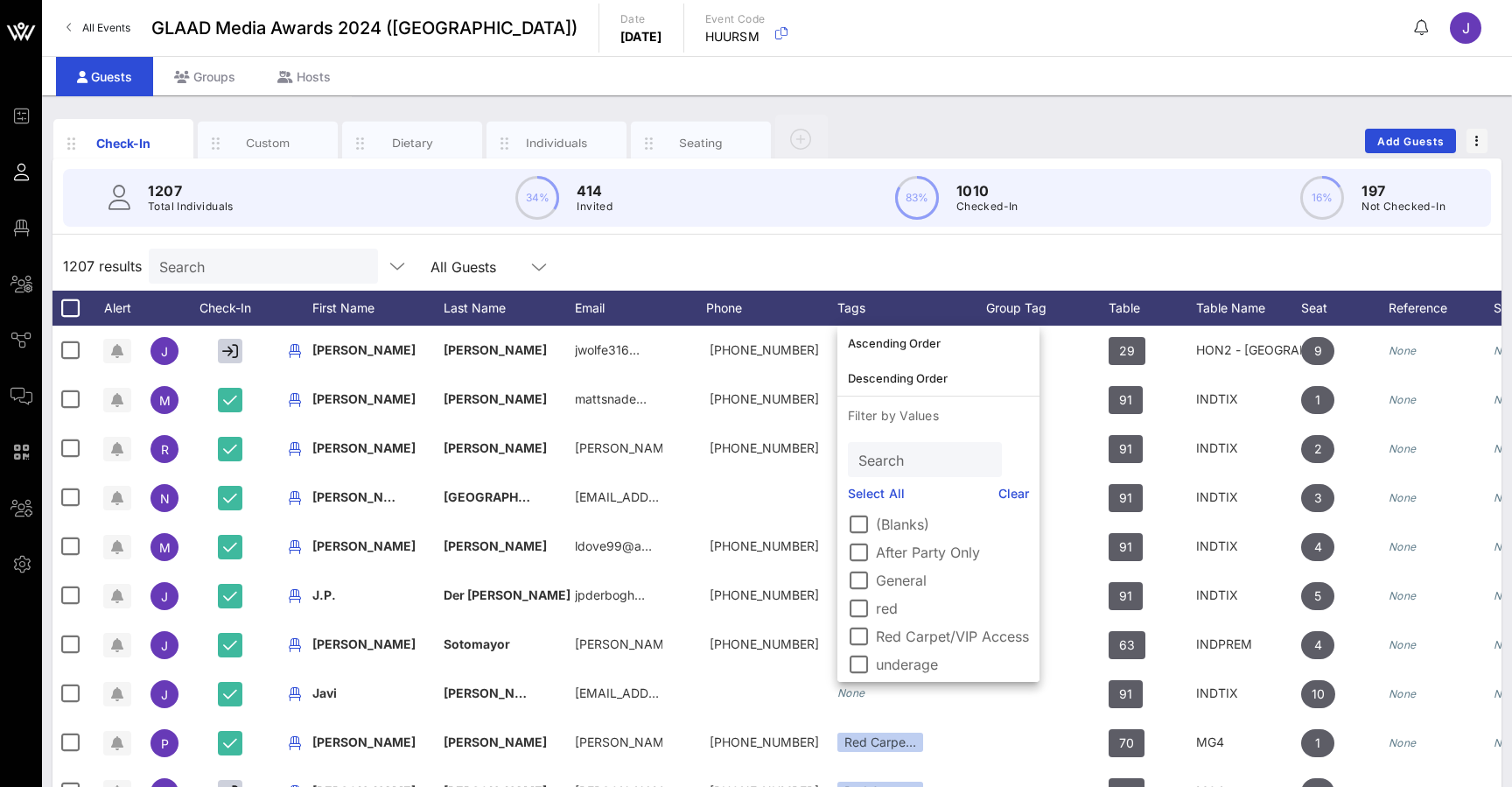
click at [1048, 265] on div "1207 results Search All Guests" at bounding box center [777, 266] width 1449 height 49
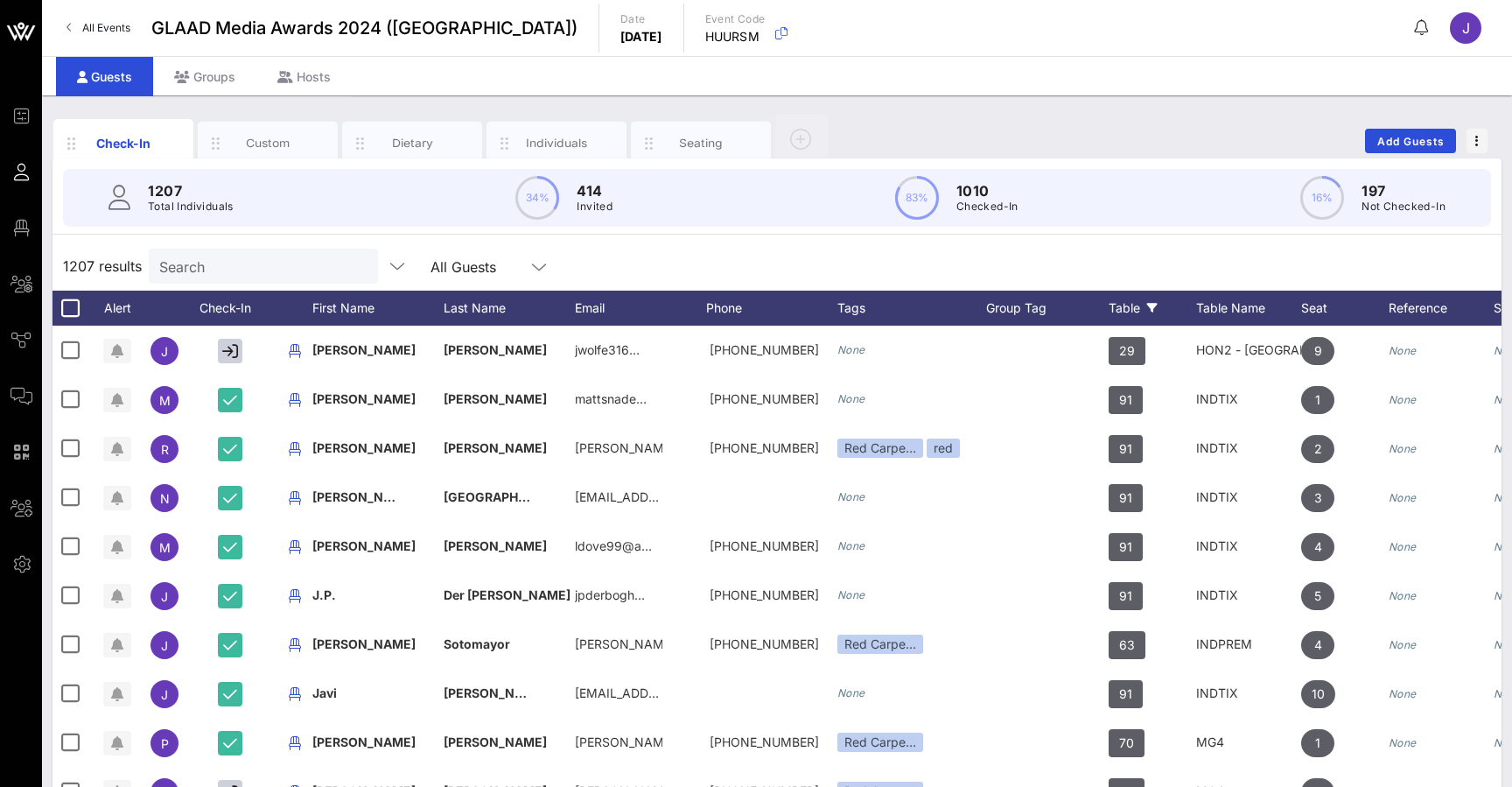
click at [1121, 310] on div "Table" at bounding box center [1152, 309] width 88 height 36
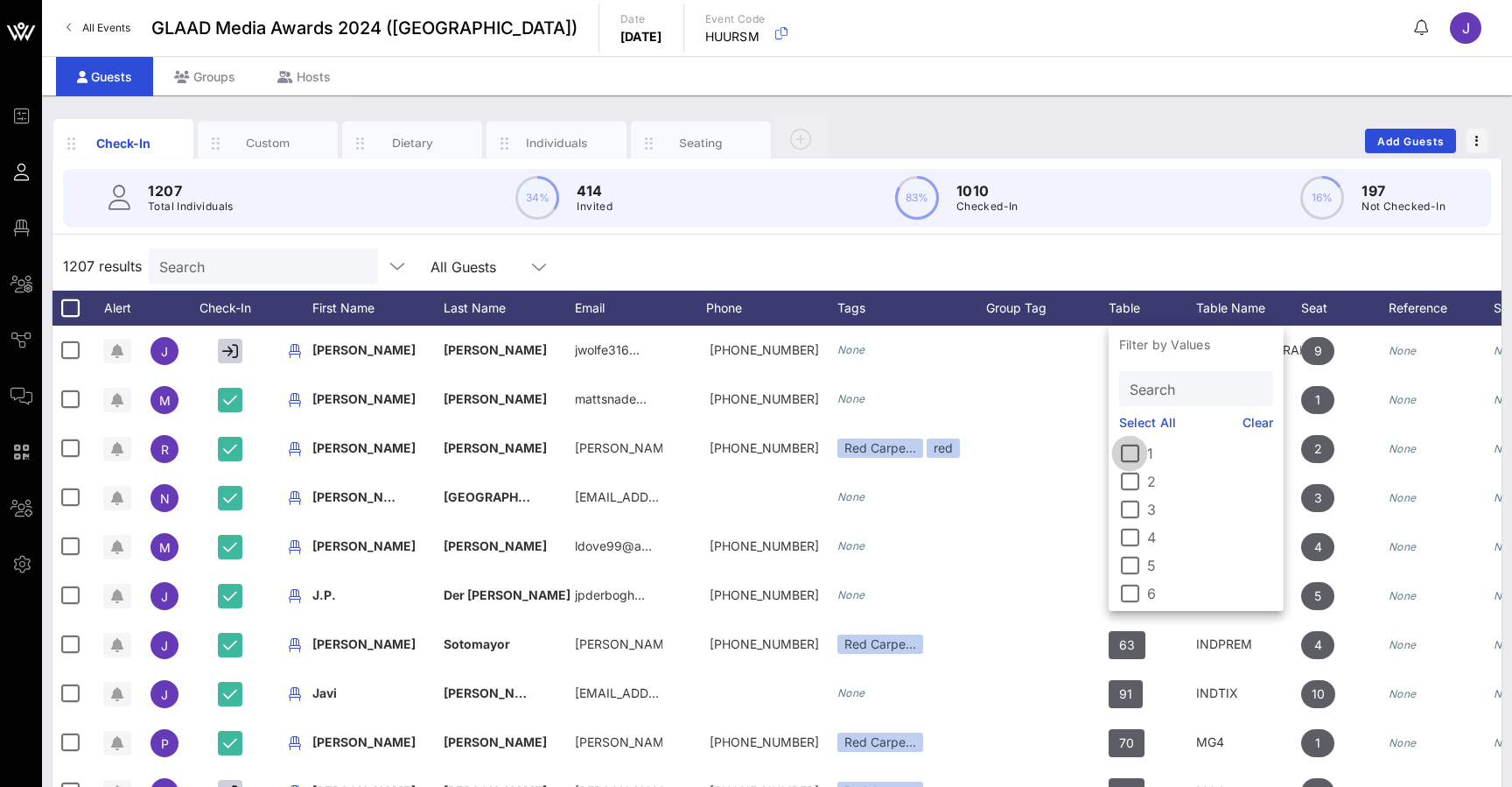
click at [1130, 454] on div at bounding box center [1130, 454] width 30 height 30
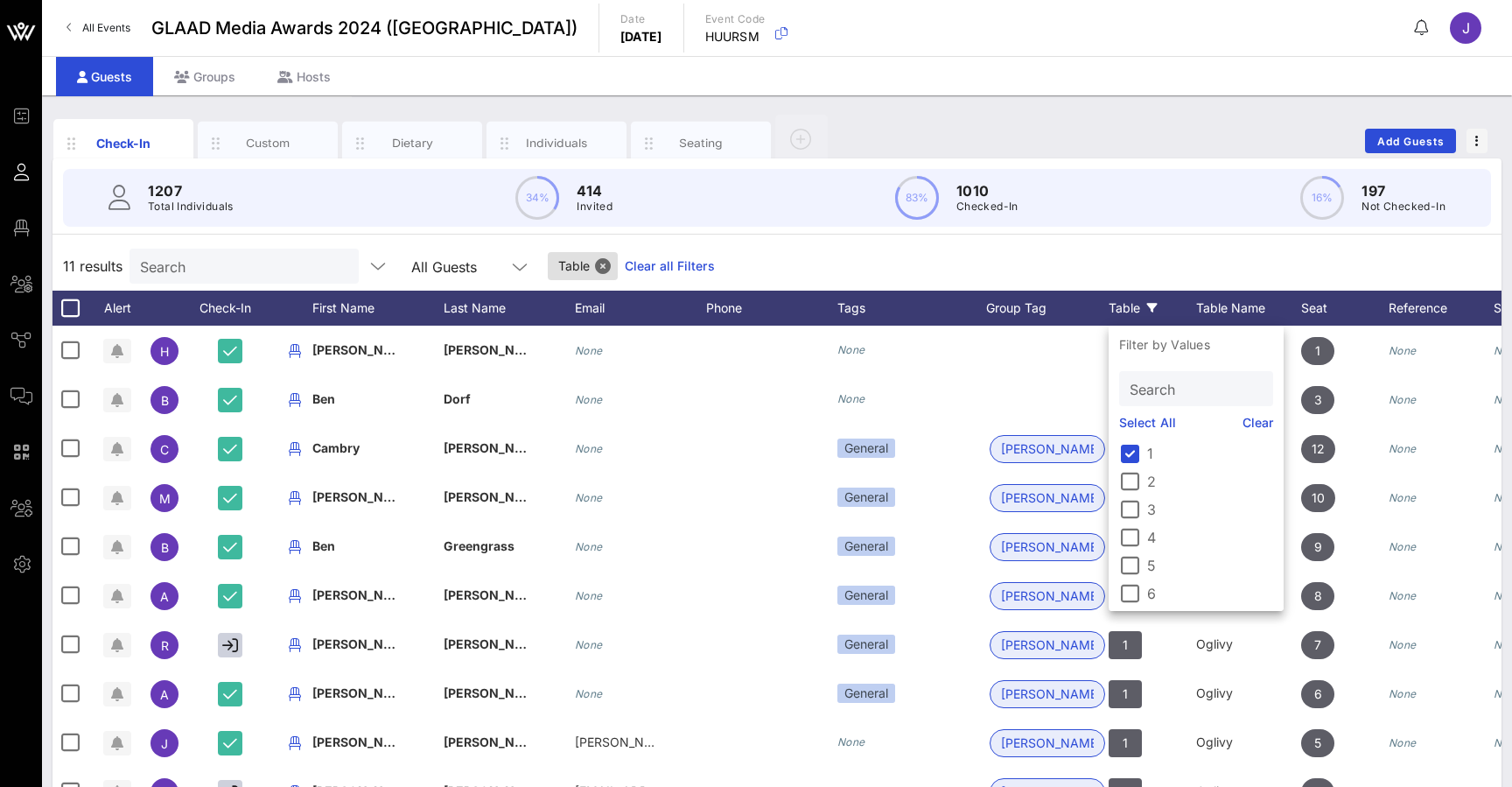
click at [1100, 226] on div "1207 Total Individuals 34% 414 Invited 83% 1010 Checked-In 16% 197 Not Checked-…" at bounding box center [777, 197] width 1428 height 58
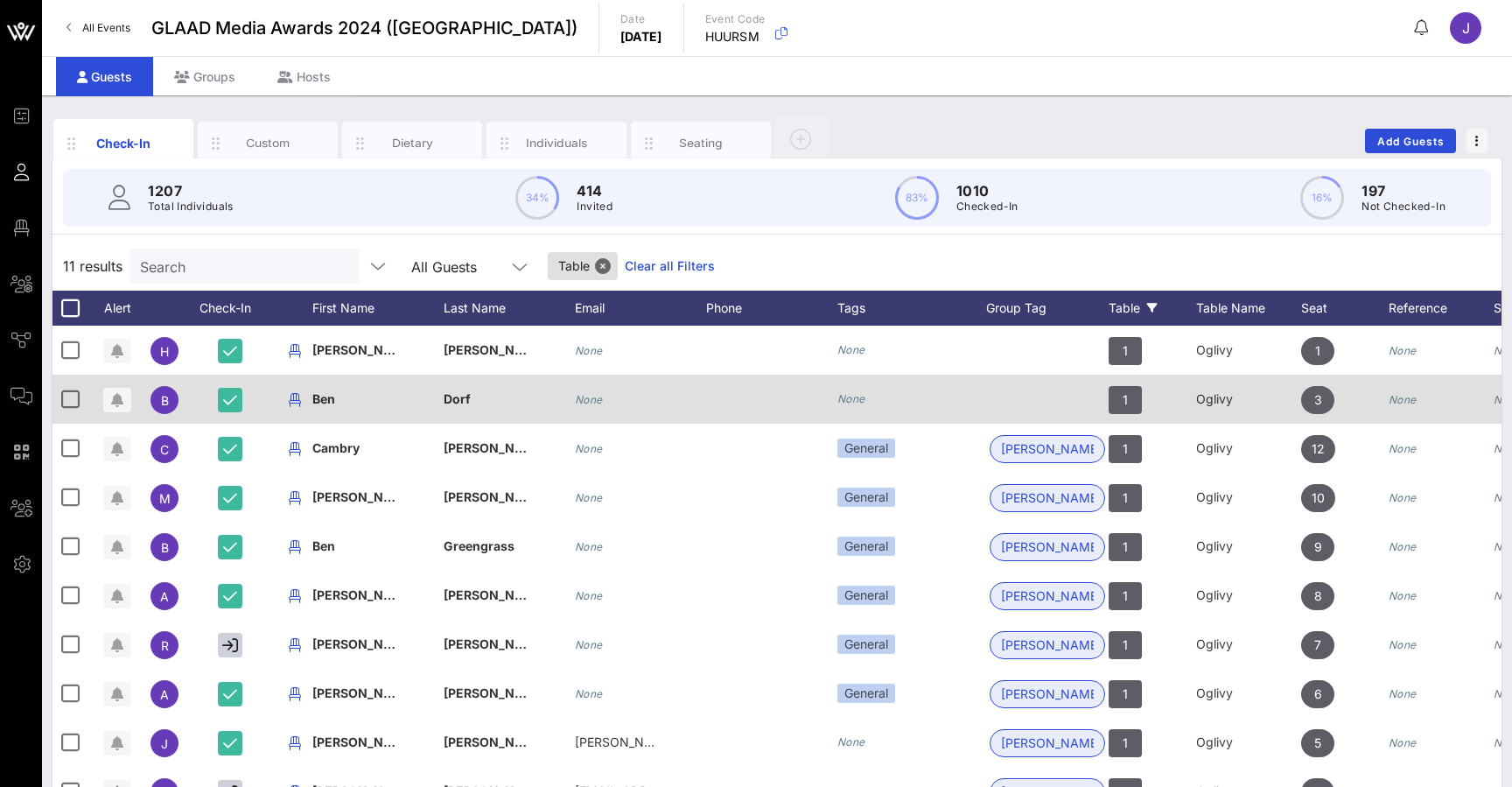
scroll to position [0, 3]
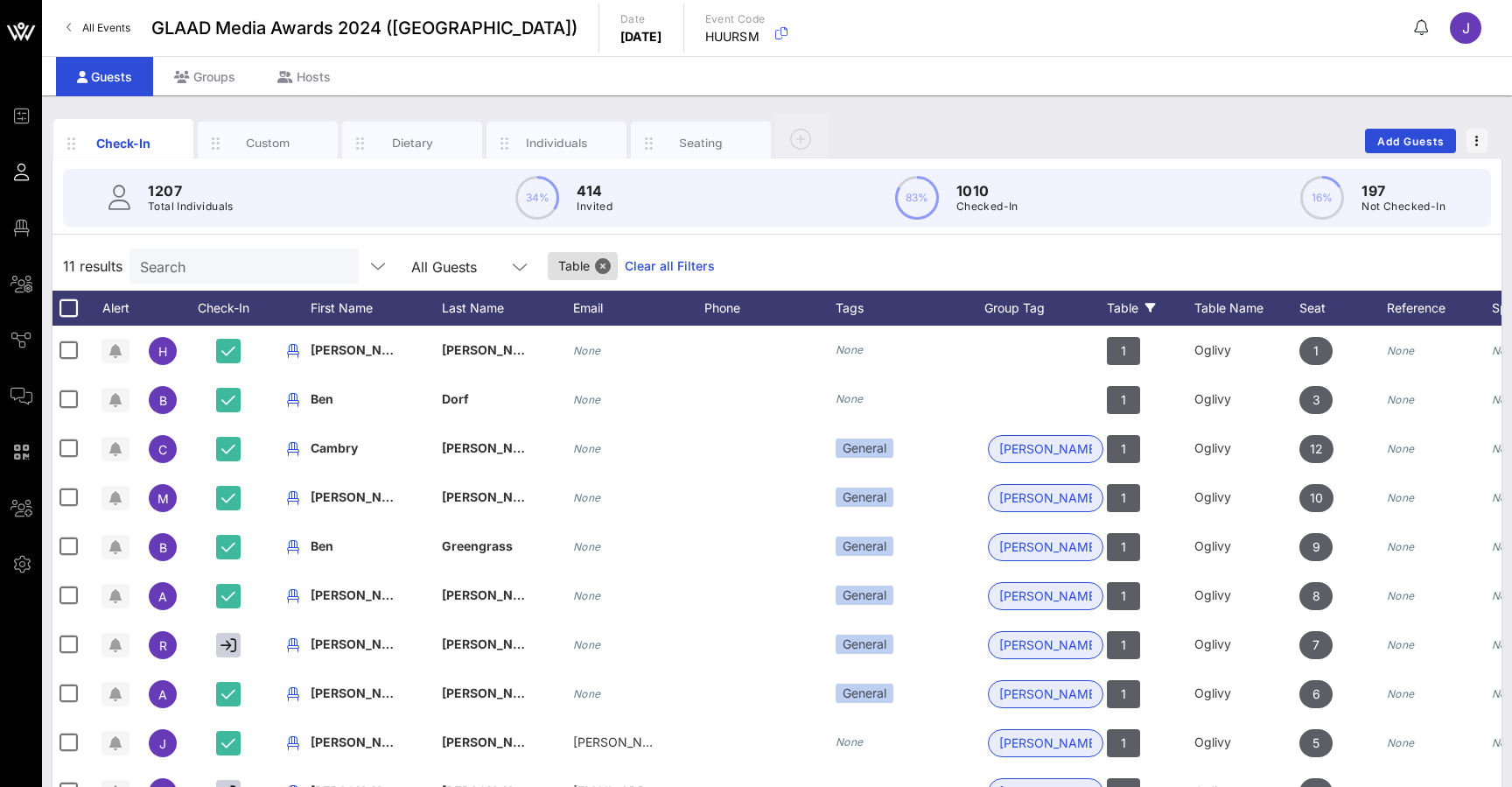
click at [1151, 306] on icon at bounding box center [1150, 308] width 11 height 11
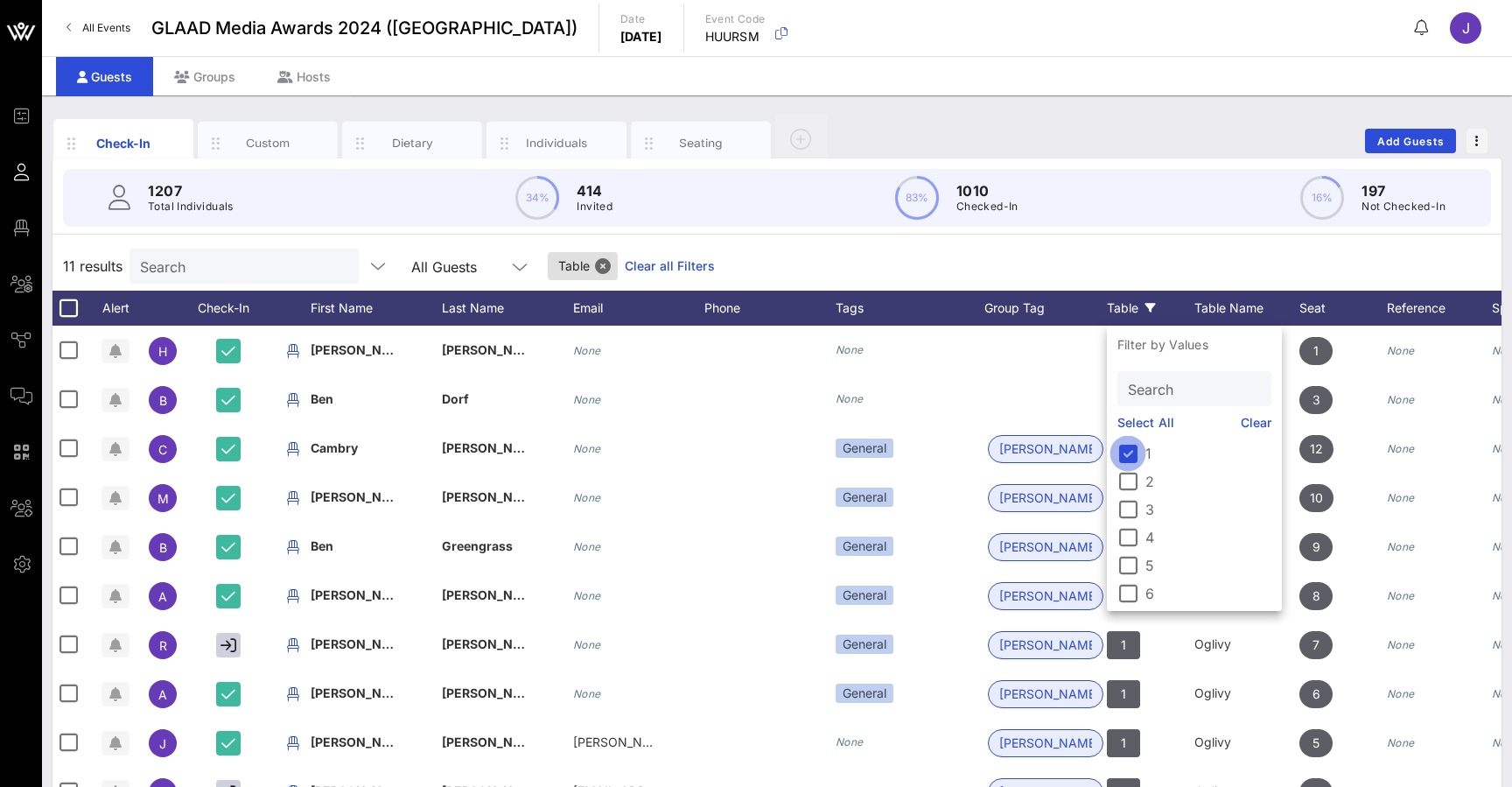
click at [1124, 457] on div at bounding box center [1128, 454] width 30 height 30
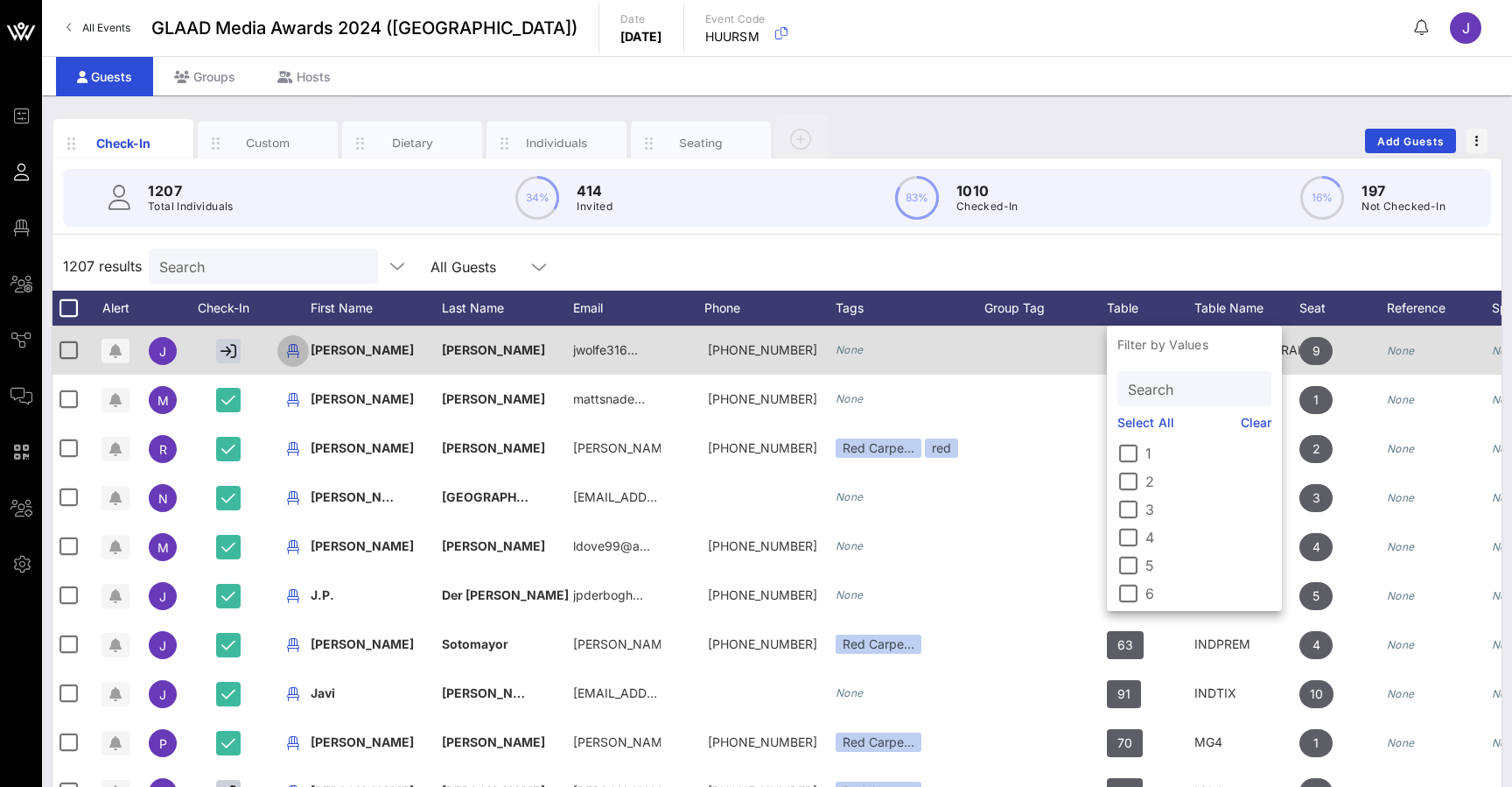
click at [294, 350] on icon "button" at bounding box center [293, 350] width 21 height 21
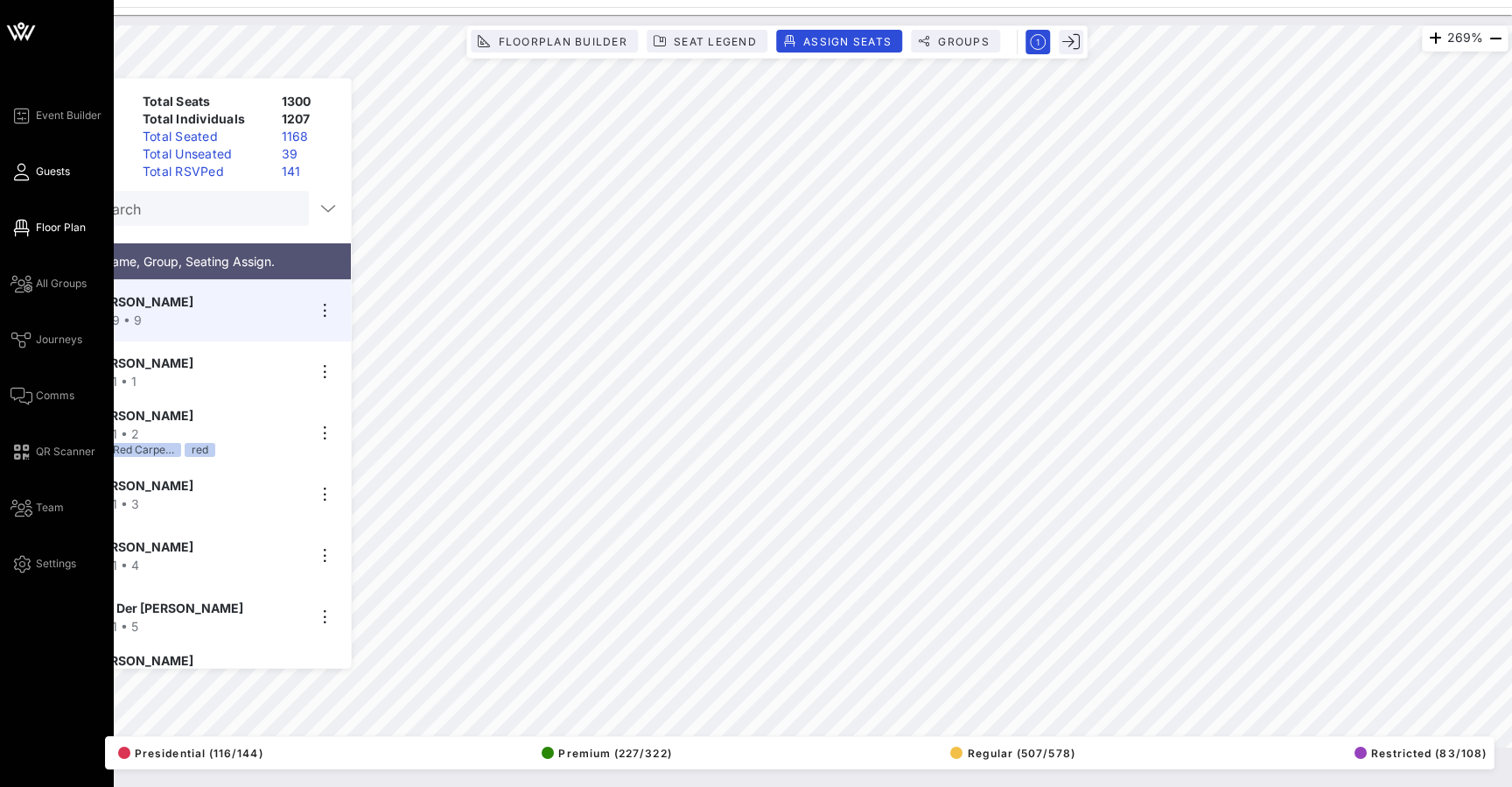
click at [30, 176] on link "Guests" at bounding box center [40, 171] width 59 height 21
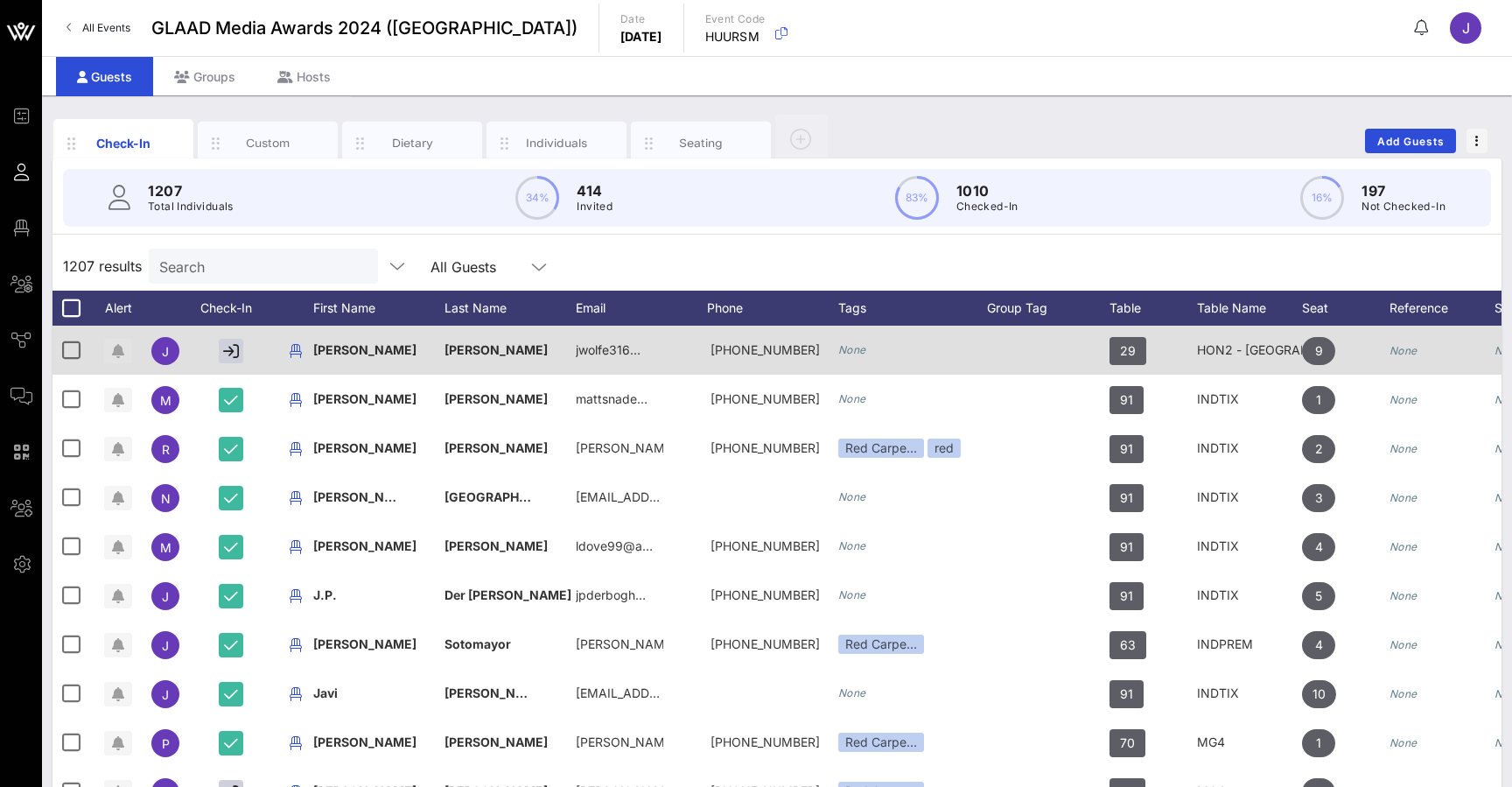
click at [118, 348] on icon "button" at bounding box center [118, 351] width 12 height 14
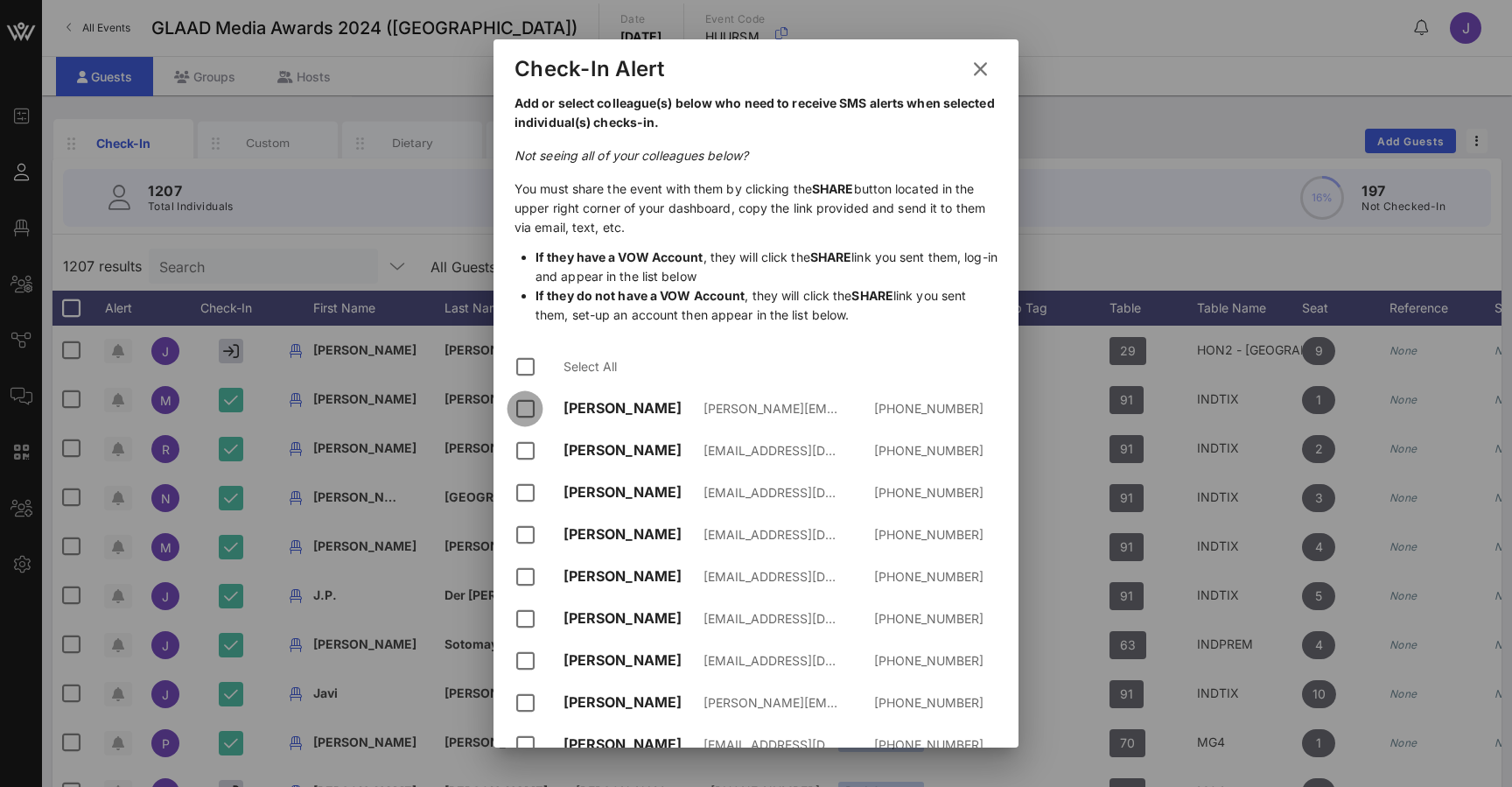
click at [528, 410] on div at bounding box center [525, 408] width 30 height 30
click at [528, 456] on div at bounding box center [525, 451] width 30 height 30
click at [528, 494] on div at bounding box center [525, 493] width 30 height 30
click at [528, 543] on div at bounding box center [525, 535] width 30 height 30
click at [528, 577] on div at bounding box center [525, 577] width 30 height 30
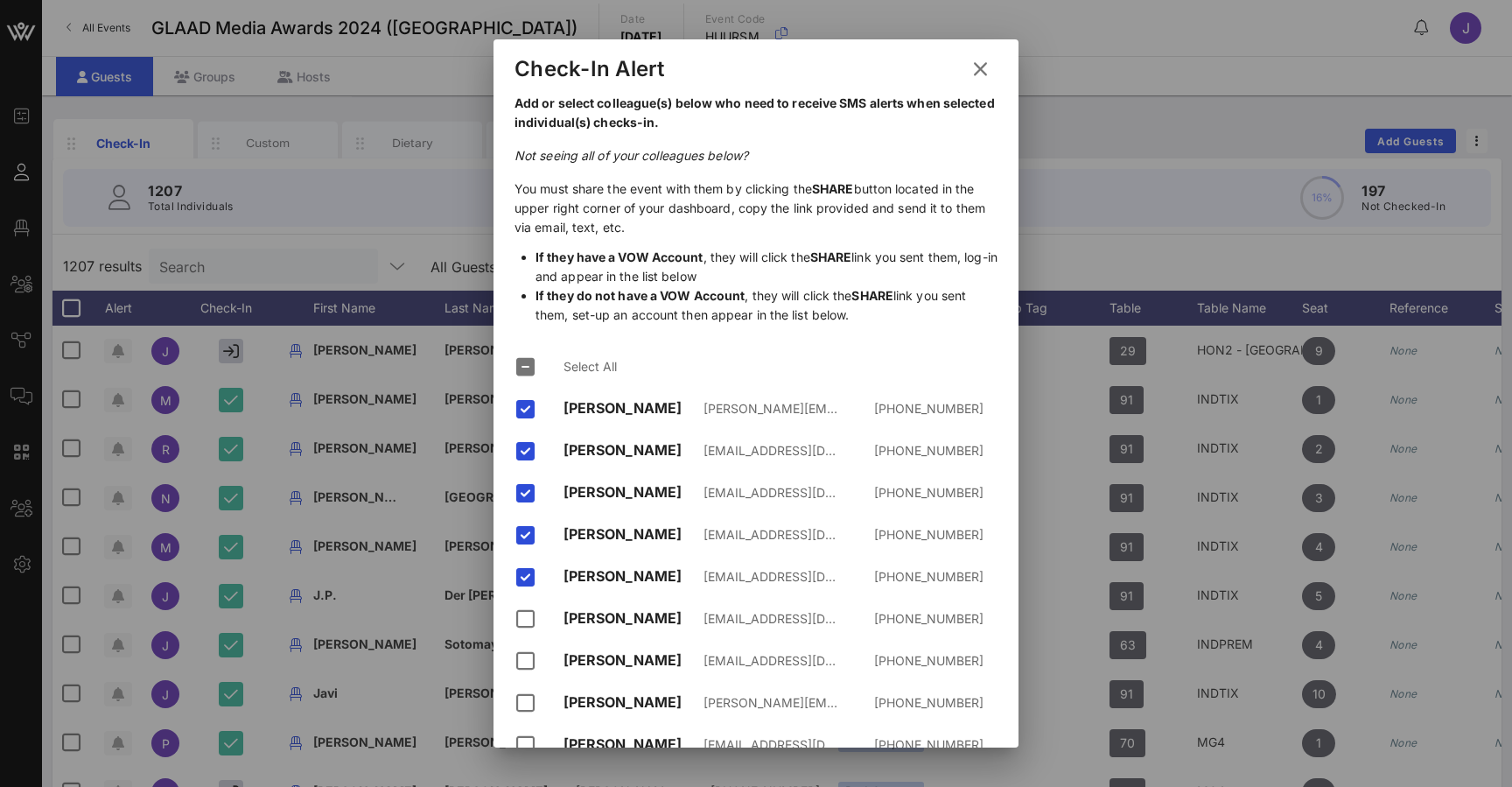
click at [993, 73] on button at bounding box center [980, 69] width 34 height 32
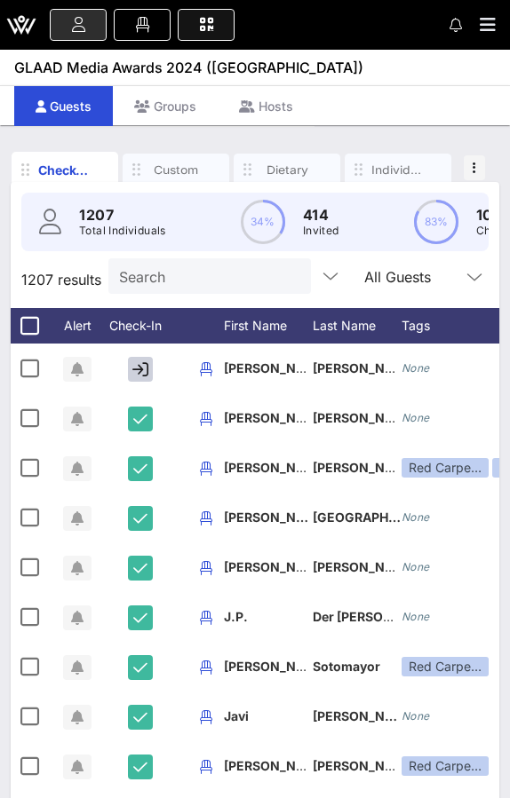
drag, startPoint x: 1533, startPoint y: 153, endPoint x: 208, endPoint y: 25, distance: 1331.6
click at [208, 25] on icon at bounding box center [206, 25] width 20 height 2
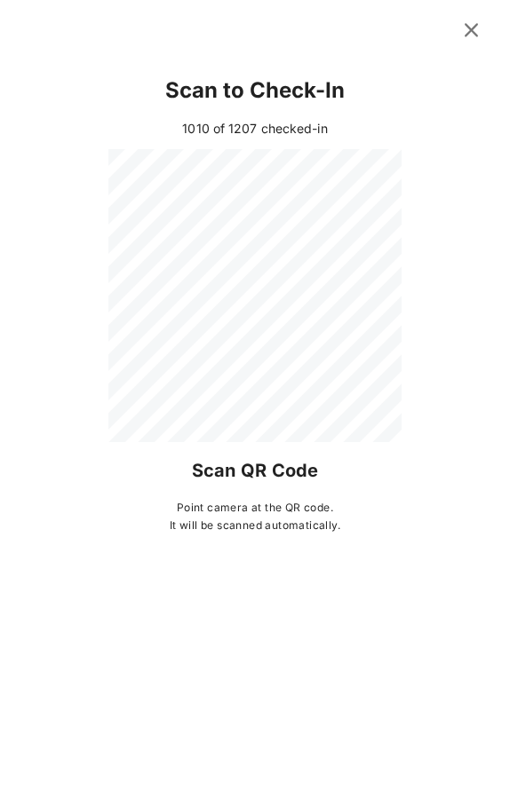
click at [475, 28] on icon at bounding box center [470, 30] width 29 height 28
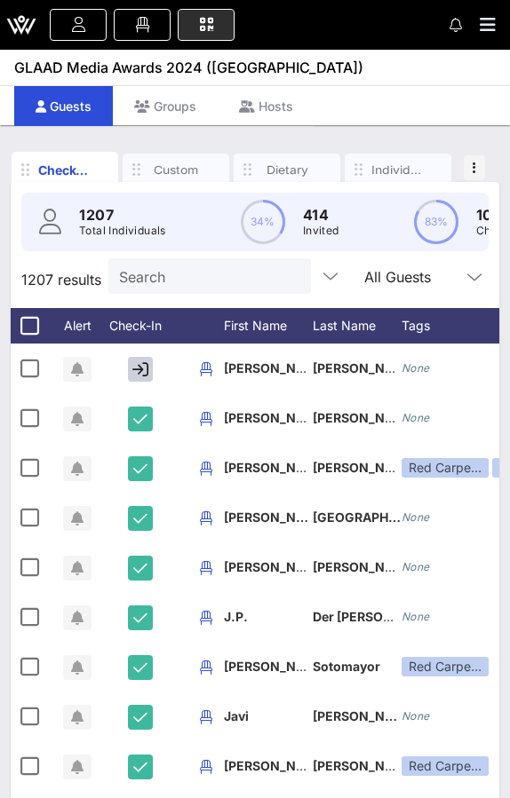
click at [159, 273] on input "Search" at bounding box center [208, 276] width 178 height 23
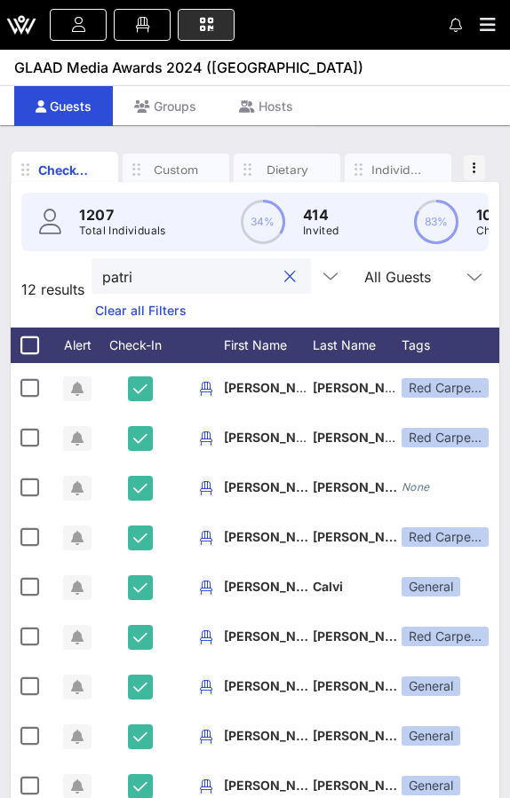
type input "patri"
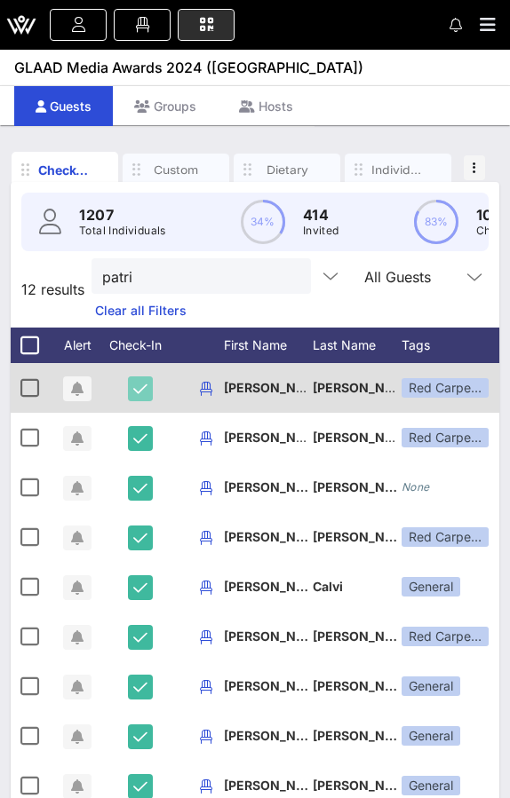
drag, startPoint x: 159, startPoint y: 273, endPoint x: 144, endPoint y: 378, distance: 105.8
click at [144, 378] on button "button" at bounding box center [140, 388] width 25 height 25
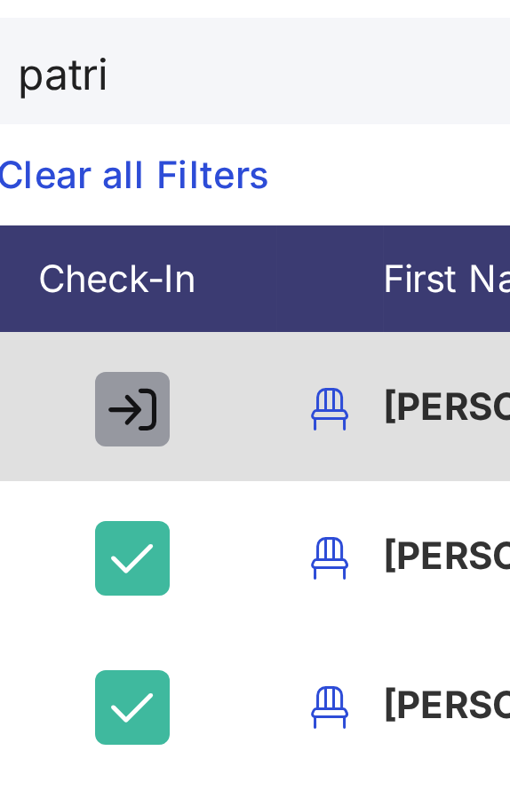
click at [132, 381] on icon "button" at bounding box center [140, 389] width 16 height 16
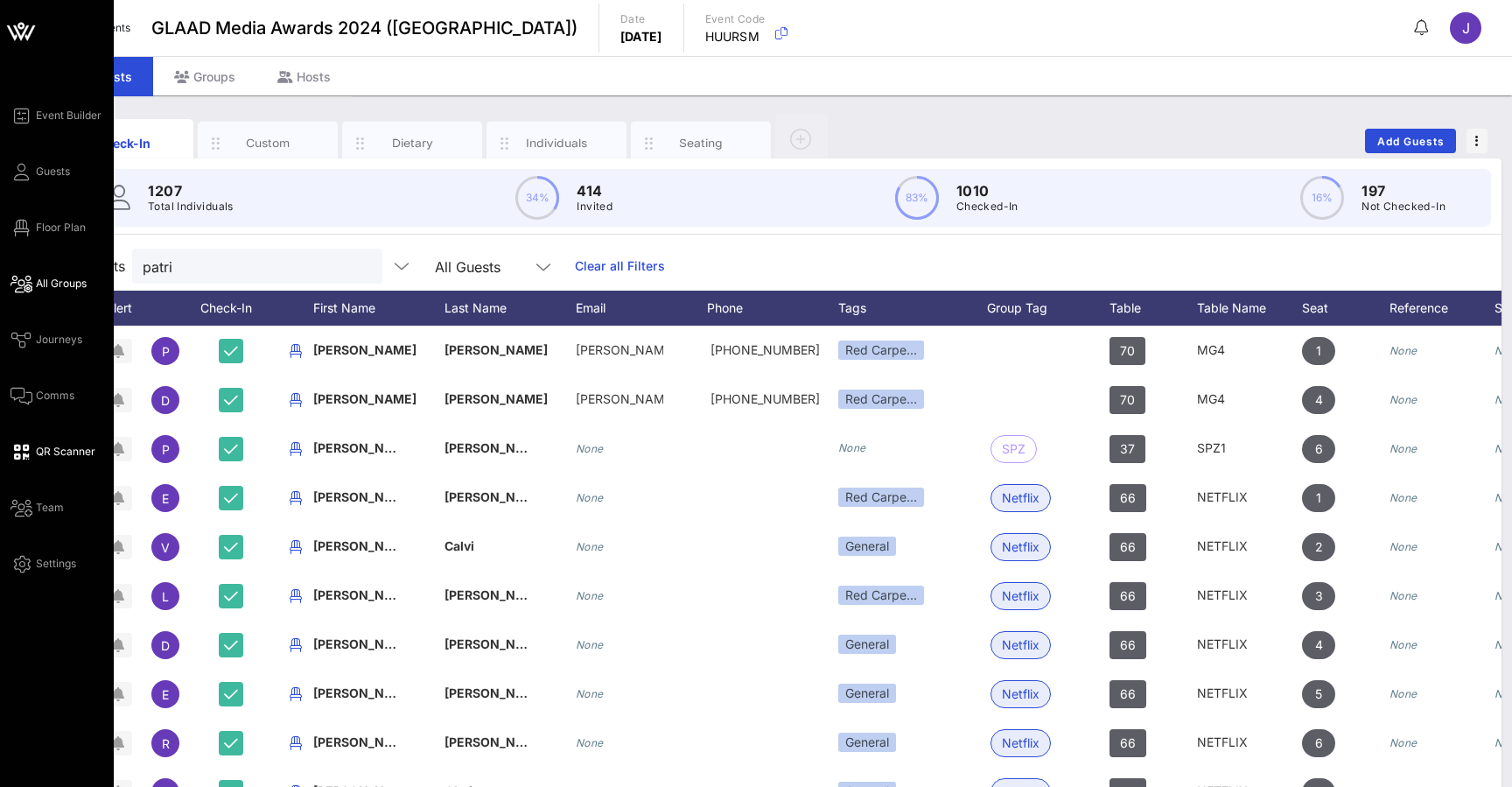
click at [38, 285] on span "All Groups" at bounding box center [60, 284] width 50 height 16
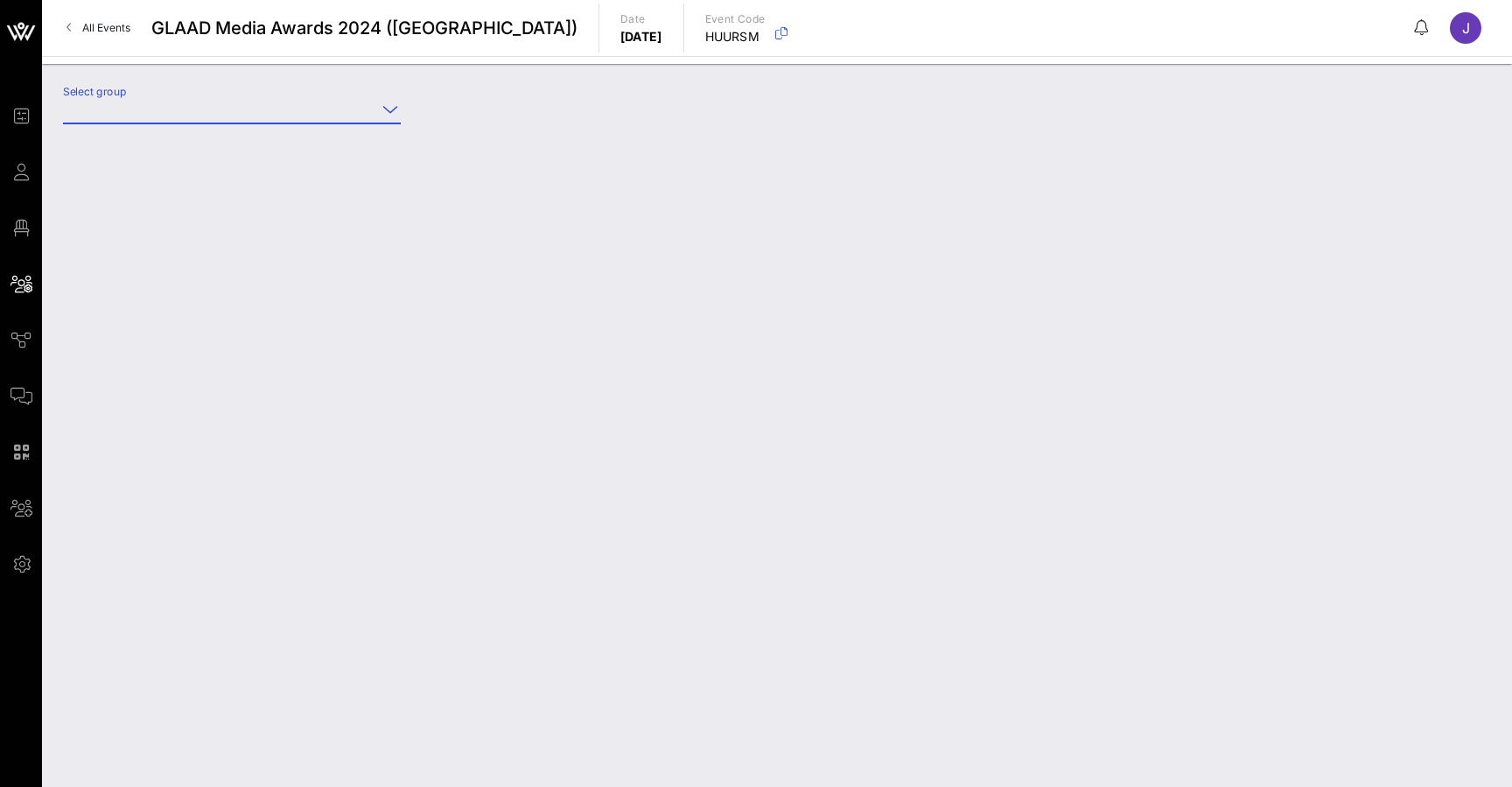
click at [339, 107] on input "Select group" at bounding box center [220, 109] width 313 height 28
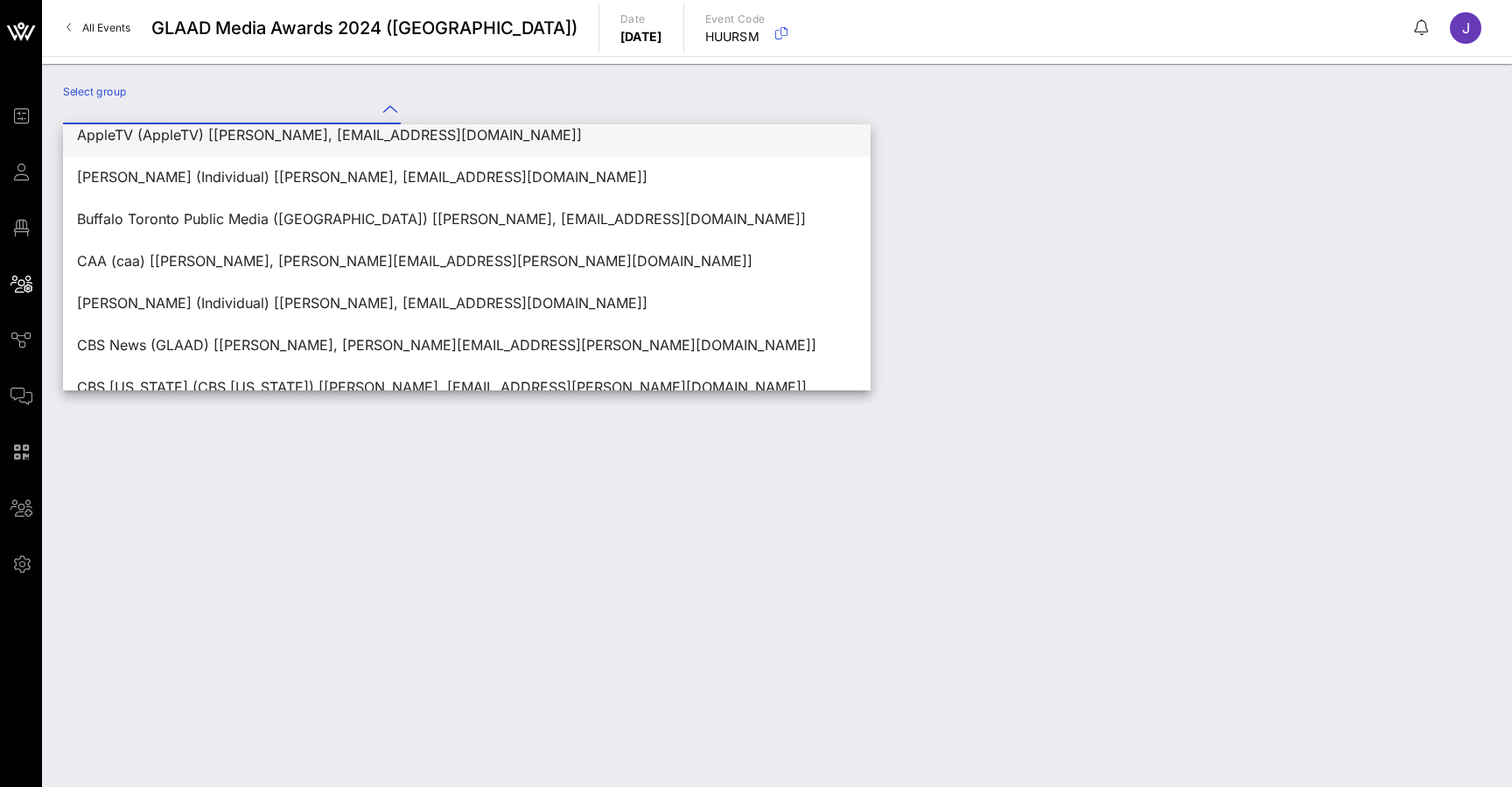
scroll to position [350, 0]
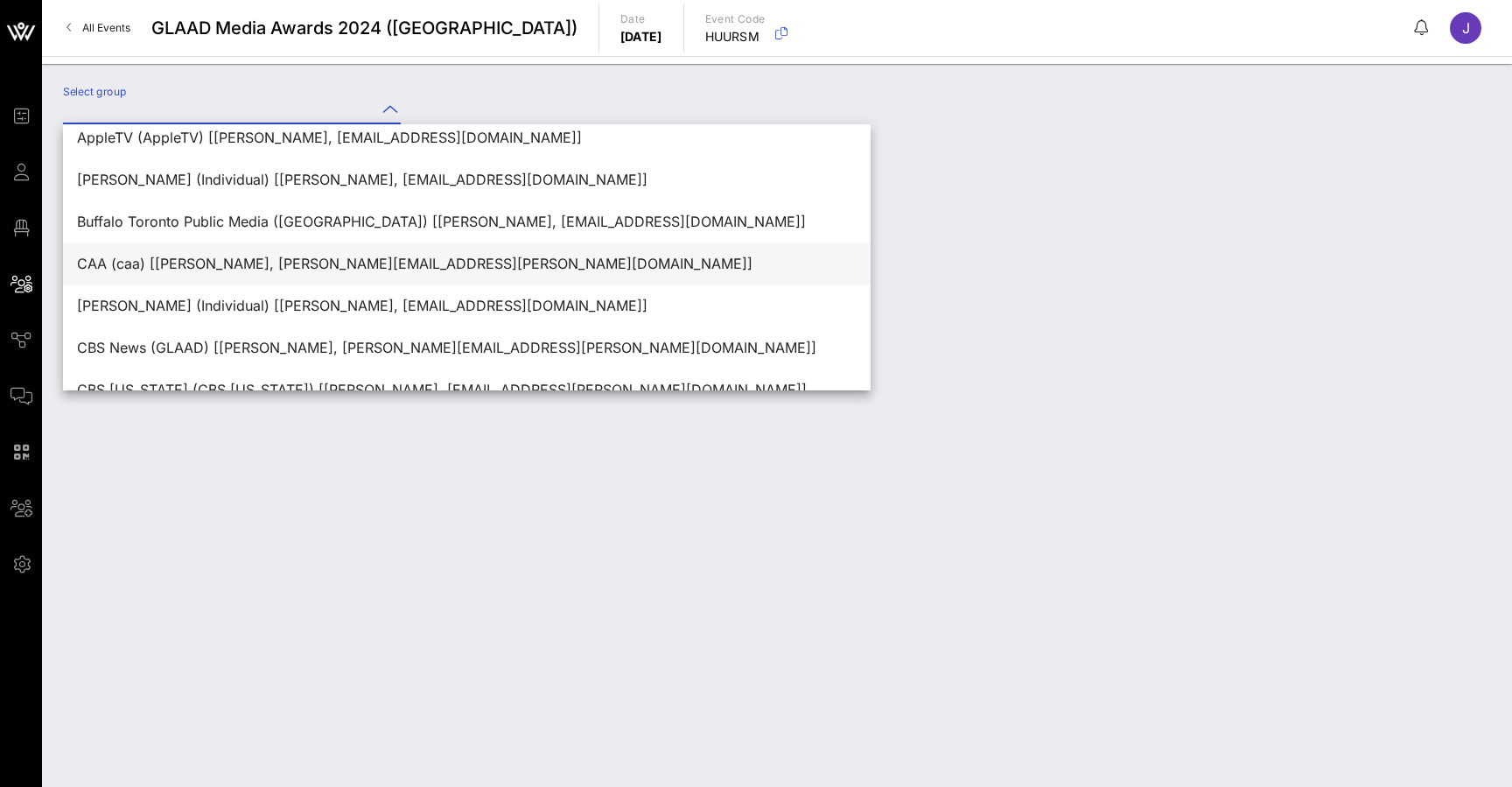
click at [328, 262] on div "CAA (caa) [[PERSON_NAME], [PERSON_NAME][EMAIL_ADDRESS][PERSON_NAME][DOMAIN_NAME…" at bounding box center [466, 263] width 780 height 17
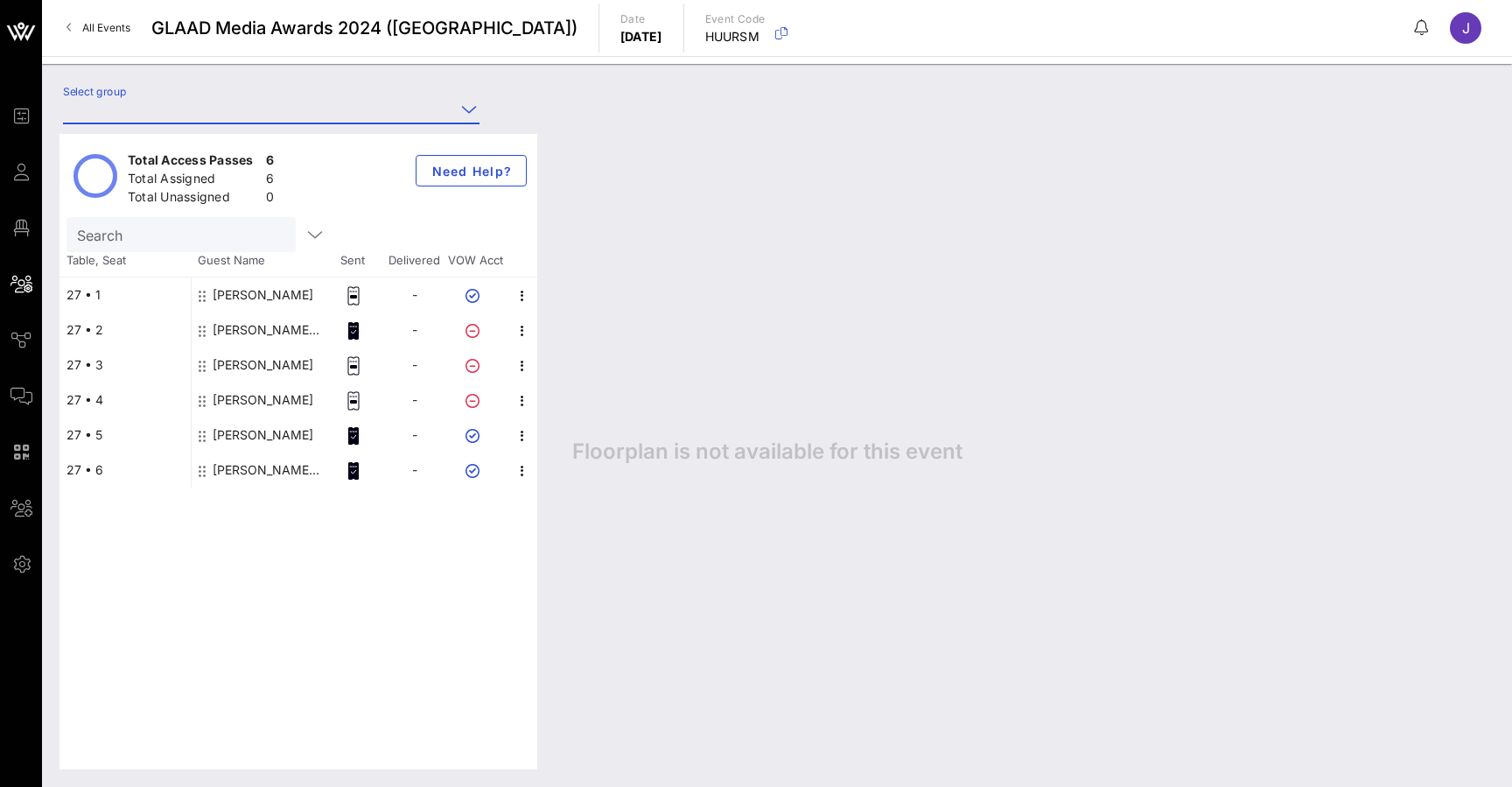
type input "CAA (caa) [[PERSON_NAME], [PERSON_NAME][EMAIL_ADDRESS][PERSON_NAME][DOMAIN_NAME…"
click at [252, 289] on div "[PERSON_NAME]" at bounding box center [263, 295] width 101 height 36
